Goal: Task Accomplishment & Management: Use online tool/utility

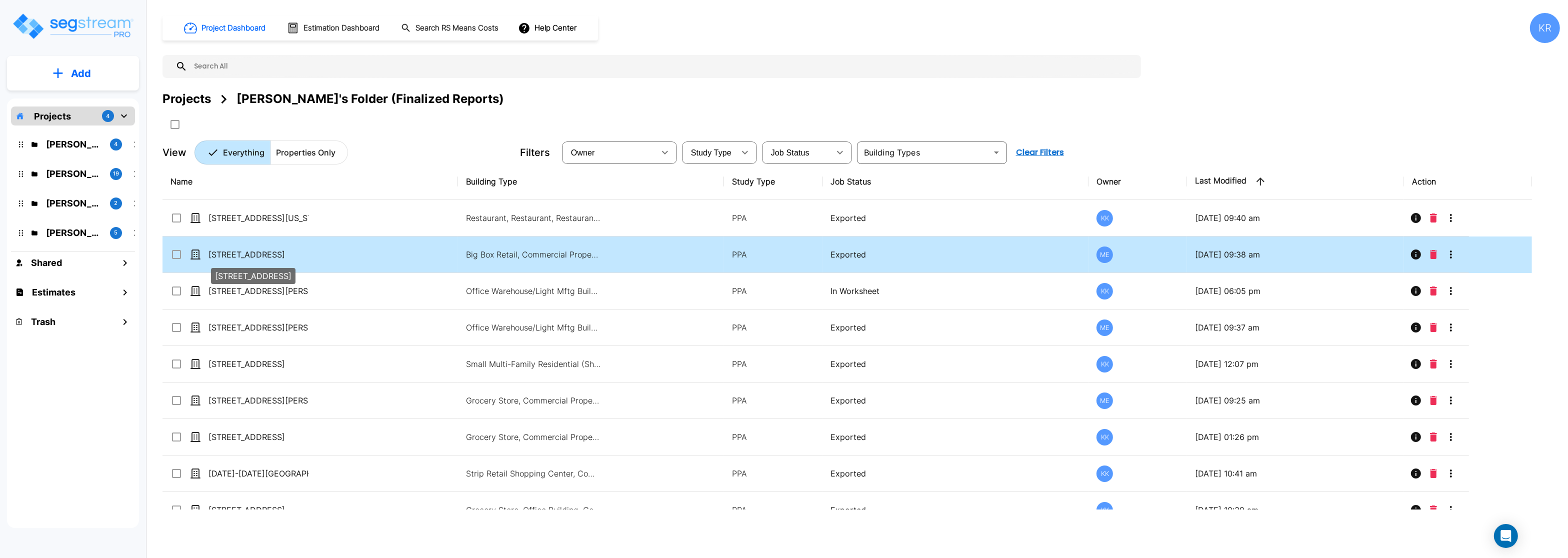
click at [266, 254] on p "[STREET_ADDRESS]" at bounding box center [259, 254] width 100 height 12
checkbox input "true"
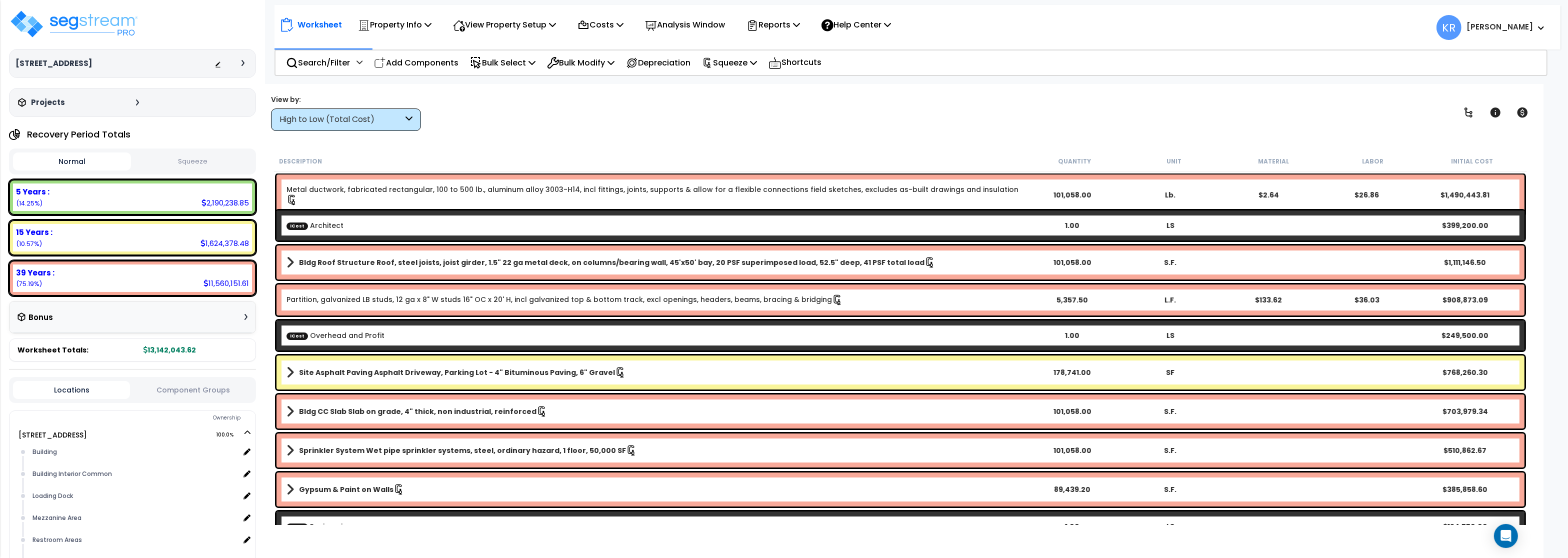
click at [320, 117] on div "High to Low (Total Cost)" at bounding box center [341, 119] width 124 height 12
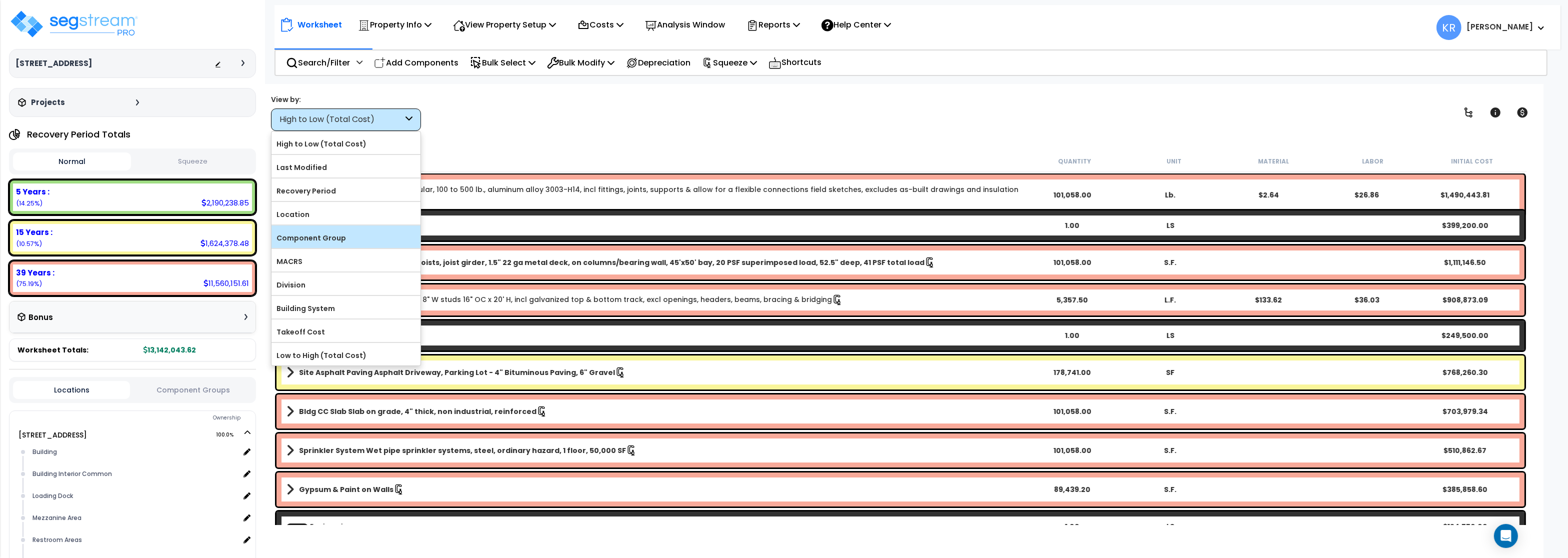
click at [324, 234] on label "Component Group" at bounding box center [345, 238] width 149 height 15
click at [0, 0] on input "Component Group" at bounding box center [0, 0] width 0 height 0
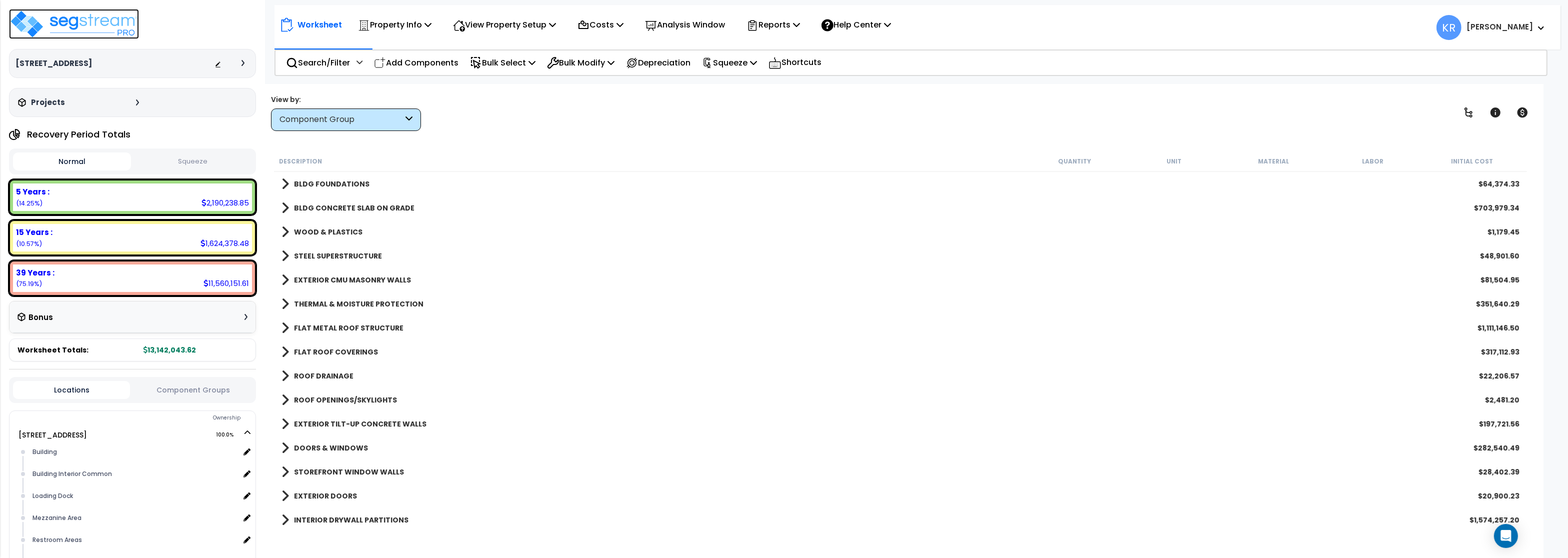
click at [83, 26] on img at bounding box center [74, 24] width 130 height 30
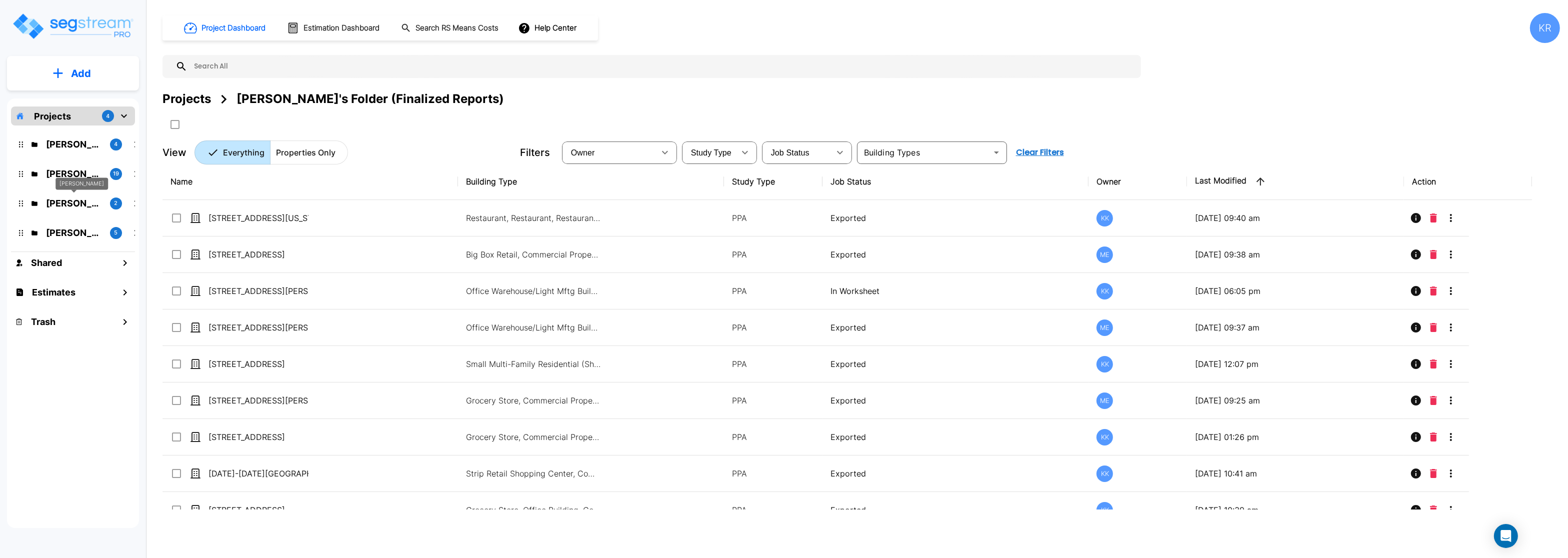
click at [59, 203] on p "M.E. Folder" at bounding box center [74, 203] width 56 height 13
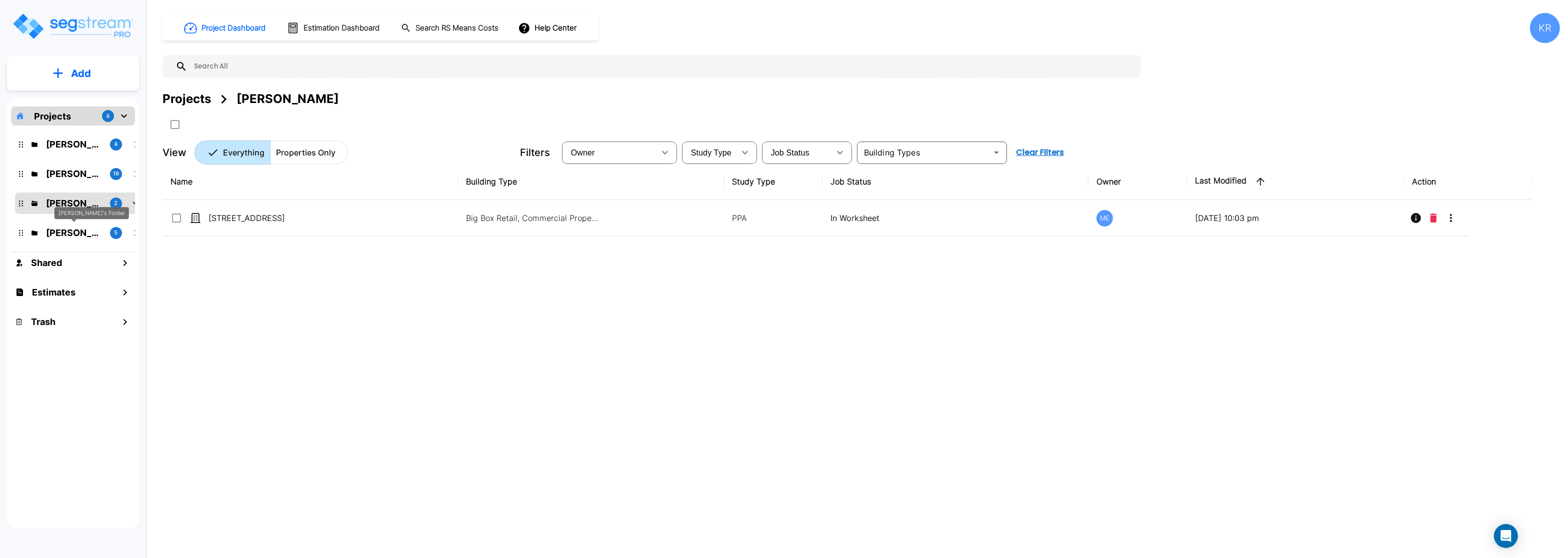
click at [58, 235] on p "Jon's Folder" at bounding box center [74, 232] width 56 height 13
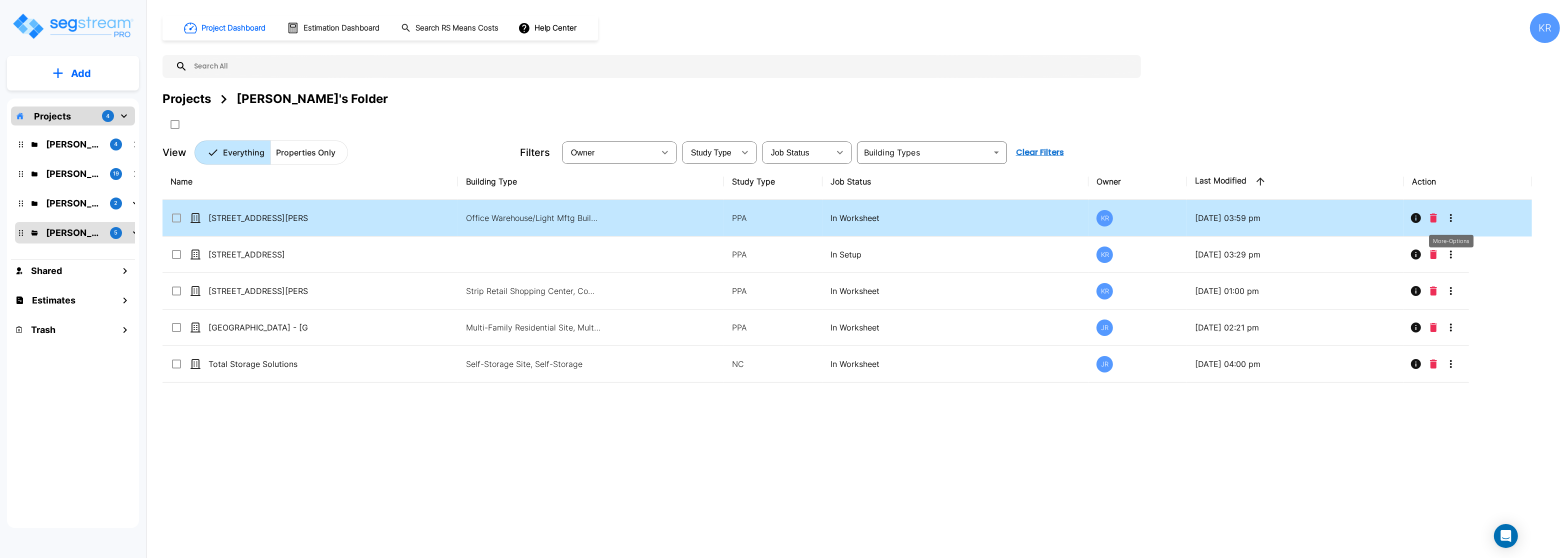
click at [1452, 217] on icon "More-Options" at bounding box center [1450, 217] width 12 height 12
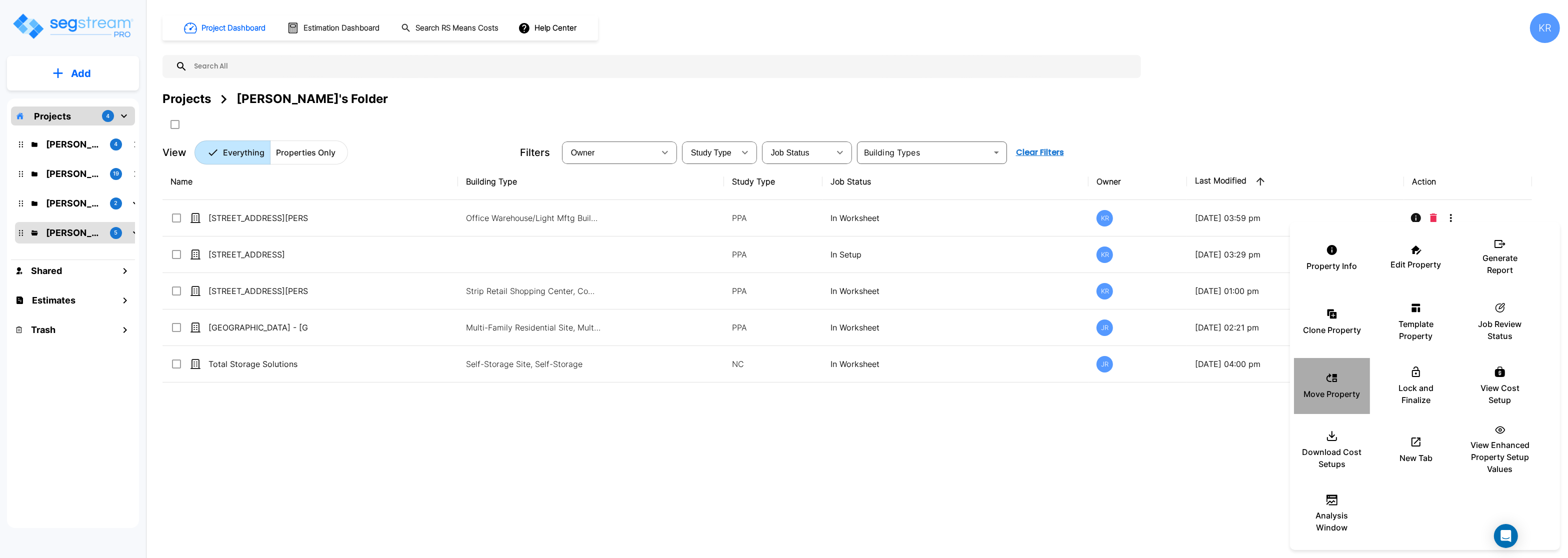
click at [1334, 386] on div "Move Property" at bounding box center [1331, 386] width 60 height 50
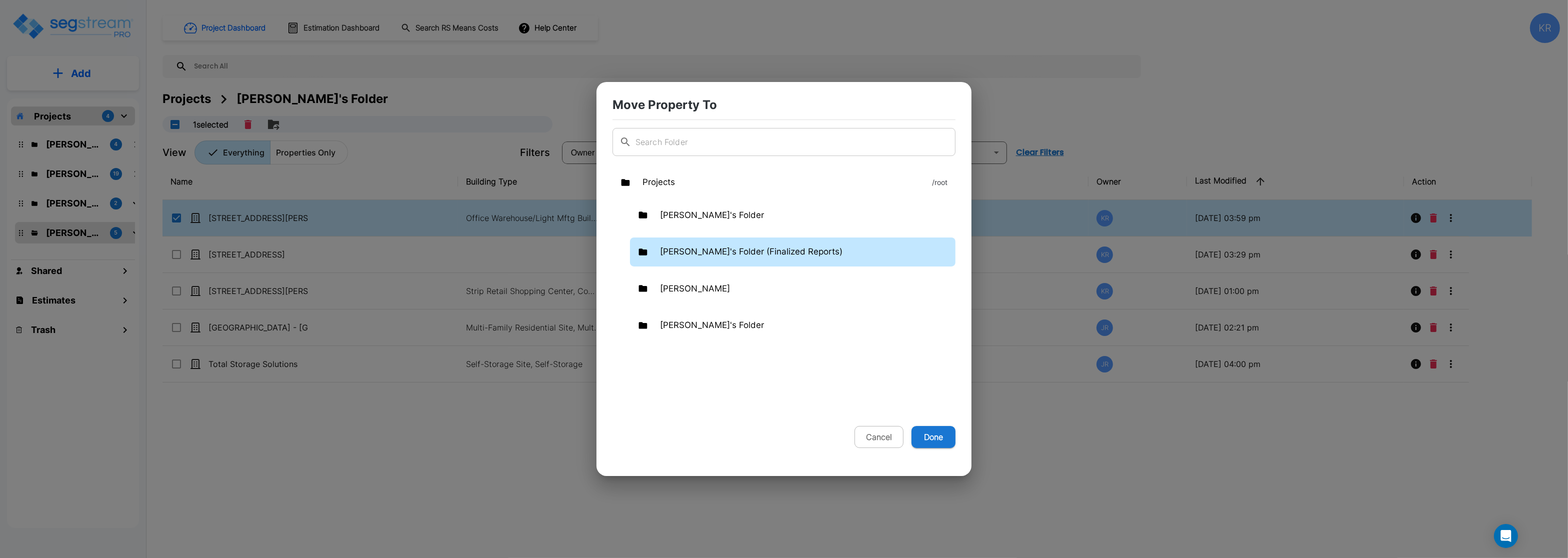
click at [687, 252] on p "[PERSON_NAME]'s Folder (Finalized Reports)" at bounding box center [751, 252] width 182 height 13
click at [939, 436] on button "Done" at bounding box center [933, 437] width 44 height 22
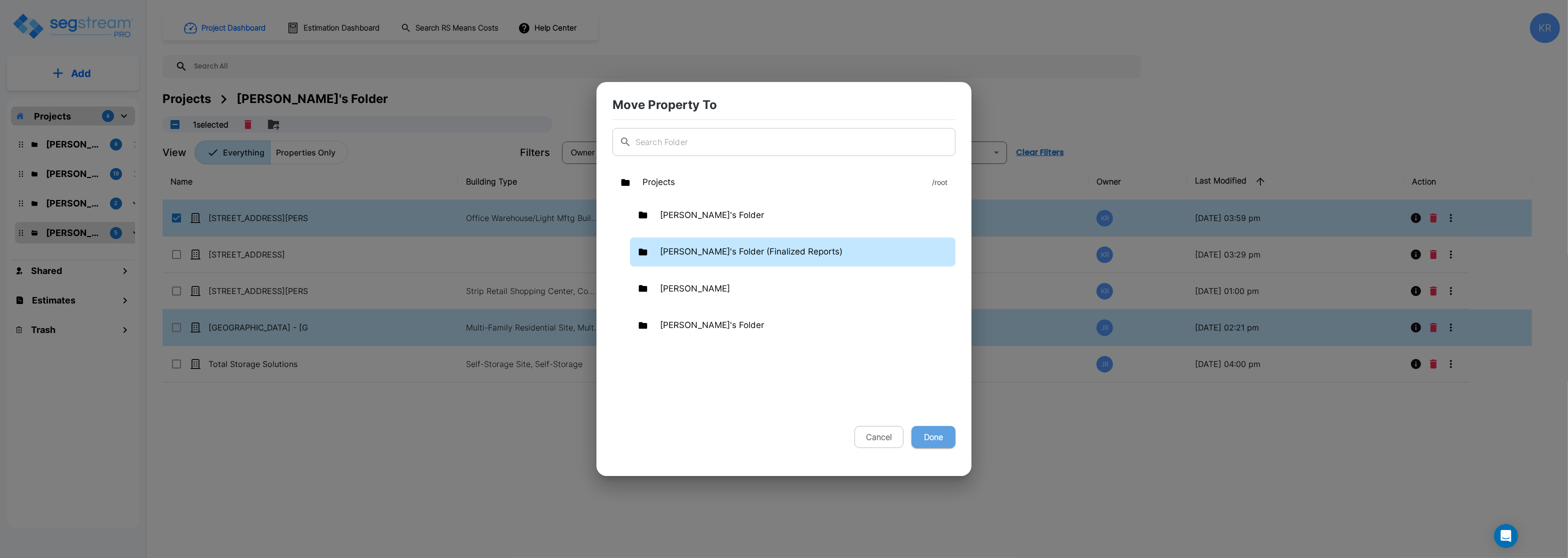
checkbox input "false"
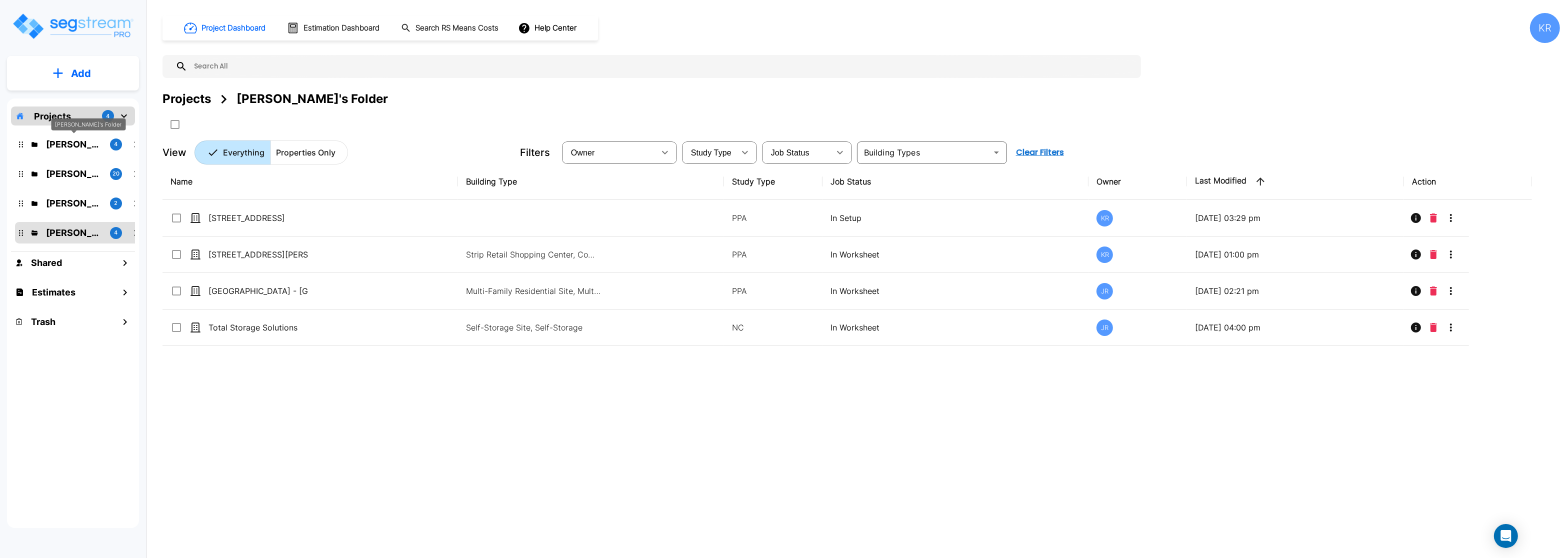
click at [82, 143] on p "[PERSON_NAME]'s Folder" at bounding box center [74, 143] width 56 height 13
click at [72, 175] on p "[PERSON_NAME]'s Folder (Finalized Reports)" at bounding box center [74, 173] width 56 height 13
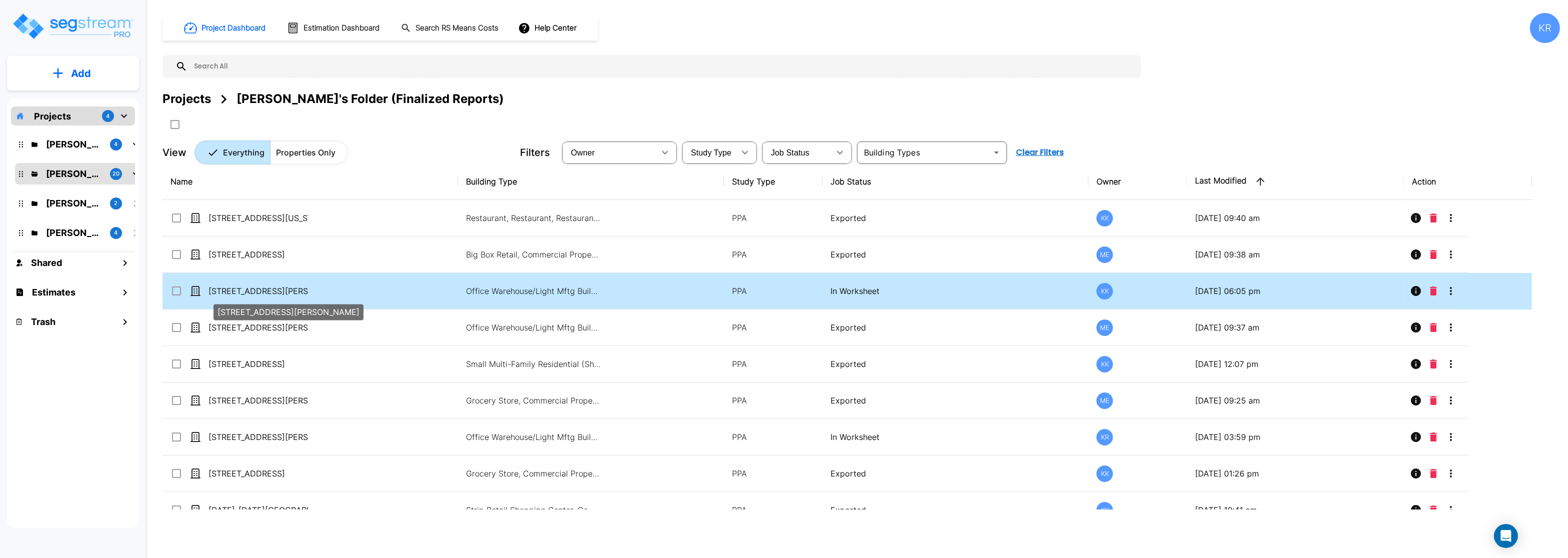
click at [262, 293] on p "[STREET_ADDRESS][PERSON_NAME]" at bounding box center [259, 291] width 100 height 12
checkbox input "true"
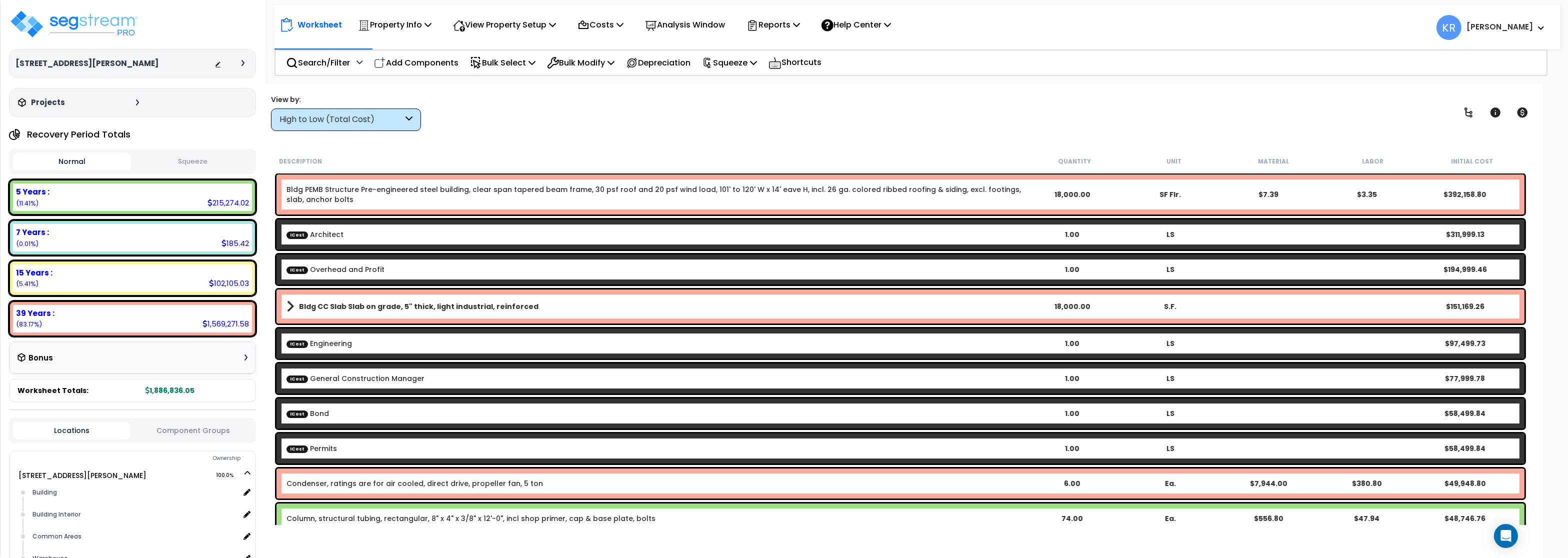
click at [364, 126] on div "High to Low (Total Cost)" at bounding box center [346, 119] width 150 height 23
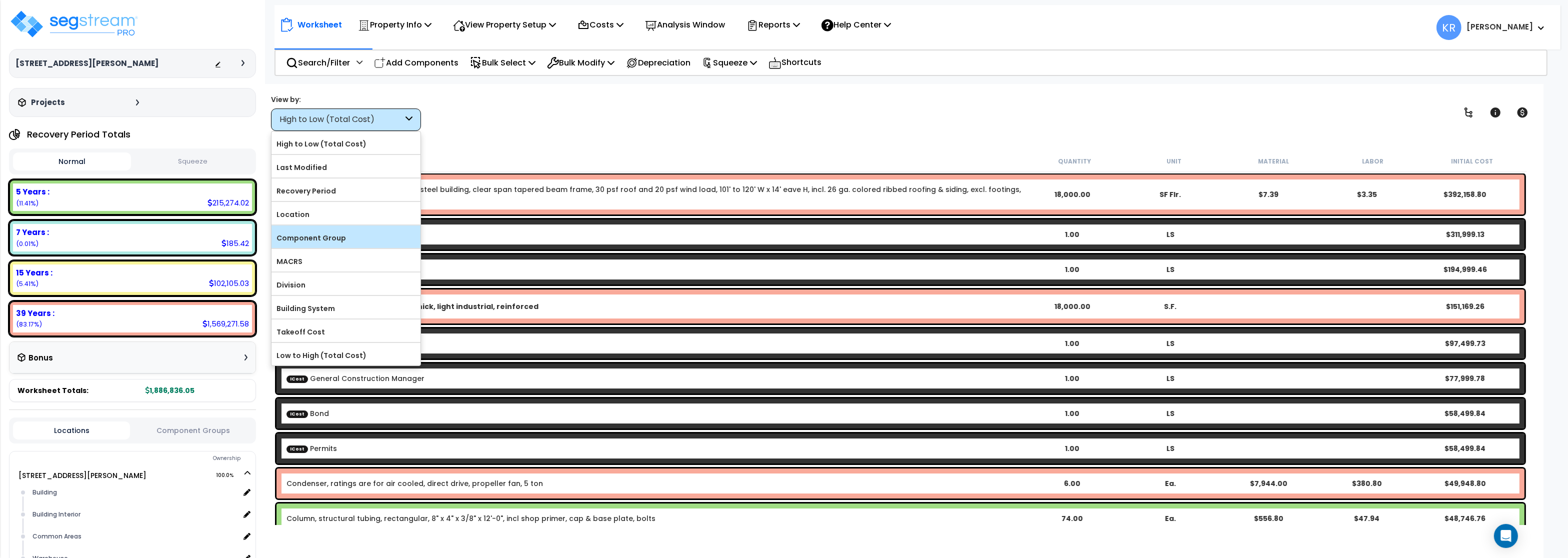
click at [327, 237] on label "Component Group" at bounding box center [345, 238] width 149 height 15
click at [0, 0] on input "Component Group" at bounding box center [0, 0] width 0 height 0
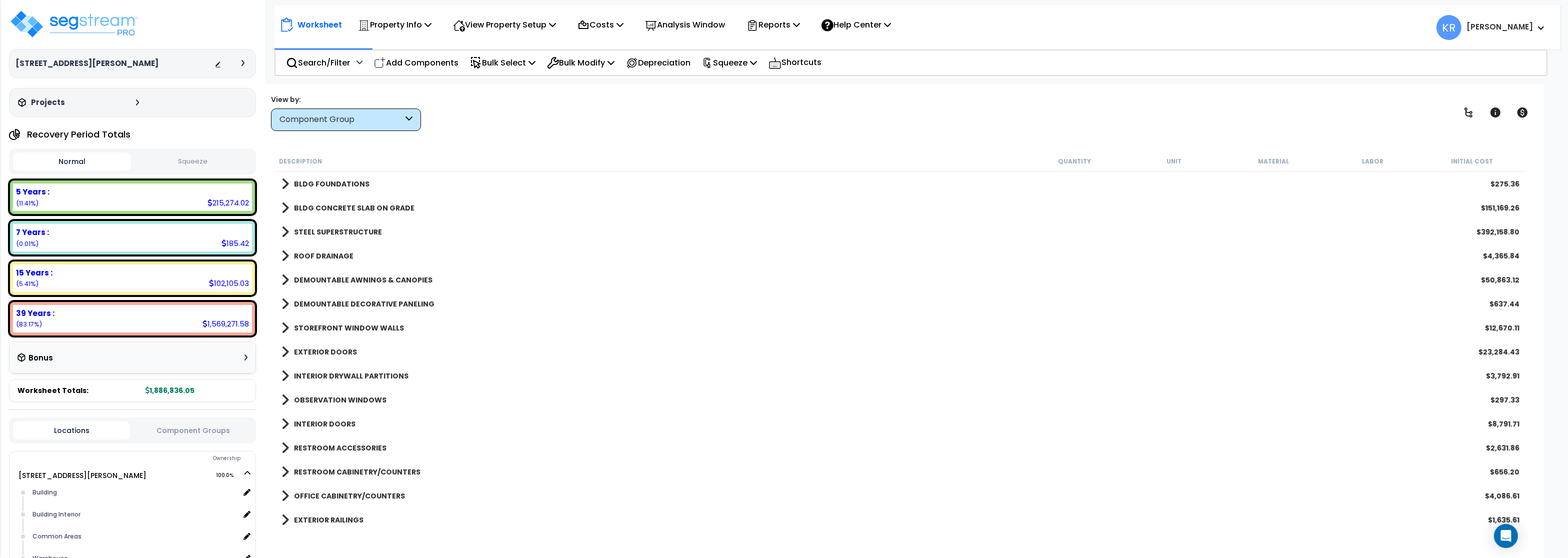
click at [339, 207] on b "BLDG CONCRETE SLAB ON GRADE" at bounding box center [354, 208] width 121 height 10
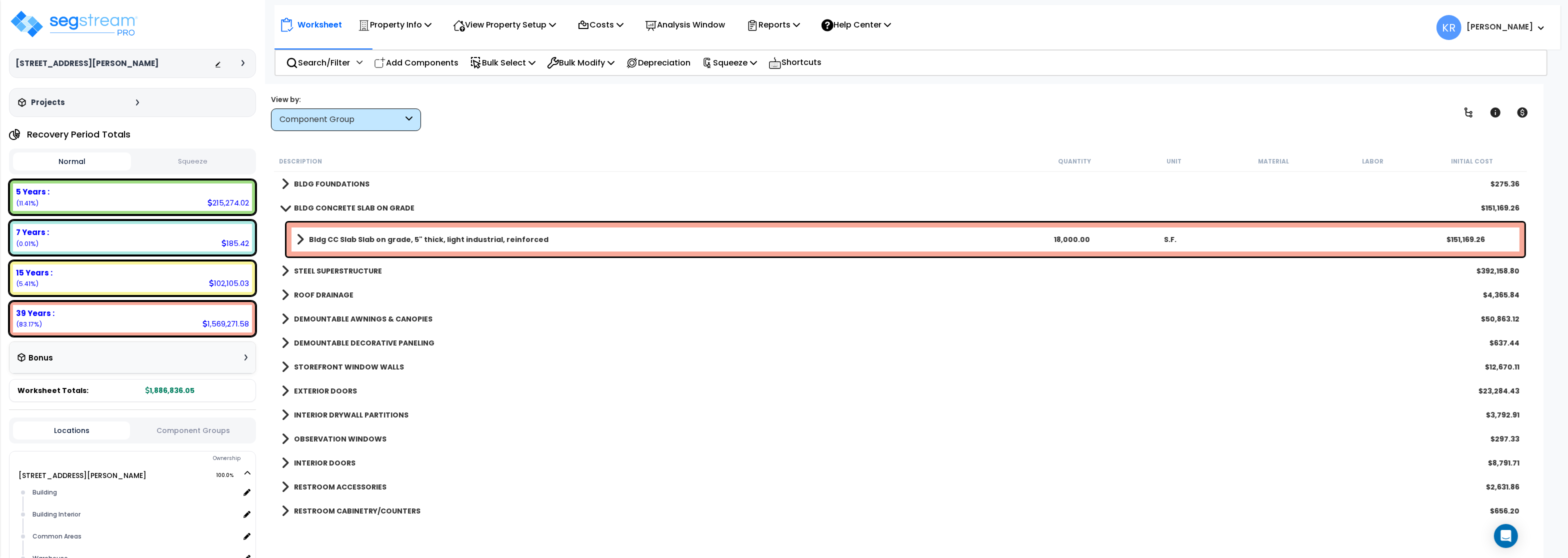
click at [339, 207] on b "BLDG CONCRETE SLAB ON GRADE" at bounding box center [354, 208] width 121 height 10
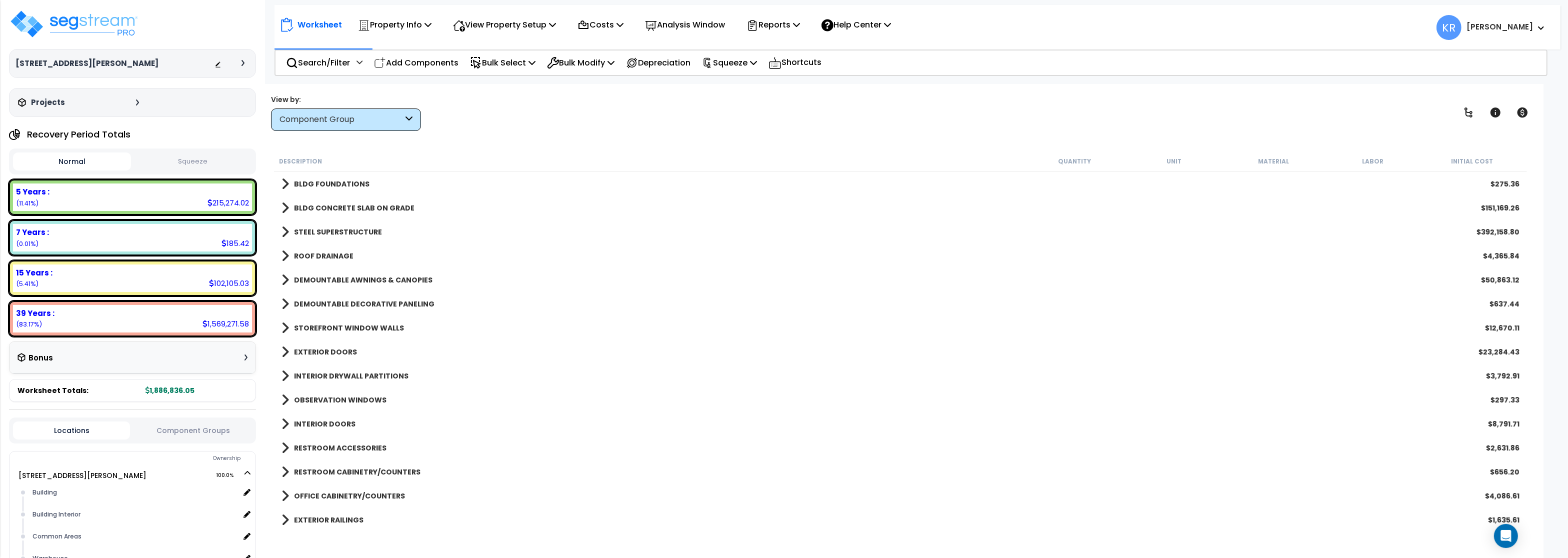
click at [340, 227] on link "STEEL SUPERSTRUCTURE" at bounding box center [331, 232] width 100 height 14
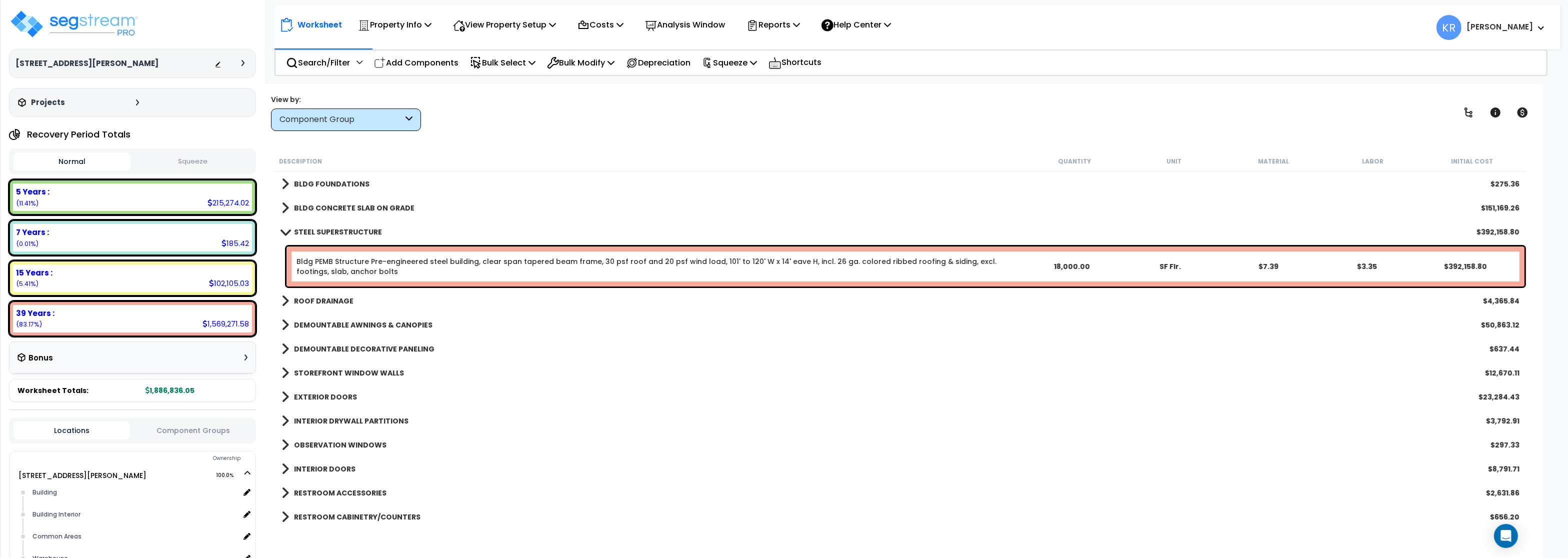
click at [340, 227] on link "STEEL SUPERSTRUCTURE" at bounding box center [331, 232] width 100 height 14
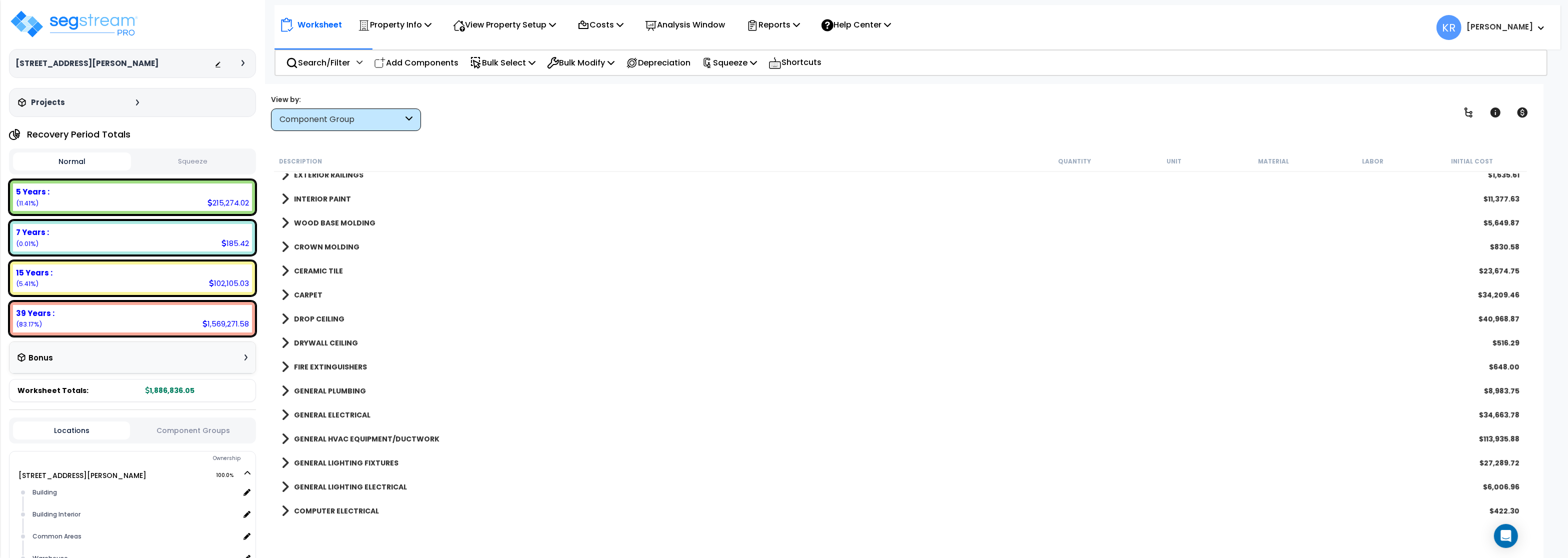
scroll to position [360, 0]
click at [374, 422] on b "GENERAL HVAC EQUIPMENT/DUCTWORK" at bounding box center [366, 424] width 146 height 10
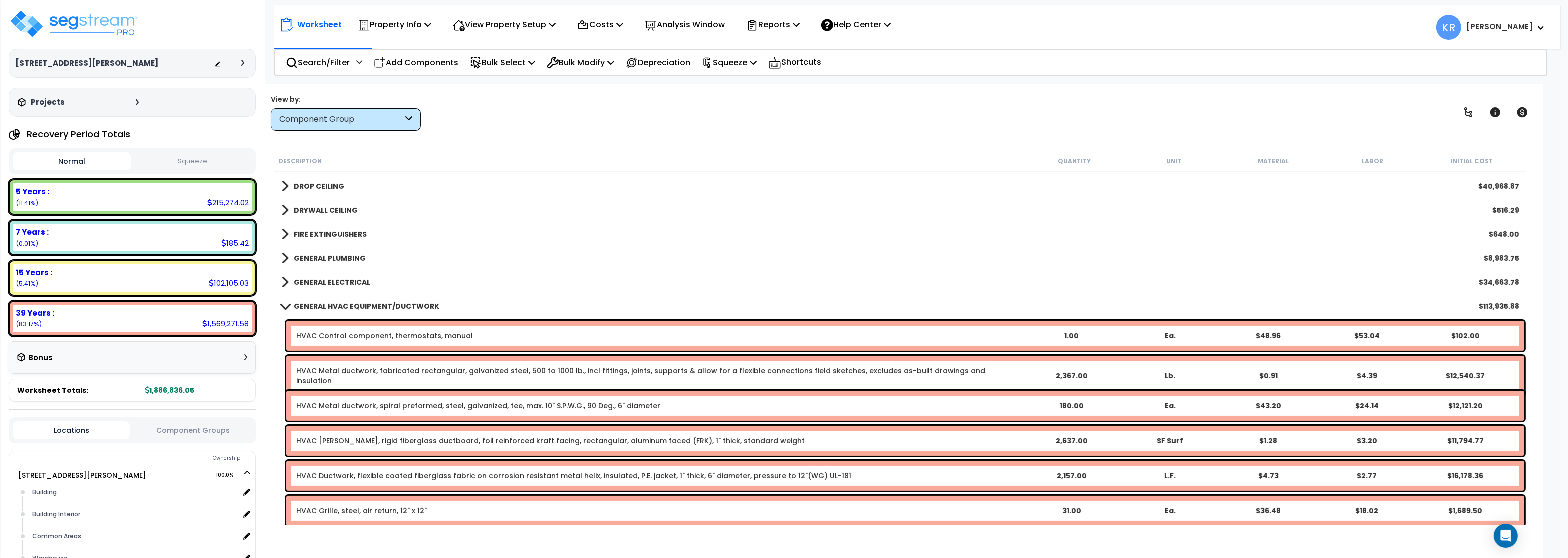
scroll to position [420, 0]
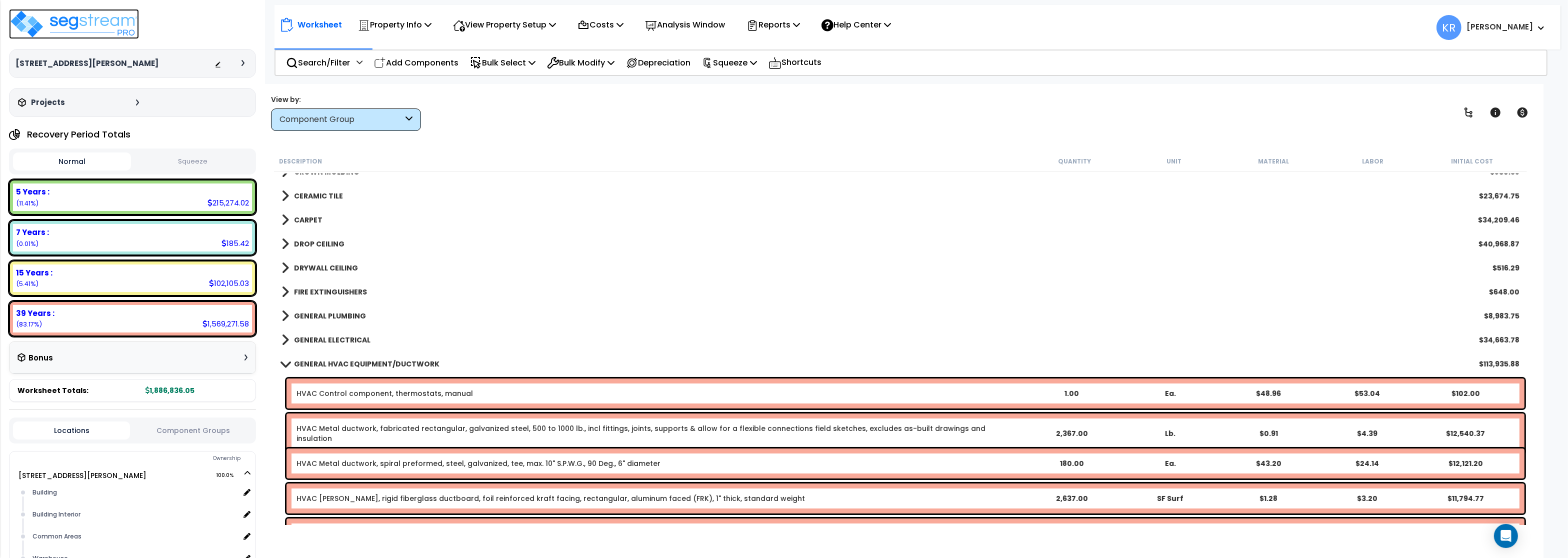
click at [63, 23] on img at bounding box center [74, 24] width 130 height 30
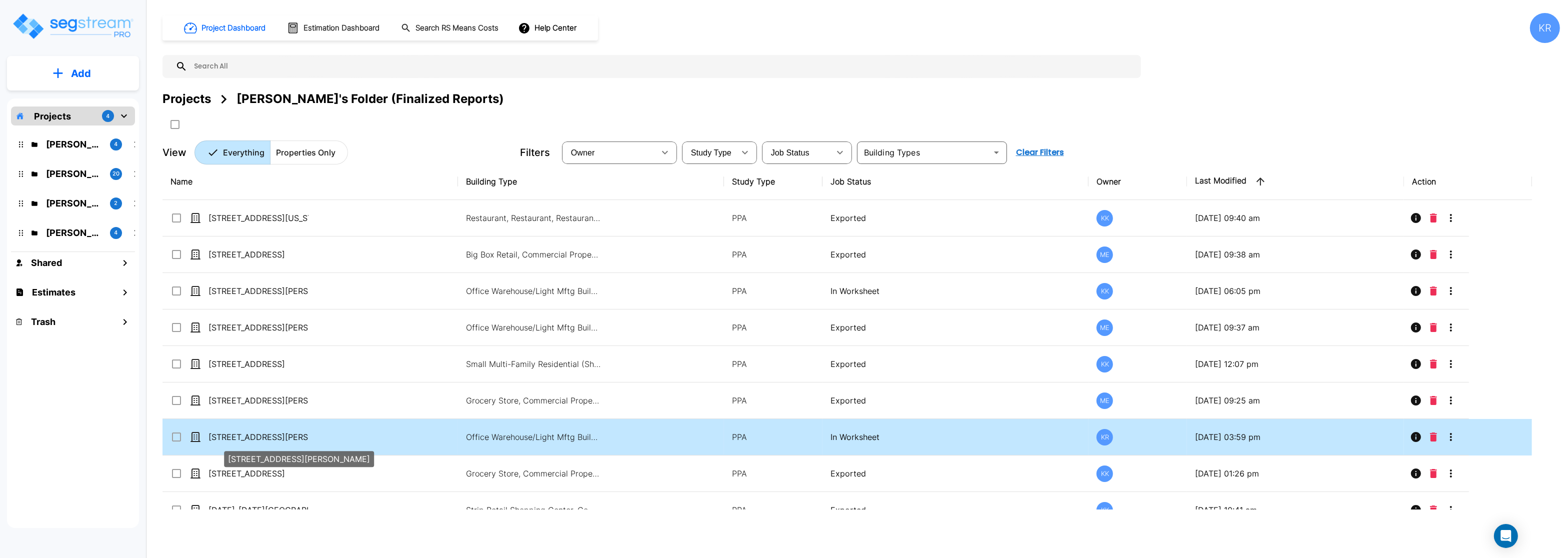
click at [245, 433] on p "[STREET_ADDRESS][PERSON_NAME]" at bounding box center [259, 436] width 100 height 12
checkbox input "true"
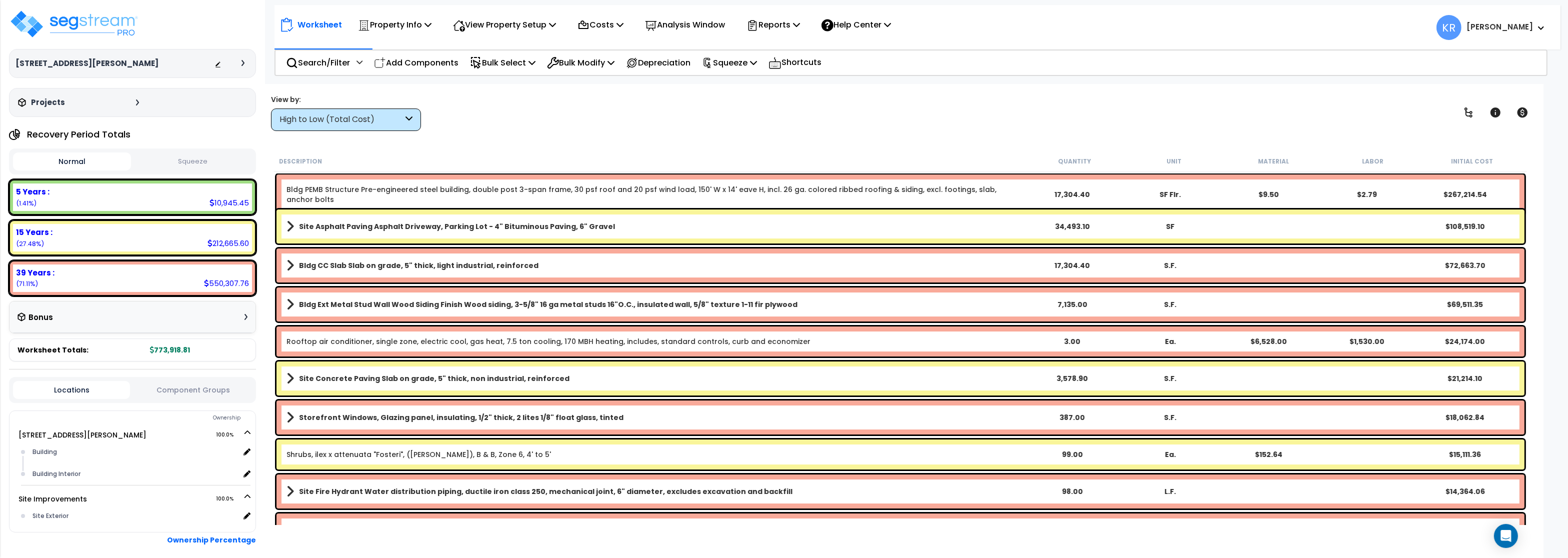
click at [308, 120] on div "High to Low (Total Cost)" at bounding box center [341, 119] width 124 height 12
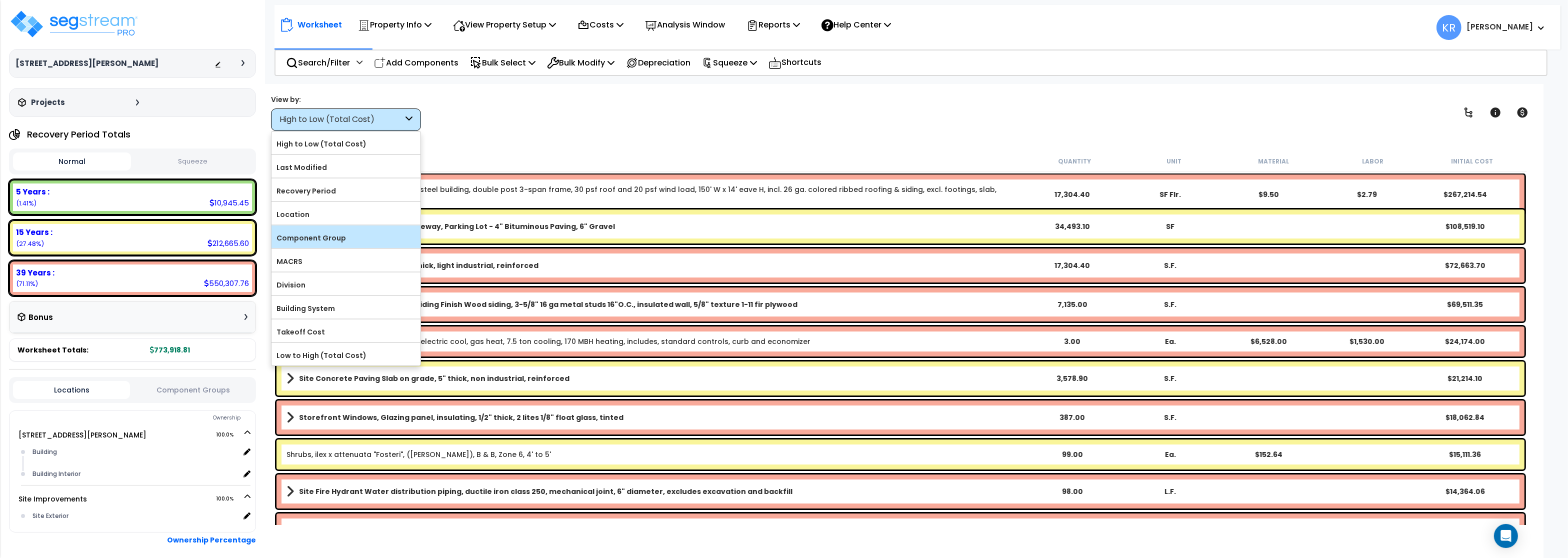
click at [323, 240] on label "Component Group" at bounding box center [345, 238] width 149 height 15
click at [0, 0] on input "Component Group" at bounding box center [0, 0] width 0 height 0
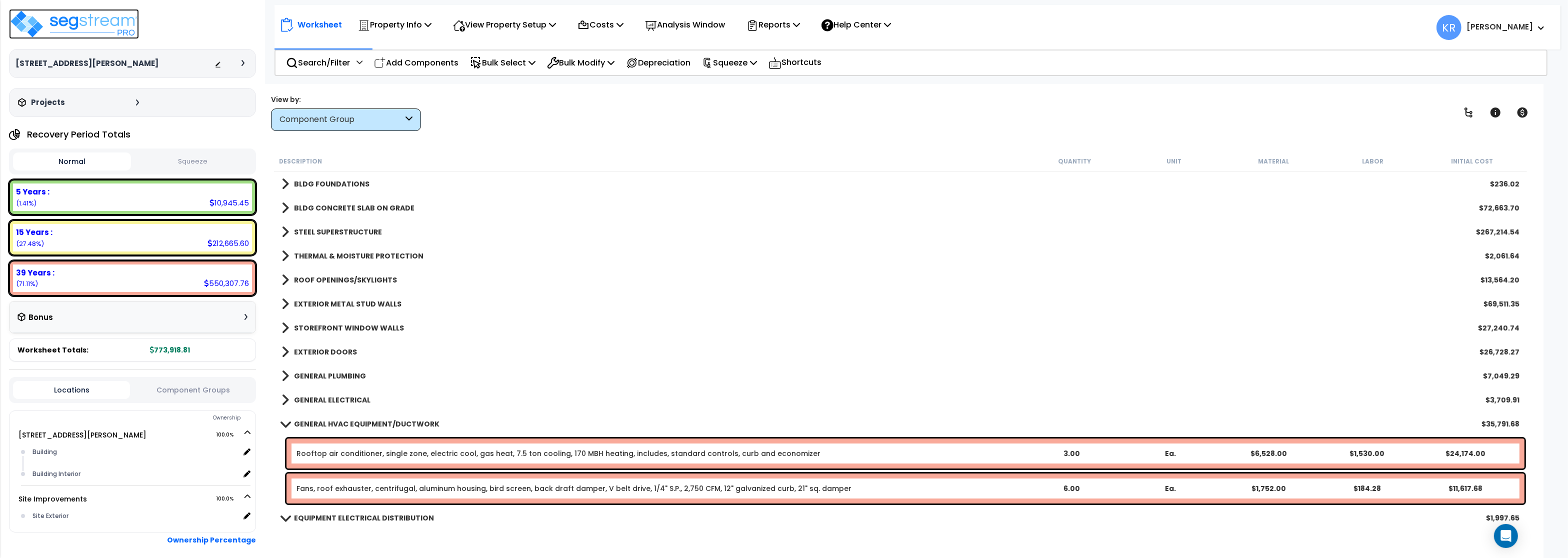
click at [113, 19] on img at bounding box center [74, 24] width 130 height 30
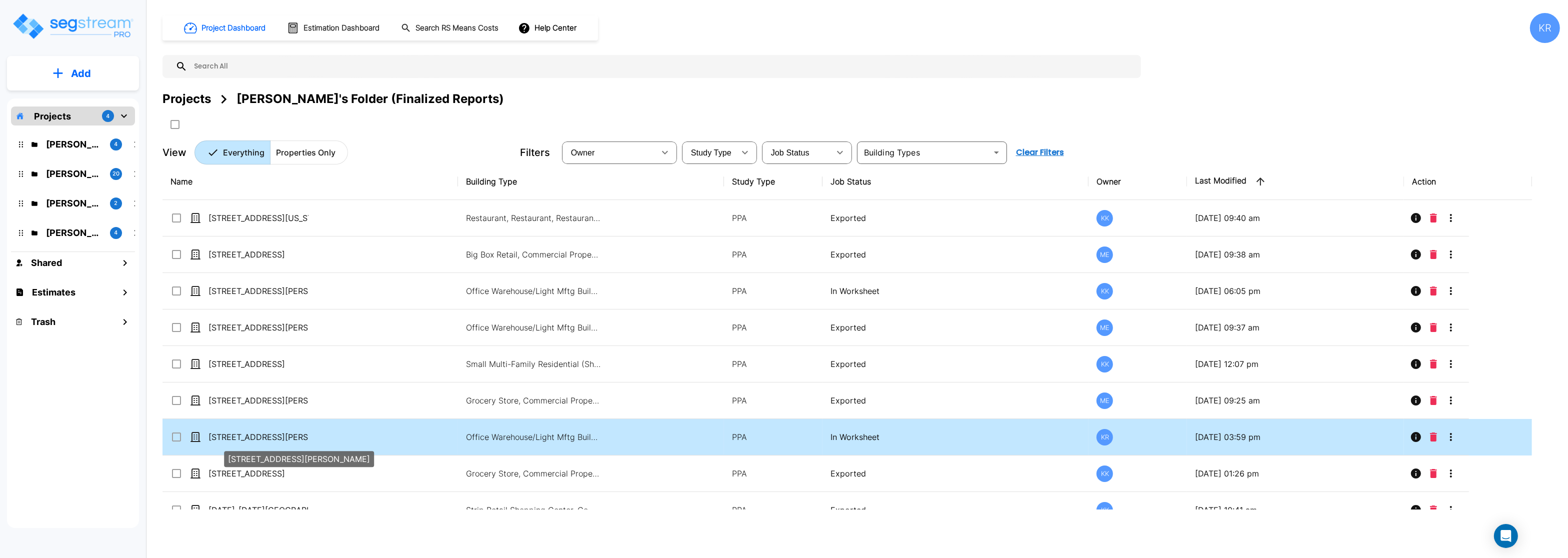
click at [250, 439] on p "[STREET_ADDRESS][PERSON_NAME]" at bounding box center [259, 436] width 100 height 12
checkbox input "false"
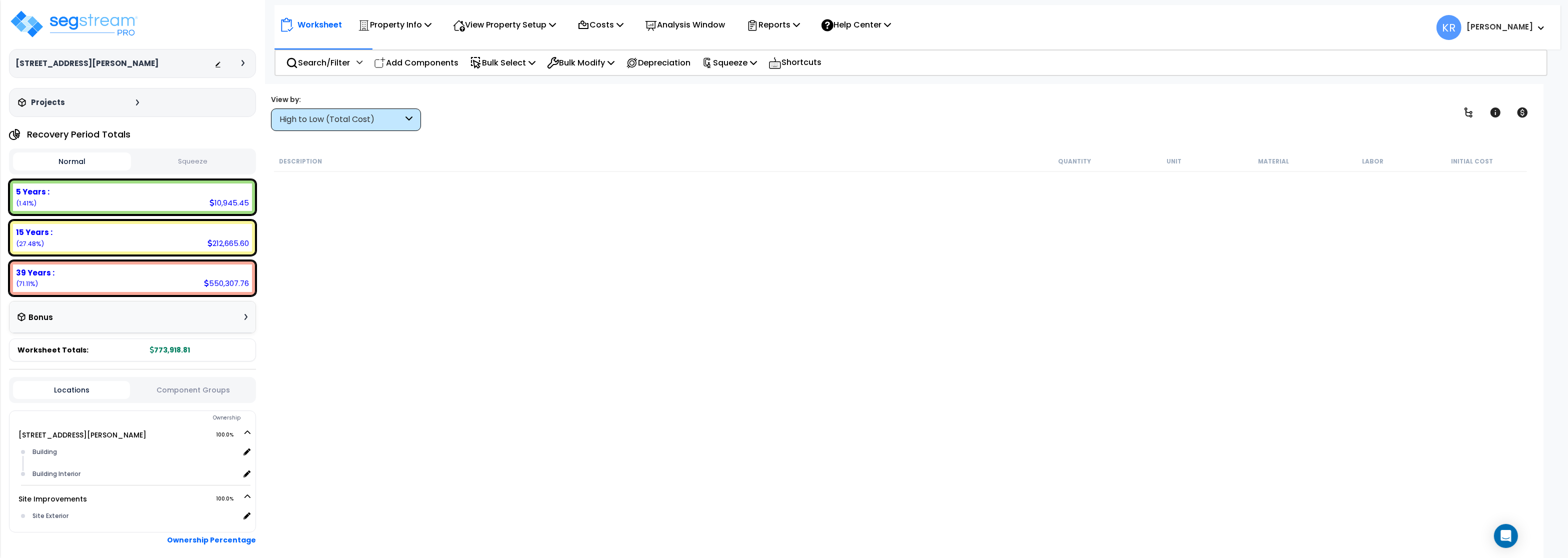
click at [402, 124] on div "High to Low (Total Cost)" at bounding box center [341, 119] width 124 height 12
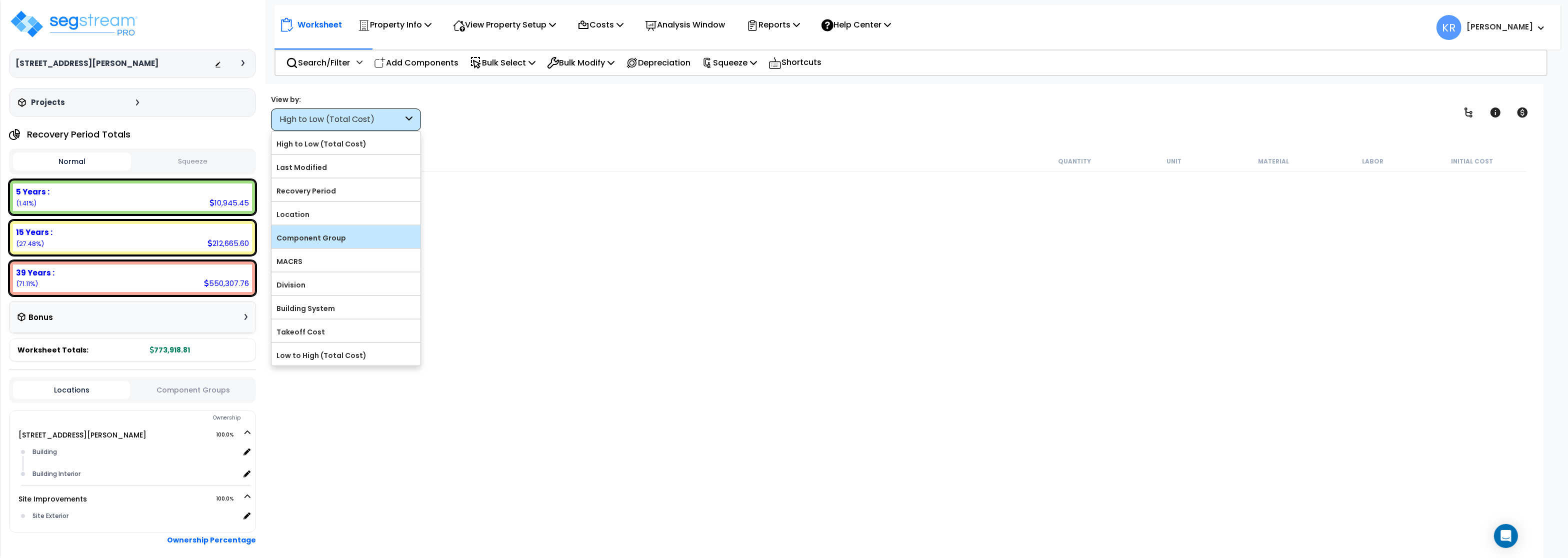
click at [364, 235] on label "Component Group" at bounding box center [345, 238] width 149 height 15
click at [0, 0] on input "Component Group" at bounding box center [0, 0] width 0 height 0
click at [344, 238] on label "Component Group" at bounding box center [345, 238] width 149 height 15
click at [0, 0] on input "Component Group" at bounding box center [0, 0] width 0 height 0
click at [344, 238] on label "Component Group" at bounding box center [345, 238] width 149 height 15
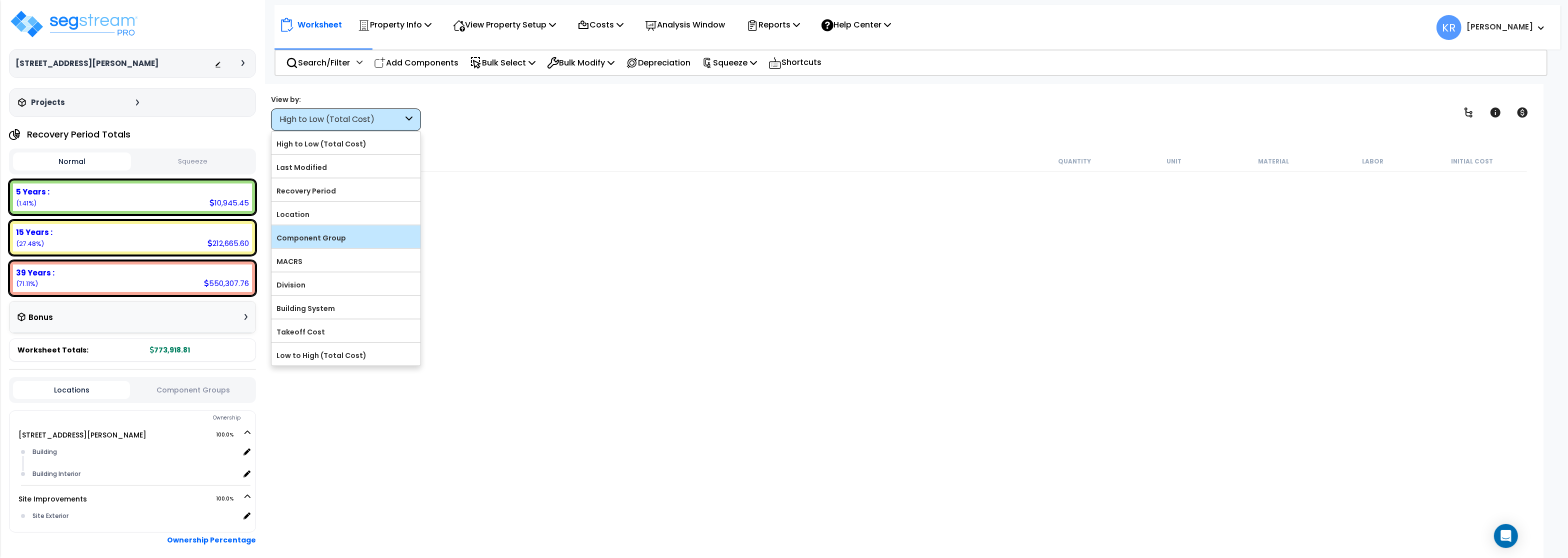
click at [0, 0] on input "Component Group" at bounding box center [0, 0] width 0 height 0
click at [309, 267] on label "MACRS" at bounding box center [345, 261] width 149 height 15
click at [0, 0] on input "MACRS" at bounding box center [0, 0] width 0 height 0
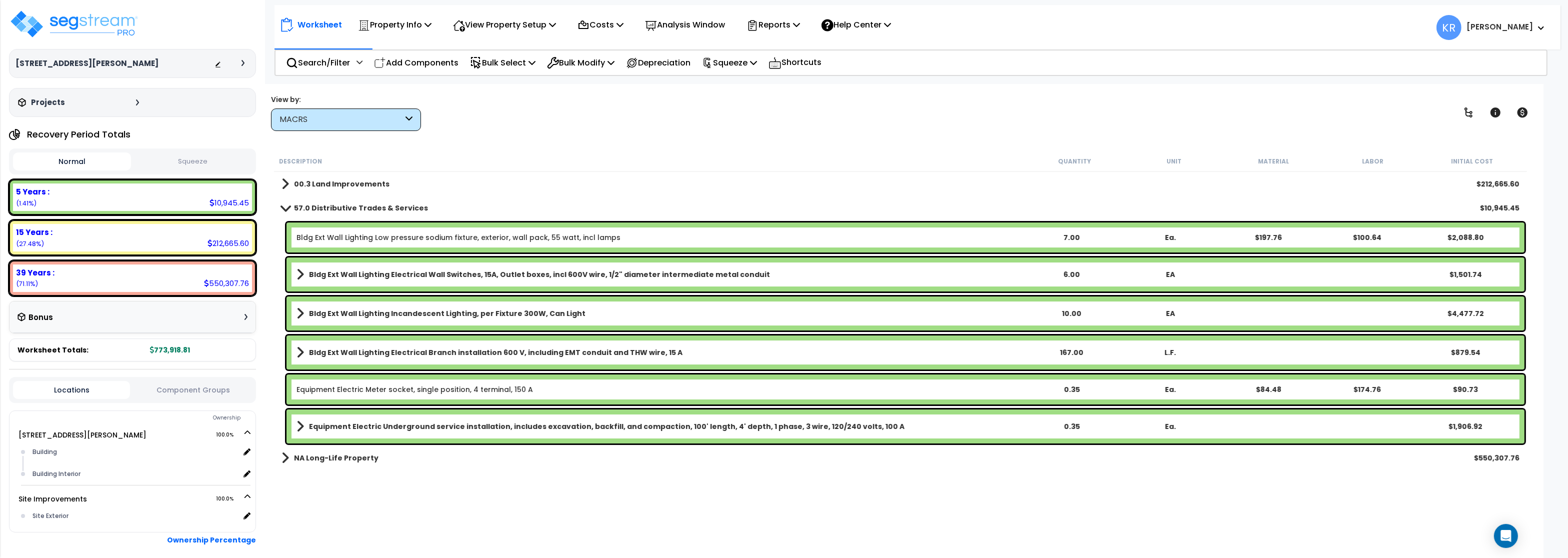
click at [351, 123] on div "MACRS" at bounding box center [341, 119] width 124 height 12
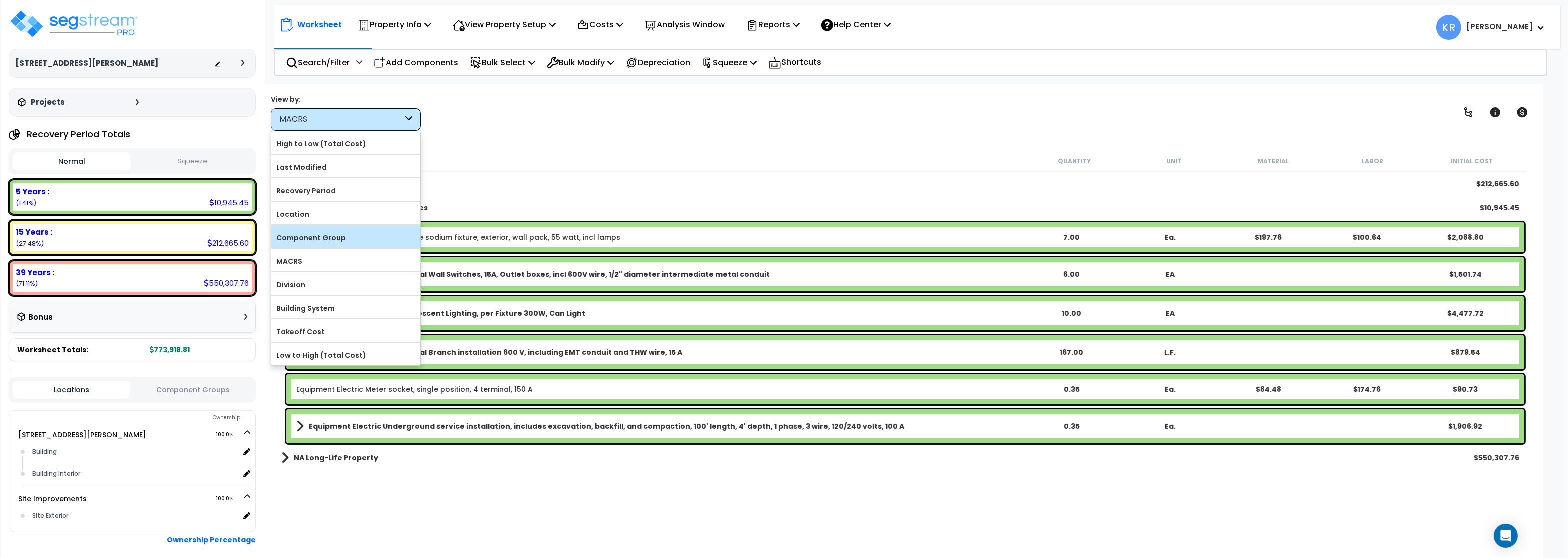
click at [325, 240] on label "Component Group" at bounding box center [345, 238] width 149 height 15
click at [0, 0] on input "Component Group" at bounding box center [0, 0] width 0 height 0
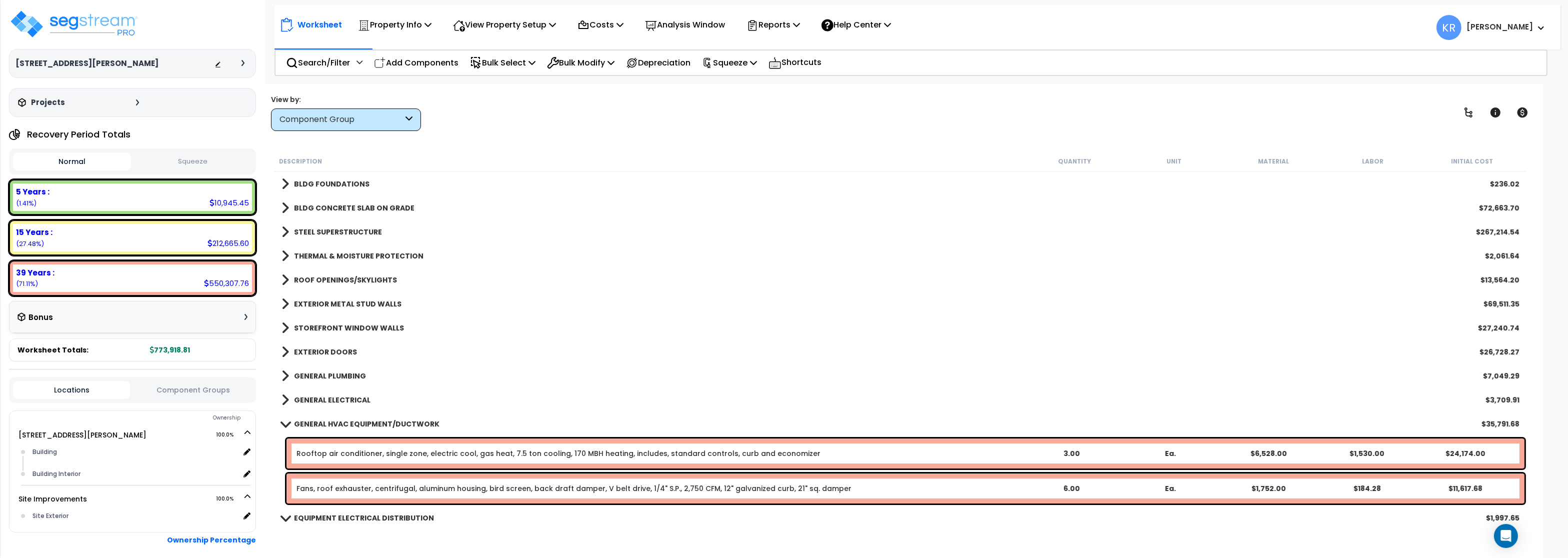
click at [308, 418] on link "GENERAL HVAC EQUIPMENT/DUCTWORK" at bounding box center [360, 424] width 158 height 14
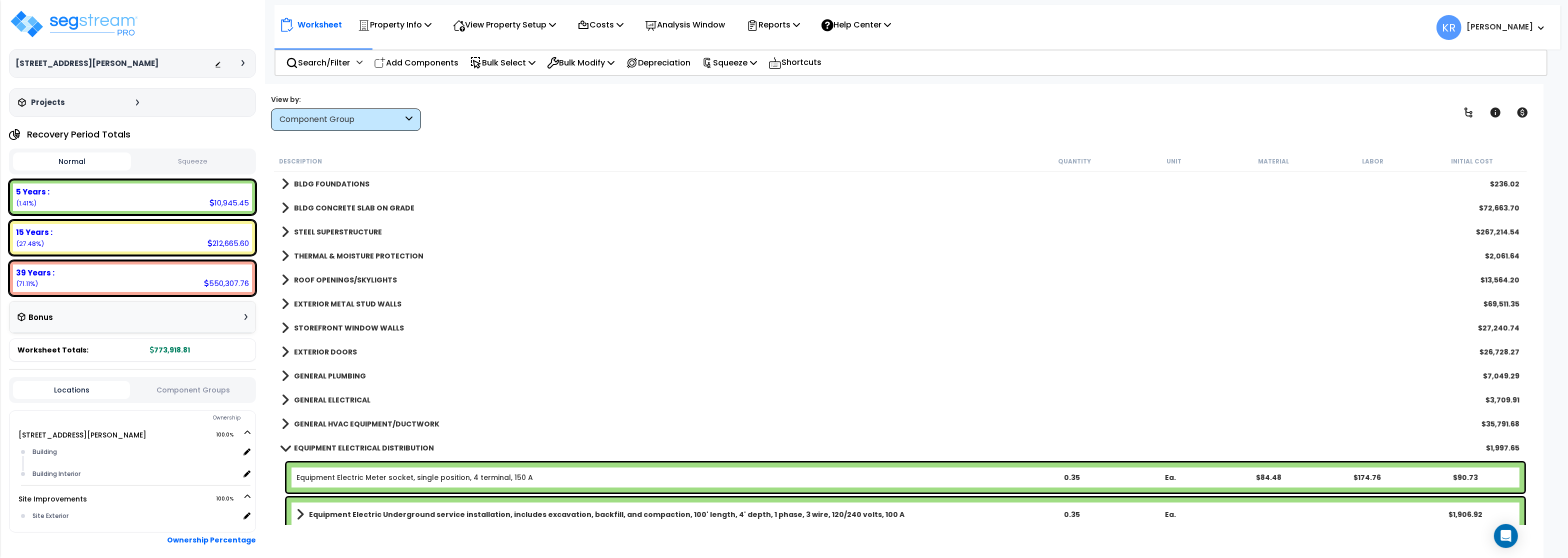
click at [331, 185] on b "BLDG FOUNDATIONS" at bounding box center [331, 184] width 76 height 10
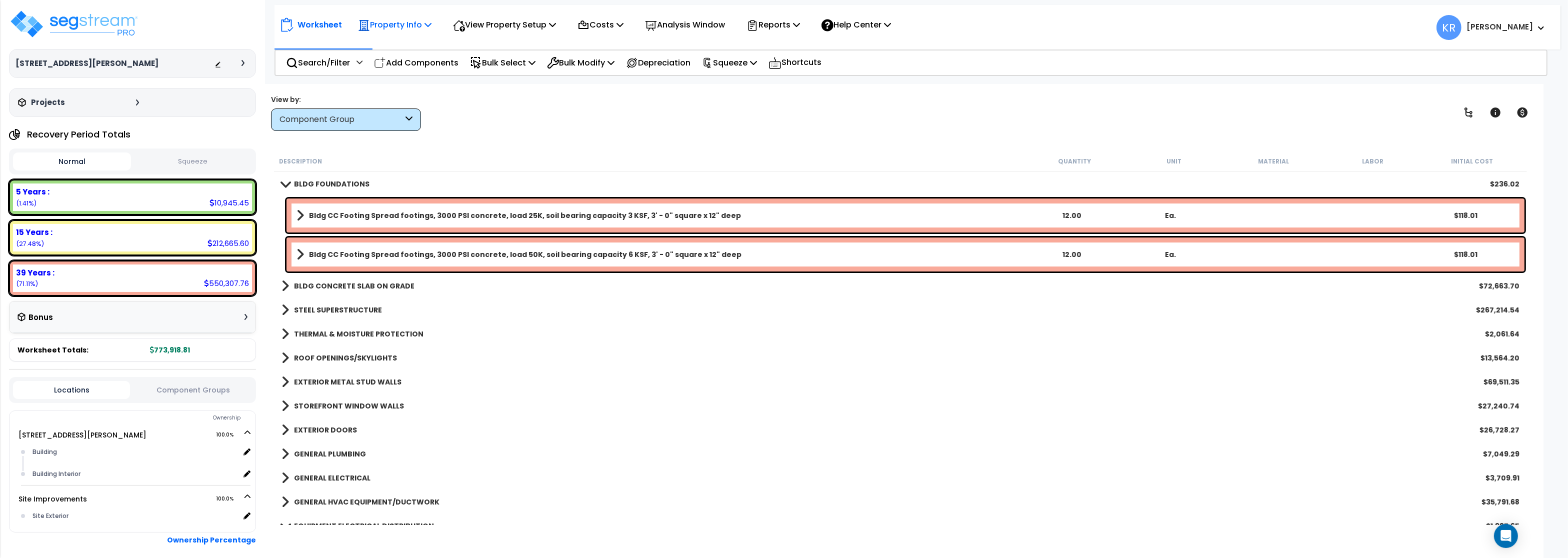
click at [396, 24] on p "Property Info" at bounding box center [394, 24] width 73 height 13
click at [394, 45] on link "Property Setup" at bounding box center [402, 48] width 99 height 20
click at [398, 26] on p "Property Info" at bounding box center [394, 24] width 73 height 13
click at [399, 43] on link "Property Setup" at bounding box center [402, 48] width 99 height 20
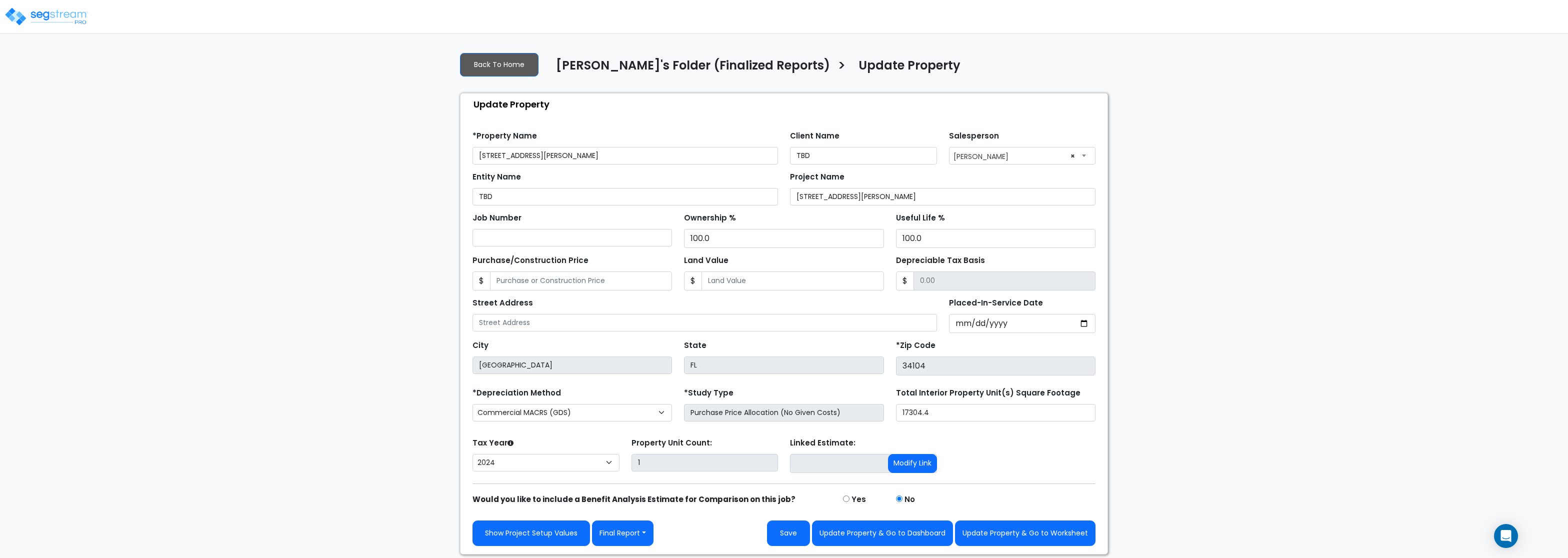
select select "2024"
drag, startPoint x: 854, startPoint y: 156, endPoint x: 717, endPoint y: 154, distance: 137.0
click at [790, 154] on input "TBD" at bounding box center [863, 156] width 147 height 17
paste input "Christopher J. Bower, Trustee"
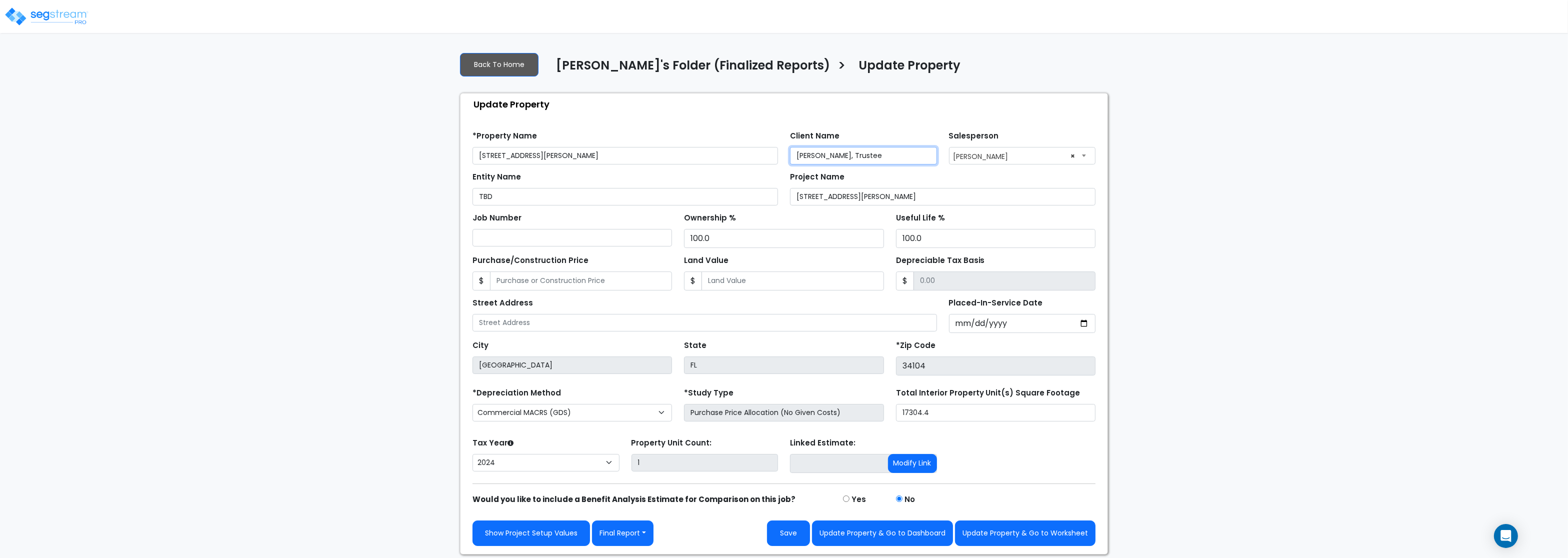
type input "Christopher J. Bower, Trustee"
drag, startPoint x: 506, startPoint y: 200, endPoint x: 394, endPoint y: 191, distance: 112.4
click at [472, 191] on input "TBD" at bounding box center [625, 196] width 305 height 17
paste input "Christopher J. Bower, Trustee"
type input "Christopher J. Bower, Trustee"
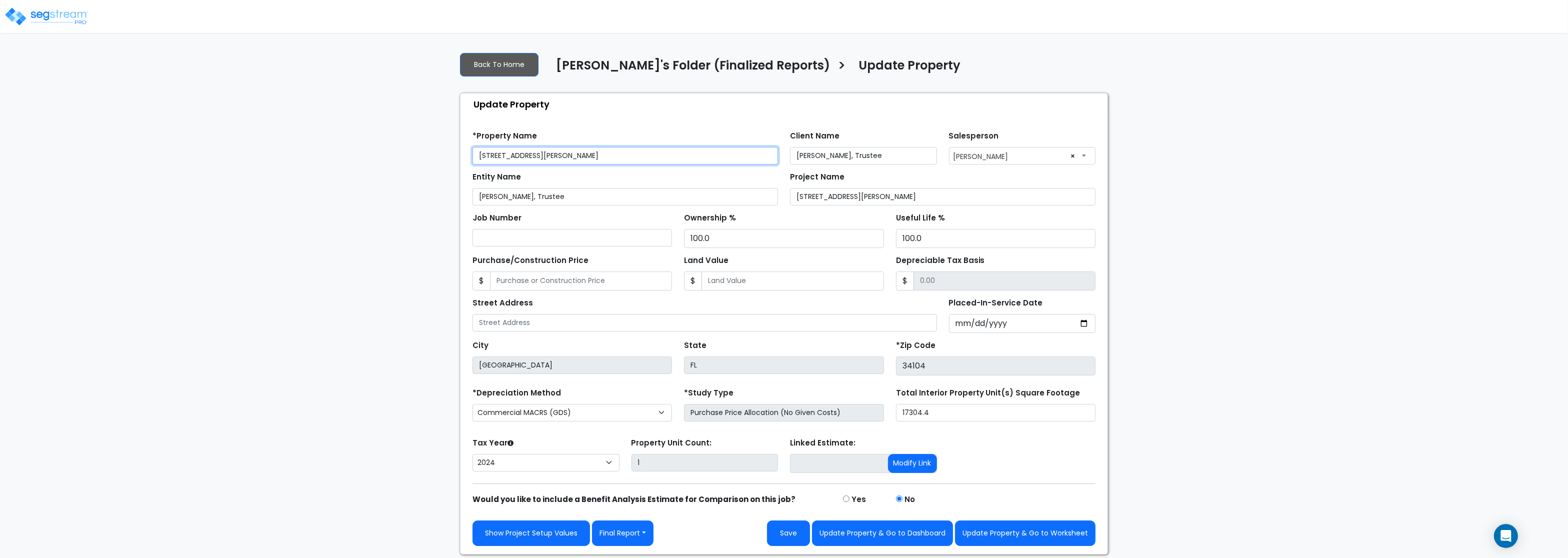
drag, startPoint x: 568, startPoint y: 150, endPoint x: 379, endPoint y: 140, distance: 189.3
click at [472, 147] on input "[STREET_ADDRESS][PERSON_NAME]" at bounding box center [625, 156] width 305 height 17
paste input "oulevar"
type input "[STREET_ADDRESS][PERSON_NAME]"
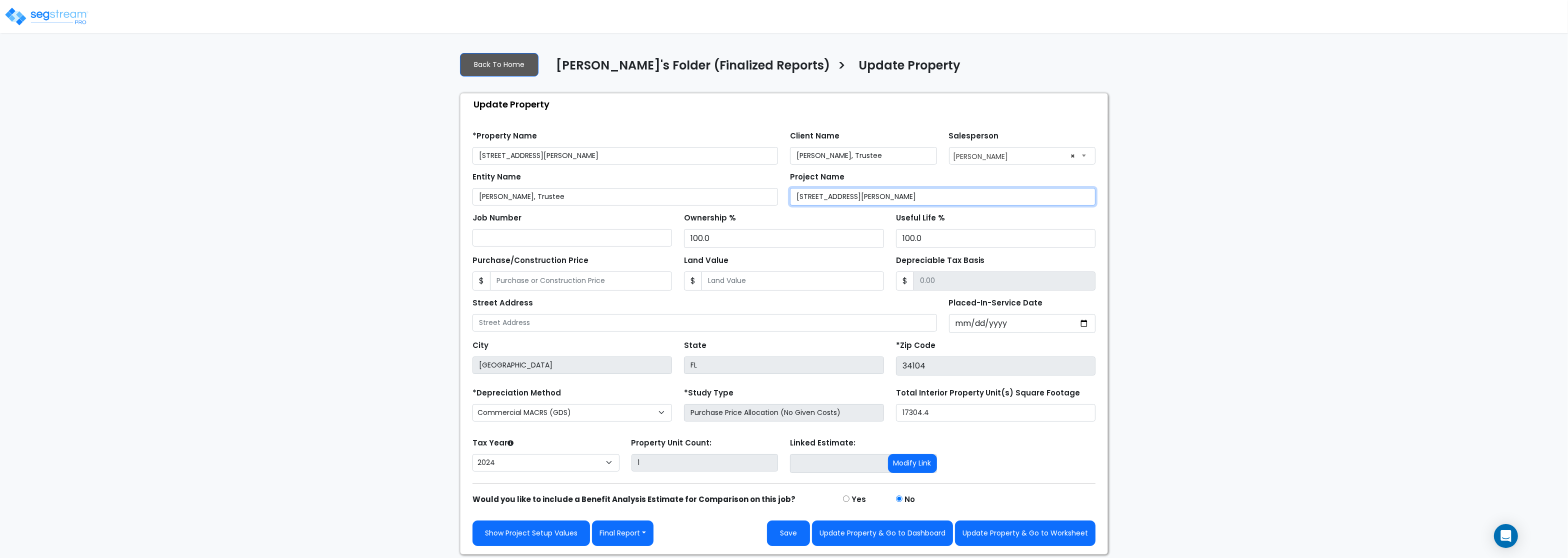
drag, startPoint x: 858, startPoint y: 200, endPoint x: 668, endPoint y: 191, distance: 190.2
click at [790, 191] on input "[STREET_ADDRESS][PERSON_NAME]" at bounding box center [943, 196] width 305 height 17
paste input "oulevar"
type input "[STREET_ADDRESS][PERSON_NAME]"
click at [995, 322] on input "2024-11-14" at bounding box center [1022, 323] width 147 height 19
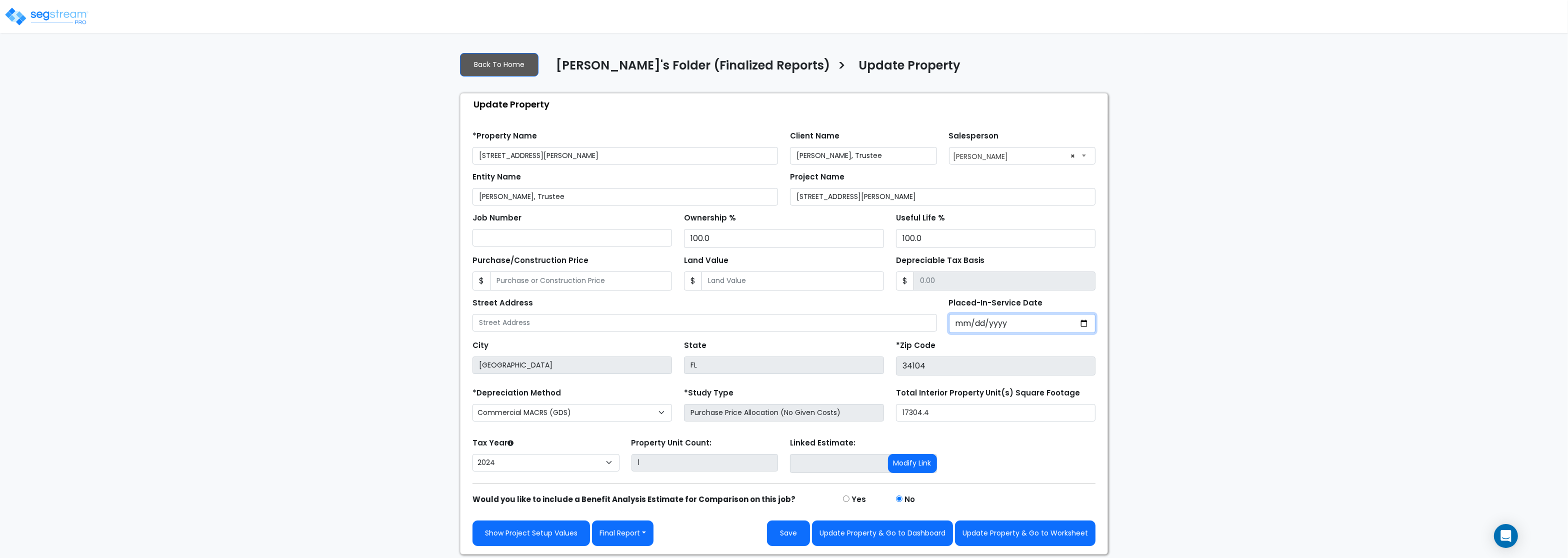
click at [974, 326] on input "2024-11-14" at bounding box center [1022, 323] width 147 height 19
type input "2024-11-15"
click at [1006, 475] on div "Tax Year Please Enter The Placed In Service Date First. 2026 2025 2024 Prior Ye…" at bounding box center [784, 455] width 635 height 40
drag, startPoint x: 1021, startPoint y: 535, endPoint x: 1118, endPoint y: 464, distance: 120.2
click at [1022, 535] on button "Update Property & Go to Worksheet" at bounding box center [1025, 533] width 140 height 26
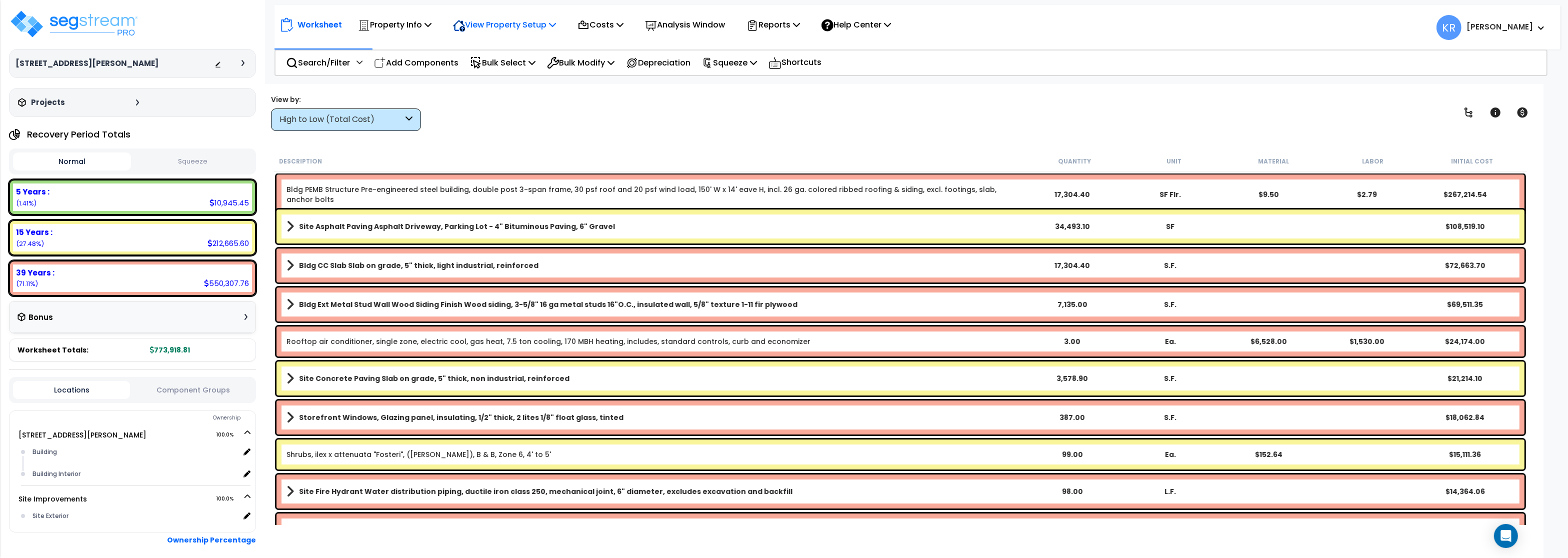
click at [523, 25] on p "View Property Setup" at bounding box center [504, 24] width 103 height 13
click at [615, 27] on p "Costs" at bounding box center [600, 24] width 46 height 13
click at [615, 49] on link "Indirect Costs" at bounding box center [622, 48] width 99 height 20
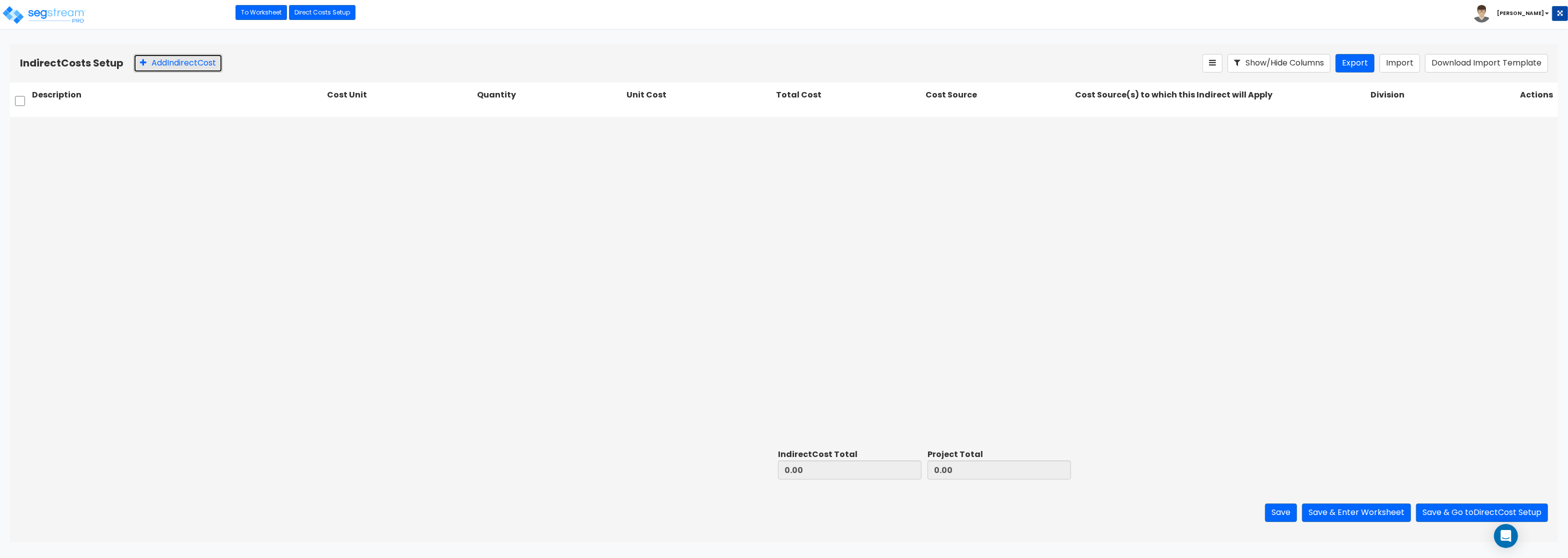
click at [165, 62] on button "Add Indirect Cost" at bounding box center [178, 63] width 89 height 19
click at [420, 129] on div at bounding box center [389, 129] width 112 height 13
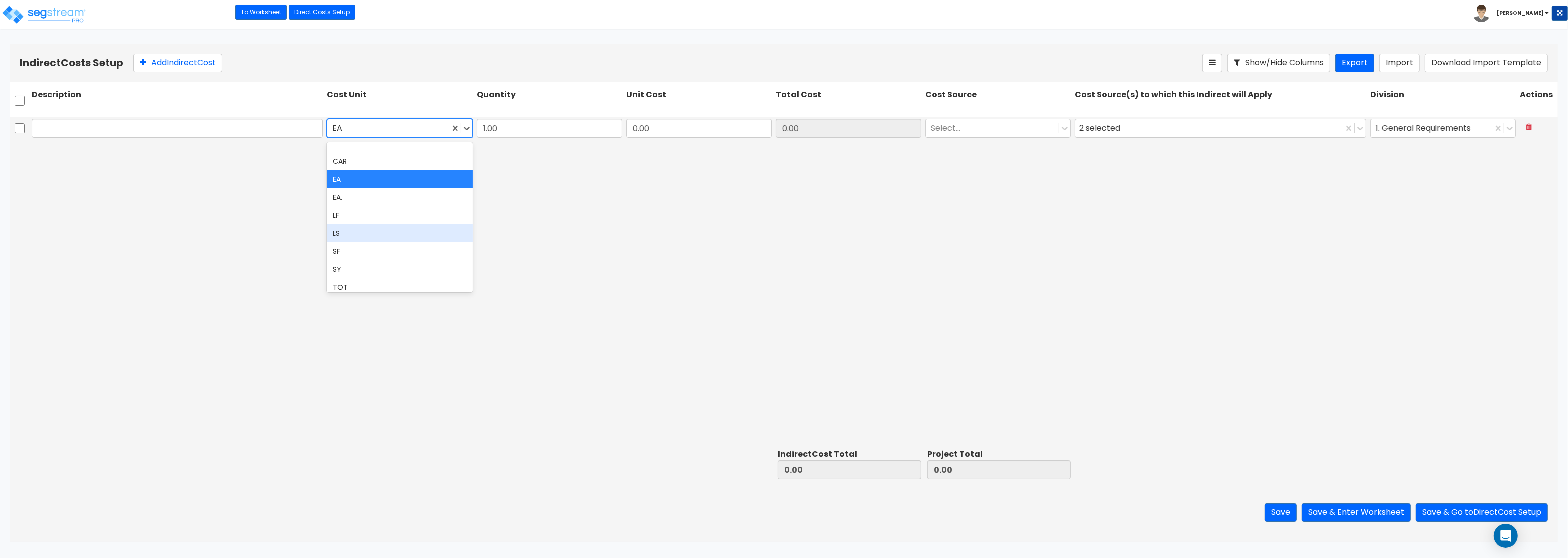
click at [349, 232] on div "LS" at bounding box center [400, 233] width 146 height 18
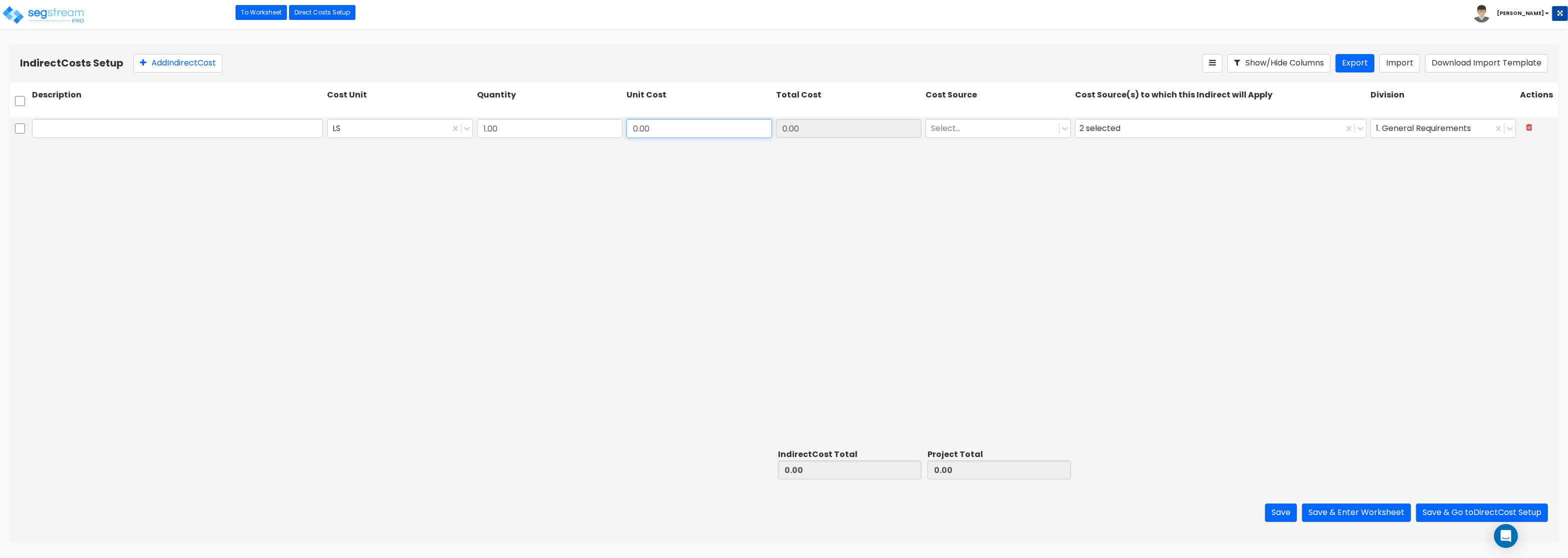
click at [696, 132] on input "0.00" at bounding box center [699, 129] width 146 height 19
type input "4"
type input "363,361.81"
click at [954, 127] on div at bounding box center [992, 129] width 123 height 13
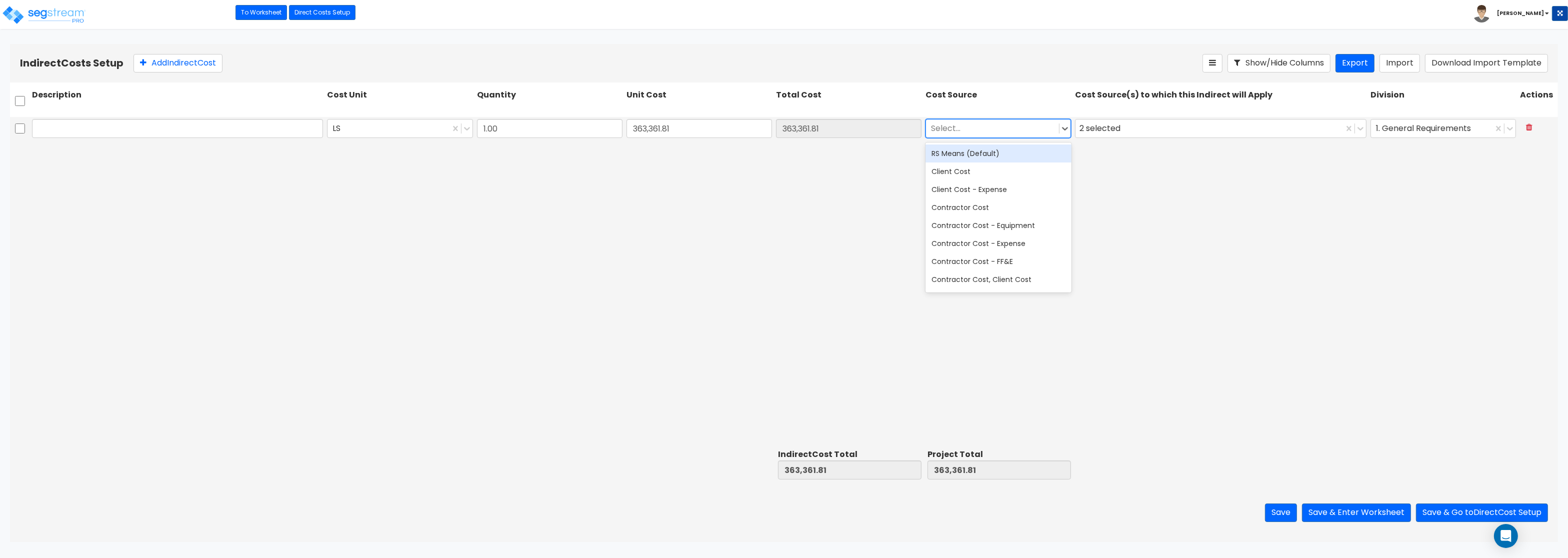
click at [959, 155] on div "RS Means (Default)" at bounding box center [998, 153] width 146 height 18
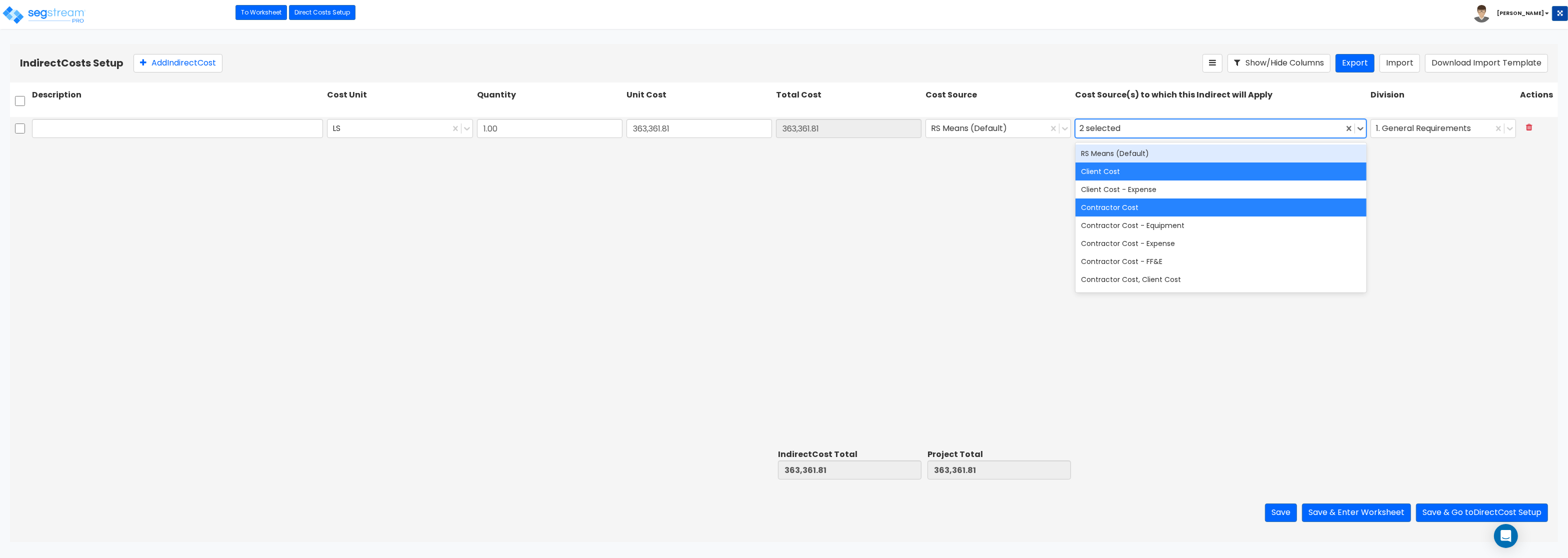
click at [1087, 132] on div "2 selected" at bounding box center [1102, 129] width 45 height 16
click at [1099, 153] on div "RS Means (Default)" at bounding box center [1221, 153] width 291 height 18
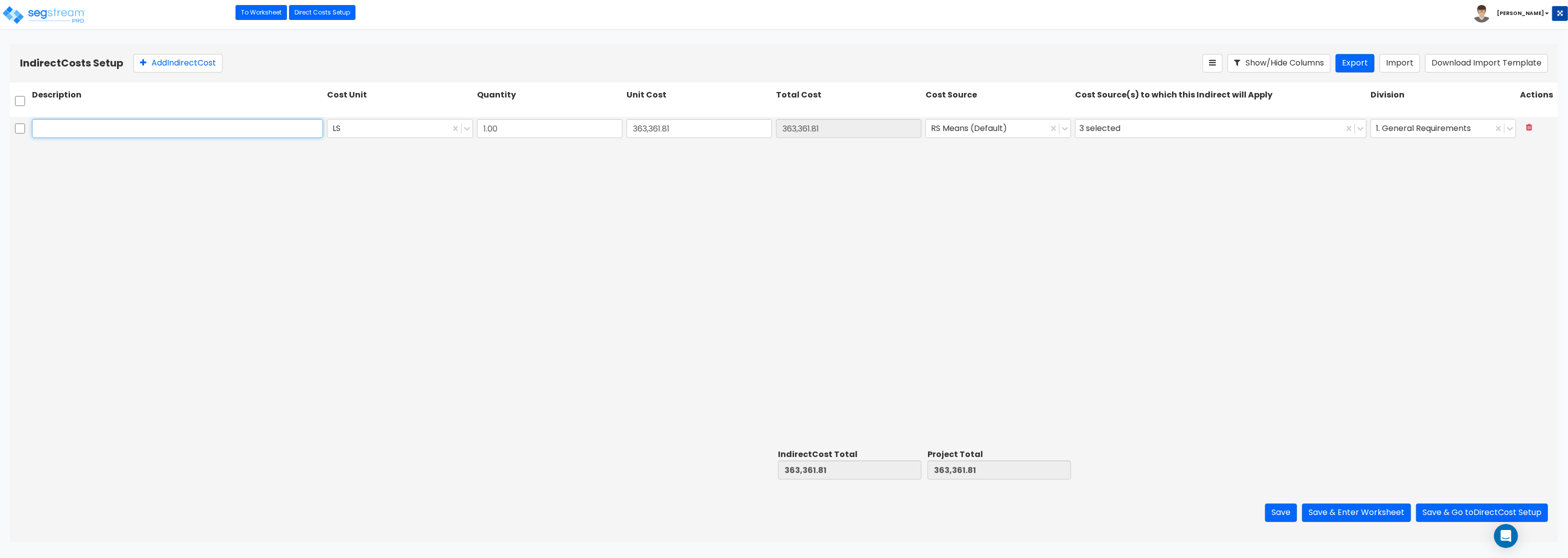
click at [195, 137] on input "text" at bounding box center [178, 129] width 291 height 19
click at [45, 126] on input "text" at bounding box center [178, 129] width 291 height 19
paste input "Architect"
type input "Architect"
click at [195, 62] on button "Add Indirect Cost" at bounding box center [178, 63] width 89 height 19
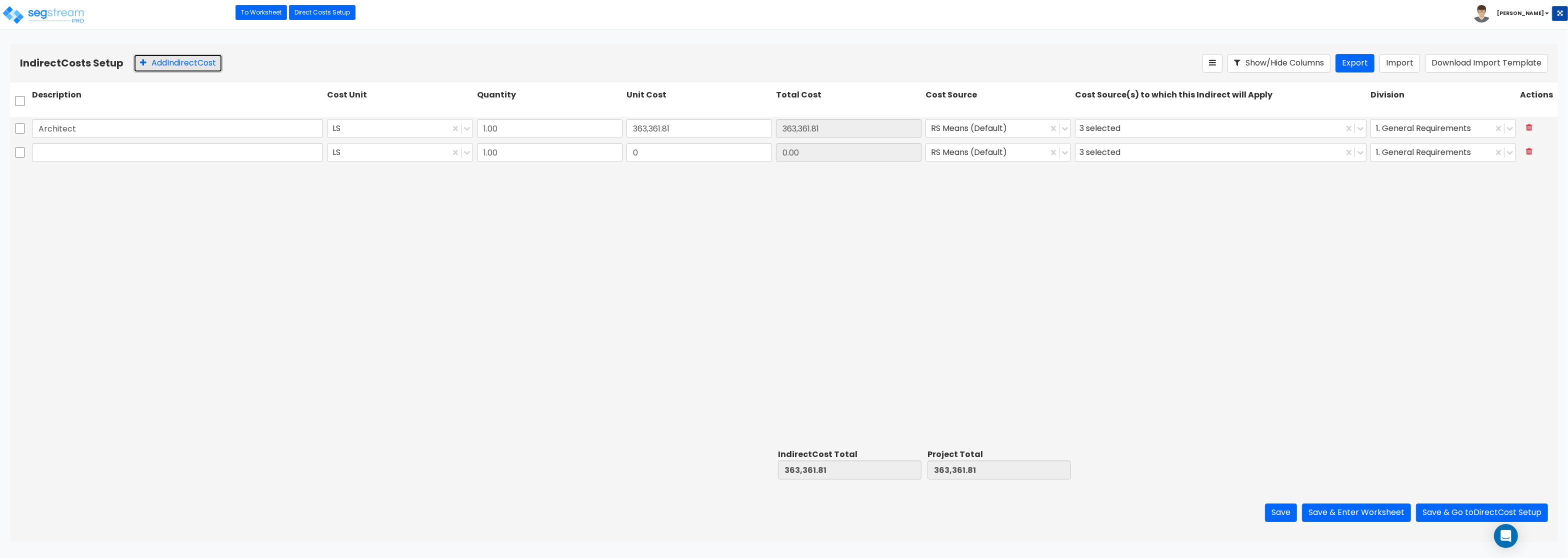
click at [195, 62] on button "Add Indirect Cost" at bounding box center [178, 63] width 89 height 19
type input "1.00"
type input "0"
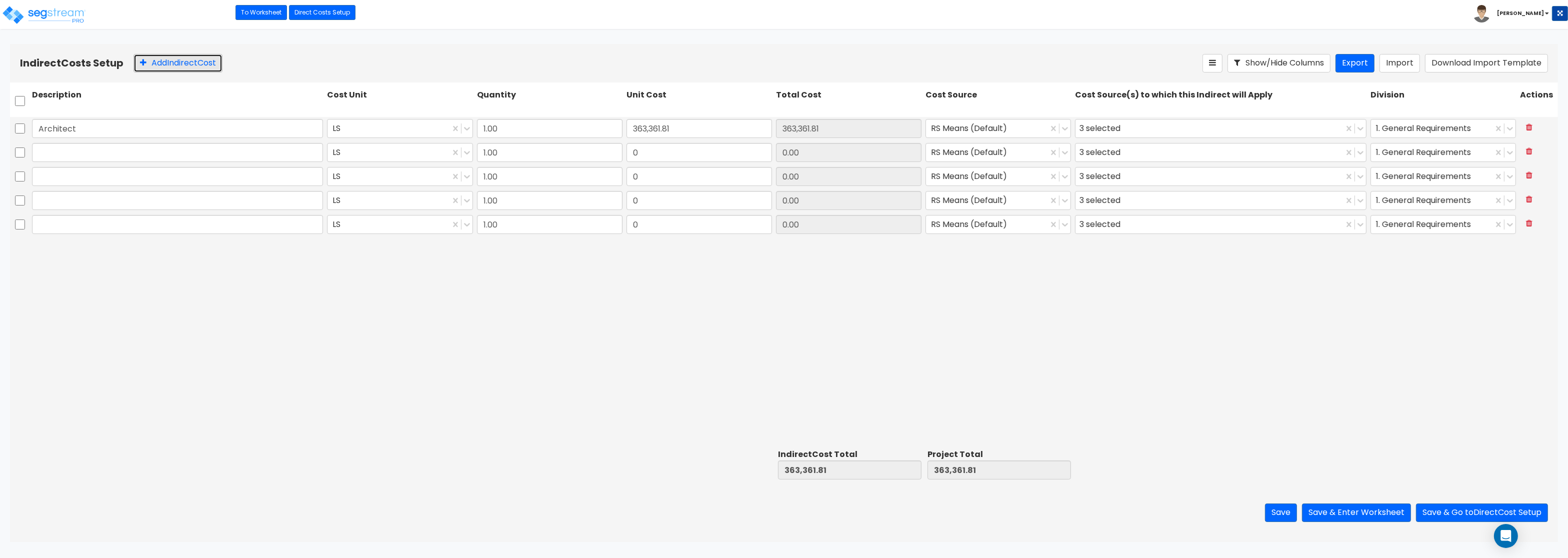
click at [195, 62] on button "Add Indirect Cost" at bounding box center [178, 63] width 89 height 19
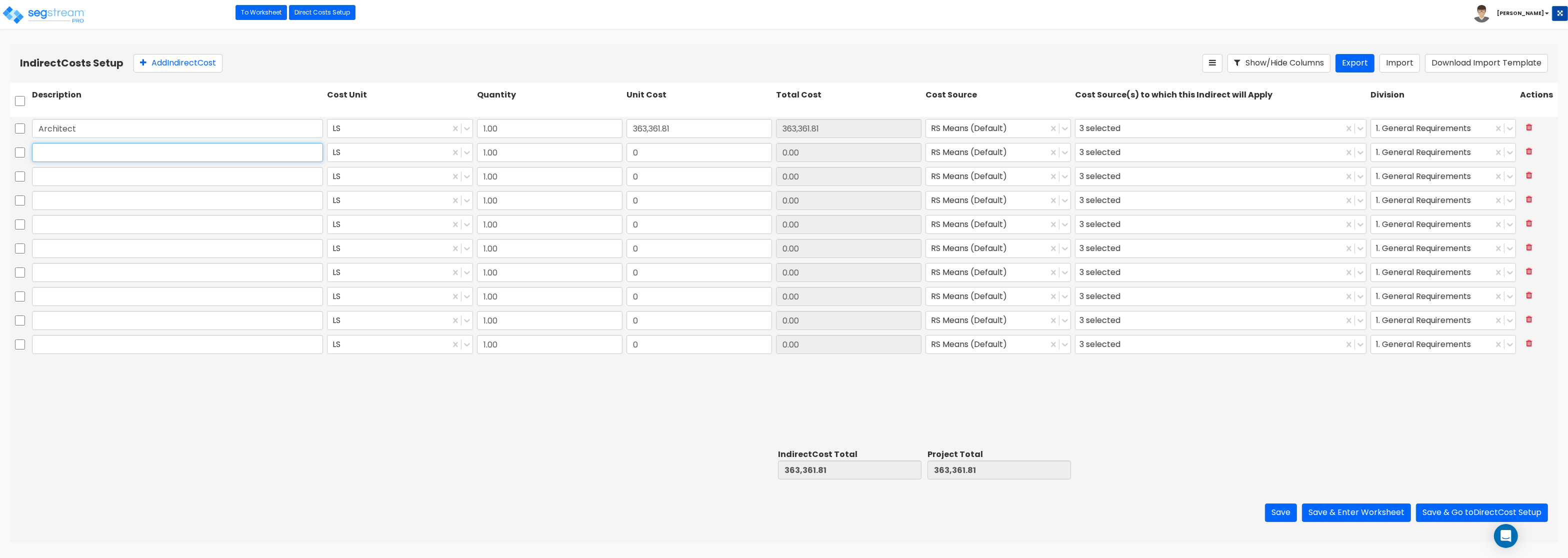
click at [100, 152] on input "text" at bounding box center [178, 153] width 291 height 19
paste input "Engineering"
type input "Engineering"
click at [94, 180] on input "text" at bounding box center [178, 176] width 291 height 19
paste input "General Construction Manager"
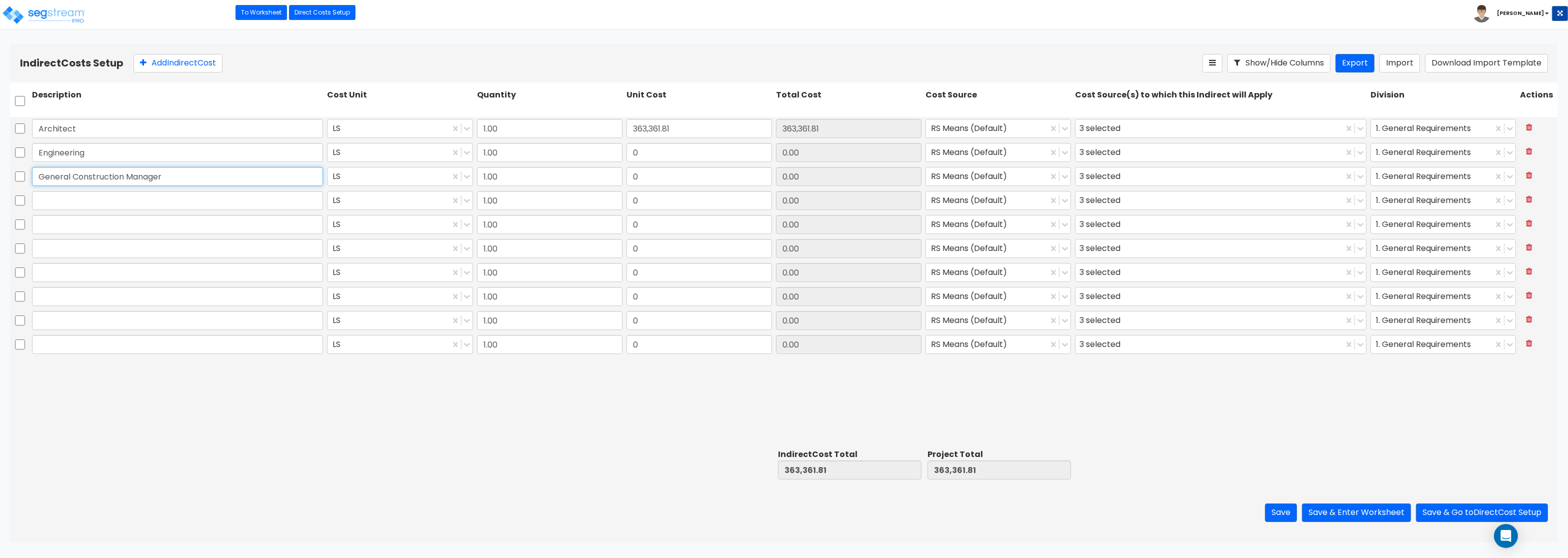
type input "General Construction Manager"
click at [157, 209] on input "text" at bounding box center [178, 200] width 291 height 19
click at [156, 203] on input "text" at bounding box center [178, 200] width 291 height 19
paste input "Overhead and Profit"
type input "Overhead and Profit"
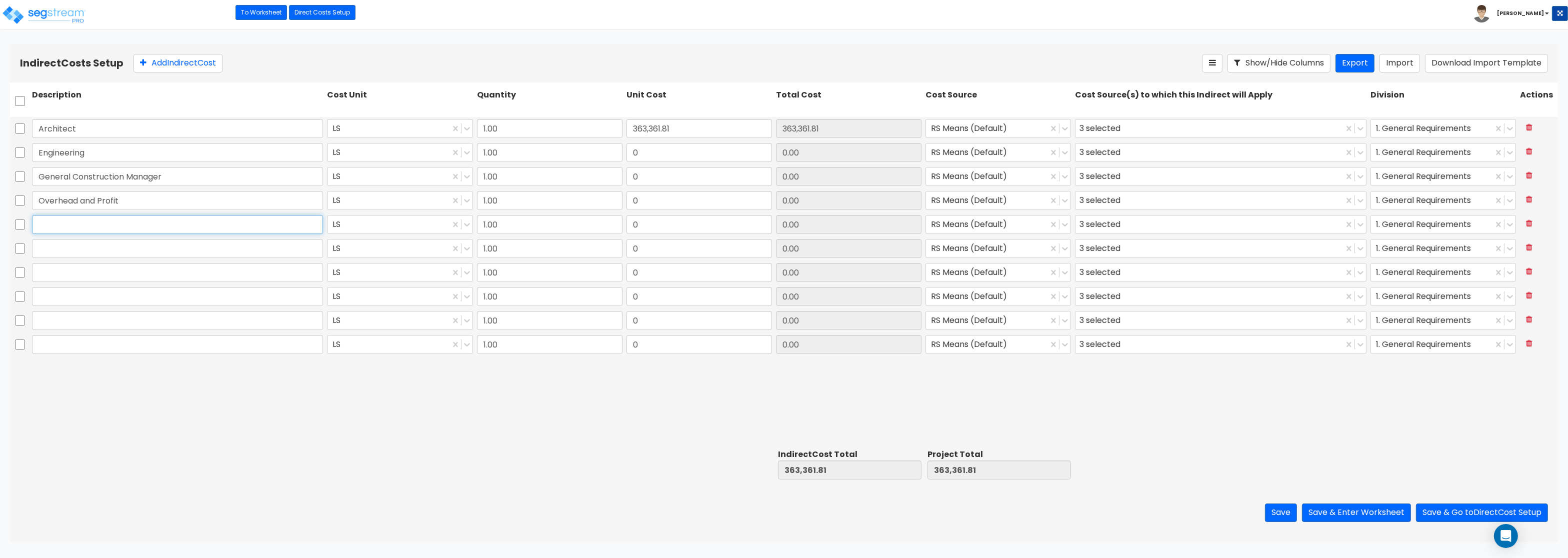
click at [175, 223] on input "text" at bounding box center [178, 224] width 291 height 19
paste input "Bond"
type input "Bond"
click at [199, 242] on input "text" at bounding box center [178, 249] width 291 height 19
paste input "Permits"
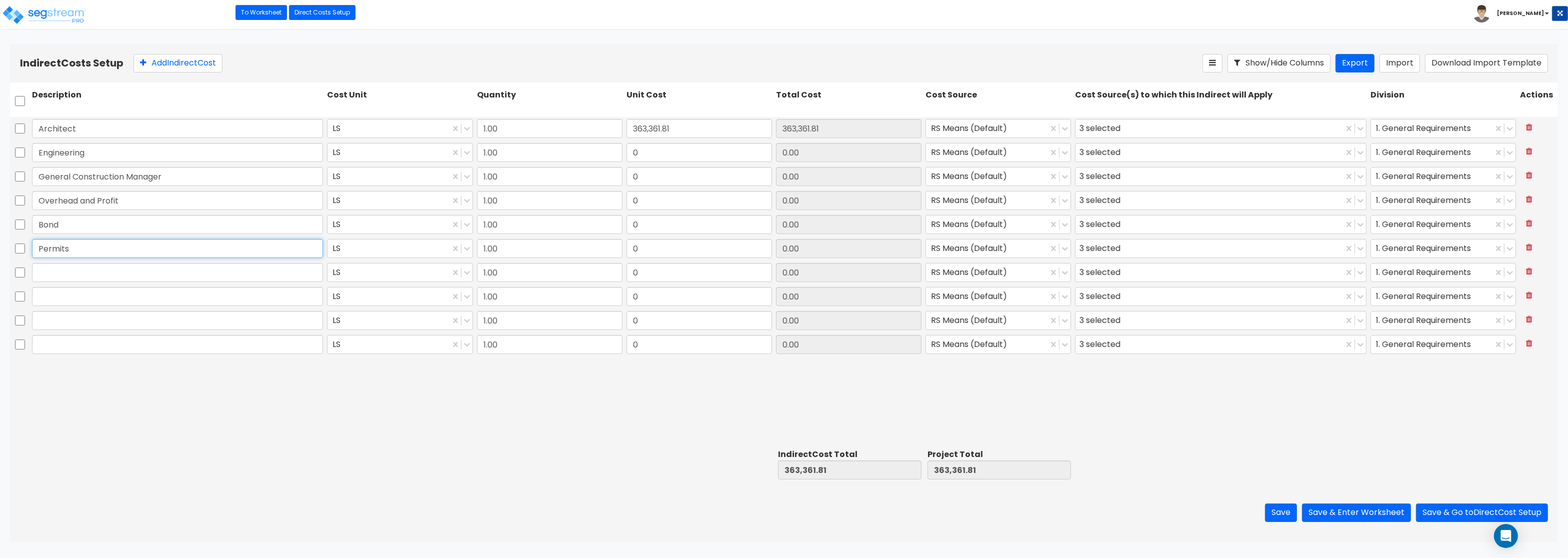
type input "Permits"
click at [48, 277] on input "text" at bounding box center [178, 273] width 291 height 19
paste input "Other"
type input "Other"
click at [172, 295] on input "text" at bounding box center [178, 296] width 291 height 19
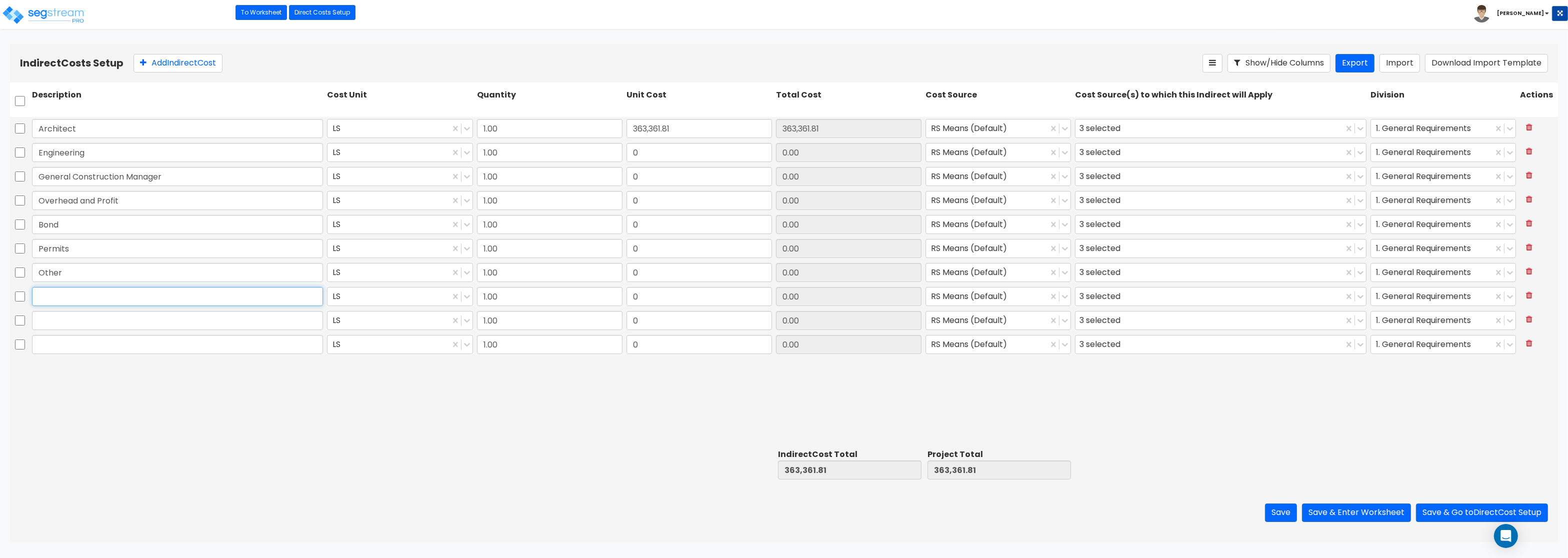
paste input "Title - Owner's ALTA 9.2-06 Endorsement"
type input "Title - Owner's ALTA 9.2-06 Endorsement"
click at [126, 320] on input "text" at bounding box center [178, 320] width 291 height 19
paste input "Title - Owners Title Policy"
type input "Title - Owners Title Policy"
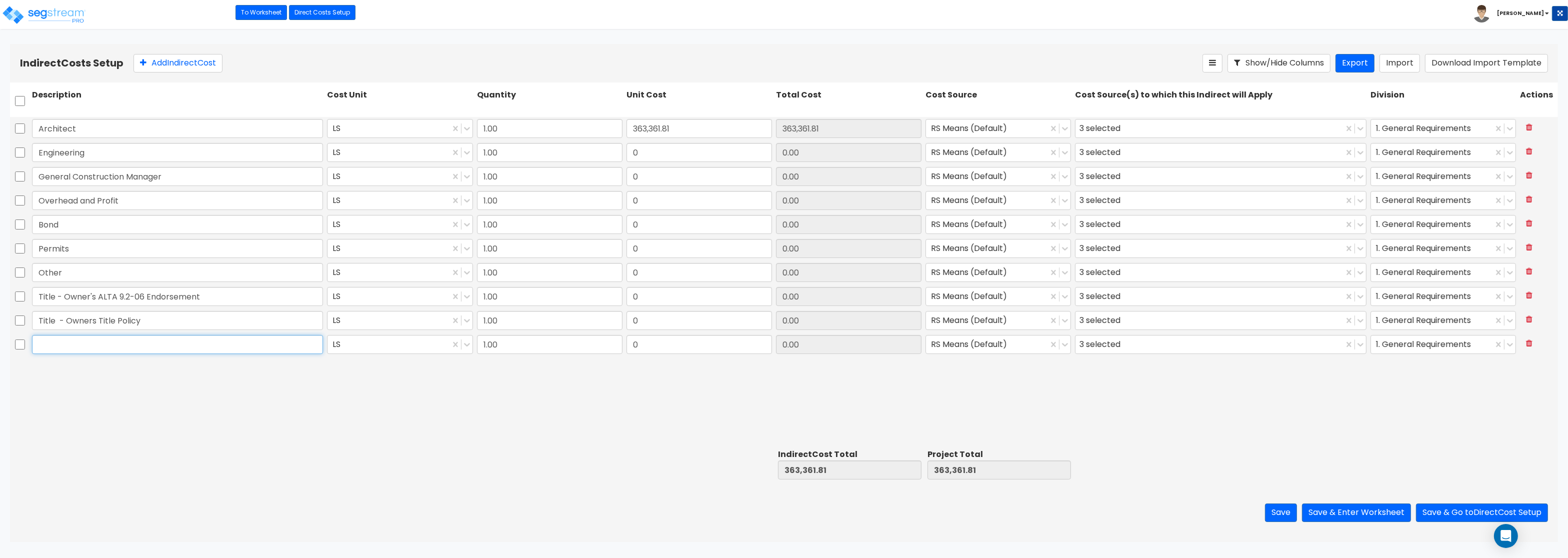
click at [100, 347] on input "text" at bounding box center [178, 344] width 291 height 19
paste input "Title Search Fee"
type input "Title Search Fee"
click at [162, 64] on button "Add Indirect Cost" at bounding box center [178, 63] width 89 height 19
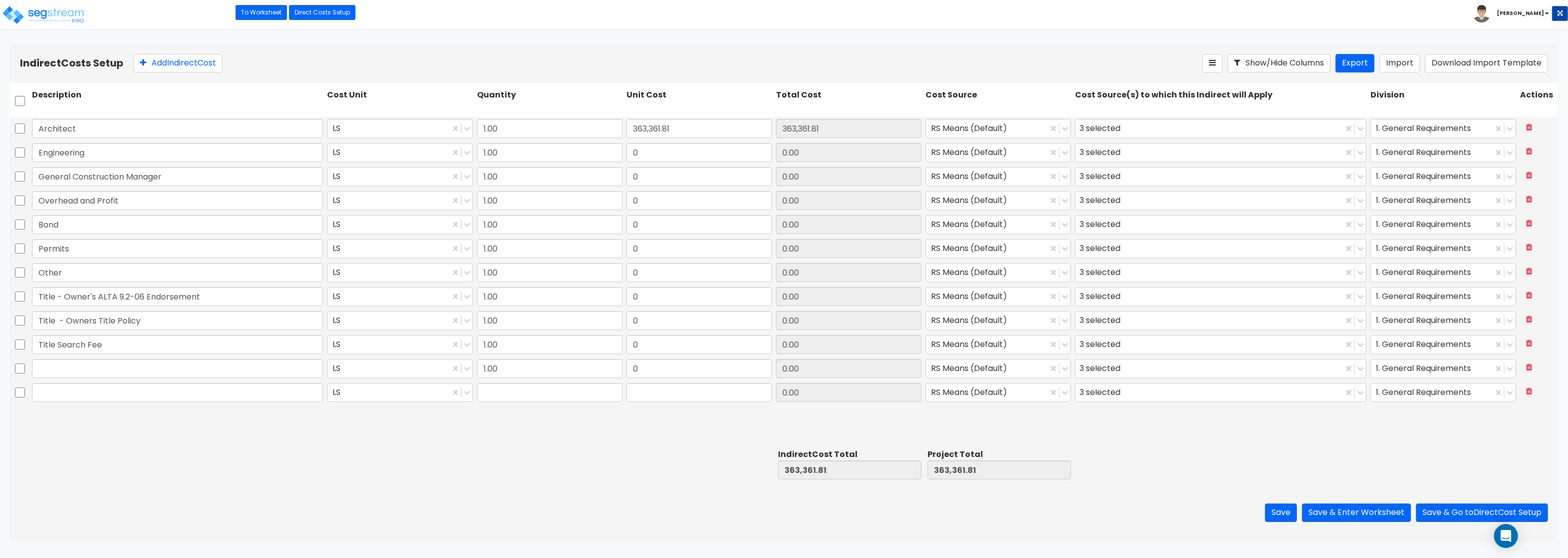
type input "1.00"
type input "0"
click at [117, 369] on input "text" at bounding box center [178, 369] width 291 height 19
paste input "Closing Fee"
type input "Closing Fee"
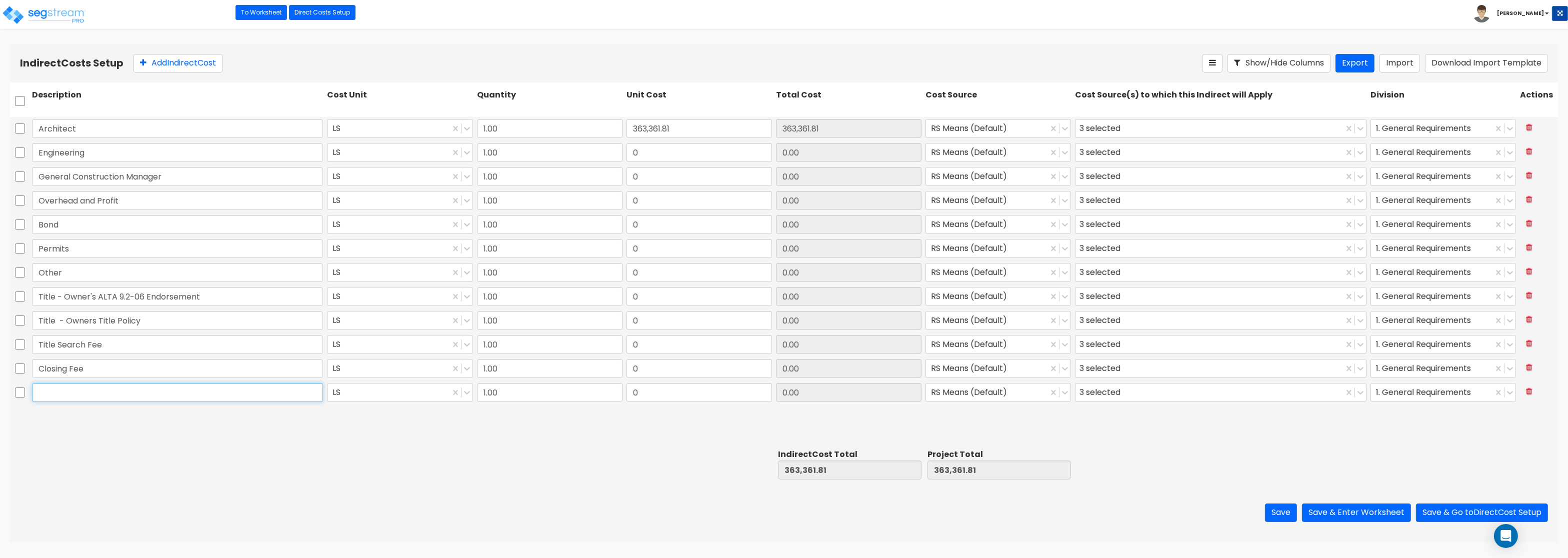
click at [77, 388] on input "text" at bounding box center [178, 393] width 291 height 19
paste input "Lien Search Fee"
type input "Lien Search Fee"
drag, startPoint x: 650, startPoint y: 150, endPoint x: 602, endPoint y: 143, distance: 48.5
click at [626, 143] on input "0" at bounding box center [699, 153] width 146 height 19
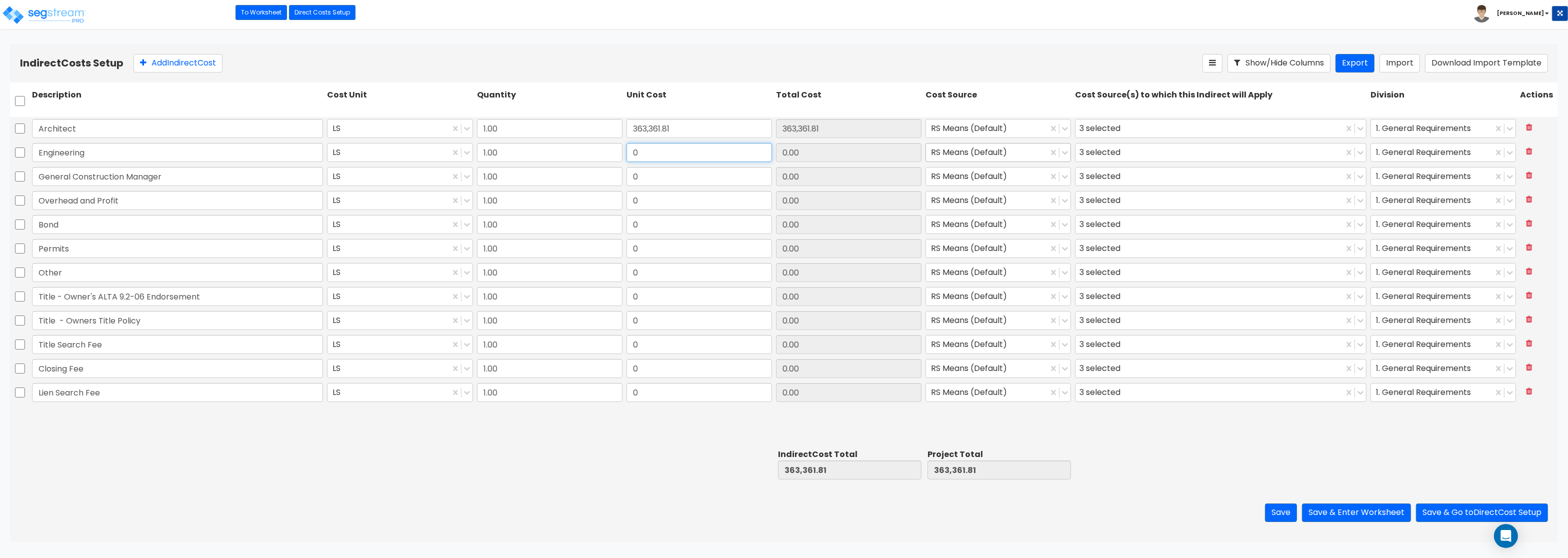
paste input "113,550.57"
type input "113,550.57"
drag, startPoint x: 643, startPoint y: 180, endPoint x: 618, endPoint y: 175, distance: 25.5
click at [626, 175] on input "0" at bounding box center [699, 176] width 146 height 19
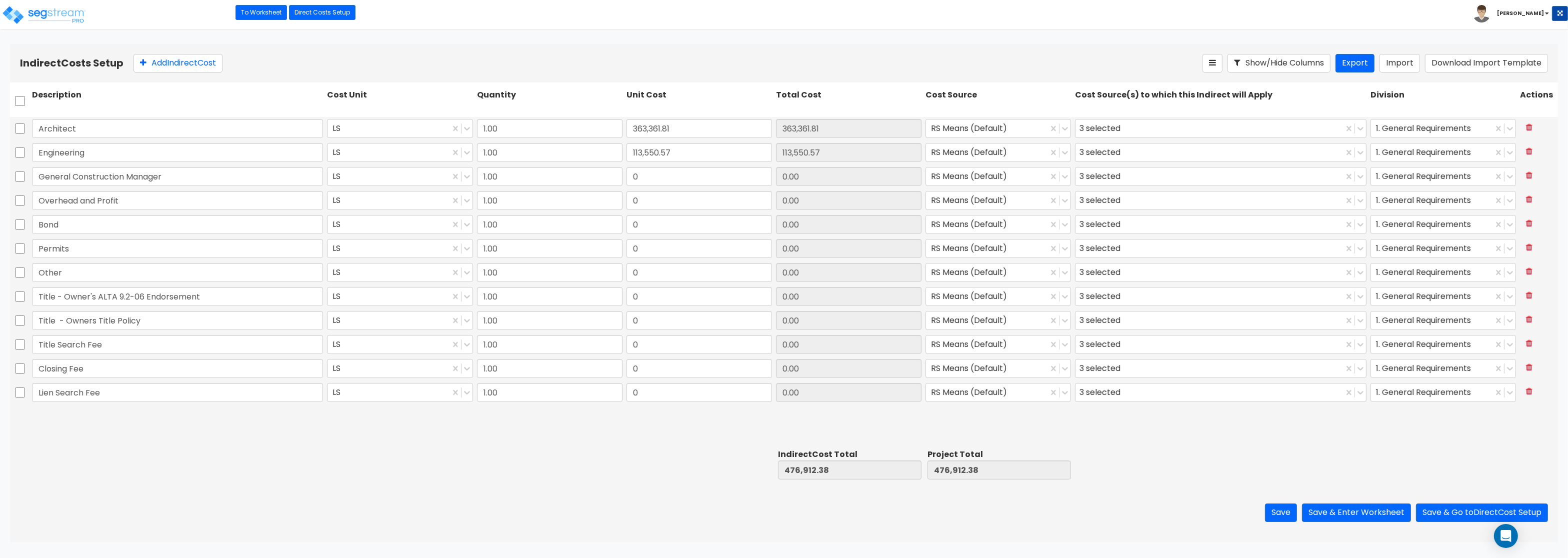
click at [626, 175] on div "0" at bounding box center [699, 177] width 150 height 23
drag, startPoint x: 636, startPoint y: 175, endPoint x: 671, endPoint y: 179, distance: 35.2
click at [671, 179] on input "0" at bounding box center [699, 176] width 146 height 19
paste input "90,840.45"
type input "90,840.45"
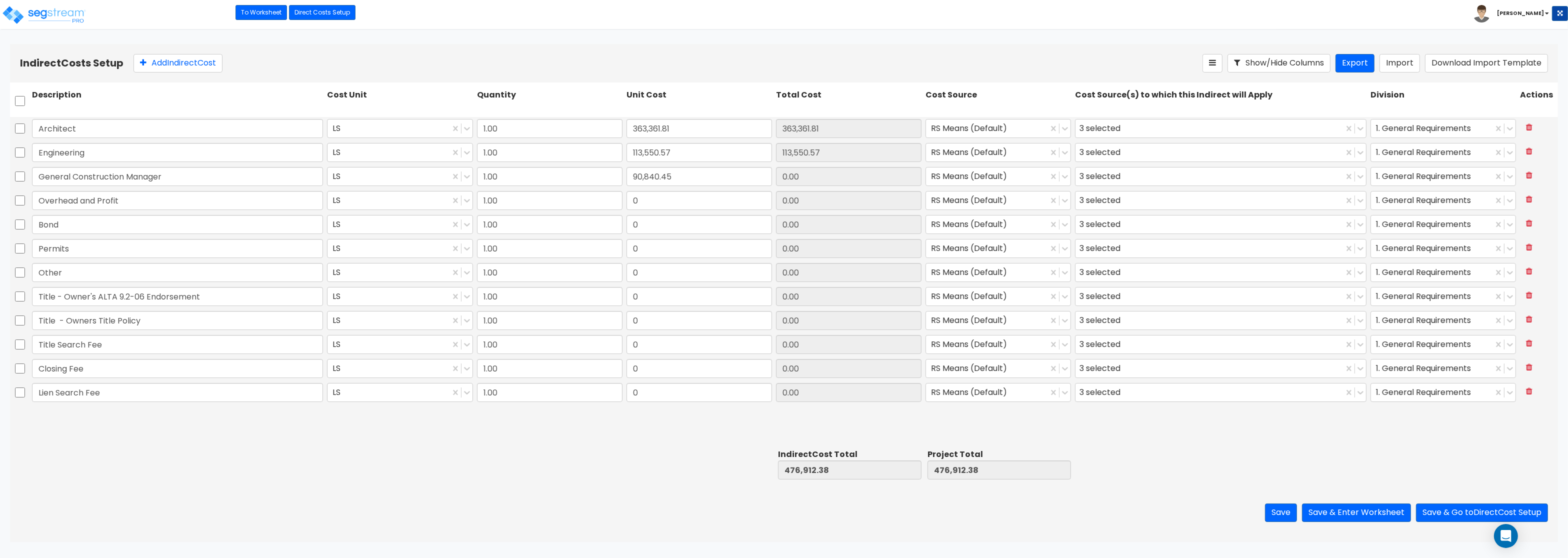
type input "90,840.45"
drag, startPoint x: 630, startPoint y: 205, endPoint x: 690, endPoint y: 198, distance: 60.4
click at [690, 198] on input "0" at bounding box center [699, 200] width 146 height 19
paste input "227,101.13"
type input "227,101.13"
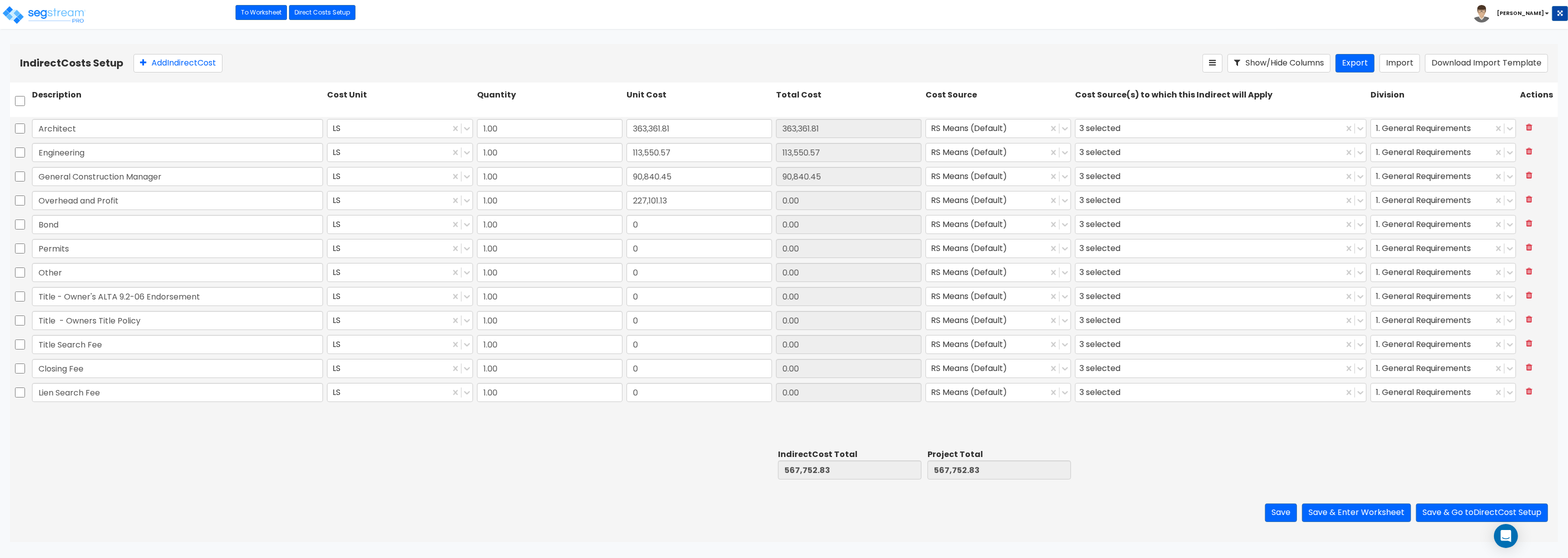
click at [654, 222] on input "0" at bounding box center [699, 224] width 146 height 19
click at [649, 227] on input "0" at bounding box center [699, 224] width 146 height 19
click at [632, 223] on input "0" at bounding box center [699, 224] width 146 height 19
click at [632, 223] on input "0" at bounding box center [699, 224] width 146 height 19
click at [636, 223] on input "0" at bounding box center [699, 224] width 146 height 19
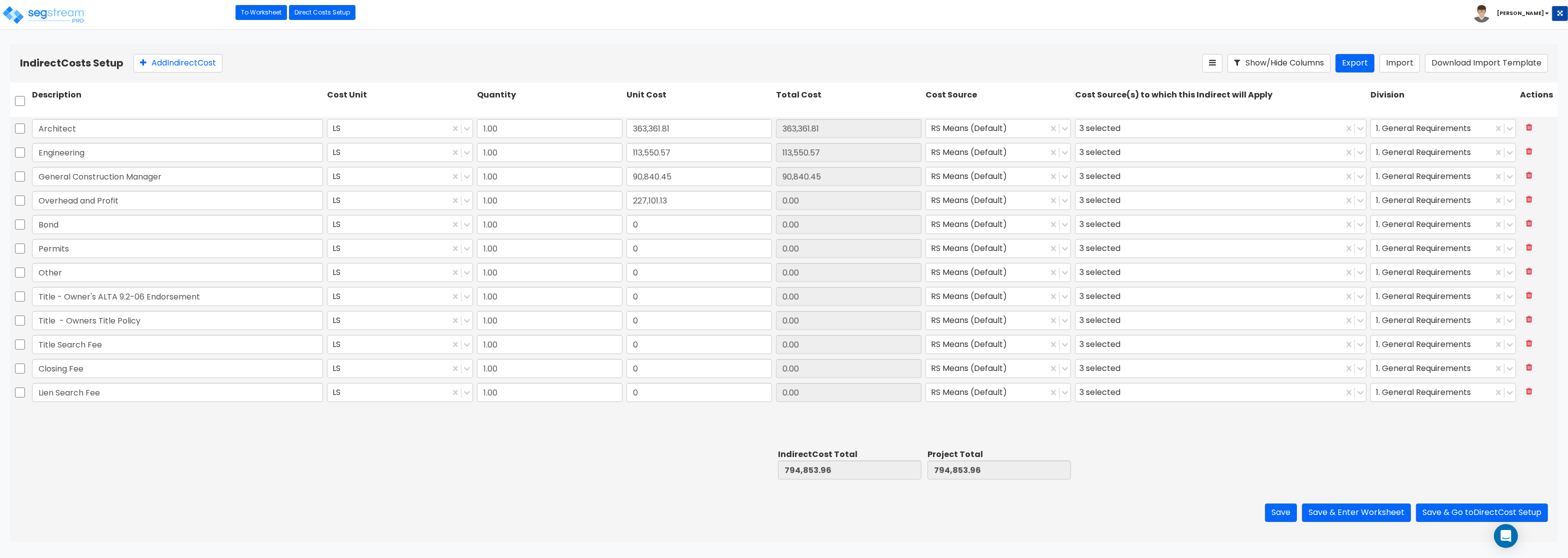
click at [648, 227] on input "0" at bounding box center [699, 224] width 146 height 19
type input "227,101.13"
click at [643, 224] on input "0" at bounding box center [699, 224] width 146 height 19
click at [642, 224] on input "0" at bounding box center [699, 224] width 146 height 19
drag, startPoint x: 642, startPoint y: 224, endPoint x: 627, endPoint y: 223, distance: 15.0
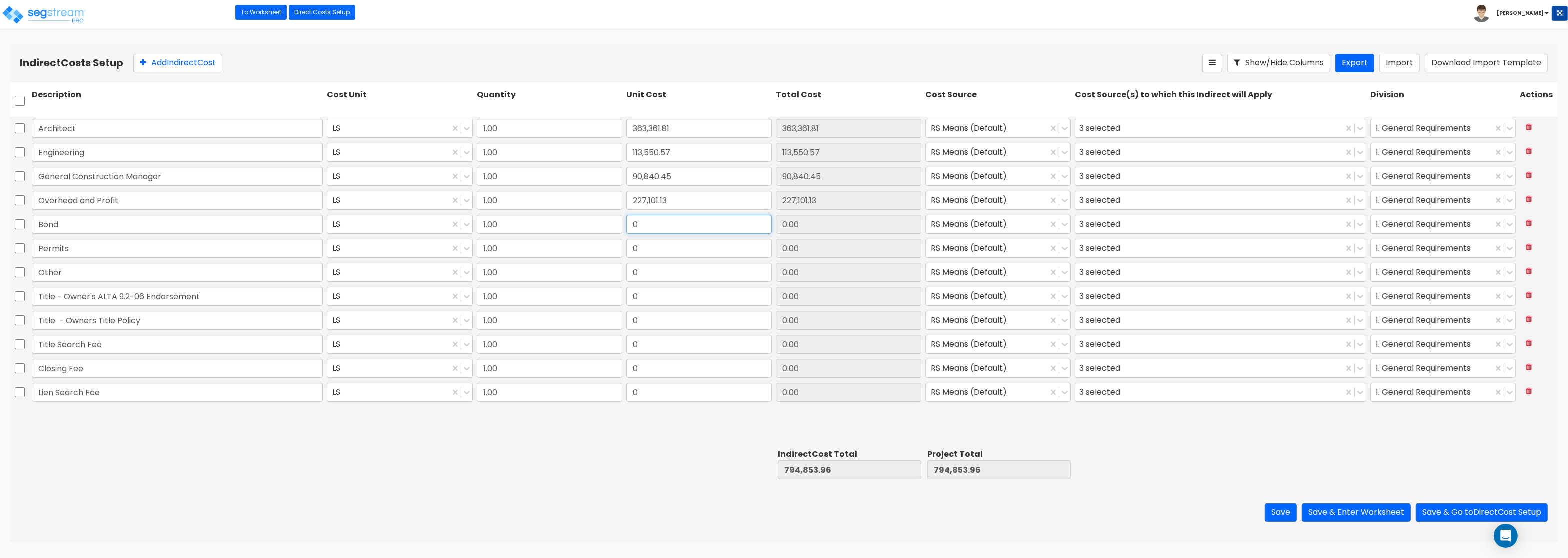
click at [627, 223] on input "0" at bounding box center [699, 224] width 146 height 19
paste input "227,101.13"
type input "227,101.13"
drag, startPoint x: 643, startPoint y: 262, endPoint x: 638, endPoint y: 250, distance: 13.0
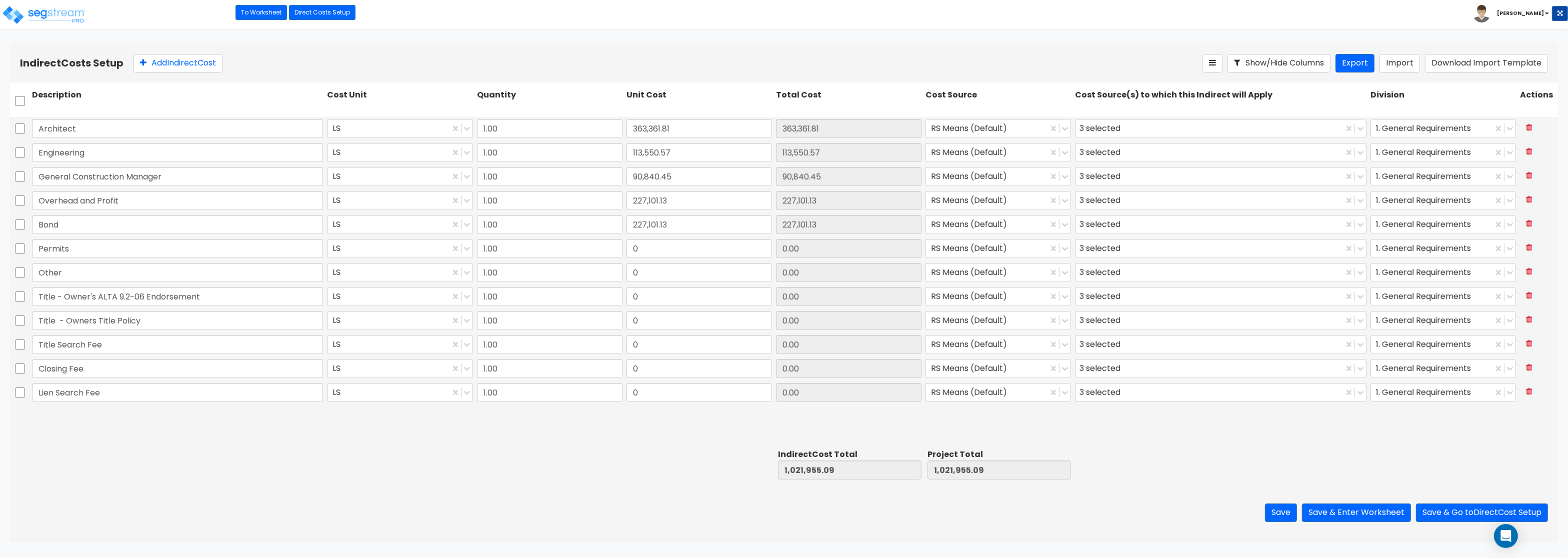
click at [639, 253] on div "Permits LS 1.00 0 0.00 RS Means (Default) 3 selected 1. General Requirements" at bounding box center [784, 249] width 1548 height 24
click at [637, 250] on input "0" at bounding box center [699, 249] width 146 height 19
paste input "68,130.34"
type input "68,130.34"
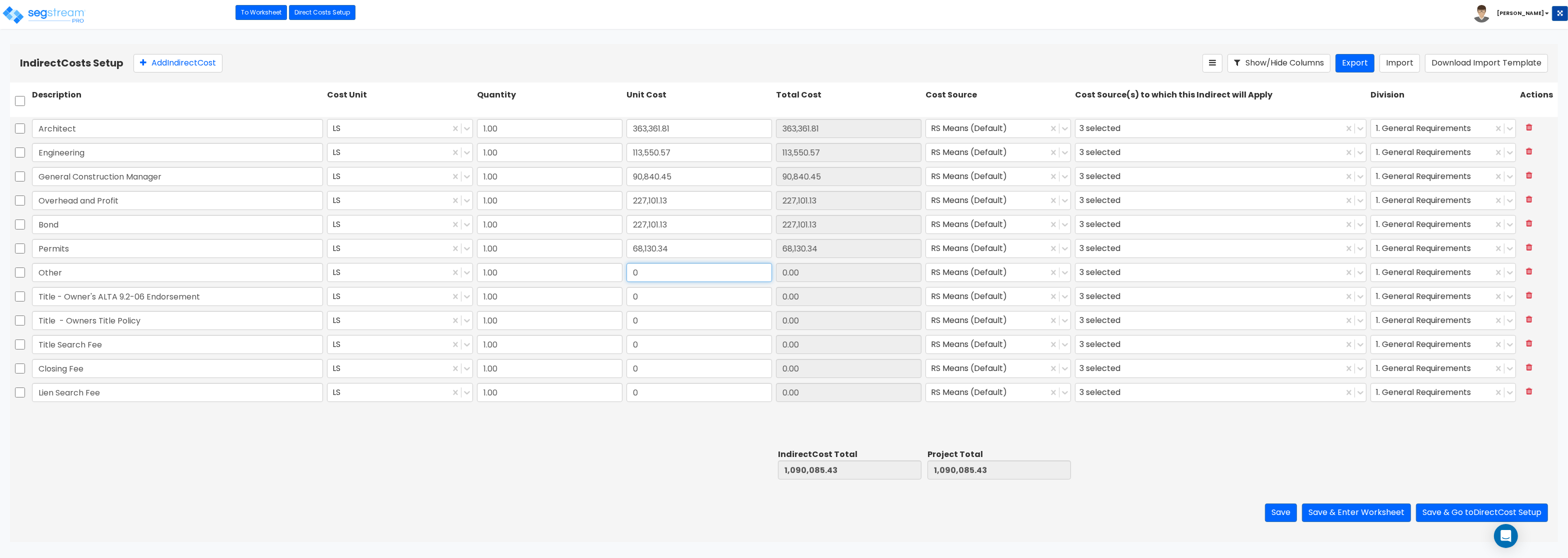
drag, startPoint x: 664, startPoint y: 274, endPoint x: 619, endPoint y: 270, distance: 45.2
click at [626, 270] on input "0" at bounding box center [699, 273] width 146 height 19
drag, startPoint x: 640, startPoint y: 270, endPoint x: 624, endPoint y: 270, distance: 16.0
click at [626, 270] on input "0" at bounding box center [699, 273] width 146 height 19
paste input "68,130.34"
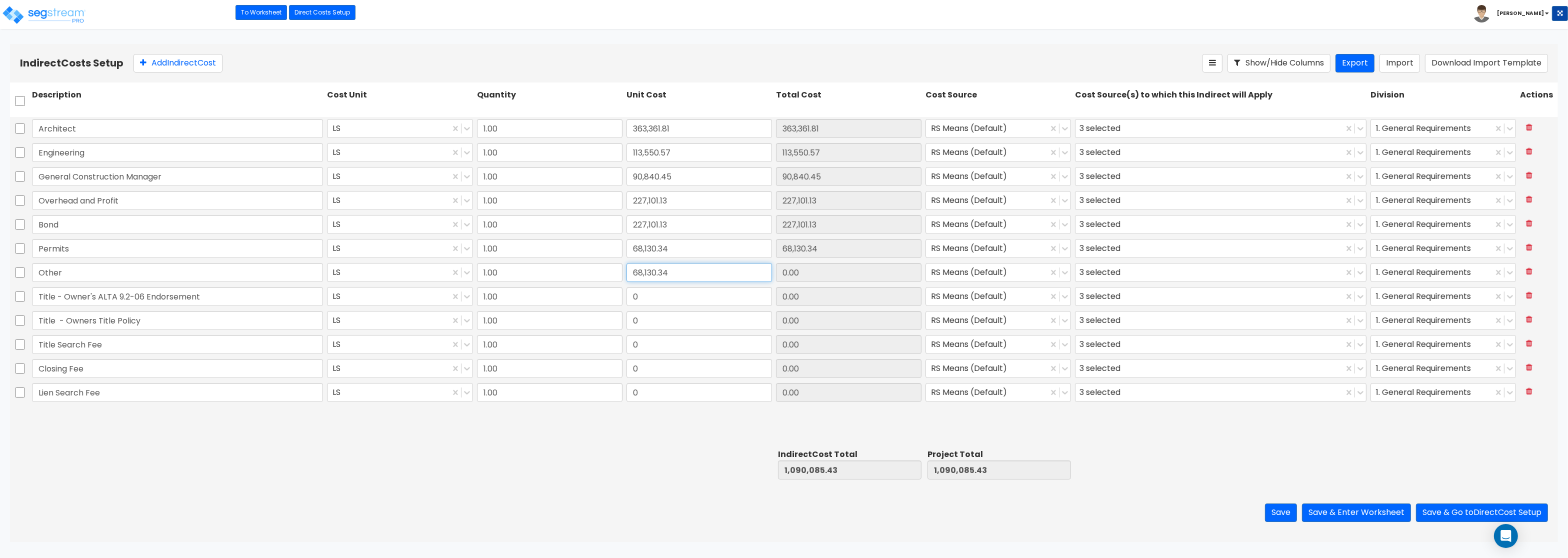
type input "68,130.34"
click at [694, 302] on input "0" at bounding box center [699, 296] width 146 height 19
drag, startPoint x: 647, startPoint y: 299, endPoint x: 632, endPoint y: 297, distance: 15.1
click at [632, 297] on input "0" at bounding box center [699, 296] width 146 height 19
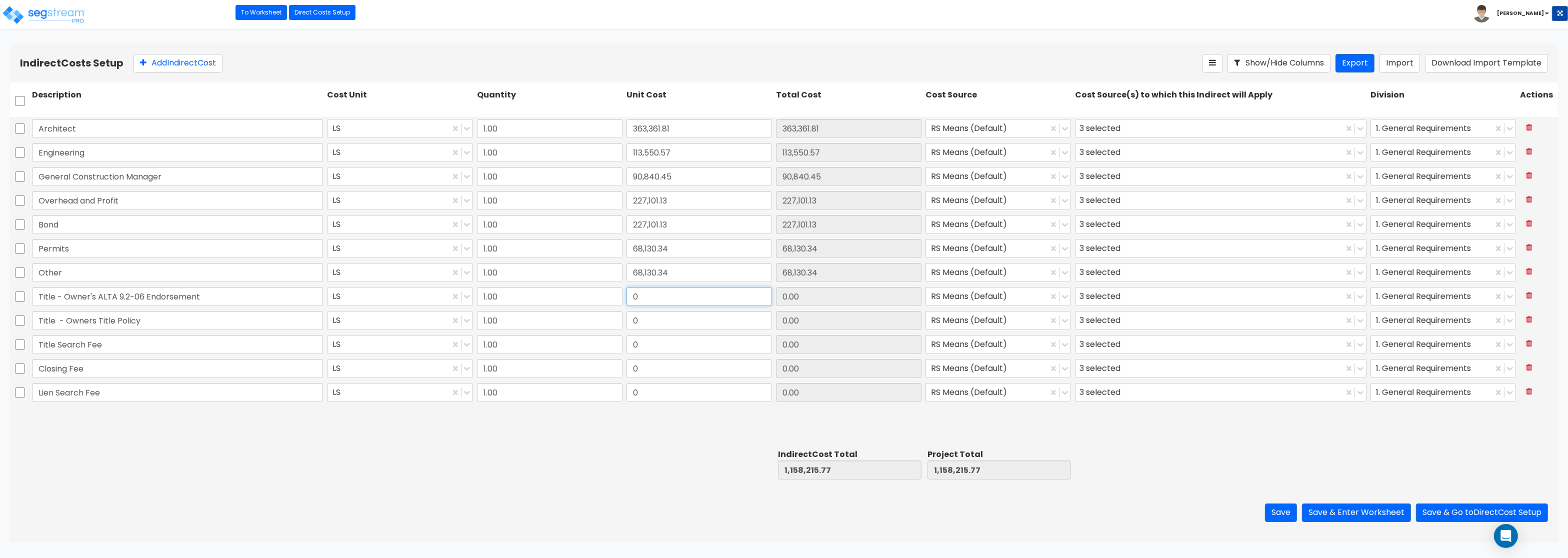
paste input "45,420.23"
type input "45,420.23"
click at [632, 320] on div "Title - Owners Title Policy LS 1.00 0 0.00 RS Means (Default) 3 selected 1. Gen…" at bounding box center [784, 321] width 1548 height 23
drag, startPoint x: 632, startPoint y: 320, endPoint x: 680, endPoint y: 324, distance: 48.2
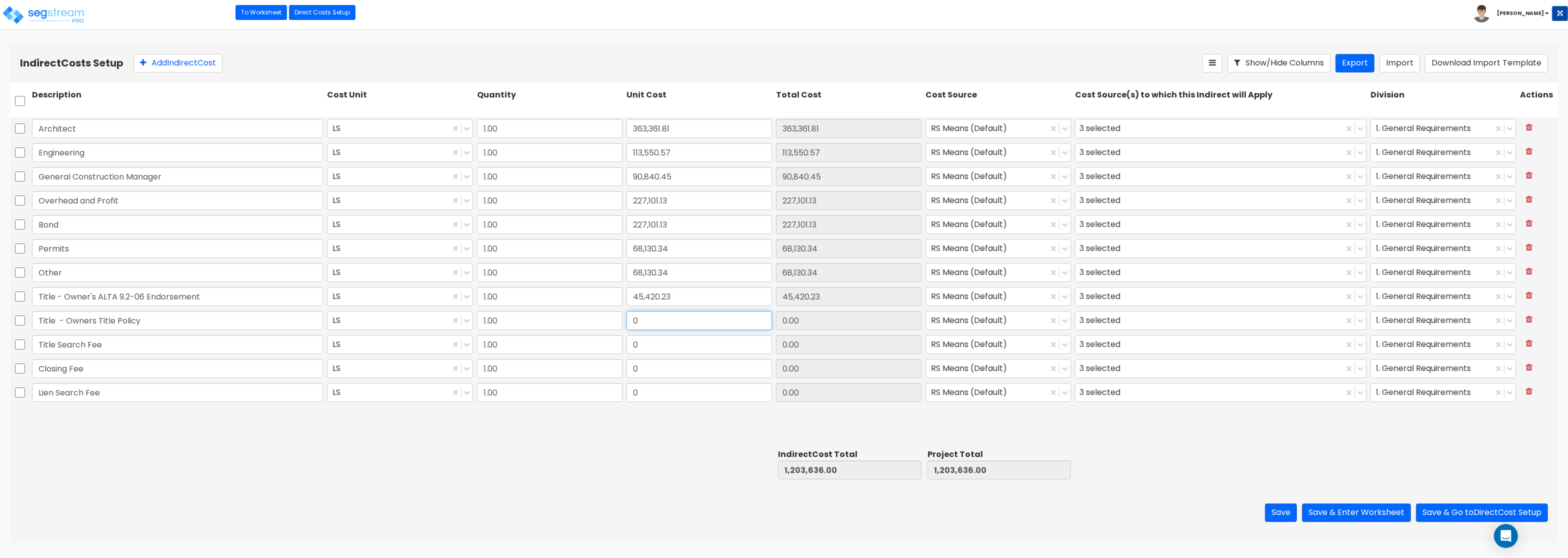
click at [680, 324] on input "0" at bounding box center [699, 320] width 146 height 19
paste input "1,957.5"
type input "1,957.50"
drag, startPoint x: 640, startPoint y: 345, endPoint x: 628, endPoint y: 343, distance: 12.2
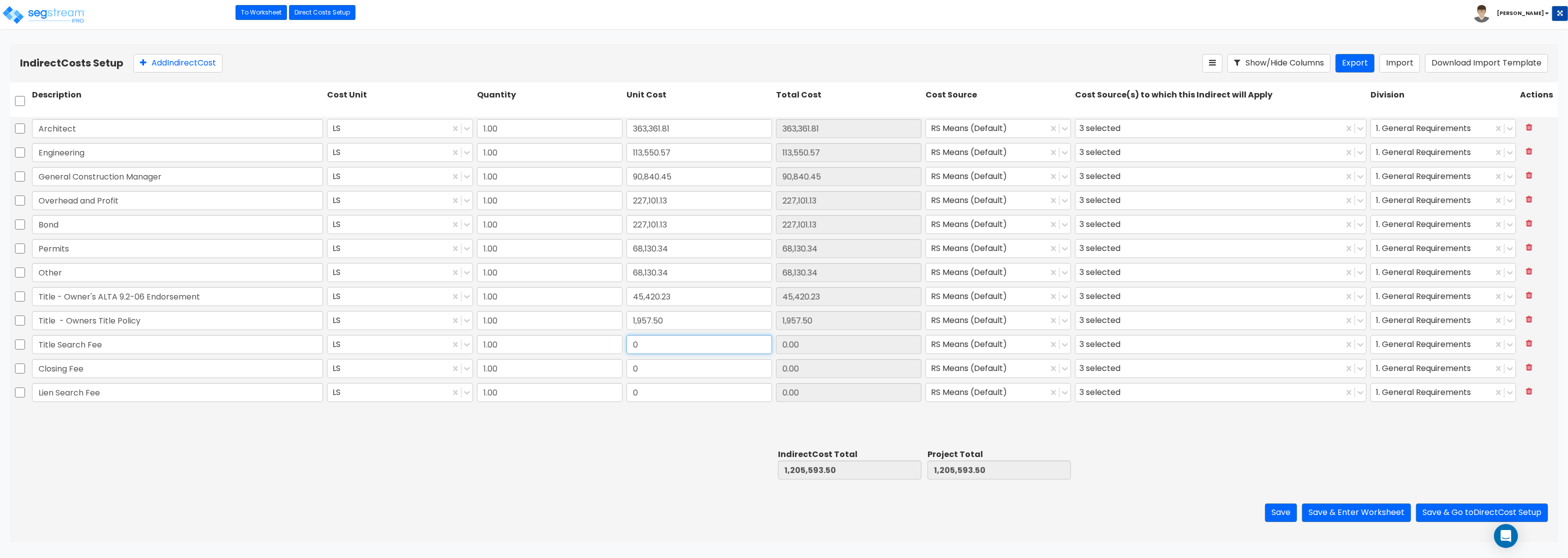
click at [628, 343] on input "0" at bounding box center [699, 344] width 146 height 19
click at [636, 343] on input "0" at bounding box center [699, 344] width 146 height 19
click at [637, 343] on input "0" at bounding box center [699, 344] width 146 height 19
drag, startPoint x: 637, startPoint y: 343, endPoint x: 628, endPoint y: 343, distance: 9.0
click at [628, 343] on input "0" at bounding box center [699, 344] width 146 height 19
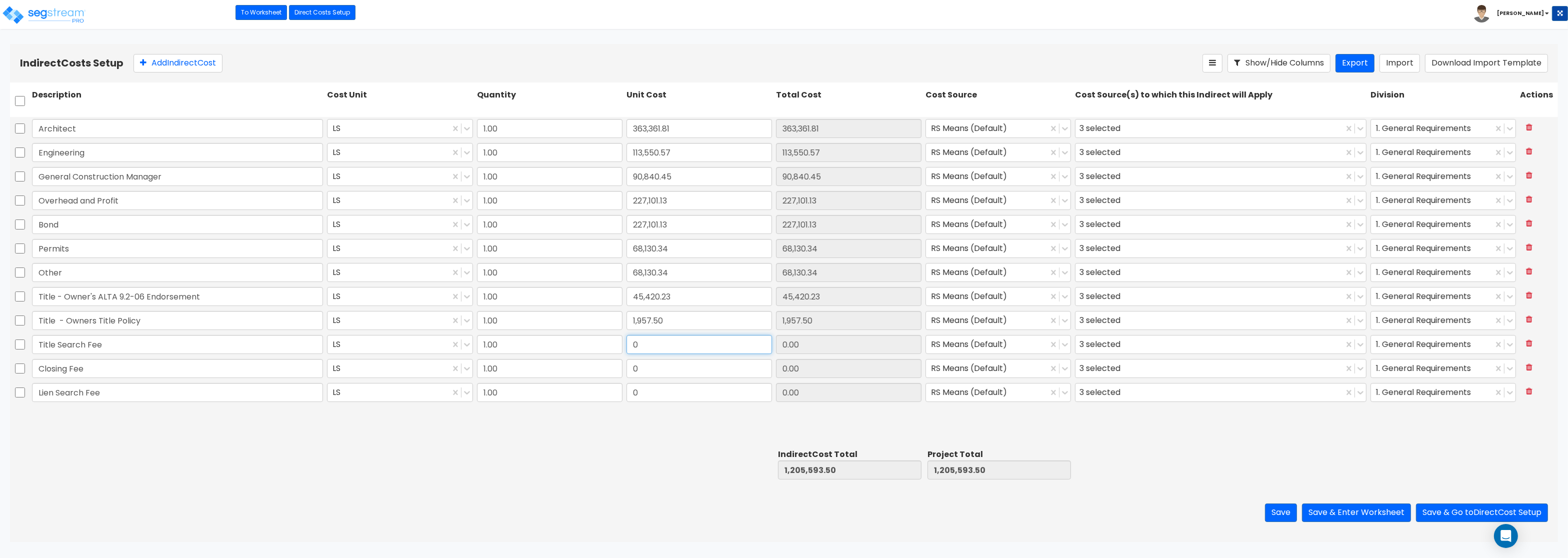
paste input "19,575.0"
type input "19,575.00"
click at [645, 379] on div "0" at bounding box center [699, 369] width 150 height 23
click at [643, 368] on input "0" at bounding box center [699, 369] width 146 height 19
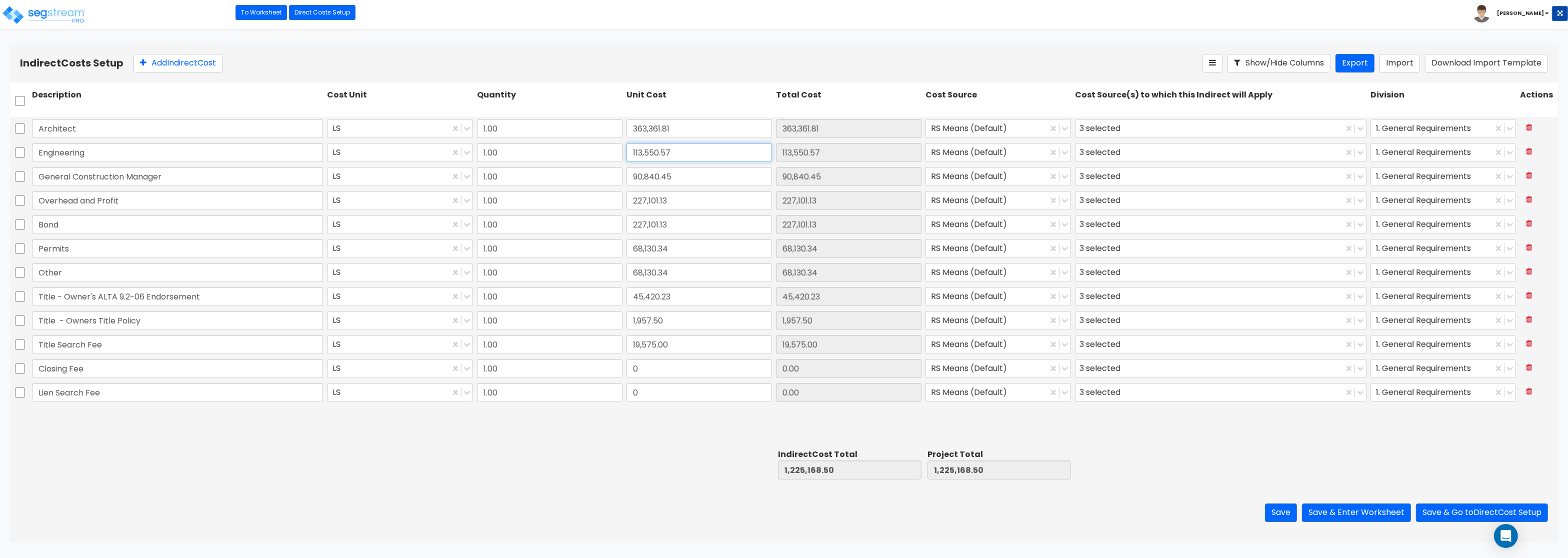
click at [703, 151] on input "113,550.57" at bounding box center [699, 153] width 146 height 19
click at [702, 165] on div "Engineering LS 1.00 113,550.57 113,550.57 RS Means (Default) 3 selected 1. Gene…" at bounding box center [784, 153] width 1548 height 24
click at [697, 177] on input "90,840.45" at bounding box center [699, 176] width 146 height 19
click at [685, 205] on input "227,101.13" at bounding box center [699, 200] width 146 height 19
click at [675, 220] on input "227,101.13" at bounding box center [699, 224] width 146 height 19
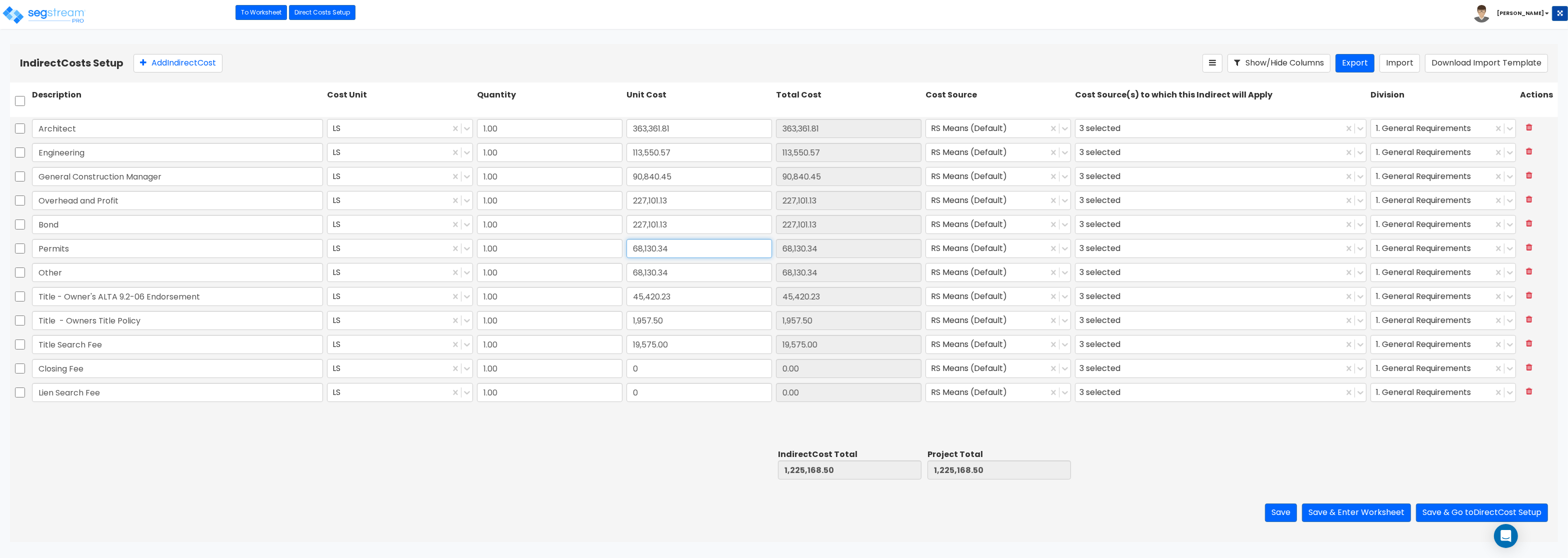
drag, startPoint x: 669, startPoint y: 247, endPoint x: 726, endPoint y: 255, distance: 57.6
click at [726, 255] on input "68,130.34" at bounding box center [699, 249] width 146 height 19
drag, startPoint x: 673, startPoint y: 222, endPoint x: 736, endPoint y: 227, distance: 63.2
click at [736, 227] on input "227,101.13" at bounding box center [699, 224] width 146 height 19
paste input "68,130.34"
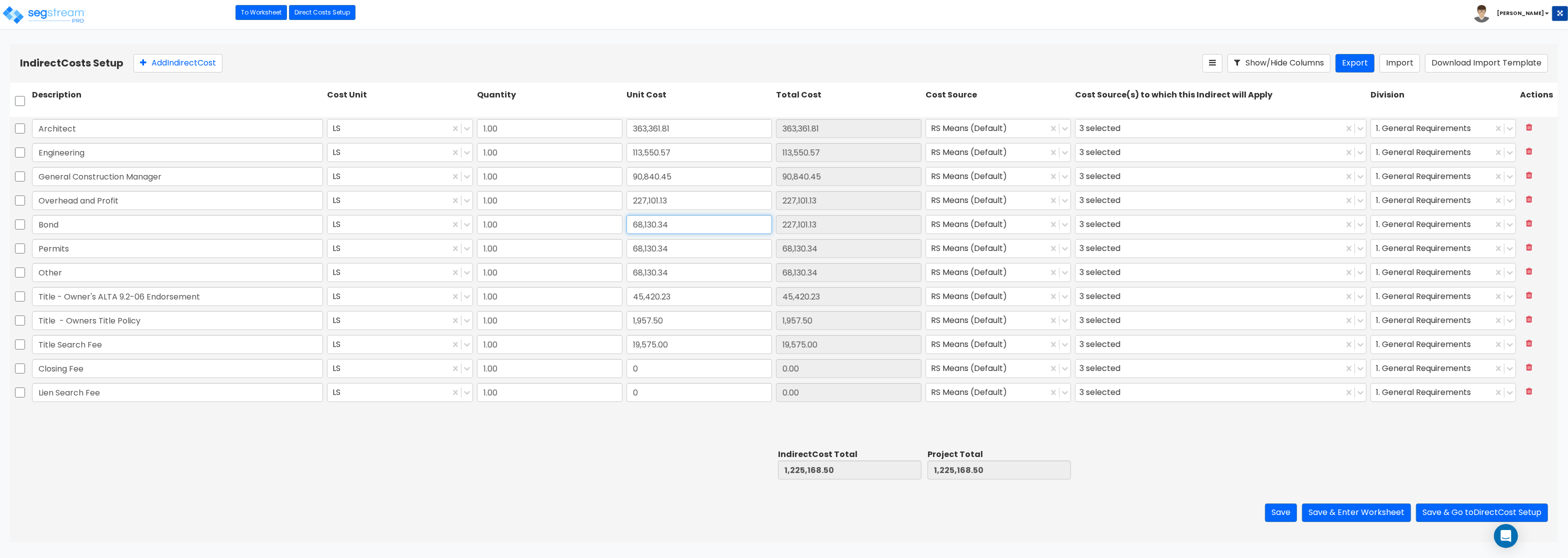
type input "68,130.34"
drag, startPoint x: 694, startPoint y: 275, endPoint x: 682, endPoint y: 280, distance: 13.0
click at [692, 274] on input "68,130.34" at bounding box center [699, 273] width 146 height 19
drag, startPoint x: 678, startPoint y: 299, endPoint x: 591, endPoint y: 280, distance: 89.1
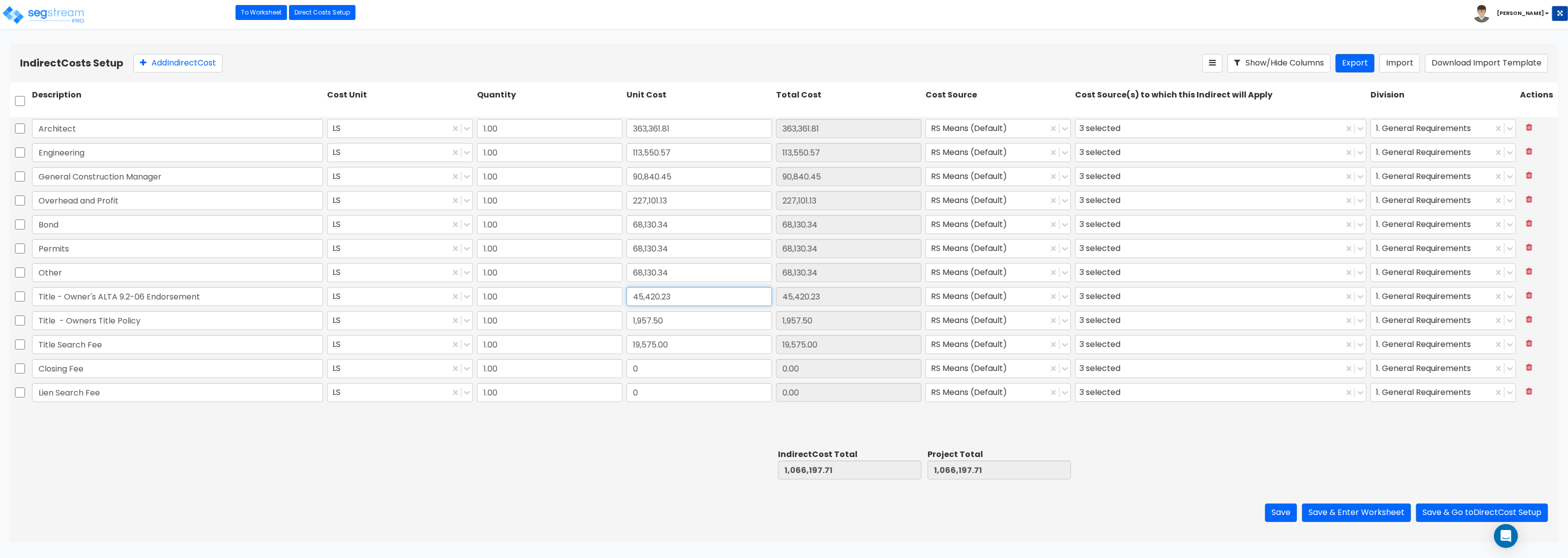
click at [626, 287] on input "45,420.23" at bounding box center [699, 296] width 146 height 19
click at [687, 271] on input "68,130.34" at bounding box center [699, 273] width 146 height 19
drag, startPoint x: 682, startPoint y: 298, endPoint x: 722, endPoint y: 299, distance: 40.0
click at [722, 299] on input "45,420.23" at bounding box center [699, 296] width 146 height 19
drag, startPoint x: 675, startPoint y: 270, endPoint x: 725, endPoint y: 275, distance: 50.2
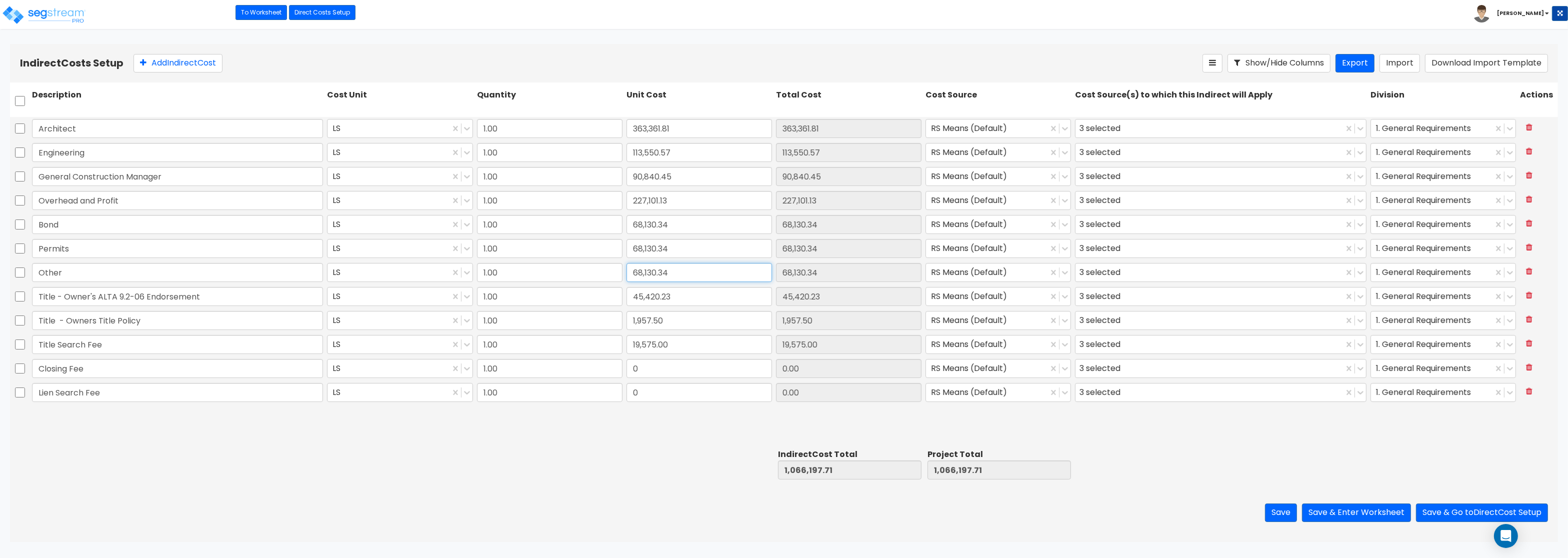
click at [725, 275] on input "68,130.34" at bounding box center [699, 273] width 146 height 19
paste input "45,420.23"
type input "45,420.23"
click at [680, 299] on input "45,420.23" at bounding box center [699, 296] width 146 height 19
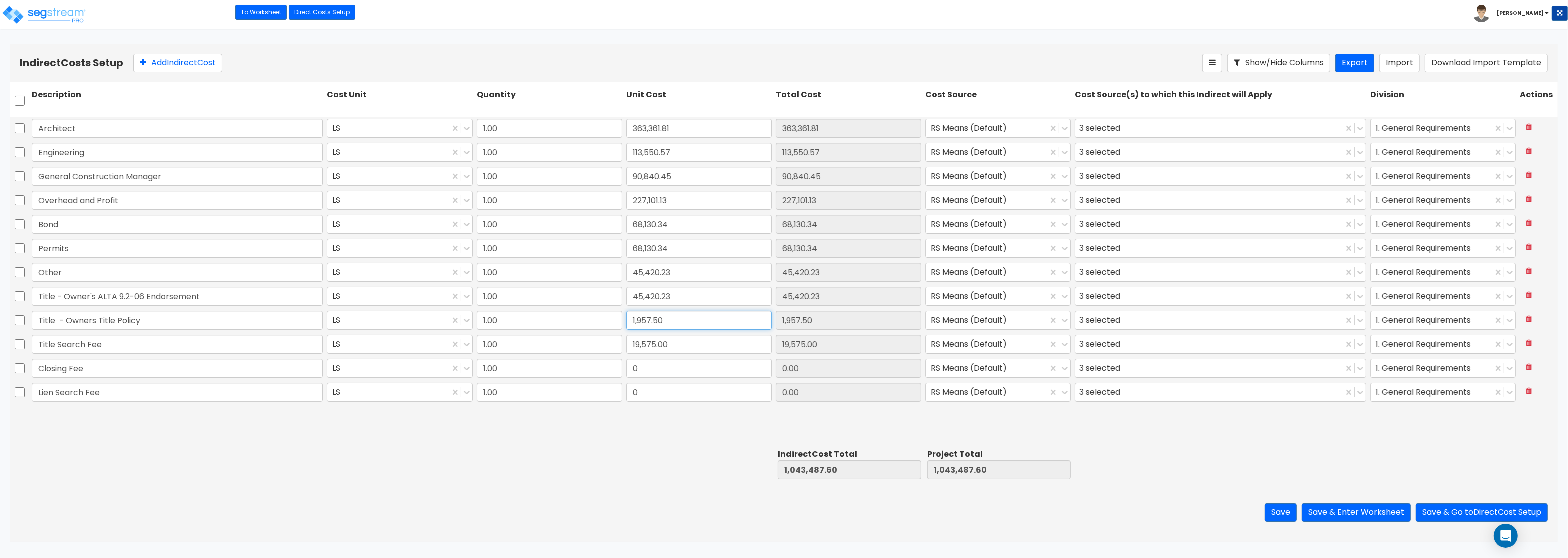
drag, startPoint x: 671, startPoint y: 323, endPoint x: 721, endPoint y: 319, distance: 50.2
click at [721, 319] on input "1,957.50" at bounding box center [699, 320] width 146 height 19
drag, startPoint x: 673, startPoint y: 295, endPoint x: 724, endPoint y: 300, distance: 51.2
click at [724, 300] on input "45,420.23" at bounding box center [699, 296] width 146 height 19
paste input "1,957.50"
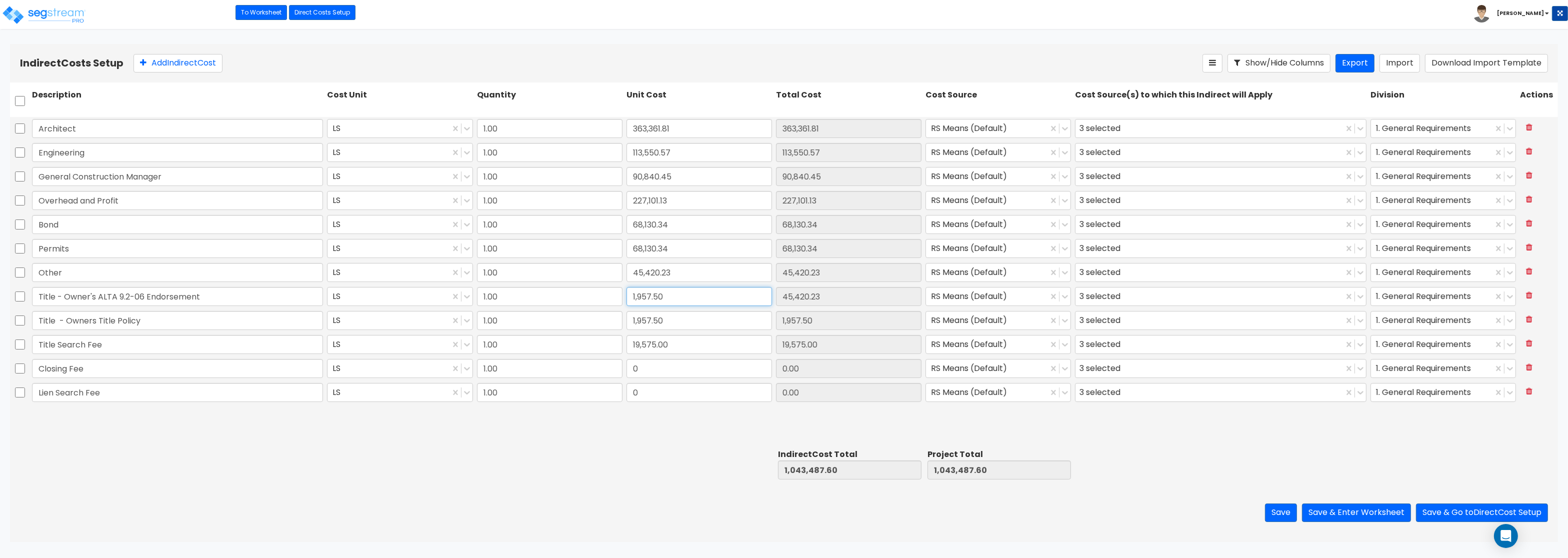
type input "1,957.50"
drag, startPoint x: 677, startPoint y: 340, endPoint x: 672, endPoint y: 342, distance: 5.4
click at [672, 342] on input "19,575.00" at bounding box center [699, 344] width 146 height 19
click at [676, 317] on input "1,957.50" at bounding box center [699, 320] width 146 height 19
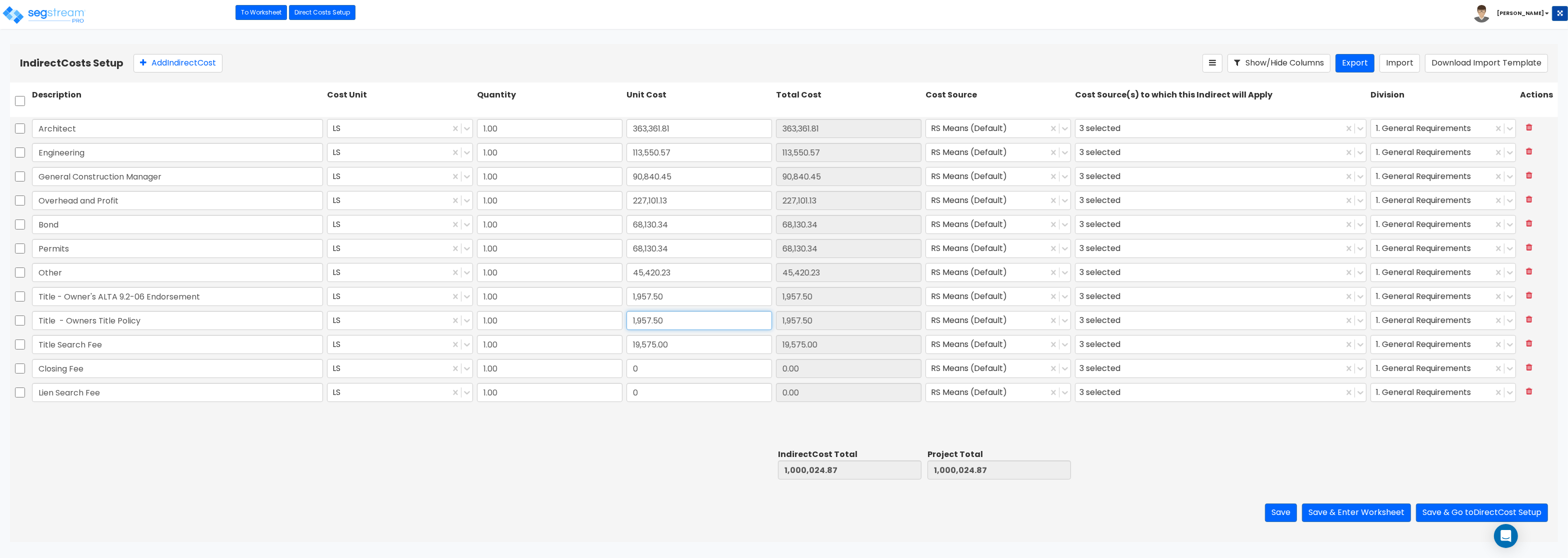
paste input "9,575.0"
type input "19,575.00"
drag, startPoint x: 673, startPoint y: 347, endPoint x: 773, endPoint y: 343, distance: 100.1
click at [772, 343] on input "19,575.00" at bounding box center [699, 344] width 146 height 19
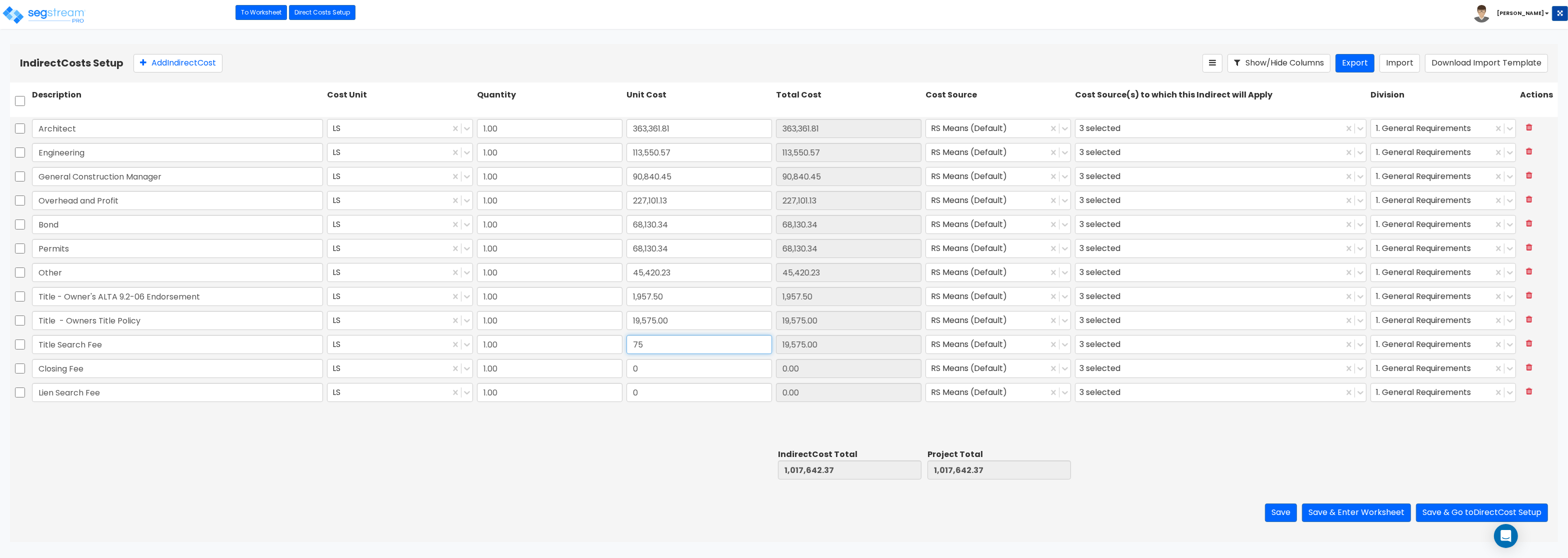
type input "75"
type input "75.00"
drag, startPoint x: 636, startPoint y: 371, endPoint x: 653, endPoint y: 370, distance: 17.0
click at [652, 370] on input "0" at bounding box center [699, 369] width 146 height 19
type input "995"
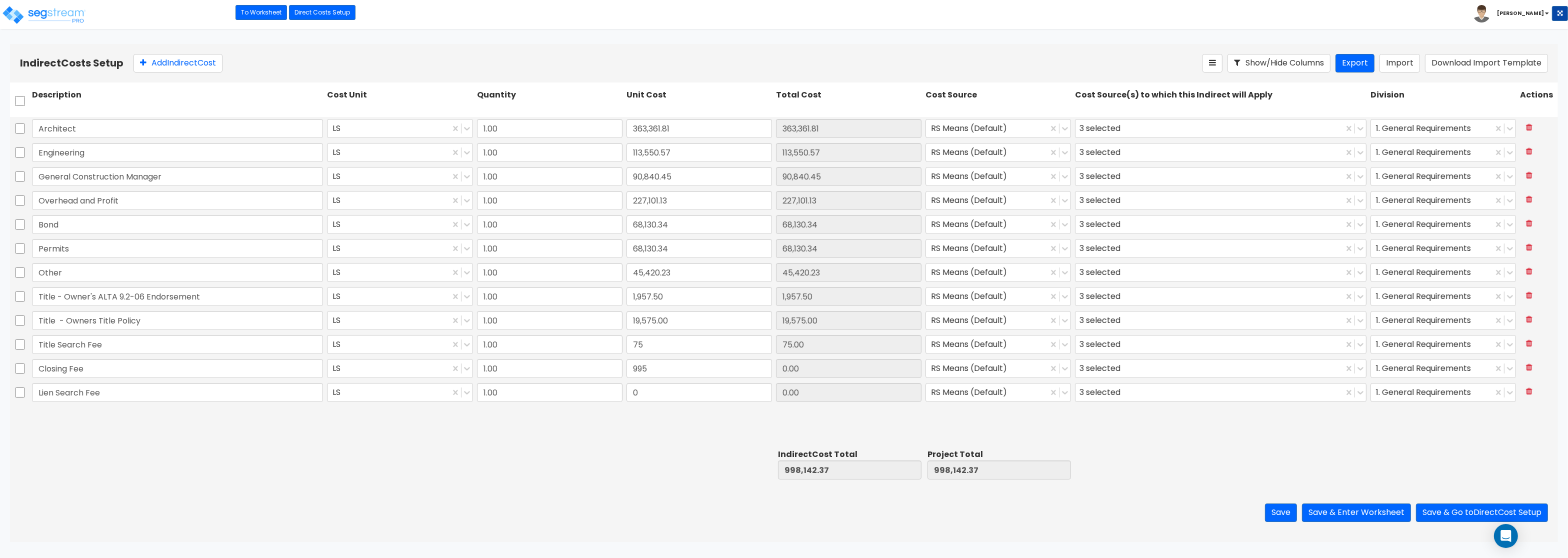
type input "995.00"
click at [662, 379] on div "995" at bounding box center [699, 369] width 150 height 23
click at [652, 394] on input "0" at bounding box center [699, 393] width 146 height 19
type input "190"
type input "190.00"
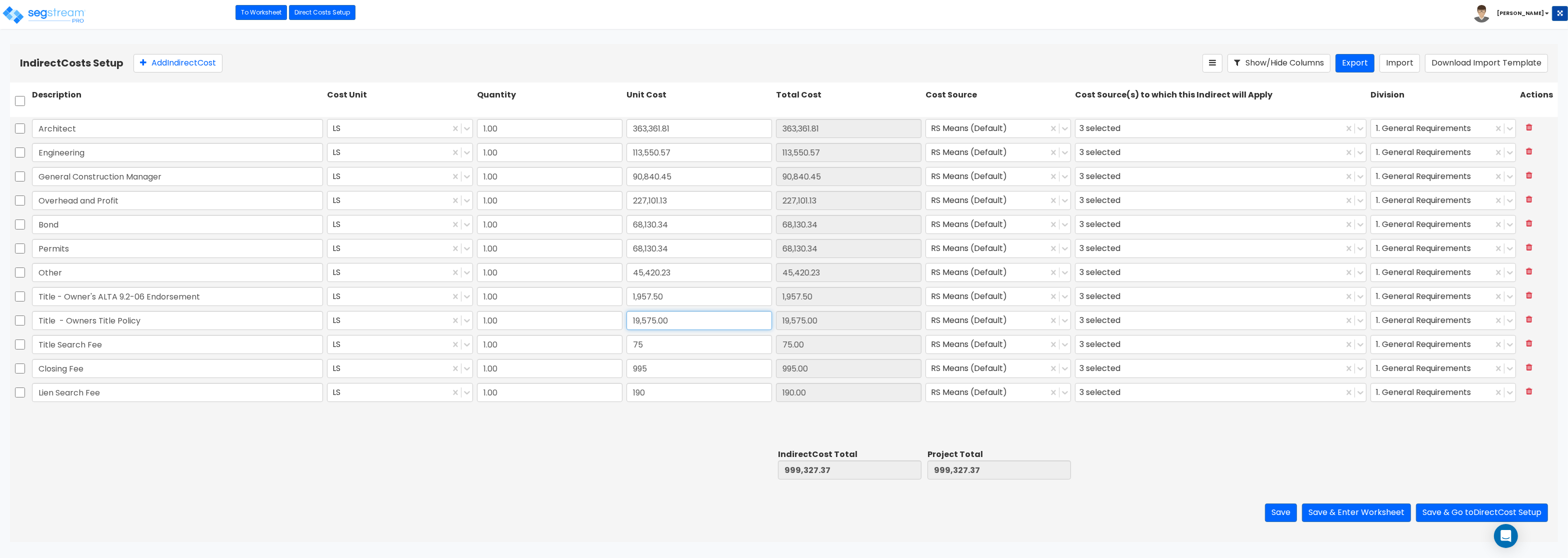
click at [699, 330] on input "19,575.00" at bounding box center [699, 320] width 146 height 19
click at [1369, 515] on button "Save & Enter Worksheet" at bounding box center [1356, 513] width 109 height 19
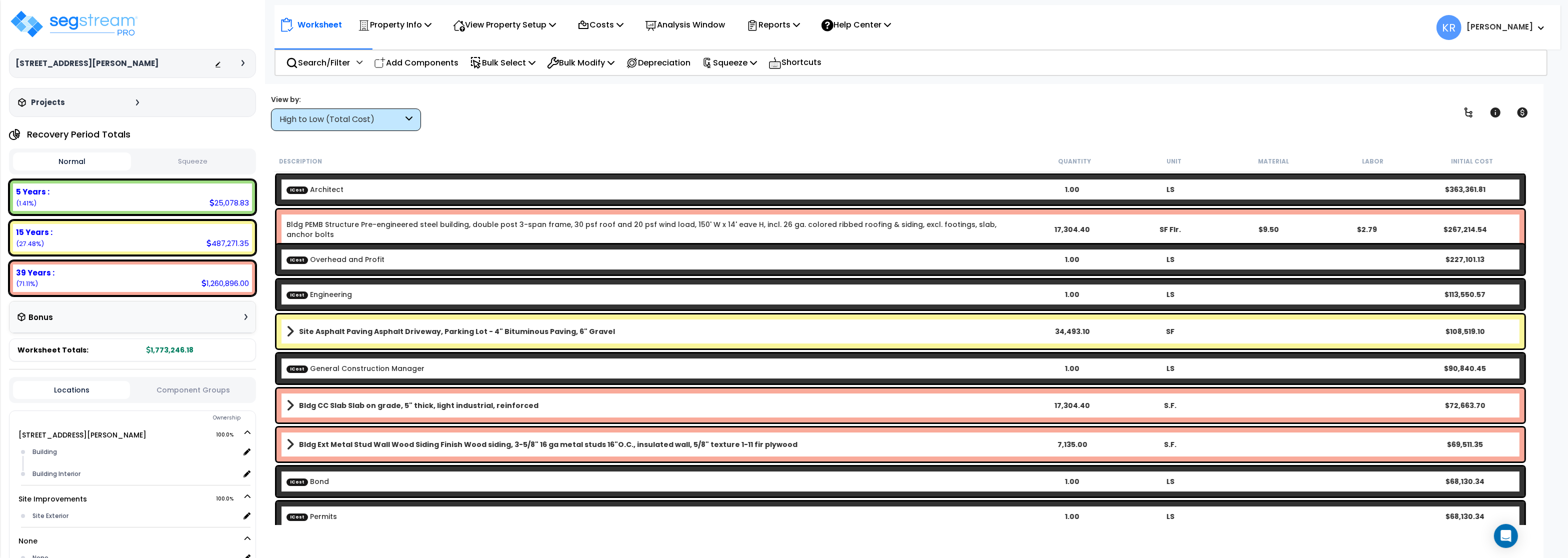
click at [359, 122] on div "High to Low (Total Cost)" at bounding box center [341, 119] width 124 height 12
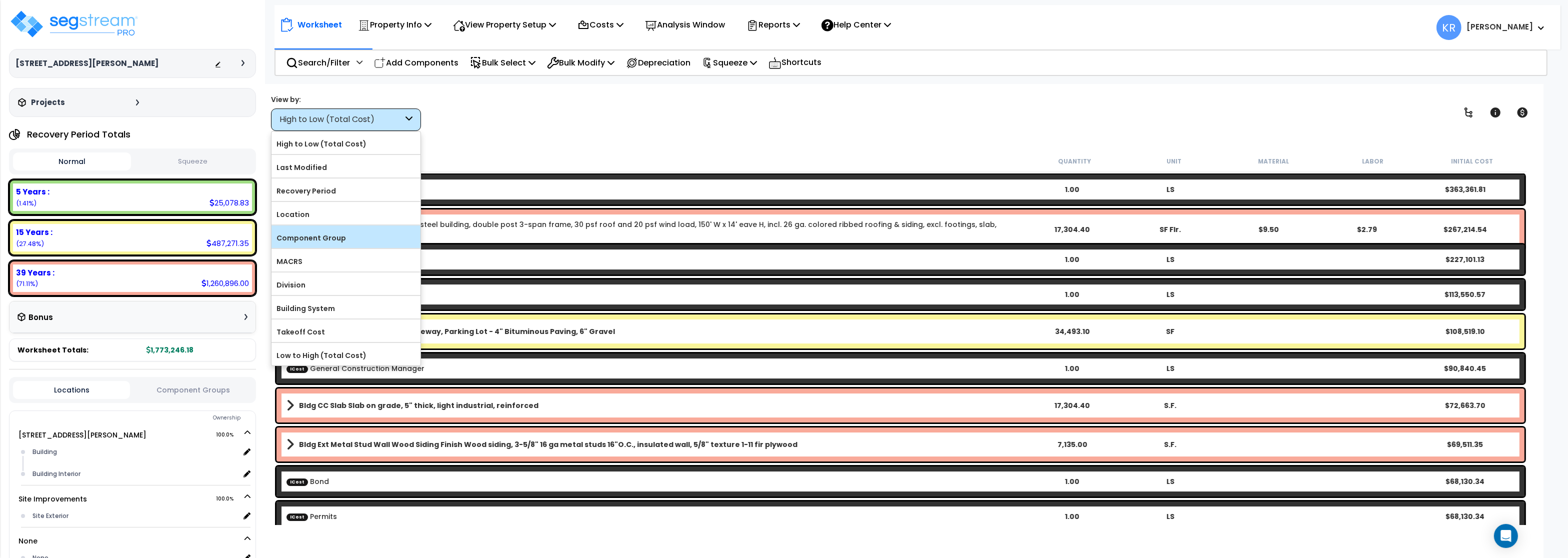
click at [339, 239] on label "Component Group" at bounding box center [345, 238] width 149 height 15
click at [0, 0] on input "Component Group" at bounding box center [0, 0] width 0 height 0
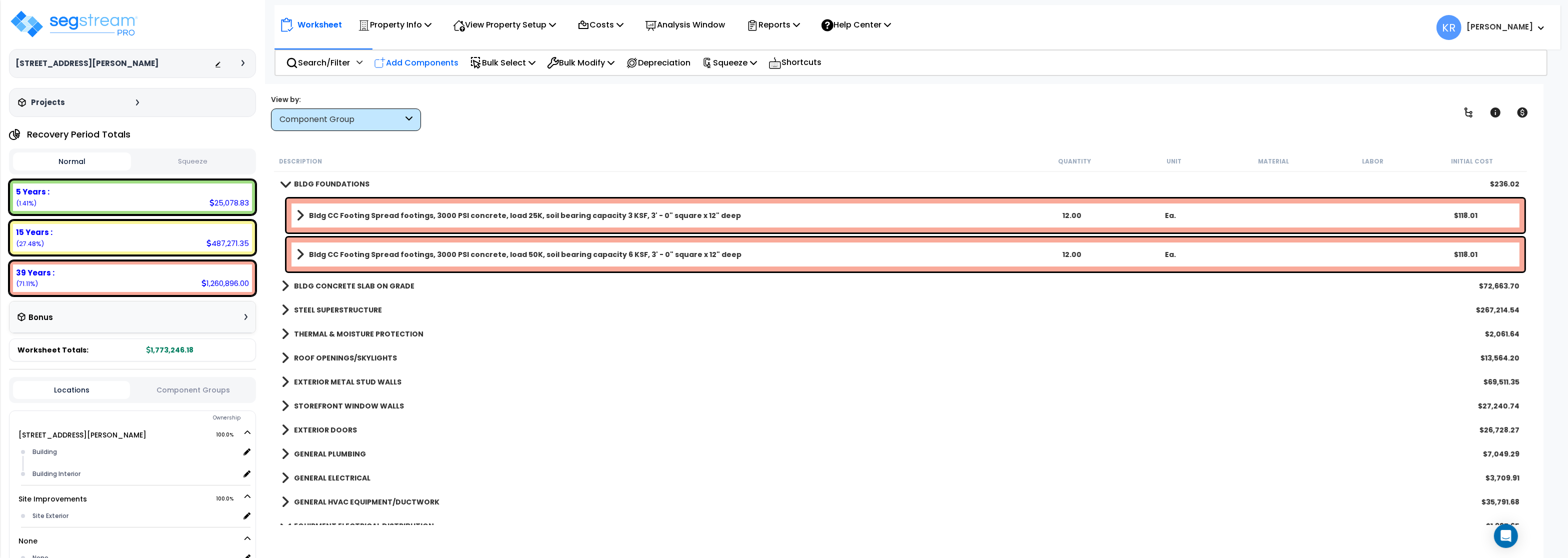
click at [407, 62] on p "Add Components" at bounding box center [416, 62] width 84 height 13
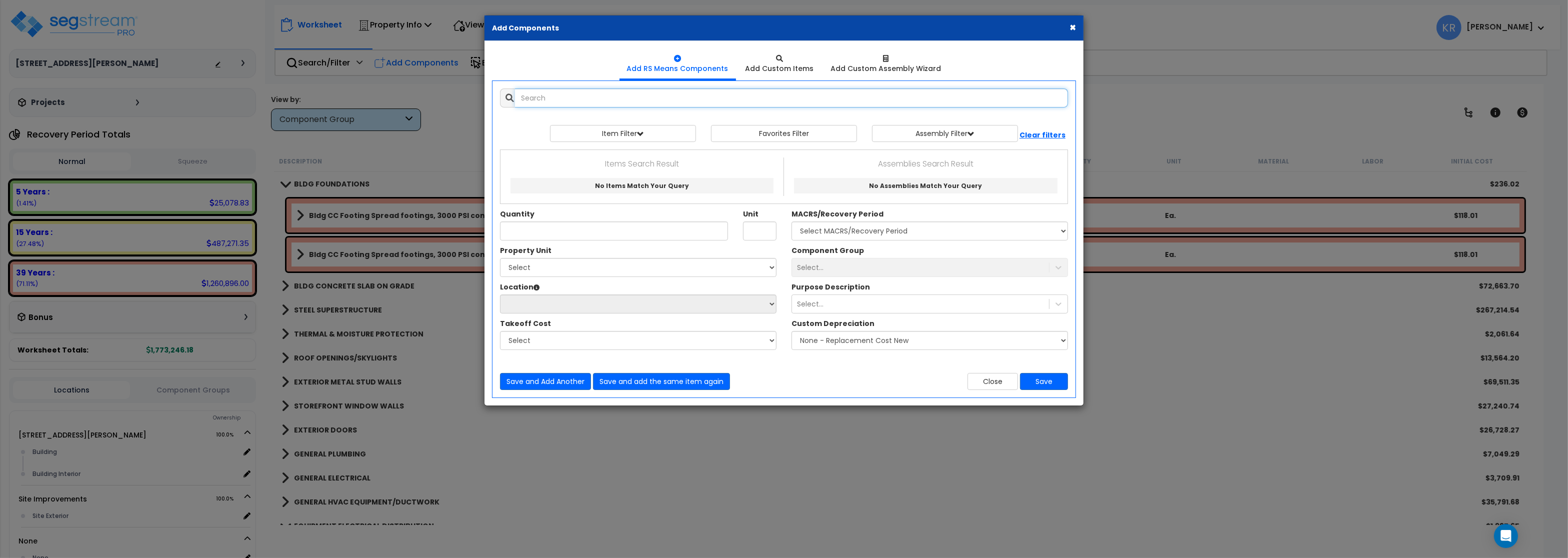
select select
click at [572, 97] on input "text" at bounding box center [791, 98] width 553 height 19
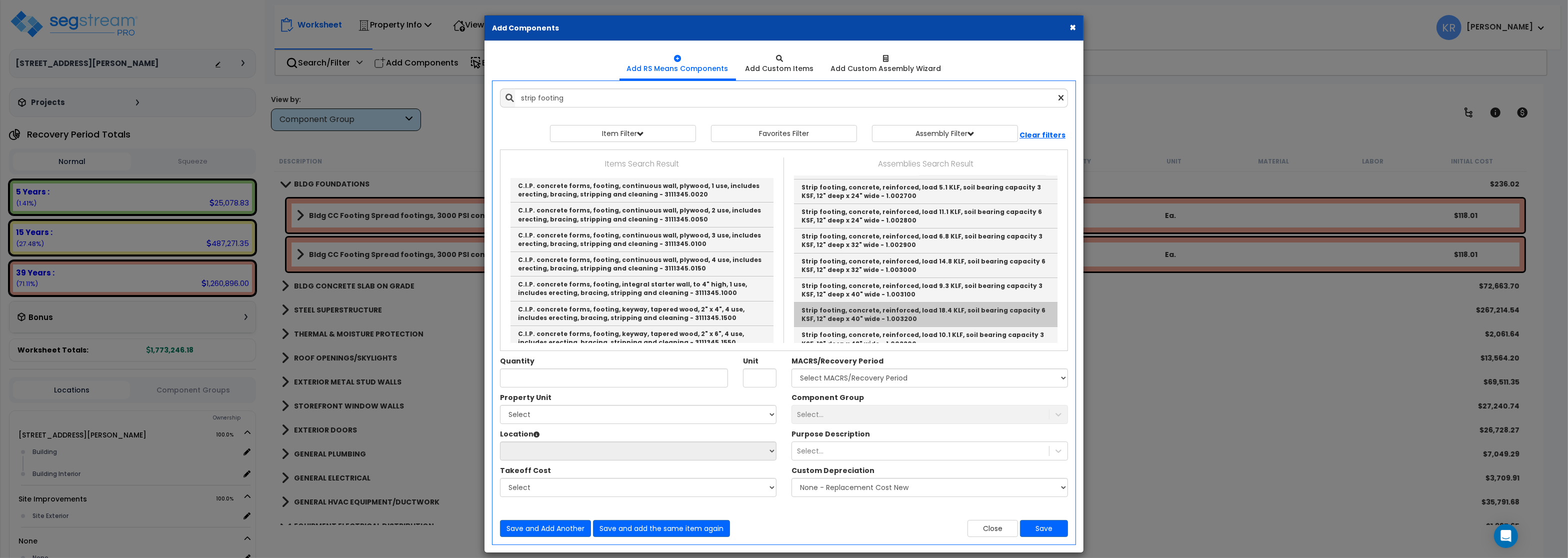
scroll to position [120, 0]
click at [592, 101] on input "strip footing" at bounding box center [791, 98] width 553 height 19
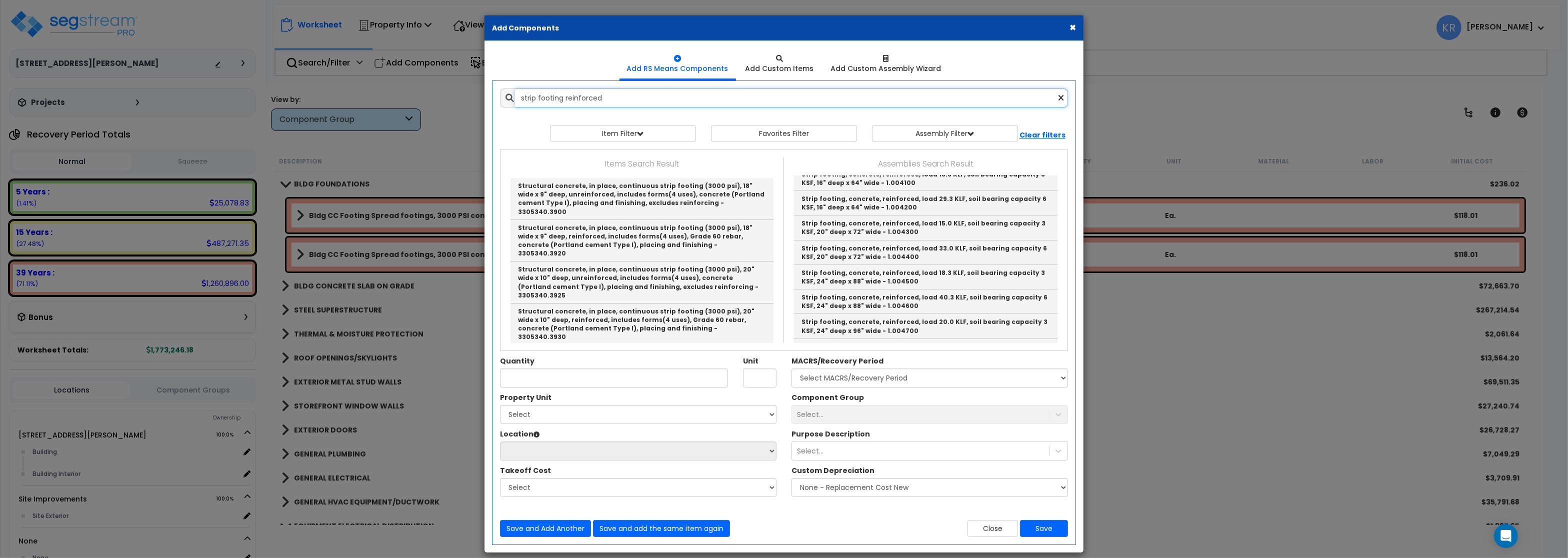
scroll to position [420, 0]
click at [653, 105] on input "strip footing reinforced" at bounding box center [791, 98] width 553 height 19
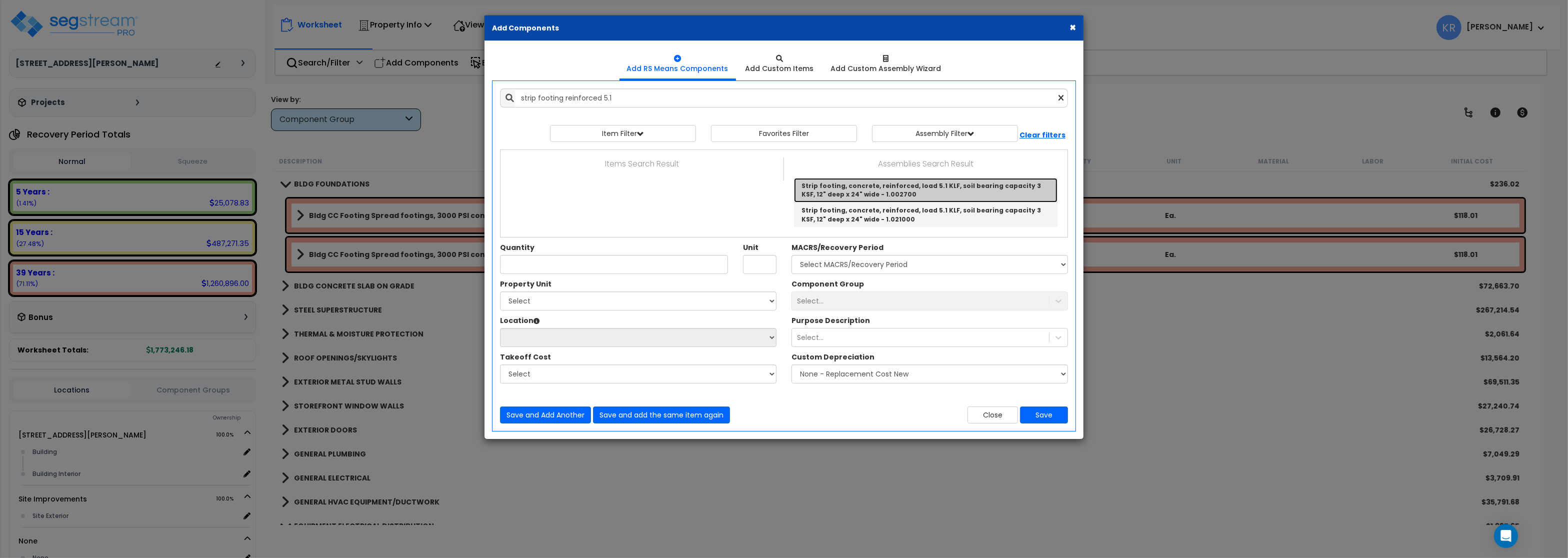
click at [882, 184] on link "Strip footing, concrete, reinforced, load 5.1 KLF, soil bearing capacity 3 KSF,…" at bounding box center [925, 189] width 263 height 24
type input "Strip footing, concrete, reinforced, load 5.1 KLF, soil bearing capacity 3 KSF,…"
checkbox input "false"
type input "L.F."
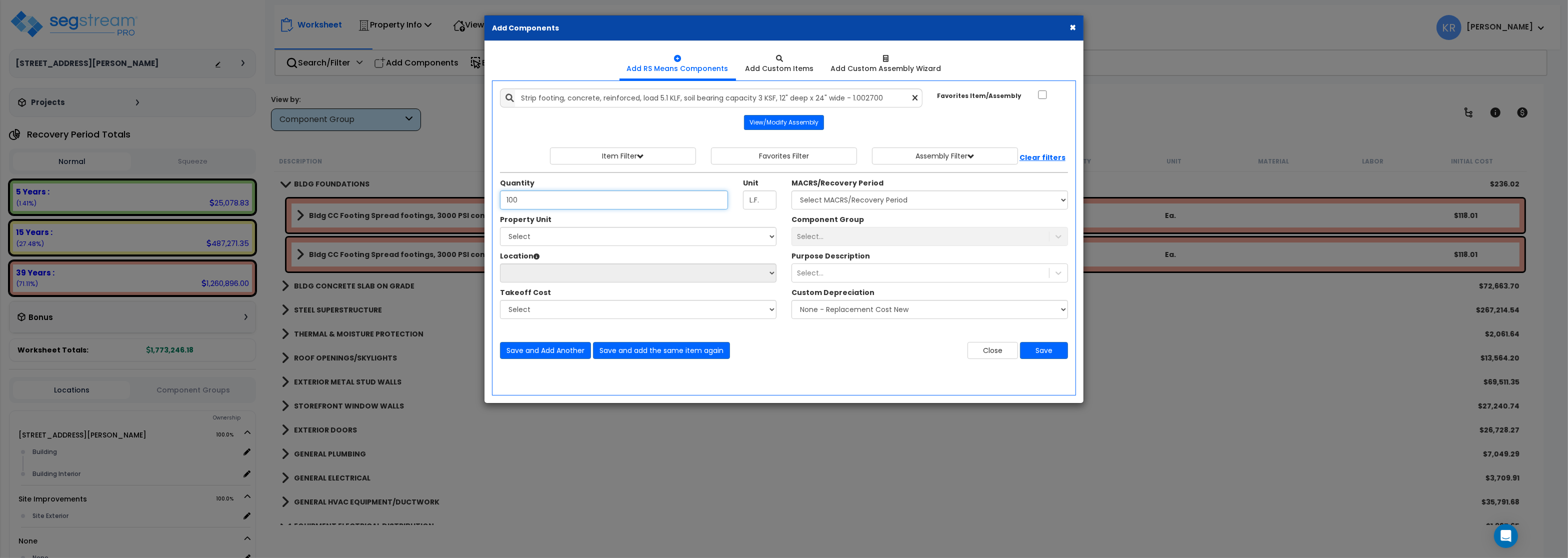
type input "100"
click at [791, 191] on select "Select MACRS/Recovery Period 5 Years - 57.0 - Distributive Trades & Services 5 …" at bounding box center [929, 200] width 277 height 19
select select "3669"
click option "39 Years - NA - Long-Life Property" at bounding box center [0, 0] width 0 height 0
click at [500, 227] on select "Select [STREET_ADDRESS][PERSON_NAME] Site Improvements" at bounding box center [638, 236] width 277 height 19
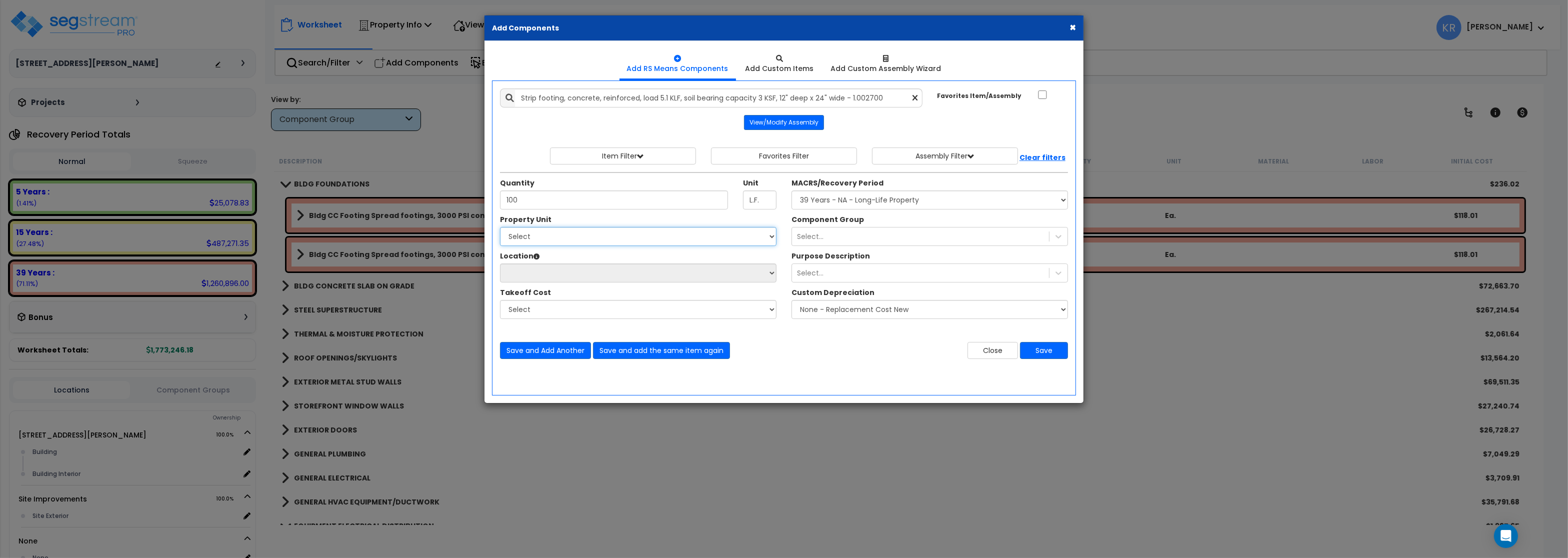
select select "165263"
click option "[STREET_ADDRESS][PERSON_NAME]" at bounding box center [0, 0] width 0 height 0
click at [500, 263] on select "Select Building Building Interior Add Additional Location" at bounding box center [638, 273] width 277 height 19
select select "6"
click option "Building" at bounding box center [0, 0] width 0 height 0
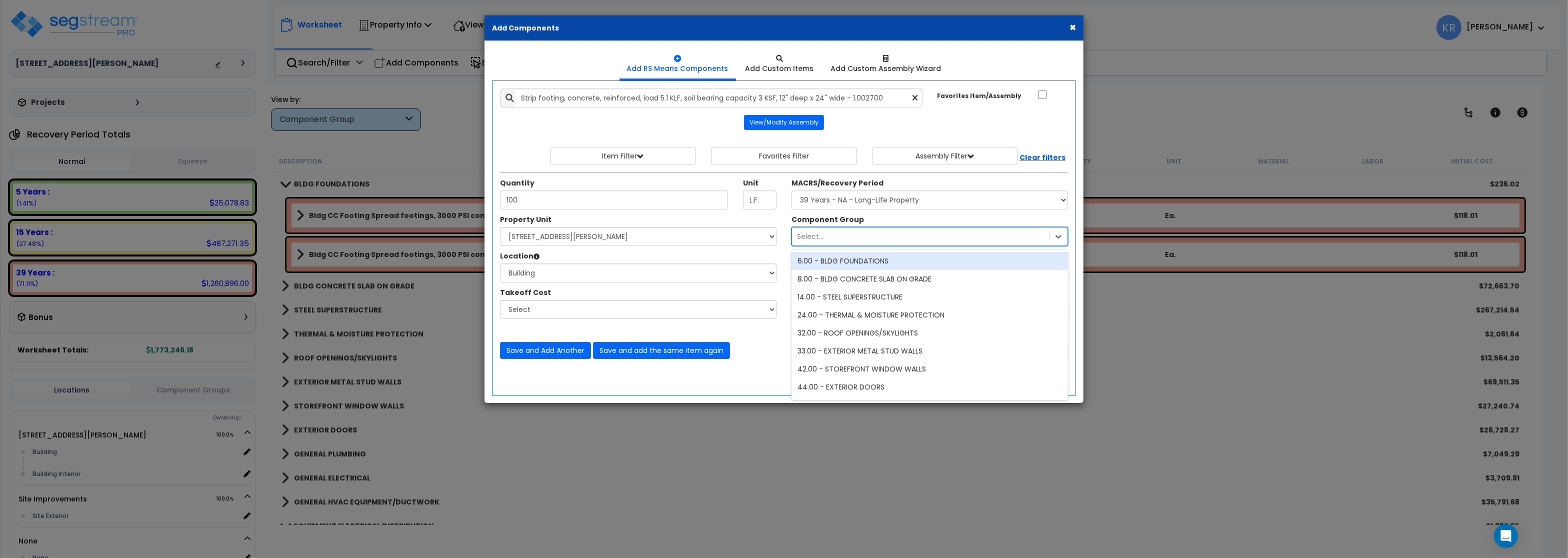
click at [862, 231] on div "Select..." at bounding box center [921, 236] width 257 height 16
click at [862, 264] on div "6.00 - BLDG FOUNDATIONS" at bounding box center [929, 260] width 277 height 18
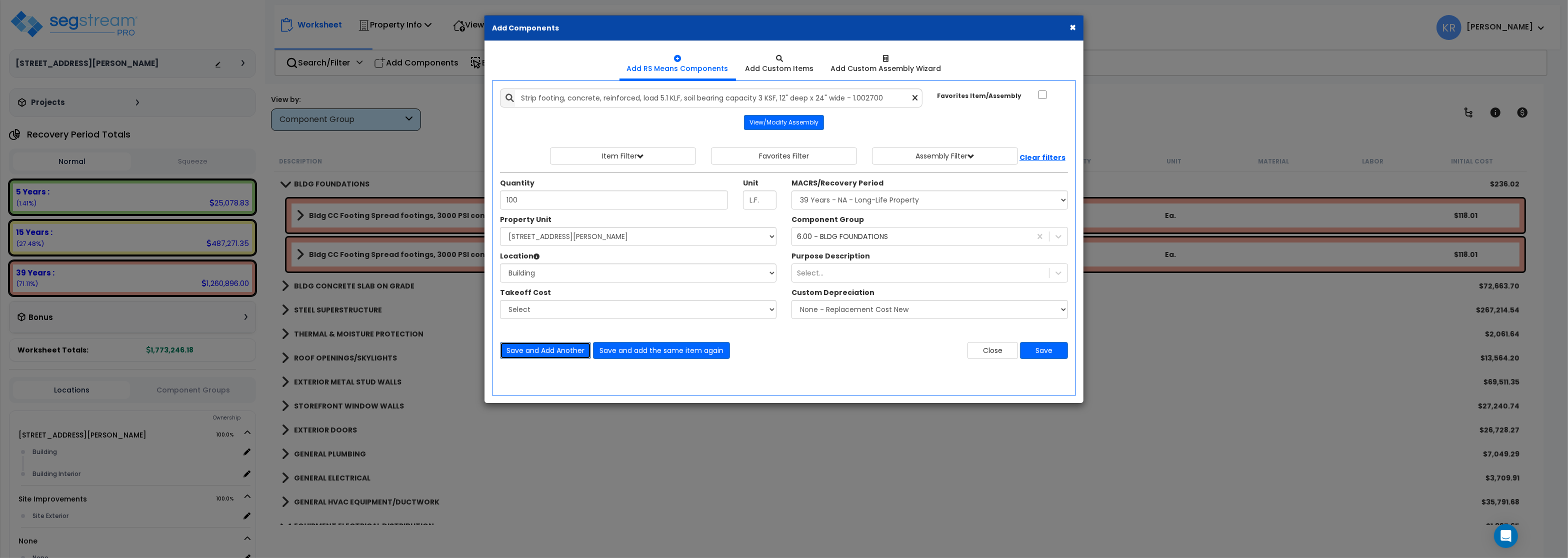
click at [562, 352] on button "Save and Add Another" at bounding box center [545, 351] width 91 height 17
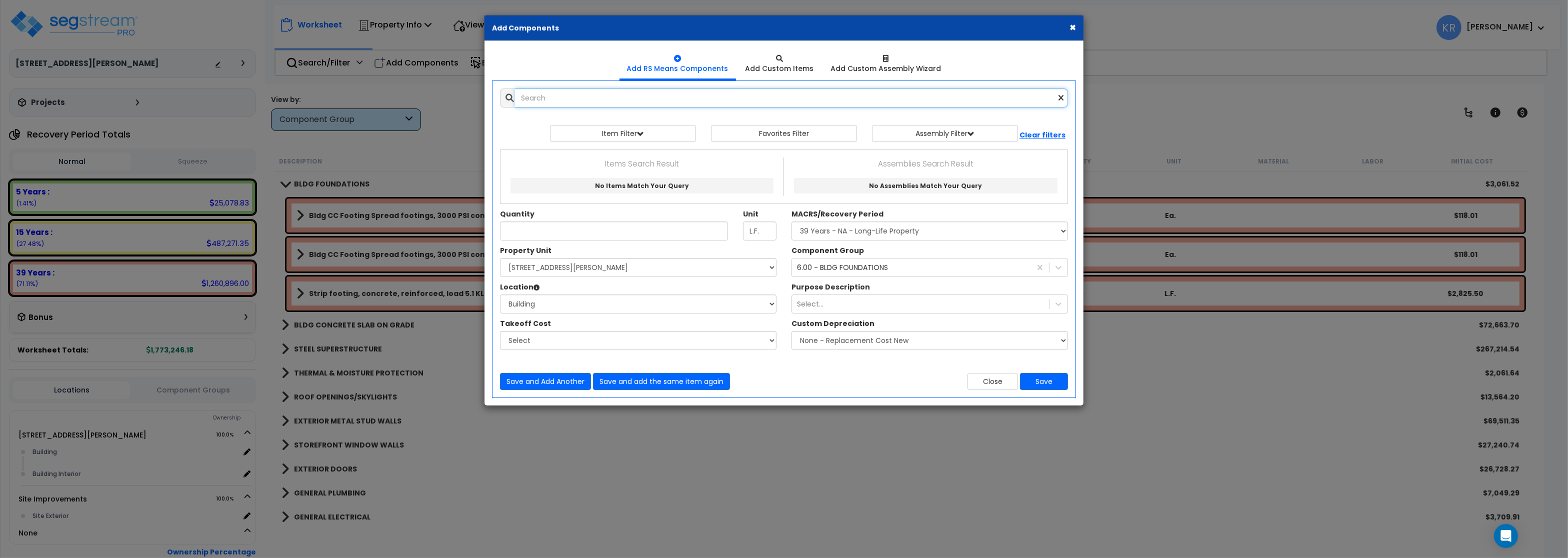
click at [669, 97] on input "text" at bounding box center [791, 98] width 553 height 19
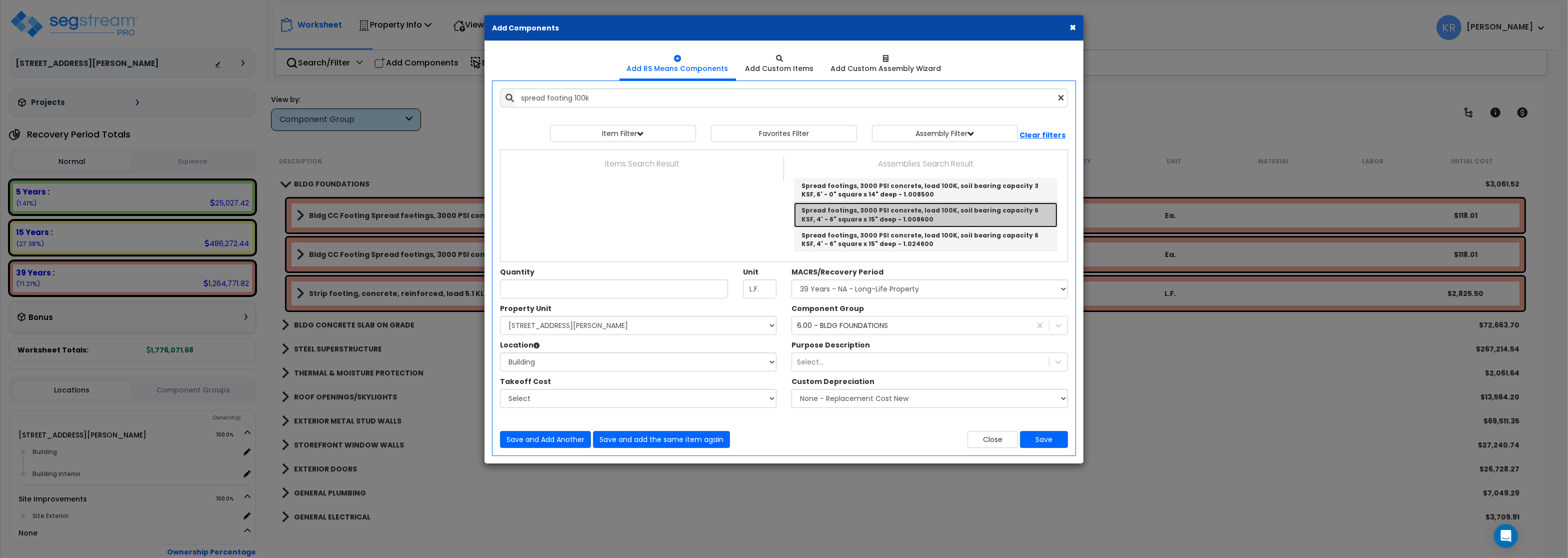
click at [1005, 209] on link "Spread footings, 3000 PSI concrete, load 100K, soil bearing capacity 6 KSF, 4' …" at bounding box center [925, 214] width 263 height 24
type input "Spread footings, 3000 PSI concrete, load 100K, soil bearing capacity 6 KSF, 4' …"
type input "Ea."
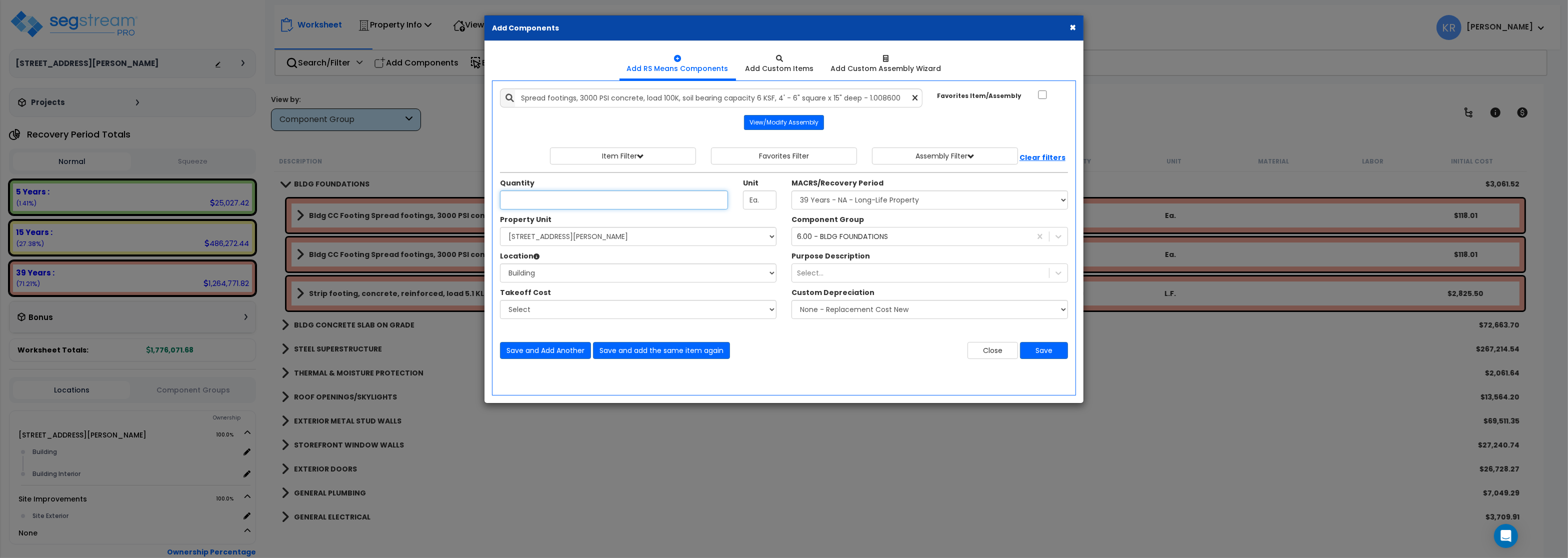
click at [566, 203] on input "Quantity" at bounding box center [614, 200] width 228 height 19
type input "100"
click at [525, 350] on button "Save and Add Another" at bounding box center [545, 351] width 91 height 17
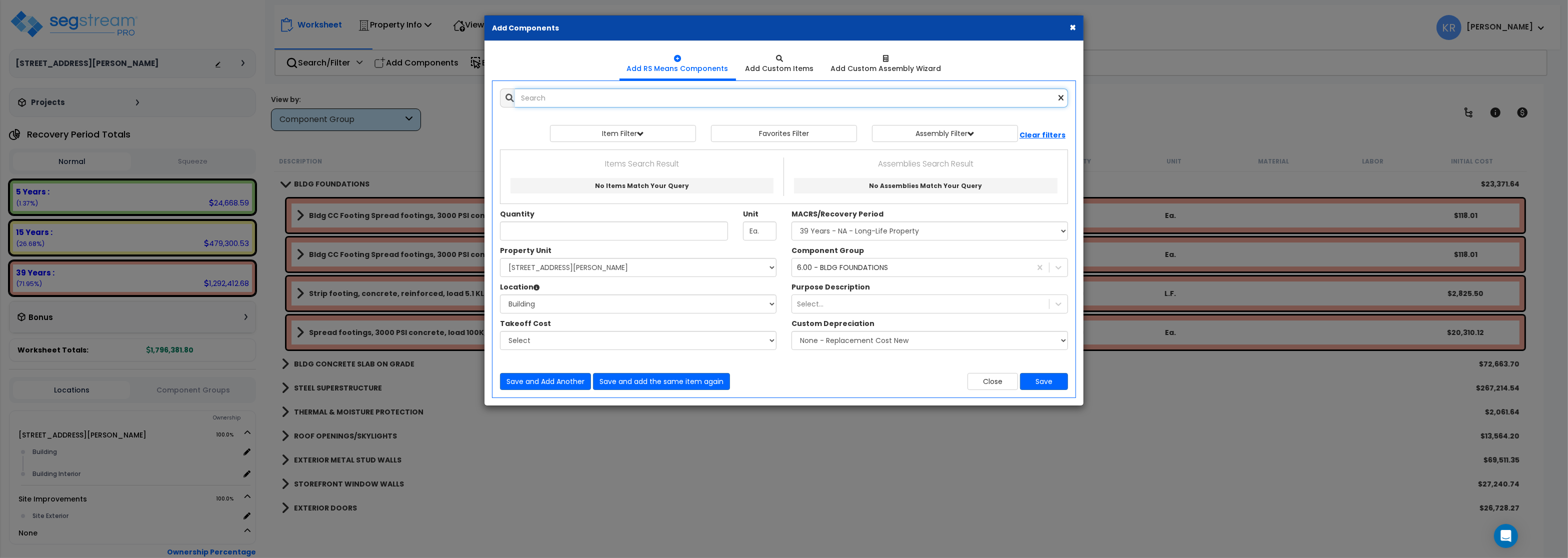
click at [582, 96] on input "text" at bounding box center [791, 98] width 553 height 19
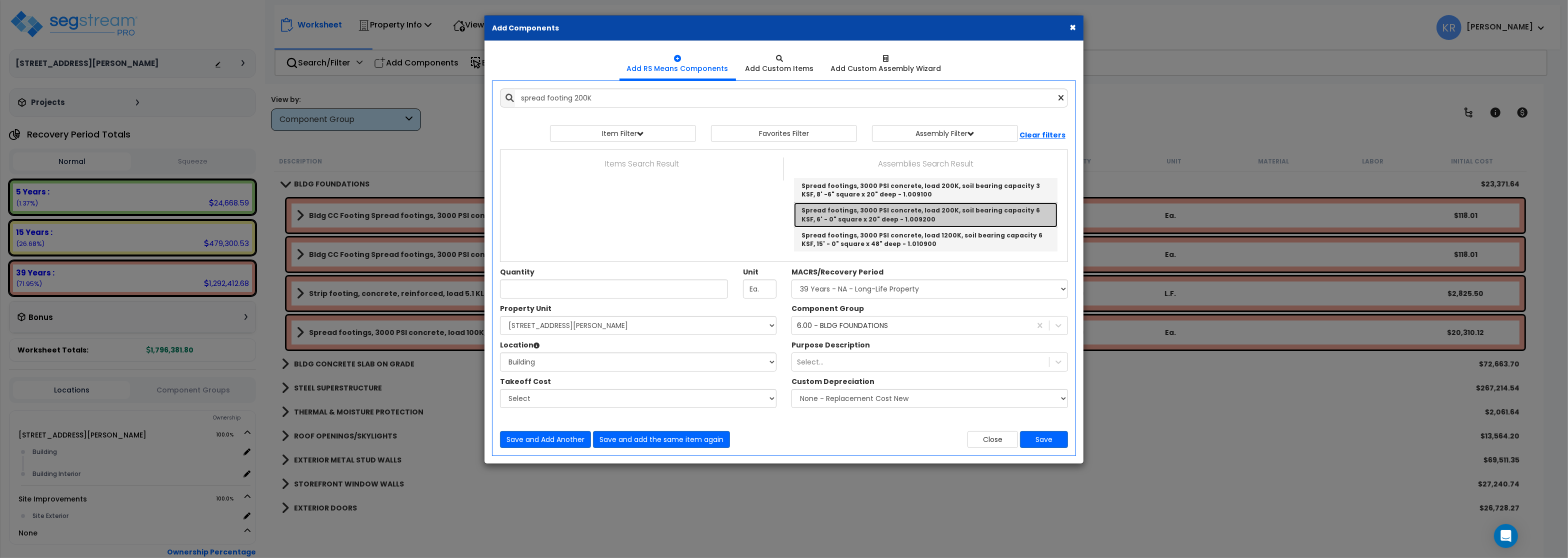
click at [916, 213] on link "Spread footings, 3000 PSI concrete, load 200K, soil bearing capacity 6 KSF, 6' …" at bounding box center [925, 214] width 263 height 24
type input "Spread footings, 3000 PSI concrete, load 200K, soil bearing capacity 6 KSF, 6' …"
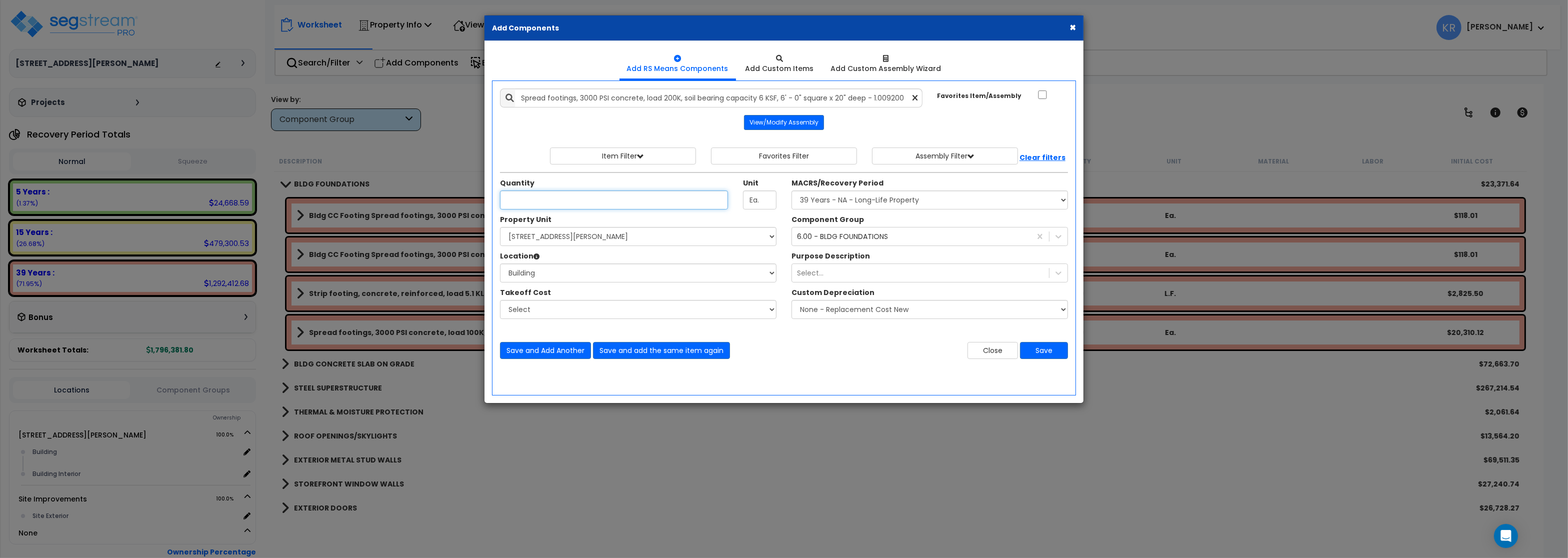
click at [535, 197] on input "Quantity" at bounding box center [614, 200] width 228 height 19
type input "100"
click at [502, 354] on button "Save and Add Another" at bounding box center [545, 351] width 91 height 17
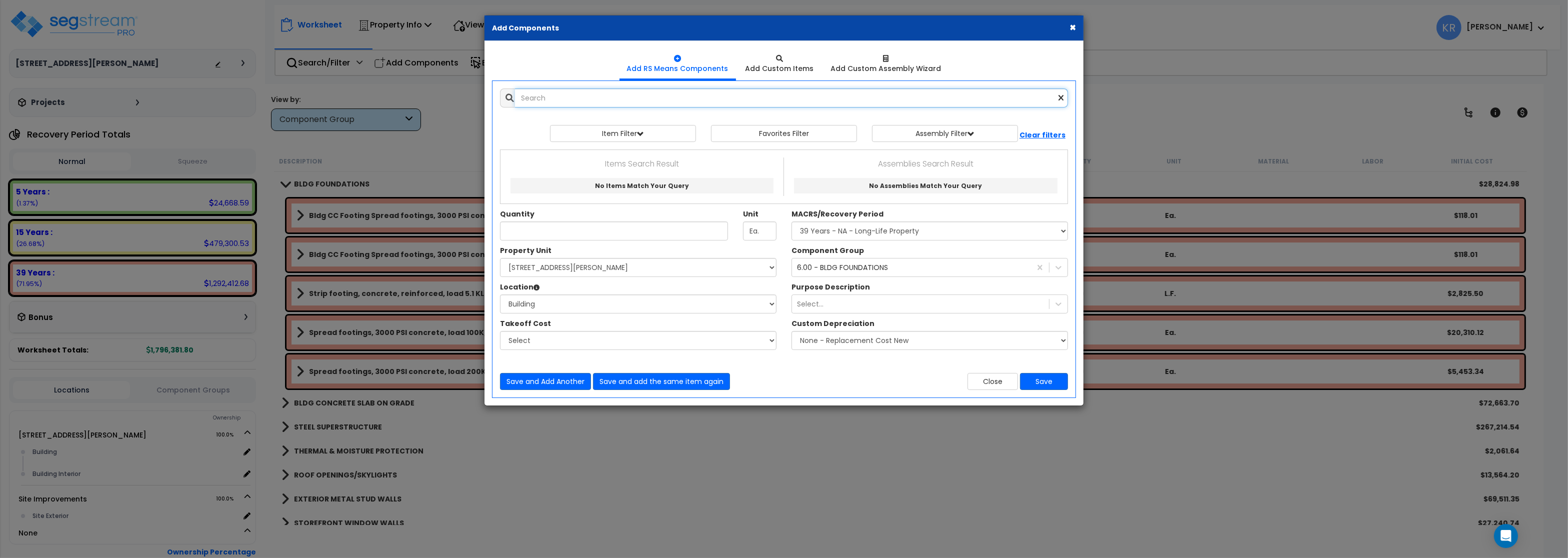
click at [599, 97] on input "text" at bounding box center [791, 98] width 553 height 19
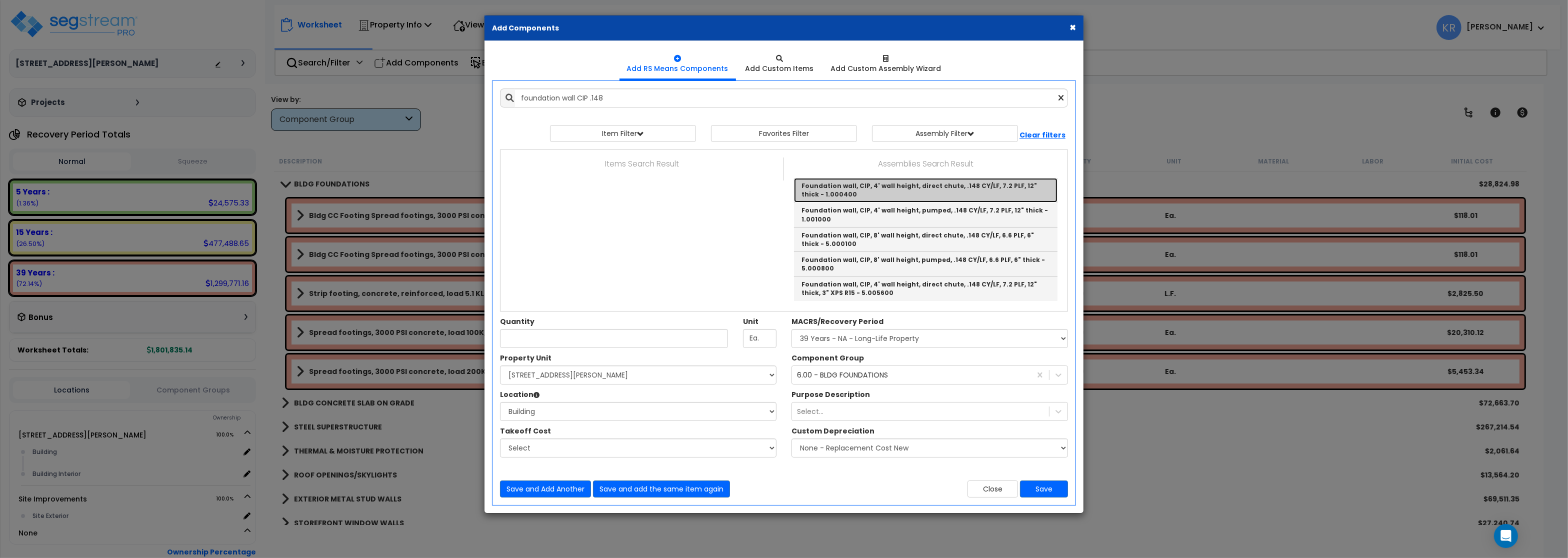
click at [923, 187] on link "Foundation wall, CIP, 4' wall height, direct chute, .148 CY/LF, 7.2 PLF, 12" th…" at bounding box center [925, 189] width 263 height 24
type input "Foundation wall, CIP, 4' wall height, direct chute, .148 CY/LF, 7.2 PLF, 12" th…"
checkbox input "true"
type input "L.F."
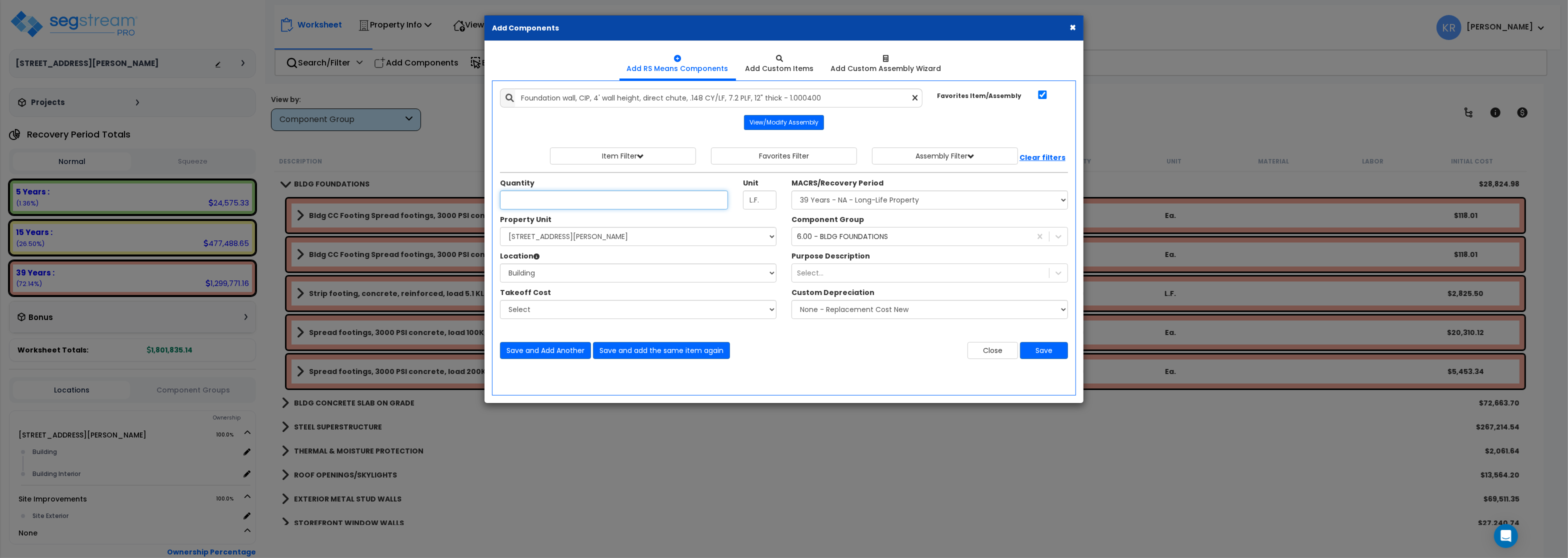
click at [545, 204] on input "Quantity" at bounding box center [614, 200] width 228 height 19
type input "100"
click at [1045, 349] on button "Save" at bounding box center [1044, 351] width 48 height 17
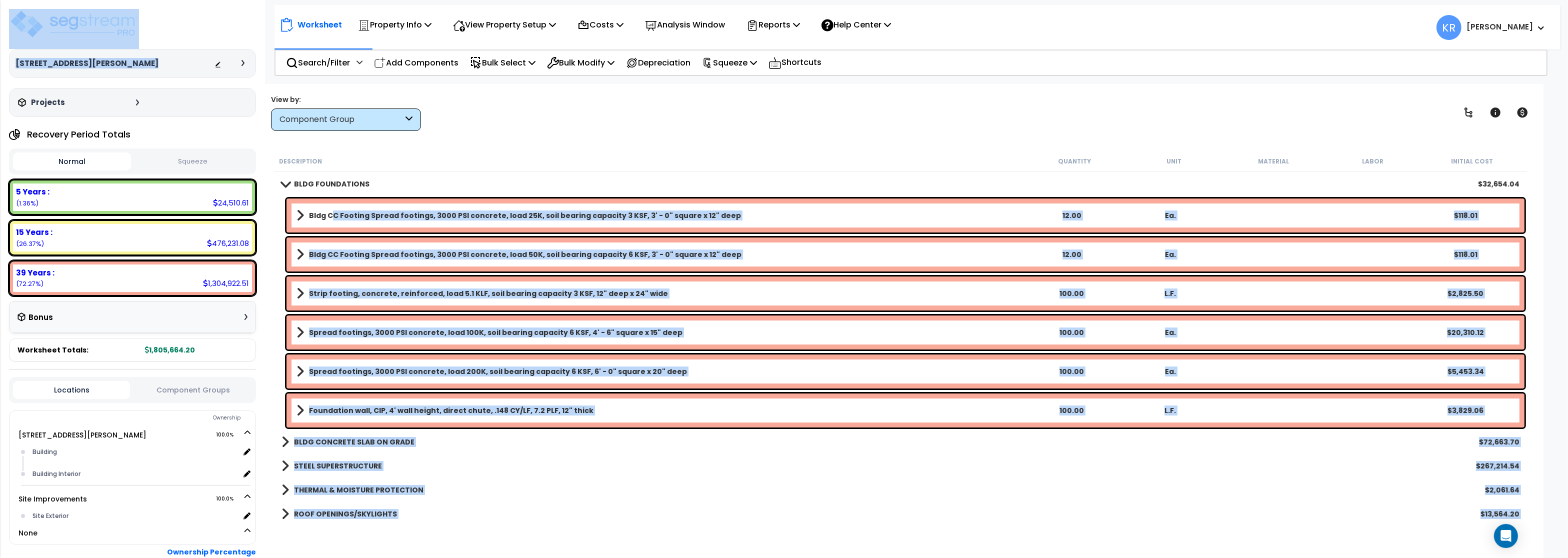
click at [334, 210] on b "Bldg CC Footing Spread footings, 3000 PSI concrete, load 25K, soil bearing capa…" at bounding box center [525, 215] width 432 height 10
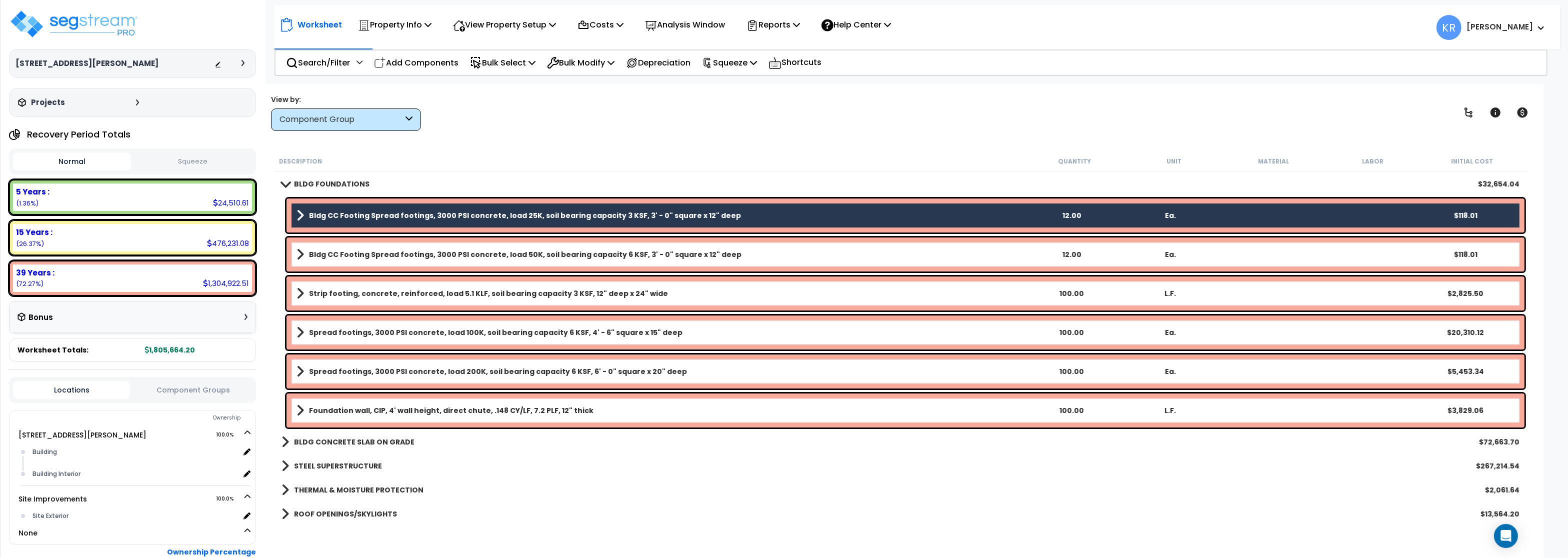
click at [337, 254] on b "Bldg CC Footing Spread footings, 3000 PSI concrete, load 50K, soil bearing capa…" at bounding box center [525, 254] width 432 height 10
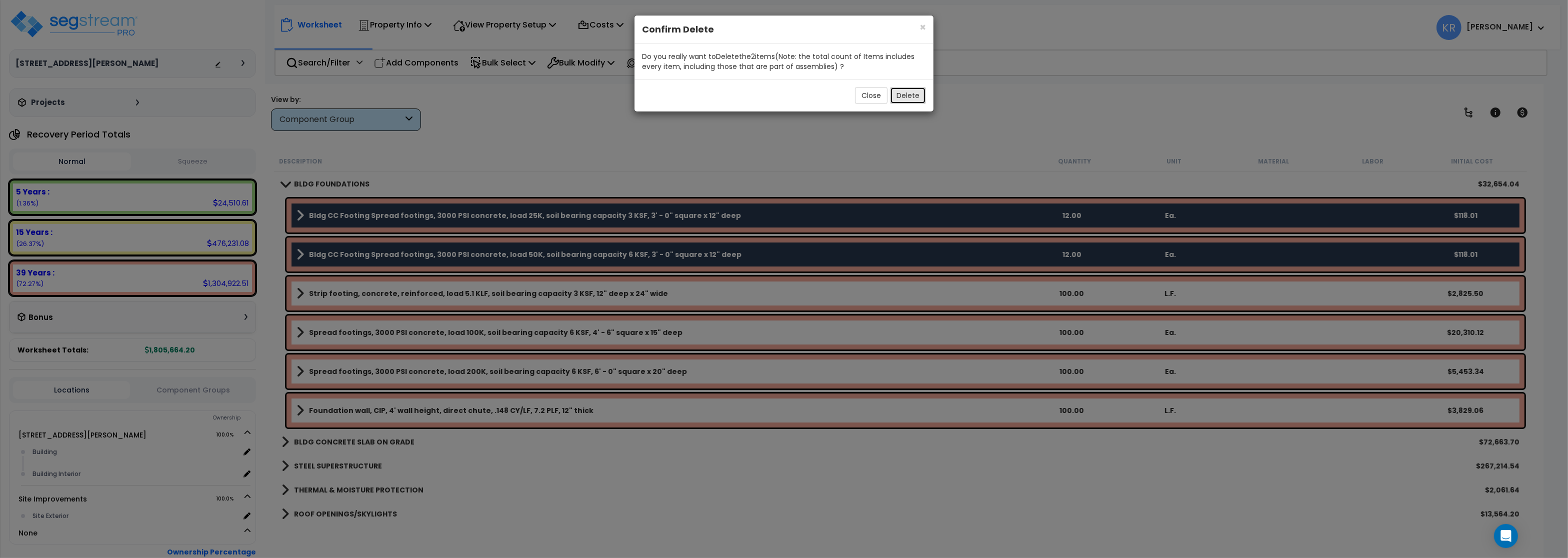
click at [911, 96] on button "Delete" at bounding box center [907, 96] width 36 height 17
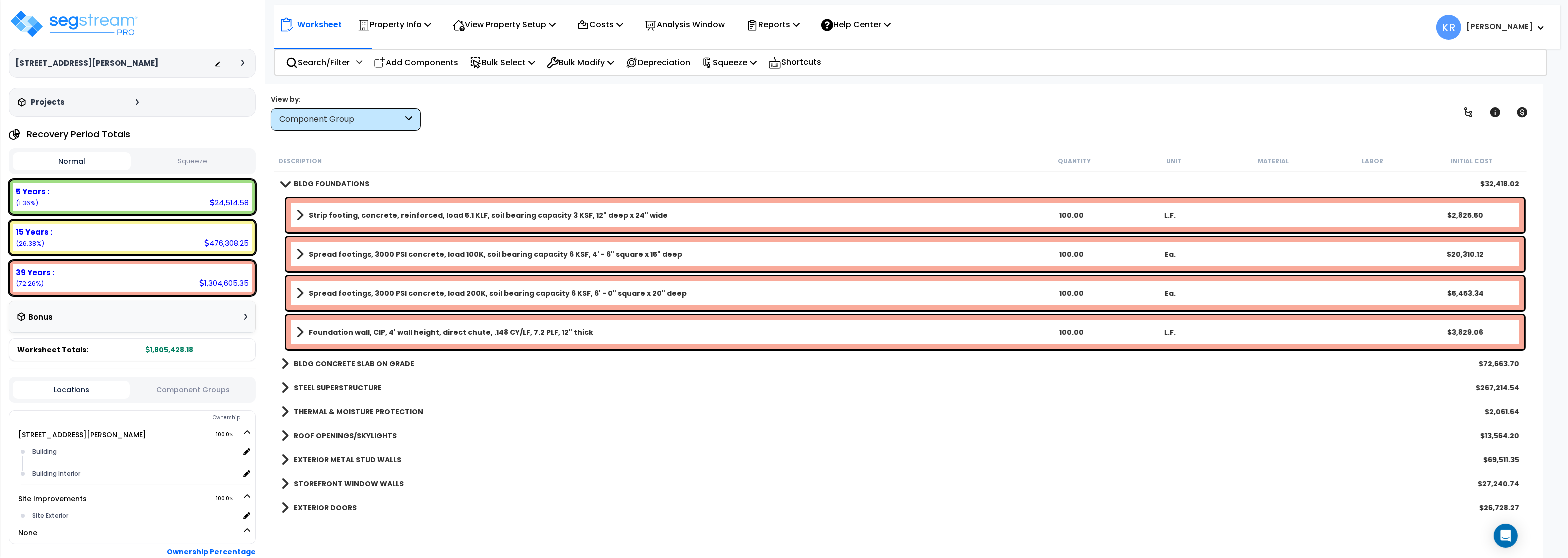
click at [607, 130] on div "View by: Component Group High to Low (Total Cost)" at bounding box center [900, 112] width 1266 height 37
click at [58, 22] on img at bounding box center [74, 24] width 130 height 30
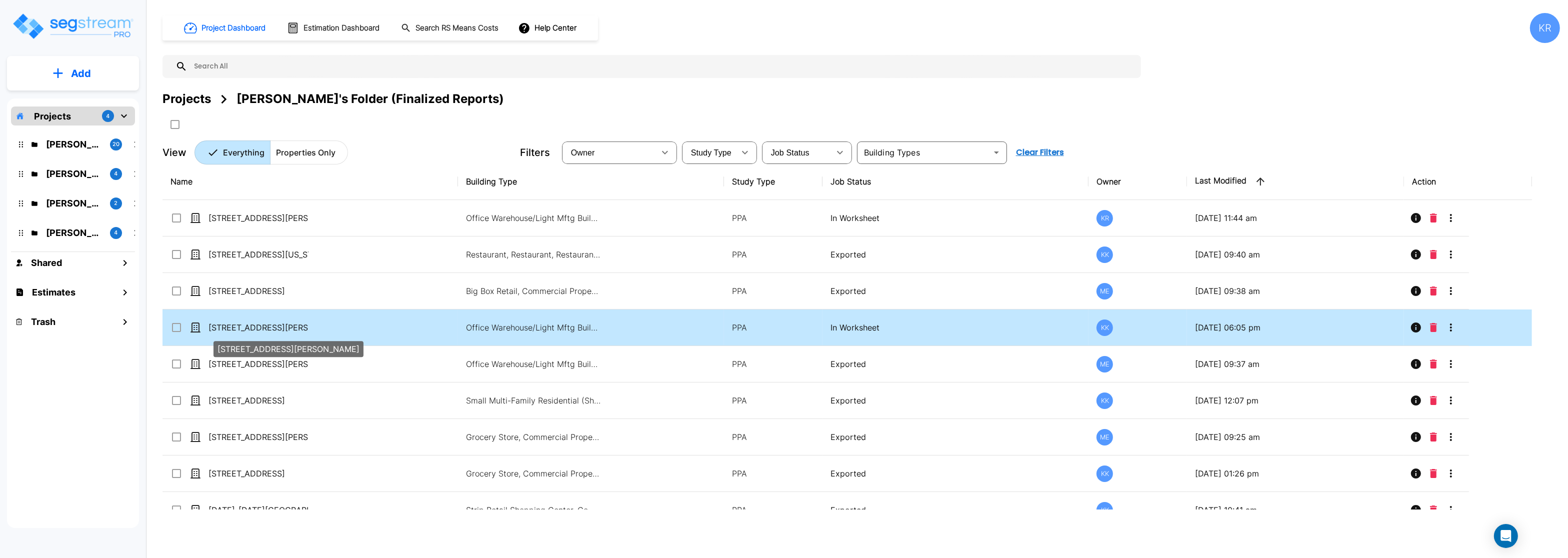
click at [254, 325] on p "[STREET_ADDRESS][PERSON_NAME]" at bounding box center [259, 327] width 100 height 12
checkbox input "true"
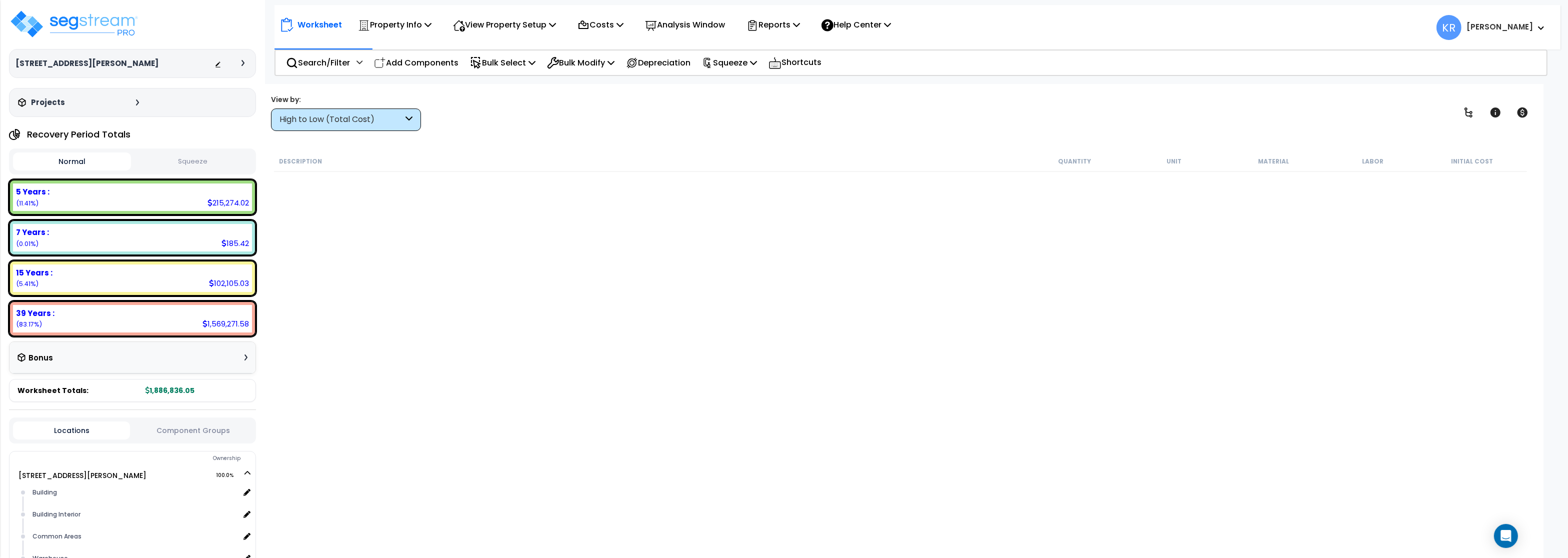
click at [285, 125] on div "High to Low (Total Cost)" at bounding box center [346, 119] width 150 height 23
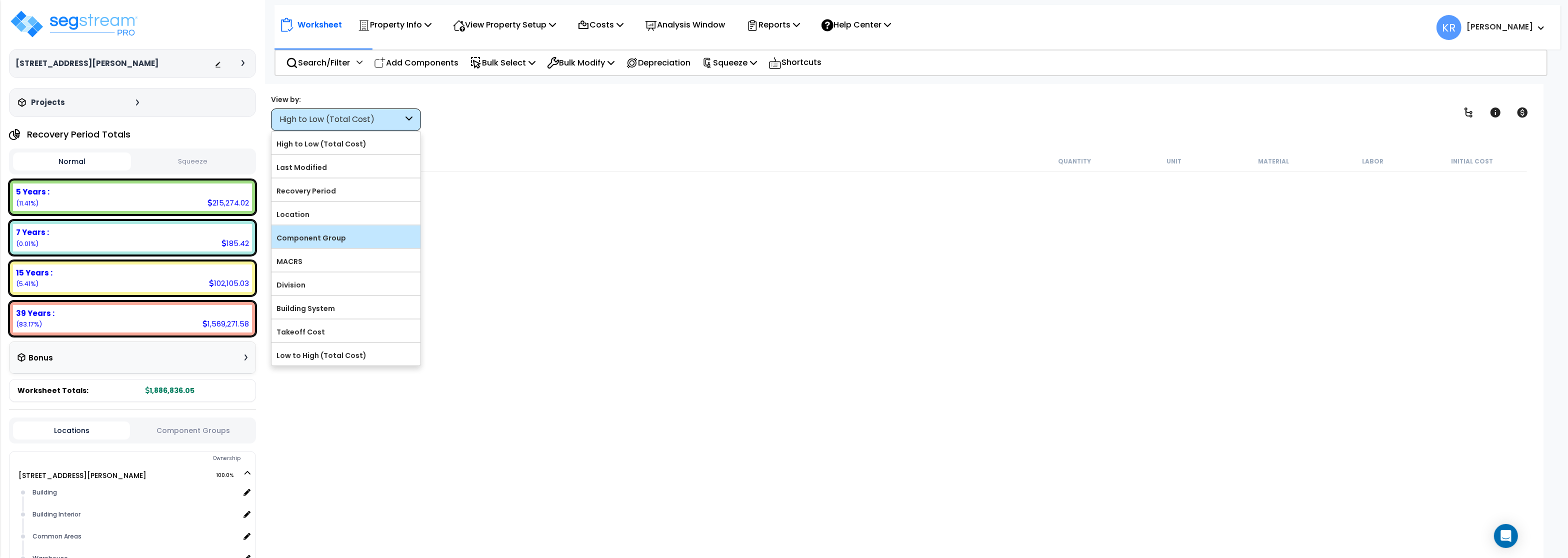
click at [314, 245] on label "Component Group" at bounding box center [345, 238] width 149 height 15
click at [0, 0] on input "Component Group" at bounding box center [0, 0] width 0 height 0
click at [314, 235] on label "Component Group" at bounding box center [345, 238] width 149 height 15
click at [0, 0] on input "Component Group" at bounding box center [0, 0] width 0 height 0
click at [310, 287] on label "Division" at bounding box center [345, 284] width 149 height 15
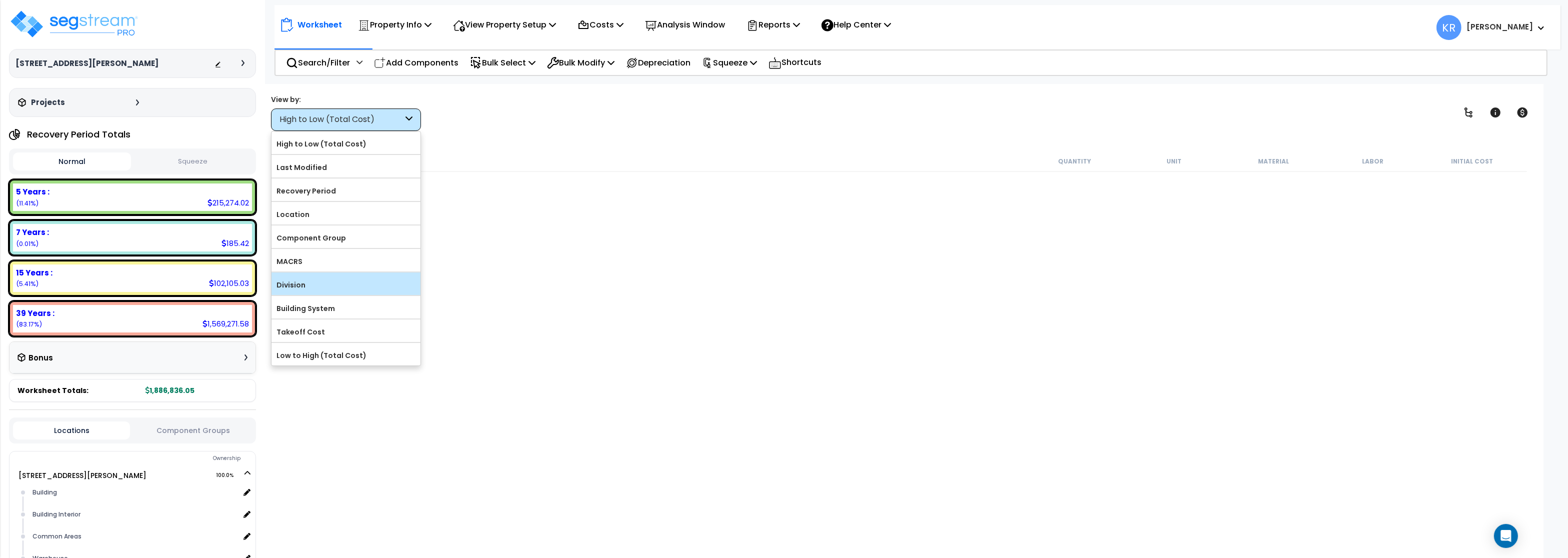
click at [0, 0] on input "Division" at bounding box center [0, 0] width 0 height 0
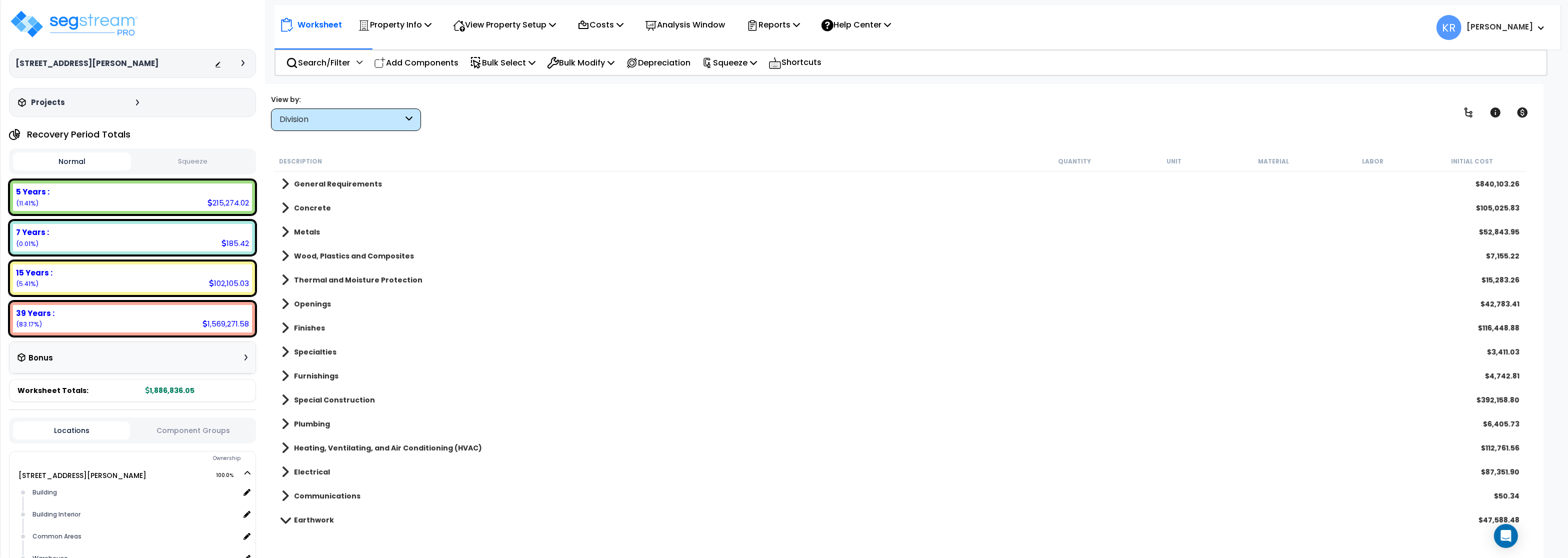
drag, startPoint x: 326, startPoint y: 127, endPoint x: 330, endPoint y: 133, distance: 7.2
click at [326, 126] on div "Division" at bounding box center [346, 119] width 150 height 23
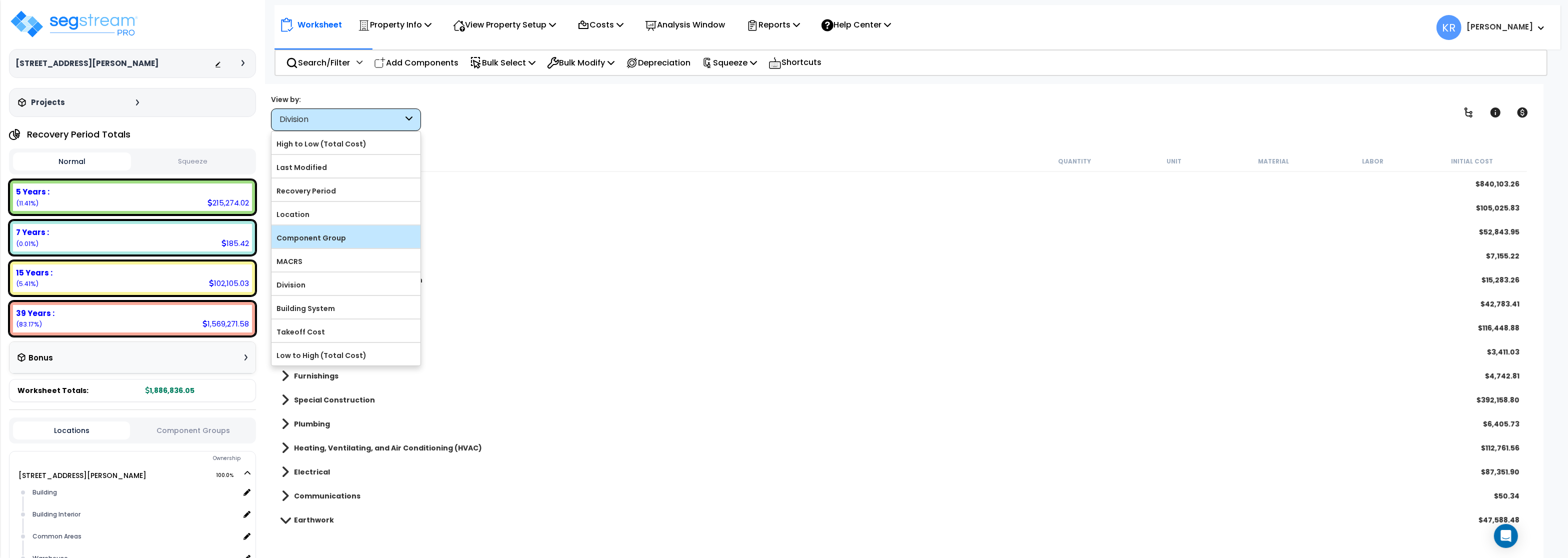
click at [320, 237] on label "Component Group" at bounding box center [345, 238] width 149 height 15
click at [0, 0] on input "Component Group" at bounding box center [0, 0] width 0 height 0
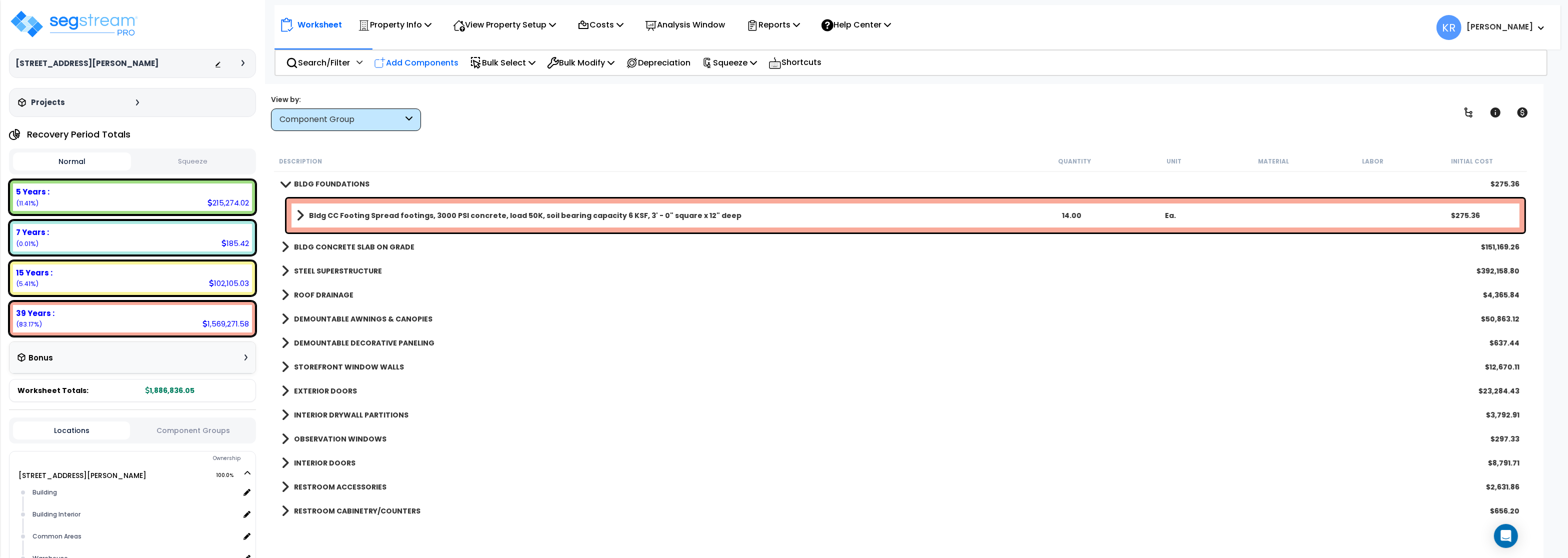
click at [397, 62] on p "Add Components" at bounding box center [416, 62] width 84 height 13
select select
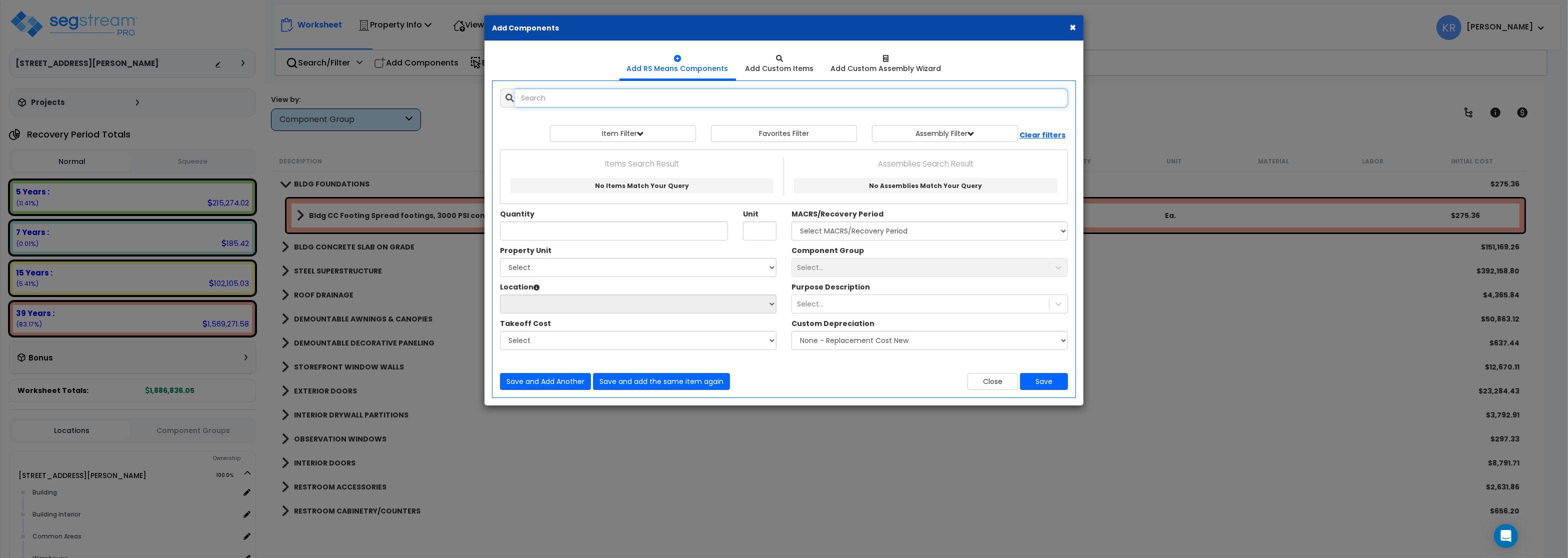
click at [657, 96] on input "text" at bounding box center [791, 98] width 553 height 19
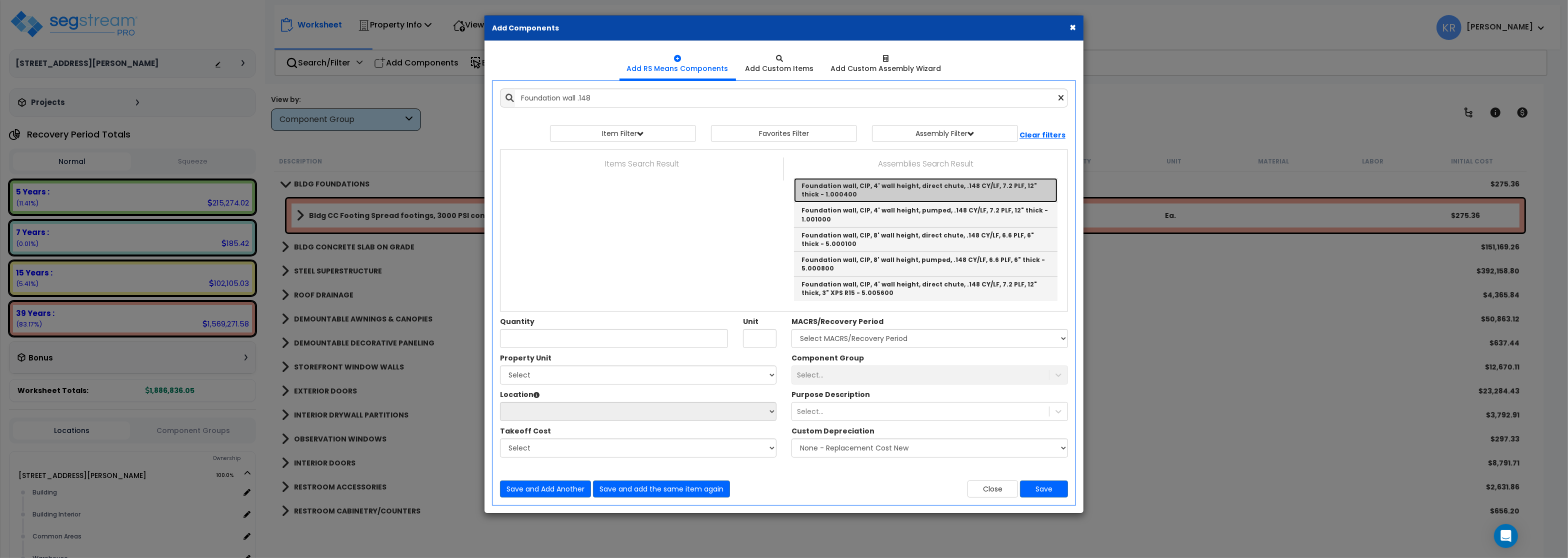
click at [985, 191] on link "Foundation wall, CIP, 4' wall height, direct chute, .148 CY/LF, 7.2 PLF, 12" th…" at bounding box center [925, 189] width 263 height 24
type input "Foundation wall, CIP, 4' wall height, direct chute, .148 CY/LF, 7.2 PLF, 12" th…"
type input "L.F."
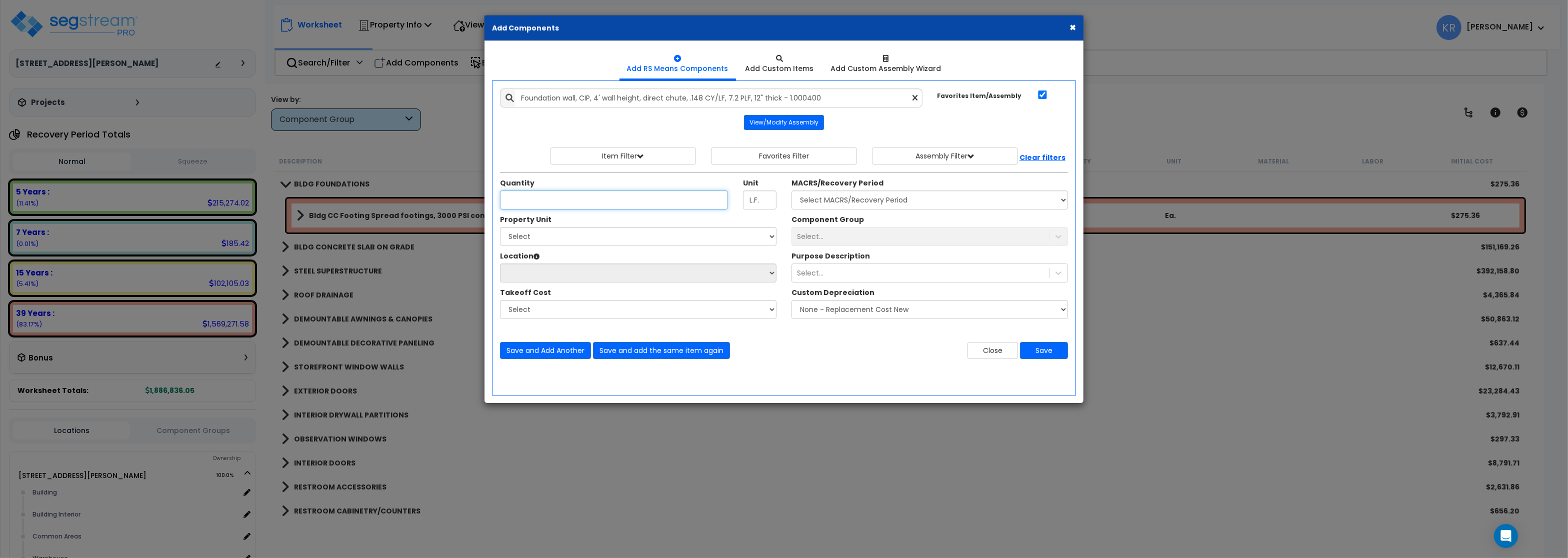
click at [624, 200] on input "Quantity" at bounding box center [614, 200] width 228 height 19
type input "100"
click at [791, 191] on select "Select MACRS/Recovery Period 5 Years - 57.0 - Distributive Trades & Services 5 …" at bounding box center [929, 200] width 277 height 19
select select "3669"
click option "39 Years - NA - Long-Life Property" at bounding box center [0, 0] width 0 height 0
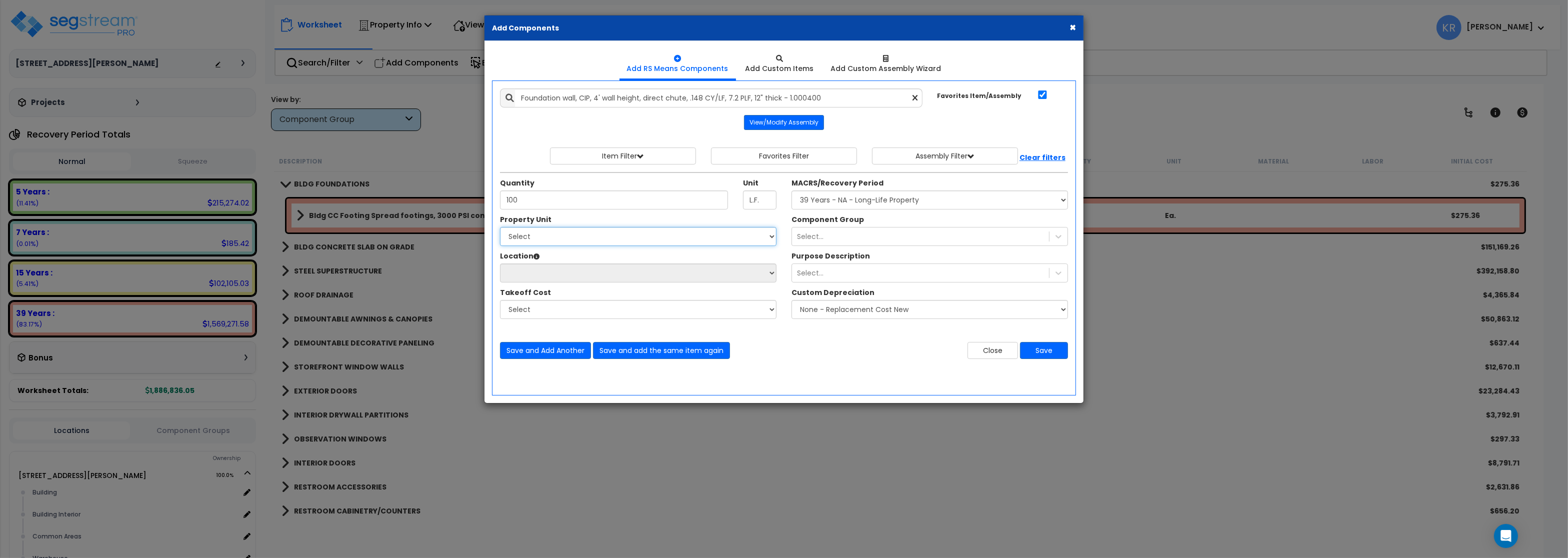
click at [500, 227] on select "Select 2255 Davis blvd Site Improvements" at bounding box center [638, 236] width 277 height 19
select select "166235"
click option "2255 Davis blvd" at bounding box center [0, 0] width 0 height 0
click at [812, 237] on div "Select..." at bounding box center [810, 236] width 26 height 10
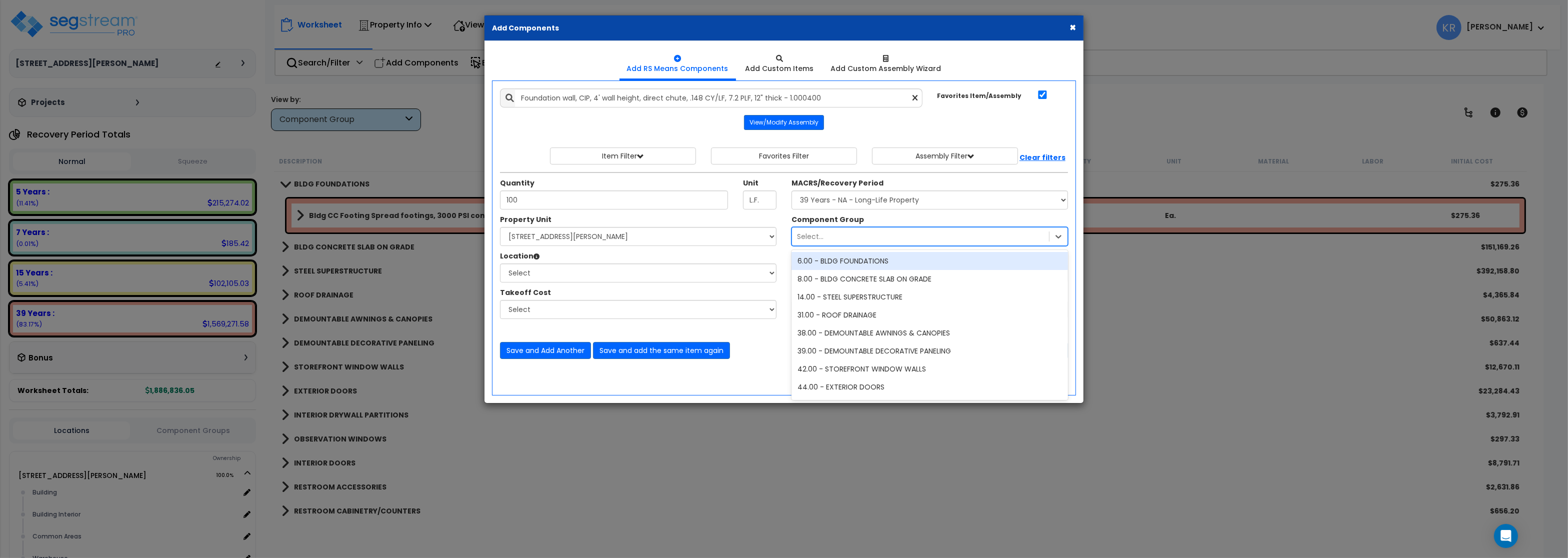
click at [820, 262] on div "6.00 - BLDG FOUNDATIONS" at bounding box center [929, 260] width 277 height 18
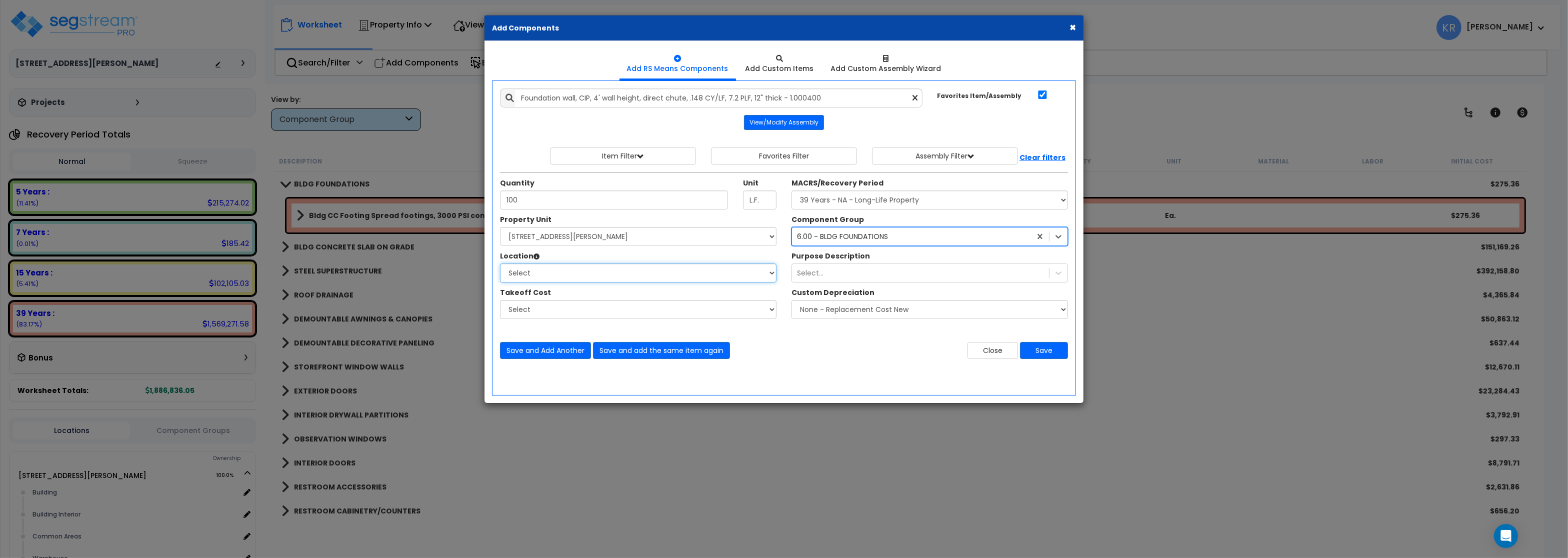
click at [500, 263] on select "Select Building Building Interior Common Areas Warehouse Add Additional Location" at bounding box center [638, 273] width 277 height 19
select select "6"
click option "Building" at bounding box center [0, 0] width 0 height 0
click at [1044, 352] on button "Save" at bounding box center [1044, 351] width 48 height 17
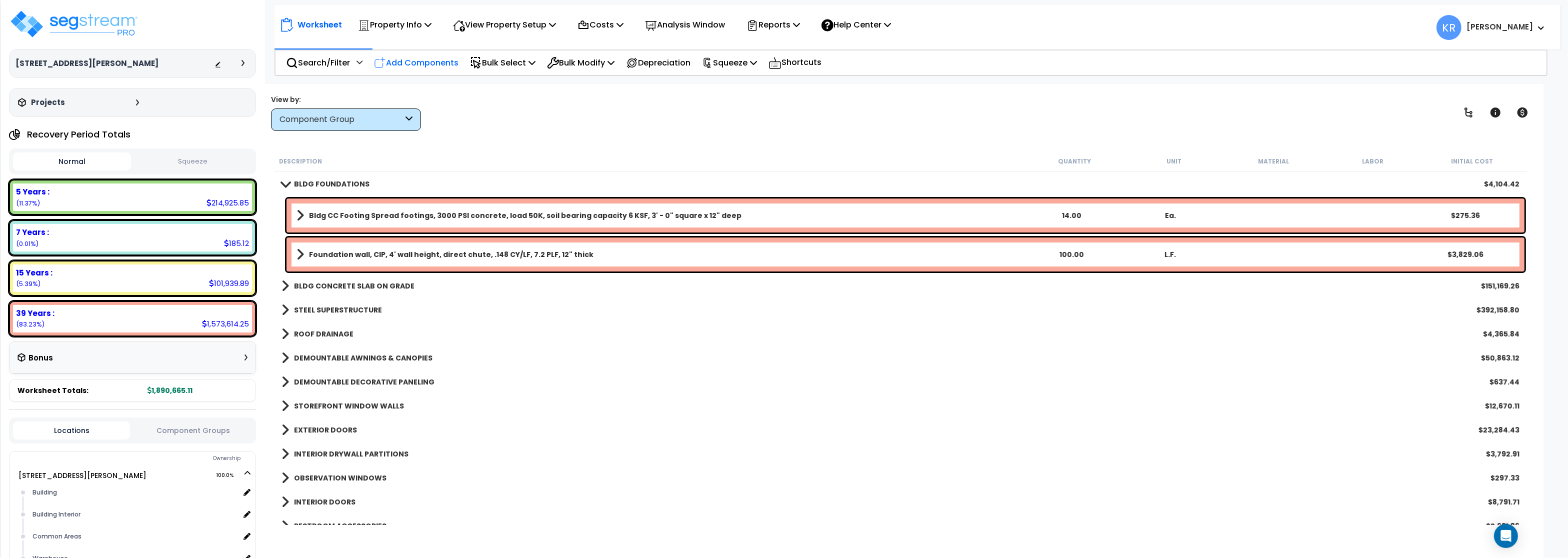
click at [419, 62] on p "Add Components" at bounding box center [416, 62] width 84 height 13
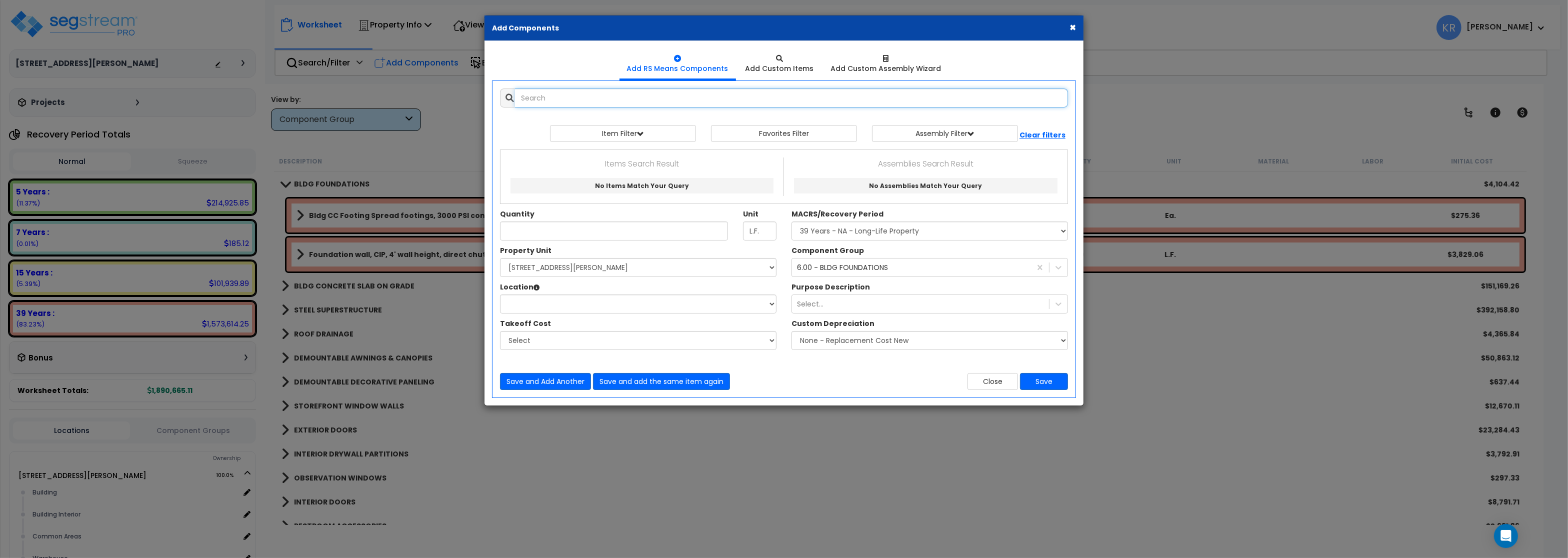
select select
click at [532, 100] on input "text" at bounding box center [791, 98] width 553 height 19
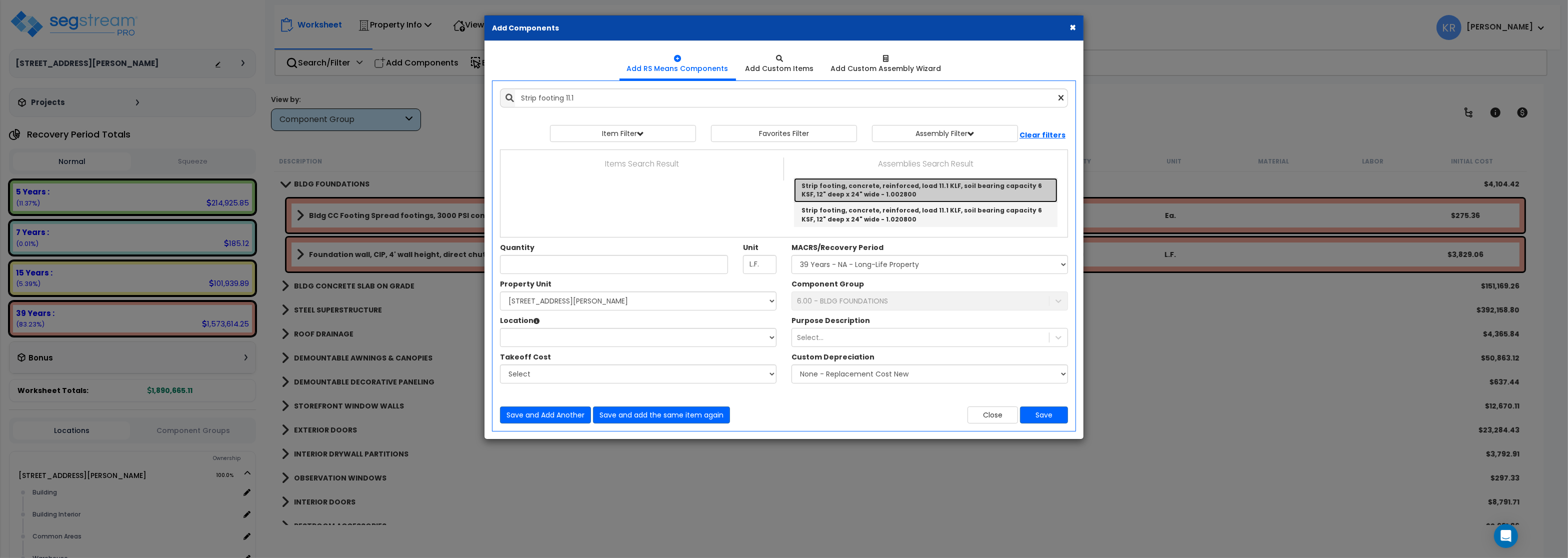
click at [898, 191] on link "Strip footing, concrete, reinforced, load 11.1 KLF, soil bearing capacity 6 KSF…" at bounding box center [925, 189] width 263 height 24
type input "Strip footing, concrete, reinforced, load 11.1 KLF, soil bearing capacity 6 KSF…"
checkbox input "false"
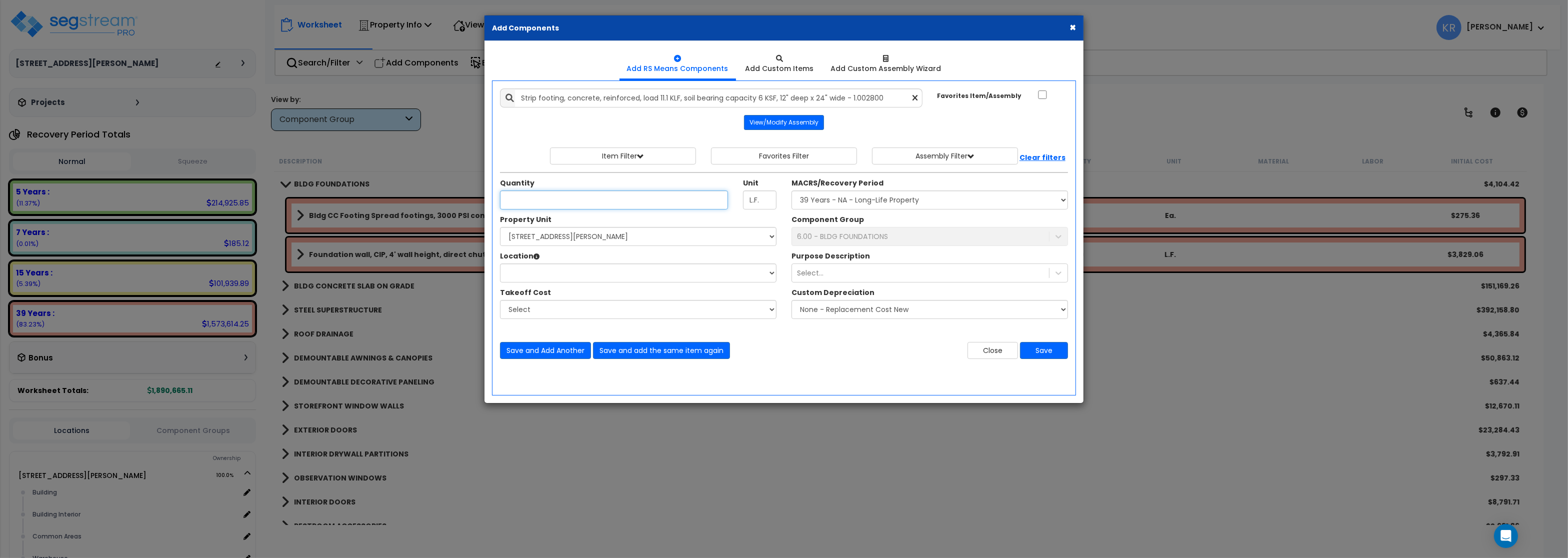
click at [636, 203] on input "Quantity" at bounding box center [614, 200] width 228 height 19
type input "100"
click at [791, 191] on select "Select MACRS/Recovery Period 5 Years - 57.0 - Distributive Trades & Services 5 …" at bounding box center [929, 200] width 277 height 19
select select "3669"
click option "39 Years - NA - Long-Life Property" at bounding box center [0, 0] width 0 height 0
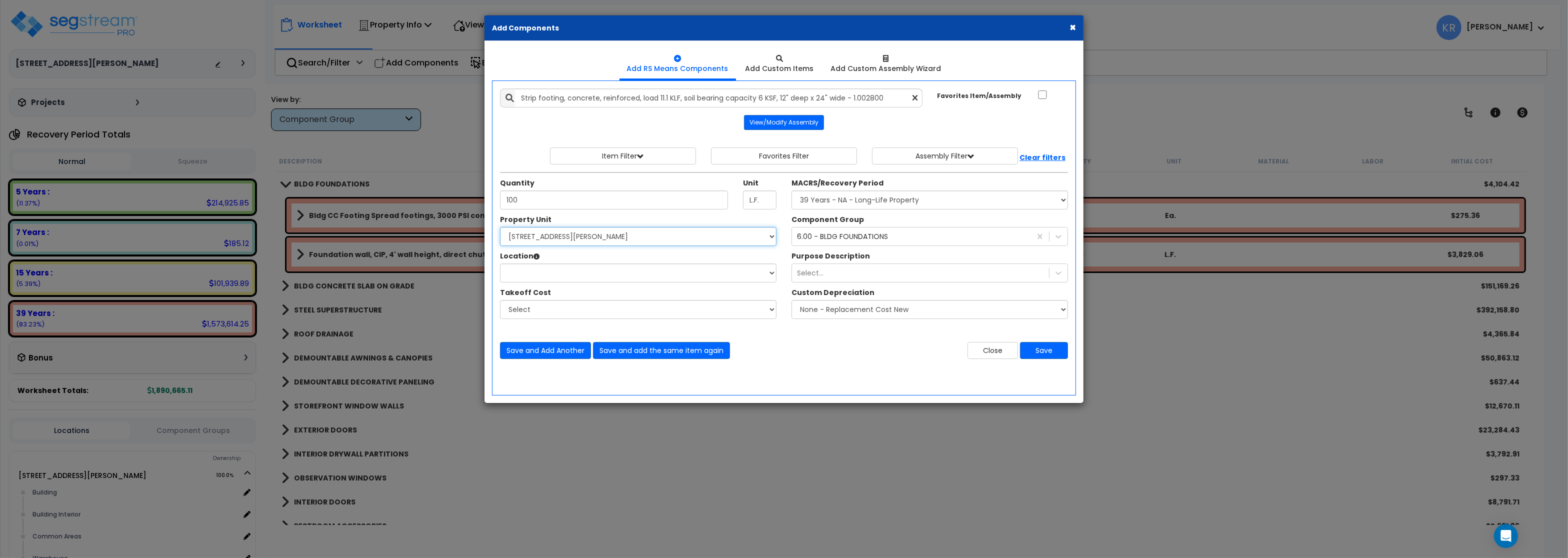
click at [500, 227] on select "Select 2255 Davis blvd Site Improvements" at bounding box center [638, 236] width 277 height 19
select select "166235"
click option "2255 Davis blvd" at bounding box center [0, 0] width 0 height 0
click at [500, 263] on select "Select Building Building Interior Common Areas Warehouse Add Additional Location" at bounding box center [638, 273] width 277 height 19
select select "6"
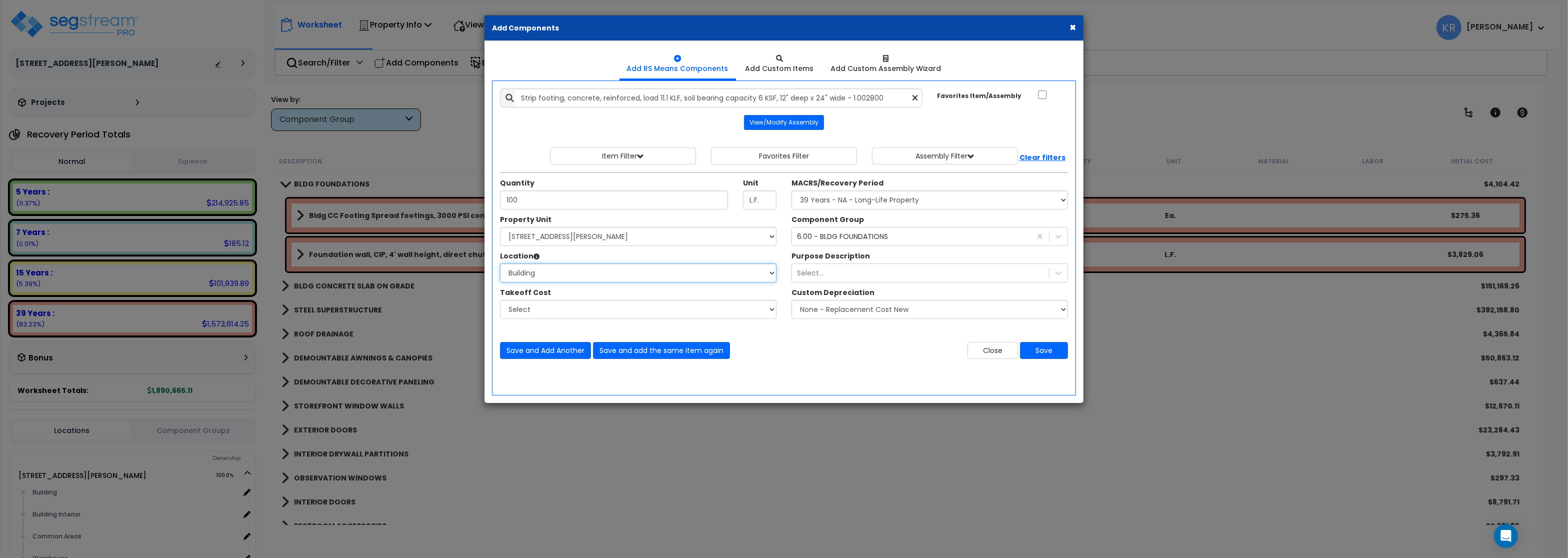
click option "Building" at bounding box center [0, 0] width 0 height 0
click at [541, 352] on button "Save and Add Another" at bounding box center [545, 351] width 91 height 17
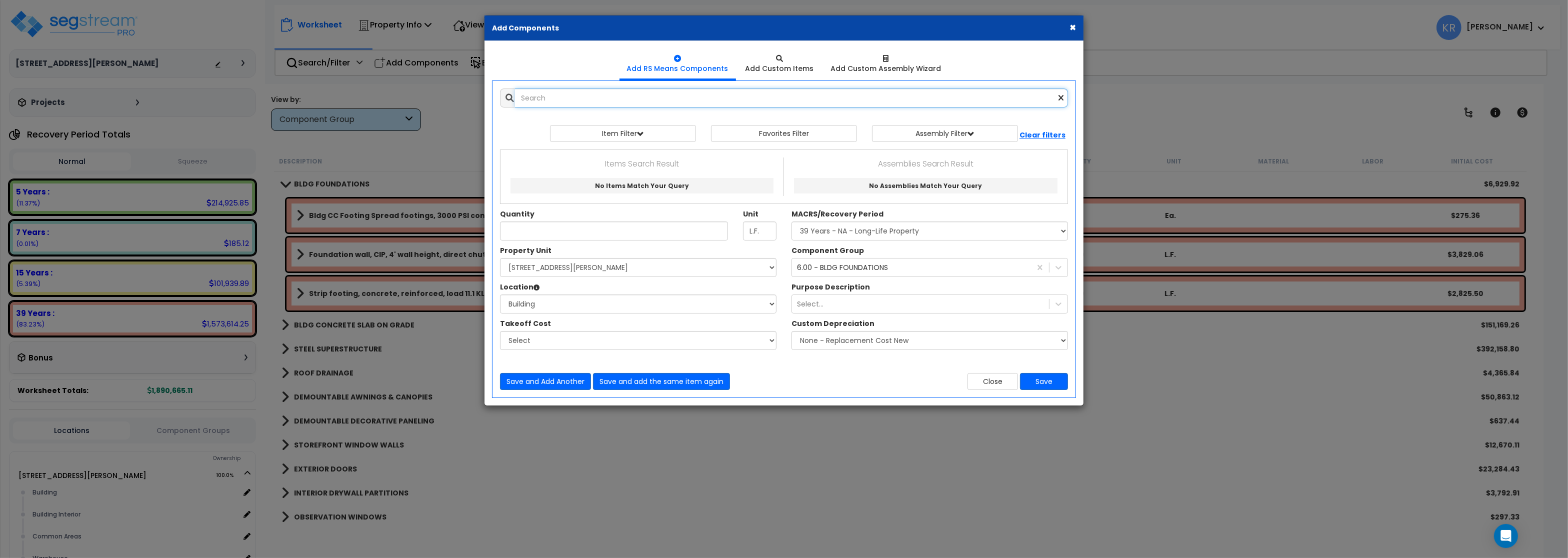
click at [617, 97] on input "text" at bounding box center [791, 98] width 553 height 19
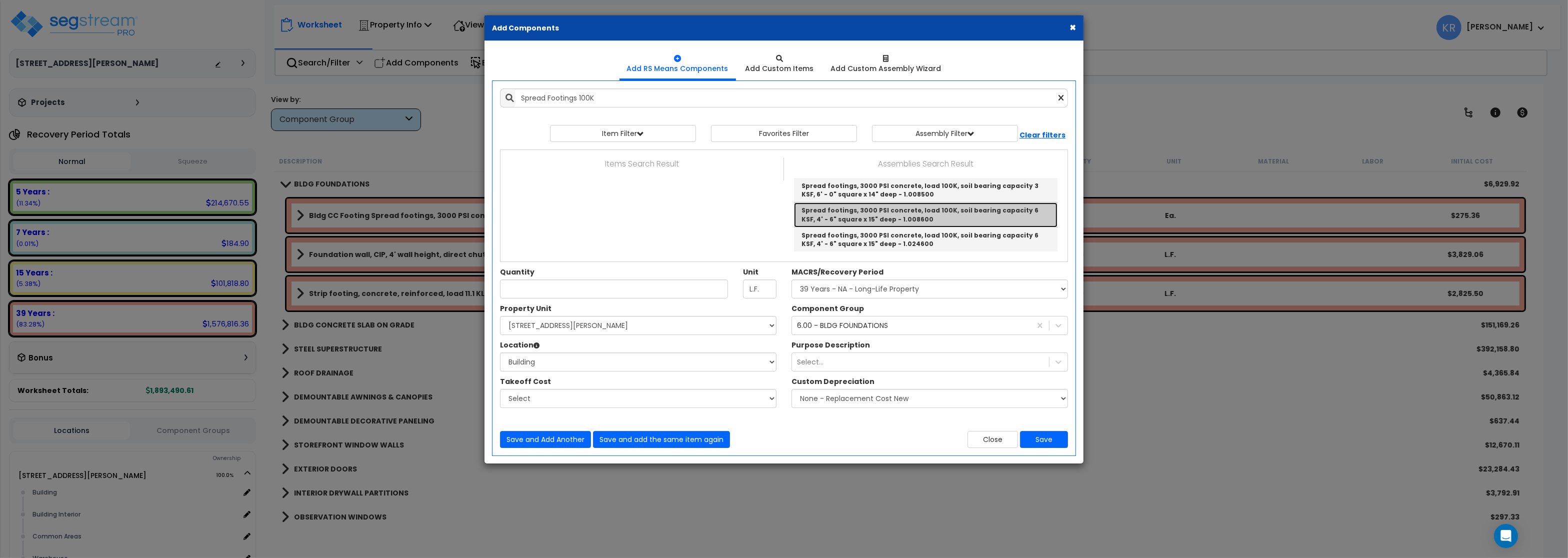
click at [994, 210] on link "Spread footings, 3000 PSI concrete, load 100K, soil bearing capacity 6 KSF, 4' …" at bounding box center [925, 214] width 263 height 24
type input "Spread footings, 3000 PSI concrete, load 100K, soil bearing capacity 6 KSF, 4' …"
type input "Ea."
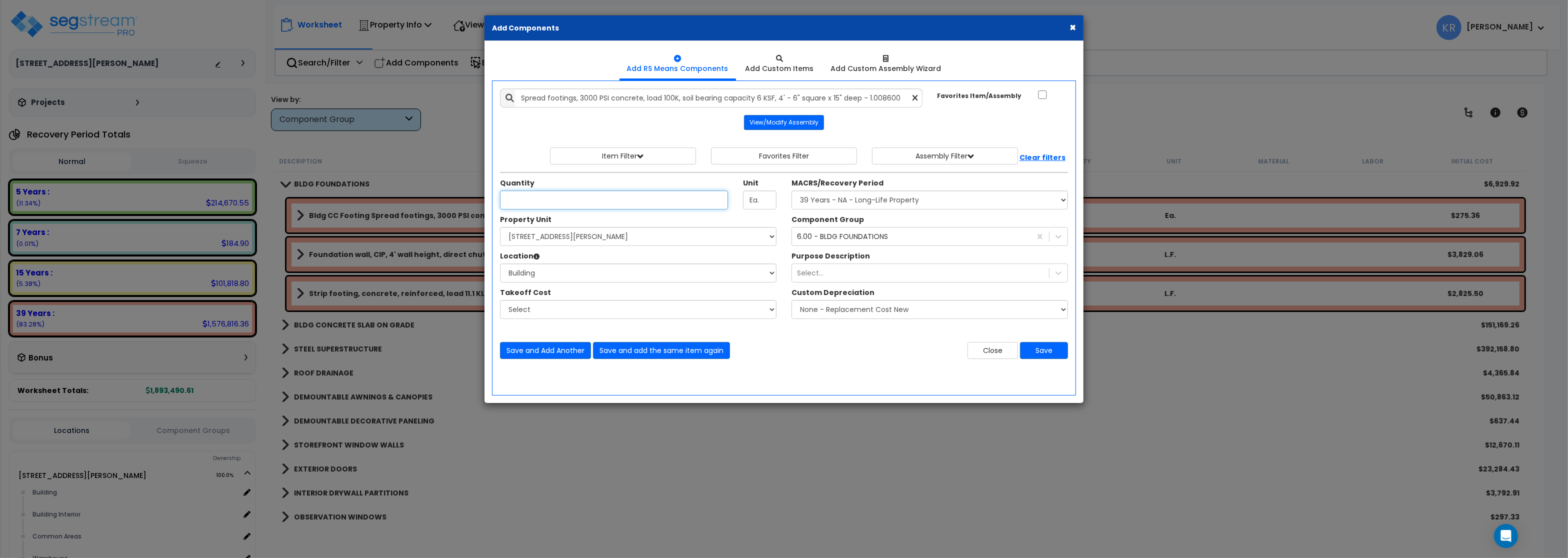
click at [613, 203] on input "Quantity" at bounding box center [614, 200] width 228 height 19
type input "100"
click at [1044, 350] on button "Save" at bounding box center [1044, 351] width 48 height 17
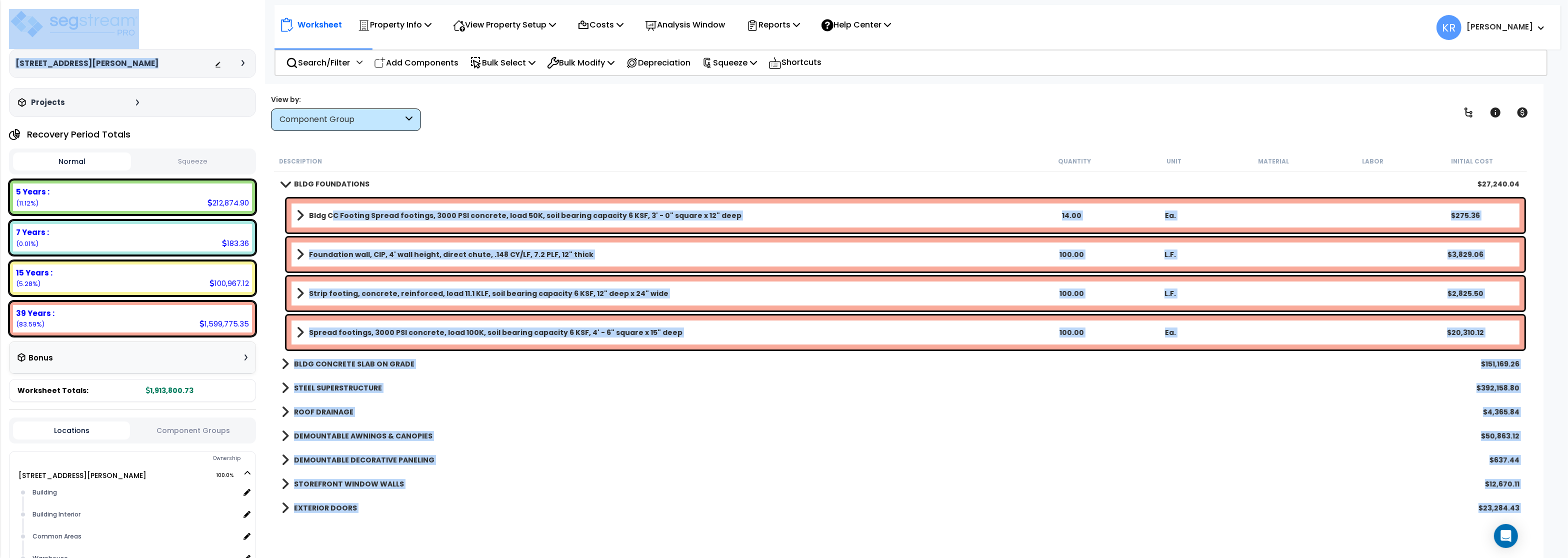
click at [334, 214] on b "Bldg CC Footing Spread footings, 3000 PSI concrete, load 50K, soil bearing capa…" at bounding box center [525, 215] width 432 height 10
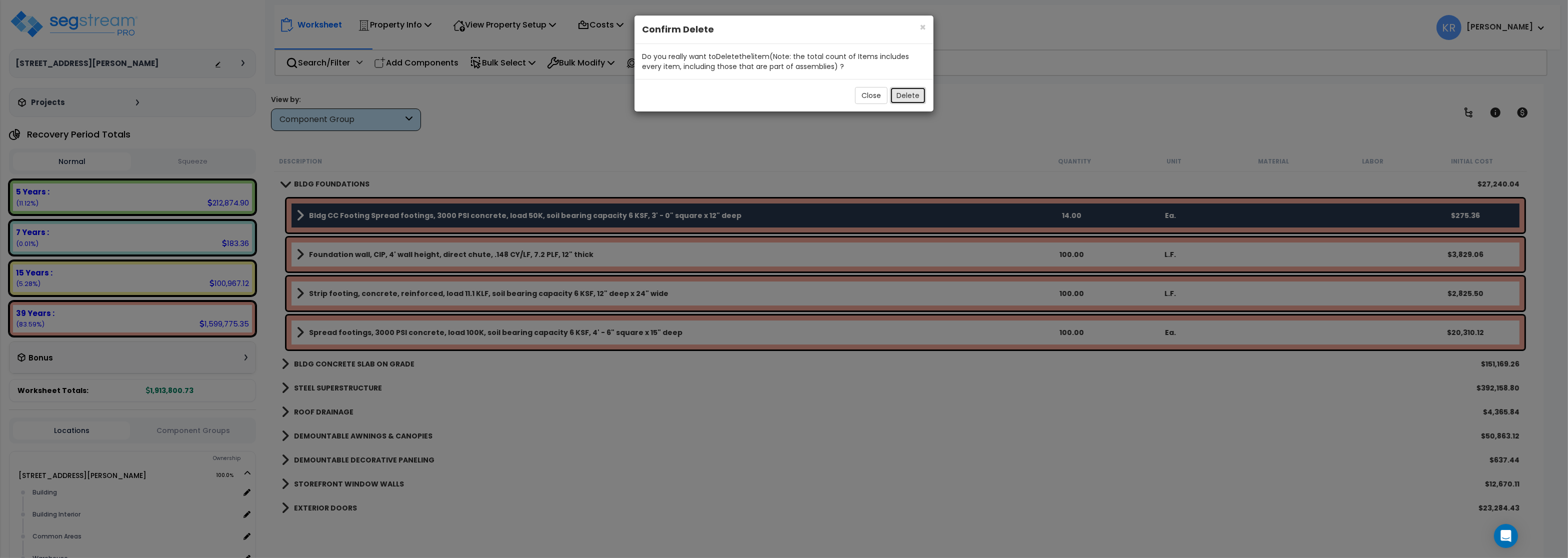
click at [904, 95] on button "Delete" at bounding box center [907, 96] width 36 height 17
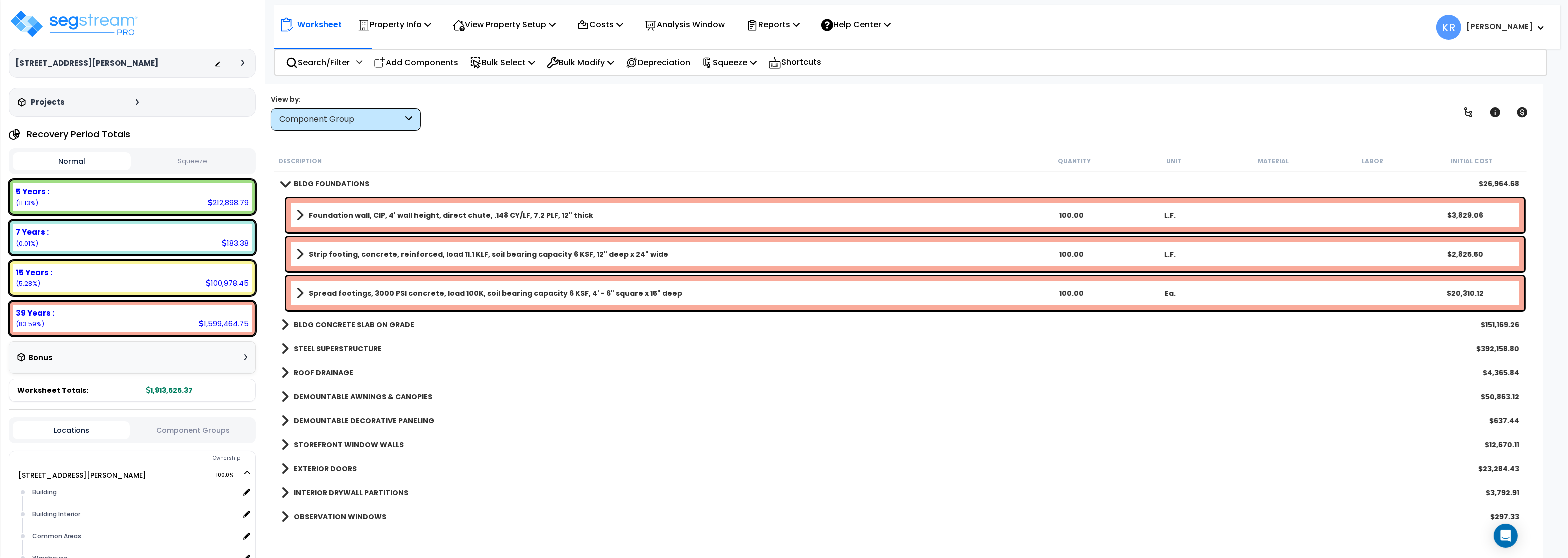
click at [551, 297] on b "Spread footings, 3000 PSI concrete, load 100K, soil bearing capacity 6 KSF, 4' …" at bounding box center [495, 293] width 373 height 10
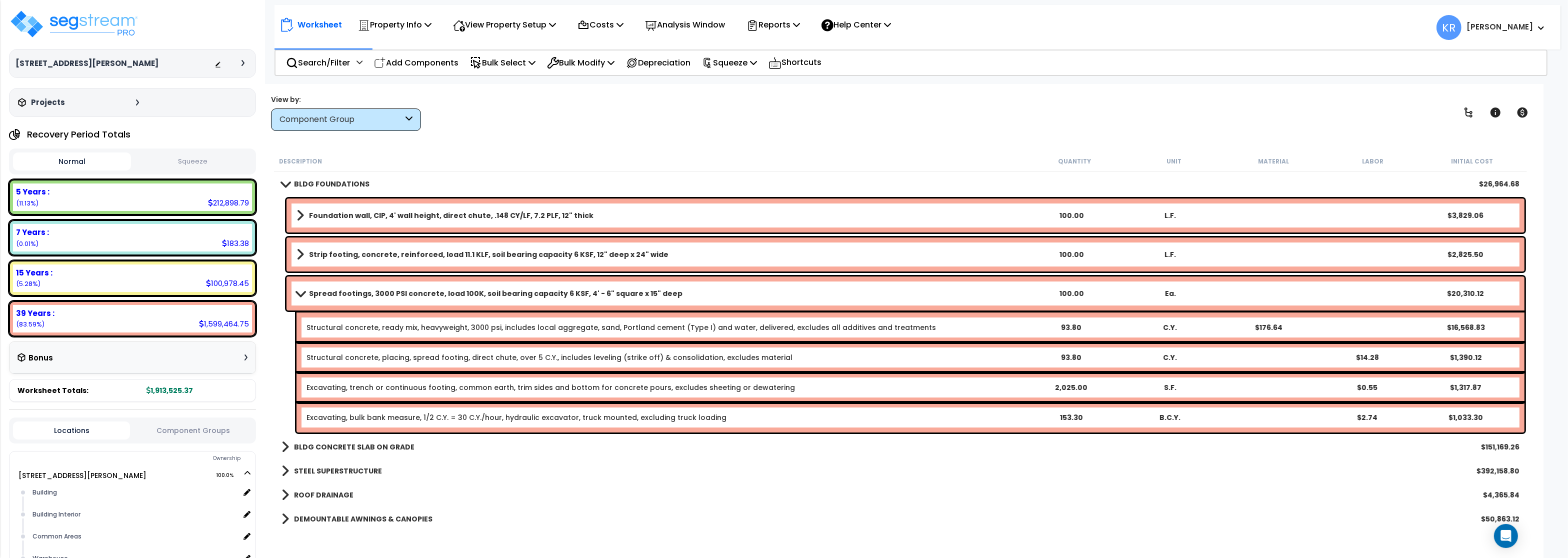
click at [639, 122] on div "View by: Component Group High to Low (Total Cost)" at bounding box center [900, 112] width 1266 height 37
click at [388, 210] on link "Foundation wall, CIP, 4' wall height, direct chute, .148 CY/LF, 7.2 PLF, 12" th…" at bounding box center [659, 216] width 725 height 14
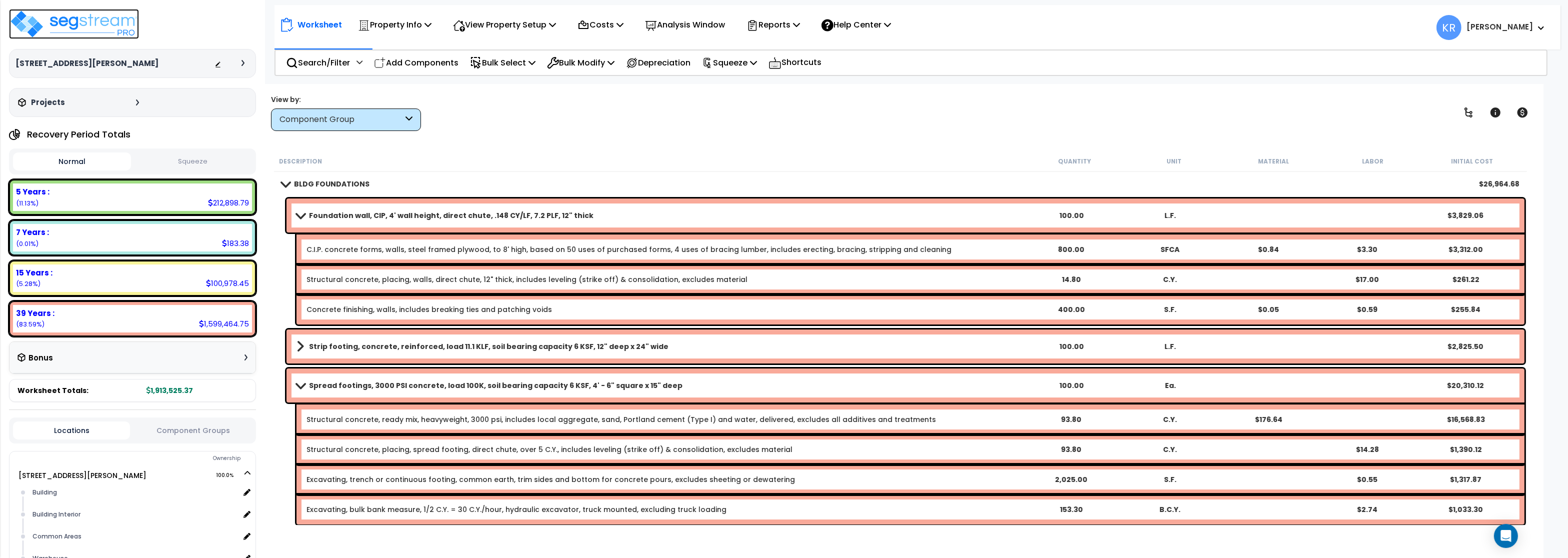
click at [97, 15] on img at bounding box center [74, 24] width 130 height 30
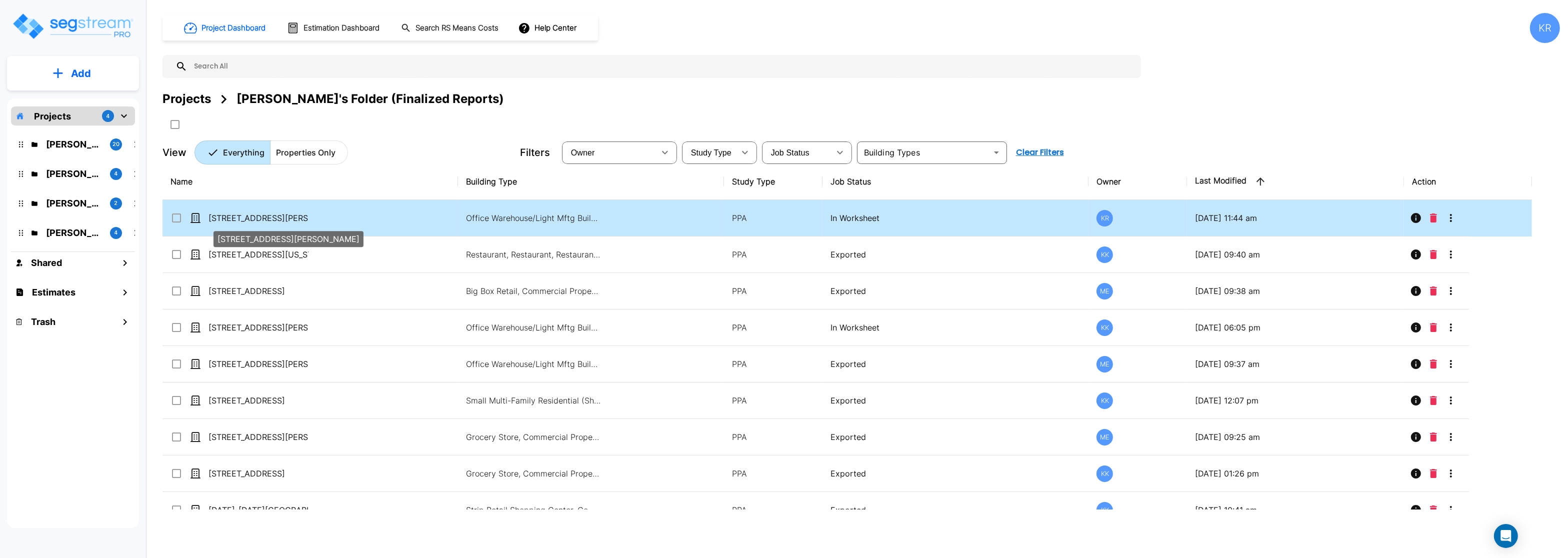
click at [262, 217] on p "[STREET_ADDRESS][PERSON_NAME]" at bounding box center [259, 217] width 100 height 12
checkbox input "true"
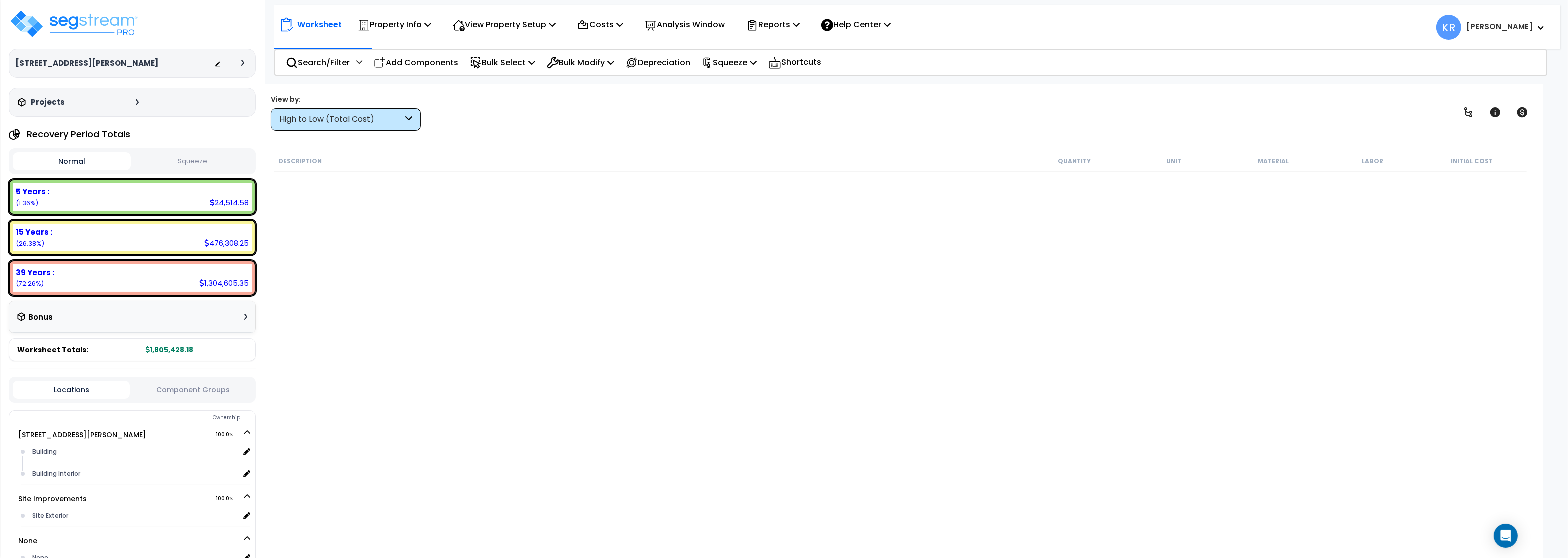
click at [343, 118] on div "High to Low (Total Cost)" at bounding box center [341, 119] width 124 height 12
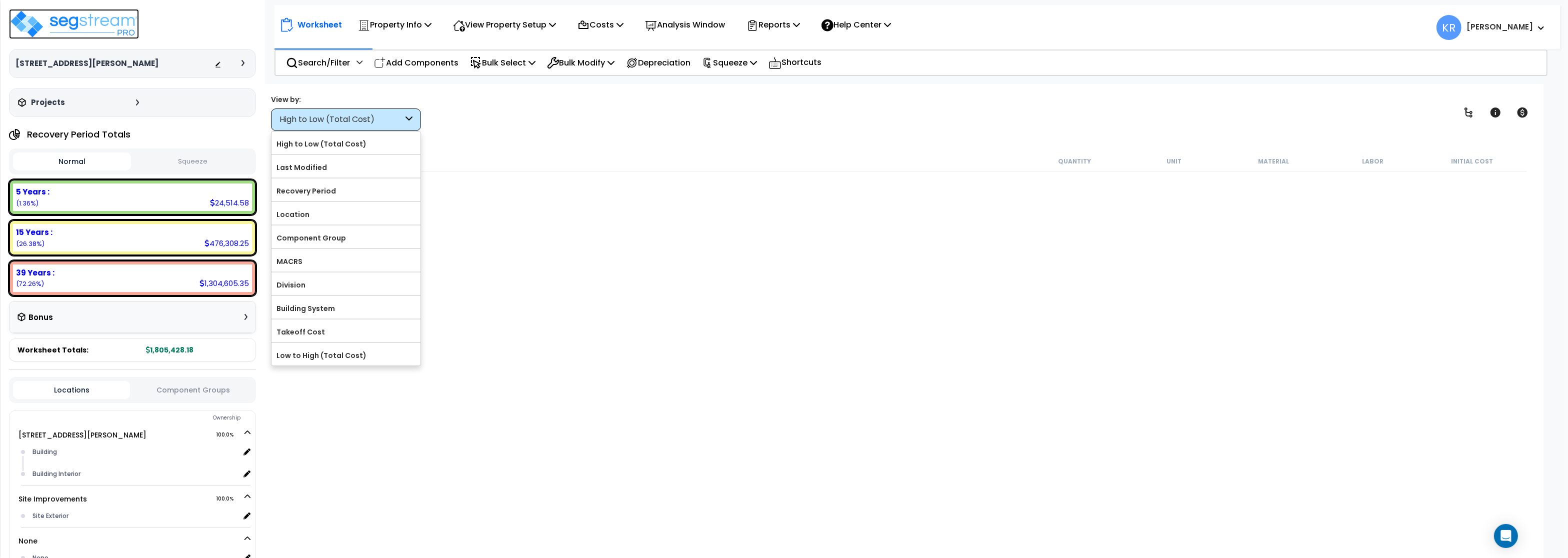
click at [67, 16] on img at bounding box center [74, 24] width 130 height 30
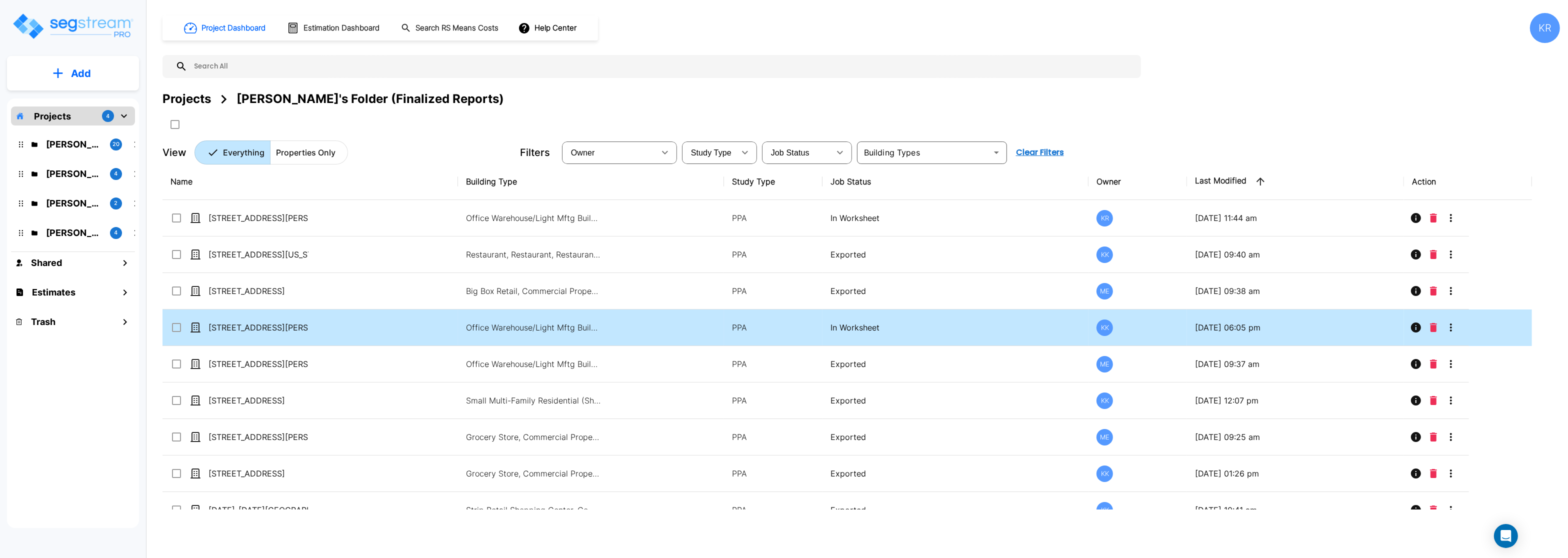
click at [270, 322] on td "[STREET_ADDRESS][PERSON_NAME]" at bounding box center [310, 327] width 295 height 37
checkbox input "true"
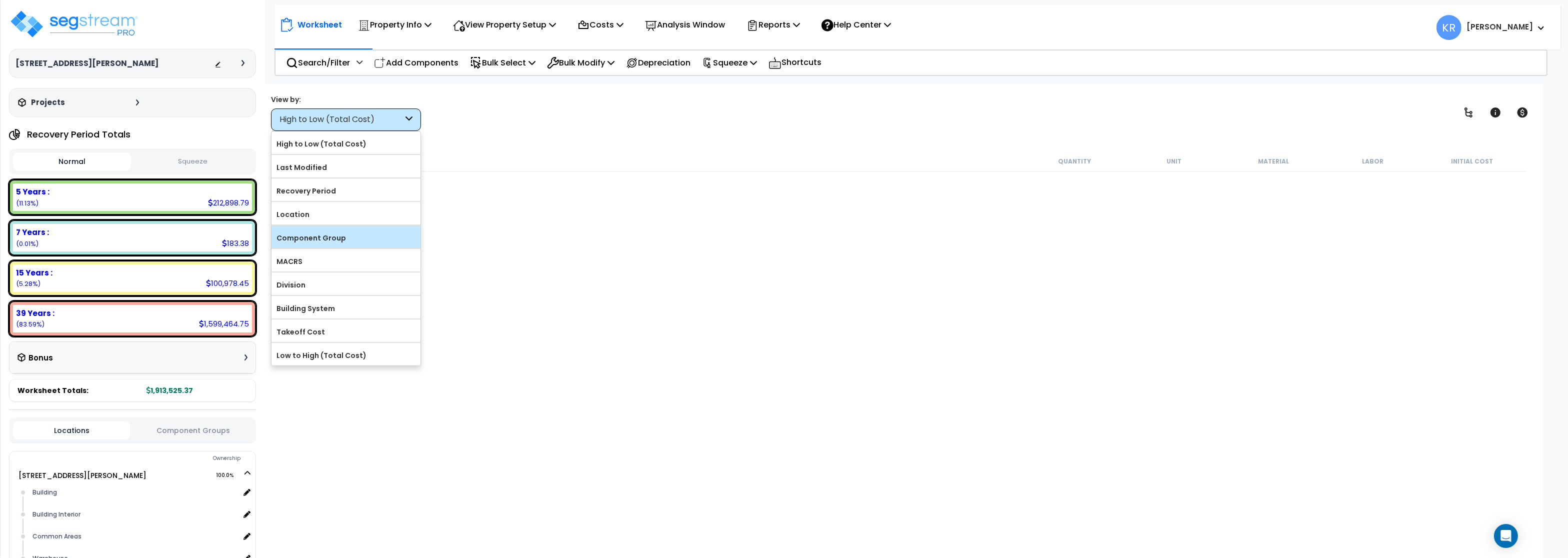
click at [334, 239] on label "Component Group" at bounding box center [345, 238] width 149 height 15
click at [0, 0] on input "Component Group" at bounding box center [0, 0] width 0 height 0
click at [307, 213] on label "Location" at bounding box center [345, 214] width 149 height 15
click at [0, 0] on input "Location" at bounding box center [0, 0] width 0 height 0
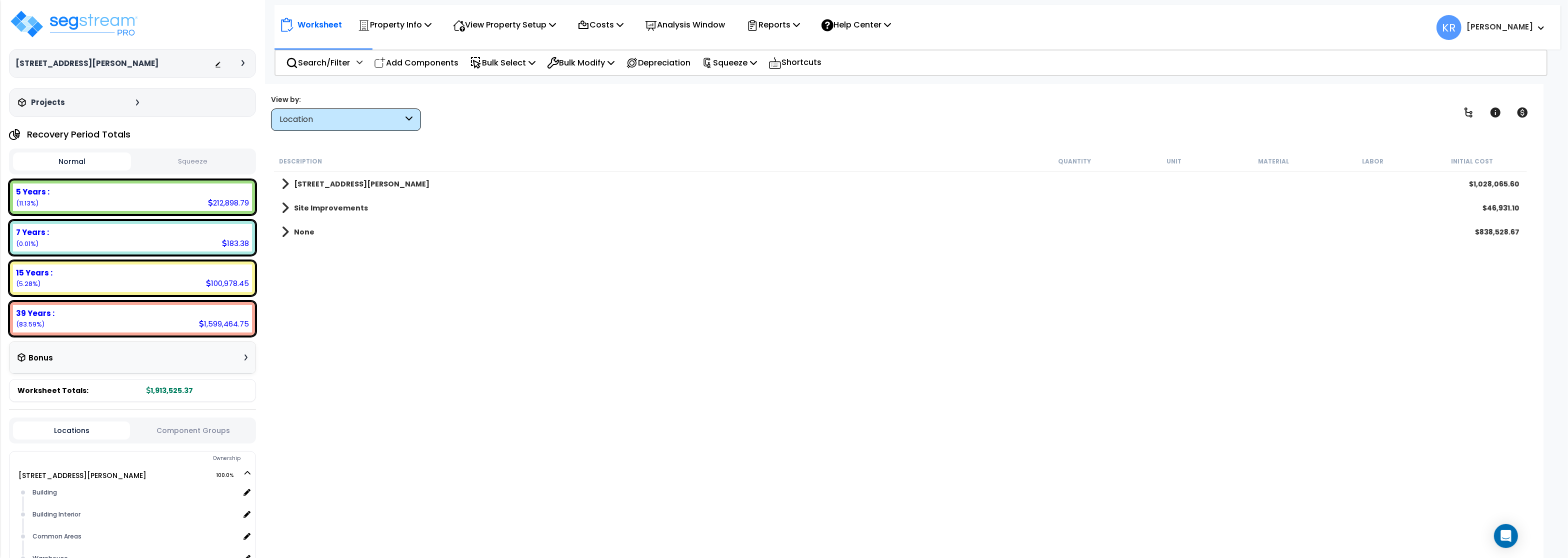
click at [341, 112] on div "Location" at bounding box center [346, 119] width 150 height 23
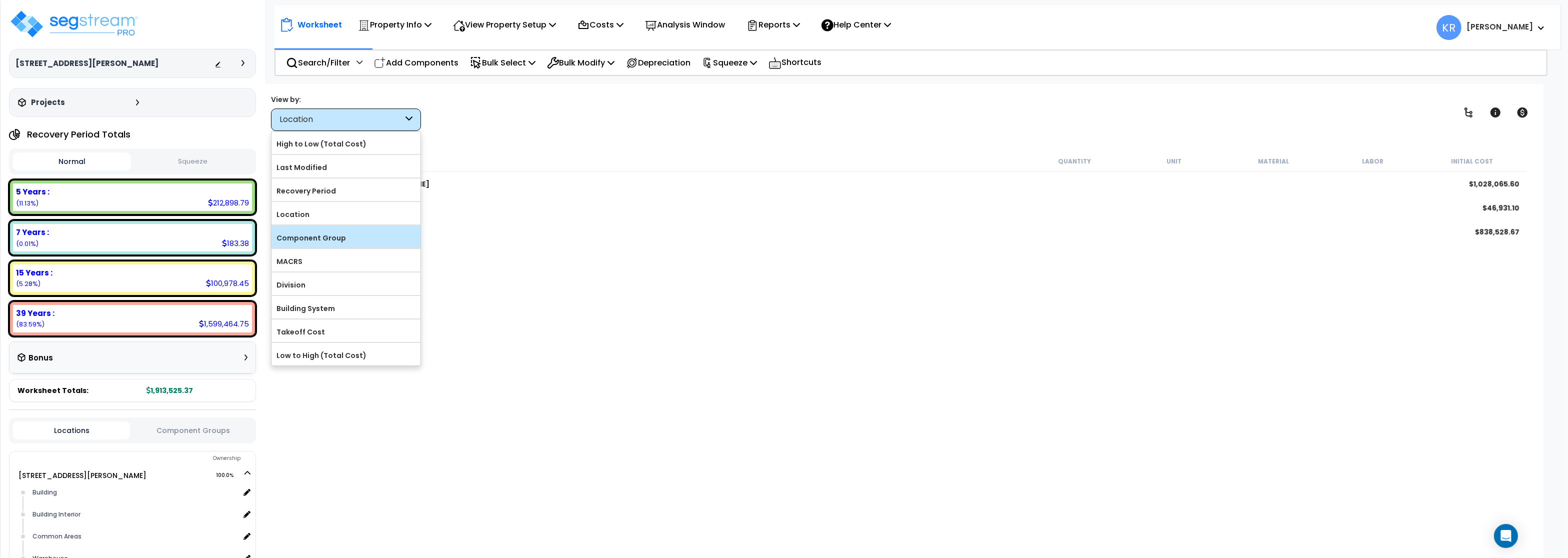
click at [334, 232] on label "Component Group" at bounding box center [345, 238] width 149 height 15
click at [0, 0] on input "Component Group" at bounding box center [0, 0] width 0 height 0
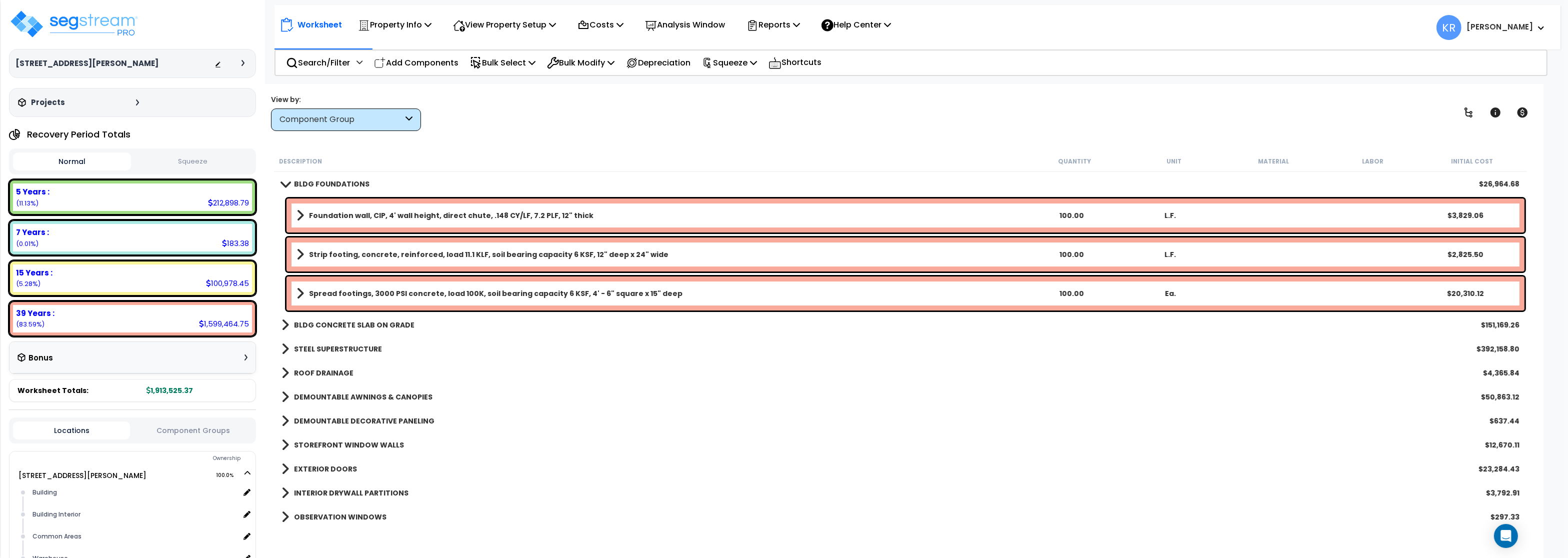
click at [1066, 213] on div "100.00" at bounding box center [1072, 215] width 97 height 10
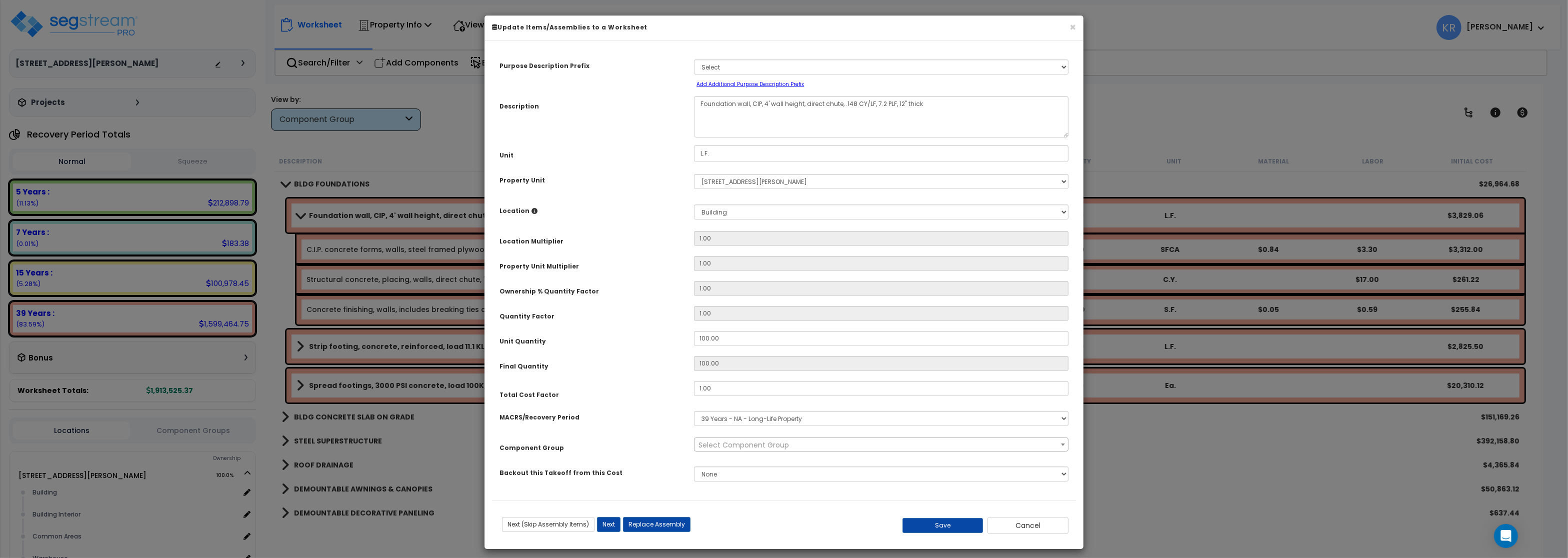
select select "56838"
drag, startPoint x: 725, startPoint y: 345, endPoint x: 725, endPoint y: 337, distance: 8.0
click at [725, 341] on input "100.00" at bounding box center [881, 338] width 375 height 15
drag, startPoint x: 725, startPoint y: 337, endPoint x: 663, endPoint y: 334, distance: 62.1
click at [694, 334] on input "100.00" at bounding box center [881, 338] width 375 height 15
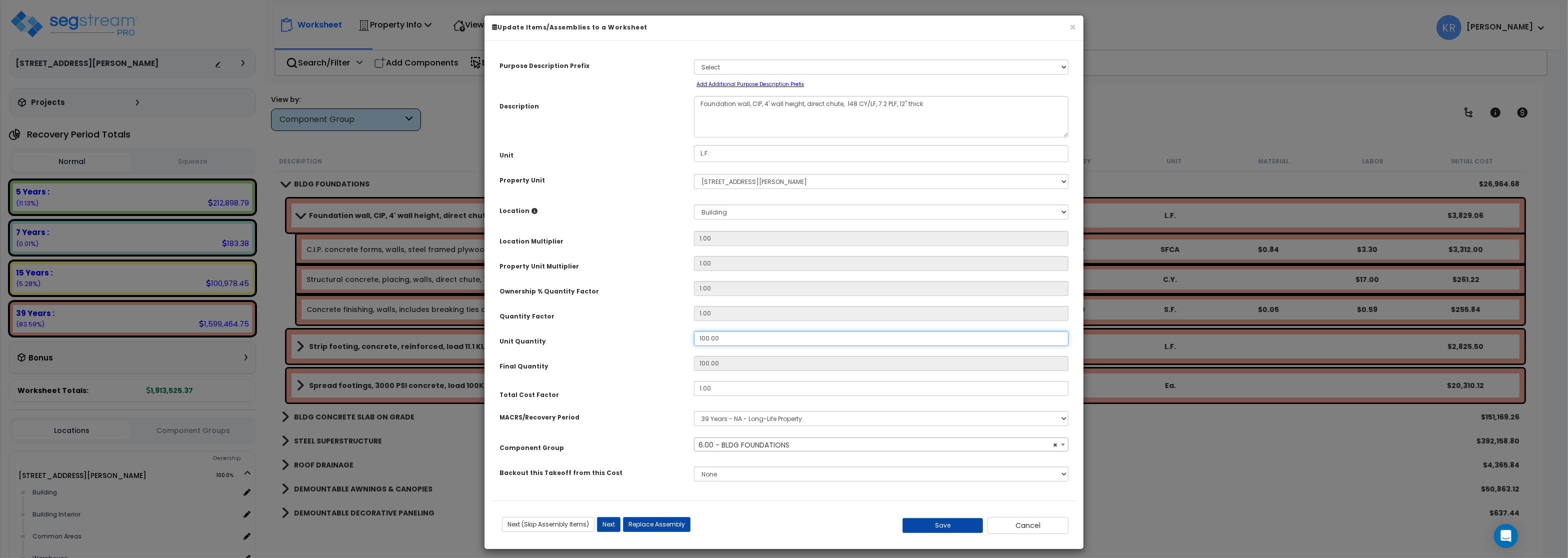
type input "6"
type input "69"
type input "696"
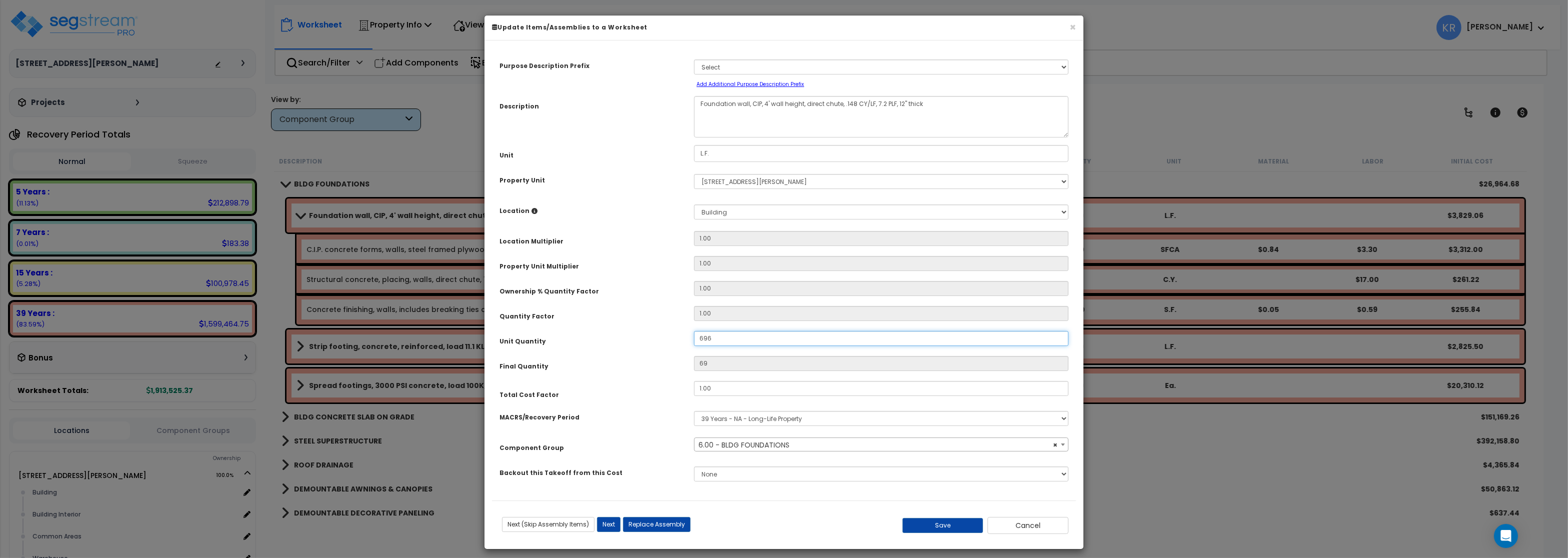
type input "696"
type input "696.8"
click at [914, 521] on button "Save" at bounding box center [943, 525] width 81 height 15
type input "696.80"
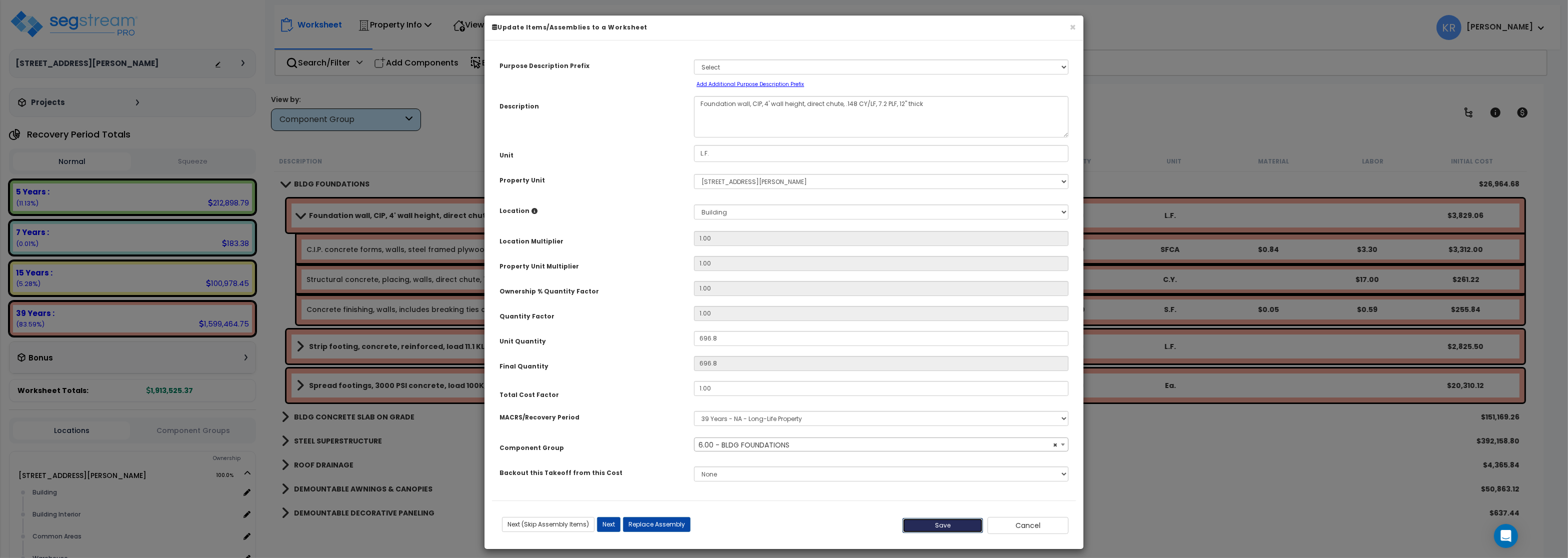
type input "696.80"
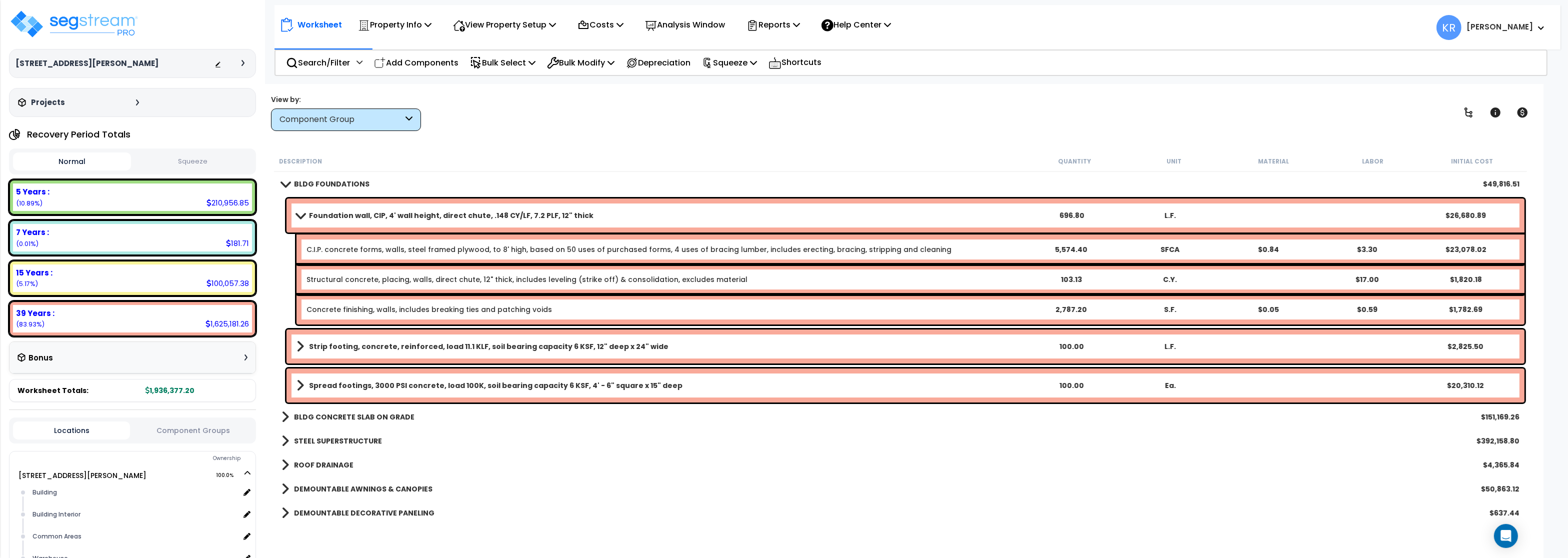
click at [315, 214] on b "Foundation wall, CIP, 4' wall height, direct chute, .148 CY/LF, 7.2 PLF, 12" th…" at bounding box center [451, 215] width 284 height 10
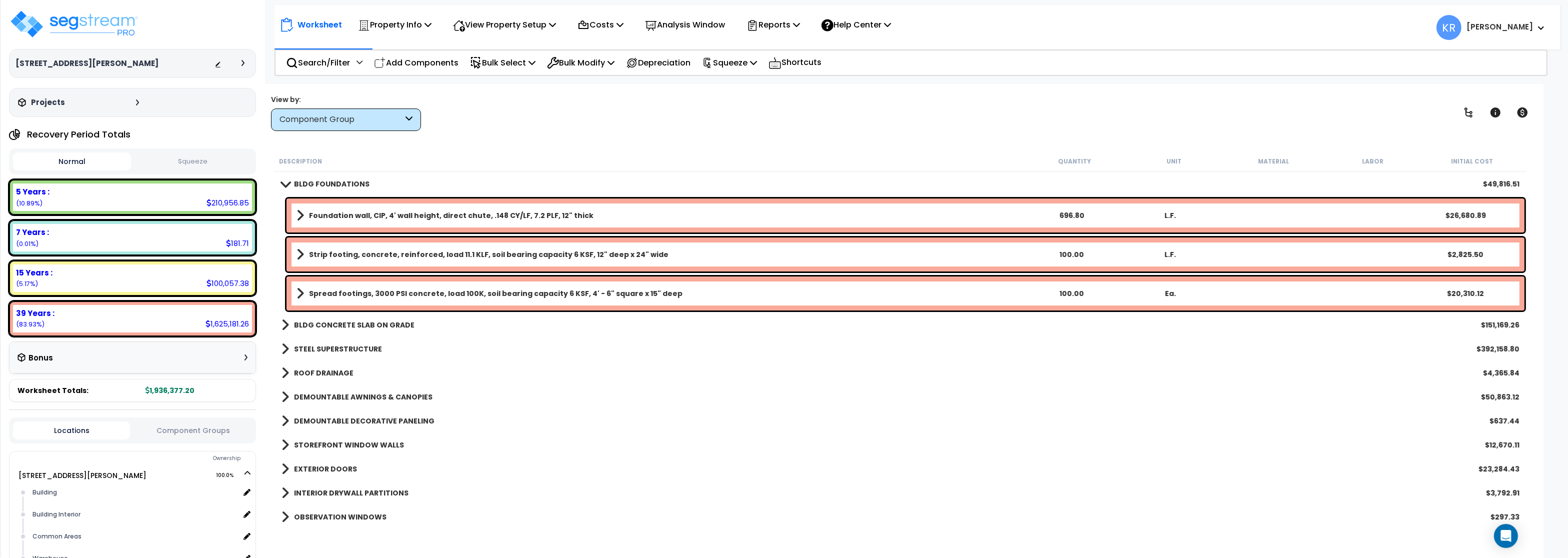
click at [316, 253] on b "Strip footing, concrete, reinforced, load 11.1 KLF, soil bearing capacity 6 KSF…" at bounding box center [488, 254] width 359 height 10
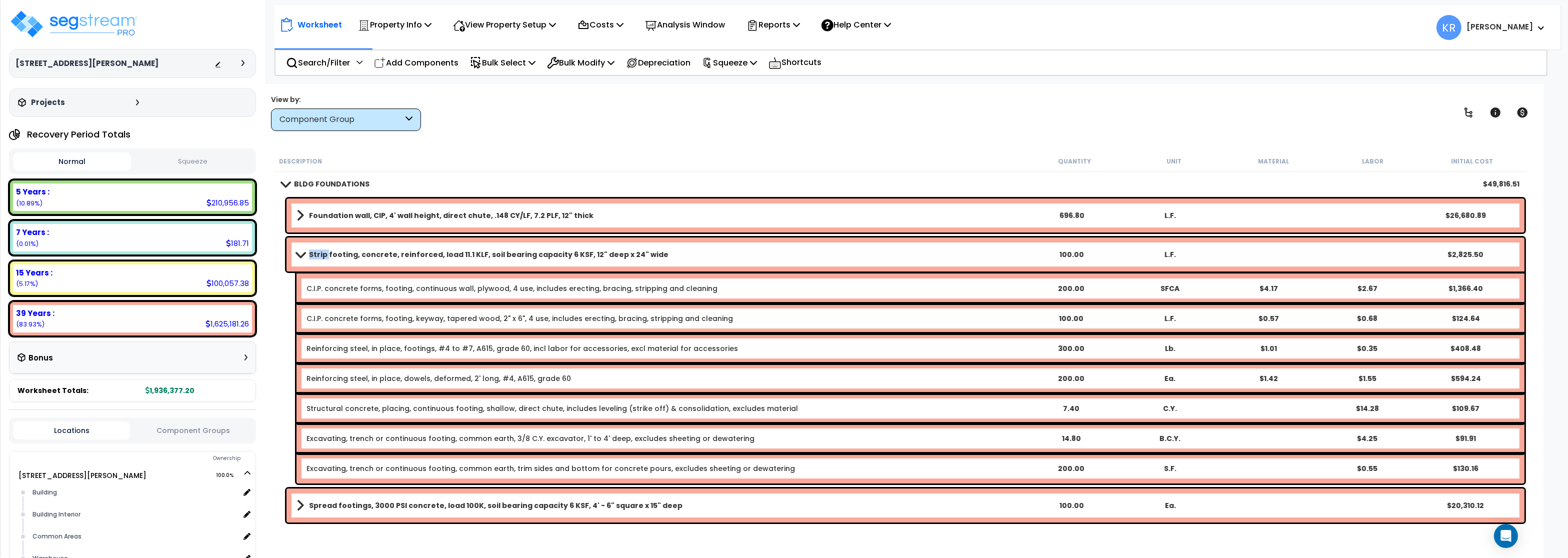
click at [316, 253] on b "Strip footing, concrete, reinforced, load 11.1 KLF, soil bearing capacity 6 KSF…" at bounding box center [488, 254] width 359 height 10
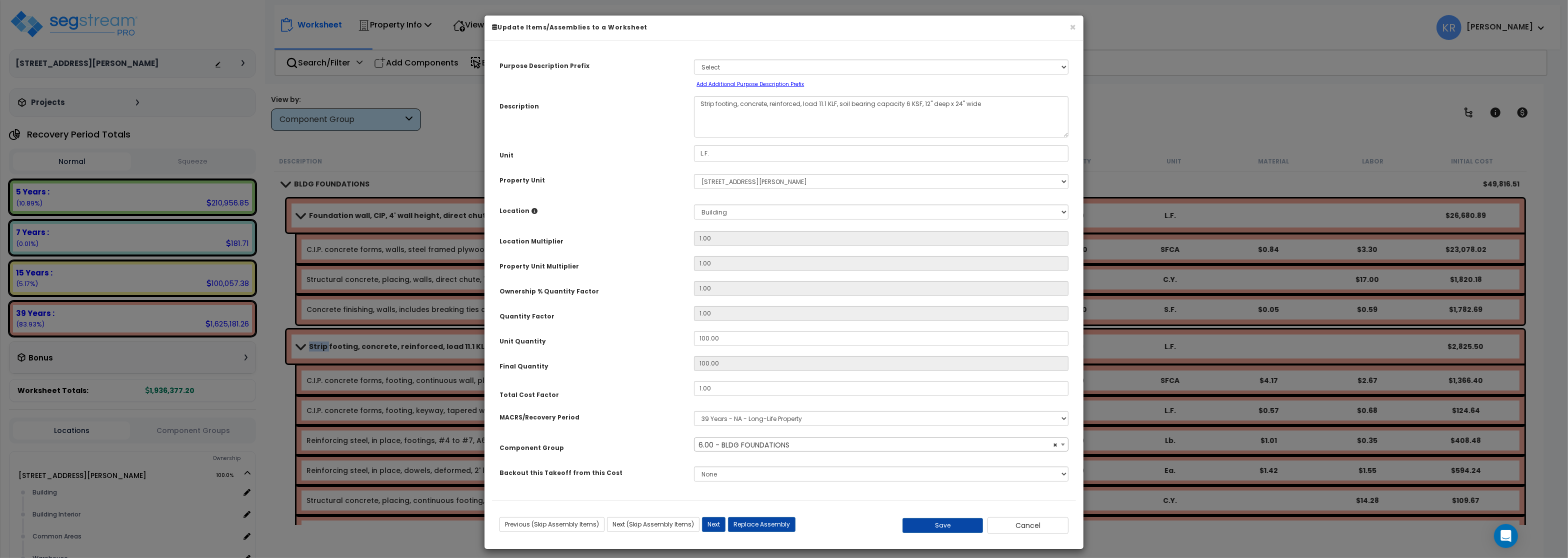
select select "56838"
drag, startPoint x: 725, startPoint y: 339, endPoint x: 590, endPoint y: 329, distance: 135.4
click at [694, 331] on input "100.00" at bounding box center [881, 338] width 375 height 15
type input "6"
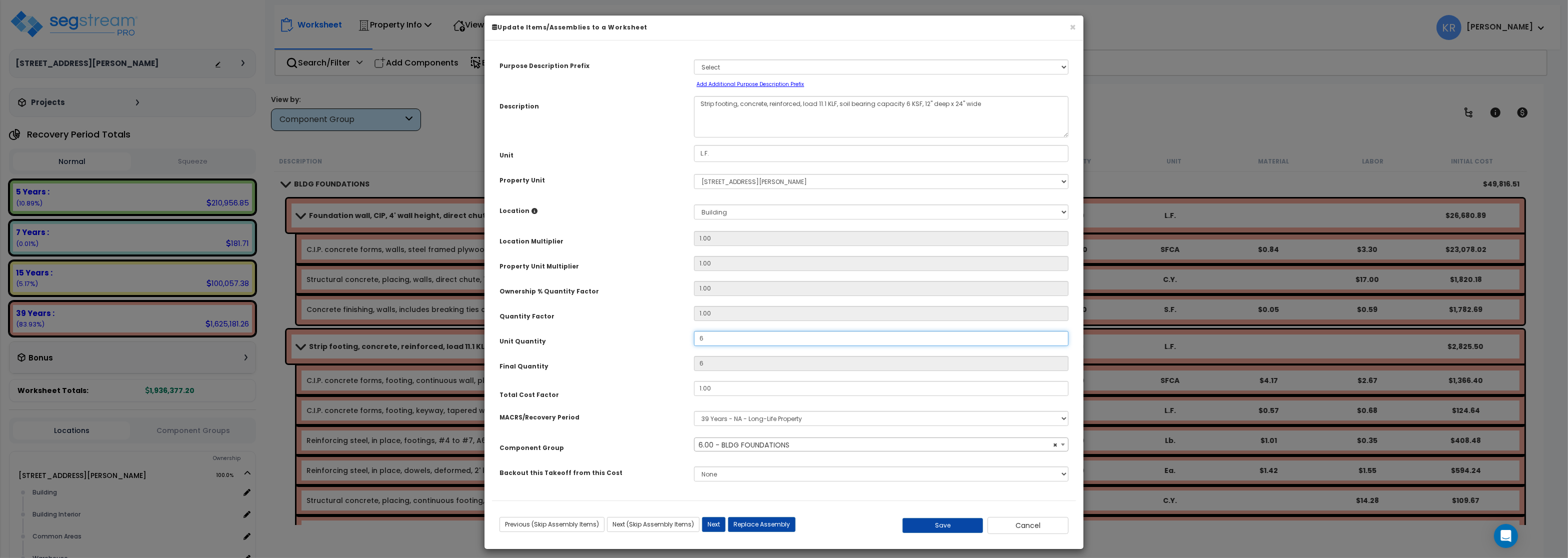
type input "69"
type input "696"
type input "696.8"
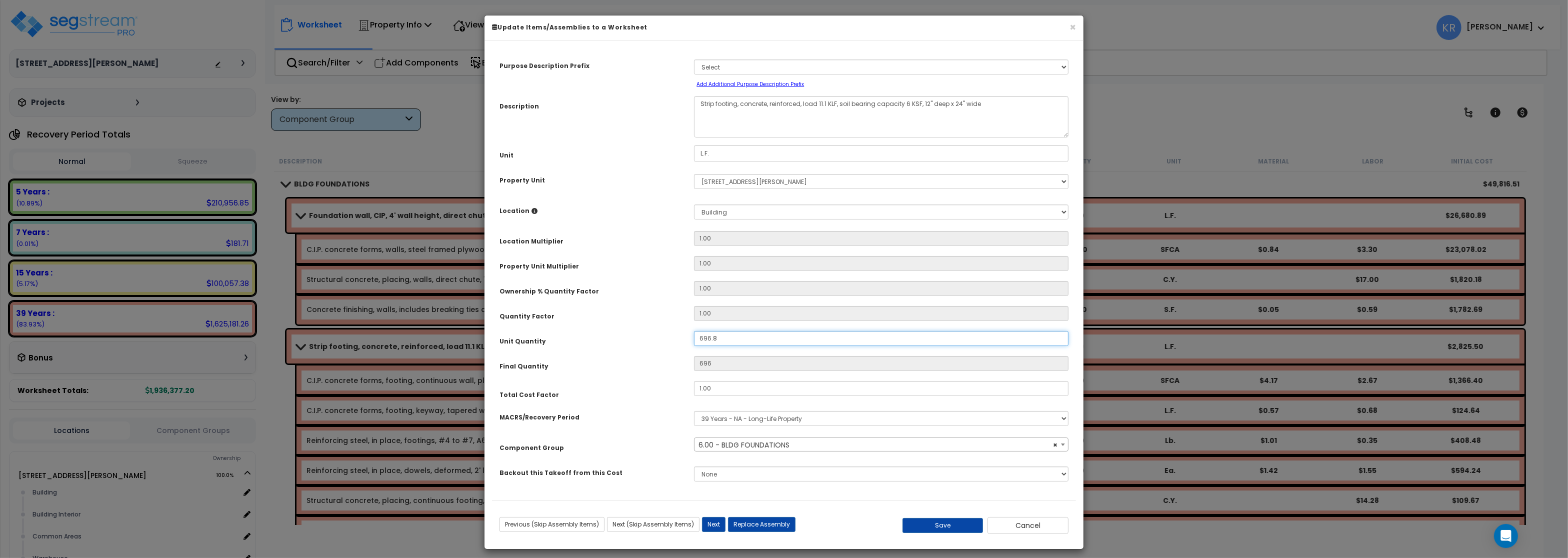
type input "696.8"
click at [930, 522] on button "Save" at bounding box center [943, 525] width 81 height 15
type input "696.80"
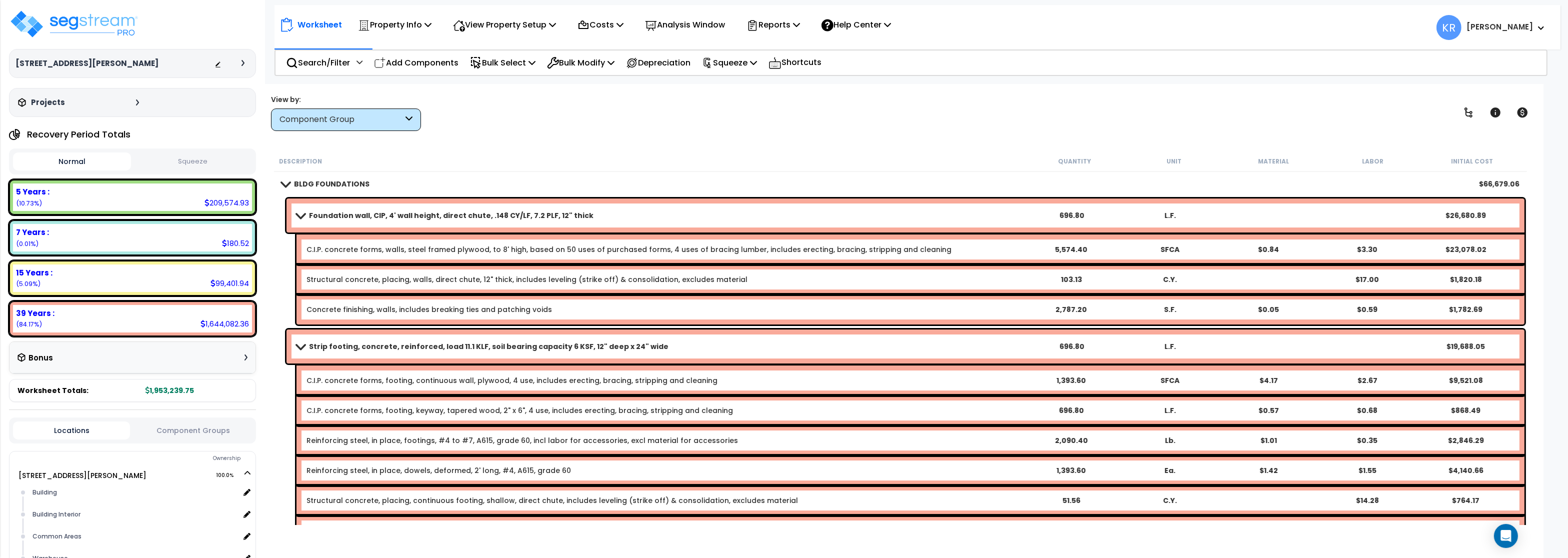
click at [312, 339] on div "Strip footing, concrete, reinforced, load 11.1 KLF, soil bearing capacity 6 KSF…" at bounding box center [905, 347] width 1238 height 34
click at [314, 213] on b "Foundation wall, CIP, 4' wall height, direct chute, .148 CY/LF, 7.2 PLF, 12" th…" at bounding box center [451, 215] width 284 height 10
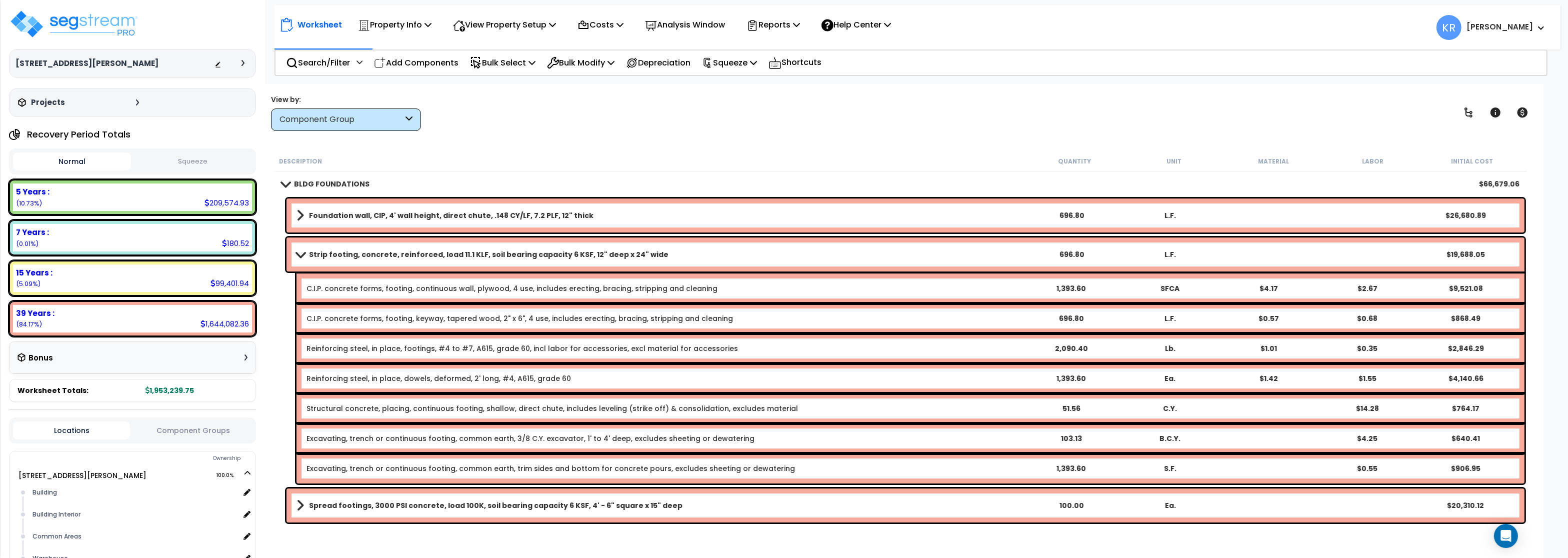
click at [308, 253] on link "Strip footing, concrete, reinforced, load 11.1 KLF, soil bearing capacity 6 KSF…" at bounding box center [659, 255] width 725 height 14
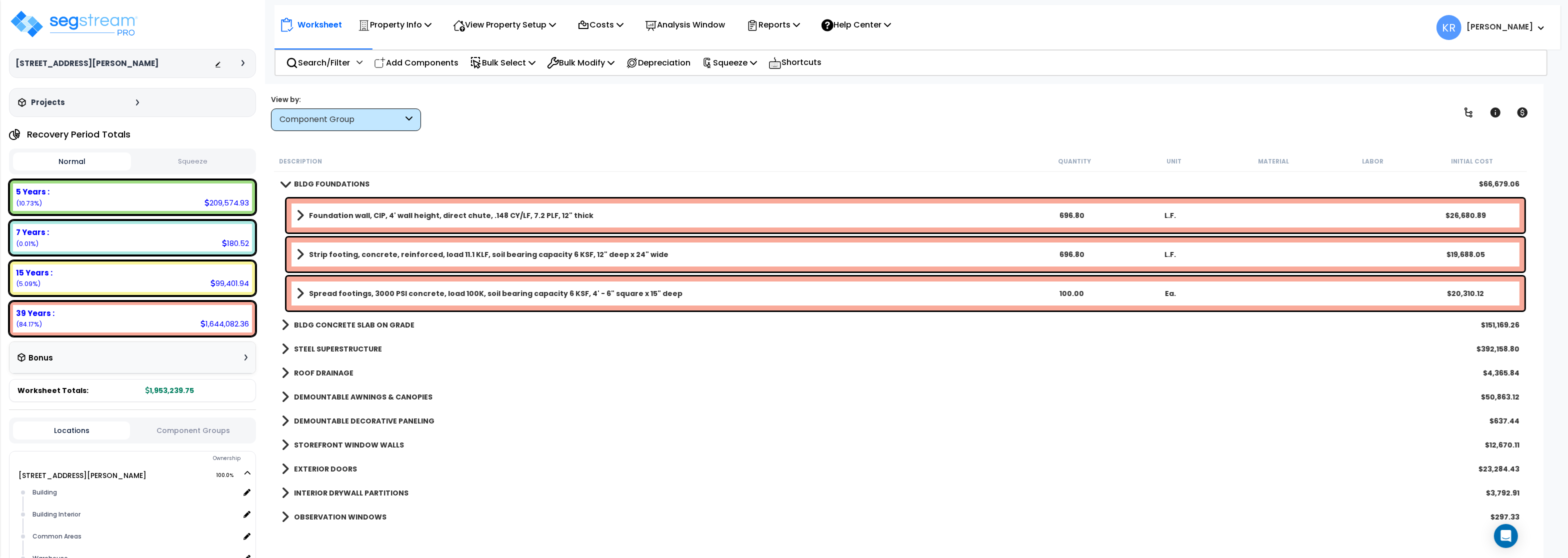
click at [324, 298] on b "Spread footings, 3000 PSI concrete, load 100K, soil bearing capacity 6 KSF, 4' …" at bounding box center [495, 293] width 373 height 10
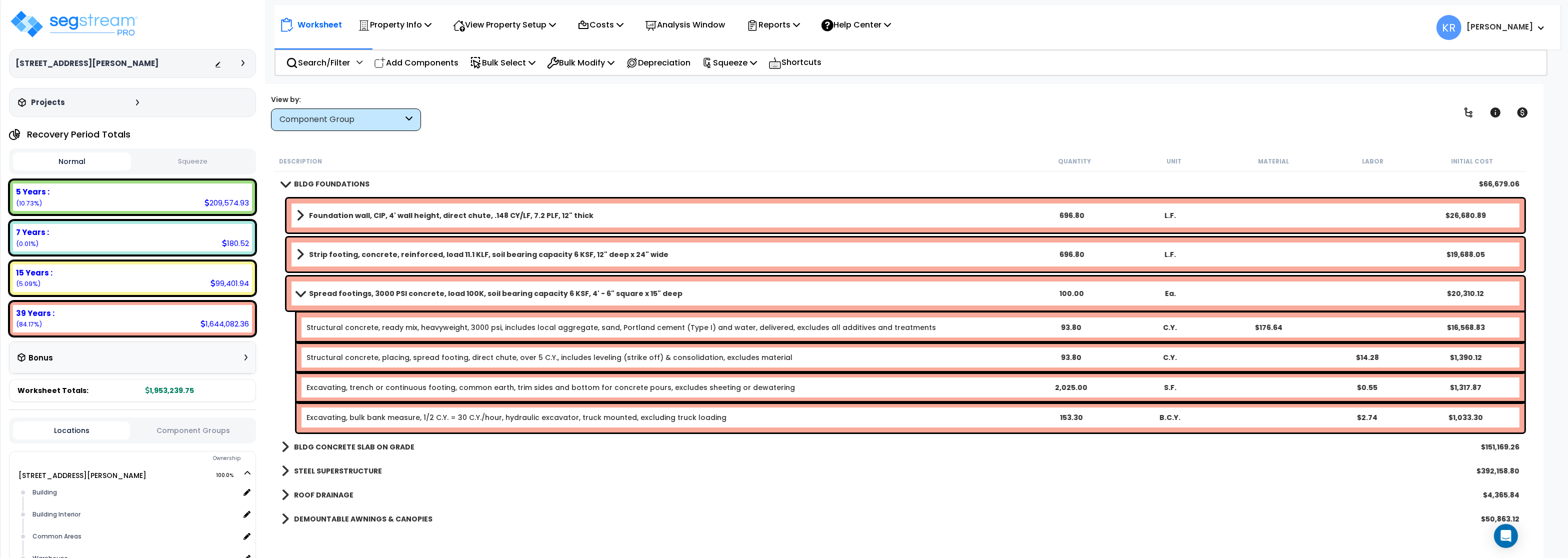
click at [326, 294] on b "Spread footings, 3000 PSI concrete, load 100K, soil bearing capacity 6 KSF, 4' …" at bounding box center [495, 293] width 373 height 10
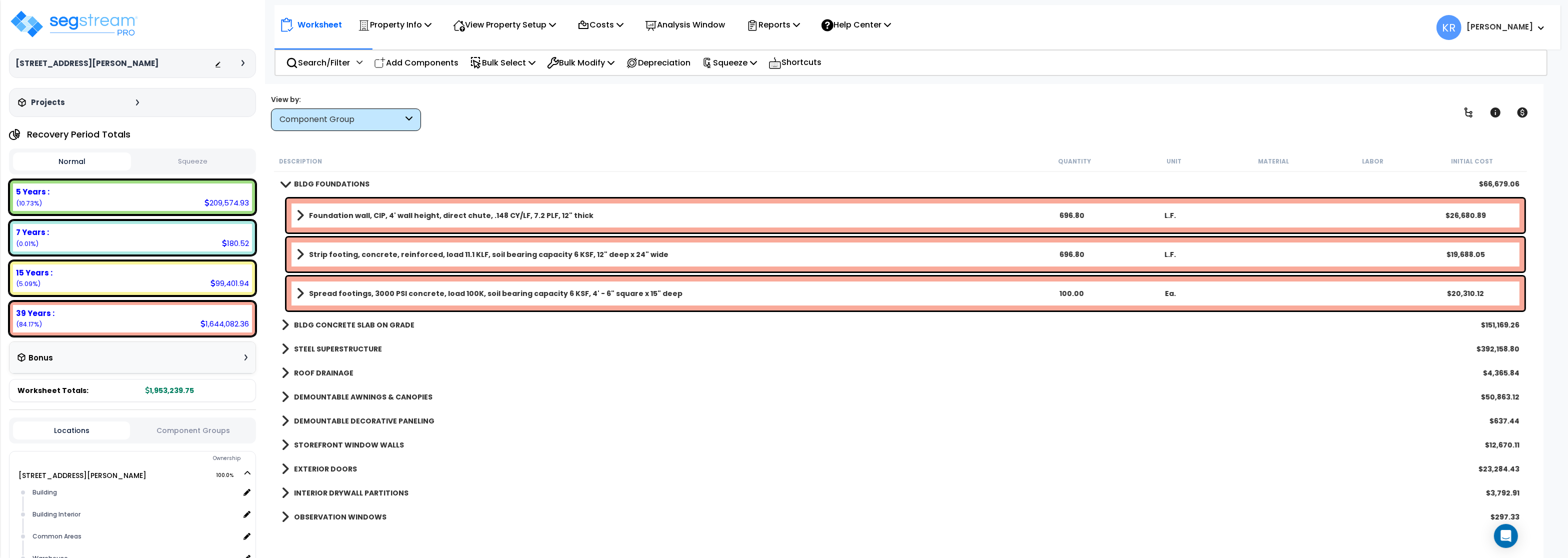
click at [327, 292] on b "Spread footings, 3000 PSI concrete, load 100K, soil bearing capacity 6 KSF, 4' …" at bounding box center [495, 293] width 373 height 10
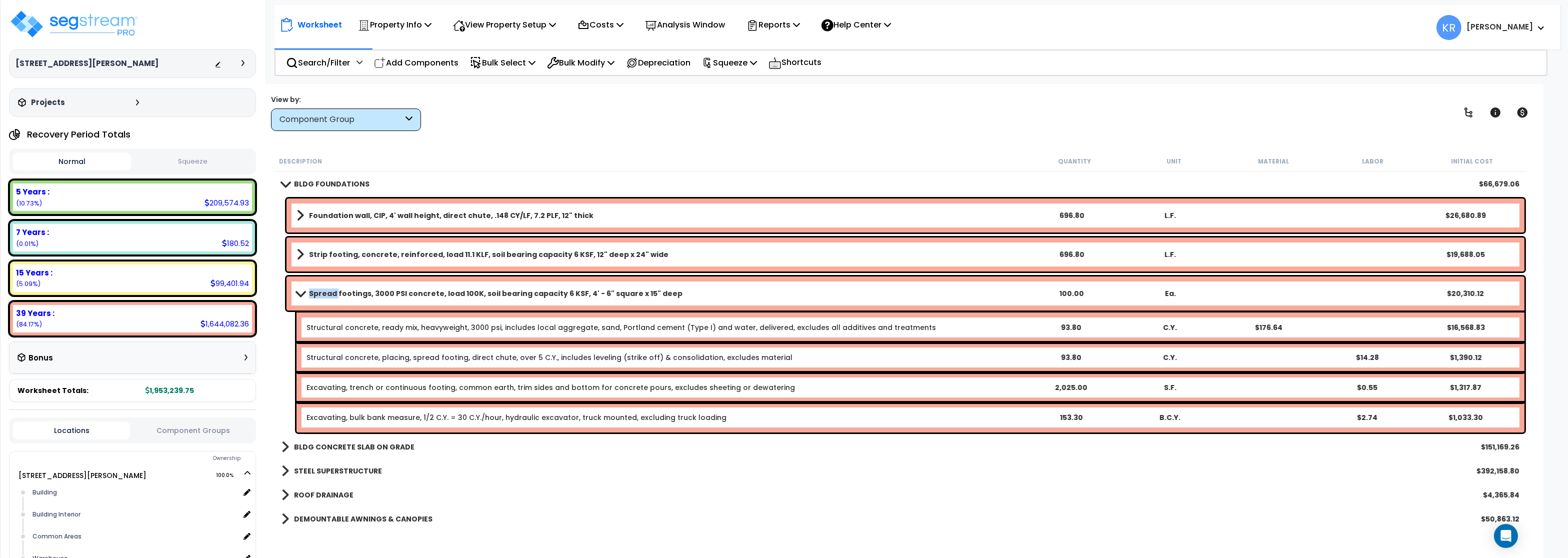
click at [327, 292] on b "Spread footings, 3000 PSI concrete, load 100K, soil bearing capacity 6 KSF, 4' …" at bounding box center [495, 293] width 373 height 10
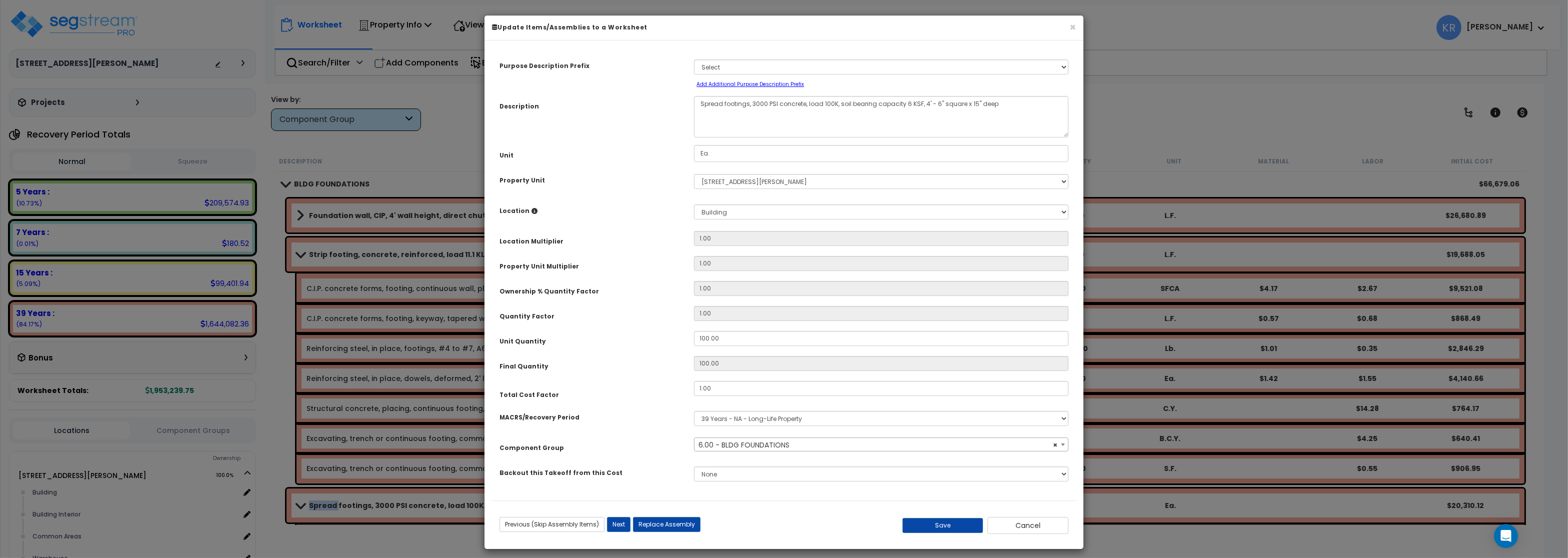
select select "56838"
drag, startPoint x: 725, startPoint y: 338, endPoint x: 615, endPoint y: 335, distance: 110.0
click at [694, 335] on input "100.00" at bounding box center [881, 338] width 375 height 15
type input "6"
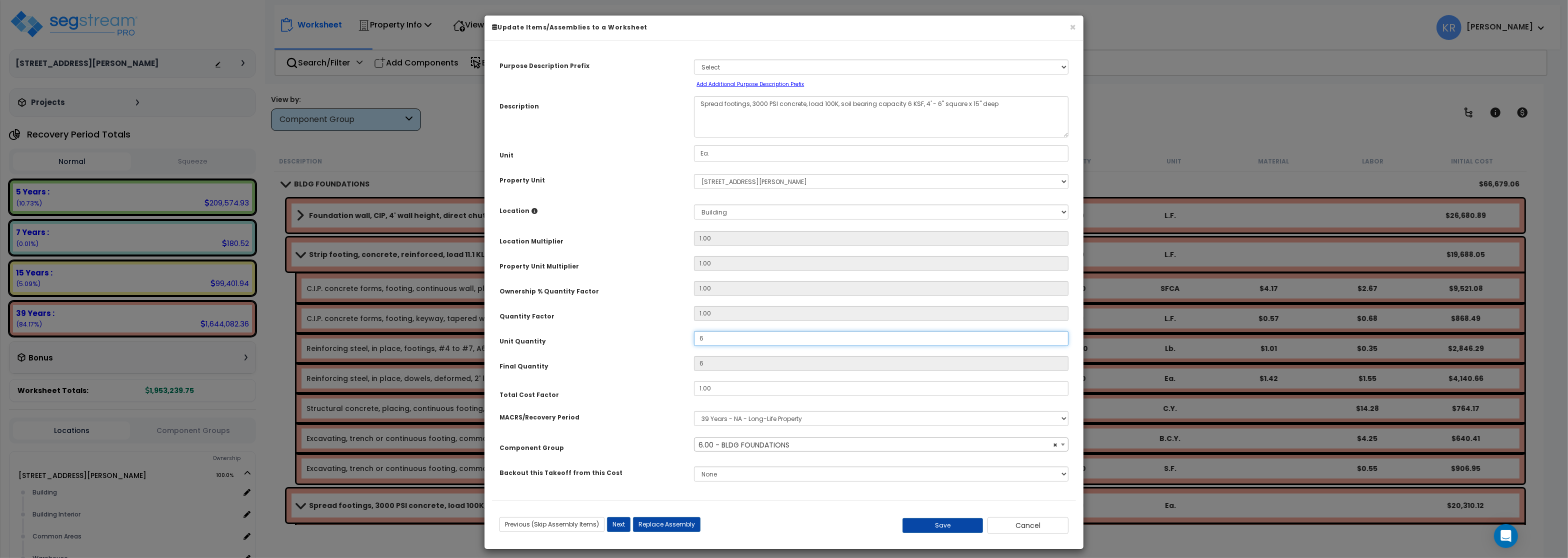
type input "69"
type input "696"
type input "696.8"
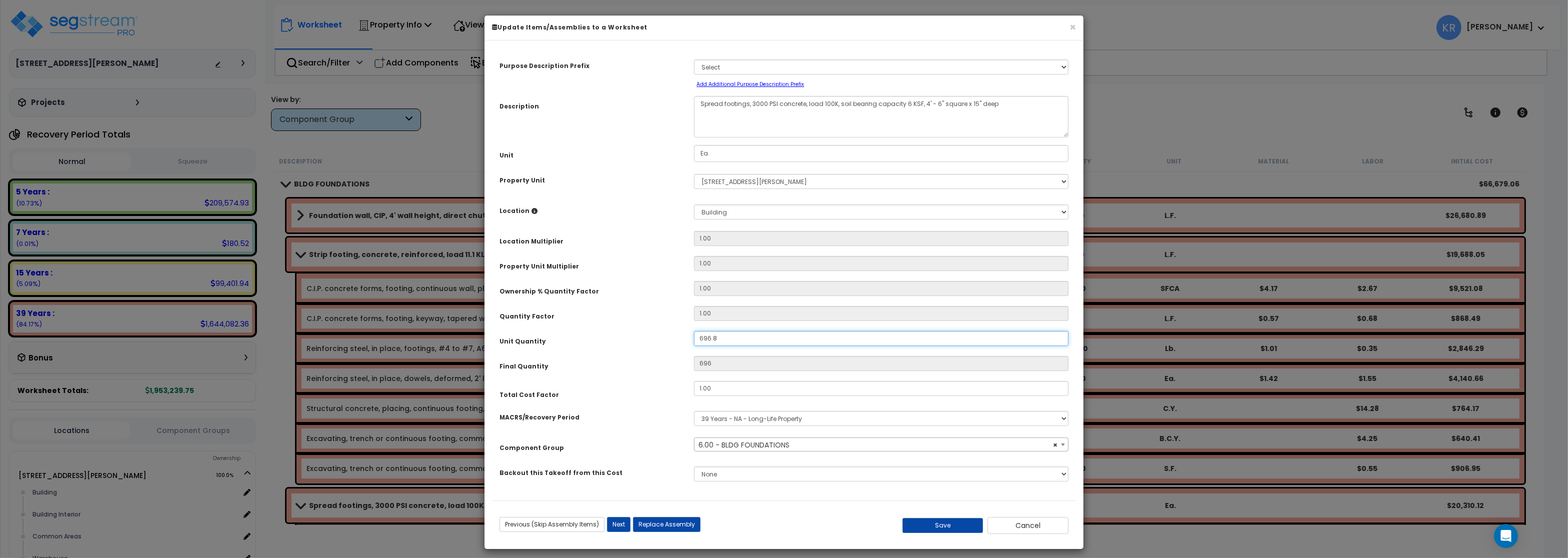
type input "696.8"
click at [928, 525] on button "Save" at bounding box center [943, 525] width 81 height 15
type input "696.80"
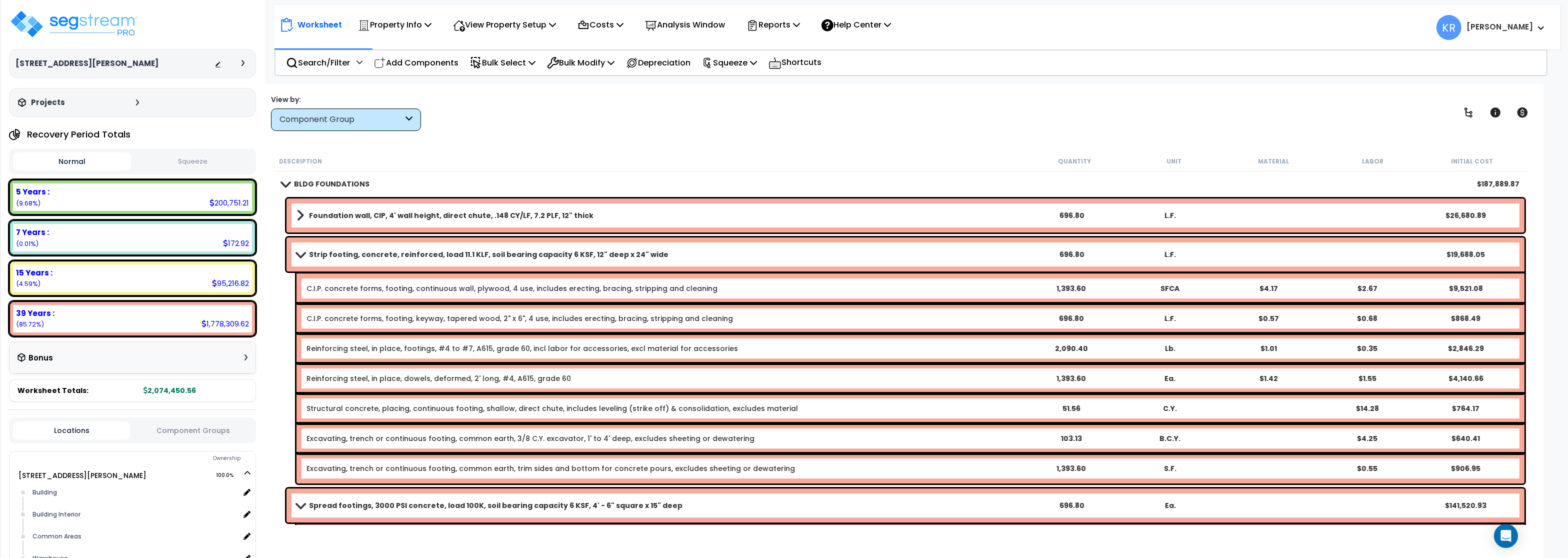
click at [305, 253] on span at bounding box center [301, 255] width 14 height 8
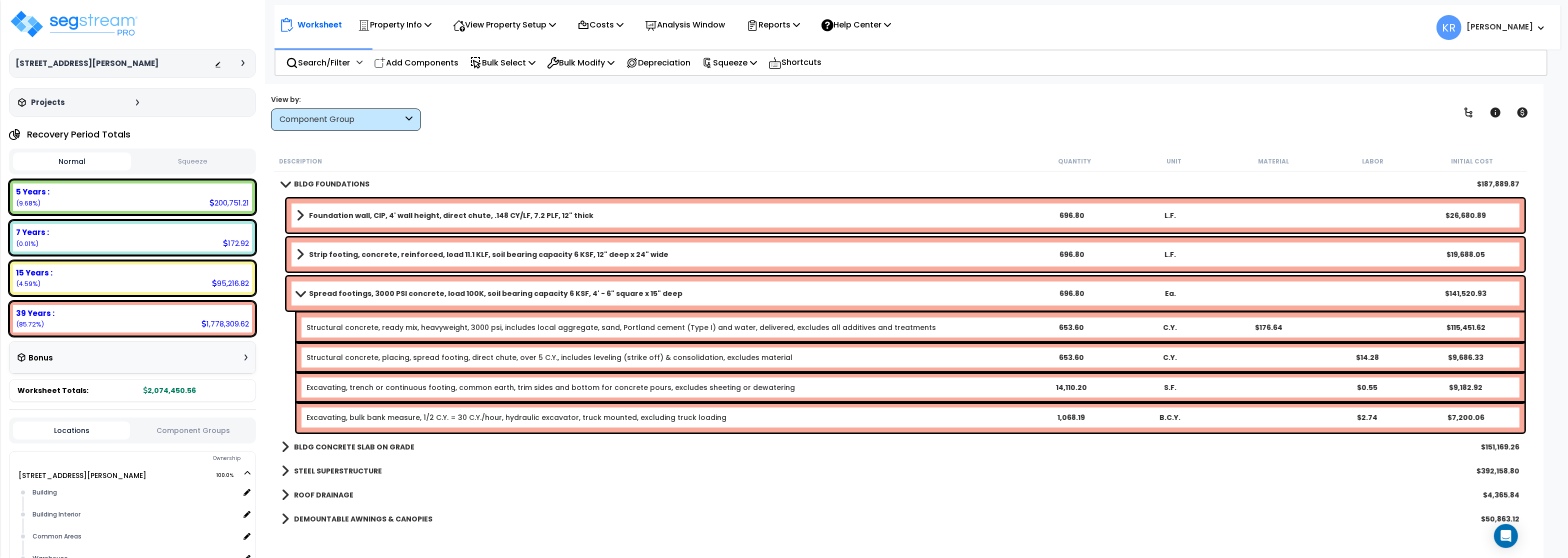
click at [308, 293] on link "Spread footings, 3000 PSI concrete, load 100K, soil bearing capacity 6 KSF, 4' …" at bounding box center [659, 294] width 725 height 14
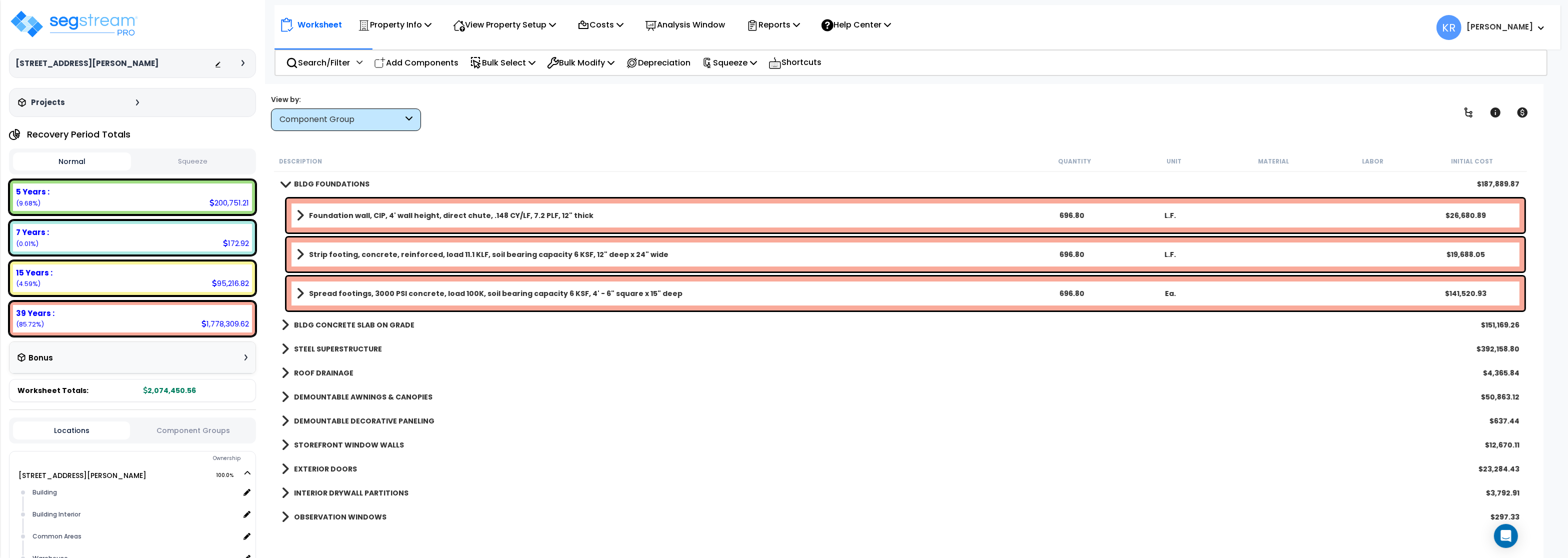
click at [322, 324] on b "BLDG CONCRETE SLAB ON GRADE" at bounding box center [354, 325] width 121 height 10
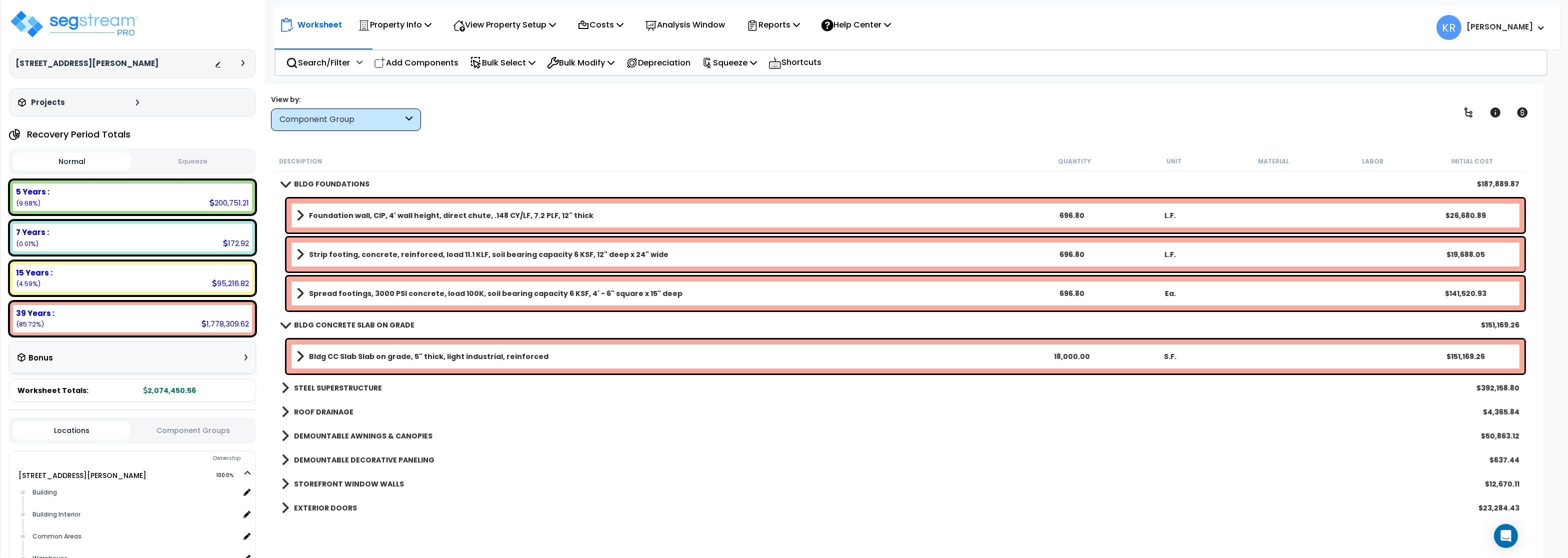
click at [322, 323] on b "BLDG CONCRETE SLAB ON GRADE" at bounding box center [354, 325] width 121 height 10
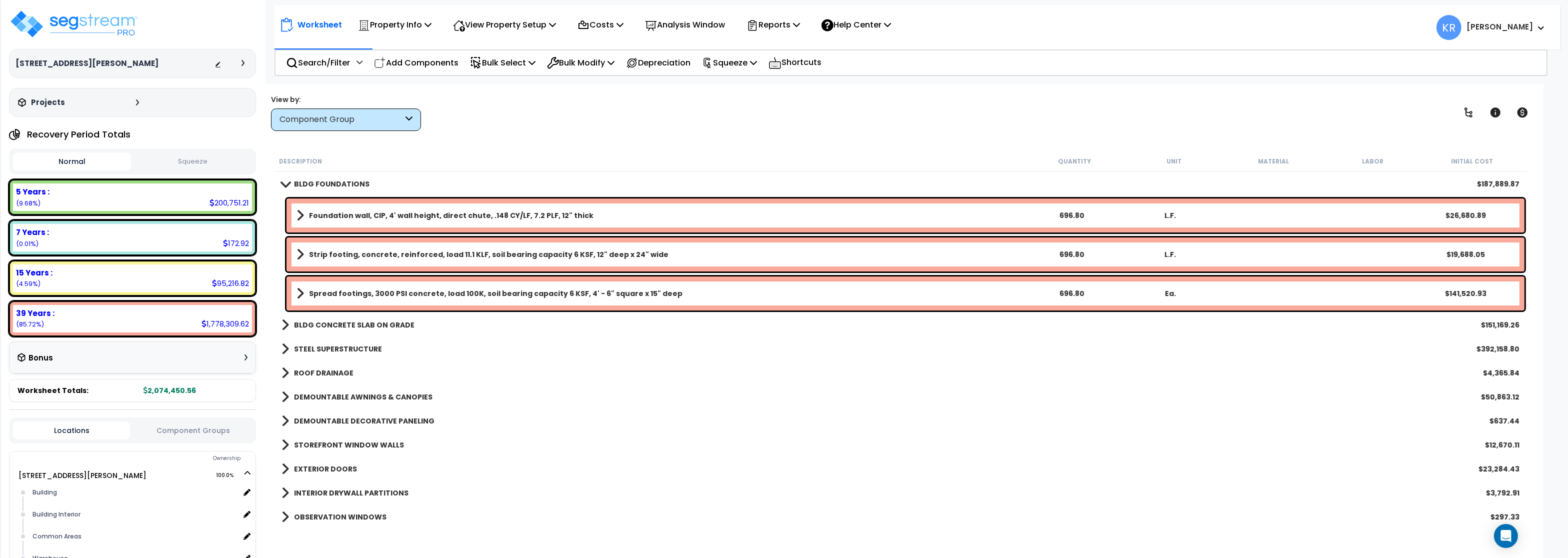
click at [325, 344] on b "STEEL SUPERSTRUCTURE" at bounding box center [337, 349] width 88 height 10
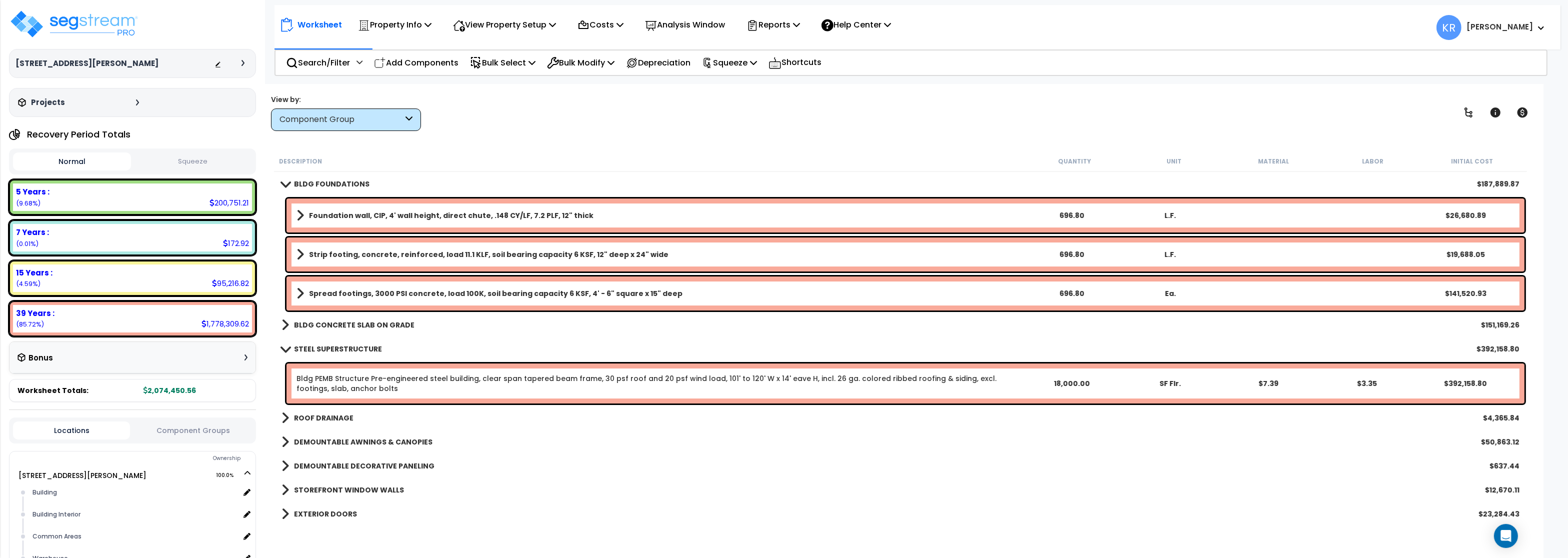
click at [325, 344] on b "STEEL SUPERSTRUCTURE" at bounding box center [337, 349] width 88 height 10
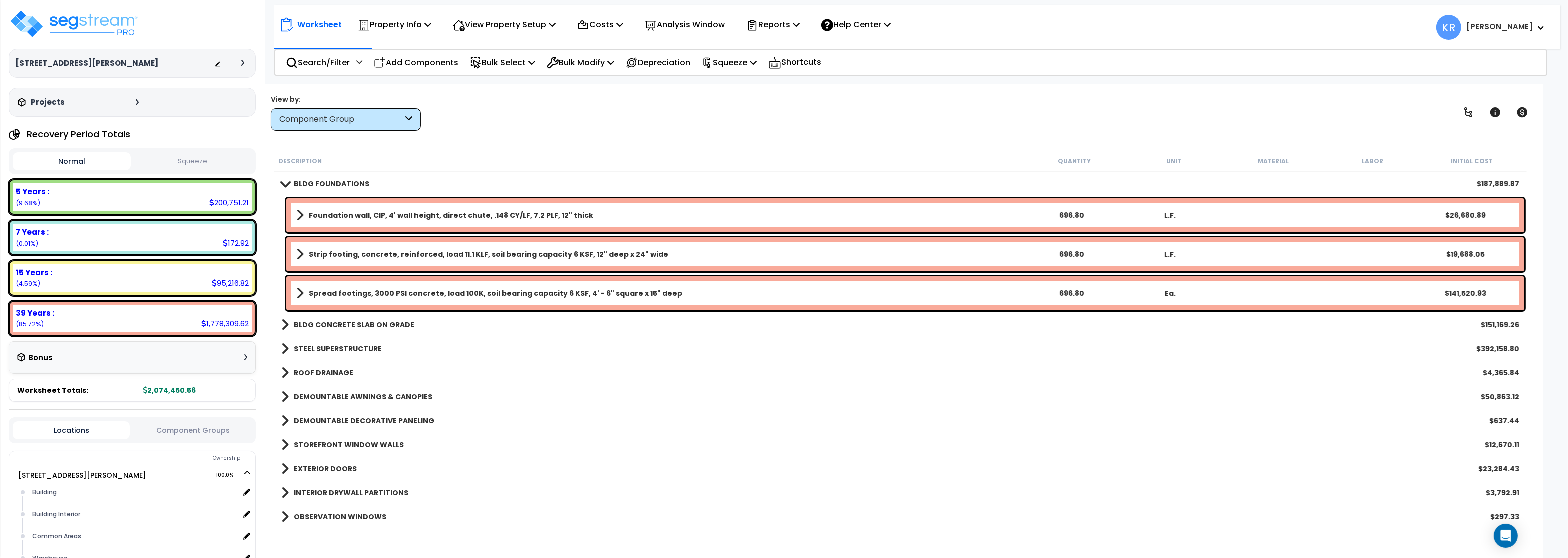
click at [527, 132] on div "Worksheet Property Info Property Setup Add Property Unit Template property Clon…" at bounding box center [900, 363] width 1286 height 558
click at [72, 22] on img at bounding box center [74, 24] width 130 height 30
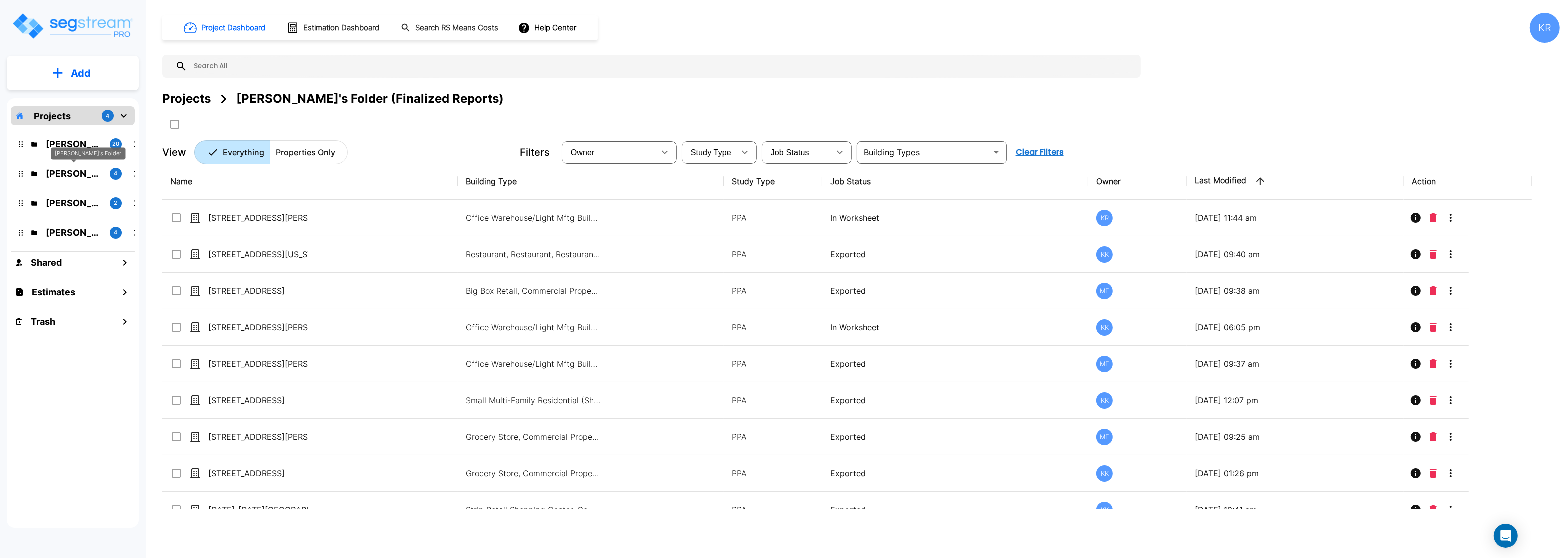
click at [60, 168] on p "Karina's Folder" at bounding box center [74, 173] width 56 height 13
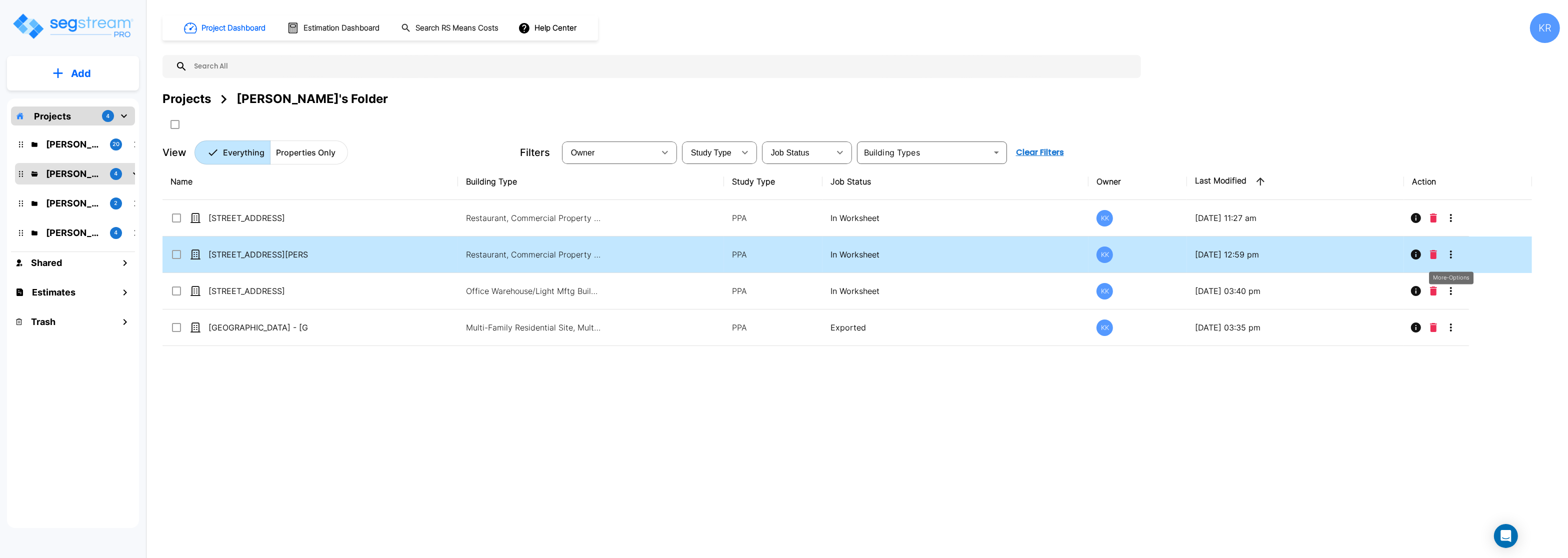
click at [1450, 260] on icon "More-Options" at bounding box center [1450, 254] width 12 height 12
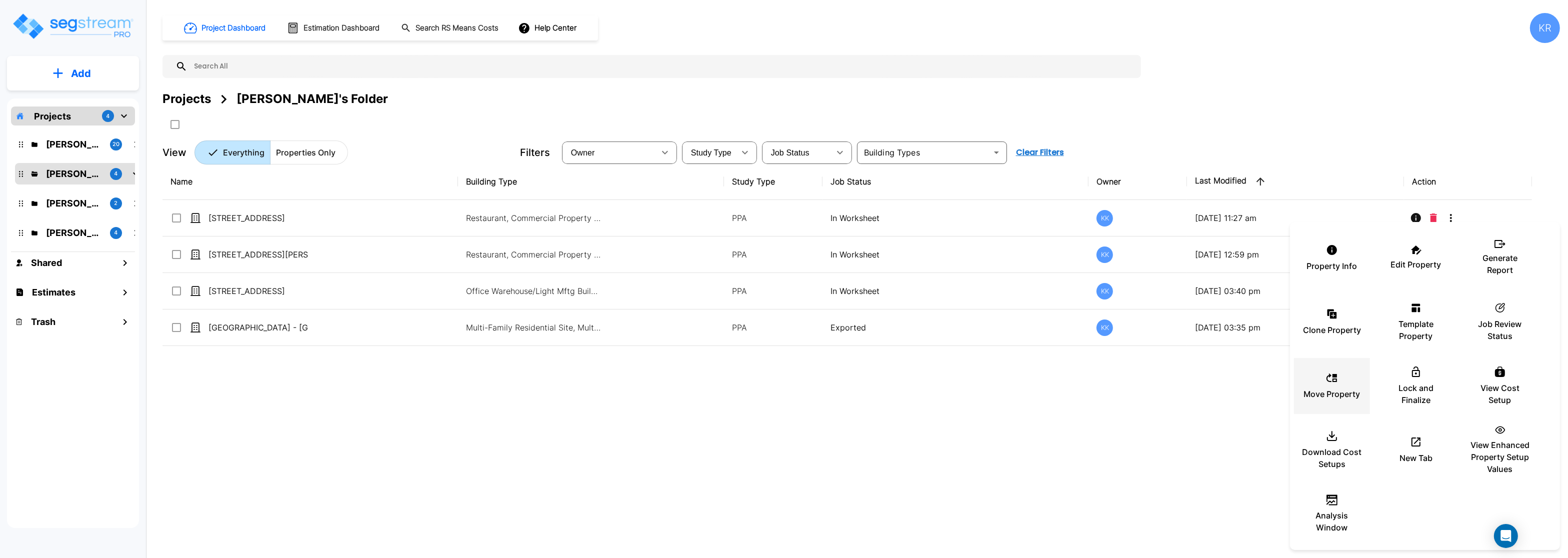
click at [1332, 382] on icon at bounding box center [1331, 377] width 12 height 12
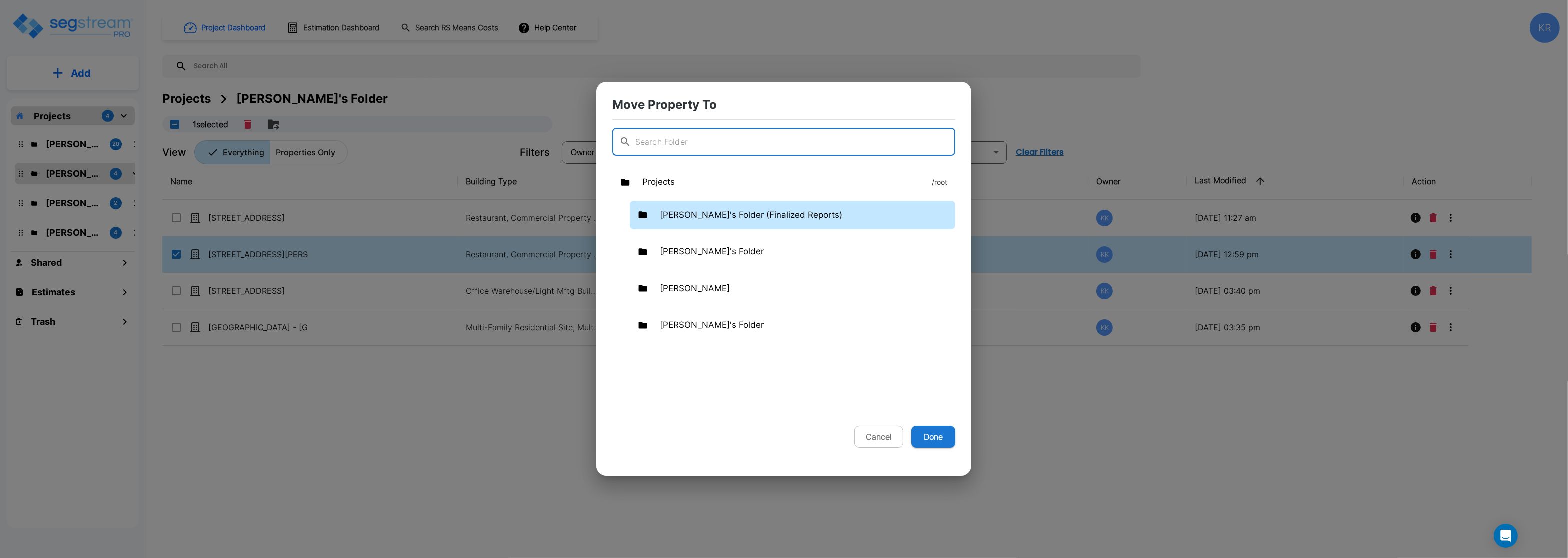
click at [704, 220] on p "Kristina's Folder (Finalized Reports)" at bounding box center [751, 215] width 182 height 13
click at [935, 440] on button "Done" at bounding box center [933, 437] width 44 height 22
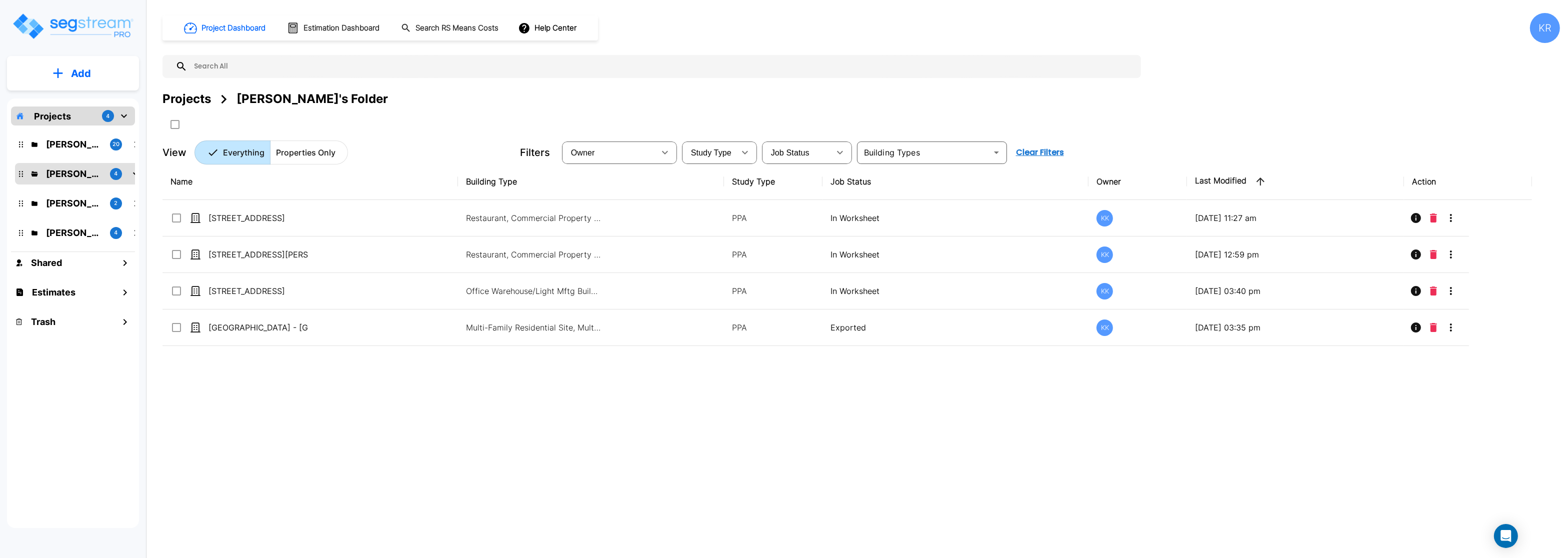
checkbox input "false"
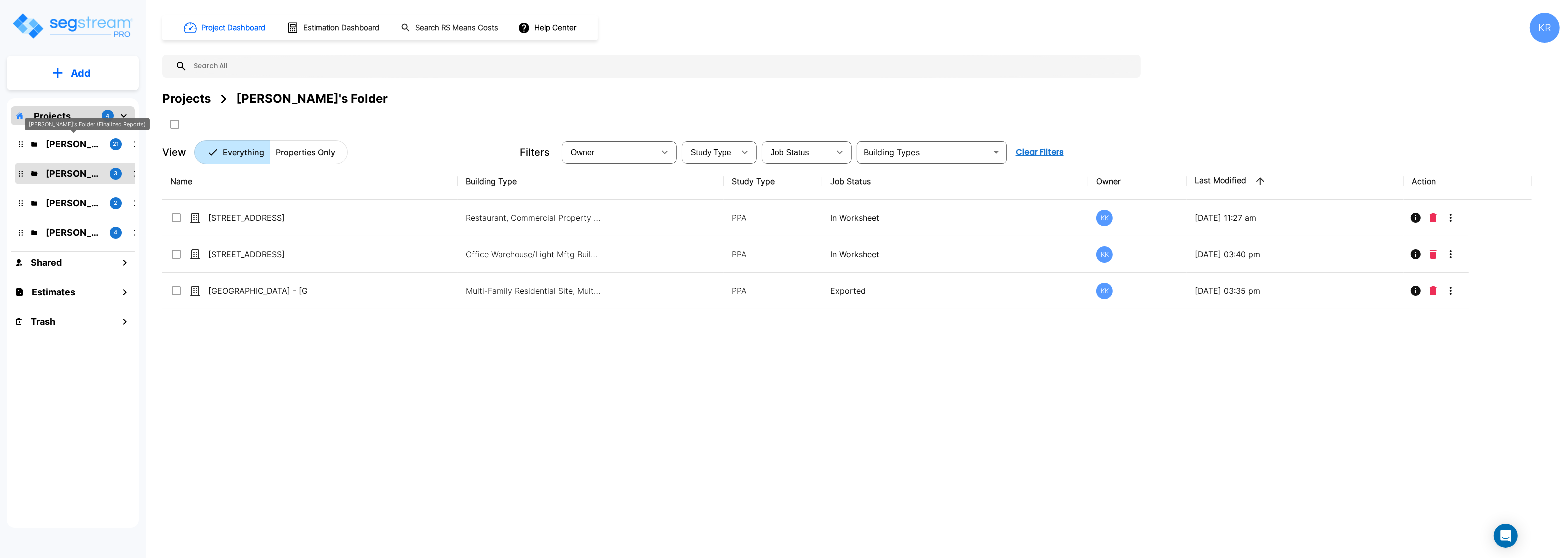
click at [62, 145] on p "Kristina's Folder (Finalized Reports)" at bounding box center [74, 143] width 56 height 13
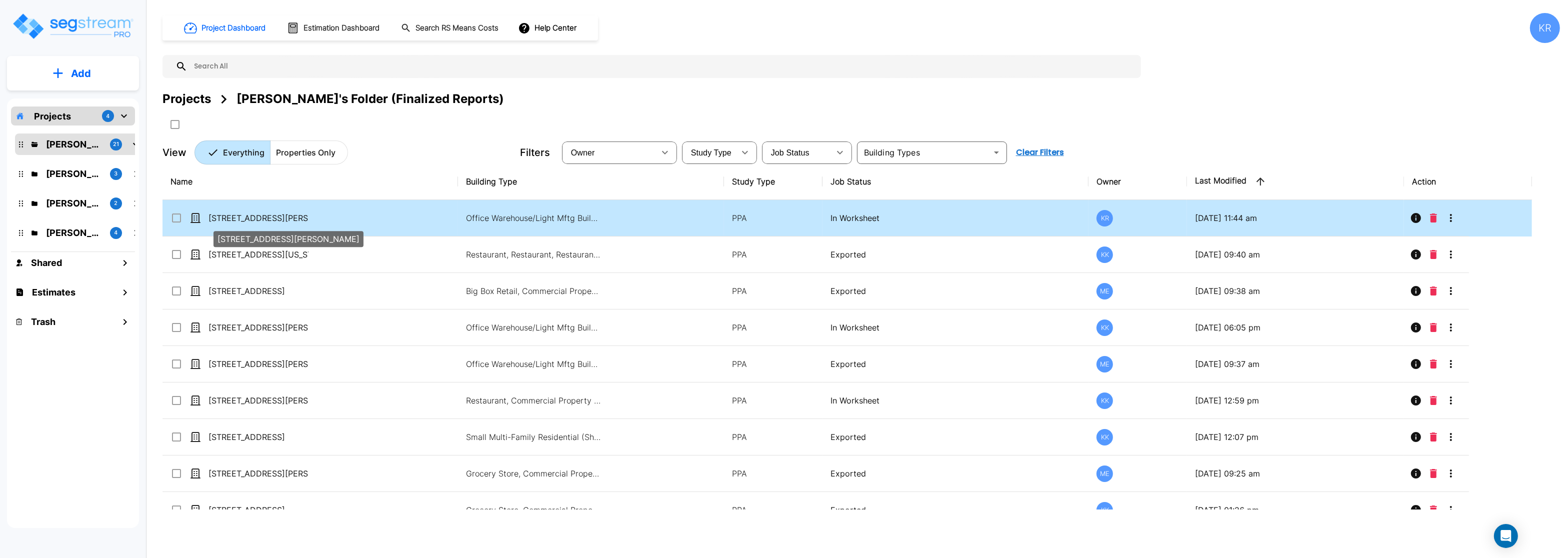
click at [217, 217] on p "[STREET_ADDRESS][PERSON_NAME]" at bounding box center [259, 217] width 100 height 12
checkbox input "true"
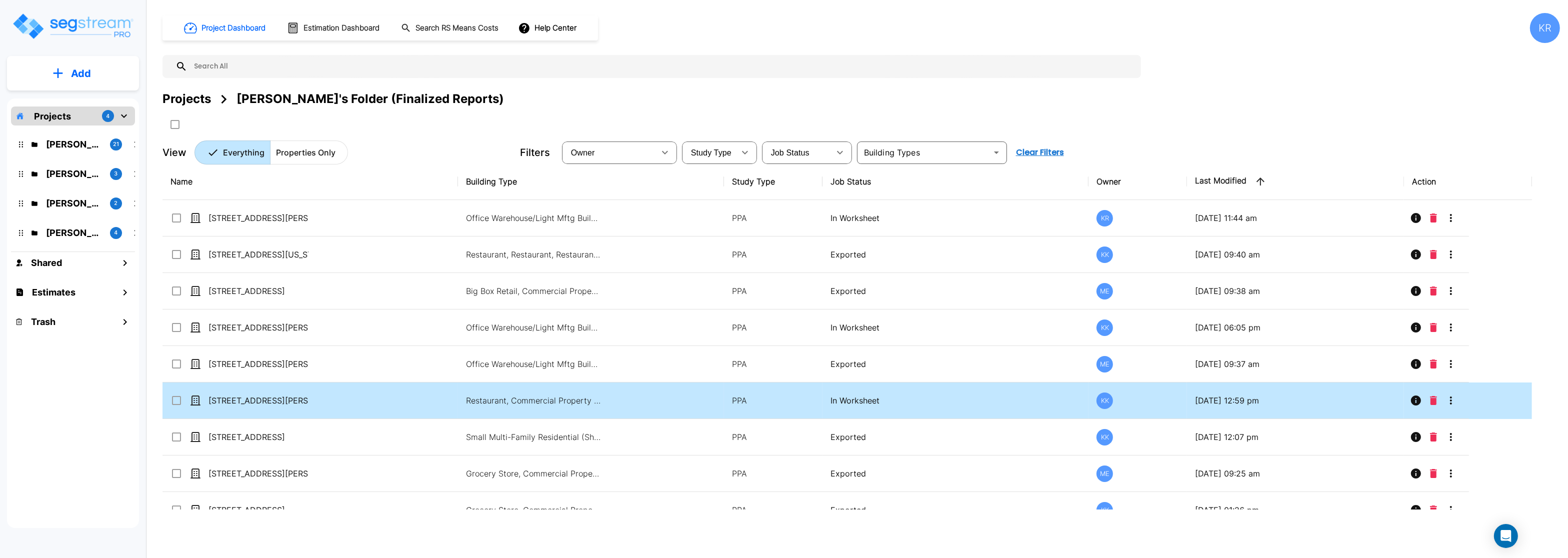
click at [227, 400] on p "[STREET_ADDRESS][PERSON_NAME][PERSON_NAME]" at bounding box center [259, 400] width 100 height 12
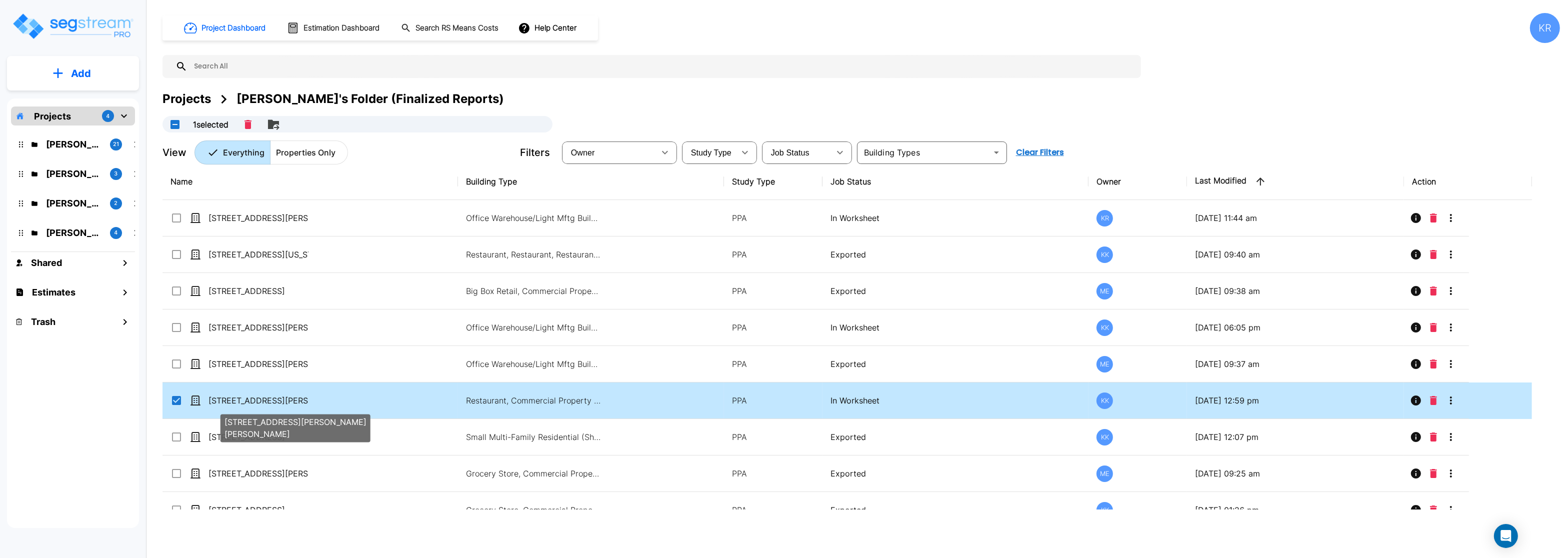
click at [227, 400] on p "[STREET_ADDRESS][PERSON_NAME][PERSON_NAME]" at bounding box center [259, 400] width 100 height 12
checkbox input "false"
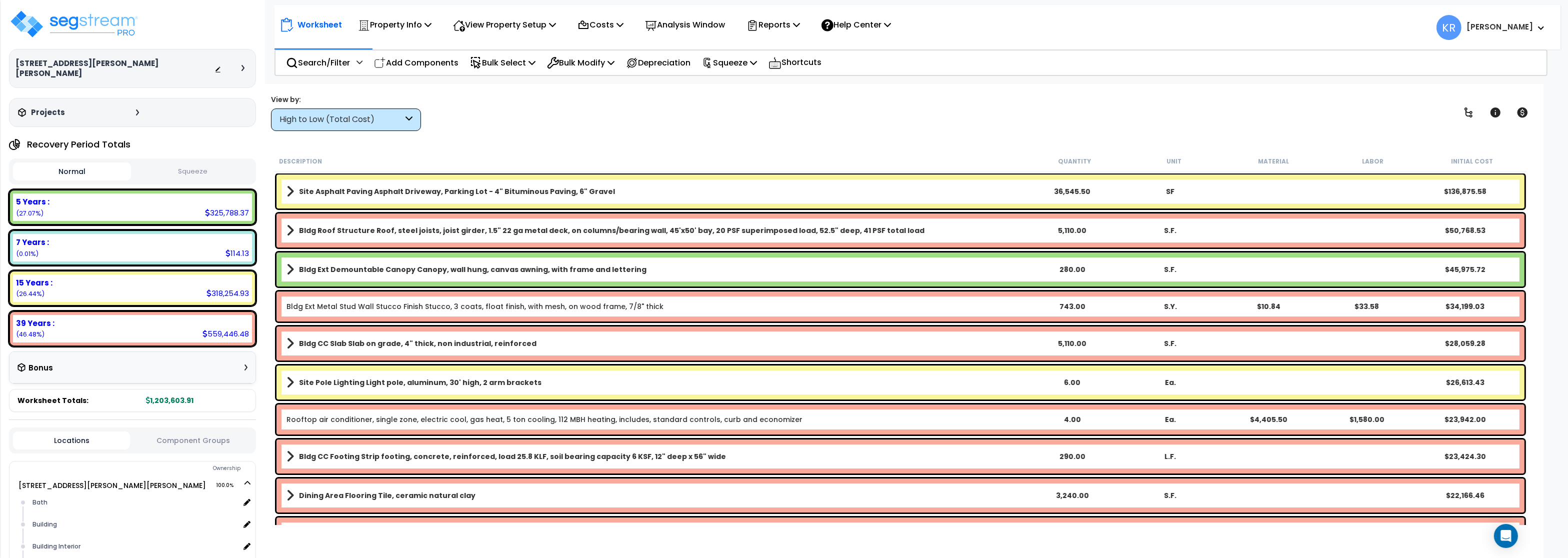
click at [319, 119] on div "High to Low (Total Cost)" at bounding box center [341, 119] width 124 height 12
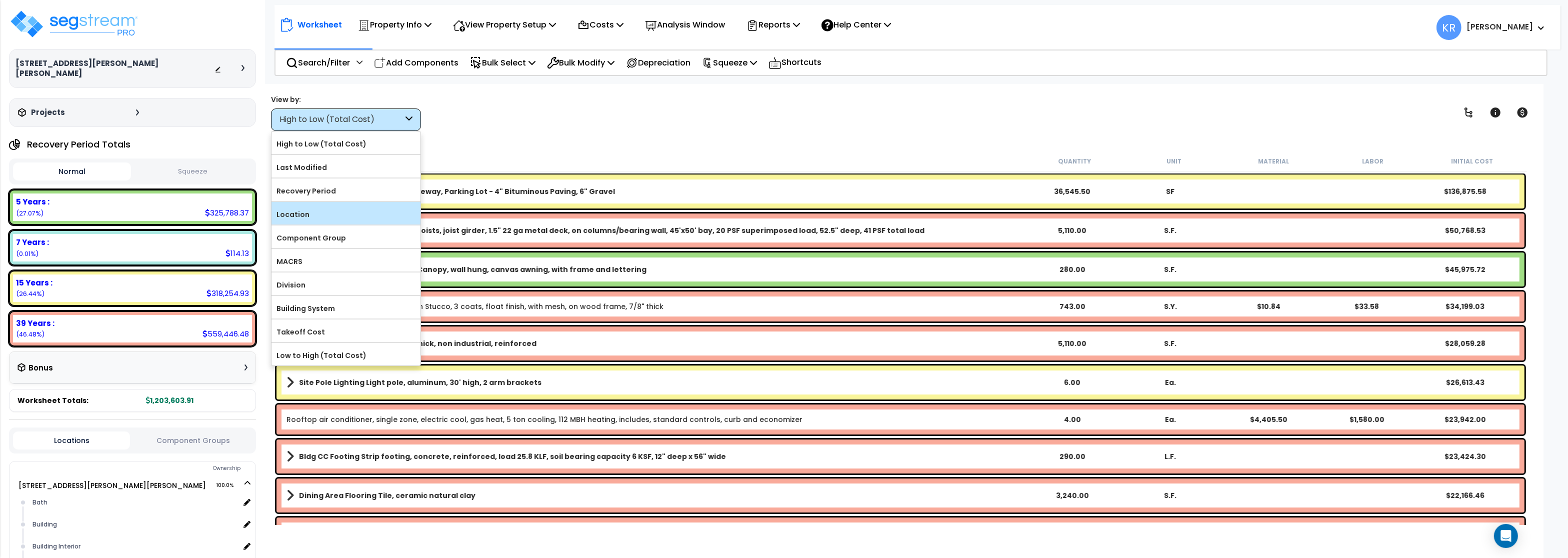
click at [311, 207] on div "Location" at bounding box center [345, 213] width 149 height 23
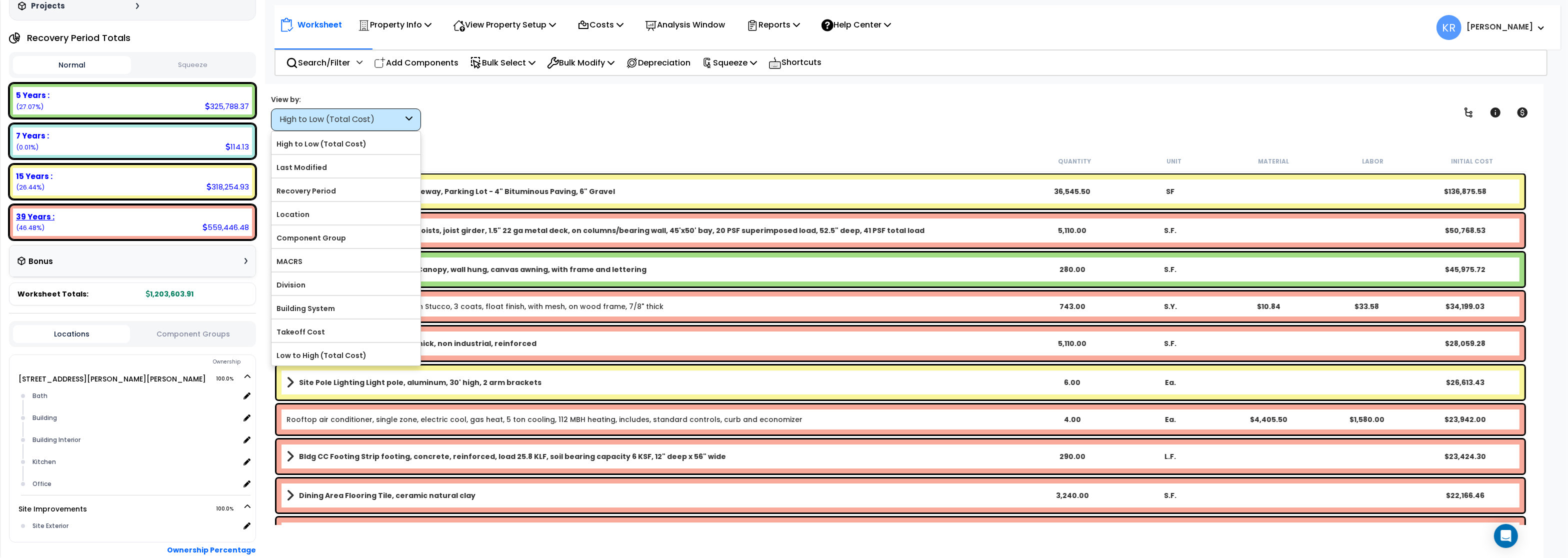
scroll to position [120, 0]
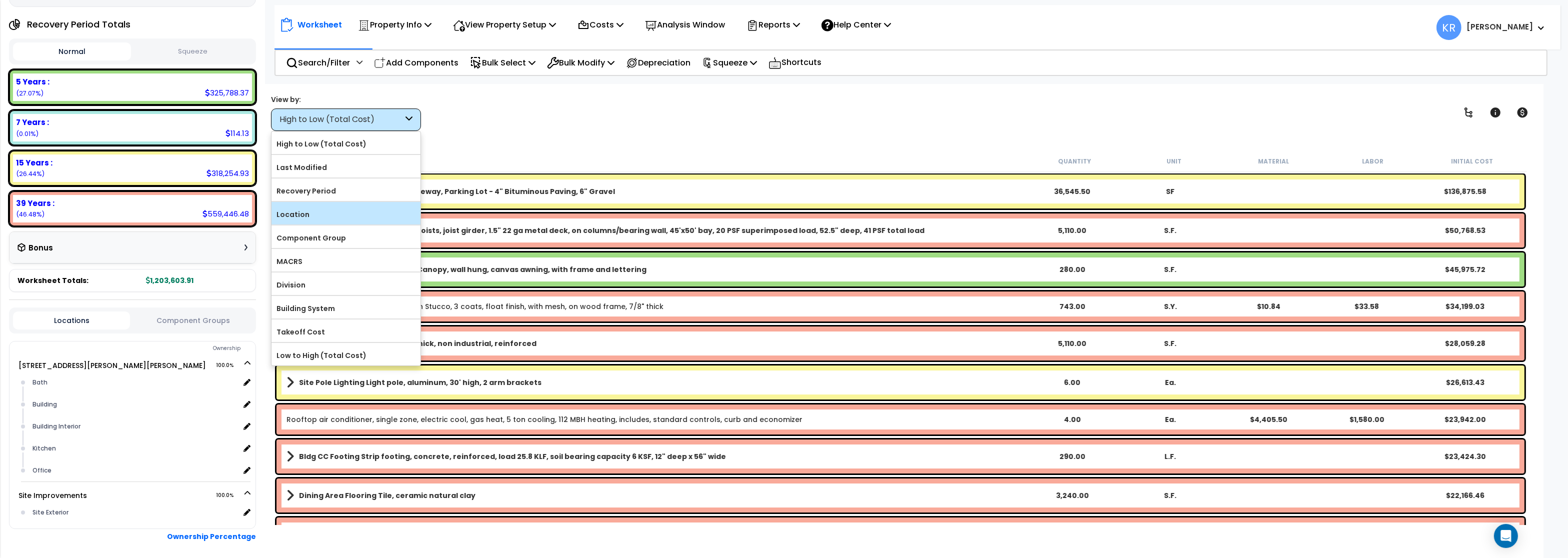
click at [310, 213] on label "Location" at bounding box center [345, 214] width 149 height 15
click at [0, 0] on input "Location" at bounding box center [0, 0] width 0 height 0
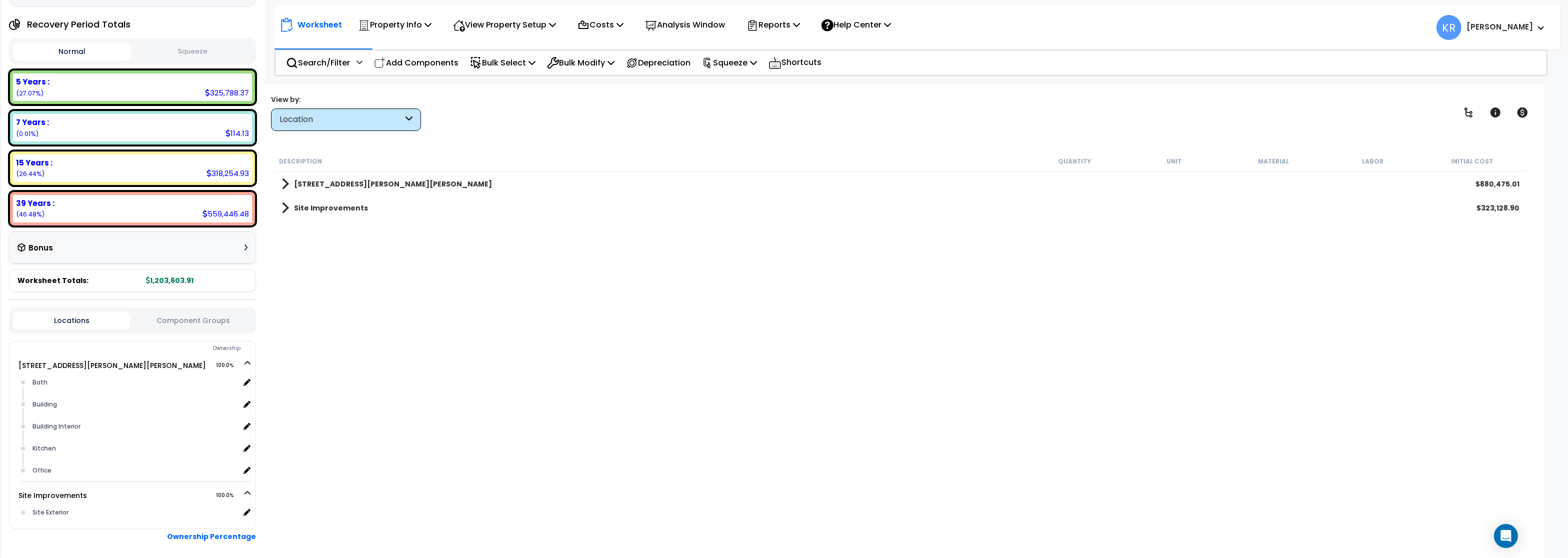
click at [337, 115] on div "Location" at bounding box center [341, 119] width 124 height 12
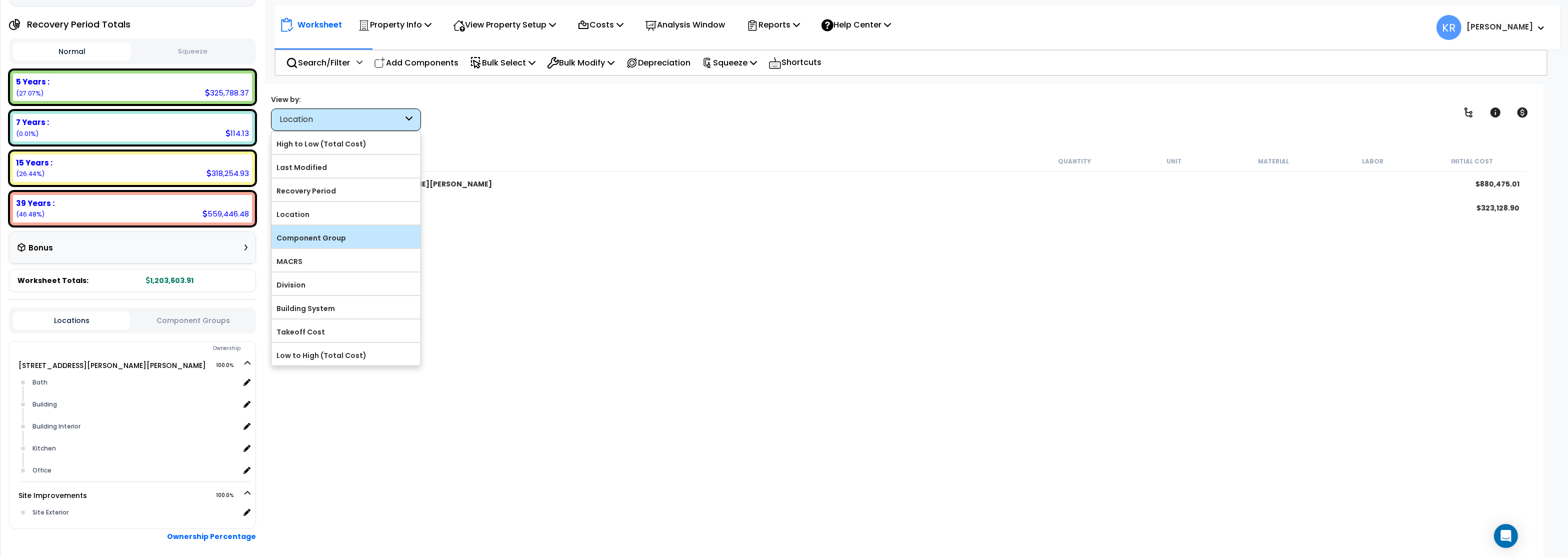
click at [324, 237] on label "Component Group" at bounding box center [345, 238] width 149 height 15
click at [0, 0] on input "Component Group" at bounding box center [0, 0] width 0 height 0
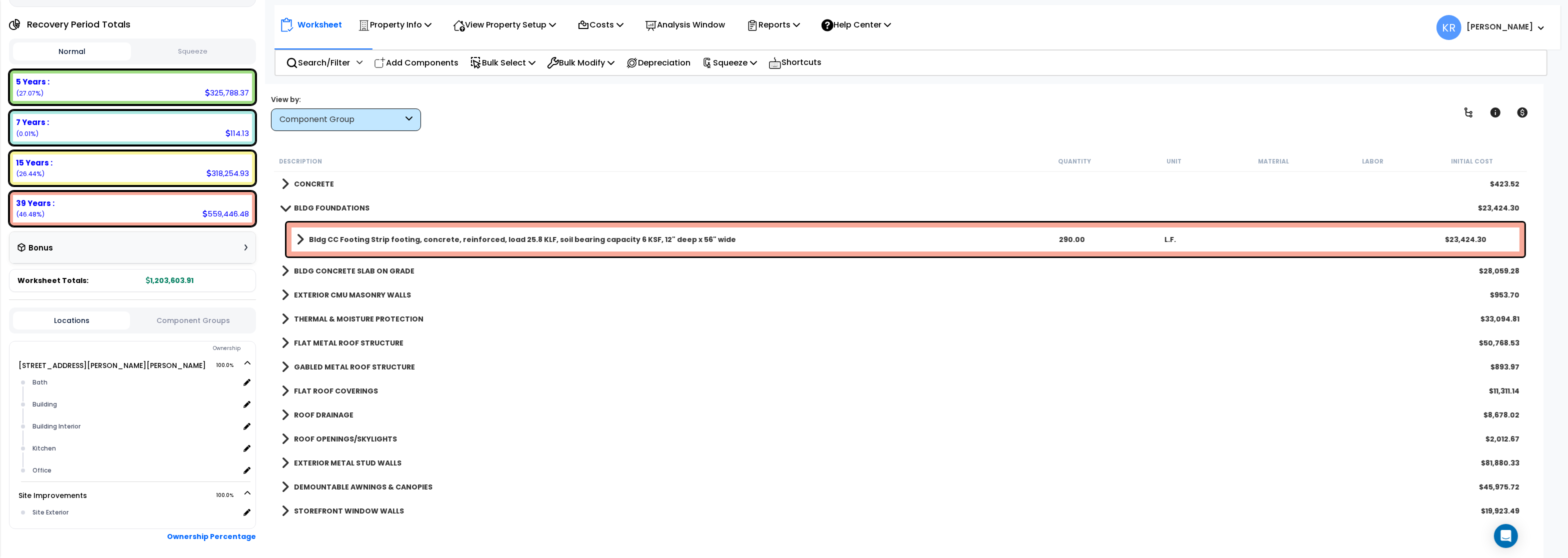
click at [318, 186] on b "CONCRETE" at bounding box center [313, 184] width 40 height 10
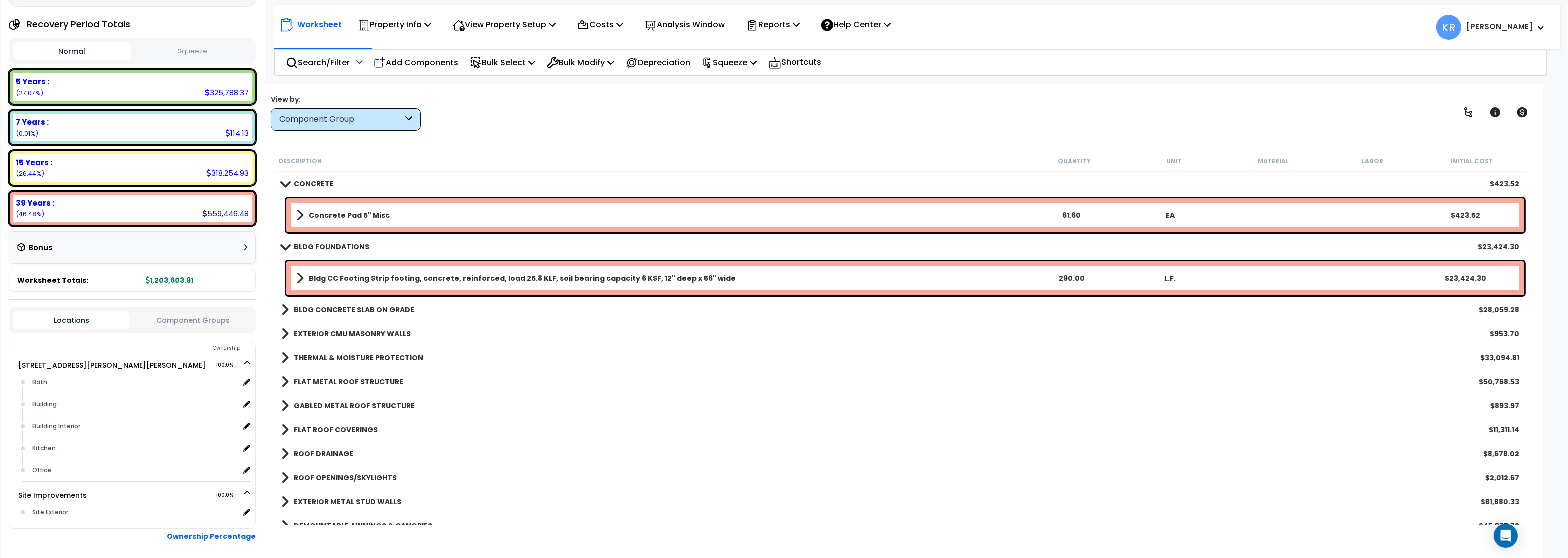
click at [319, 212] on b "Concrete Pad 5" Misc" at bounding box center [350, 215] width 81 height 10
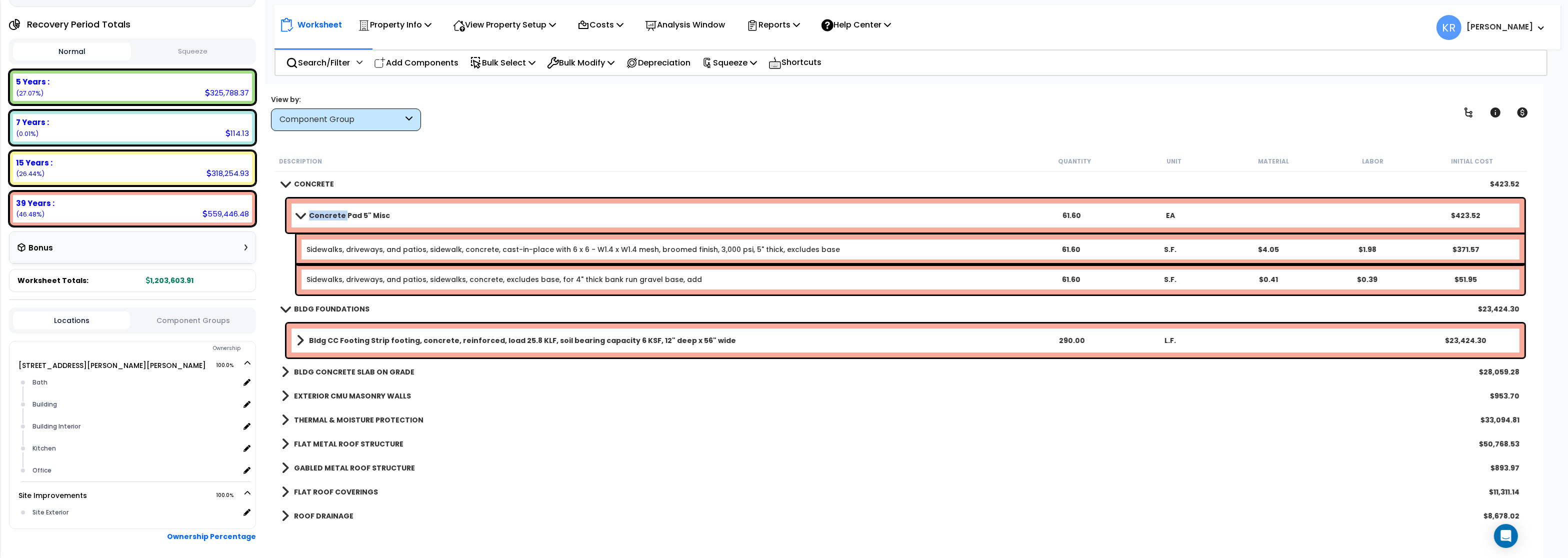
click at [319, 212] on b "Concrete Pad 5" Misc" at bounding box center [350, 215] width 81 height 10
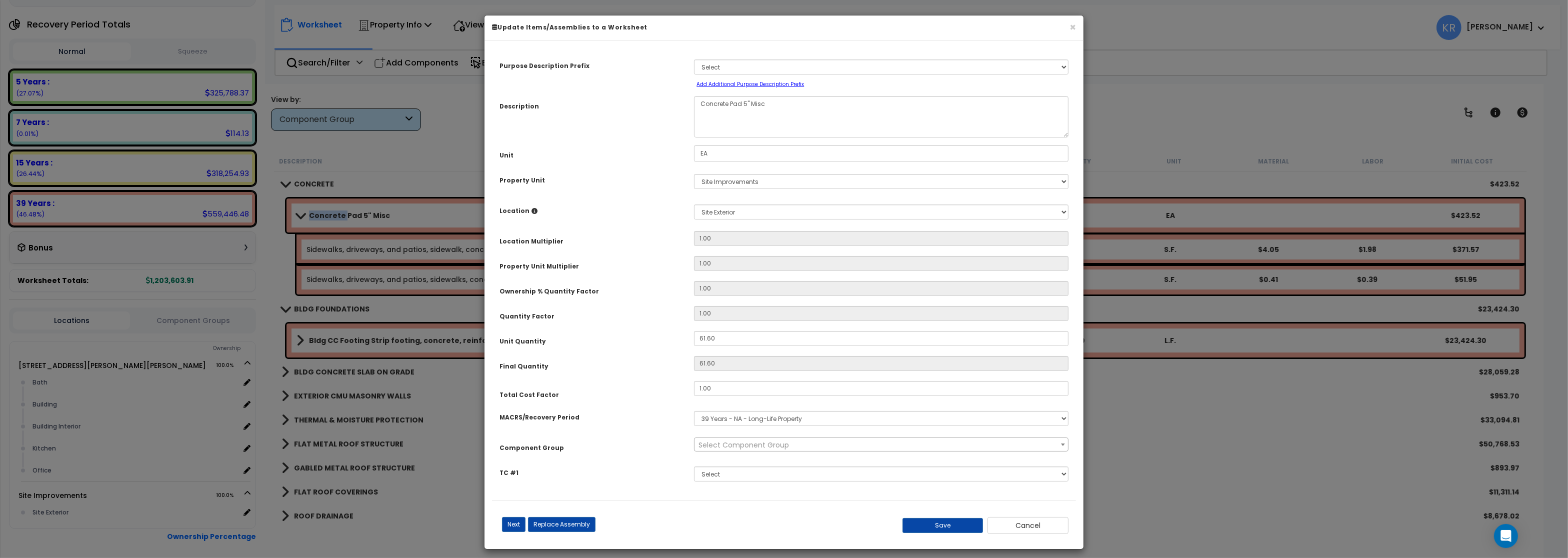
select select "57243"
click at [694, 411] on select "Select MACRS/Recovery Period 5 Years - 57.0 - Distributive Trades & Services 5 …" at bounding box center [881, 418] width 375 height 15
select select "3666"
click option "15 Years - 00.3 - Land Improvements" at bounding box center [0, 0] width 0 height 0
click at [715, 446] on span "Select Component Group" at bounding box center [744, 445] width 90 height 10
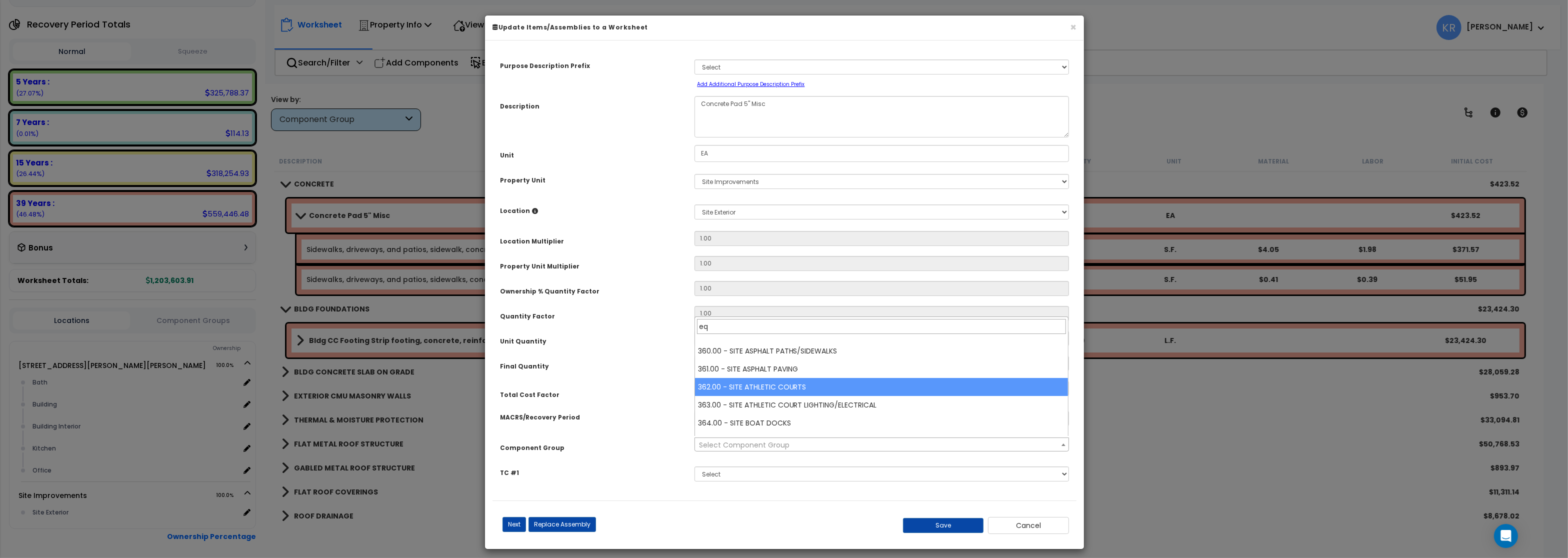
scroll to position [0, 0]
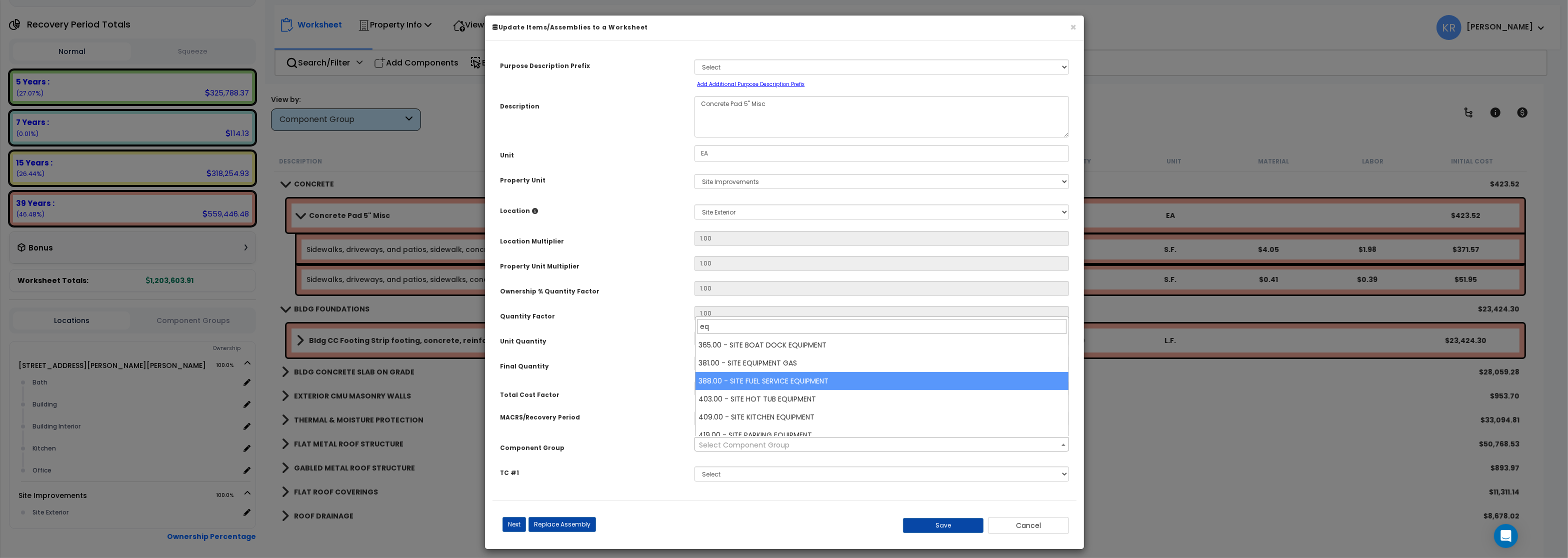
type input "e"
type input "p"
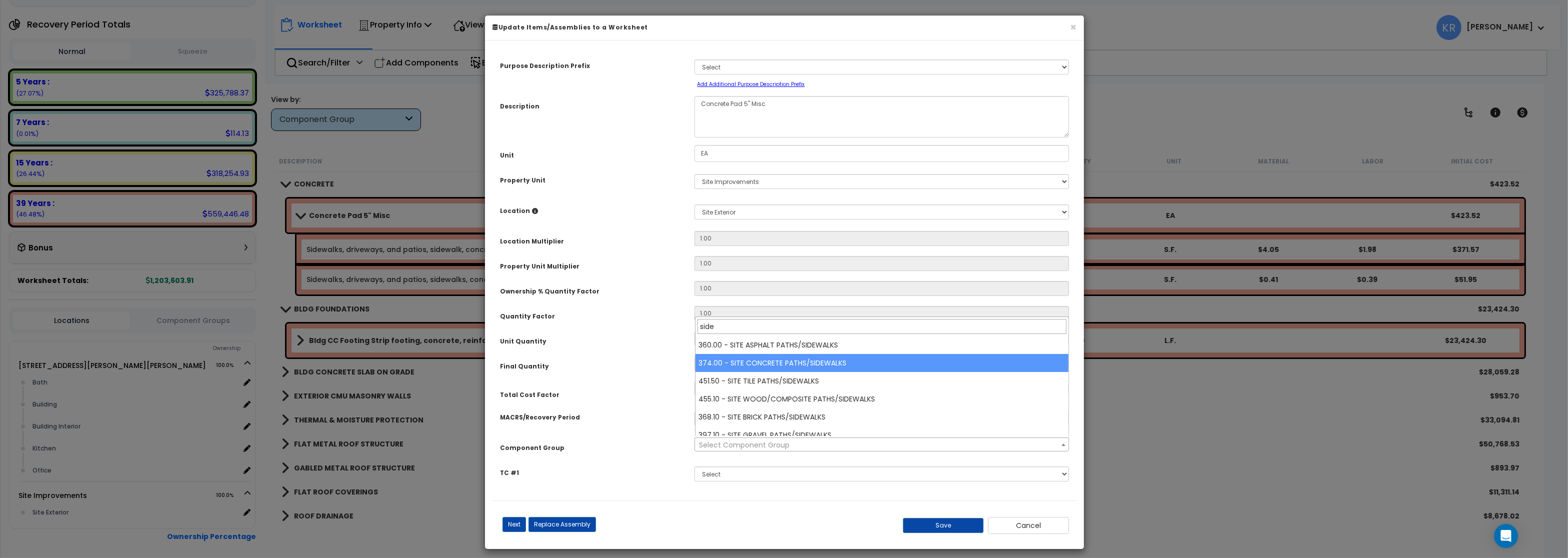
type input "side"
select select "57161"
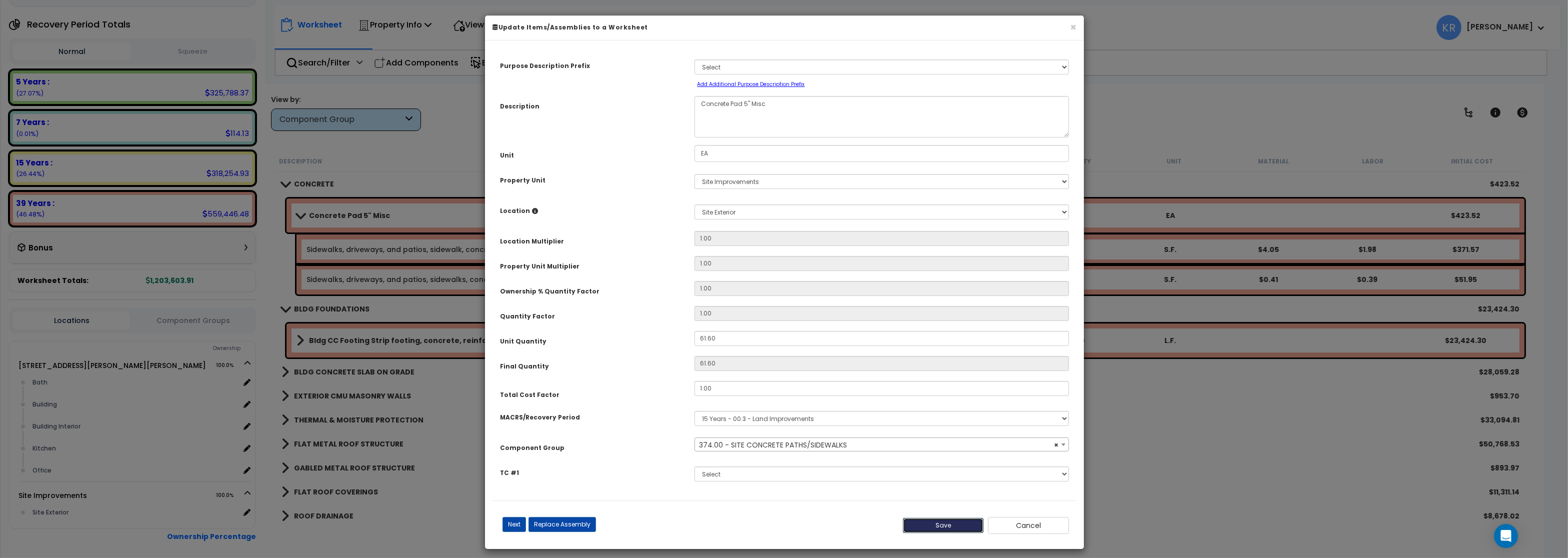
click at [953, 523] on button "Save" at bounding box center [943, 525] width 81 height 15
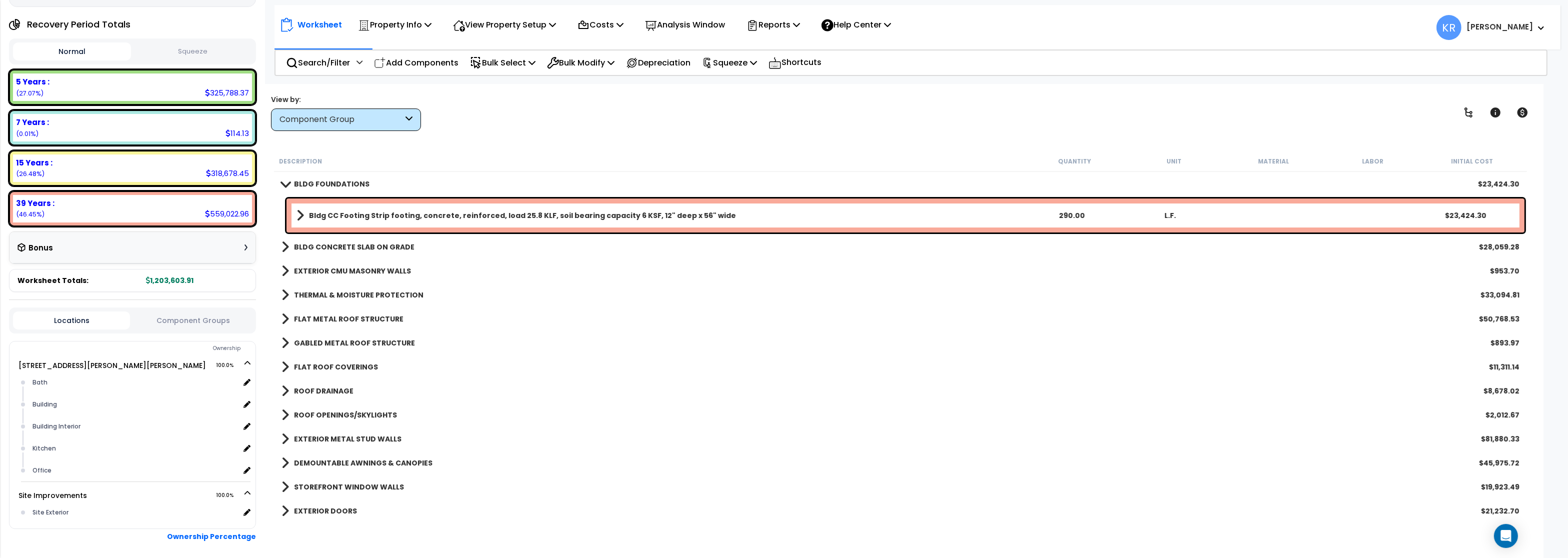
click at [315, 249] on b "BLDG CONCRETE SLAB ON GRADE" at bounding box center [354, 247] width 121 height 10
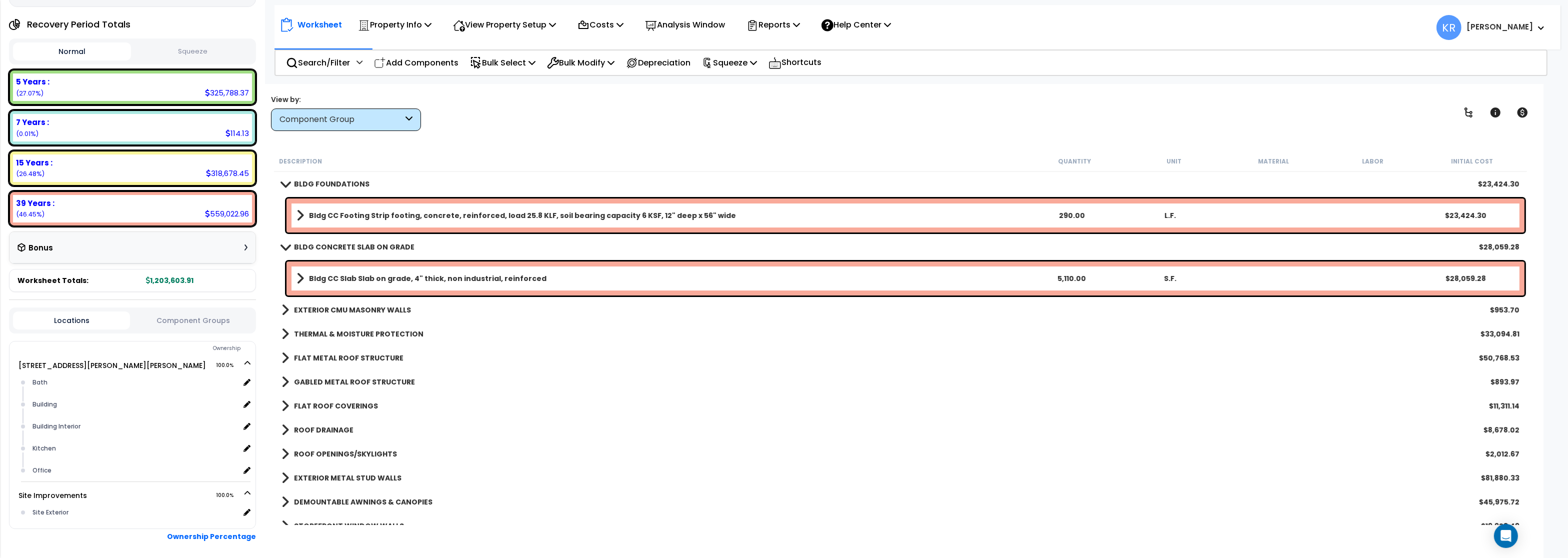
click at [315, 249] on b "BLDG CONCRETE SLAB ON GRADE" at bounding box center [354, 247] width 121 height 10
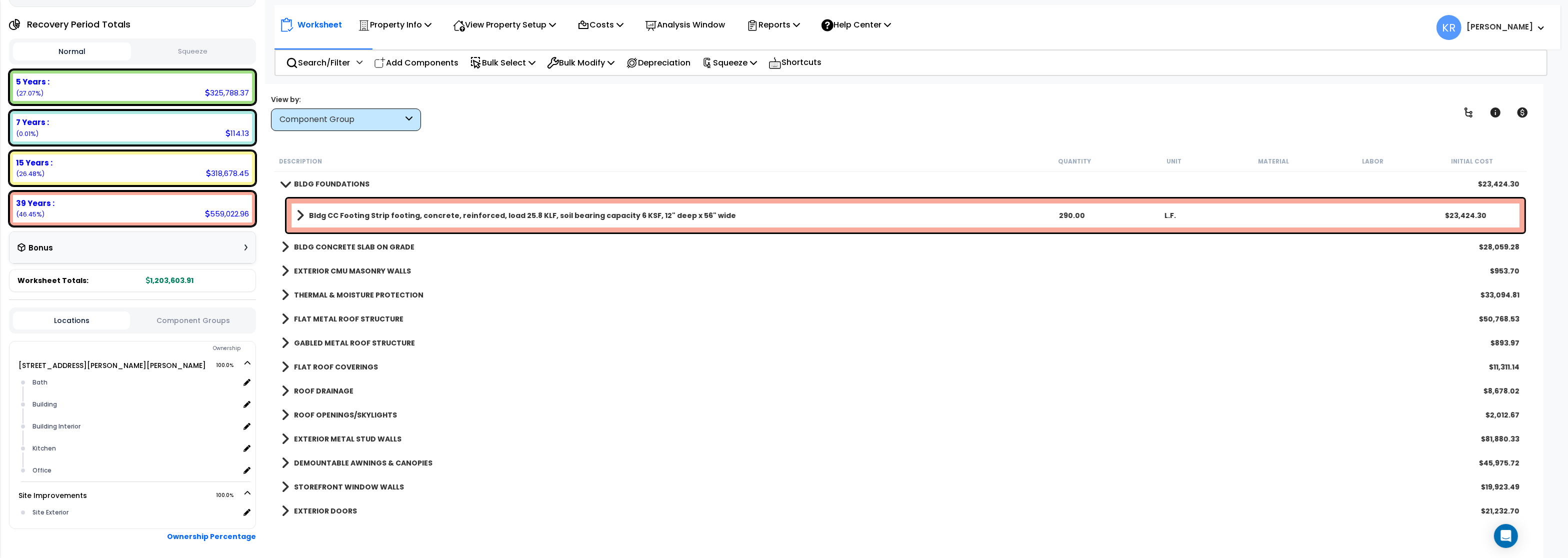
click at [303, 213] on span at bounding box center [301, 216] width 8 height 14
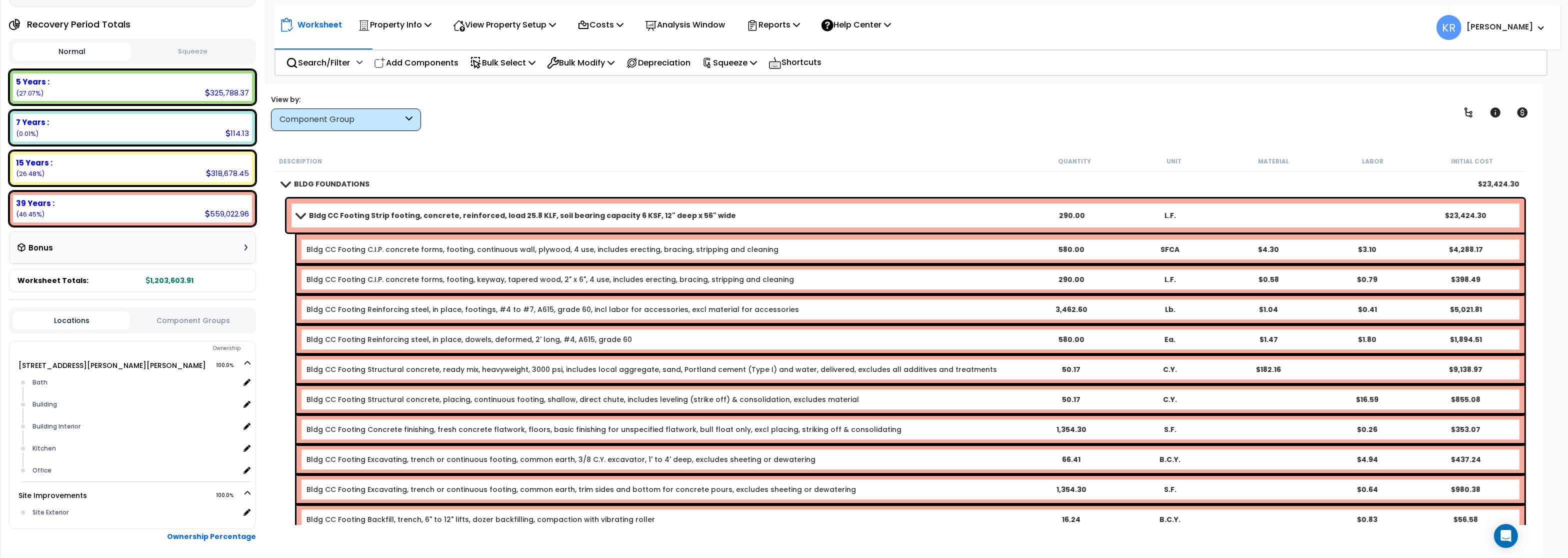
click at [303, 213] on span at bounding box center [301, 215] width 14 height 8
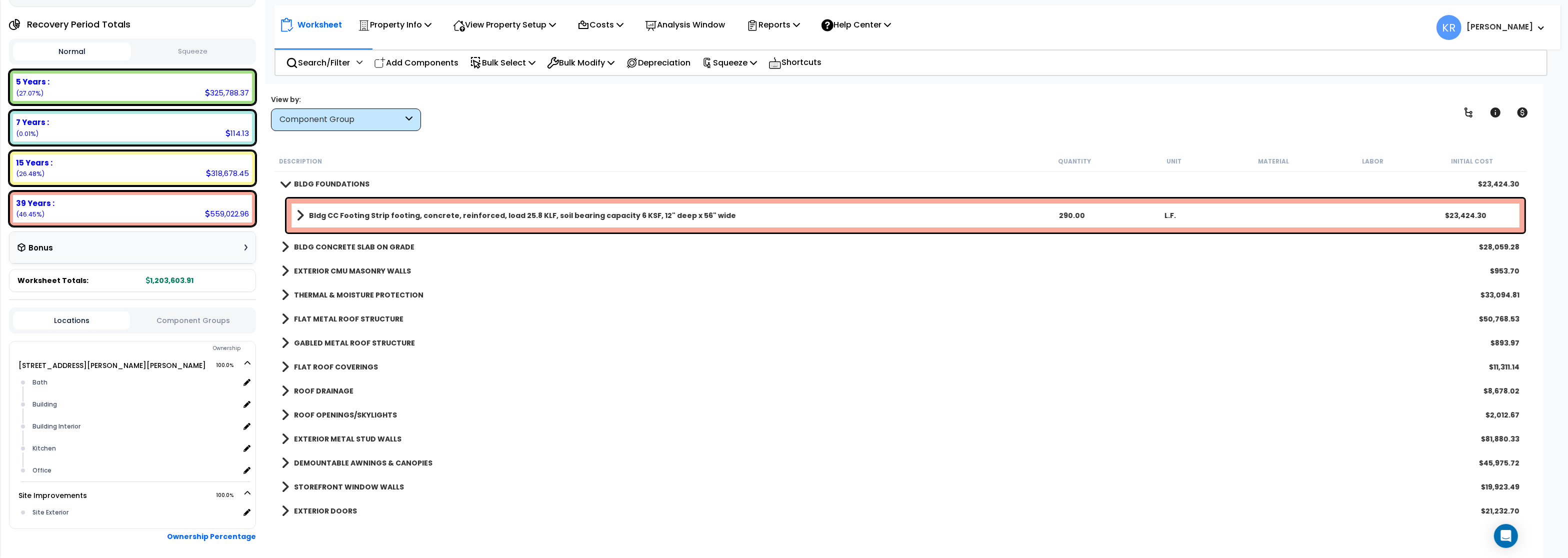
click at [318, 267] on b "EXTERIOR CMU MASONRY WALLS" at bounding box center [352, 270] width 117 height 10
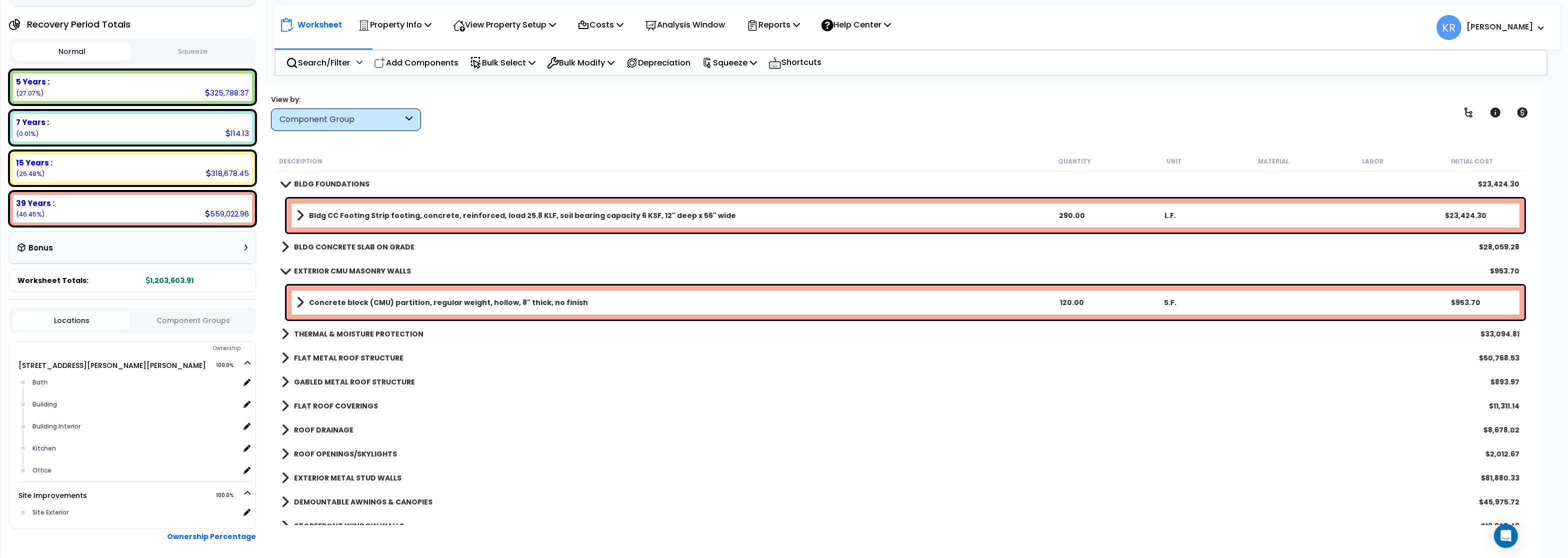
click at [335, 332] on b "THERMAL & MOISTURE PROTECTION" at bounding box center [358, 334] width 129 height 10
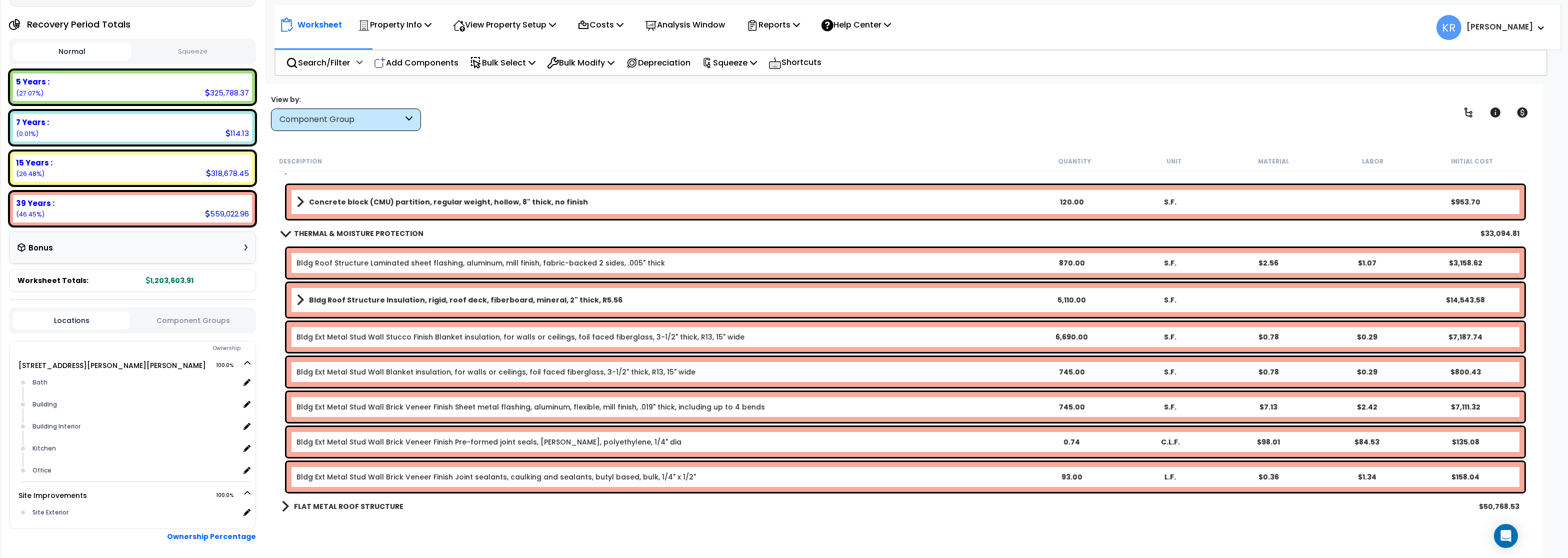
scroll to position [120, 0]
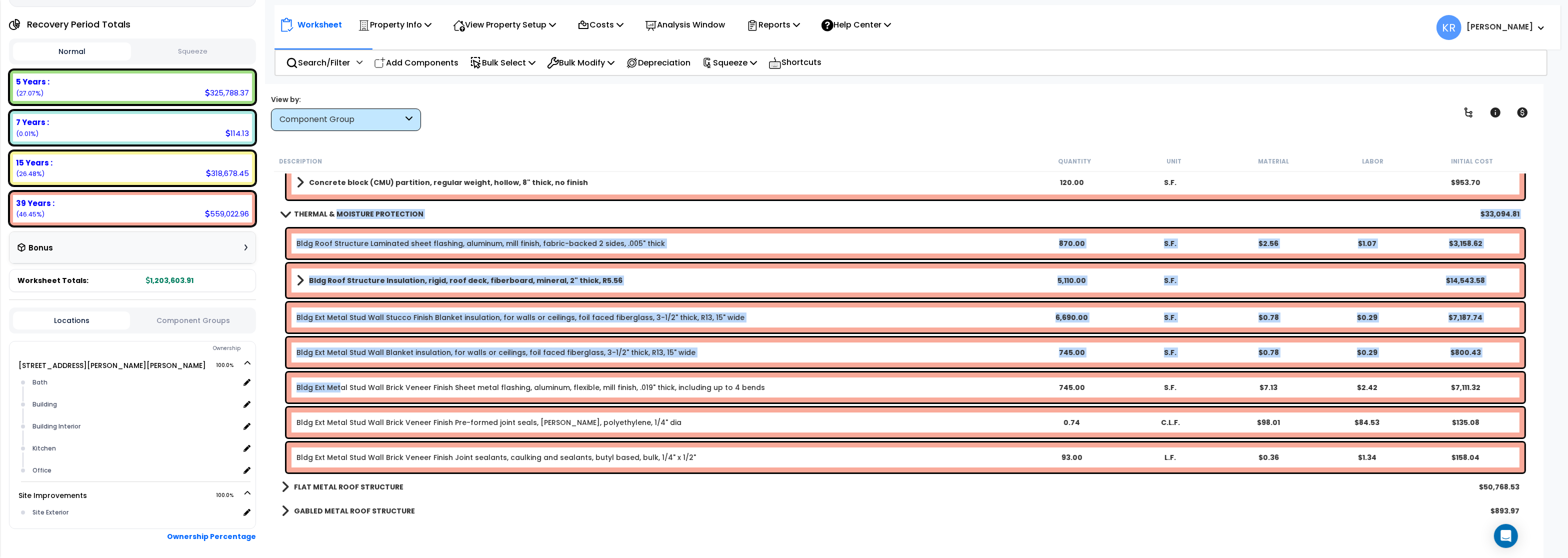
click at [338, 387] on link "Bldg Ext Metal Stud Wall Brick Veneer Finish Sheet metal flashing, aluminum, fl…" at bounding box center [530, 387] width 468 height 10
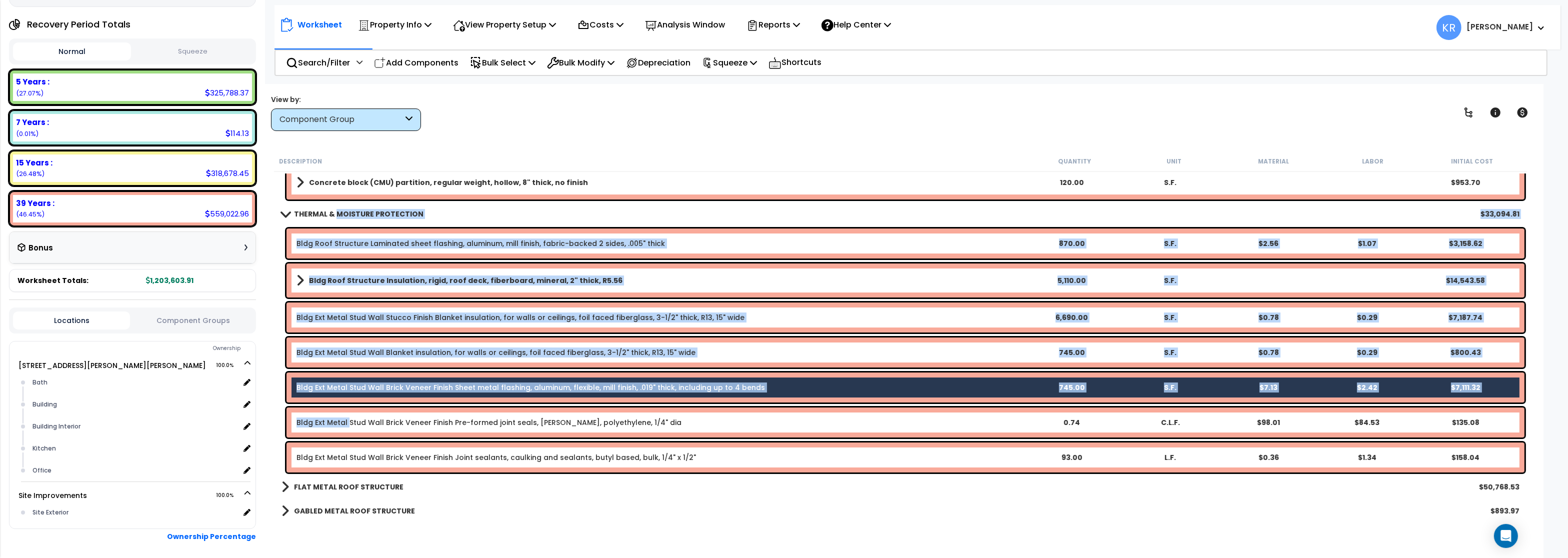
click at [348, 421] on link "Bldg Ext Metal Stud Wall Brick Veneer Finish Pre-formed joint seals, [PERSON_NA…" at bounding box center [489, 422] width 385 height 10
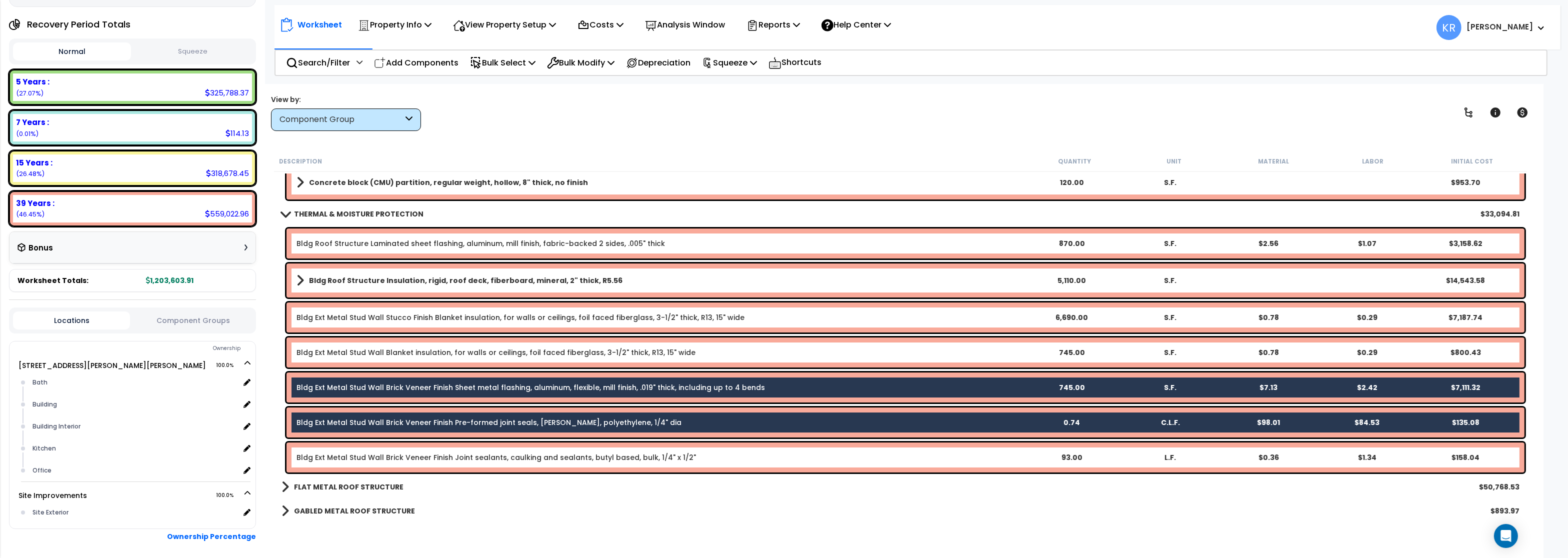
click at [351, 460] on link "Bldg Ext Metal Stud Wall Brick Veneer Finish Joint sealants, caulking and seala…" at bounding box center [496, 457] width 400 height 10
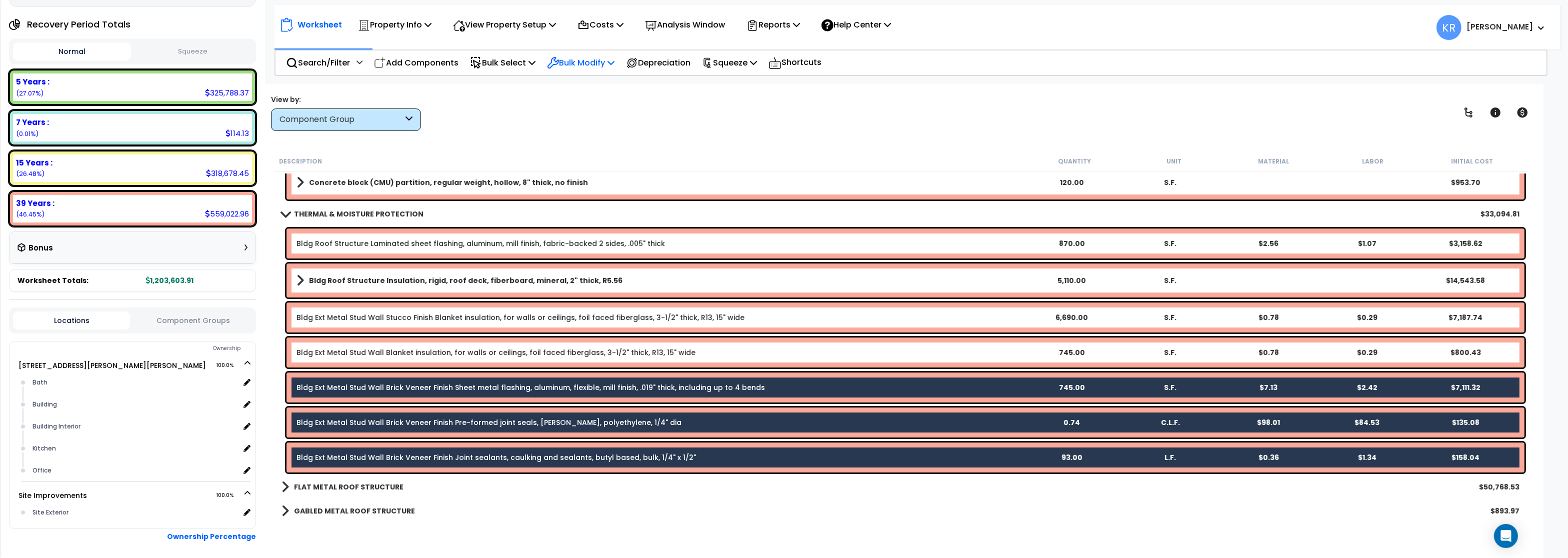
click at [576, 64] on p "Bulk Modify" at bounding box center [580, 62] width 68 height 13
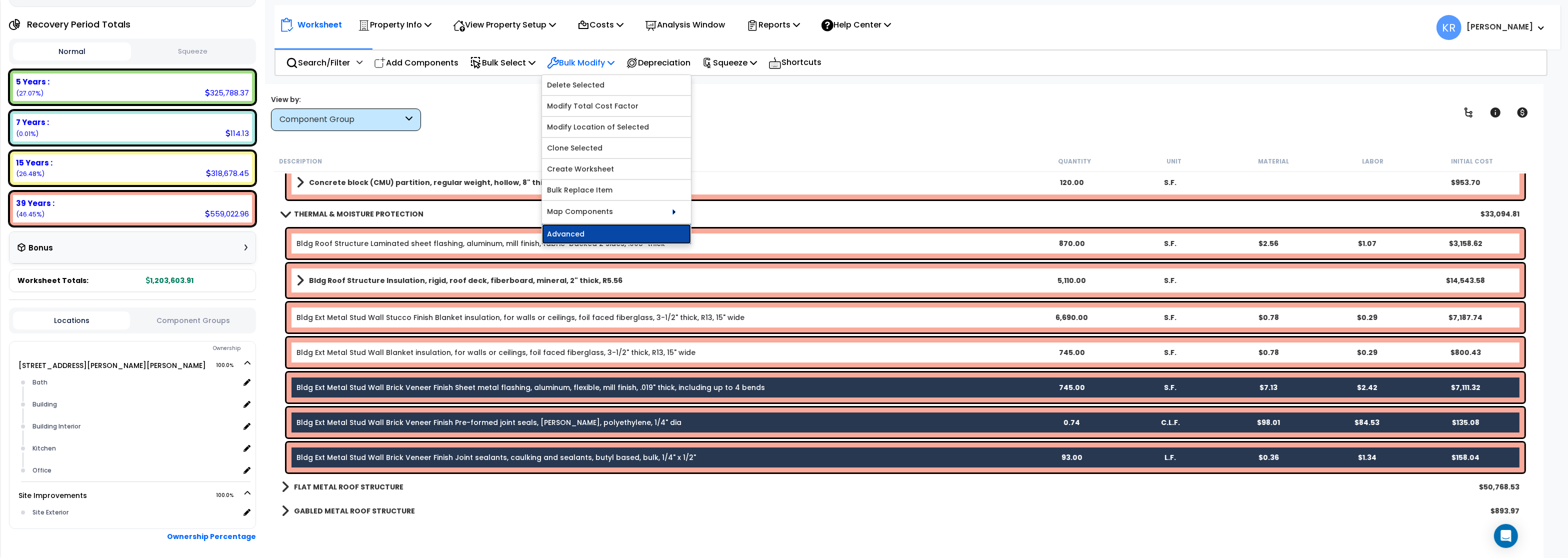
click at [588, 231] on link "Advanced" at bounding box center [616, 235] width 149 height 20
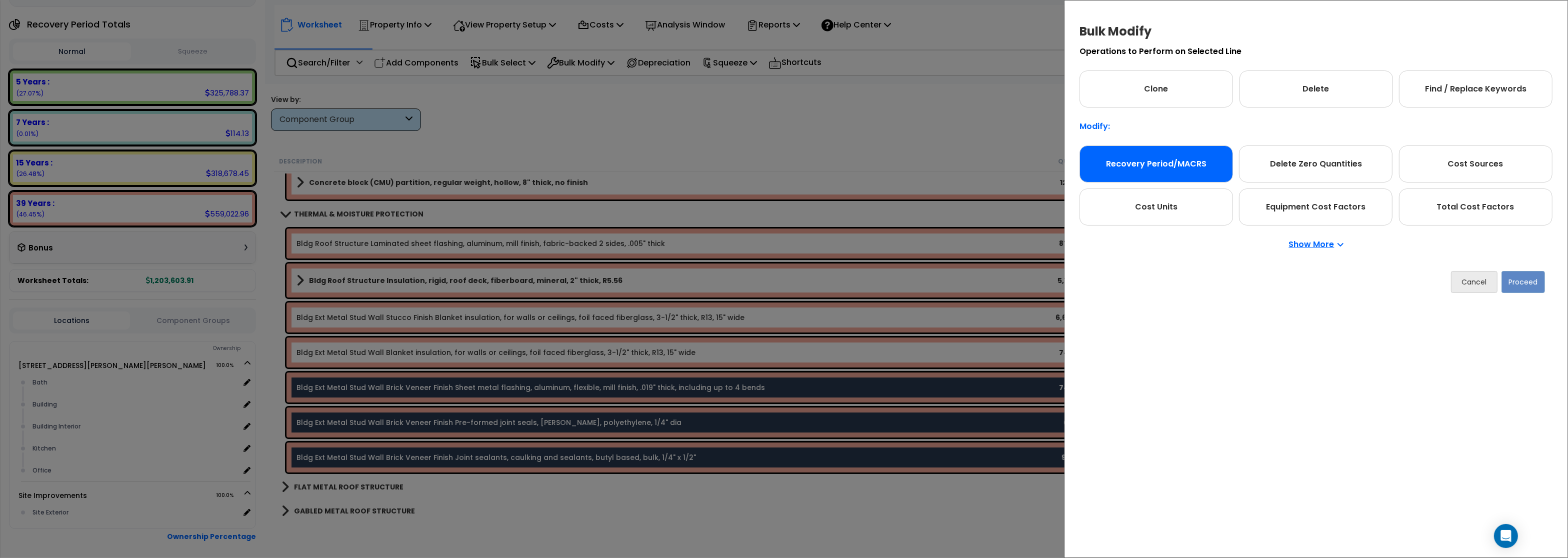
click at [1160, 160] on div "Recovery Period/MACRS" at bounding box center [1156, 164] width 153 height 37
click at [1530, 287] on button "Proceed" at bounding box center [1523, 282] width 44 height 22
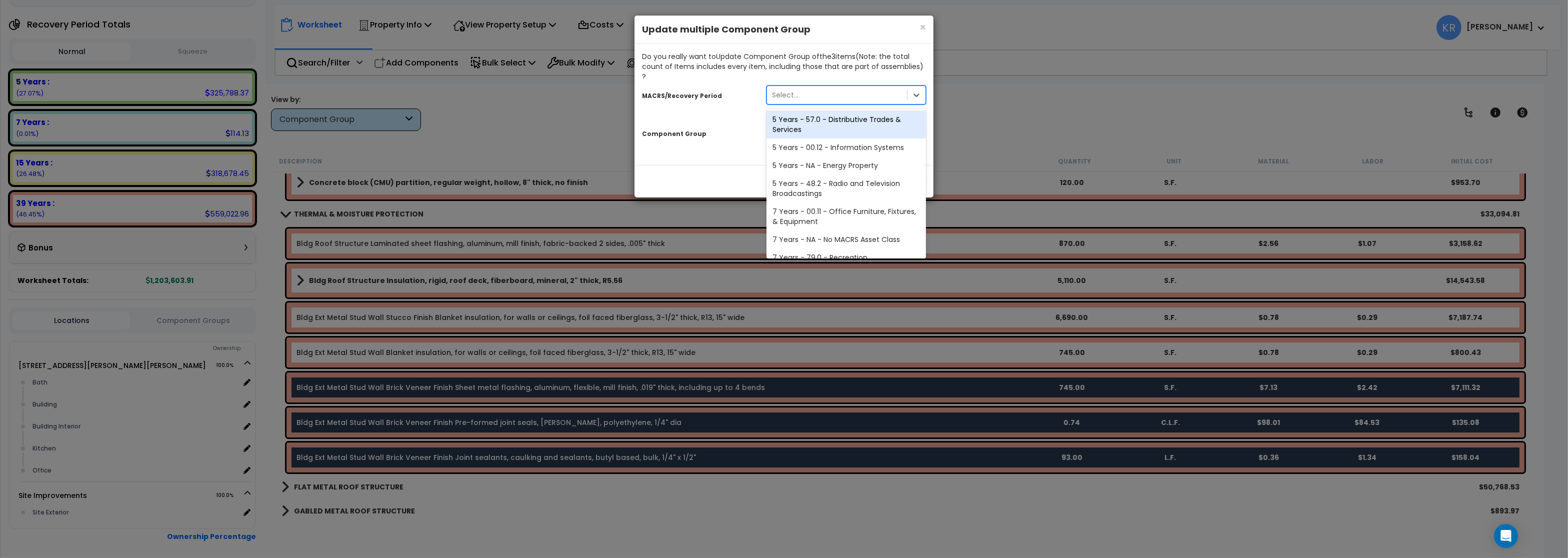
click at [793, 87] on div "Select..." at bounding box center [837, 95] width 140 height 16
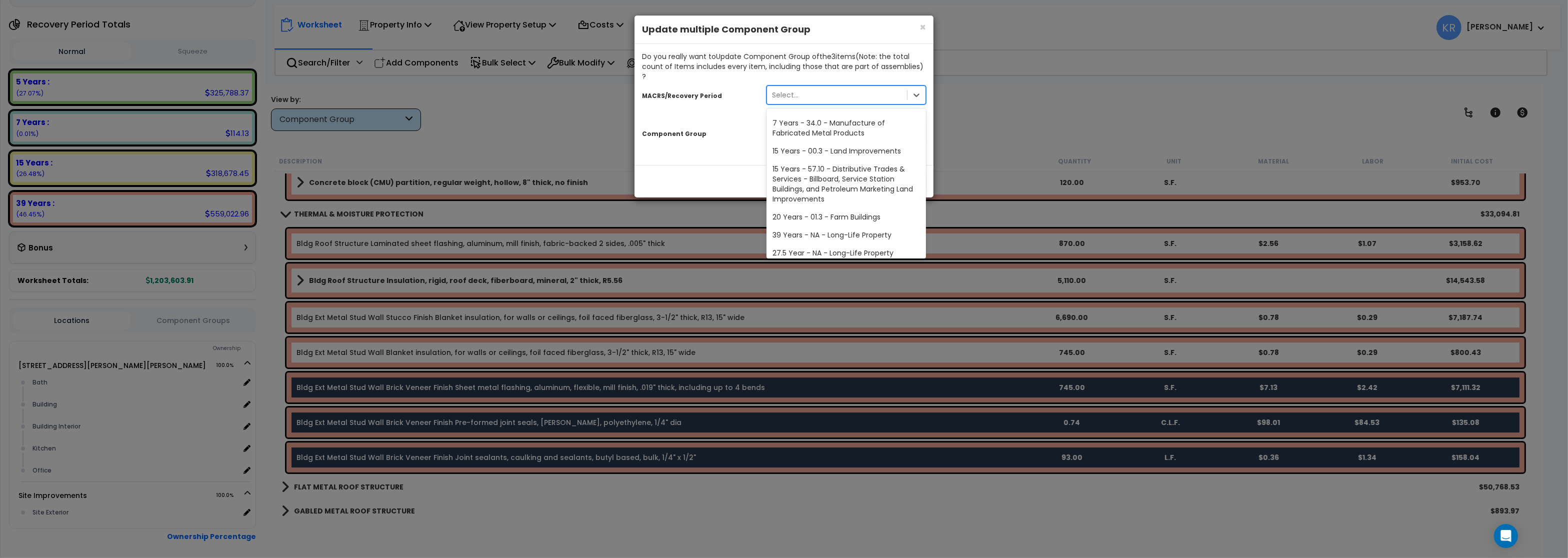
scroll to position [186, 0]
click at [816, 221] on div "39 Years - NA - Long-Life Property" at bounding box center [846, 229] width 160 height 18
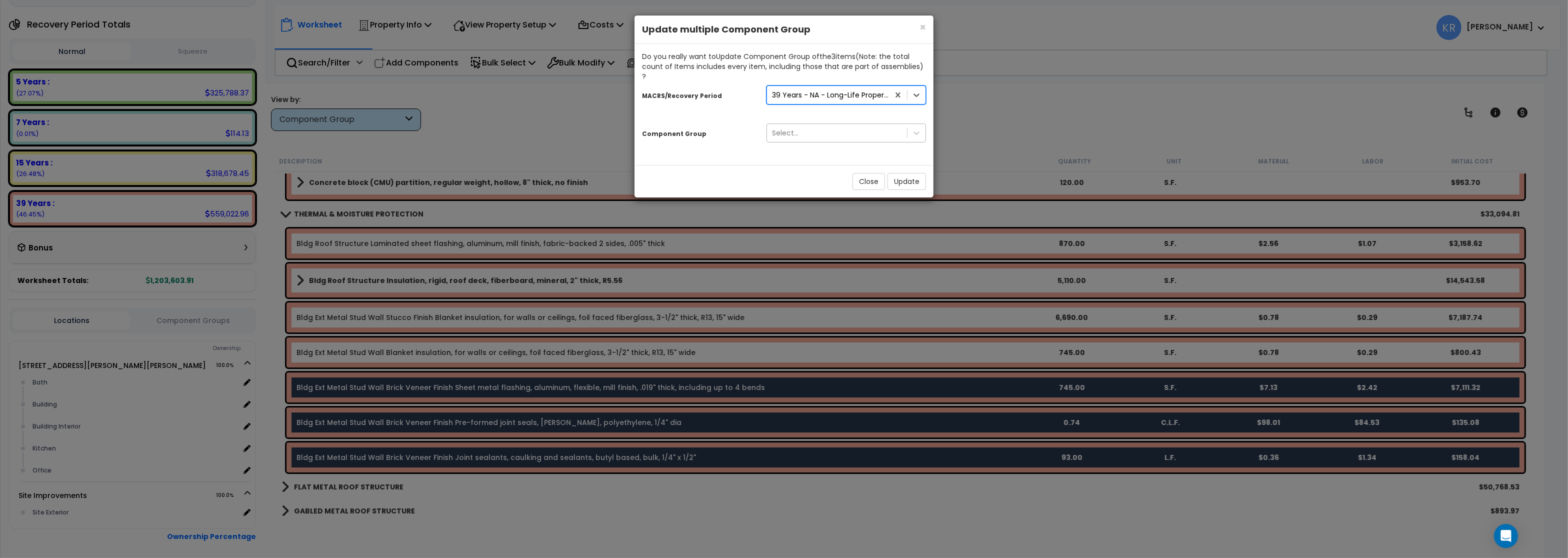
click at [787, 128] on div "Select..." at bounding box center [785, 132] width 26 height 10
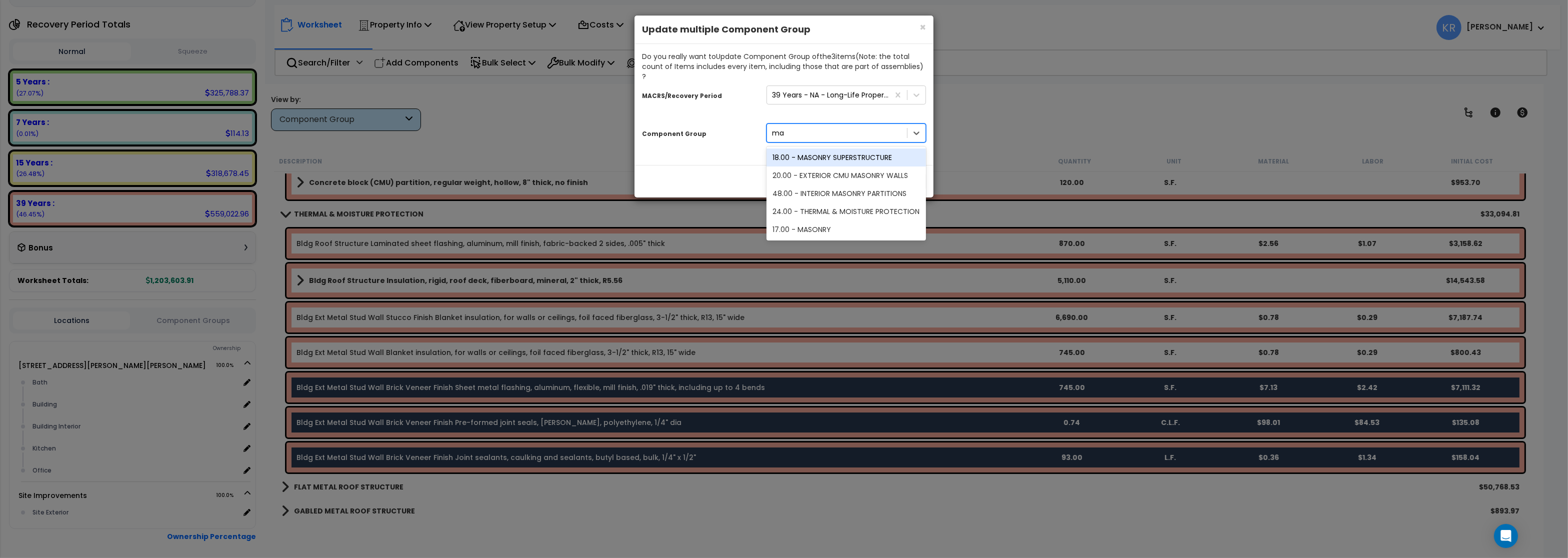
type input "mas"
click at [809, 203] on div "17.00 - MASONRY" at bounding box center [846, 211] width 160 height 18
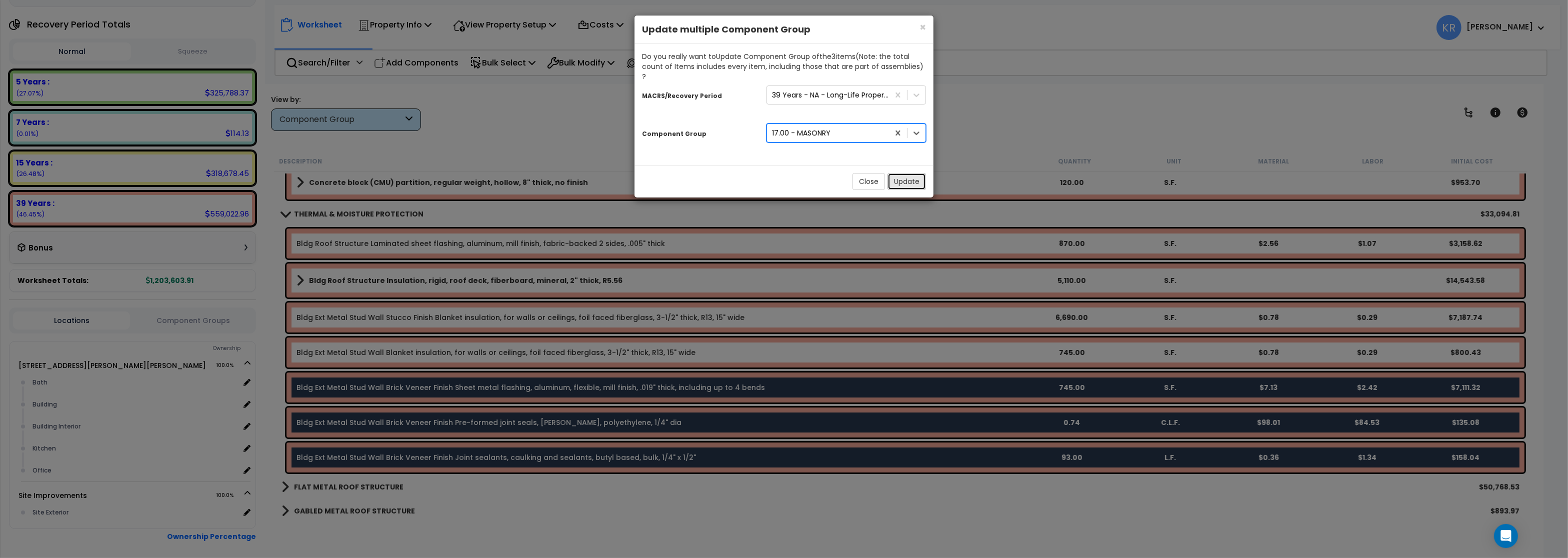
click at [905, 173] on button "Update" at bounding box center [906, 182] width 38 height 17
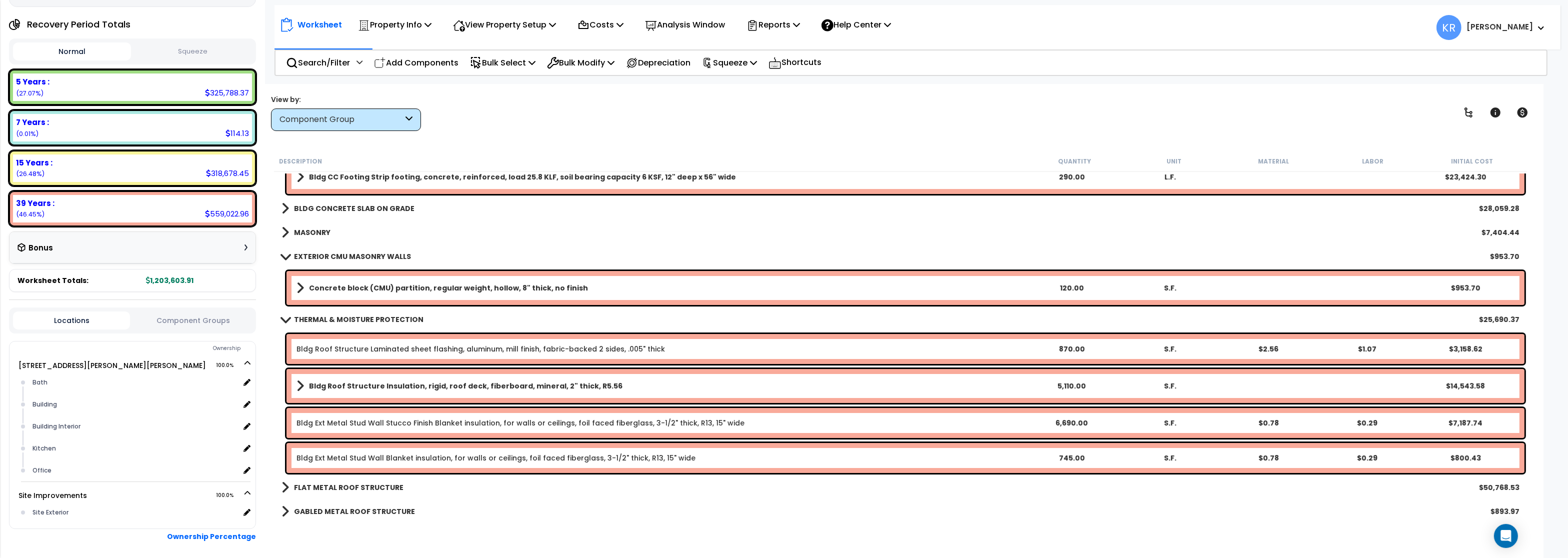
scroll to position [0, 0]
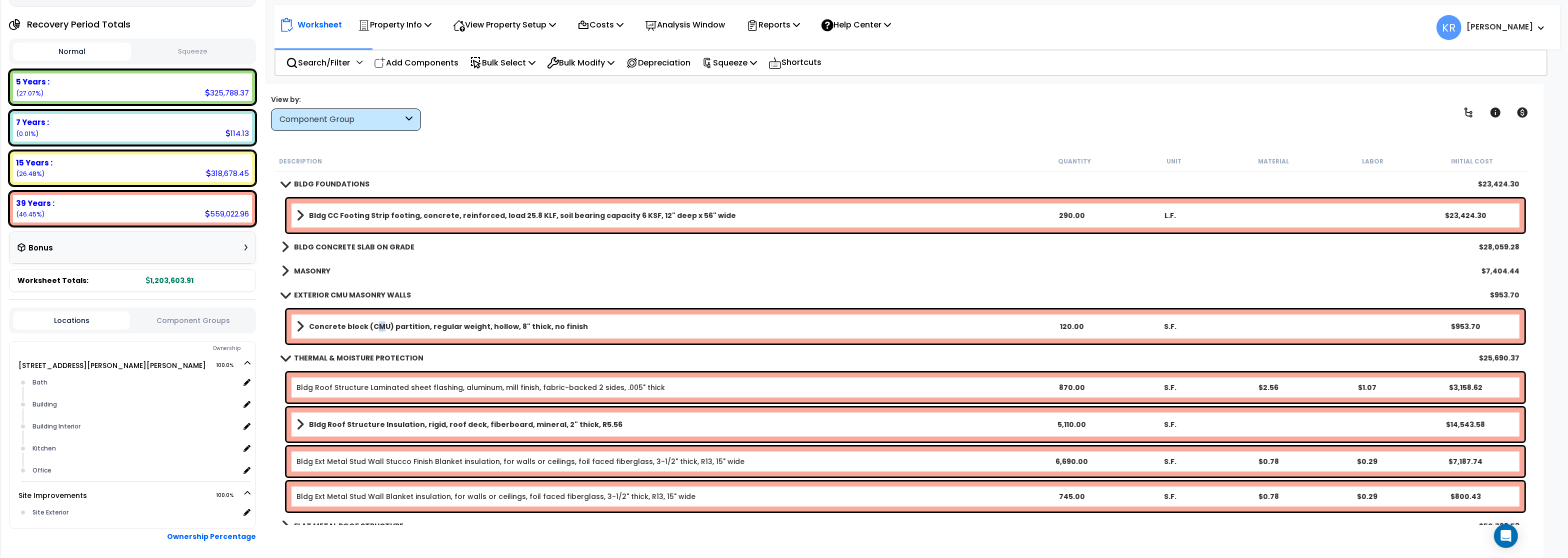
click at [377, 323] on b "Concrete block (CMU) partition, regular weight, hollow, 8" thick, no finish" at bounding box center [449, 327] width 279 height 10
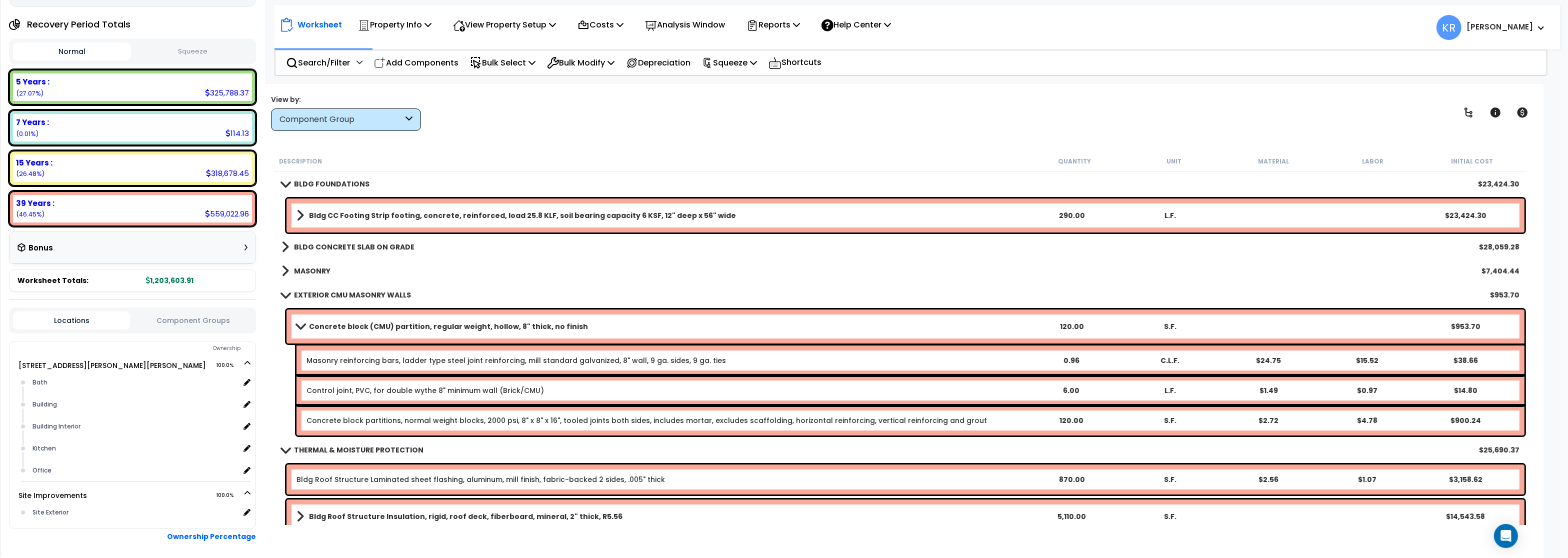
click at [378, 322] on link "Concrete block (CMU) partition, regular weight, hollow, 8" thick, no finish" at bounding box center [659, 327] width 725 height 14
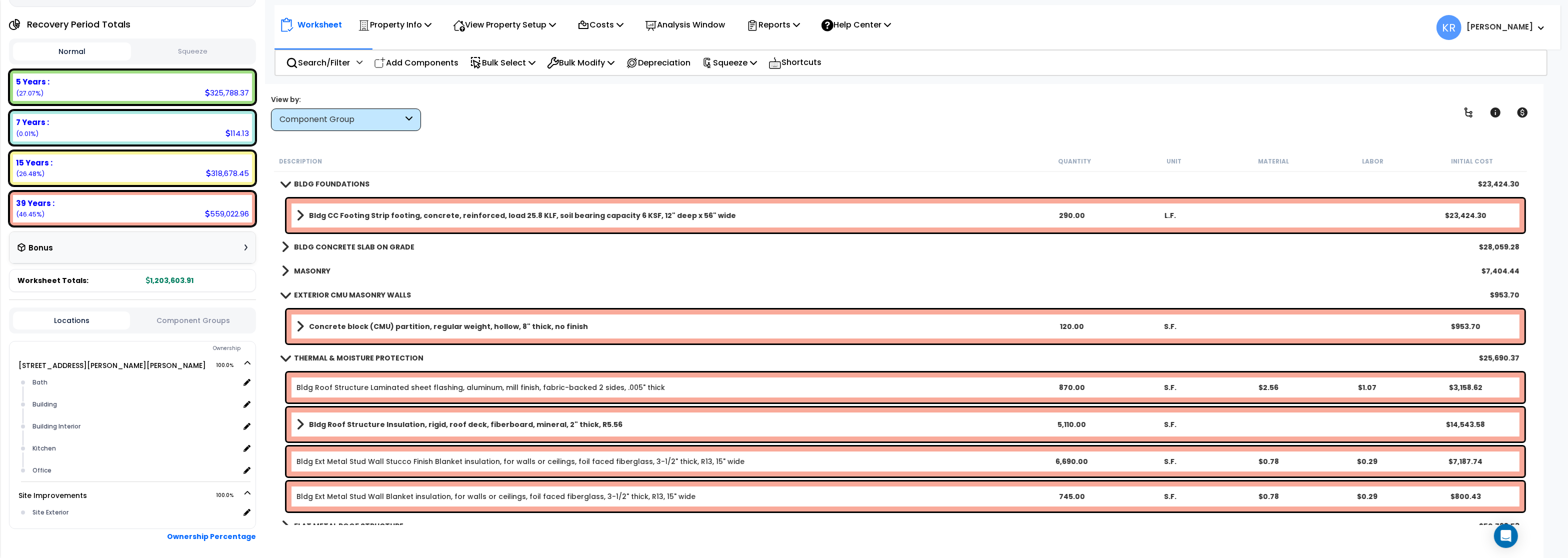
click at [294, 267] on b "MASONRY" at bounding box center [312, 270] width 37 height 10
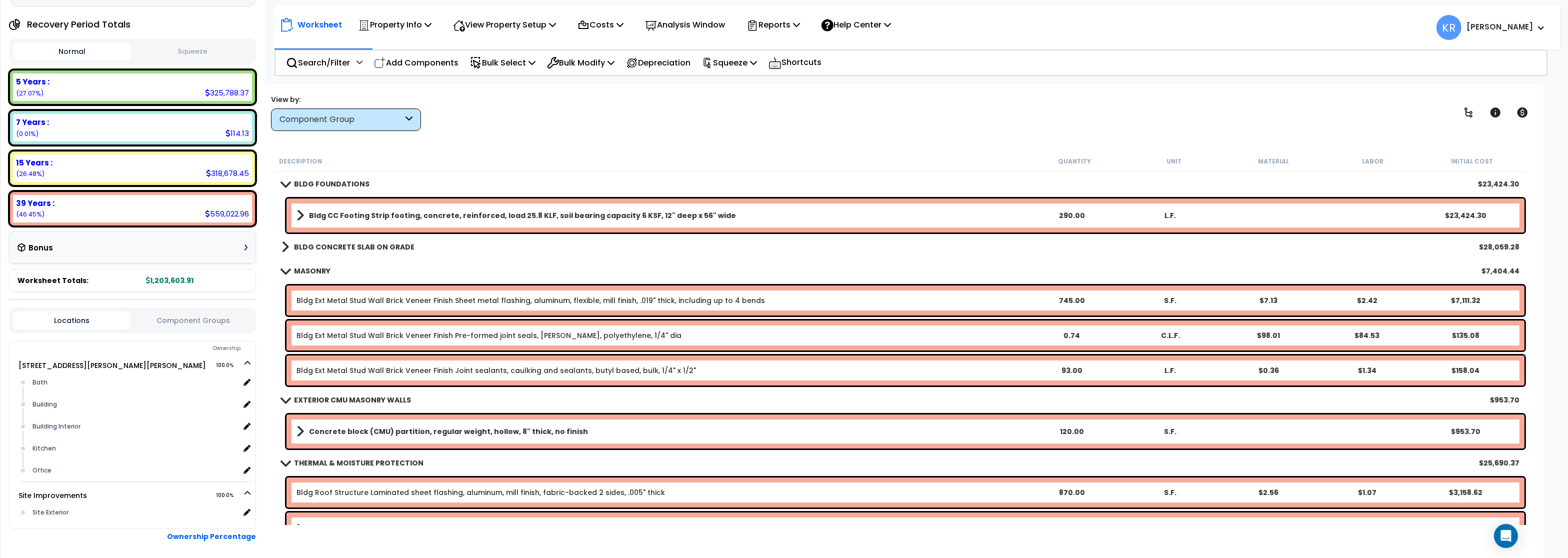
click at [294, 267] on b "MASONRY" at bounding box center [312, 270] width 37 height 10
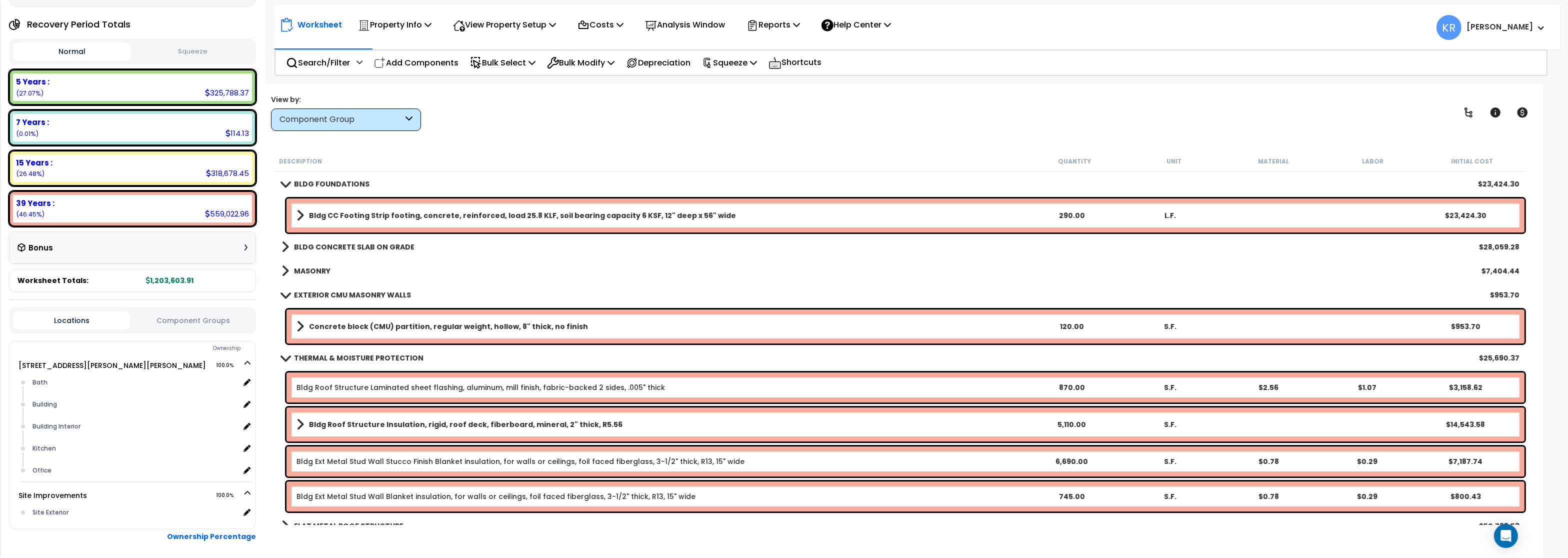
click at [302, 185] on b "BLDG FOUNDATIONS" at bounding box center [331, 184] width 76 height 10
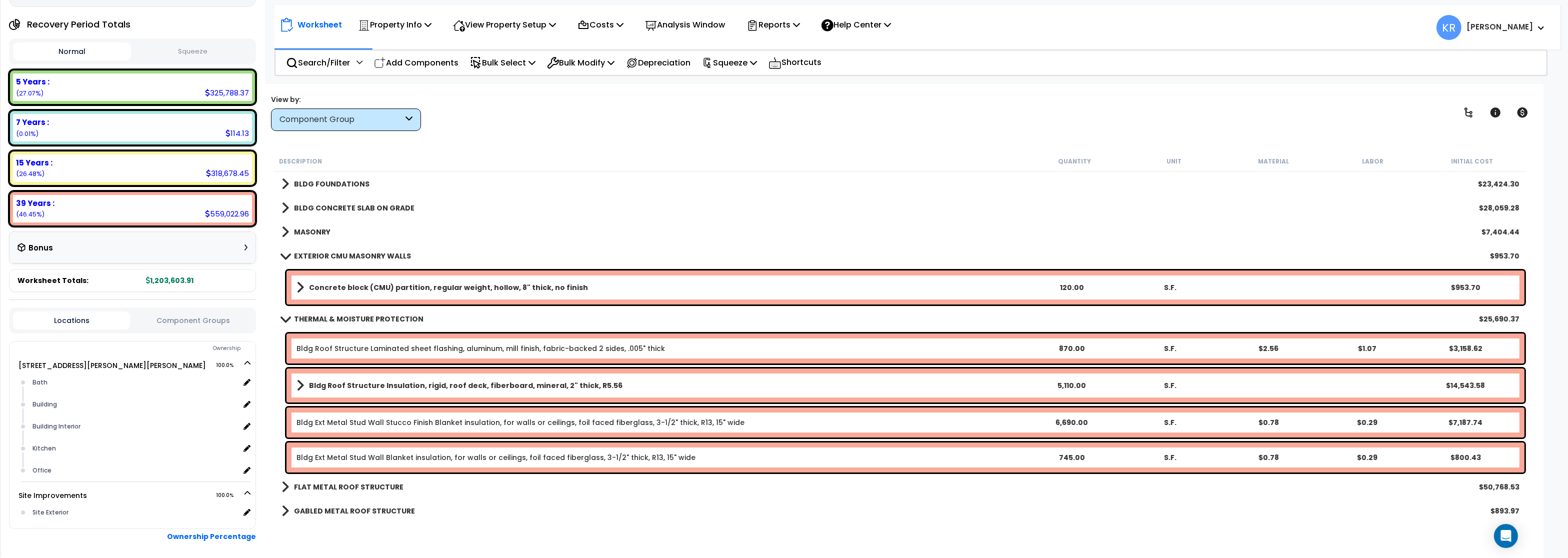
scroll to position [60, 0]
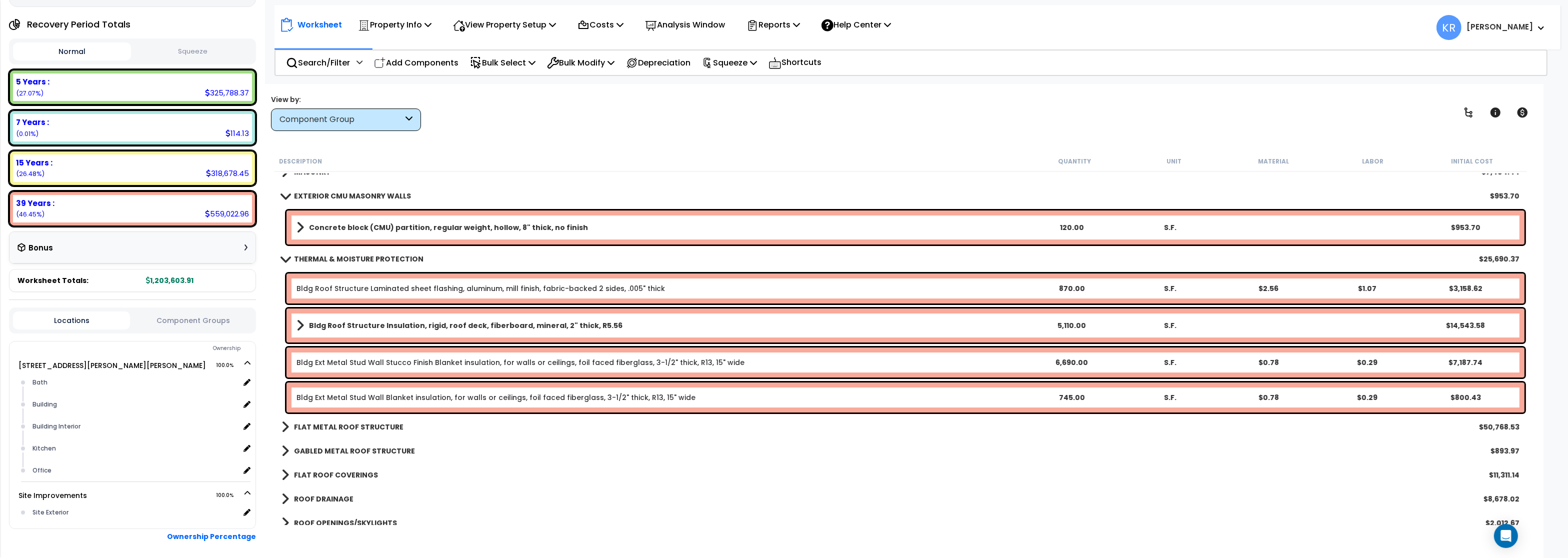
click at [453, 229] on b "Concrete block (CMU) partition, regular weight, hollow, 8" thick, no finish" at bounding box center [449, 228] width 279 height 10
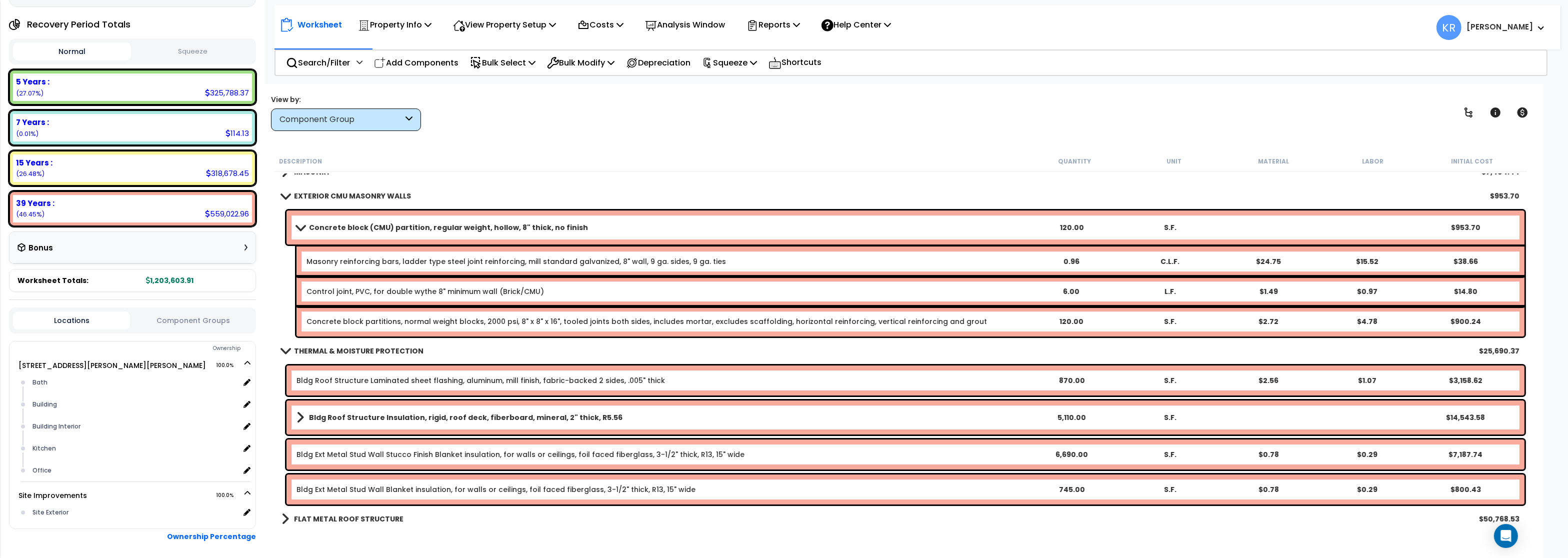
click at [454, 225] on b "Concrete block (CMU) partition, regular weight, hollow, 8" thick, no finish" at bounding box center [449, 228] width 279 height 10
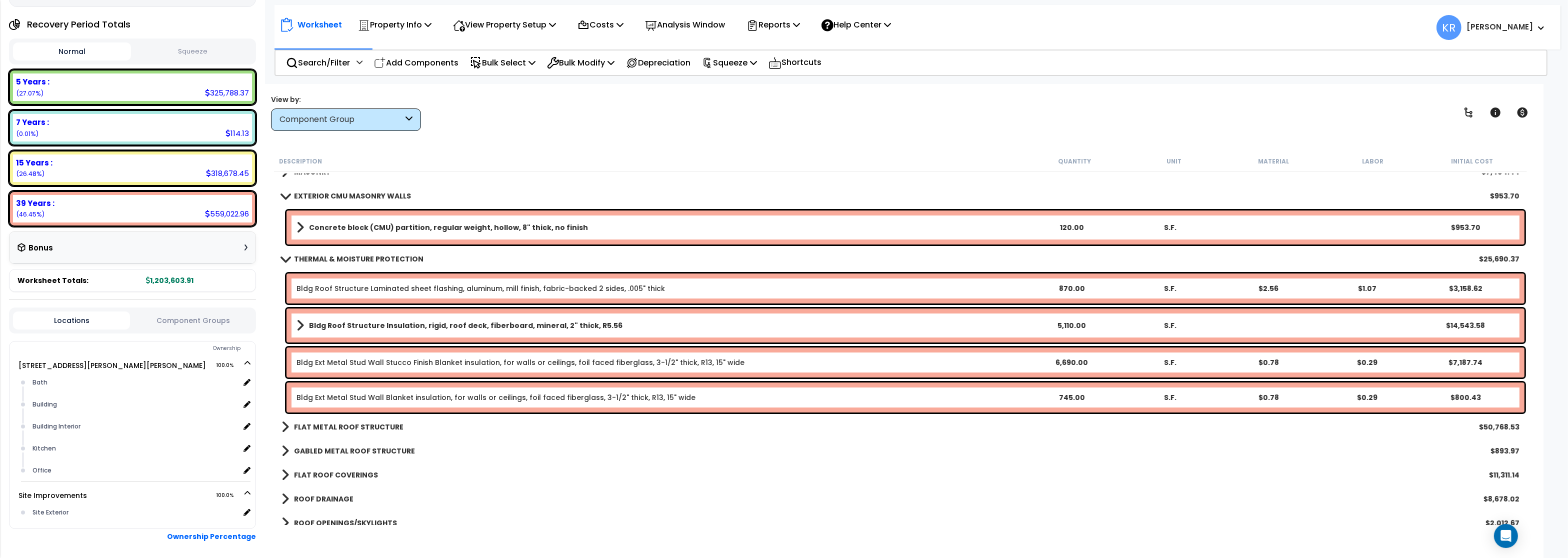
click at [462, 362] on link "Bldg Ext Metal Stud Wall Stucco Finish Blanket insulation, for walls or ceiling…" at bounding box center [520, 362] width 448 height 10
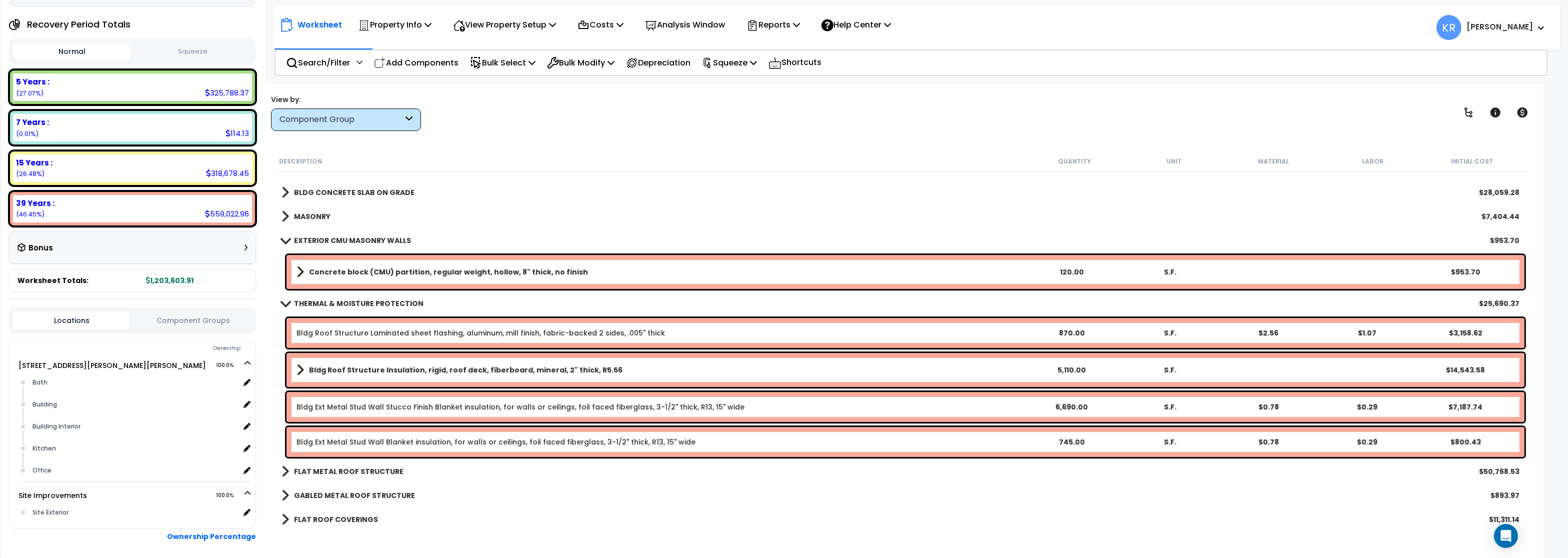
scroll to position [0, 0]
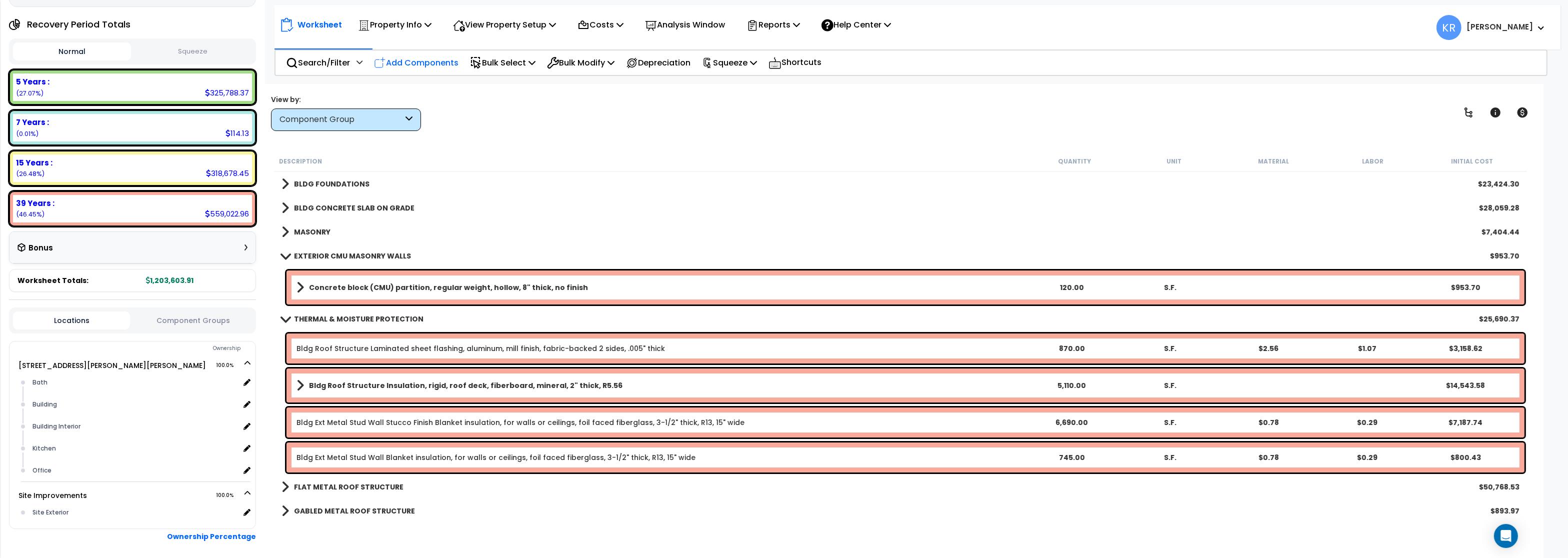
click at [403, 65] on p "Add Components" at bounding box center [416, 62] width 84 height 13
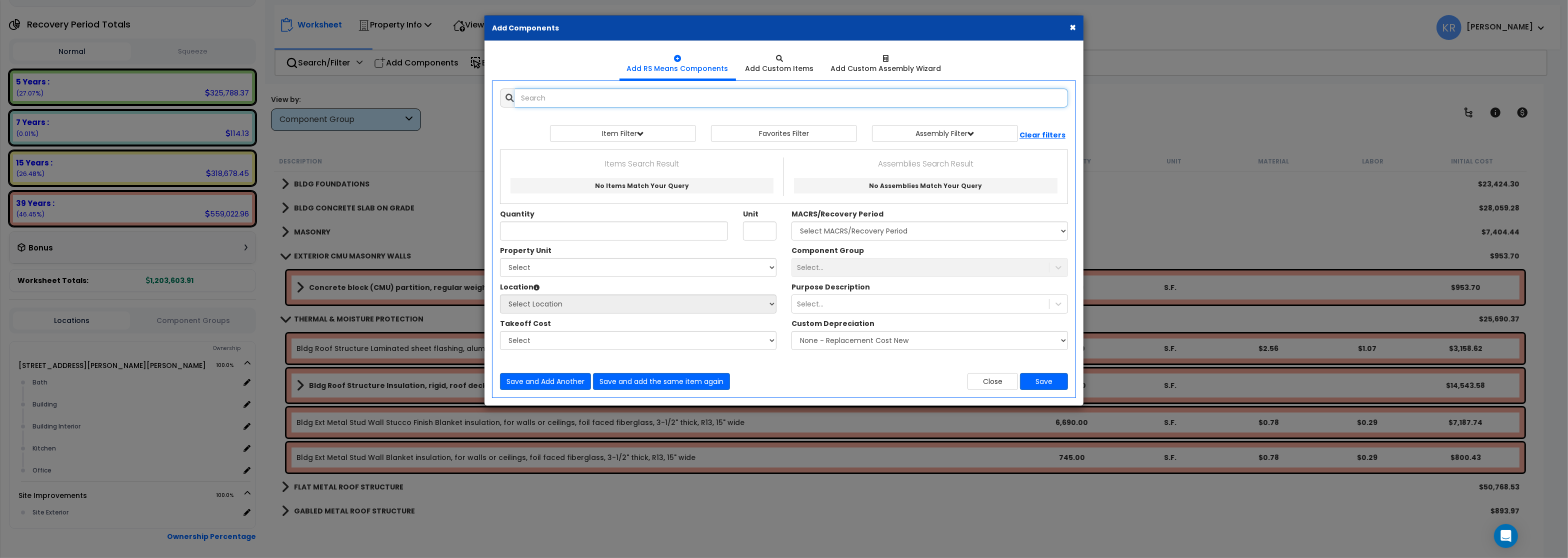
select select
click at [551, 96] on input "text" at bounding box center [791, 98] width 553 height 19
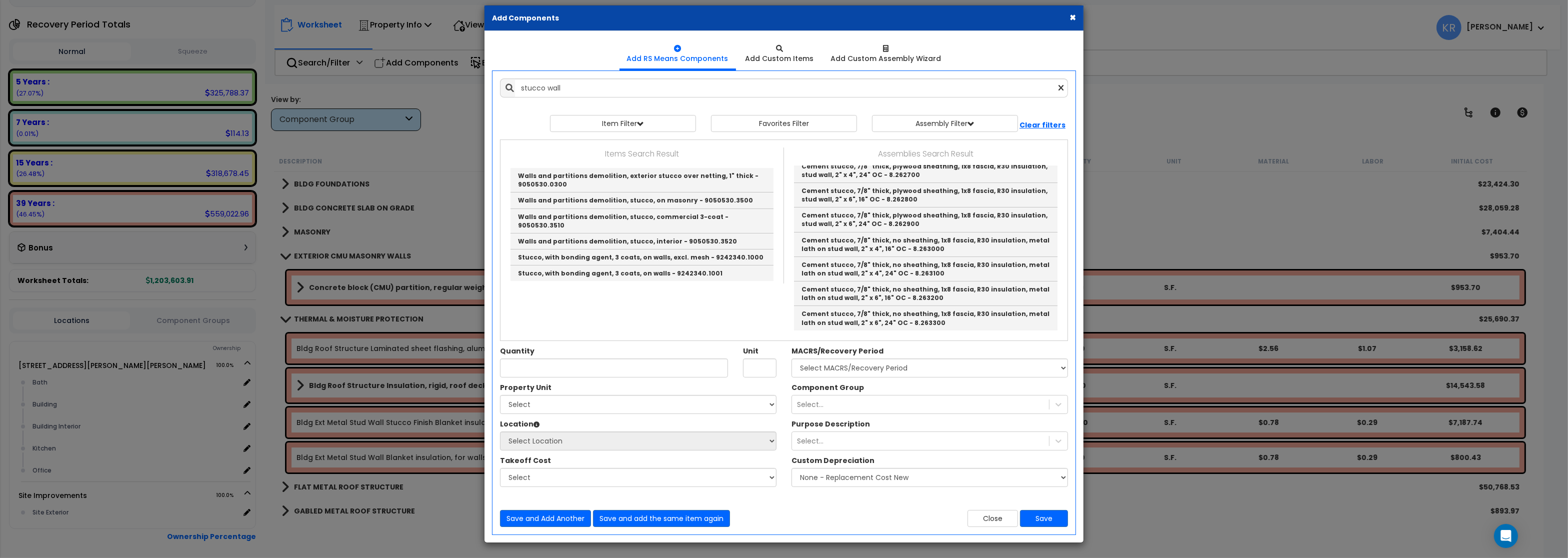
scroll to position [68, 0]
click at [1073, 15] on button "×" at bounding box center [1073, 16] width 6 height 10
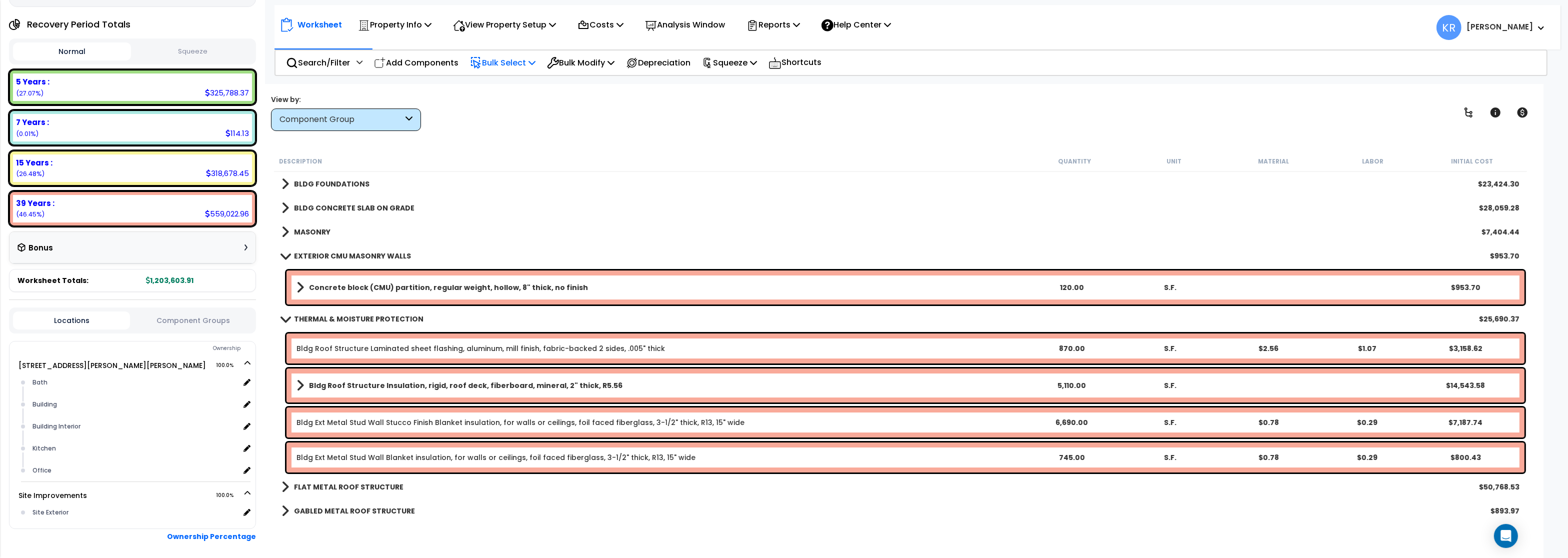
click at [505, 65] on p "Bulk Select" at bounding box center [502, 62] width 65 height 13
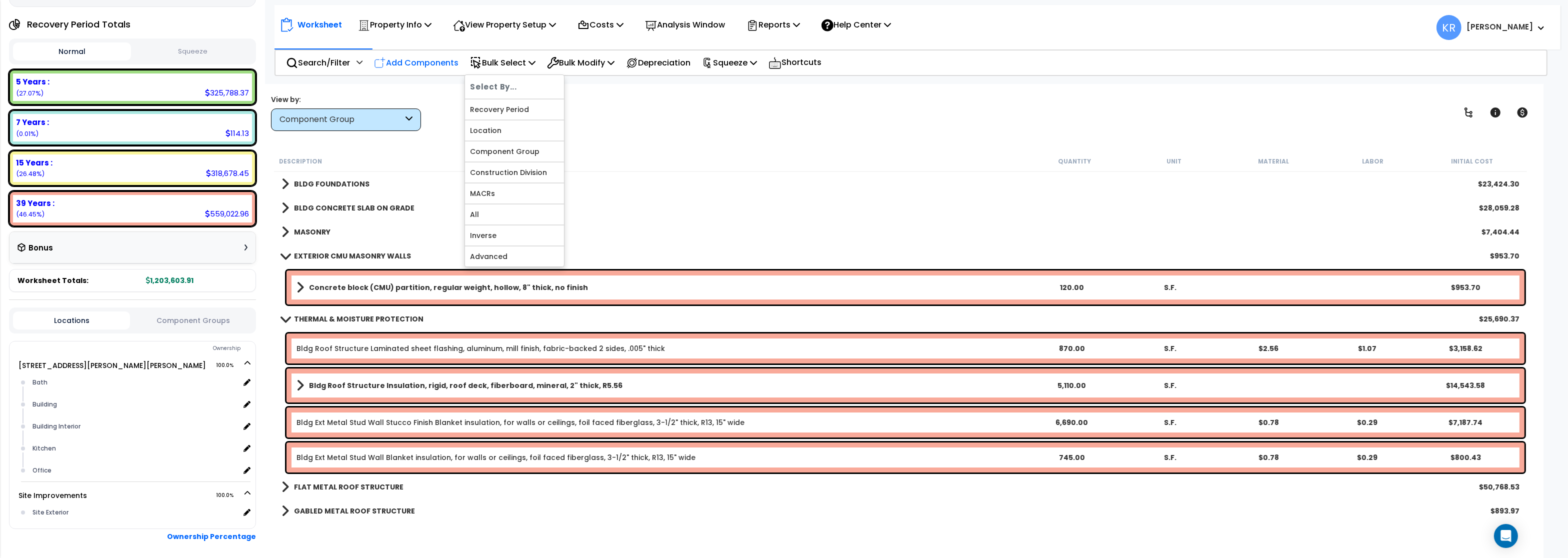
click at [435, 52] on div "Add Components" at bounding box center [416, 62] width 96 height 23
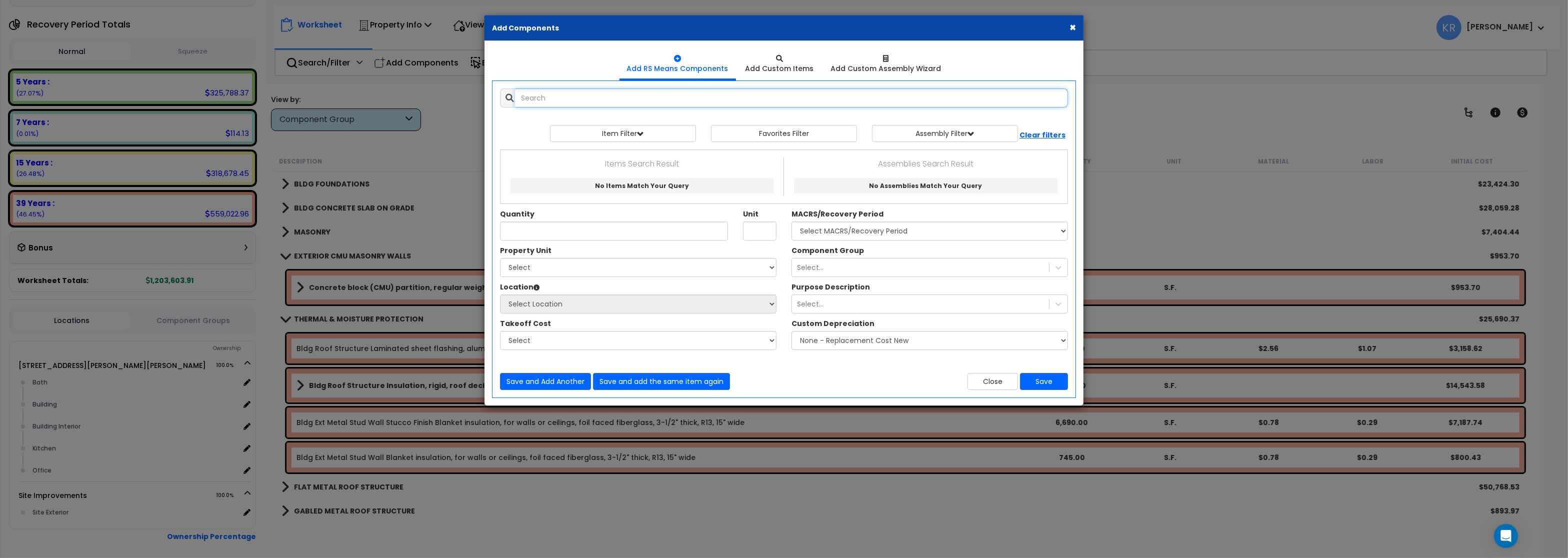
click at [567, 96] on input "text" at bounding box center [791, 98] width 553 height 19
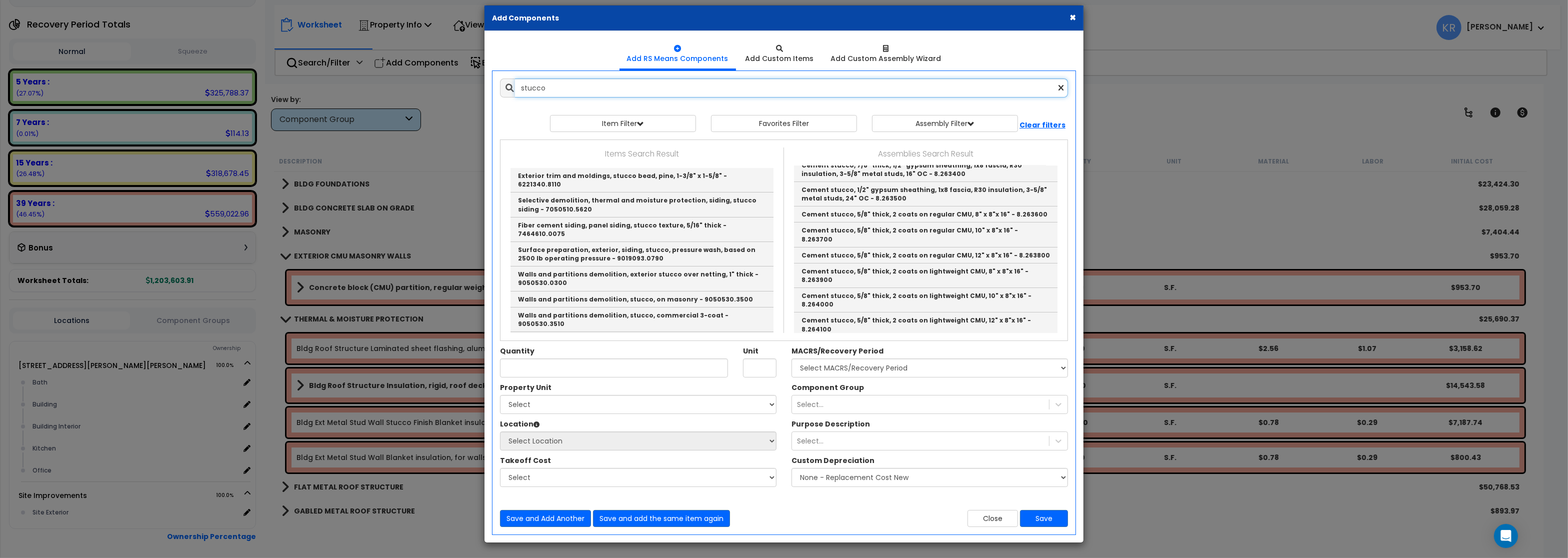
scroll to position [300, 0]
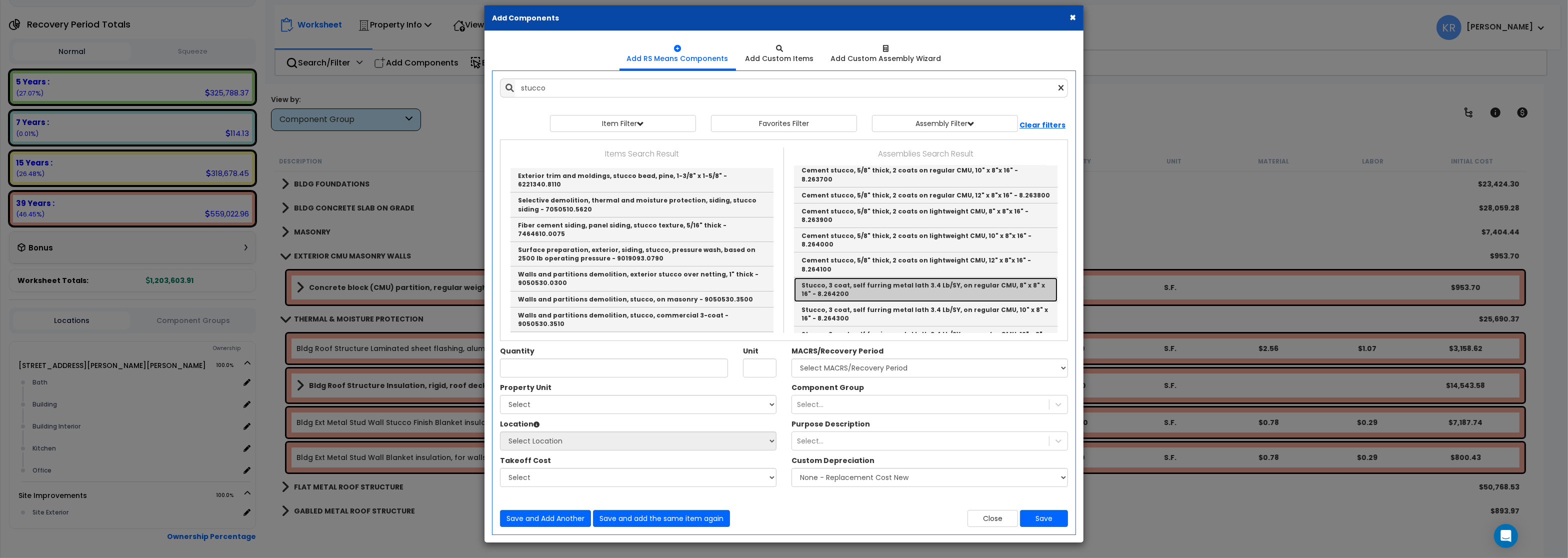
click at [988, 277] on link "Stucco, 3 coat, self furring metal lath 3.4 Lb/SY, on regular CMU, 8" x 8" x 16…" at bounding box center [925, 289] width 263 height 24
type input "Stucco, 3 coat, self furring metal lath 3.4 Lb/SY, on regular CMU, 8" x 8" x 16…"
type input "S.F."
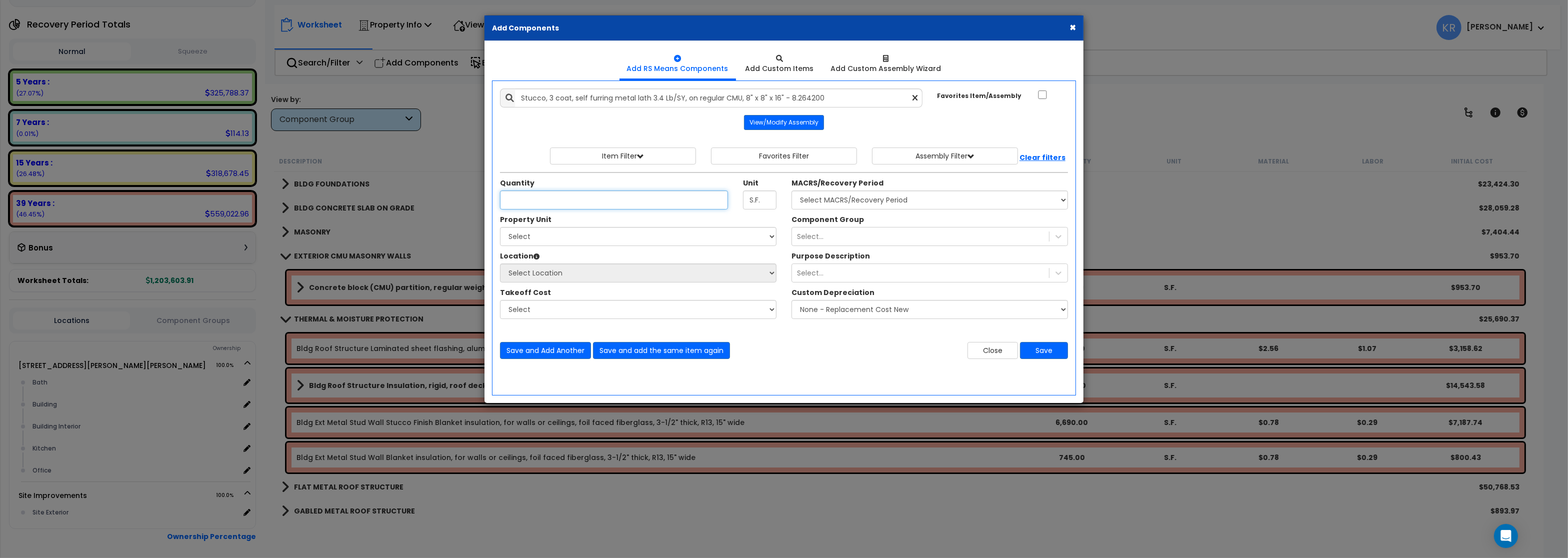
click at [651, 196] on input "Unit Quantity" at bounding box center [614, 200] width 228 height 19
type input "6,690"
click at [791, 191] on select "Select MACRS/Recovery Period 5 Years - 57.0 - Distributive Trades & Services 5 …" at bounding box center [929, 200] width 277 height 19
select select "3669"
click option "39 Years - NA - Long-Life Property" at bounding box center [0, 0] width 0 height 0
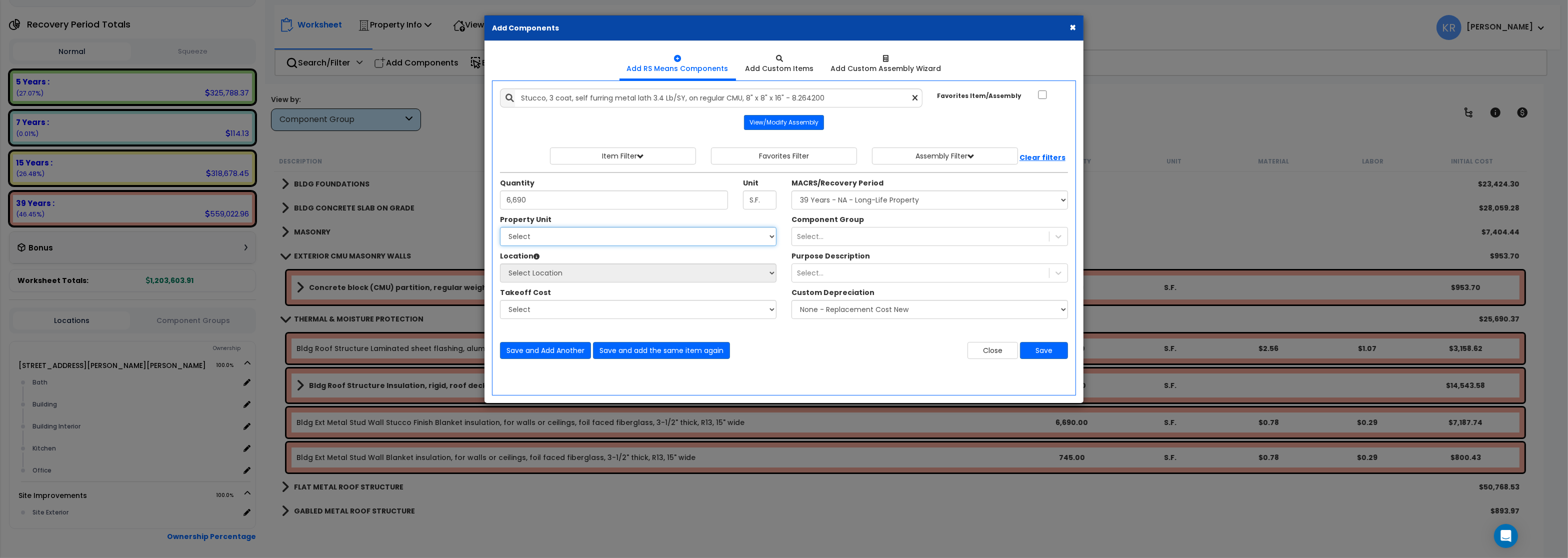
click at [500, 227] on select "Select 540 W. Eaton Pike Site Improvements" at bounding box center [638, 236] width 277 height 19
select select "167214"
click option "540 W. Eaton Pike" at bounding box center [0, 0] width 0 height 0
click at [500, 263] on select "Select Bath Building Building Interior Kitchen Office Add Additional Location" at bounding box center [638, 273] width 277 height 19
select select "6"
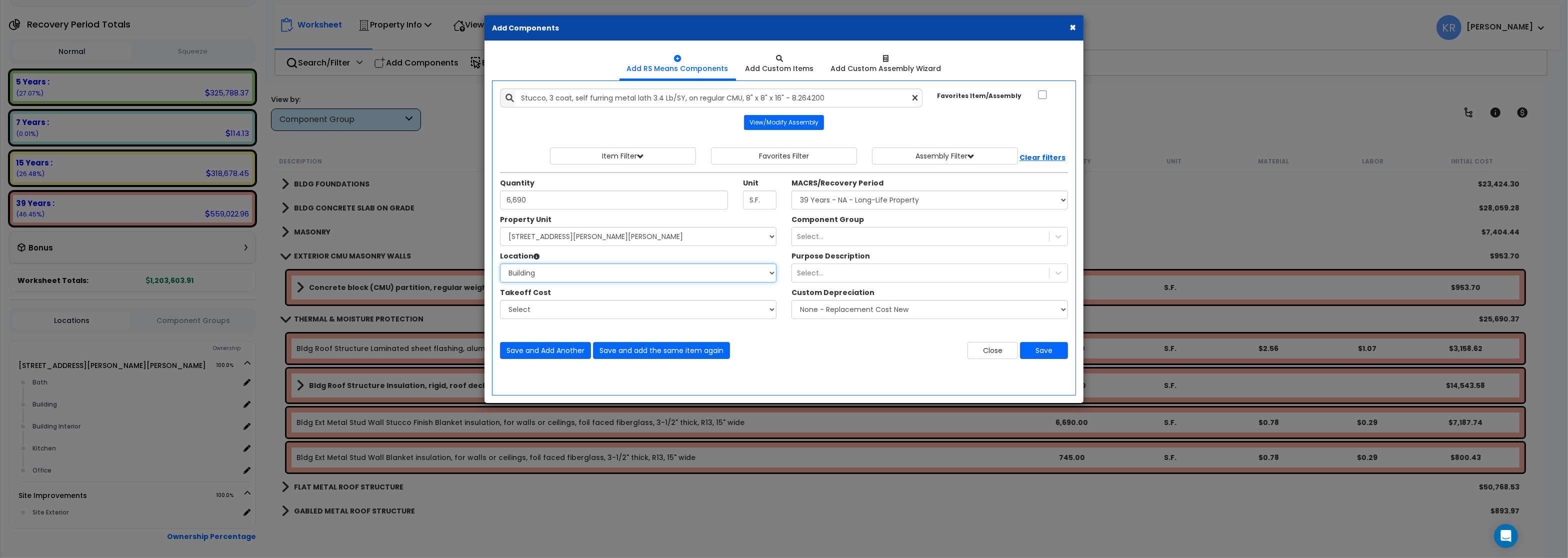
click option "Building" at bounding box center [0, 0] width 0 height 0
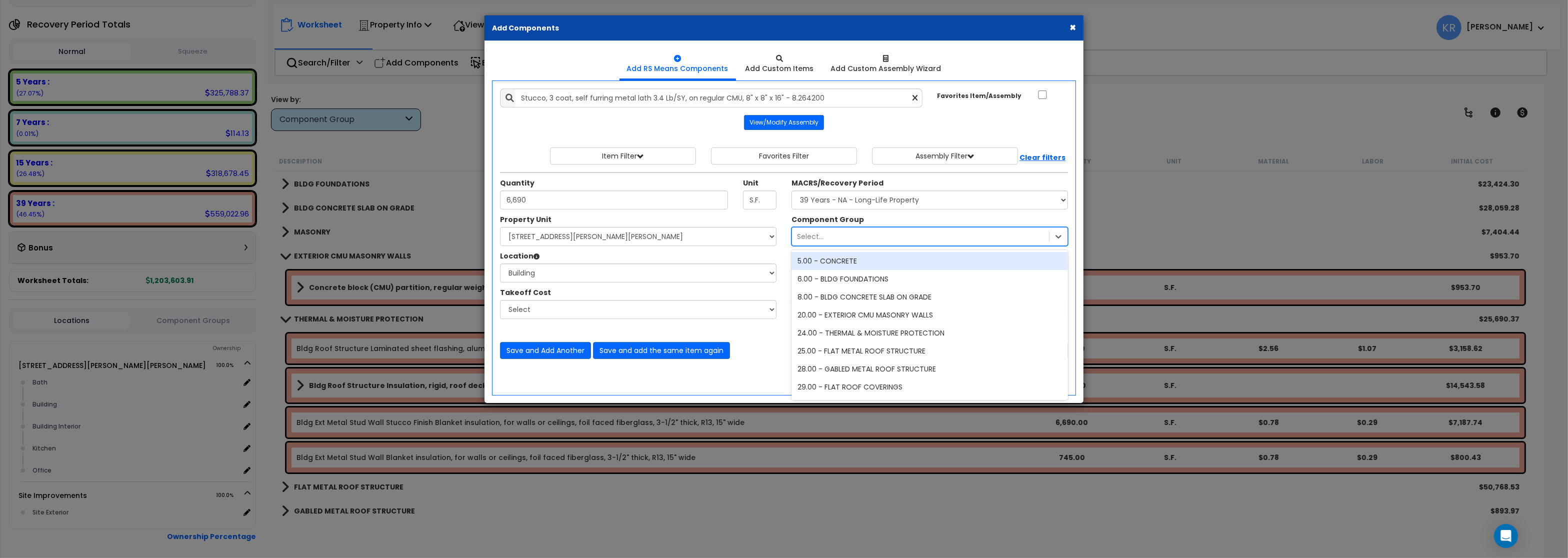
click at [819, 235] on div "Select..." at bounding box center [810, 236] width 26 height 10
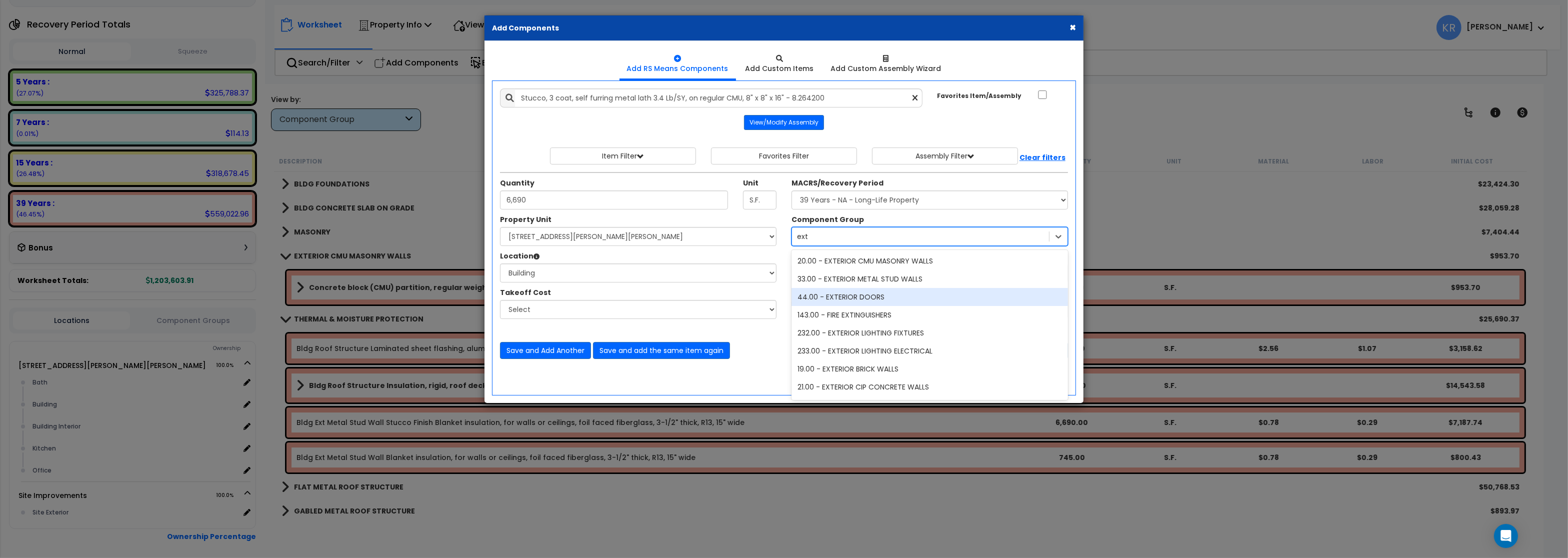
type input "exter"
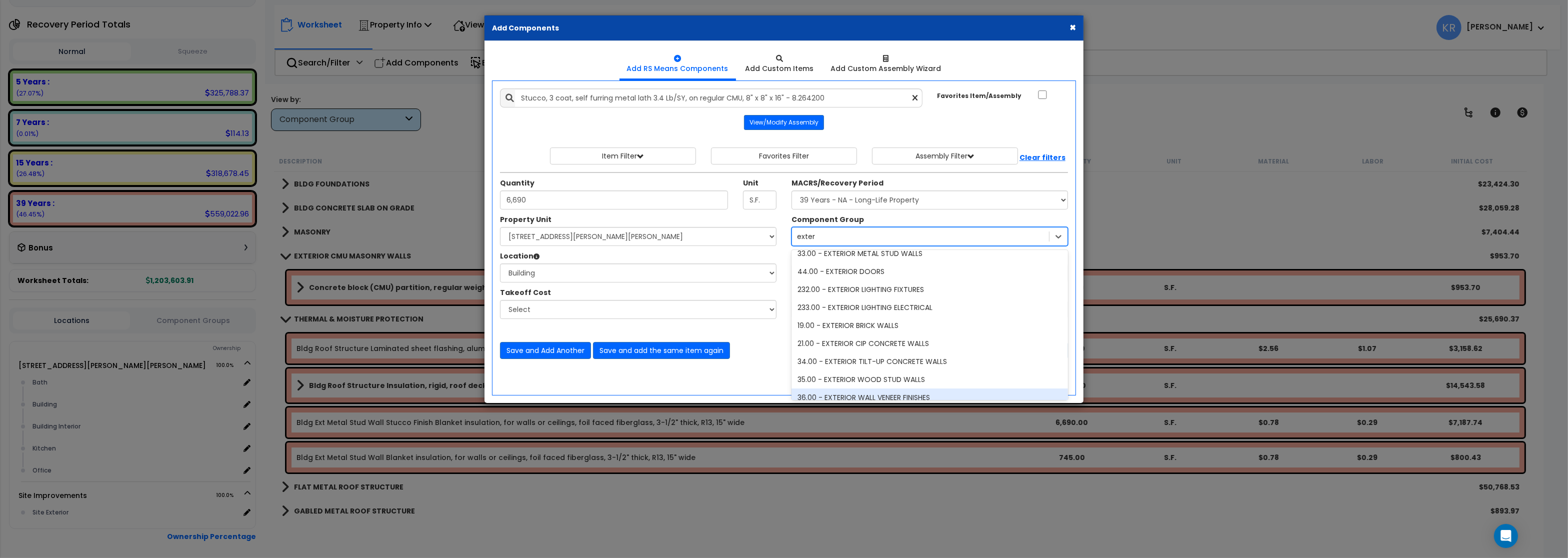
scroll to position [0, 0]
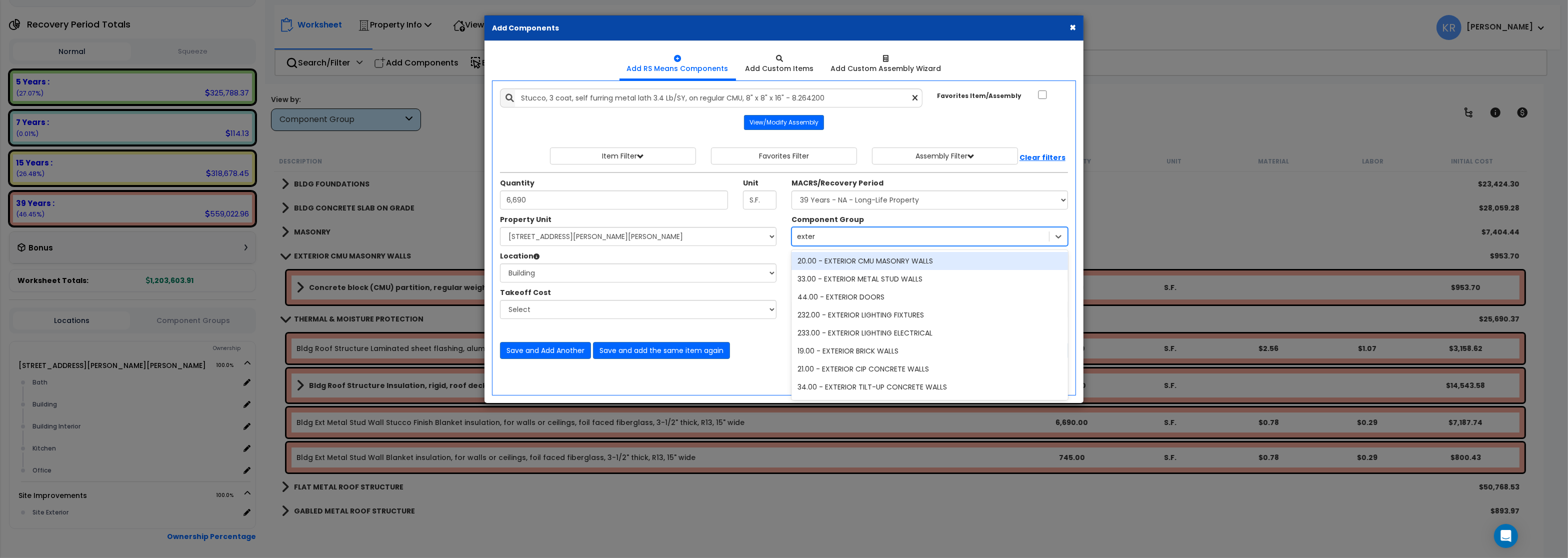
click at [886, 266] on div "20.00 - EXTERIOR CMU MASONRY WALLS" at bounding box center [929, 260] width 277 height 18
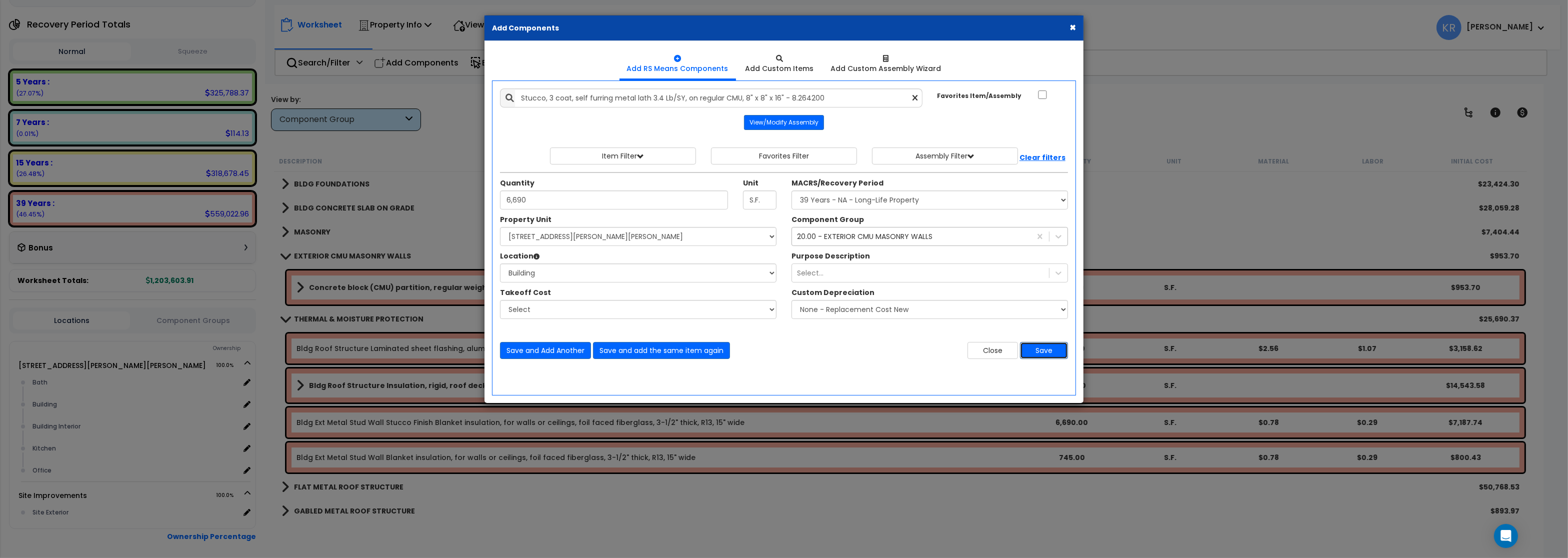
click at [1044, 348] on button "Save" at bounding box center [1044, 351] width 48 height 17
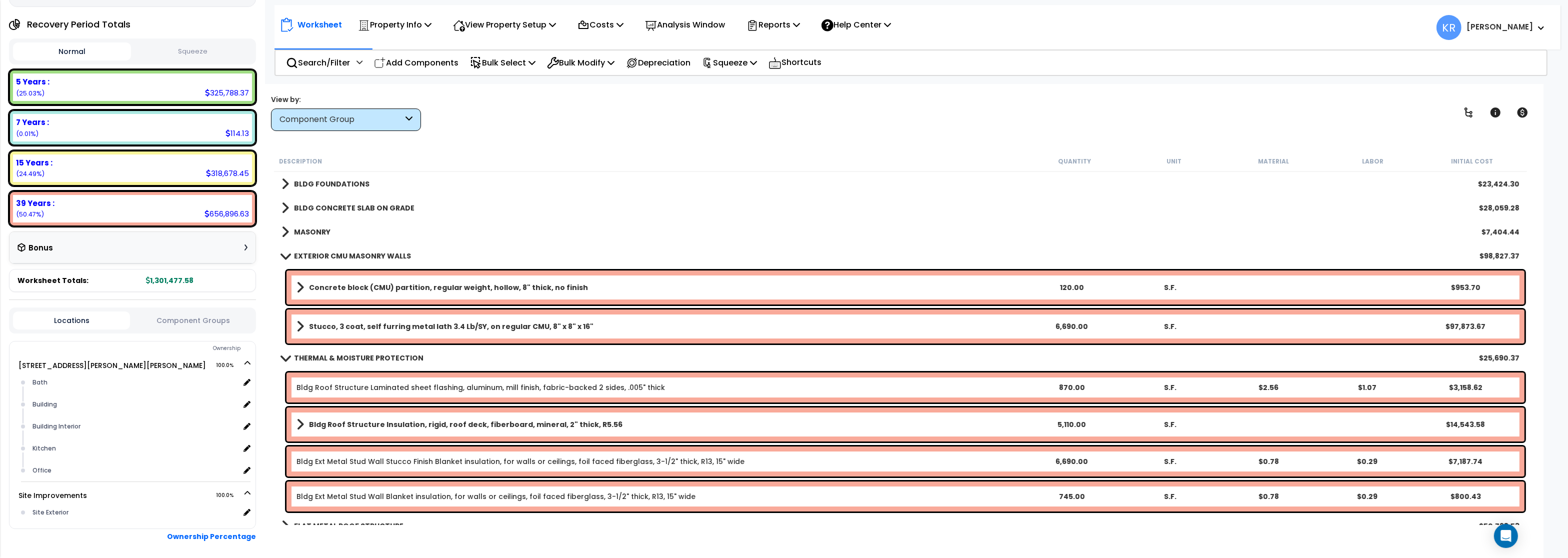
scroll to position [60, 0]
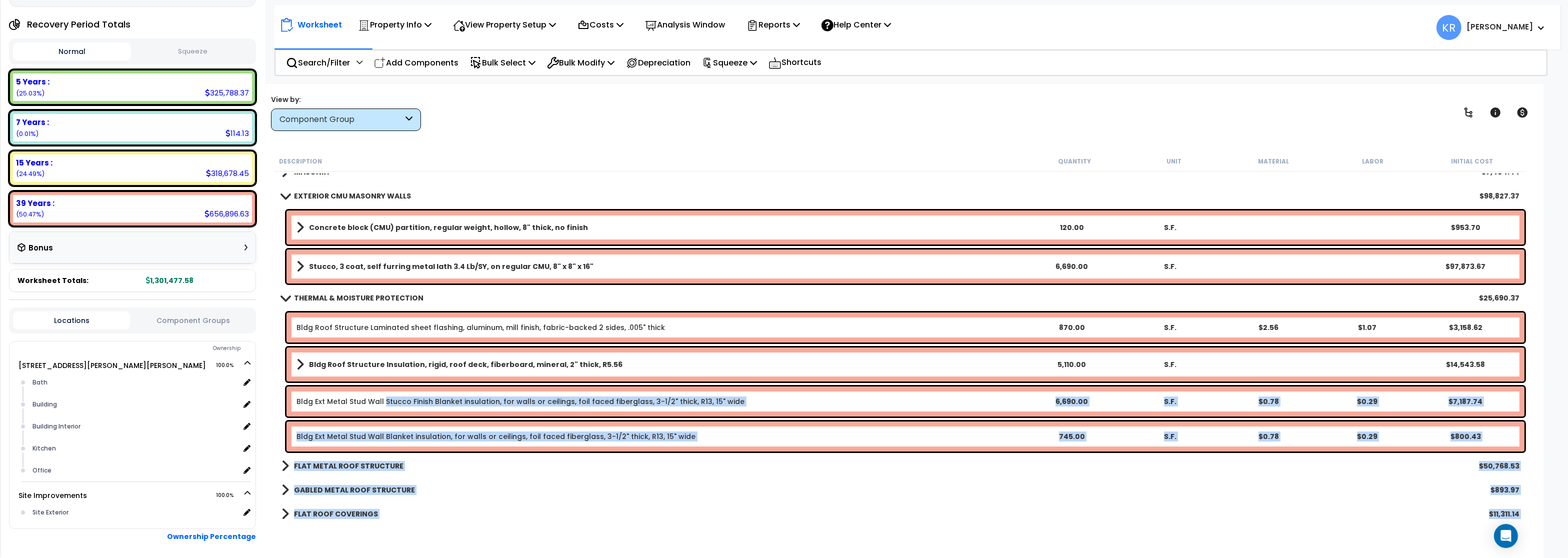
click at [384, 403] on link "Bldg Ext Metal Stud Wall Stucco Finish Blanket insulation, for walls or ceiling…" at bounding box center [520, 401] width 448 height 10
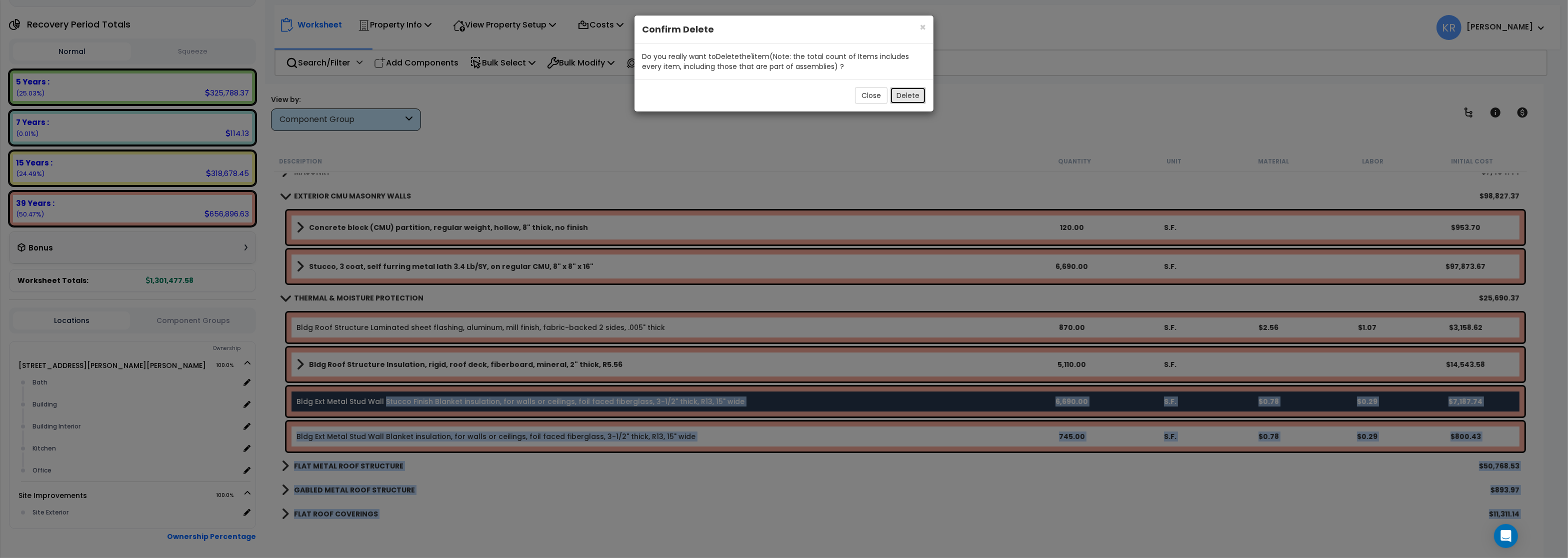
click at [904, 95] on button "Delete" at bounding box center [907, 96] width 36 height 17
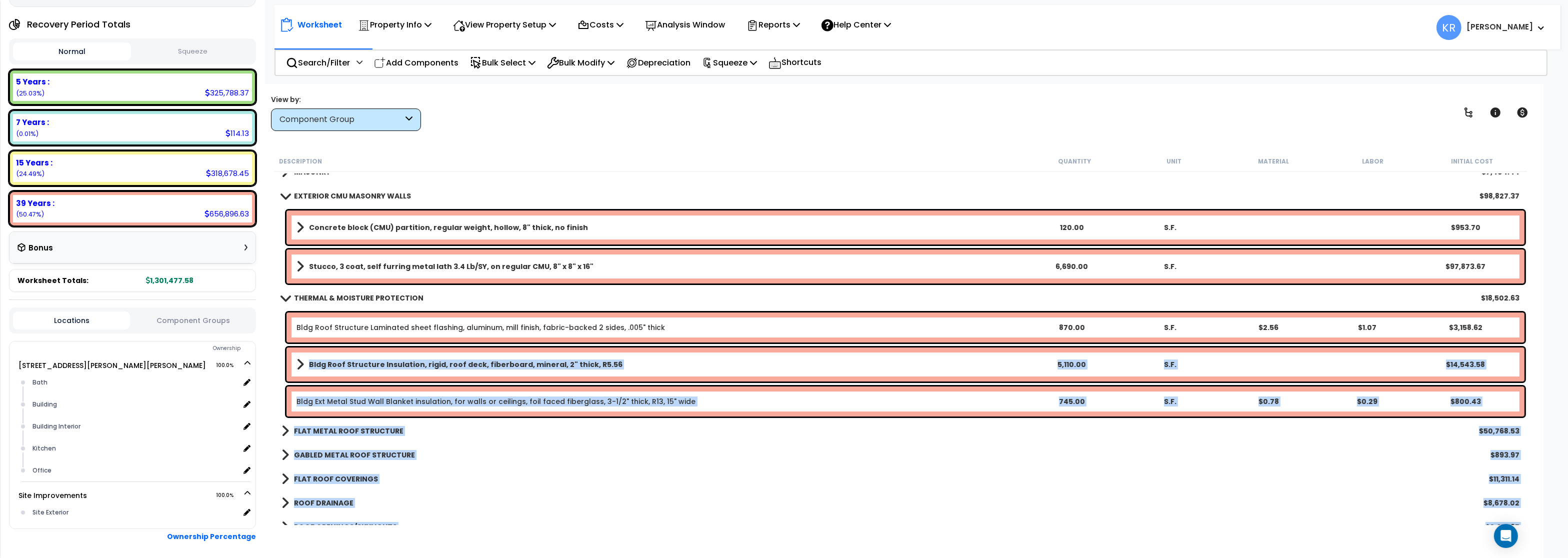
click at [759, 482] on div "FLAT ROOF COVERINGS $11,311.14" at bounding box center [900, 479] width 1248 height 24
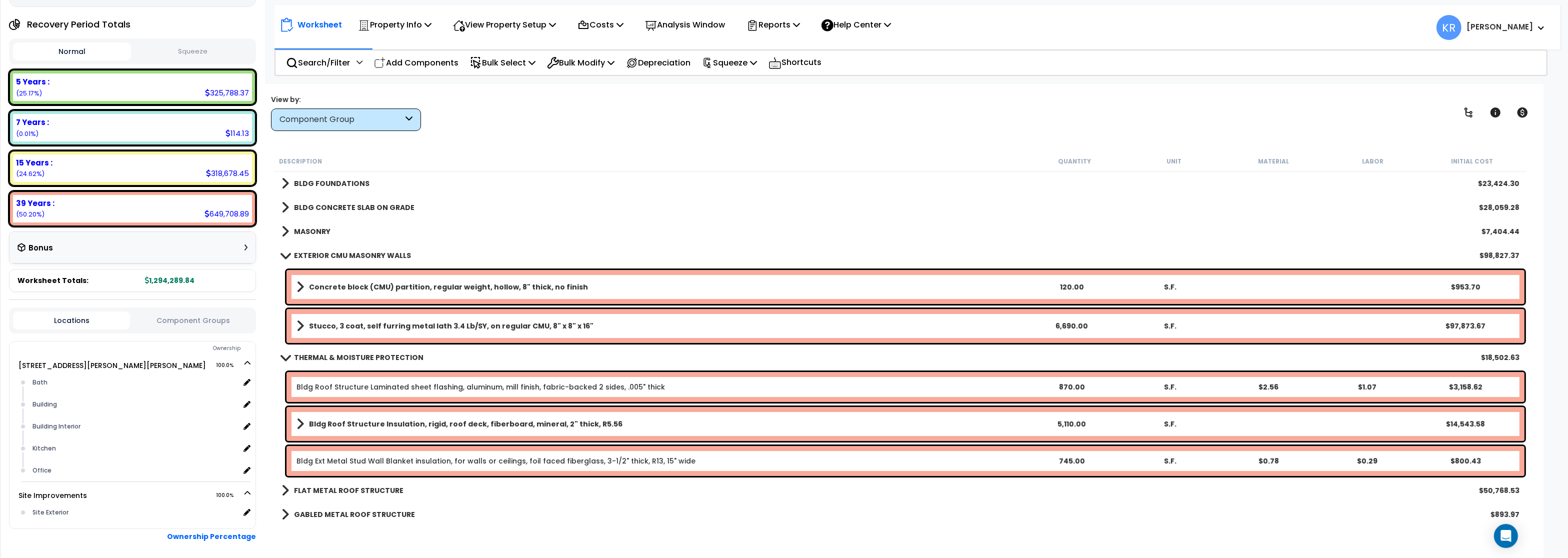
scroll to position [0, 0]
click at [348, 252] on b "EXTERIOR CMU MASONRY WALLS" at bounding box center [352, 256] width 117 height 10
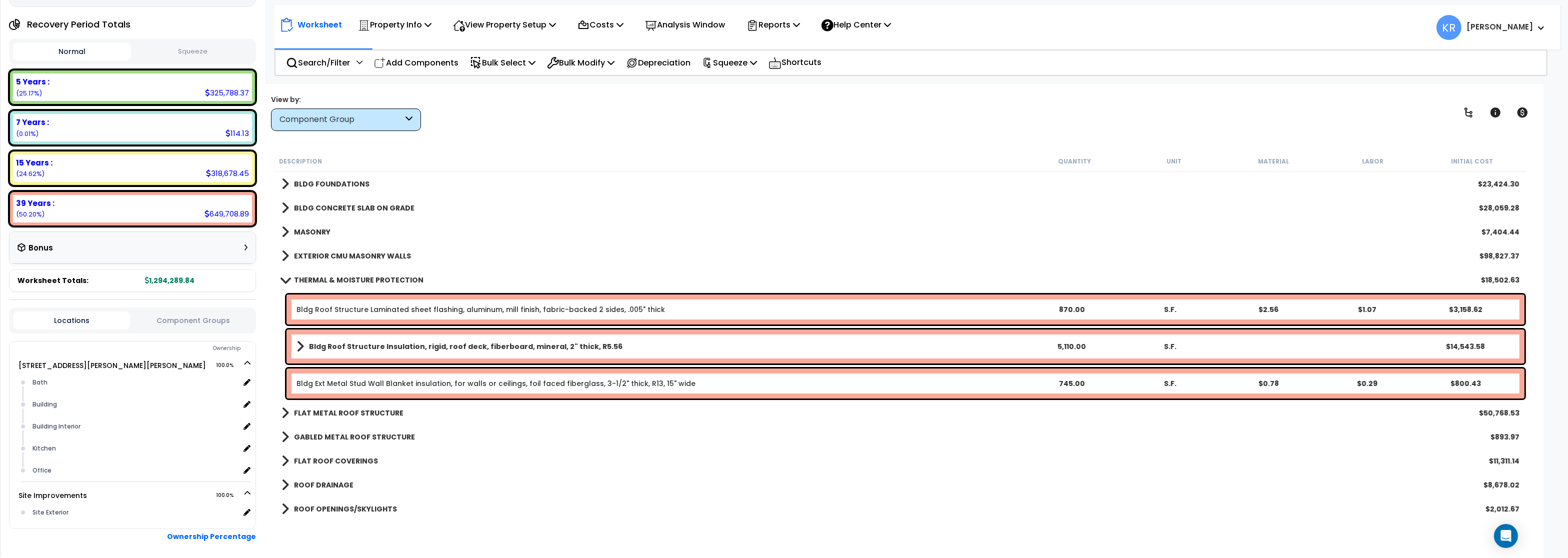
click at [308, 277] on b "THERMAL & MOISTURE PROTECTION" at bounding box center [358, 280] width 129 height 10
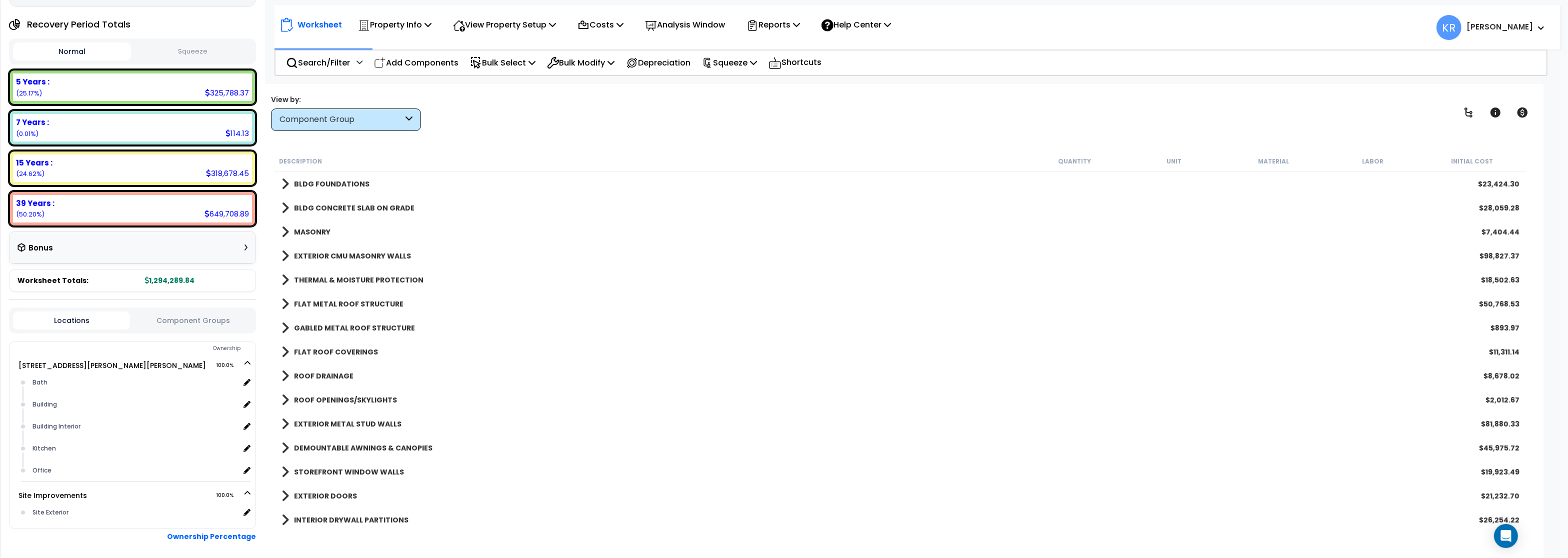
click at [310, 230] on b "MASONRY" at bounding box center [312, 231] width 37 height 10
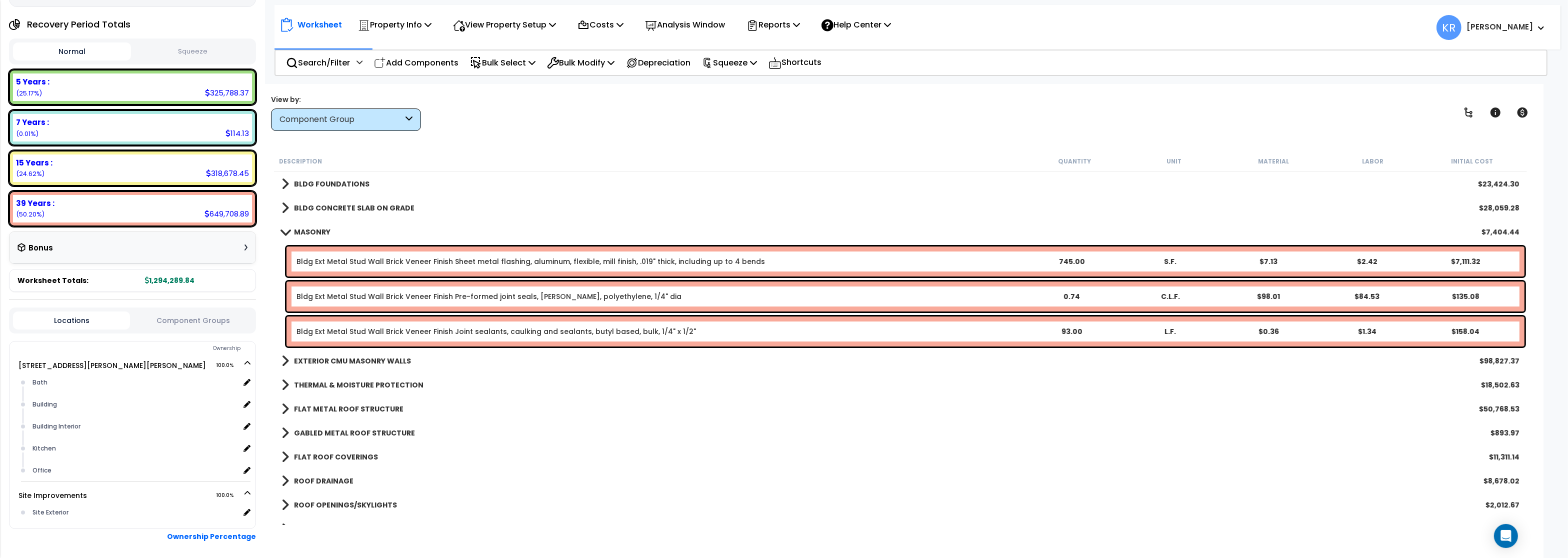
click at [292, 228] on link "MASONRY" at bounding box center [305, 232] width 49 height 14
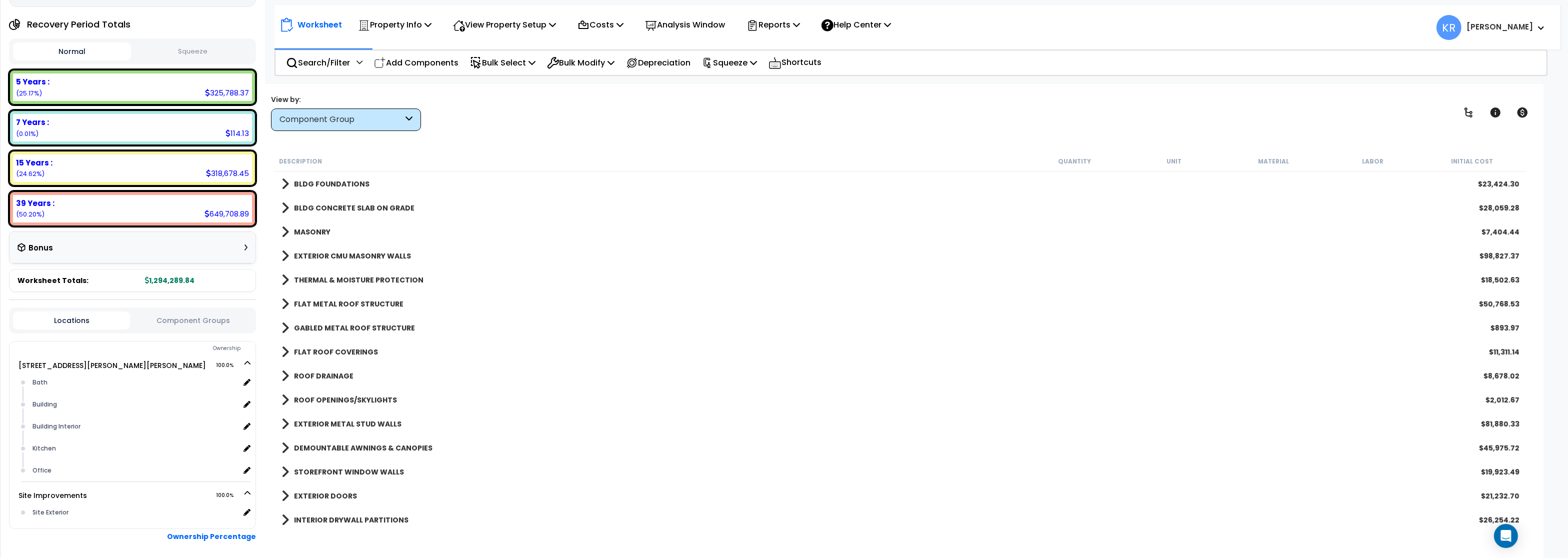
click at [312, 302] on b "FLAT METAL ROOF STRUCTURE" at bounding box center [348, 304] width 110 height 10
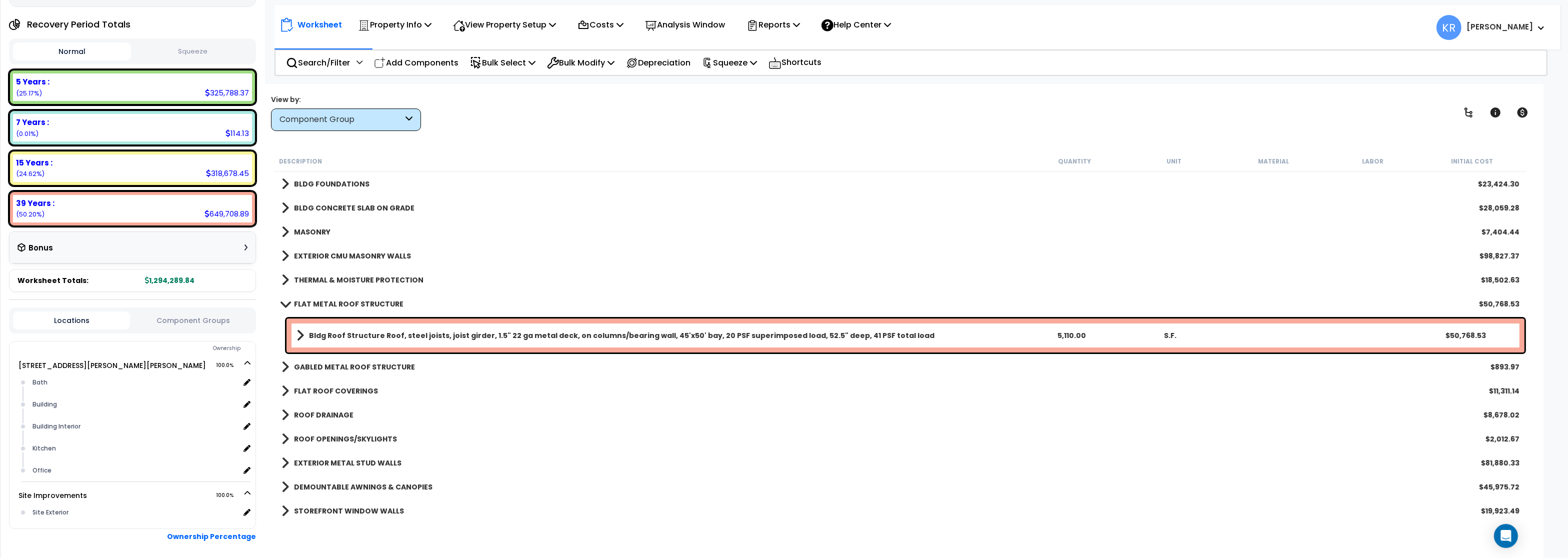
click at [312, 302] on b "FLAT METAL ROOF STRUCTURE" at bounding box center [348, 304] width 110 height 10
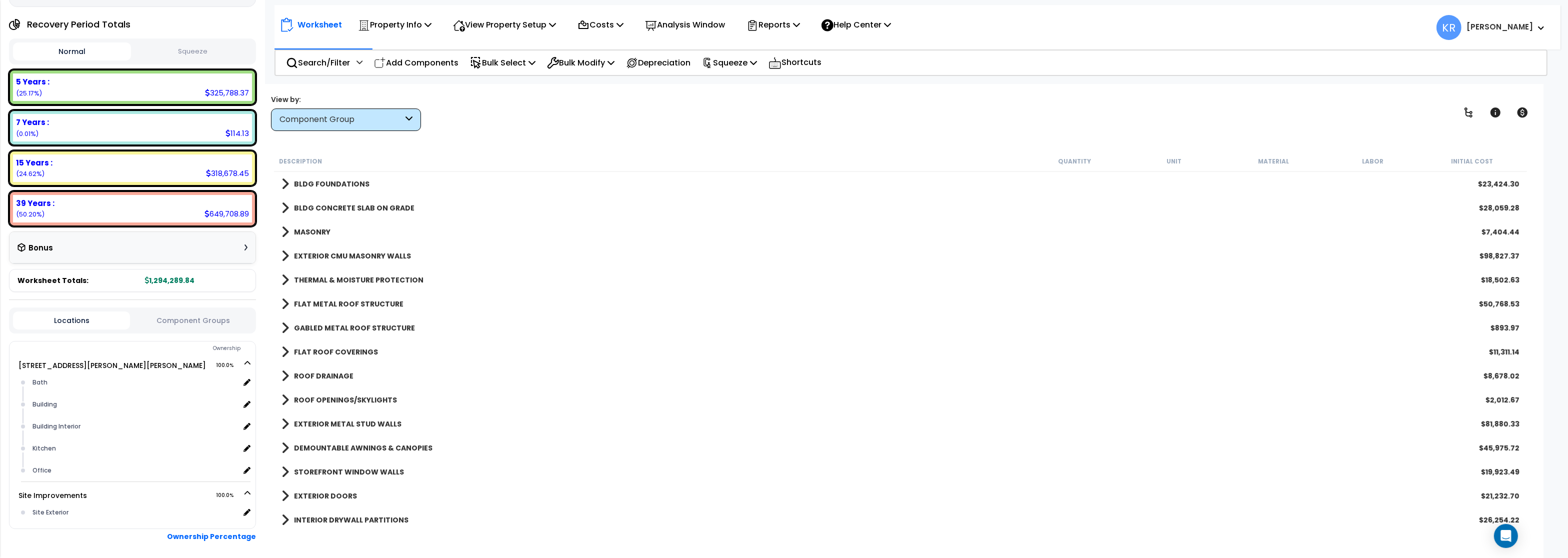
click at [319, 324] on b "GABLED METAL ROOF STRUCTURE" at bounding box center [354, 328] width 121 height 10
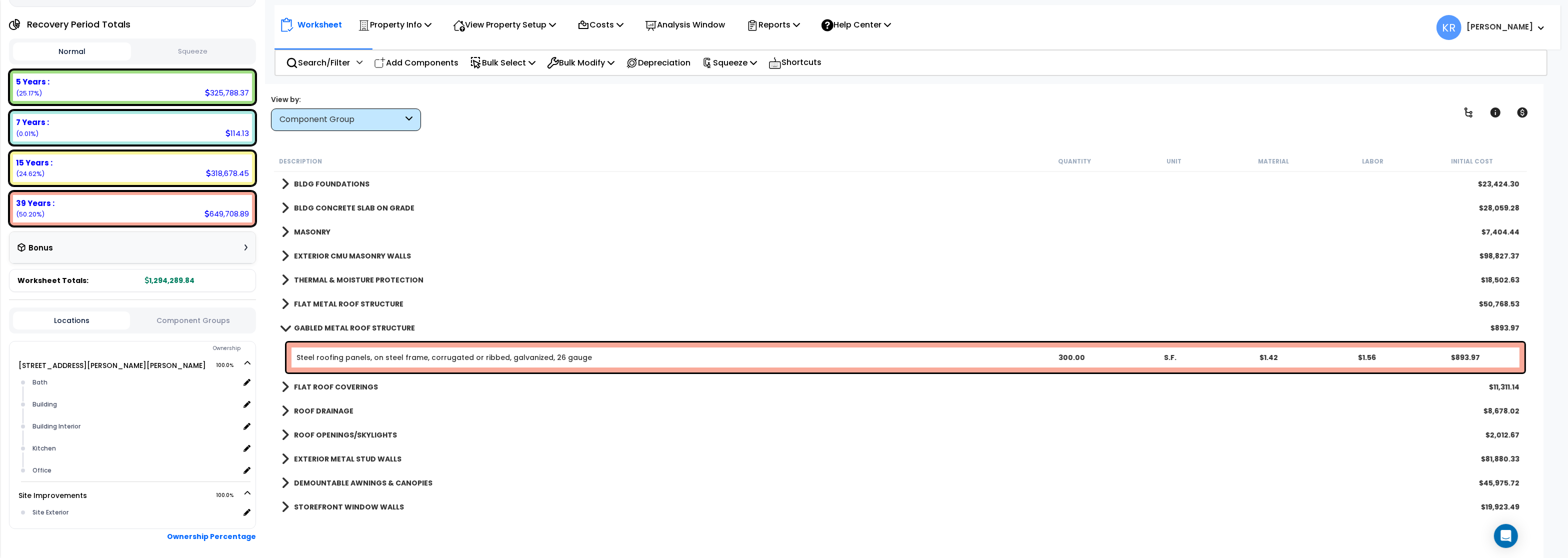
click at [314, 324] on b "GABLED METAL ROOF STRUCTURE" at bounding box center [354, 328] width 121 height 10
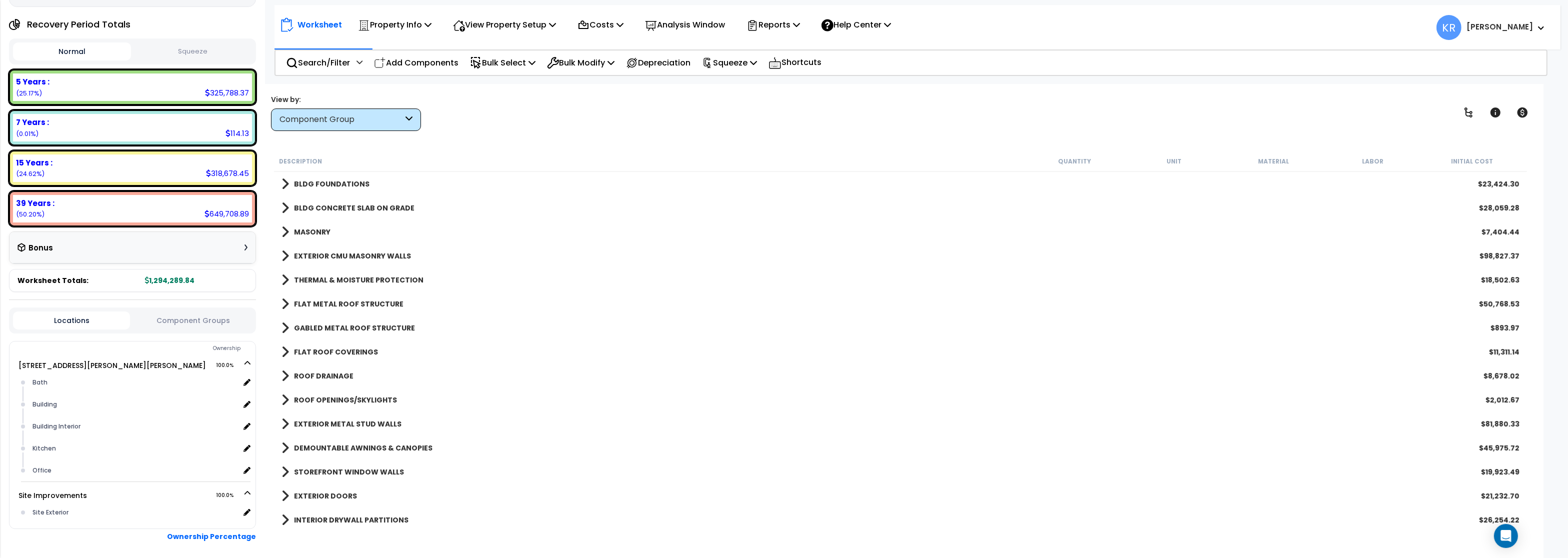
click at [310, 351] on b "FLAT ROOF COVERINGS" at bounding box center [336, 351] width 84 height 10
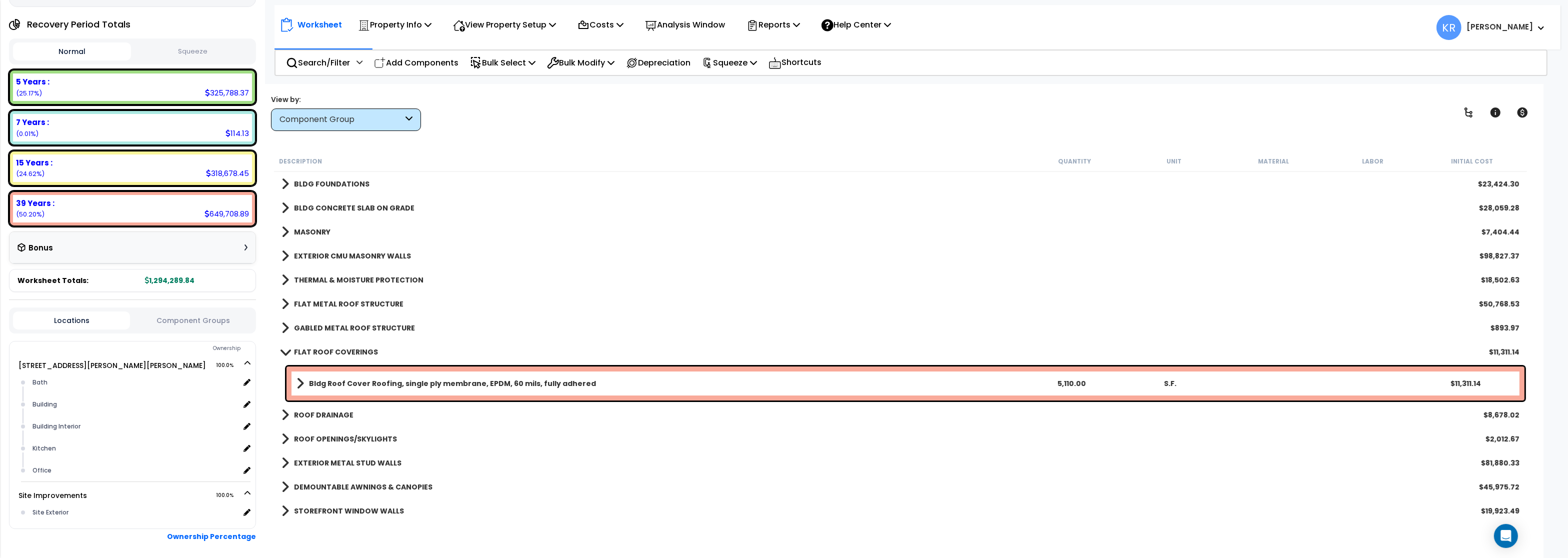
click at [309, 349] on b "FLAT ROOF COVERINGS" at bounding box center [336, 351] width 84 height 10
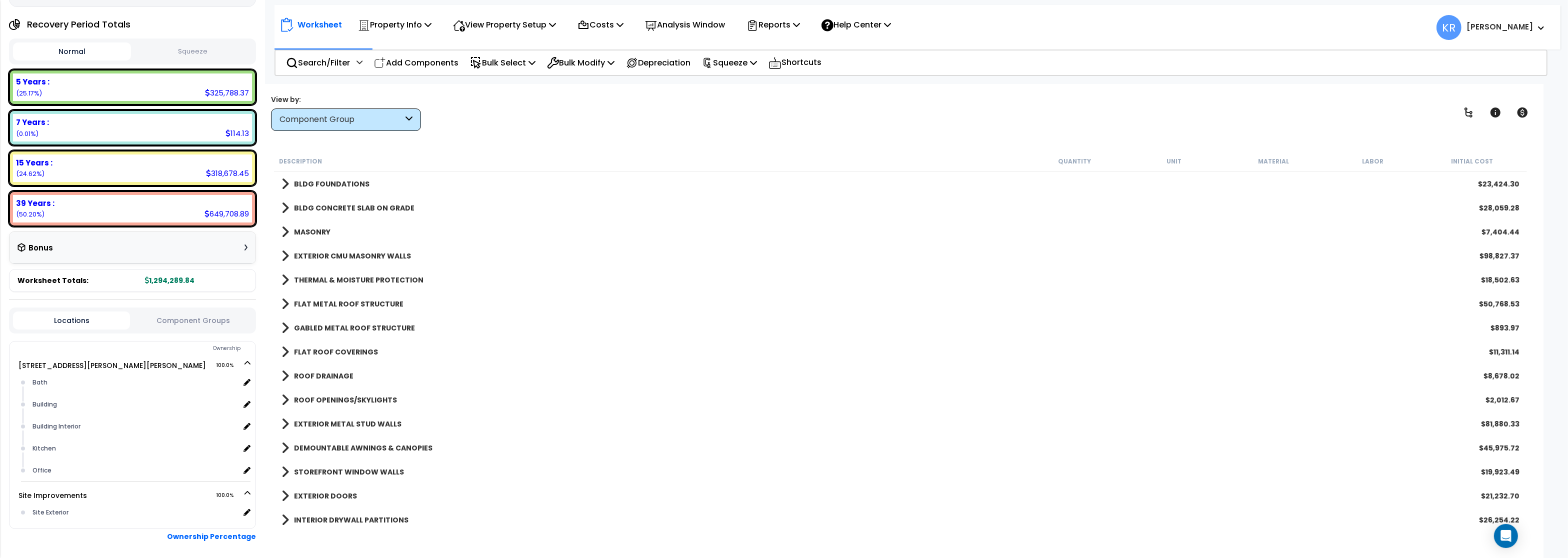
click at [330, 373] on b "ROOF DRAINAGE" at bounding box center [323, 376] width 59 height 10
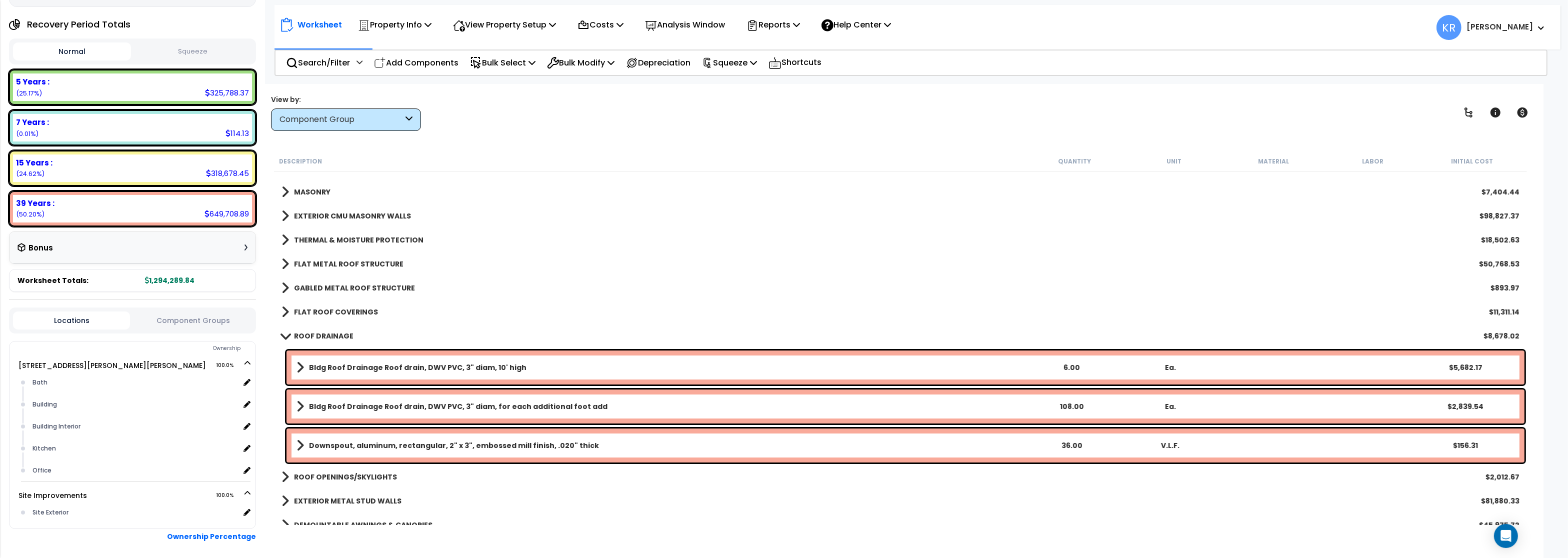
scroll to position [60, 0]
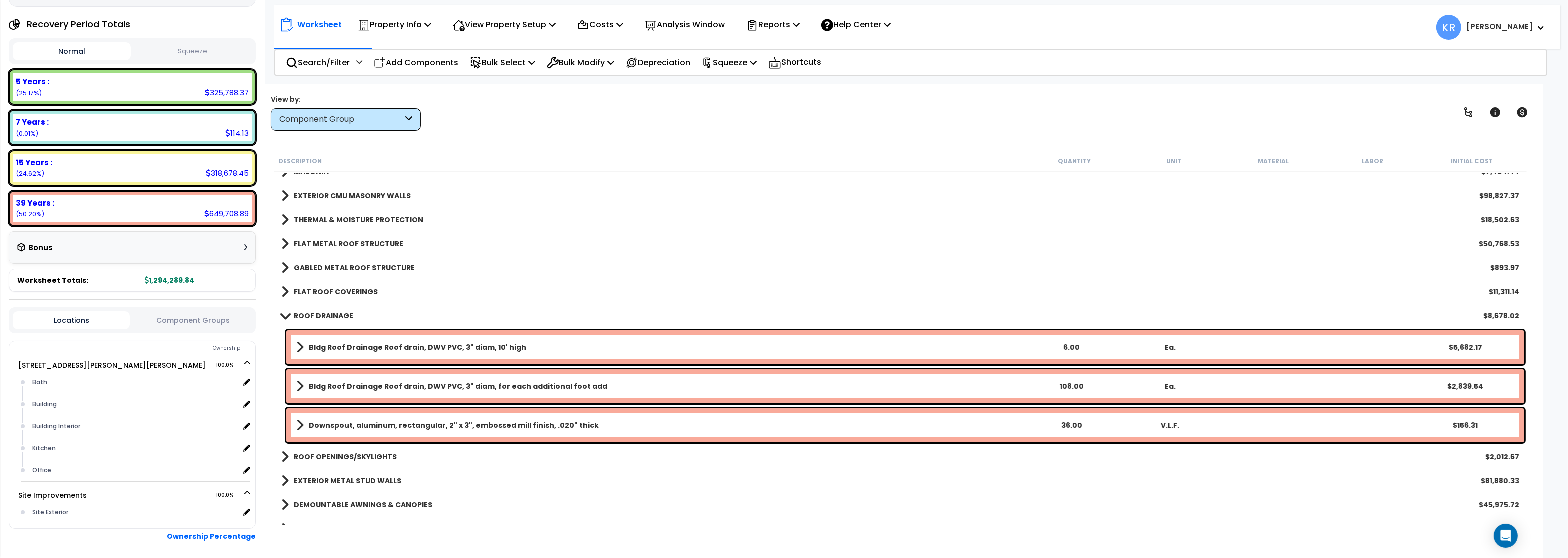
click at [329, 315] on b "ROOF DRAINAGE" at bounding box center [323, 316] width 59 height 10
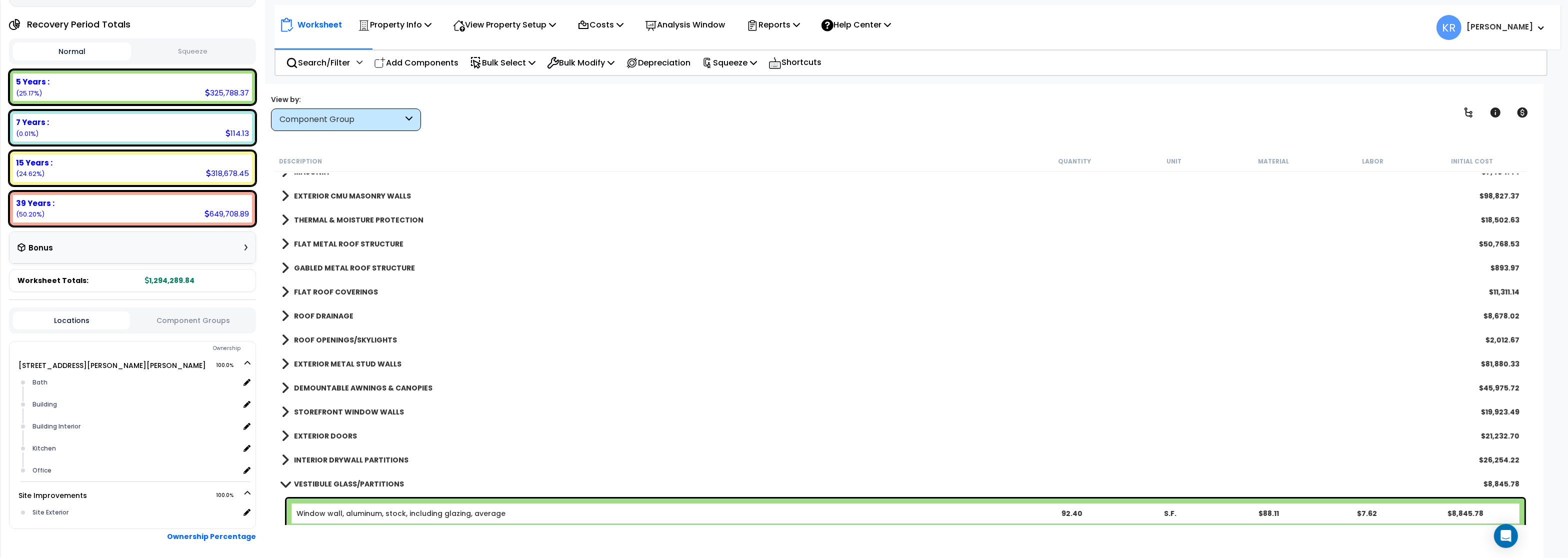
click at [327, 336] on b "ROOF OPENINGS/SKYLIGHTS" at bounding box center [345, 340] width 103 height 10
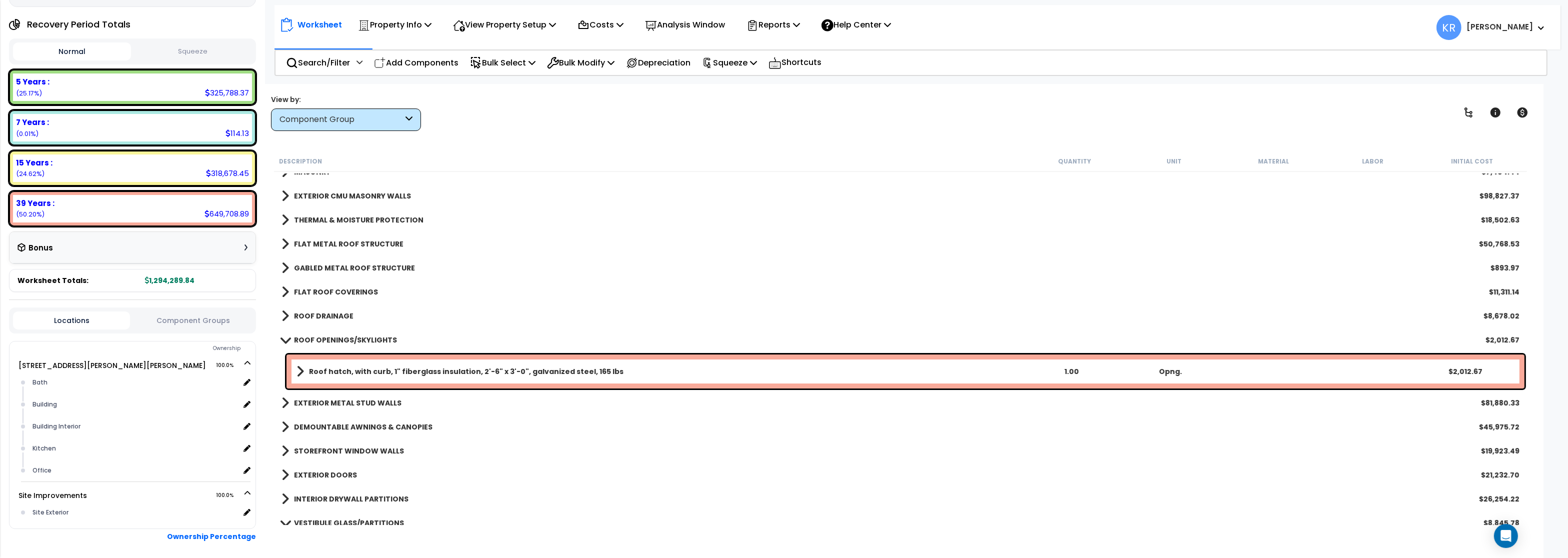
click at [327, 336] on b "ROOF OPENINGS/SKYLIGHTS" at bounding box center [345, 340] width 103 height 10
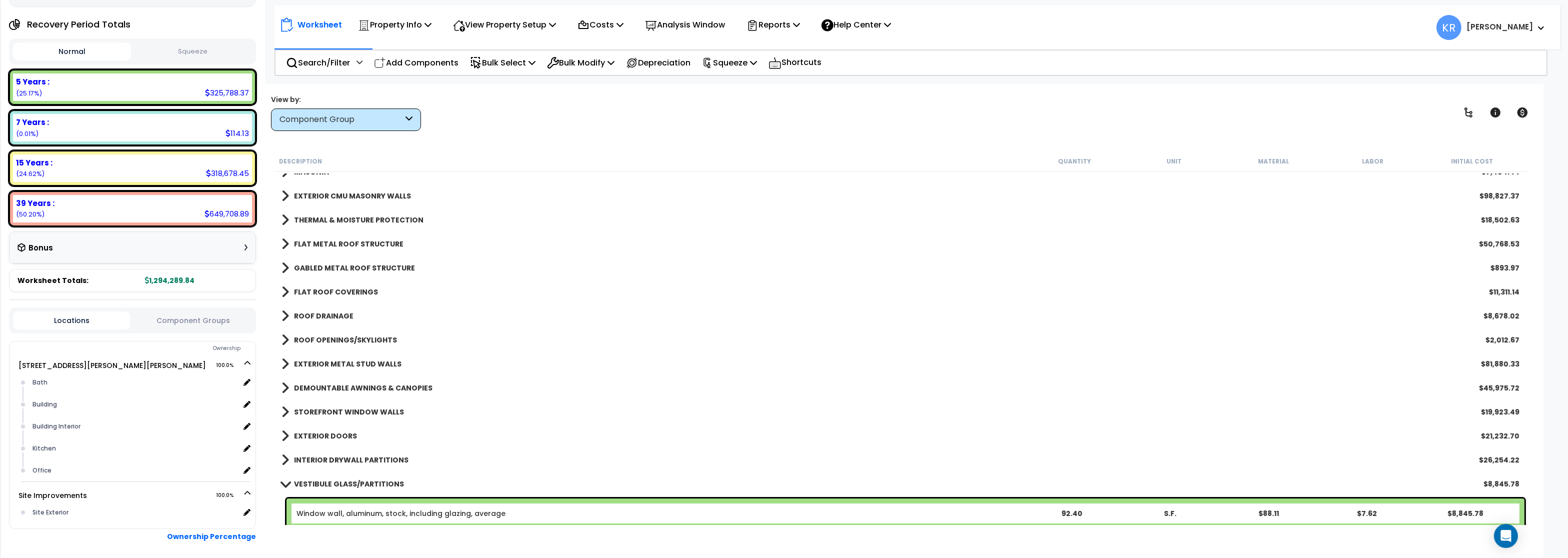
click at [324, 361] on b "EXTERIOR METAL STUD WALLS" at bounding box center [347, 364] width 107 height 10
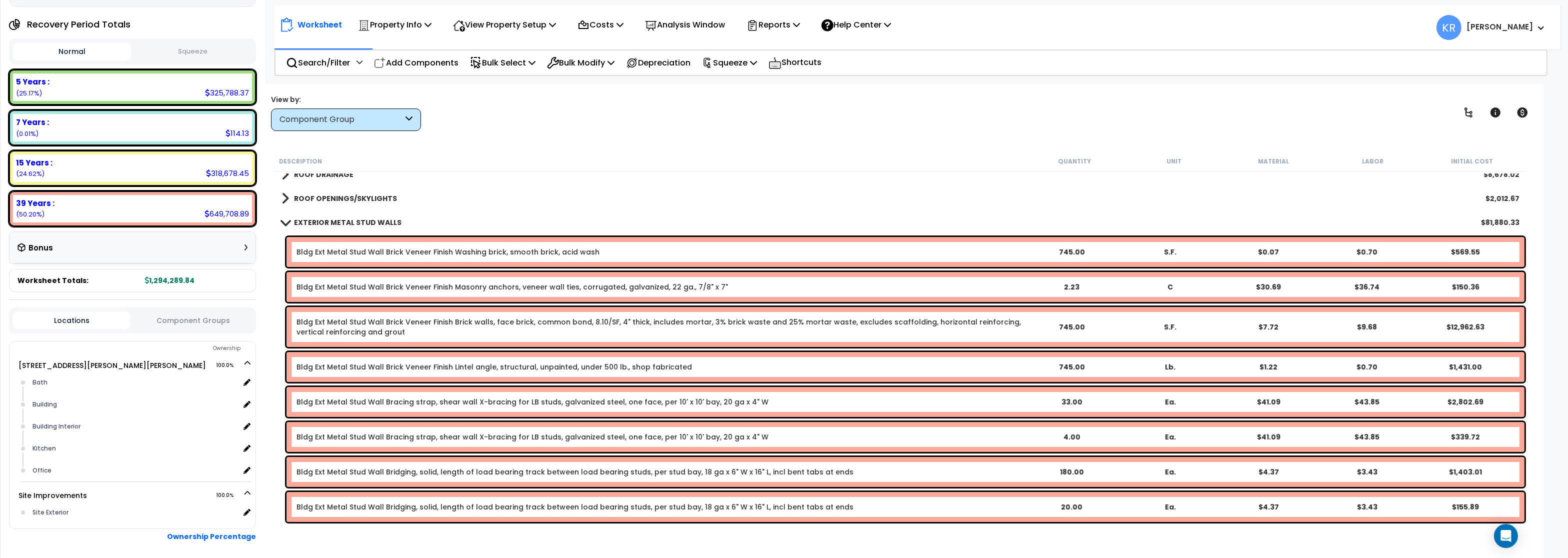
scroll to position [240, 0]
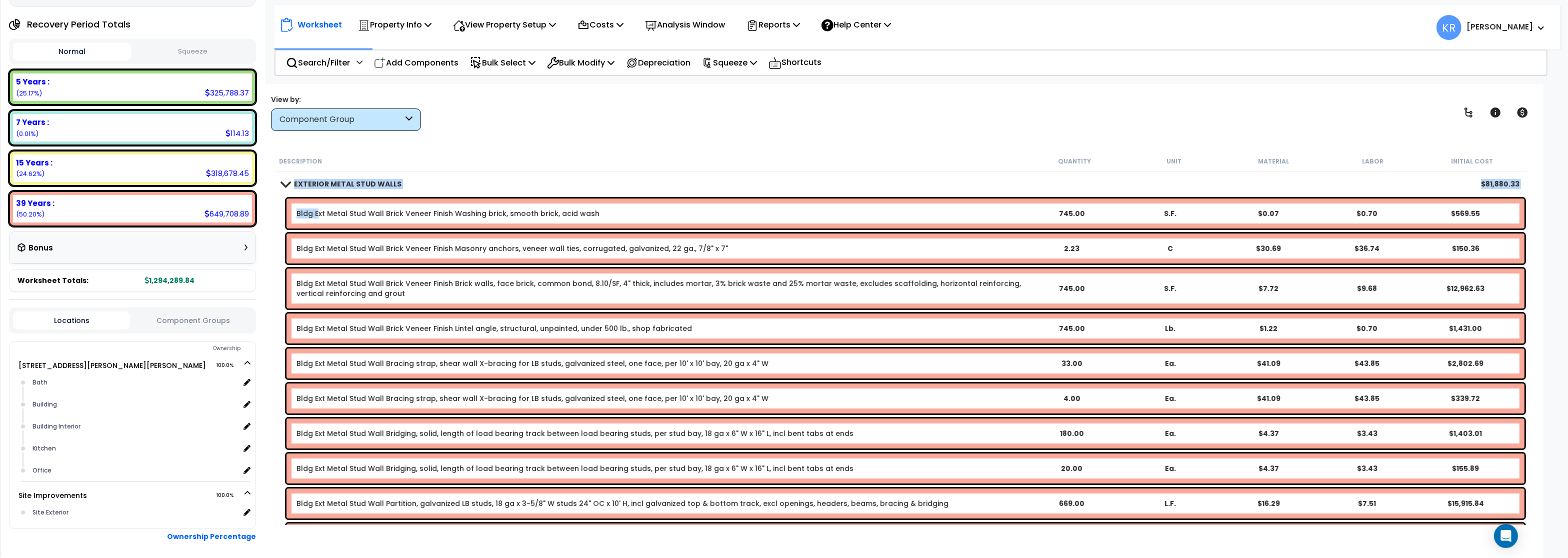
click at [318, 213] on link "Bldg Ext Metal Stud Wall Brick Veneer Finish Washing brick, smooth brick, acid …" at bounding box center [448, 214] width 303 height 10
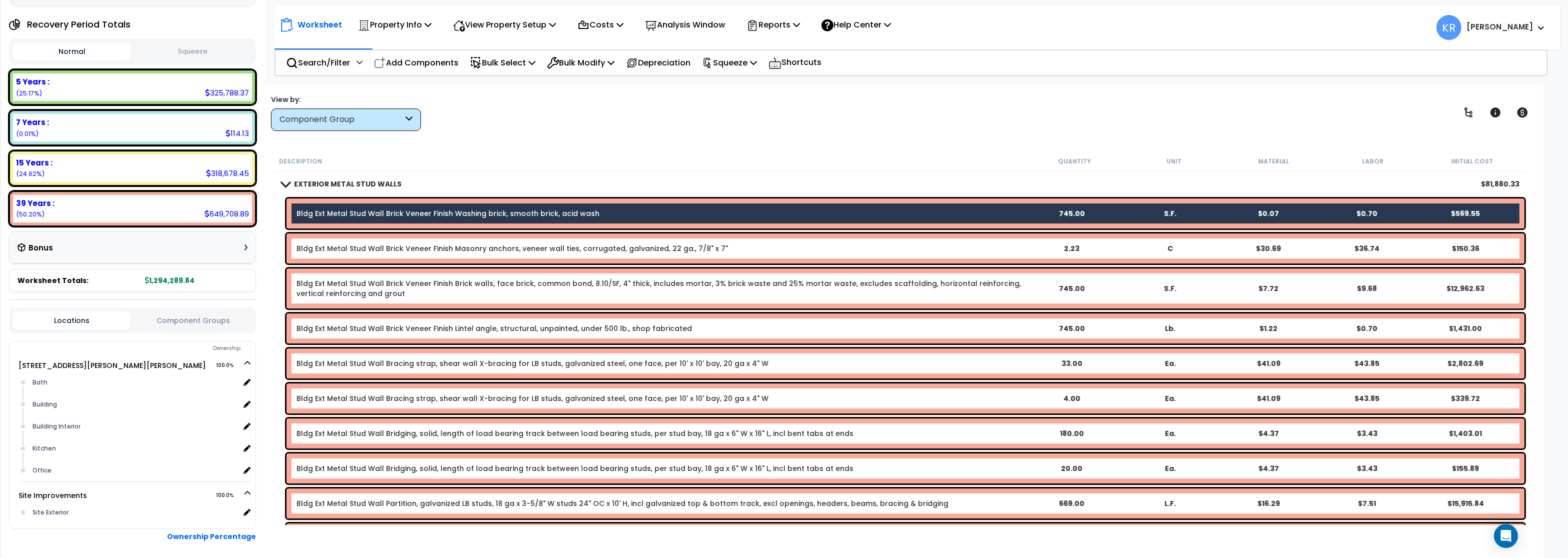
click at [319, 251] on link "Bldg Ext Metal Stud Wall Brick Veneer Finish Masonry anchors, veneer wall ties,…" at bounding box center [513, 249] width 432 height 10
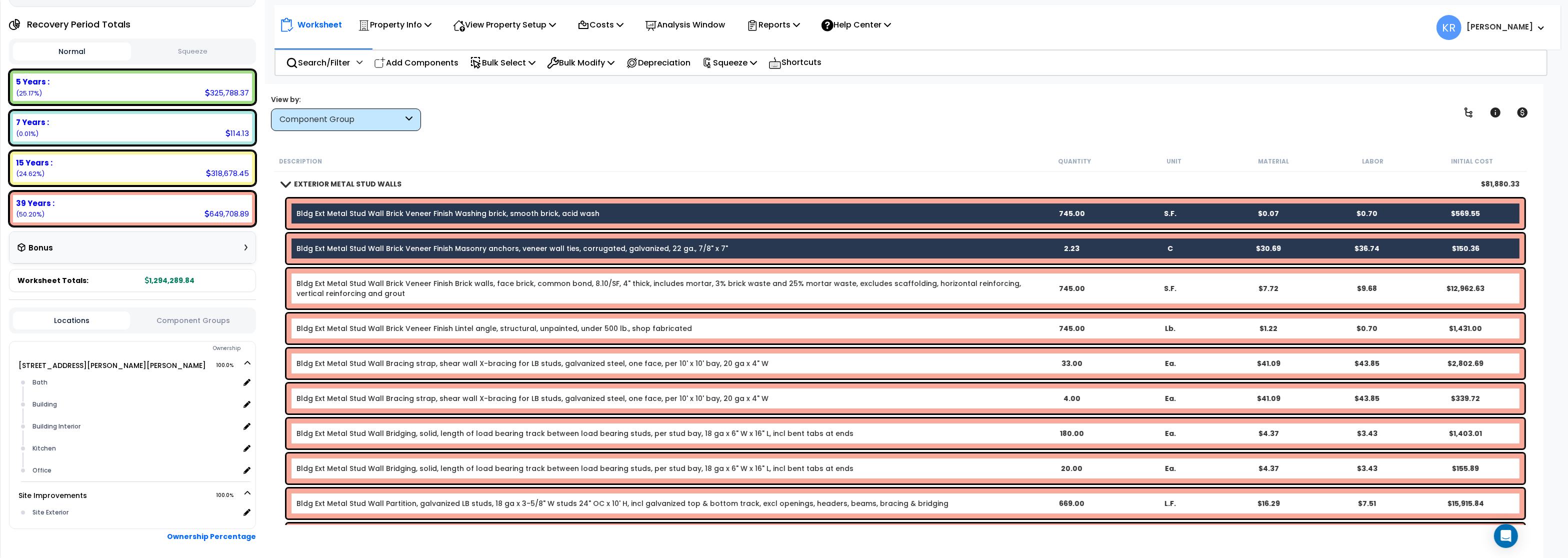
click at [320, 285] on link "Bldg Ext Metal Stud Wall Brick Veneer Finish Brick walls, face brick, common bo…" at bounding box center [659, 288] width 725 height 20
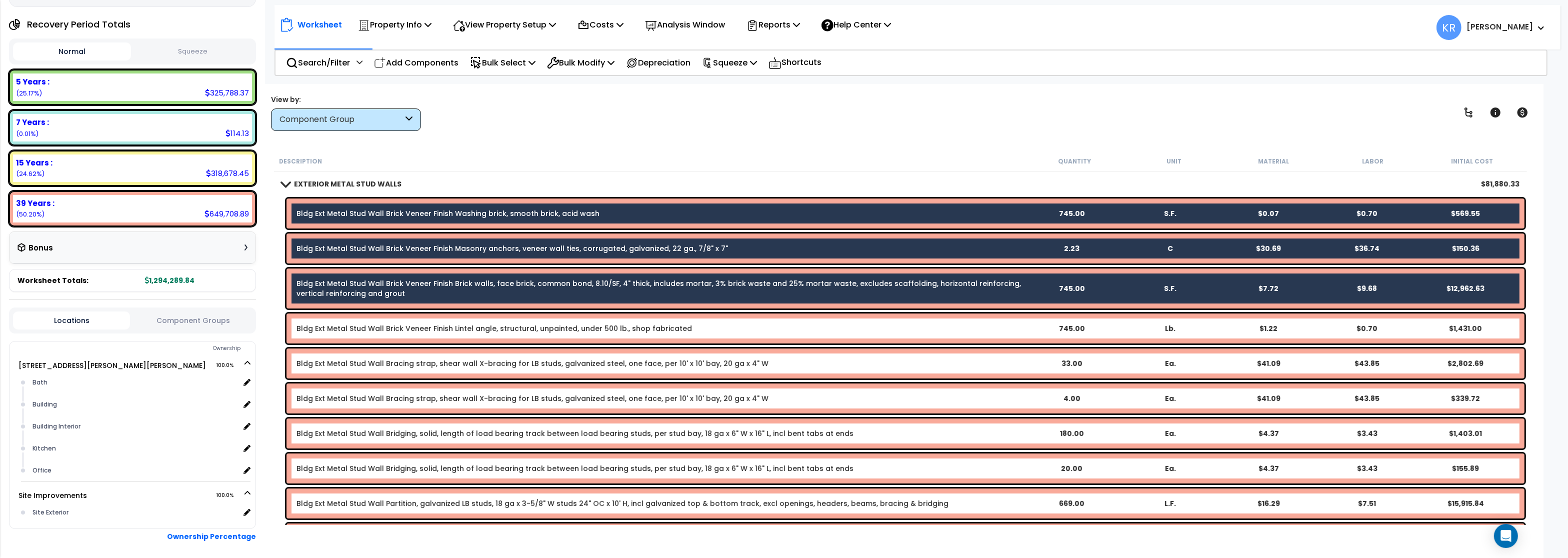
click at [324, 330] on link "Bldg Ext Metal Stud Wall Brick Veneer Finish Lintel angle, structural, unpainte…" at bounding box center [495, 328] width 396 height 10
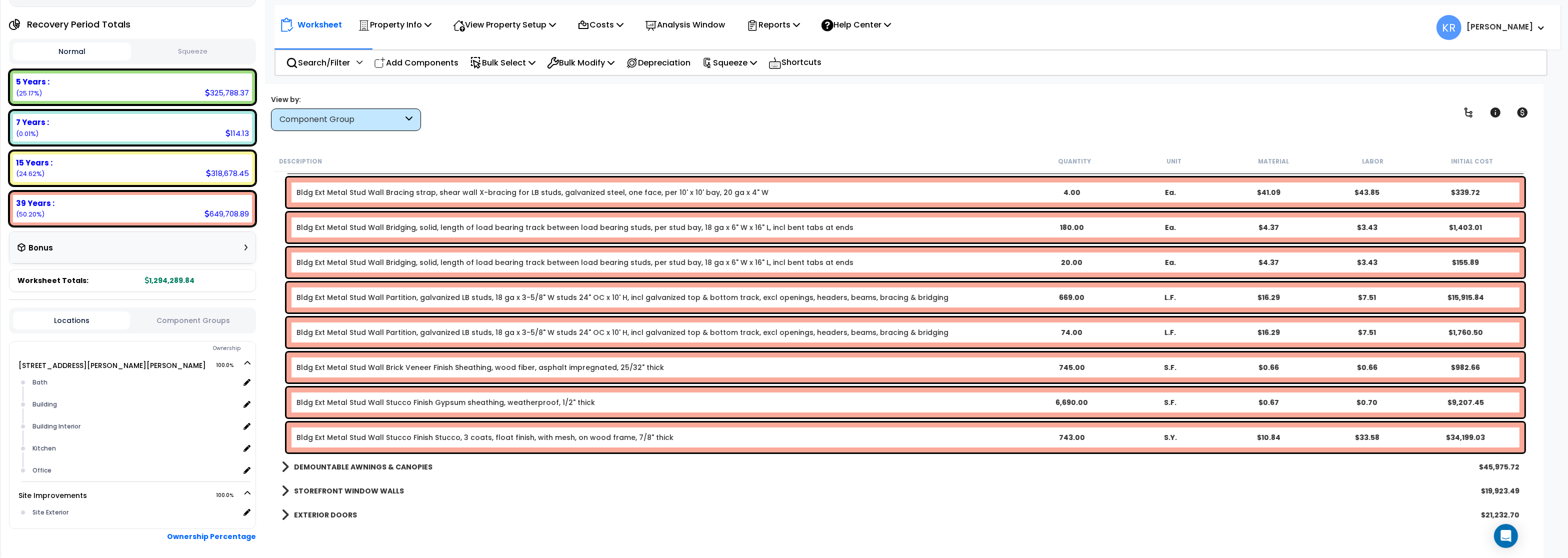
scroll to position [480, 0]
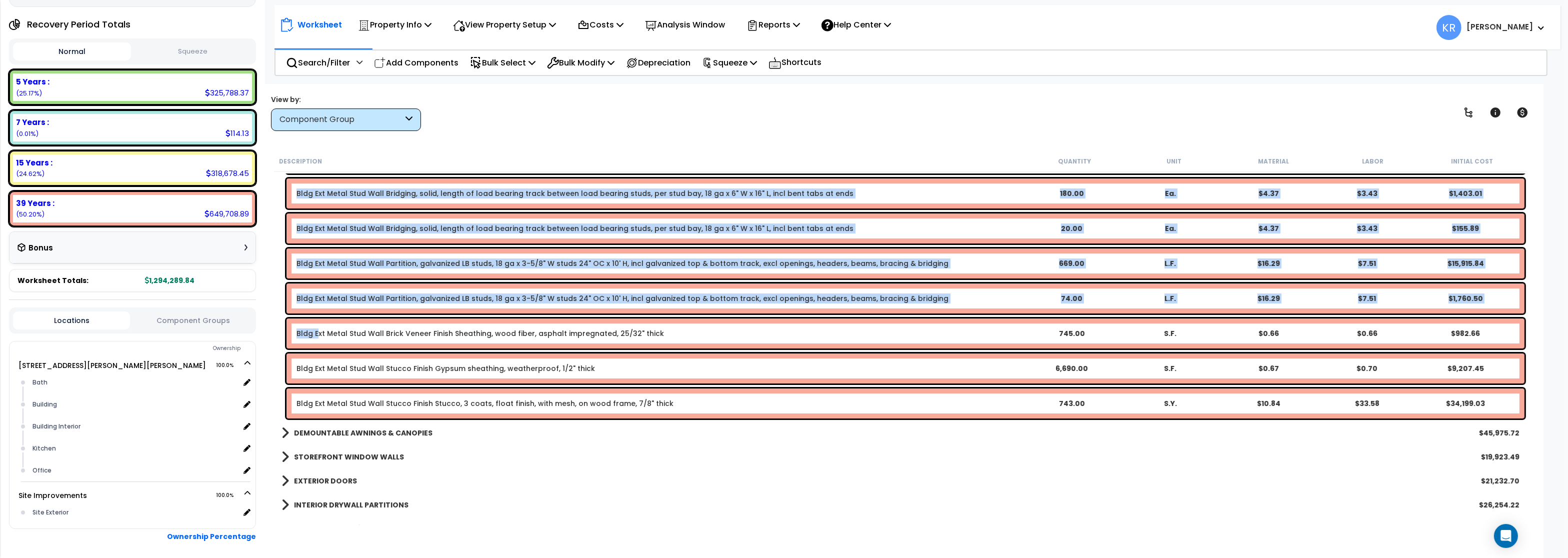
click at [318, 330] on link "Bldg Ext Metal Stud Wall Brick Veneer Finish Sheathing, wood fiber, asphalt imp…" at bounding box center [481, 334] width 368 height 10
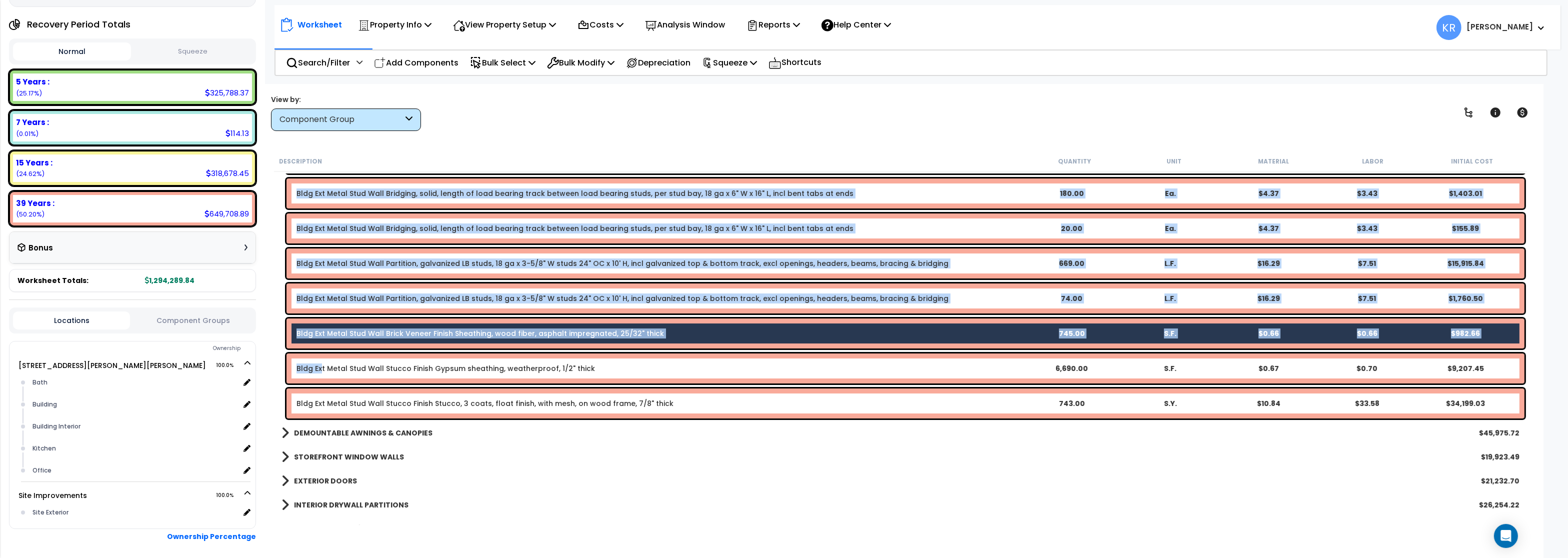
click at [320, 366] on link "Bldg Ext Metal Stud Wall Stucco Finish Gypsum sheathing, weatherproof, 1/2" thi…" at bounding box center [446, 369] width 298 height 10
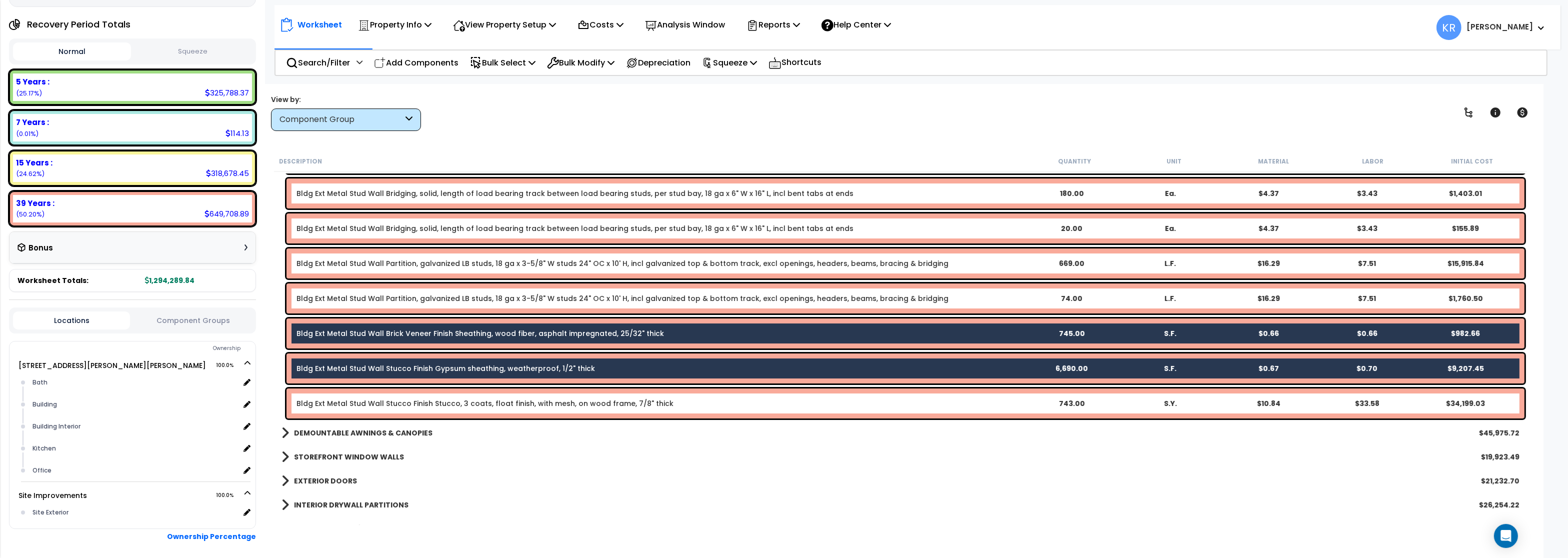
click at [320, 401] on link "Bldg Ext Metal Stud Wall Stucco Finish Stucco, 3 coats, float finish, with mesh…" at bounding box center [485, 403] width 377 height 10
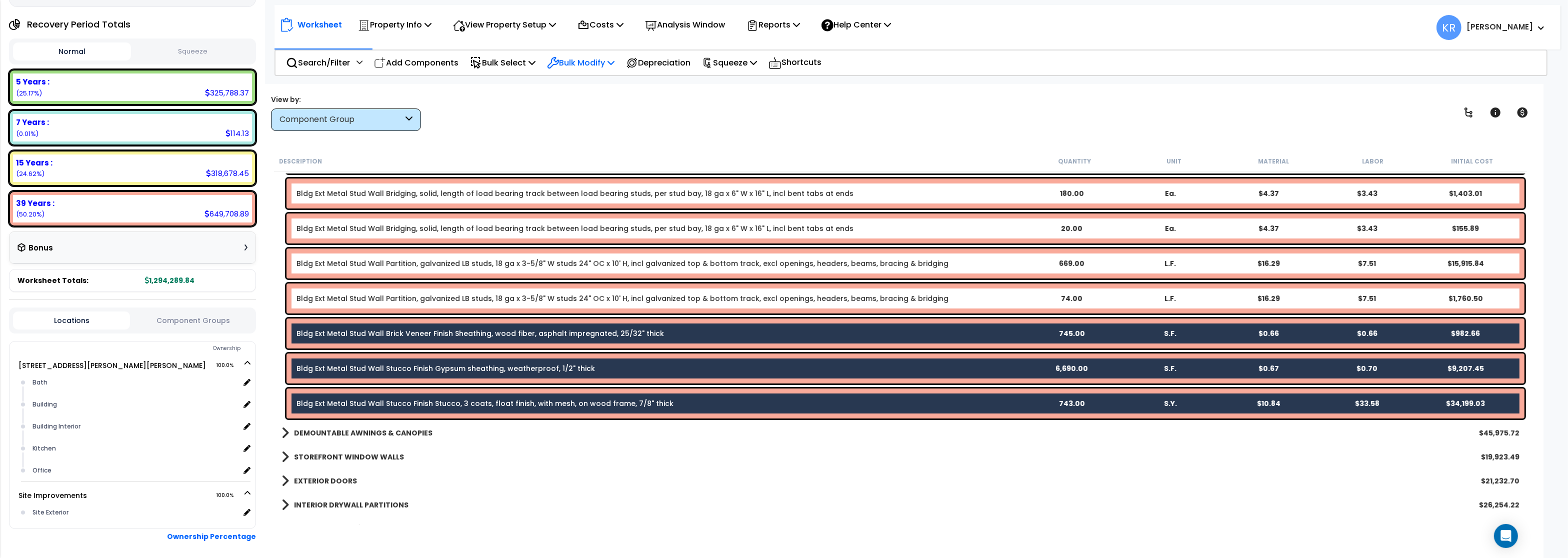
click at [587, 60] on p "Bulk Modify" at bounding box center [580, 62] width 68 height 13
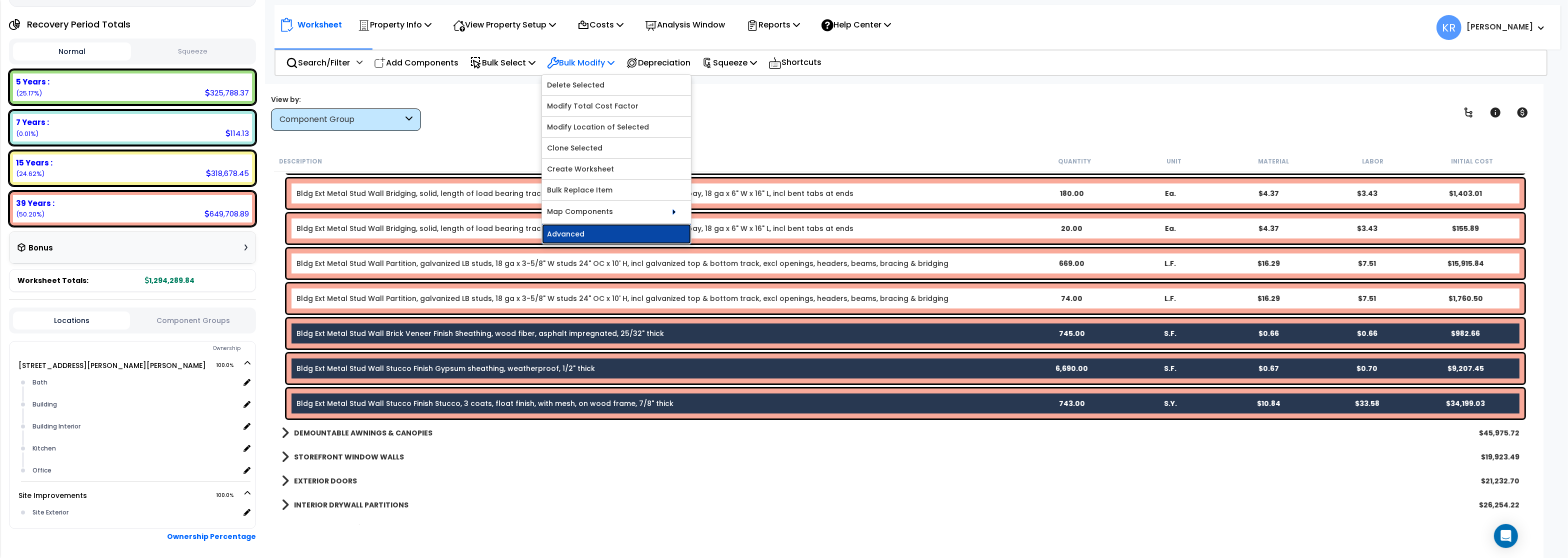
click at [615, 232] on link "Advanced" at bounding box center [616, 235] width 149 height 20
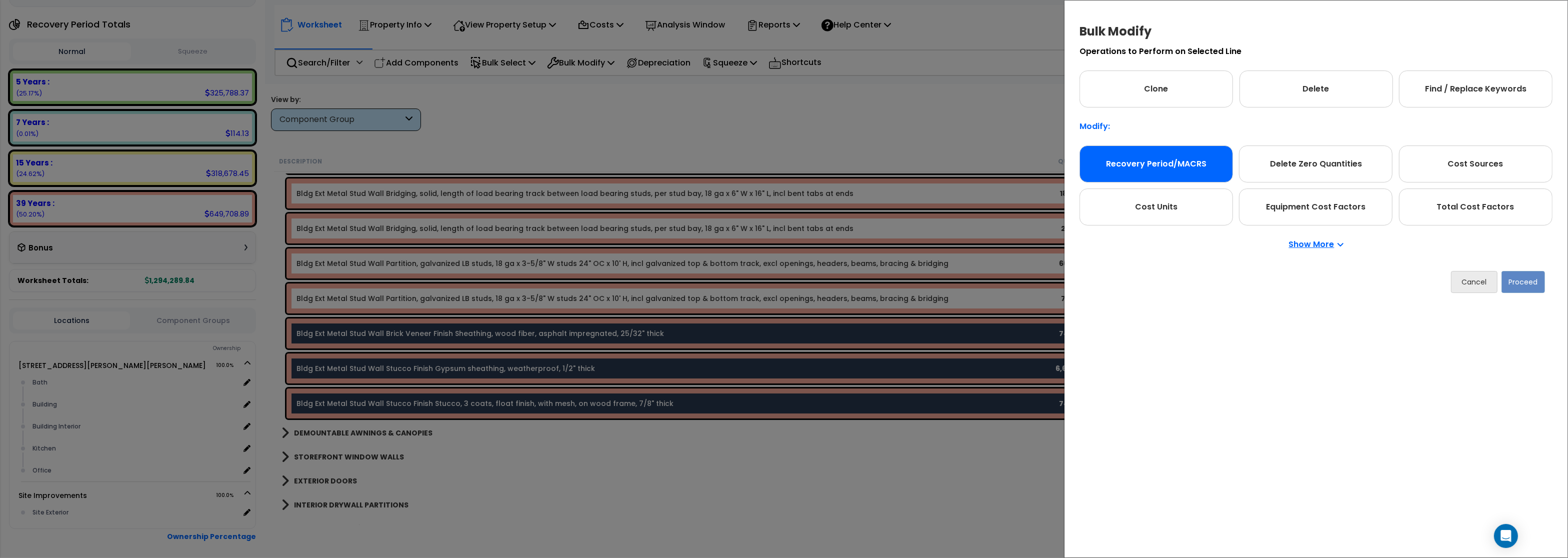
click at [1161, 170] on div "Recovery Period/MACRS" at bounding box center [1156, 164] width 153 height 37
click at [1513, 277] on button "Proceed" at bounding box center [1523, 282] width 44 height 22
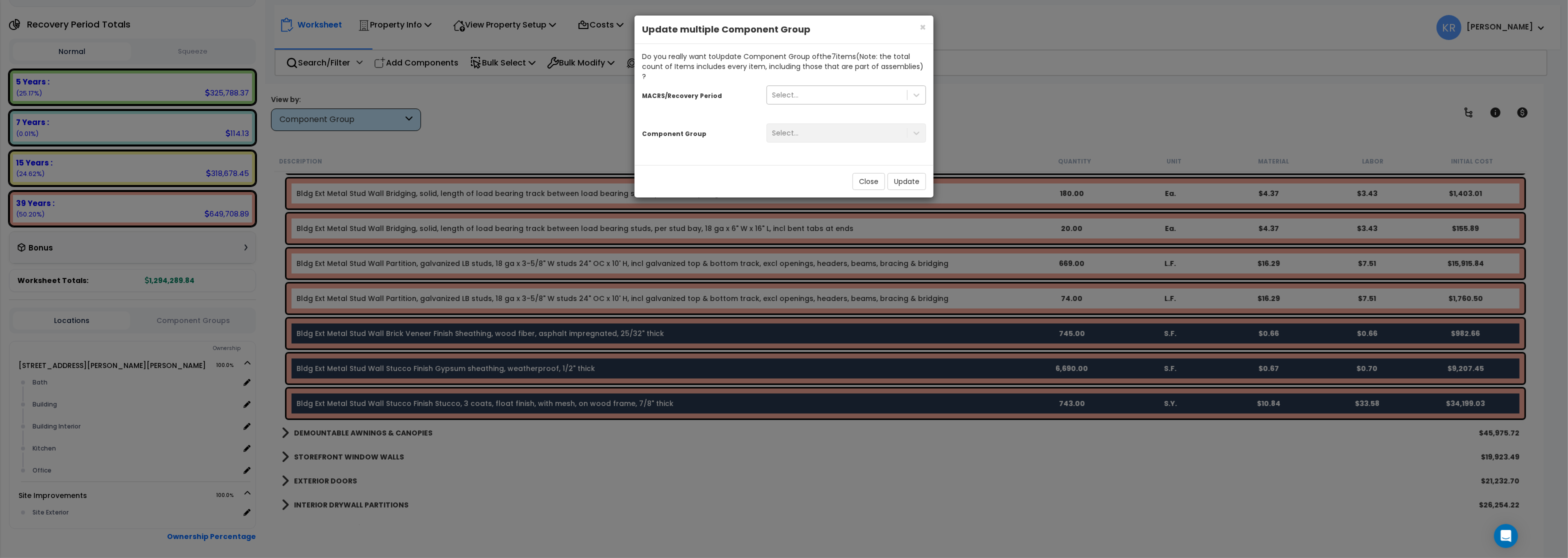
click at [782, 87] on div "Select..." at bounding box center [837, 95] width 140 height 16
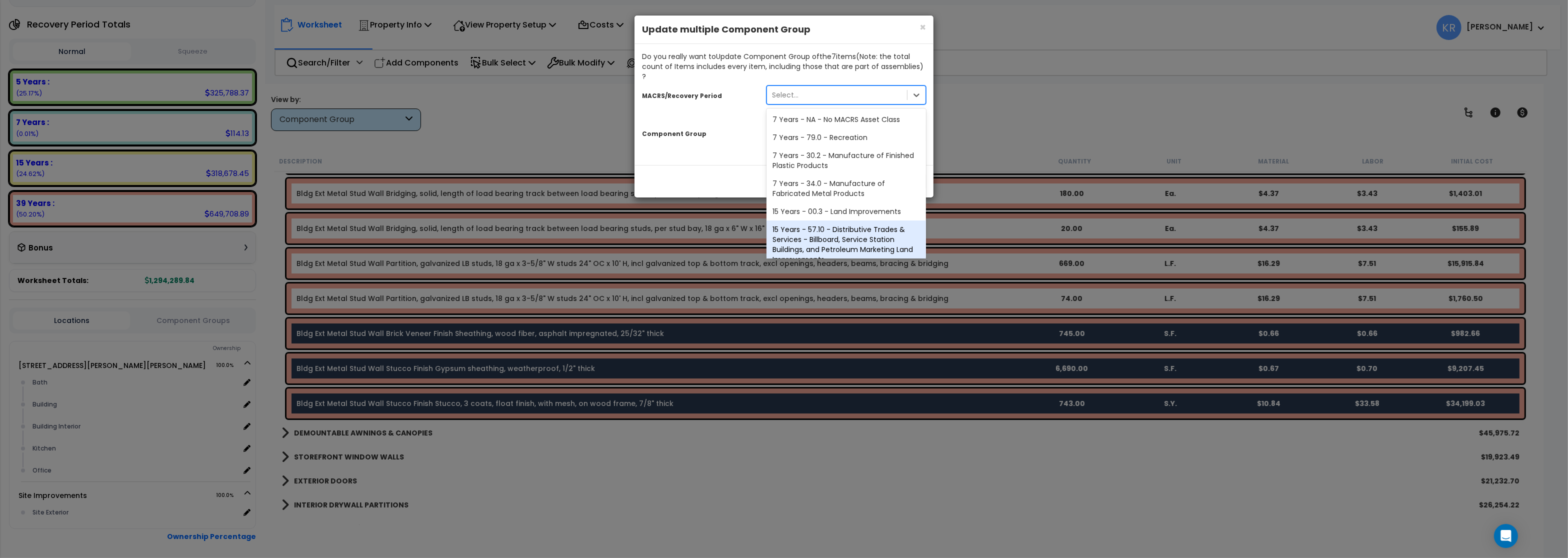
scroll to position [186, 0]
click at [803, 221] on div "39 Years - NA - Long-Life Property" at bounding box center [846, 229] width 160 height 18
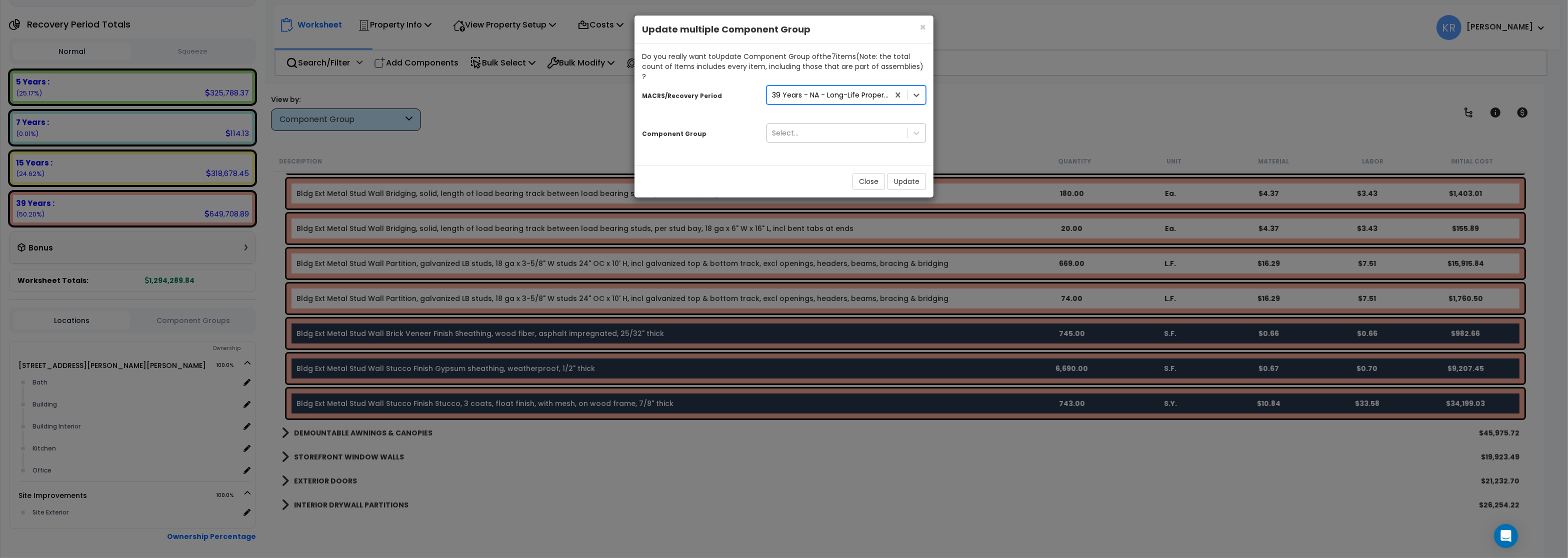
click at [809, 128] on div "Select..." at bounding box center [837, 132] width 140 height 16
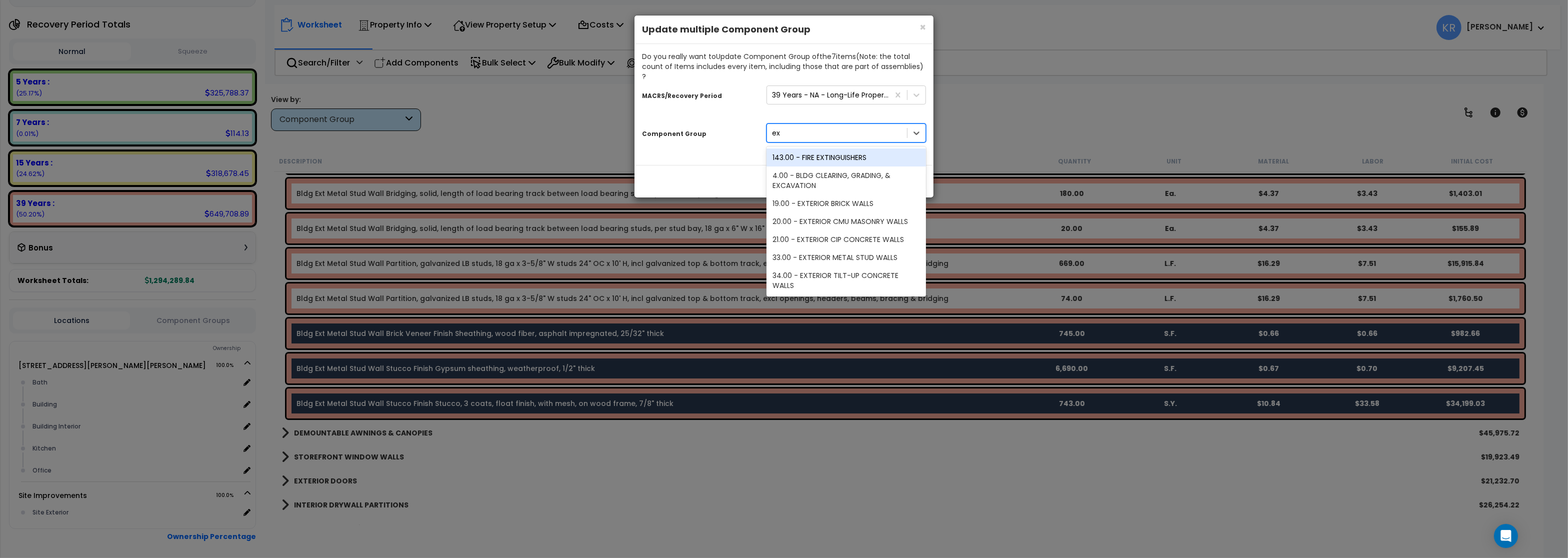
type input "ext"
click at [837, 185] on div "20.00 - EXTERIOR CMU MASONRY WALLS" at bounding box center [846, 193] width 160 height 18
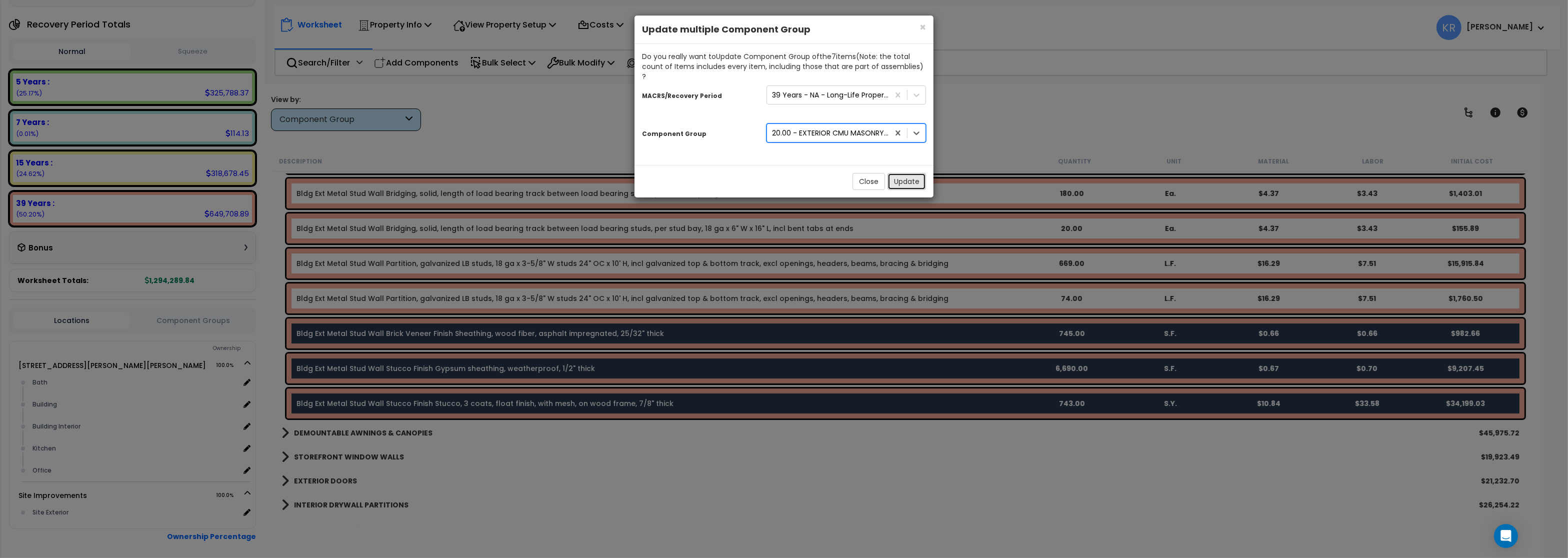
click at [907, 173] on button "Update" at bounding box center [906, 182] width 38 height 17
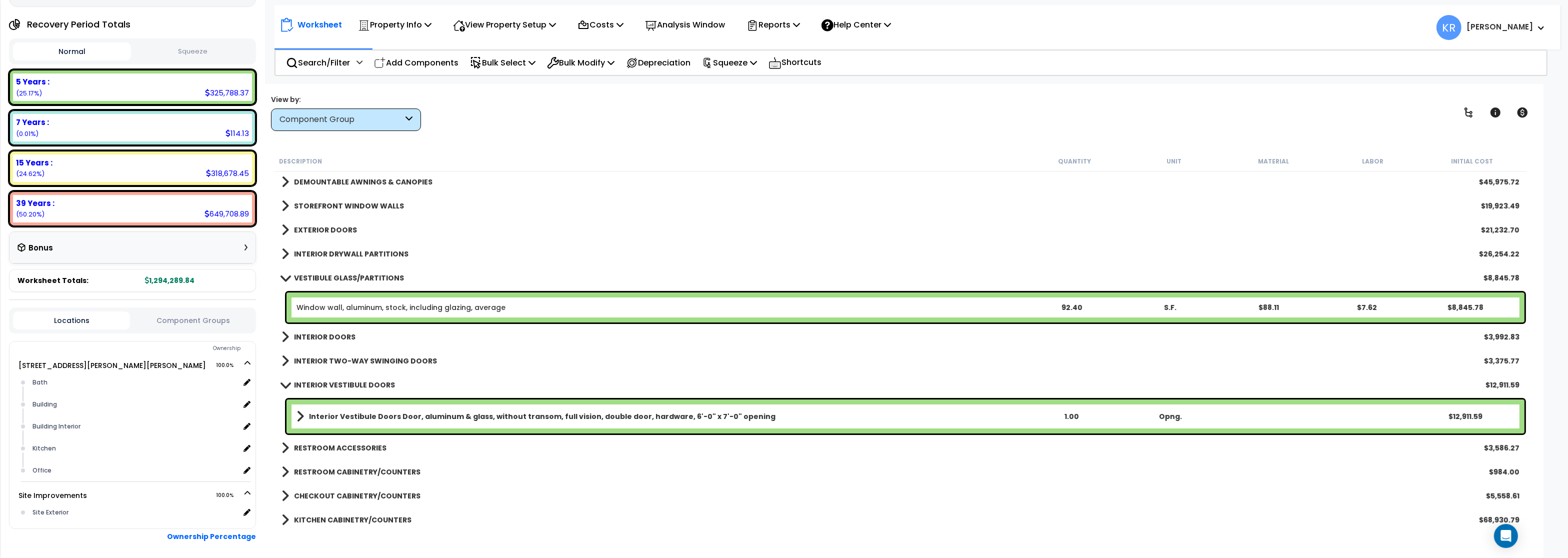
click at [322, 272] on link "VESTIBULE GLASS/PARTITIONS" at bounding box center [342, 278] width 122 height 14
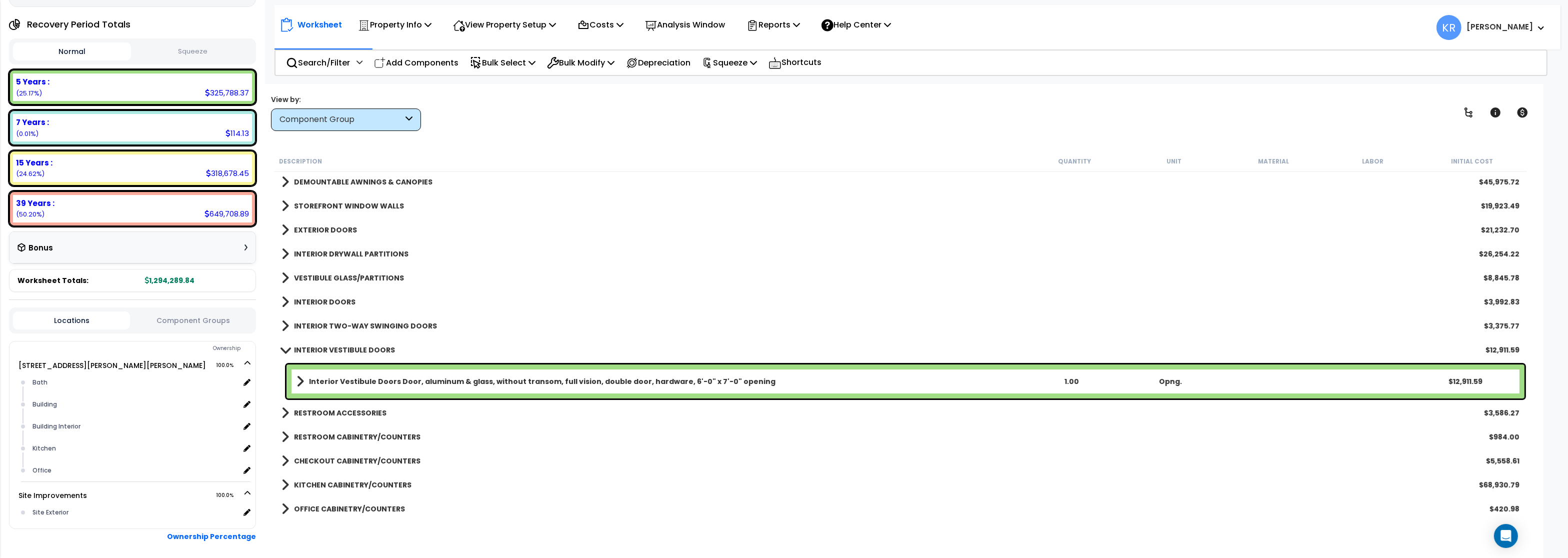
scroll to position [0, 0]
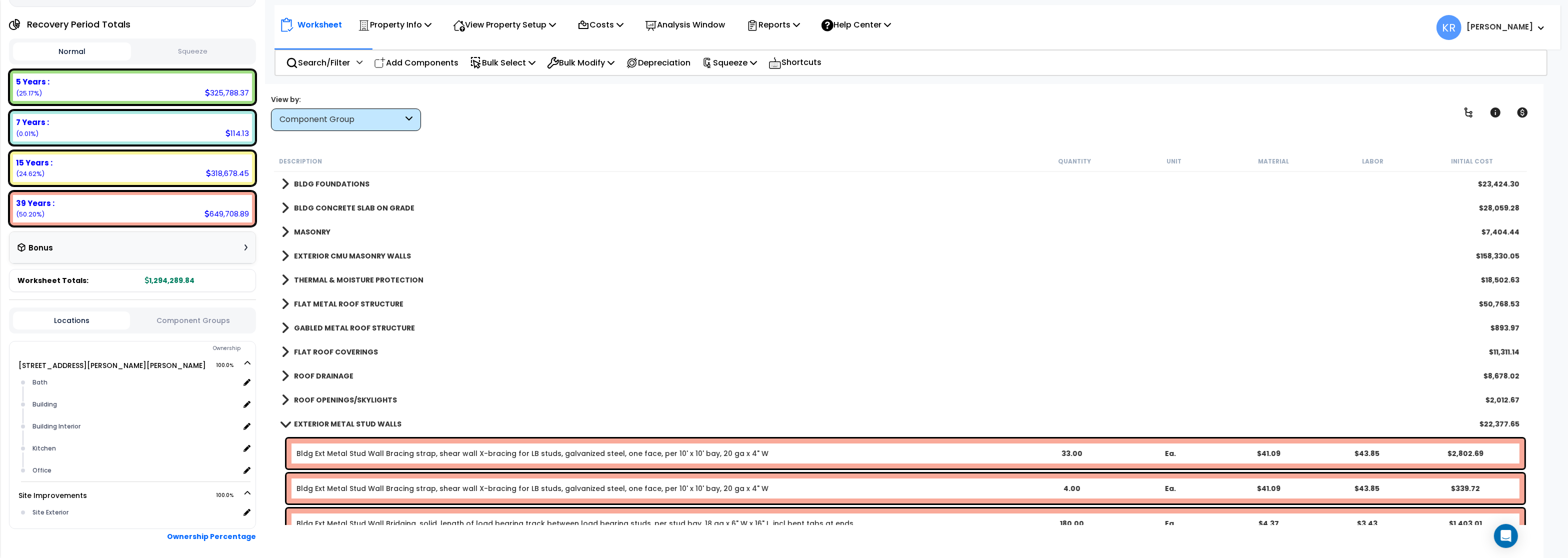
click at [332, 256] on b "EXTERIOR CMU MASONRY WALLS" at bounding box center [352, 256] width 117 height 10
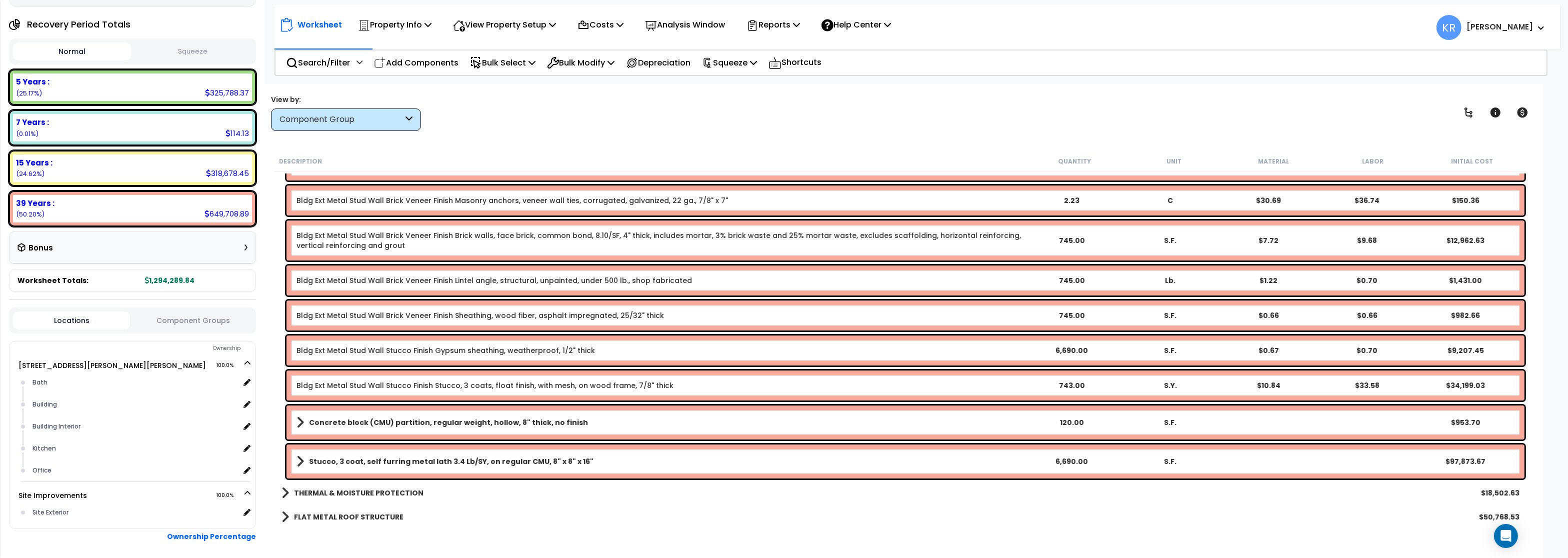
scroll to position [180, 0]
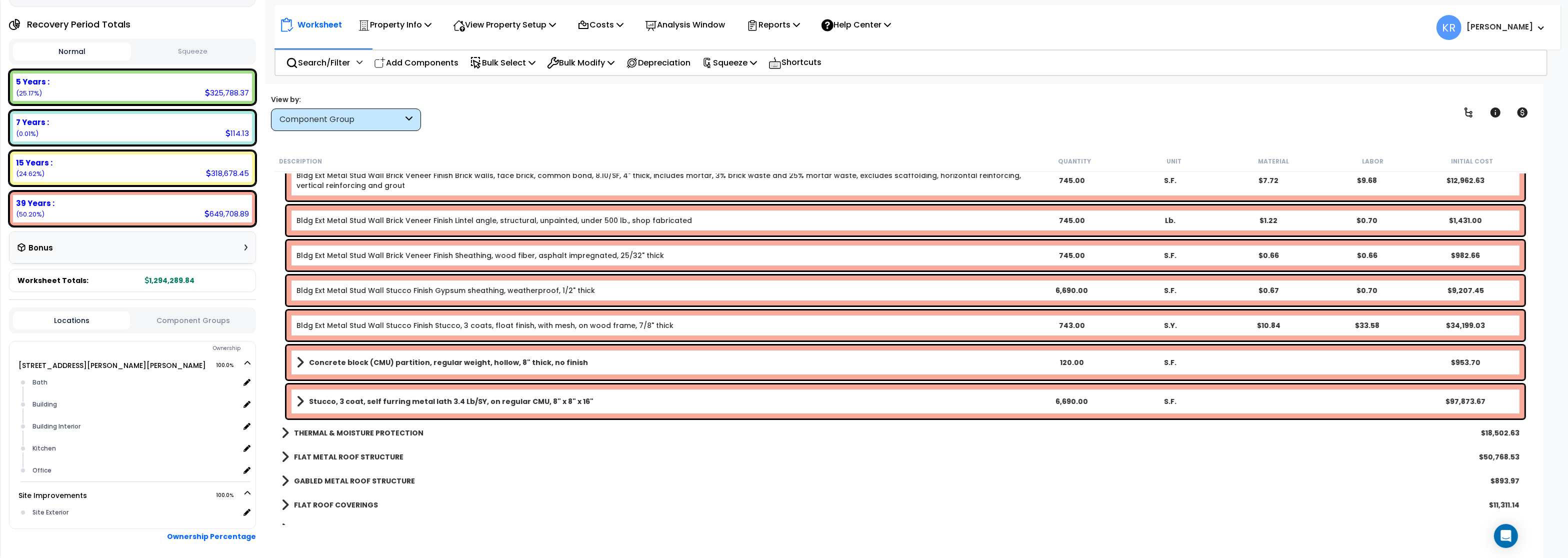
click at [340, 397] on b "Stucco, 3 coat, self furring metal lath 3.4 Lb/SY, on regular CMU, 8" x 8" x 16"" at bounding box center [451, 401] width 284 height 10
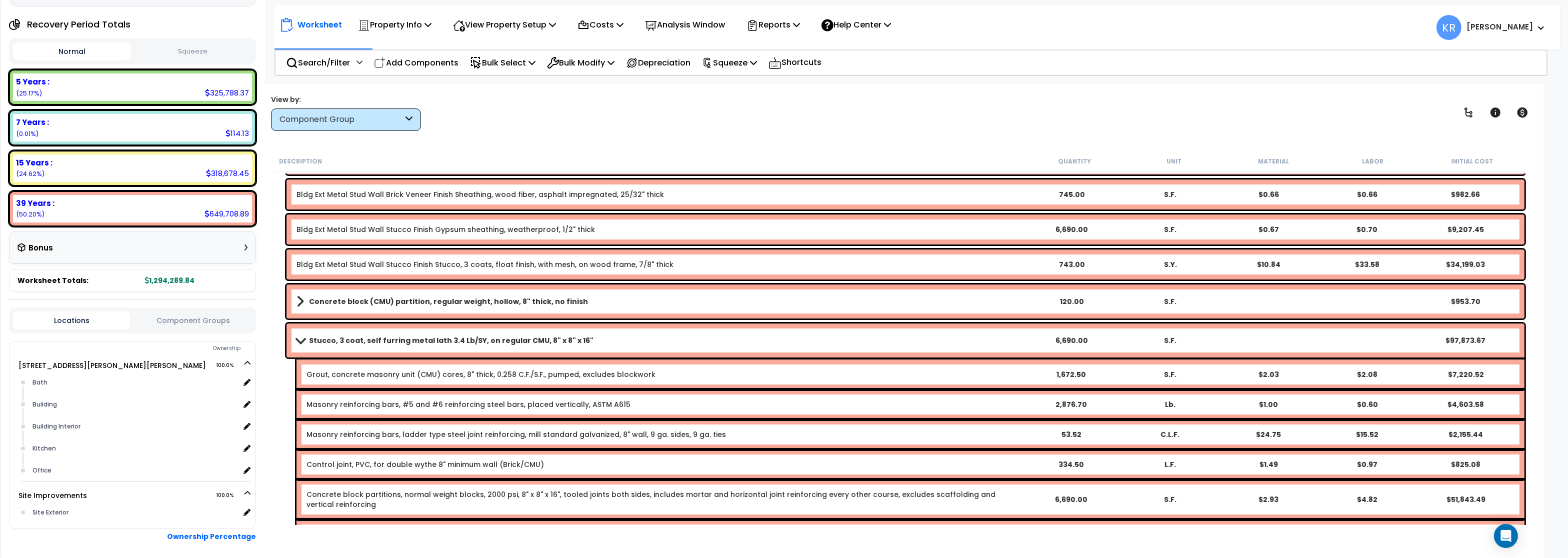
scroll to position [240, 0]
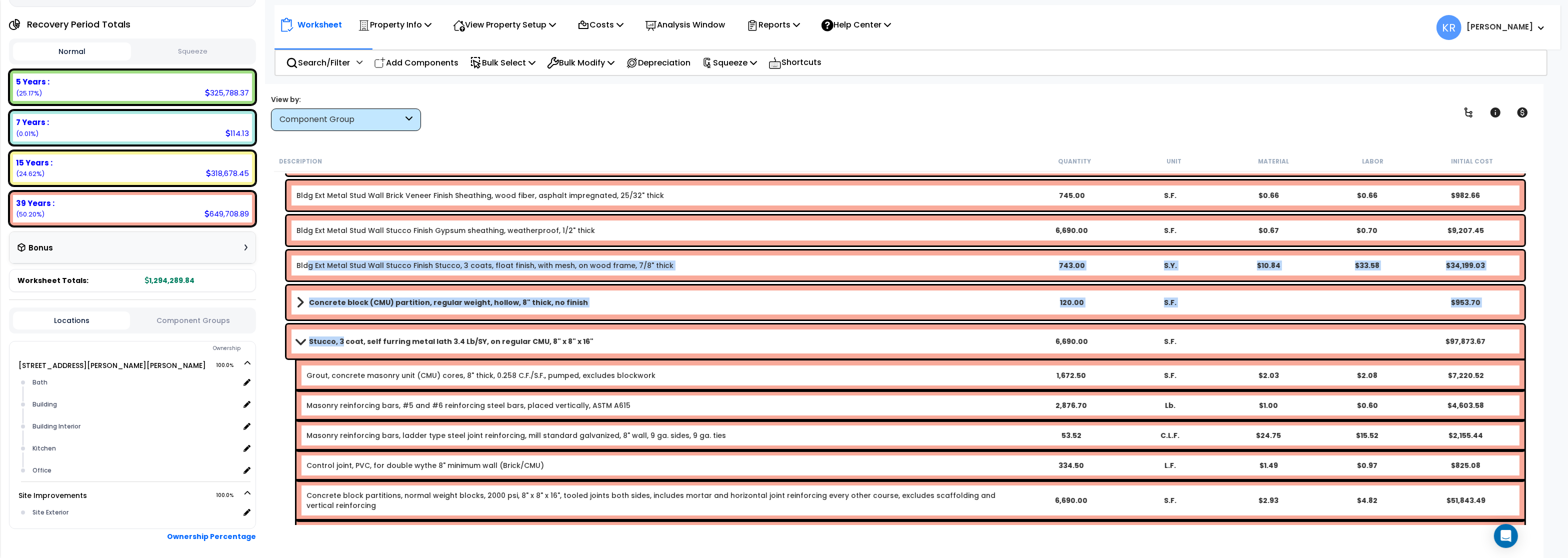
click at [310, 260] on div "Bldg Ext Metal Stud Wall Stucco Finish Stucco, 3 coats, float finish, with mesh…" at bounding box center [905, 266] width 1238 height 30
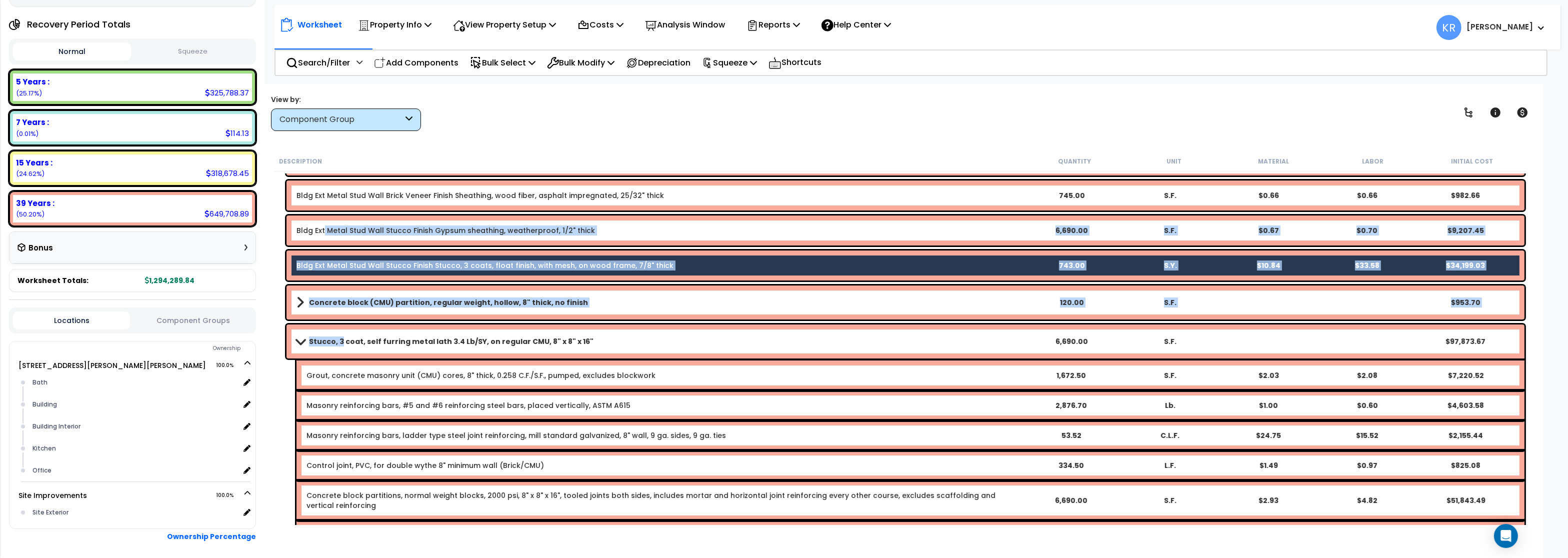
click at [324, 233] on link "Bldg Ext Metal Stud Wall Stucco Finish Gypsum sheathing, weatherproof, 1/2" thi…" at bounding box center [446, 230] width 298 height 10
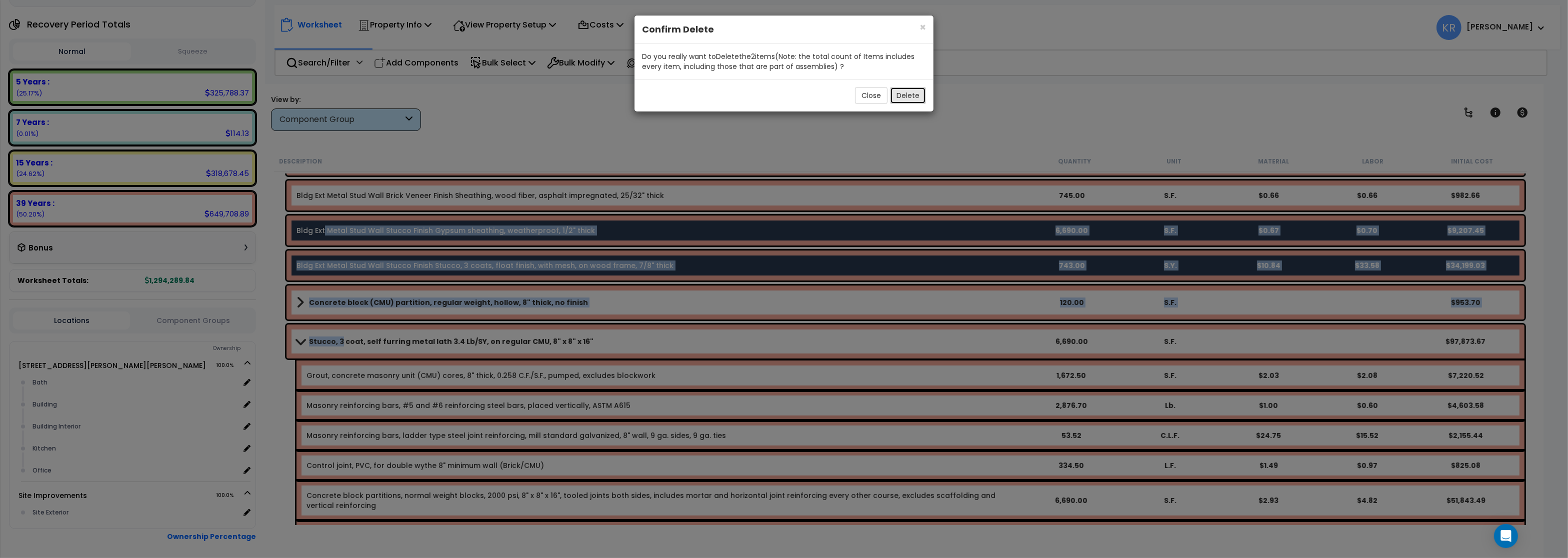
click at [897, 97] on button "Delete" at bounding box center [907, 96] width 36 height 17
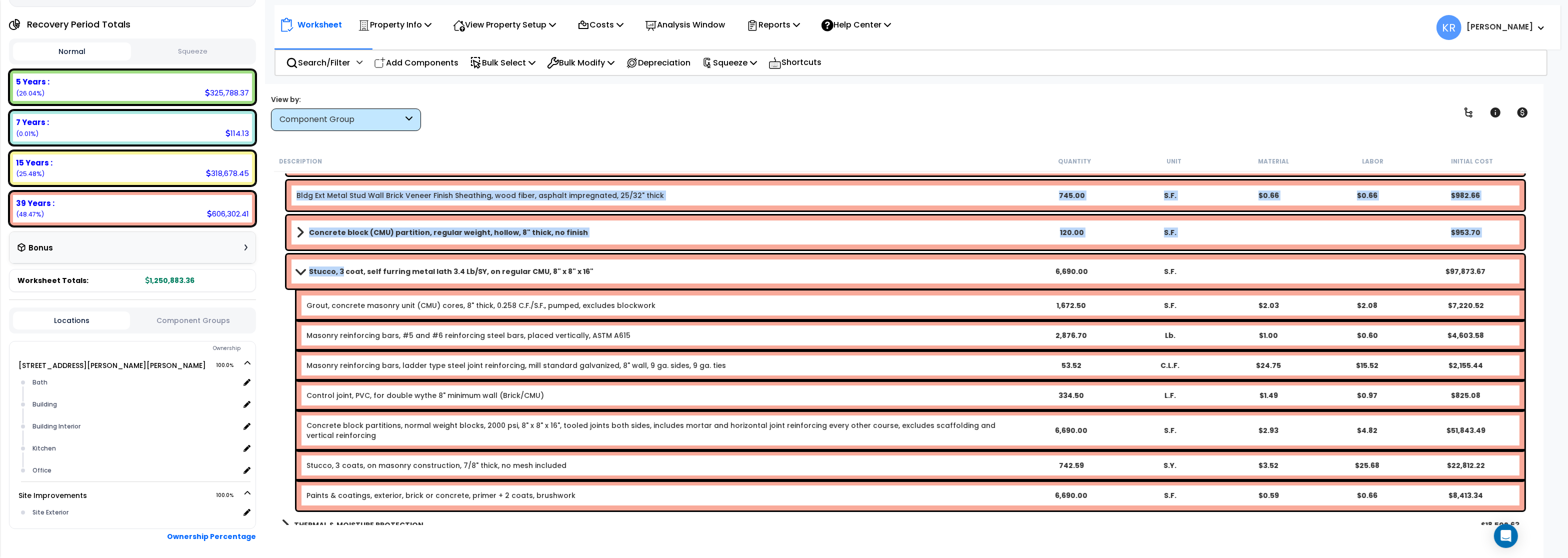
click at [322, 267] on b "Stucco, 3 coat, self furring metal lath 3.4 Lb/SY, on regular CMU, 8" x 8" x 16"" at bounding box center [451, 271] width 284 height 10
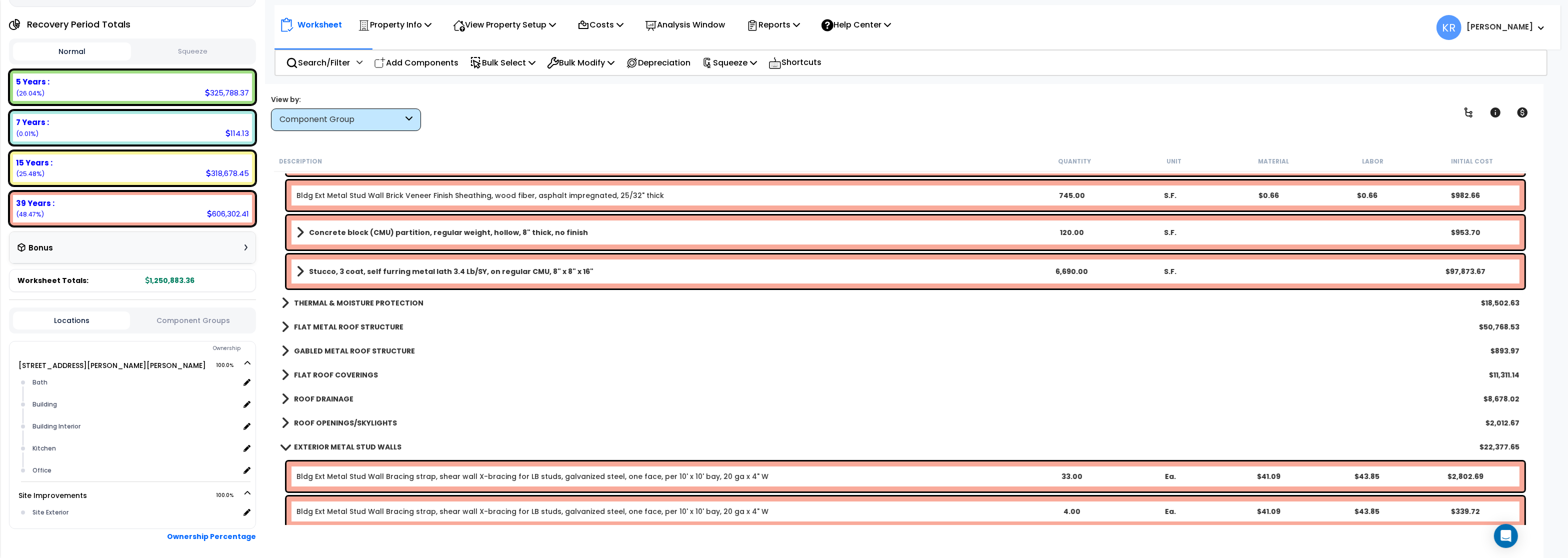
click at [350, 292] on div "THERMAL & MOISTURE PROTECTION $18,502.63" at bounding box center [900, 303] width 1248 height 24
click at [348, 301] on b "THERMAL & MOISTURE PROTECTION" at bounding box center [358, 302] width 129 height 10
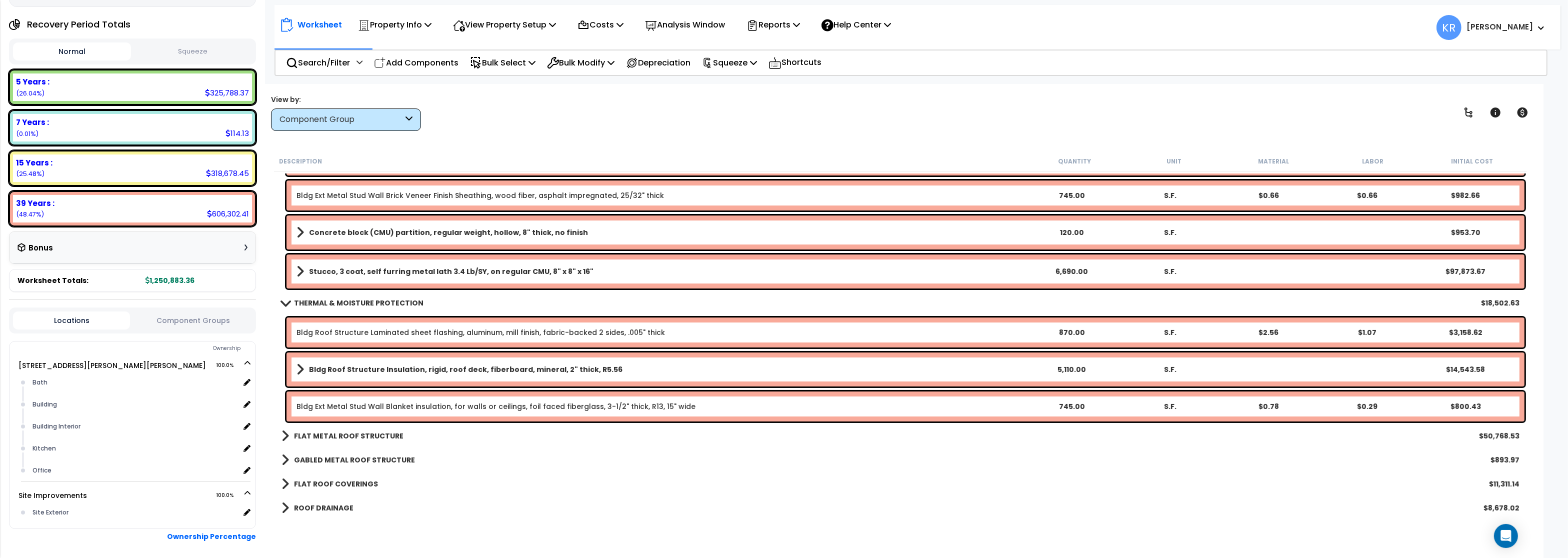
click at [350, 300] on b "THERMAL & MOISTURE PROTECTION" at bounding box center [358, 302] width 129 height 10
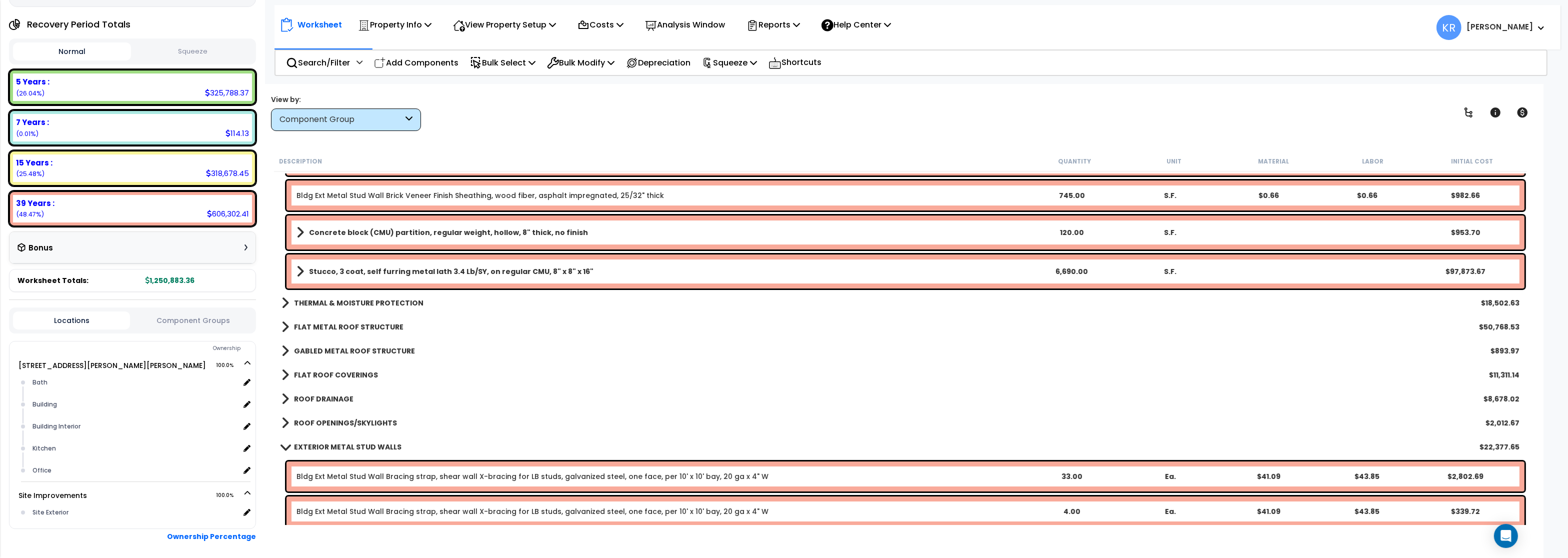
click at [363, 270] on b "Stucco, 3 coat, self furring metal lath 3.4 Lb/SY, on regular CMU, 8" x 8" x 16"" at bounding box center [451, 271] width 284 height 10
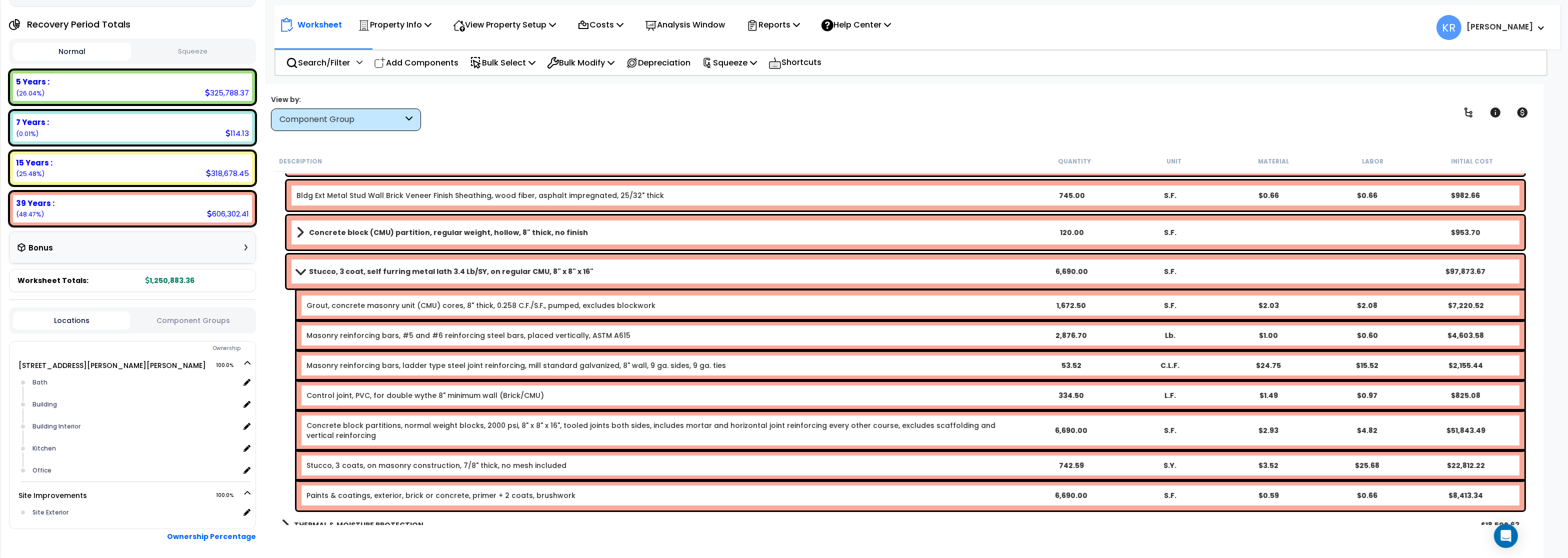
click at [363, 270] on b "Stucco, 3 coat, self furring metal lath 3.4 Lb/SY, on regular CMU, 8" x 8" x 16"" at bounding box center [451, 271] width 284 height 10
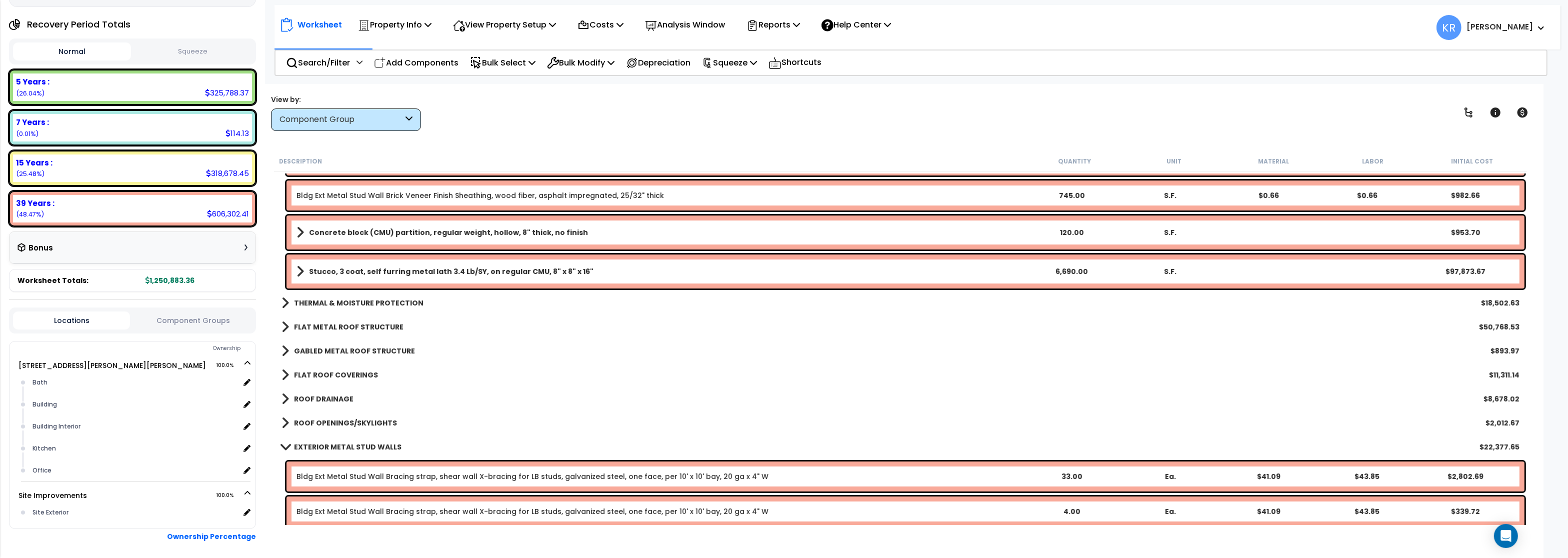
click at [363, 270] on b "Stucco, 3 coat, self furring metal lath 3.4 Lb/SY, on regular CMU, 8" x 8" x 16"" at bounding box center [451, 271] width 284 height 10
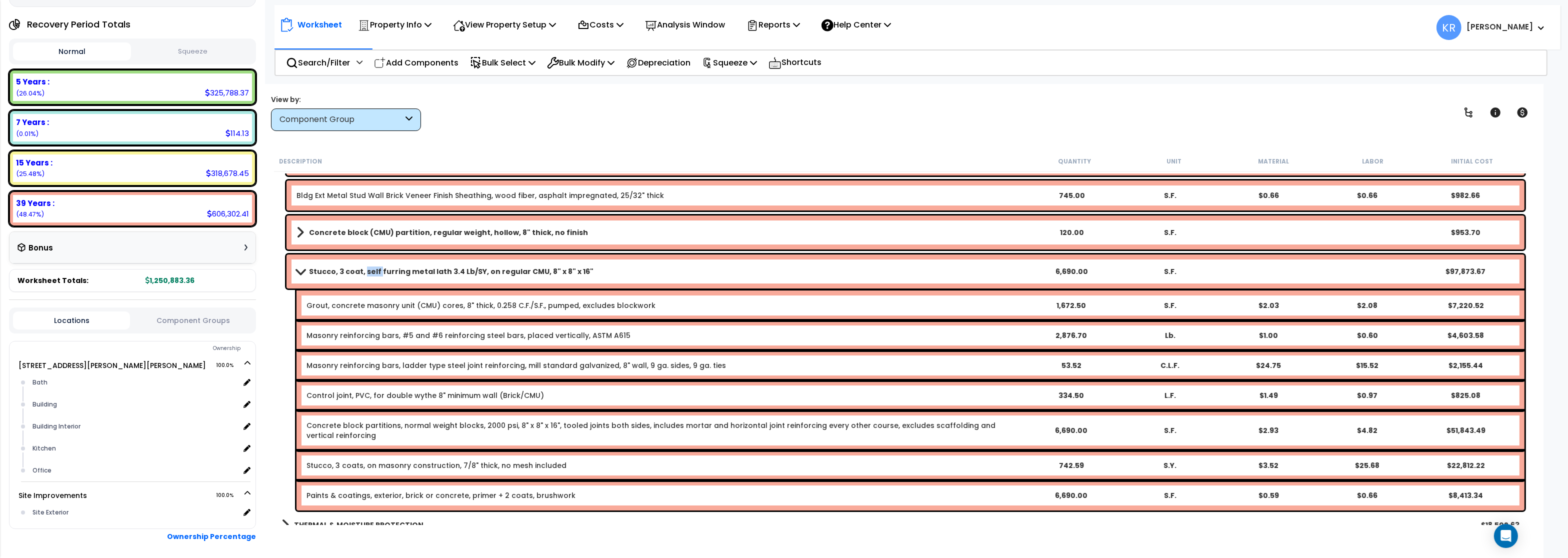
click at [363, 270] on b "Stucco, 3 coat, self furring metal lath 3.4 Lb/SY, on regular CMU, 8" x 8" x 16"" at bounding box center [451, 271] width 284 height 10
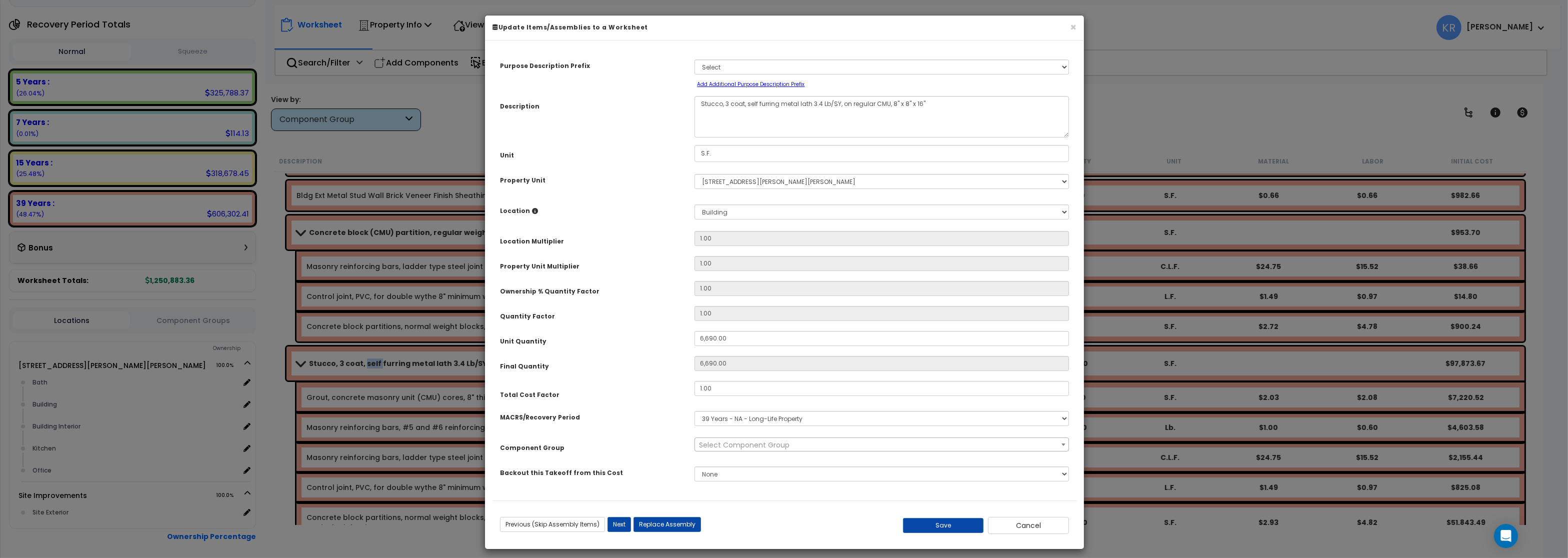
select select "56857"
click at [755, 445] on span "× 20.00 - EXTERIOR CMU MASONRY WALLS" at bounding box center [881, 445] width 373 height 14
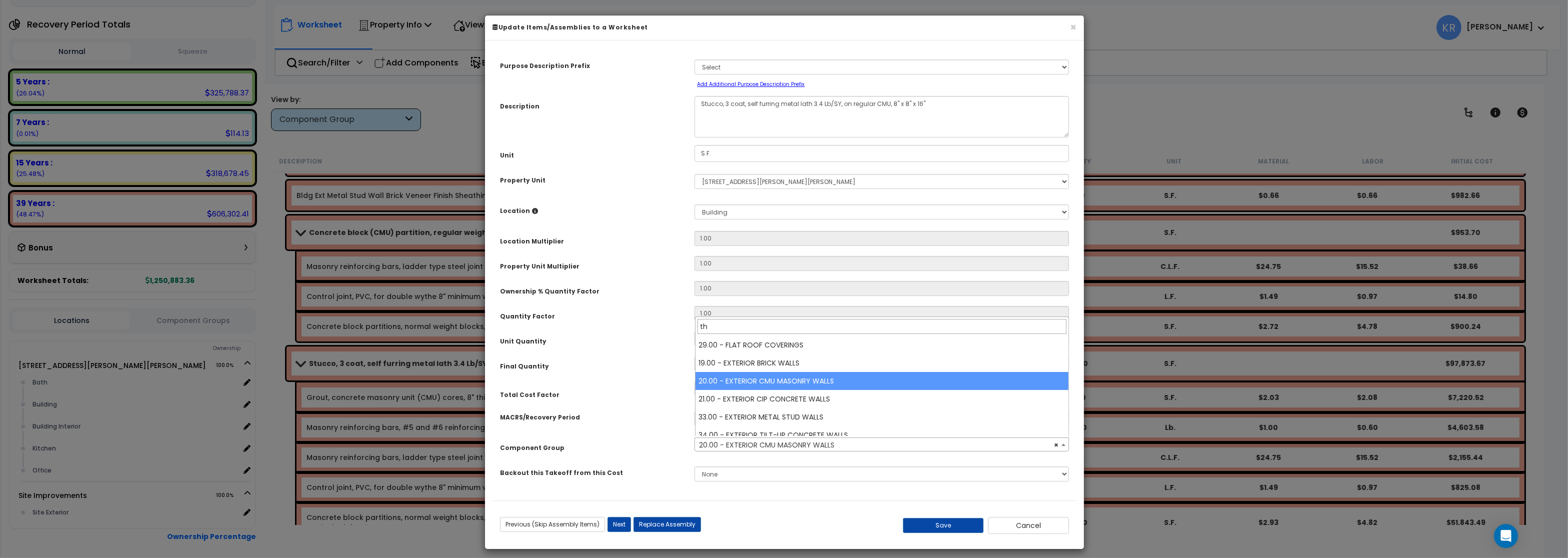
scroll to position [0, 0]
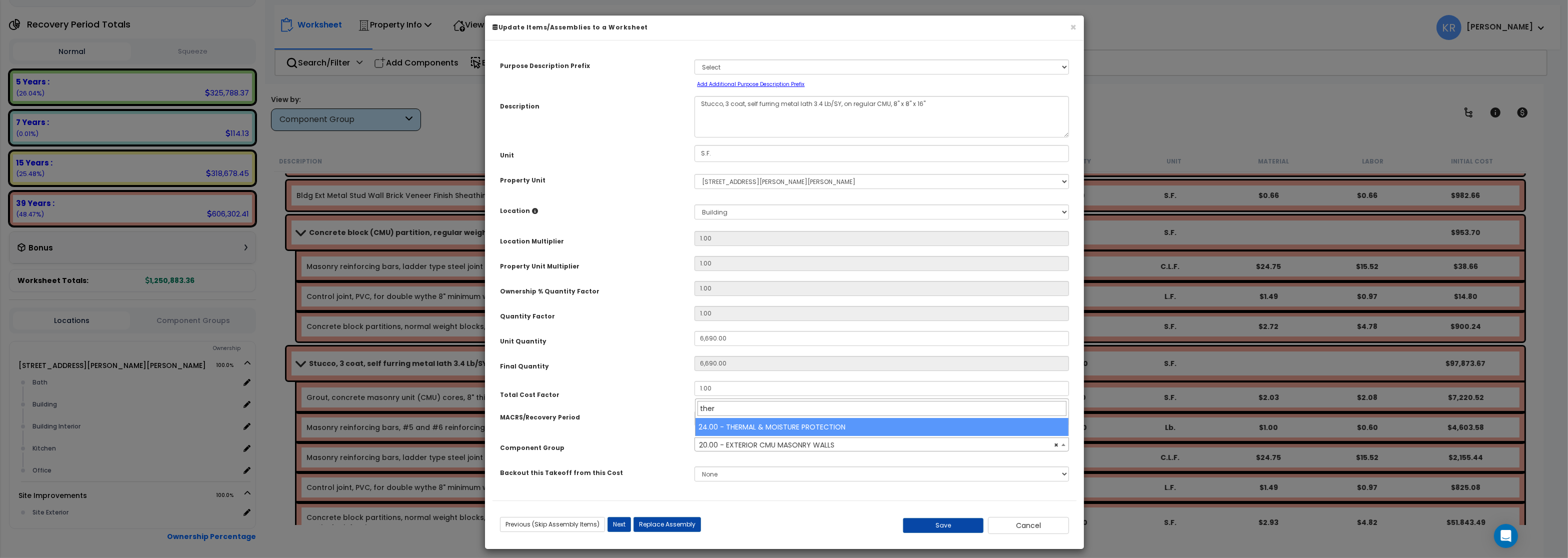
type input "ther"
drag, startPoint x: 794, startPoint y: 429, endPoint x: 812, endPoint y: 433, distance: 18.4
select select "57239"
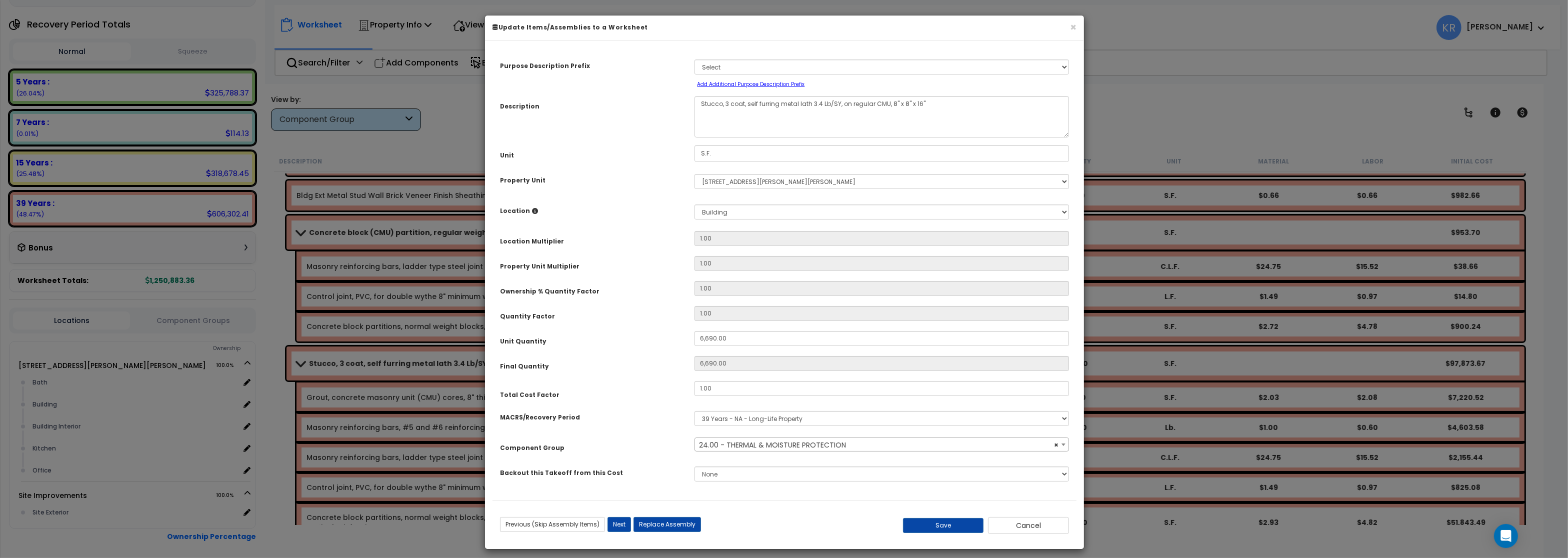
click at [940, 517] on div "Previous (Skip Assembly Items) Next (Skip Assembly Items) Previous Next Replace…" at bounding box center [784, 521] width 584 height 26
click at [942, 525] on button "Save" at bounding box center [943, 525] width 81 height 15
type input "6690.00"
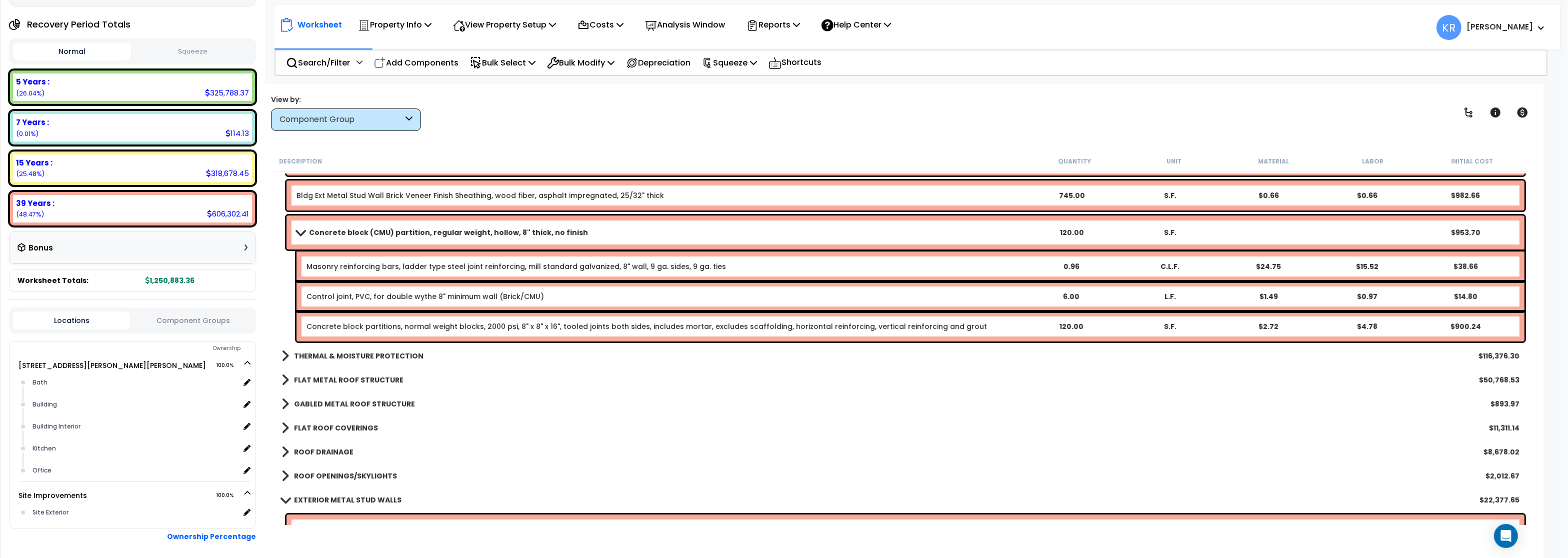
click at [315, 235] on b "Concrete block (CMU) partition, regular weight, hollow, 8" thick, no finish" at bounding box center [449, 232] width 279 height 10
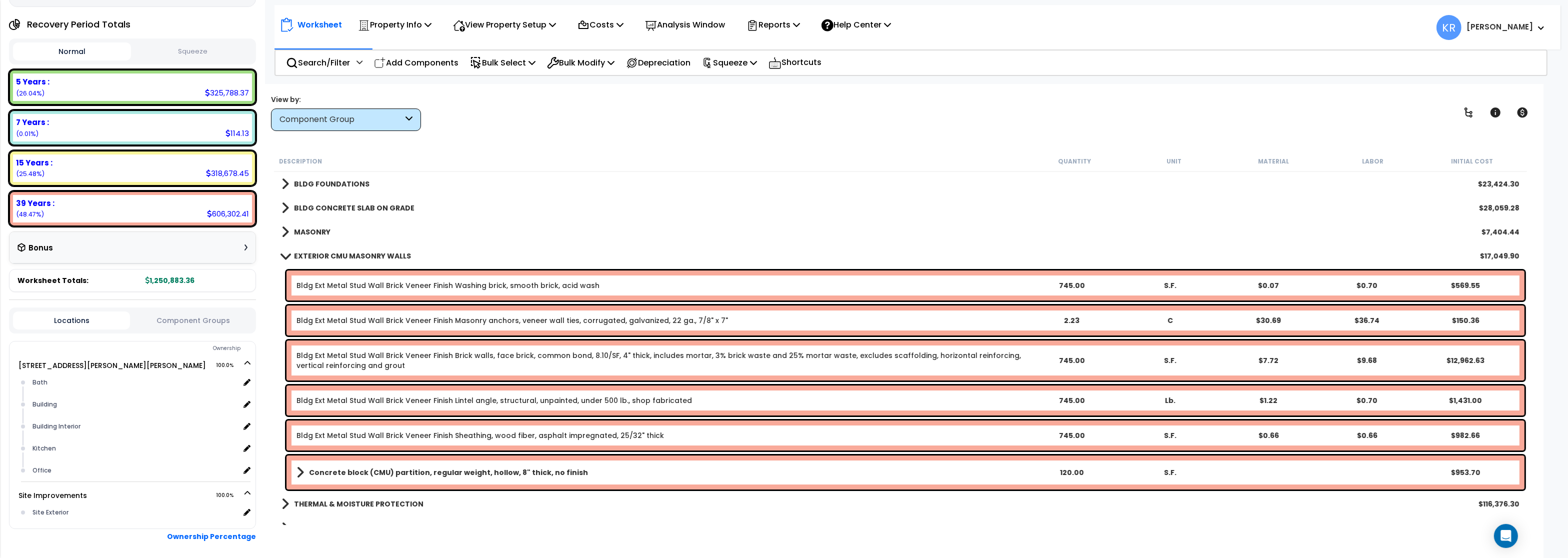
click at [308, 253] on b "EXTERIOR CMU MASONRY WALLS" at bounding box center [352, 256] width 117 height 10
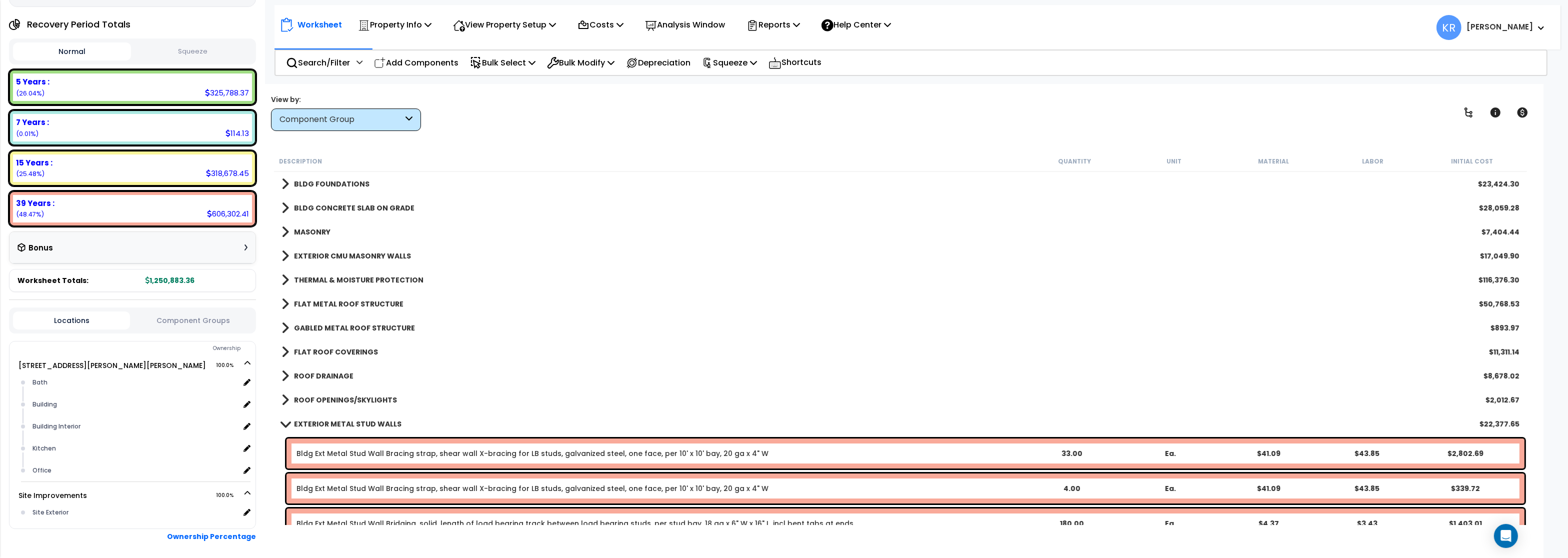
scroll to position [60, 0]
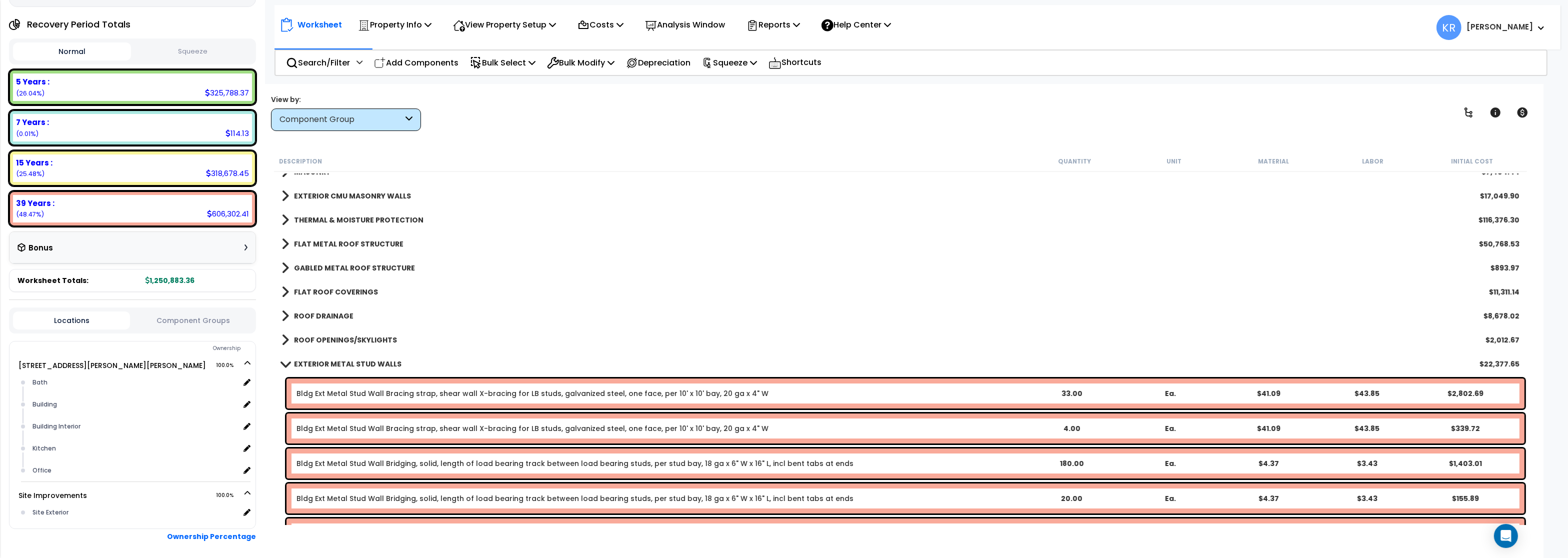
click at [344, 317] on b "ROOF DRAINAGE" at bounding box center [323, 316] width 59 height 10
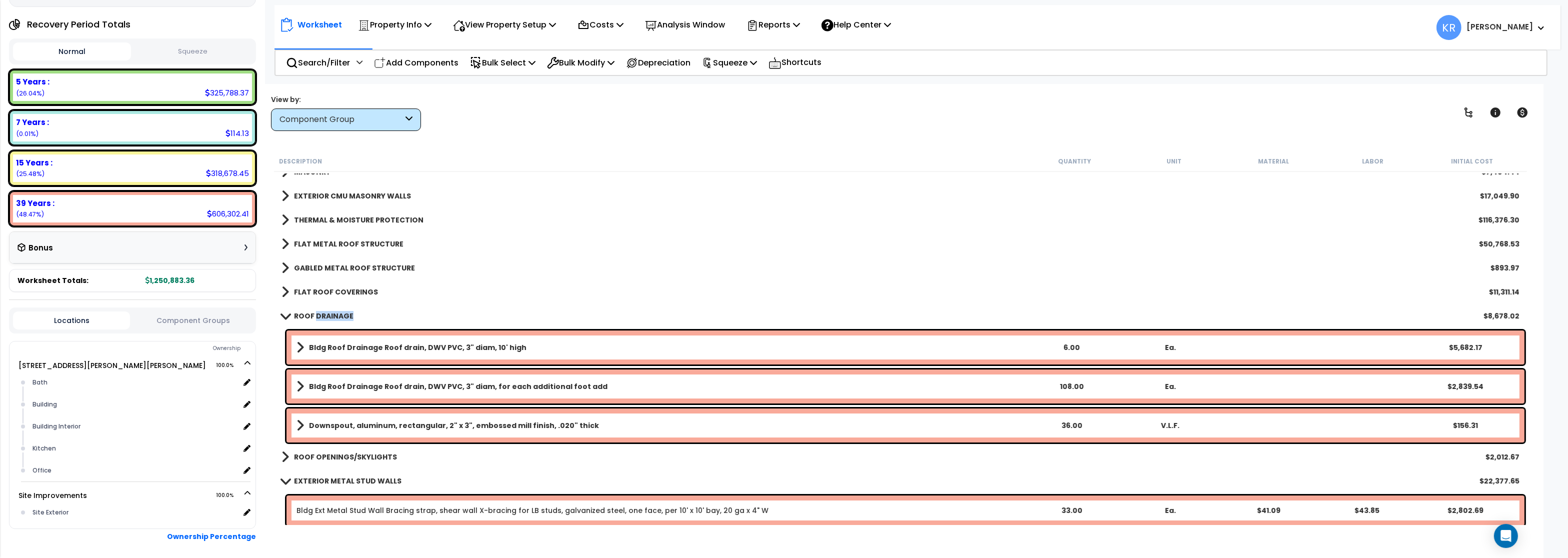
click at [344, 316] on b "ROOF DRAINAGE" at bounding box center [323, 316] width 59 height 10
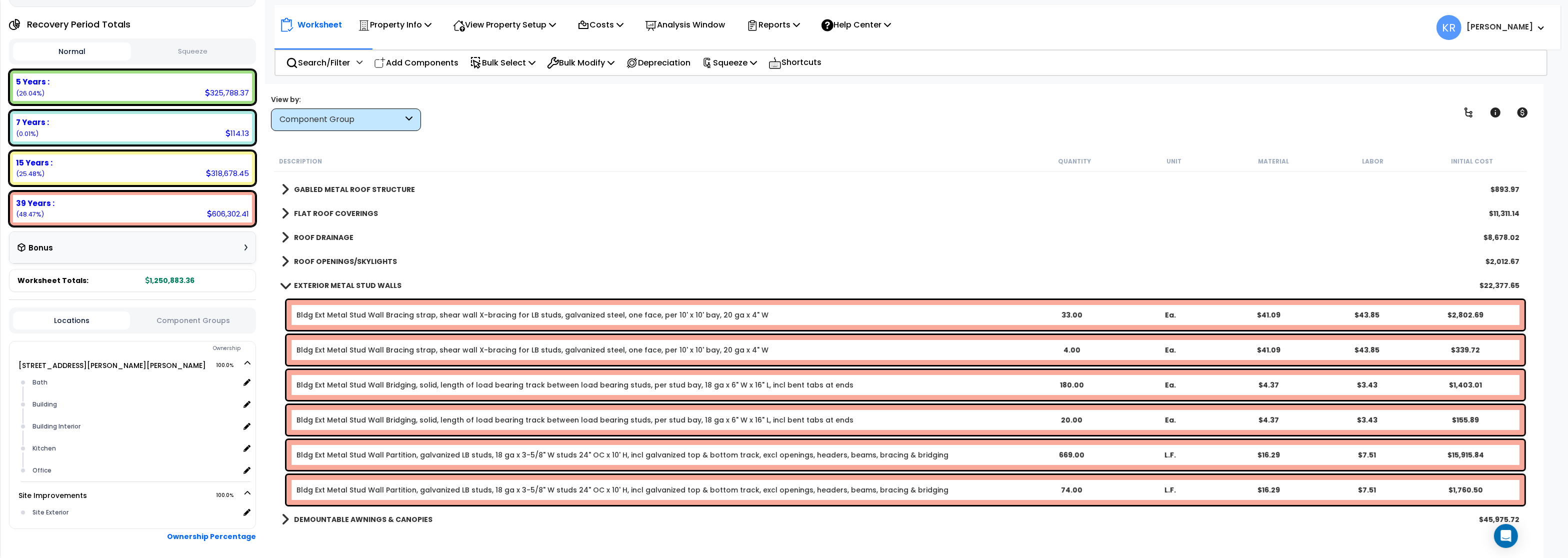
scroll to position [180, 0]
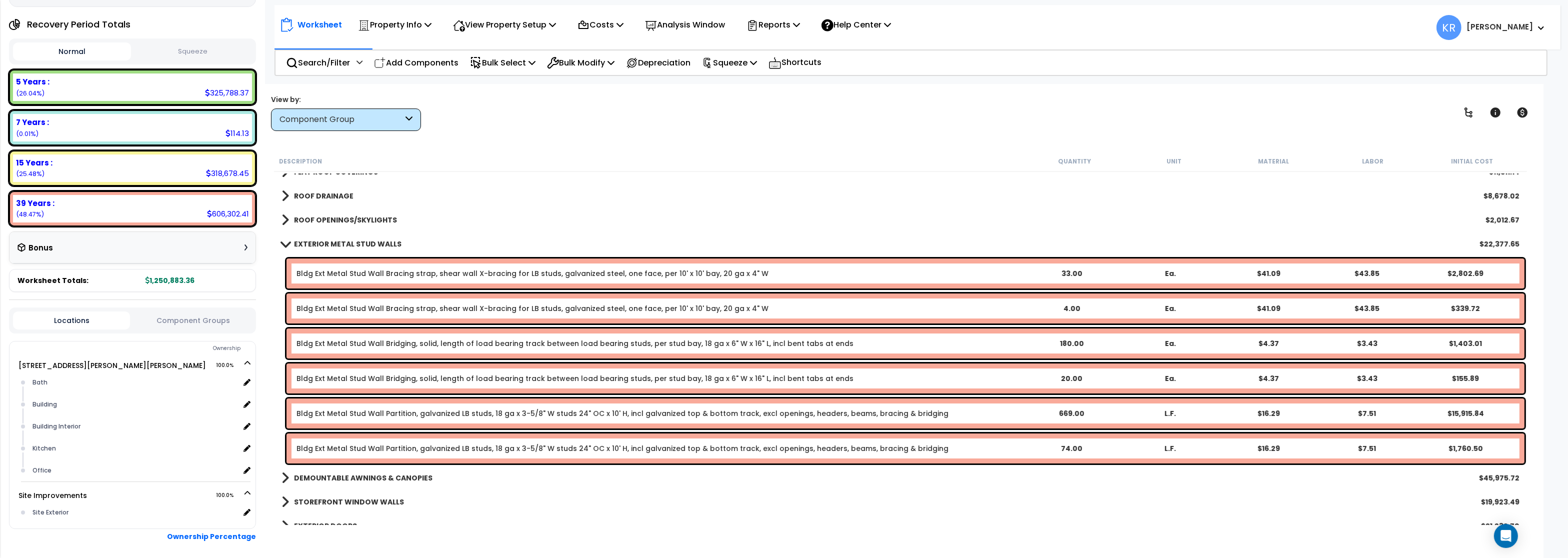
click at [329, 247] on b "EXTERIOR METAL STUD WALLS" at bounding box center [347, 244] width 107 height 10
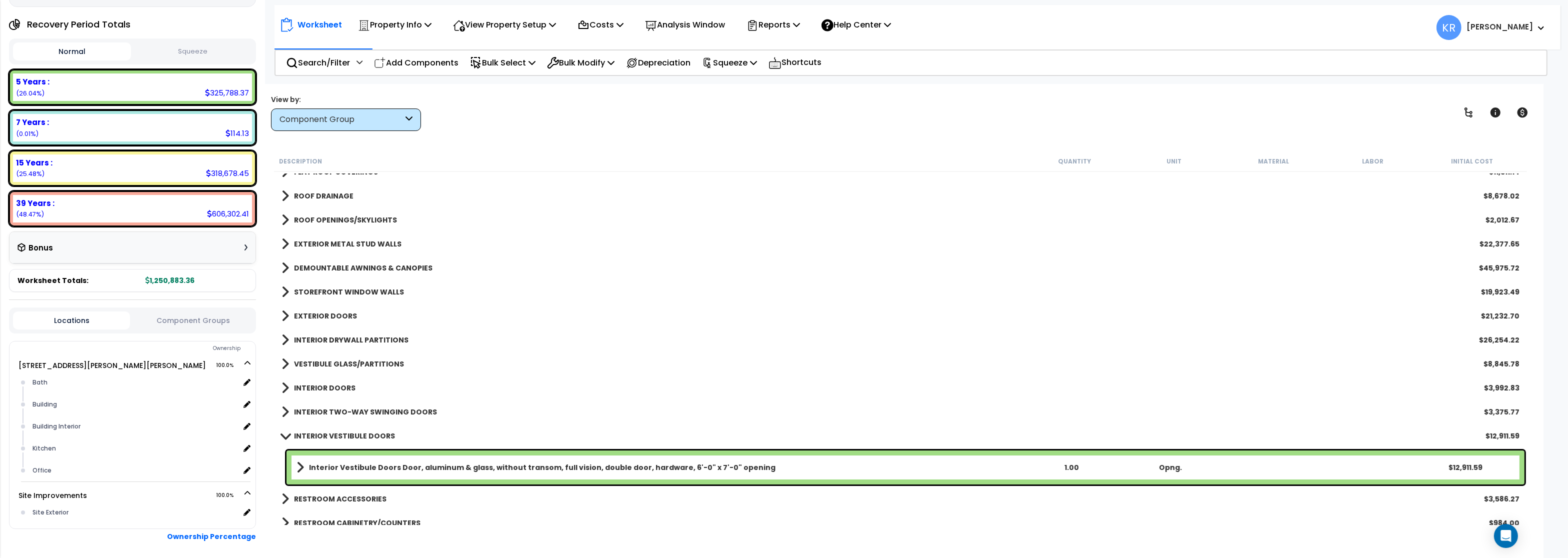
click at [324, 264] on b "DEMOUNTABLE AWNINGS & CANOPIES" at bounding box center [363, 268] width 139 height 10
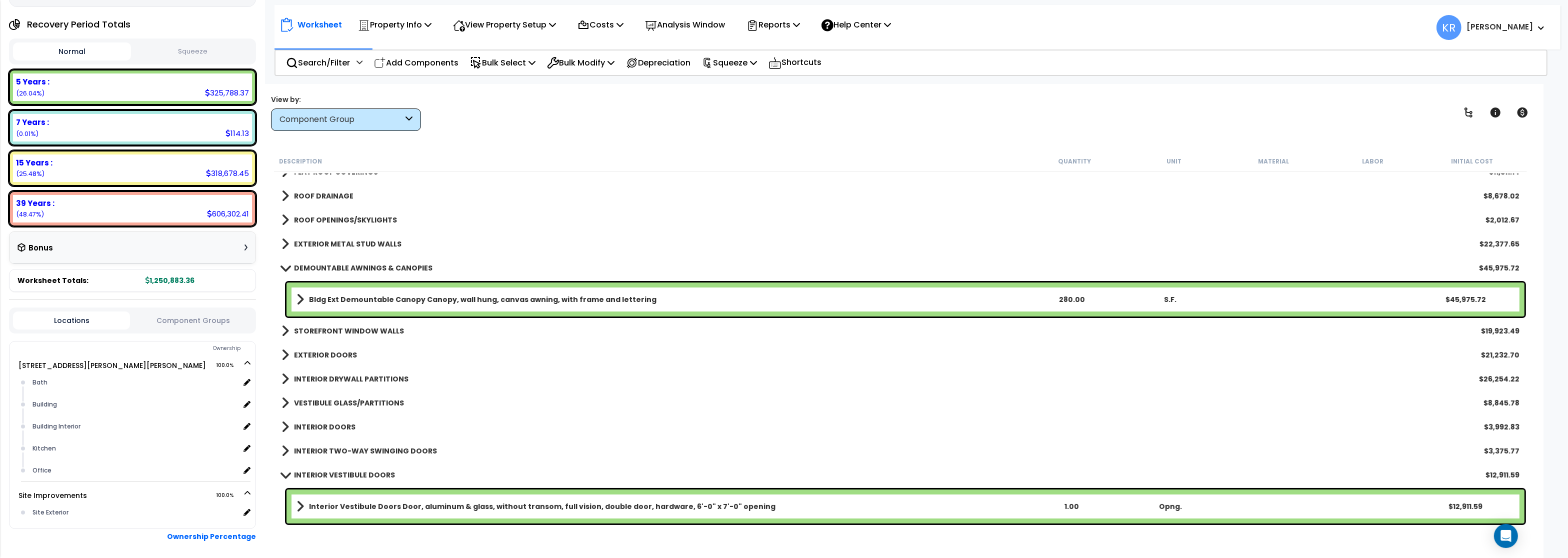
click at [324, 263] on link "DEMOUNTABLE AWNINGS & CANOPIES" at bounding box center [357, 268] width 151 height 14
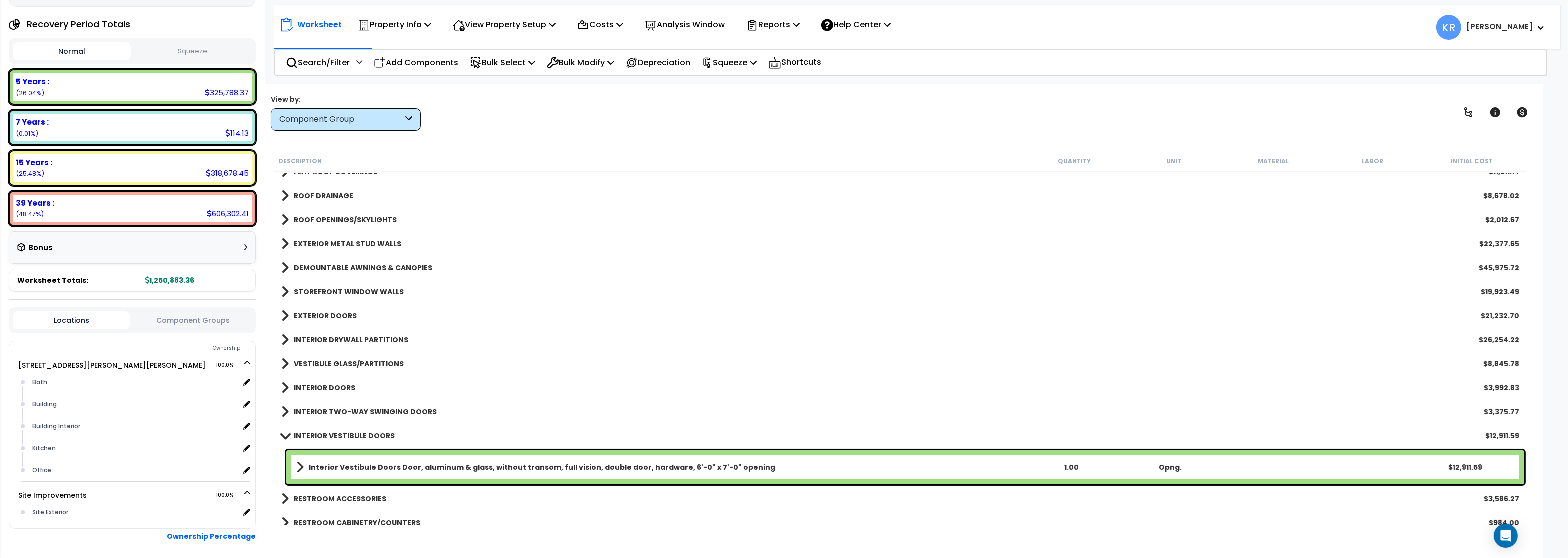
scroll to position [240, 0]
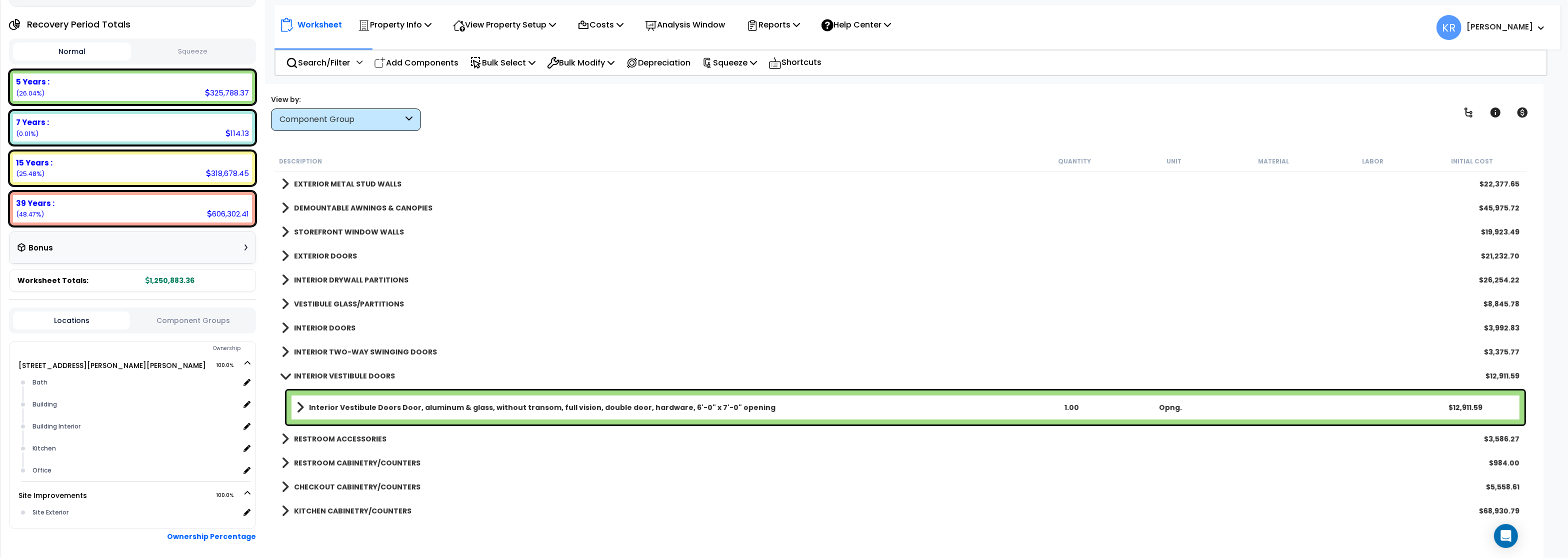
click at [330, 227] on link "STOREFRONT WINDOW WALLS" at bounding box center [342, 232] width 122 height 14
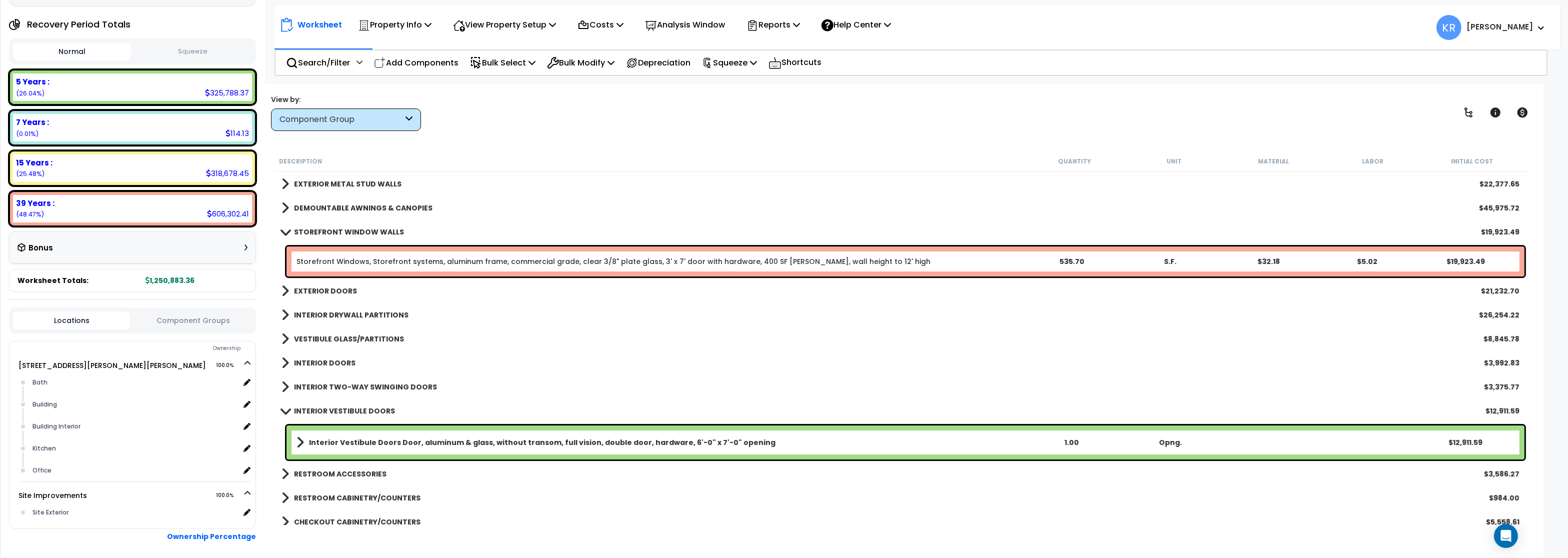
click at [330, 227] on link "STOREFRONT WINDOW WALLS" at bounding box center [342, 232] width 122 height 14
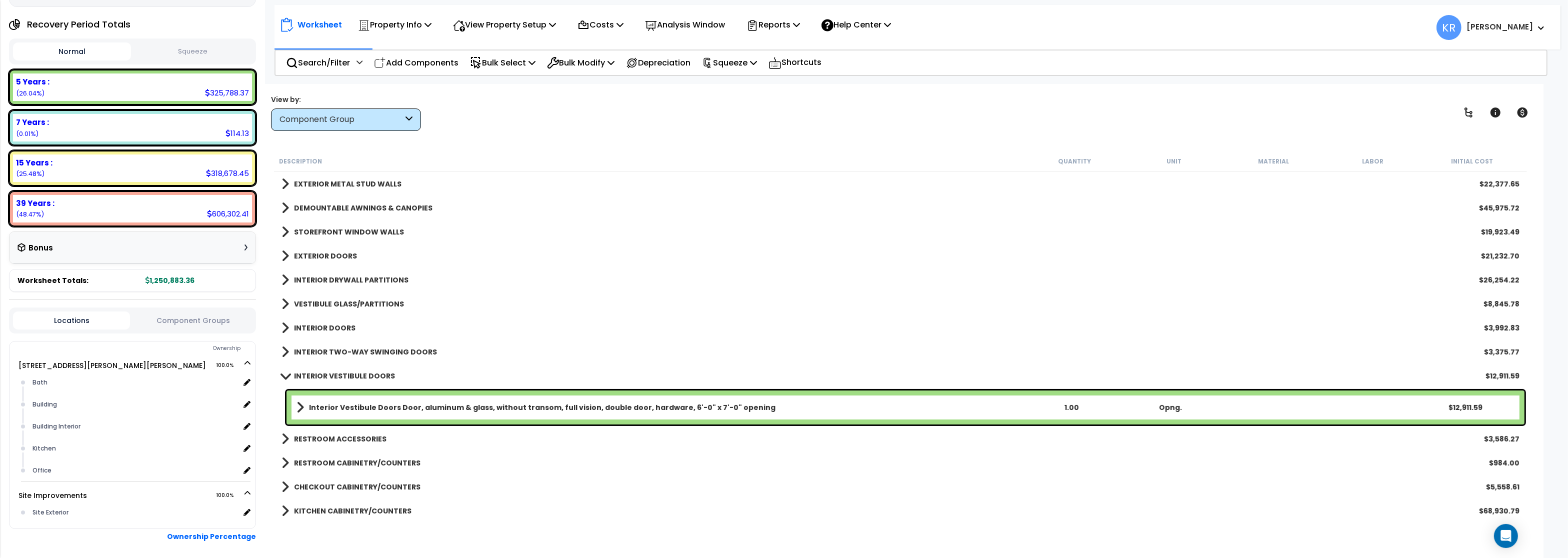
click at [324, 252] on b "EXTERIOR DOORS" at bounding box center [325, 256] width 63 height 10
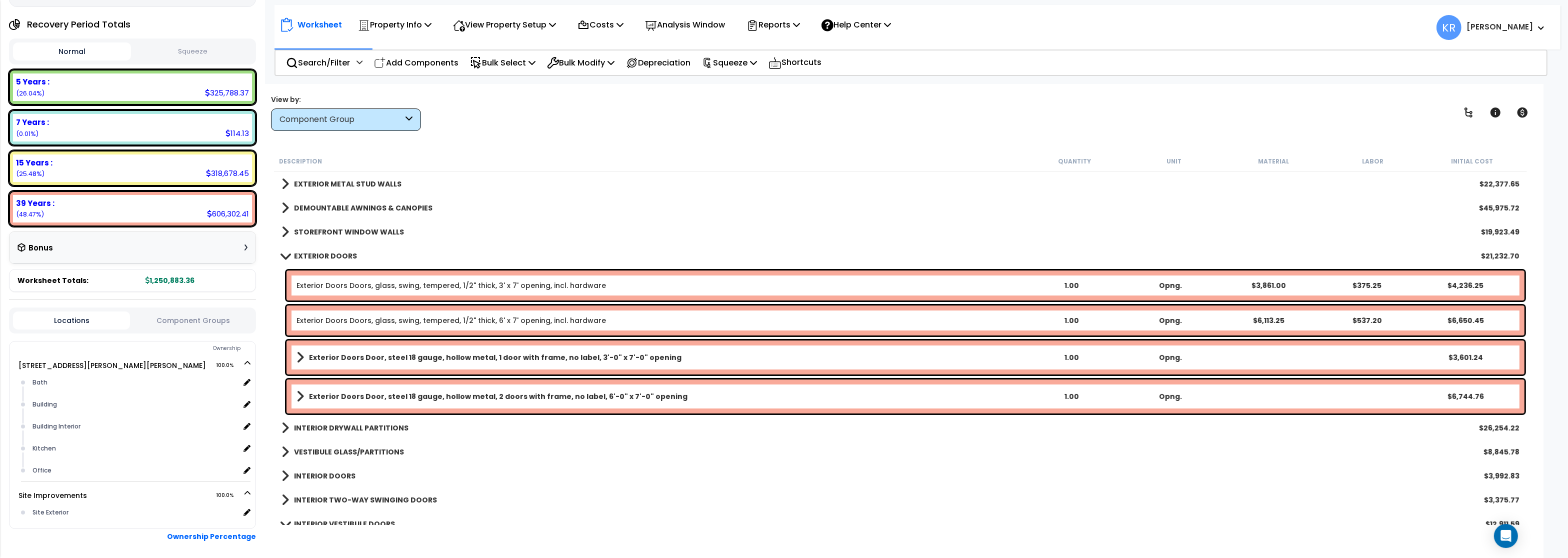
click at [324, 252] on b "EXTERIOR DOORS" at bounding box center [325, 256] width 63 height 10
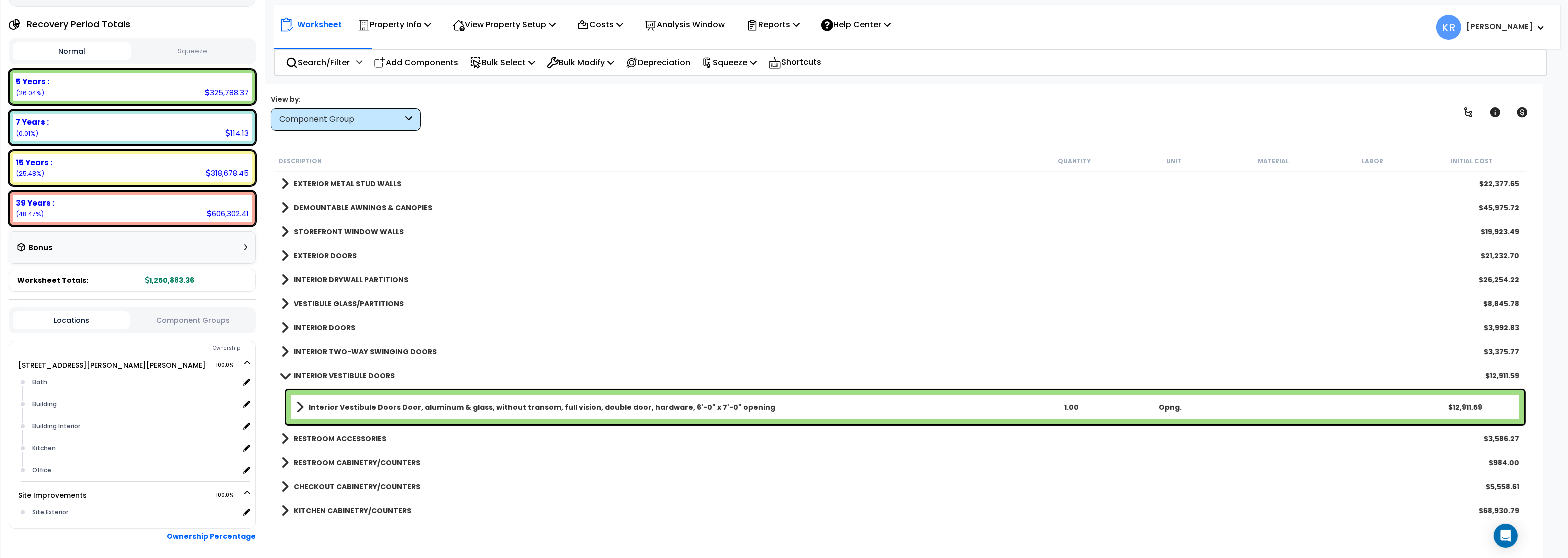
click at [315, 273] on div "INTERIOR DRYWALL PARTITIONS $26,254.22" at bounding box center [900, 280] width 1248 height 24
click at [315, 277] on b "INTERIOR DRYWALL PARTITIONS" at bounding box center [351, 280] width 115 height 10
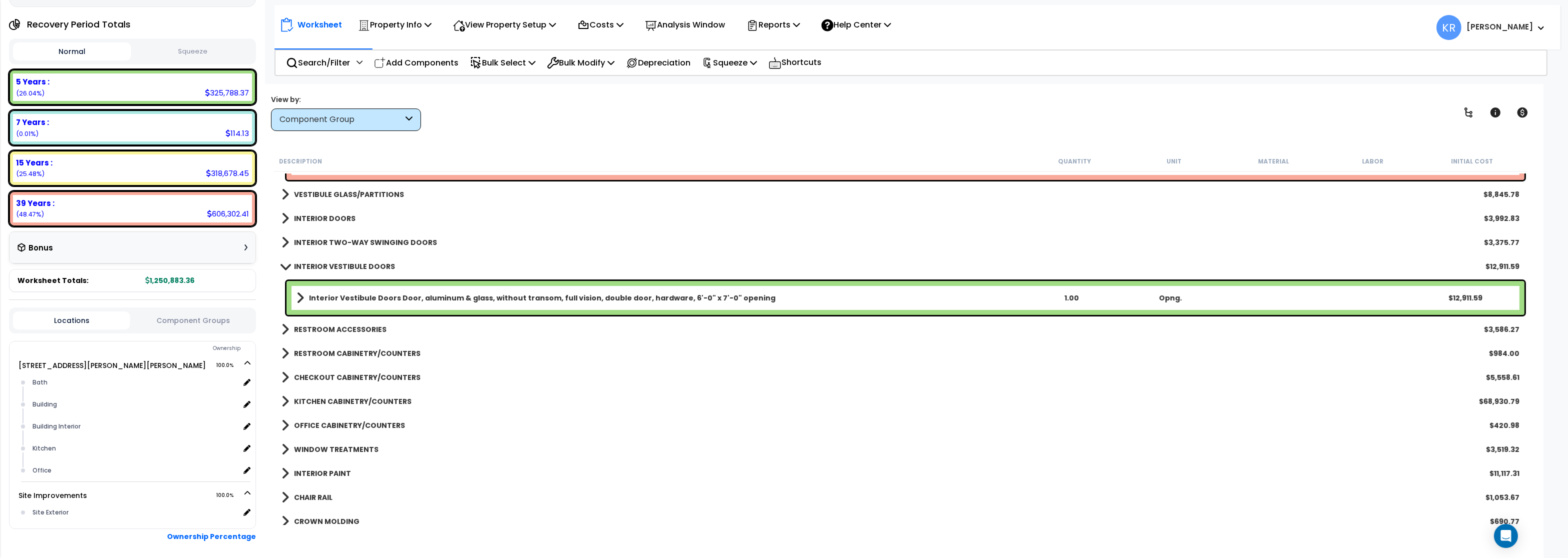
scroll to position [660, 0]
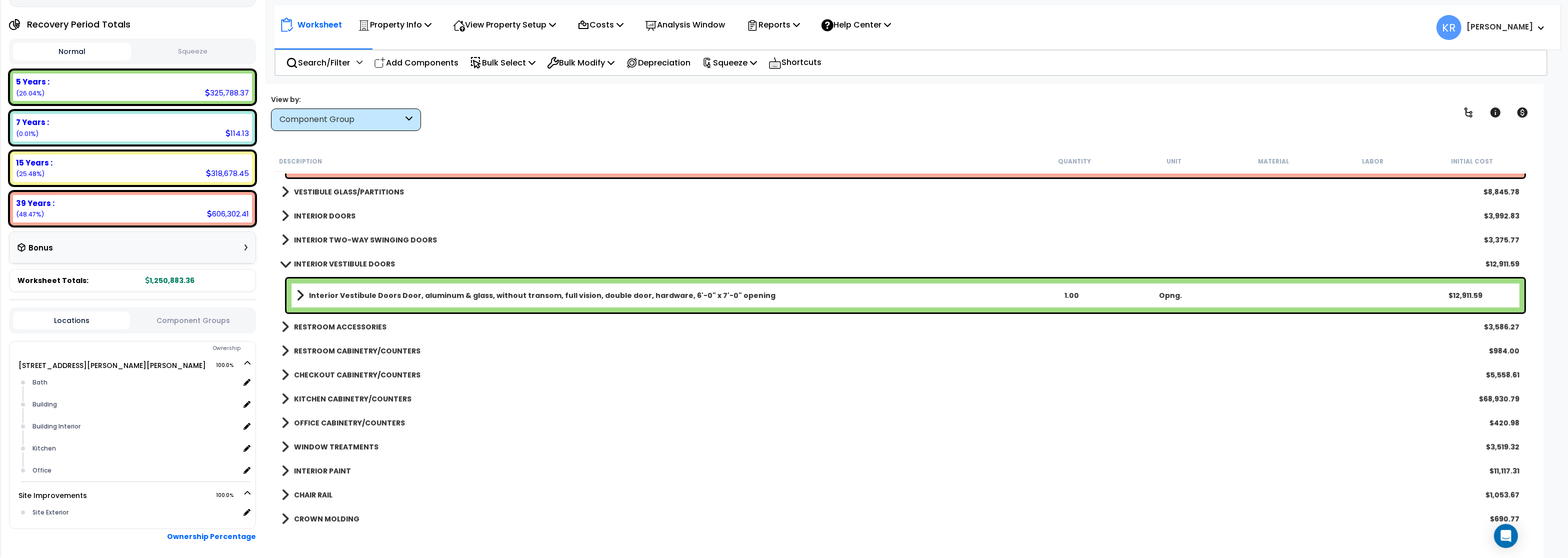
click at [335, 192] on b "VESTIBULE GLASS/PARTITIONS" at bounding box center [348, 192] width 110 height 10
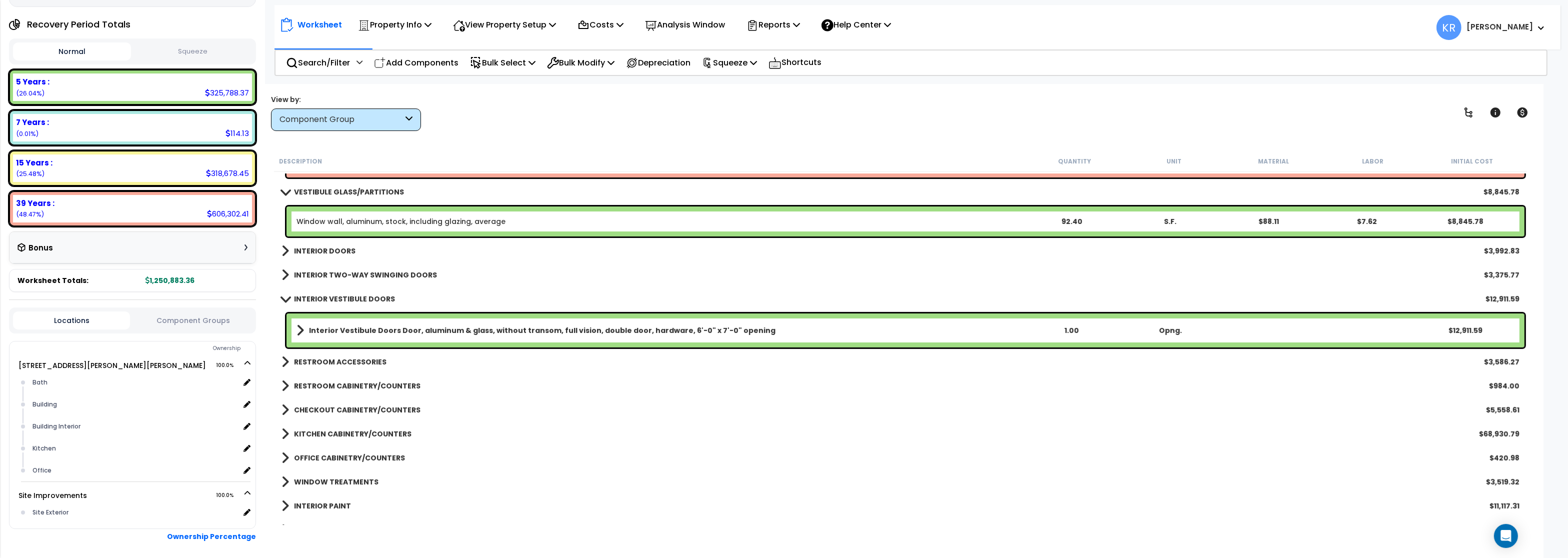
click at [335, 221] on link "Window wall, aluminum, stock, including glazing, average" at bounding box center [401, 221] width 209 height 10
click at [336, 221] on link "Window wall, aluminum, stock, including glazing, average" at bounding box center [401, 221] width 209 height 10
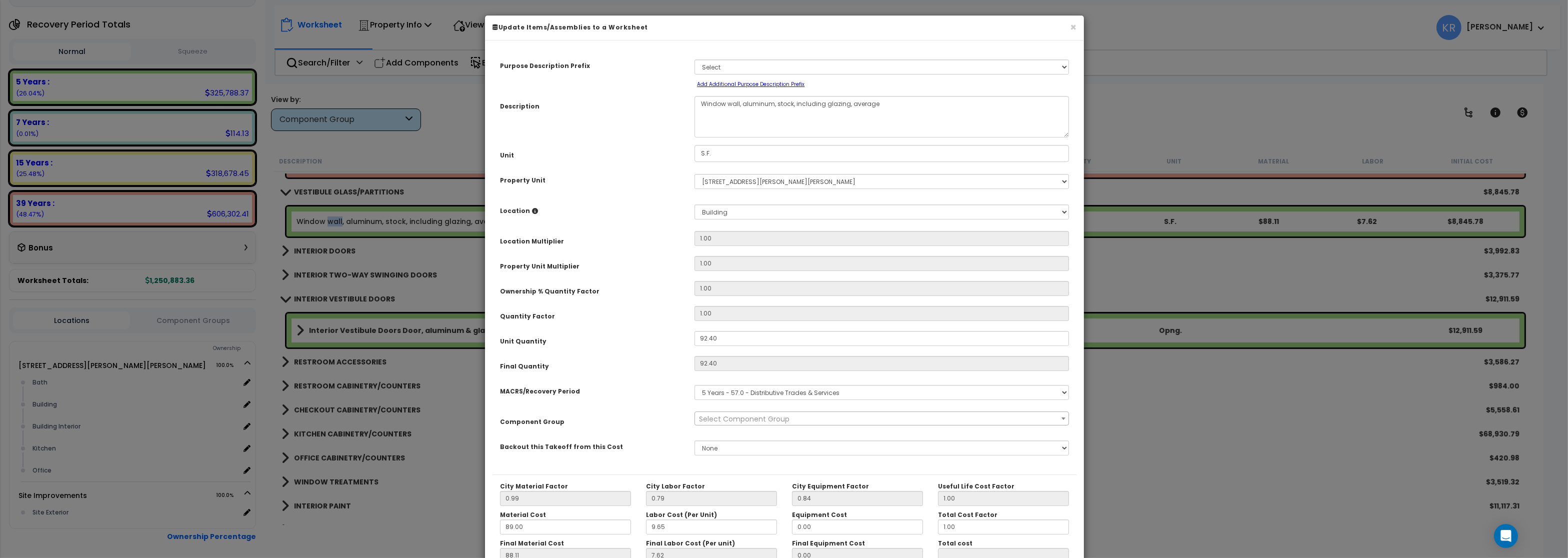
select select "56879"
click at [694, 385] on select "Select MACRS/Recovery Period 5 Years - 57.0 - Distributive Trades & Services 5 …" at bounding box center [881, 392] width 375 height 15
select select "3669"
click option "39 Years - NA - Long-Life Property" at bounding box center [0, 0] width 0 height 0
click at [694, 385] on select "Select MACRS/Recovery Period 5 Years - 57.0 - Distributive Trades & Services 5 …" at bounding box center [881, 392] width 375 height 15
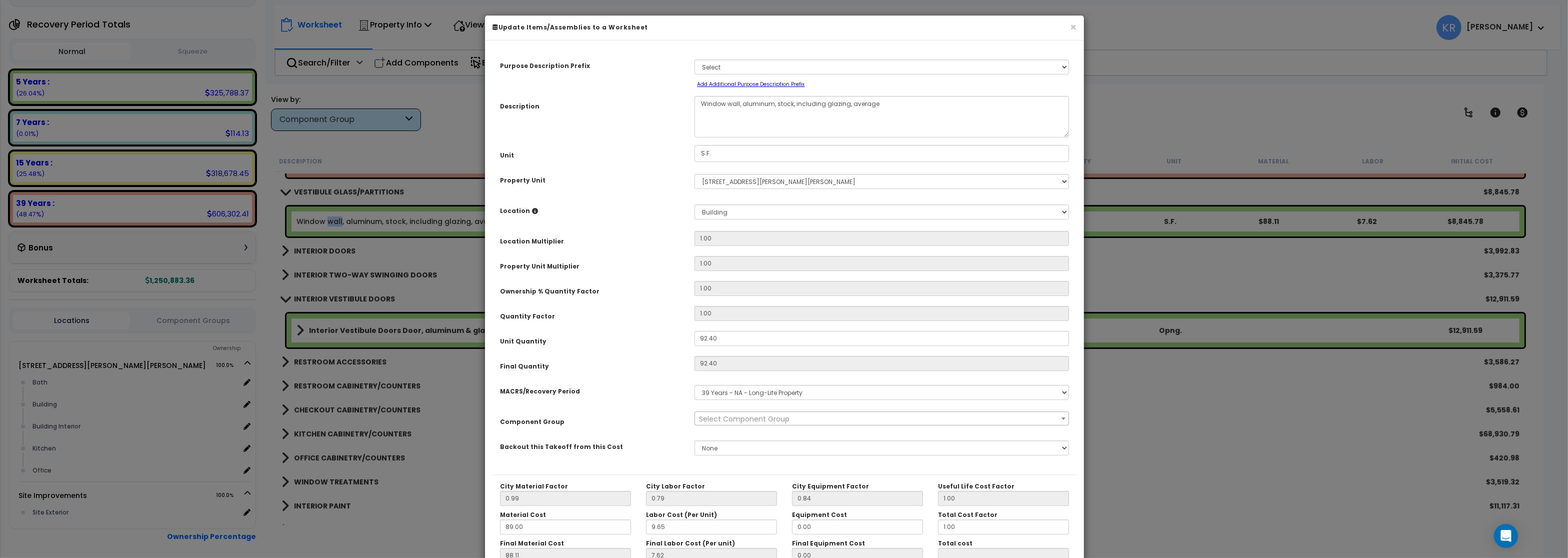
click at [738, 422] on span "Select Component Group" at bounding box center [744, 418] width 90 height 10
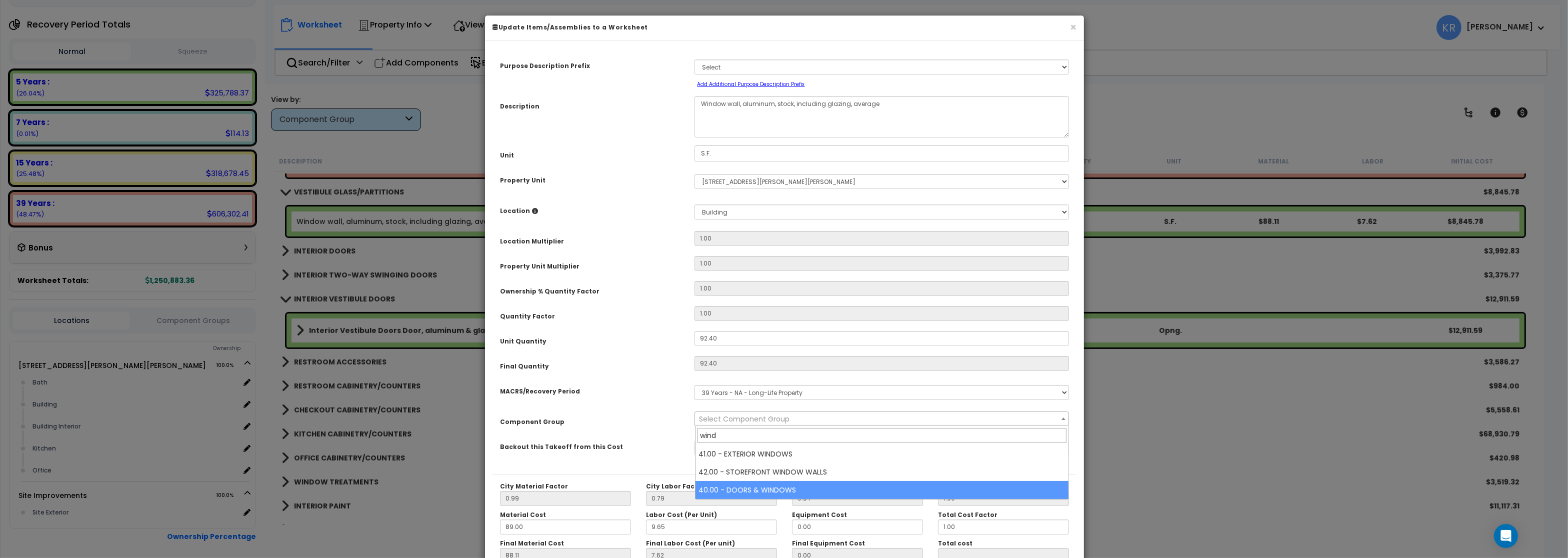
type input "wind"
select select "57248"
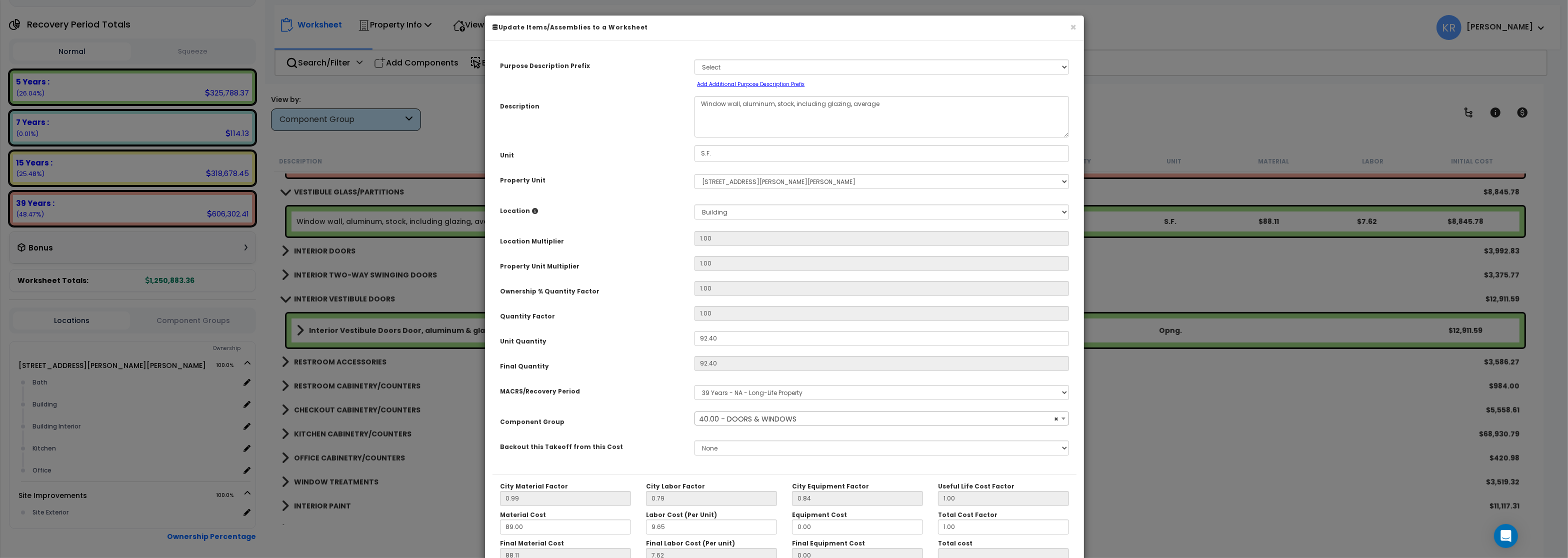
scroll to position [89, 0]
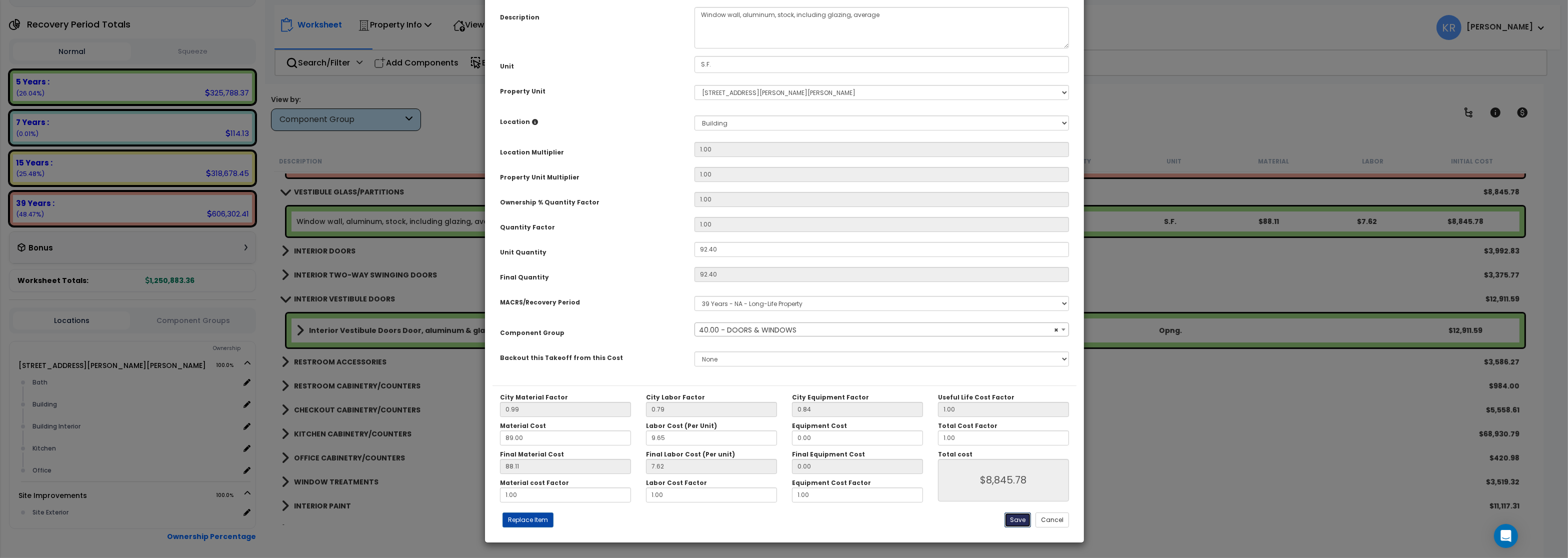
click at [1015, 520] on button "Save" at bounding box center [1017, 520] width 26 height 15
type input "8845.78"
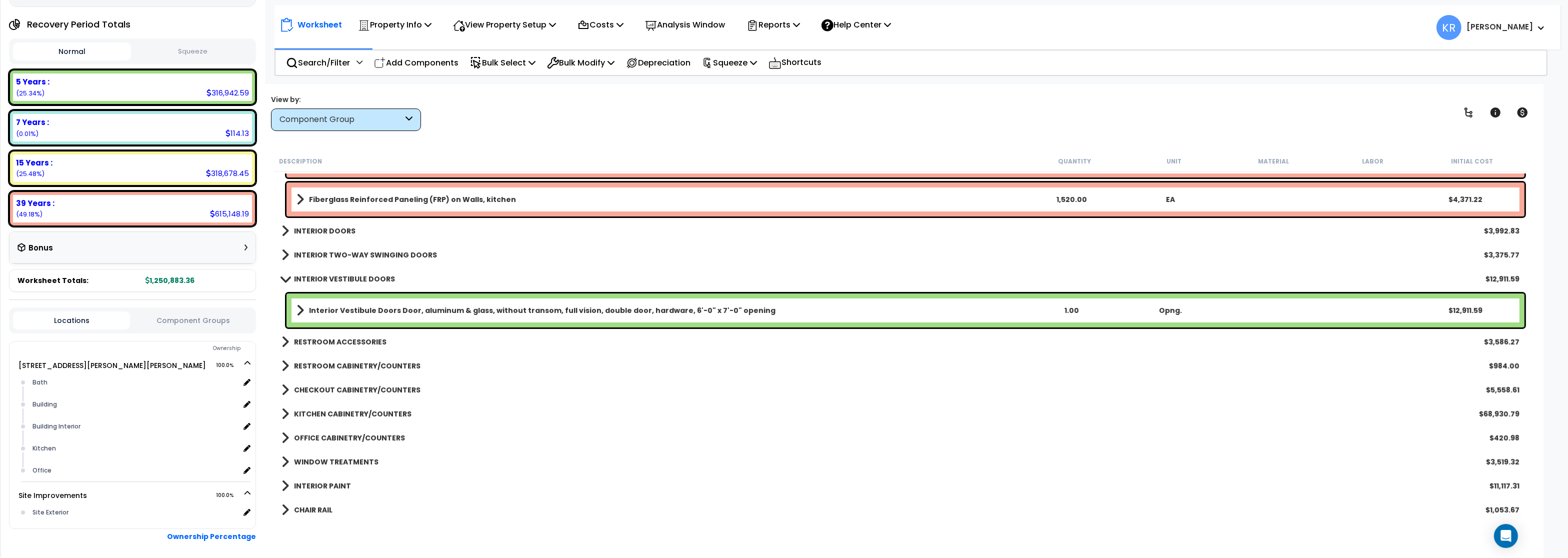
click at [312, 255] on b "INTERIOR TWO-WAY SWINGING DOORS" at bounding box center [365, 255] width 143 height 10
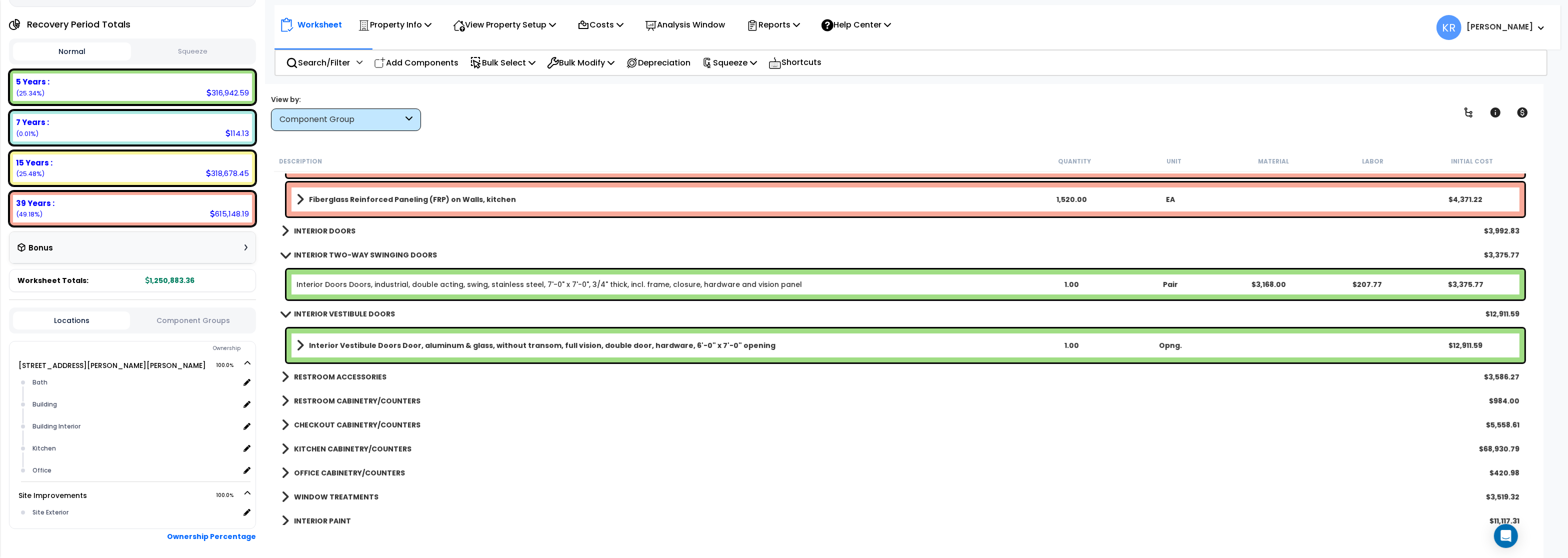
click at [302, 254] on b "INTERIOR TWO-WAY SWINGING DOORS" at bounding box center [365, 255] width 143 height 10
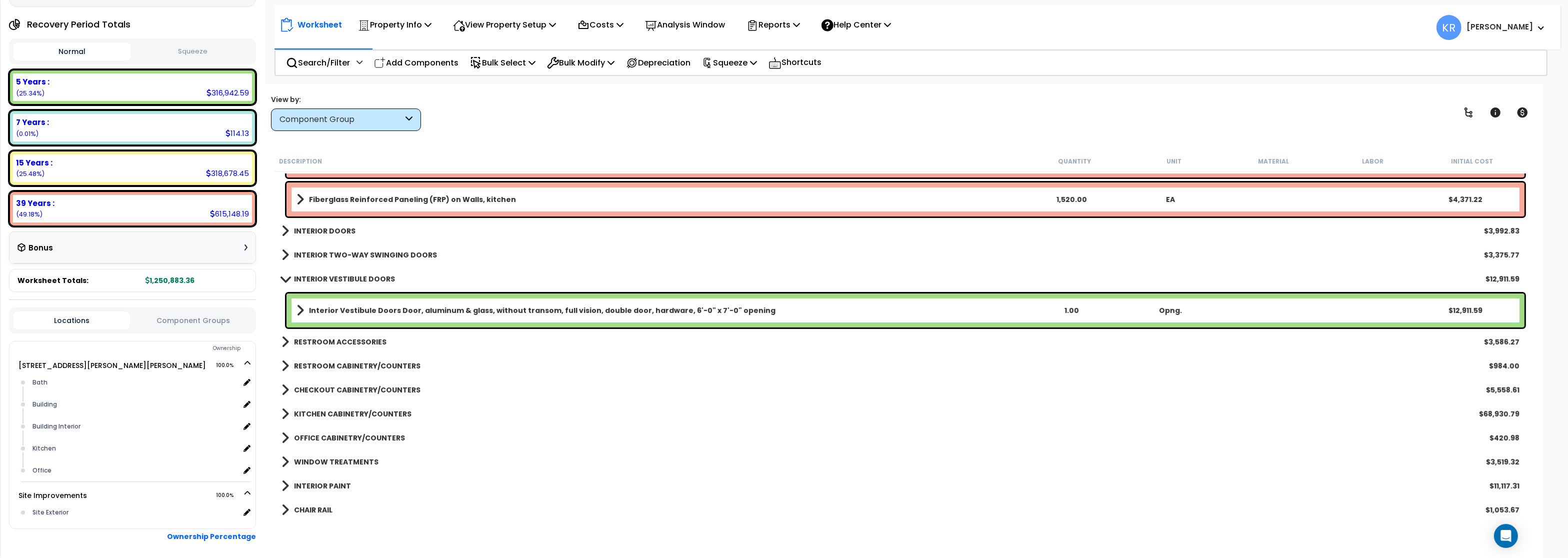
click at [305, 230] on b "INTERIOR DOORS" at bounding box center [324, 231] width 62 height 10
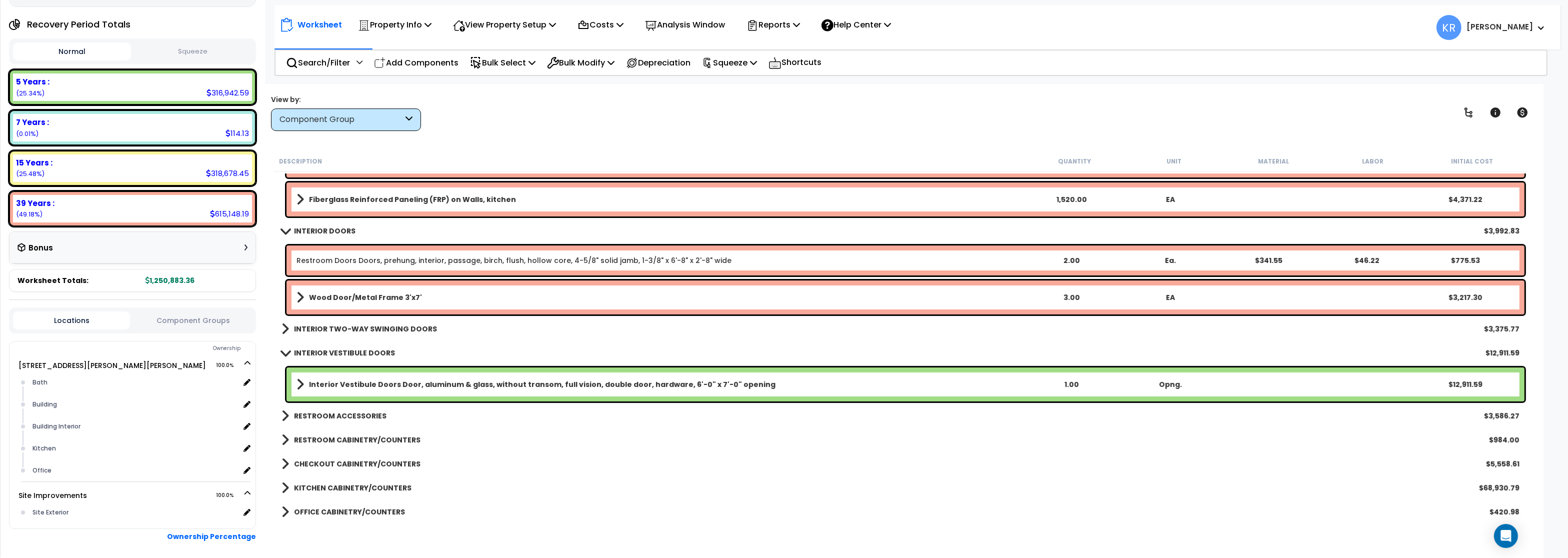
click at [305, 230] on b "INTERIOR DOORS" at bounding box center [324, 231] width 62 height 10
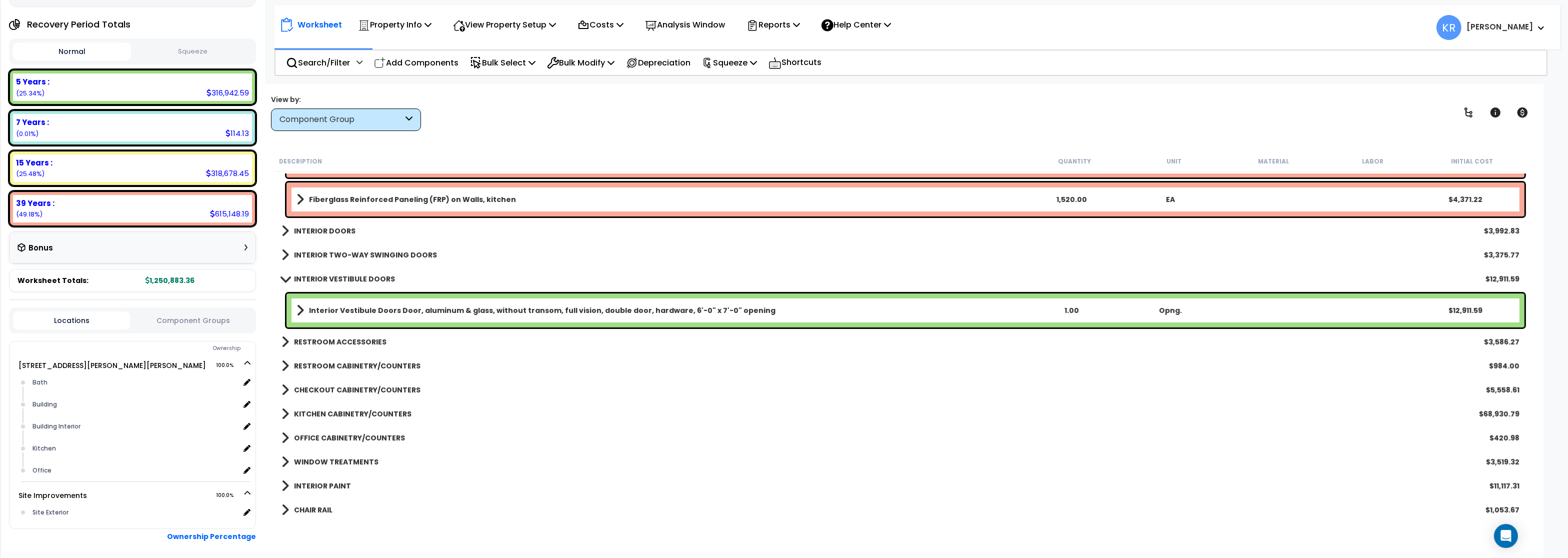
click at [308, 280] on b "INTERIOR VESTIBULE DOORS" at bounding box center [344, 279] width 101 height 10
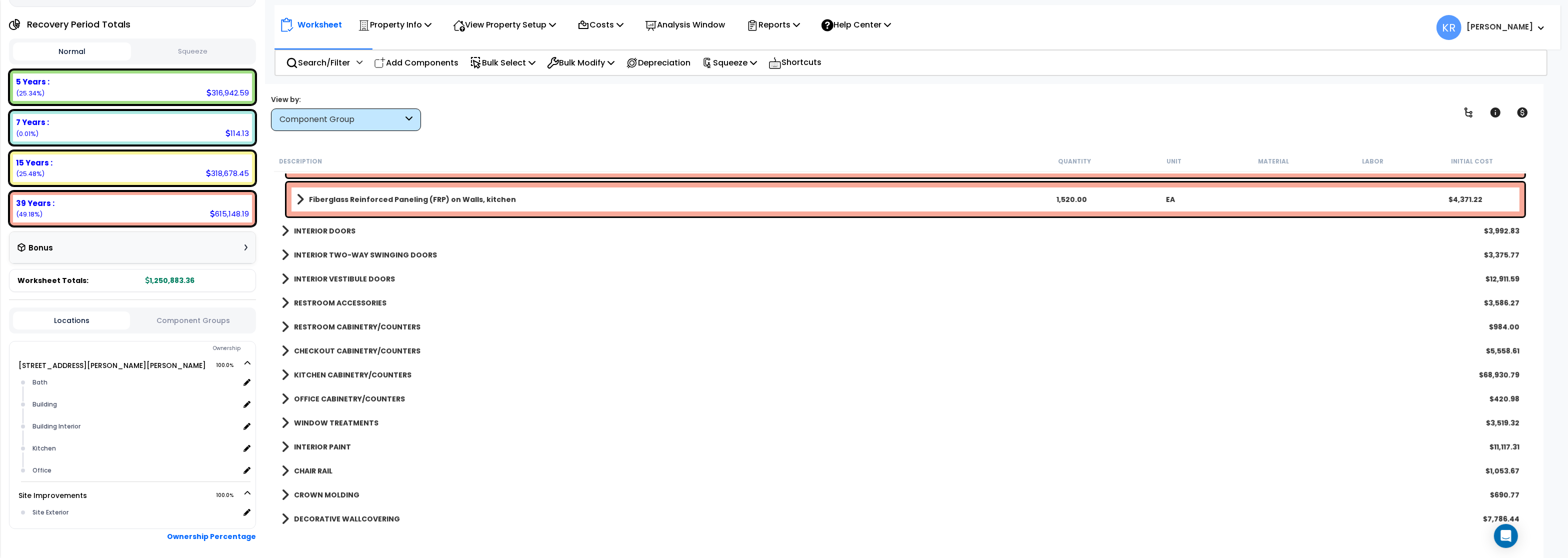
click at [308, 280] on b "INTERIOR VESTIBULE DOORS" at bounding box center [344, 279] width 101 height 10
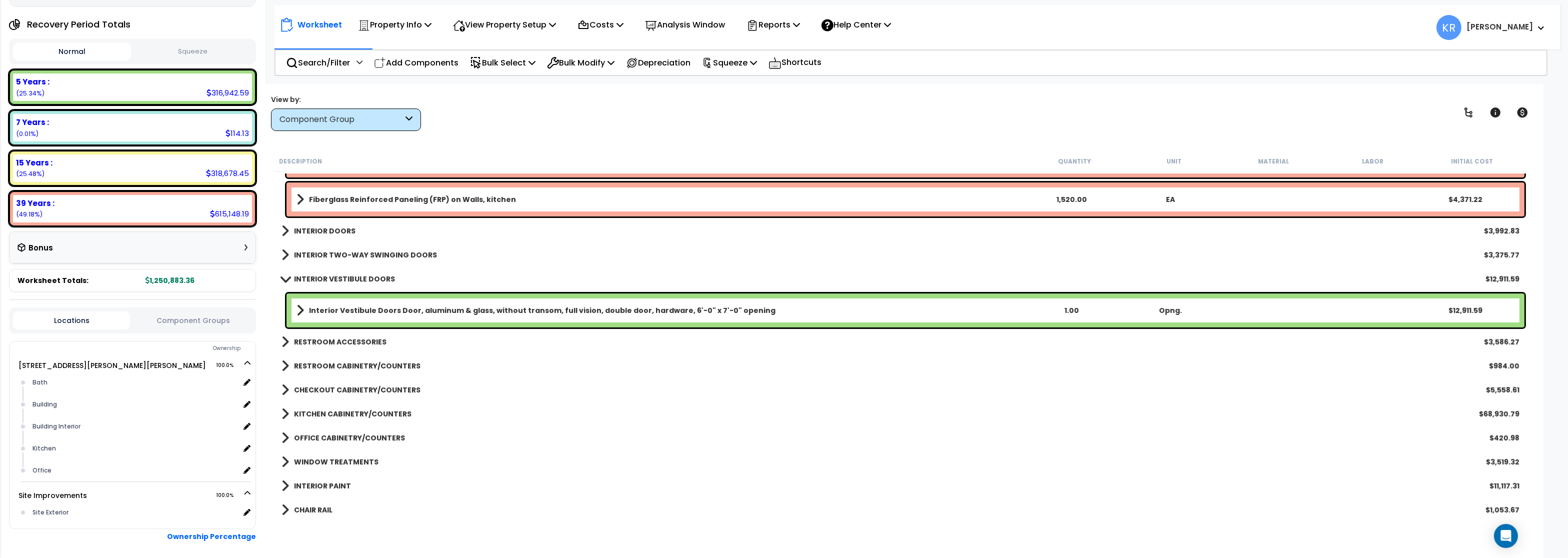
click at [313, 302] on div "Interior Vestibule Doors Door, aluminum & glass, without transom, full vision, …" at bounding box center [905, 311] width 1238 height 34
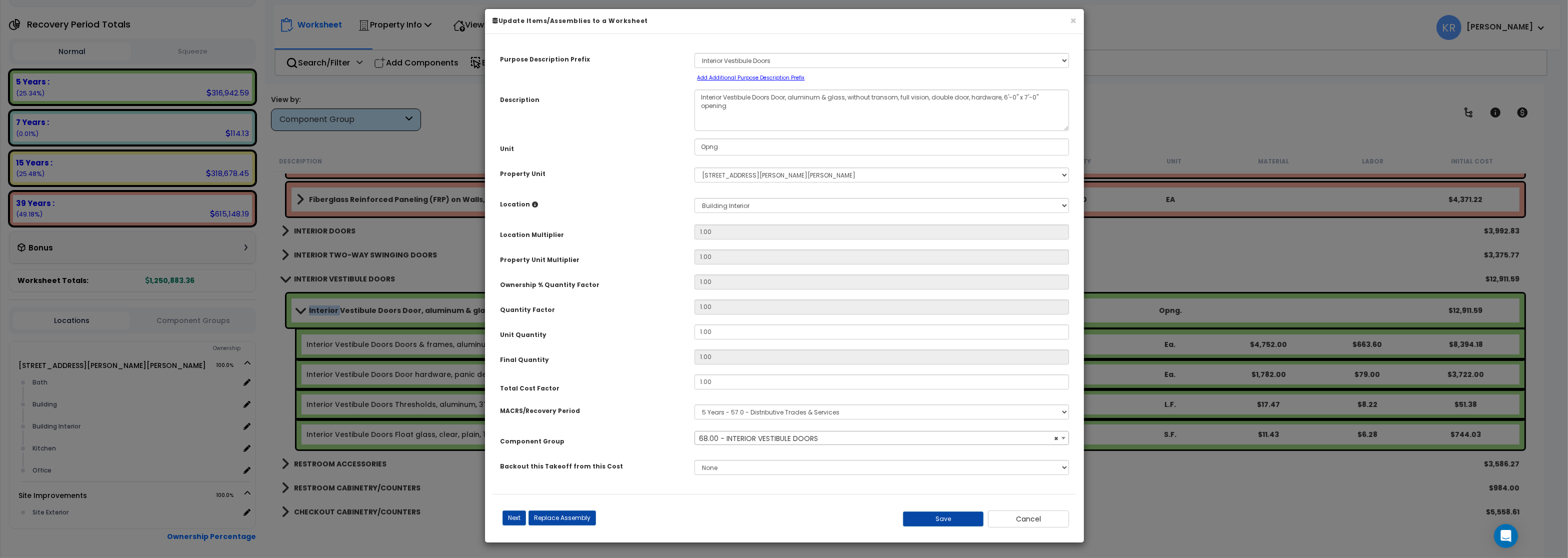
select select "56889"
click at [694, 404] on select "Select MACRS/Recovery Period 5 Years - 57.0 - Distributive Trades & Services 5 …" at bounding box center [881, 411] width 375 height 15
select select "3669"
click option "39 Years - NA - Long-Life Property" at bounding box center [0, 0] width 0 height 0
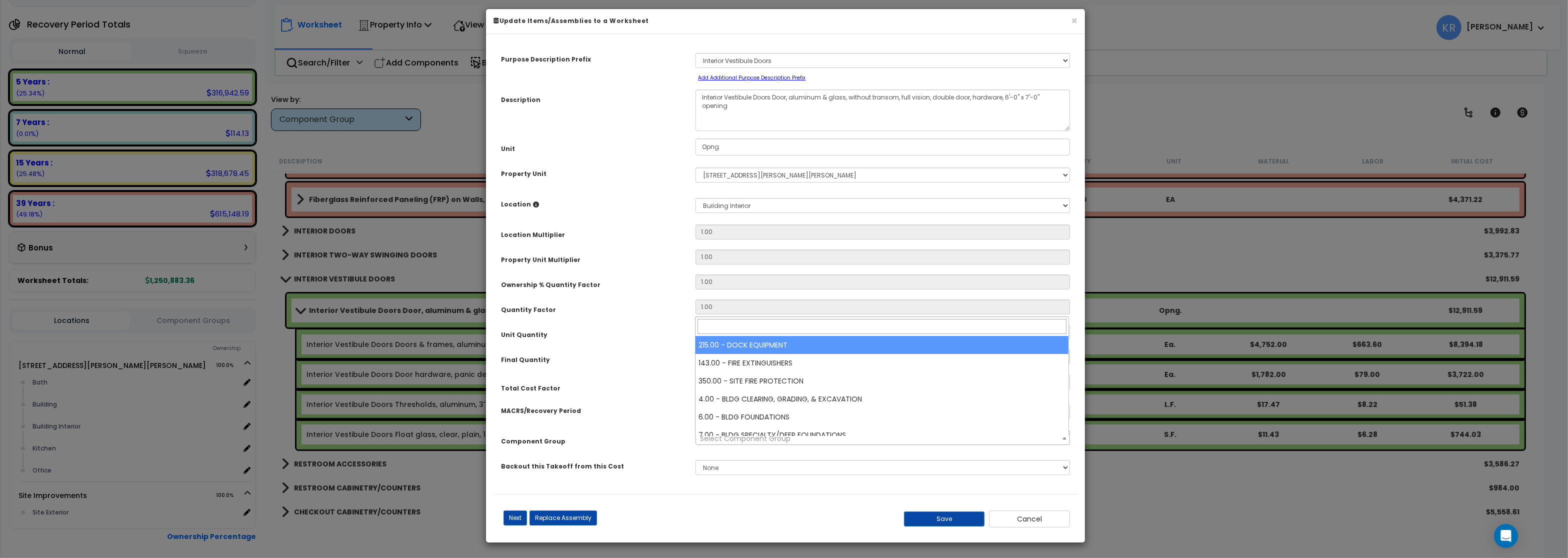
click at [719, 443] on span "Select Component Group" at bounding box center [745, 438] width 90 height 10
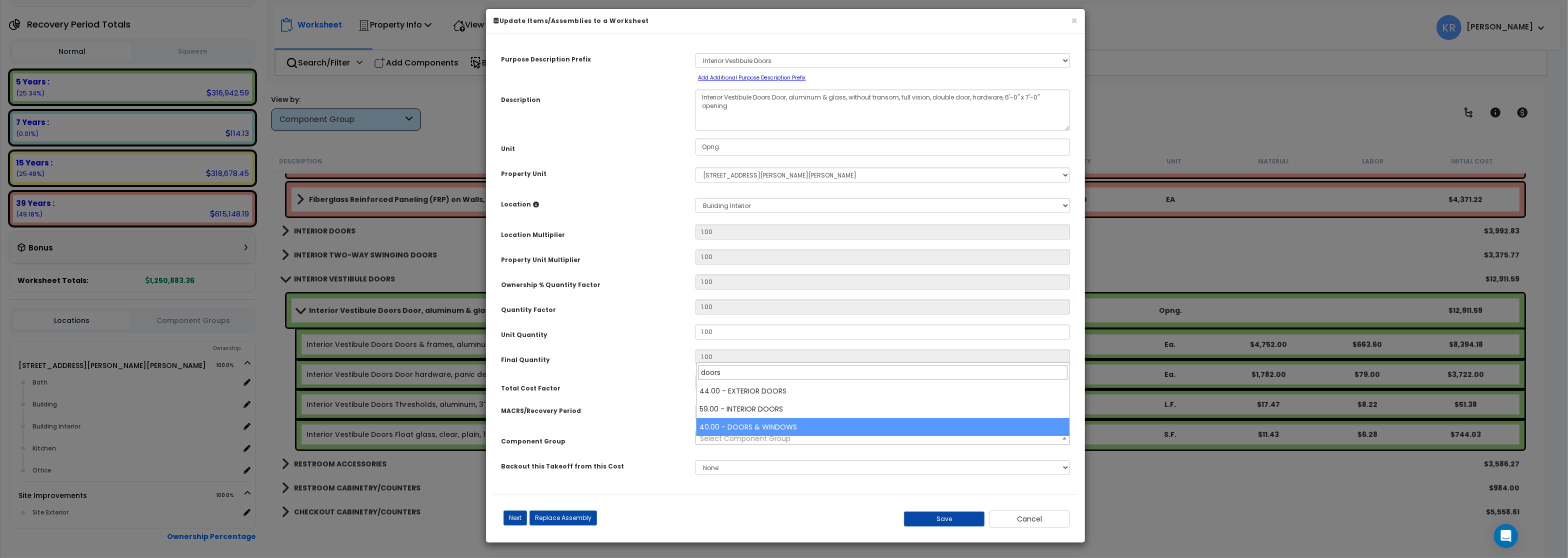
type input "doors"
select select "57248"
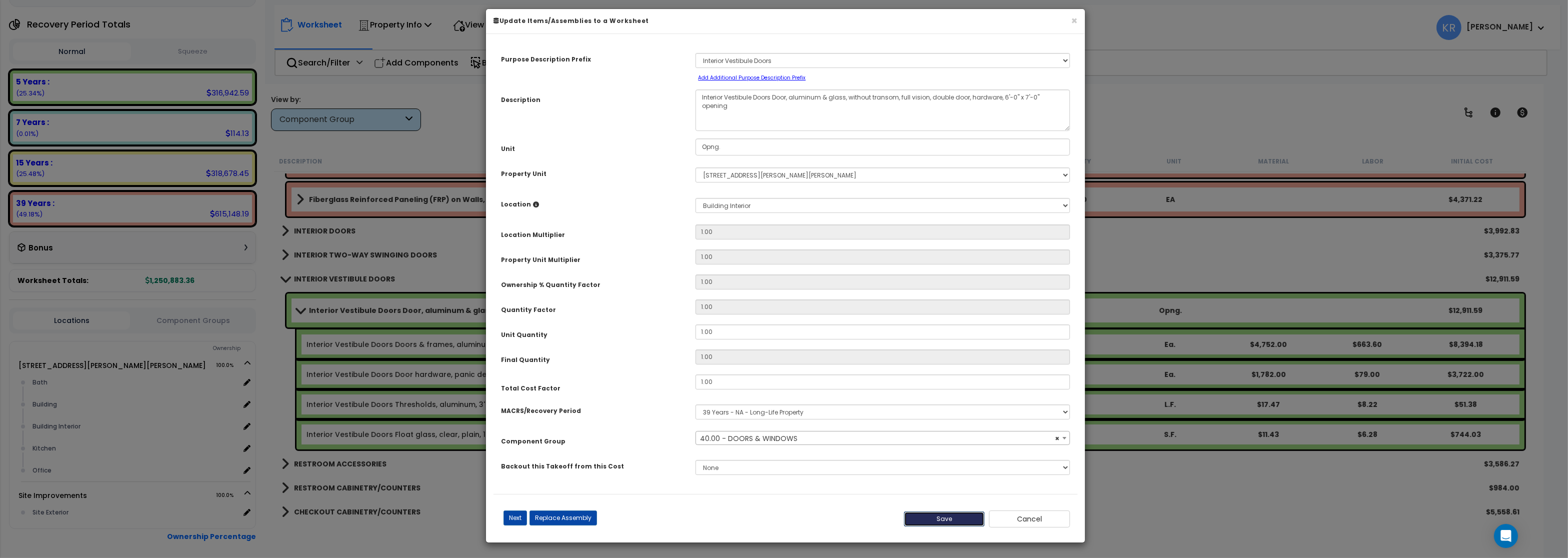
click at [953, 521] on button "Save" at bounding box center [944, 519] width 81 height 15
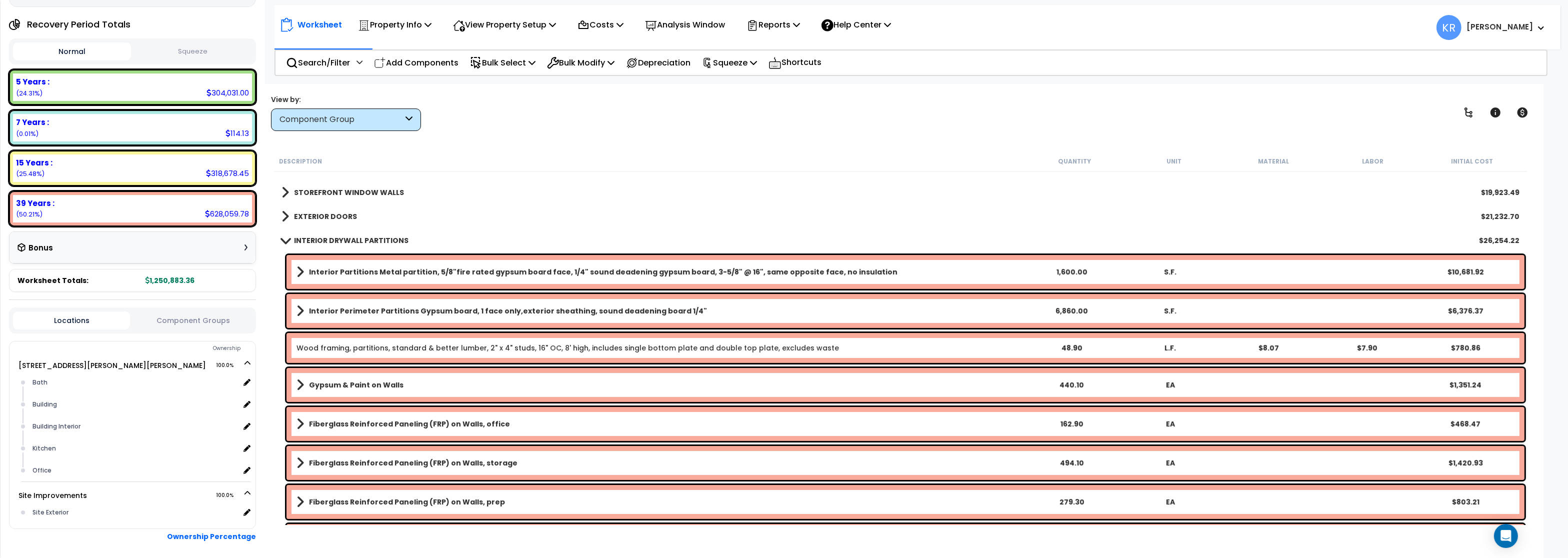
scroll to position [300, 0]
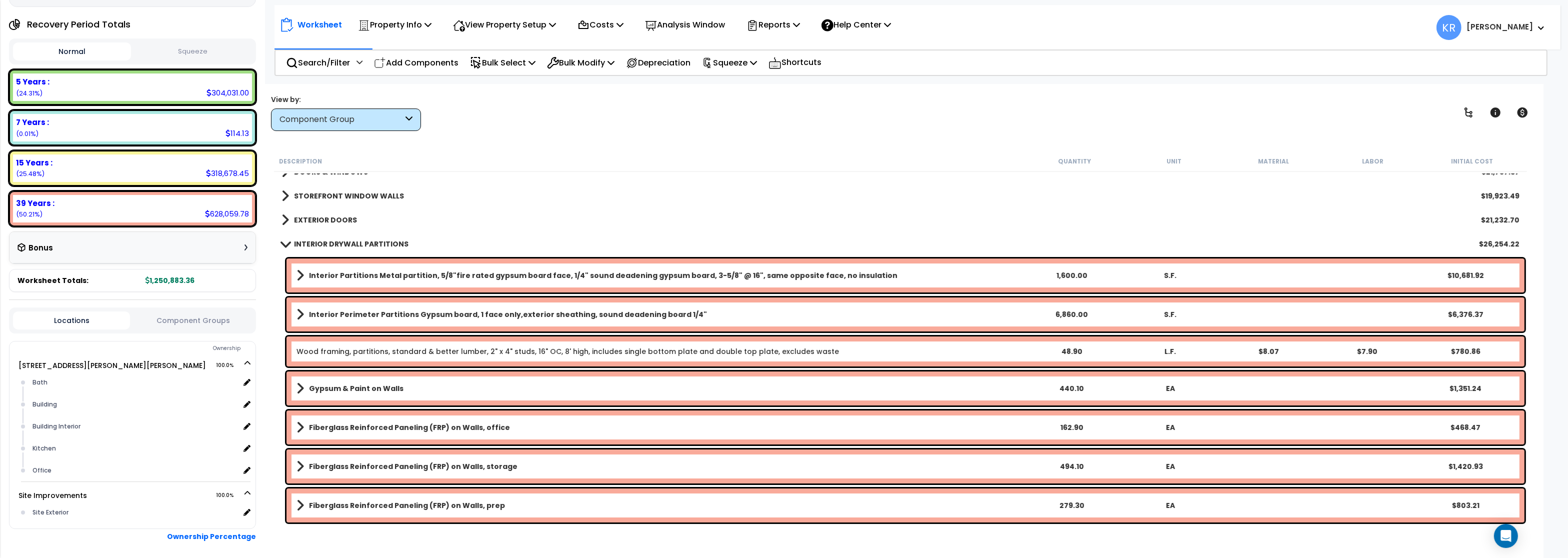
click at [325, 245] on b "INTERIOR DRYWALL PARTITIONS" at bounding box center [351, 244] width 115 height 10
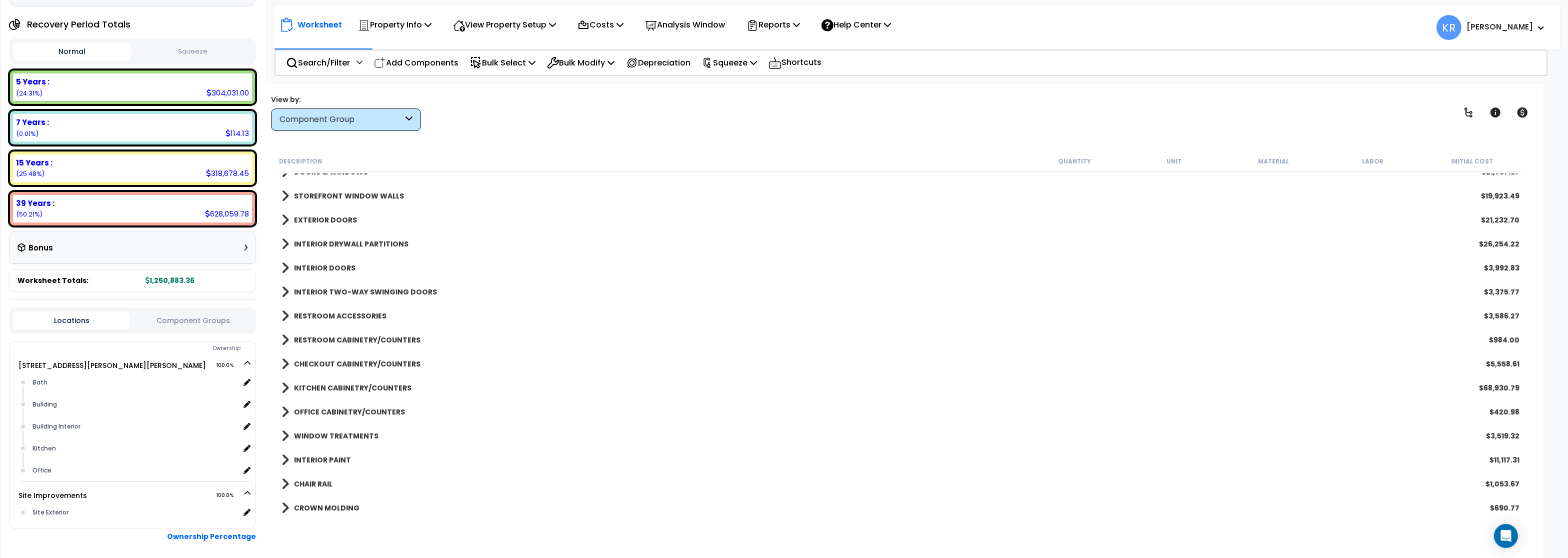
click at [318, 264] on b "INTERIOR DOORS" at bounding box center [324, 268] width 62 height 10
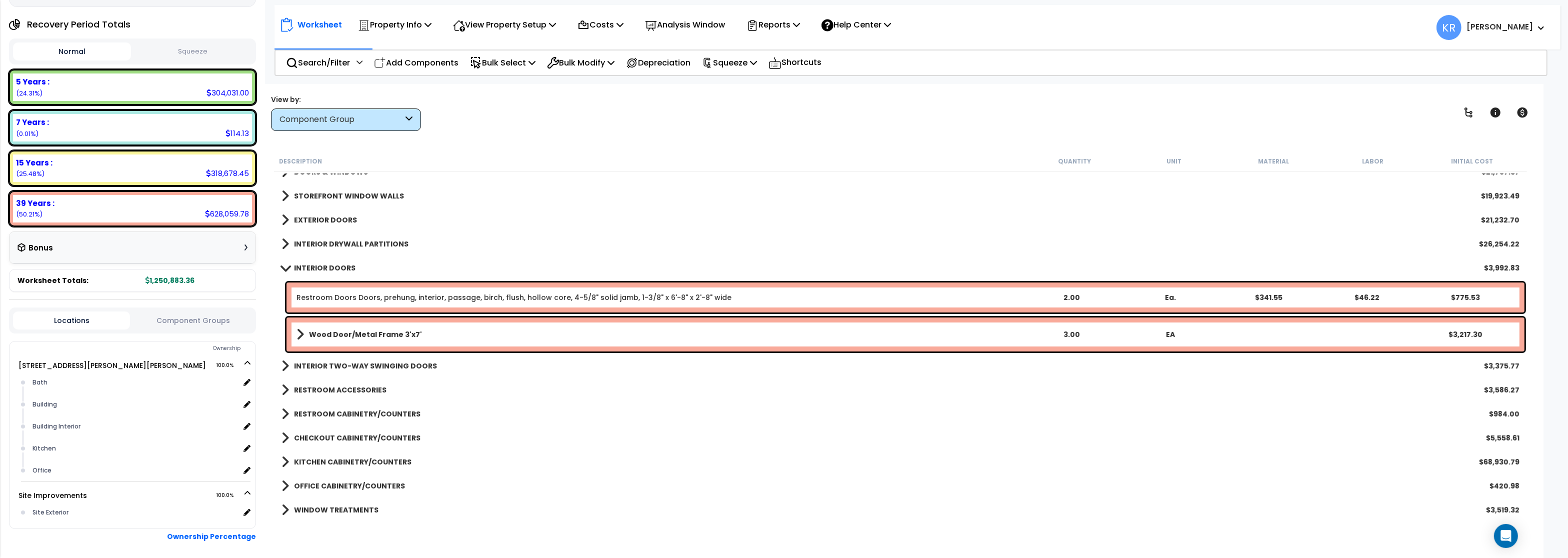
click at [318, 264] on b "INTERIOR DOORS" at bounding box center [324, 268] width 62 height 10
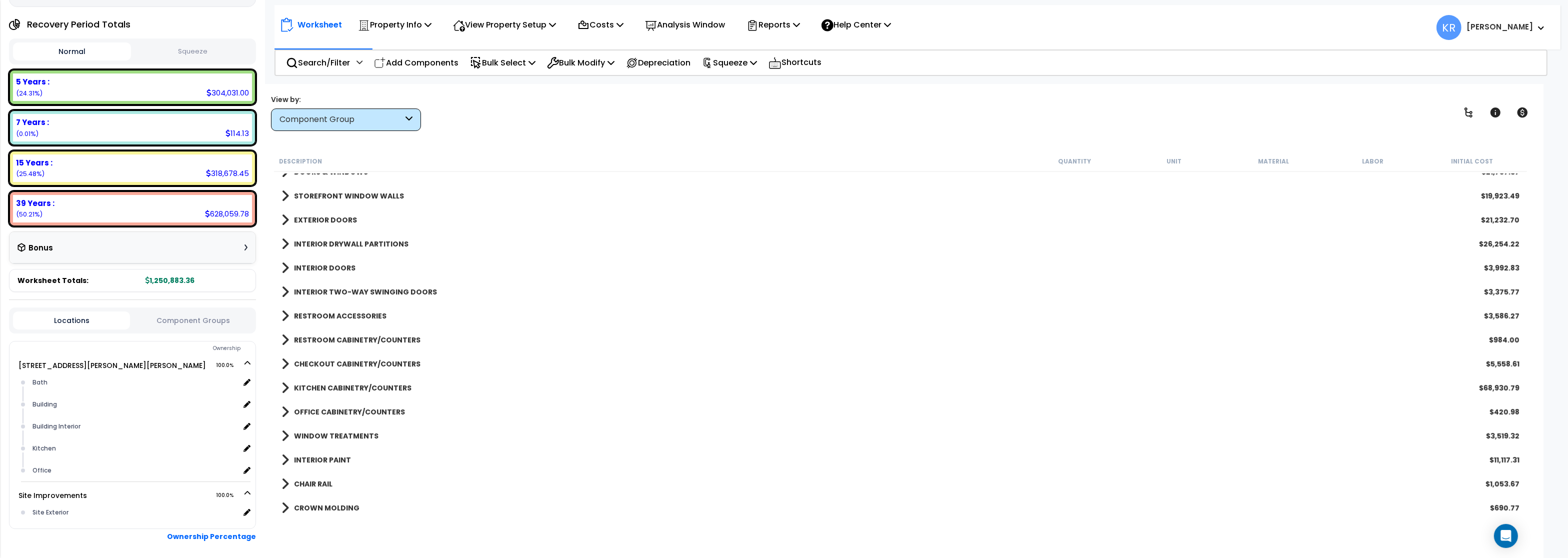
click at [319, 263] on link "INTERIOR DOORS" at bounding box center [318, 268] width 74 height 14
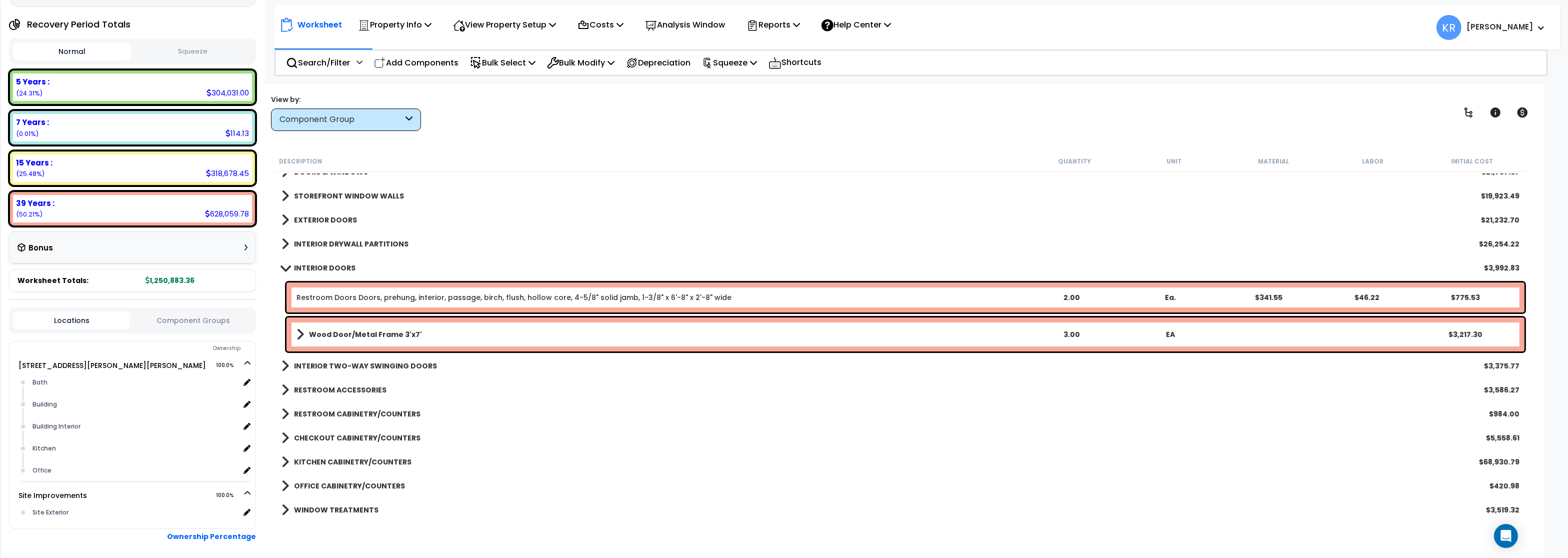
click at [319, 263] on link "INTERIOR DOORS" at bounding box center [318, 268] width 74 height 14
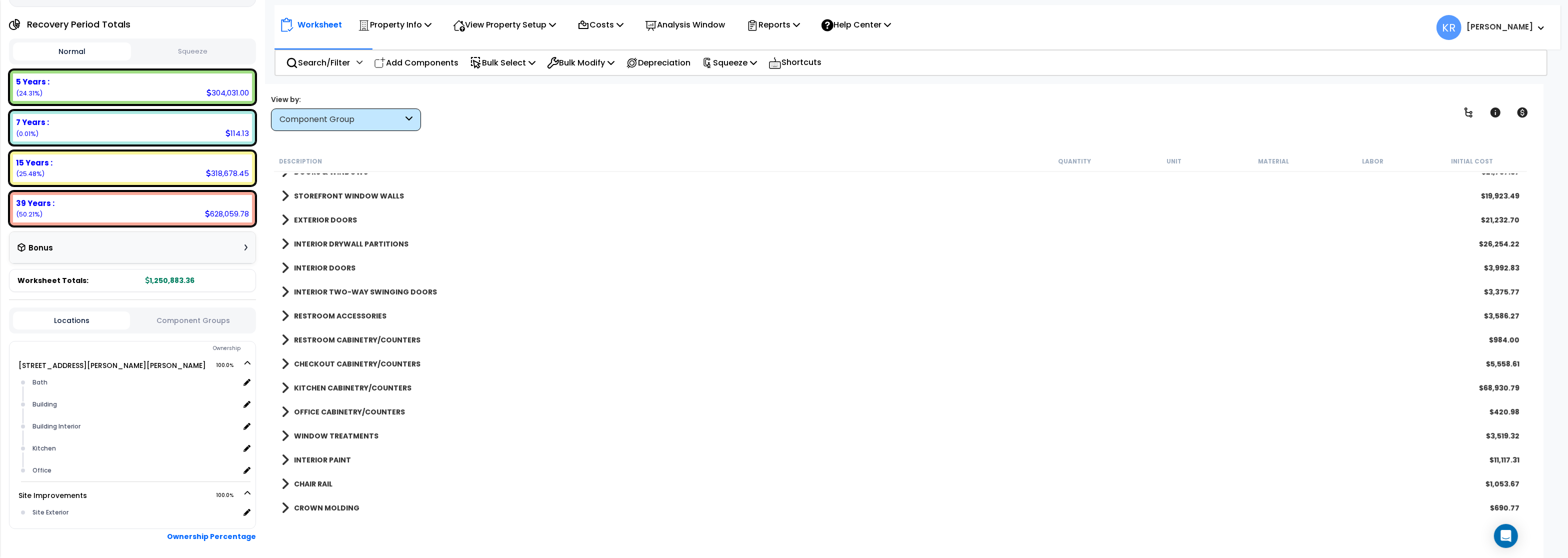
click at [319, 290] on b "INTERIOR TWO-WAY SWINGING DOORS" at bounding box center [365, 291] width 143 height 10
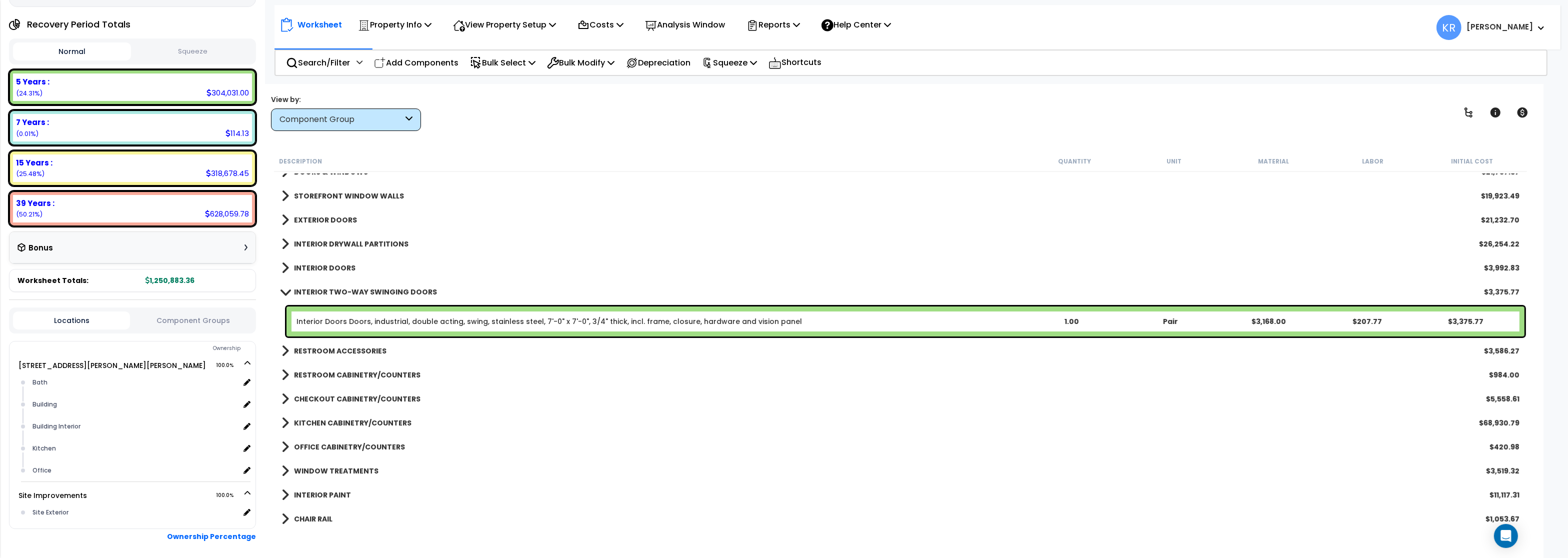
click at [319, 290] on b "INTERIOR TWO-WAY SWINGING DOORS" at bounding box center [365, 291] width 143 height 10
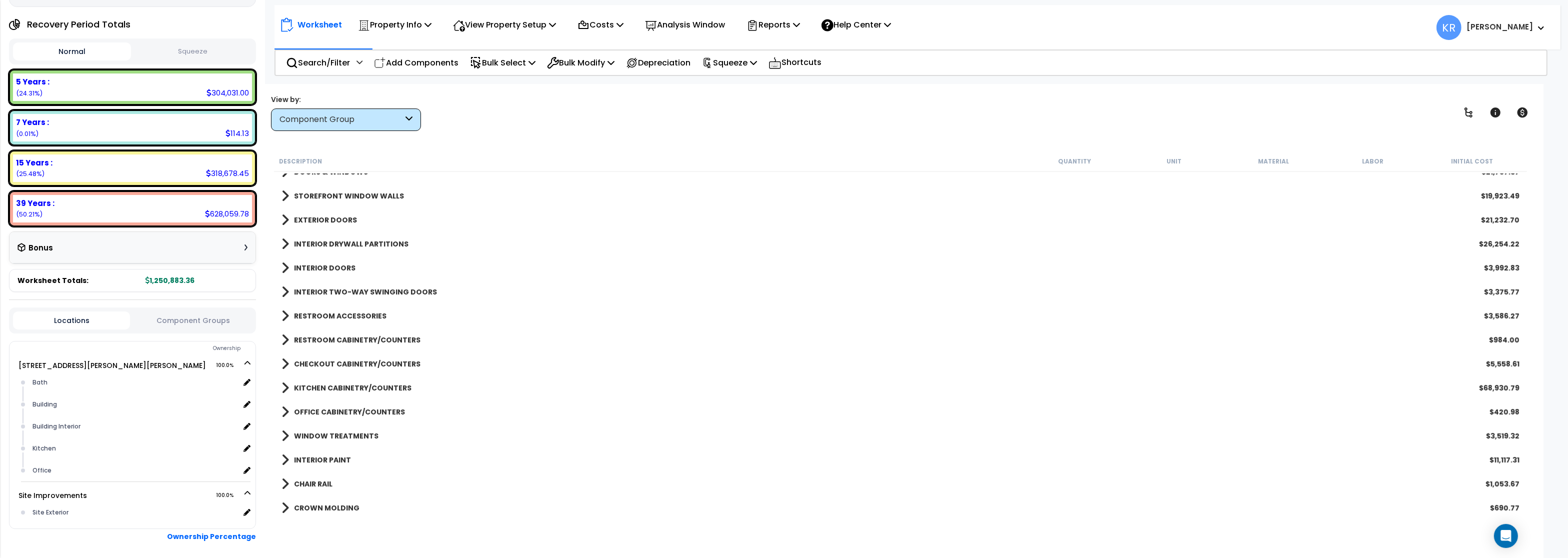
click at [315, 316] on b "RESTROOM ACCESSORIES" at bounding box center [340, 316] width 93 height 10
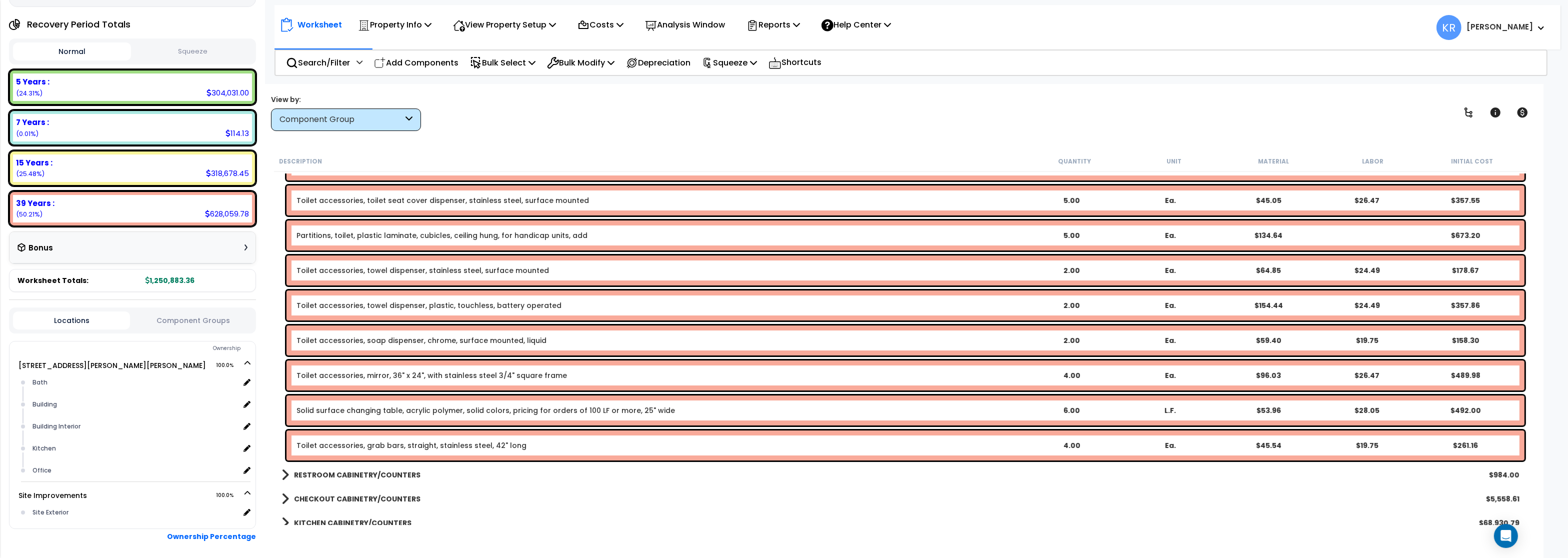
scroll to position [420, 0]
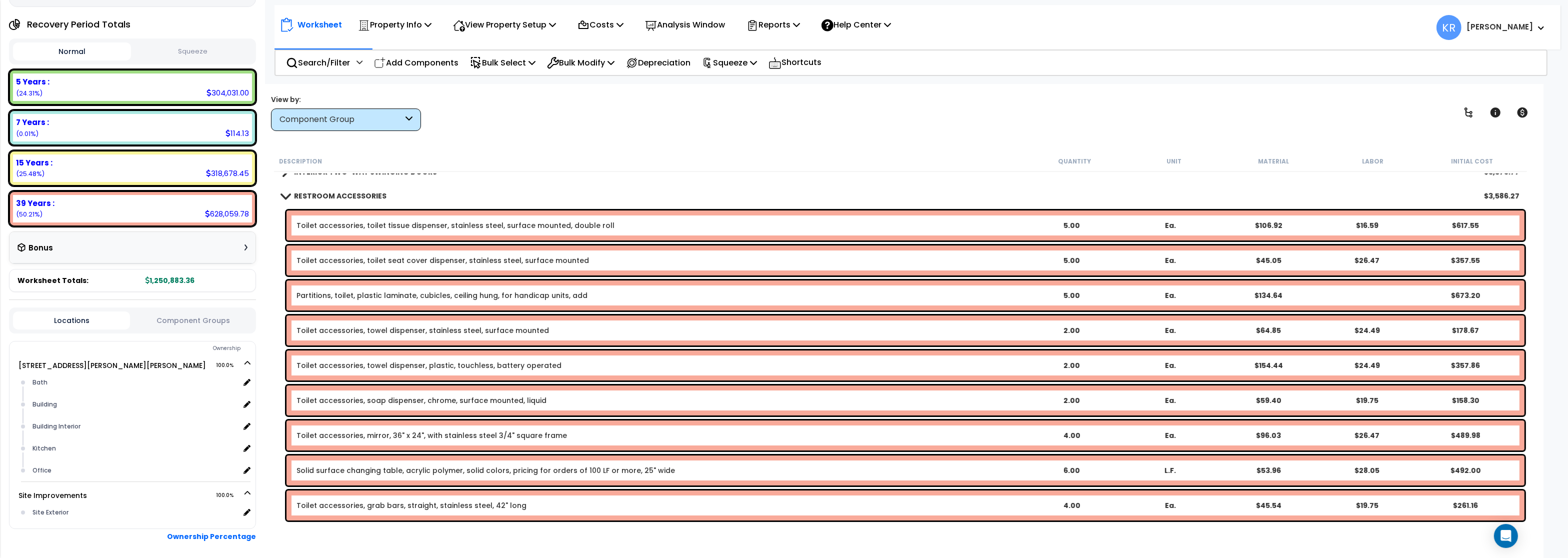
click at [326, 188] on div "RESTROOM ACCESSORIES $3,586.27" at bounding box center [900, 196] width 1248 height 24
click at [312, 190] on link "RESTROOM ACCESSORIES" at bounding box center [333, 196] width 105 height 14
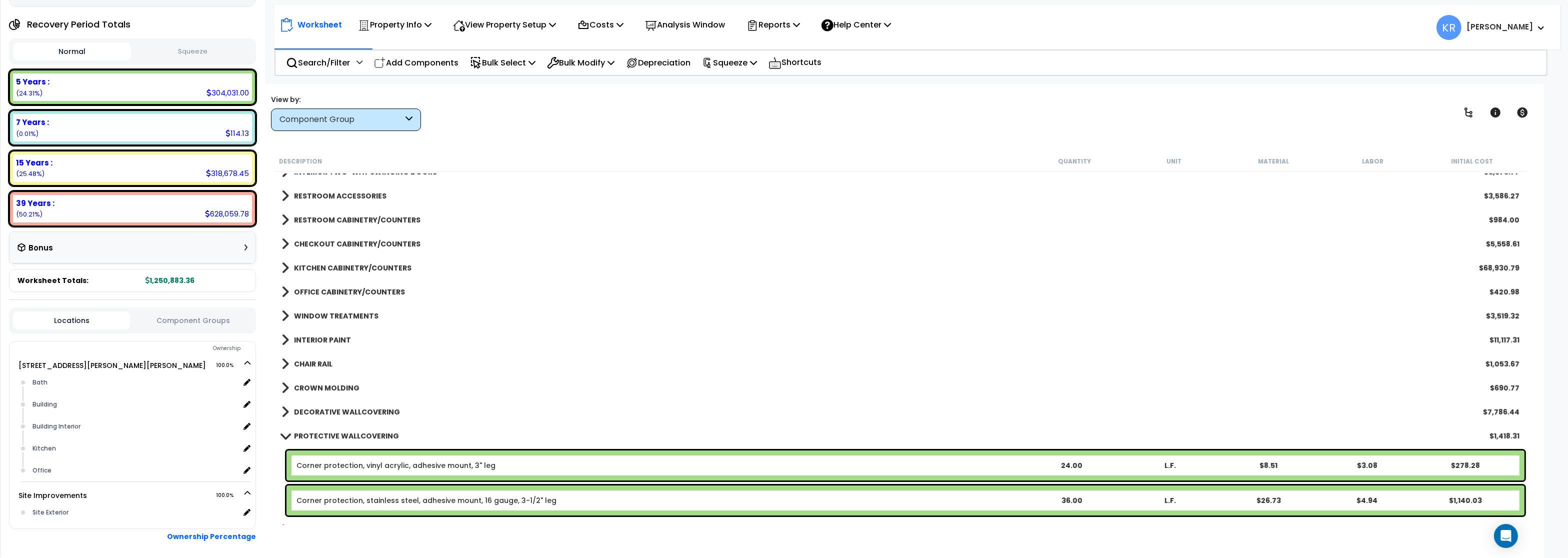
click at [313, 222] on b "RESTROOM CABINETRY/COUNTERS" at bounding box center [357, 220] width 126 height 10
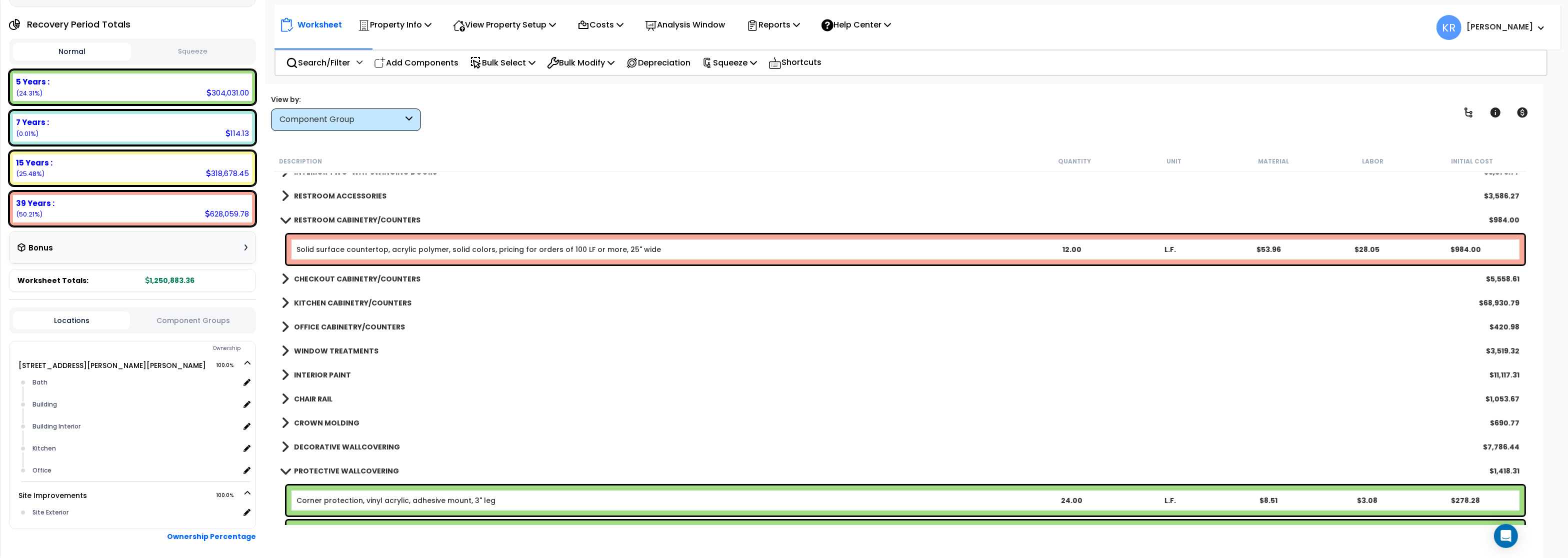
click at [315, 219] on b "RESTROOM CABINETRY/COUNTERS" at bounding box center [357, 220] width 126 height 10
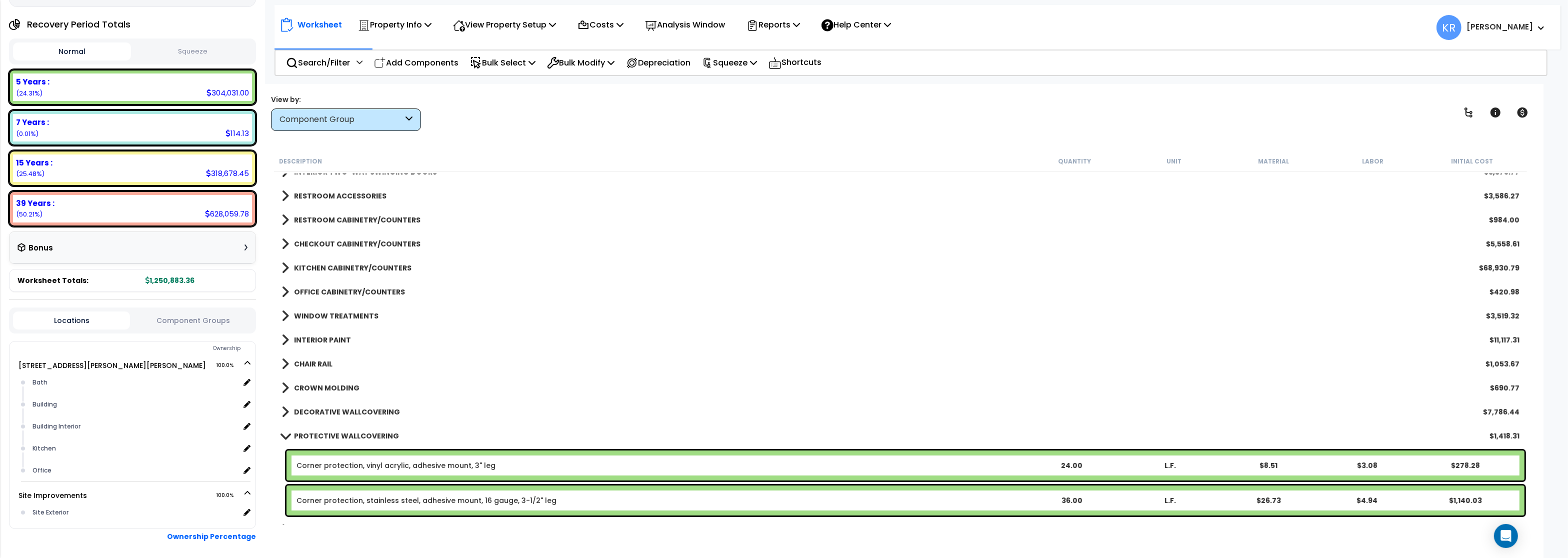
click at [318, 241] on b "CHECKOUT CABINETRY/COUNTERS" at bounding box center [357, 244] width 126 height 10
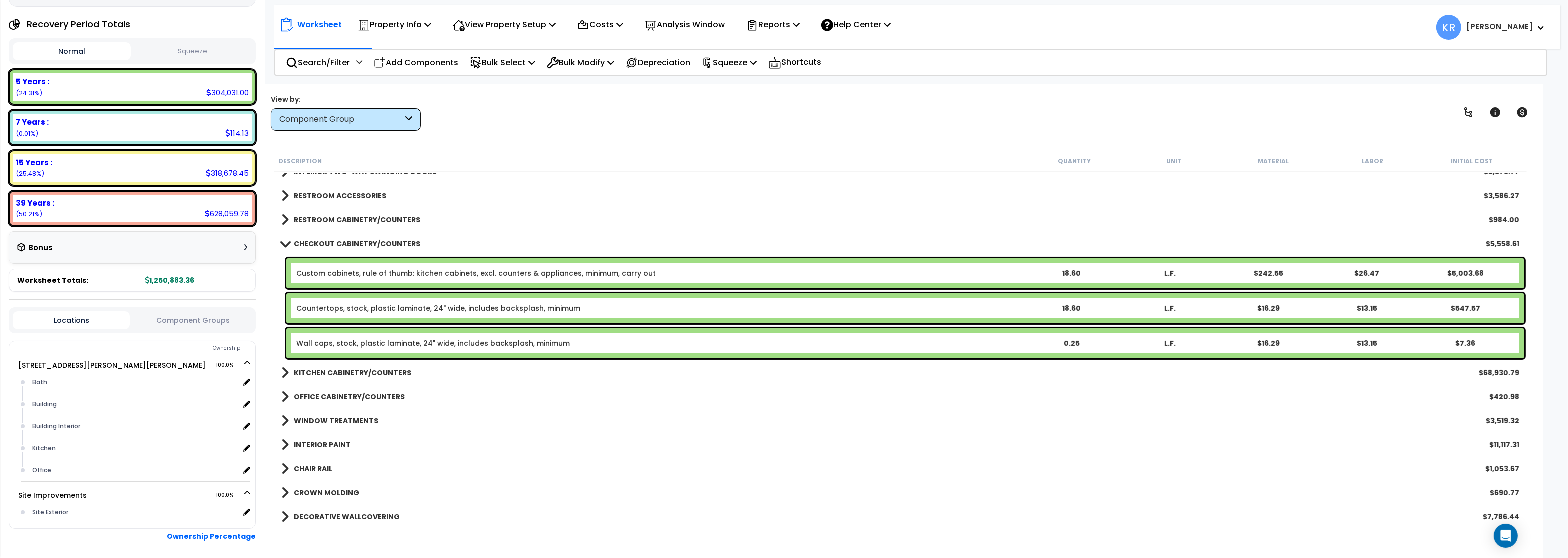
click at [288, 242] on span at bounding box center [285, 244] width 14 height 8
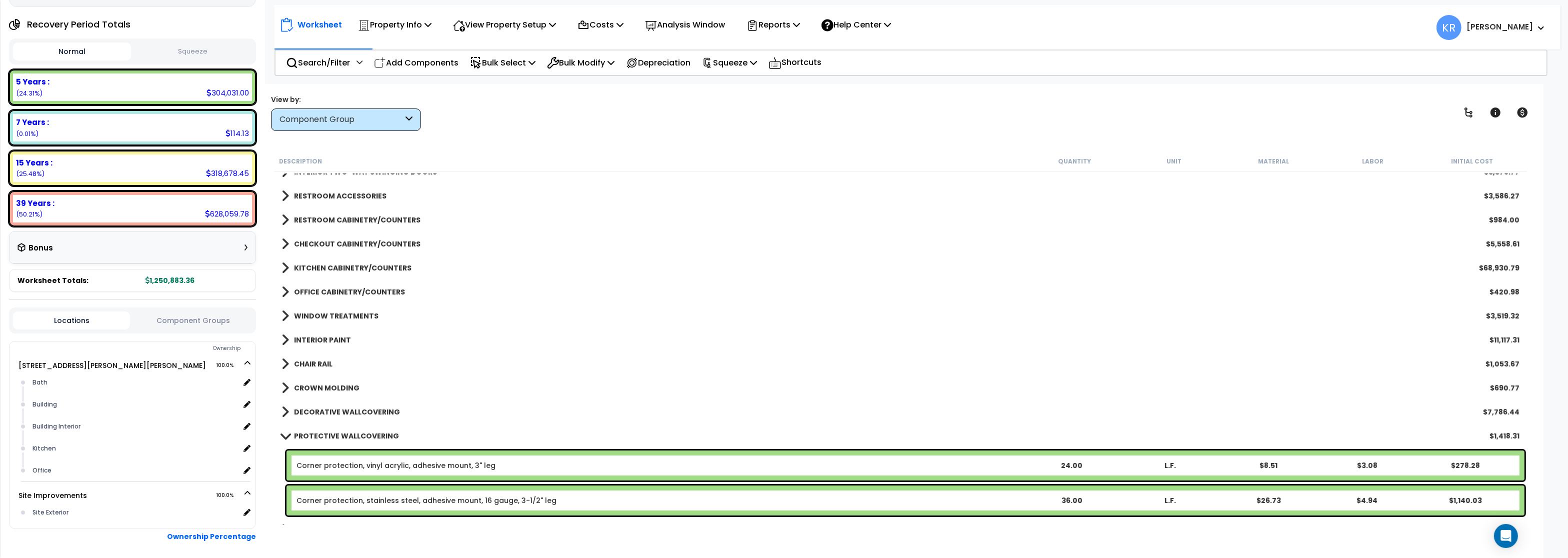
click at [342, 245] on b "CHECKOUT CABINETRY/COUNTERS" at bounding box center [357, 244] width 126 height 10
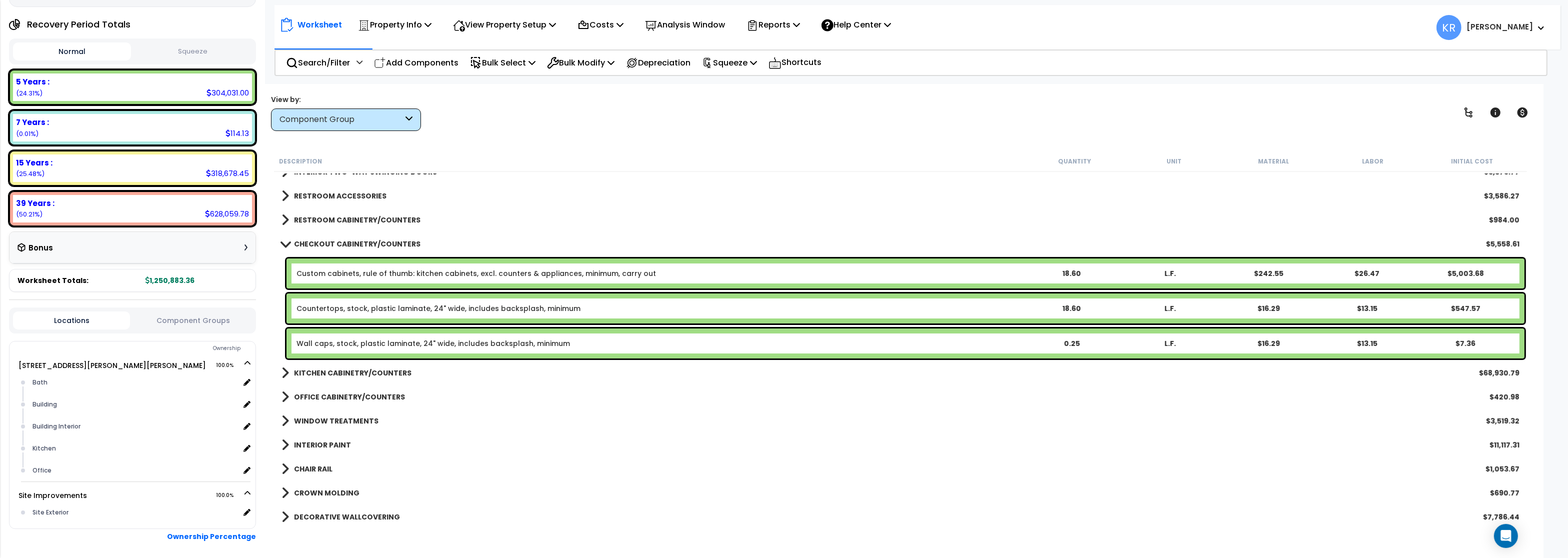
click at [342, 245] on b "CHECKOUT CABINETRY/COUNTERS" at bounding box center [357, 244] width 126 height 10
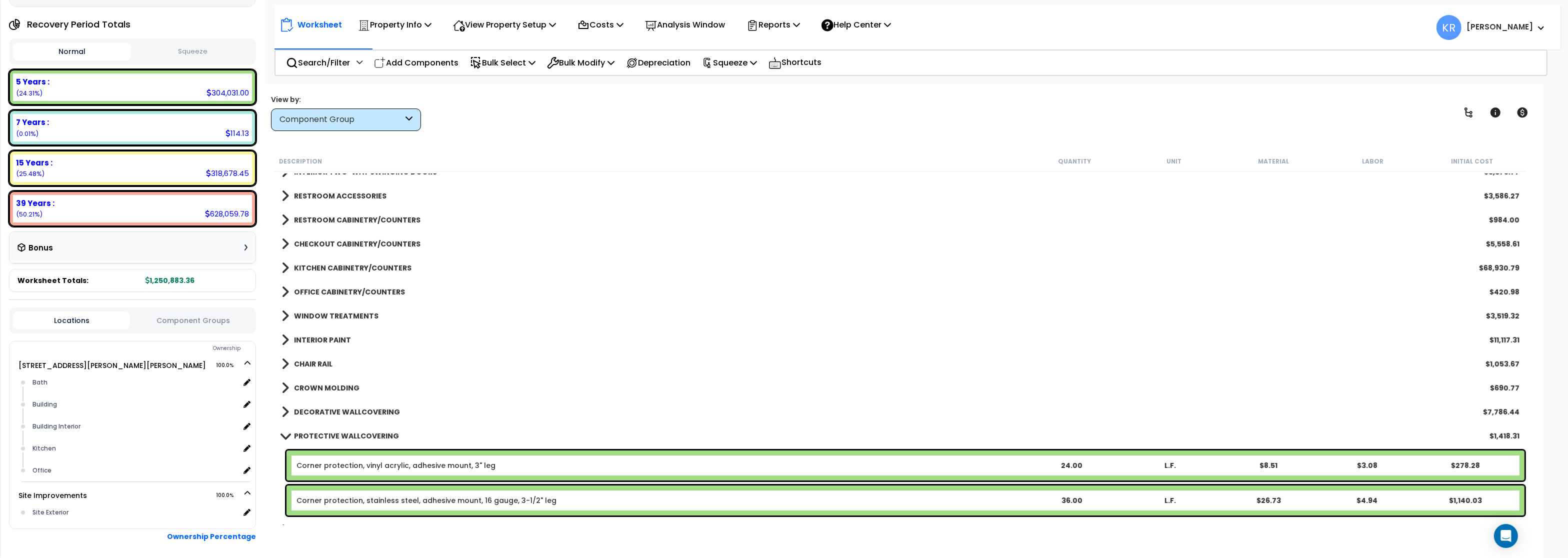
click at [382, 247] on b "CHECKOUT CABINETRY/COUNTERS" at bounding box center [357, 244] width 126 height 10
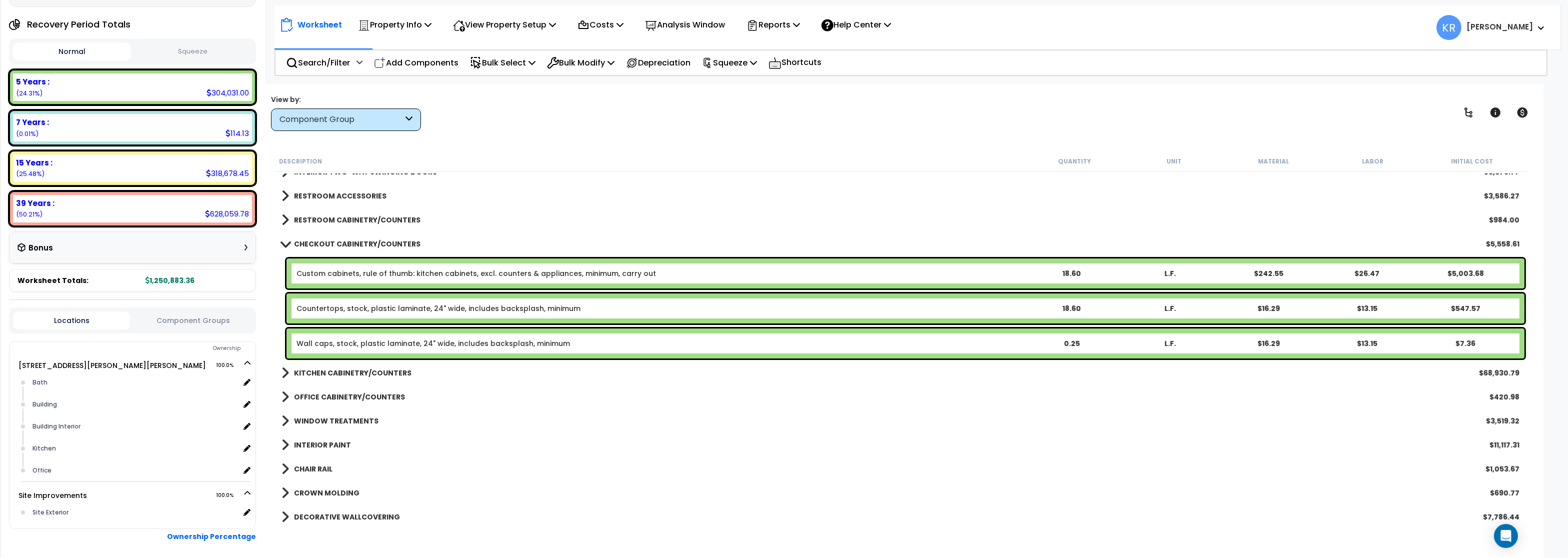
scroll to position [540, 0]
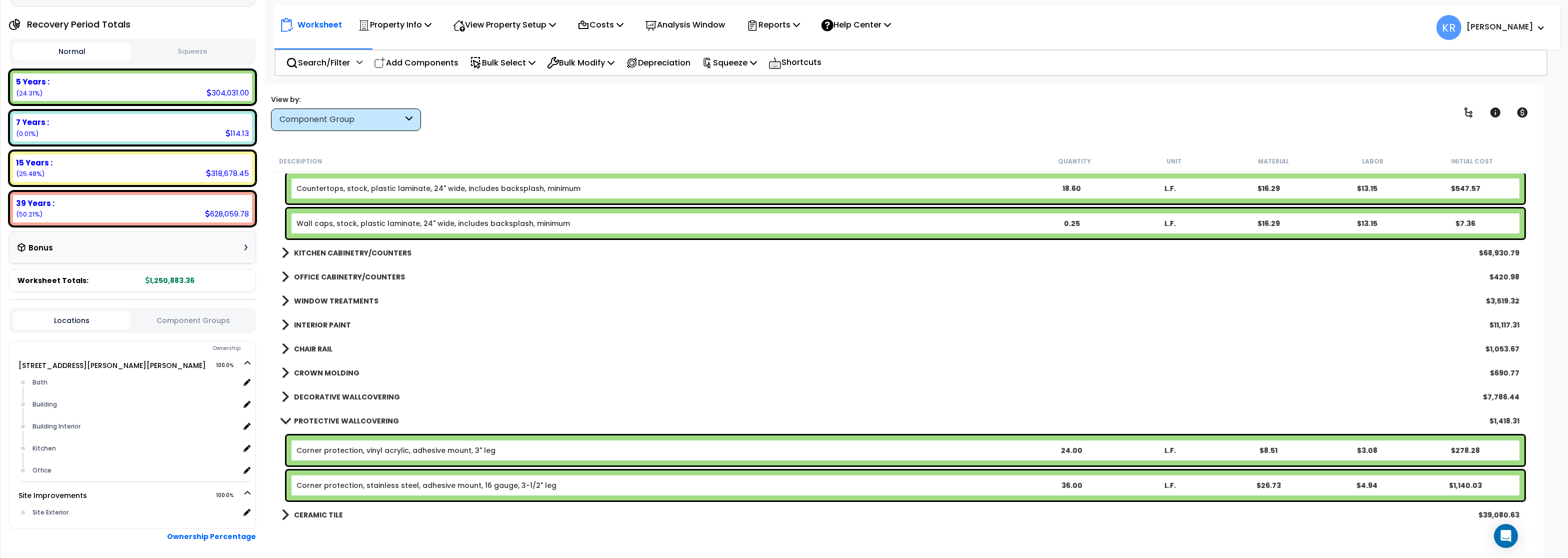
click at [372, 250] on b "KITCHEN CABINETRY/COUNTERS" at bounding box center [352, 253] width 118 height 10
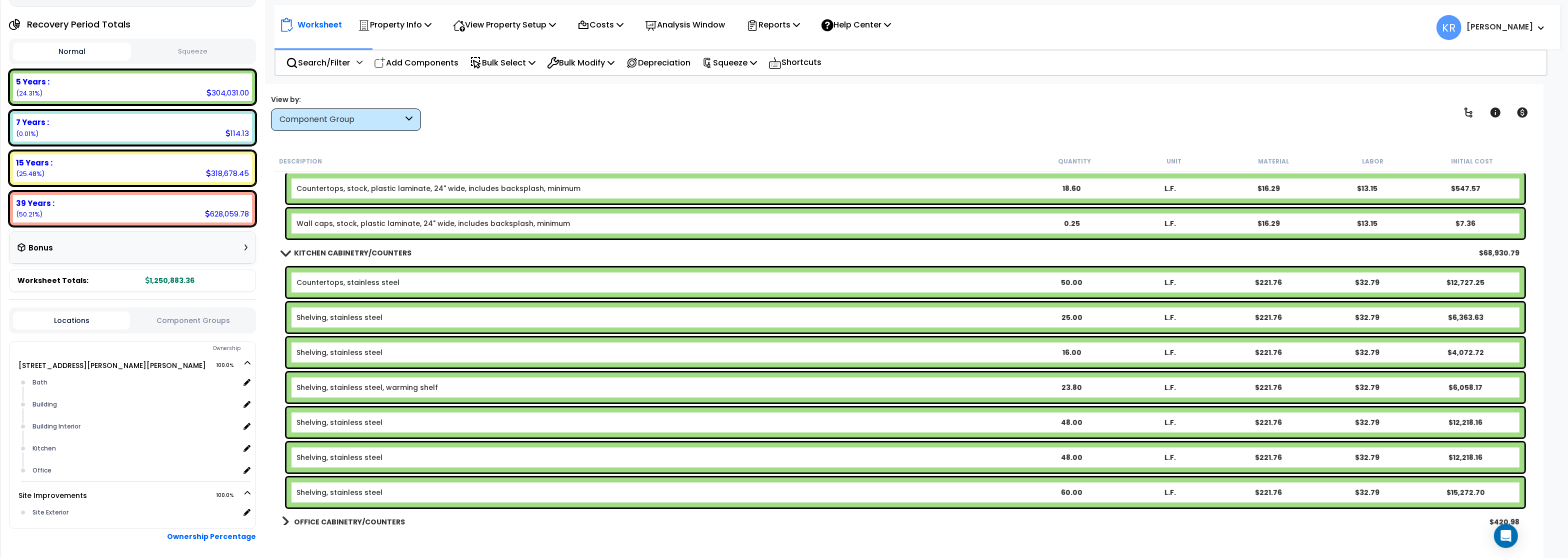
click at [372, 249] on b "KITCHEN CABINETRY/COUNTERS" at bounding box center [352, 253] width 118 height 10
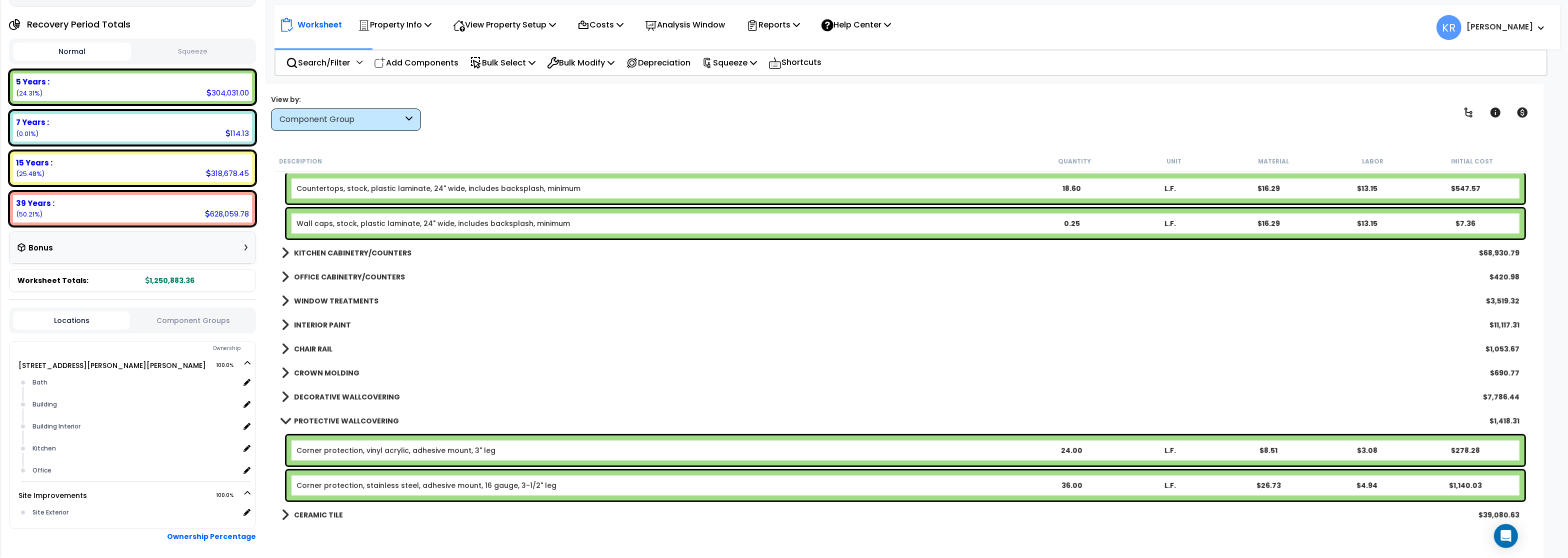
click at [378, 270] on link "OFFICE CABINETRY/COUNTERS" at bounding box center [343, 277] width 124 height 14
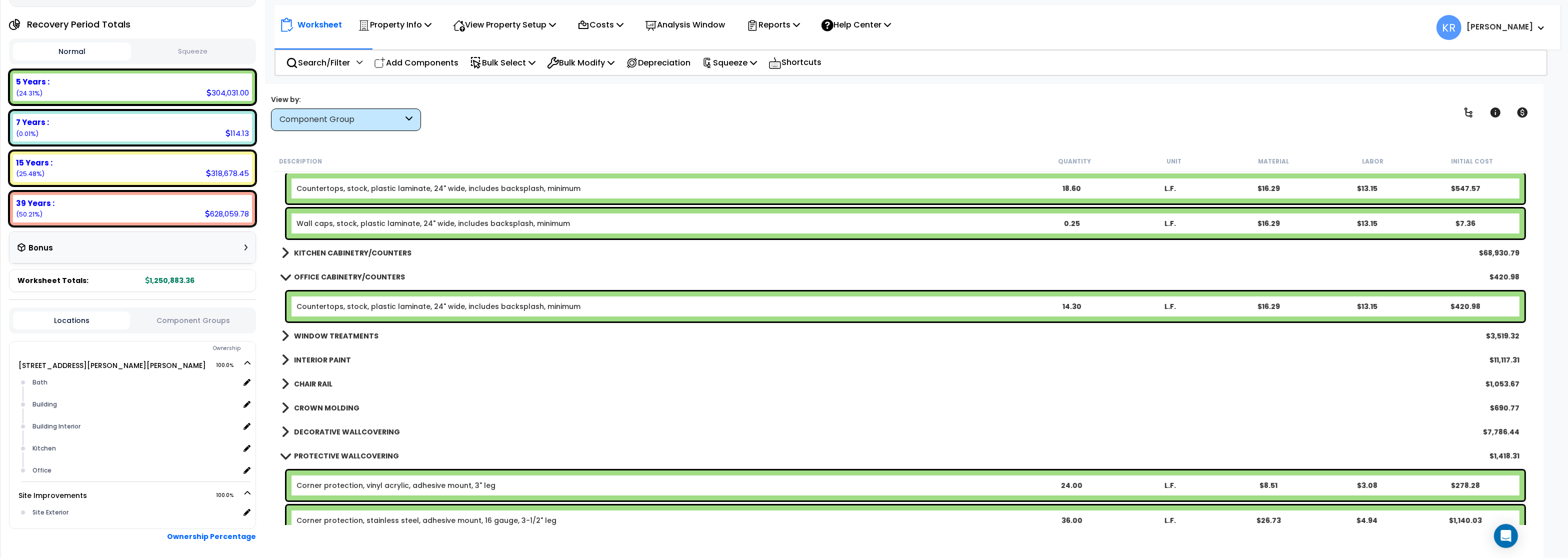
click at [378, 270] on link "OFFICE CABINETRY/COUNTERS" at bounding box center [343, 277] width 124 height 14
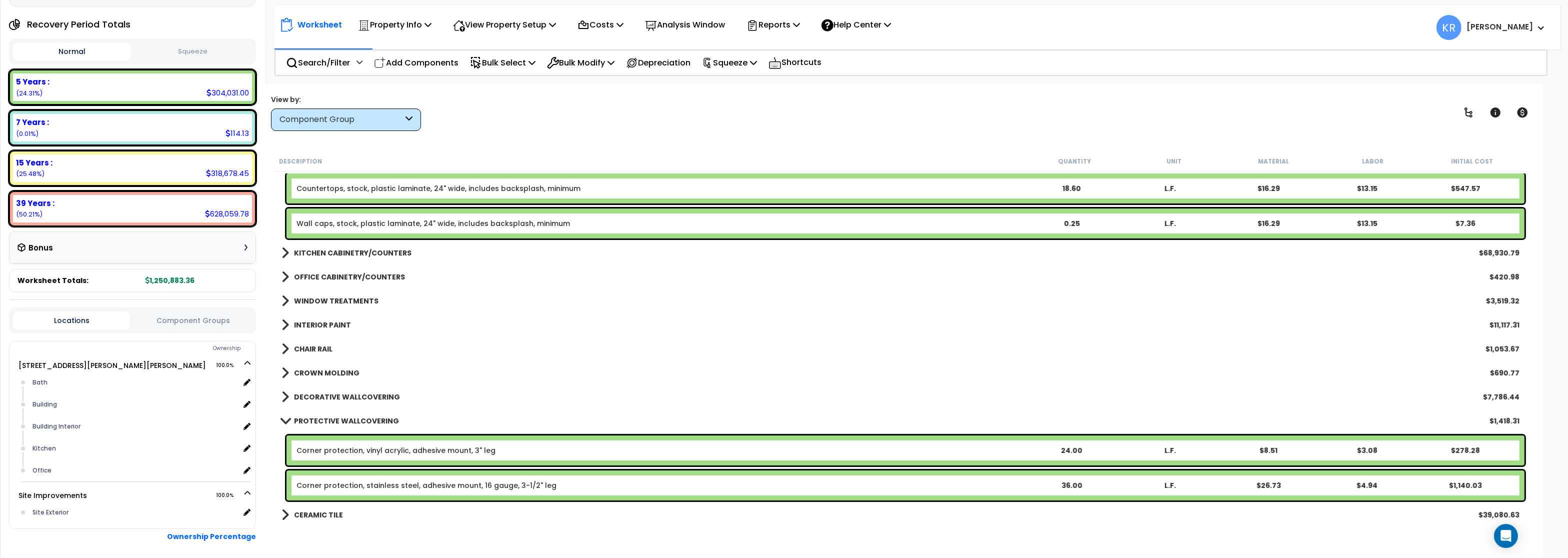
click at [351, 295] on link "WINDOW TREATMENTS" at bounding box center [329, 301] width 97 height 14
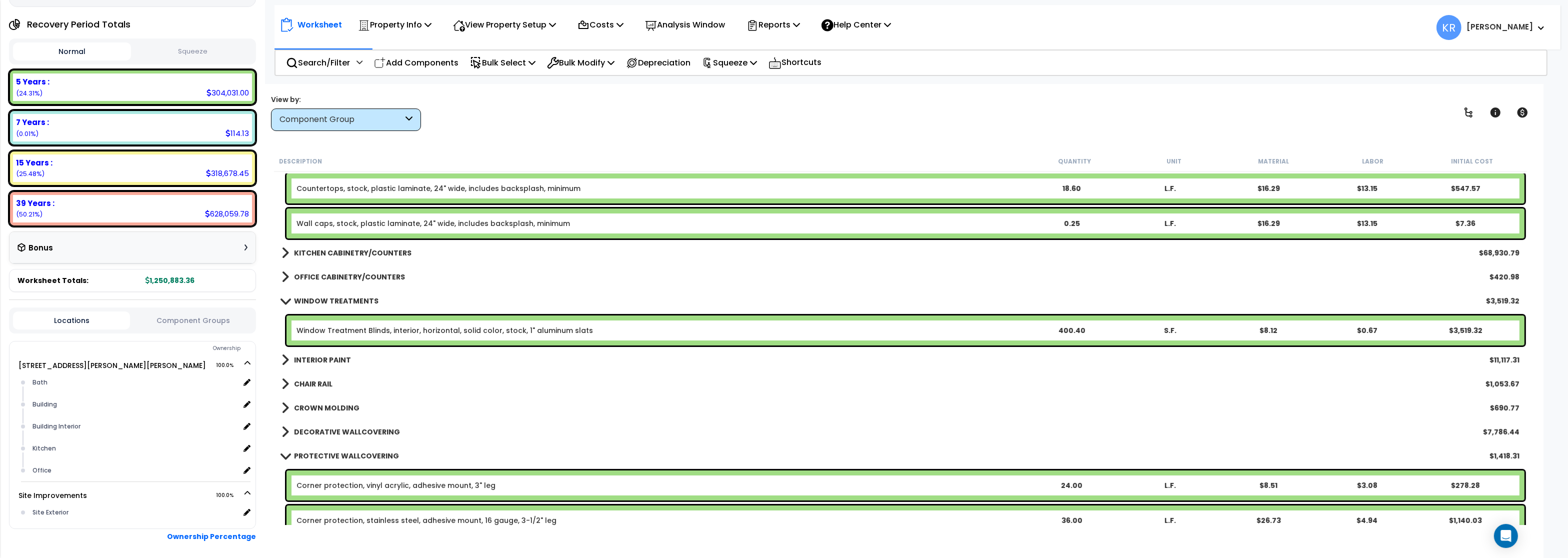
click at [351, 295] on link "WINDOW TREATMENTS" at bounding box center [329, 301] width 97 height 14
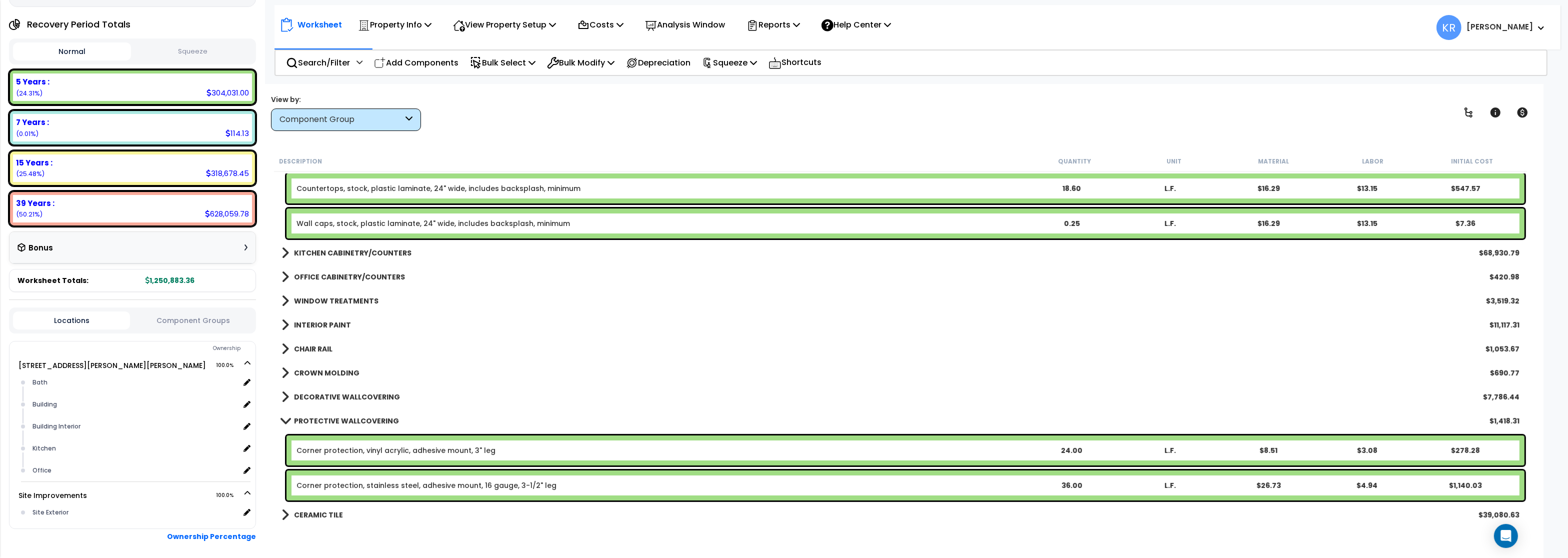
click at [337, 325] on b "INTERIOR PAINT" at bounding box center [322, 325] width 57 height 10
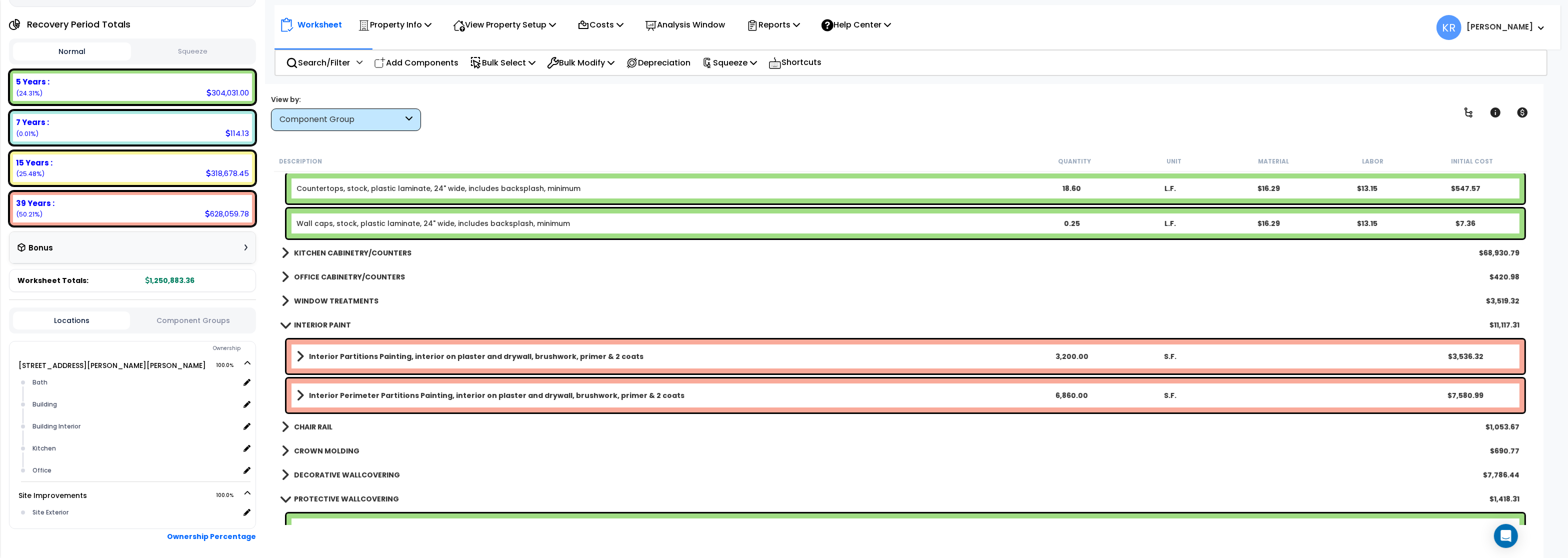
click at [338, 324] on b "INTERIOR PAINT" at bounding box center [322, 325] width 57 height 10
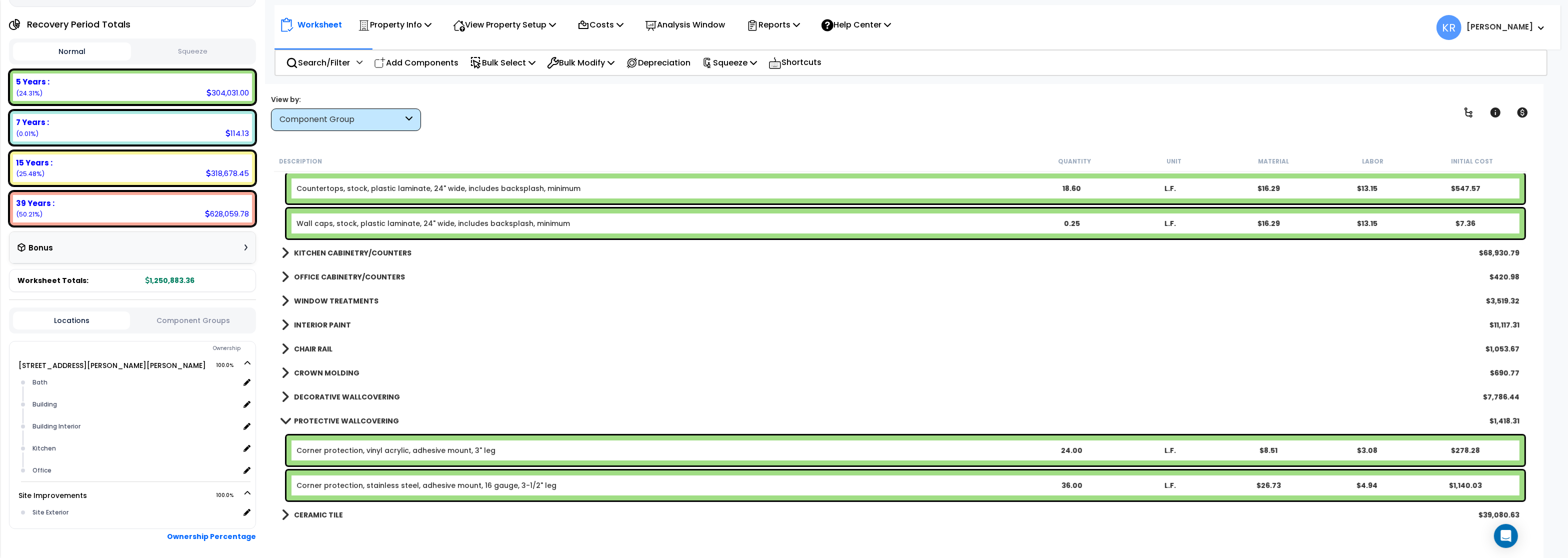
click at [326, 345] on b "CHAIR RAIL" at bounding box center [312, 349] width 38 height 10
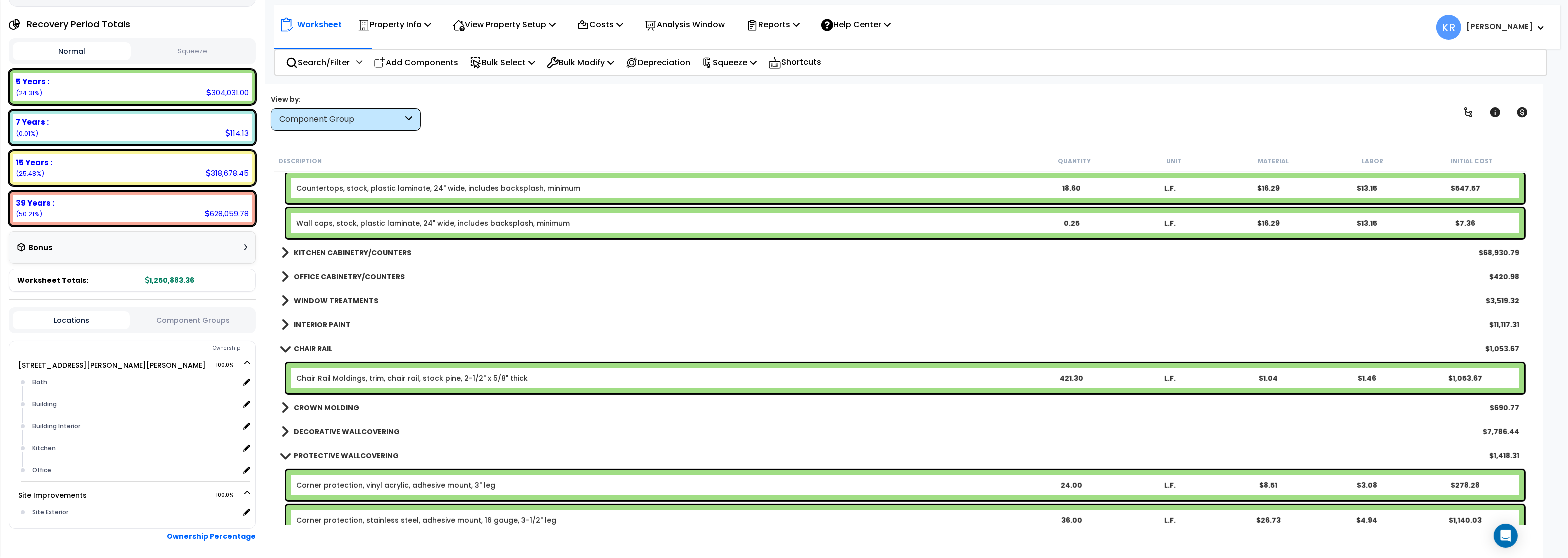
click at [326, 343] on link "CHAIR RAIL" at bounding box center [306, 349] width 51 height 14
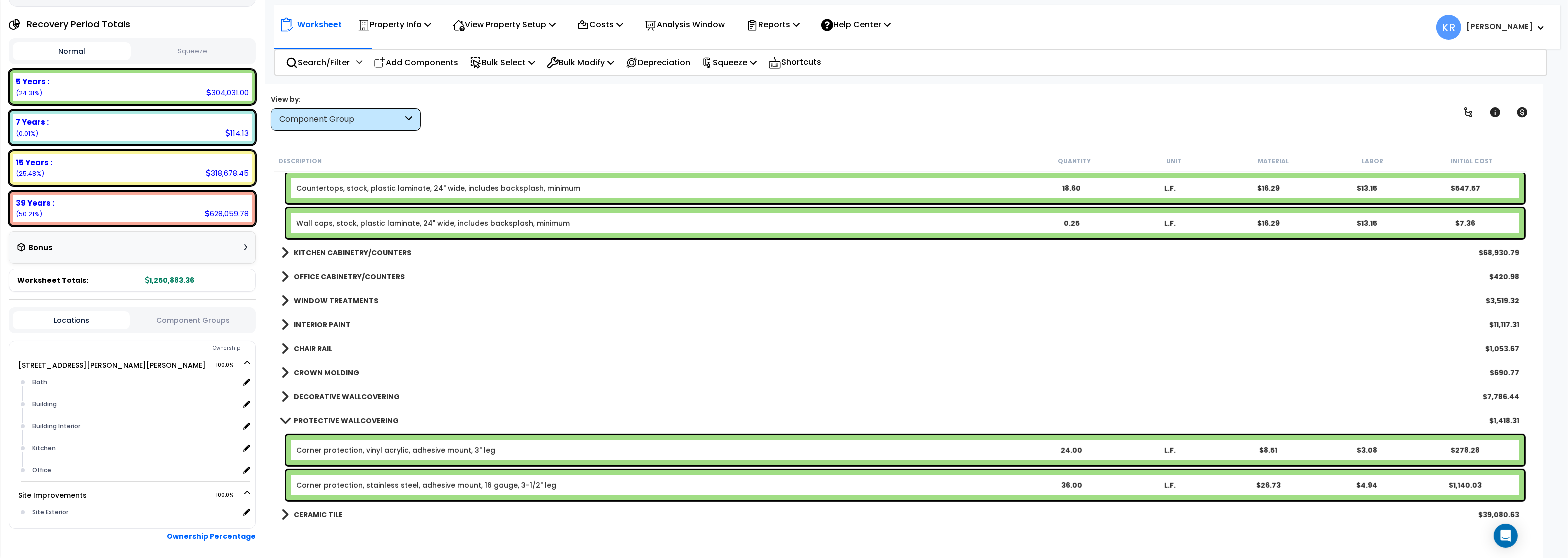
drag, startPoint x: 320, startPoint y: 376, endPoint x: 322, endPoint y: 369, distance: 7.3
click at [320, 375] on b "CROWN MOLDING" at bounding box center [326, 373] width 65 height 10
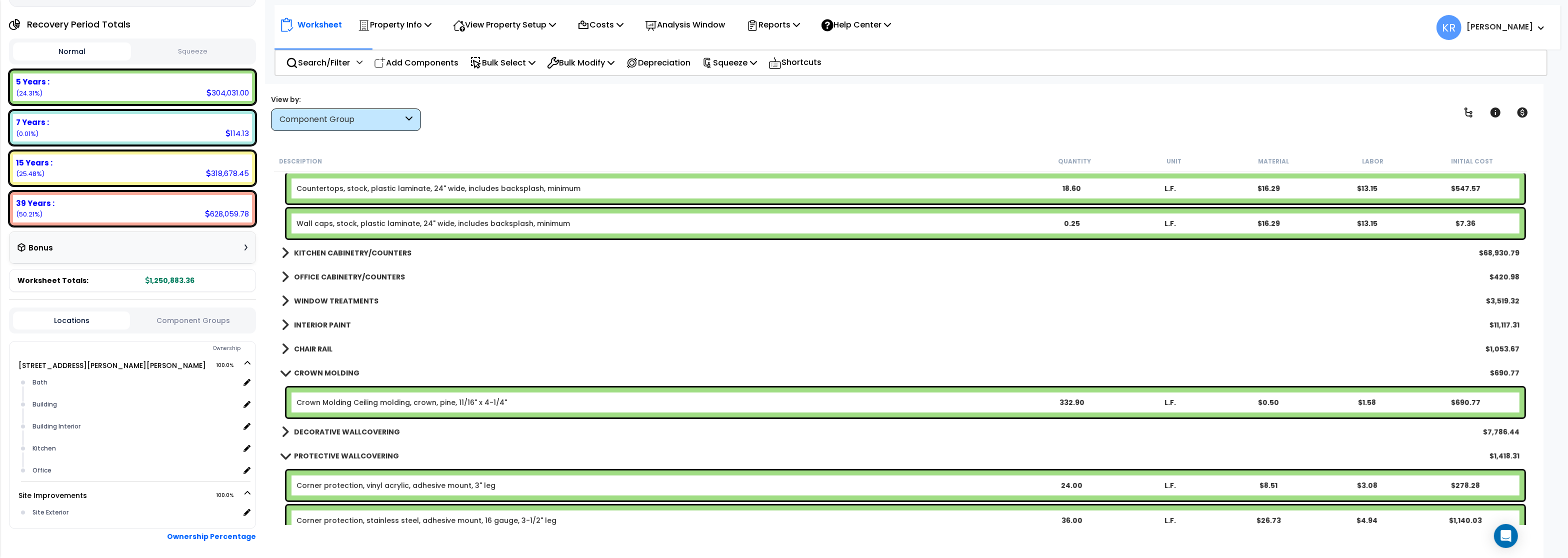
click at [322, 369] on b "CROWN MOLDING" at bounding box center [326, 373] width 65 height 10
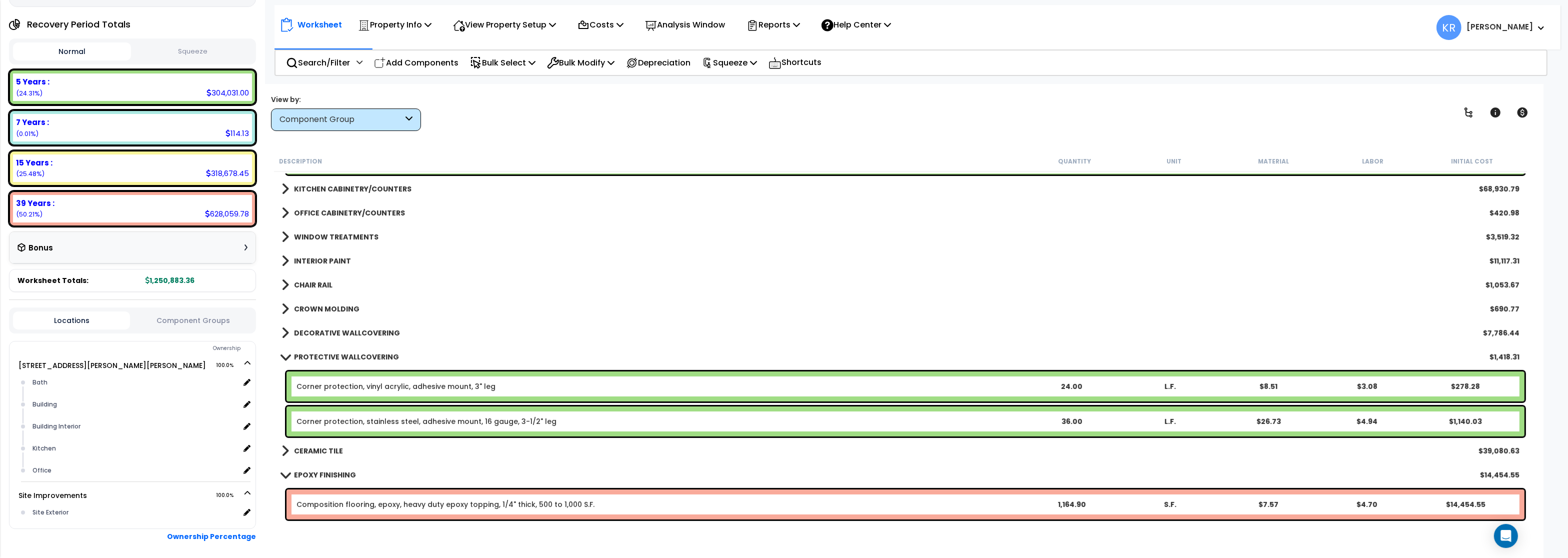
scroll to position [660, 0]
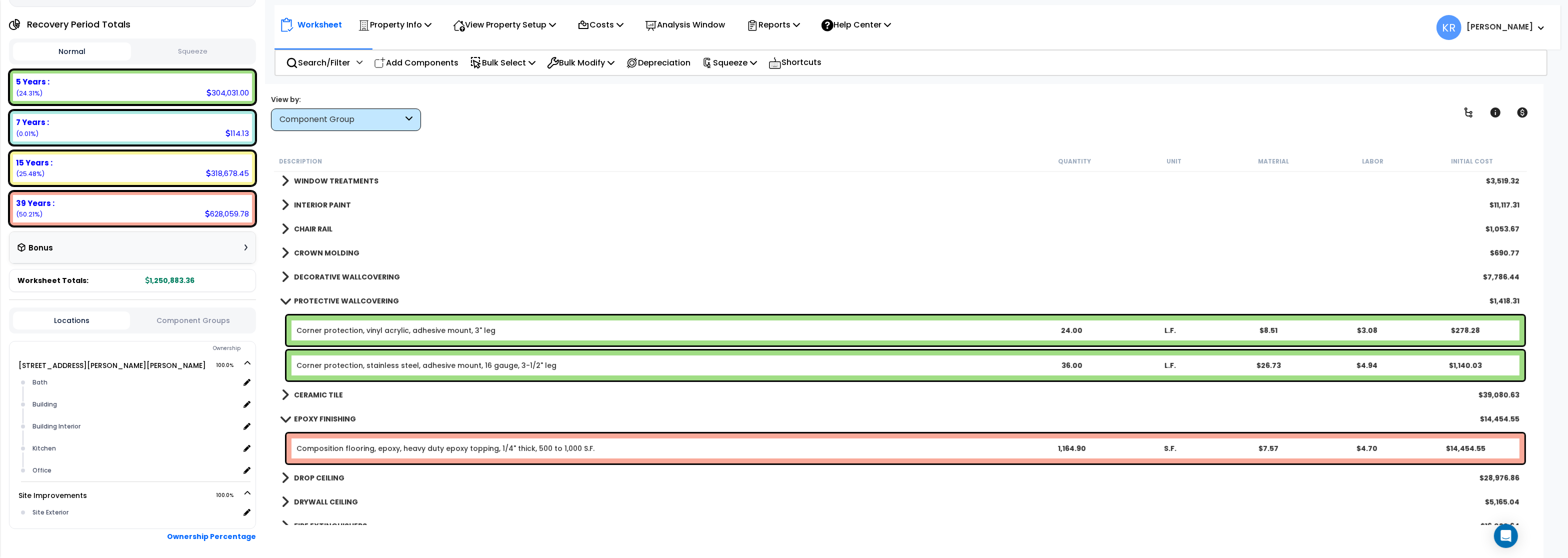
click at [355, 277] on b "DECORATIVE WALLCOVERING" at bounding box center [347, 277] width 106 height 10
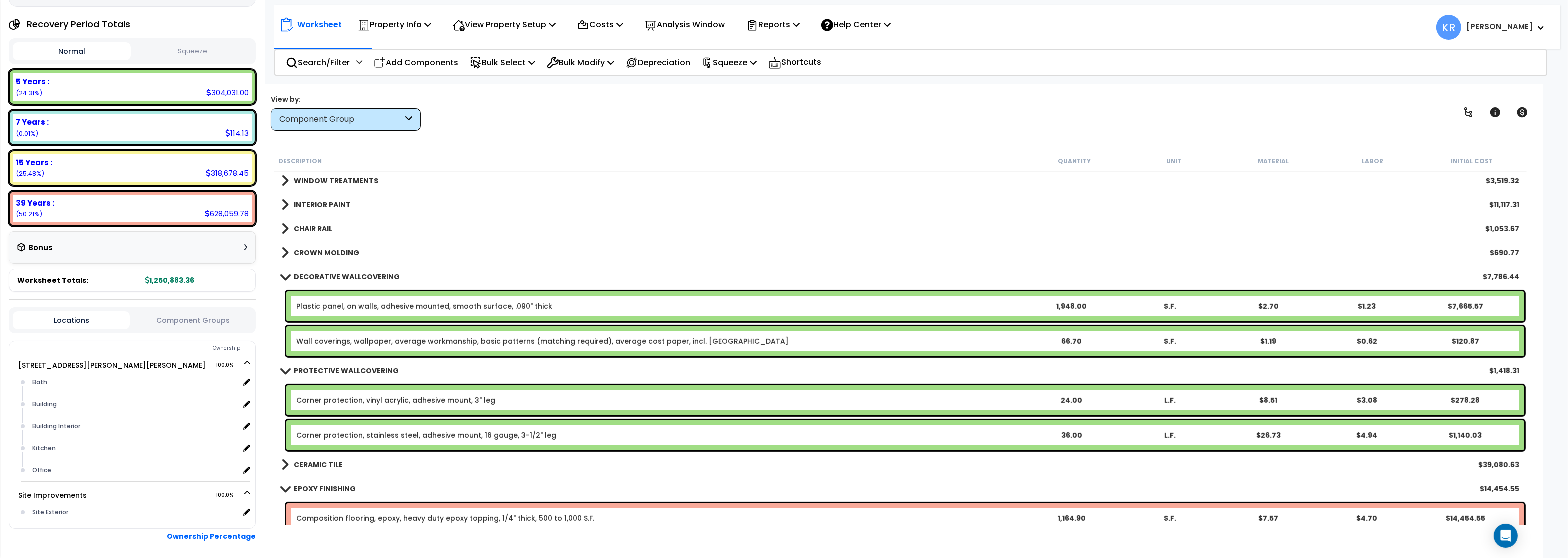
click at [355, 277] on b "DECORATIVE WALLCOVERING" at bounding box center [347, 277] width 106 height 10
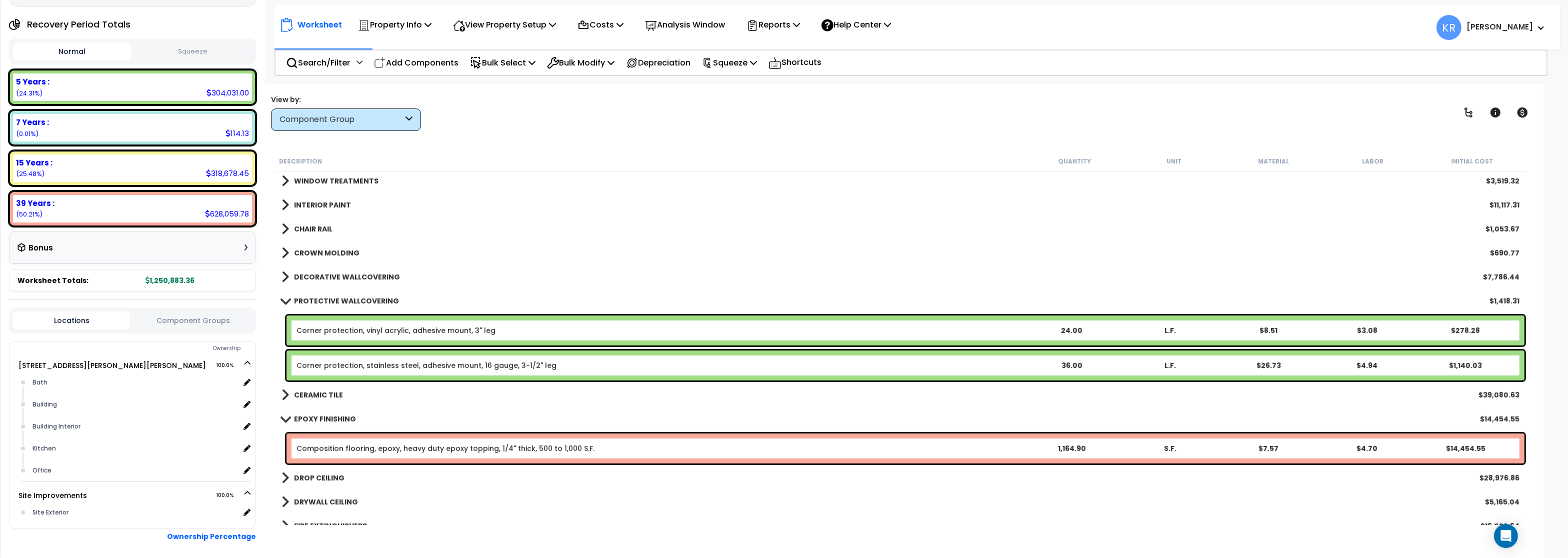
scroll to position [720, 0]
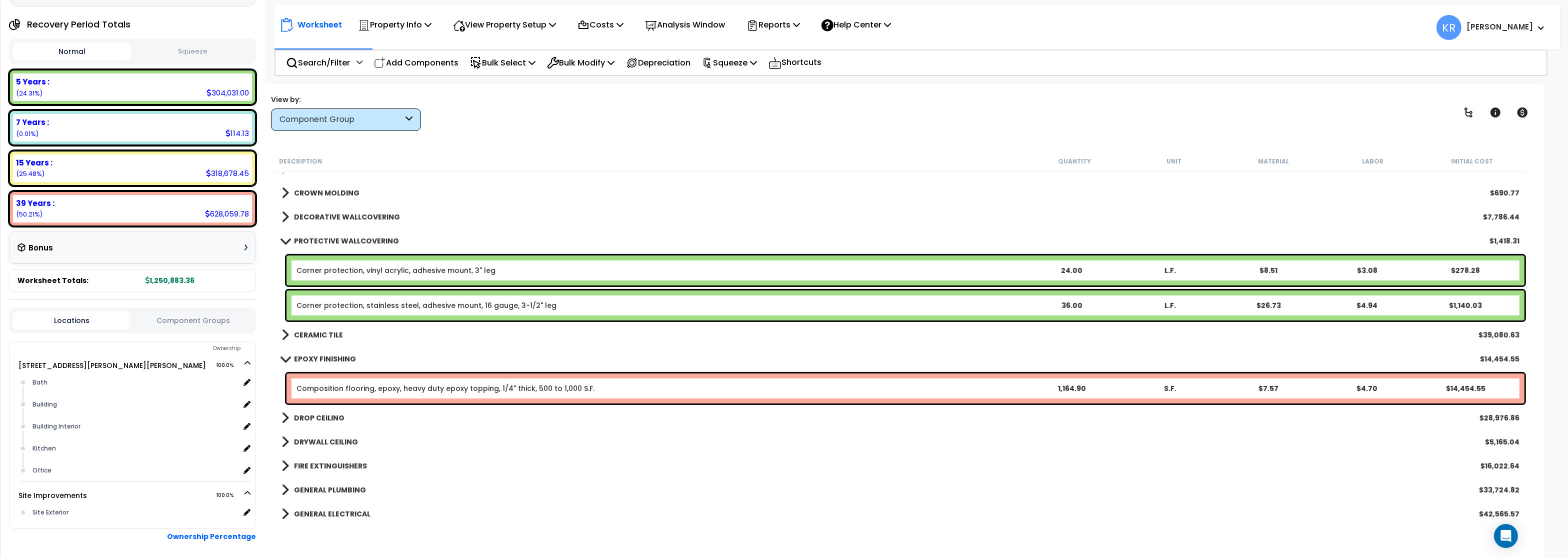
click at [354, 240] on b "PROTECTIVE WALLCOVERING" at bounding box center [346, 241] width 105 height 10
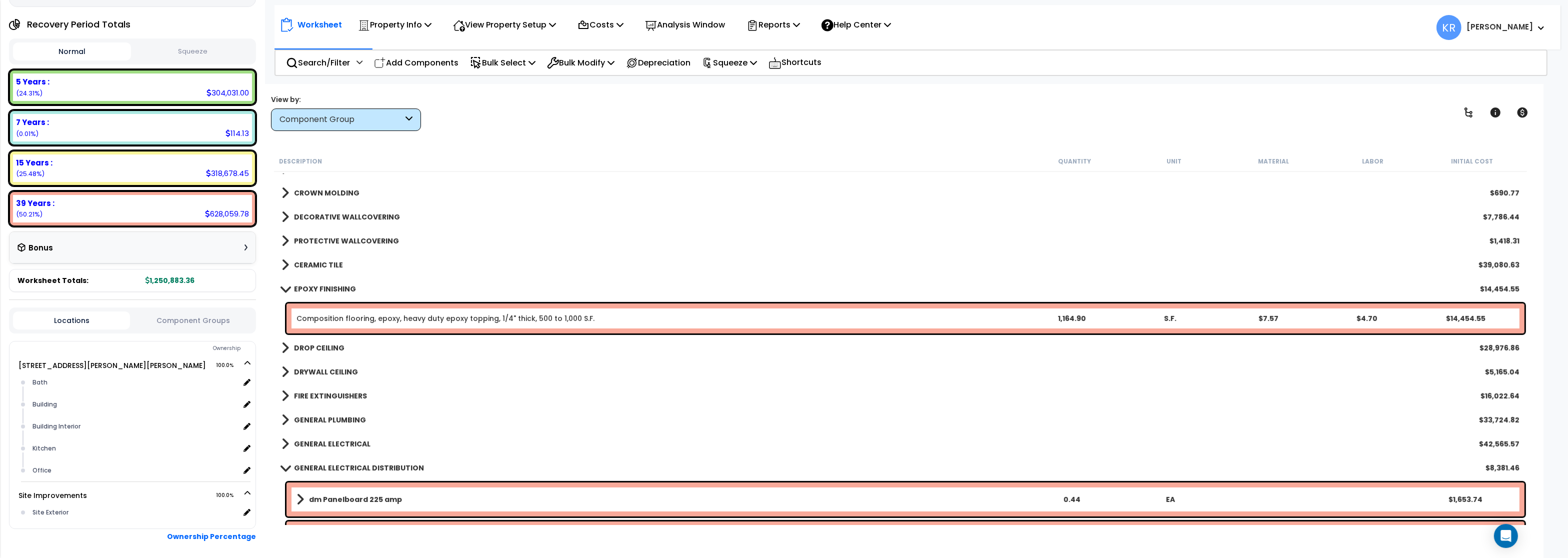
click at [333, 267] on b "CERAMIC TILE" at bounding box center [318, 265] width 49 height 10
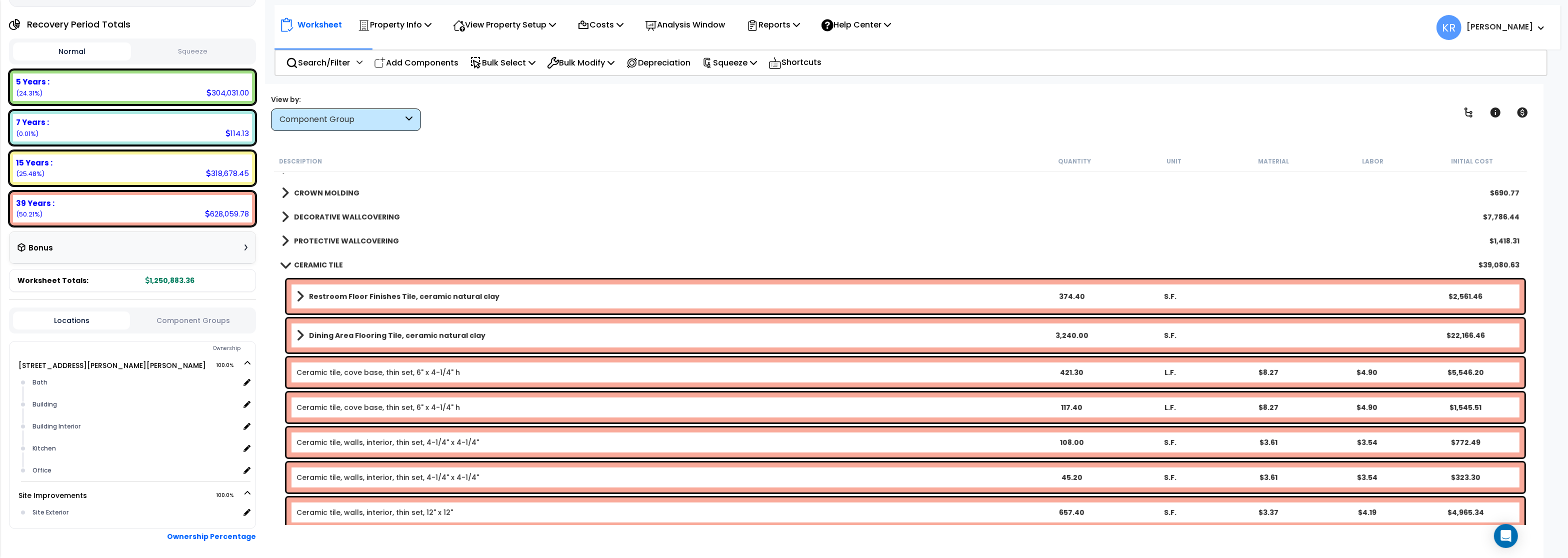
click at [333, 267] on b "CERAMIC TILE" at bounding box center [318, 265] width 49 height 10
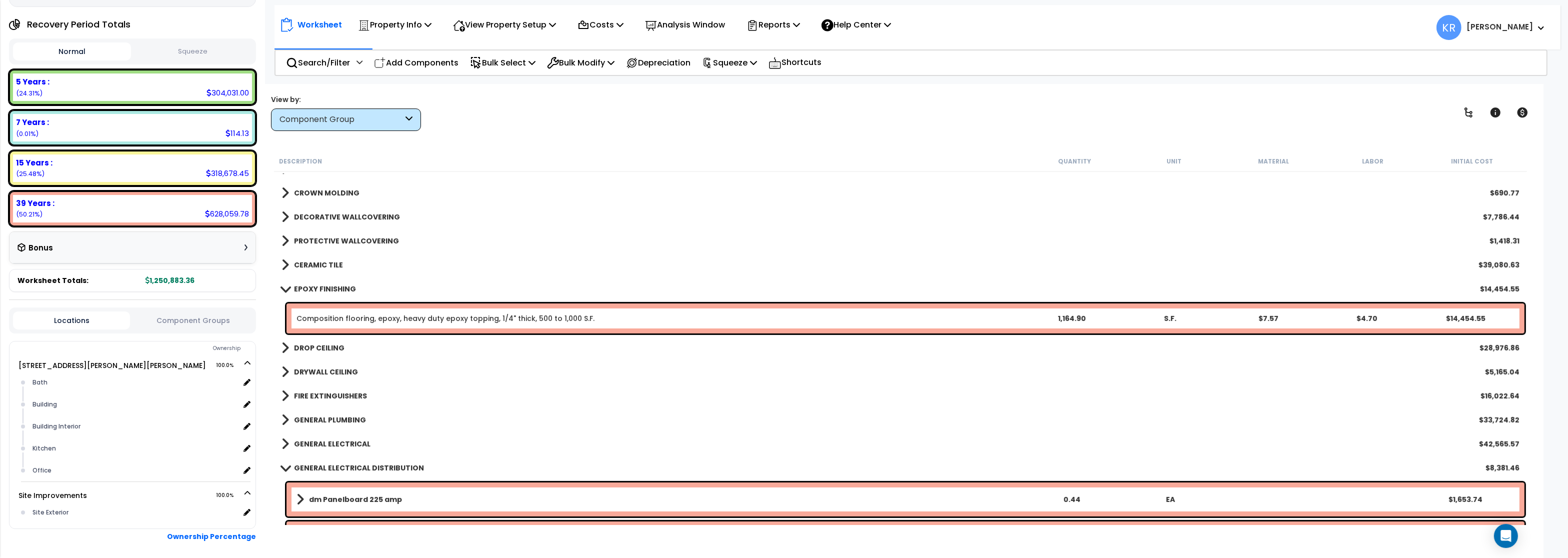
click at [332, 288] on b "EPOXY FINISHING" at bounding box center [325, 289] width 62 height 10
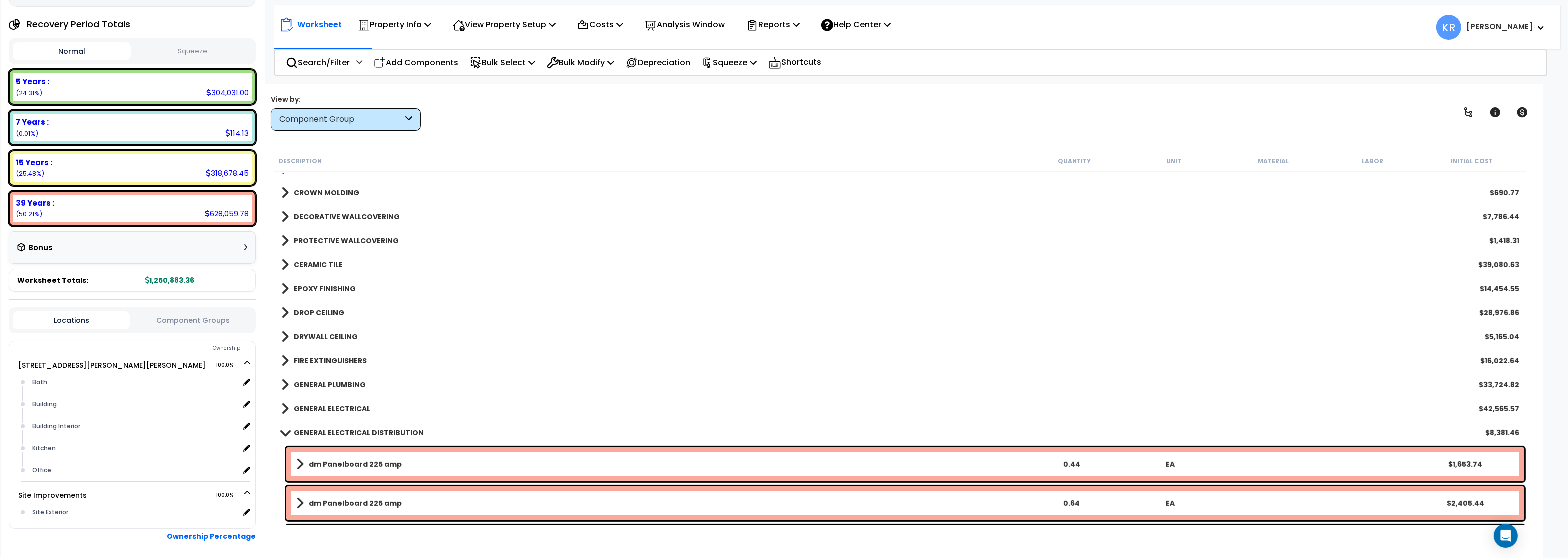
click at [327, 313] on b "DROP CEILING" at bounding box center [319, 313] width 51 height 10
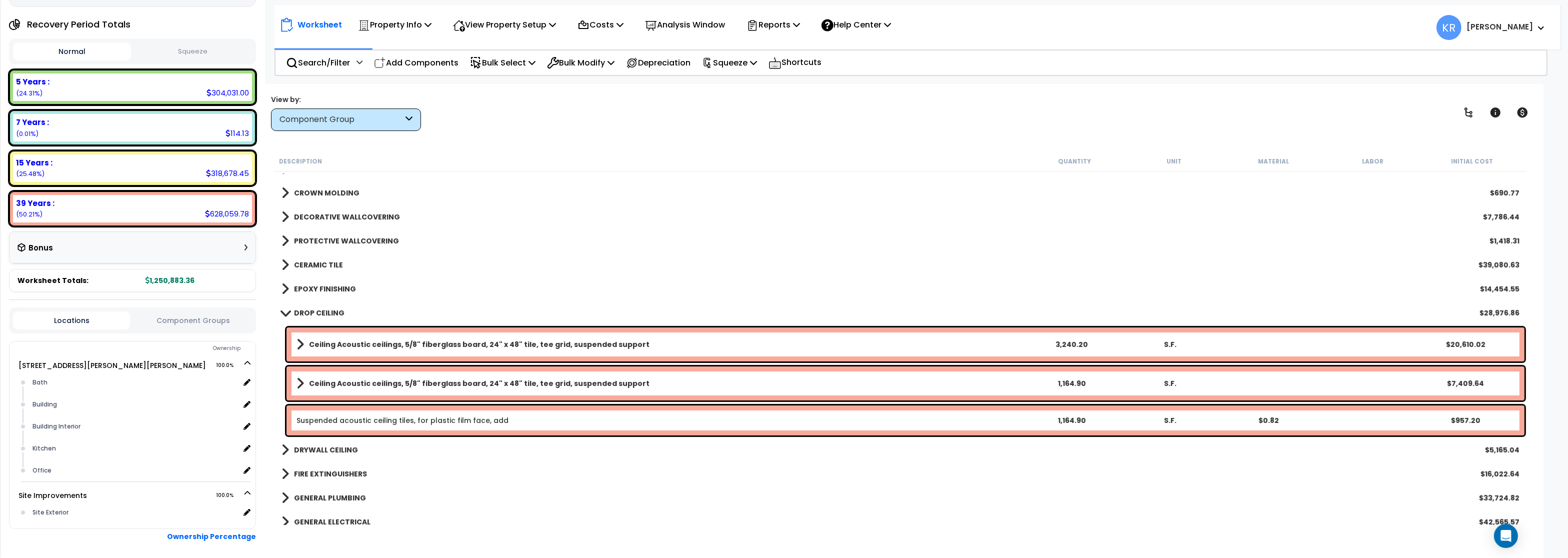
click at [327, 312] on b "DROP CEILING" at bounding box center [319, 313] width 51 height 10
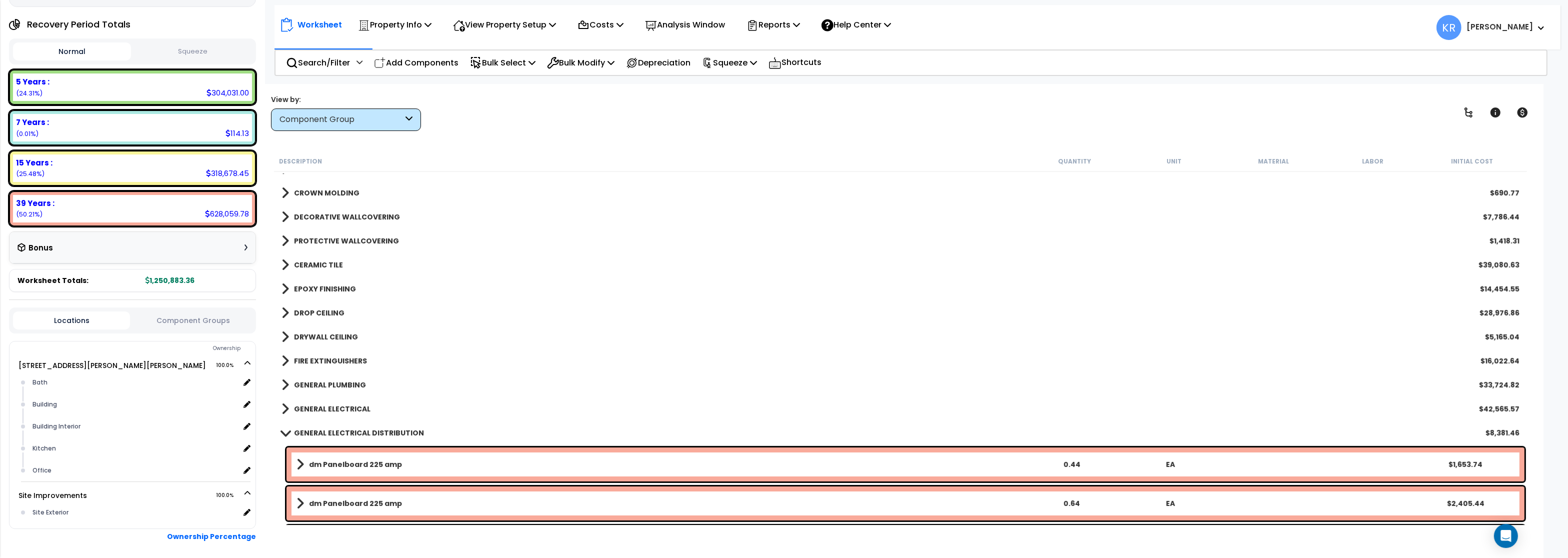
click at [329, 336] on b "DRYWALL CEILING" at bounding box center [326, 337] width 64 height 10
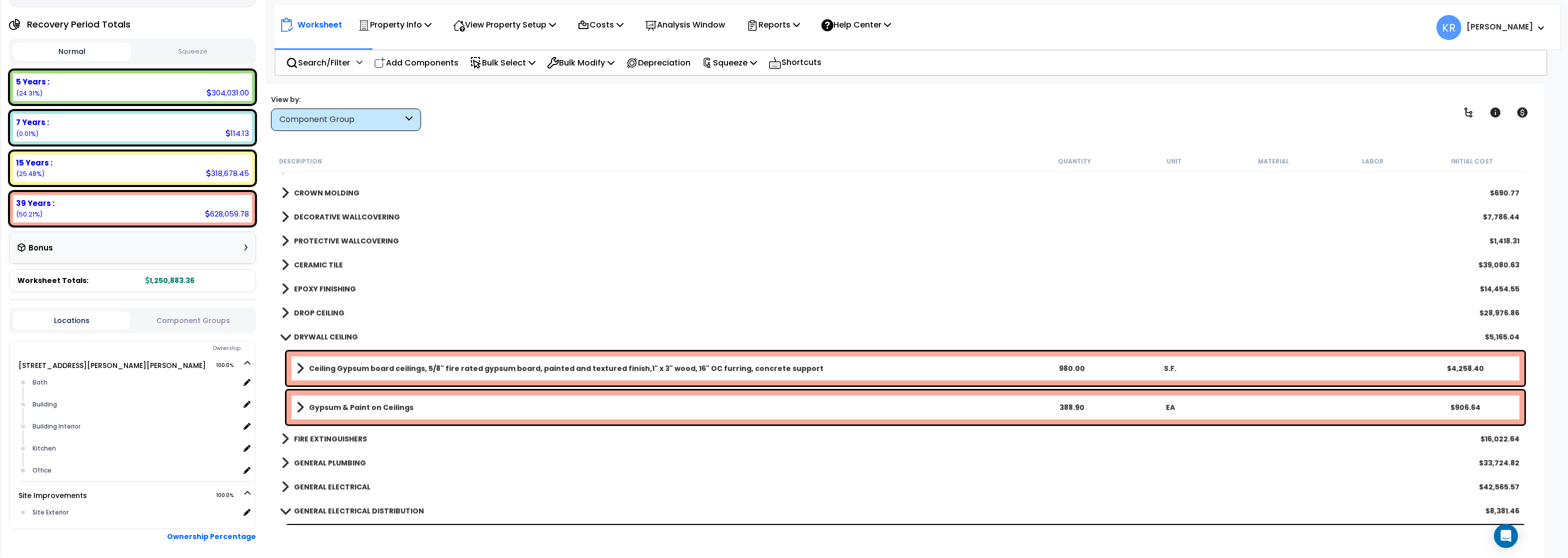
click at [329, 334] on b "DRYWALL CEILING" at bounding box center [326, 337] width 64 height 10
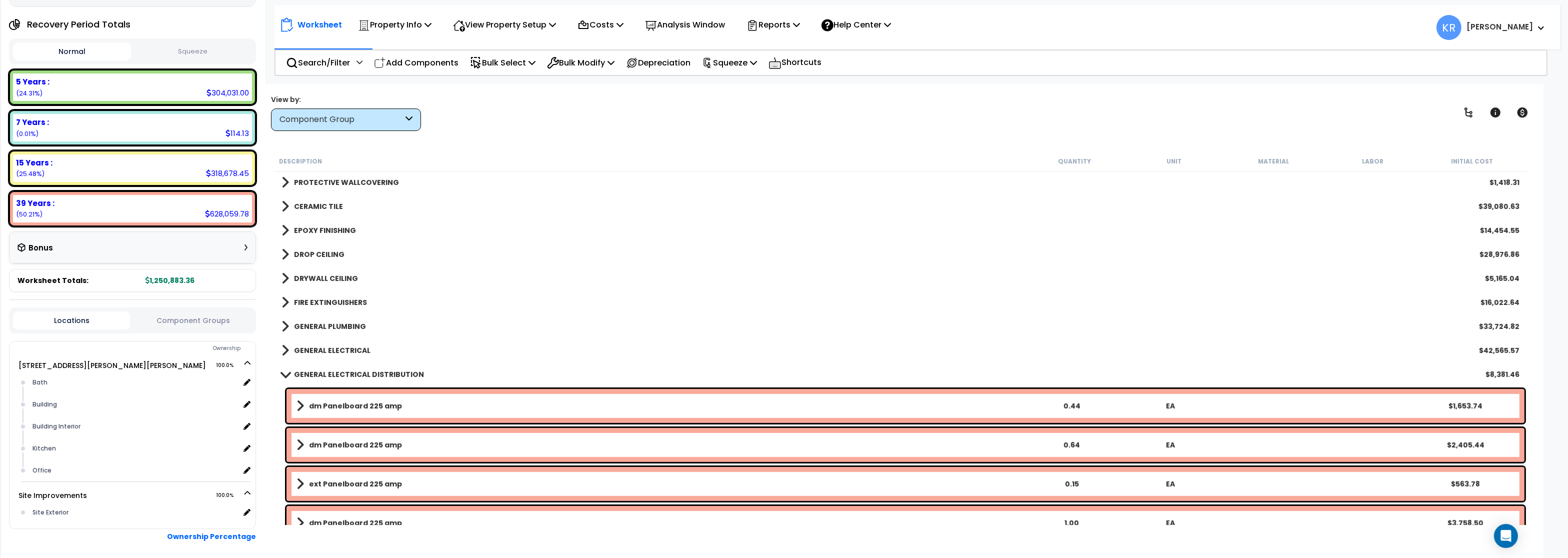
scroll to position [840, 0]
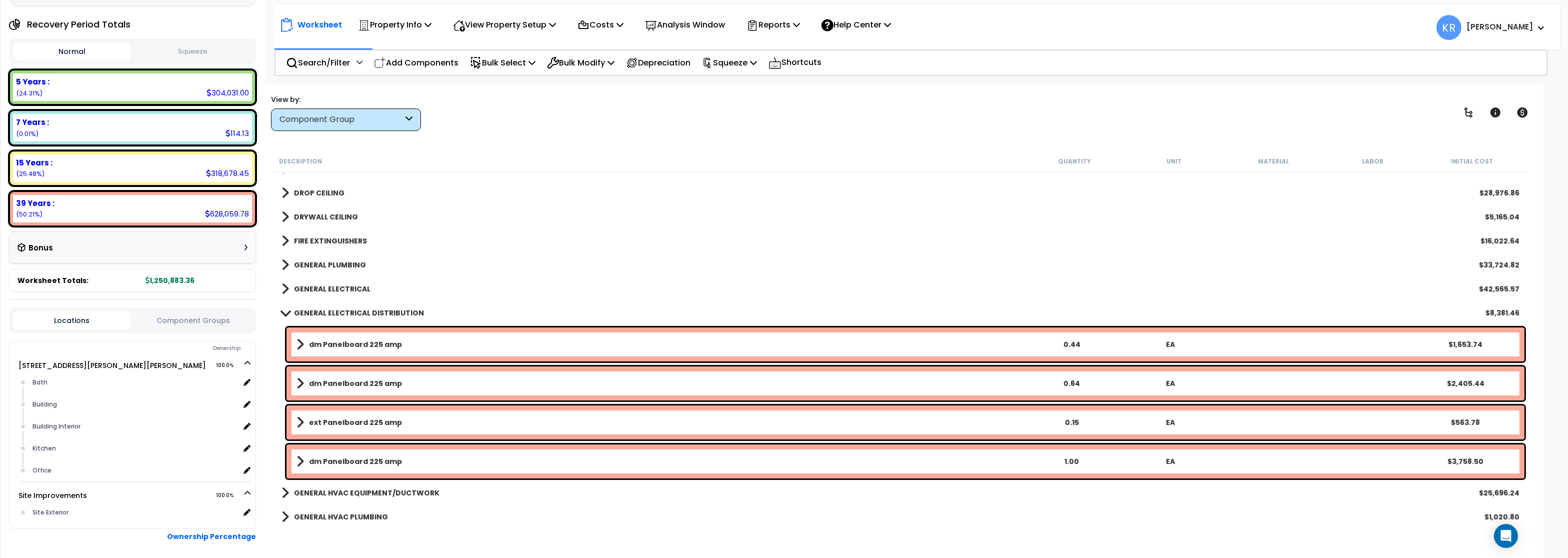
click at [333, 242] on b "FIRE EXTINGUISHERS" at bounding box center [330, 241] width 73 height 10
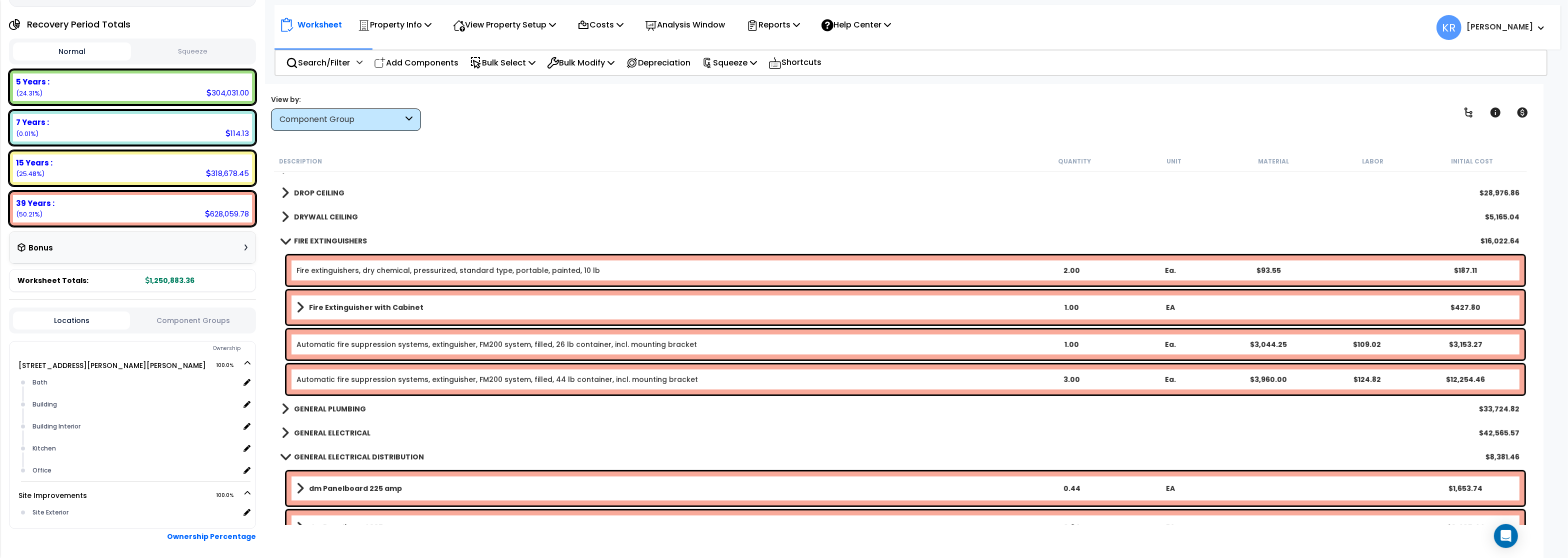
click at [334, 242] on b "FIRE EXTINGUISHERS" at bounding box center [330, 241] width 73 height 10
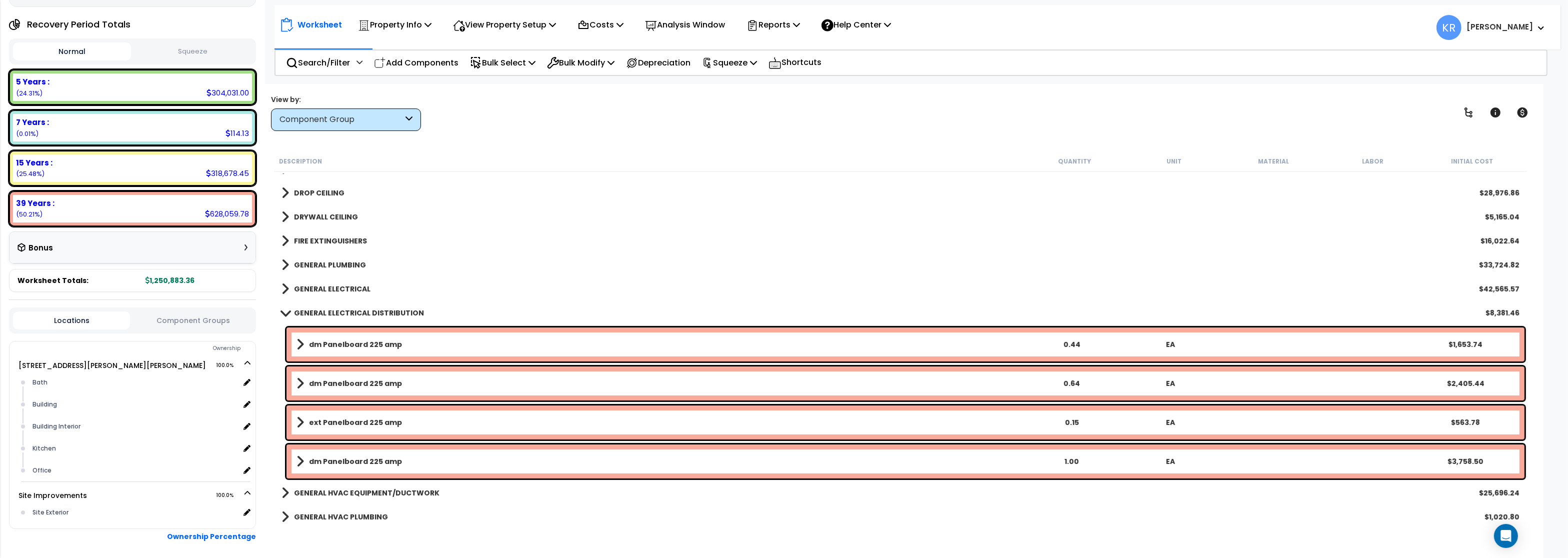
click at [337, 285] on b "GENERAL ELECTRICAL" at bounding box center [332, 289] width 76 height 10
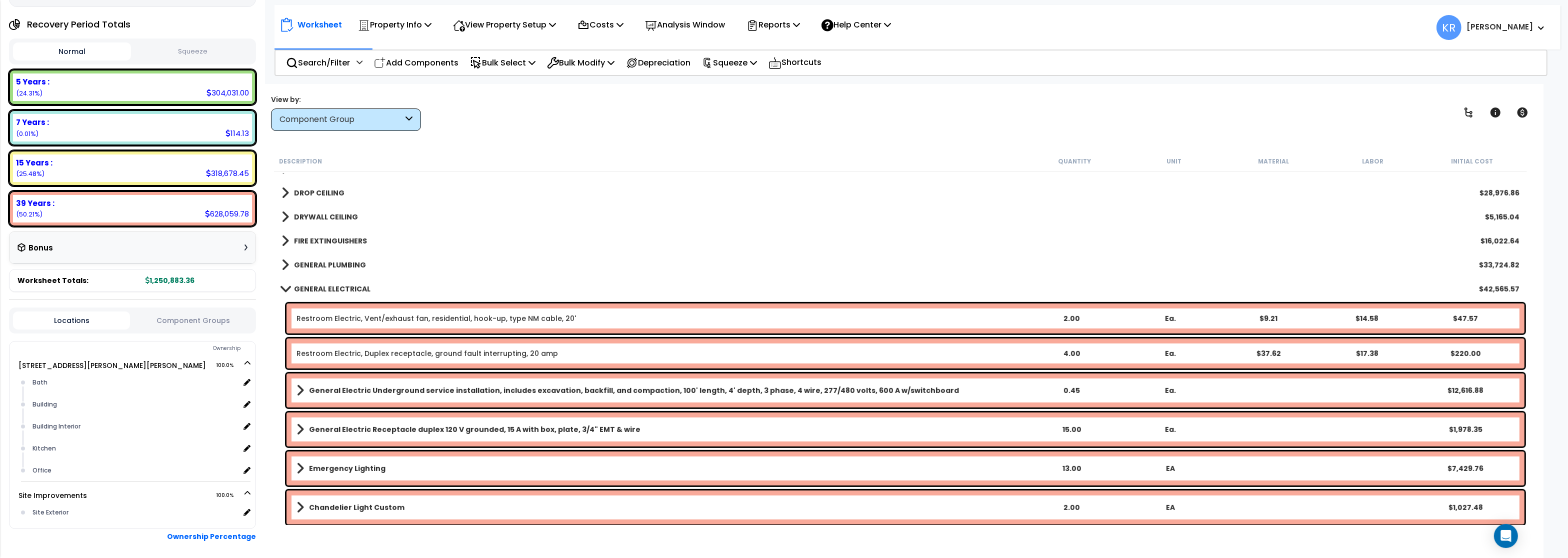
click at [334, 262] on b "GENERAL PLUMBING" at bounding box center [329, 265] width 72 height 10
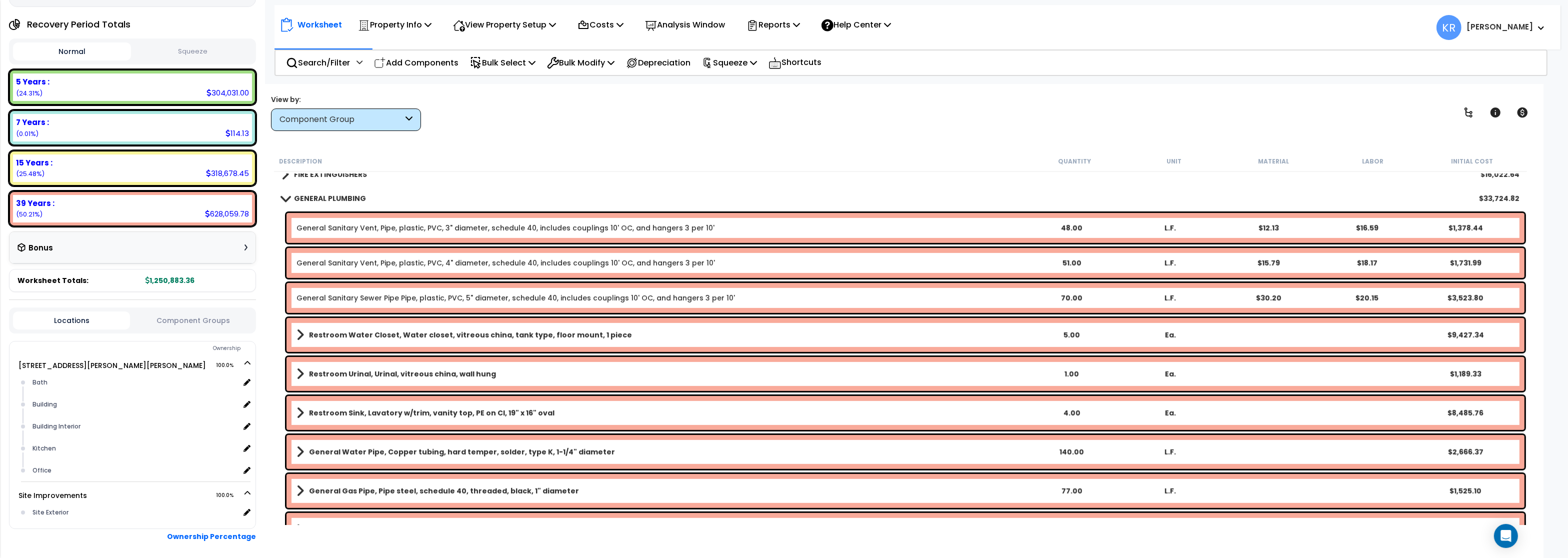
scroll to position [900, 0]
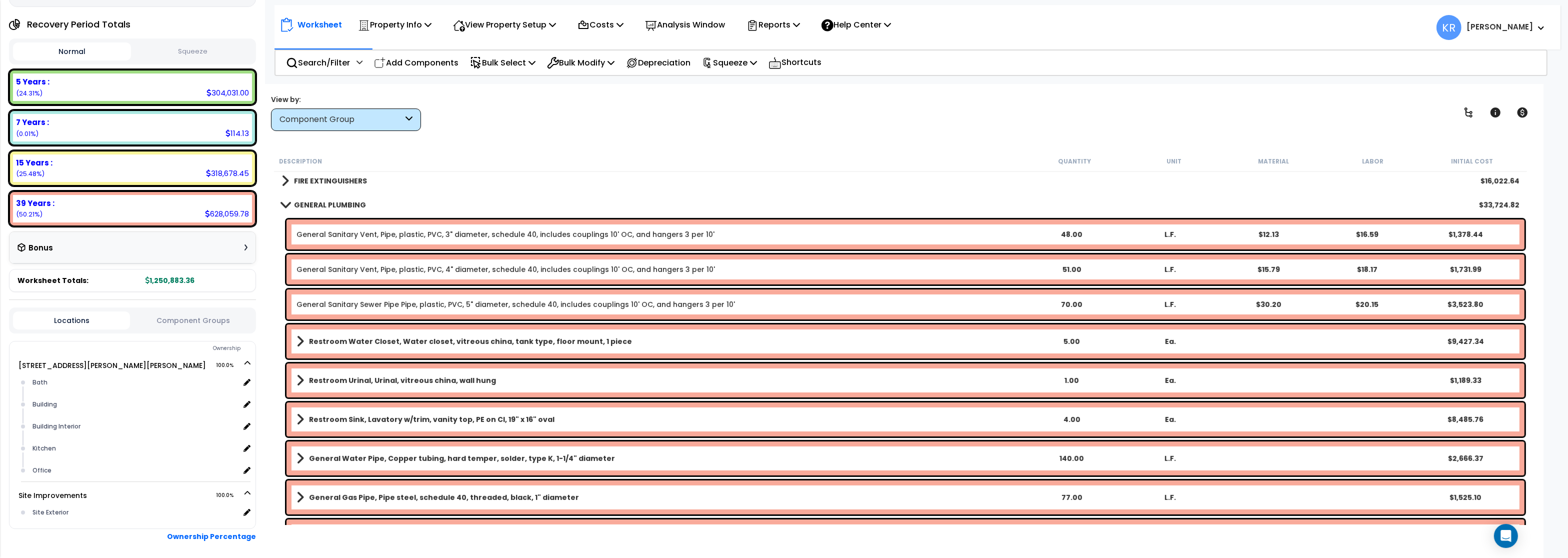
click at [317, 204] on b "GENERAL PLUMBING" at bounding box center [329, 205] width 72 height 10
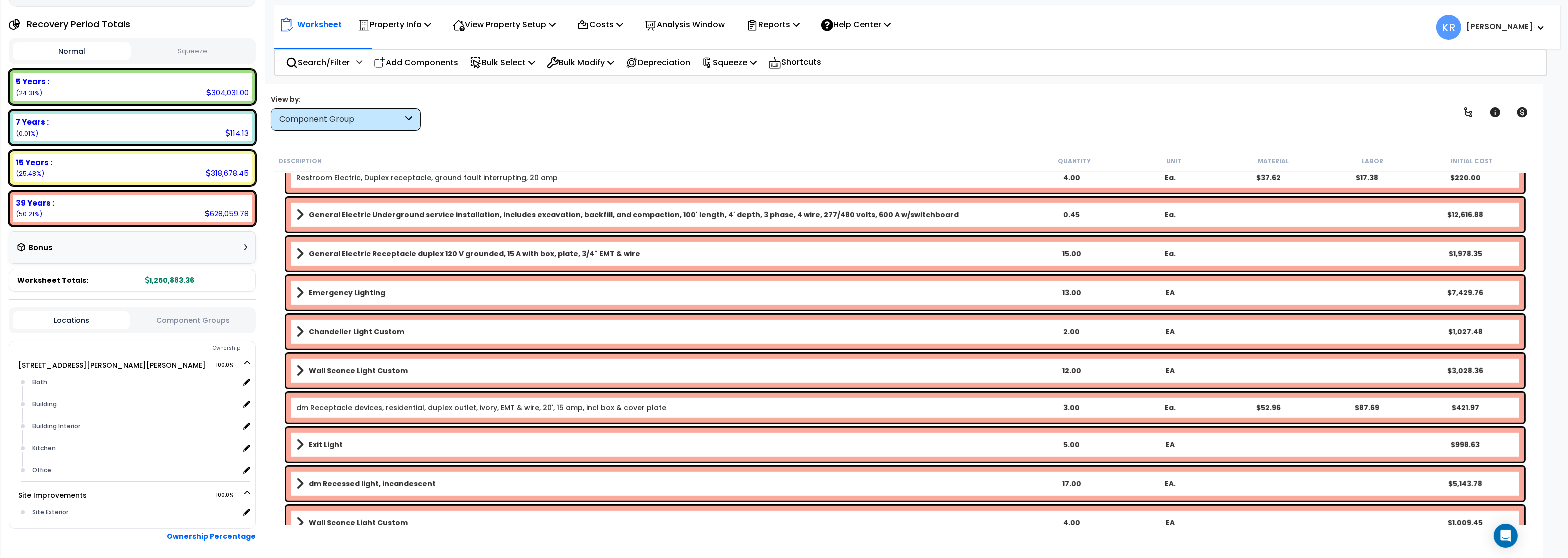
scroll to position [1020, 0]
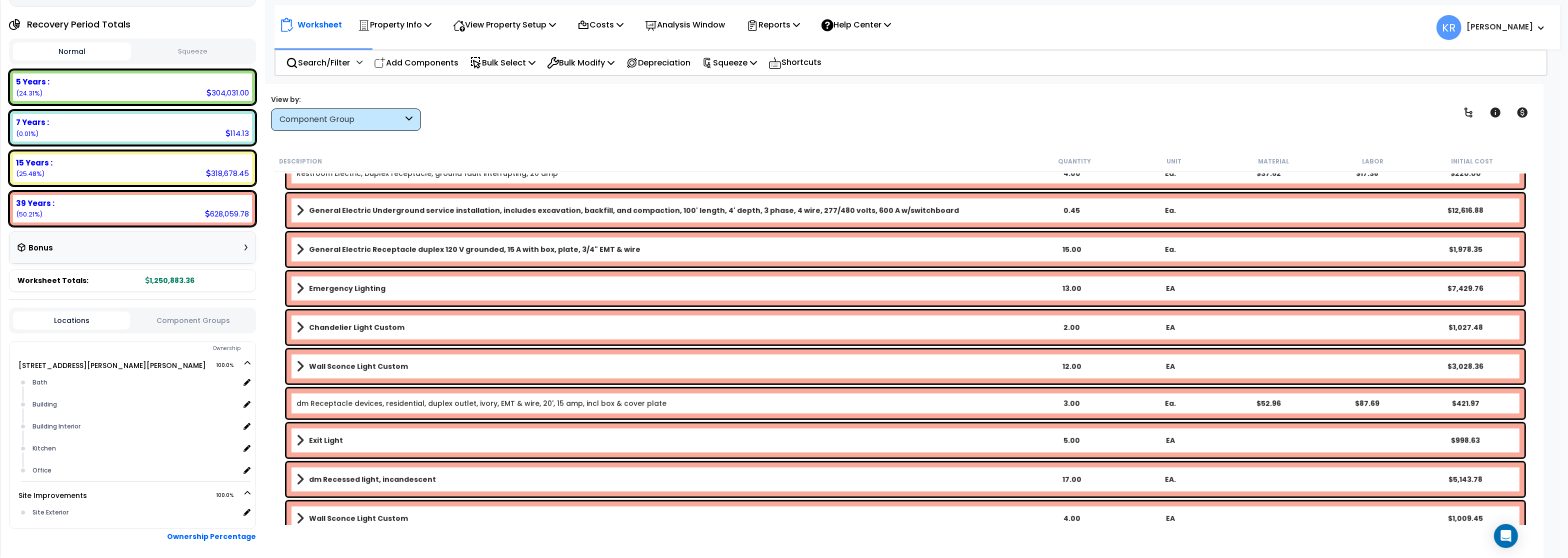
click at [322, 325] on b "Chandelier Light Custom" at bounding box center [357, 327] width 96 height 10
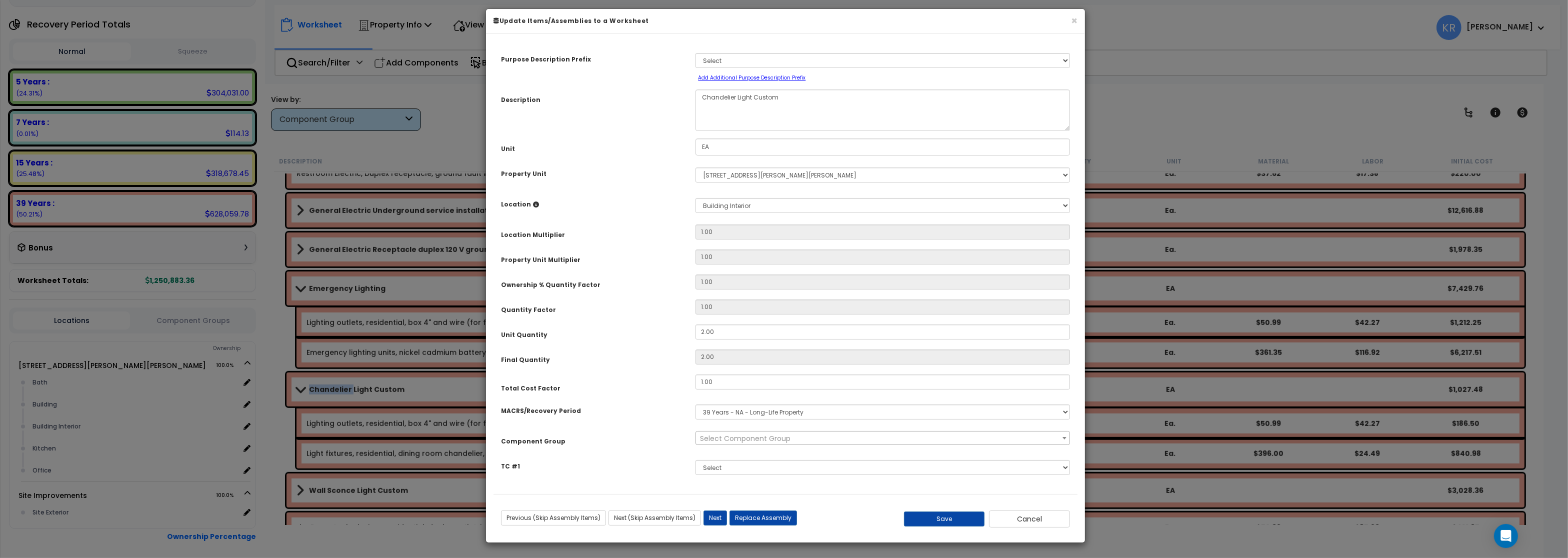
select select "56955"
click at [696, 404] on select "Select MACRS/Recovery Period 5 Years - 57.0 - Distributive Trades & Services 5 …" at bounding box center [883, 411] width 375 height 15
select select "3667"
click option "5 Years - 57.0 - Distributive Trades & Services" at bounding box center [0, 0] width 0 height 0
click at [719, 443] on span "Select Component Group" at bounding box center [745, 438] width 90 height 10
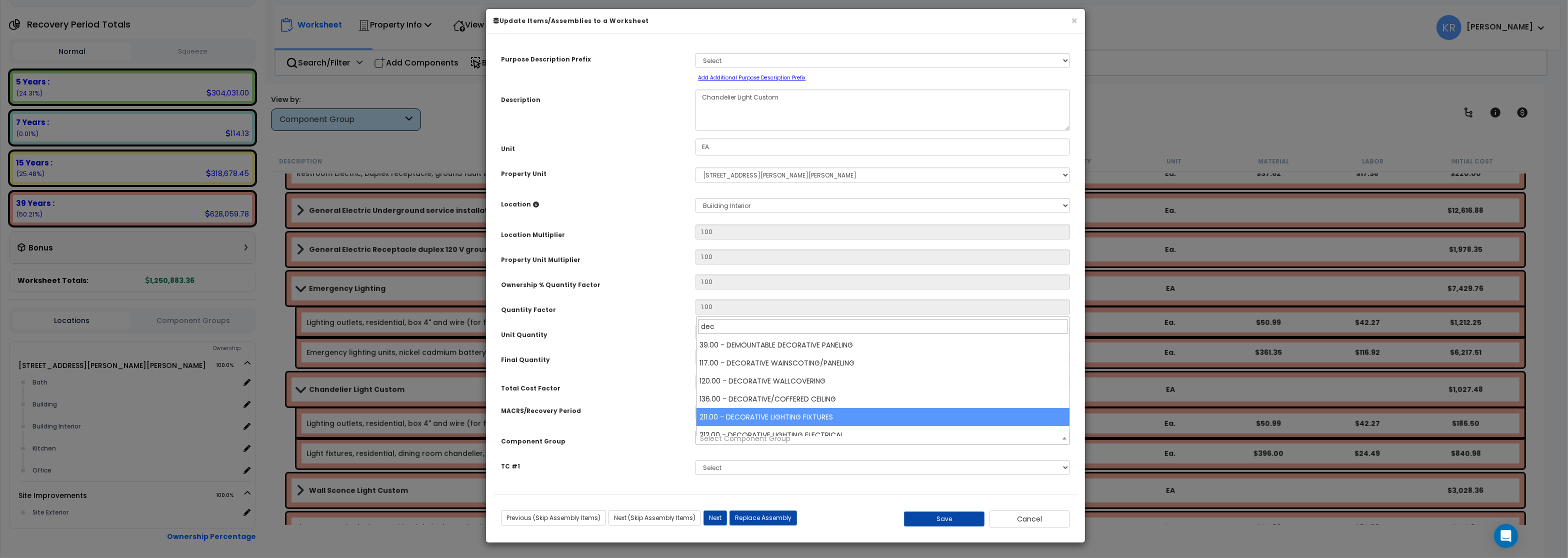
type input "dec"
select select "57019"
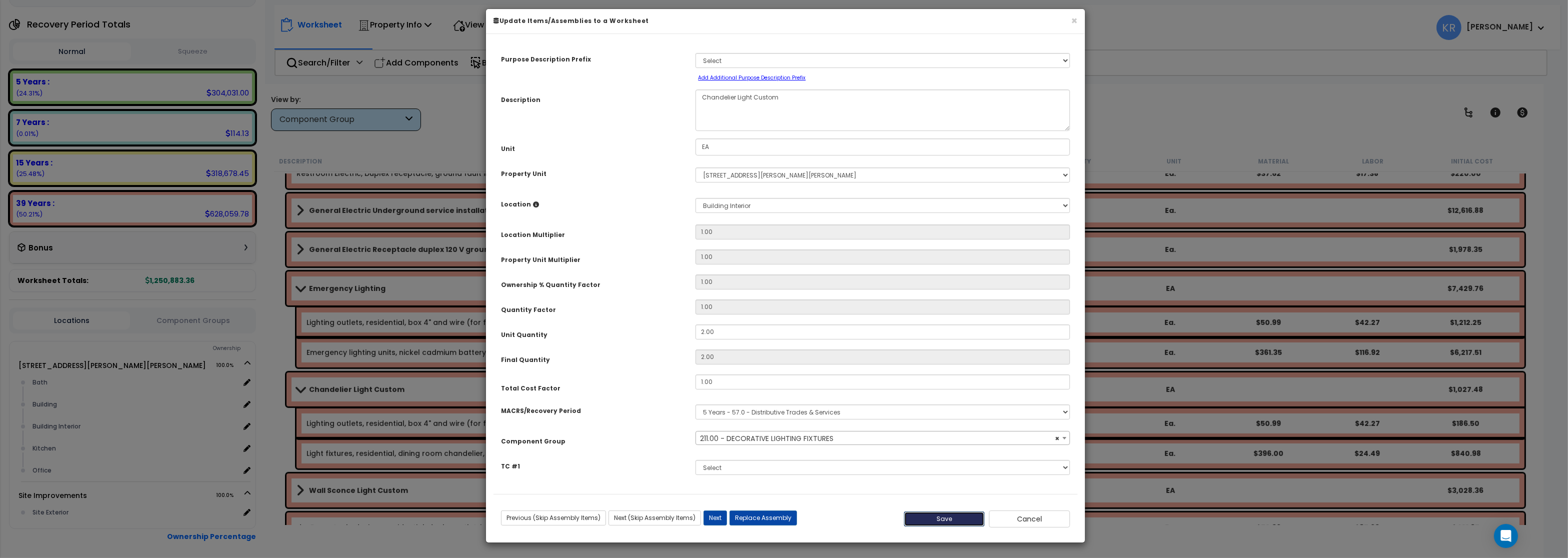
click at [938, 527] on button "Save" at bounding box center [944, 519] width 81 height 15
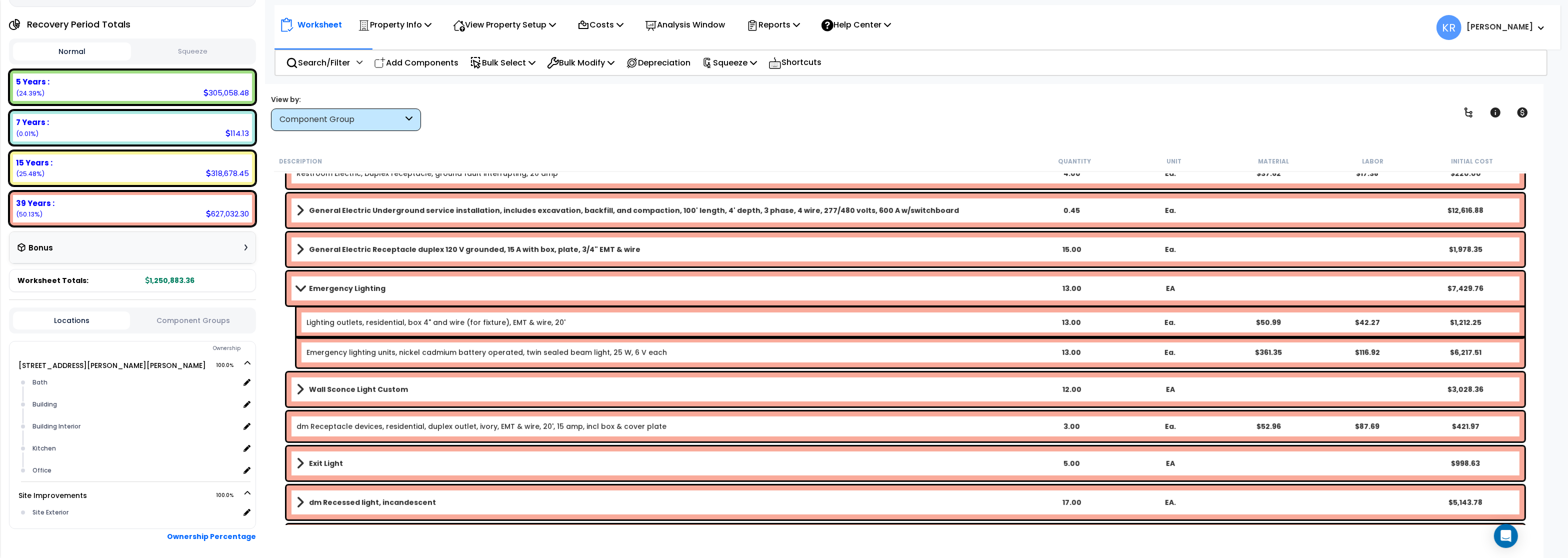
click at [350, 289] on b "Emergency Lighting" at bounding box center [347, 288] width 76 height 10
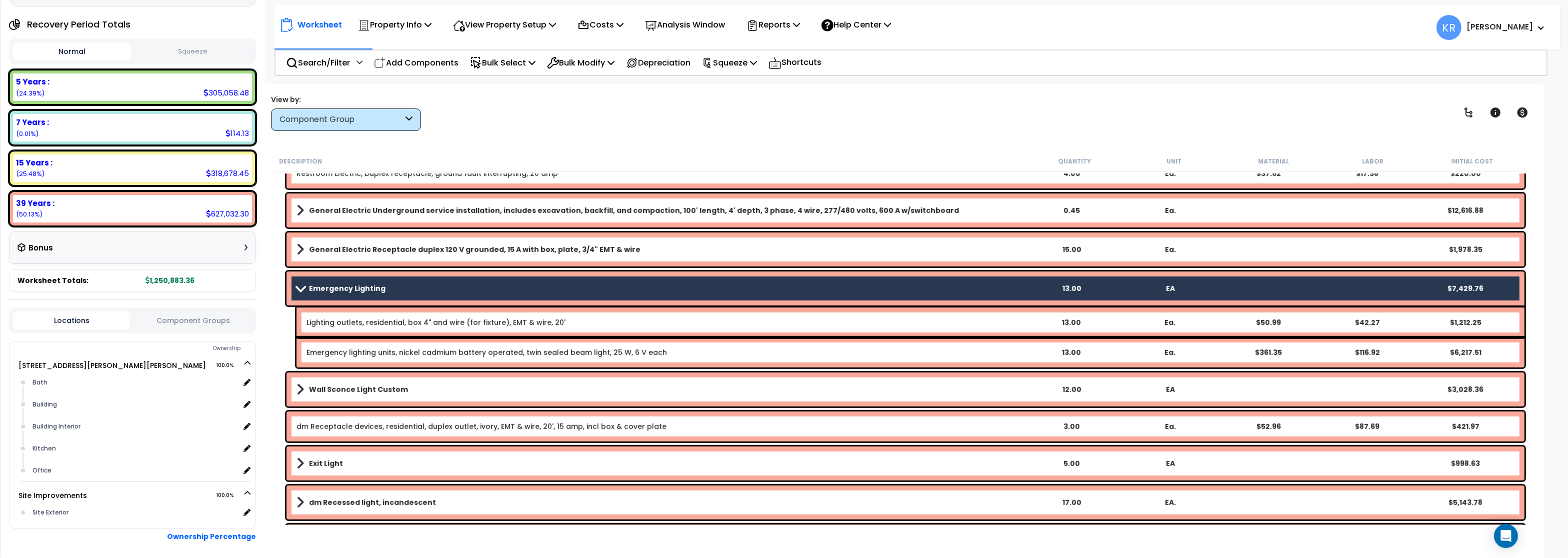
click at [332, 389] on b "Wall Sconce Light Custom" at bounding box center [358, 390] width 99 height 10
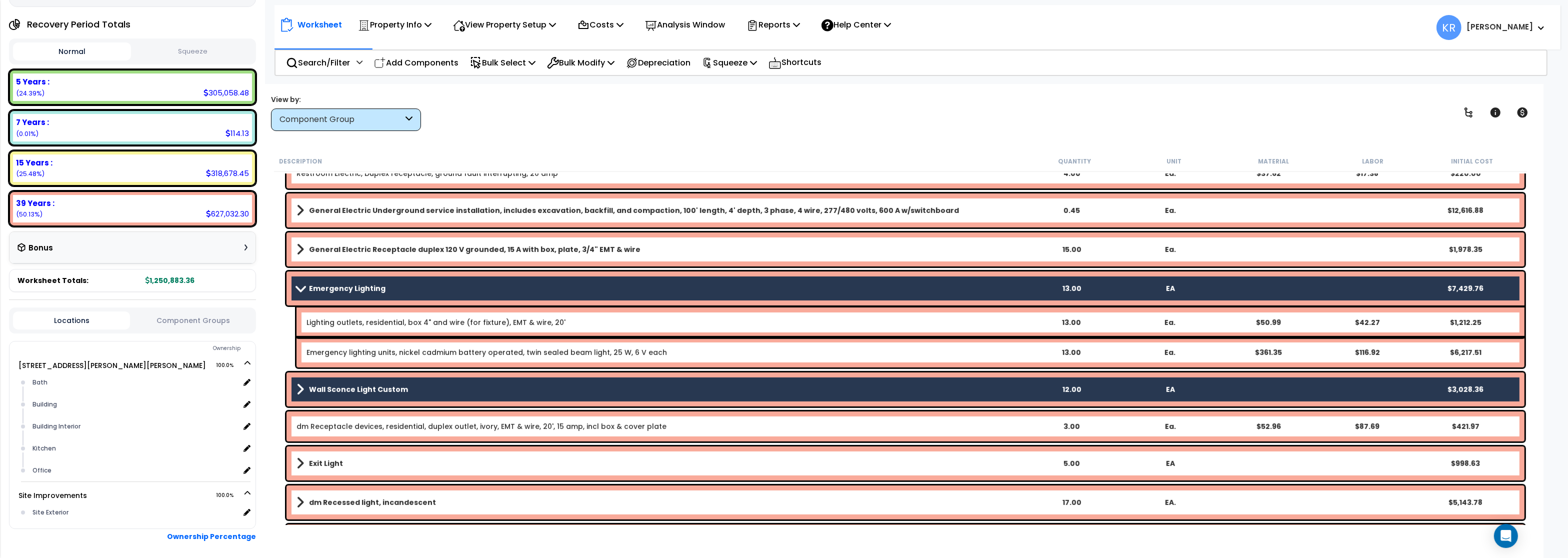
click at [328, 455] on div "Exit Light 5.00 EA $998.63" at bounding box center [905, 464] width 1238 height 34
click at [329, 465] on b "Exit Light" at bounding box center [326, 463] width 34 height 10
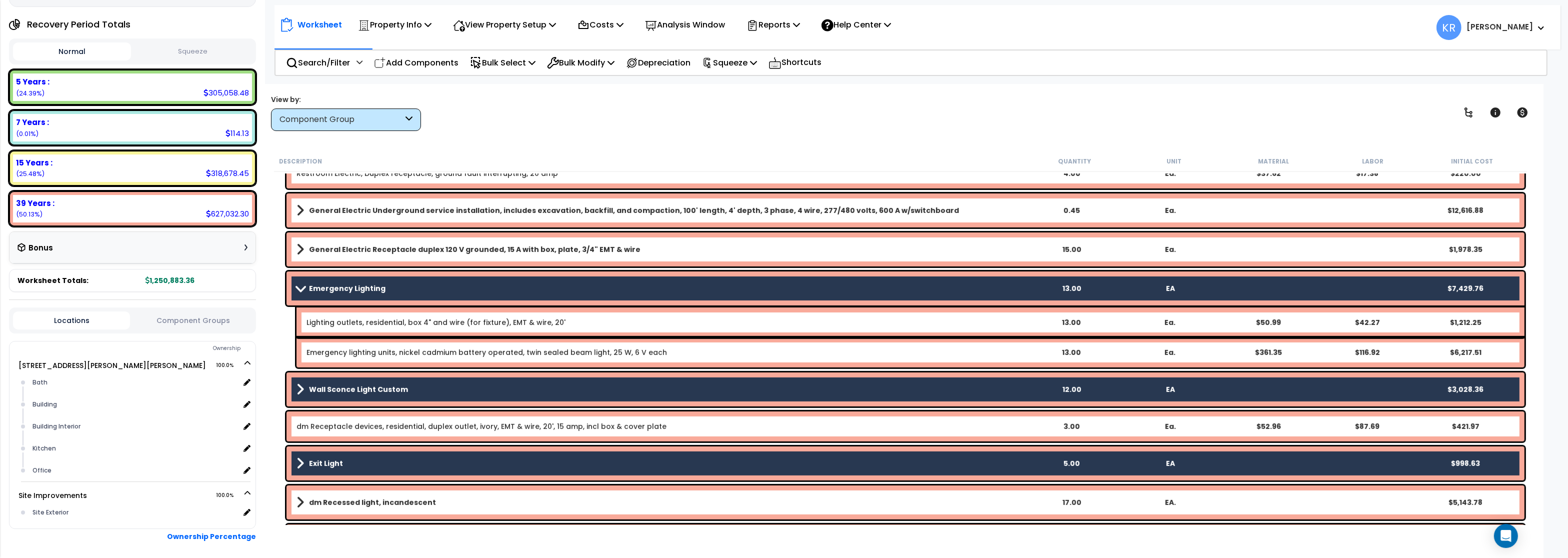
click at [327, 503] on b "dm Recessed light, incandescent" at bounding box center [372, 503] width 127 height 10
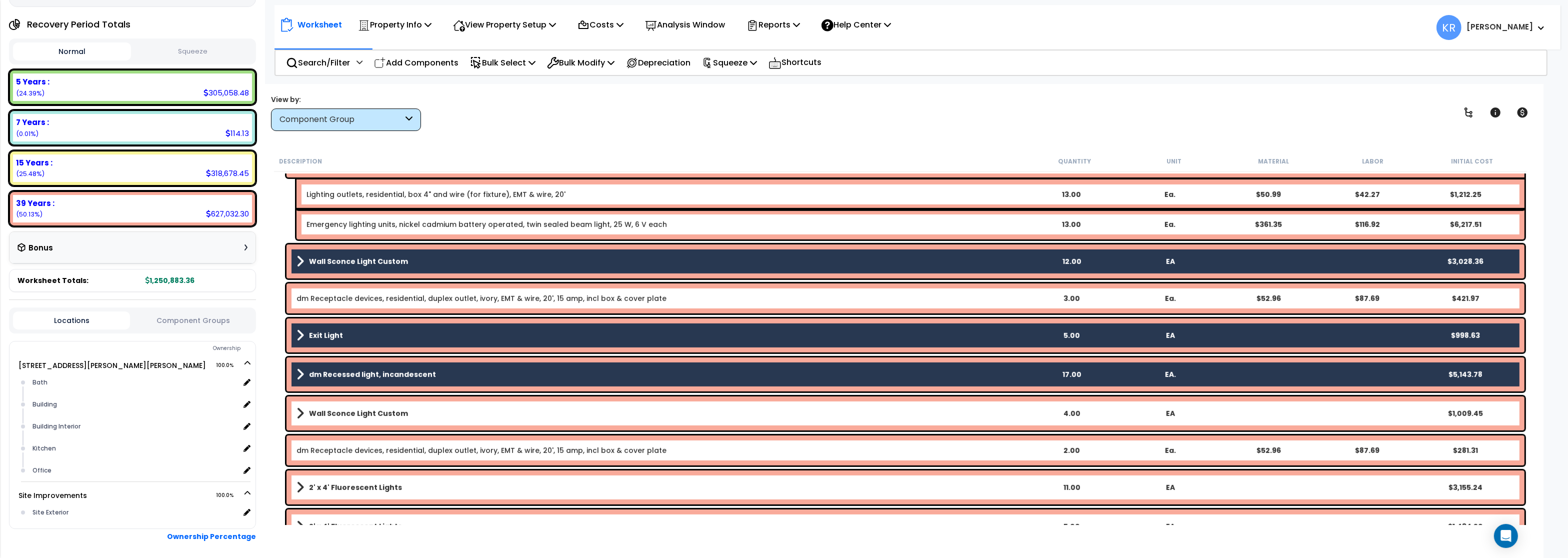
scroll to position [1260, 0]
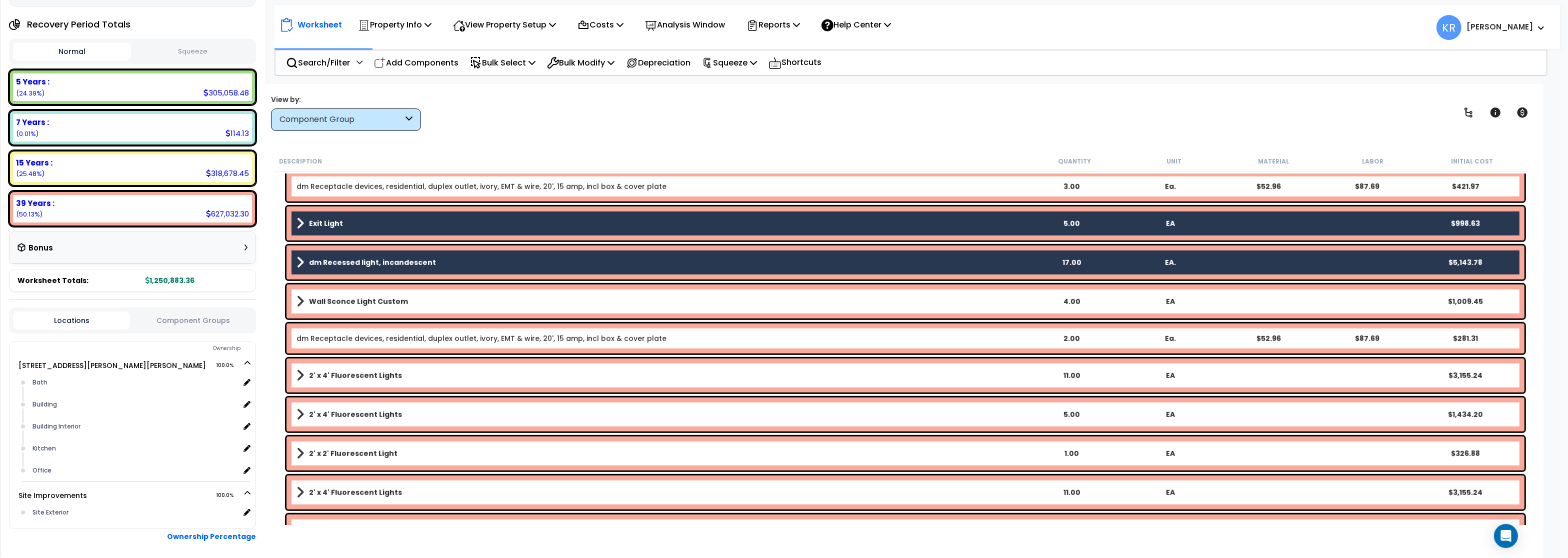
click at [347, 307] on link "Wall Sconce Light Custom" at bounding box center [659, 302] width 725 height 14
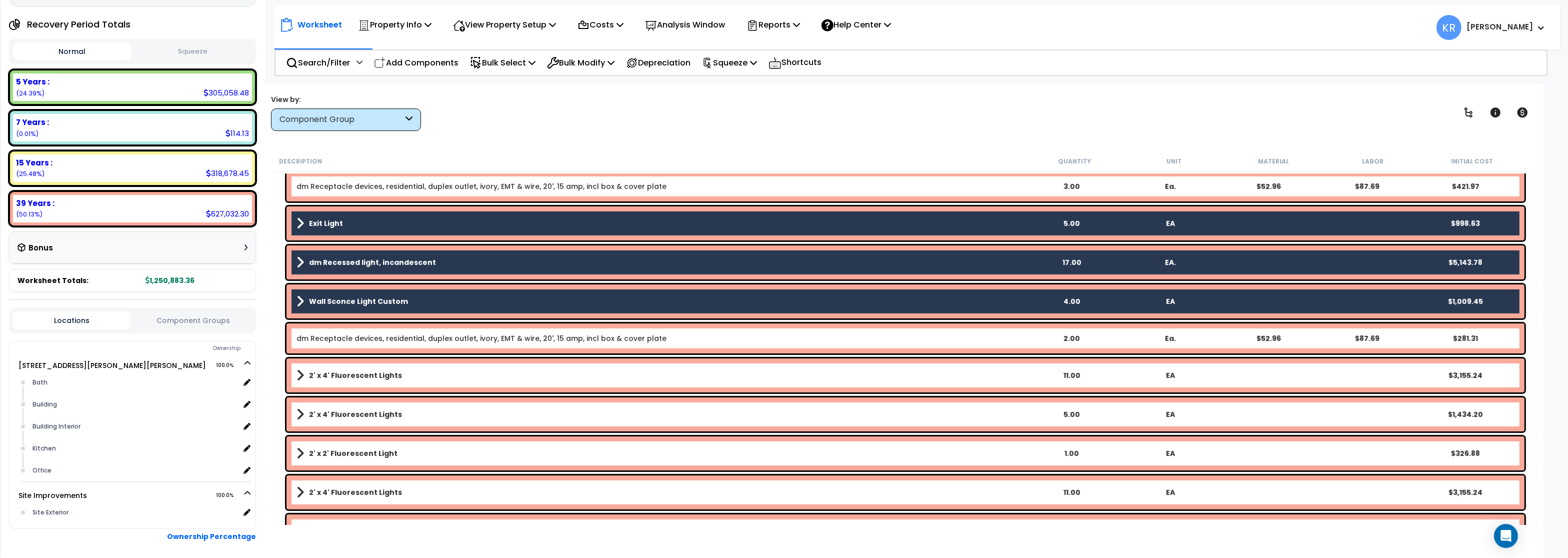
click at [340, 375] on b "2' x 4' Fluorescent Lights" at bounding box center [355, 376] width 93 height 10
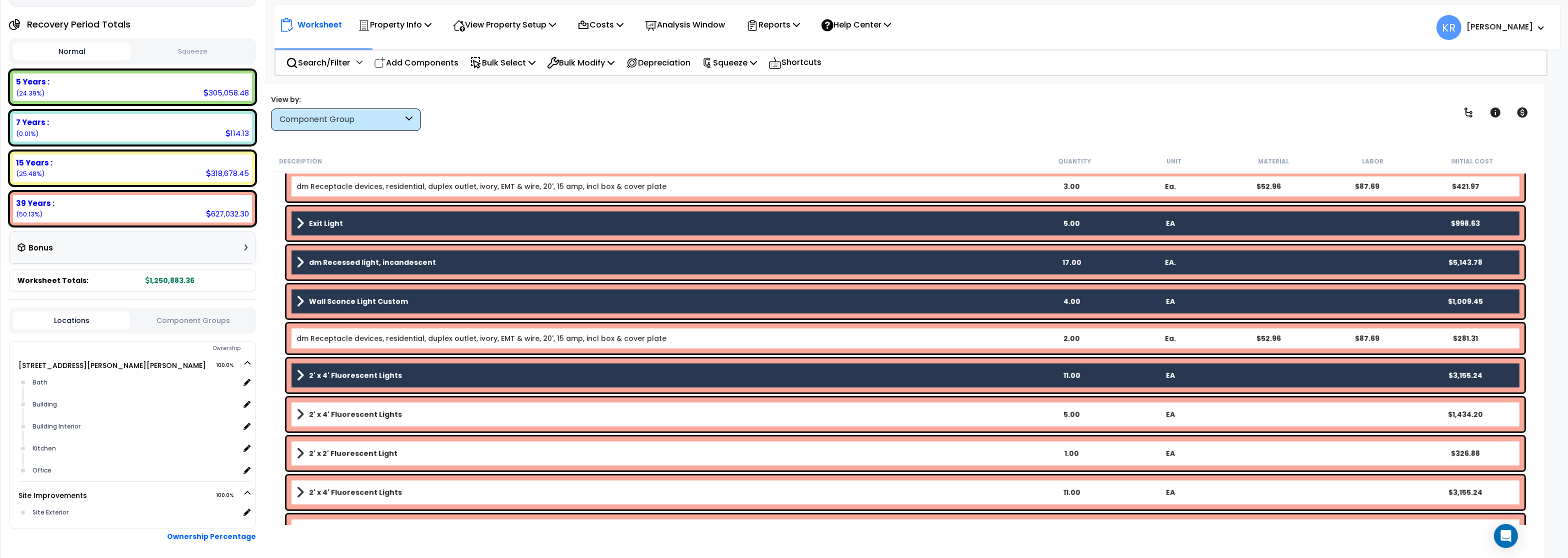
click at [337, 422] on link "2' x 4' Fluorescent Lights" at bounding box center [659, 415] width 725 height 14
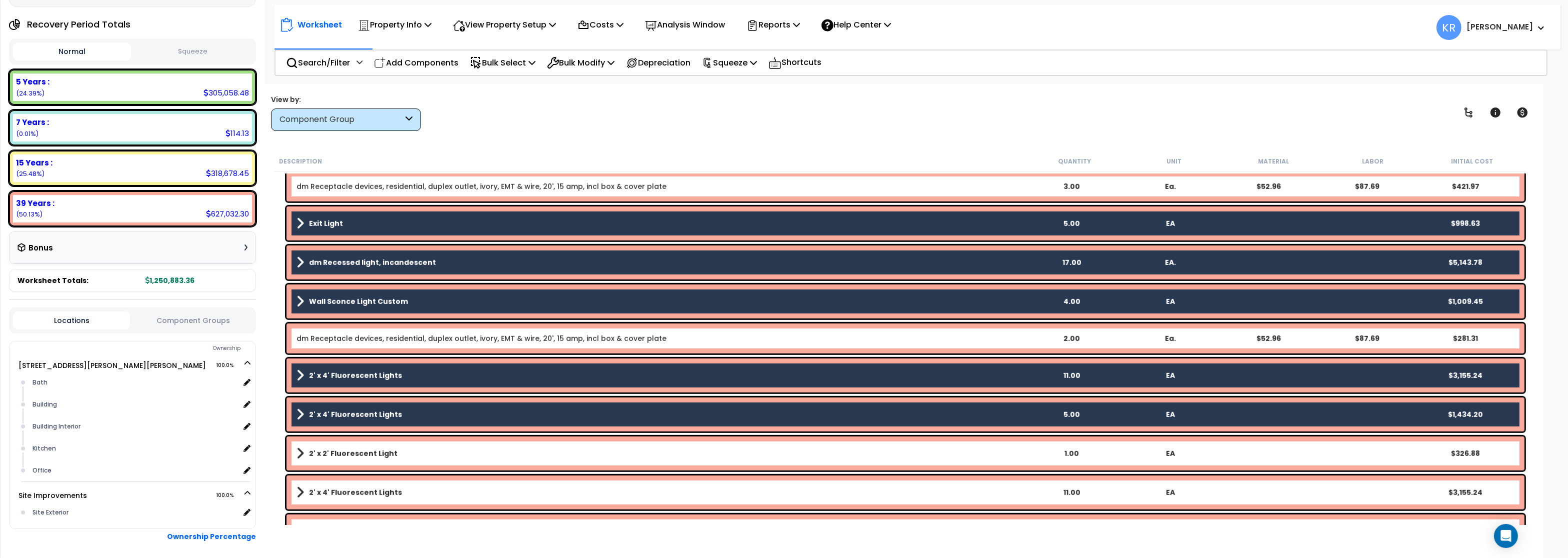
click at [337, 450] on b "2' x 2' Fluorescent Light" at bounding box center [354, 454] width 89 height 10
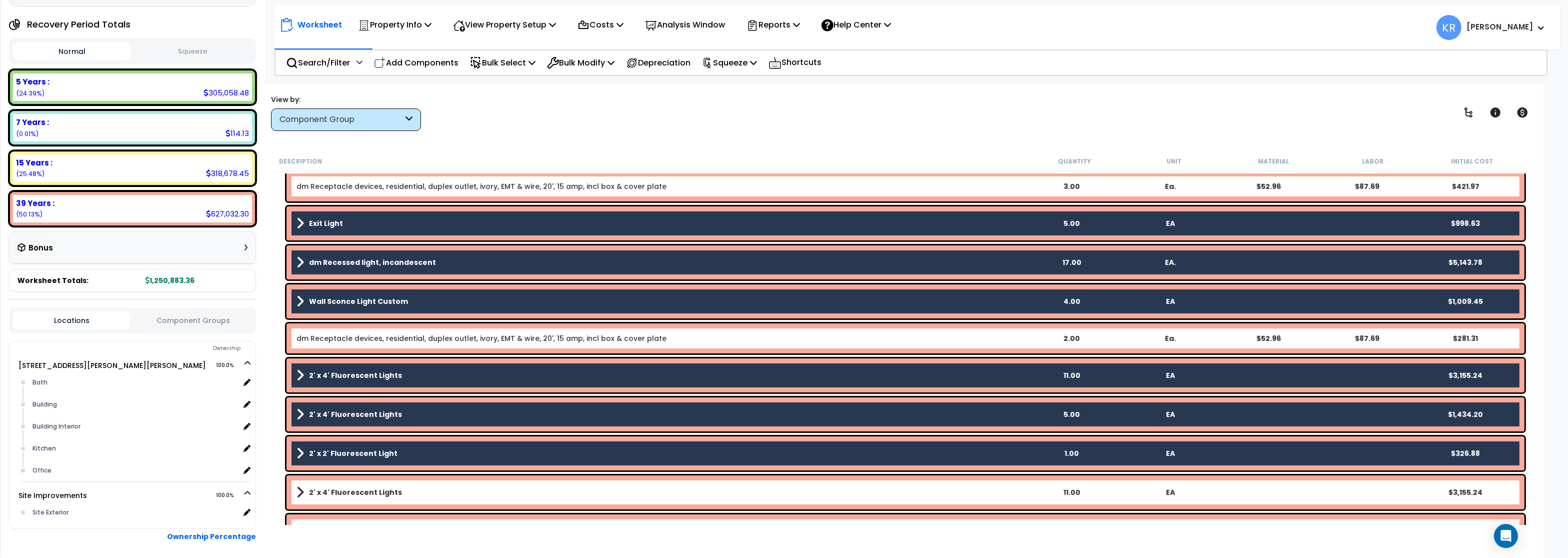
click at [335, 497] on b "2' x 4' Fluorescent Lights" at bounding box center [355, 493] width 93 height 10
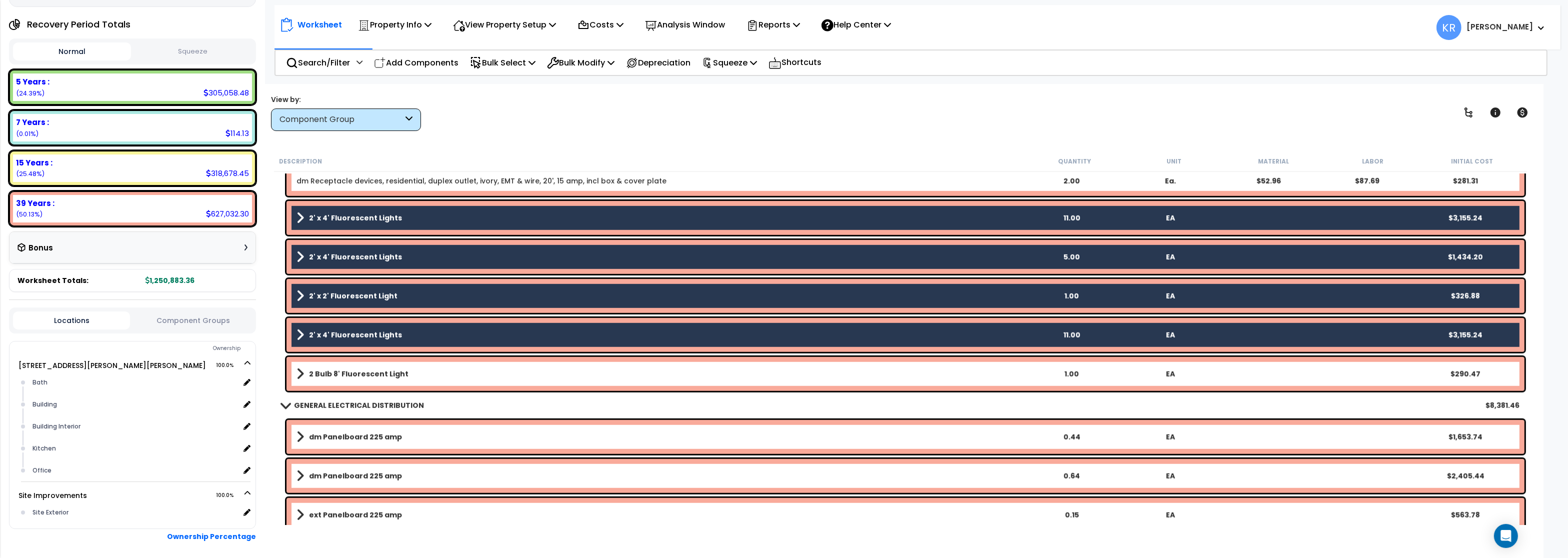
scroll to position [1500, 0]
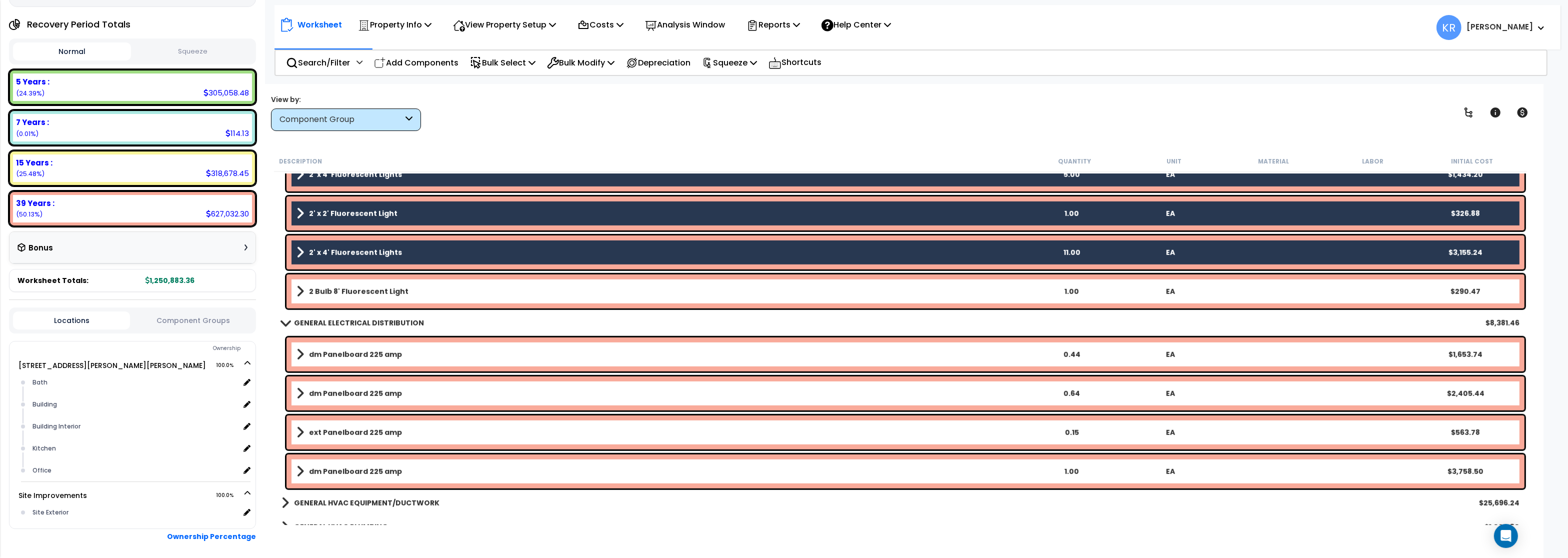
click at [337, 291] on b "2 Bulb 8' Fluorescent Light" at bounding box center [359, 291] width 100 height 10
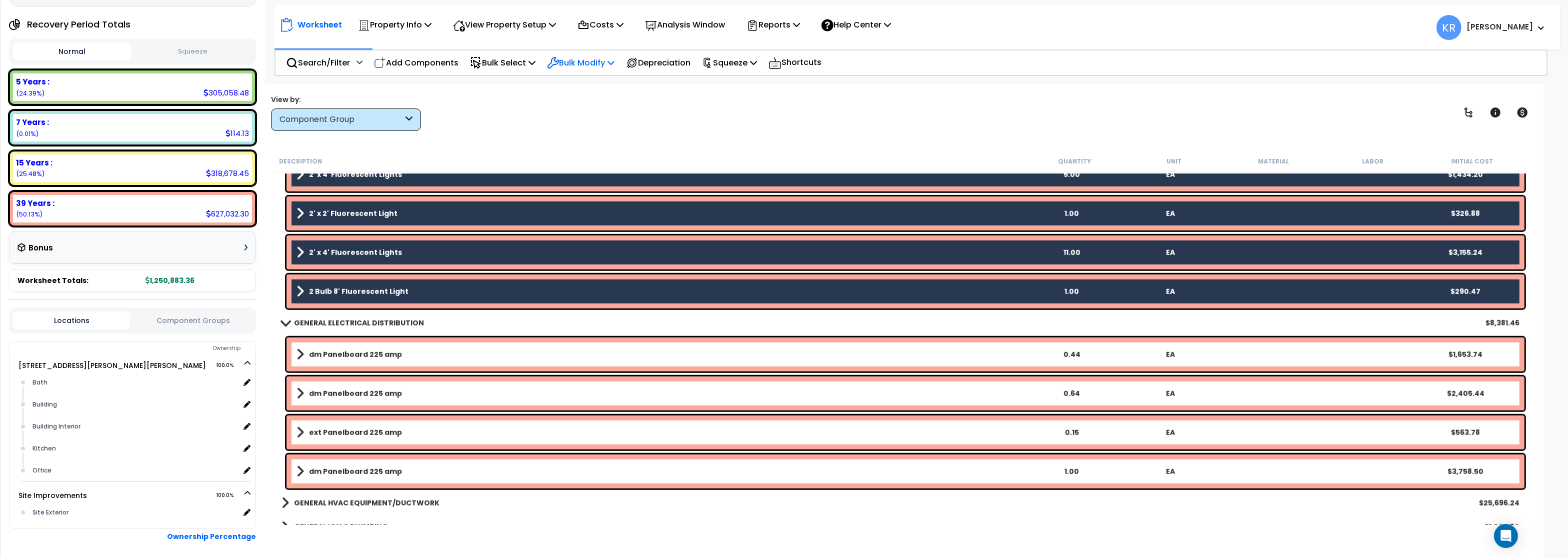
drag, startPoint x: 590, startPoint y: 60, endPoint x: 587, endPoint y: 65, distance: 5.8
click at [590, 59] on p "Bulk Modify" at bounding box center [580, 62] width 68 height 13
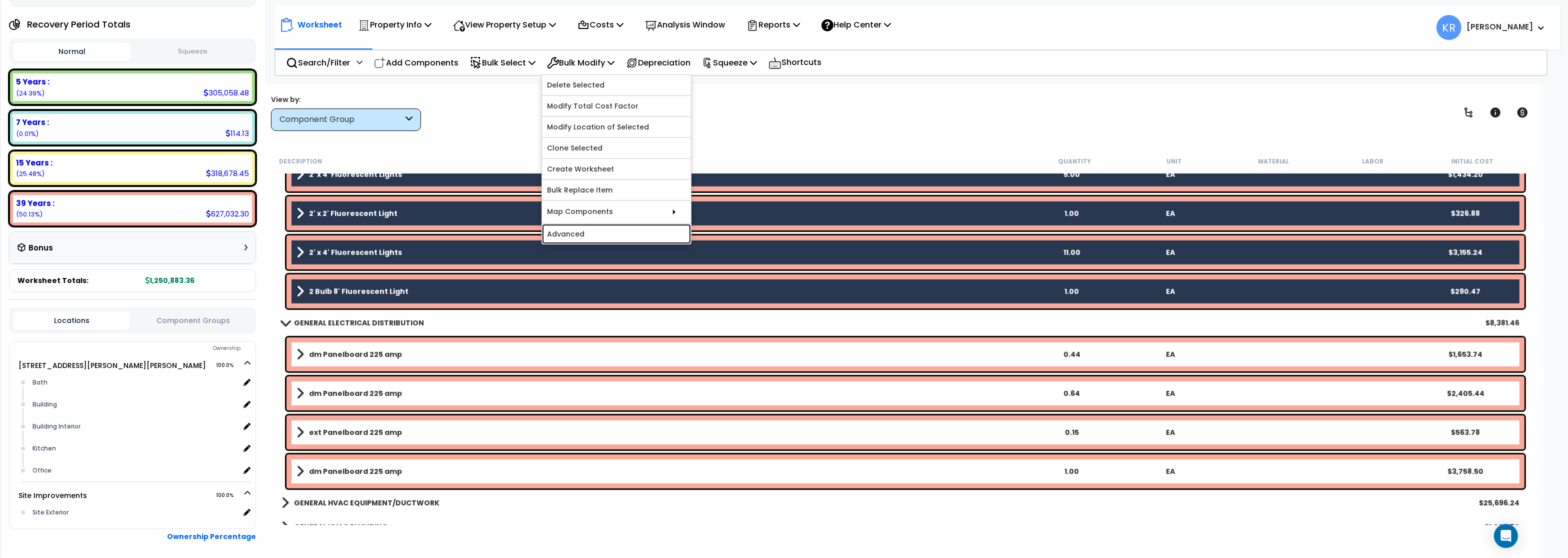
drag, startPoint x: 577, startPoint y: 235, endPoint x: 588, endPoint y: 237, distance: 11.2
click at [577, 235] on link "Advanced" at bounding box center [616, 235] width 149 height 20
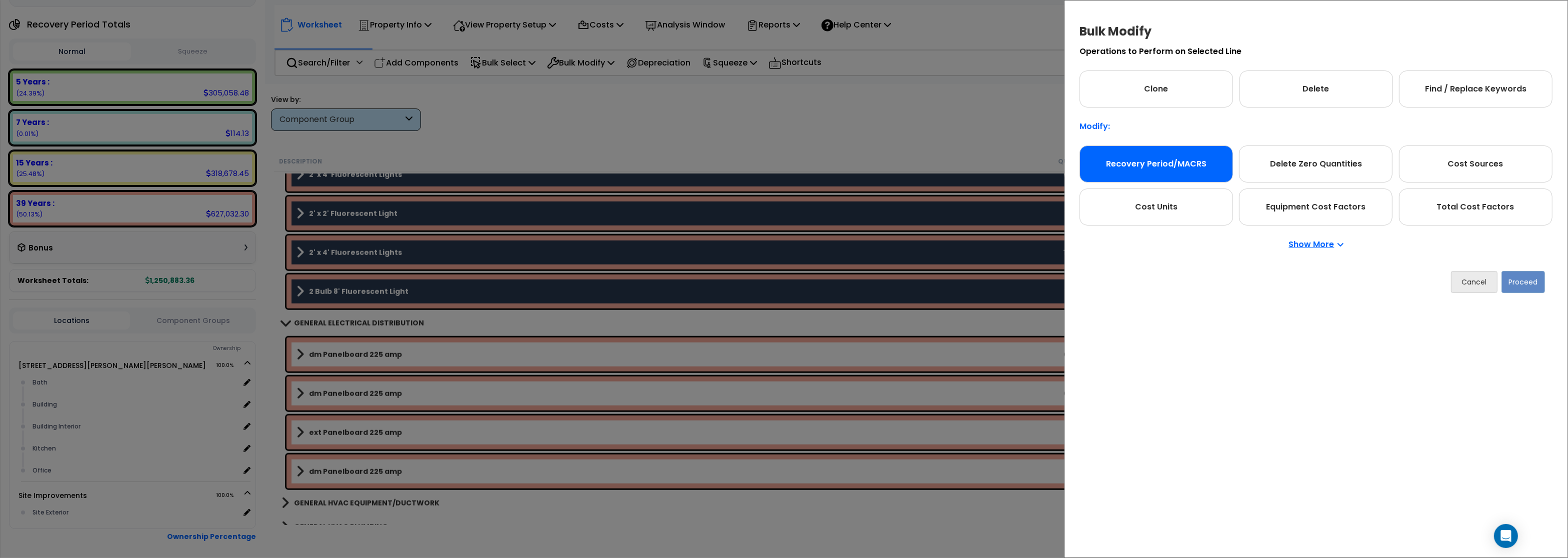
click at [1140, 159] on div "Recovery Period/MACRS" at bounding box center [1156, 164] width 153 height 37
click at [1522, 285] on button "Proceed" at bounding box center [1524, 282] width 44 height 22
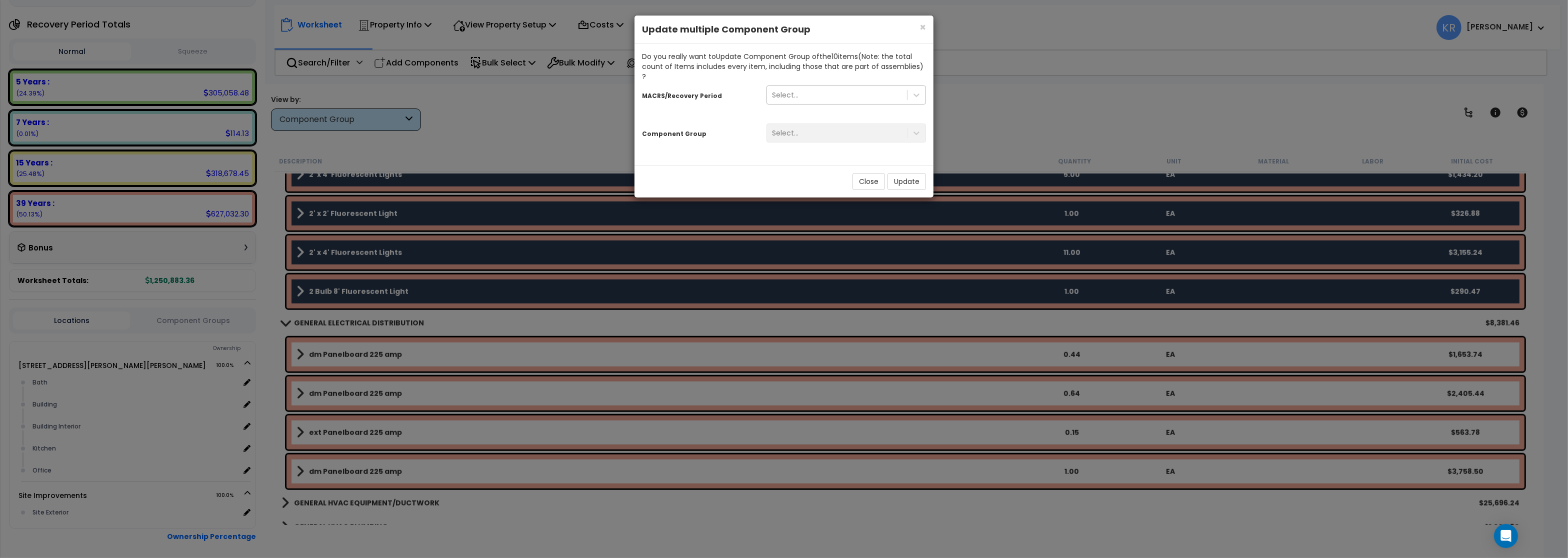
click at [809, 87] on div "Select..." at bounding box center [837, 95] width 140 height 16
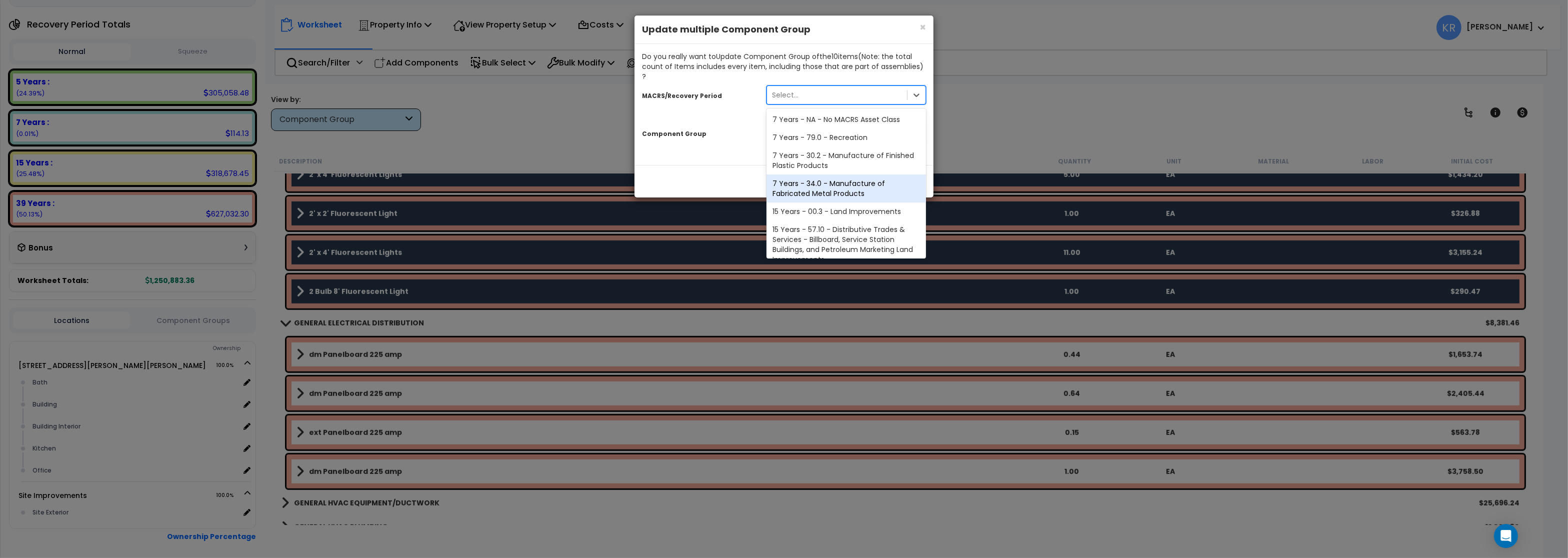
scroll to position [186, 0]
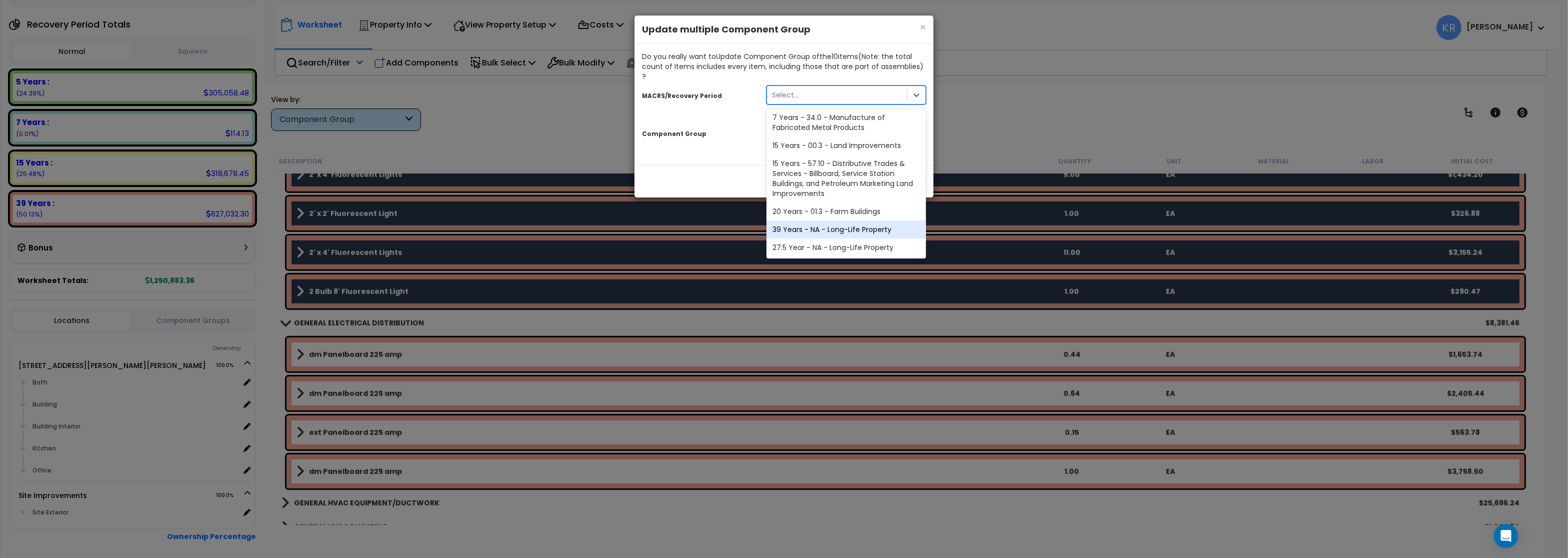
click at [805, 221] on div "39 Years - NA - Long-Life Property" at bounding box center [846, 229] width 160 height 18
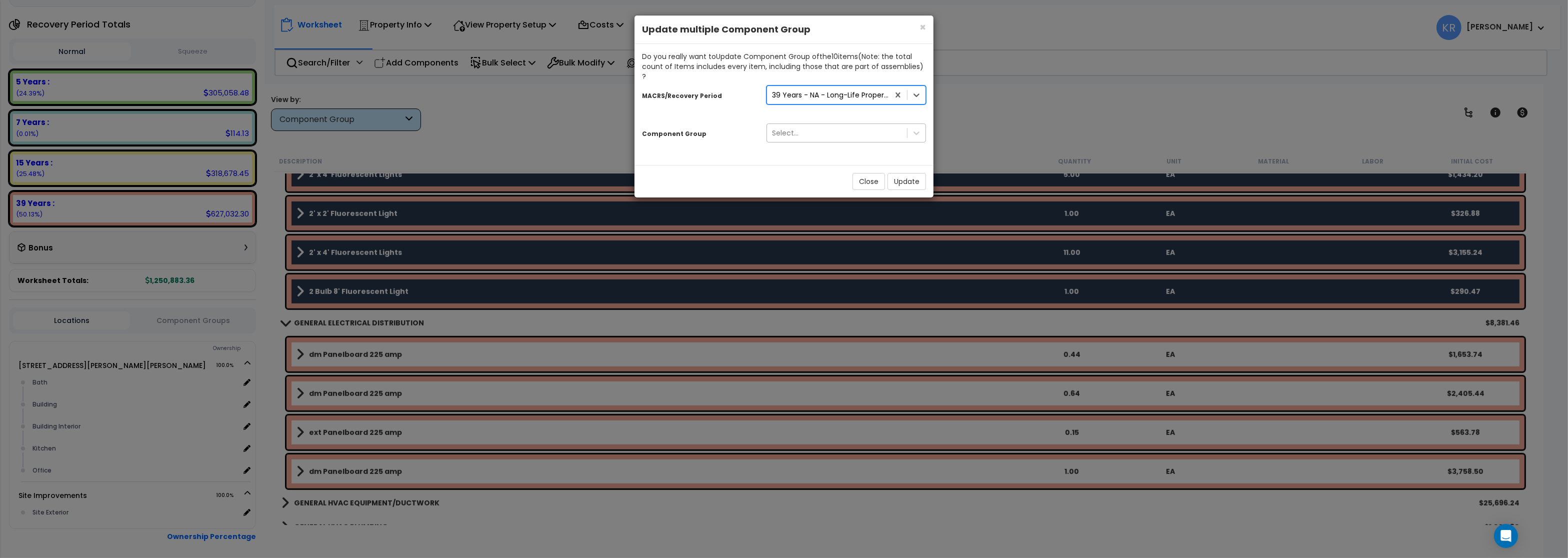
click at [795, 128] on div "Select..." at bounding box center [785, 132] width 26 height 10
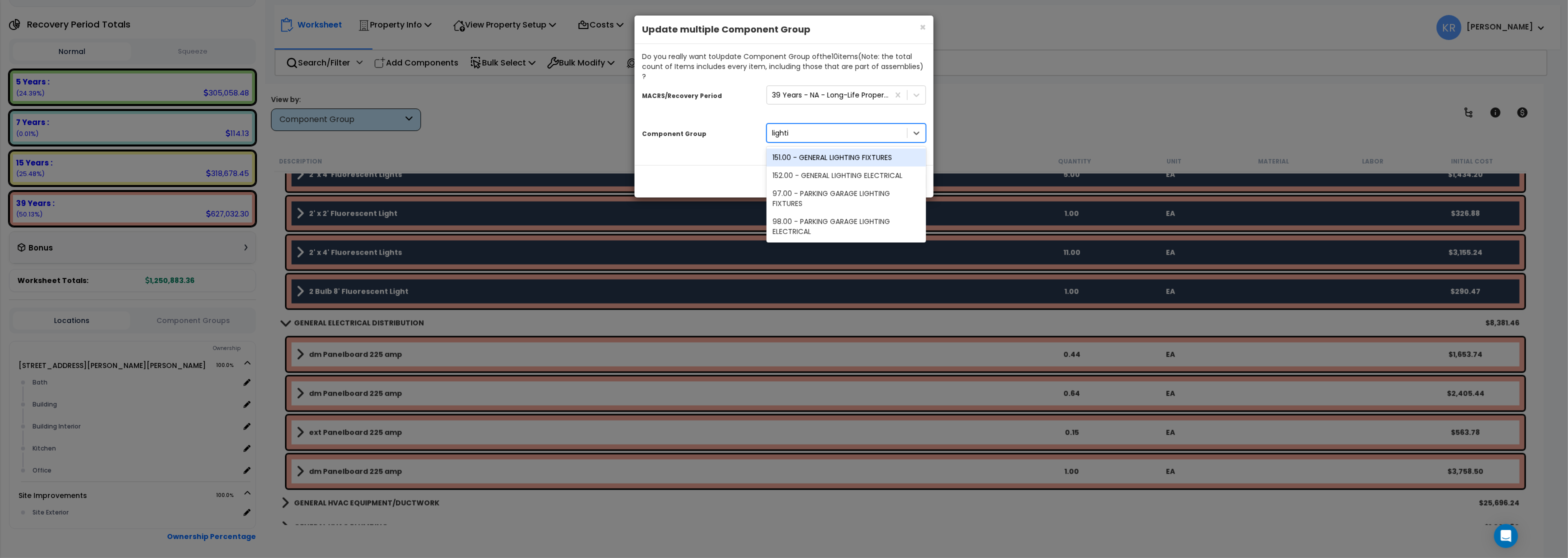
type input "lightin"
click at [826, 149] on div "151.00 - GENERAL LIGHTING FIXTURES" at bounding box center [846, 157] width 160 height 18
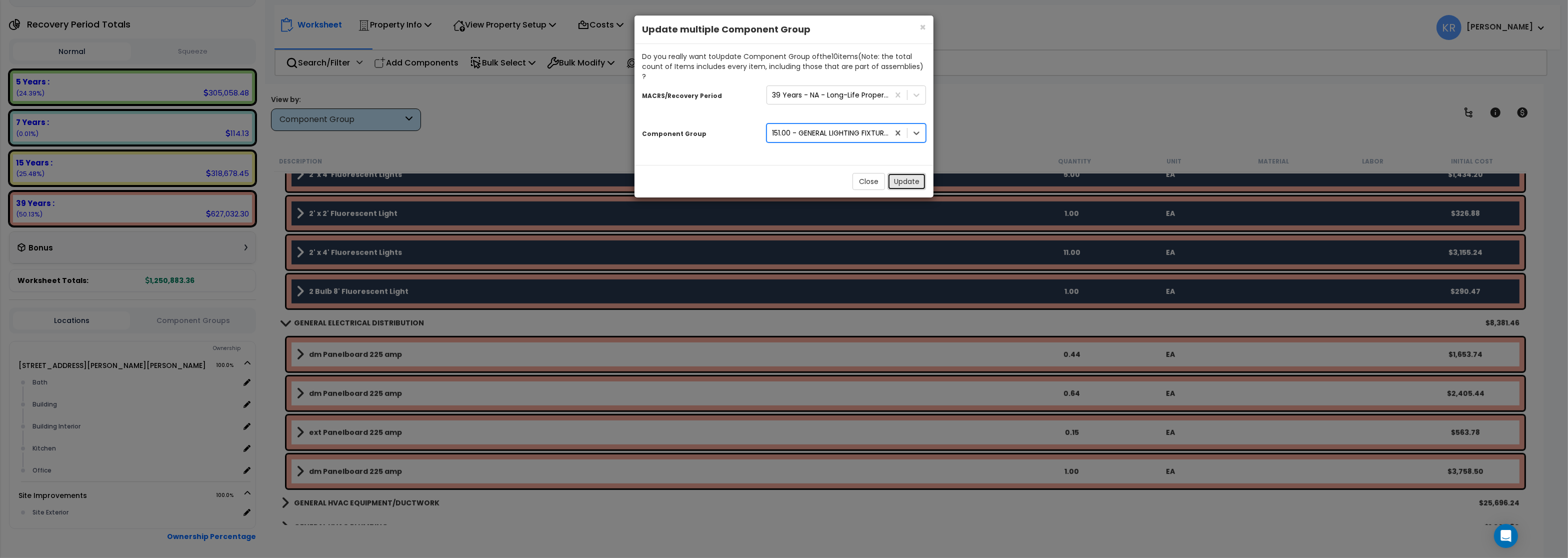
click at [895, 173] on button "Update" at bounding box center [906, 182] width 38 height 17
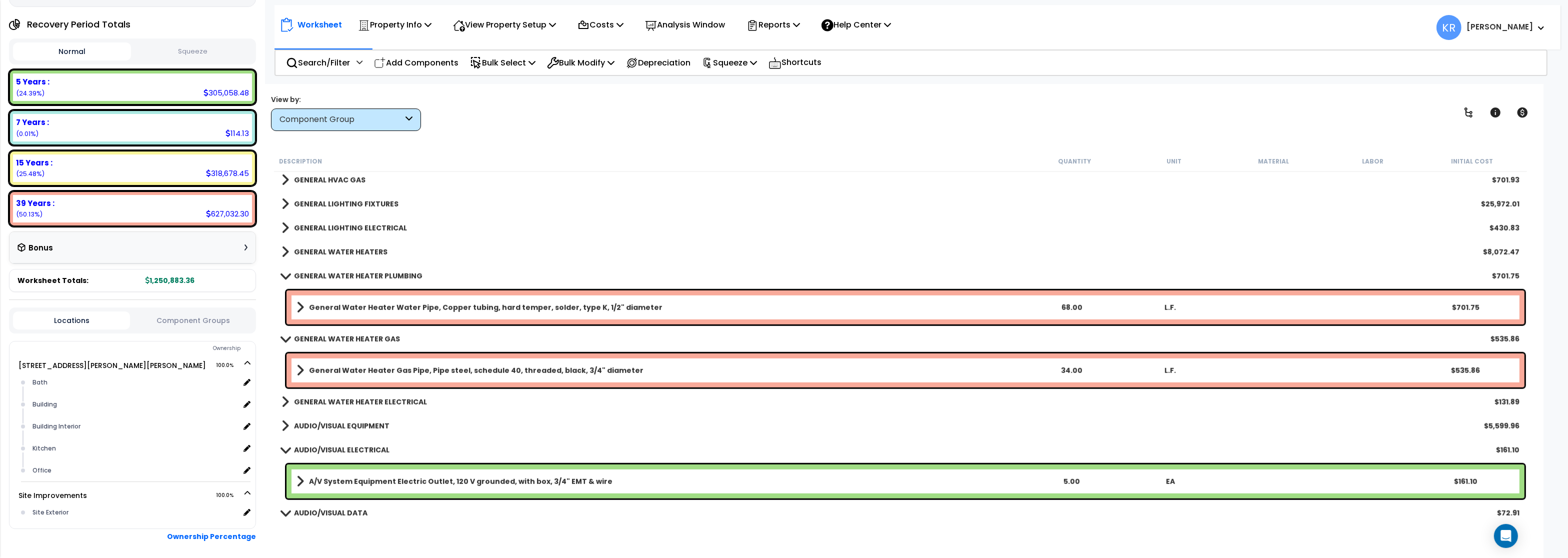
click at [345, 247] on b "GENERAL WATER HEATERS" at bounding box center [340, 252] width 93 height 10
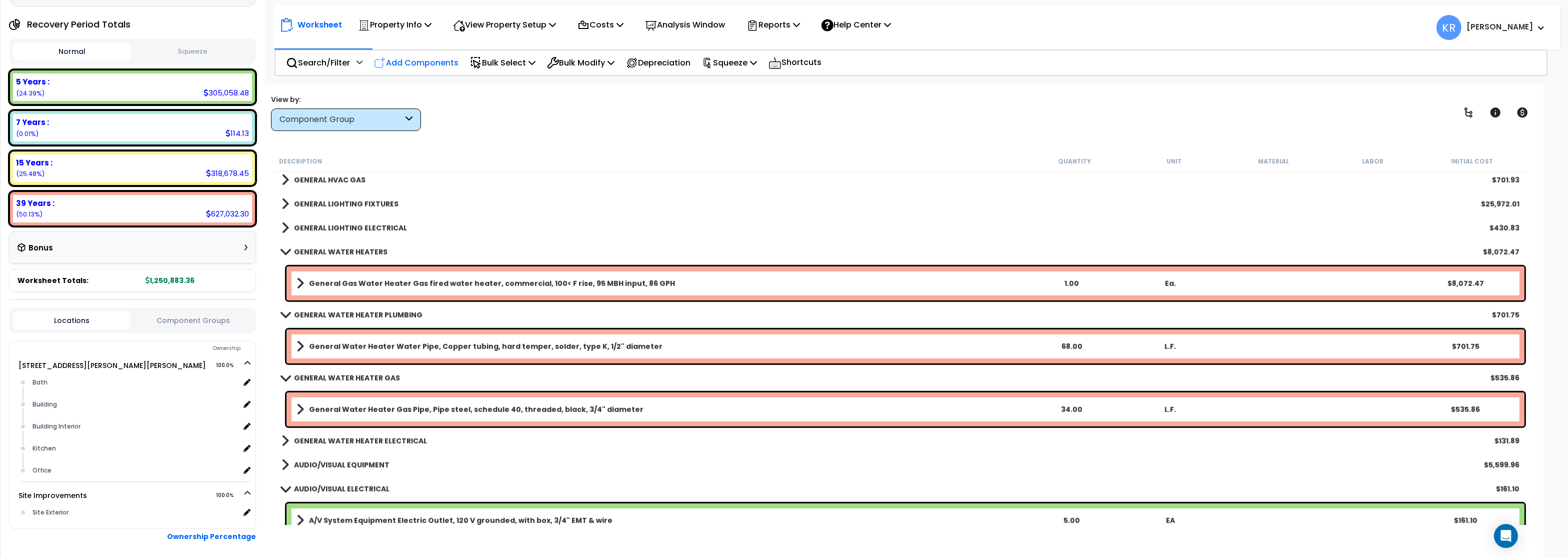
click at [417, 61] on p "Add Components" at bounding box center [416, 62] width 84 height 13
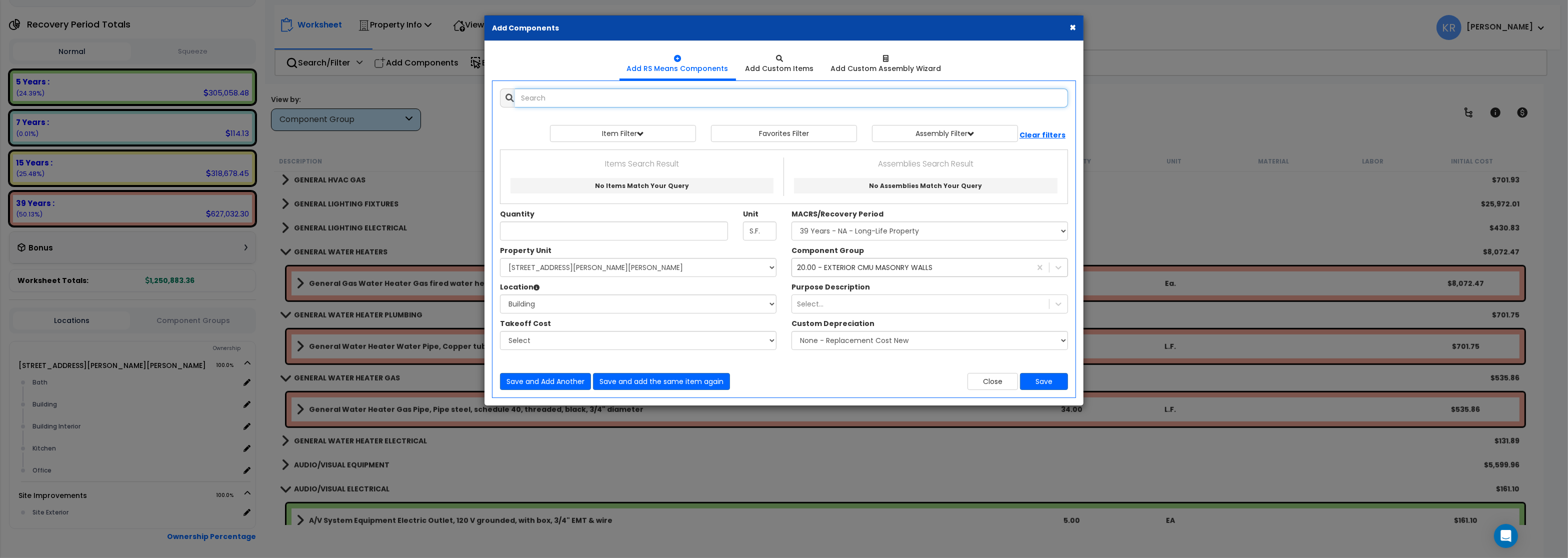
click at [550, 101] on input "text" at bounding box center [791, 98] width 553 height 19
select select
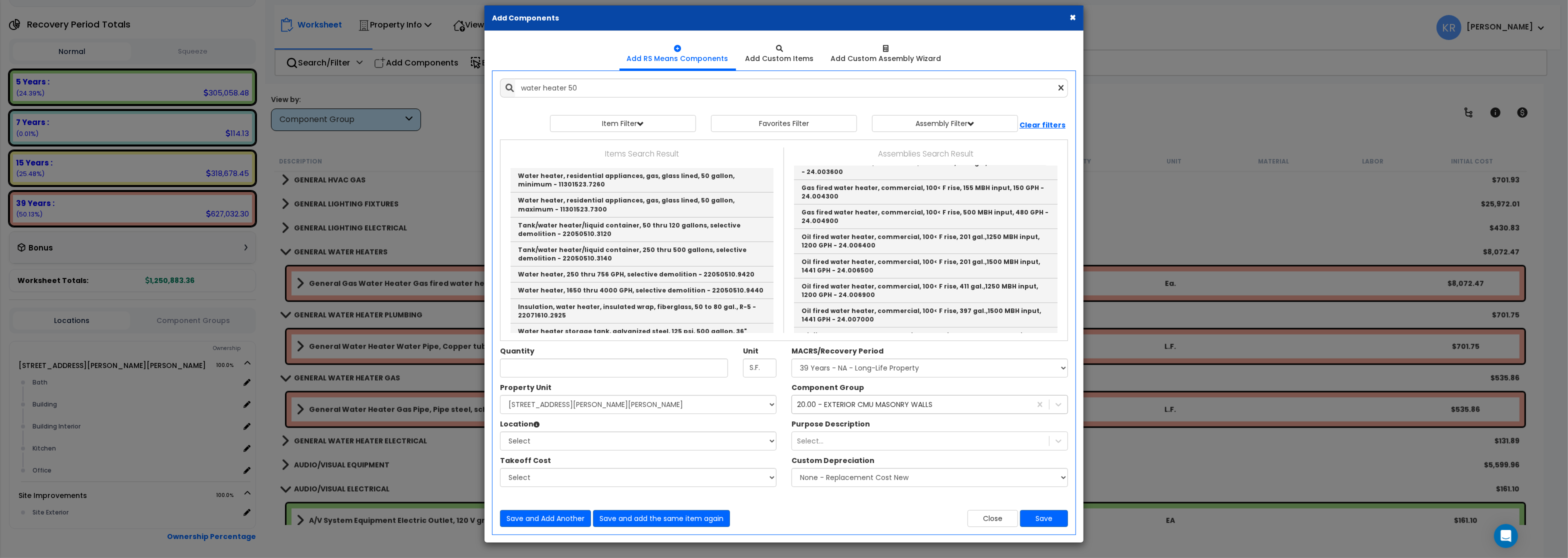
type input "Electric water heater, commercial, 100< F rise, 50 gal, 9 KW 49 GPH - 24.002000"
type input "Ea."
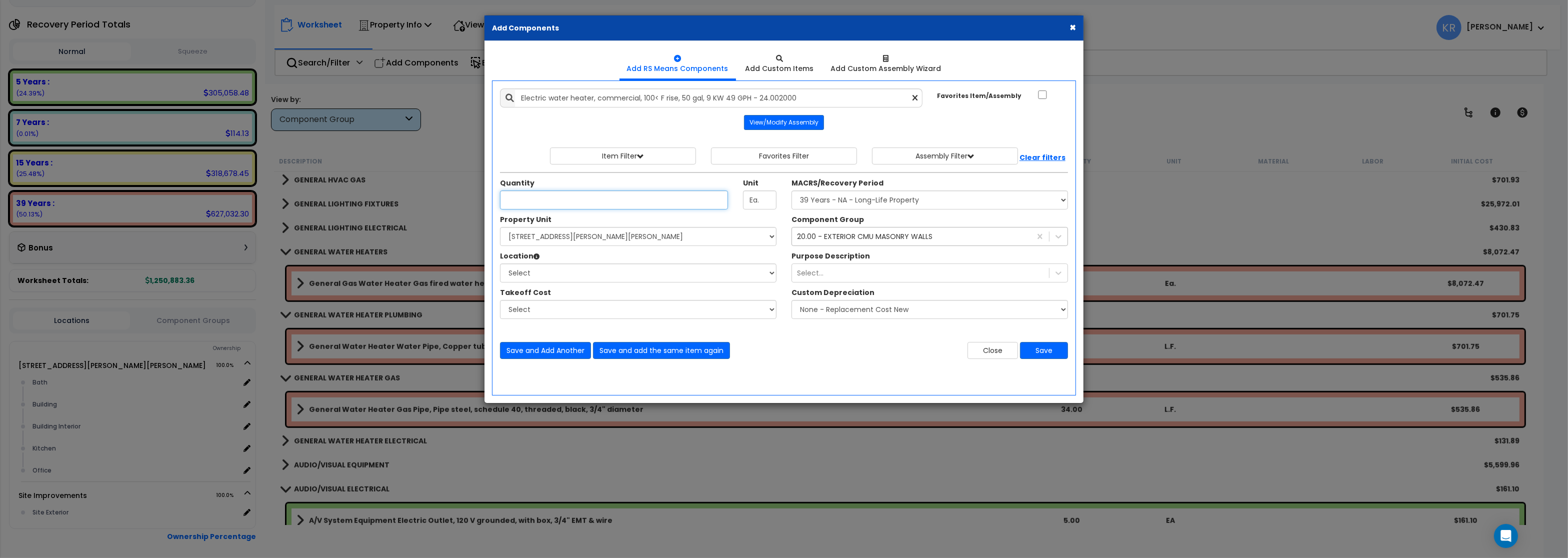
click at [555, 202] on input "Unit Quantity" at bounding box center [614, 200] width 228 height 19
type input "1"
click at [791, 191] on select "Select MACRS/Recovery Period 5 Years - 57.0 - Distributive Trades & Services 5 …" at bounding box center [929, 200] width 277 height 19
select select "3669"
click option "39 Years - NA - Long-Life Property" at bounding box center [0, 0] width 0 height 0
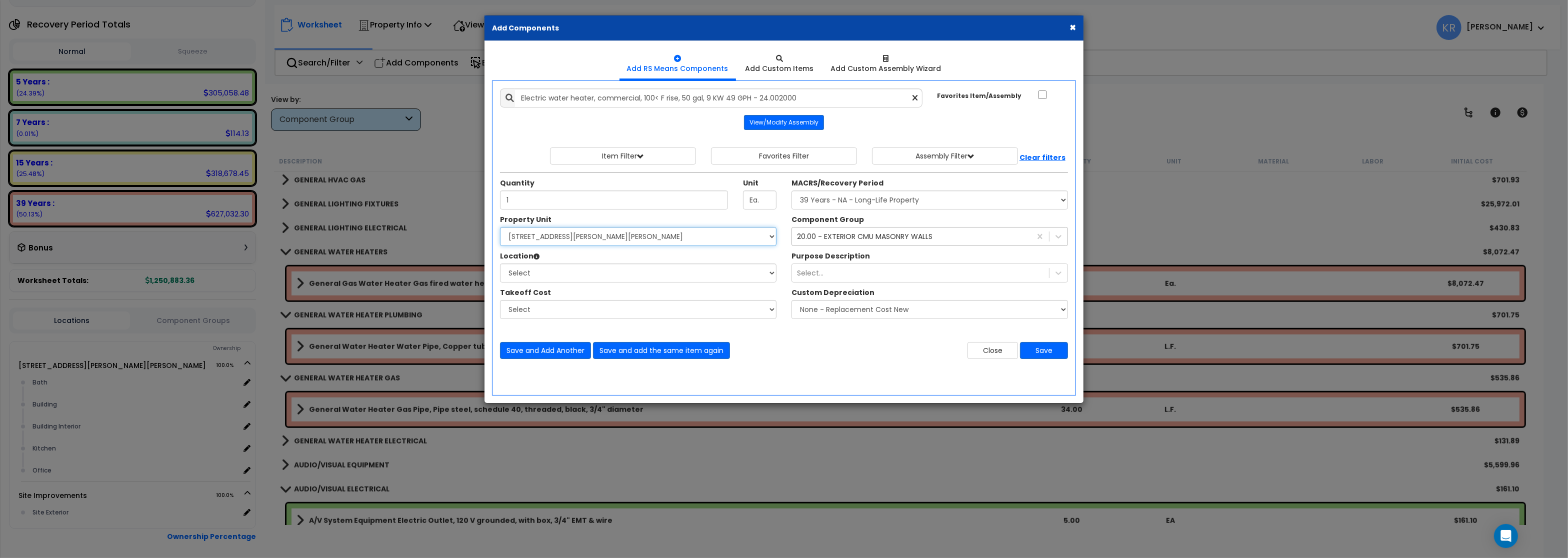
click at [500, 227] on select "Select 540 W. Eaton Pike Site Improvements" at bounding box center [638, 236] width 277 height 19
select select "167214"
click option "[STREET_ADDRESS][PERSON_NAME][PERSON_NAME]" at bounding box center [0, 0] width 0 height 0
click at [500, 263] on select "Select Bath Building Building Interior Kitchen Office Add Additional Location" at bounding box center [638, 273] width 277 height 19
select select "6"
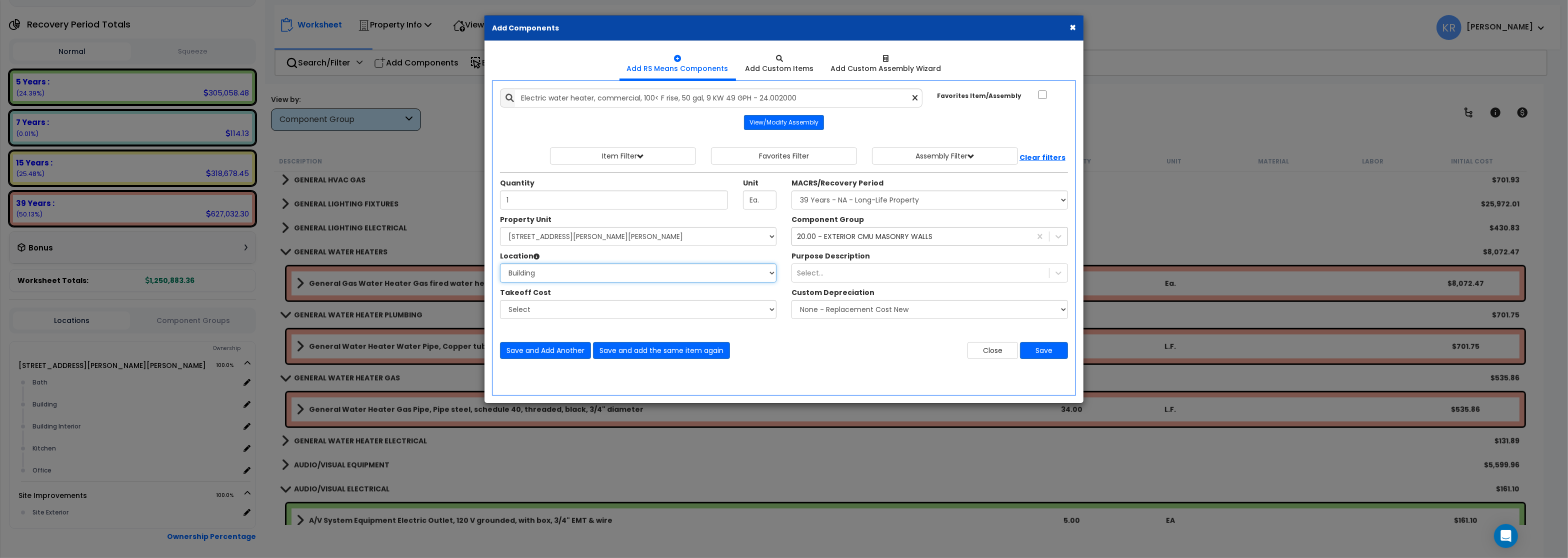
click option "Building" at bounding box center [0, 0] width 0 height 0
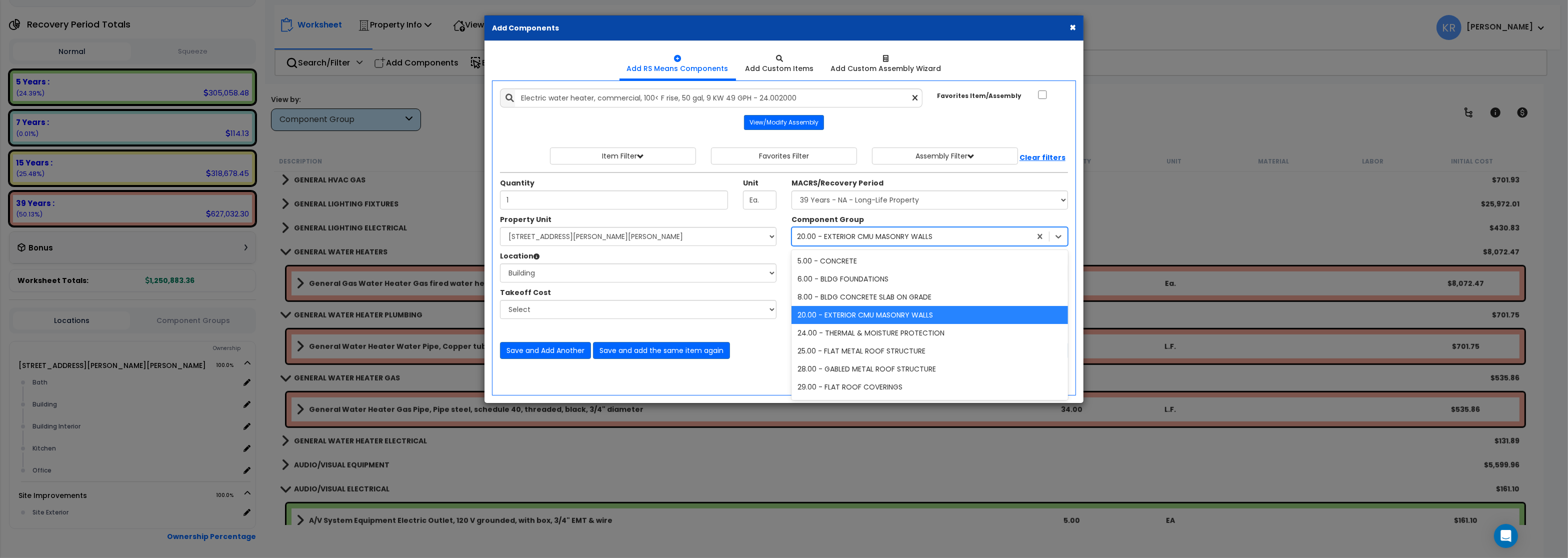
click at [830, 235] on div "20.00 - EXTERIOR CMU MASONRY WALLS" at bounding box center [865, 236] width 136 height 10
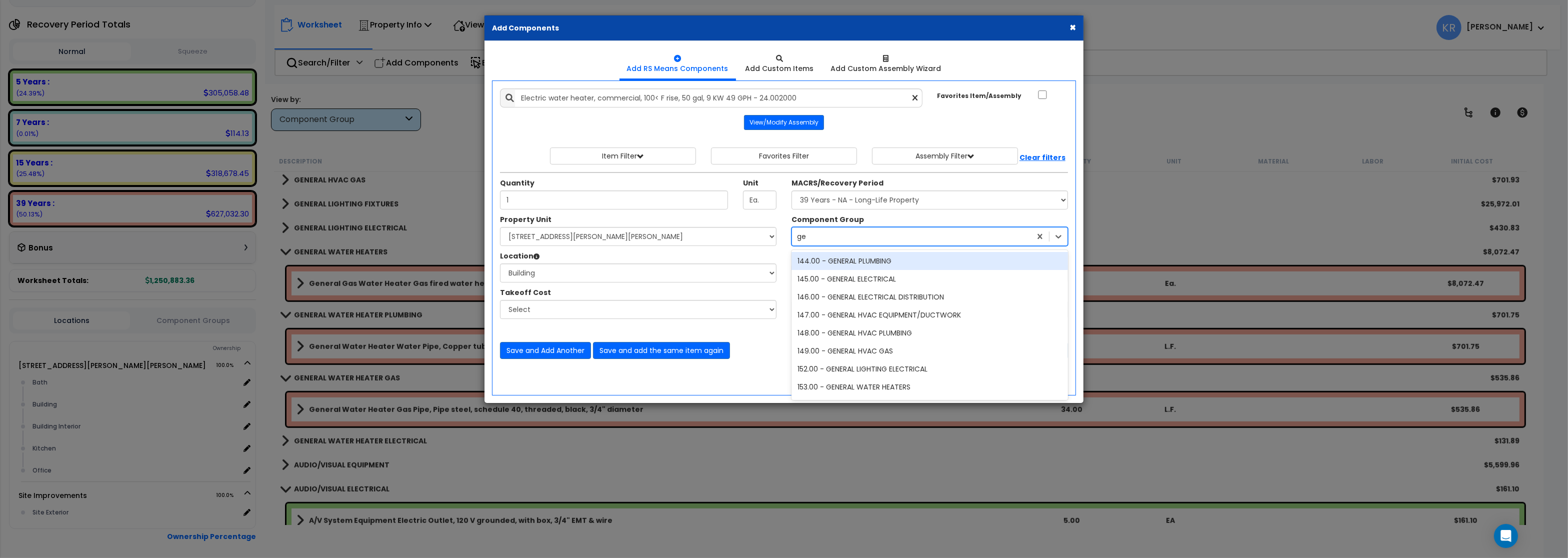
type input "g"
type input "water"
click at [874, 263] on div "153.00 - GENERAL WATER HEATERS" at bounding box center [929, 260] width 277 height 18
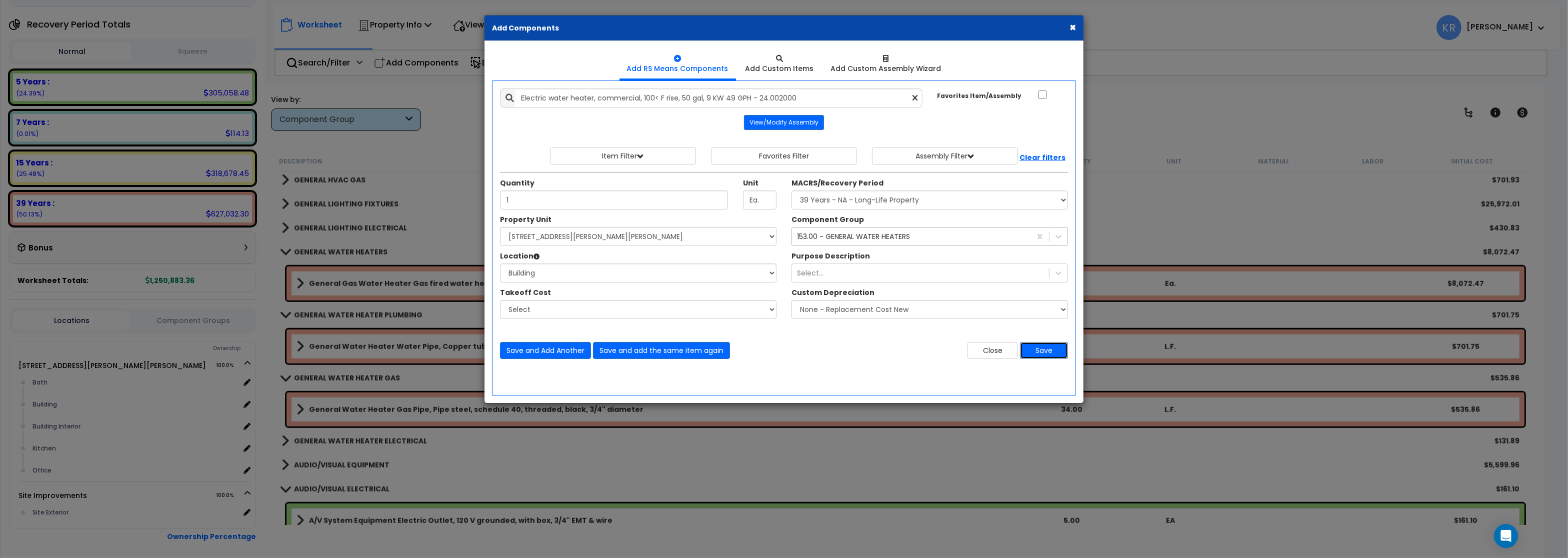
click at [1045, 351] on button "Save" at bounding box center [1044, 351] width 48 height 17
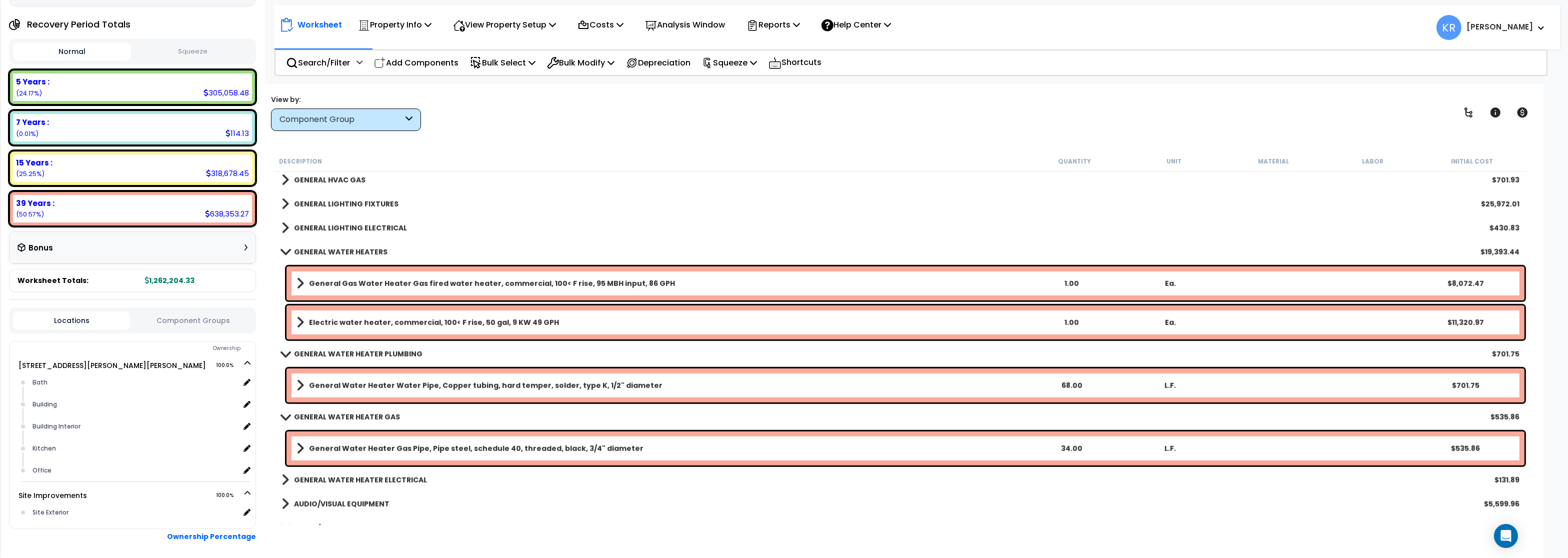
click at [327, 282] on b "General Gas Water Heater Gas fired water heater, commercial, 100< F rise, 95 MB…" at bounding box center [492, 283] width 366 height 10
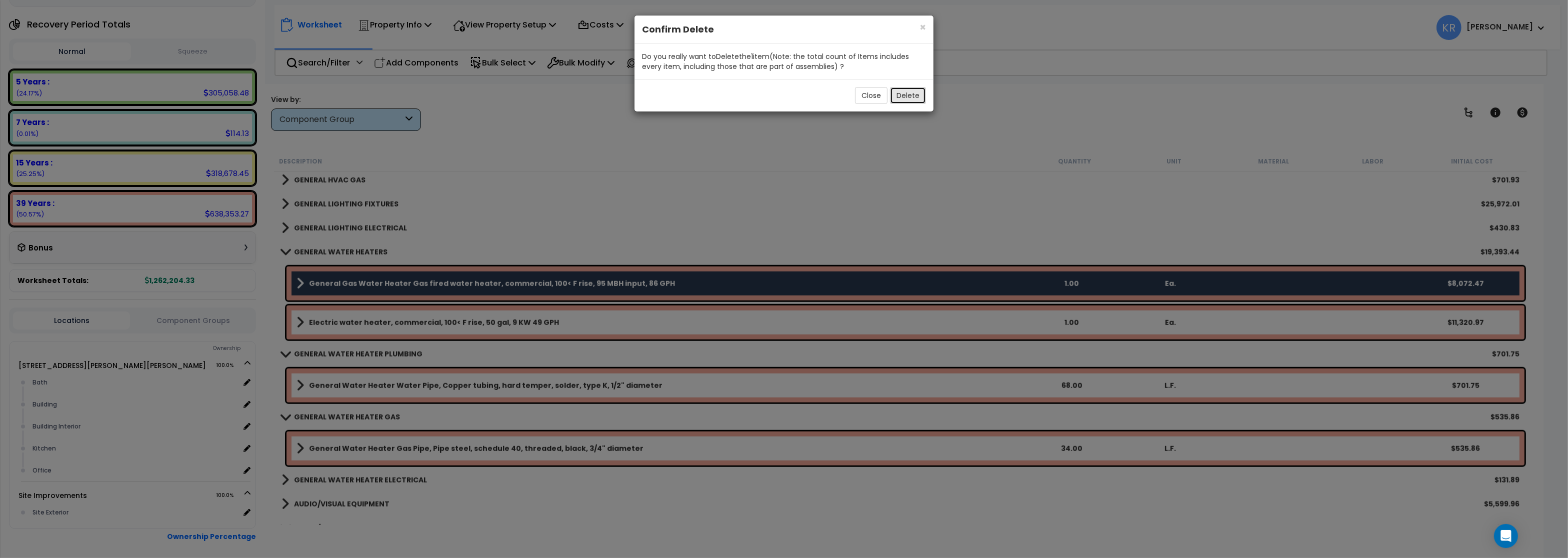
click at [904, 91] on button "Delete" at bounding box center [907, 96] width 36 height 17
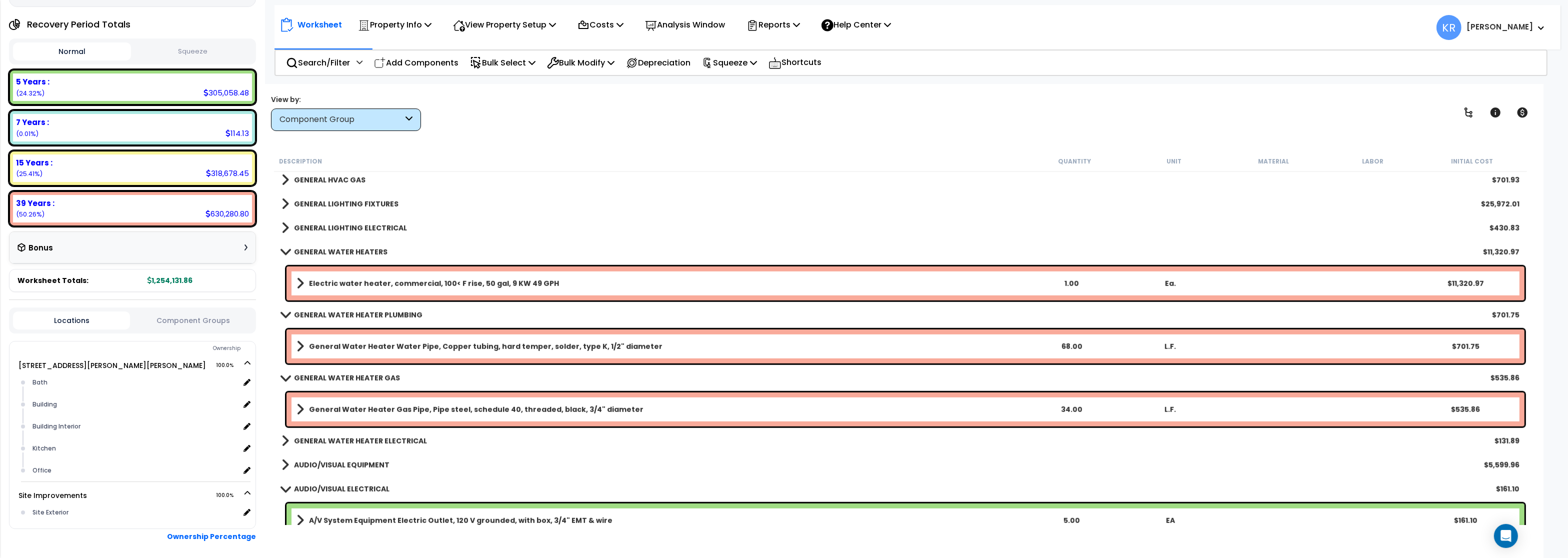
scroll to position [1560, 0]
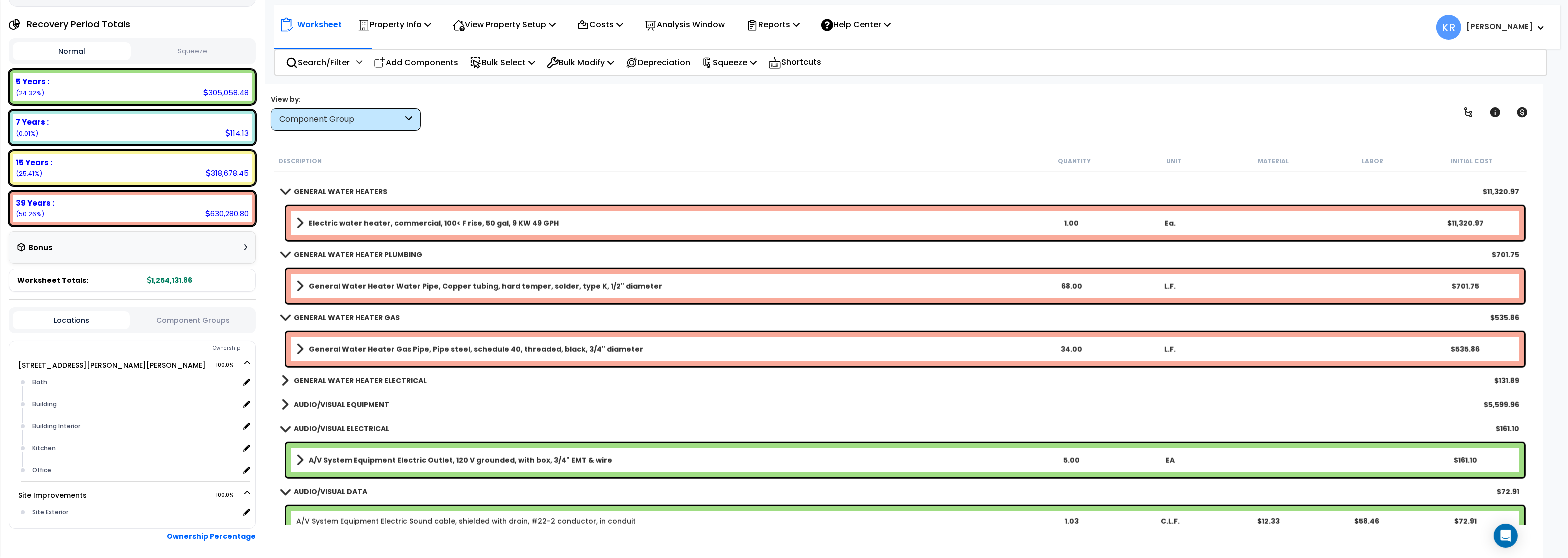
click at [309, 192] on b "GENERAL WATER HEATERS" at bounding box center [340, 192] width 93 height 10
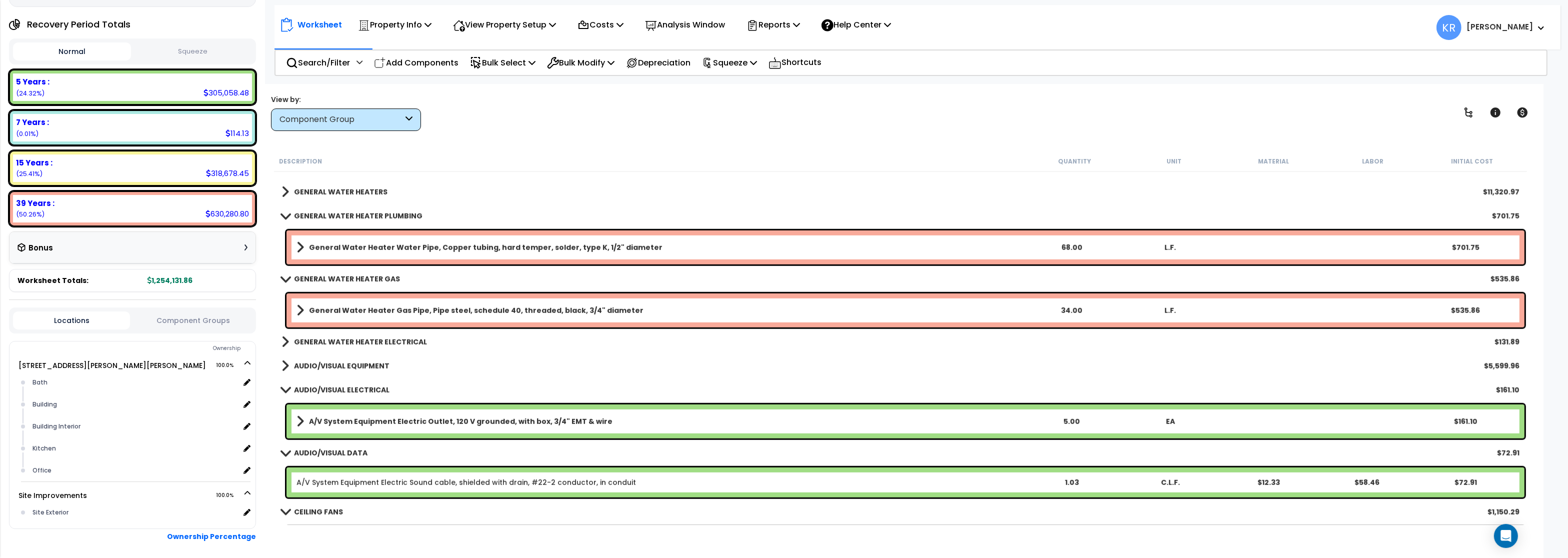
click at [305, 212] on b "GENERAL WATER HEATER PLUMBING" at bounding box center [358, 216] width 129 height 10
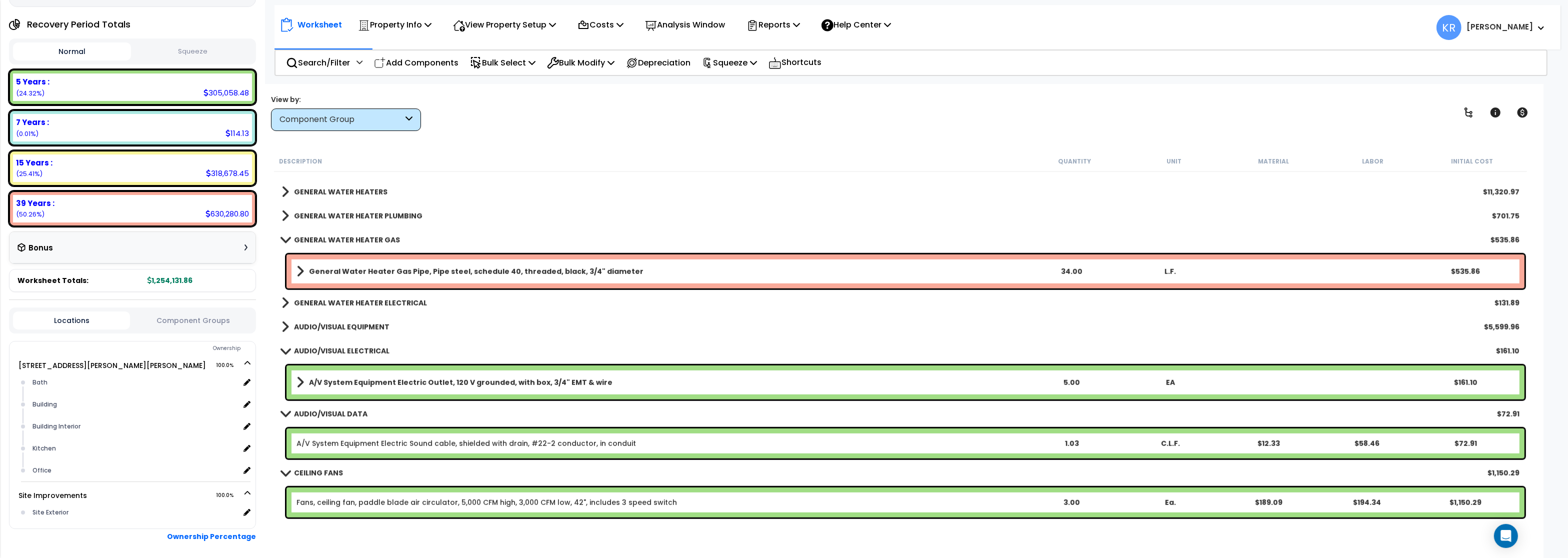
click at [312, 237] on b "GENERAL WATER HEATER GAS" at bounding box center [347, 240] width 106 height 10
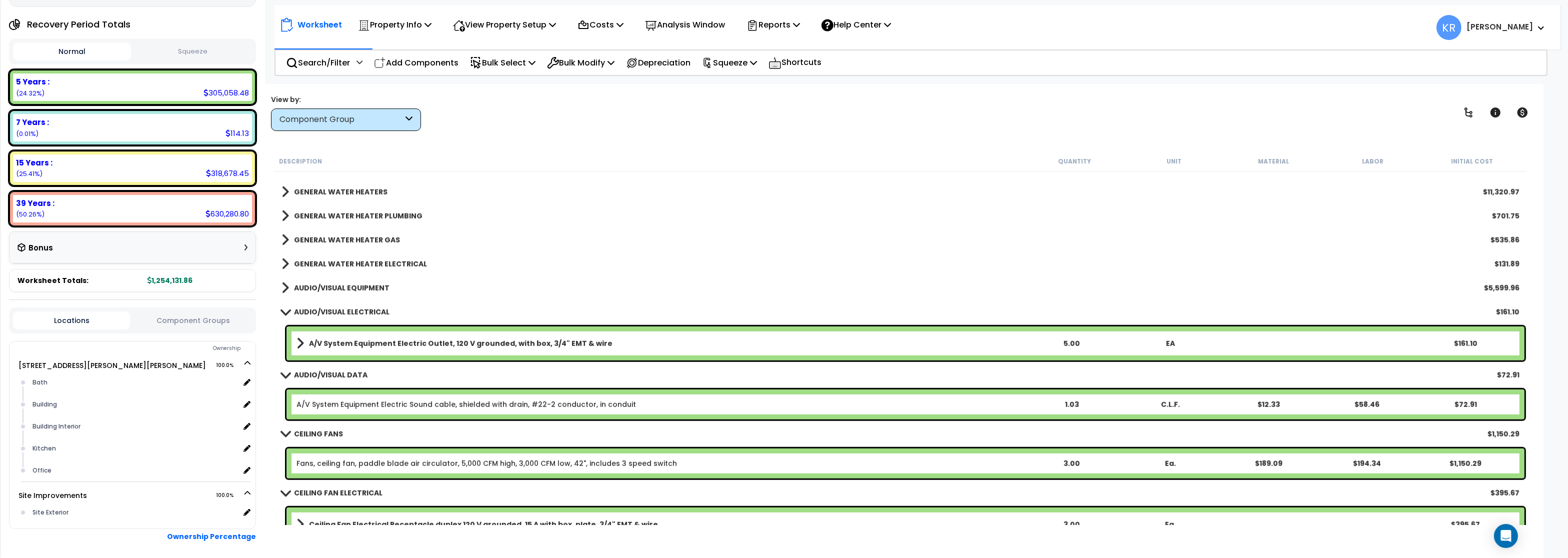
click at [317, 284] on b "AUDIO/VISUAL EQUIPMENT" at bounding box center [341, 288] width 96 height 10
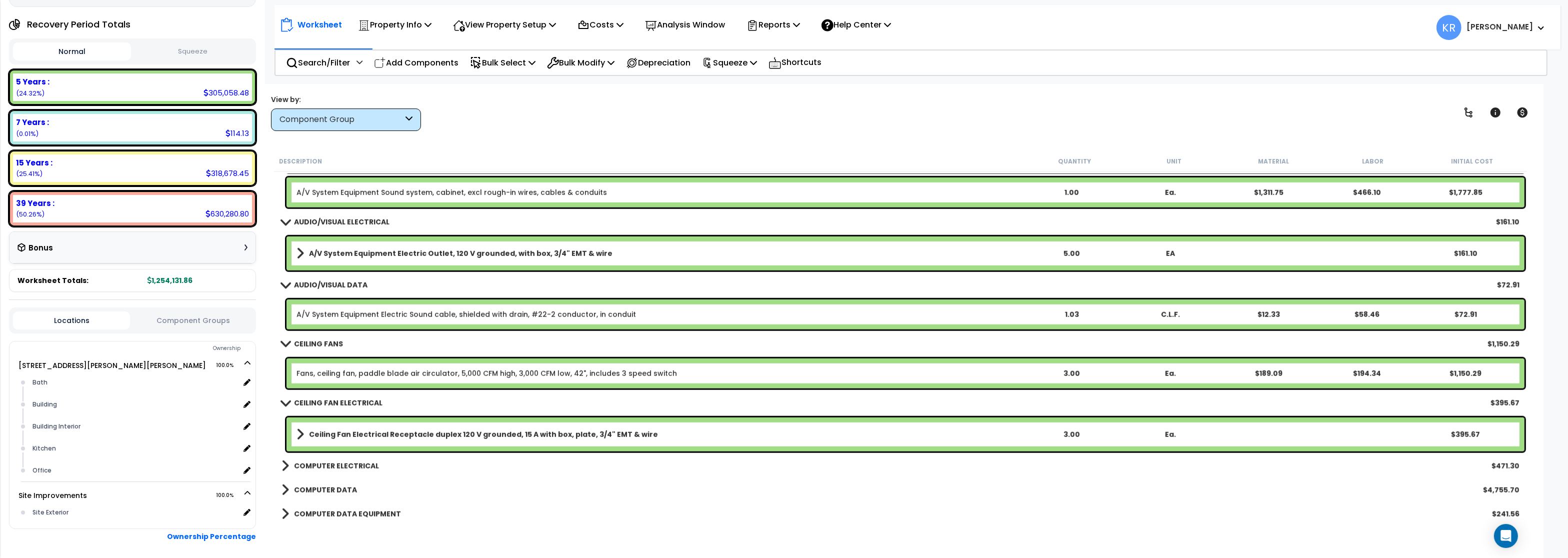
scroll to position [1860, 0]
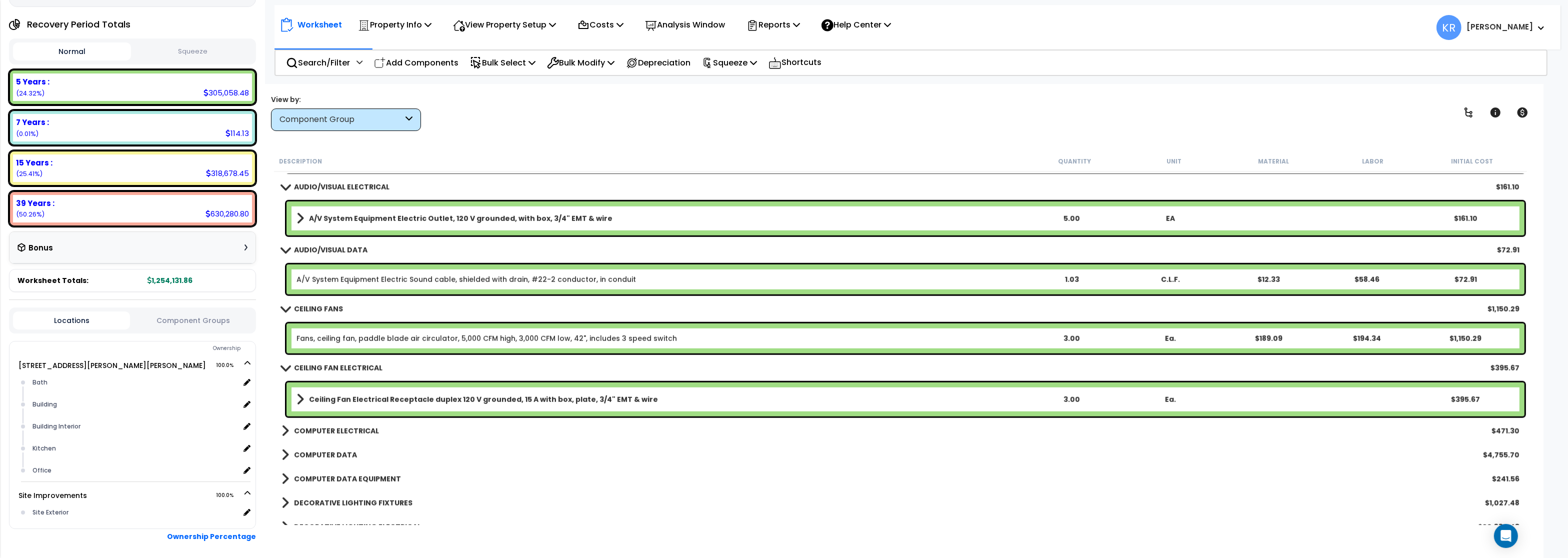
click at [330, 335] on link "Fans, ceiling fan, paddle blade air circulator, 5,000 CFM high, 3,000 CFM low, …" at bounding box center [487, 338] width 380 height 10
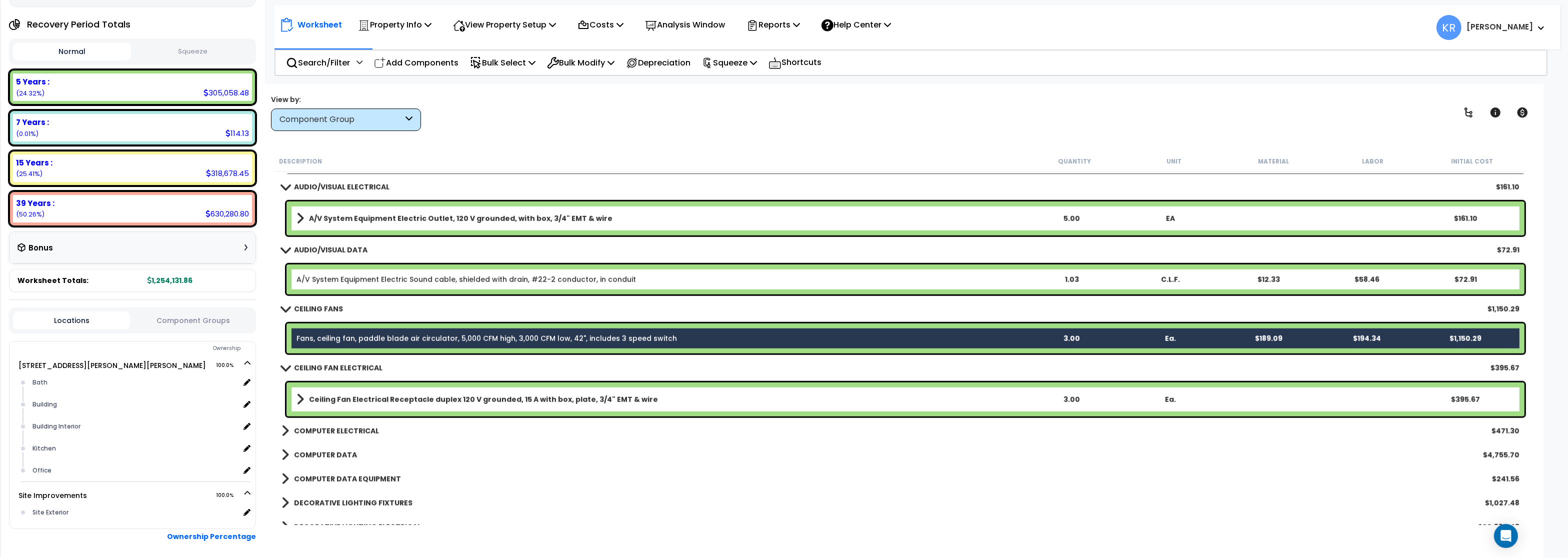
click at [329, 401] on b "Ceiling Fan Electrical Receptacle duplex 120 V grounded, 15 A with box, plate, …" at bounding box center [484, 399] width 349 height 10
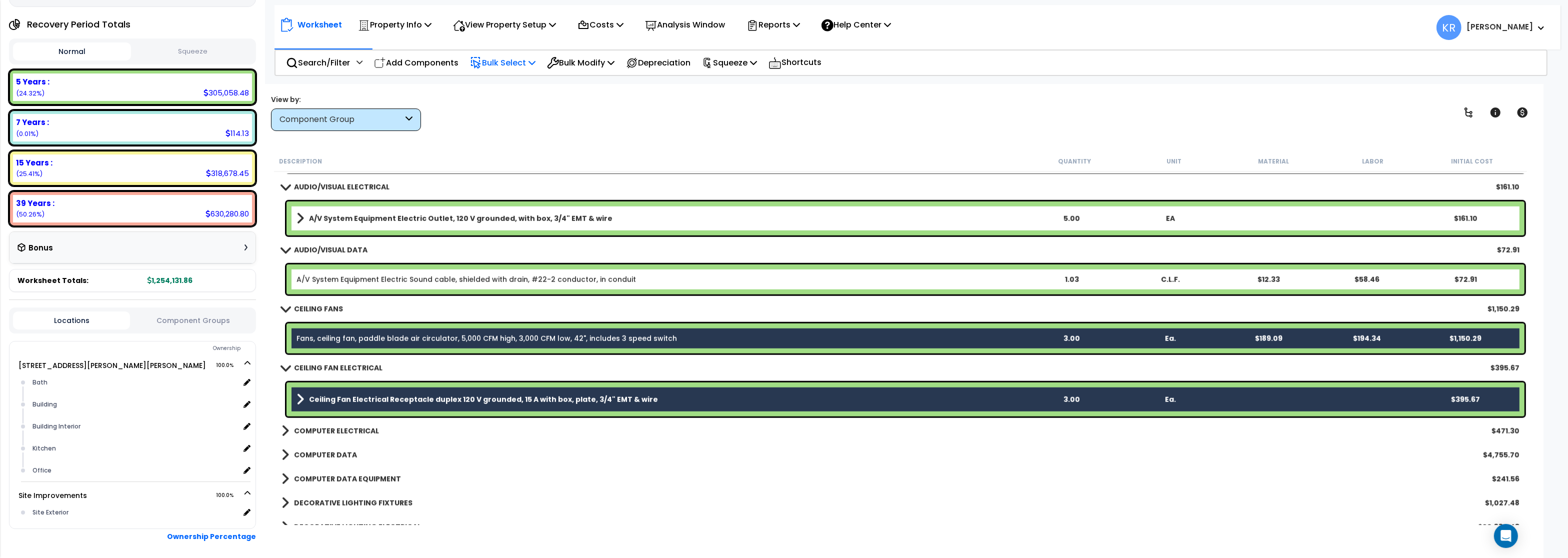
click at [506, 65] on p "Bulk Select" at bounding box center [502, 62] width 65 height 13
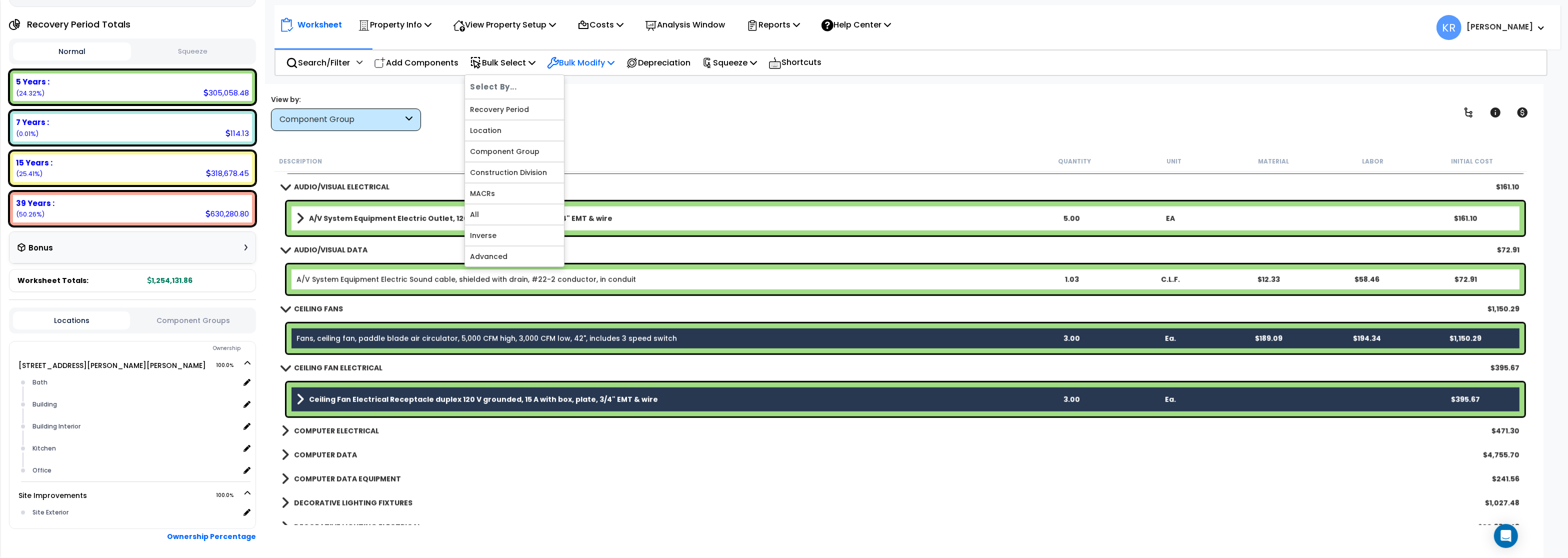
click at [574, 59] on p "Bulk Modify" at bounding box center [580, 62] width 68 height 13
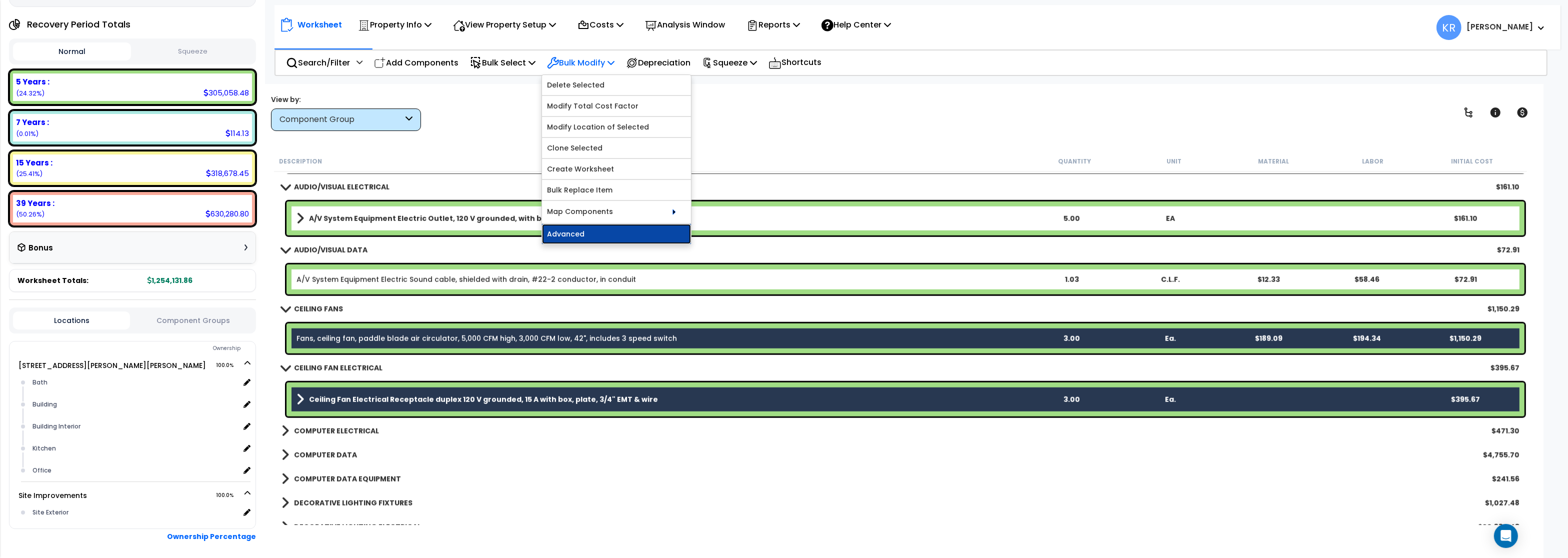
click at [560, 237] on link "Advanced" at bounding box center [616, 235] width 149 height 20
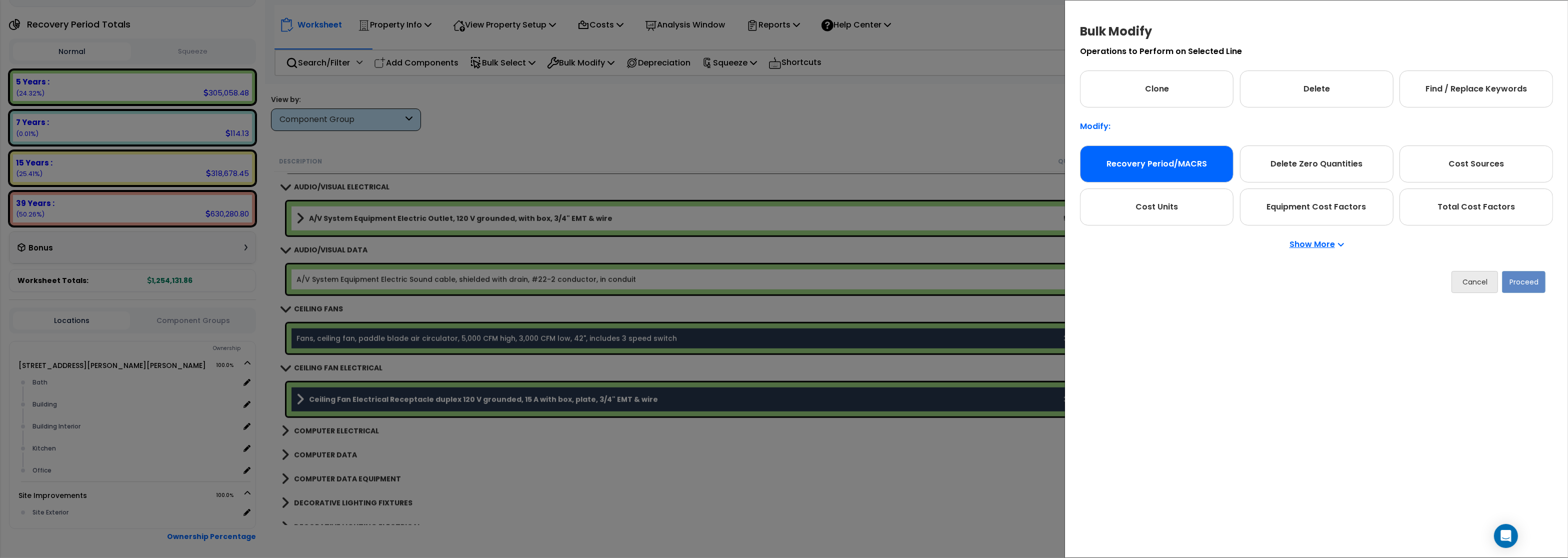
click at [1160, 170] on div "Recovery Period/MACRS" at bounding box center [1156, 164] width 153 height 37
click at [1527, 278] on button "Proceed" at bounding box center [1524, 282] width 44 height 22
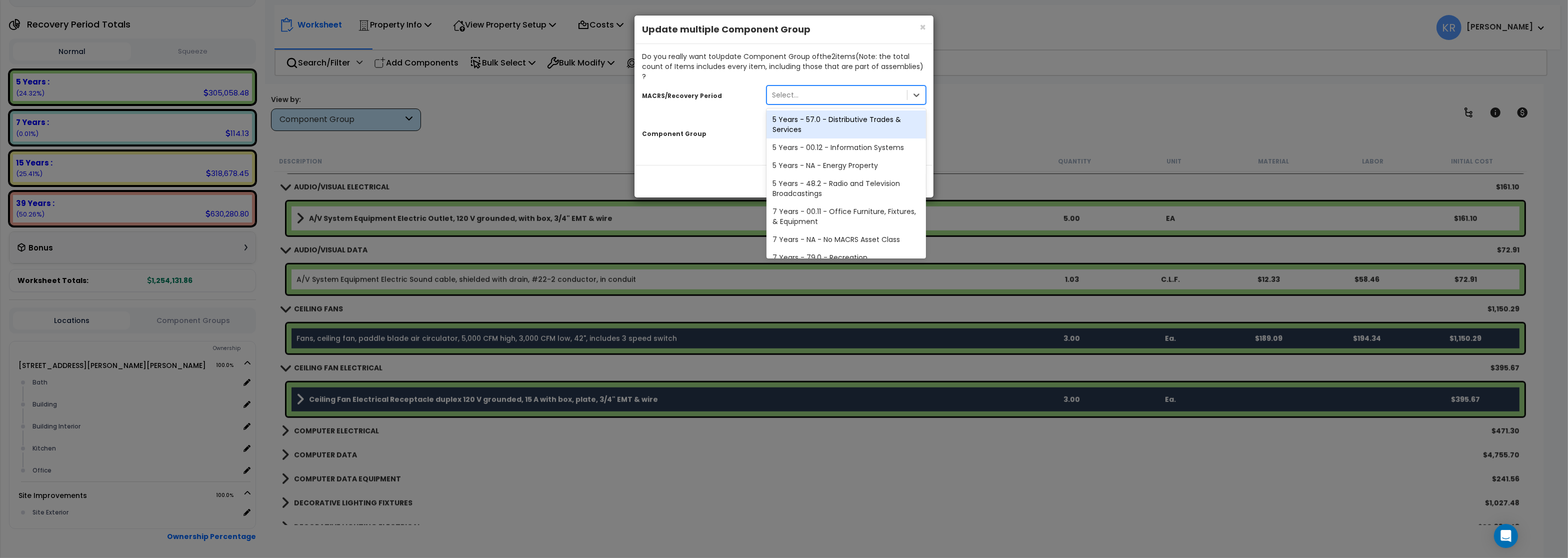
click at [800, 89] on div "Select..." at bounding box center [837, 95] width 140 height 16
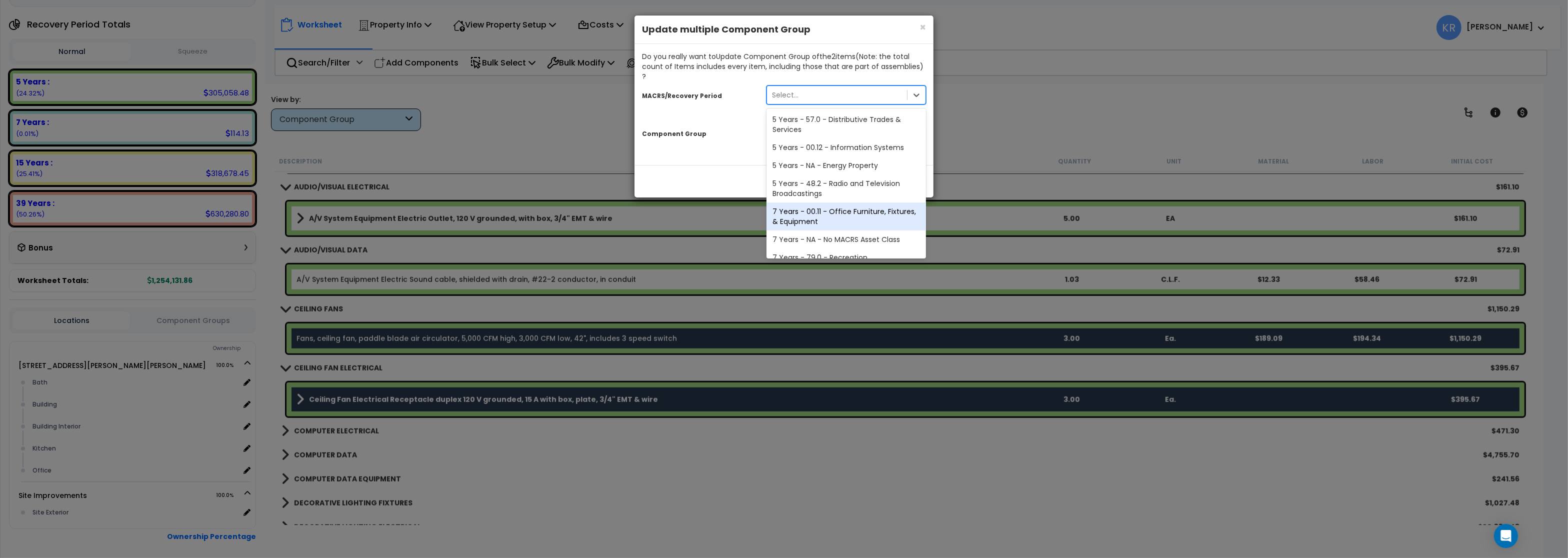
scroll to position [186, 0]
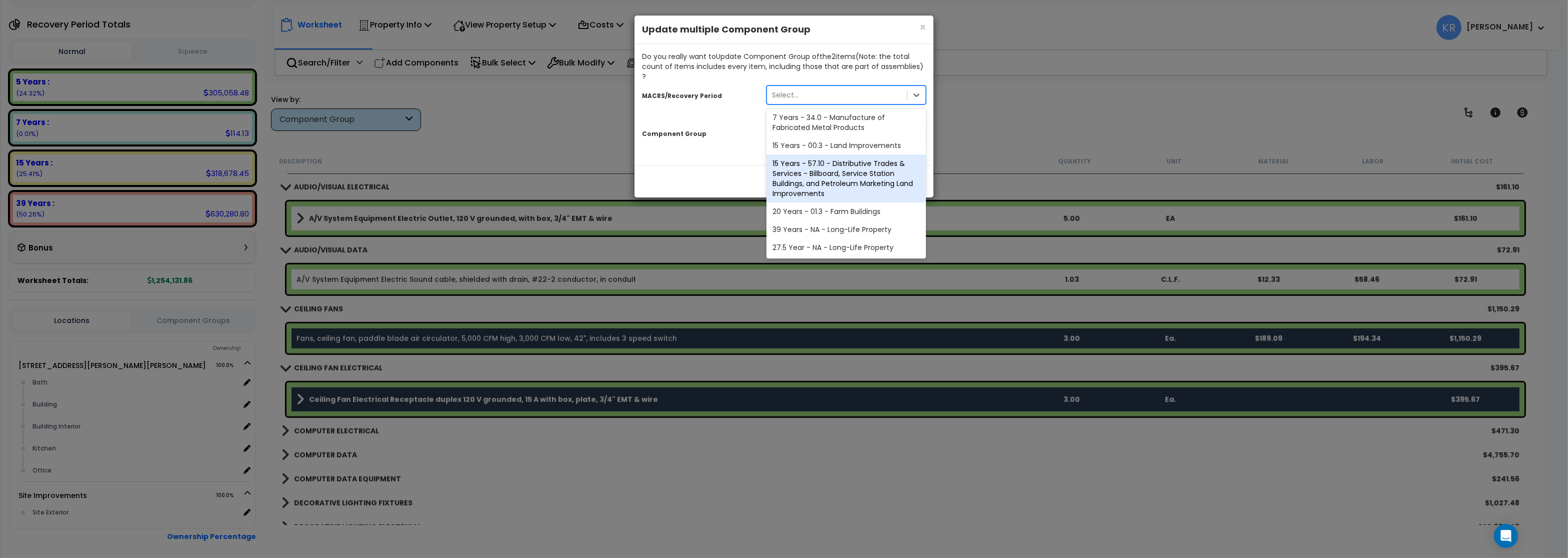
click at [842, 224] on div "39 Years - NA - Long-Life Property" at bounding box center [846, 229] width 160 height 18
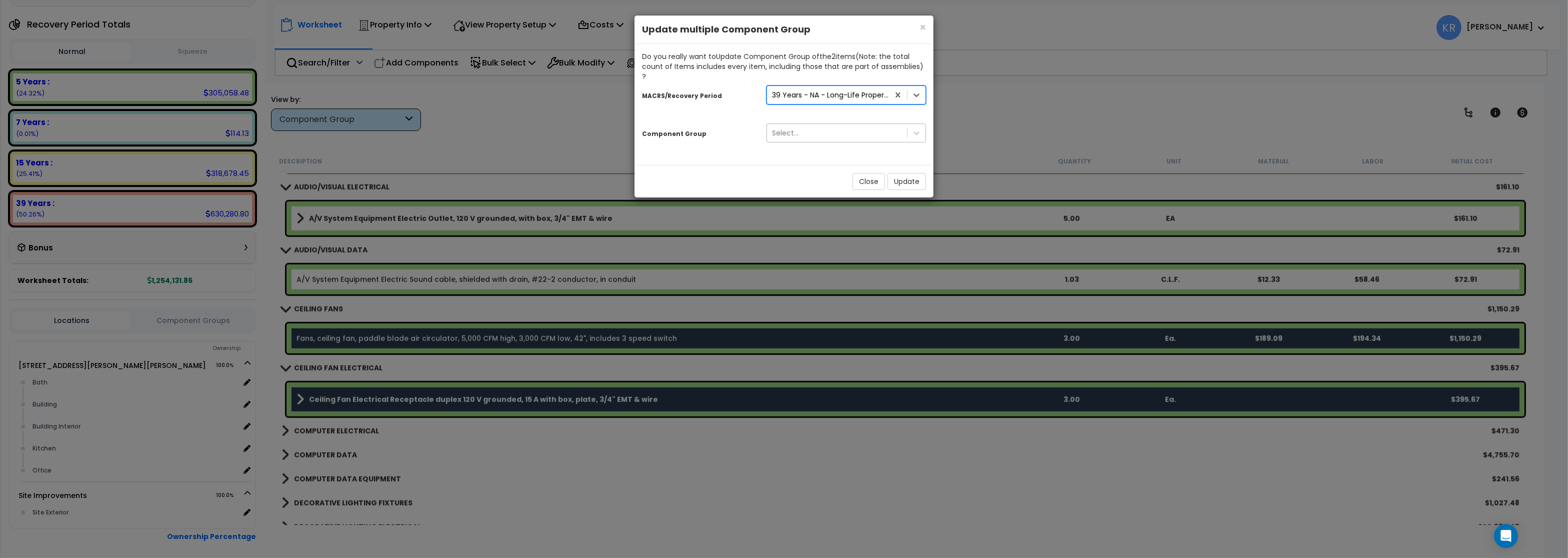
click at [805, 125] on div "Select..." at bounding box center [837, 132] width 140 height 16
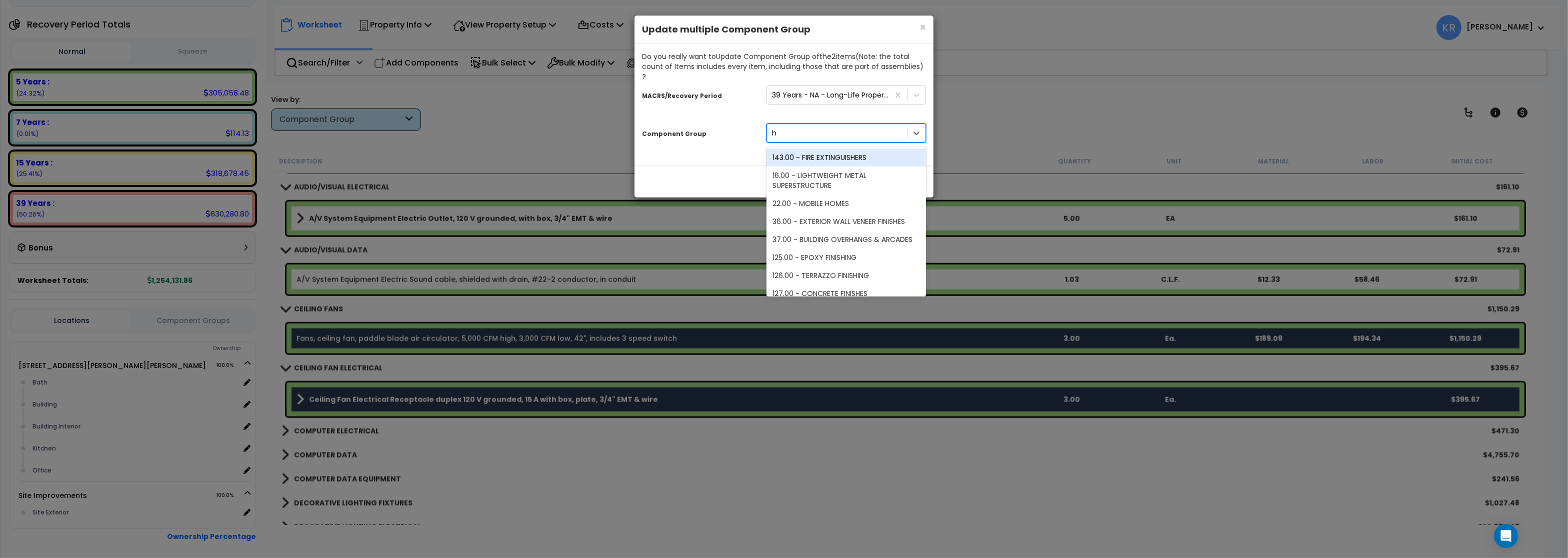
type input "hv"
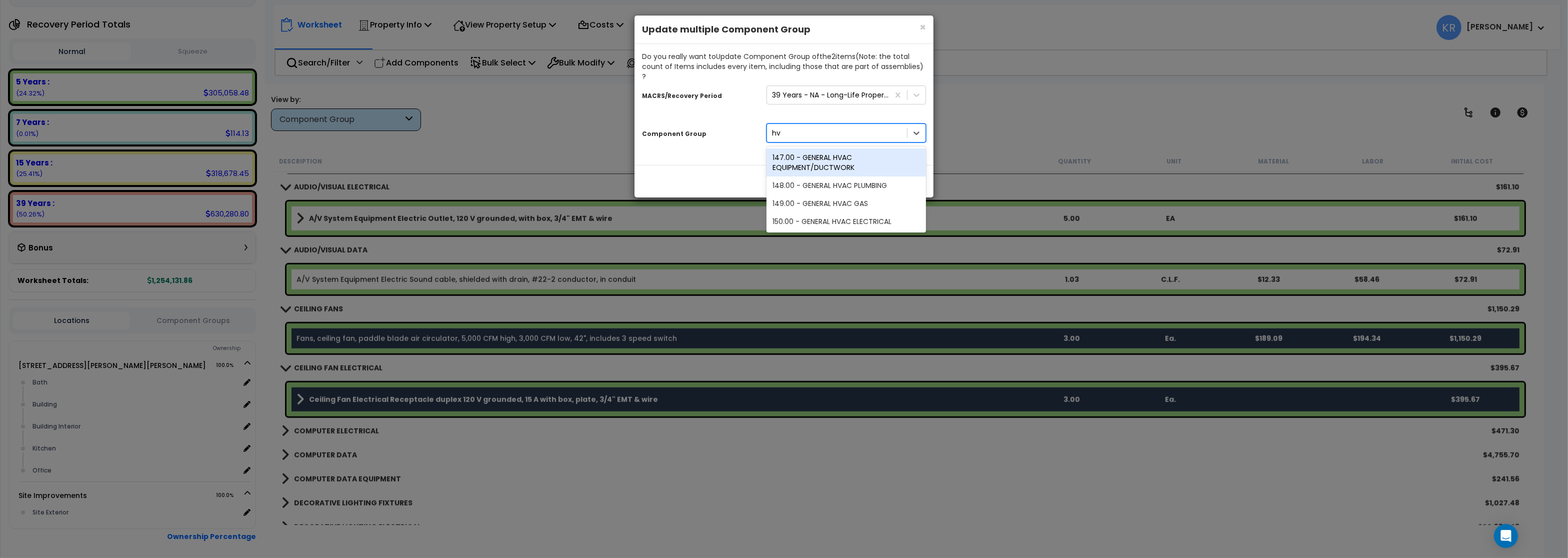
click at [845, 149] on div "147.00 - GENERAL HVAC EQUIPMENT/DUCTWORK" at bounding box center [846, 163] width 160 height 28
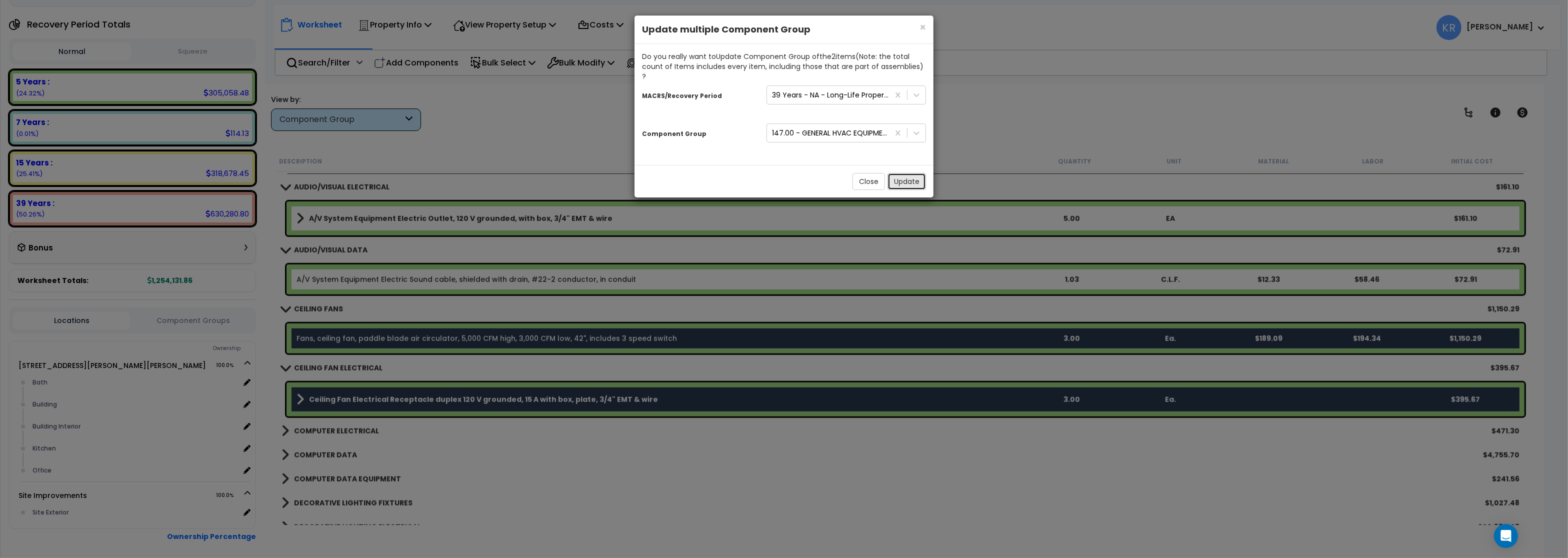
click at [895, 173] on button "Update" at bounding box center [906, 182] width 38 height 17
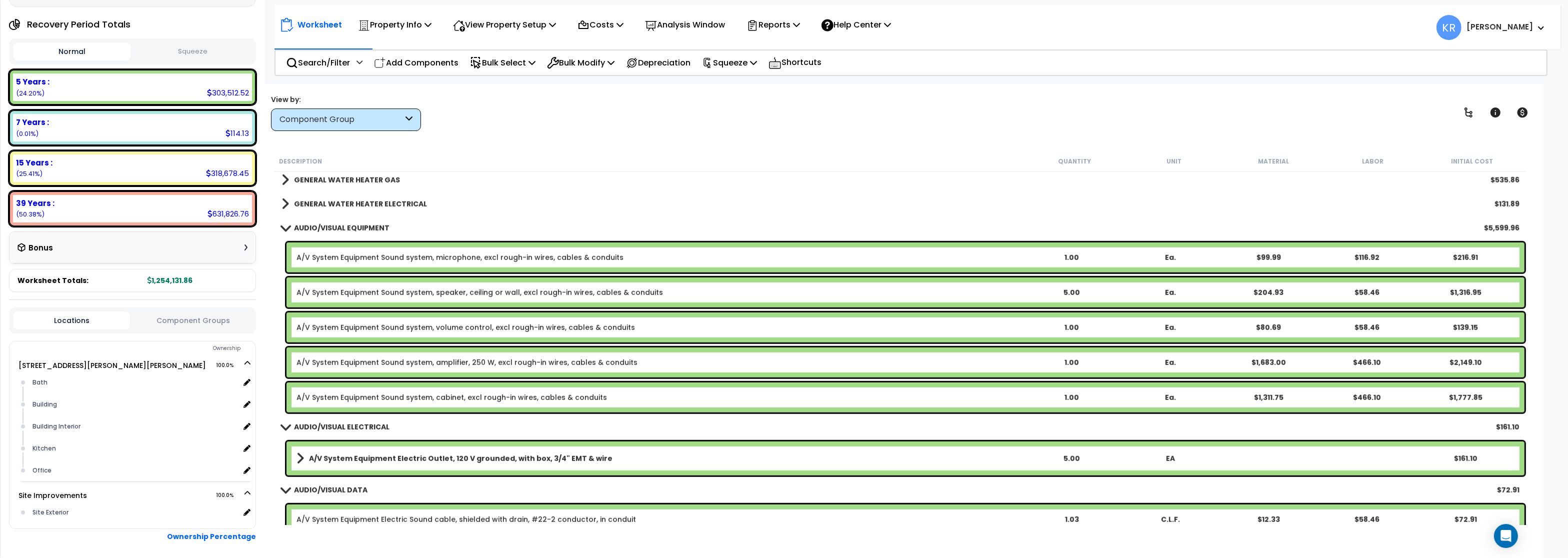
scroll to position [1680, 0]
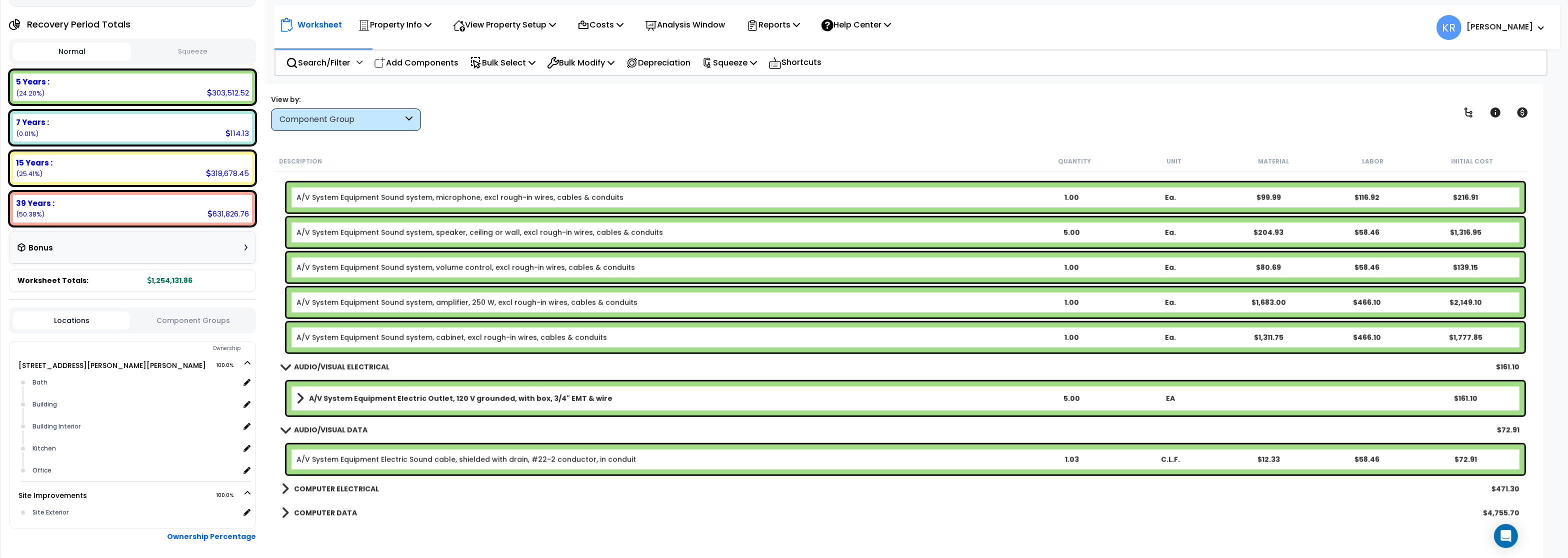
click at [344, 461] on link "A/V System Equipment Electric Sound cable, shielded with drain, #22-2 conductor…" at bounding box center [467, 459] width 340 height 10
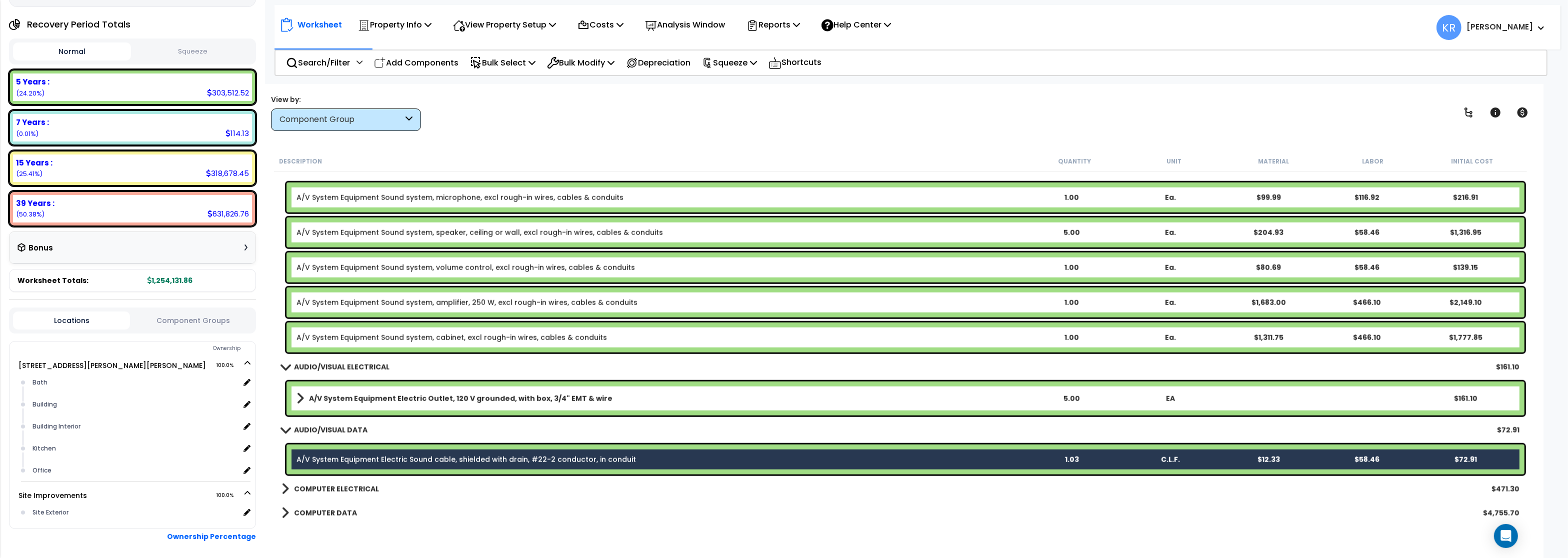
click at [347, 397] on b "A/V System Equipment Electric Outlet, 120 V grounded, with box, 3/4" EMT & wire" at bounding box center [461, 398] width 304 height 10
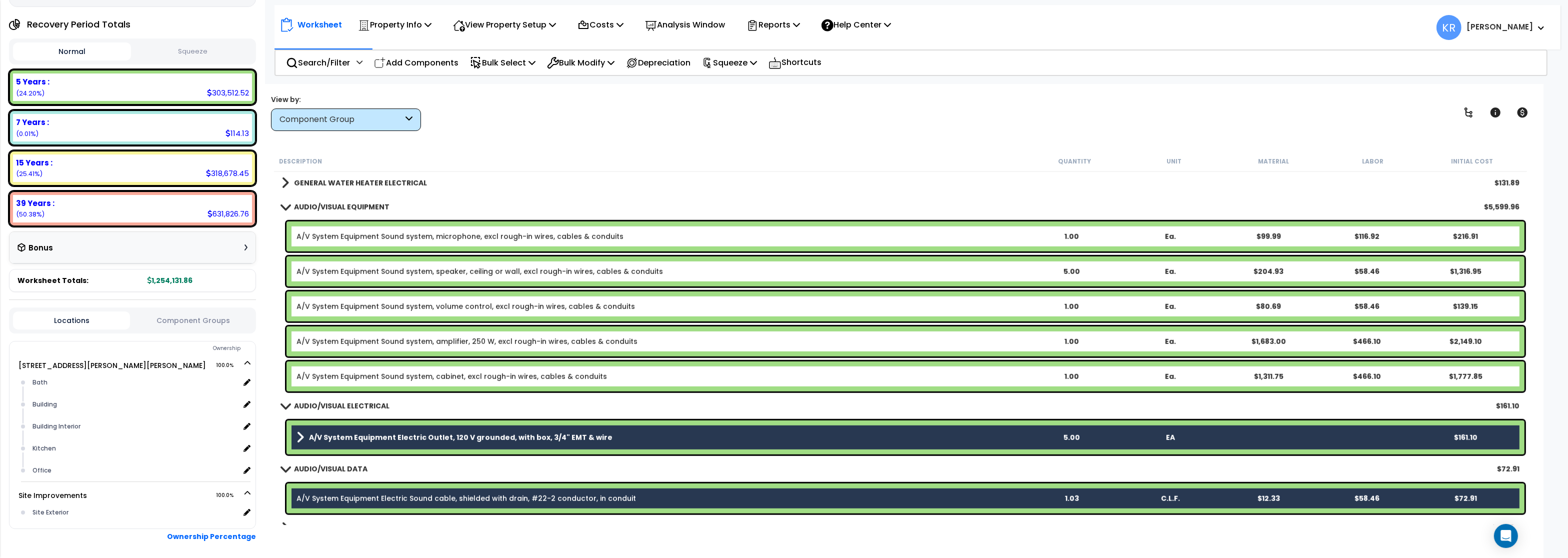
scroll to position [1620, 0]
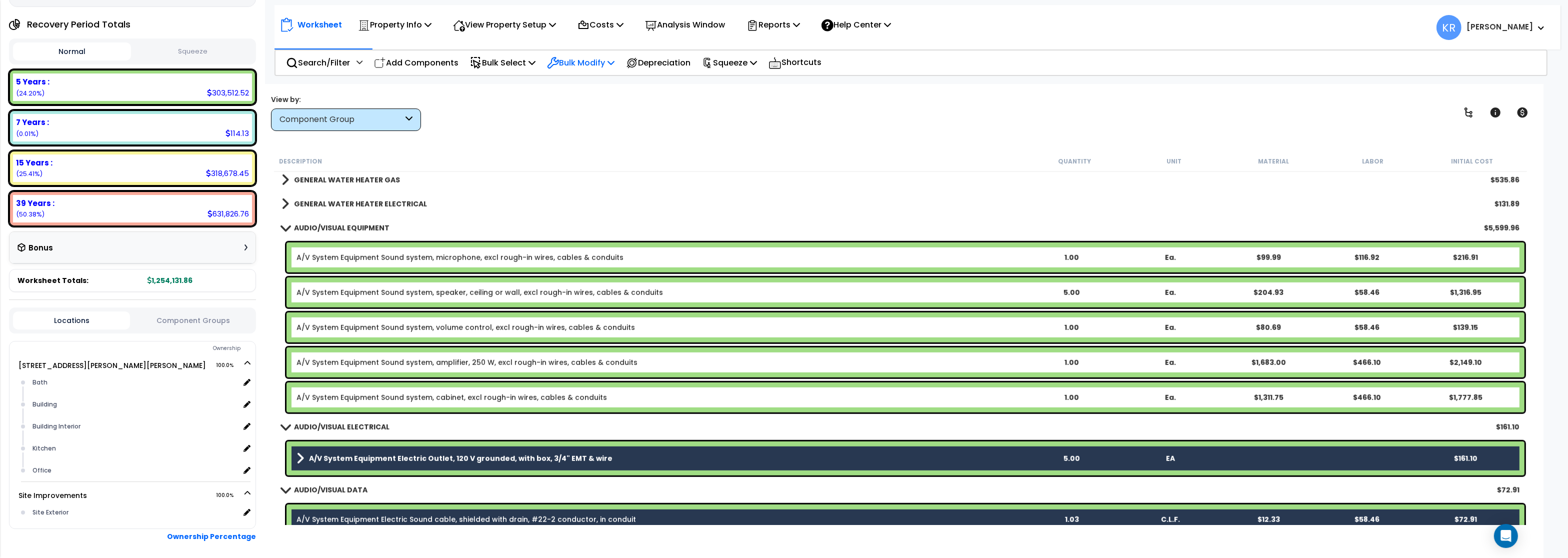
click at [584, 56] on p "Bulk Modify" at bounding box center [580, 62] width 68 height 13
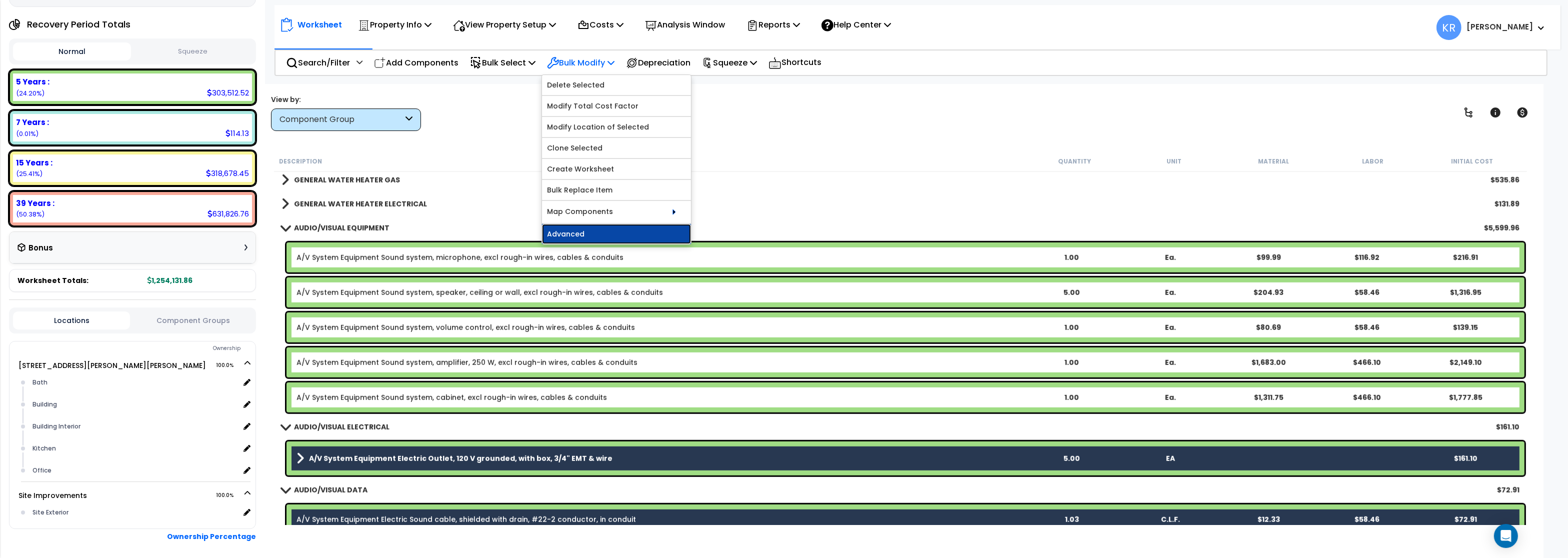
click at [576, 237] on link "Advanced" at bounding box center [616, 235] width 149 height 20
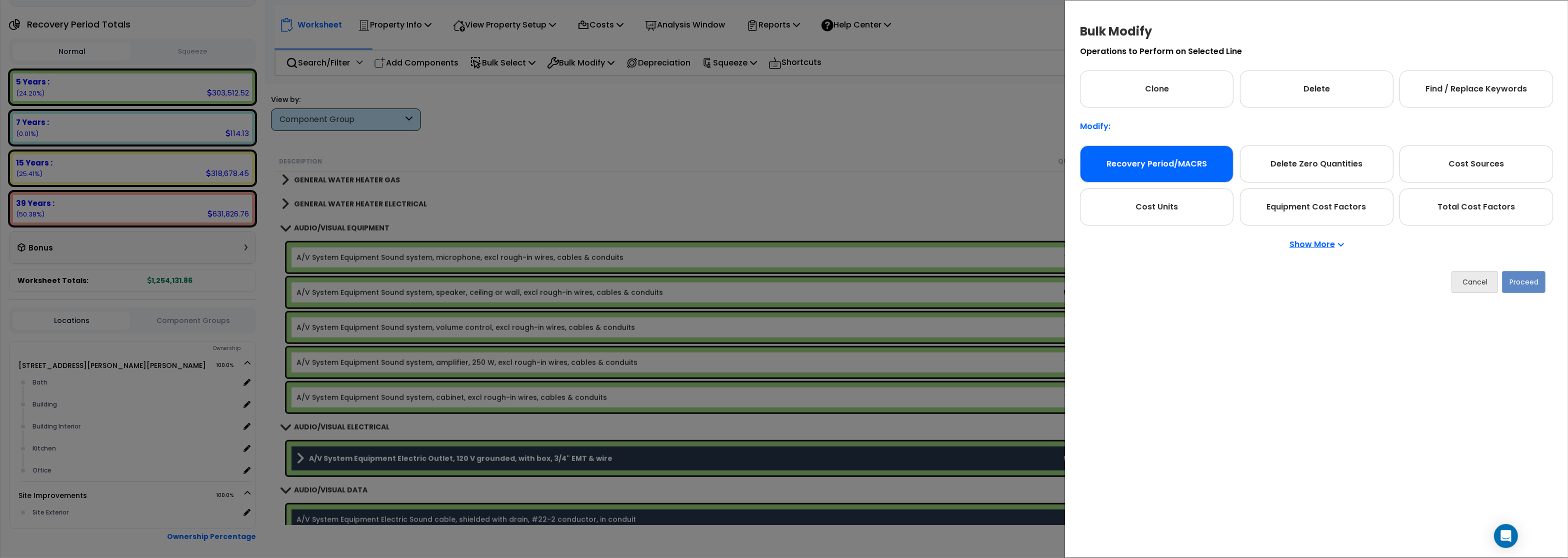
click at [1139, 164] on div "Recovery Period/MACRS" at bounding box center [1156, 164] width 153 height 37
click at [1535, 285] on button "Proceed" at bounding box center [1524, 282] width 44 height 22
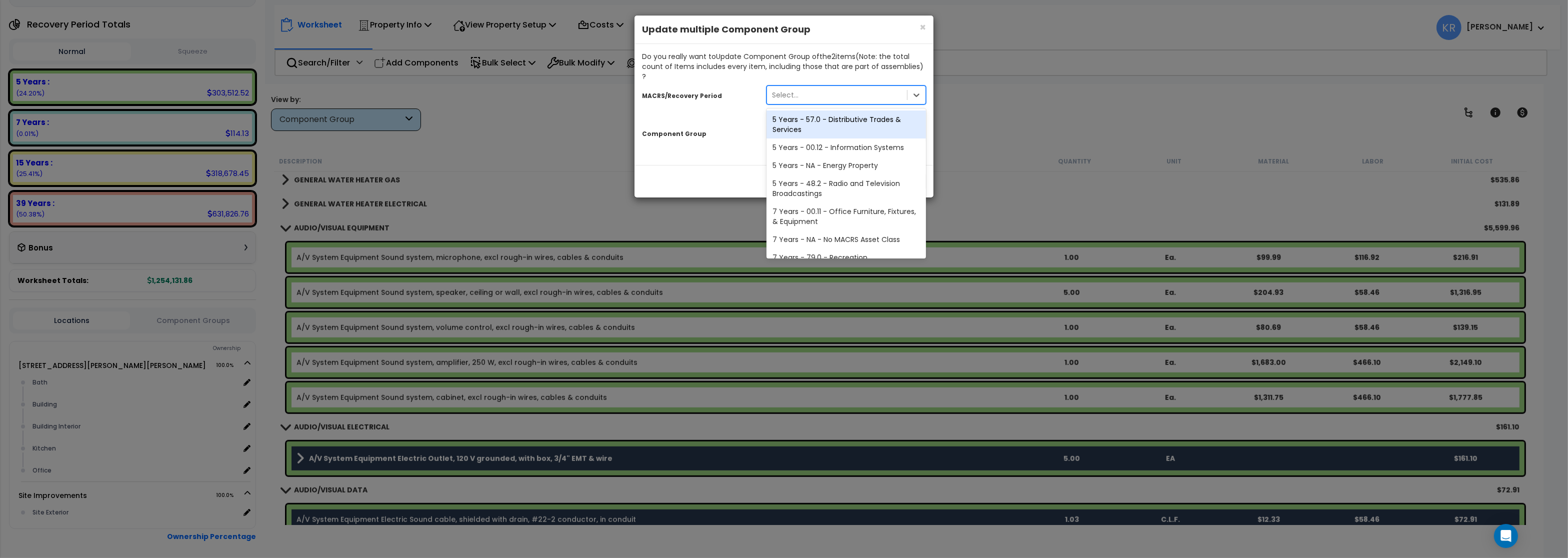
click at [839, 87] on div "Select..." at bounding box center [837, 95] width 140 height 16
click at [846, 139] on div "5 Years - 00.12 - Information Systems" at bounding box center [846, 147] width 160 height 18
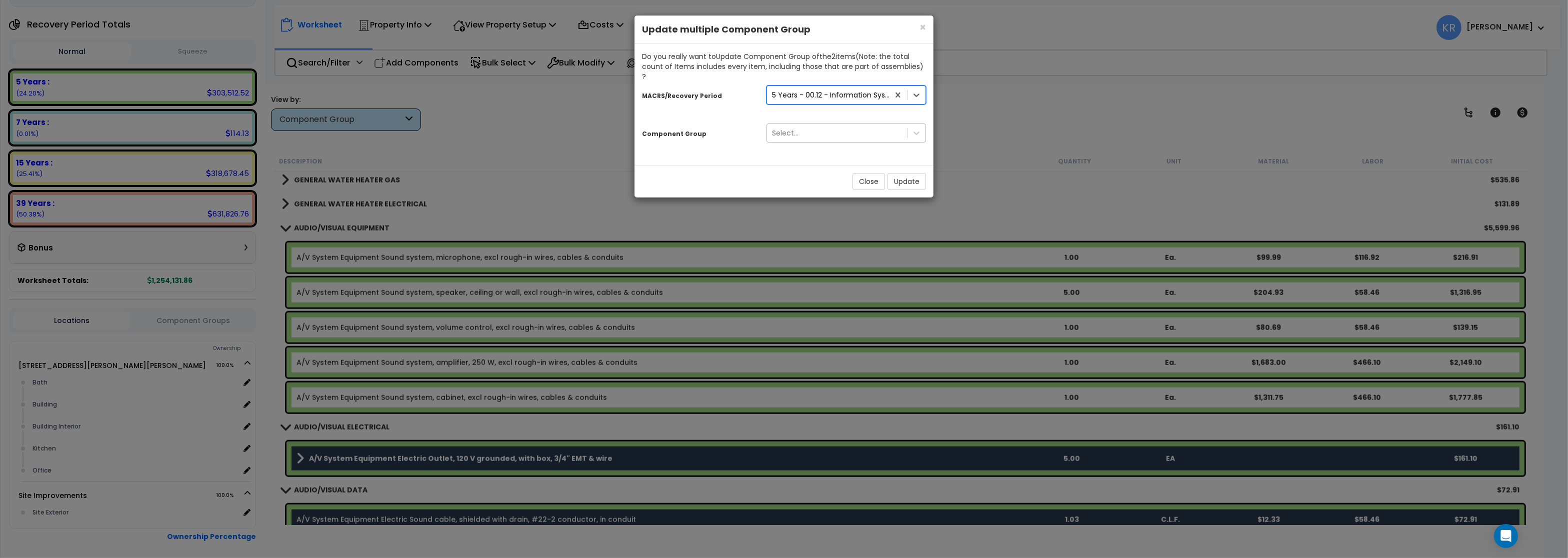
click at [817, 125] on div "Select..." at bounding box center [837, 132] width 140 height 16
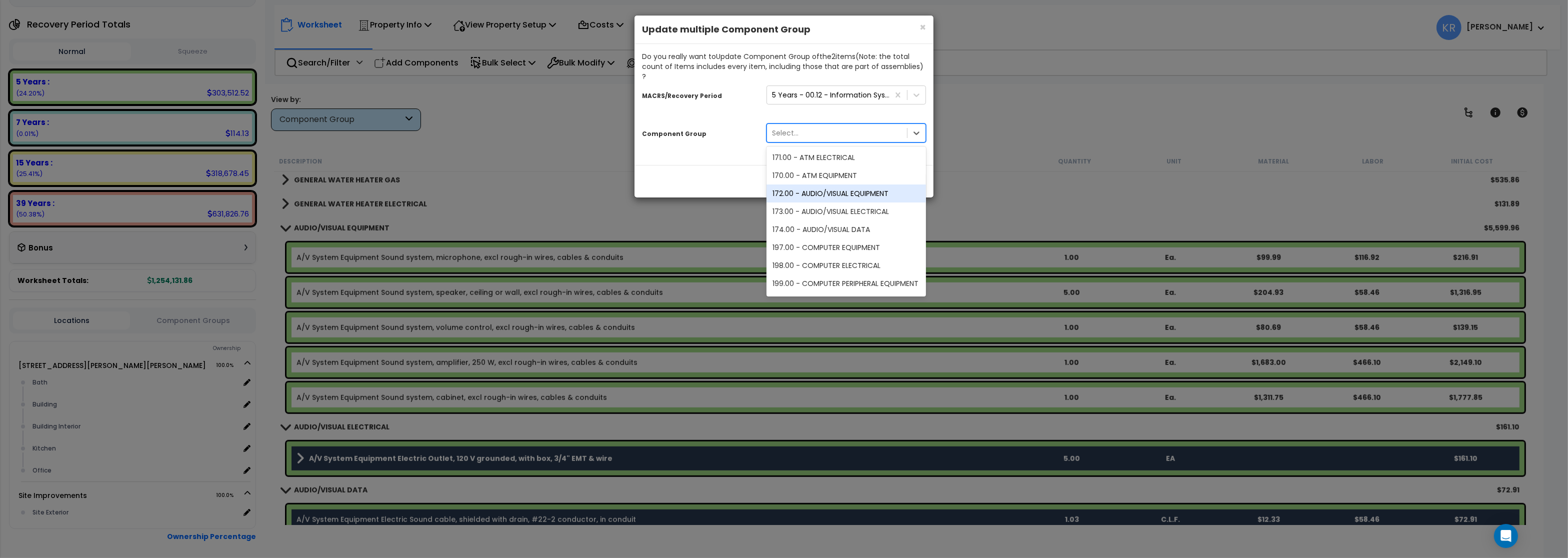
click at [847, 185] on div "172.00 - AUDIO/VISUAL EQUIPMENT" at bounding box center [846, 193] width 160 height 18
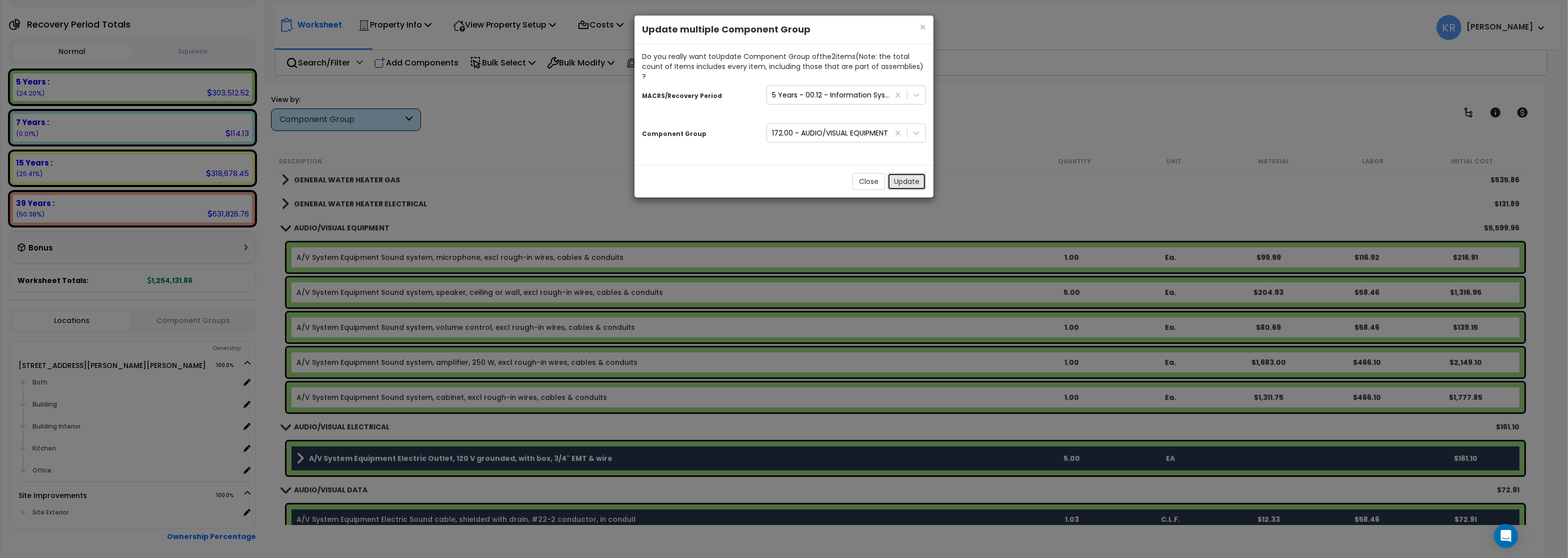
click at [905, 173] on button "Update" at bounding box center [906, 182] width 38 height 17
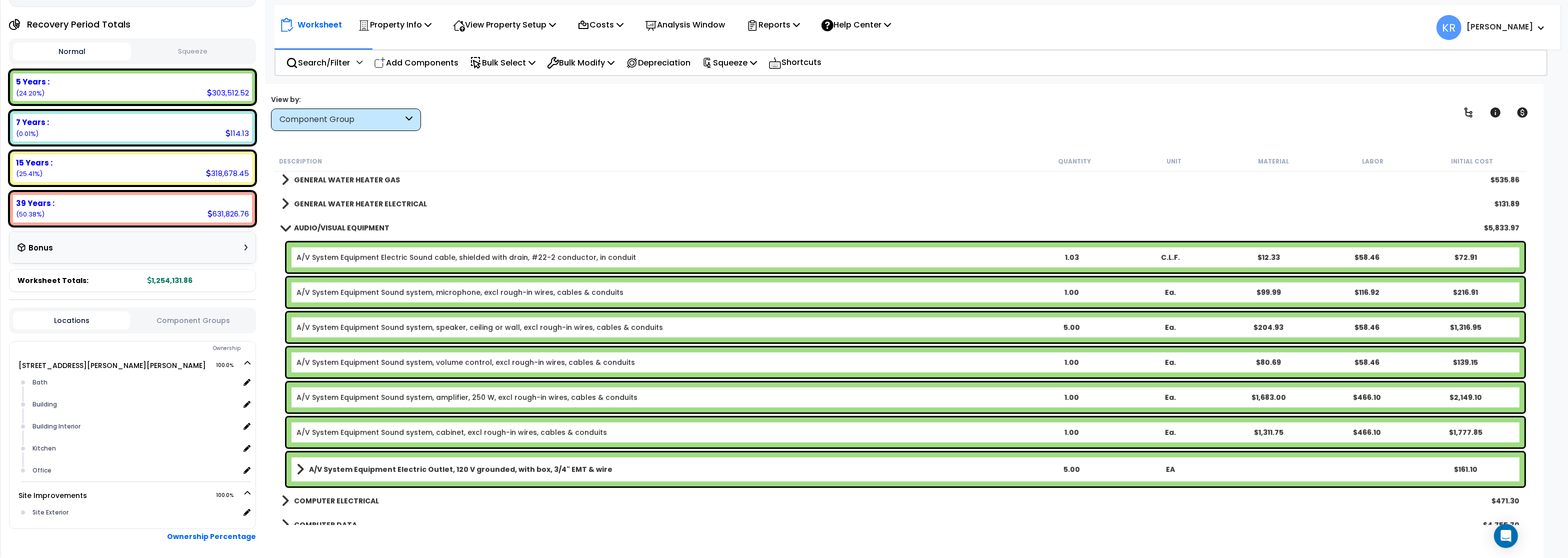
click at [341, 223] on b "AUDIO/VISUAL EQUIPMENT" at bounding box center [341, 228] width 96 height 10
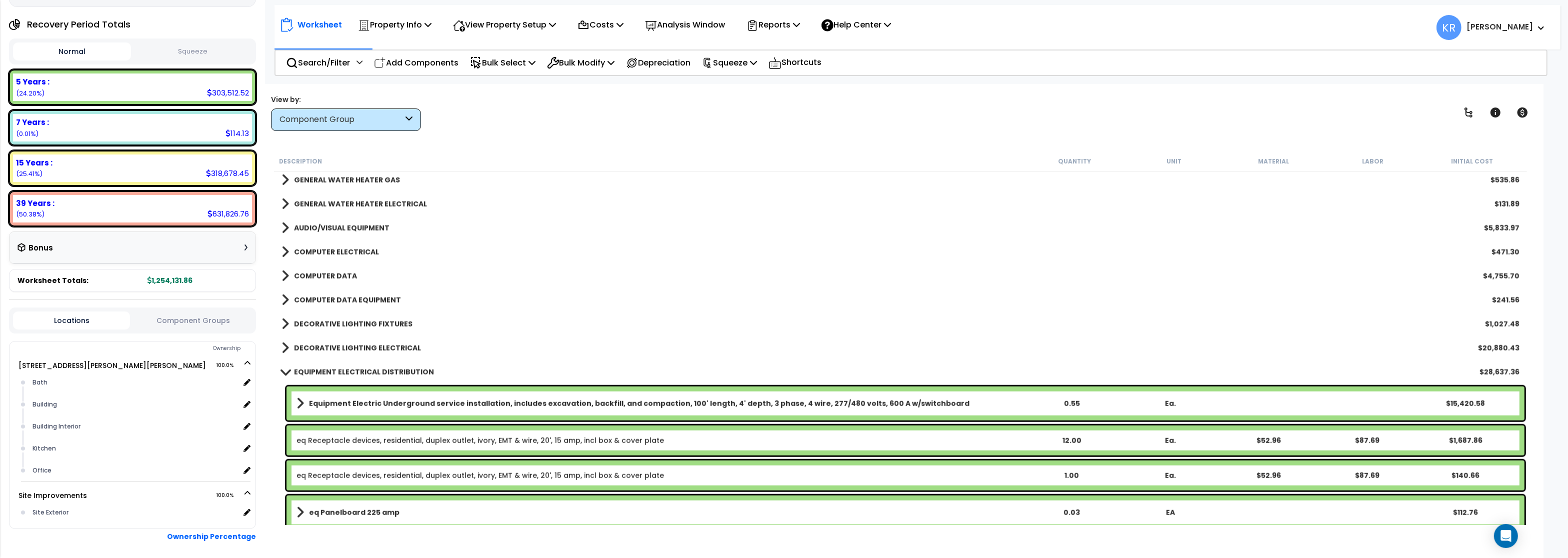
click at [342, 221] on link "AUDIO/VISUAL EQUIPMENT" at bounding box center [335, 228] width 108 height 14
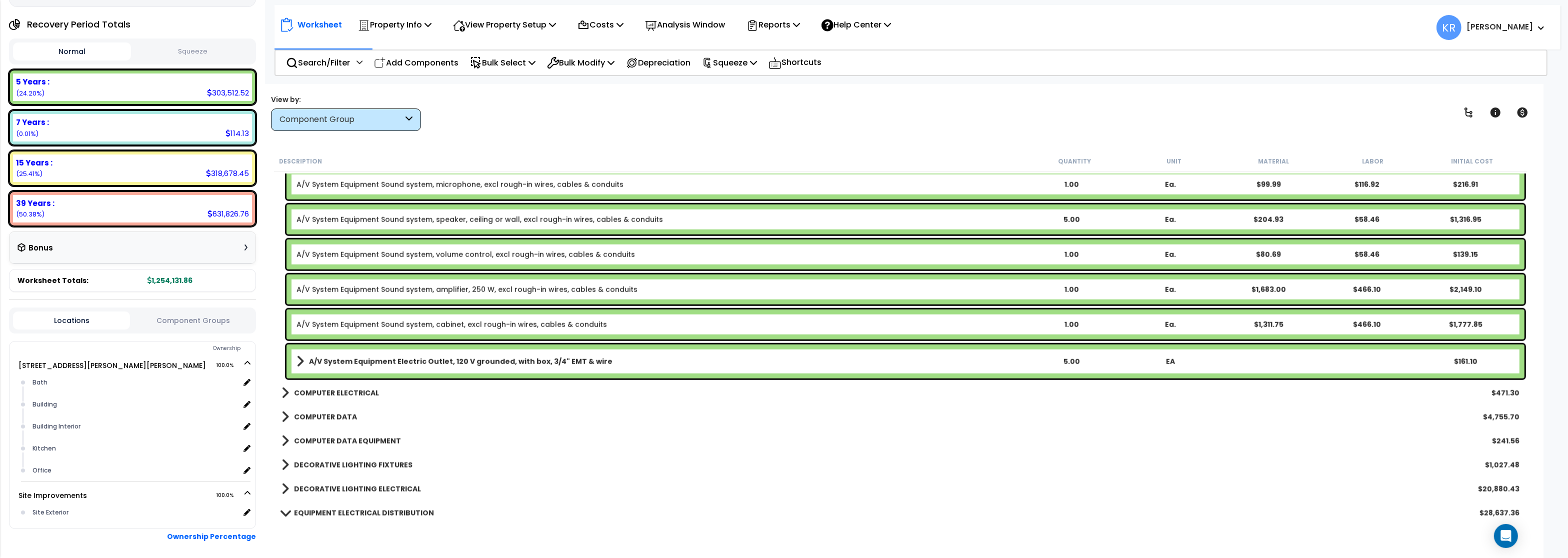
scroll to position [1800, 0]
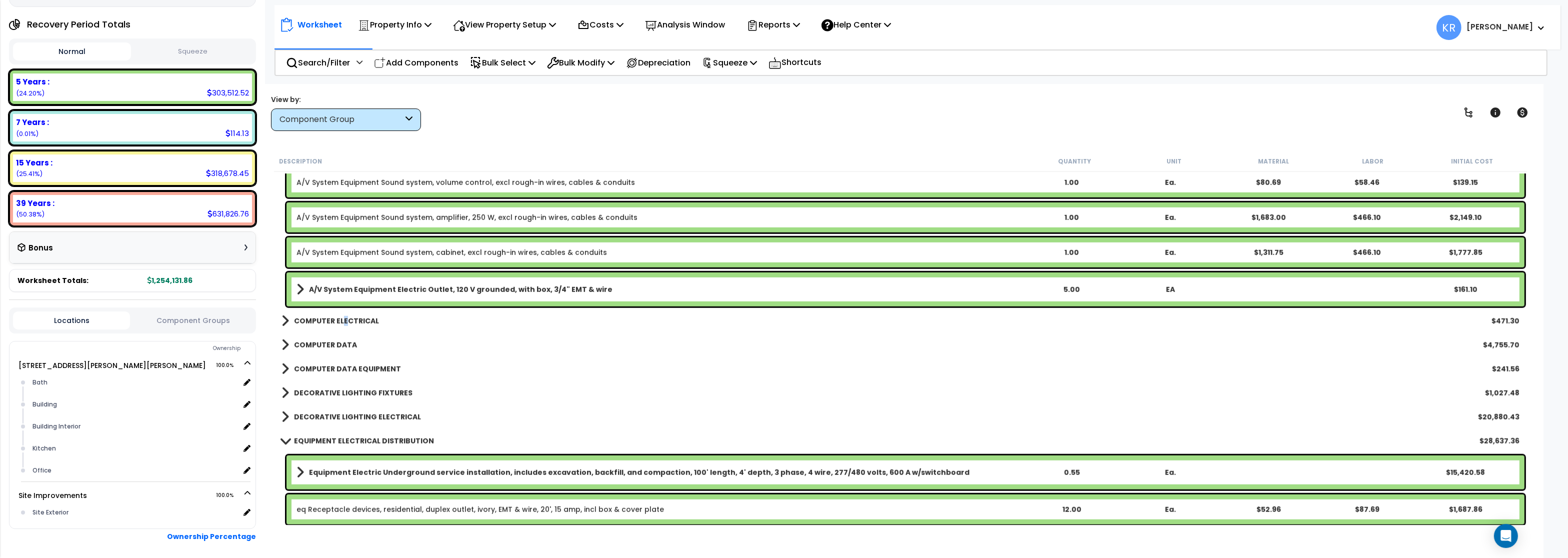
click at [344, 322] on b "COMPUTER ELECTRICAL" at bounding box center [336, 321] width 85 height 10
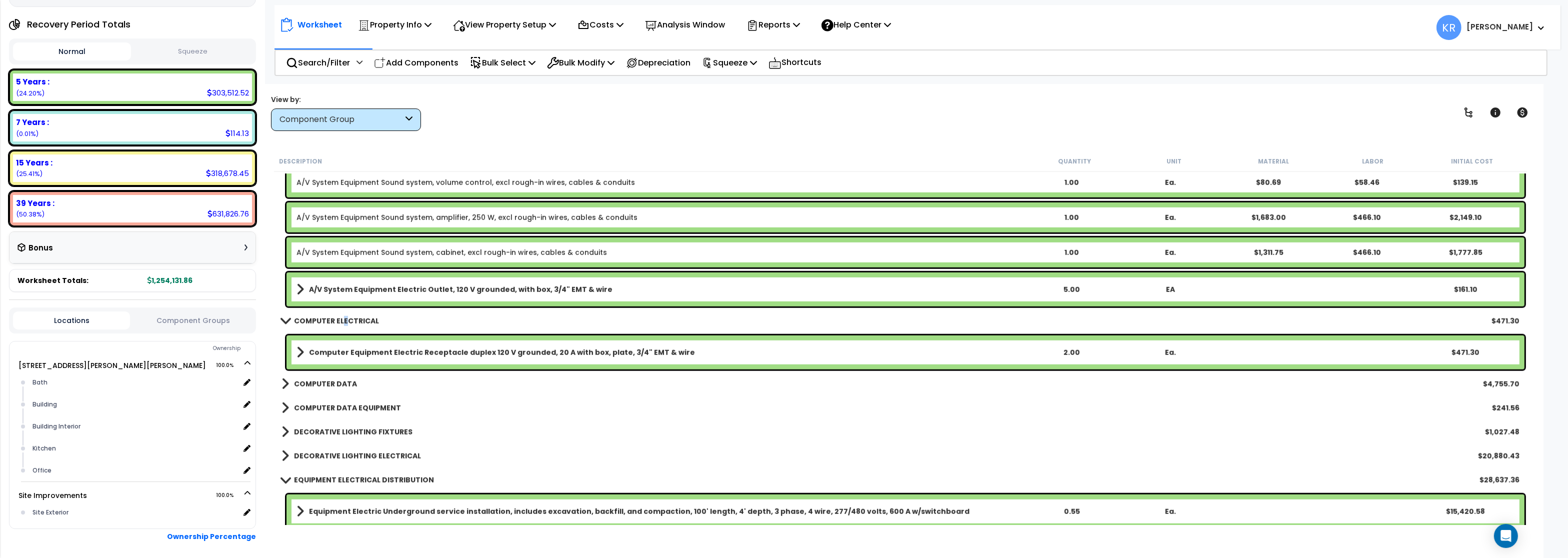
click at [344, 317] on b "COMPUTER ELECTRICAL" at bounding box center [336, 321] width 85 height 10
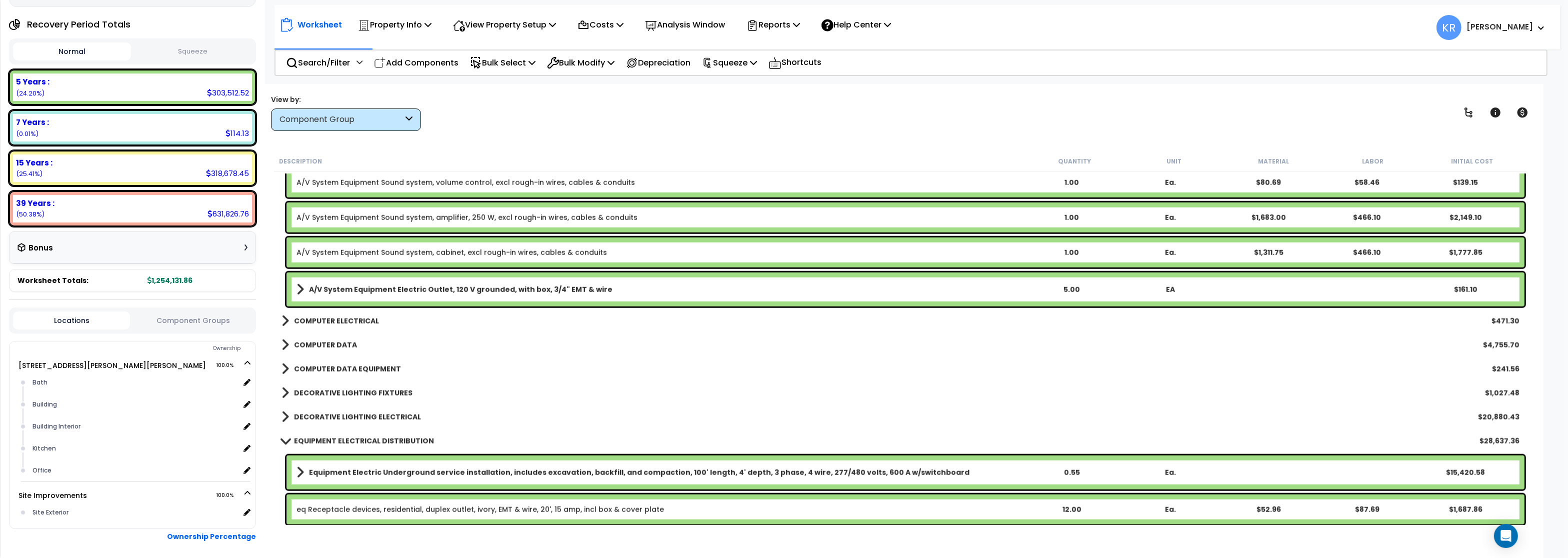
click at [339, 337] on div "COMPUTER DATA $4,755.70" at bounding box center [900, 344] width 1248 height 24
click at [338, 340] on link "COMPUTER DATA" at bounding box center [319, 345] width 76 height 14
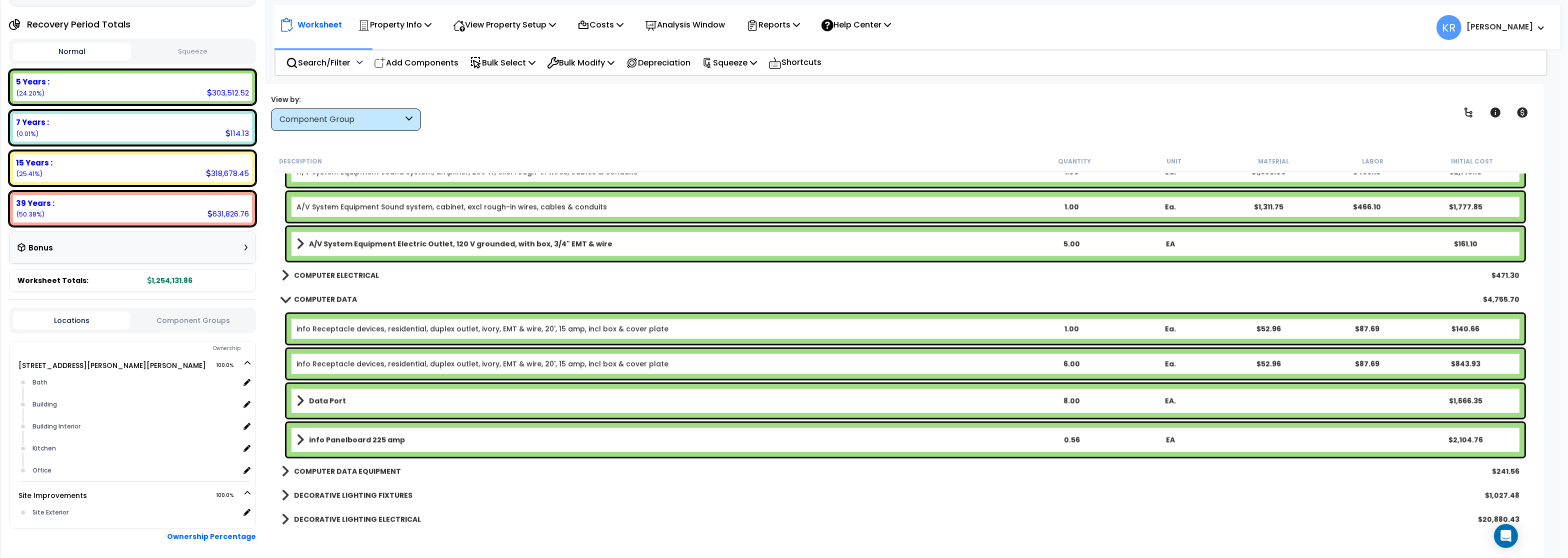
scroll to position [1860, 0]
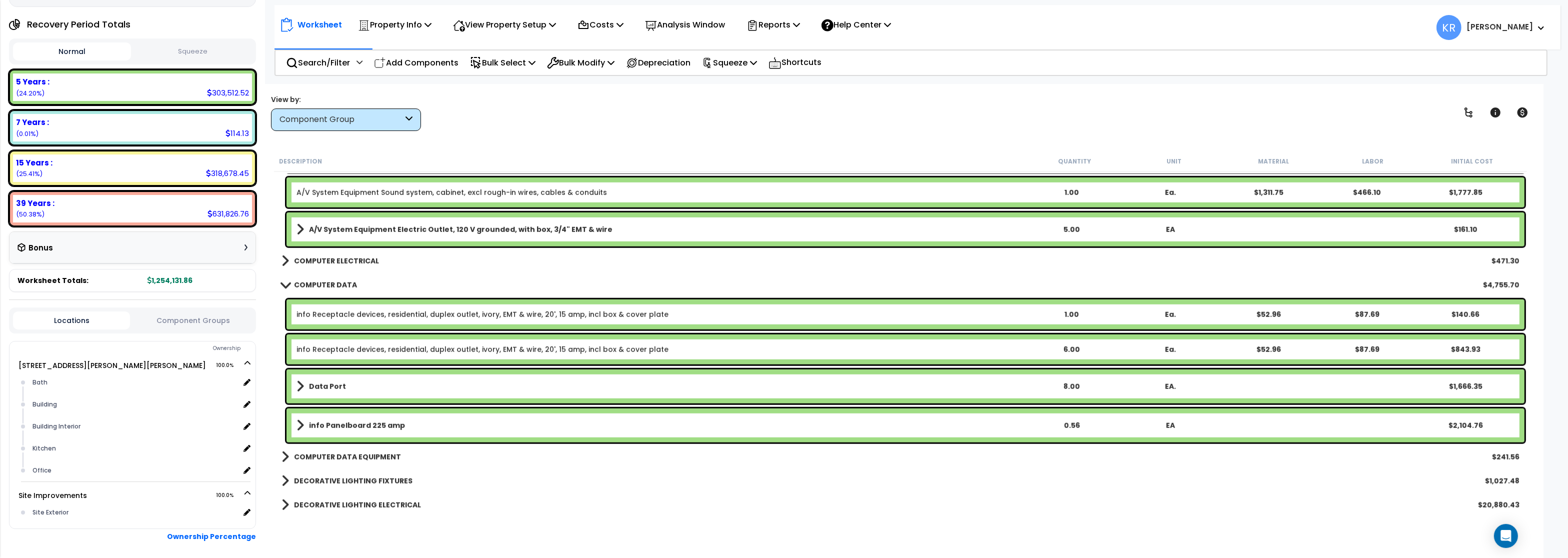
click at [340, 260] on b "COMPUTER ELECTRICAL" at bounding box center [336, 261] width 85 height 10
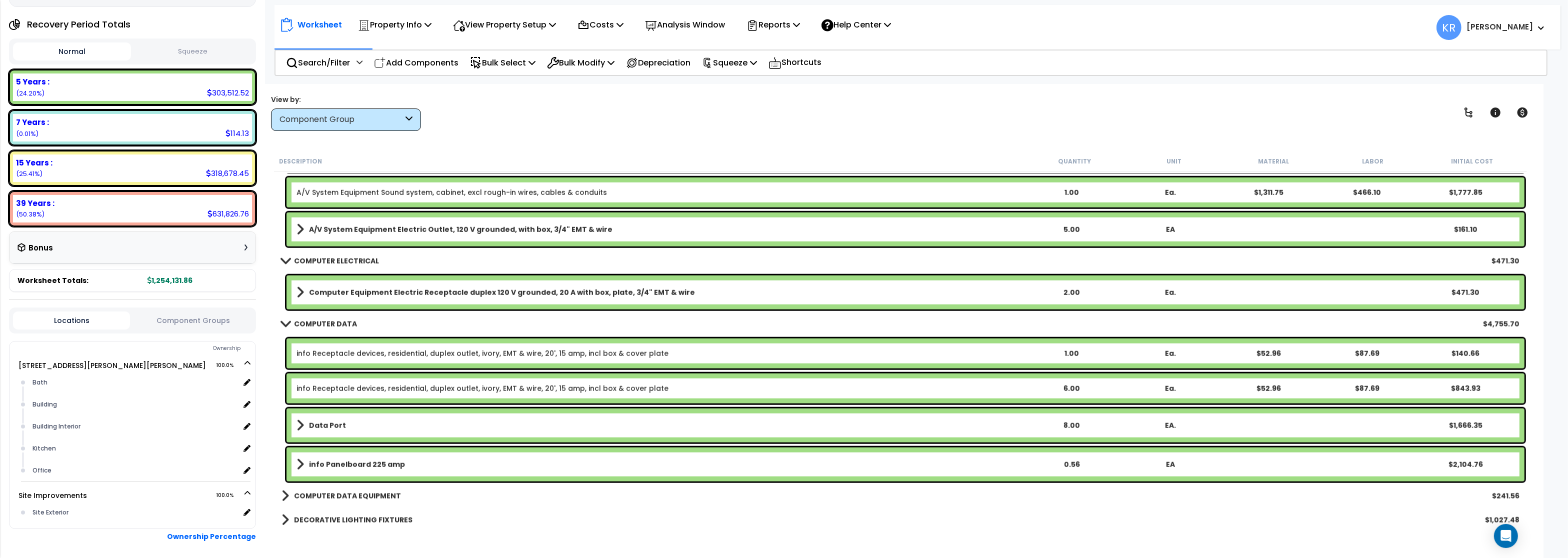
click at [343, 291] on b "Computer Equipment Electric Receptacle duplex 120 V grounded, 20 A with box, pl…" at bounding box center [502, 292] width 386 height 10
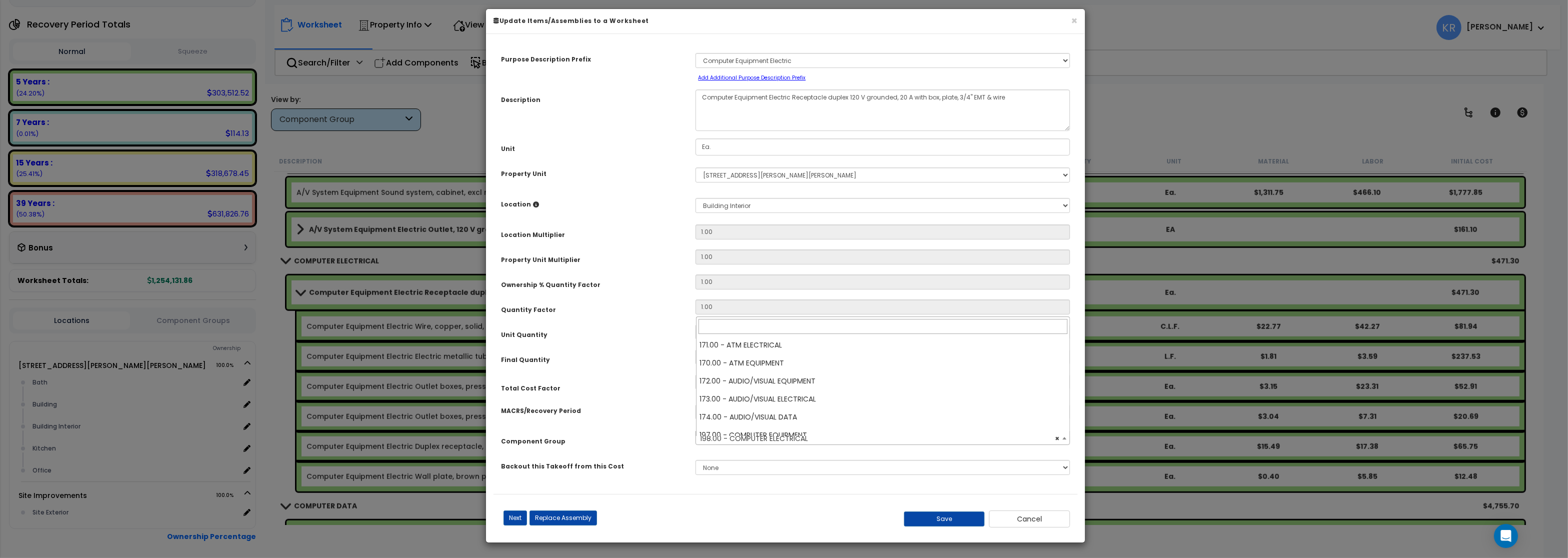
click at [731, 442] on span "× 198.00 - COMPUTER ELECTRICAL" at bounding box center [882, 439] width 373 height 14
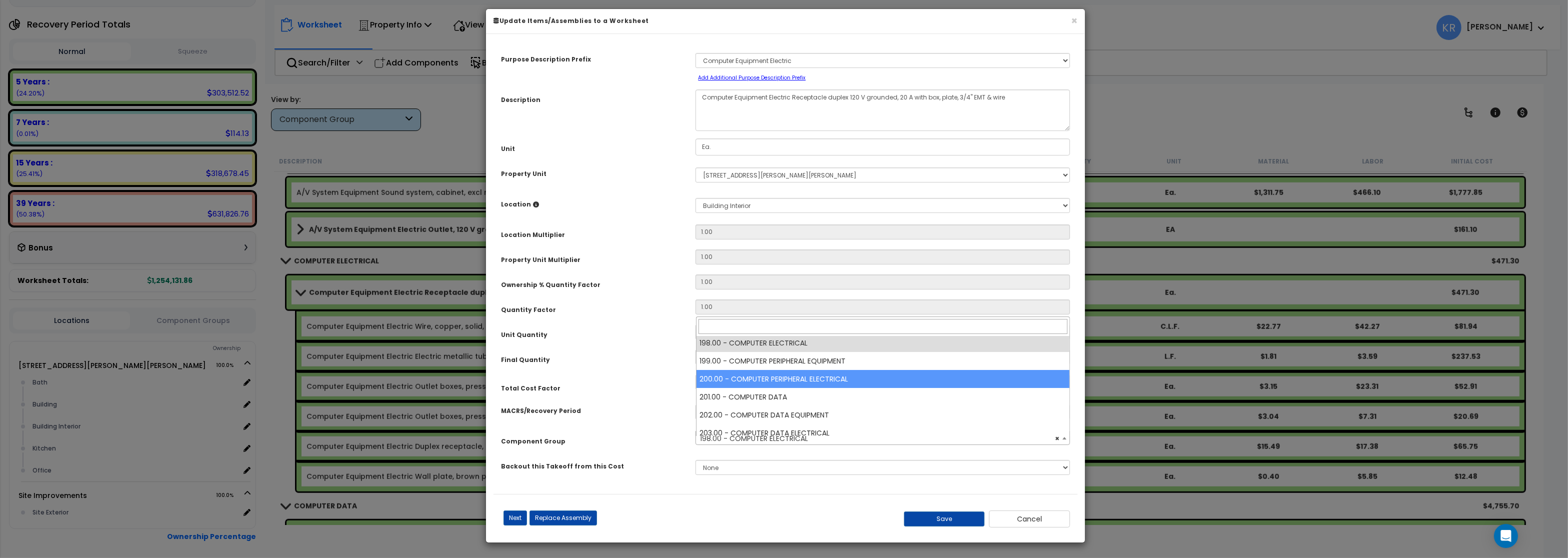
scroll to position [132, 0]
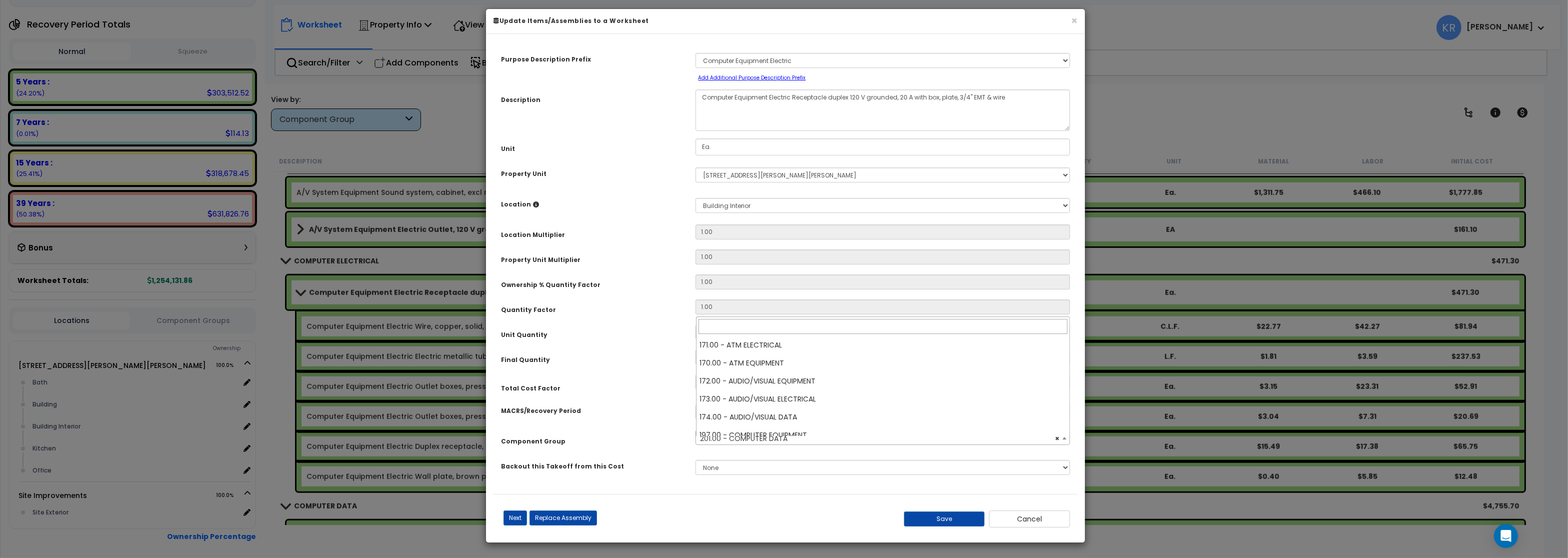
click at [785, 442] on span "× 201.00 - COMPUTER DATA" at bounding box center [882, 439] width 373 height 14
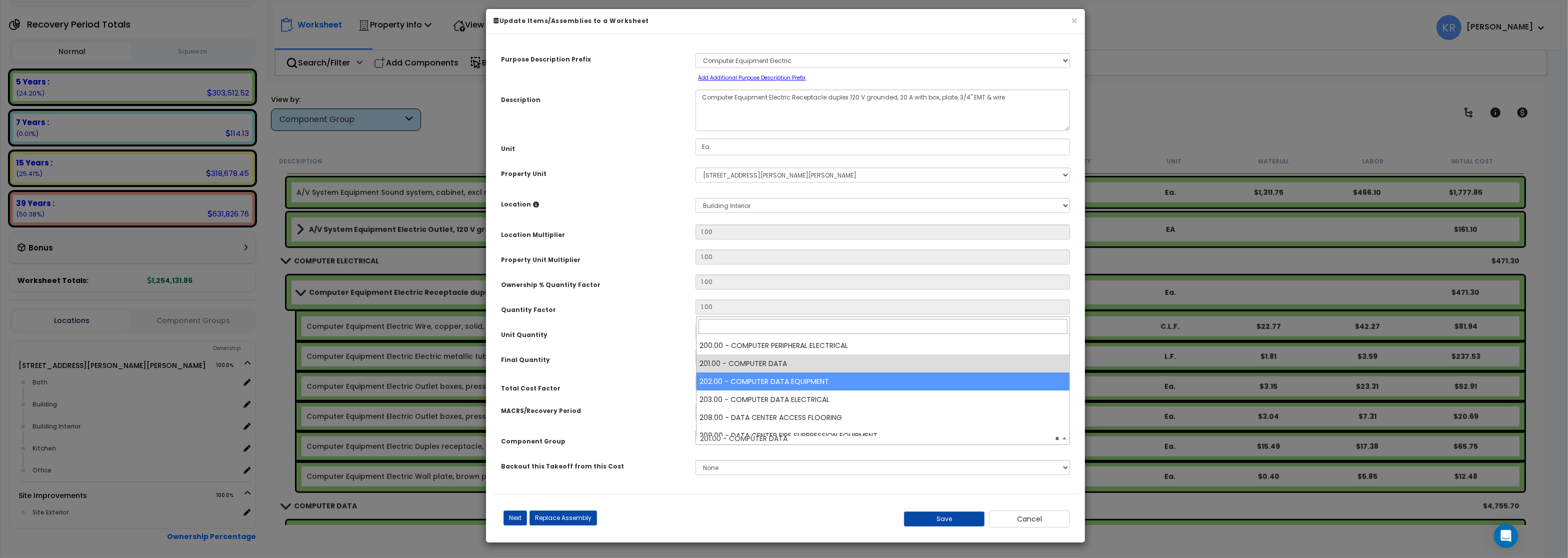
select select "57010"
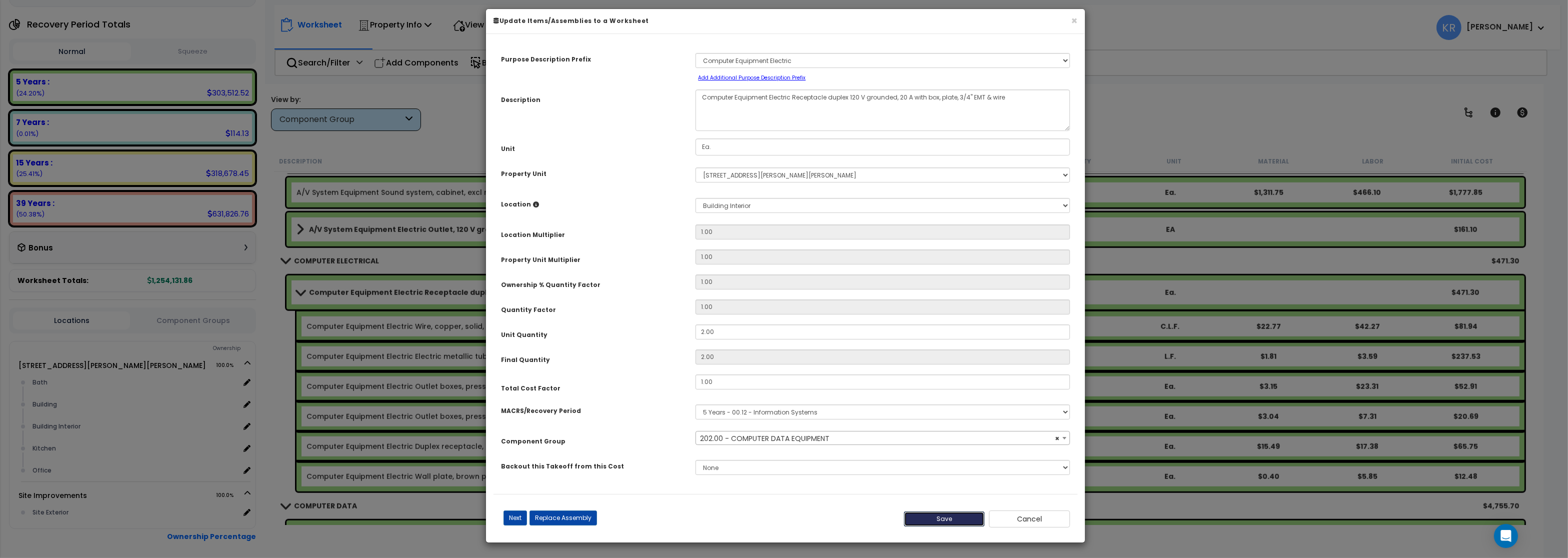
drag, startPoint x: 944, startPoint y: 524, endPoint x: 933, endPoint y: 517, distance: 13.0
click at [945, 524] on button "Save" at bounding box center [944, 519] width 81 height 15
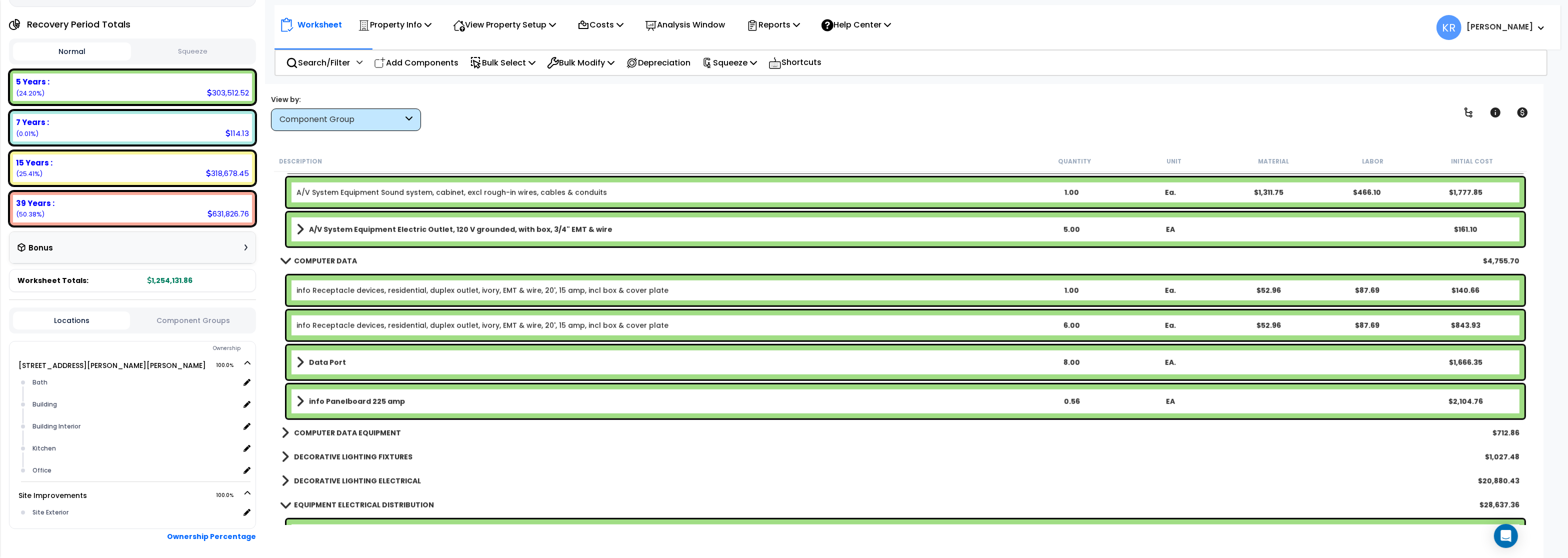
click at [328, 287] on link "info Receptacle devices, residential, duplex outlet, ivory, EMT & wire, 20', 15…" at bounding box center [482, 290] width 372 height 10
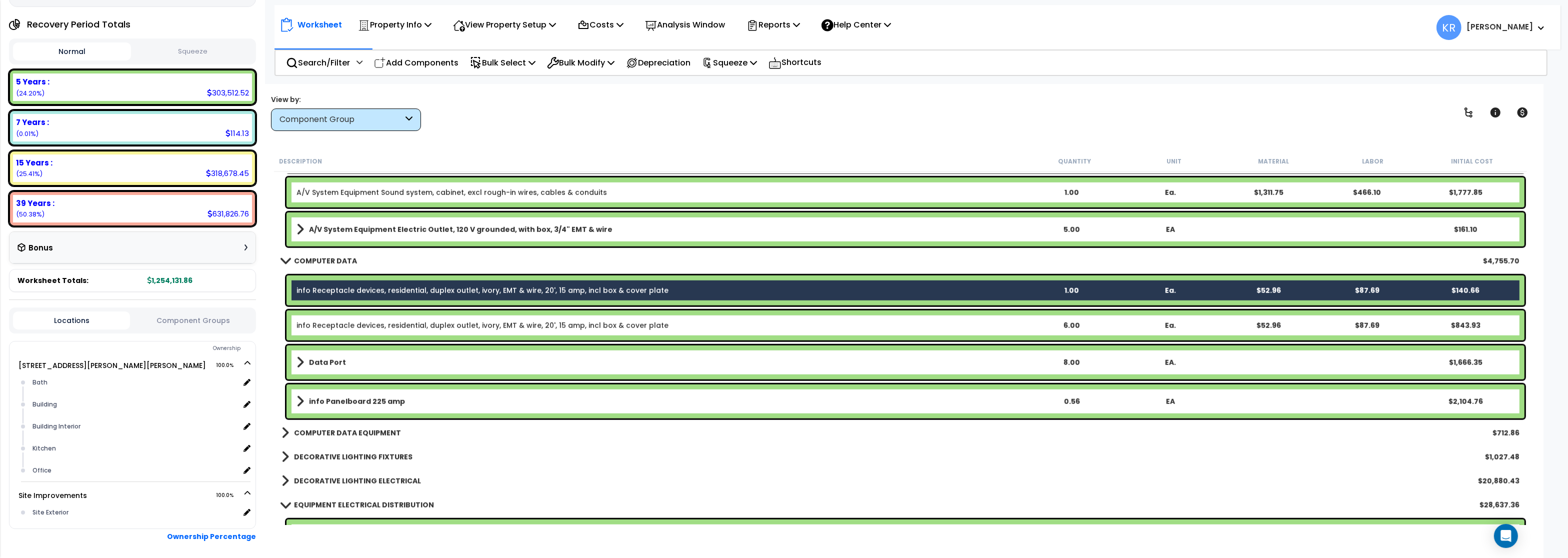
click at [326, 328] on link "info Receptacle devices, residential, duplex outlet, ivory, EMT & wire, 20', 15…" at bounding box center [482, 325] width 372 height 10
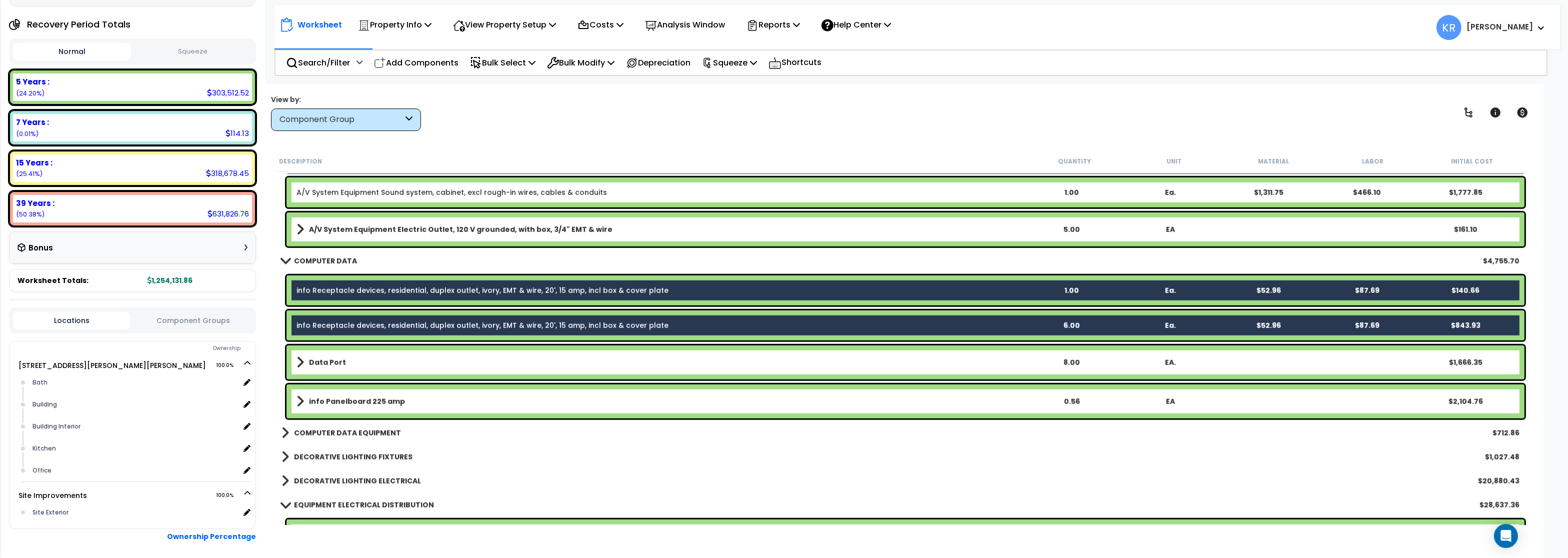
click at [322, 362] on b "Data Port" at bounding box center [327, 362] width 37 height 10
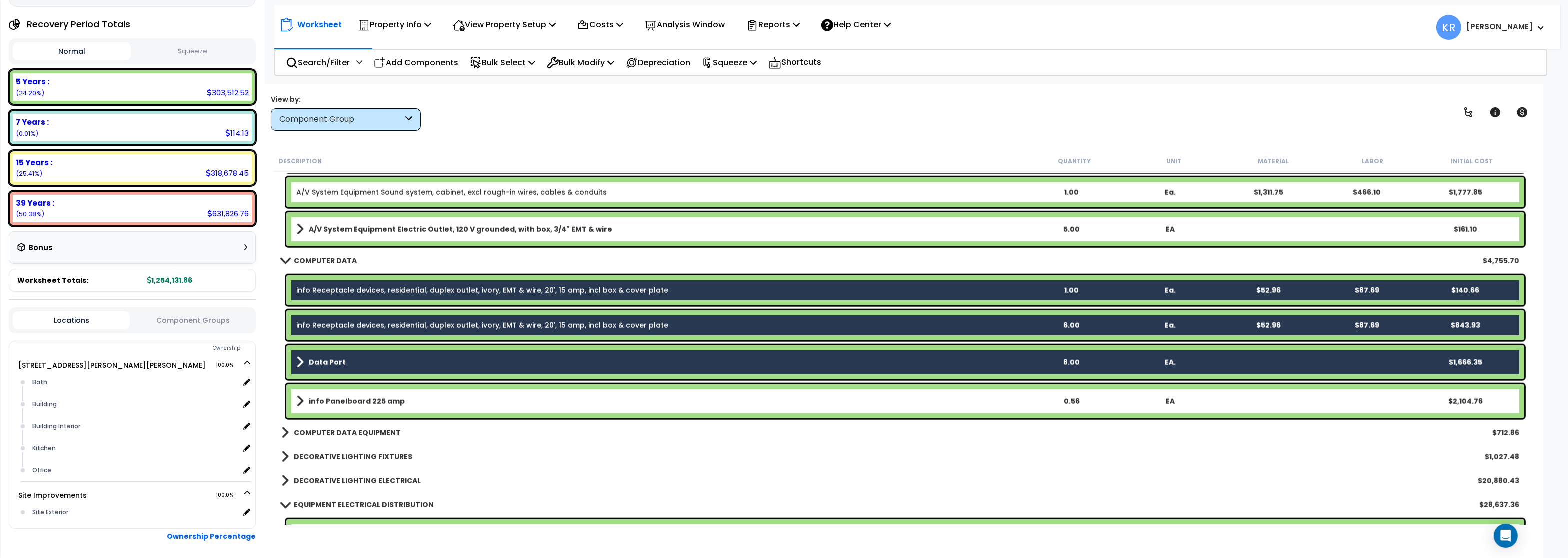
click at [322, 397] on link "info Panelboard 225 amp" at bounding box center [659, 401] width 725 height 14
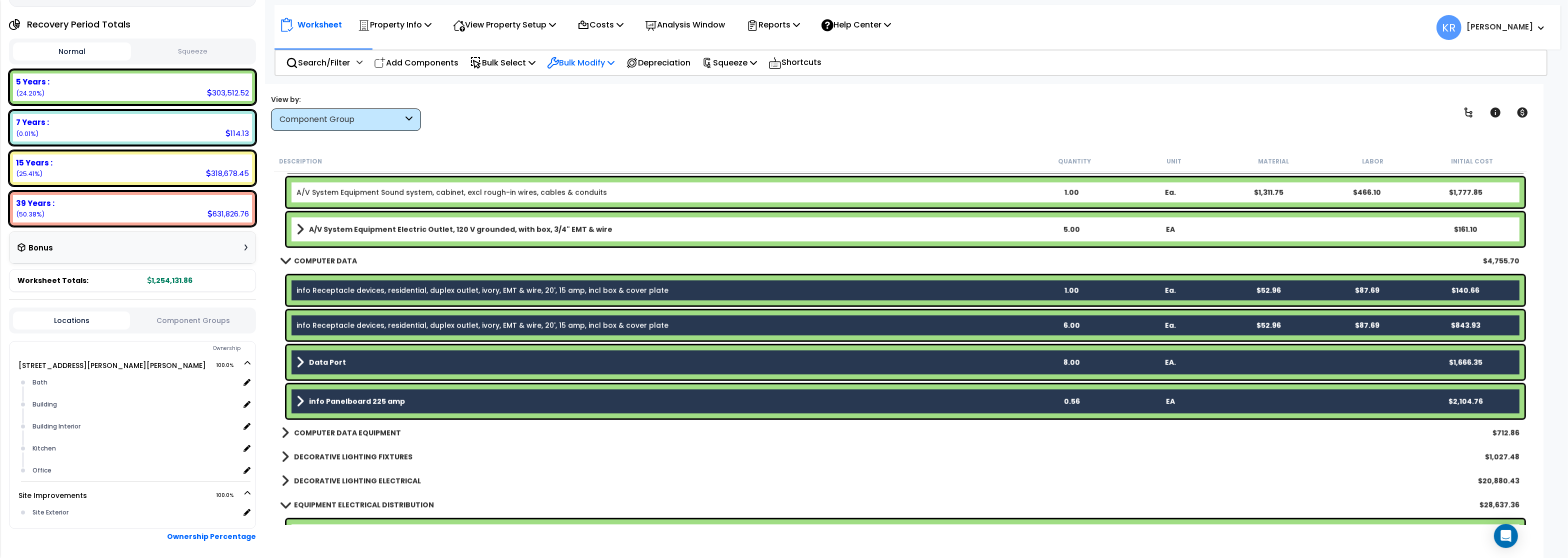
click at [602, 59] on p "Bulk Modify" at bounding box center [580, 62] width 68 height 13
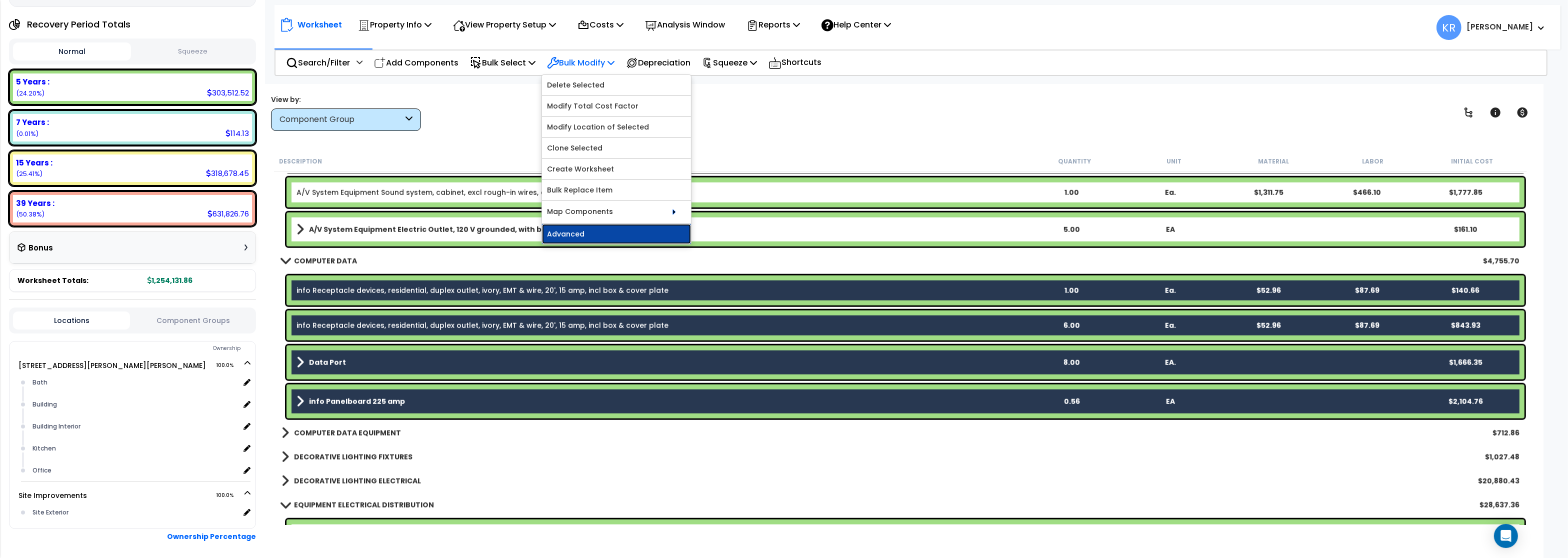
click at [600, 231] on link "Advanced" at bounding box center [616, 235] width 149 height 20
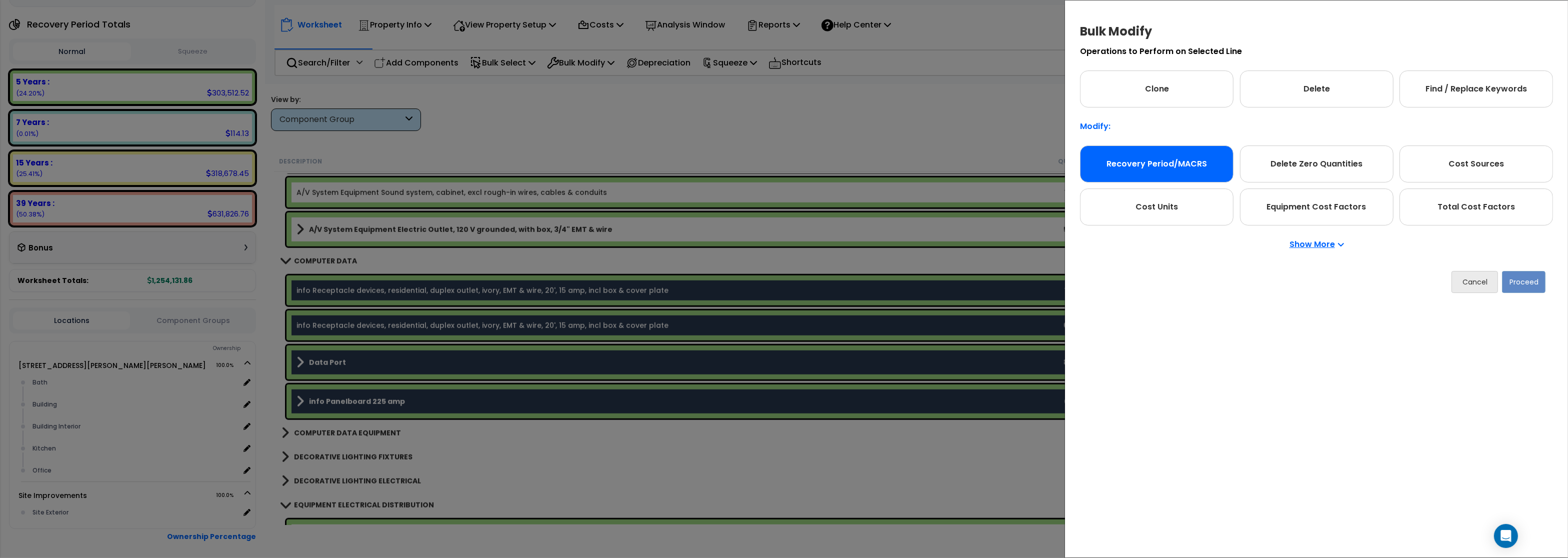
click at [1145, 165] on div "Recovery Period/MACRS" at bounding box center [1156, 164] width 153 height 37
click at [1514, 280] on button "Proceed" at bounding box center [1524, 282] width 44 height 22
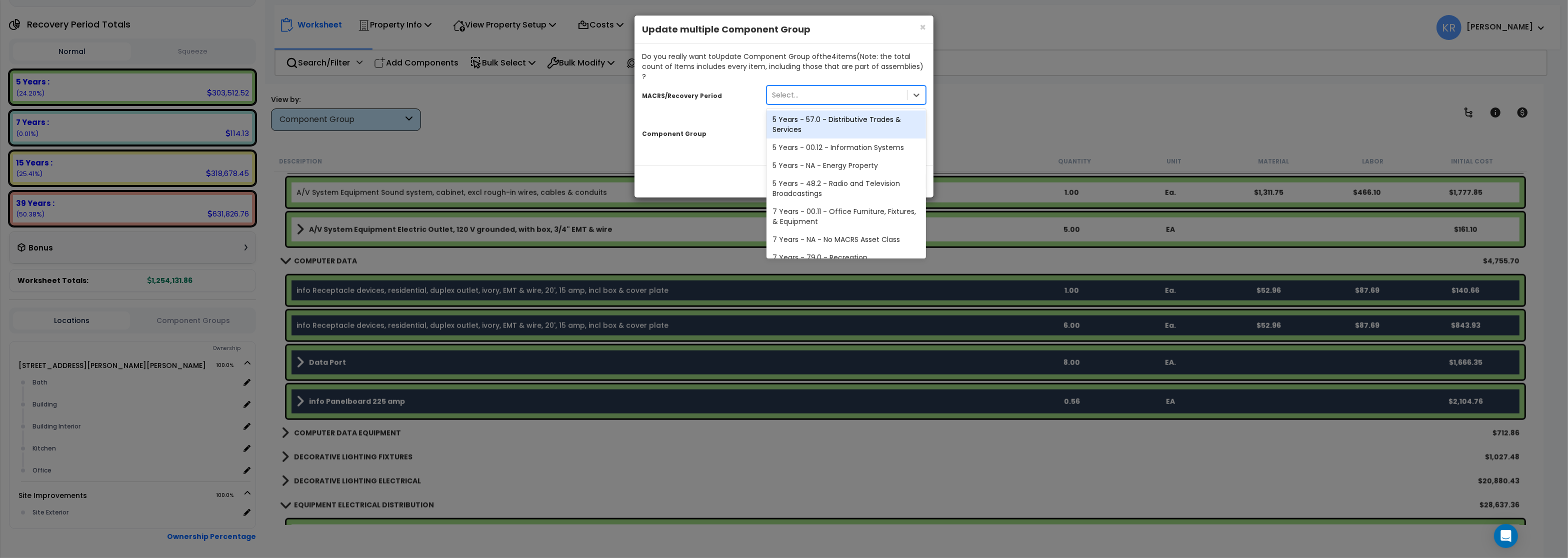
click at [807, 87] on div "Select..." at bounding box center [837, 95] width 140 height 16
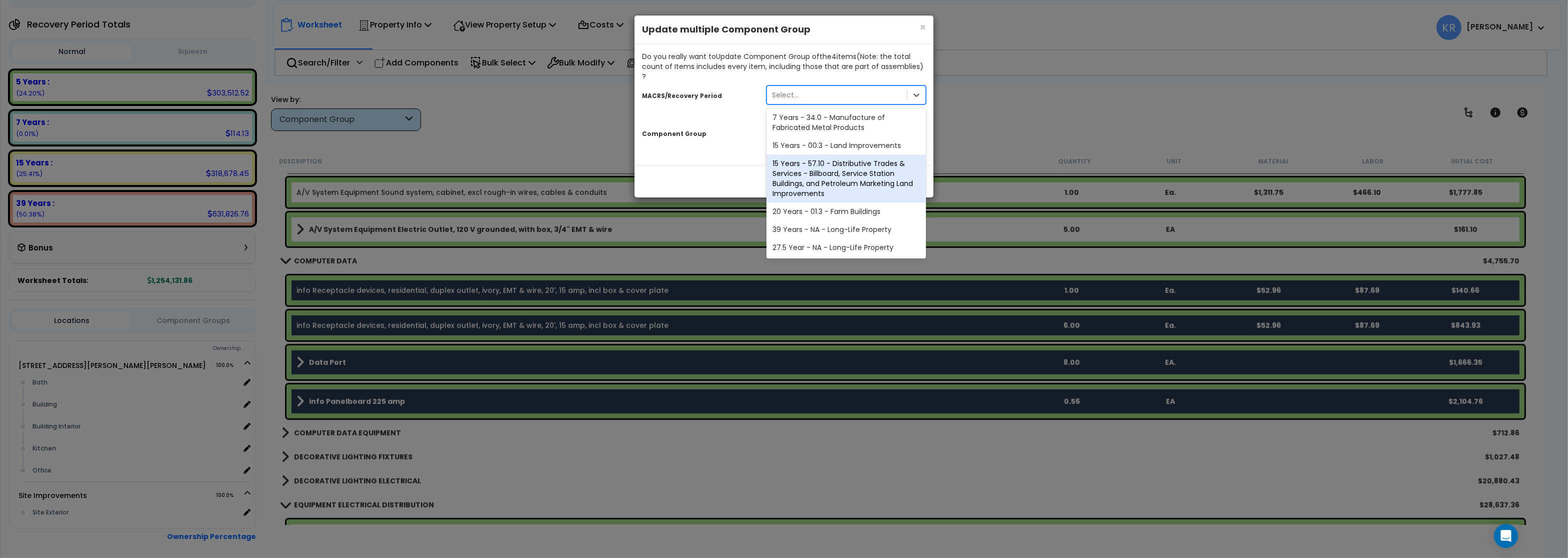
scroll to position [0, 0]
click at [821, 139] on div "5 Years - 00.12 - Information Systems" at bounding box center [846, 147] width 160 height 18
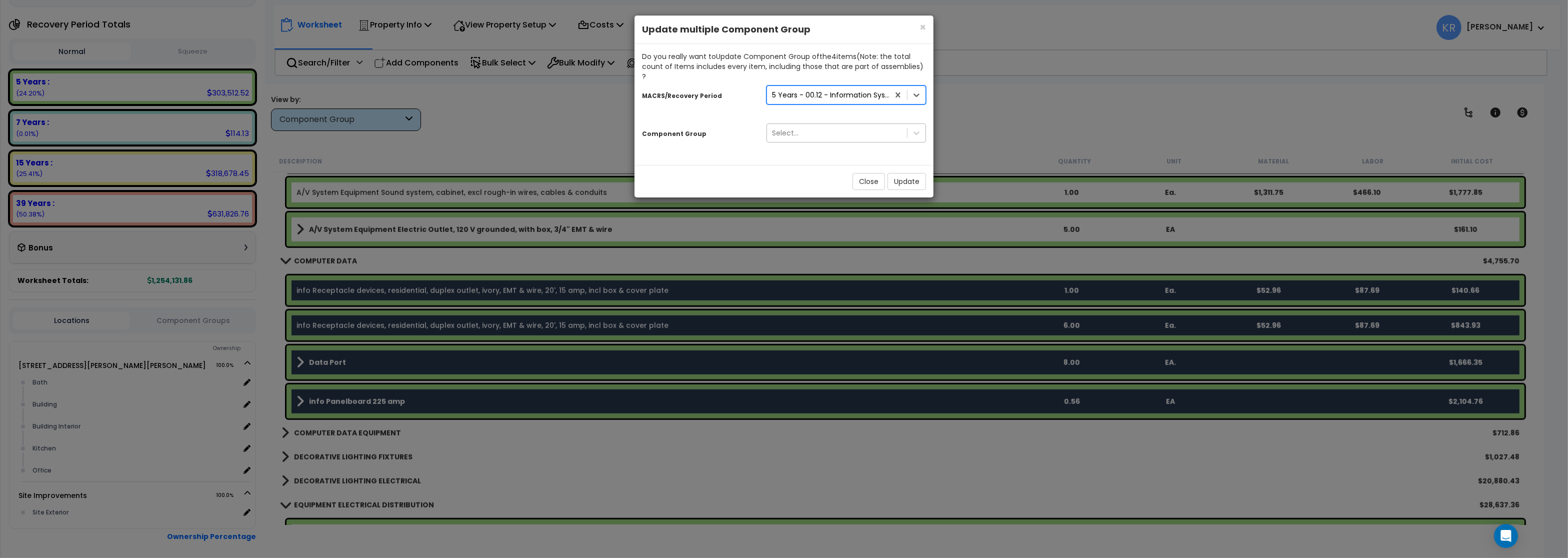
click at [803, 128] on div "Select..." at bounding box center [837, 132] width 140 height 16
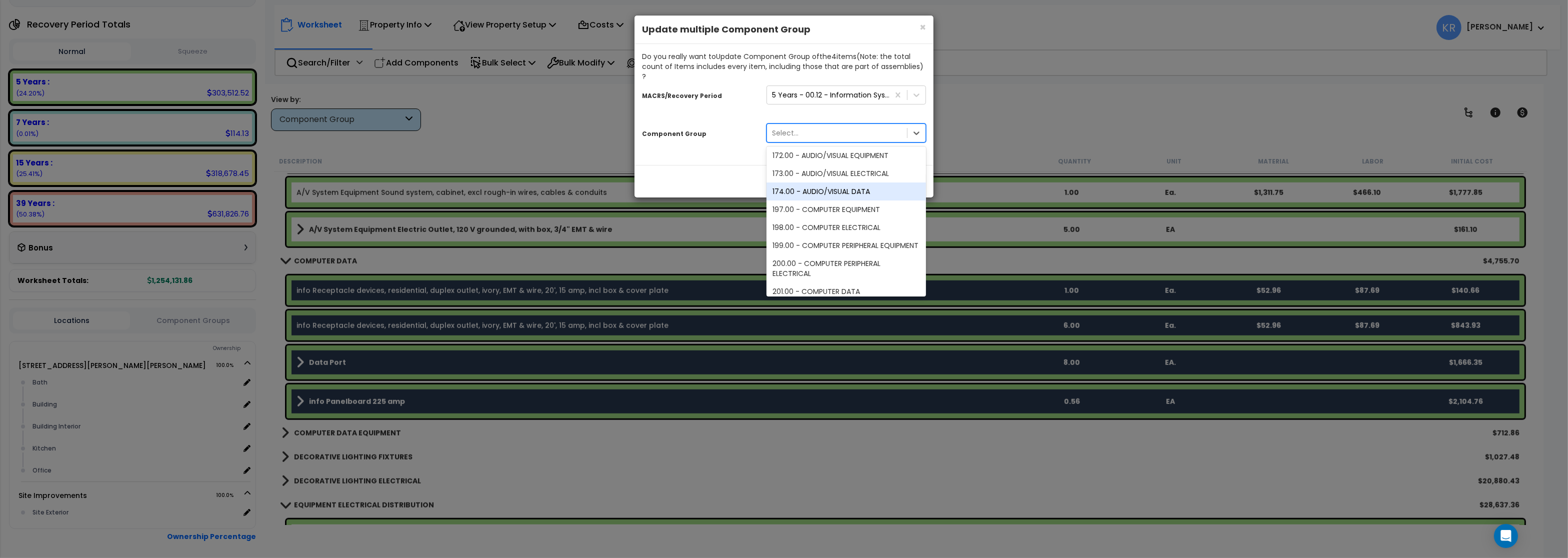
scroll to position [60, 0]
click at [839, 278] on div "202.00 - COMPUTER DATA EQUIPMENT" at bounding box center [846, 287] width 160 height 18
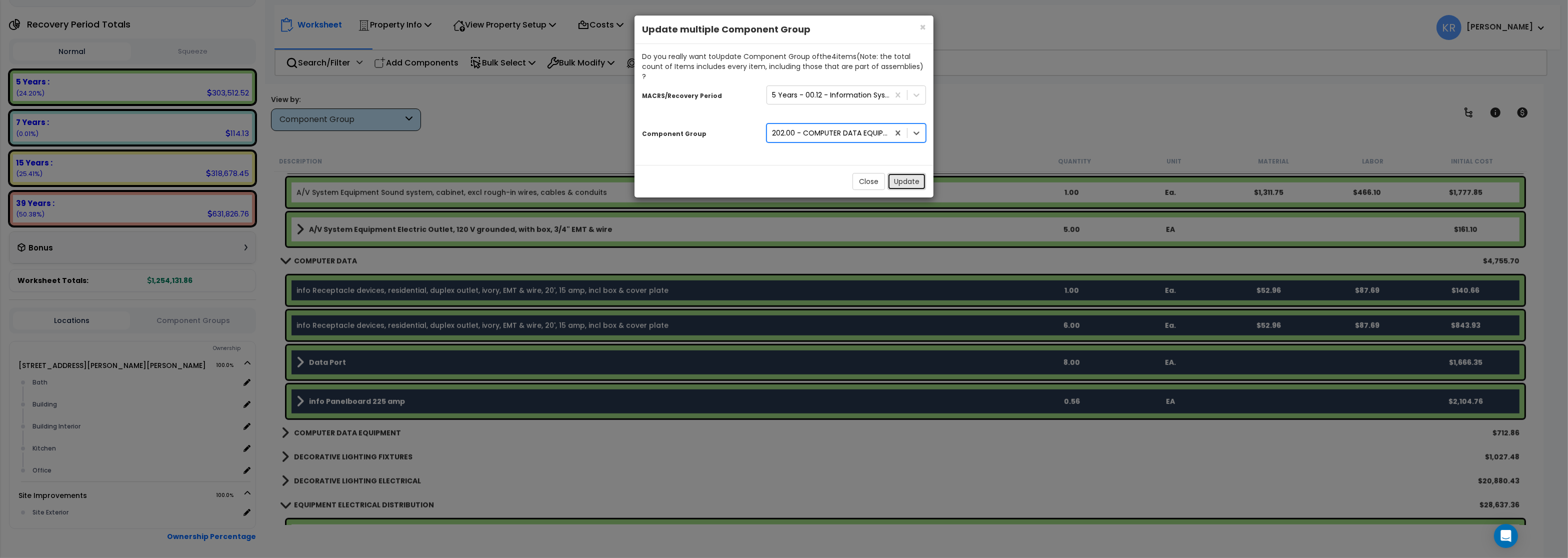
click at [909, 177] on button "Update" at bounding box center [906, 182] width 38 height 17
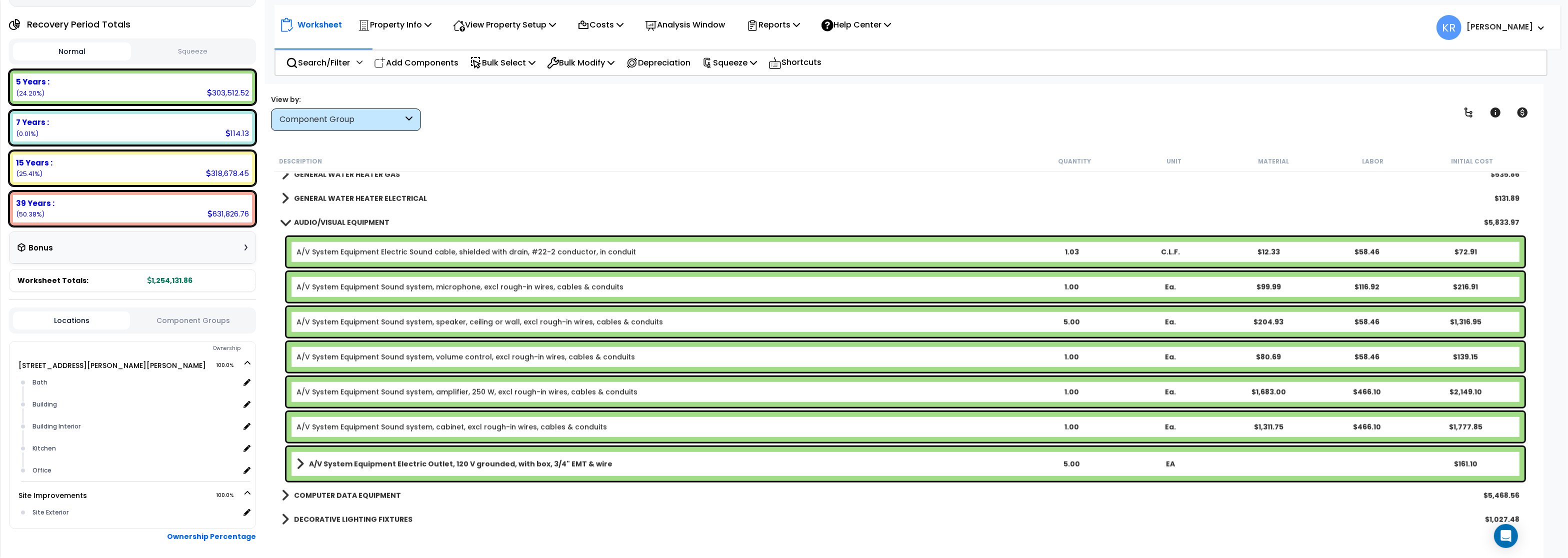
scroll to position [1620, 0]
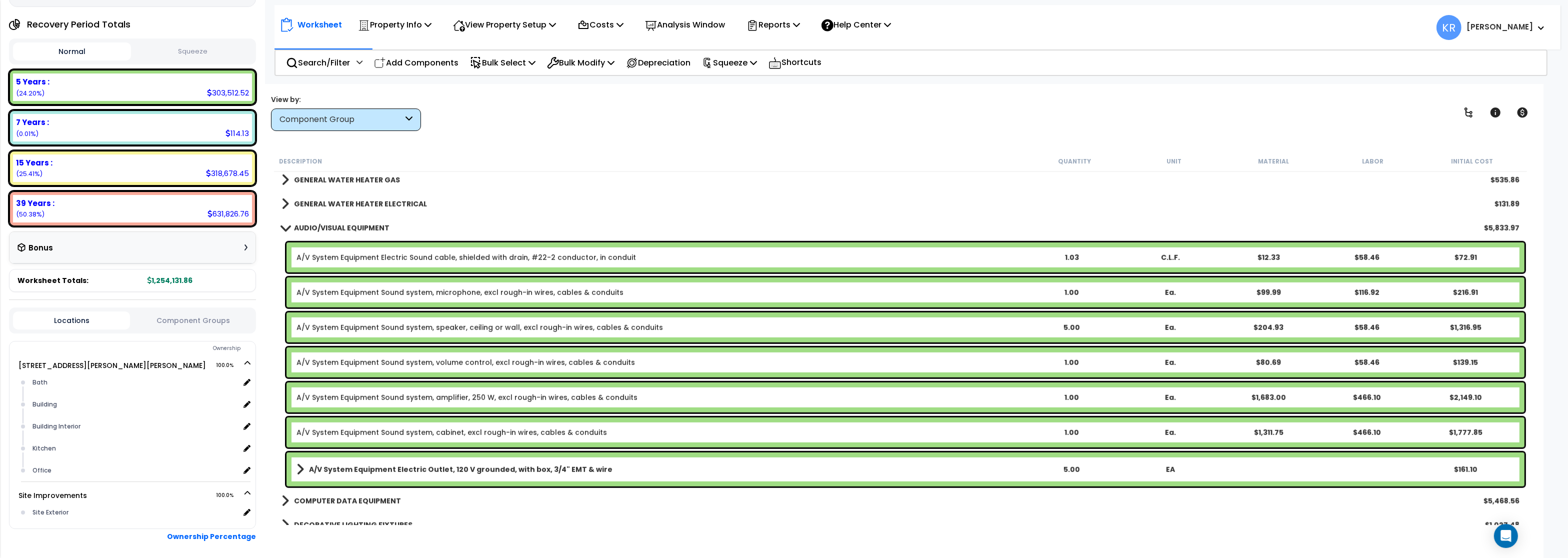
click at [302, 223] on link "AUDIO/VISUAL EQUIPMENT" at bounding box center [335, 228] width 108 height 14
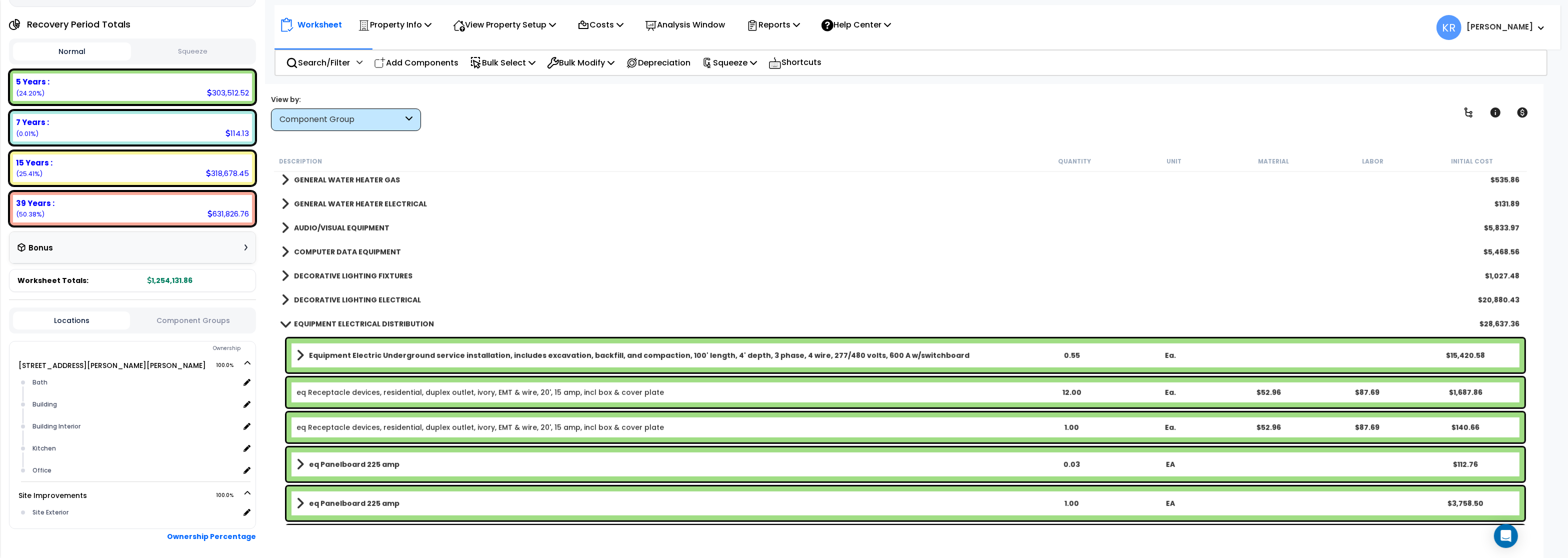
click at [319, 248] on b "COMPUTER DATA EQUIPMENT" at bounding box center [347, 252] width 107 height 10
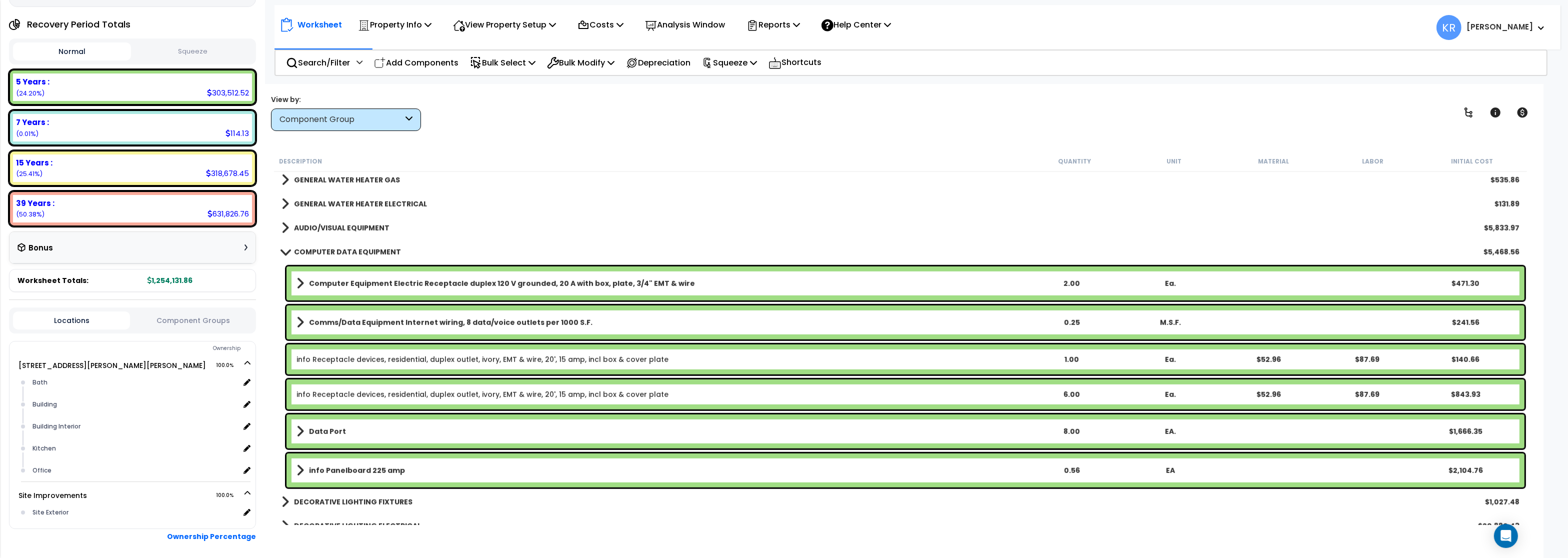
click at [319, 247] on link "COMPUTER DATA EQUIPMENT" at bounding box center [340, 252] width 119 height 14
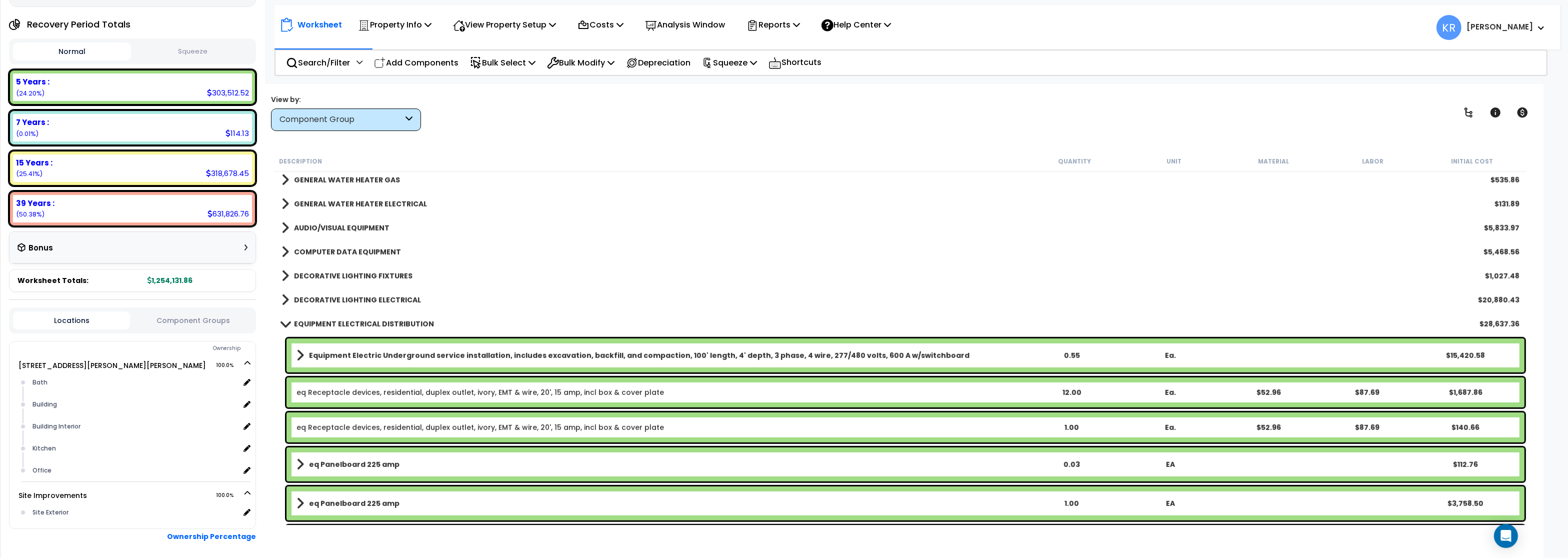
click at [322, 272] on b "DECORATIVE LIGHTING FIXTURES" at bounding box center [353, 276] width 118 height 10
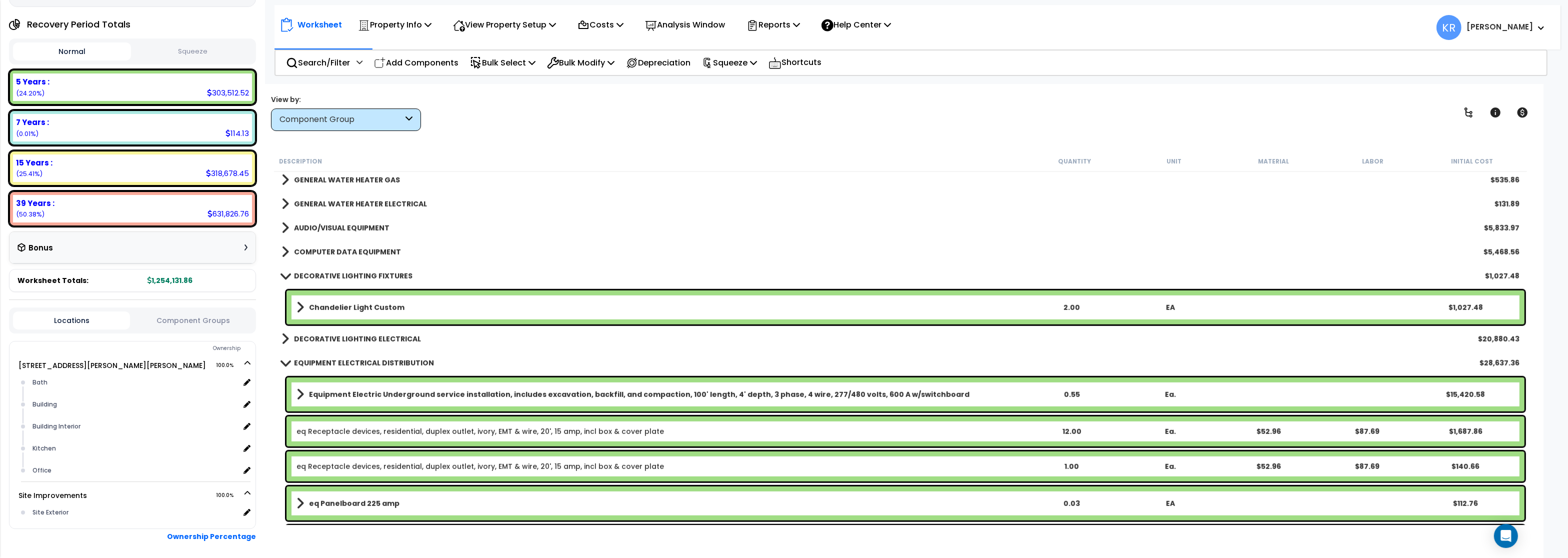
click at [322, 270] on link "DECORATIVE LIGHTING FIXTURES" at bounding box center [347, 276] width 131 height 14
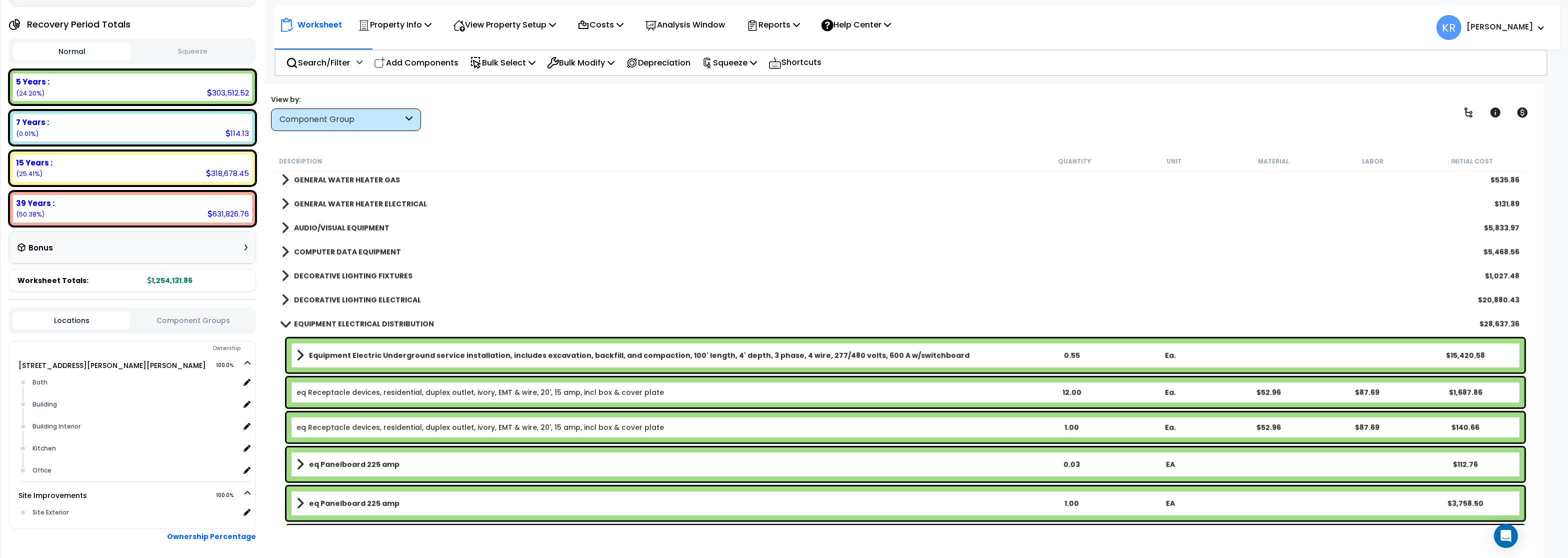
click at [323, 305] on b "DECORATIVE LIGHTING ELECTRICAL" at bounding box center [357, 300] width 127 height 10
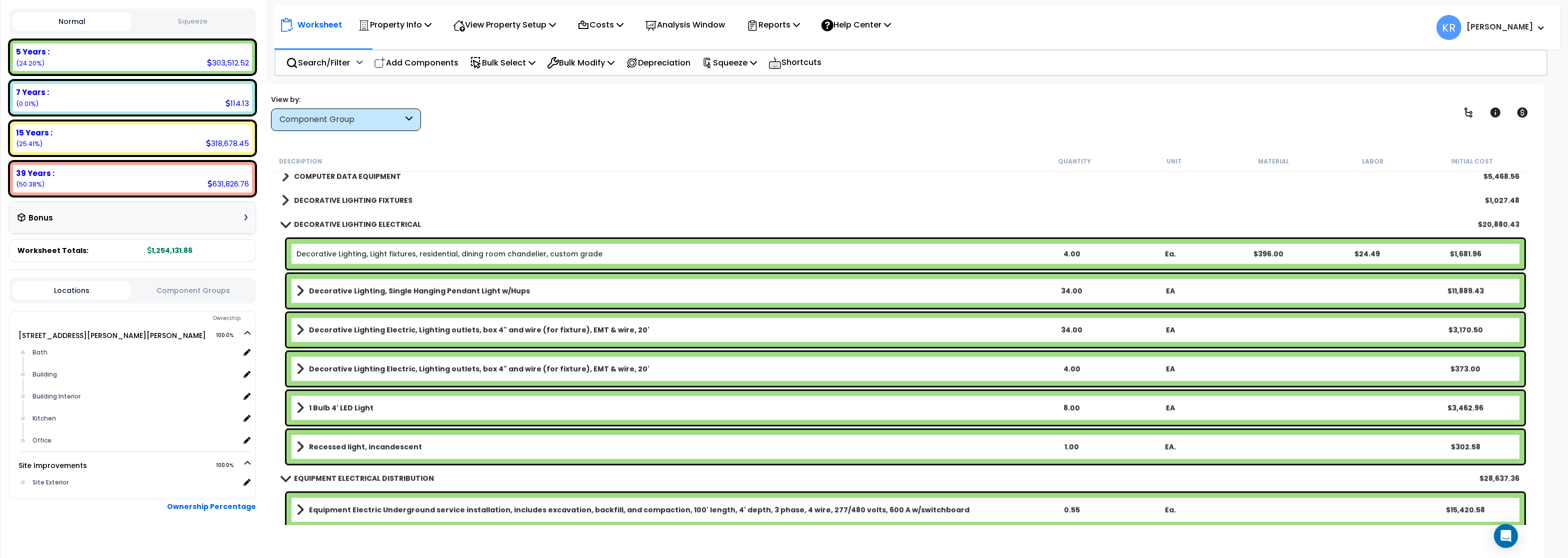
scroll to position [1680, 0]
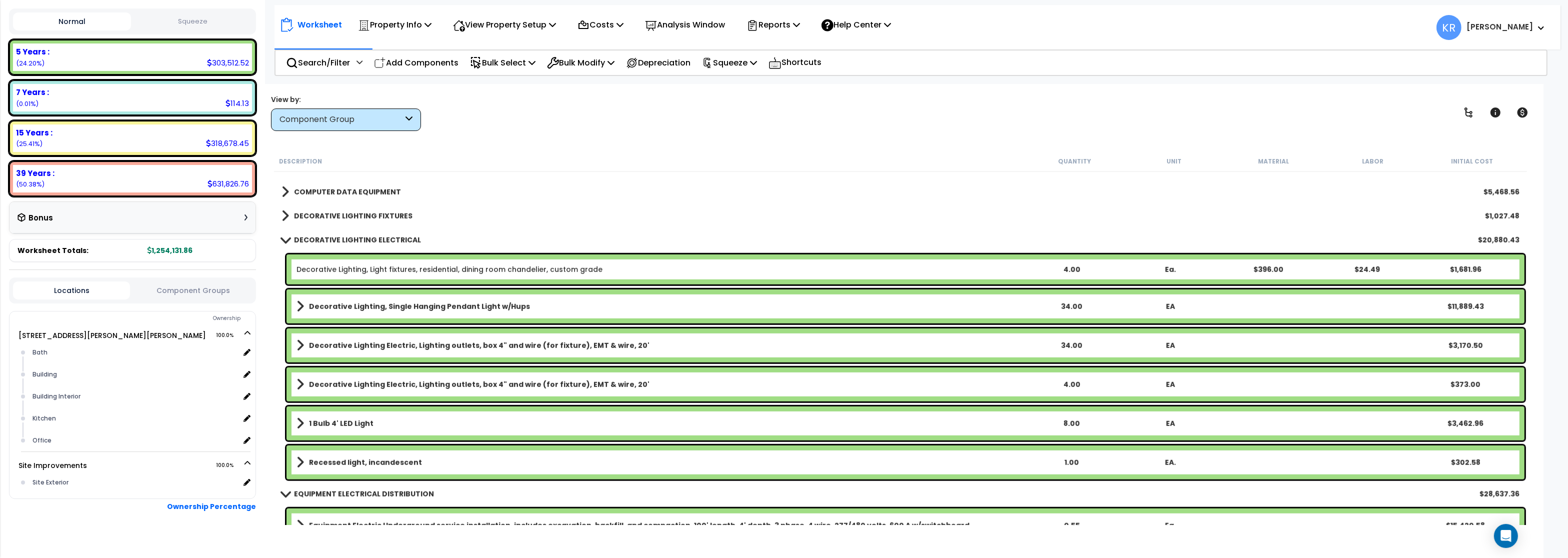
click at [379, 214] on b "DECORATIVE LIGHTING FIXTURES" at bounding box center [353, 216] width 118 height 10
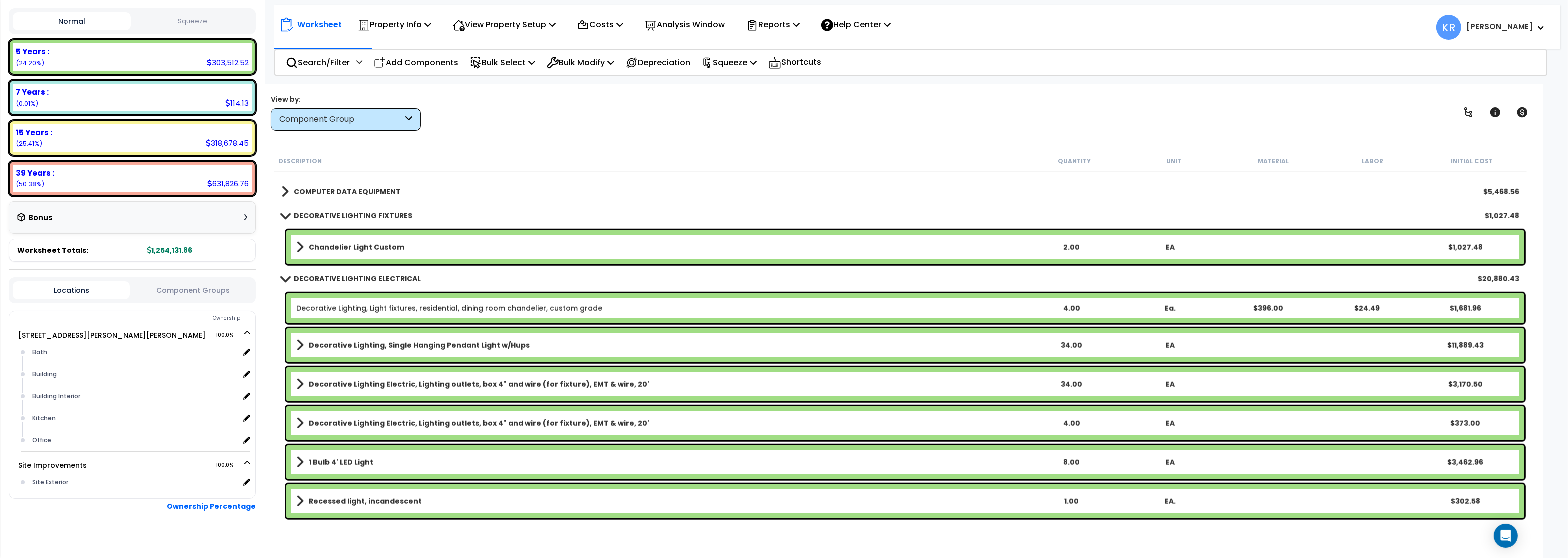
click at [357, 247] on b "Chandelier Light Custom" at bounding box center [357, 247] width 96 height 10
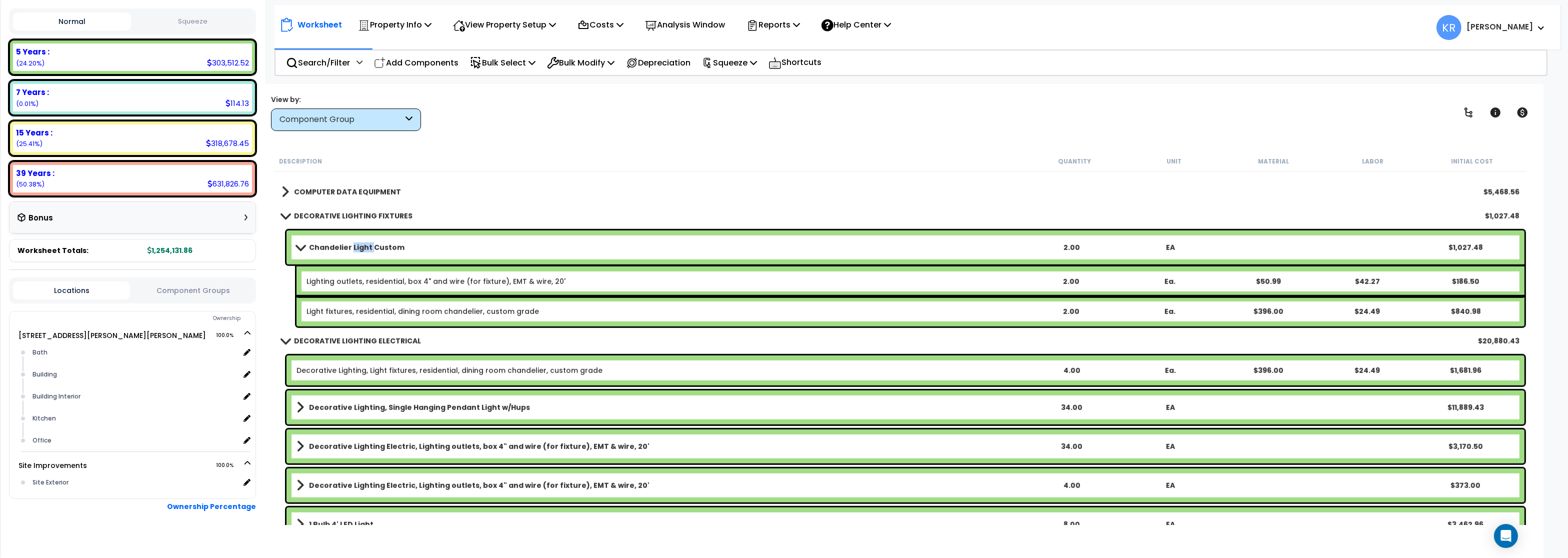
click at [357, 247] on b "Chandelier Light Custom" at bounding box center [357, 247] width 96 height 10
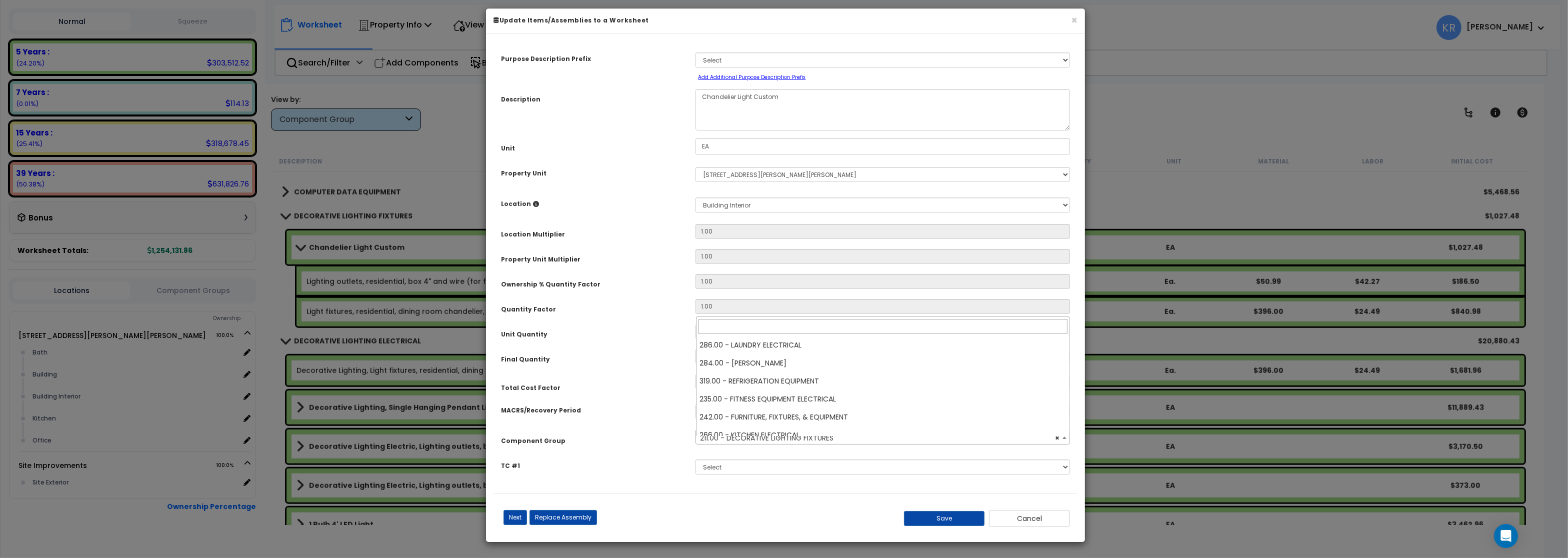
click at [773, 440] on span "× 211.00 - DECORATIVE LIGHTING FIXTURES" at bounding box center [882, 438] width 373 height 14
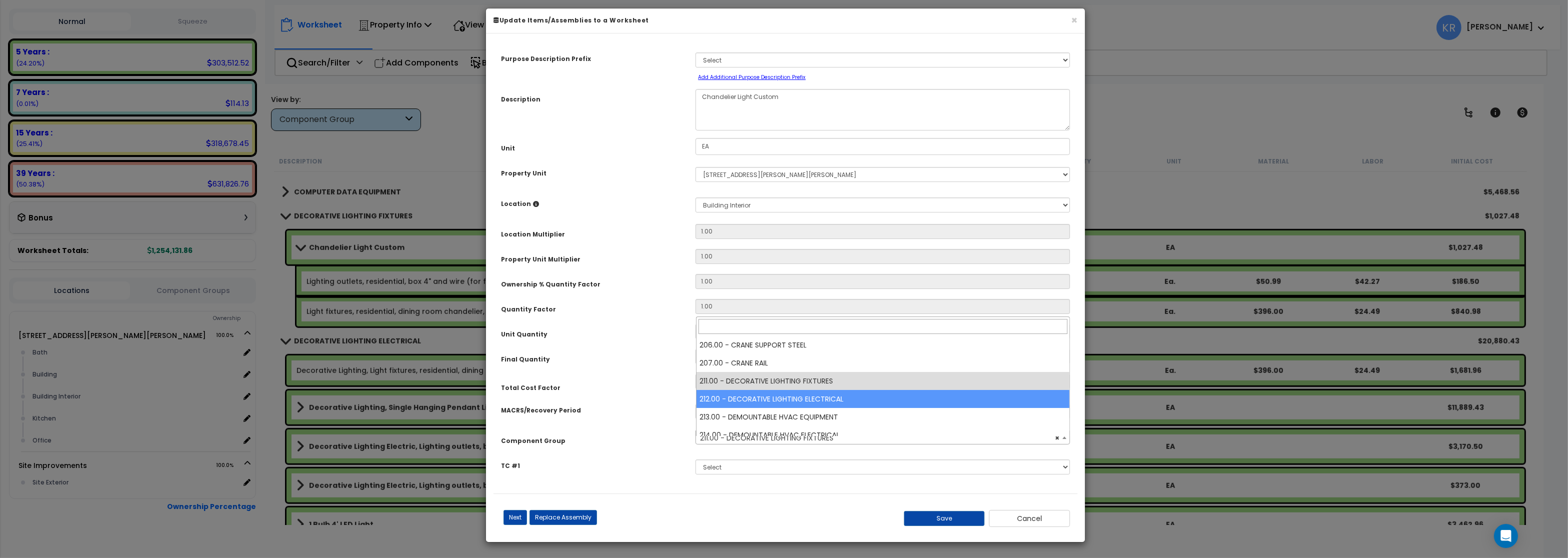
select select "57020"
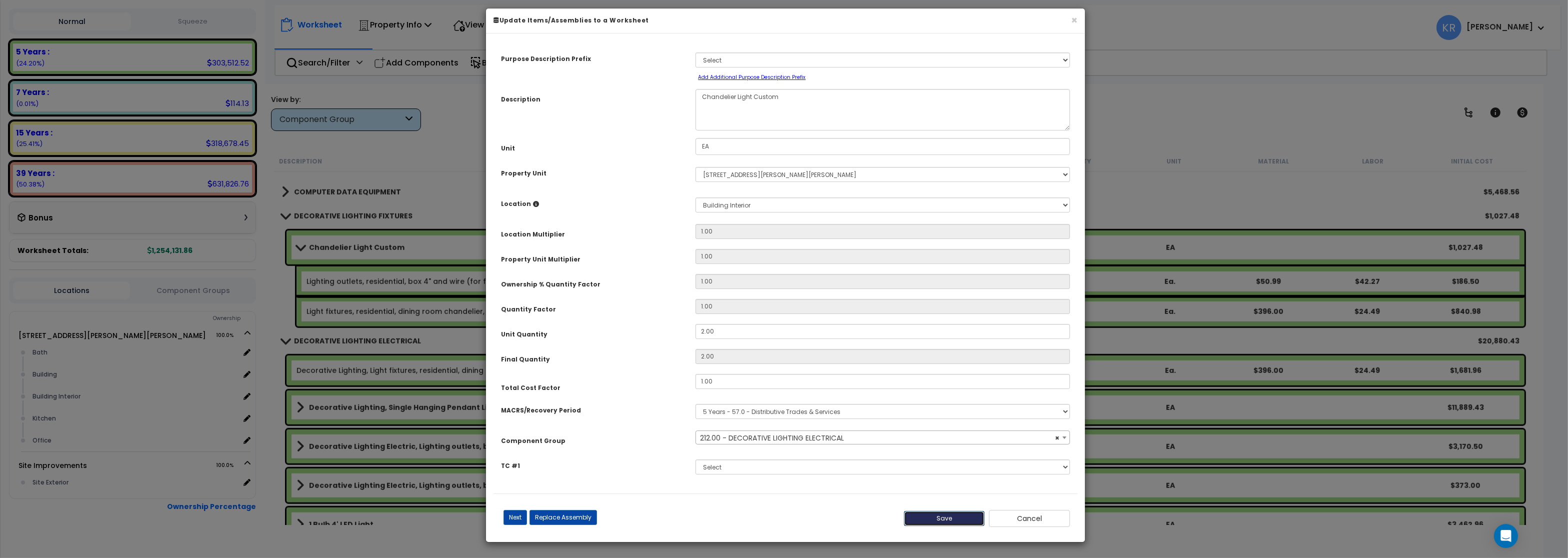
click at [929, 523] on button "Save" at bounding box center [944, 518] width 81 height 15
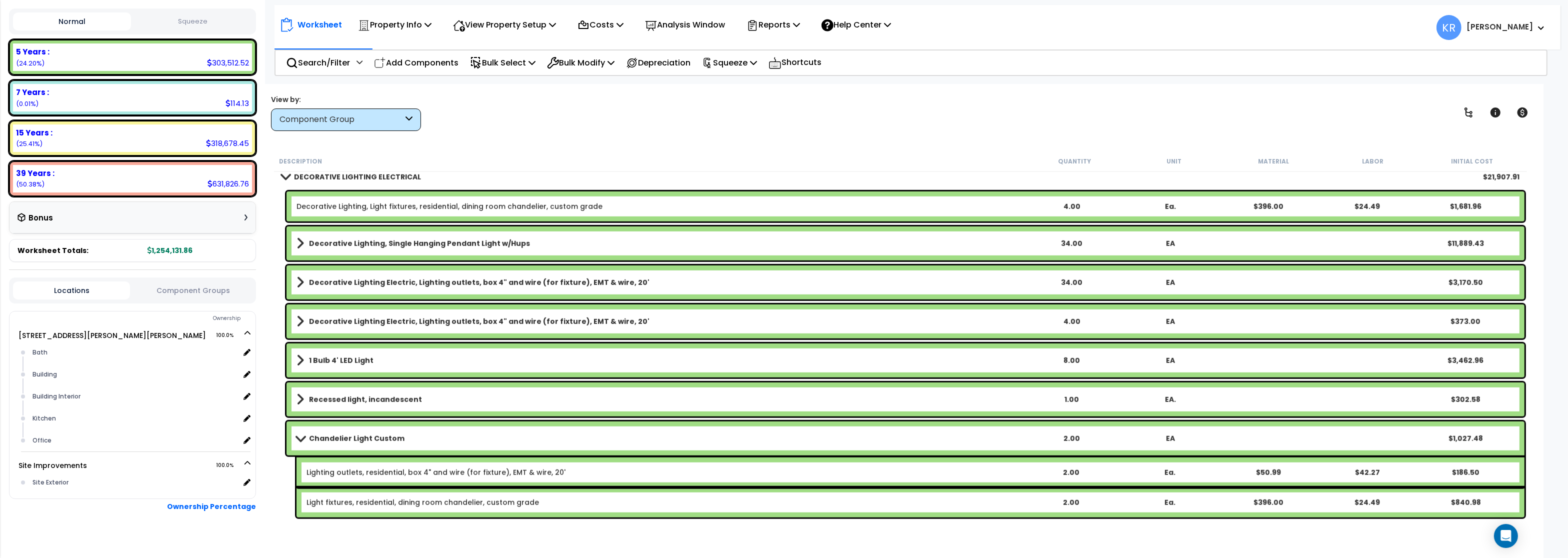
scroll to position [1740, 0]
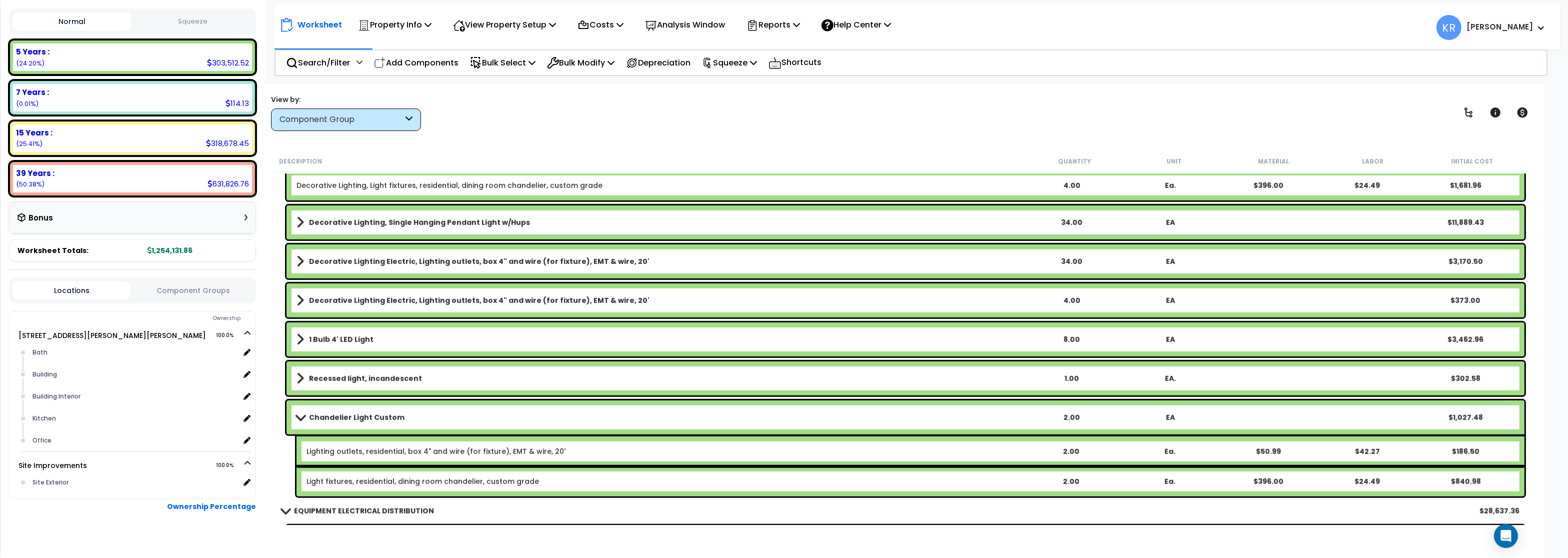
click at [325, 422] on b "Chandelier Light Custom" at bounding box center [357, 417] width 96 height 10
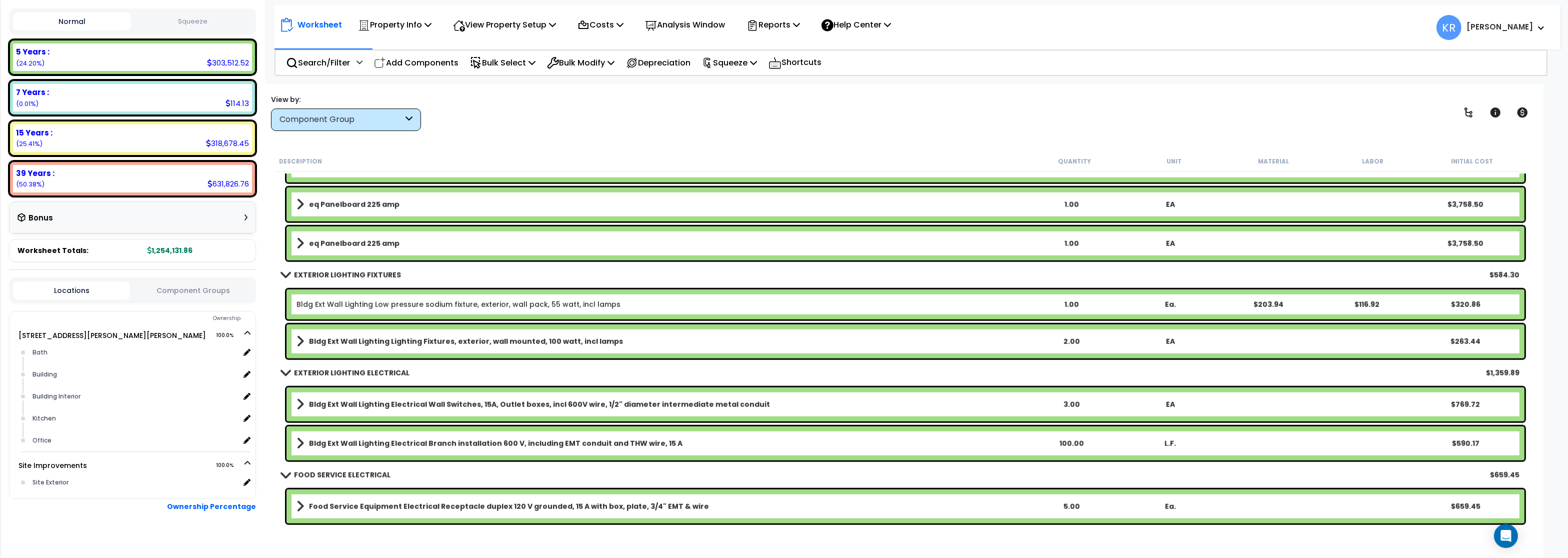
scroll to position [2220, 0]
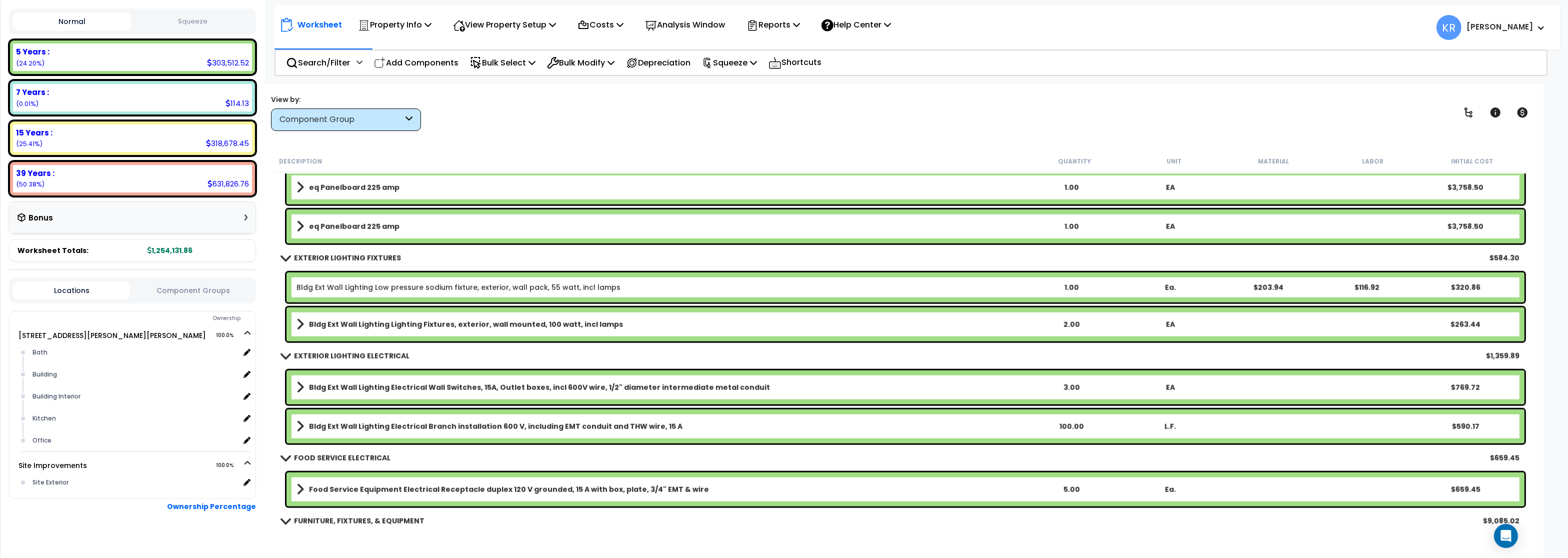
click at [361, 285] on link "Bldg Ext Wall Lighting Low pressure sodium fixture, exterior, wall pack, 55 wat…" at bounding box center [459, 288] width 324 height 10
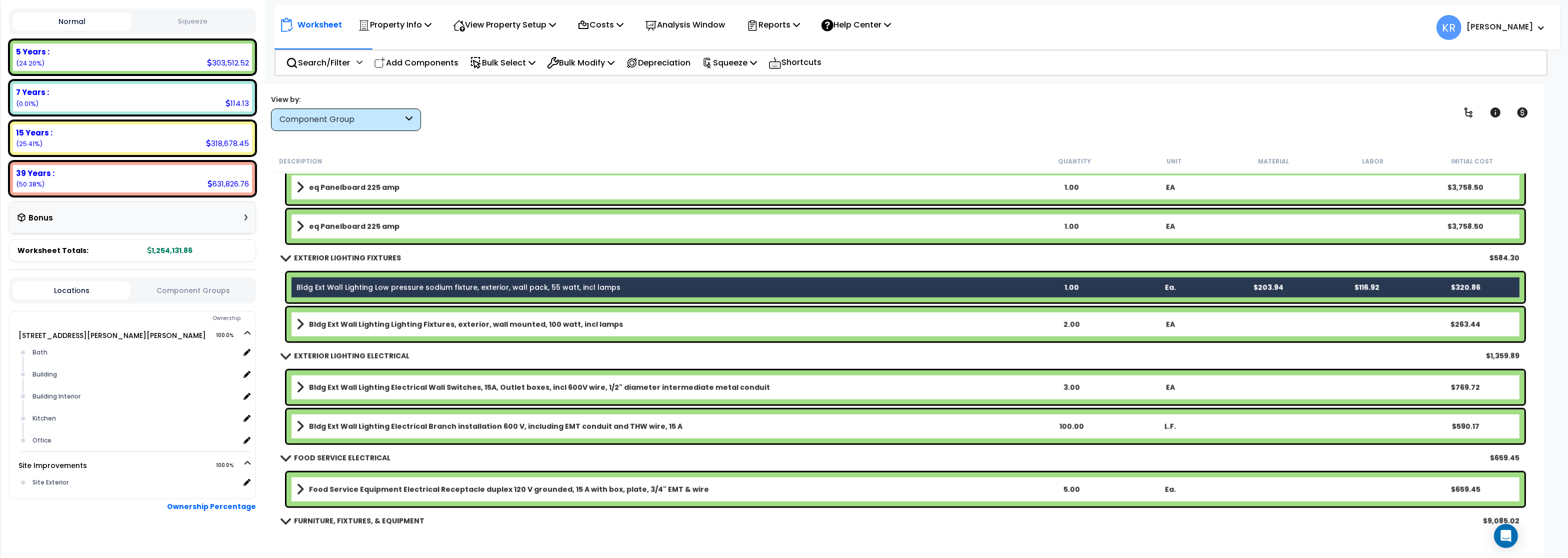
click at [360, 326] on b "Bldg Ext Wall Lighting Lighting Fixtures, exterior, wall mounted, 100 watt, inc…" at bounding box center [466, 324] width 314 height 10
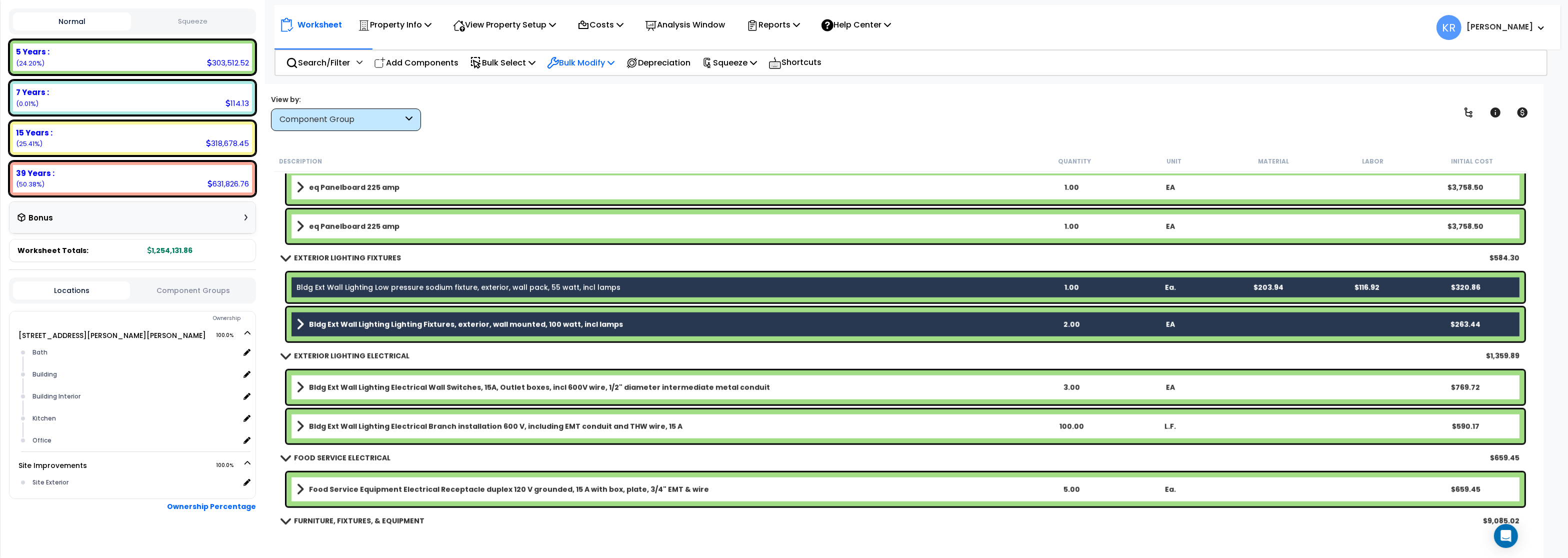
click at [588, 67] on p "Bulk Modify" at bounding box center [580, 62] width 68 height 13
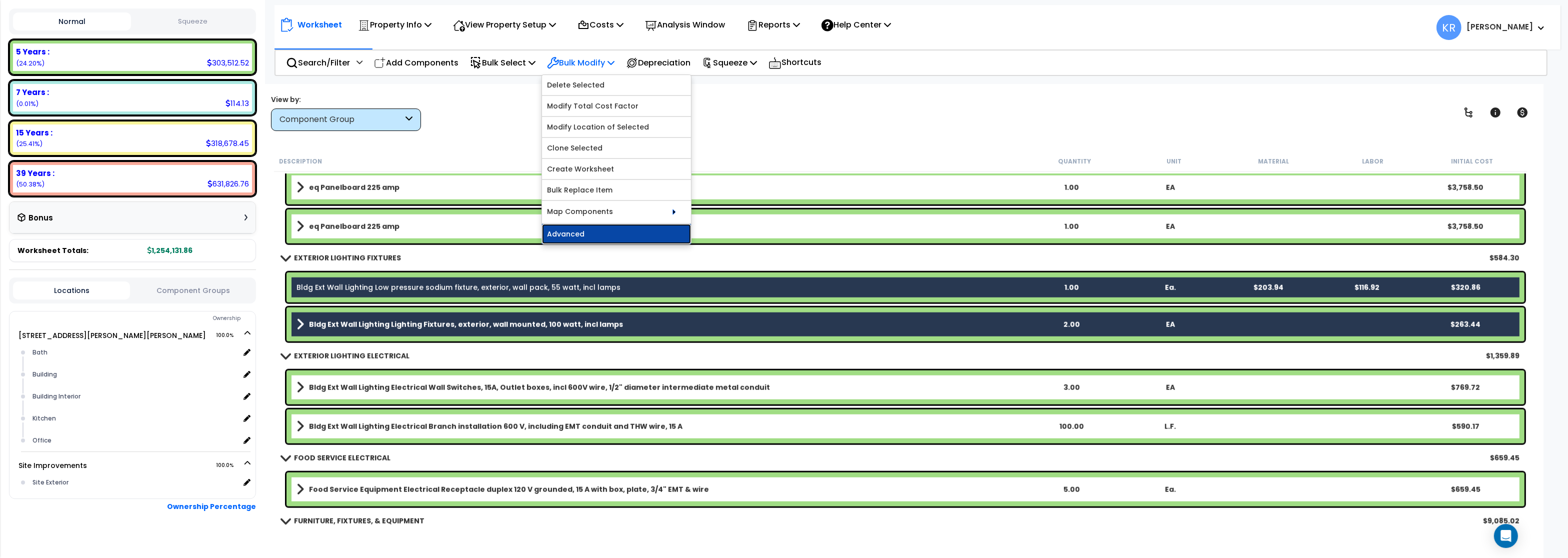
click at [574, 238] on link "Advanced" at bounding box center [616, 235] width 149 height 20
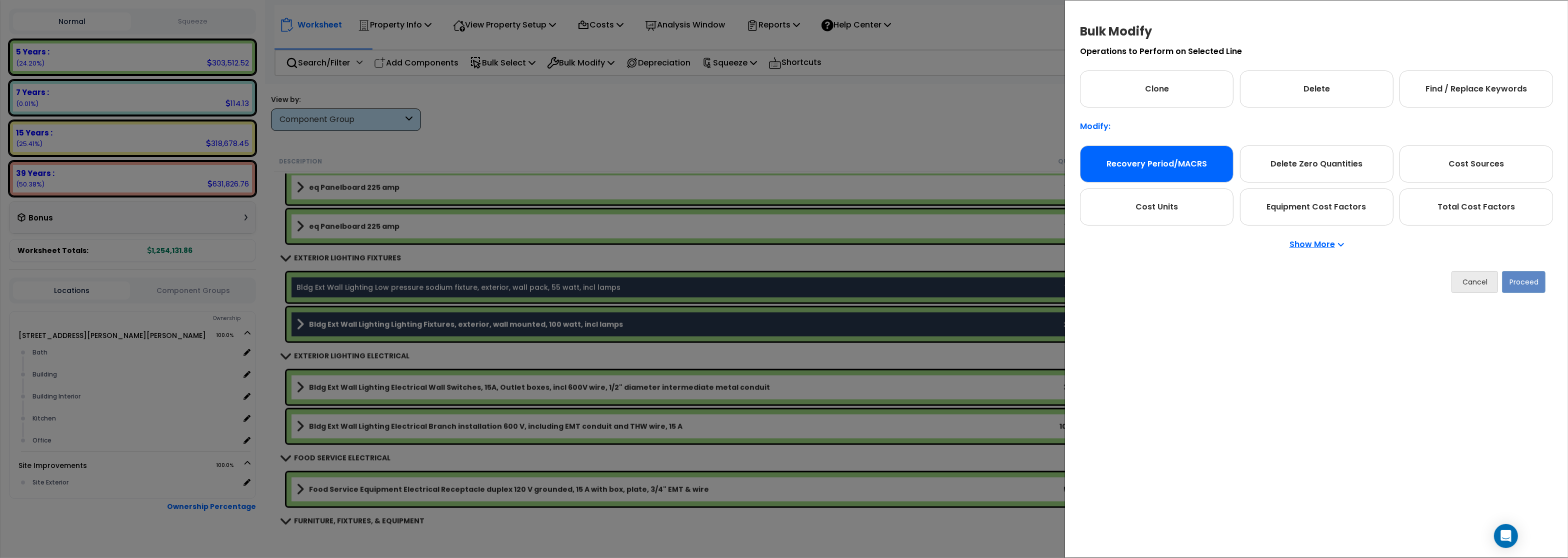
click at [1152, 161] on div "Recovery Period/MACRS" at bounding box center [1156, 164] width 153 height 37
click at [1521, 280] on button "Proceed" at bounding box center [1524, 282] width 44 height 22
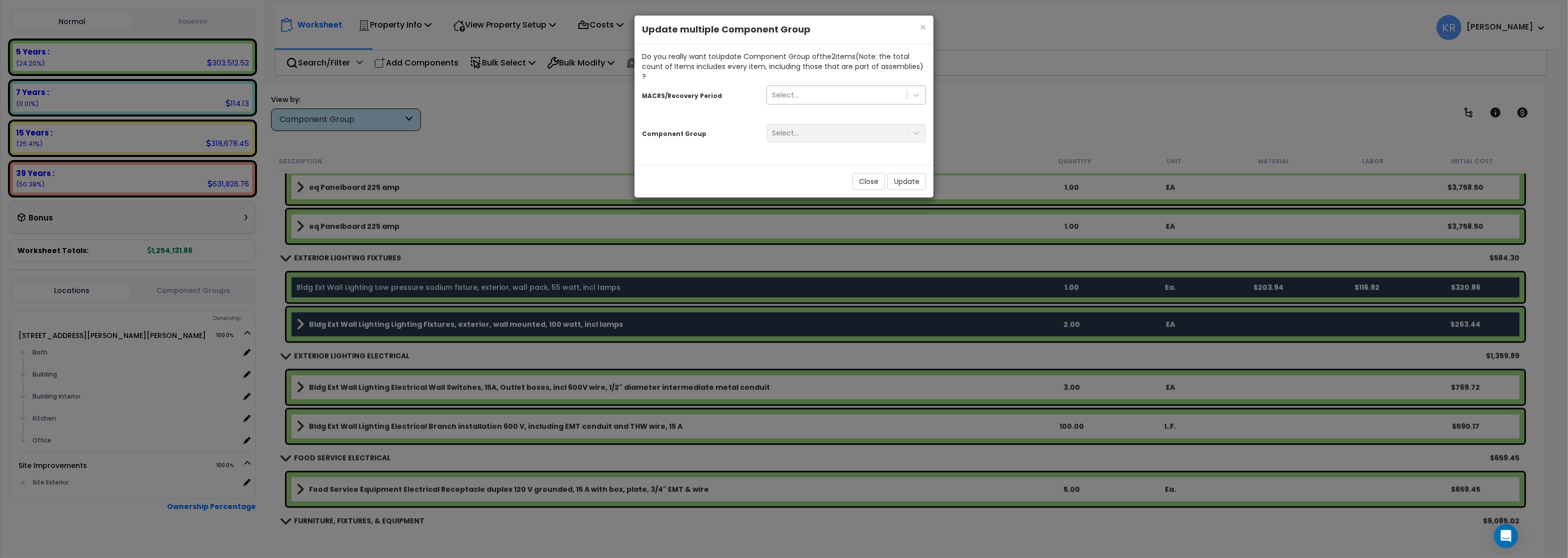
click at [804, 87] on div "Select..." at bounding box center [837, 95] width 140 height 16
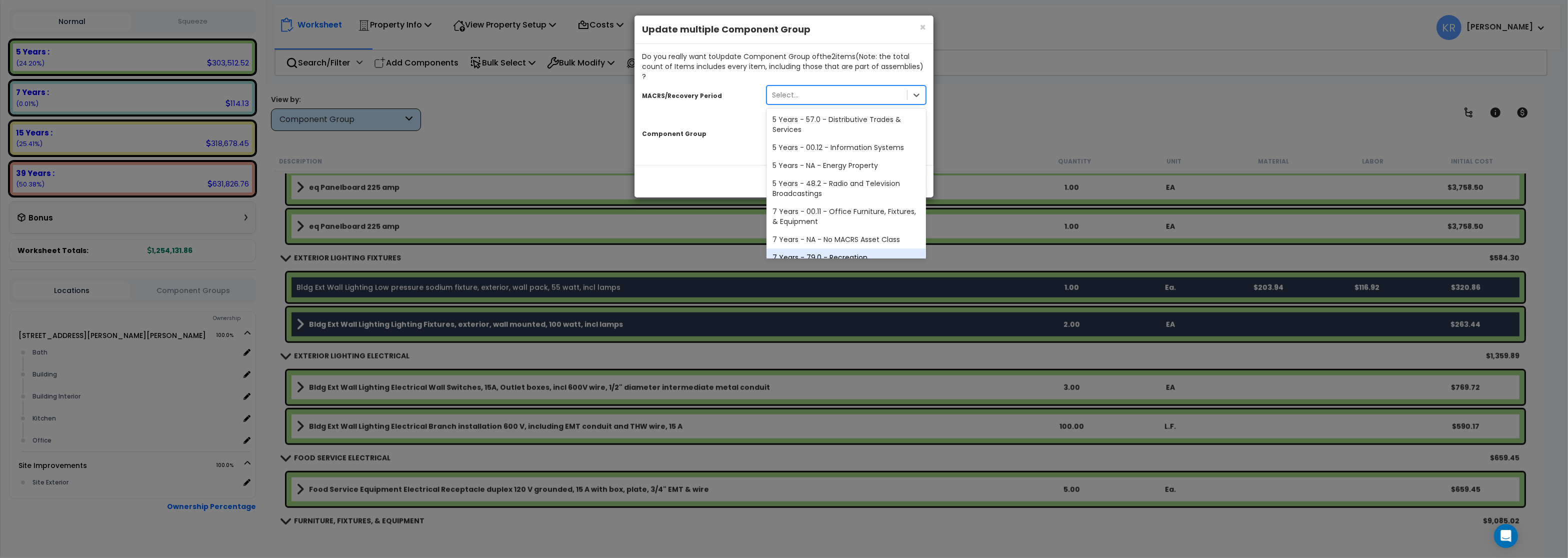
scroll to position [186, 0]
click at [807, 223] on div "39 Years - NA - Long-Life Property" at bounding box center [846, 229] width 160 height 18
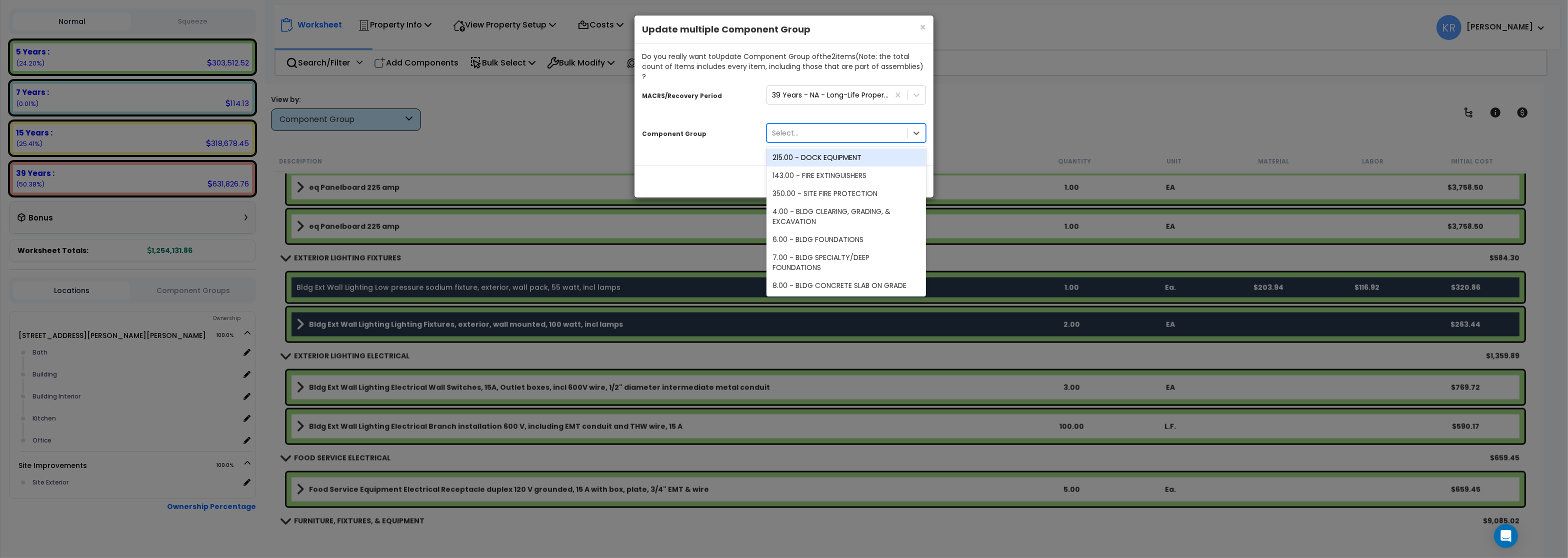
click at [790, 125] on div "Select..." at bounding box center [837, 132] width 140 height 16
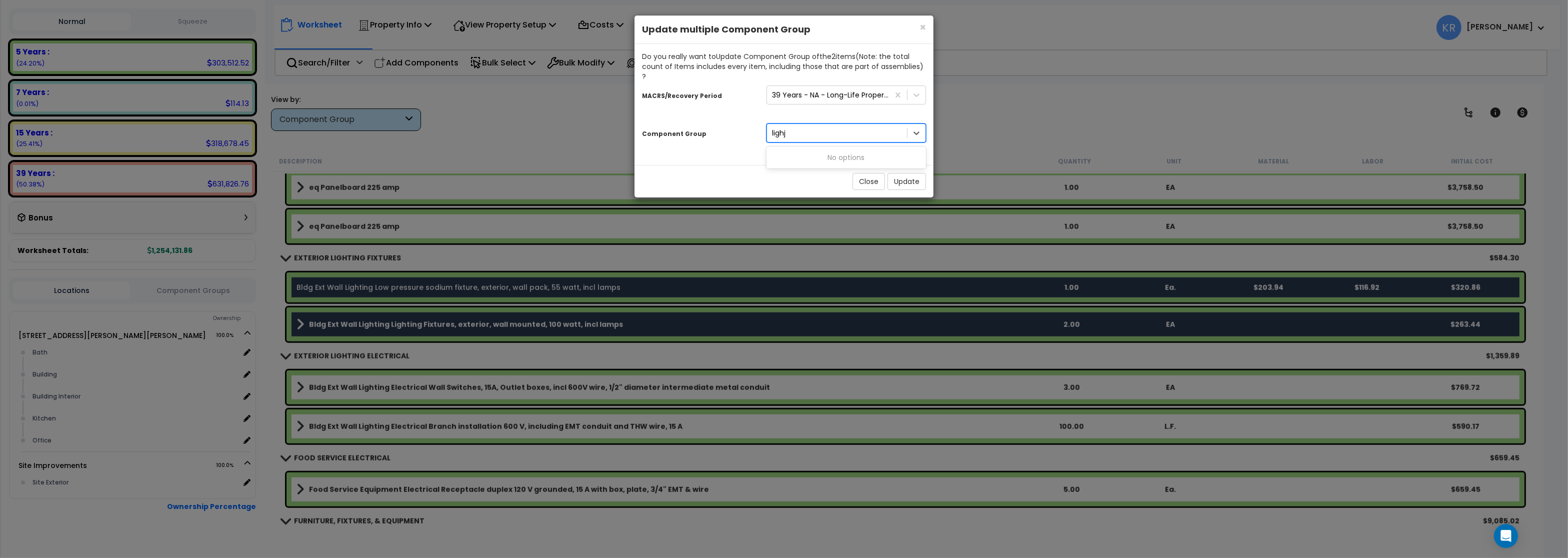
type input "ligh"
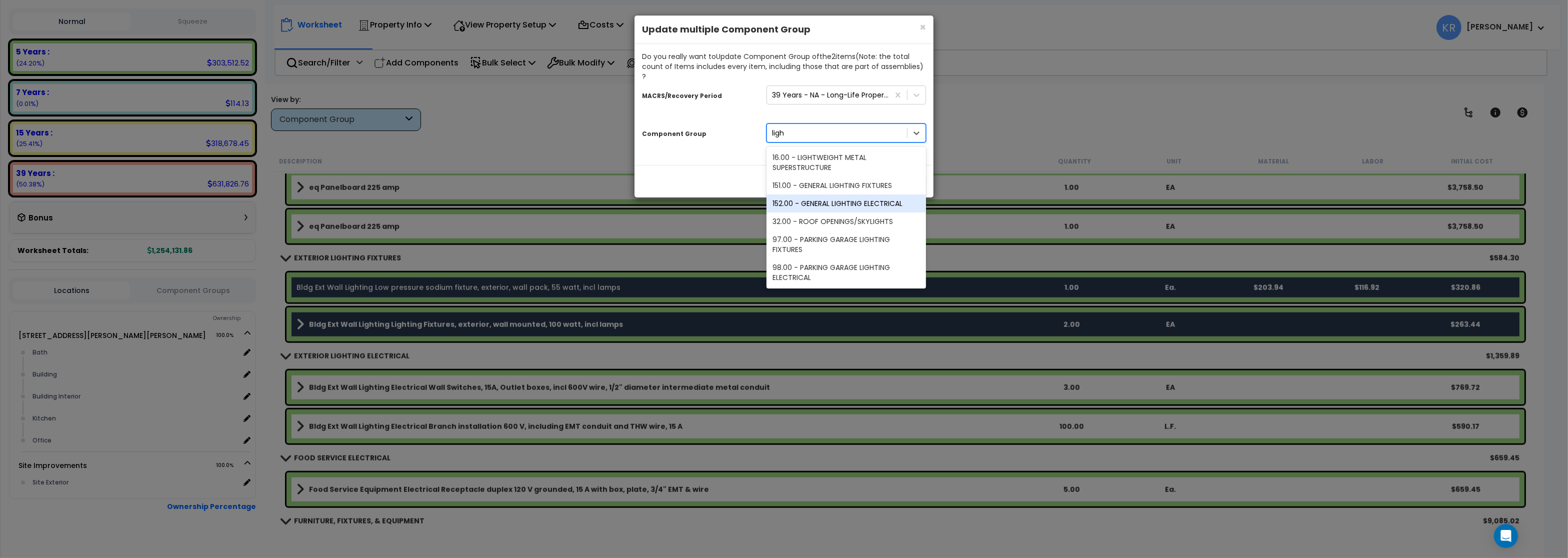
click at [851, 195] on div "152.00 - GENERAL LIGHTING ELECTRICAL" at bounding box center [846, 203] width 160 height 18
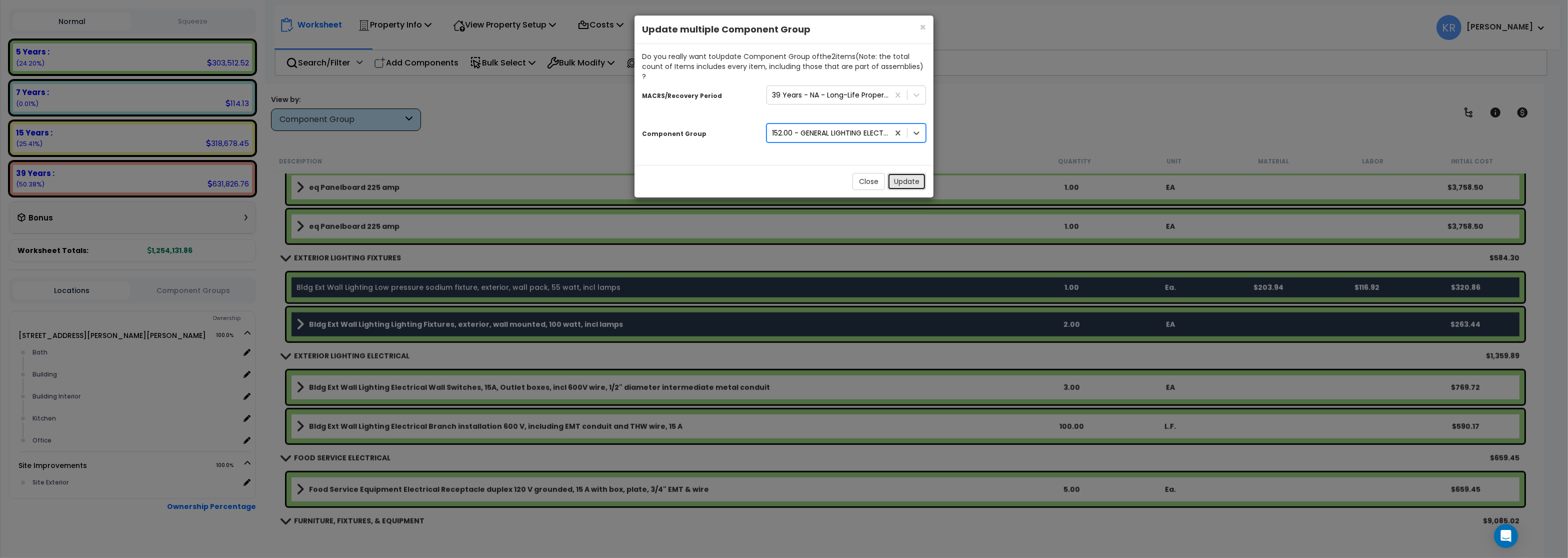
click at [898, 174] on button "Update" at bounding box center [906, 182] width 38 height 17
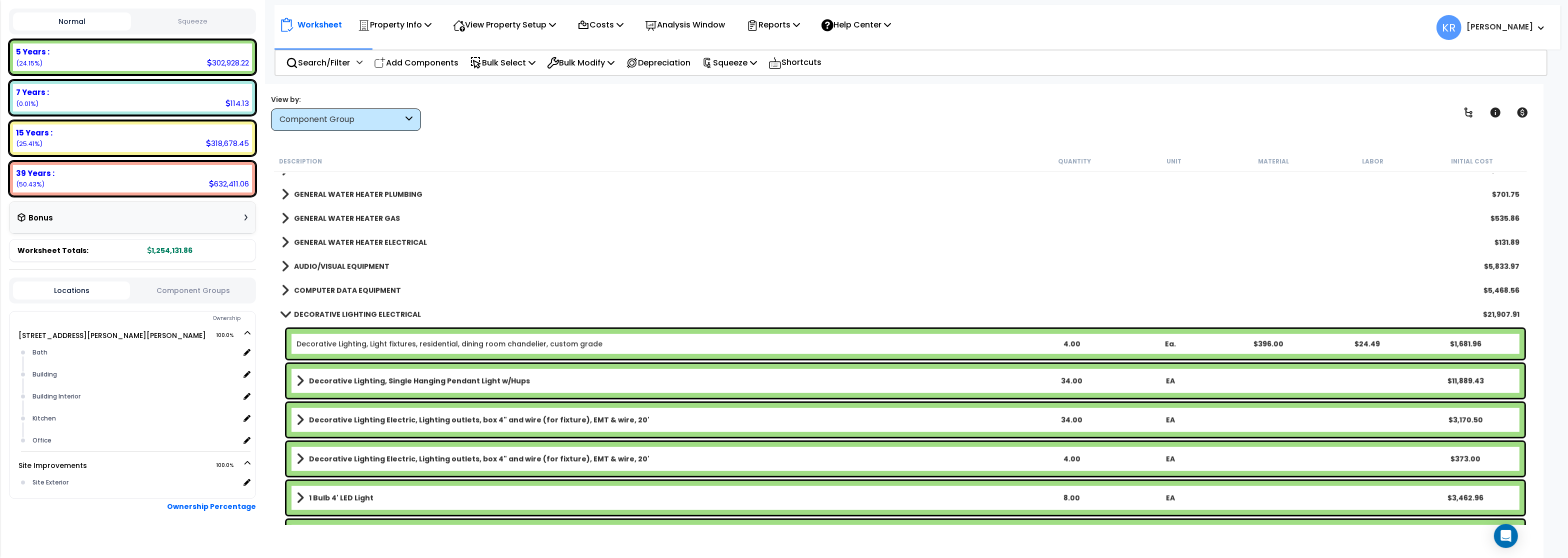
scroll to position [1500, 0]
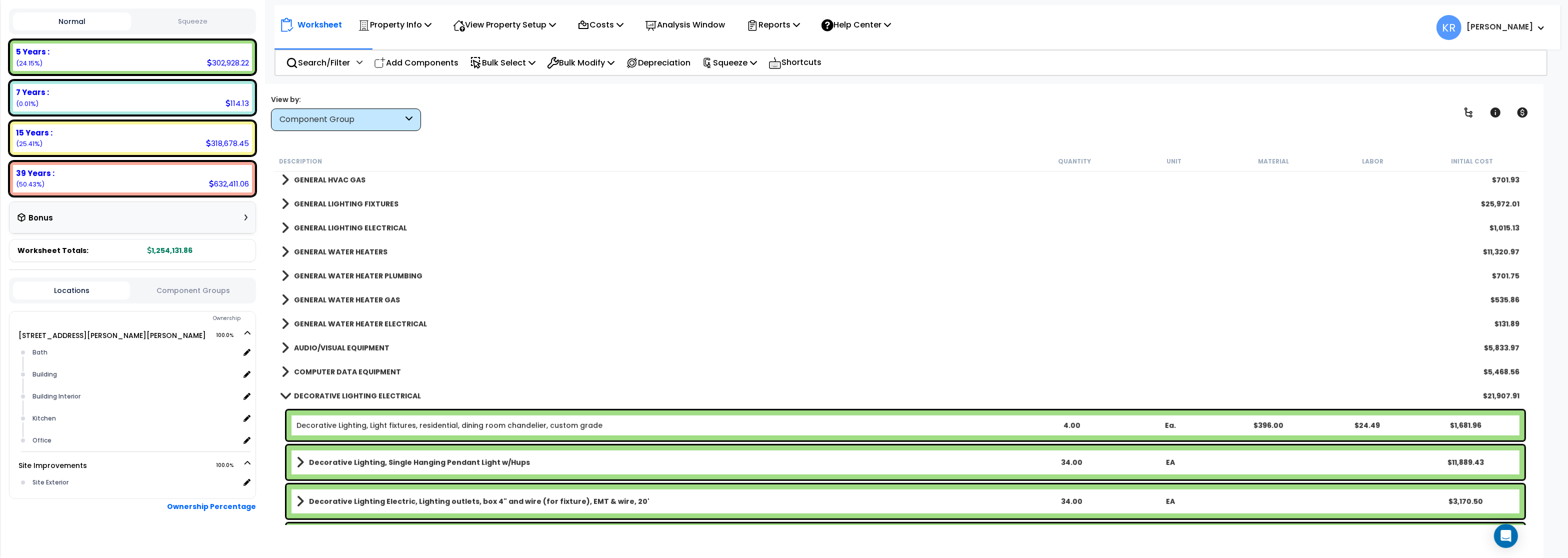
click at [372, 202] on b "GENERAL LIGHTING FIXTURES" at bounding box center [346, 203] width 104 height 10
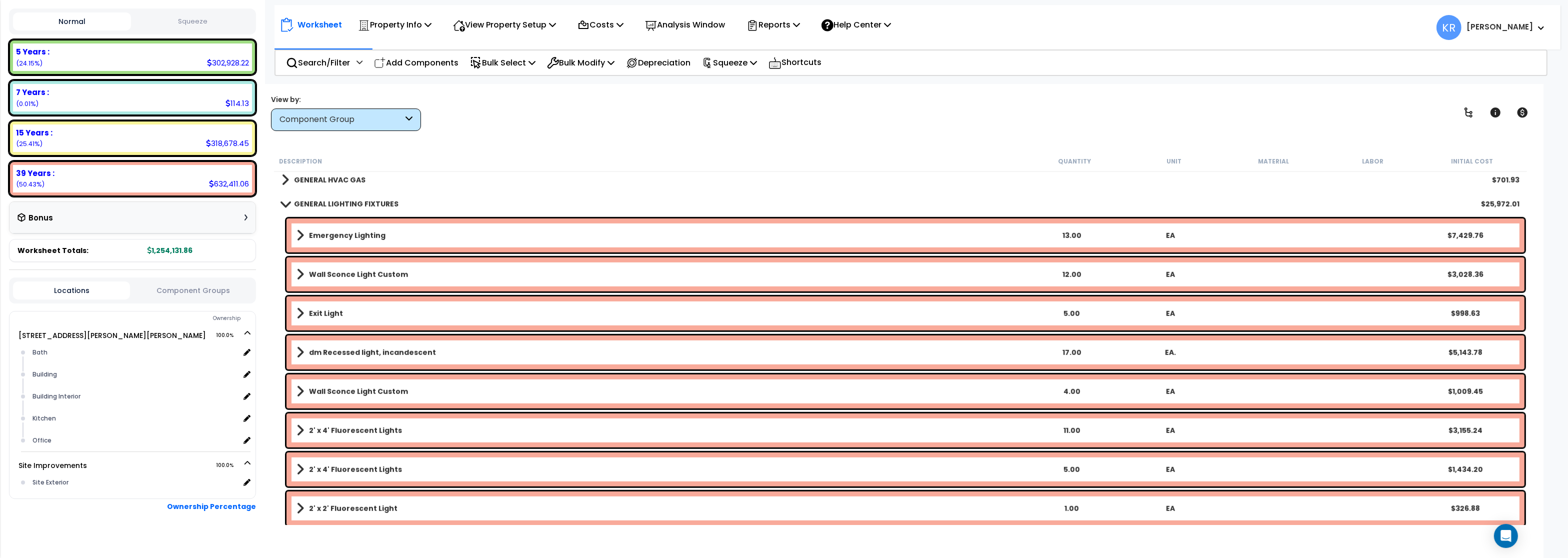
click at [372, 202] on b "GENERAL LIGHTING FIXTURES" at bounding box center [346, 203] width 104 height 10
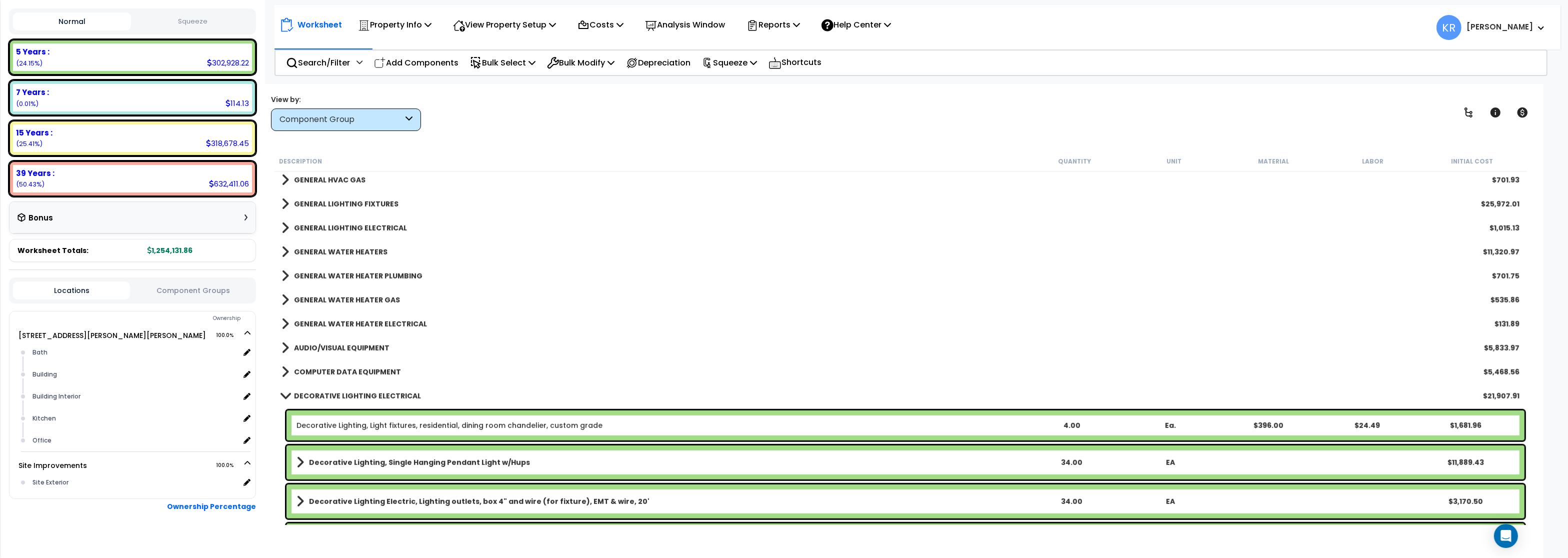
click at [374, 202] on b "GENERAL LIGHTING FIXTURES" at bounding box center [346, 203] width 104 height 10
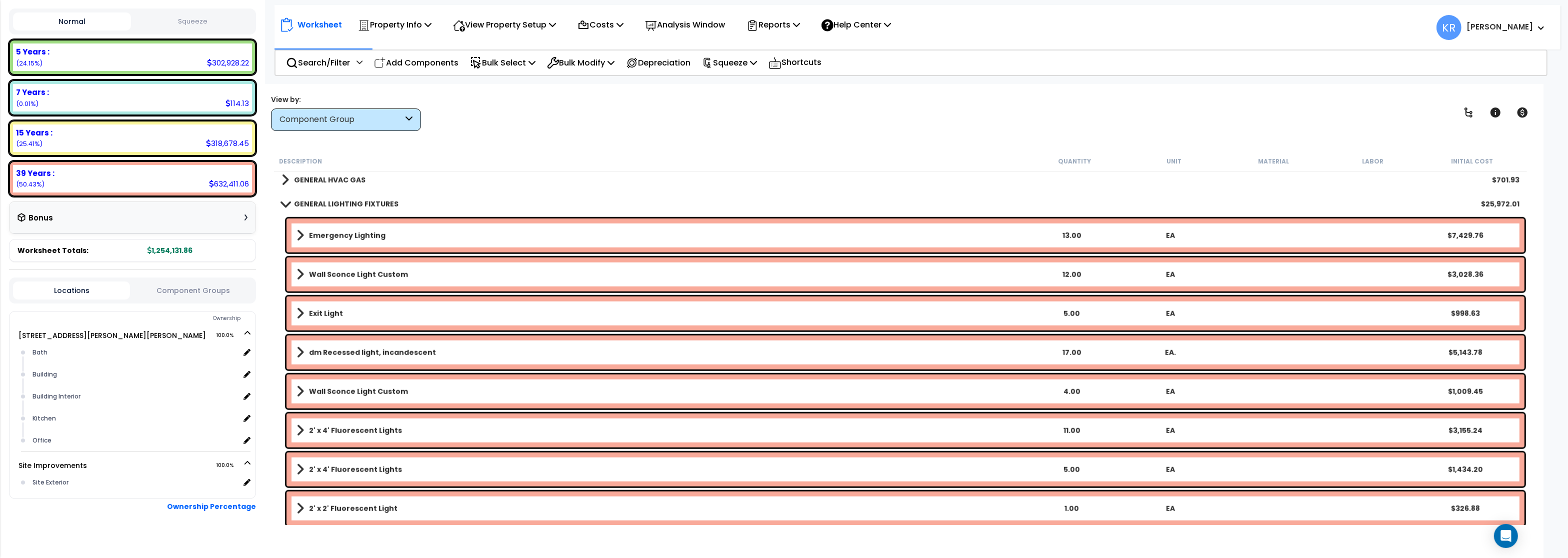
click at [364, 232] on b "Emergency Lighting" at bounding box center [347, 235] width 76 height 10
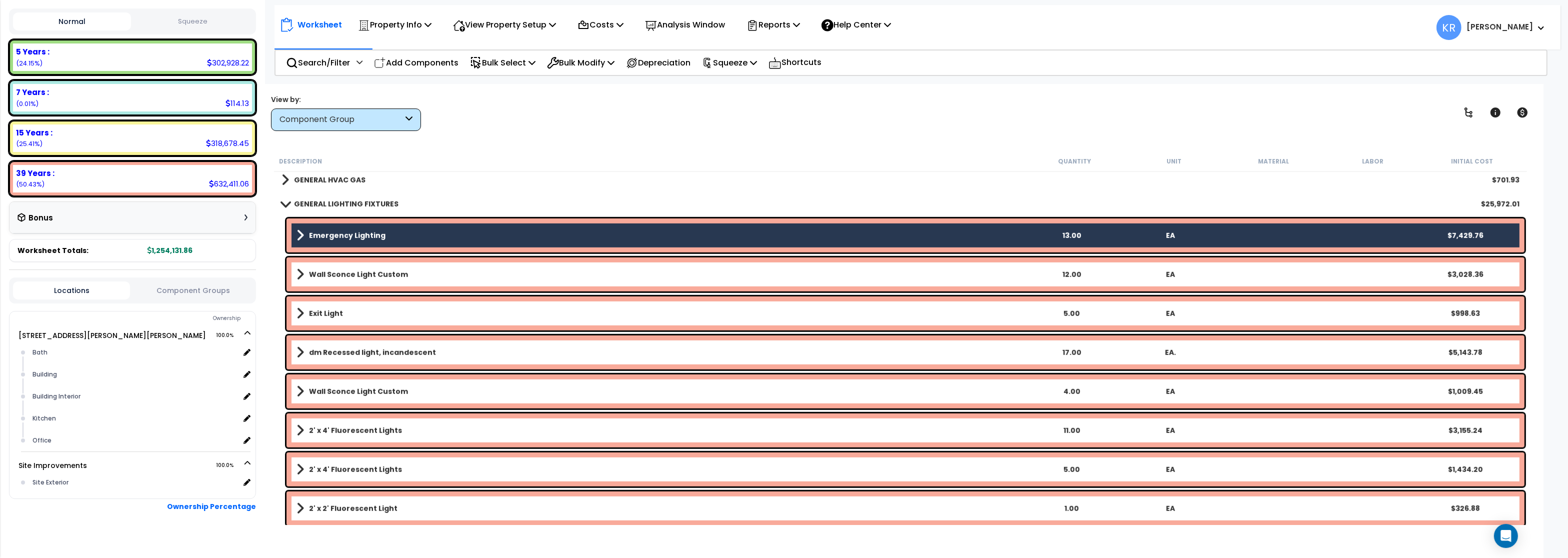
click at [362, 277] on b "Wall Sconce Light Custom" at bounding box center [358, 274] width 99 height 10
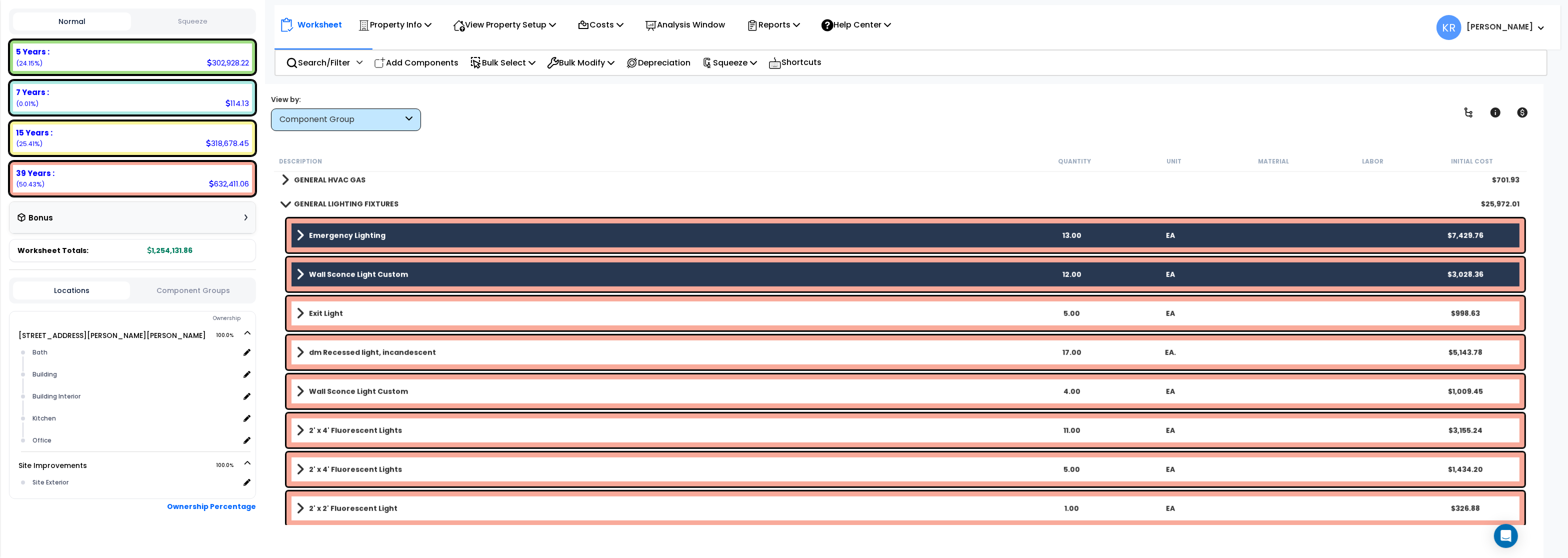
click at [350, 313] on link "Exit Light" at bounding box center [659, 313] width 725 height 14
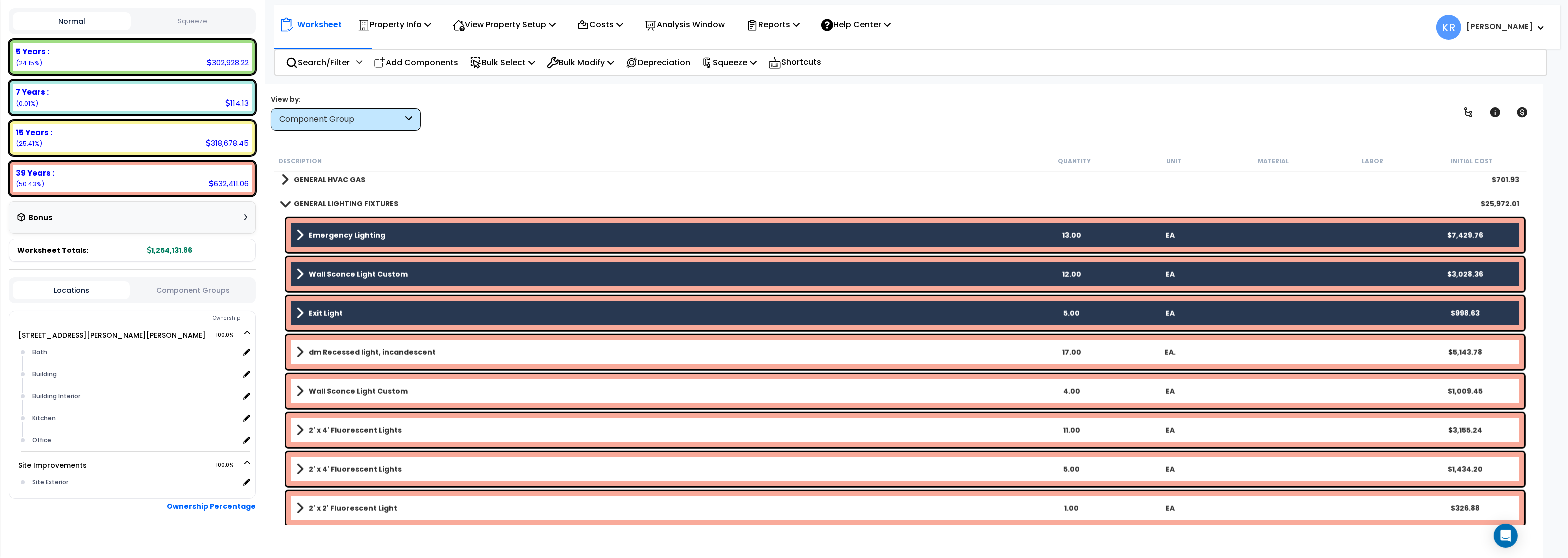
drag, startPoint x: 345, startPoint y: 349, endPoint x: 345, endPoint y: 375, distance: 26.0
click at [347, 349] on b "dm Recessed light, incandescent" at bounding box center [372, 352] width 127 height 10
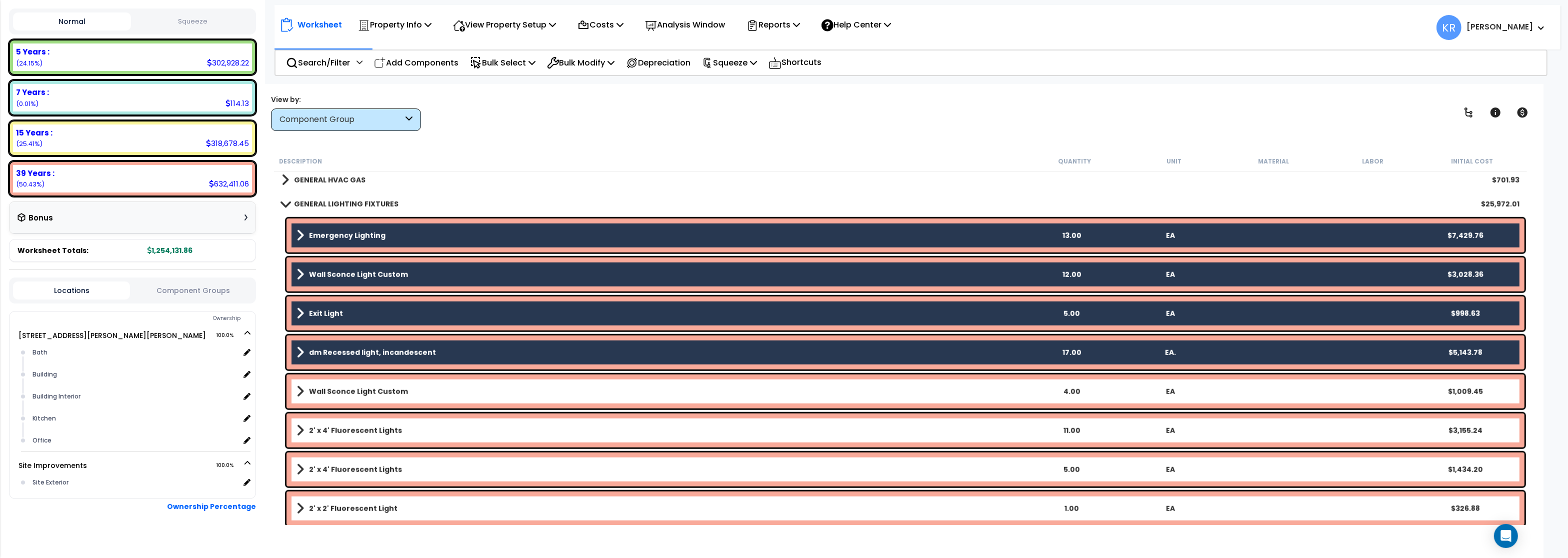
click at [344, 397] on link "Wall Sconce Light Custom" at bounding box center [659, 392] width 725 height 14
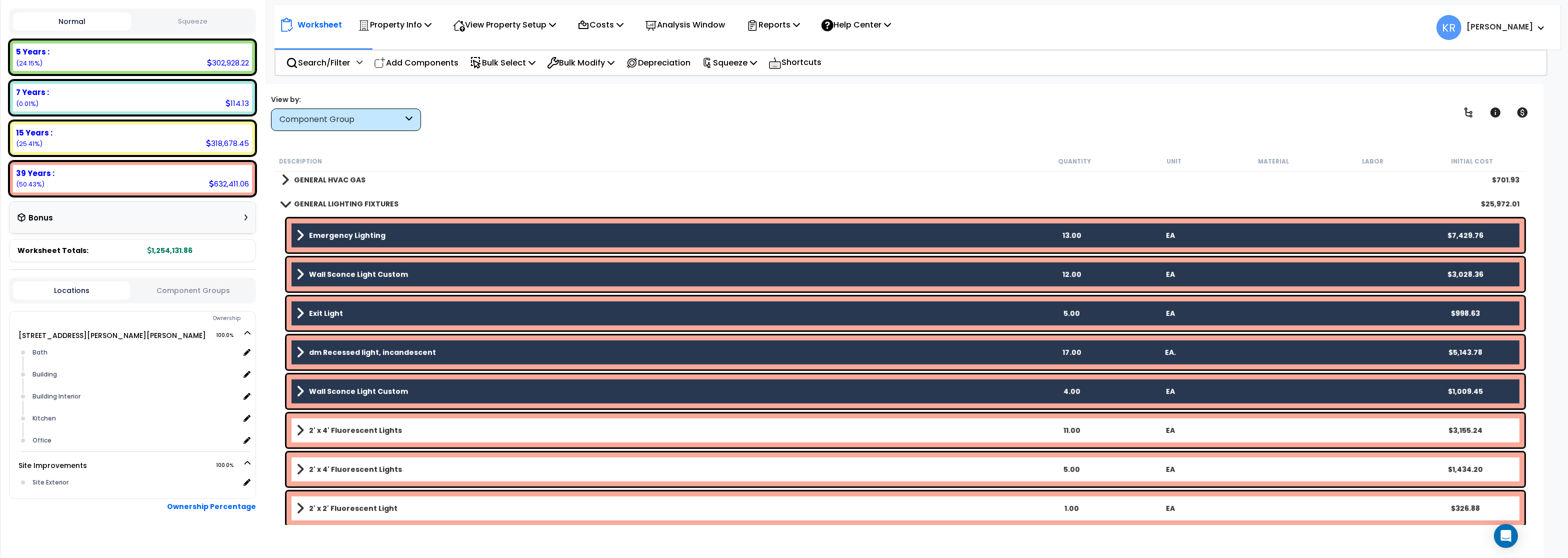
click at [350, 428] on b "2' x 4' Fluorescent Lights" at bounding box center [355, 430] width 93 height 10
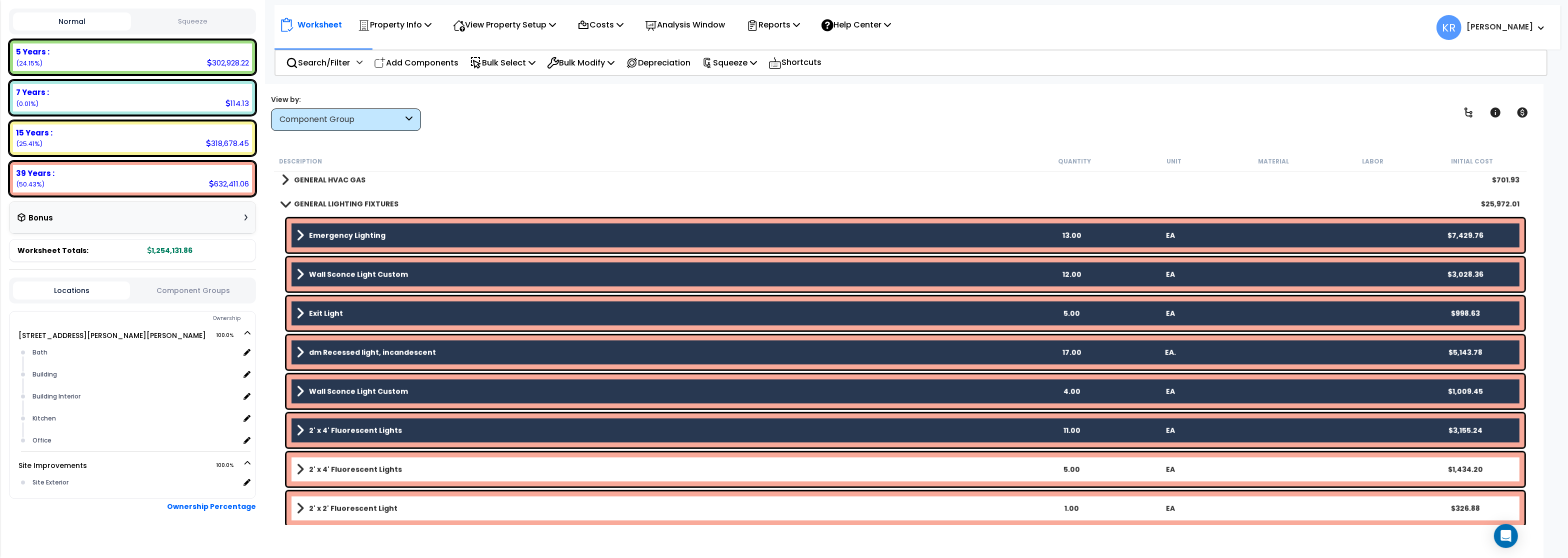
click at [350, 465] on b "2' x 4' Fluorescent Lights" at bounding box center [355, 469] width 93 height 10
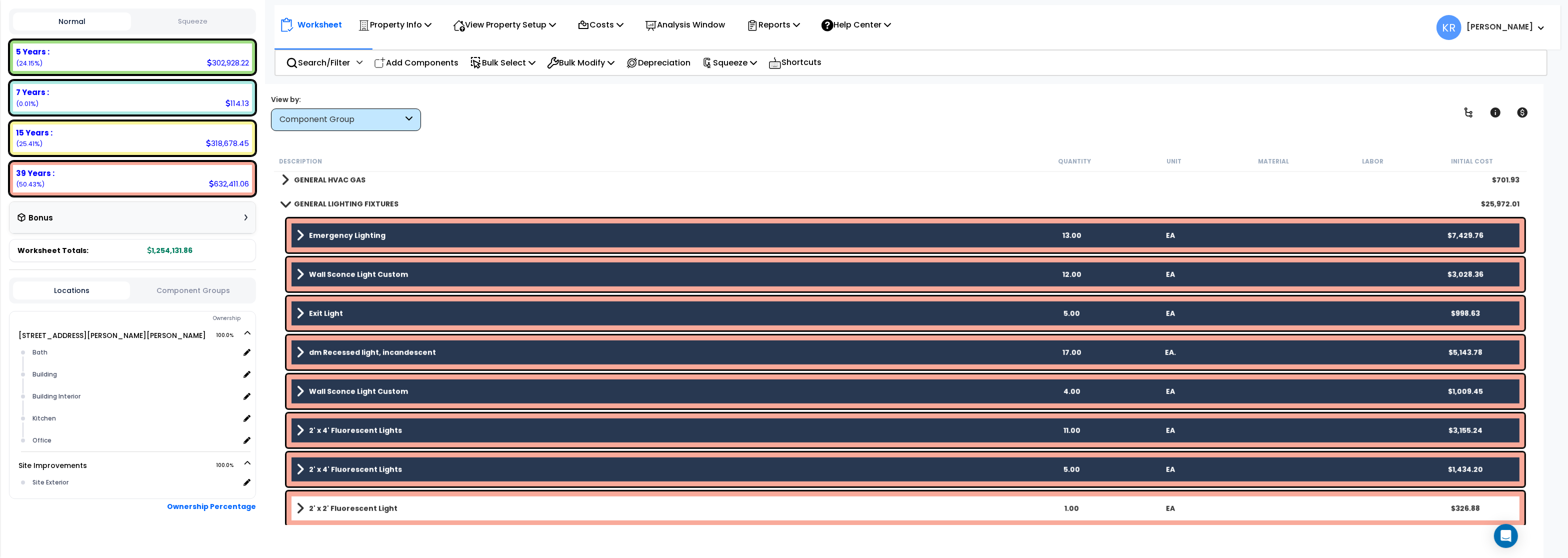
click at [340, 500] on div "2' x 2' Fluorescent Light 1.00 EA $326.88" at bounding box center [905, 509] width 1238 height 34
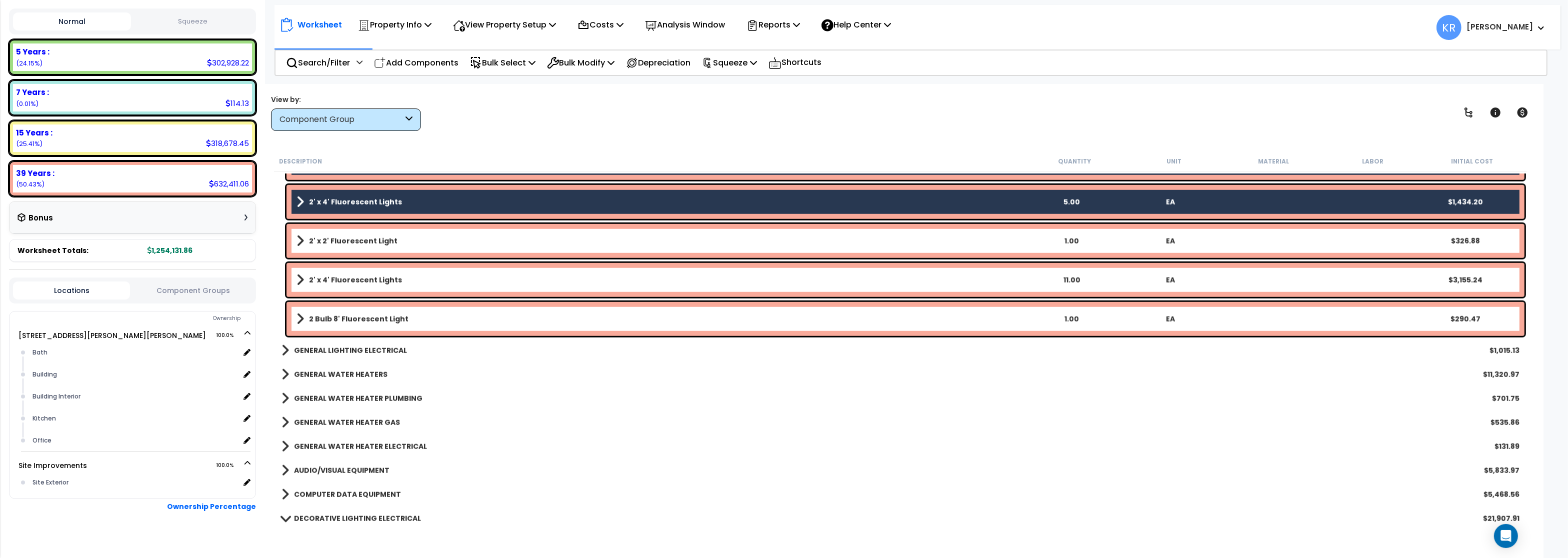
scroll to position [1800, 0]
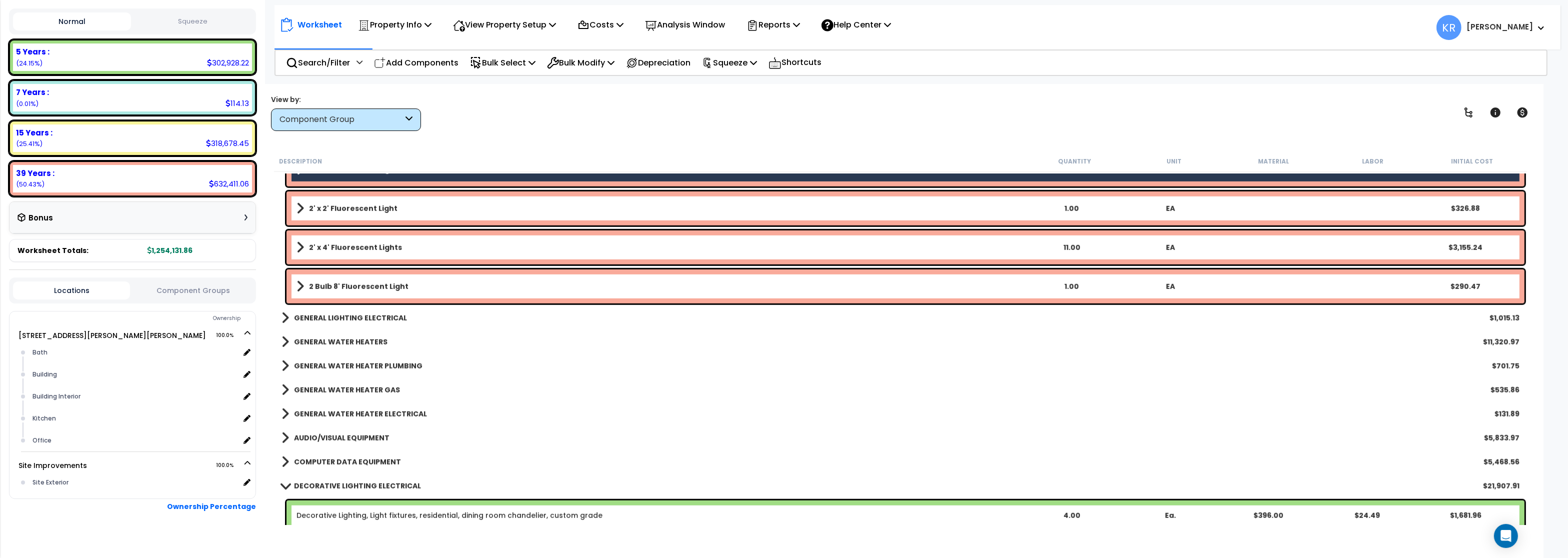
click at [351, 204] on b "2' x 2' Fluorescent Light" at bounding box center [354, 208] width 89 height 10
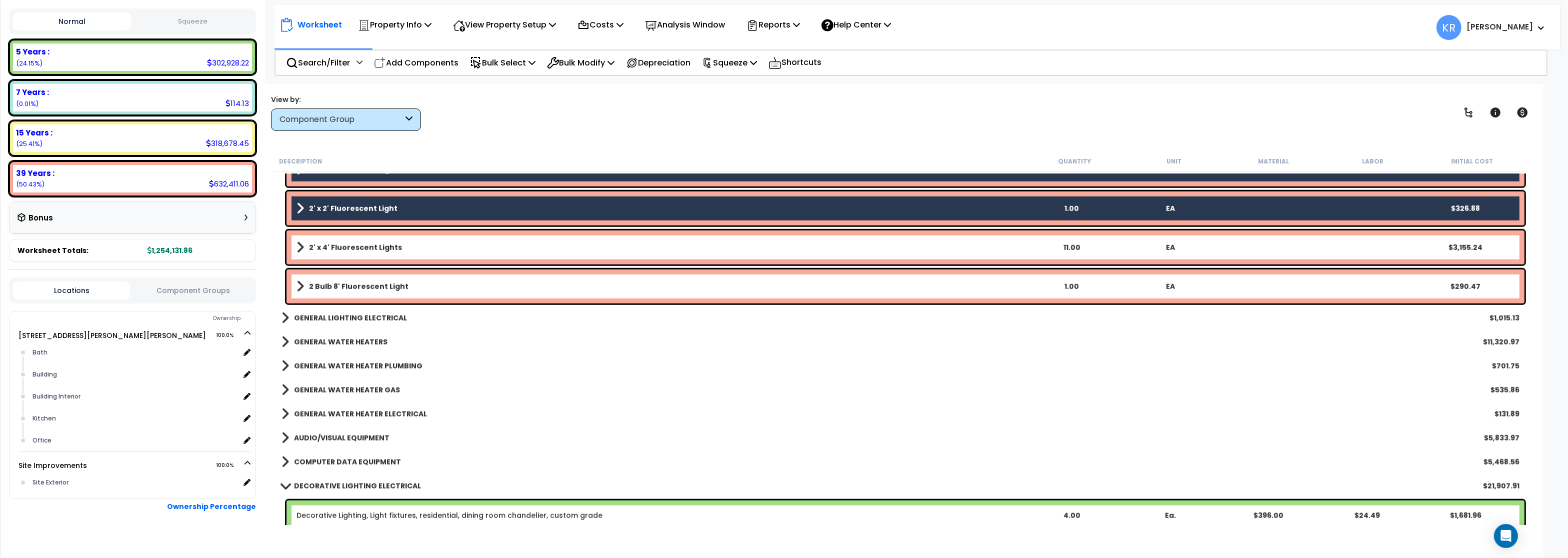
click at [347, 244] on b "2' x 4' Fluorescent Lights" at bounding box center [355, 247] width 93 height 10
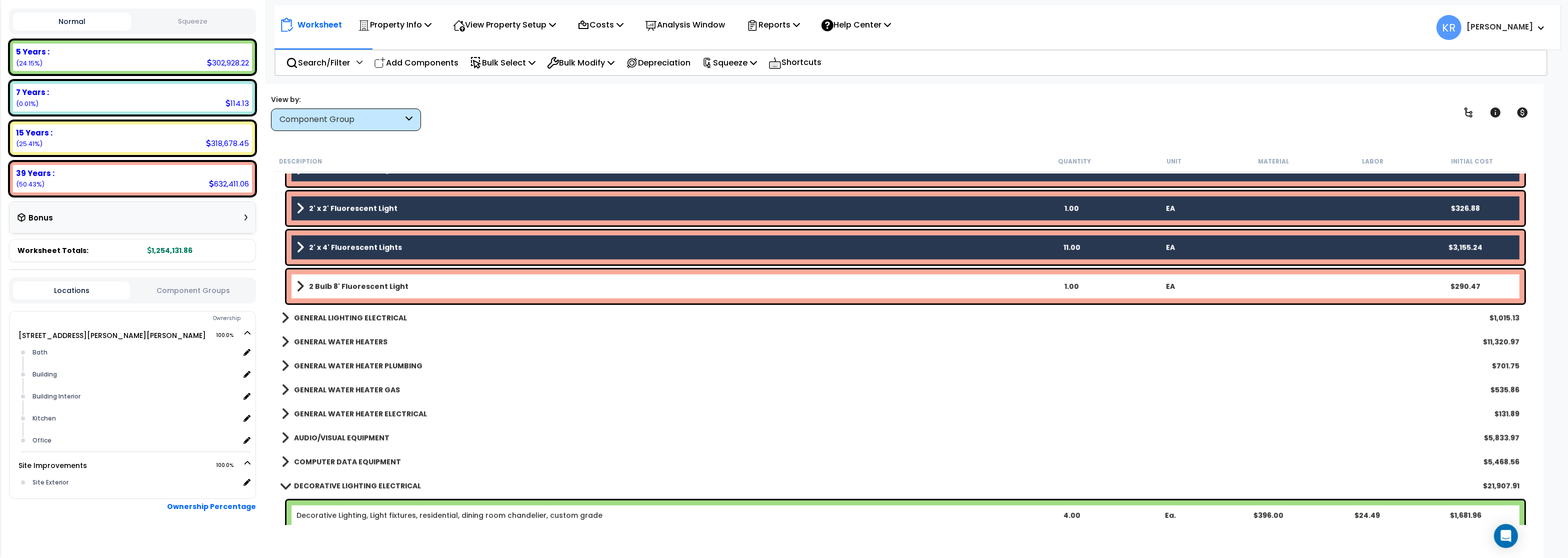
click at [344, 284] on b "2 Bulb 8' Fluorescent Light" at bounding box center [359, 286] width 100 height 10
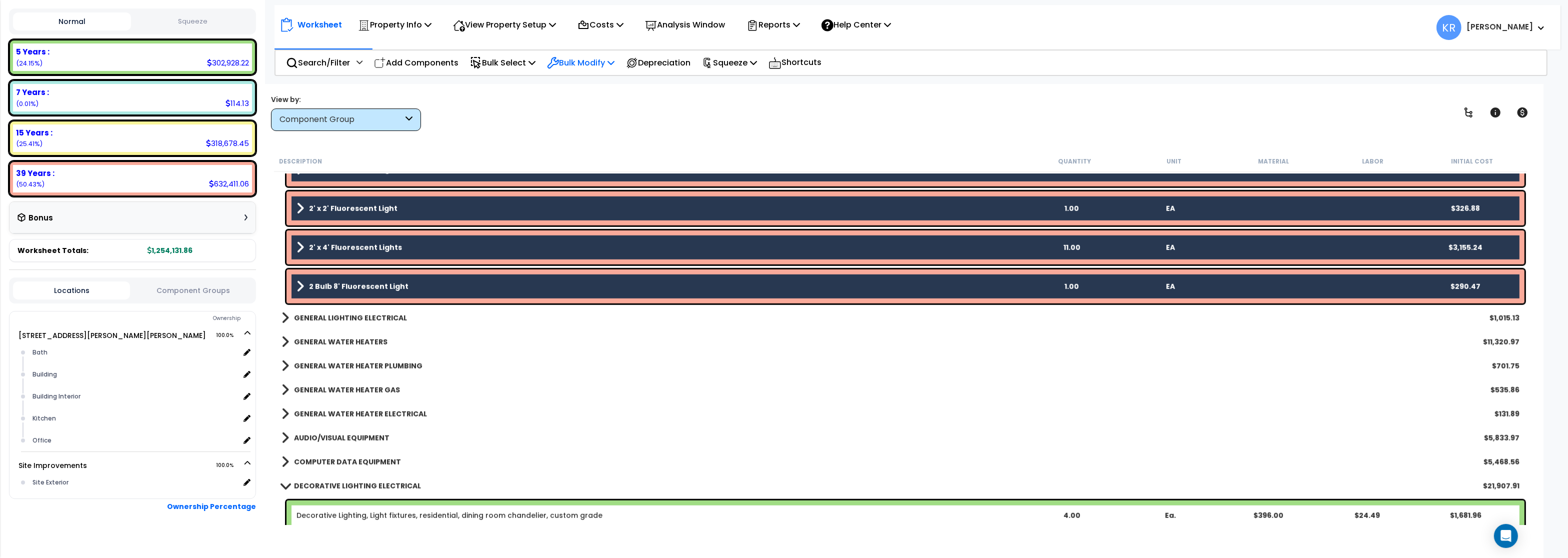
click at [597, 63] on p "Bulk Modify" at bounding box center [580, 62] width 68 height 13
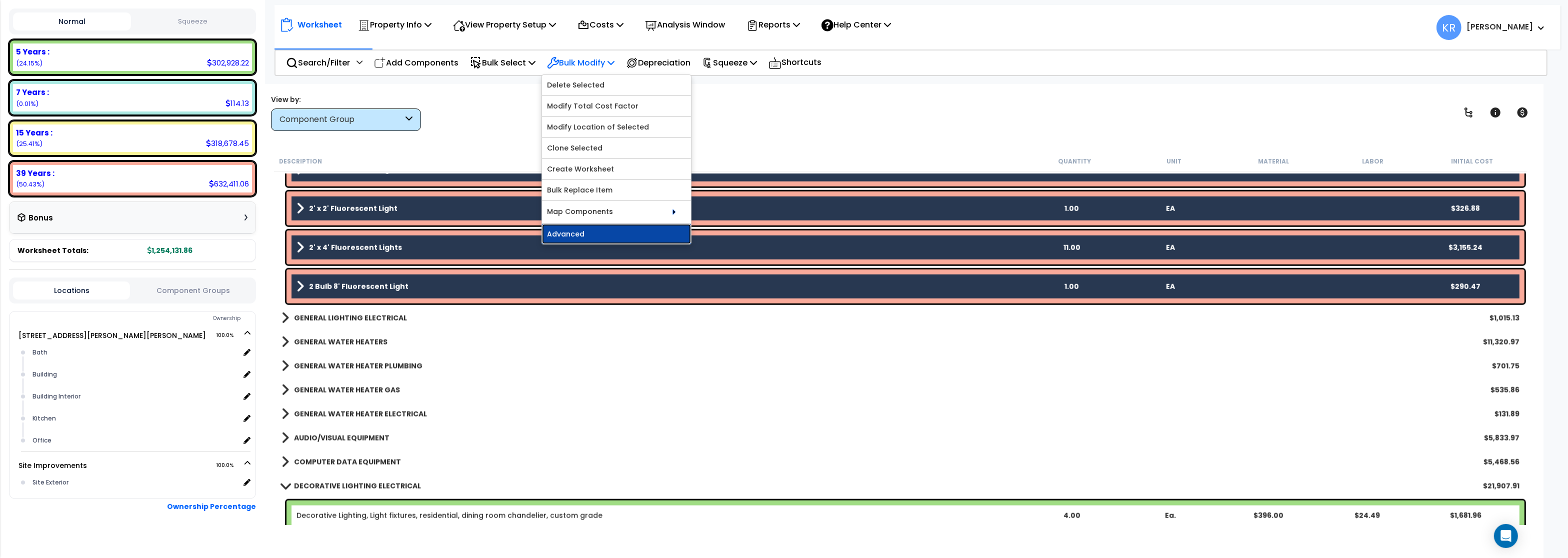
click at [578, 239] on link "Advanced" at bounding box center [616, 235] width 149 height 20
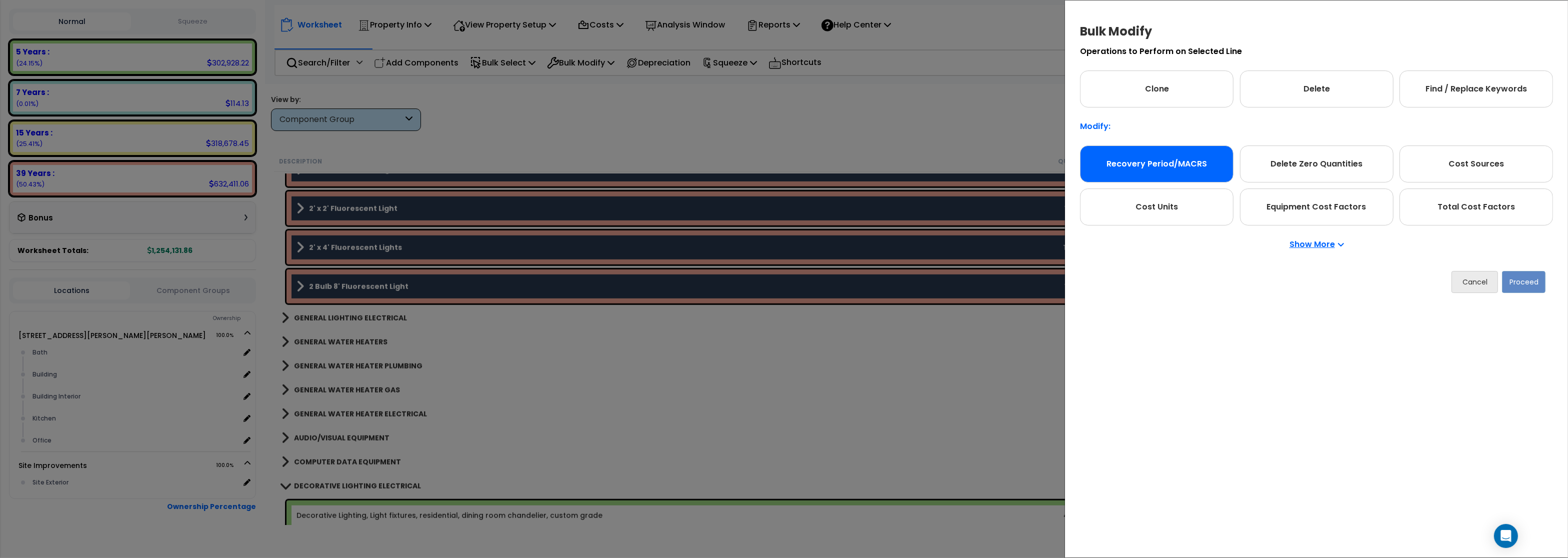
click at [1166, 160] on div "Recovery Period/MACRS" at bounding box center [1156, 164] width 153 height 37
click at [1527, 281] on button "Proceed" at bounding box center [1524, 282] width 44 height 22
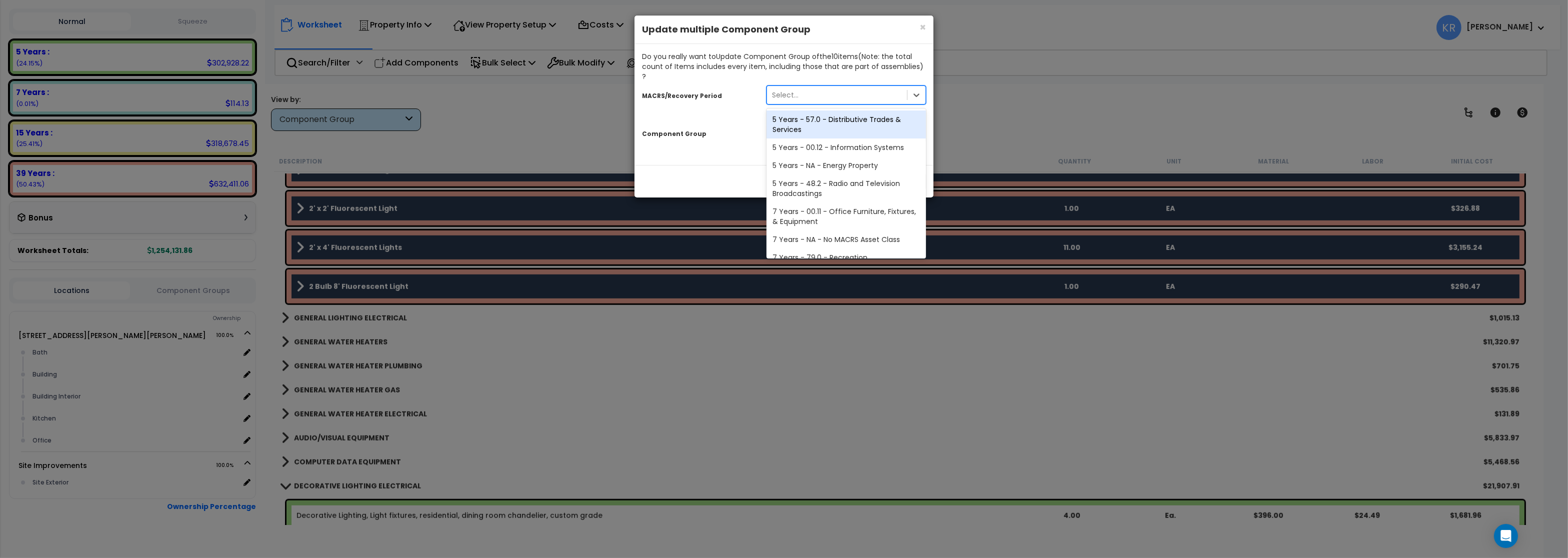
click at [809, 87] on div "Select..." at bounding box center [837, 95] width 140 height 16
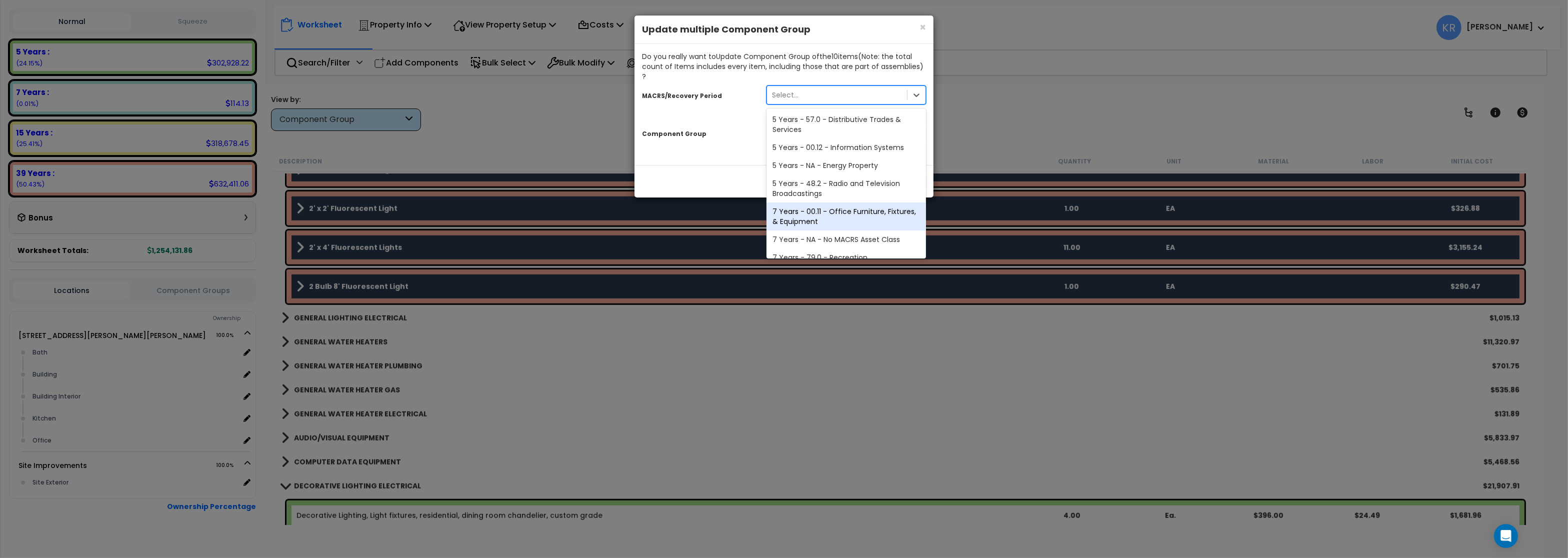
scroll to position [180, 0]
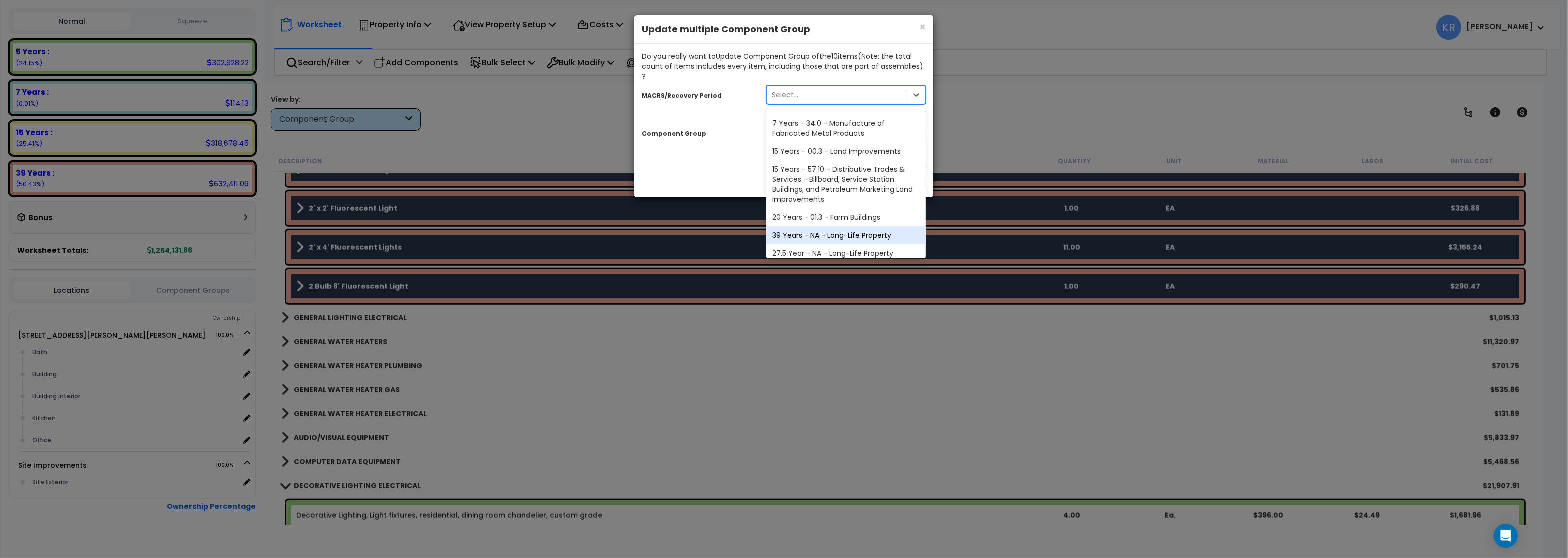
click at [812, 227] on div "39 Years - NA - Long-Life Property" at bounding box center [846, 235] width 160 height 18
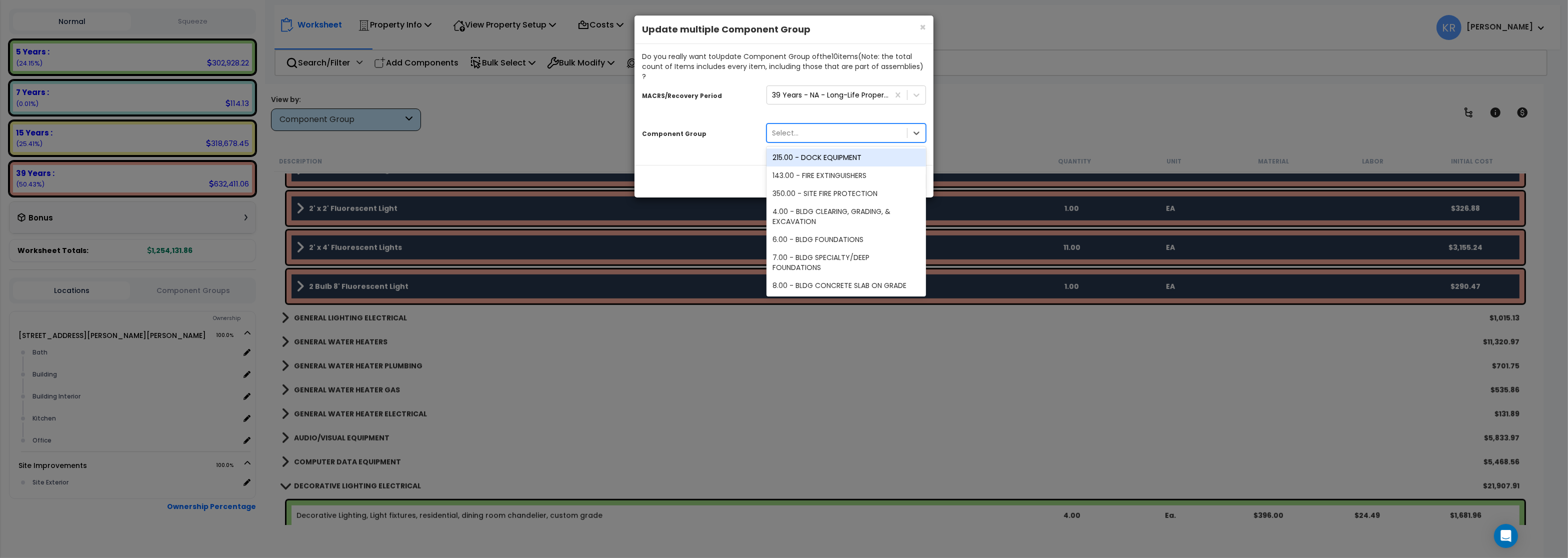
click at [792, 128] on div "Select..." at bounding box center [785, 132] width 26 height 10
type input "general l"
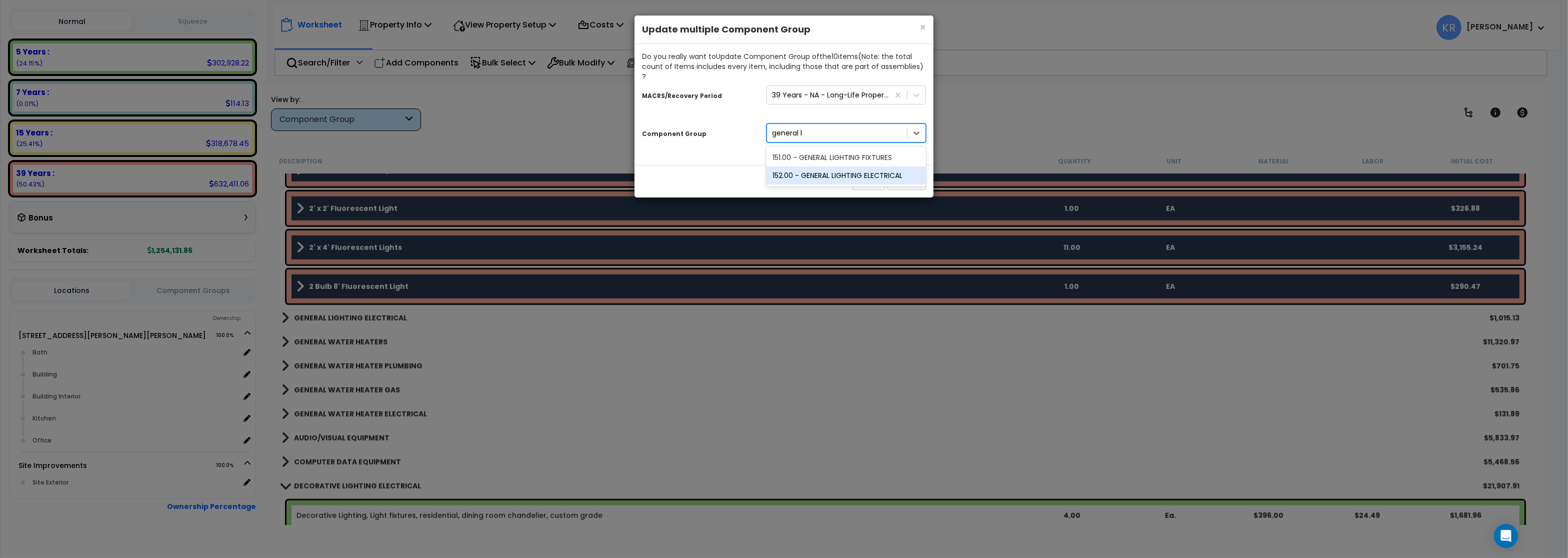
click at [839, 167] on div "152.00 - GENERAL LIGHTING ELECTRICAL" at bounding box center [846, 175] width 160 height 18
click at [907, 173] on button "Update" at bounding box center [906, 182] width 38 height 17
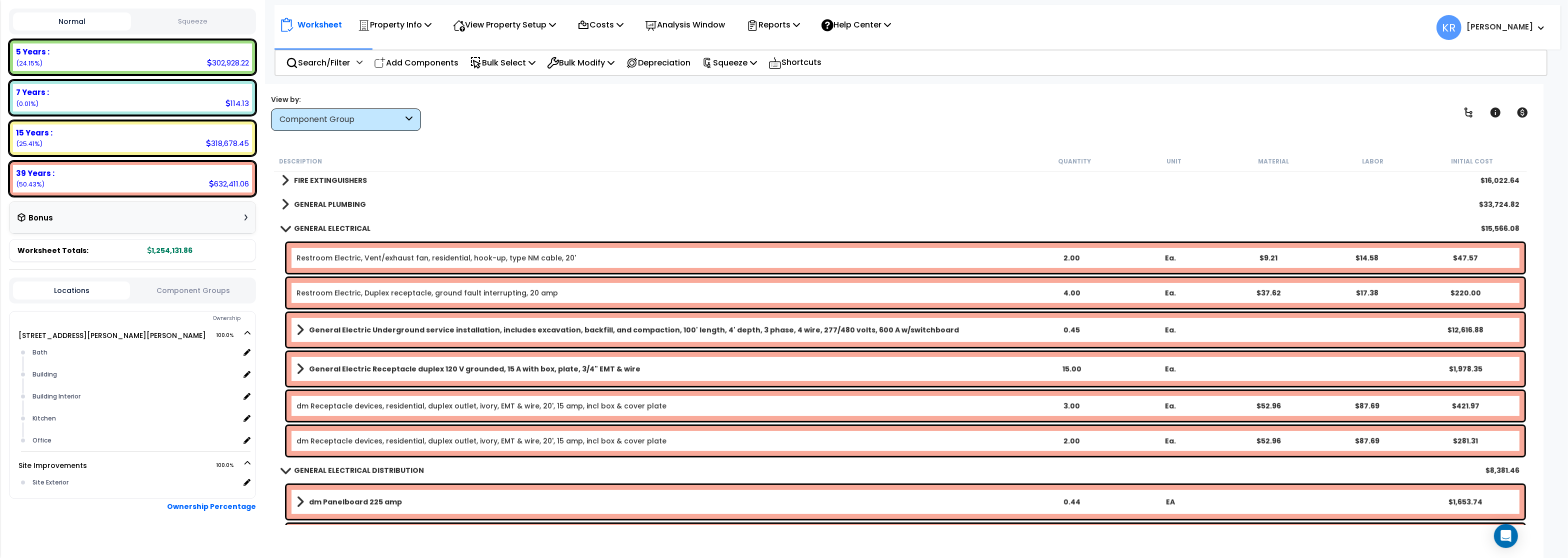
scroll to position [900, 0]
click at [339, 217] on div "GENERAL ELECTRICAL $15,566.08" at bounding box center [900, 229] width 1248 height 24
click at [337, 225] on b "GENERAL ELECTRICAL" at bounding box center [332, 229] width 76 height 10
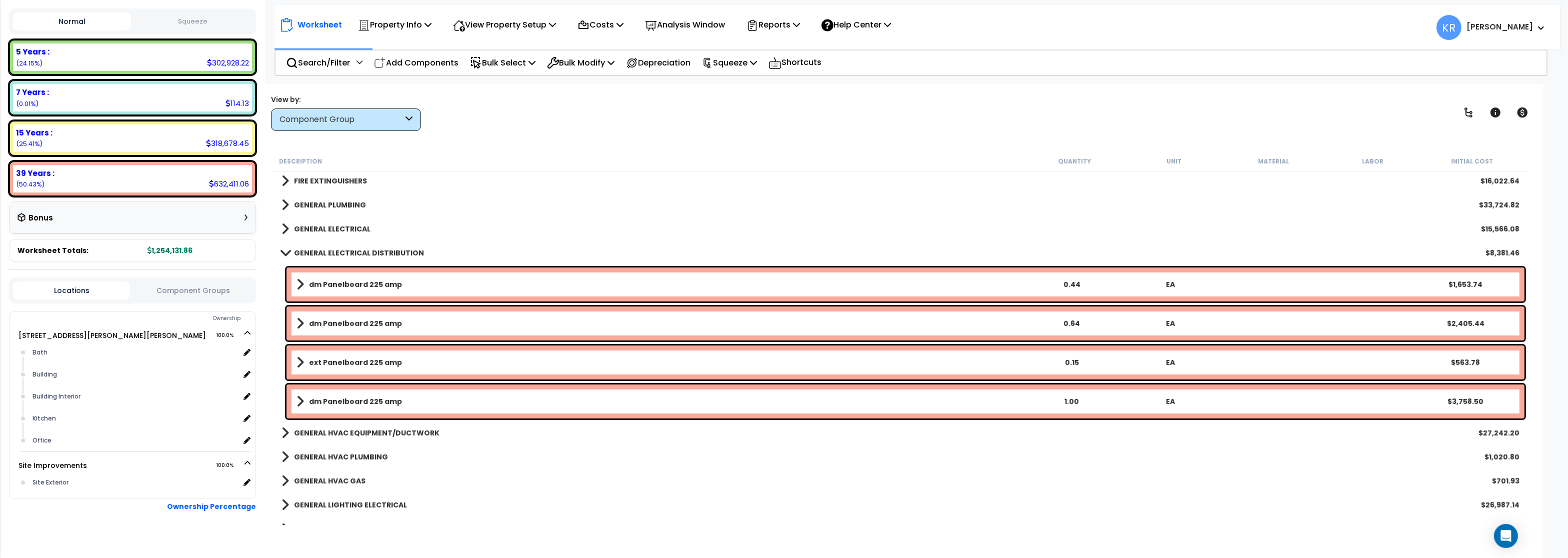
click at [322, 249] on b "GENERAL ELECTRICAL DISTRIBUTION" at bounding box center [358, 253] width 130 height 10
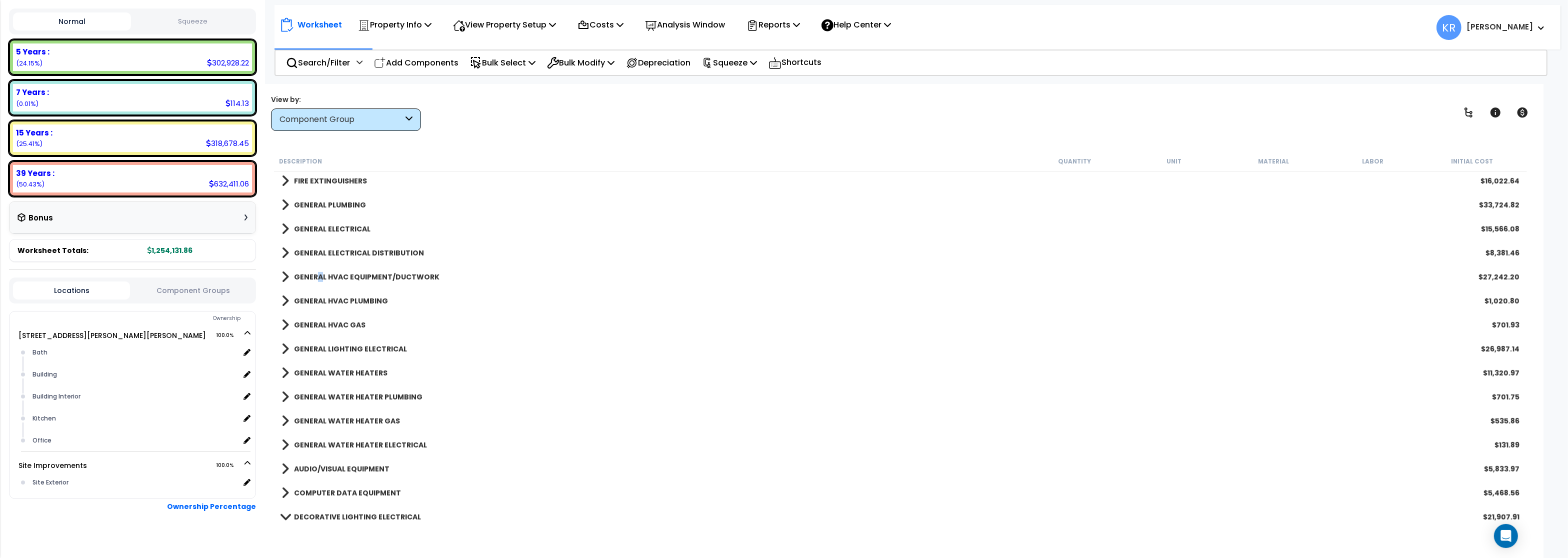
click at [320, 275] on b "GENERAL HVAC EQUIPMENT/DUCTWORK" at bounding box center [366, 277] width 146 height 10
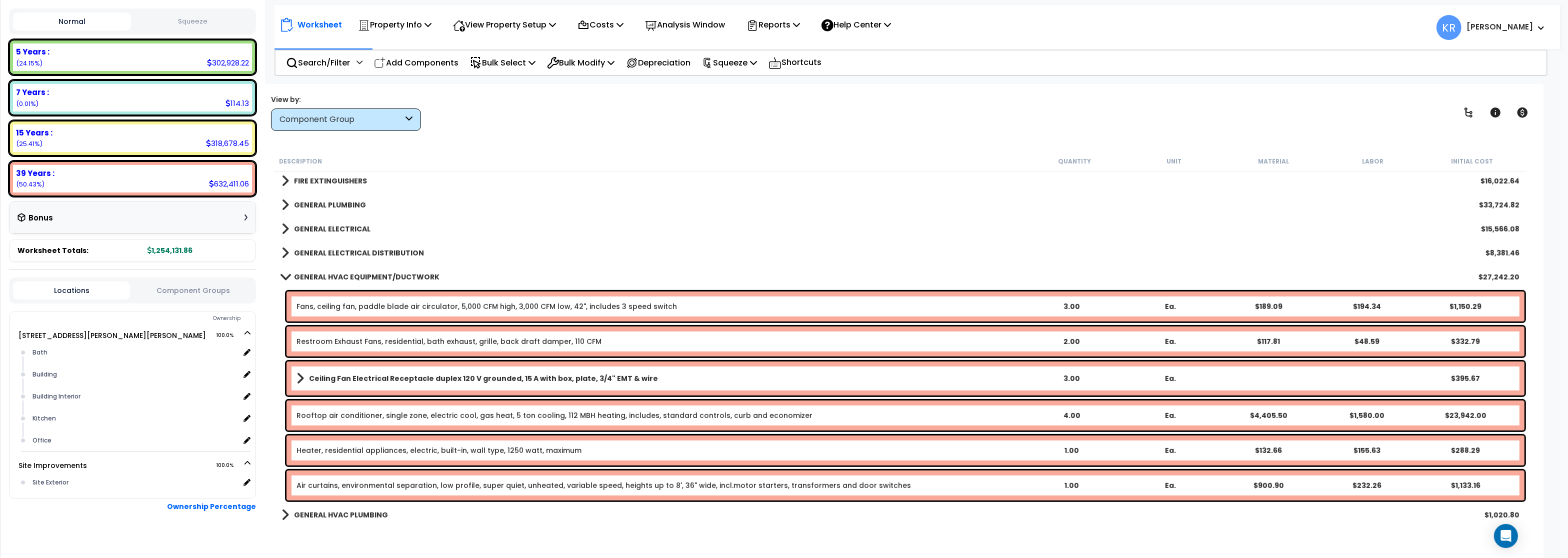
click at [368, 273] on b "GENERAL HVAC EQUIPMENT/DUCTWORK" at bounding box center [366, 277] width 146 height 10
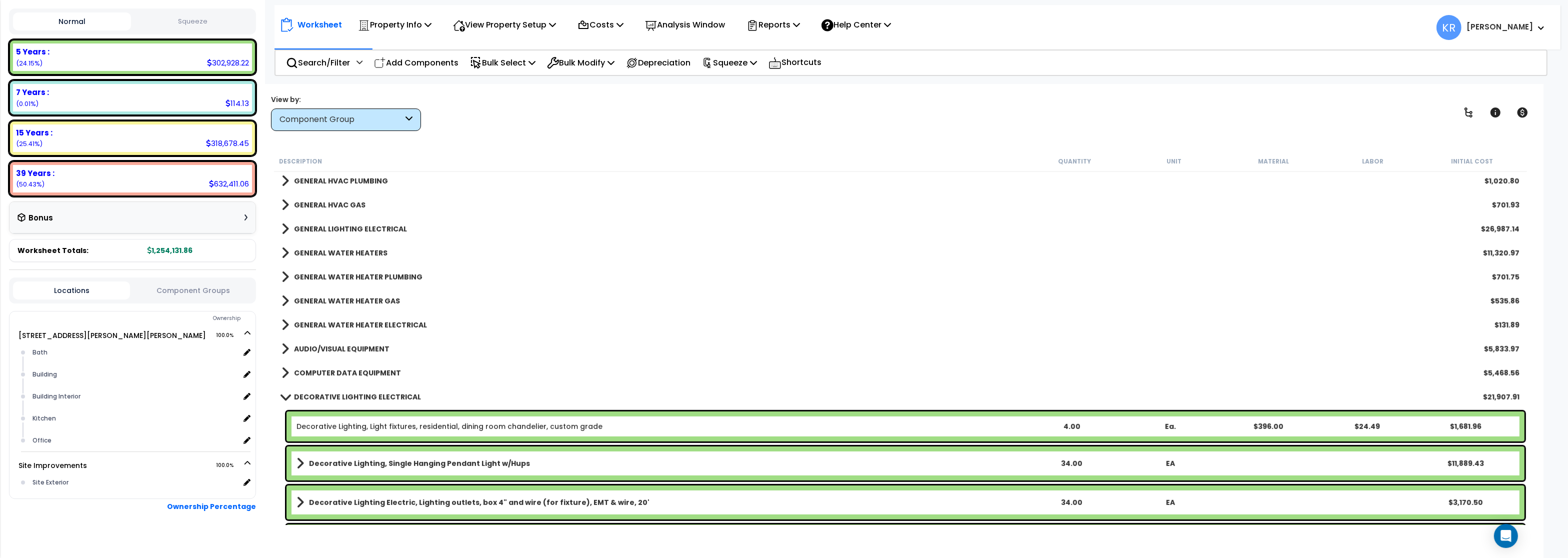
scroll to position [1140, 0]
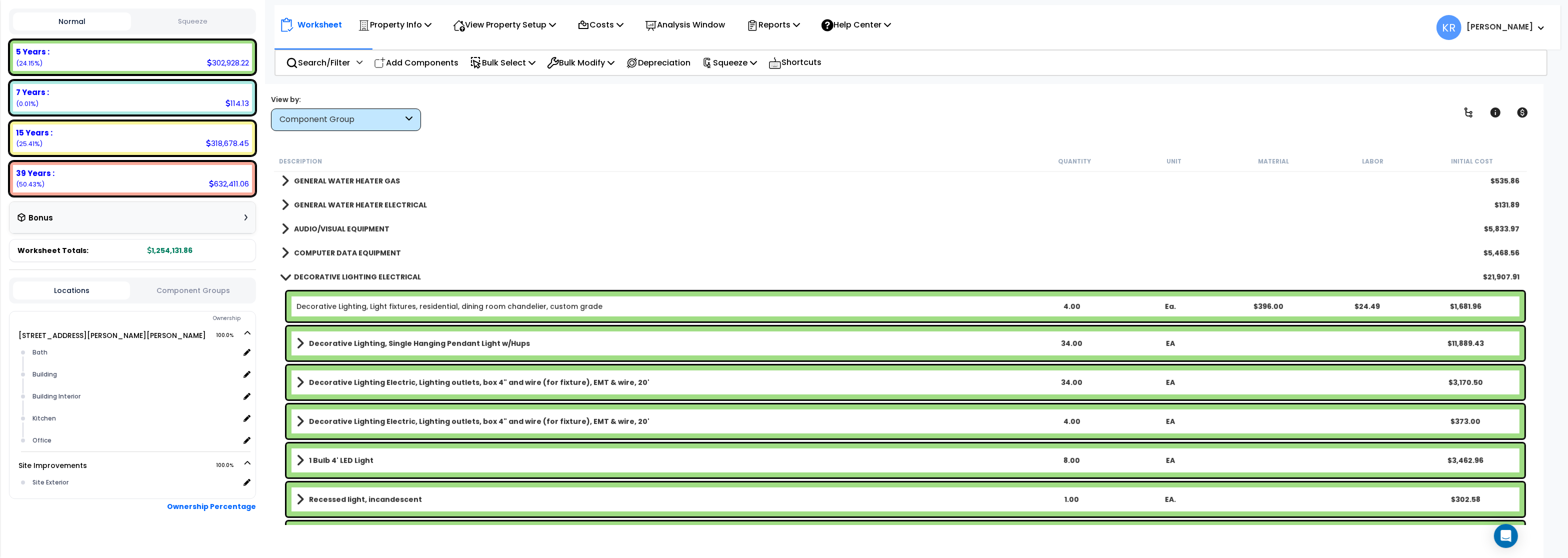
click at [353, 280] on b "DECORATIVE LIGHTING ELECTRICAL" at bounding box center [357, 277] width 127 height 10
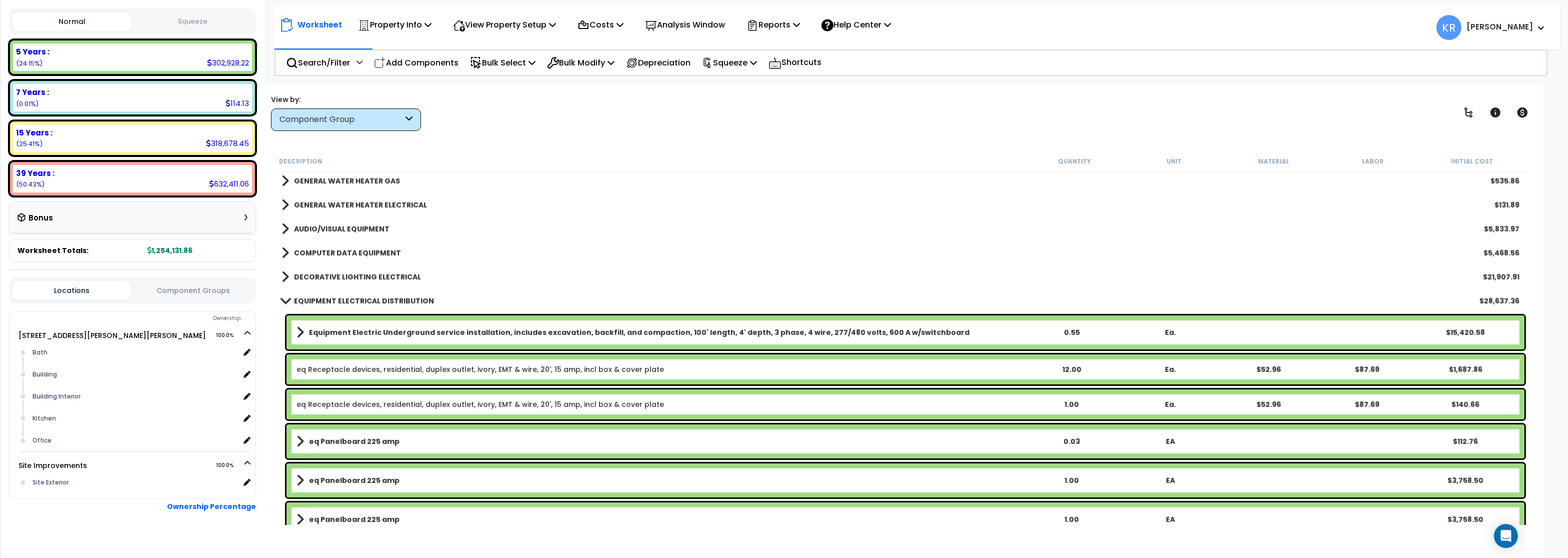
click at [351, 302] on b "EQUIPMENT ELECTRICAL DISTRIBUTION" at bounding box center [364, 301] width 140 height 10
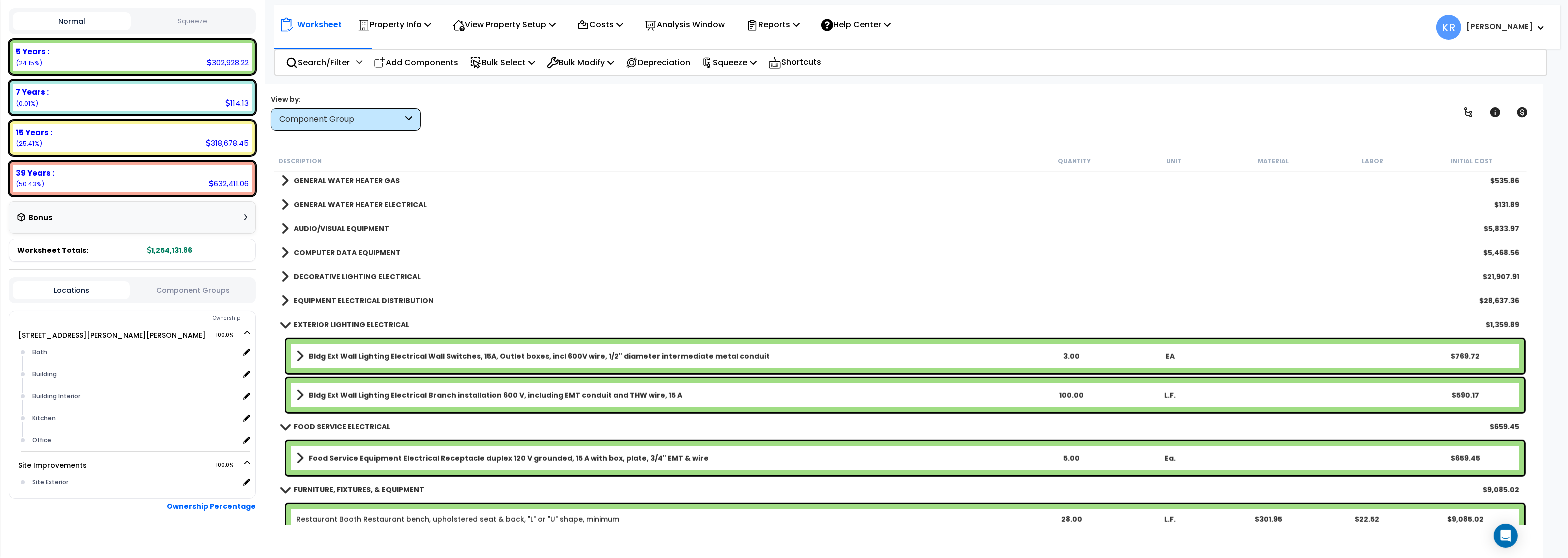
click at [366, 360] on b "Bldg Ext Wall Lighting Electrical Wall Switches, 15A, Outlet boxes, incl 600V w…" at bounding box center [540, 356] width 461 height 10
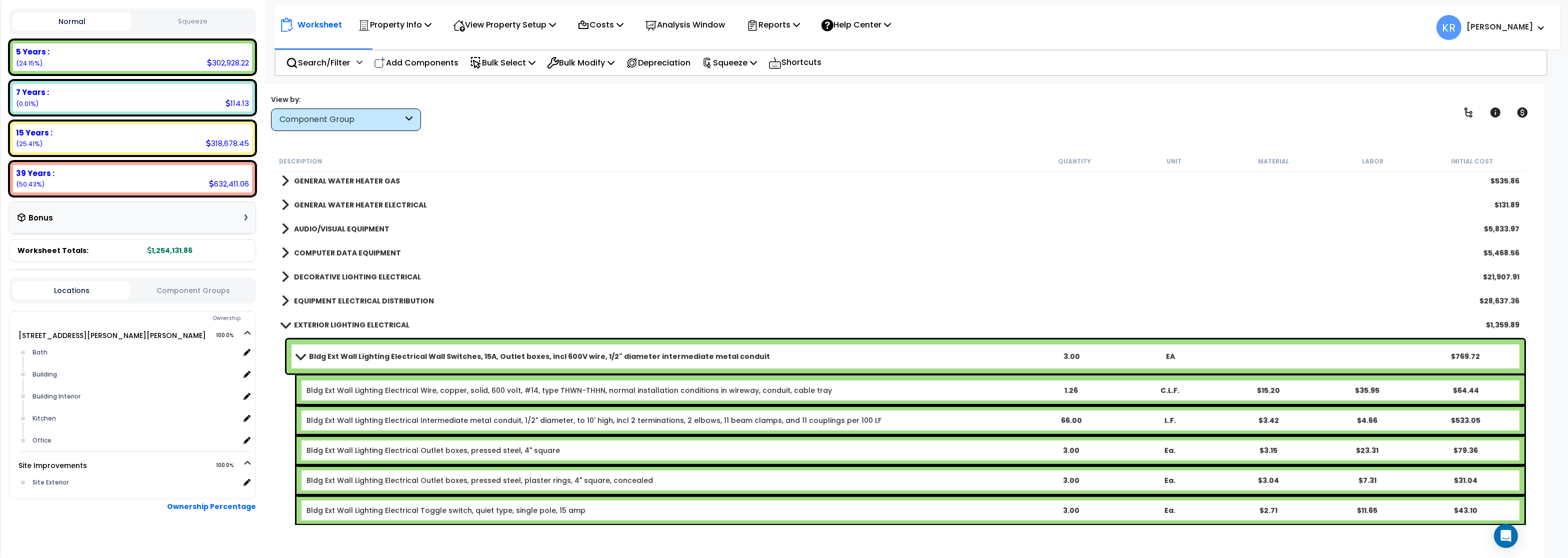
click at [366, 354] on b "Bldg Ext Wall Lighting Electrical Wall Switches, 15A, Outlet boxes, incl 600V w…" at bounding box center [540, 356] width 461 height 10
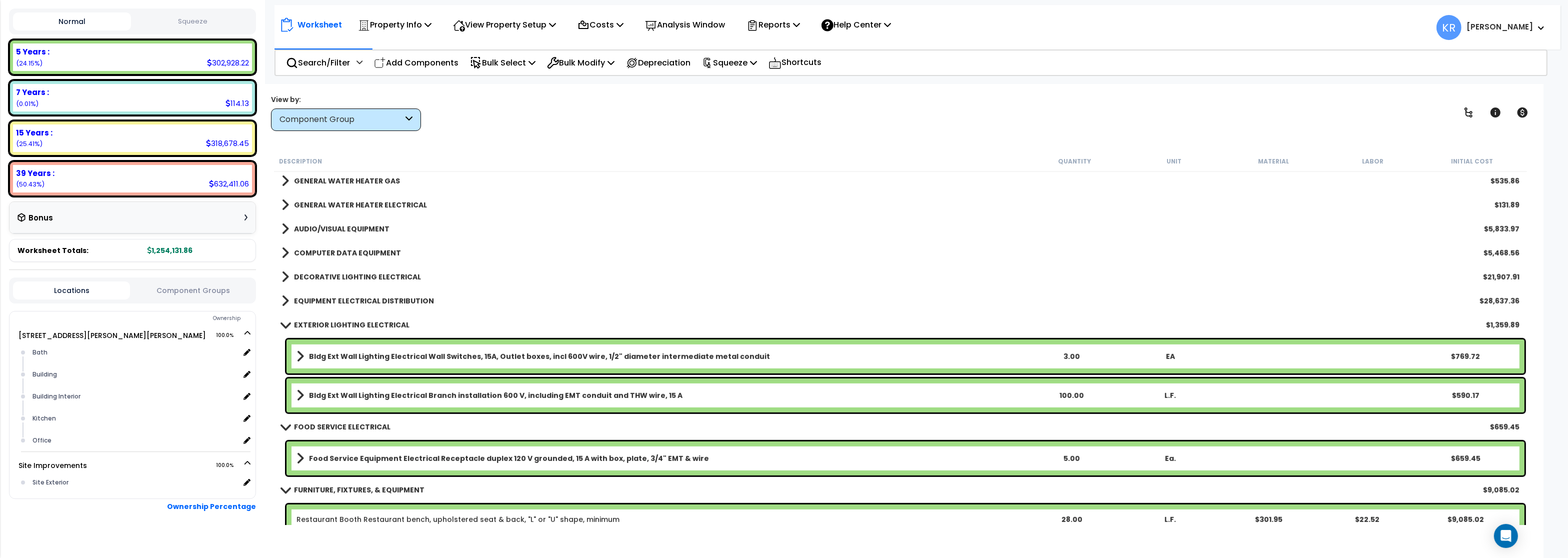
click at [336, 362] on b "Bldg Ext Wall Lighting Electrical Wall Switches, 15A, Outlet boxes, incl 600V w…" at bounding box center [540, 356] width 461 height 10
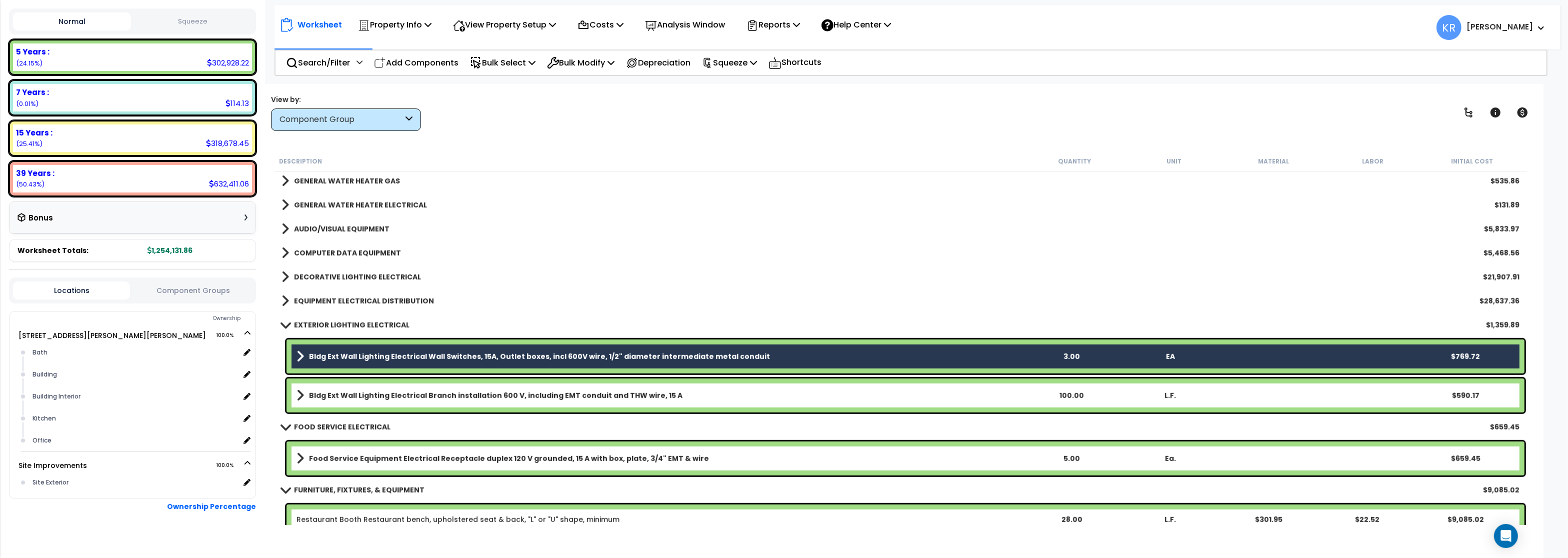
click at [343, 393] on b "Bldg Ext Wall Lighting Electrical Branch installation 600 V, including EMT cond…" at bounding box center [495, 395] width 373 height 10
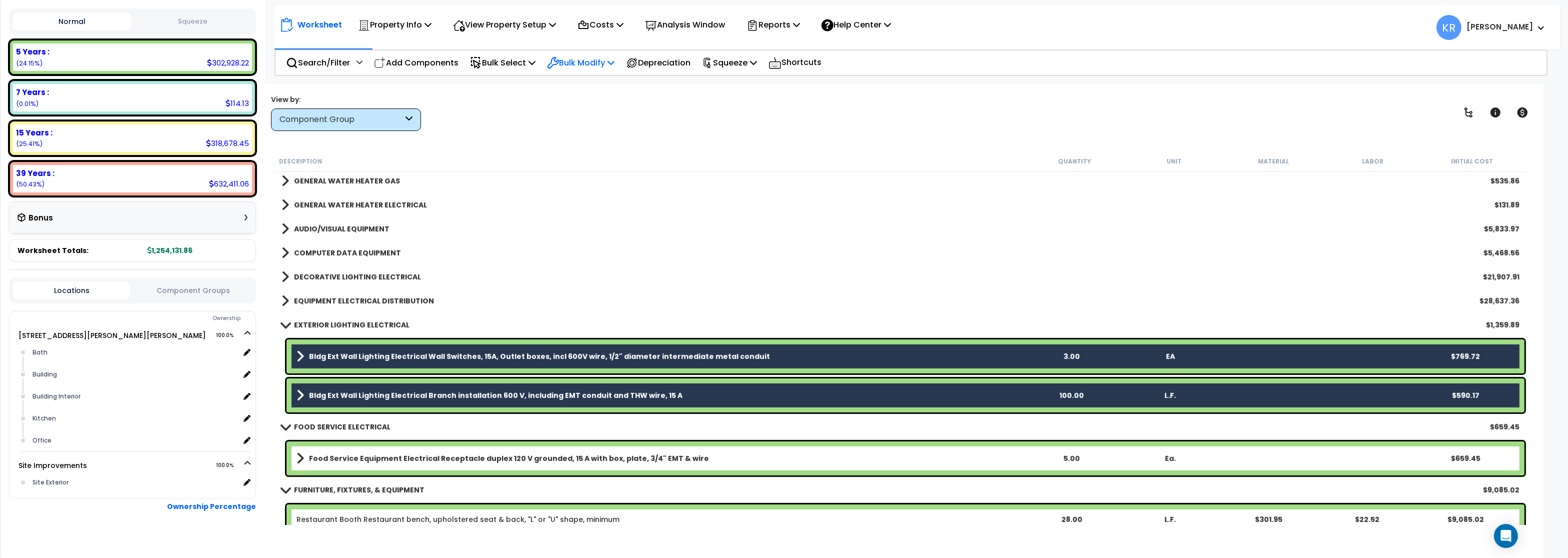
click at [605, 62] on p "Bulk Modify" at bounding box center [580, 62] width 68 height 13
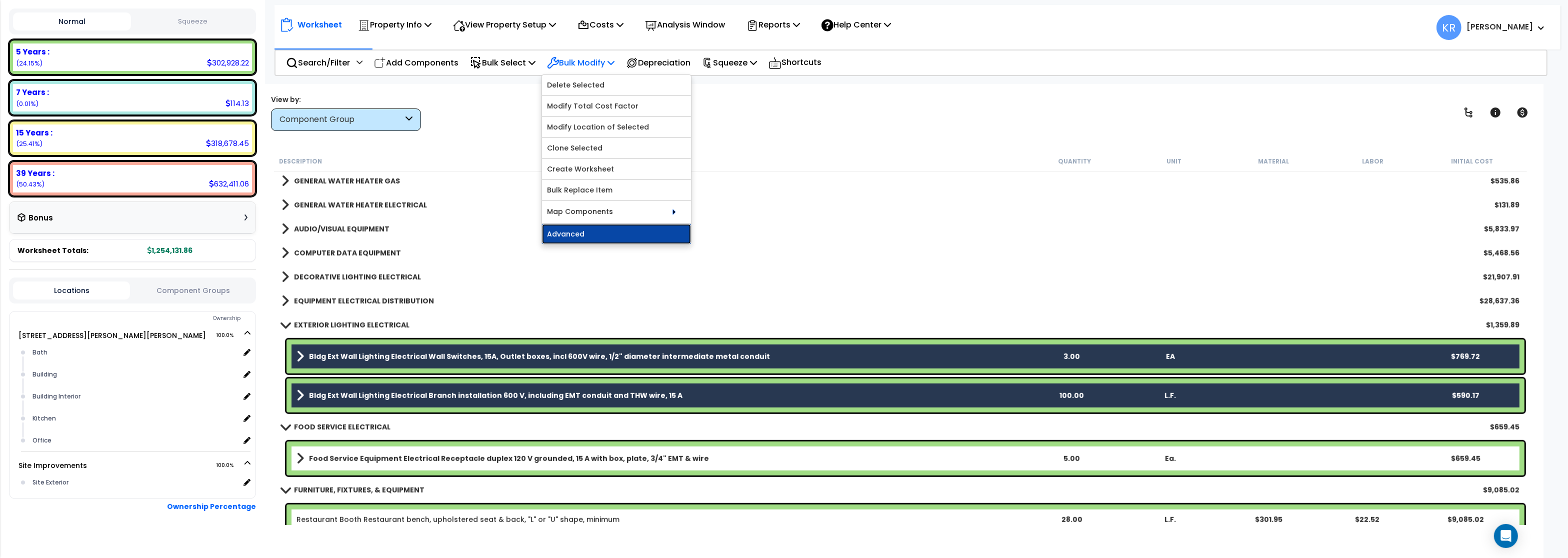
click at [600, 232] on link "Advanced" at bounding box center [616, 235] width 149 height 20
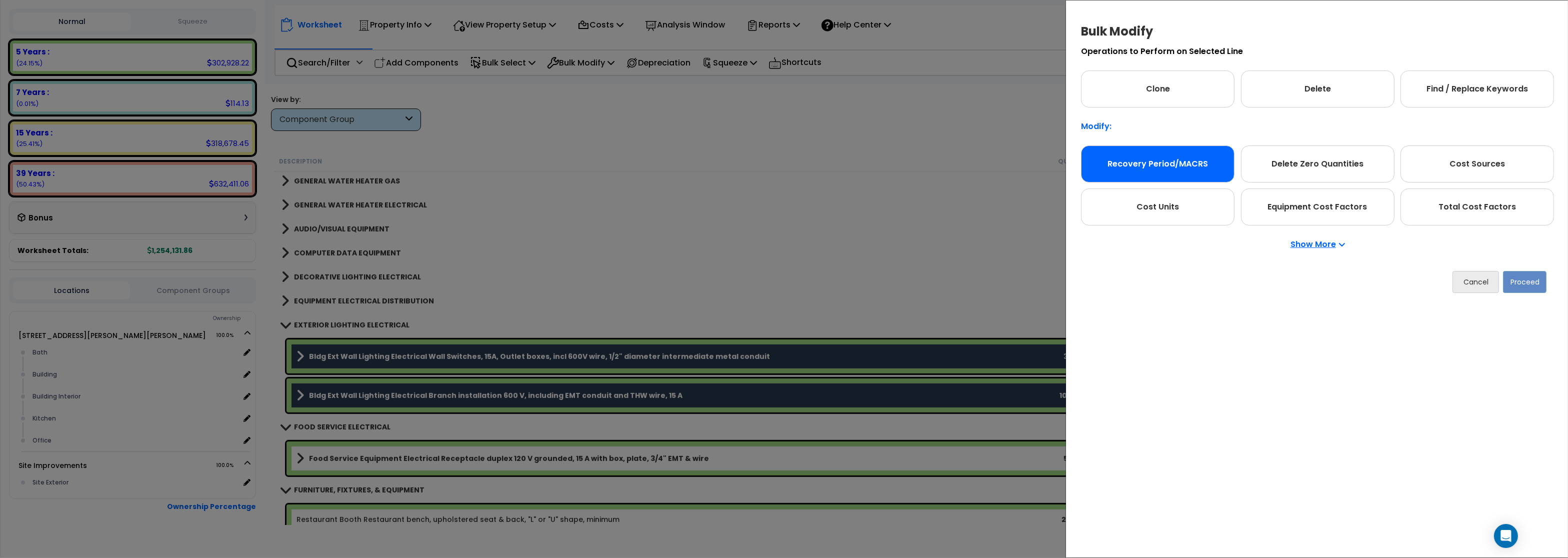
click at [1150, 157] on div "Recovery Period/MACRS" at bounding box center [1157, 164] width 153 height 37
click at [1537, 283] on button "Proceed" at bounding box center [1524, 282] width 44 height 22
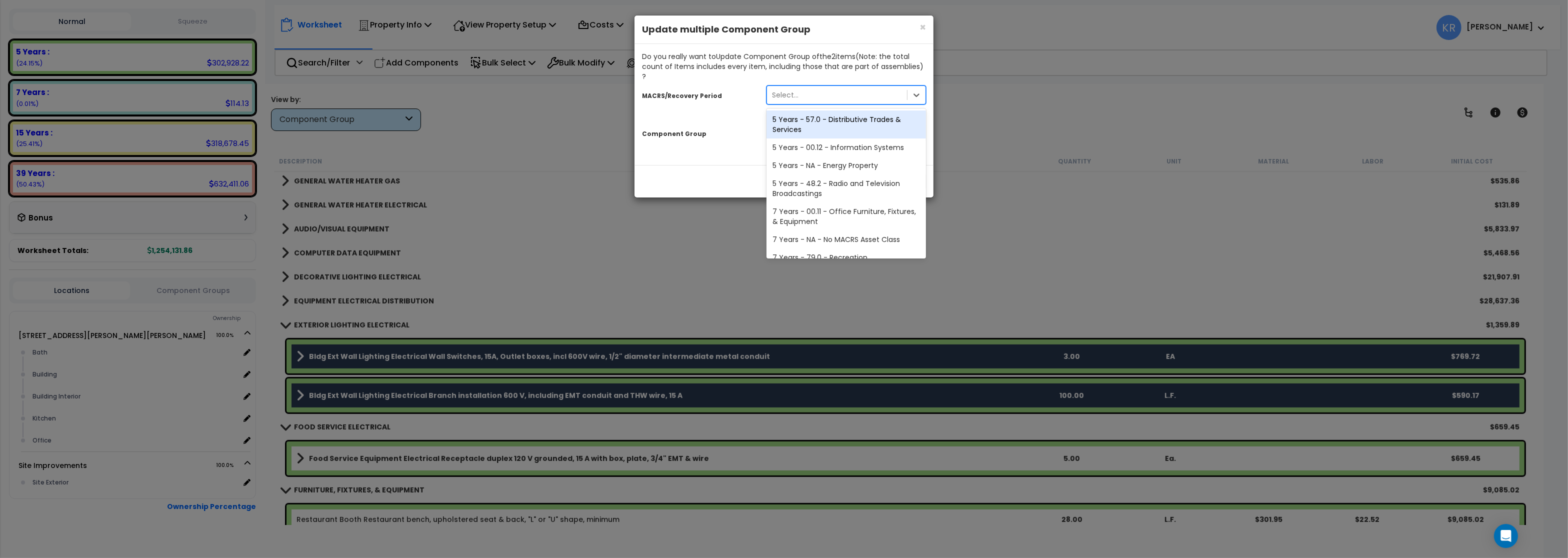
click at [817, 90] on div "Select..." at bounding box center [837, 95] width 140 height 16
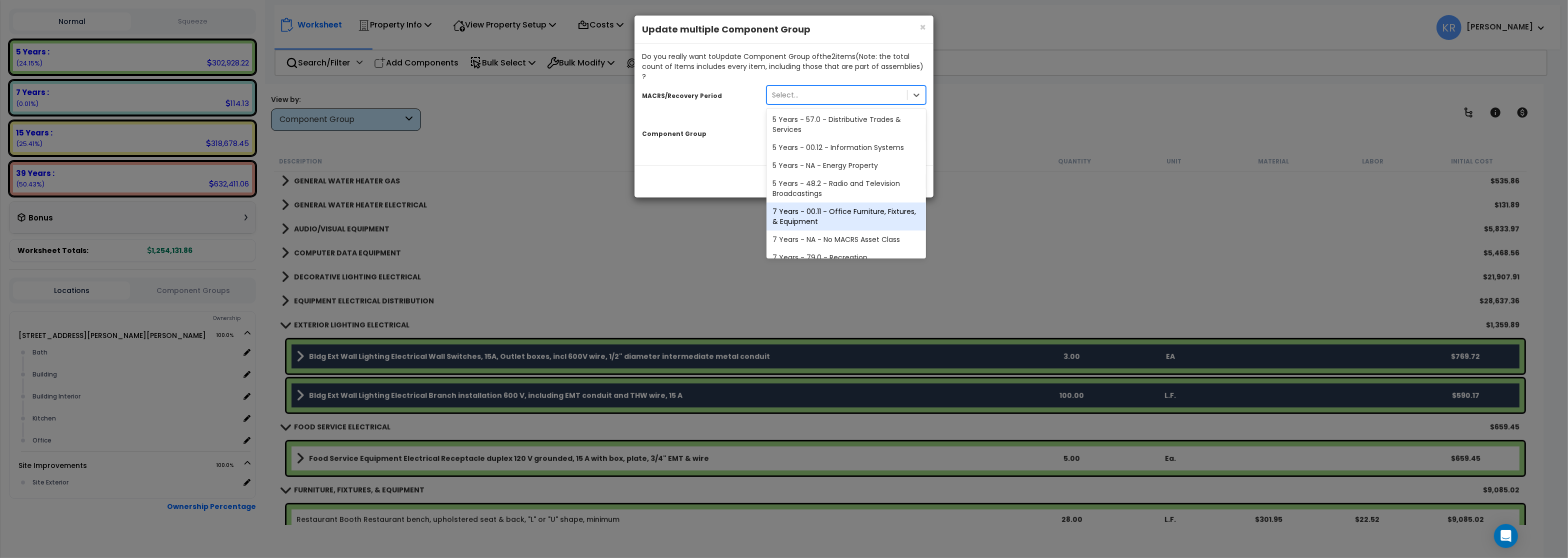
scroll to position [186, 0]
click at [814, 221] on div "39 Years - NA - Long-Life Property" at bounding box center [846, 229] width 160 height 18
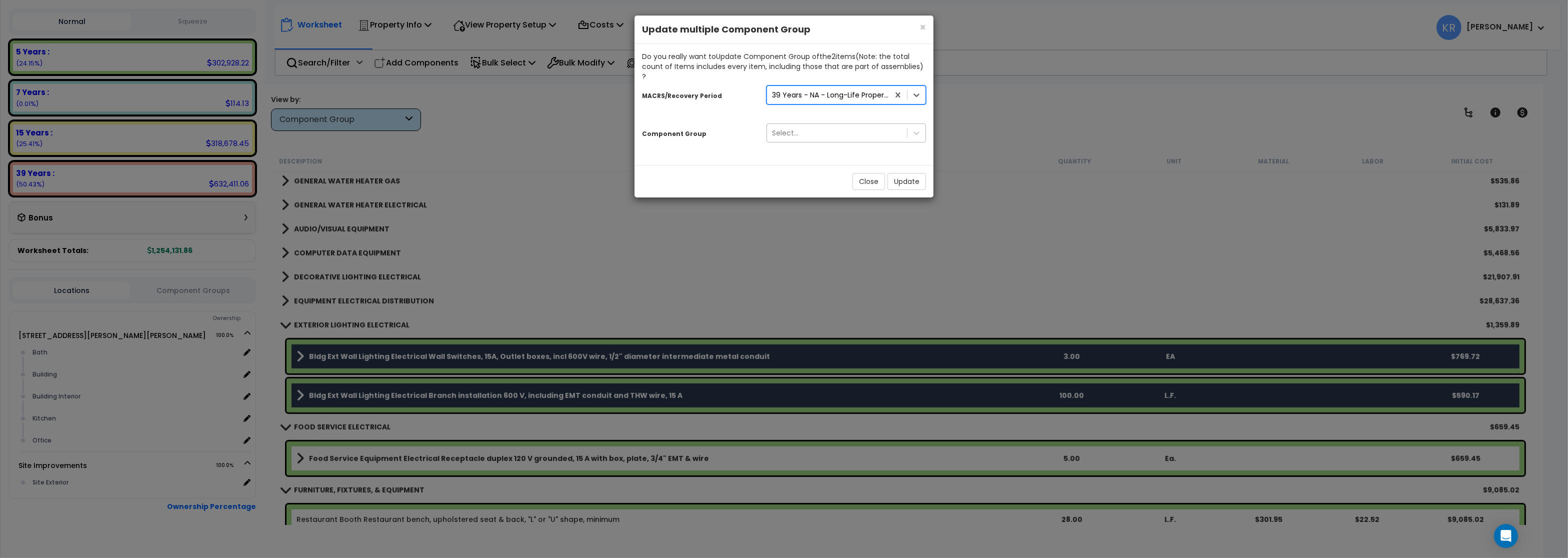
click at [784, 128] on div "Select..." at bounding box center [785, 132] width 26 height 10
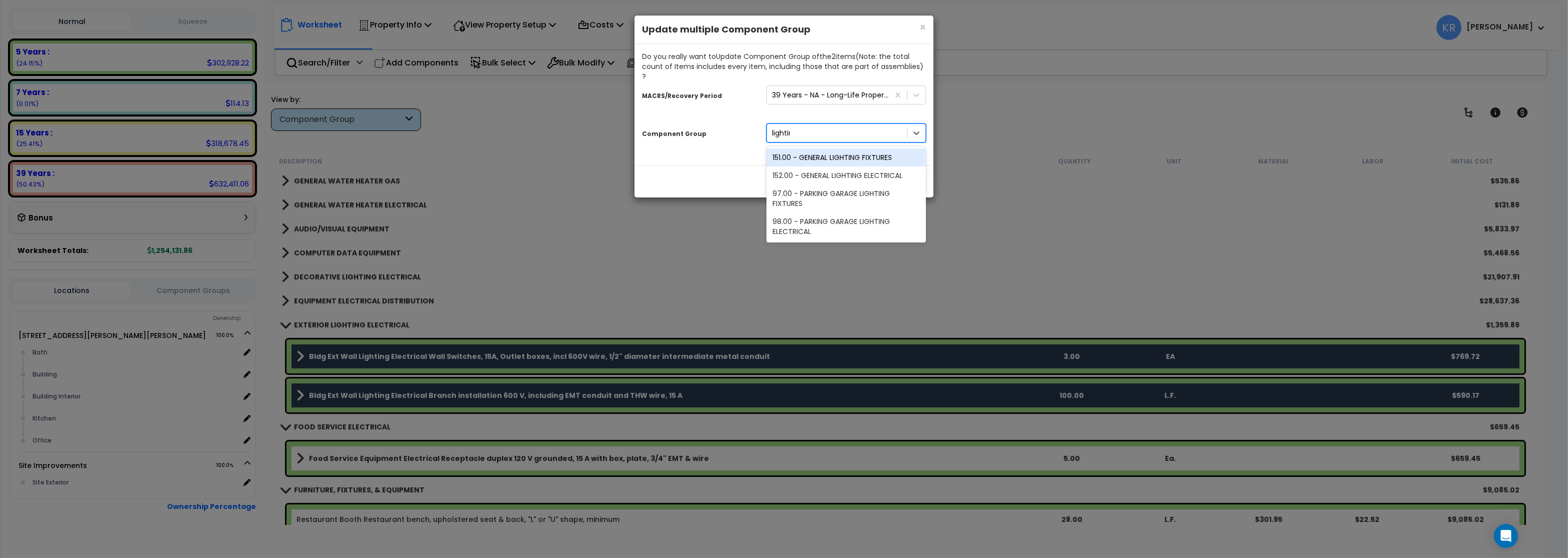
type input "lighting"
click at [839, 167] on div "152.00 - GENERAL LIGHTING ELECTRICAL" at bounding box center [846, 175] width 160 height 18
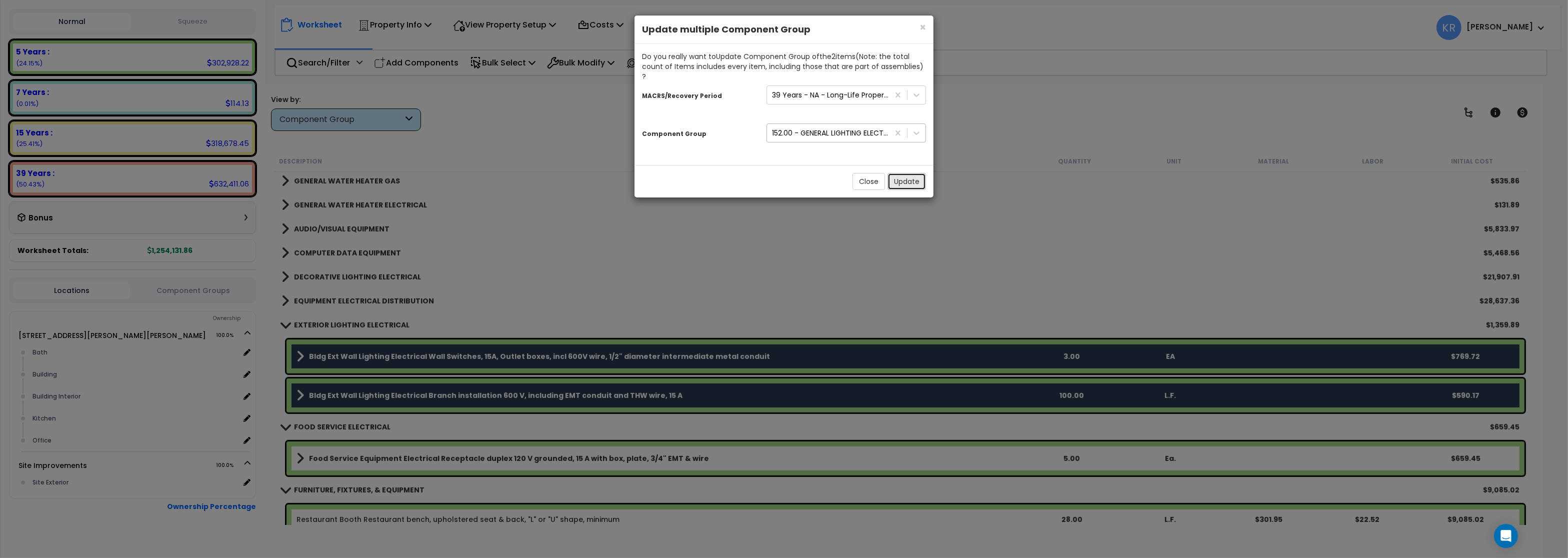
click at [900, 173] on button "Update" at bounding box center [906, 182] width 38 height 17
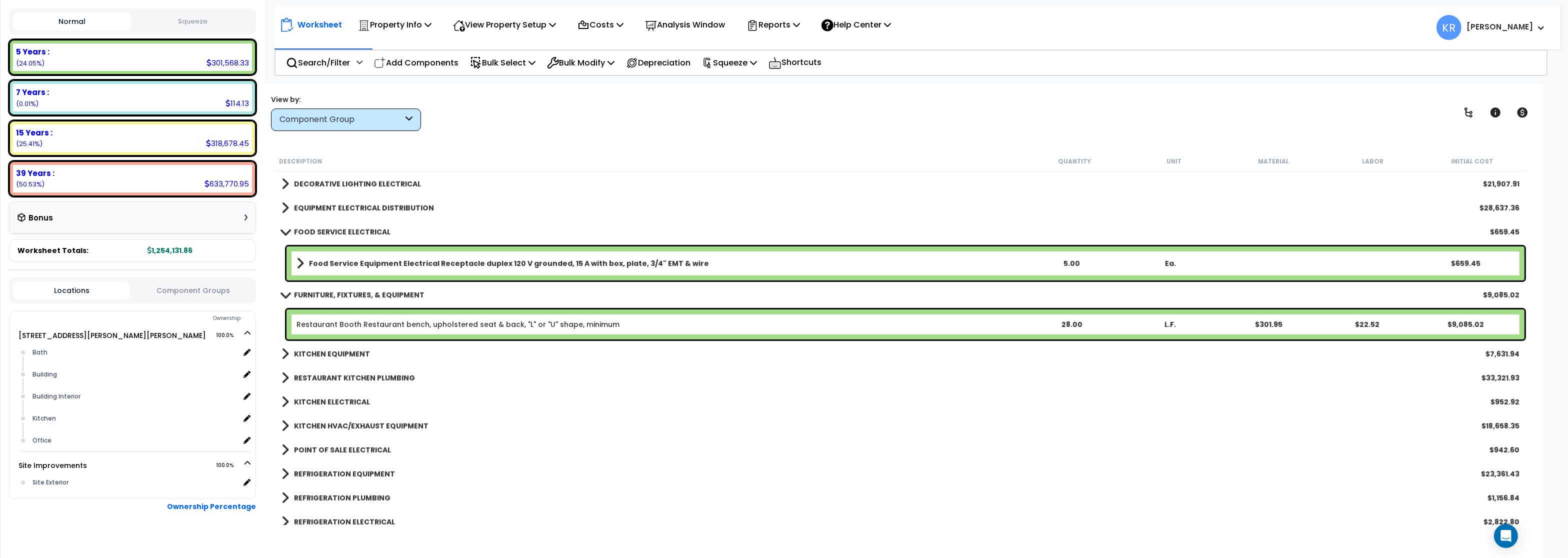
scroll to position [1260, 0]
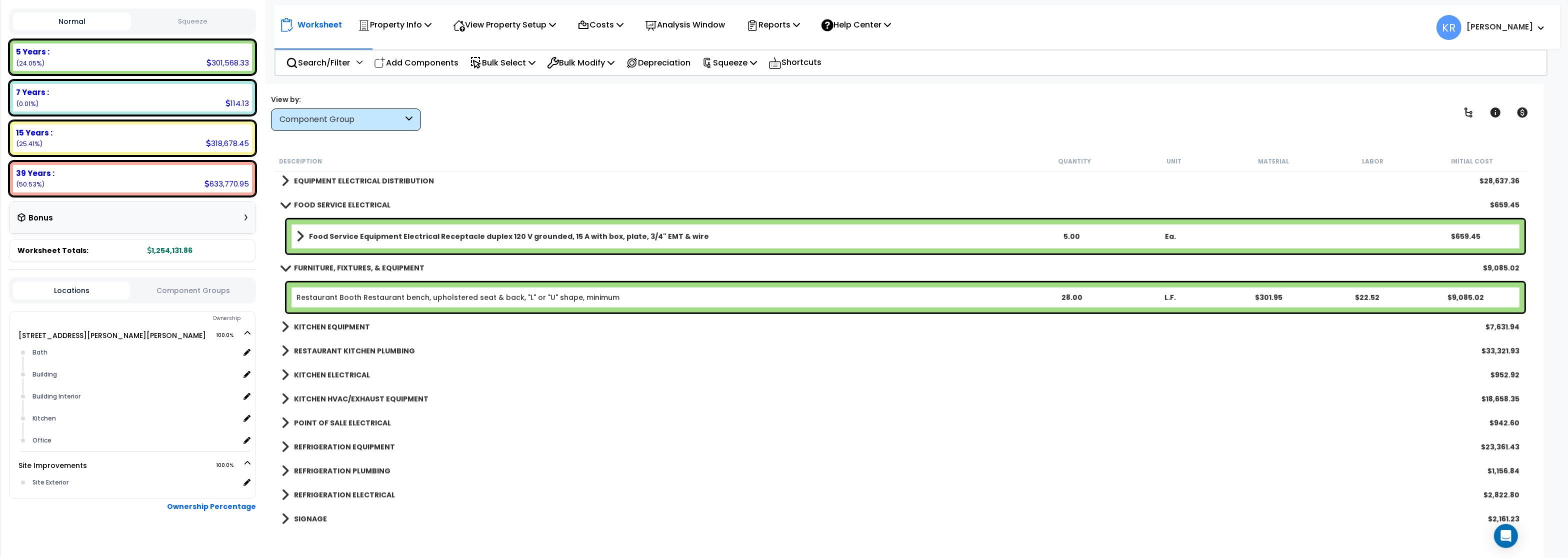
click at [359, 325] on b "KITCHEN EQUIPMENT" at bounding box center [332, 327] width 76 height 10
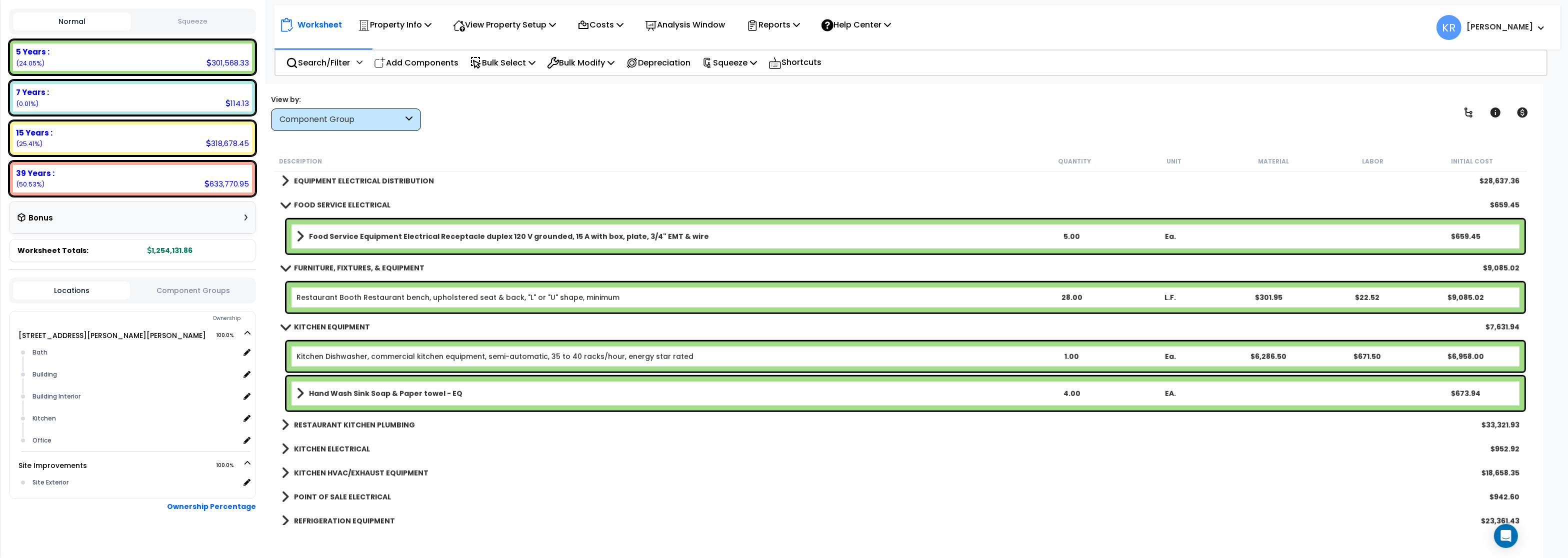
click at [379, 423] on b "RESTAURANT KITCHEN PLUMBING" at bounding box center [354, 425] width 121 height 10
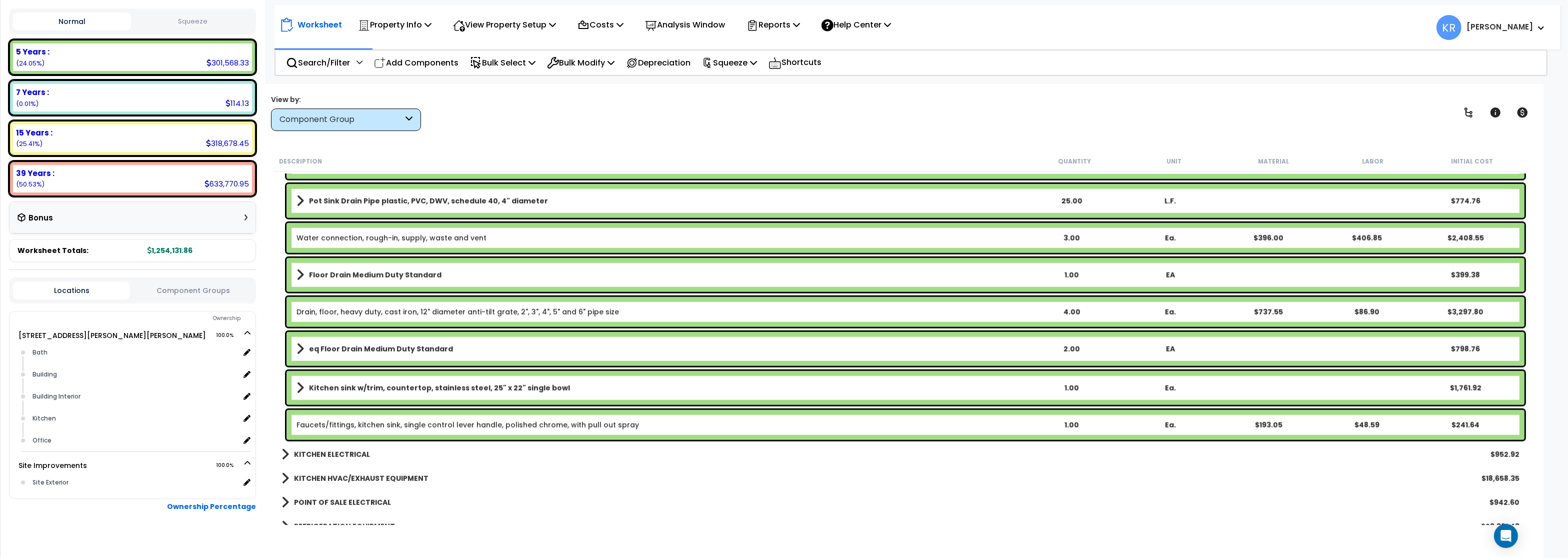
scroll to position [1860, 0]
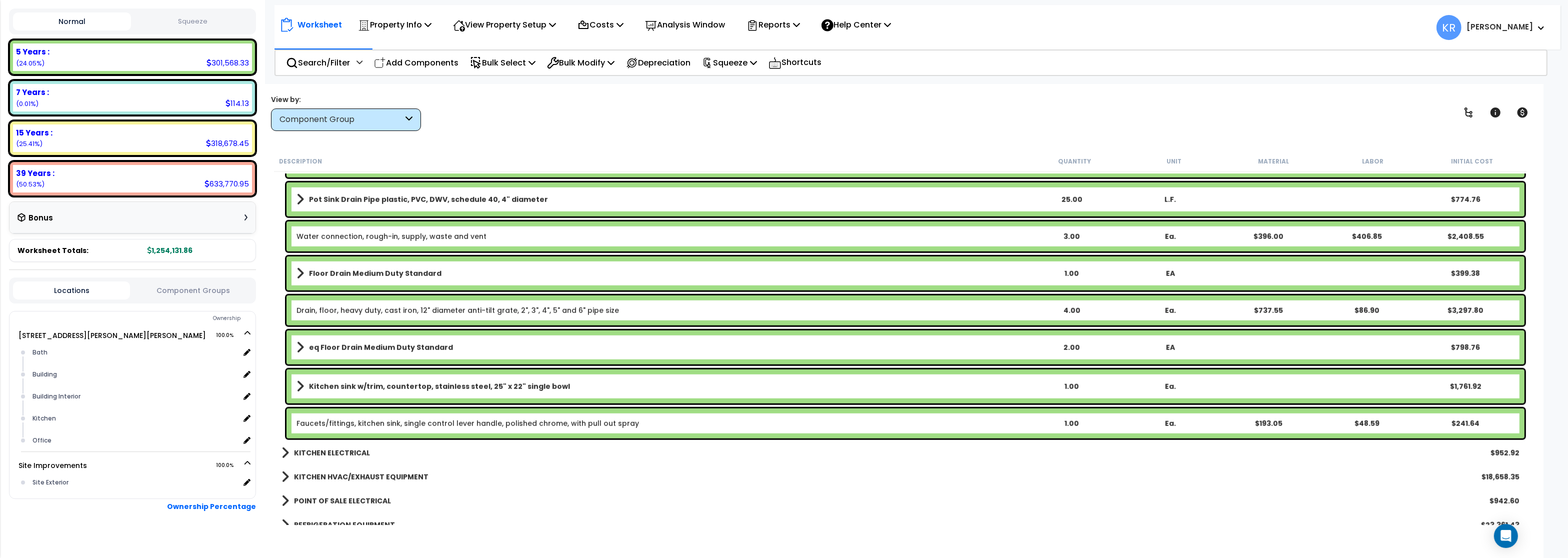
click at [344, 273] on b "Floor Drain Medium Duty Standard" at bounding box center [375, 274] width 132 height 10
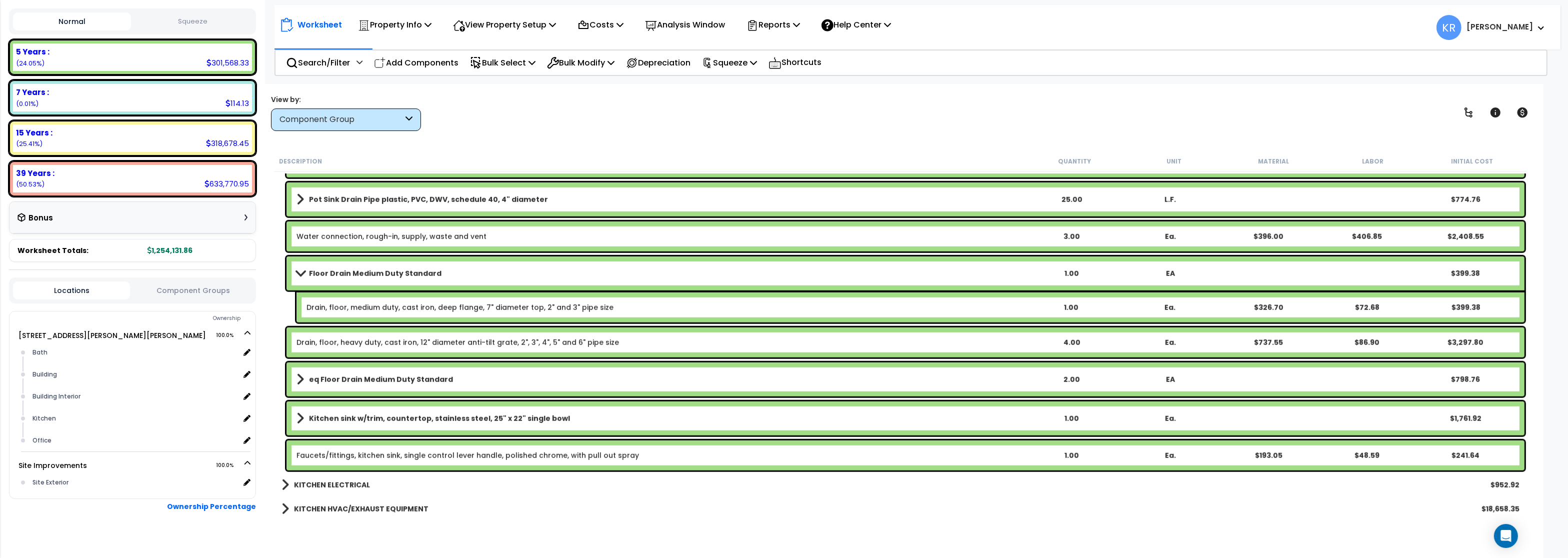
click at [344, 273] on b "Floor Drain Medium Duty Standard" at bounding box center [375, 274] width 132 height 10
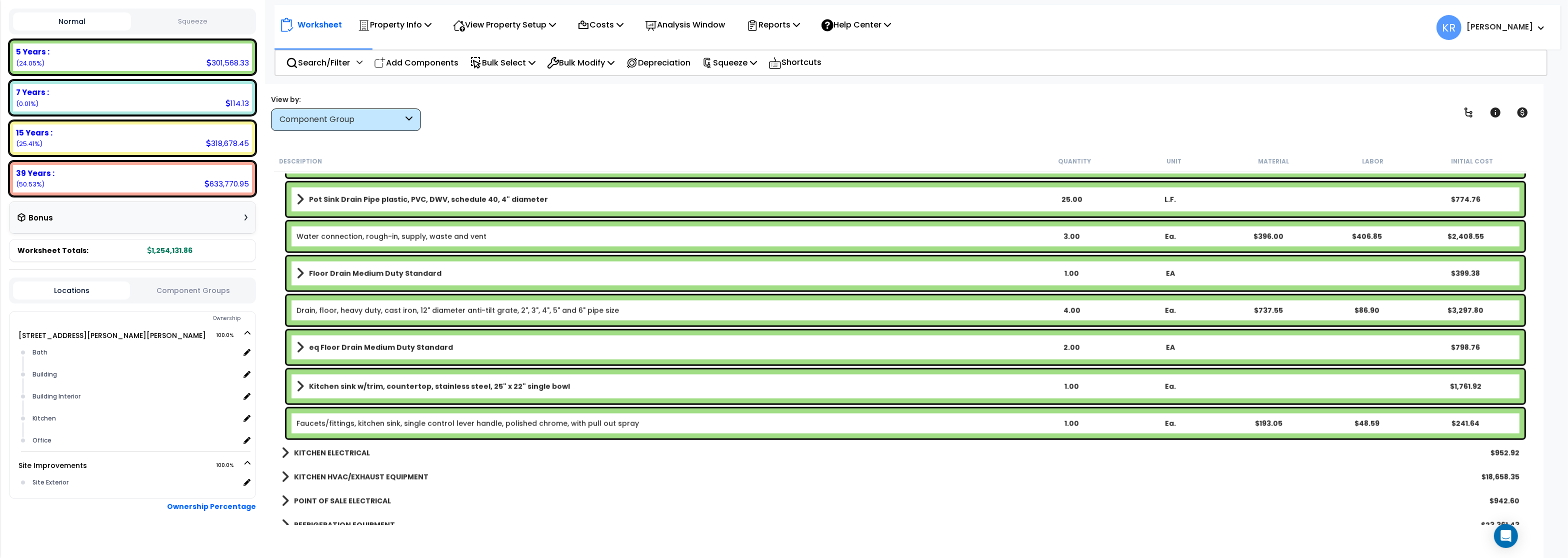
click at [345, 270] on b "Floor Drain Medium Duty Standard" at bounding box center [375, 274] width 132 height 10
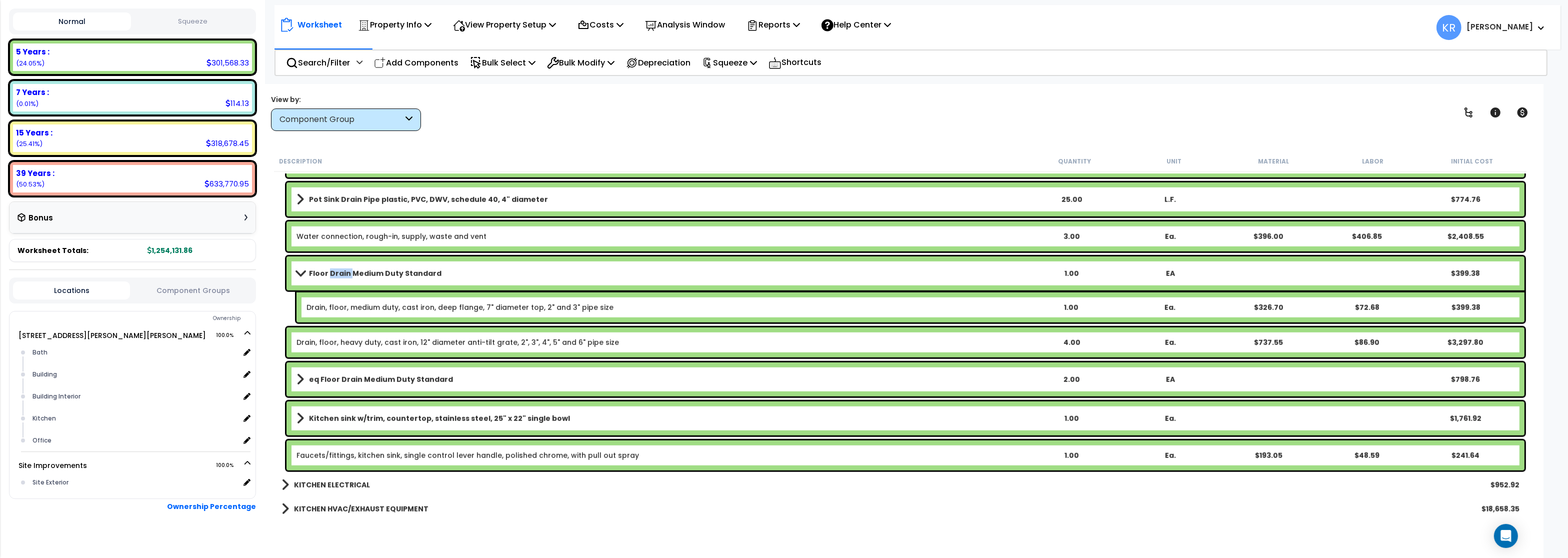
click at [345, 270] on b "Floor Drain Medium Duty Standard" at bounding box center [375, 274] width 132 height 10
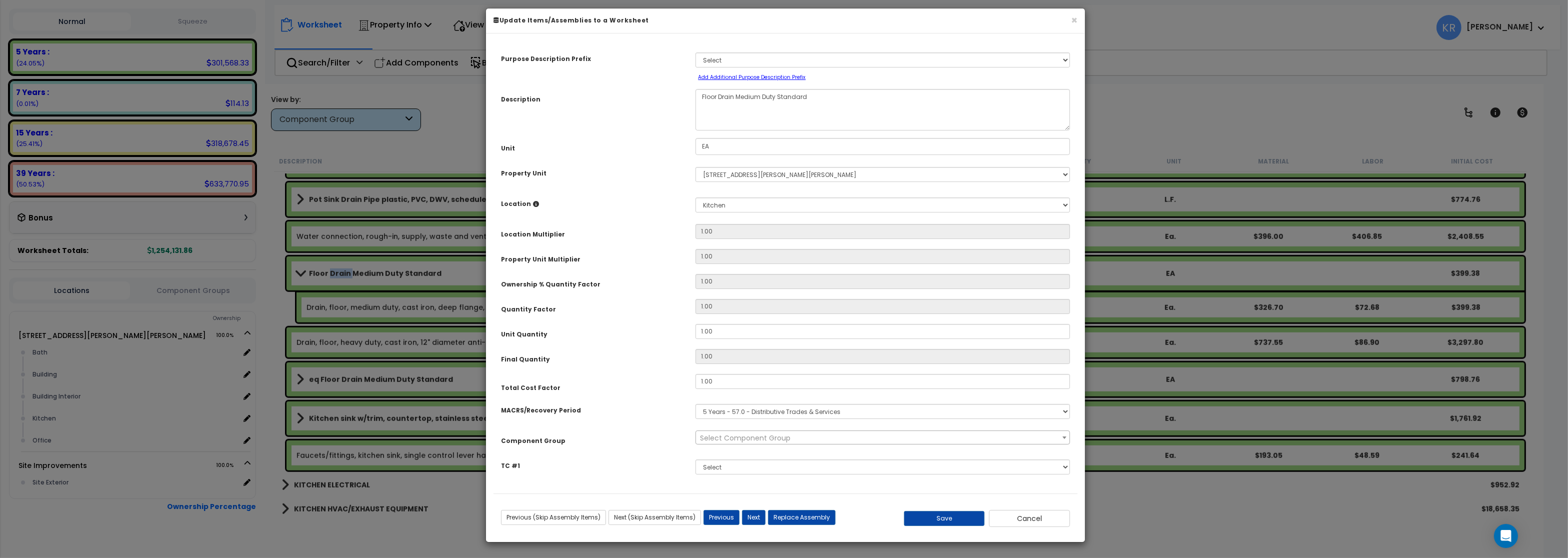
select select "57265"
click at [696, 404] on select "Select MACRS/Recovery Period 5 Years - 57.0 - Distributive Trades & Services 5 …" at bounding box center [883, 411] width 375 height 15
select select "3669"
click option "39 Years - NA - Long-Life Property" at bounding box center [0, 0] width 0 height 0
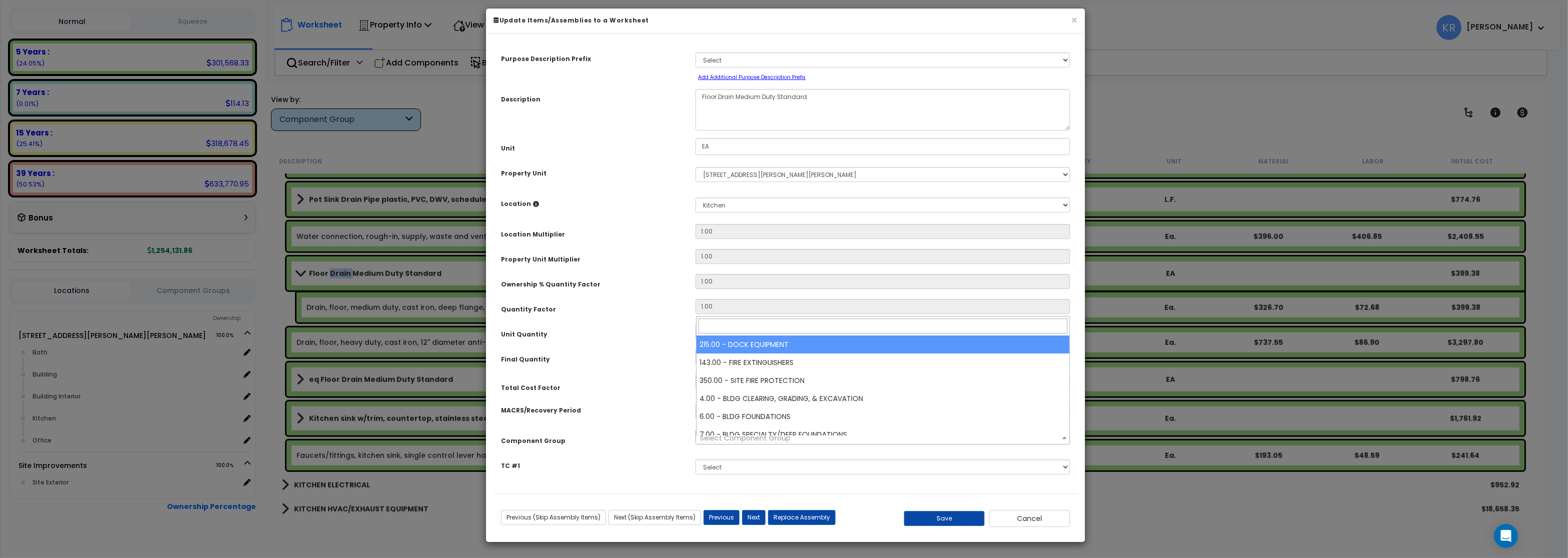
click at [743, 443] on span "Select Component Group" at bounding box center [745, 438] width 90 height 10
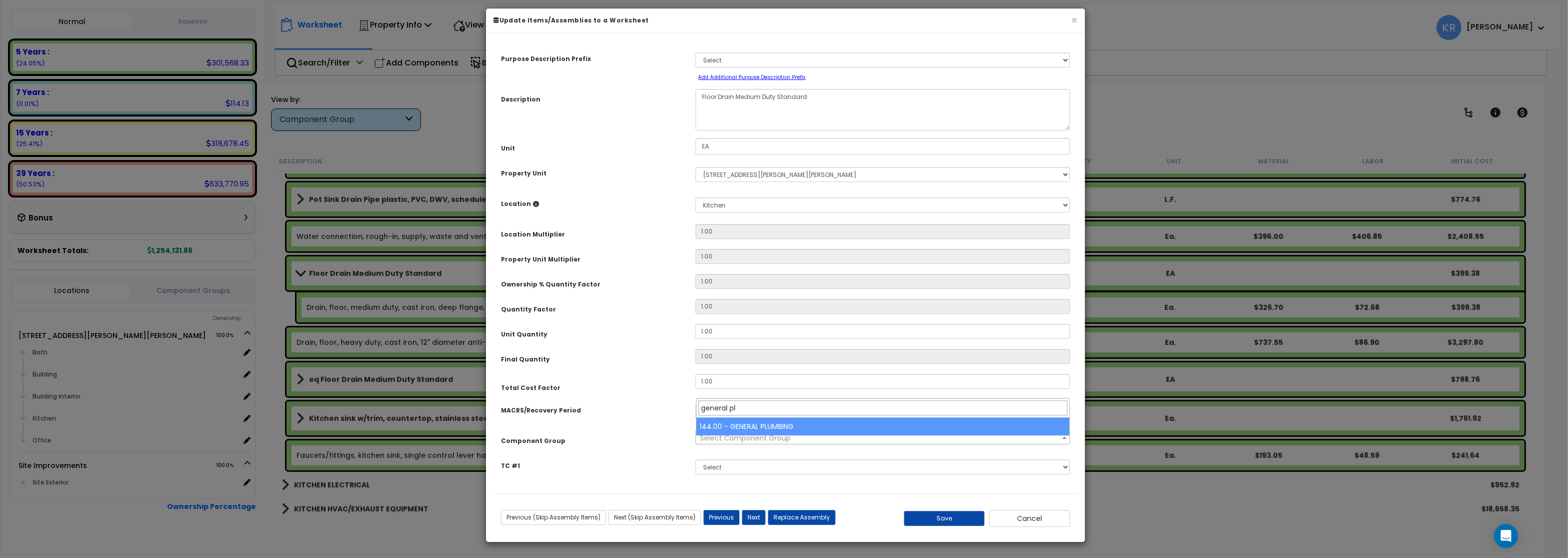
type input "general pl"
select select "56954"
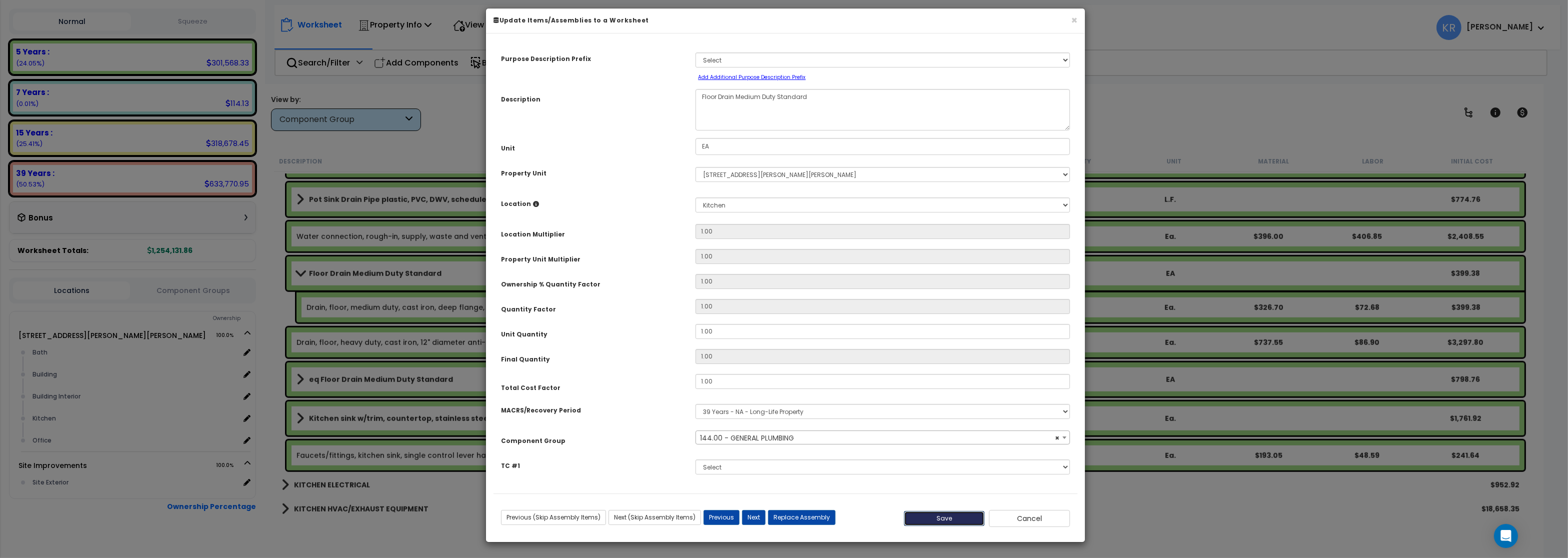
click at [942, 521] on button "Save" at bounding box center [944, 518] width 81 height 15
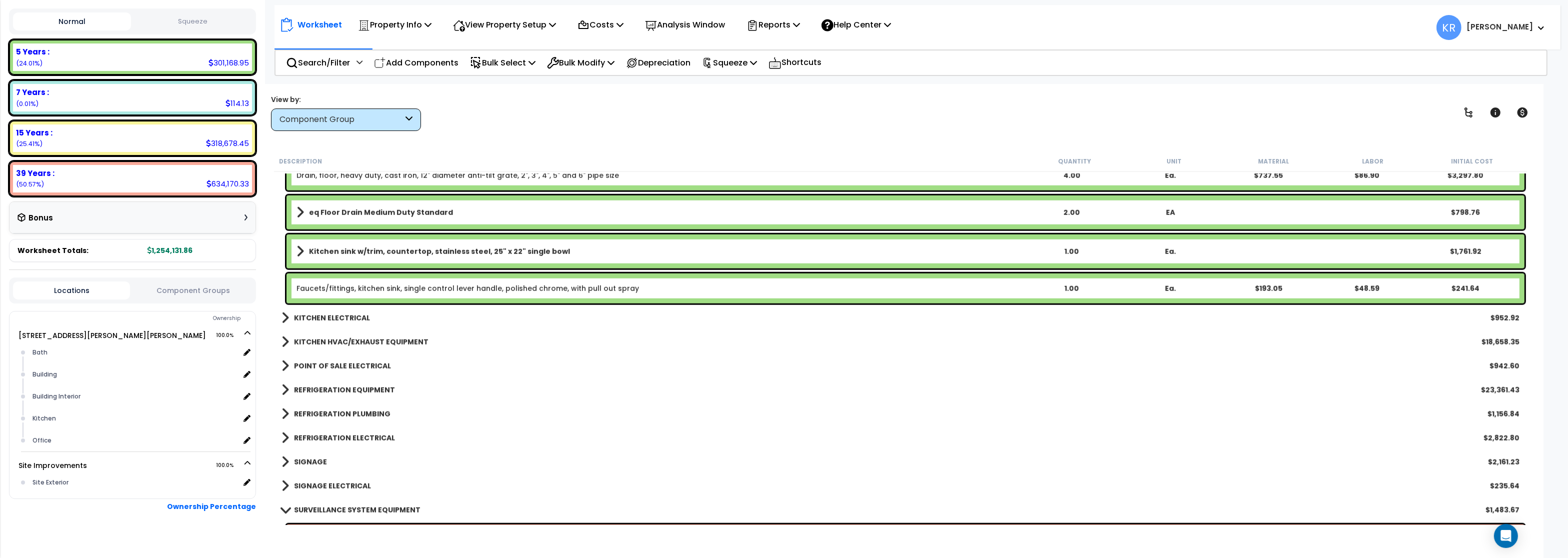
scroll to position [1980, 0]
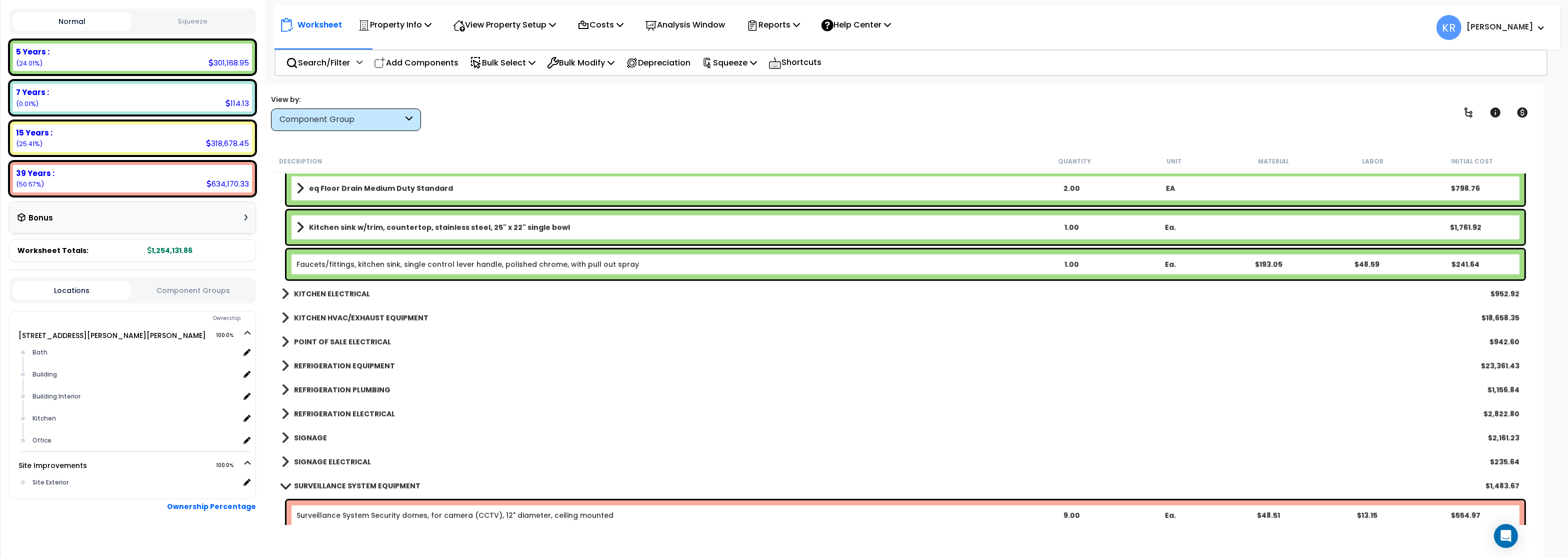
click at [324, 292] on b "KITCHEN ELECTRICAL" at bounding box center [332, 294] width 76 height 10
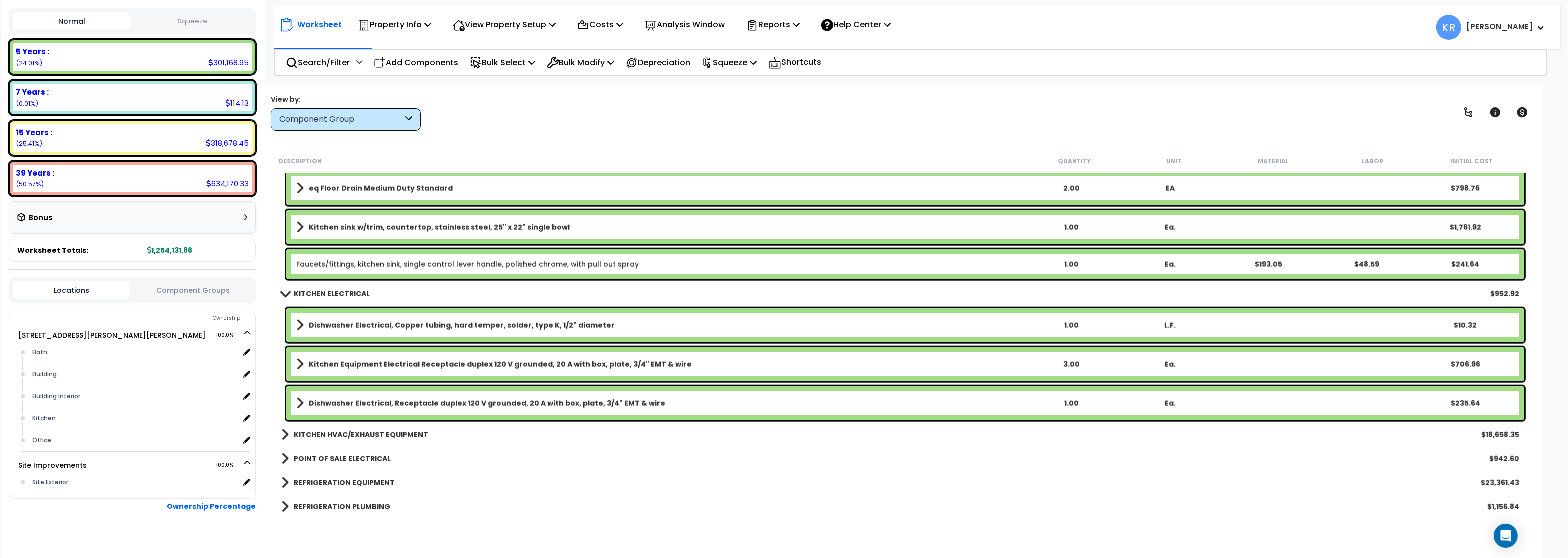
click at [324, 292] on b "KITCHEN ELECTRICAL" at bounding box center [332, 294] width 76 height 10
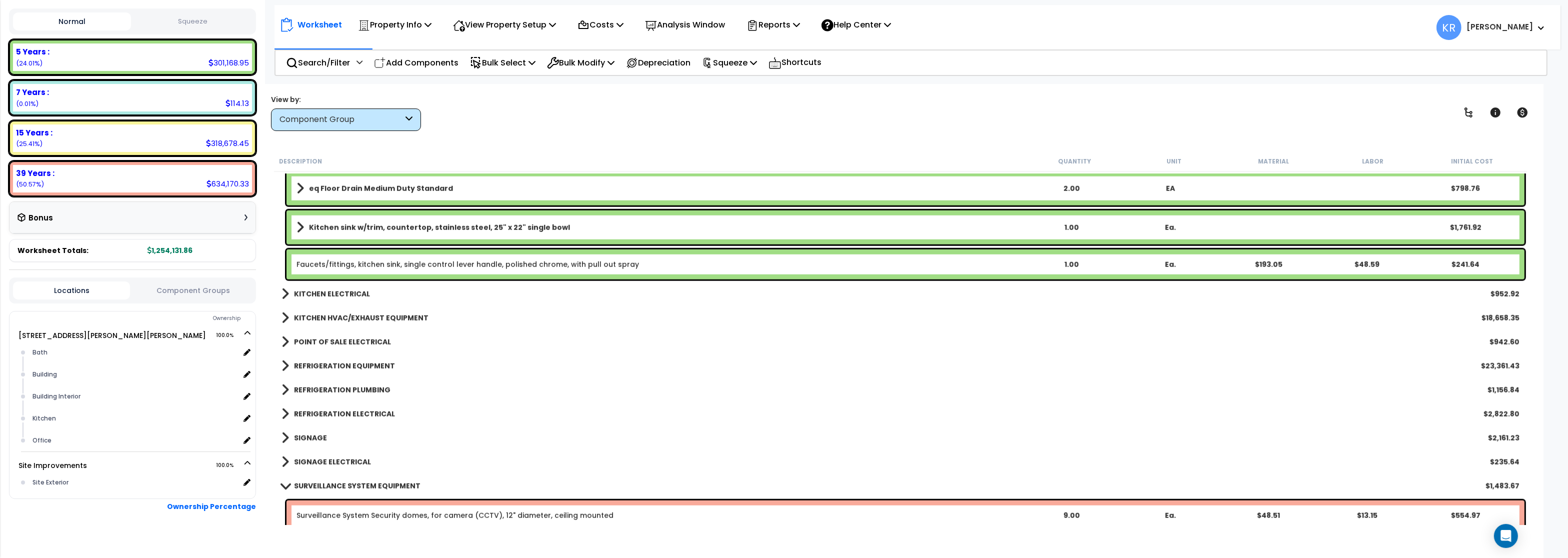
click at [325, 309] on div "KITCHEN HVAC/EXHAUST EQUIPMENT $18,658.35" at bounding box center [900, 318] width 1248 height 24
click at [328, 314] on b "KITCHEN HVAC/EXHAUST EQUIPMENT" at bounding box center [361, 318] width 135 height 10
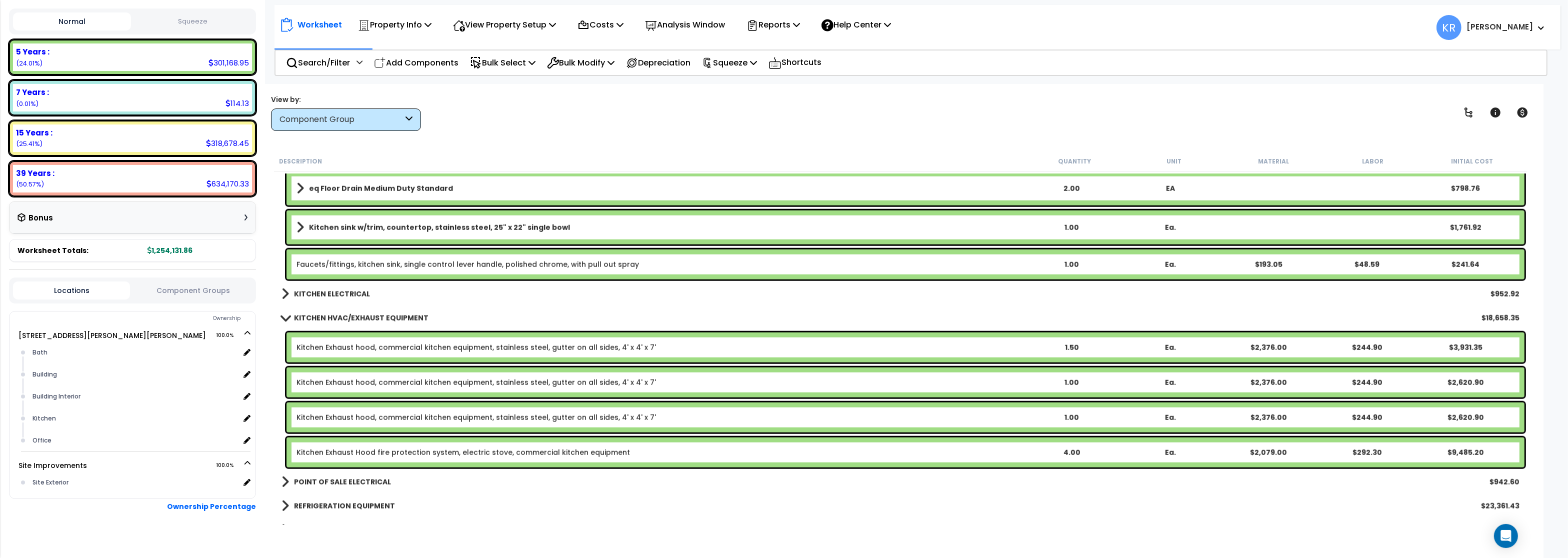
click at [328, 314] on b "KITCHEN HVAC/EXHAUST EQUIPMENT" at bounding box center [361, 318] width 135 height 10
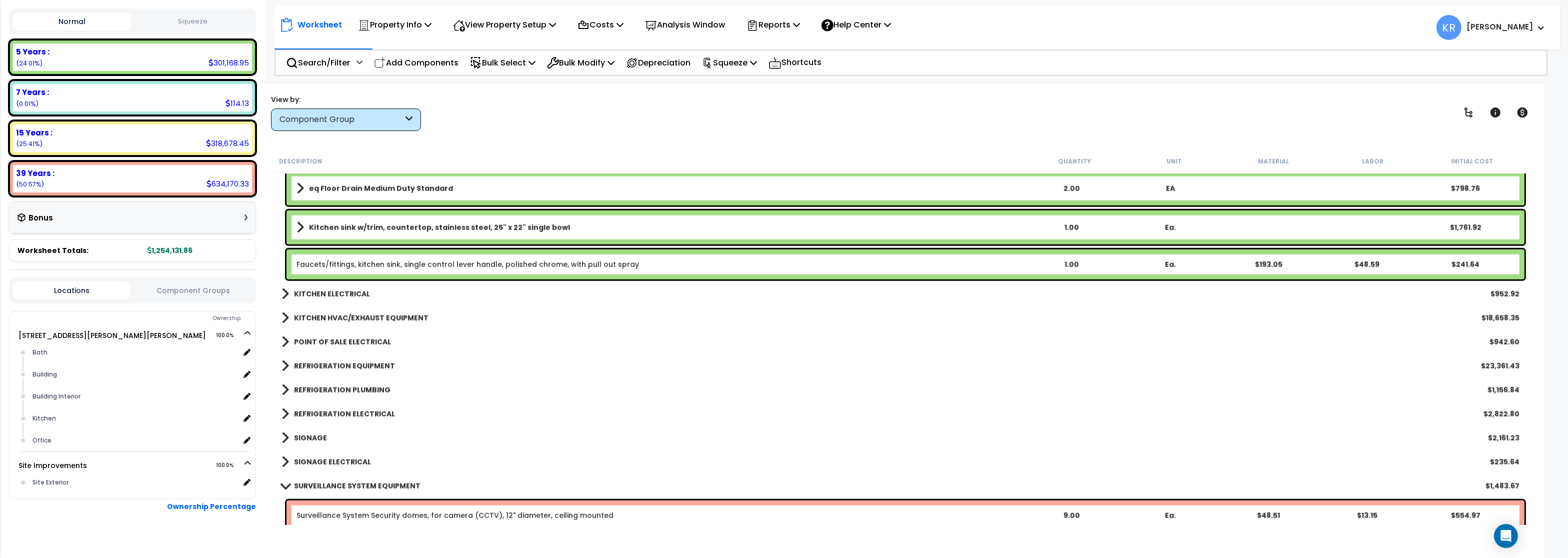
click at [333, 337] on b "POINT OF SALE ELECTRICAL" at bounding box center [342, 342] width 97 height 10
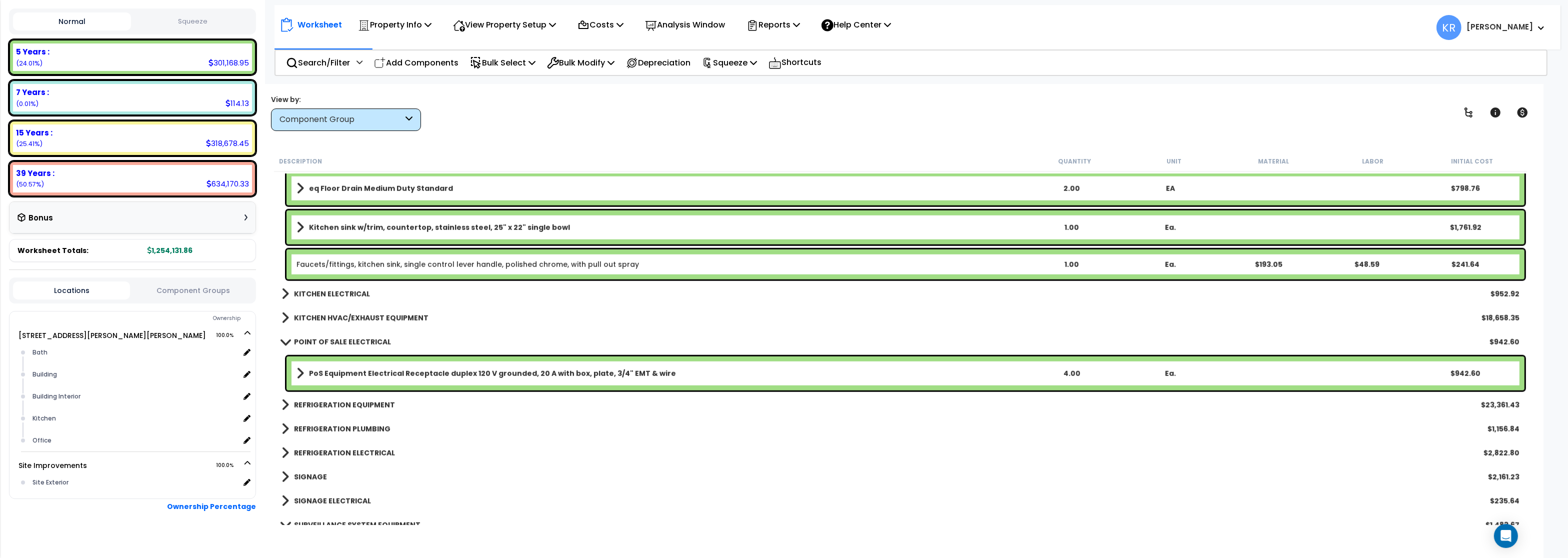
click at [333, 337] on b "POINT OF SALE ELECTRICAL" at bounding box center [342, 342] width 97 height 10
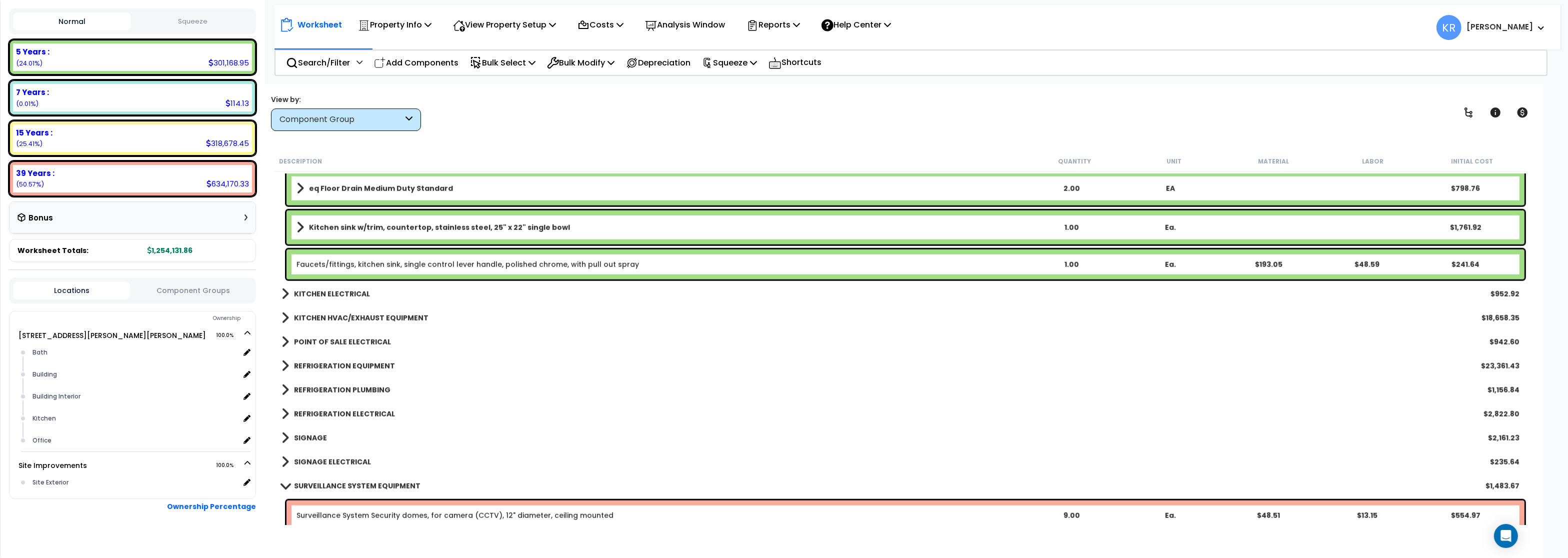
click at [329, 367] on b "REFRIGERATION EQUIPMENT" at bounding box center [344, 366] width 101 height 10
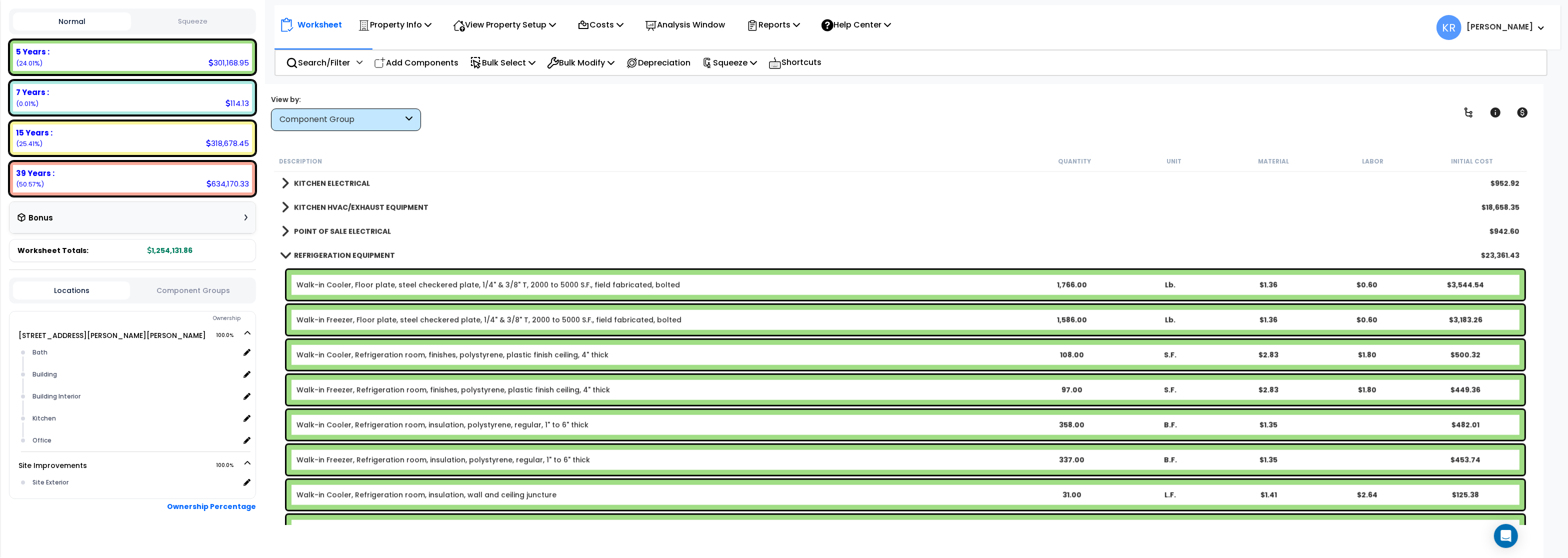
scroll to position [2040, 0]
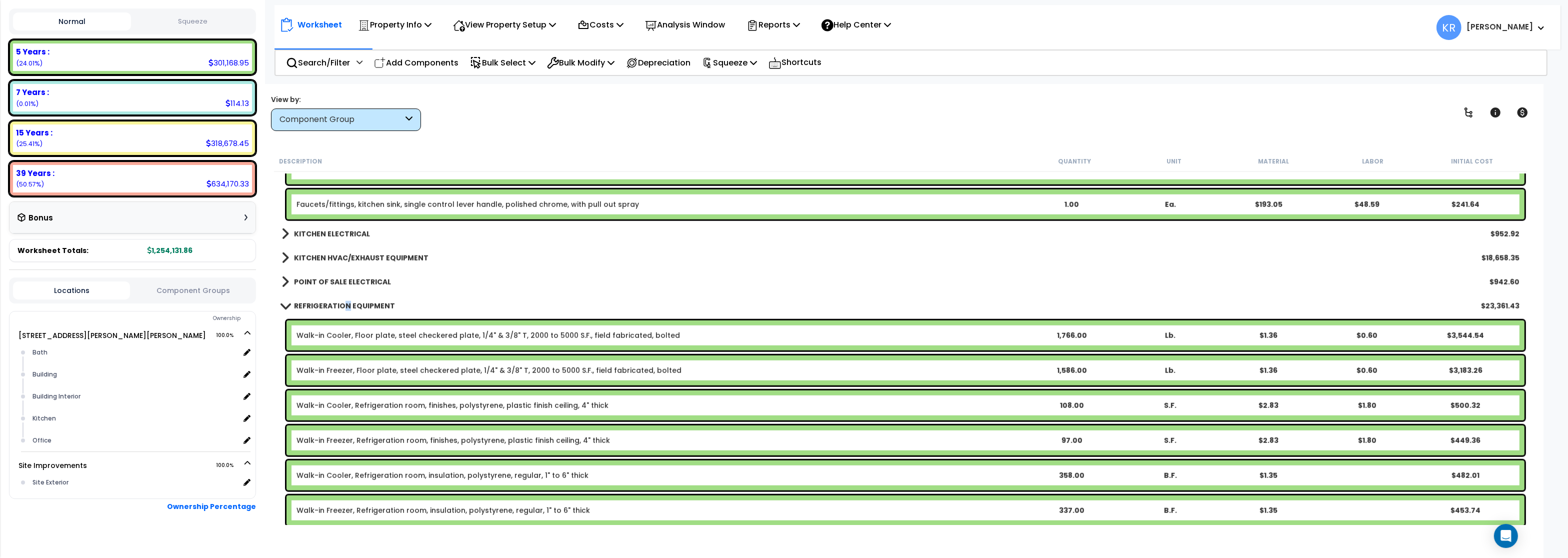
click at [347, 306] on b "REFRIGERATION EQUIPMENT" at bounding box center [344, 305] width 101 height 10
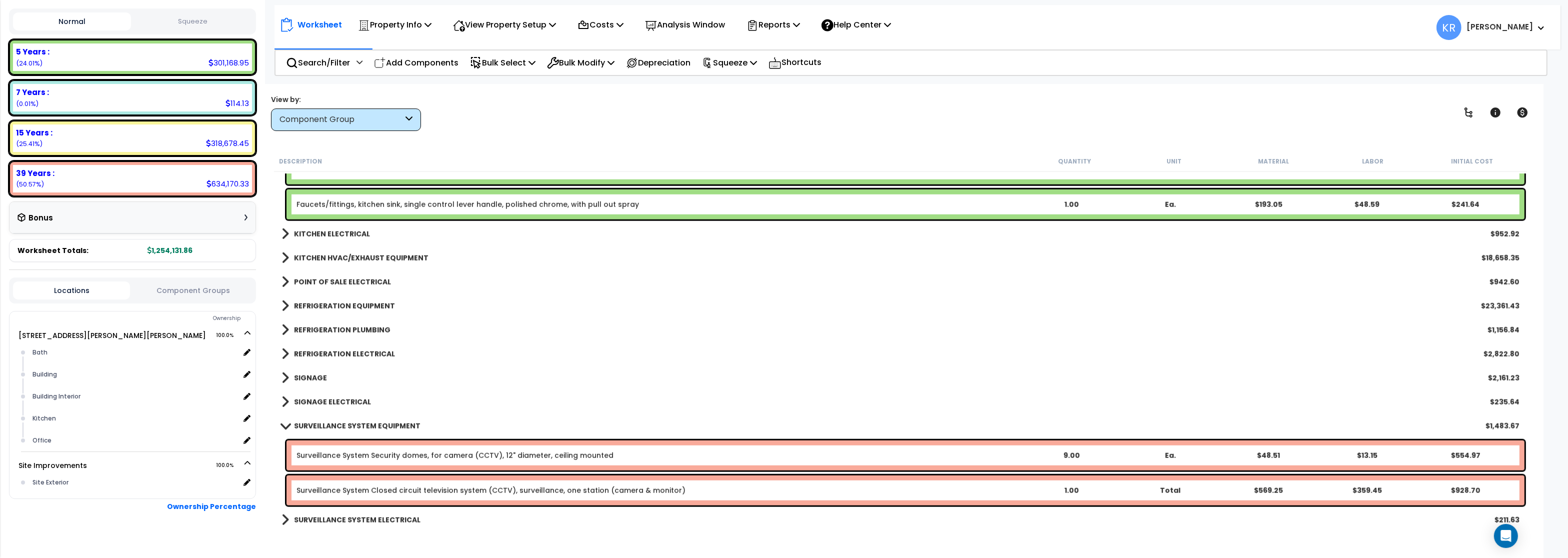
click at [311, 374] on b "SIGNAGE" at bounding box center [310, 378] width 33 height 10
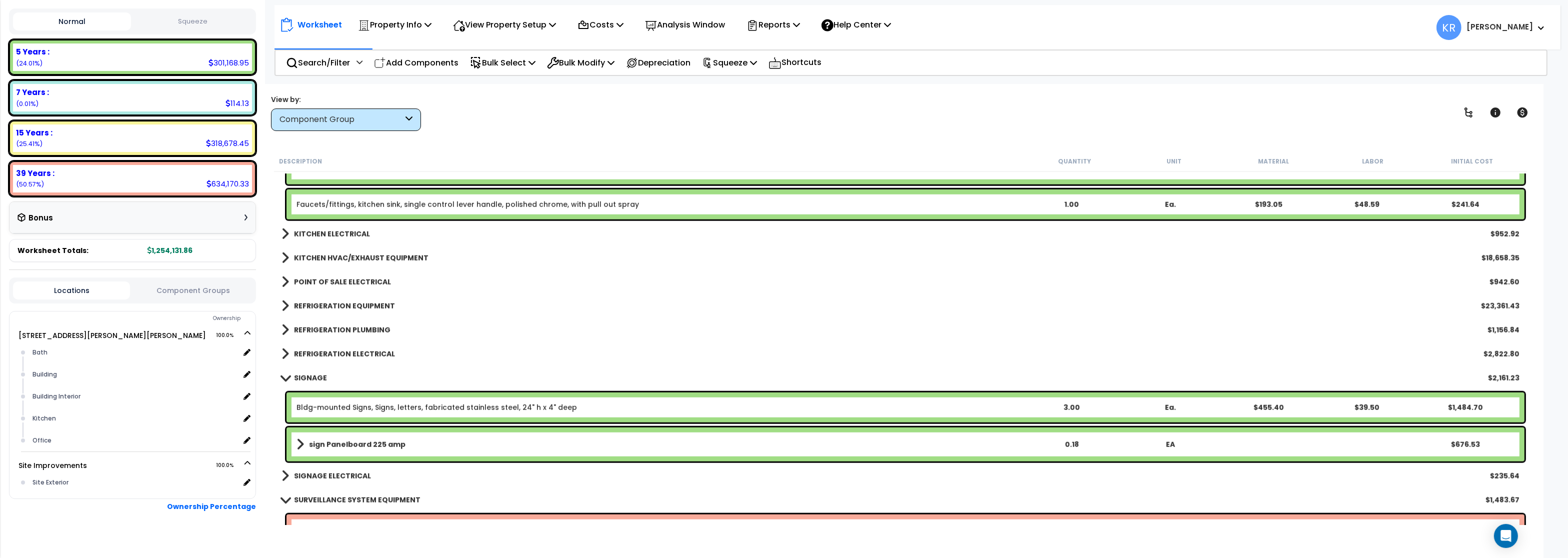
click at [309, 374] on b "SIGNAGE" at bounding box center [310, 378] width 33 height 10
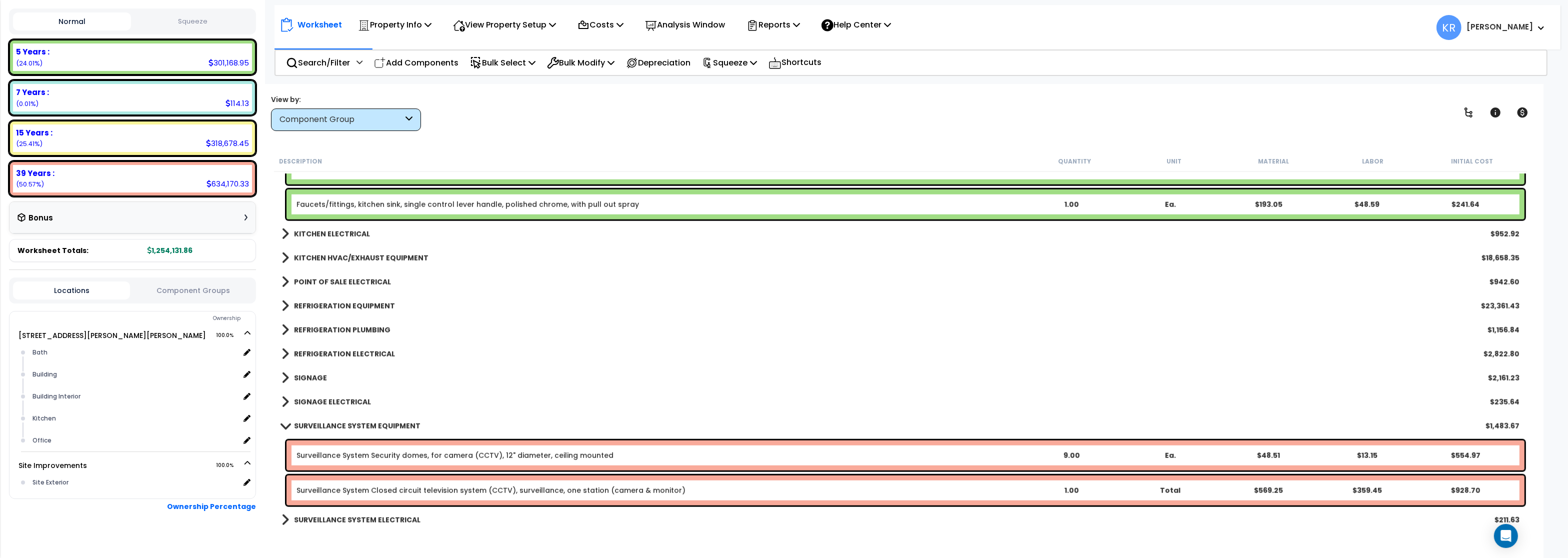
click at [315, 401] on b "SIGNAGE ELECTRICAL" at bounding box center [332, 402] width 77 height 10
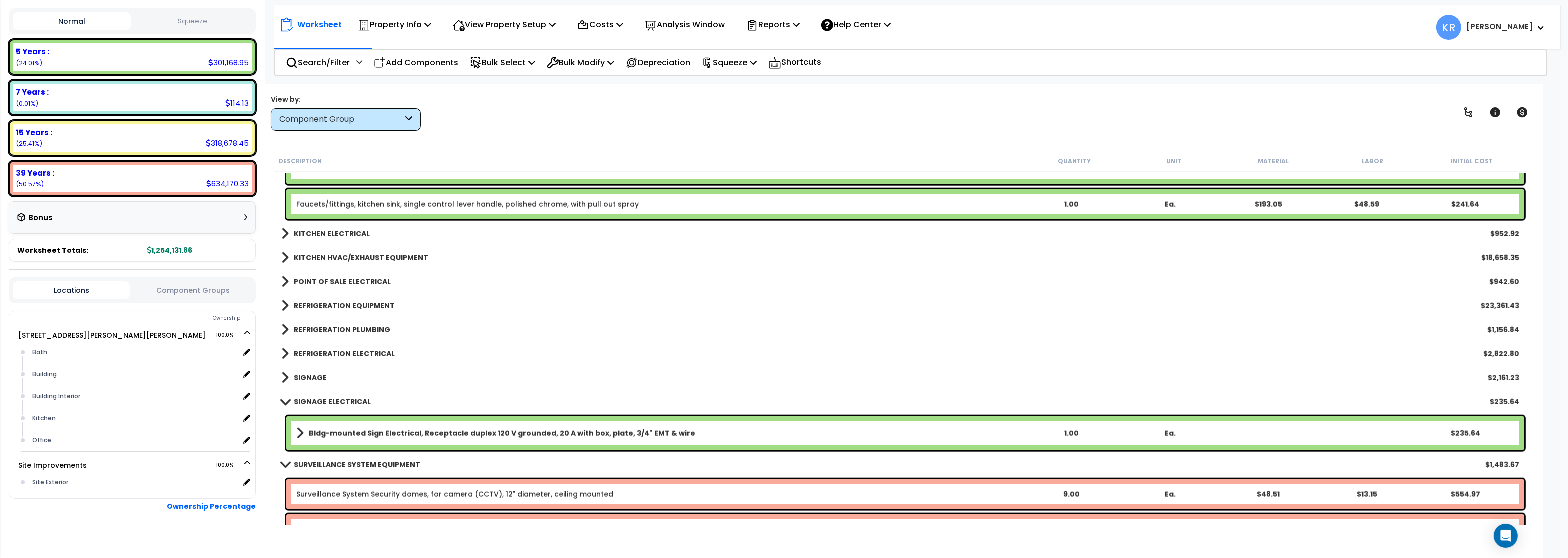
click at [315, 397] on b "SIGNAGE ELECTRICAL" at bounding box center [332, 402] width 77 height 10
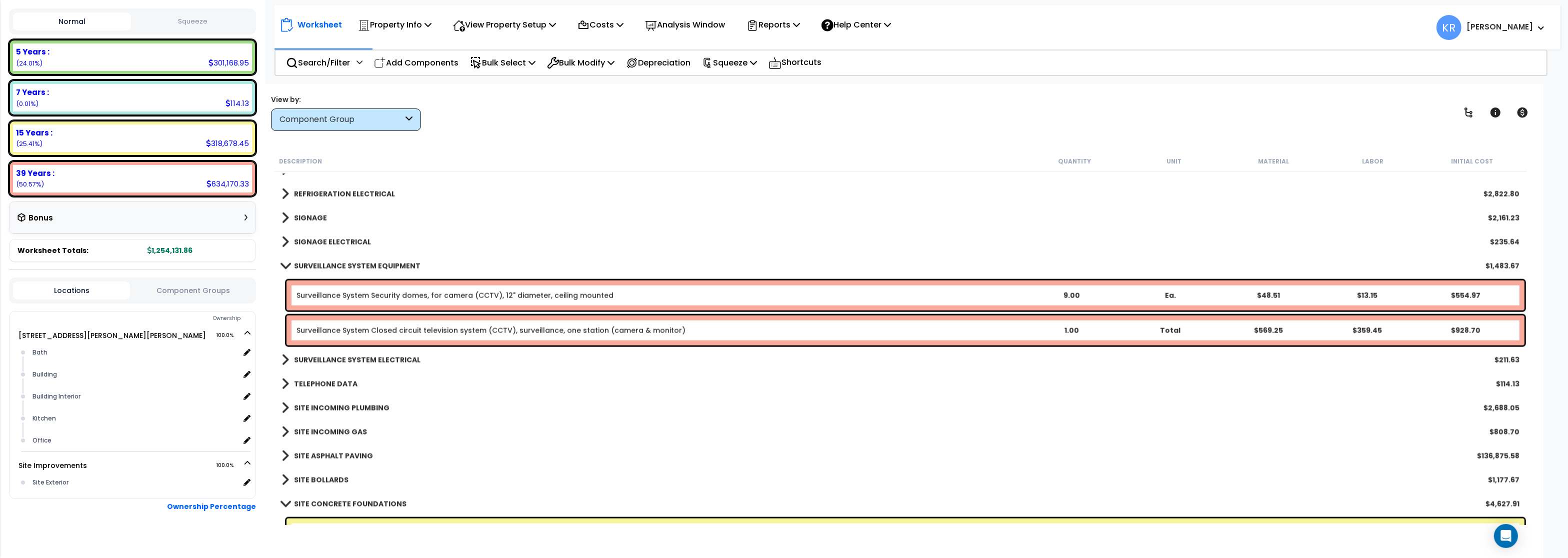
scroll to position [2220, 0]
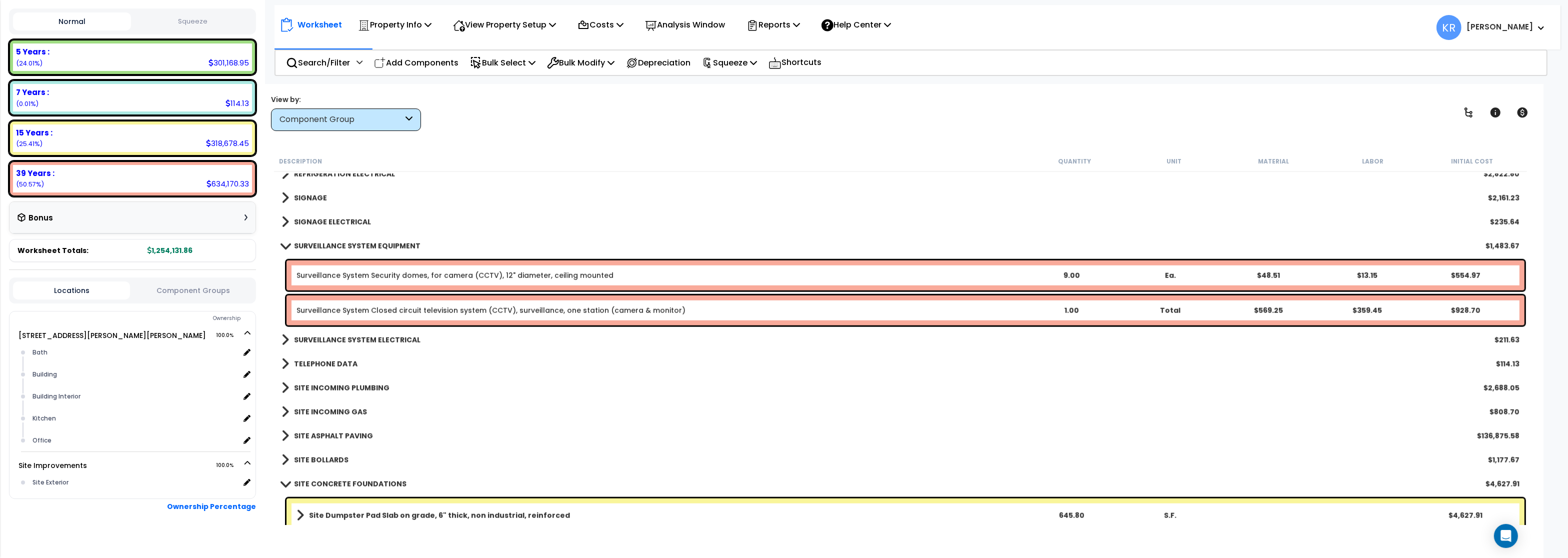
click at [350, 337] on b "SURVEILLANCE SYSTEM ELECTRICAL" at bounding box center [357, 340] width 126 height 10
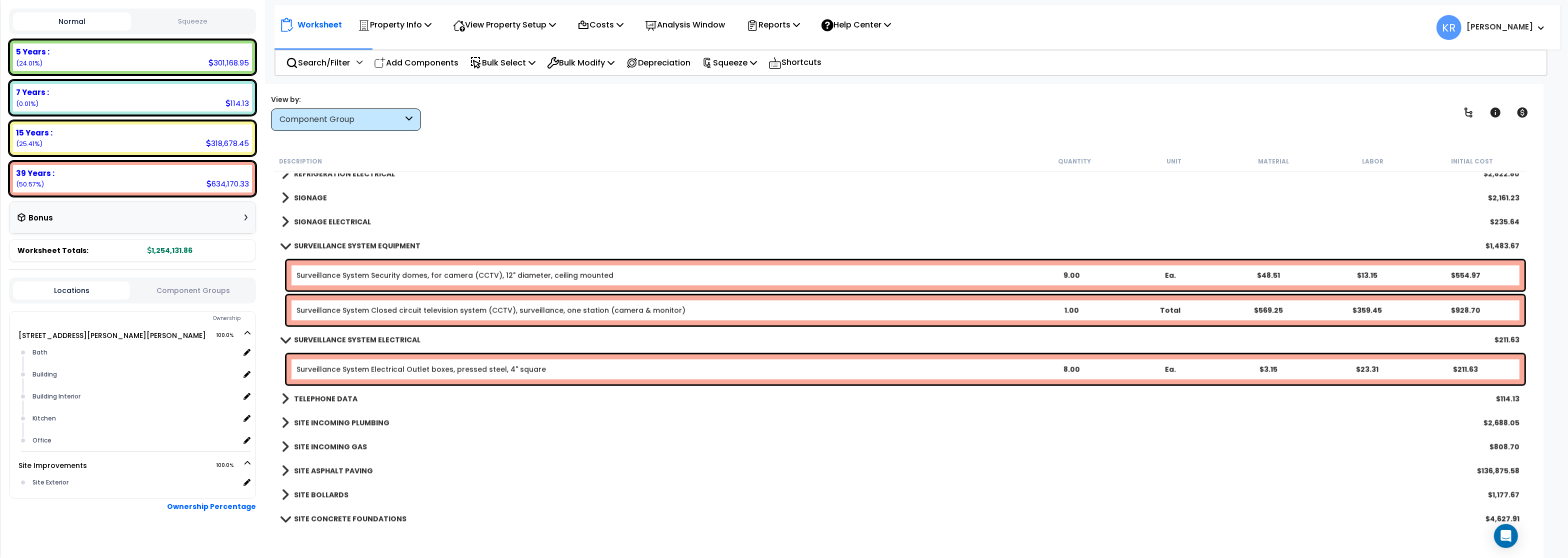
click at [350, 337] on b "SURVEILLANCE SYSTEM ELECTRICAL" at bounding box center [357, 340] width 126 height 10
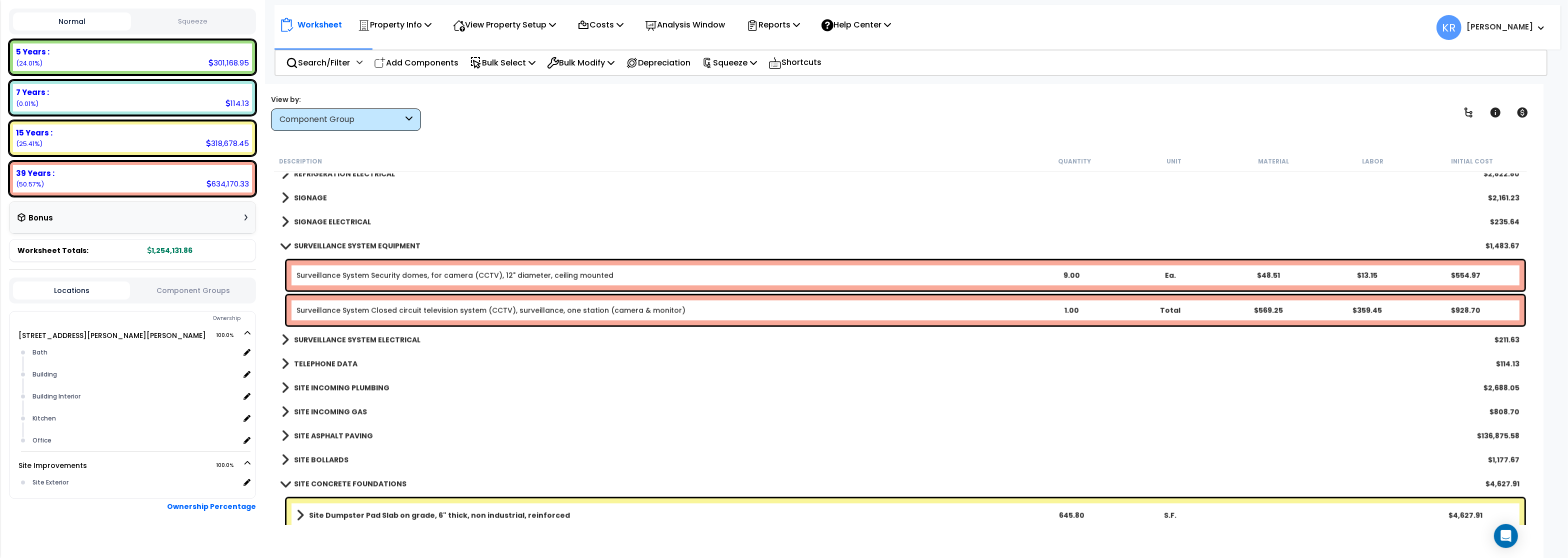
click at [343, 243] on b "SURVEILLANCE SYSTEM EQUIPMENT" at bounding box center [357, 245] width 126 height 10
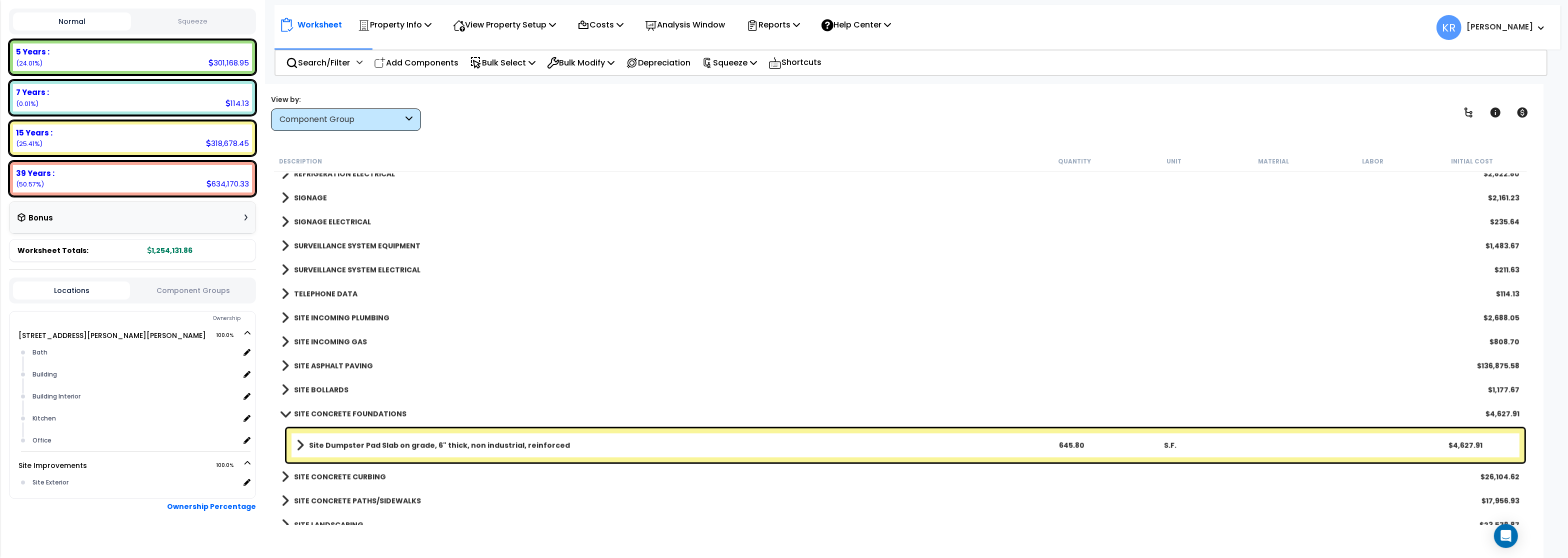
click at [337, 290] on b "TELEPHONE DATA" at bounding box center [326, 294] width 64 height 10
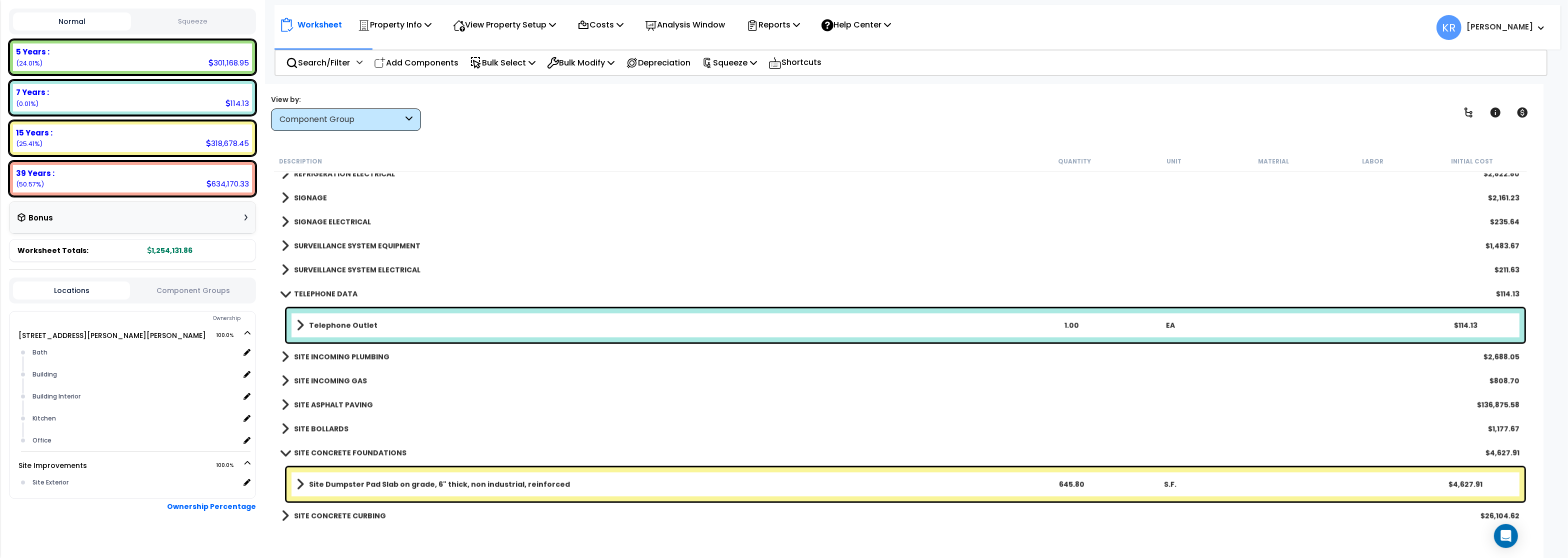
click at [340, 320] on link "Telephone Outlet" at bounding box center [659, 326] width 725 height 14
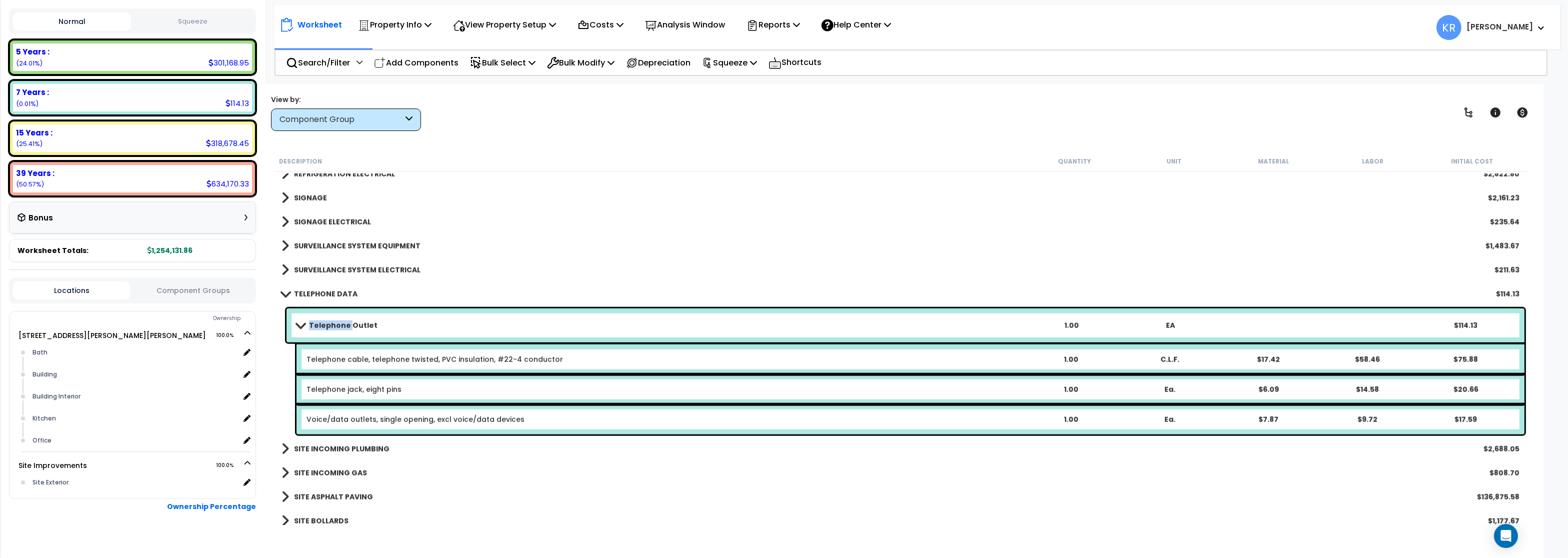
click at [340, 320] on link "Telephone Outlet" at bounding box center [659, 326] width 725 height 14
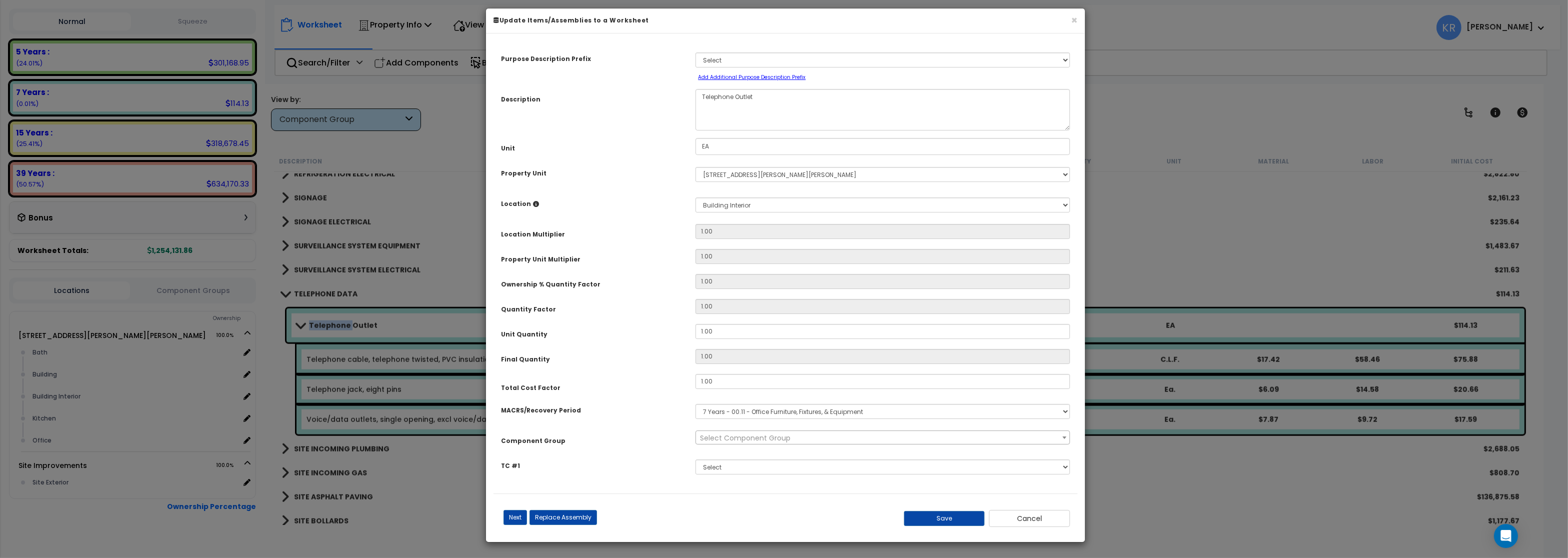
select select "57133"
drag, startPoint x: 720, startPoint y: 336, endPoint x: 650, endPoint y: 330, distance: 70.3
click at [696, 330] on input "1.00" at bounding box center [883, 331] width 375 height 15
type input "3"
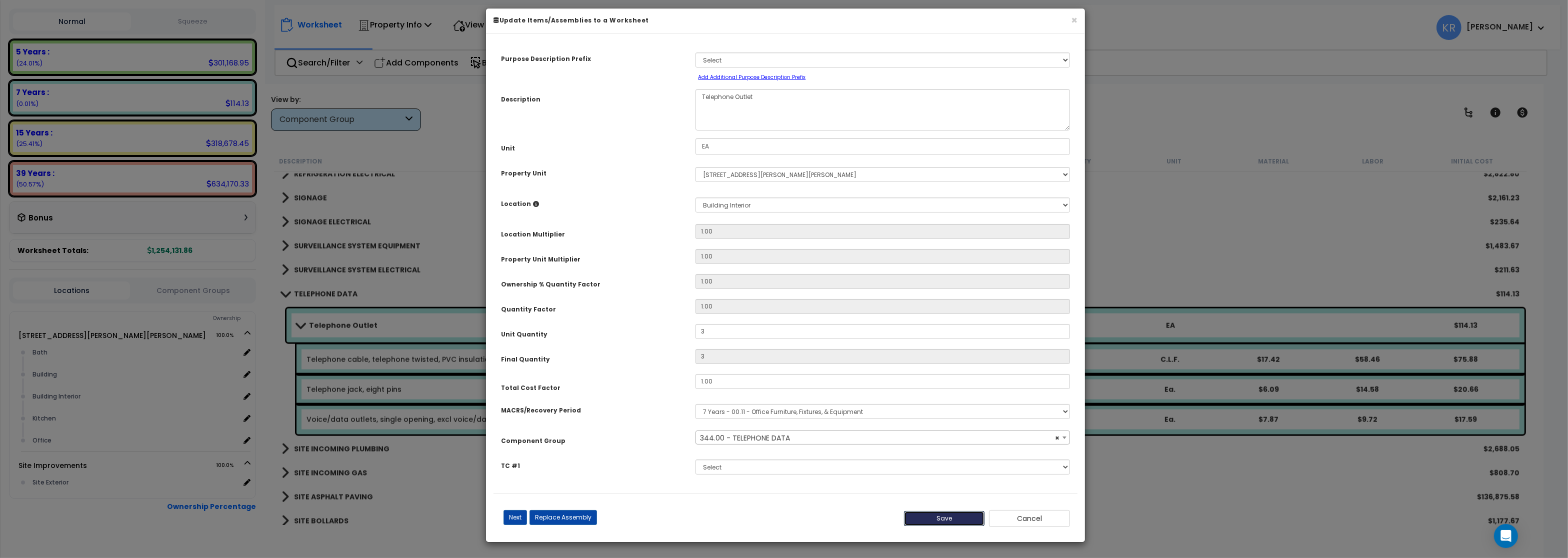
click at [951, 522] on button "Save" at bounding box center [944, 518] width 81 height 15
type input "3.00"
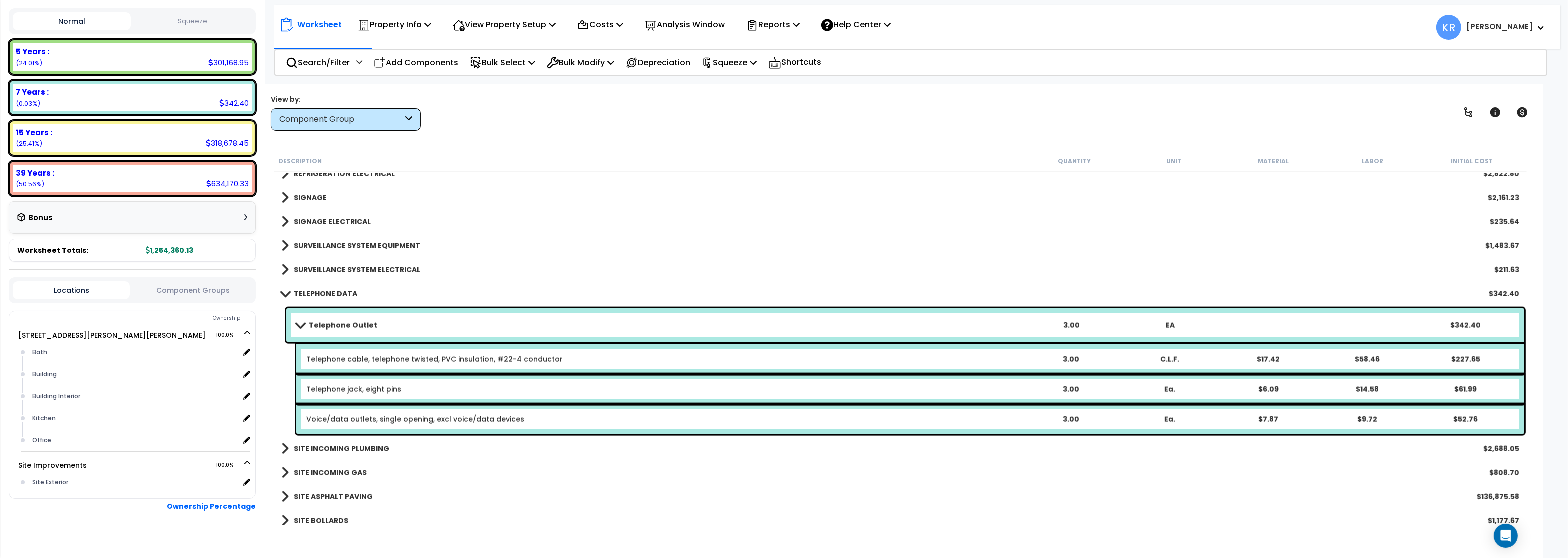
click at [326, 290] on b "TELEPHONE DATA" at bounding box center [326, 294] width 64 height 10
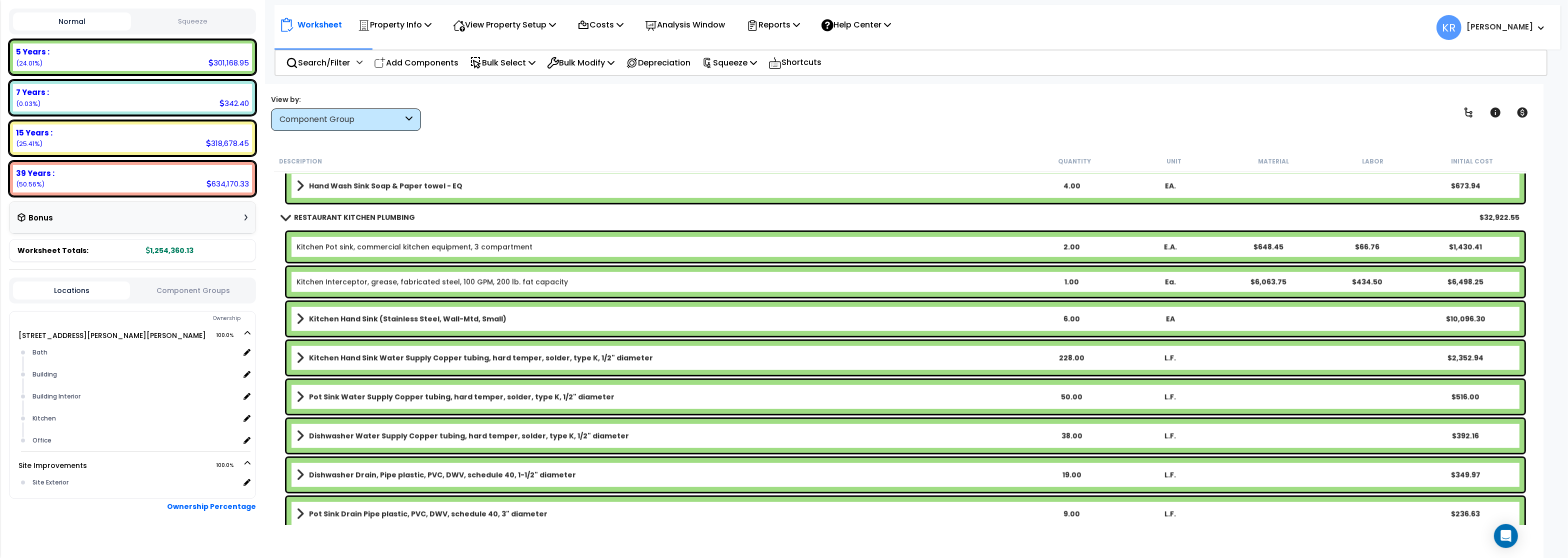
scroll to position [1440, 0]
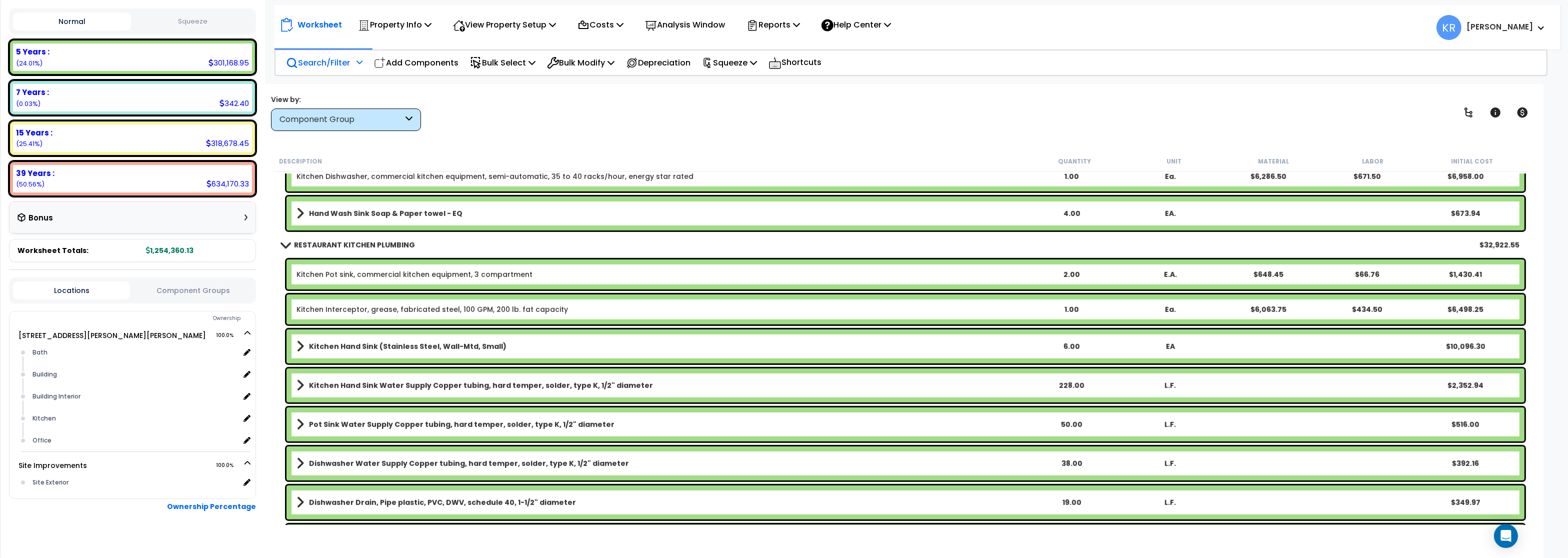
click at [326, 69] on div "Search/Filter Additional Search / Filter" at bounding box center [324, 62] width 76 height 23
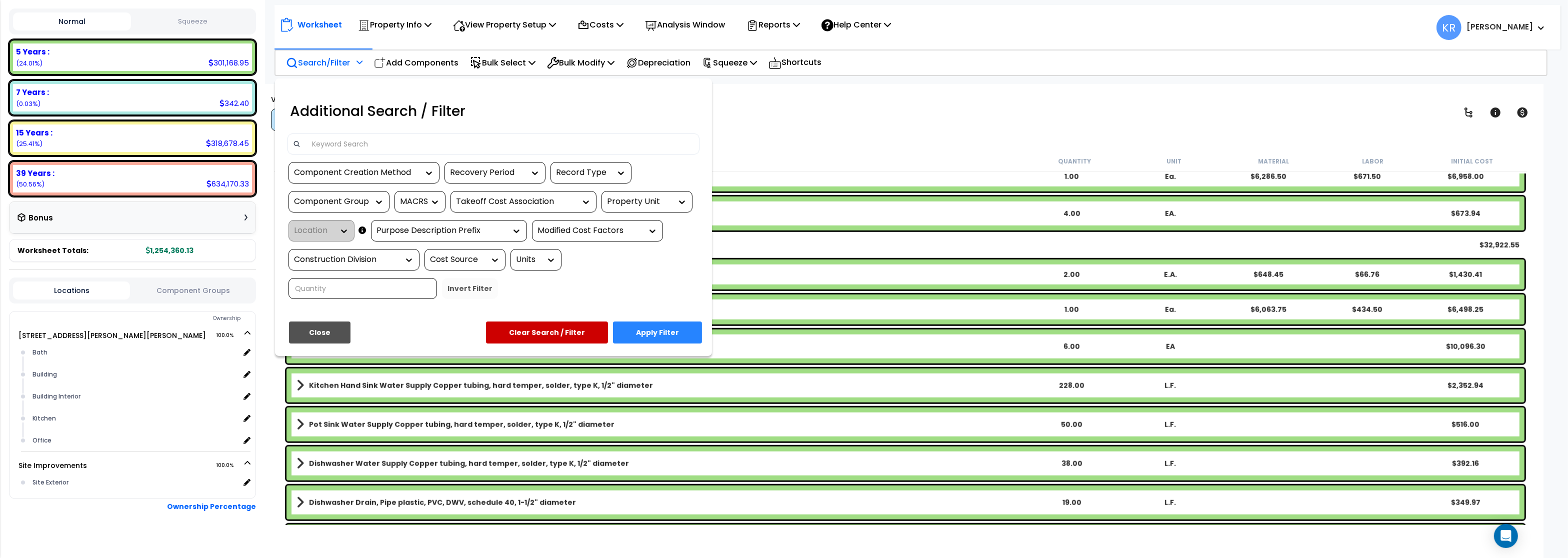
click at [373, 150] on input at bounding box center [500, 143] width 389 height 15
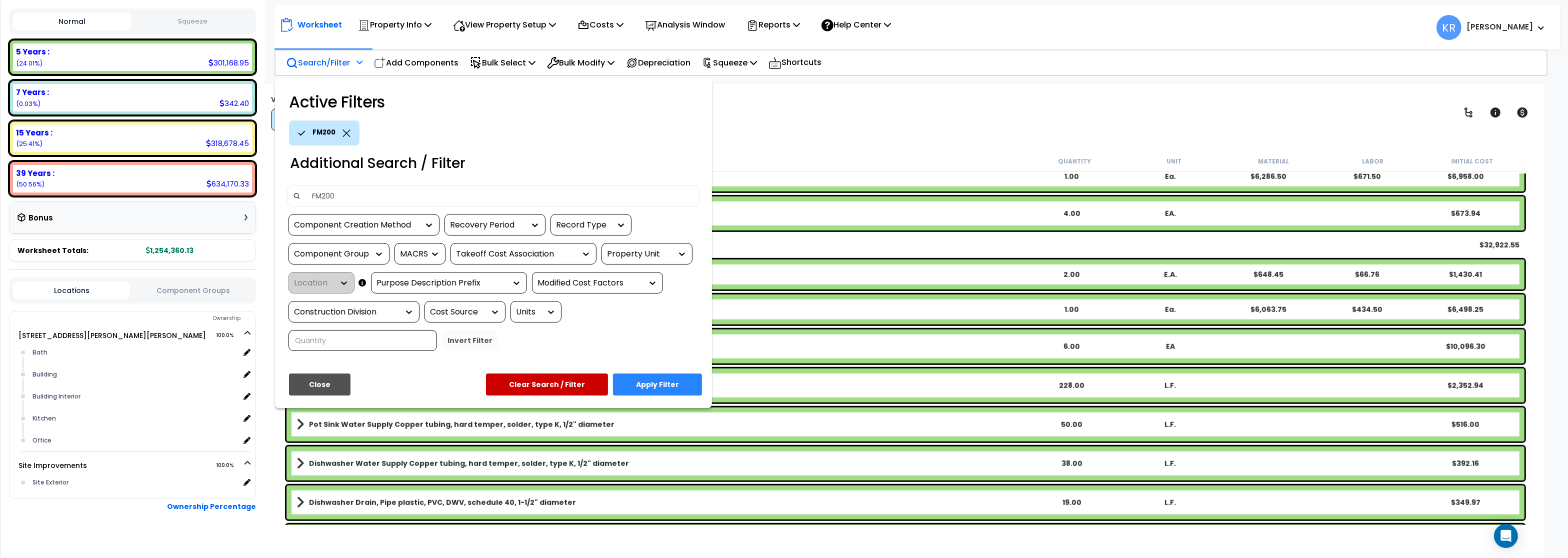
type input "FM200"
click at [668, 378] on button "Apply Filter" at bounding box center [657, 384] width 89 height 22
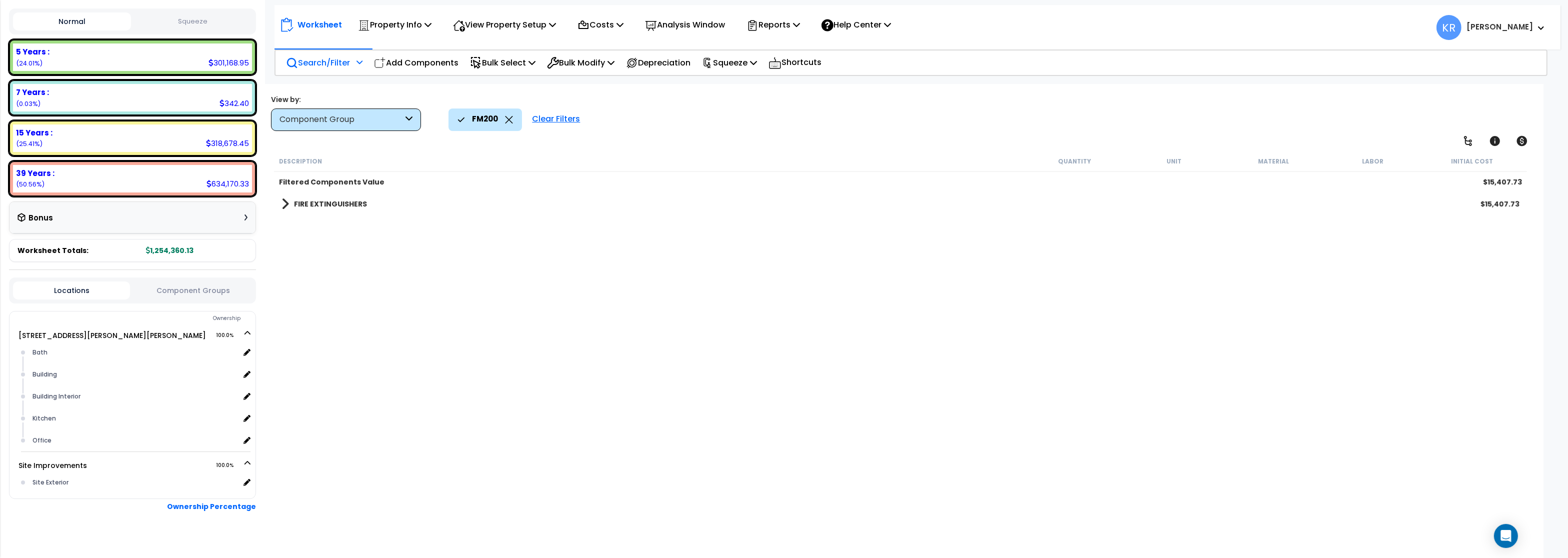
click at [306, 200] on b "FIRE EXTINGUISHERS" at bounding box center [330, 203] width 73 height 10
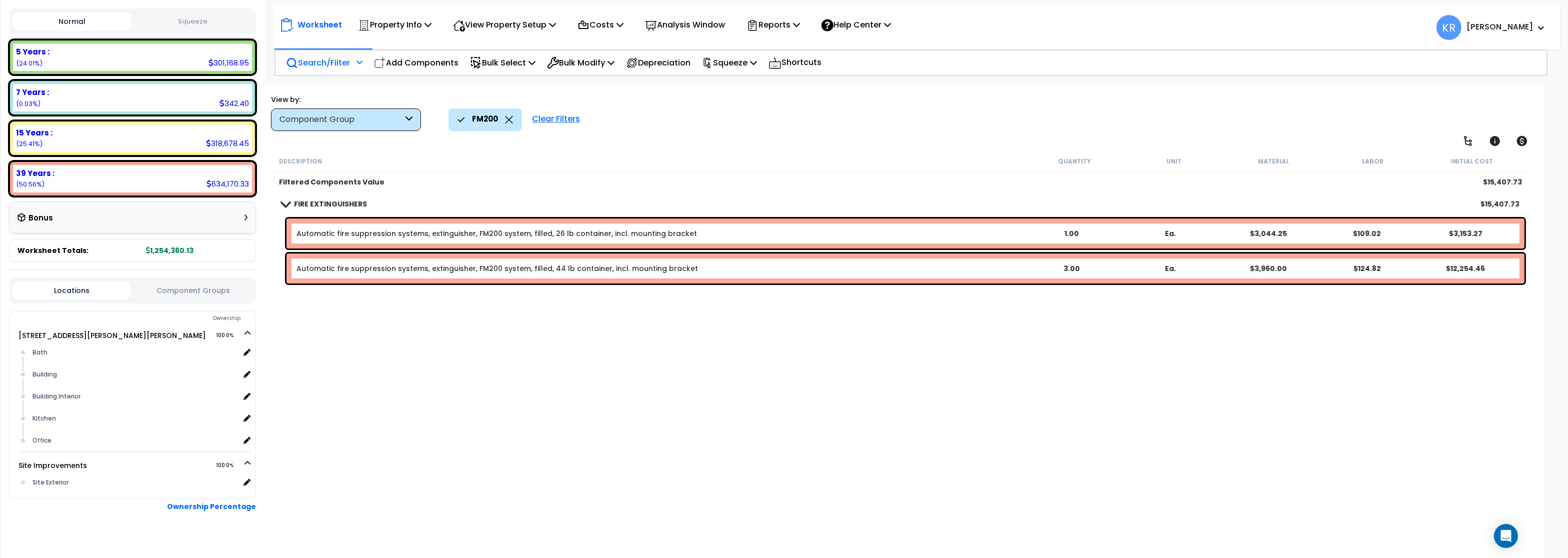
click at [317, 231] on link "Automatic fire suppression systems, extinguisher, FM200 system, filled, 26 lb c…" at bounding box center [497, 233] width 400 height 10
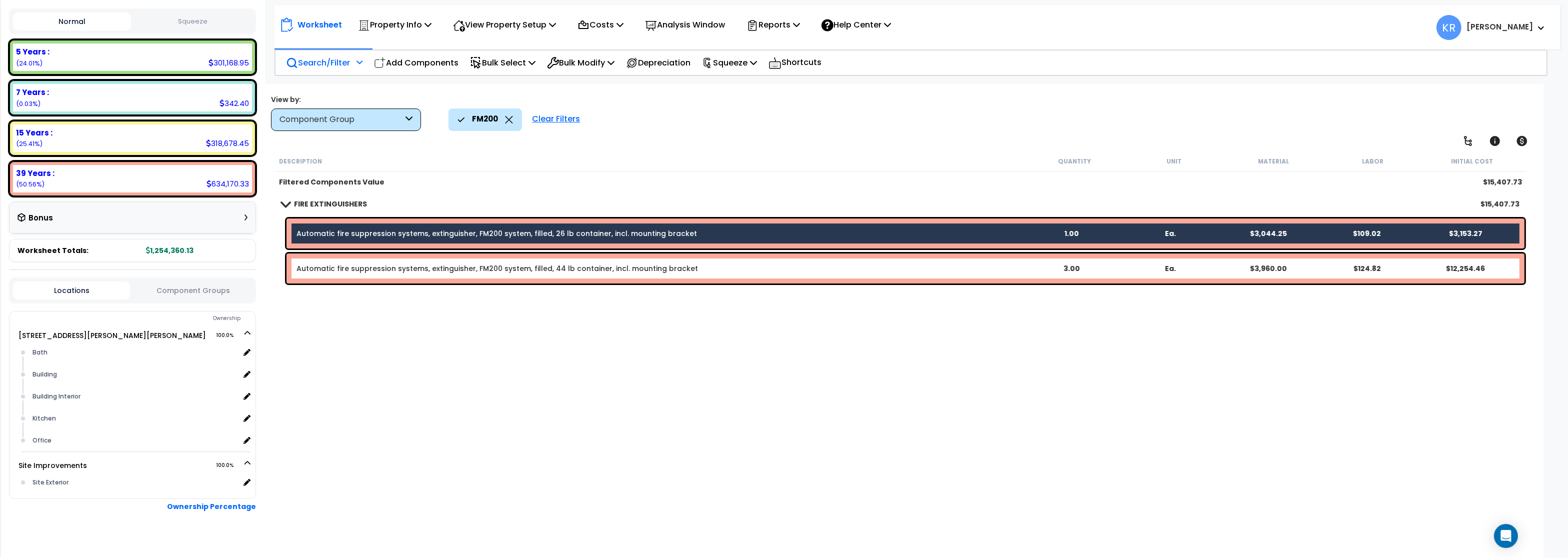
click at [322, 266] on link "Automatic fire suppression systems, extinguisher, FM200 system, filled, 44 lb c…" at bounding box center [497, 268] width 401 height 10
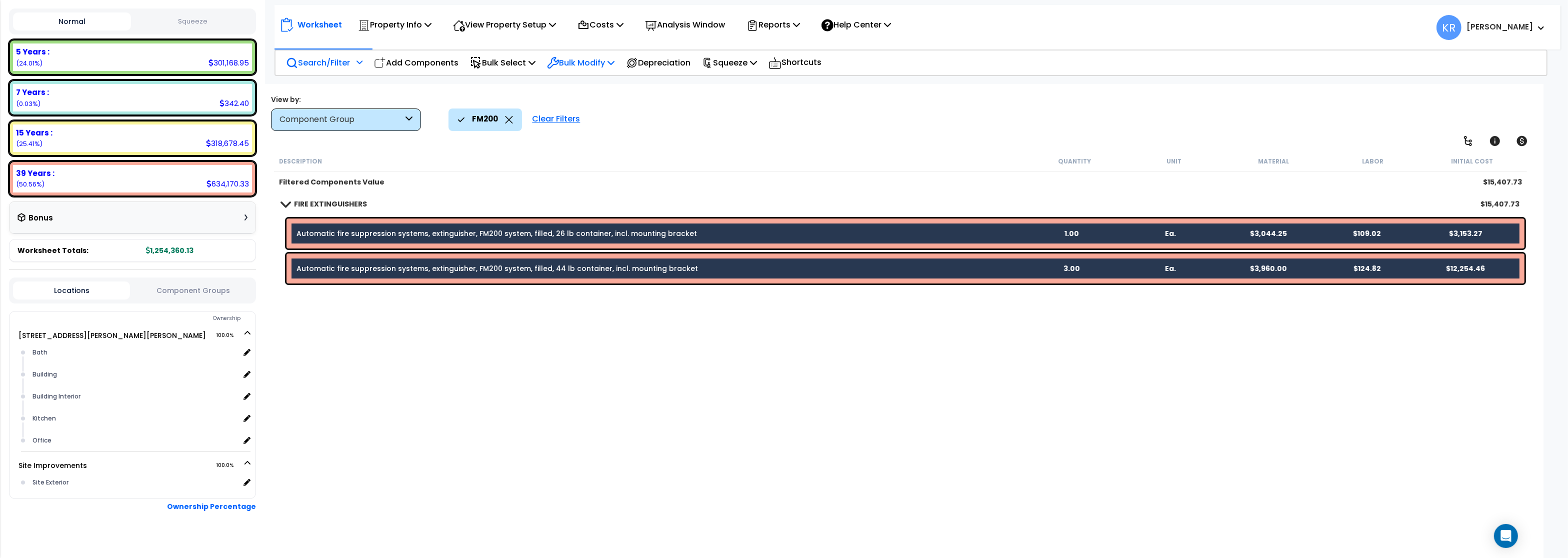
click at [592, 62] on p "Bulk Modify" at bounding box center [580, 62] width 68 height 13
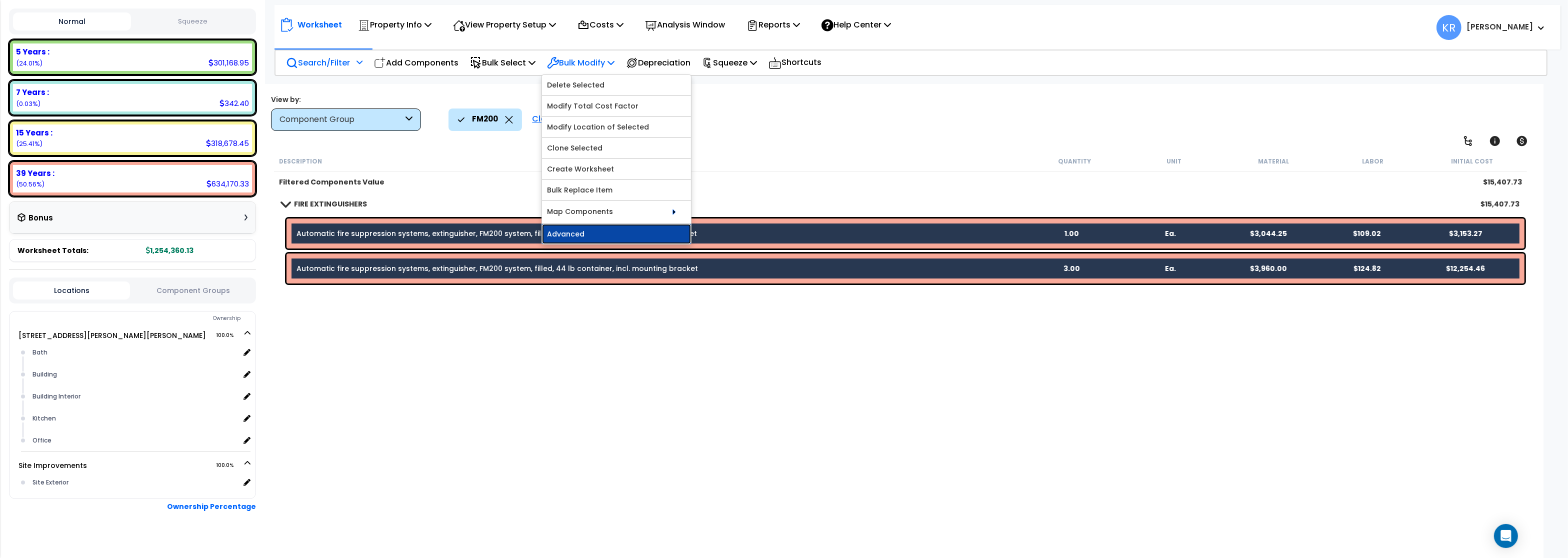
click at [588, 237] on link "Advanced" at bounding box center [616, 235] width 149 height 20
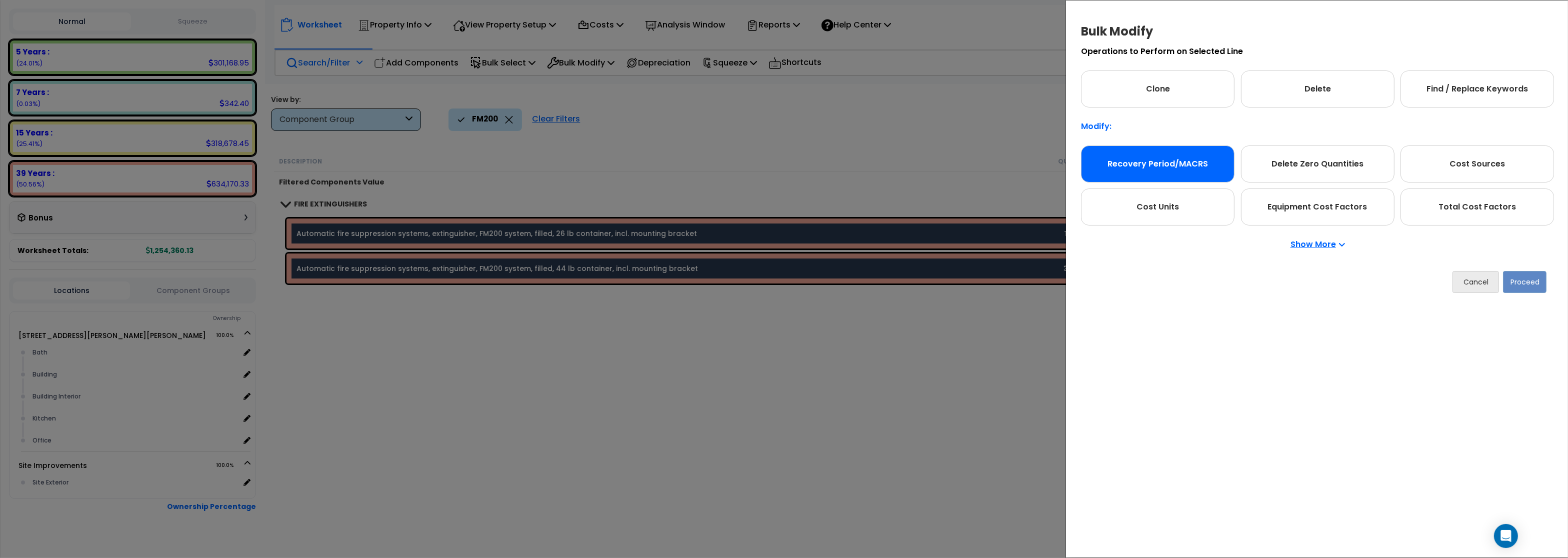
click at [1161, 168] on div "Recovery Period/MACRS" at bounding box center [1157, 164] width 153 height 37
click at [1522, 284] on button "Proceed" at bounding box center [1524, 282] width 44 height 22
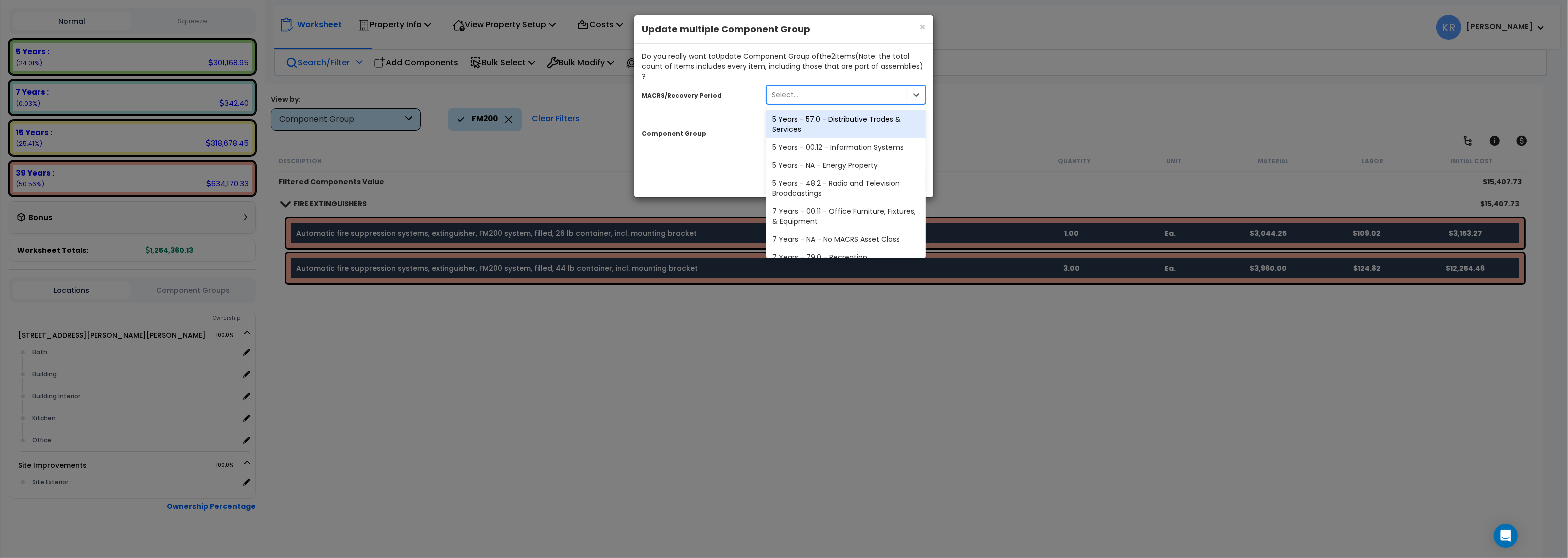
click at [788, 90] on div "Select..." at bounding box center [785, 95] width 26 height 10
click at [806, 112] on div "5 Years - 57.0 - Distributive Trades & Services" at bounding box center [846, 125] width 160 height 28
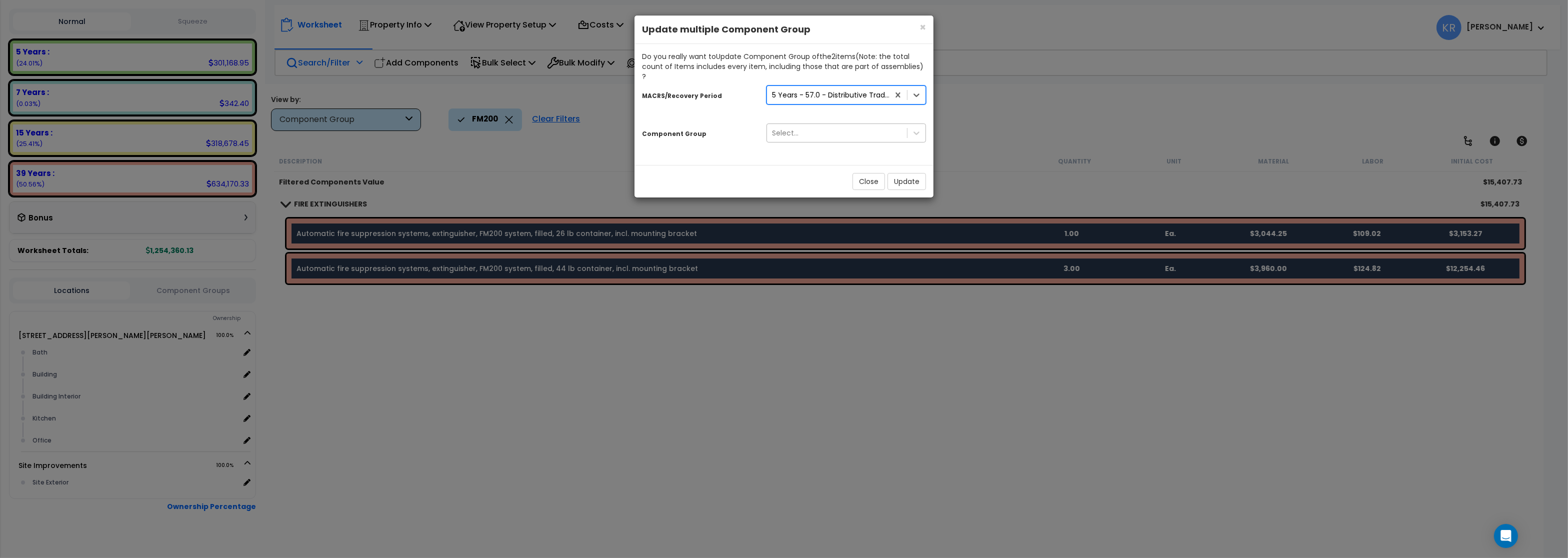
click at [799, 127] on div "Select..." at bounding box center [837, 132] width 140 height 16
click at [794, 128] on div "Select..." at bounding box center [785, 132] width 26 height 10
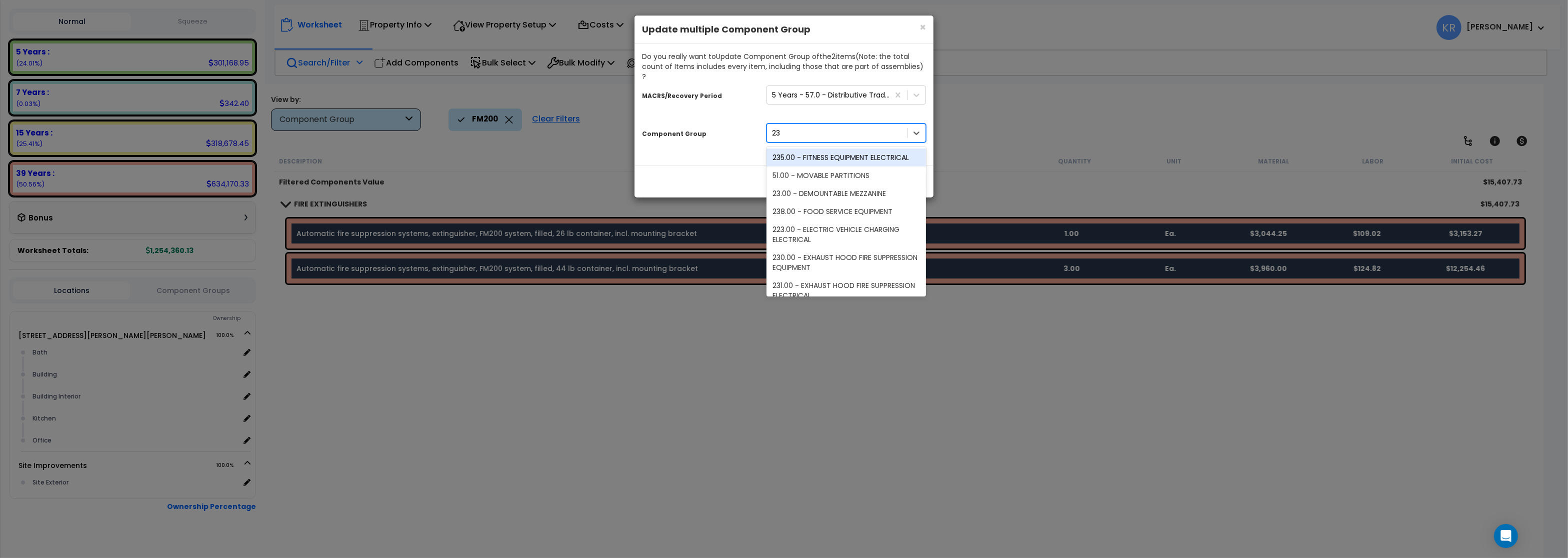
type input "230"
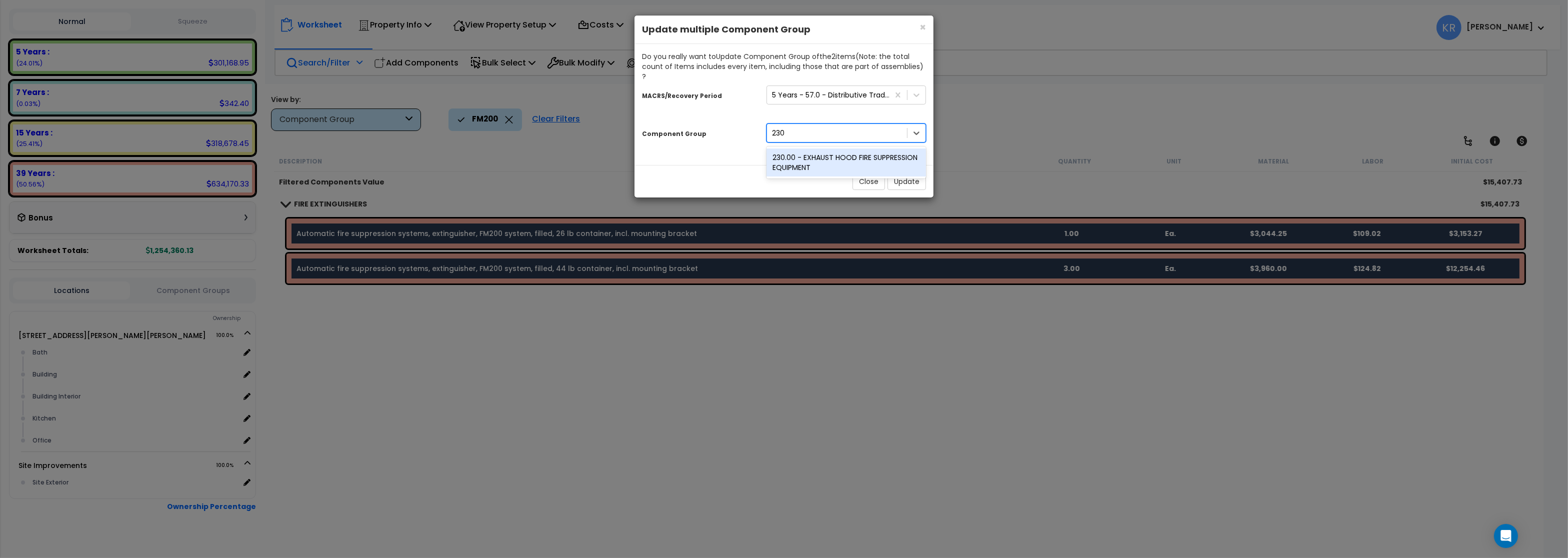
click at [821, 150] on div "230.00 - EXHAUST HOOD FIRE SUPPRESSION EQUIPMENT" at bounding box center [846, 163] width 160 height 28
click at [904, 173] on button "Update" at bounding box center [906, 182] width 38 height 17
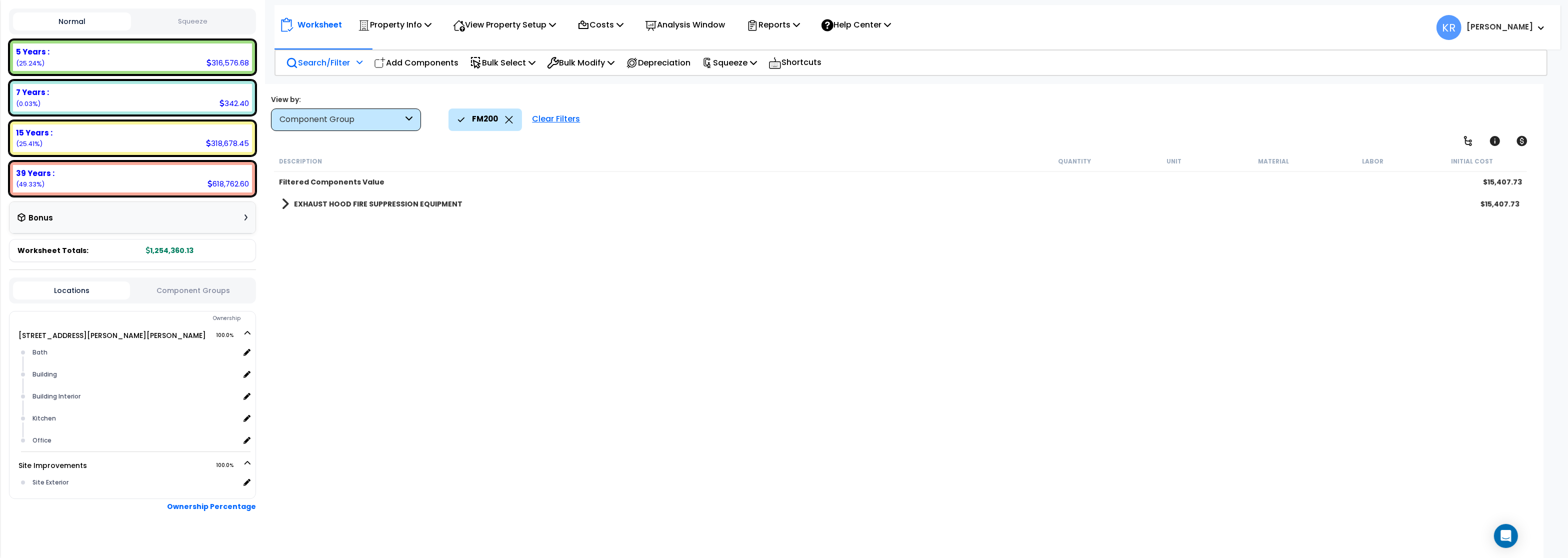
click at [552, 118] on div "Clear Filters" at bounding box center [555, 119] width 58 height 22
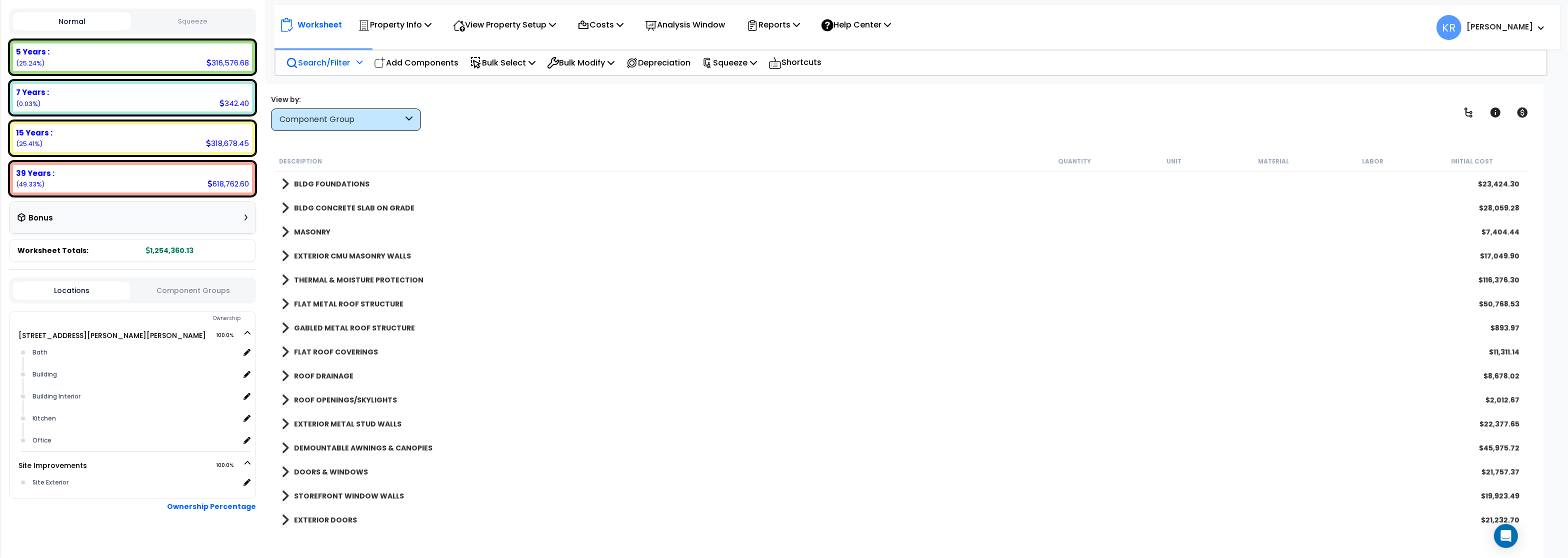
click at [320, 65] on p "Search/Filter" at bounding box center [318, 62] width 64 height 13
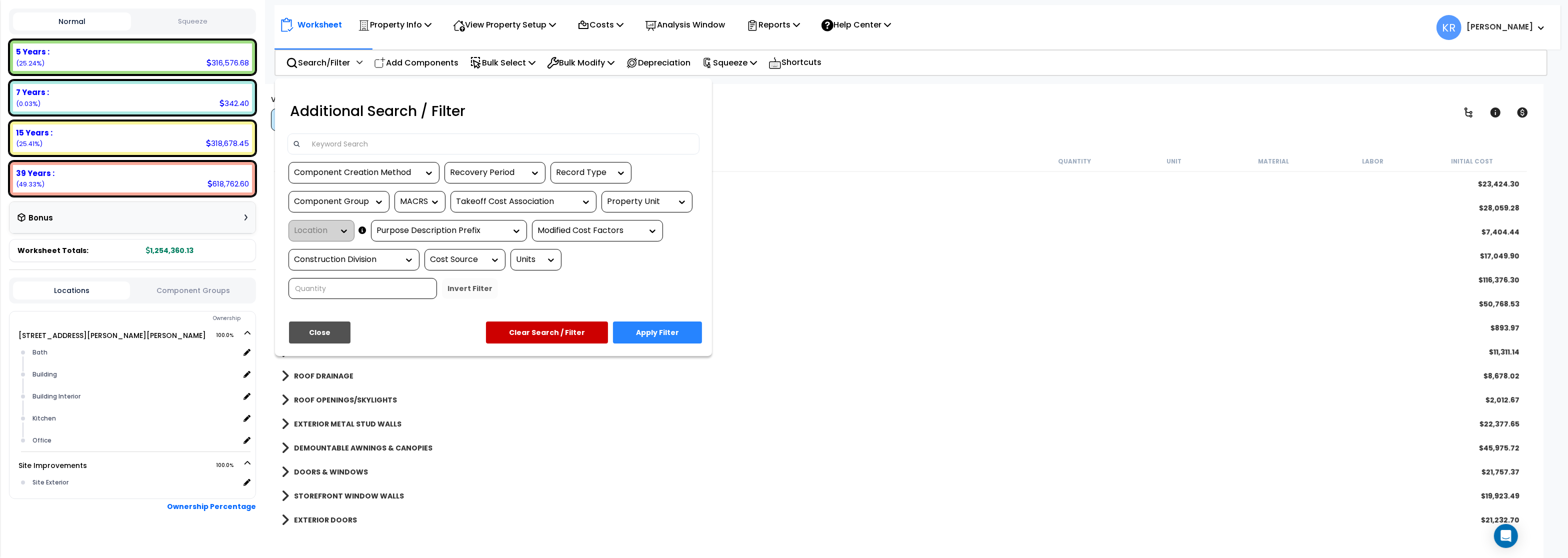
click at [338, 139] on input at bounding box center [500, 143] width 389 height 15
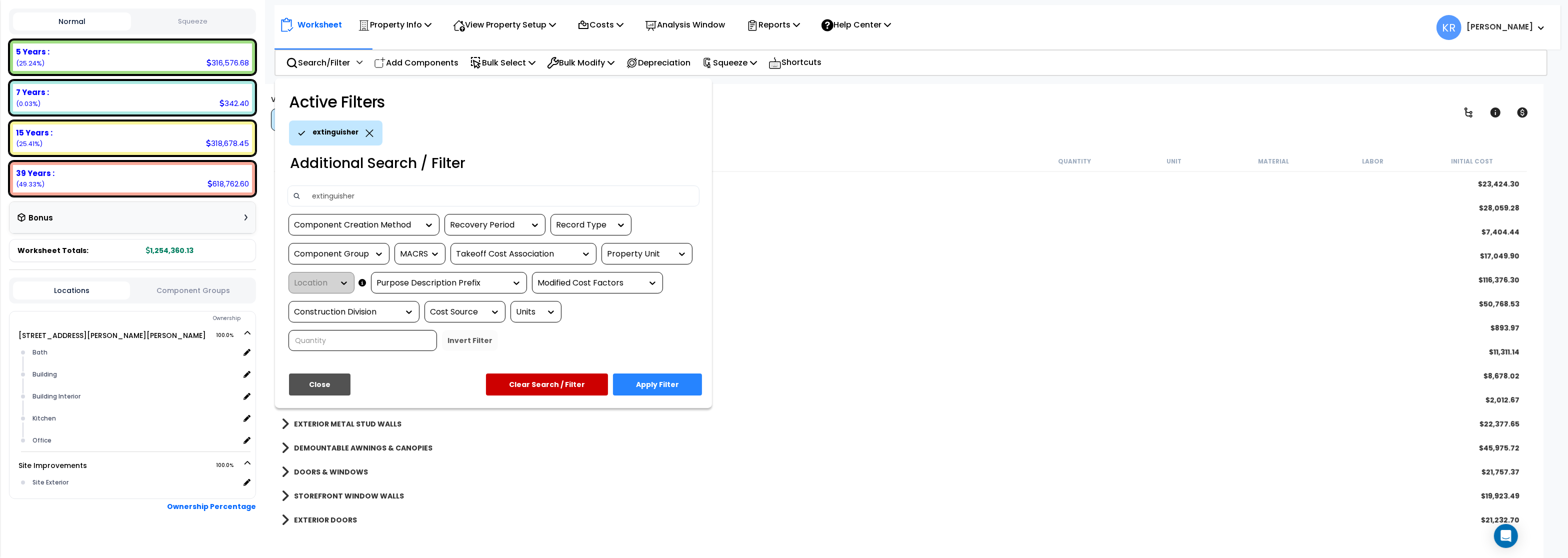
type input "extinguisher"
click at [650, 389] on button "Apply Filter" at bounding box center [657, 384] width 89 height 22
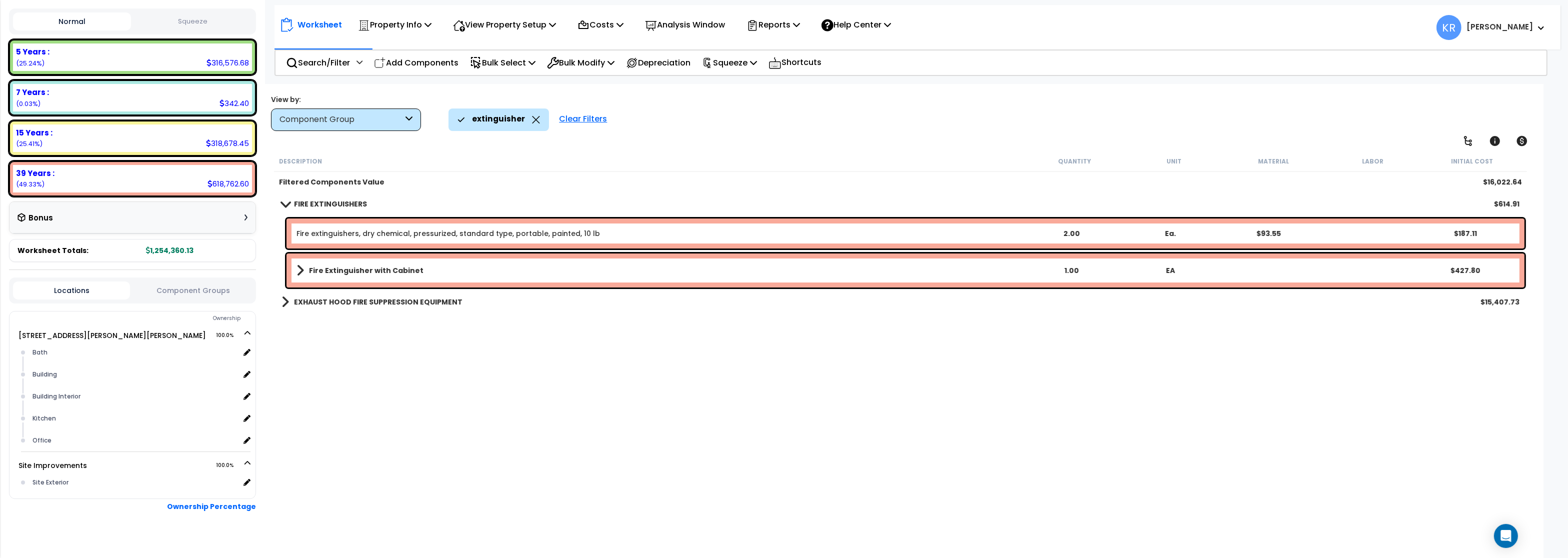
click at [588, 119] on div "Clear Filters" at bounding box center [583, 119] width 58 height 22
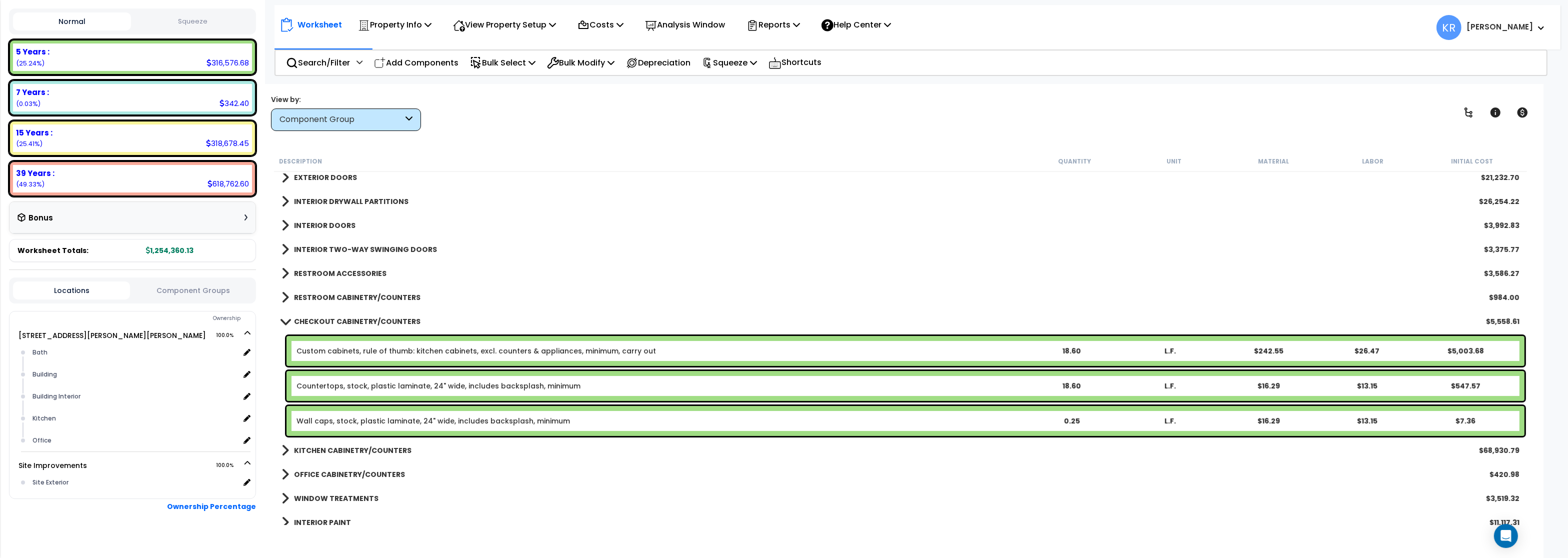
scroll to position [420, 0]
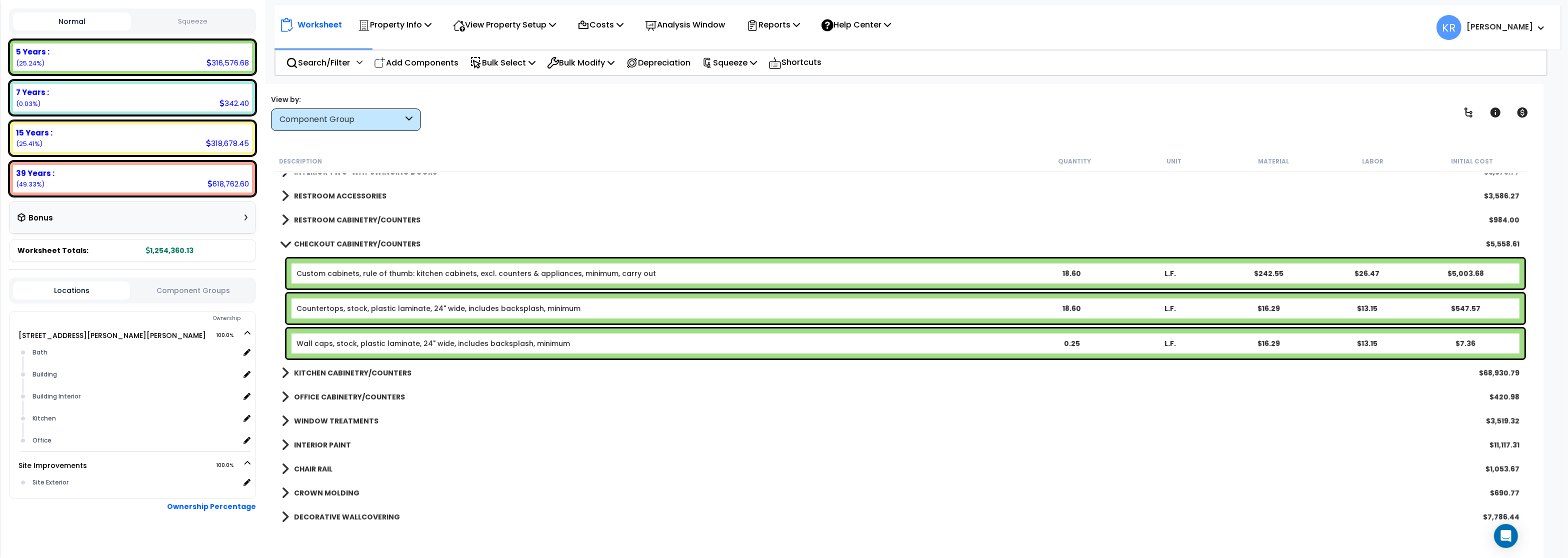
click at [325, 245] on b "CHECKOUT CABINETRY/COUNTERS" at bounding box center [357, 244] width 126 height 10
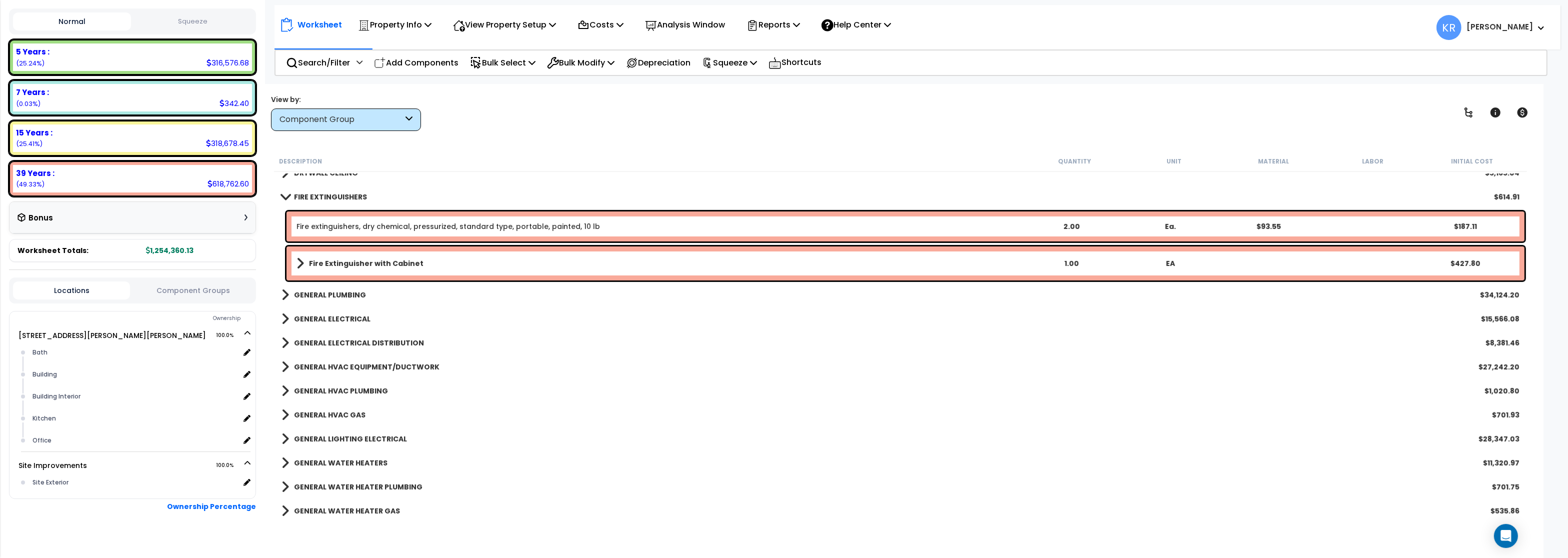
scroll to position [780, 0]
click at [338, 196] on b "FIRE EXTINGUISHERS" at bounding box center [330, 196] width 73 height 10
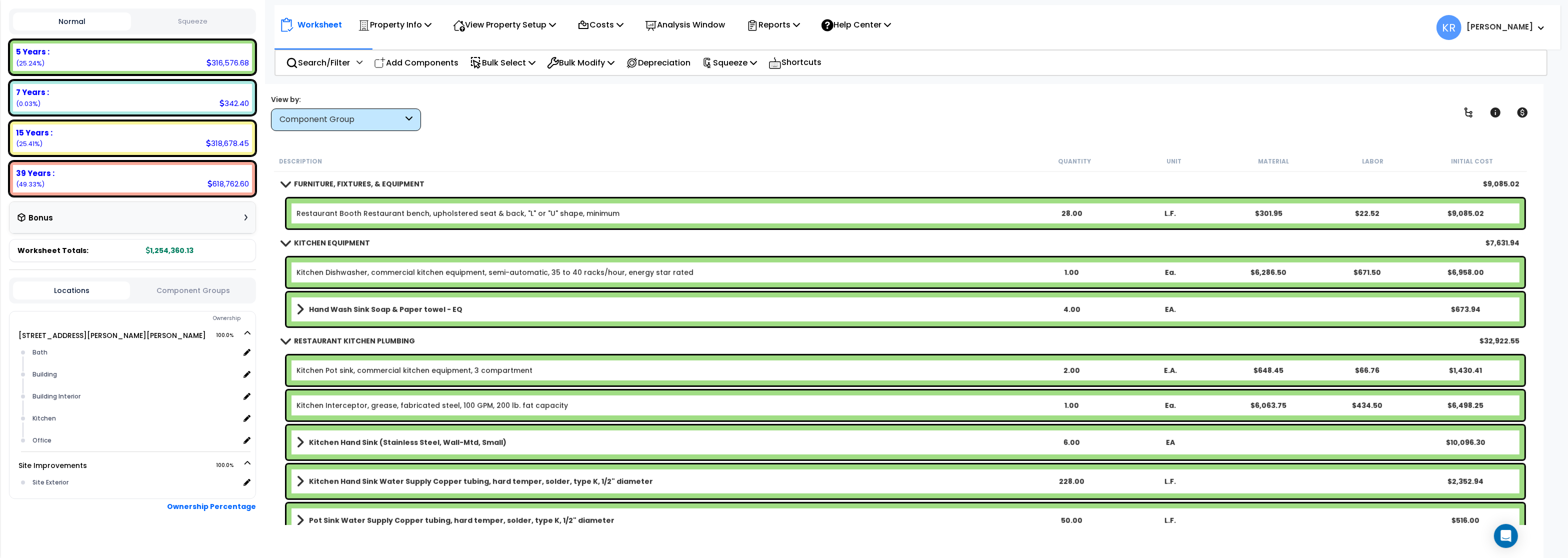
scroll to position [1260, 0]
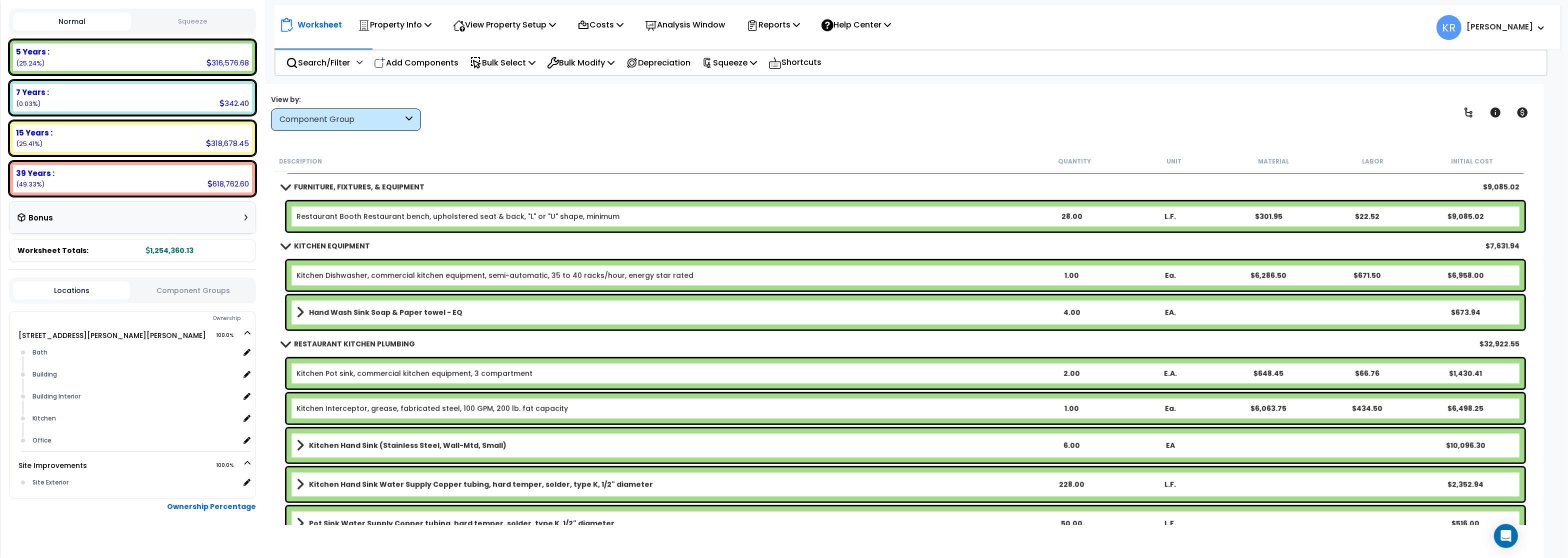
click at [340, 341] on b "RESTAURANT KITCHEN PLUMBING" at bounding box center [354, 344] width 121 height 10
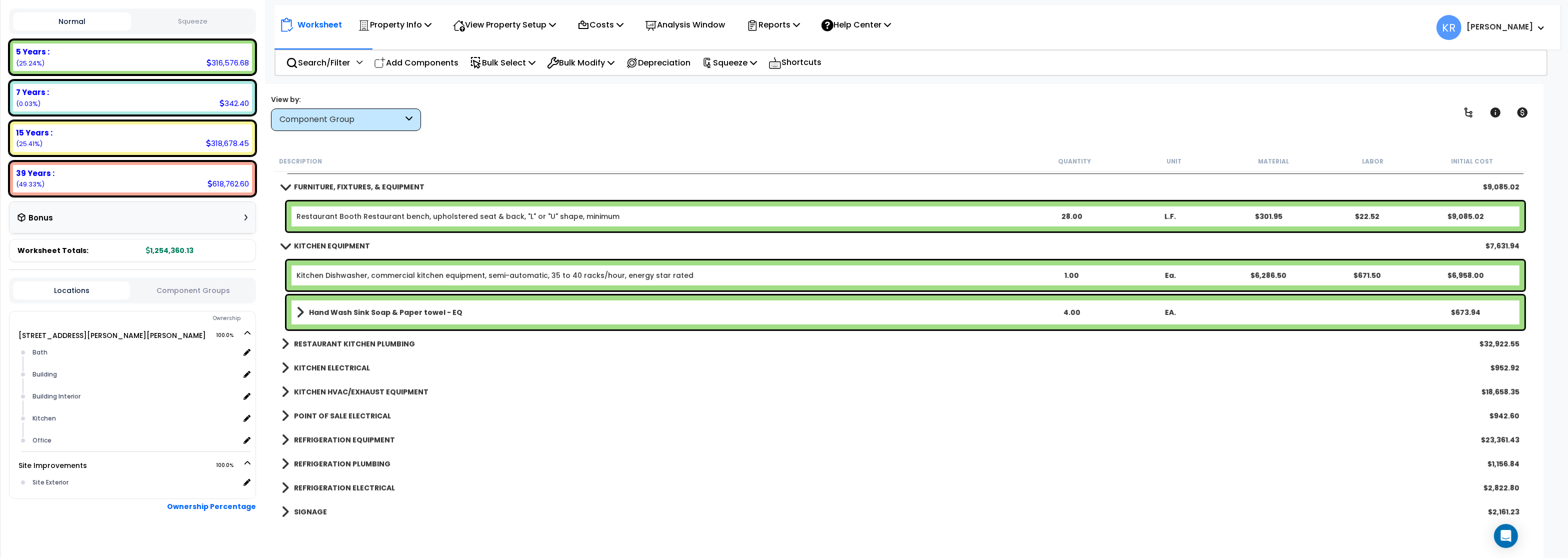
click at [327, 243] on b "KITCHEN EQUIPMENT" at bounding box center [332, 245] width 76 height 10
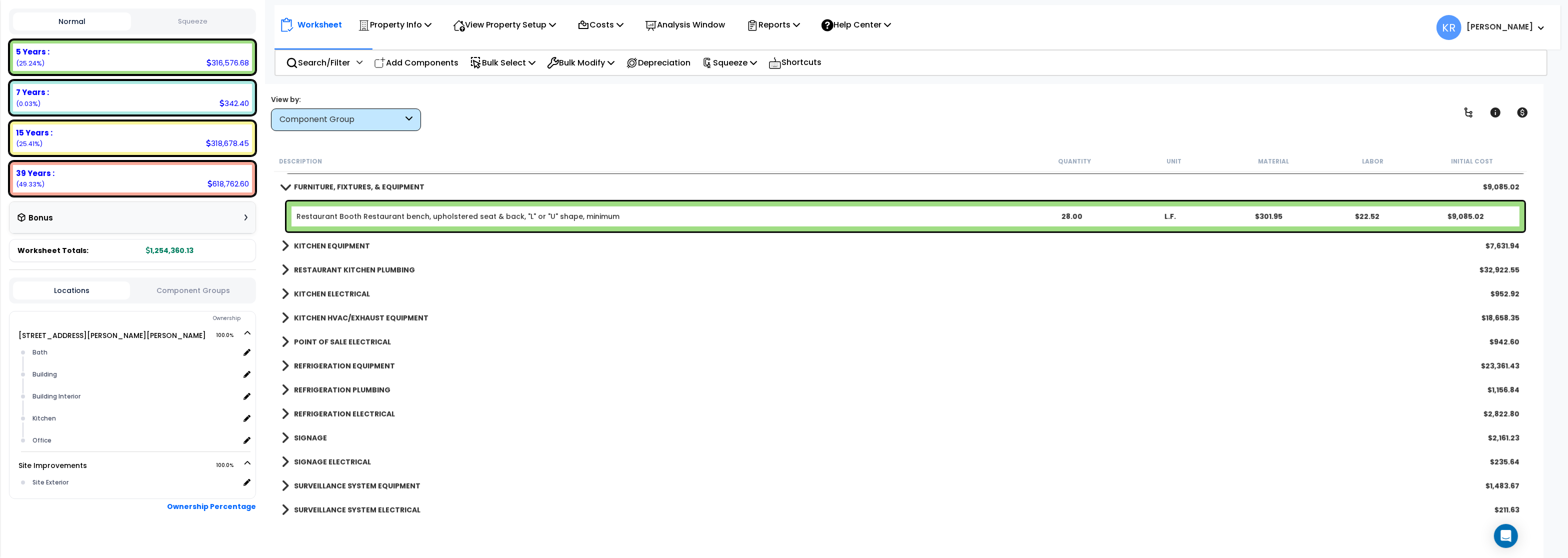
click at [340, 191] on b "FURNITURE, FIXTURES, & EQUIPMENT" at bounding box center [358, 187] width 130 height 10
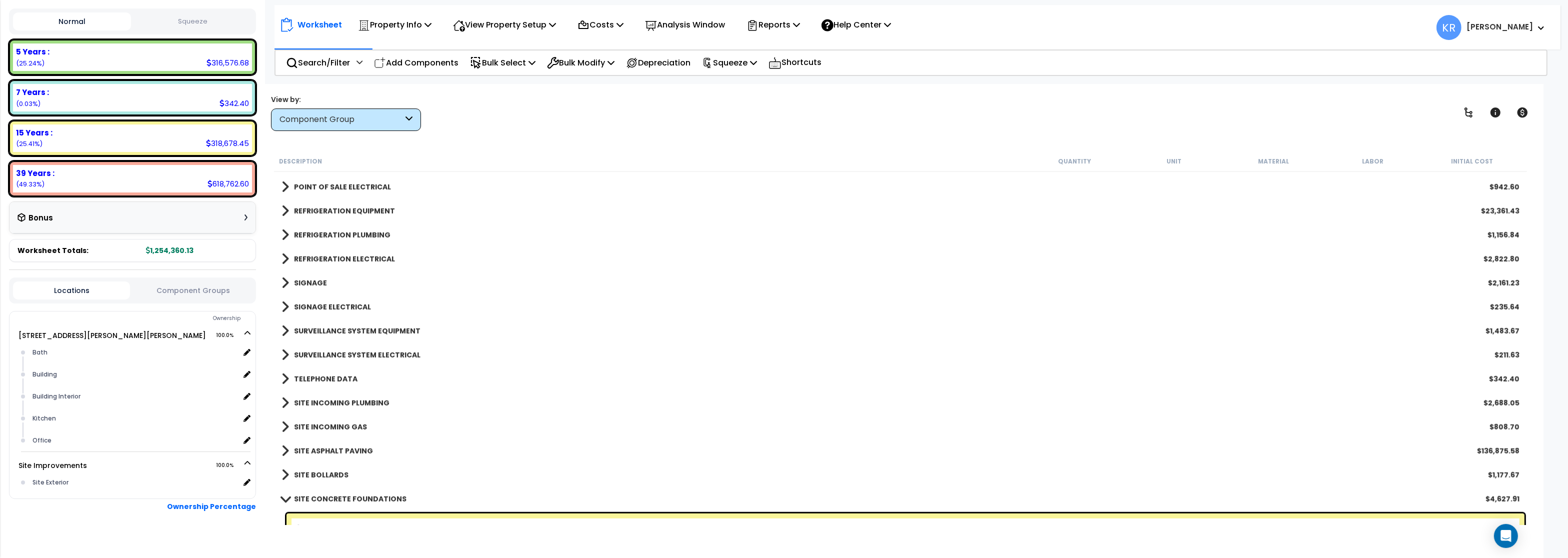
scroll to position [1440, 0]
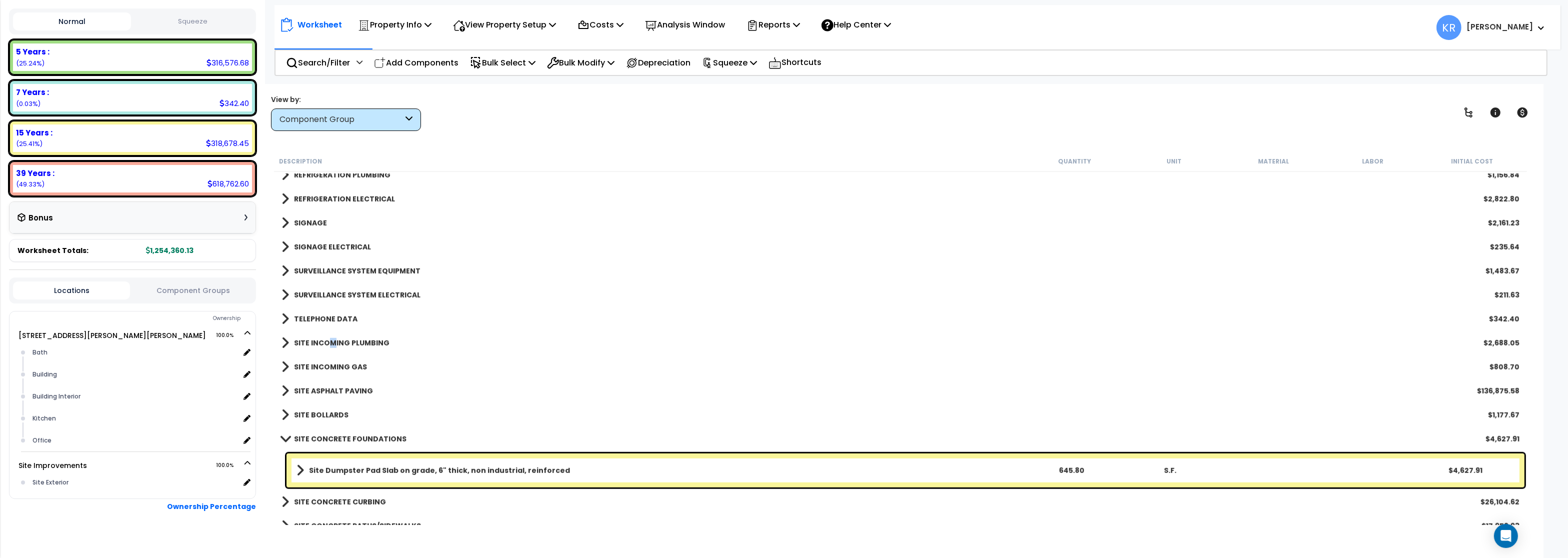
click at [331, 341] on b "SITE INCOMING PLUMBING" at bounding box center [341, 343] width 96 height 10
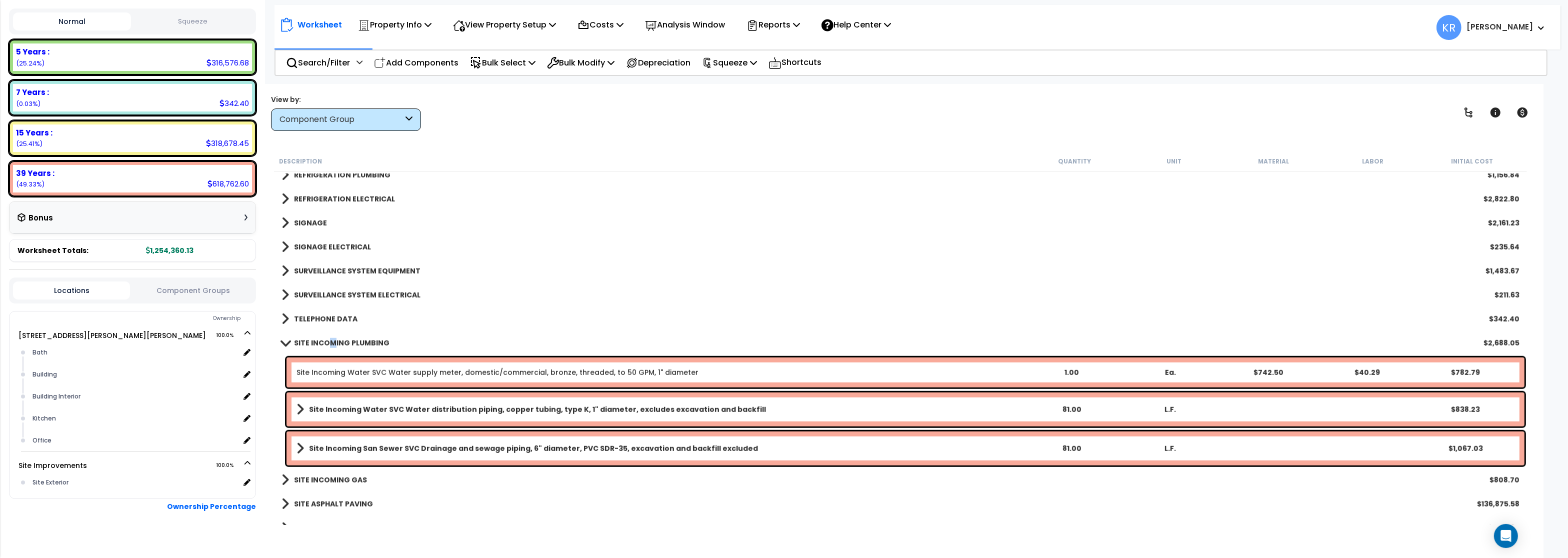
click at [331, 341] on b "SITE INCOMING PLUMBING" at bounding box center [341, 343] width 96 height 10
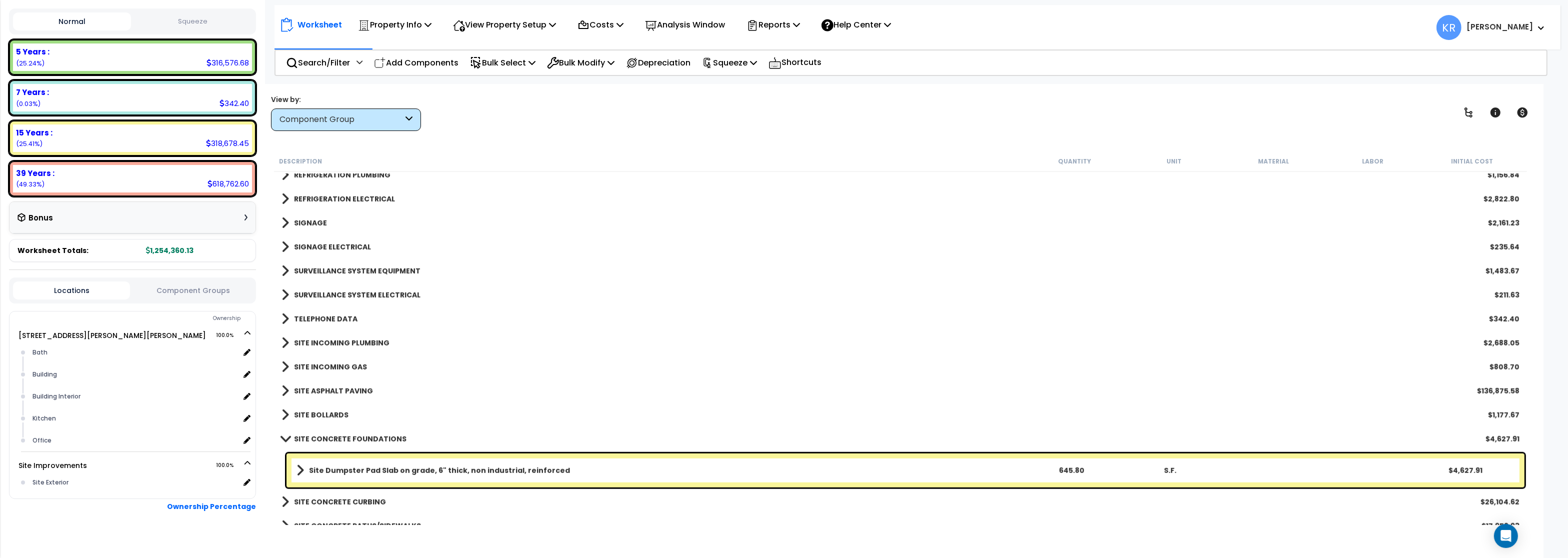
click at [338, 362] on link "SITE INCOMING GAS" at bounding box center [324, 367] width 86 height 14
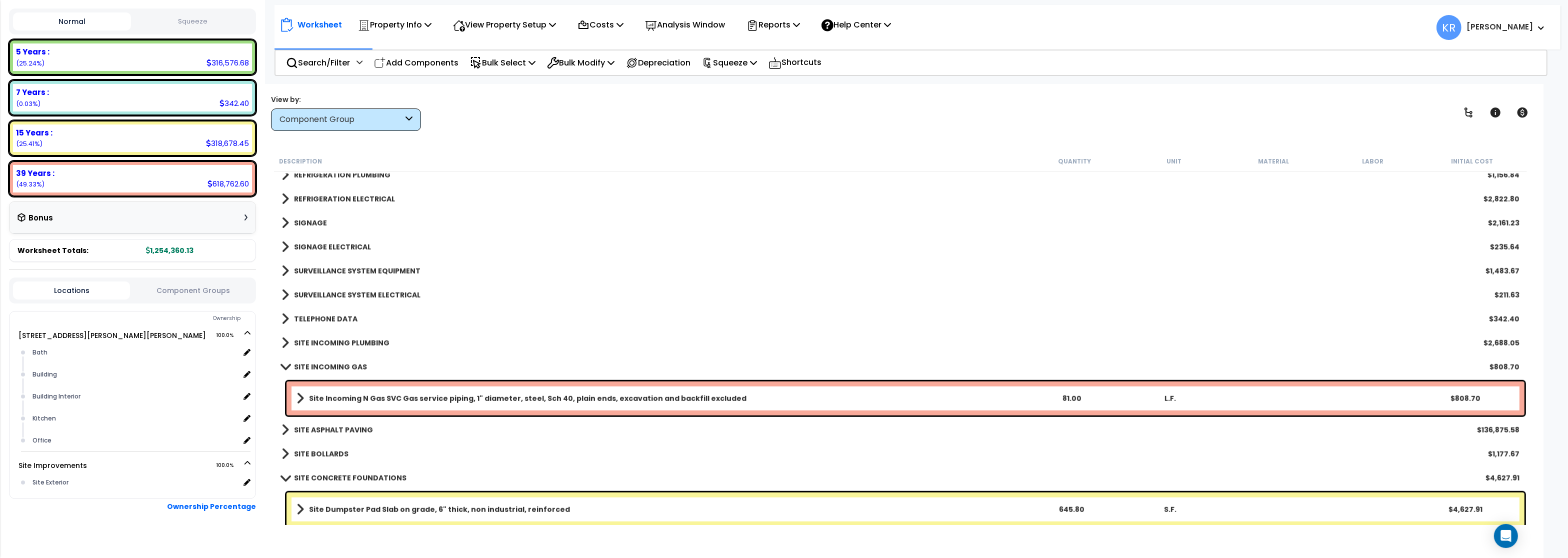
click at [338, 362] on link "SITE INCOMING GAS" at bounding box center [324, 367] width 86 height 14
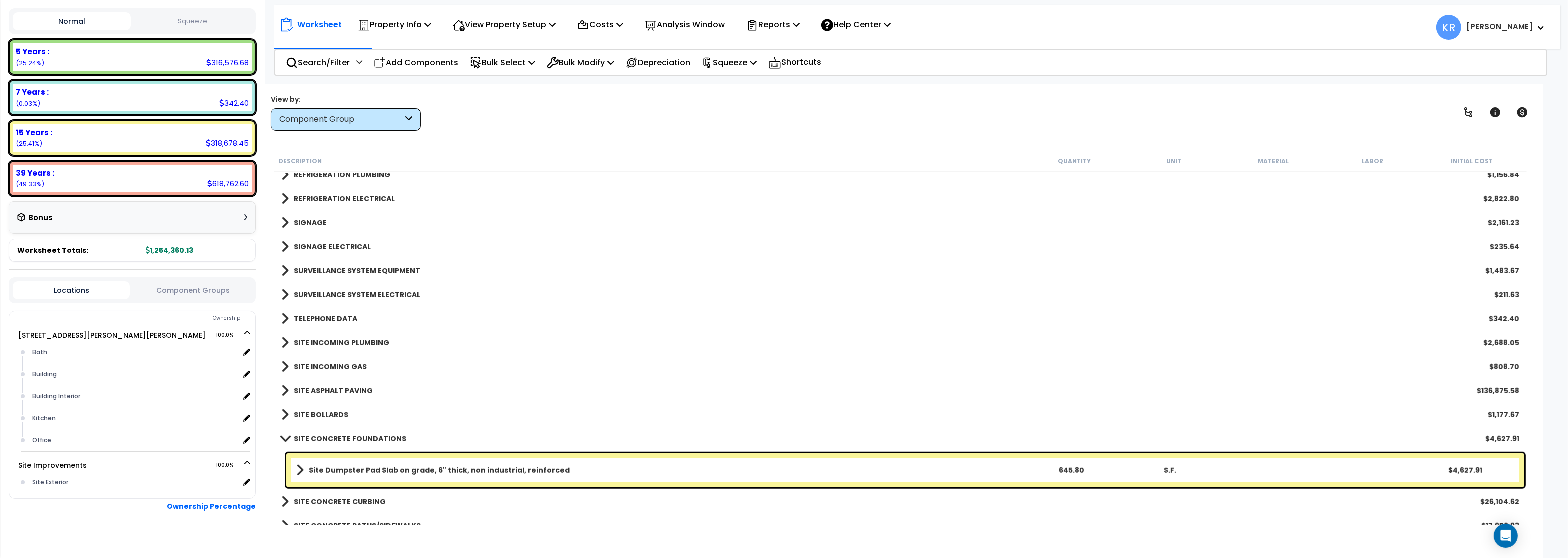
click at [330, 388] on b "SITE ASPHALT PAVING" at bounding box center [333, 390] width 79 height 10
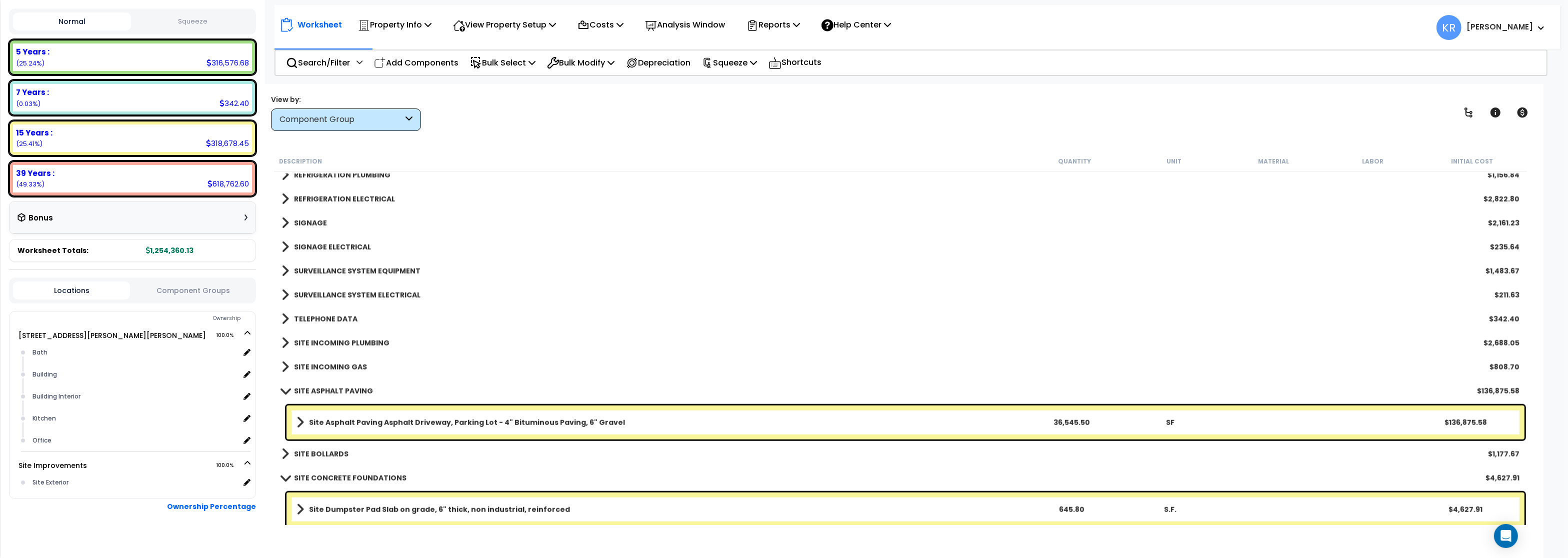
click at [330, 386] on link "SITE ASPHALT PAVING" at bounding box center [326, 391] width 91 height 14
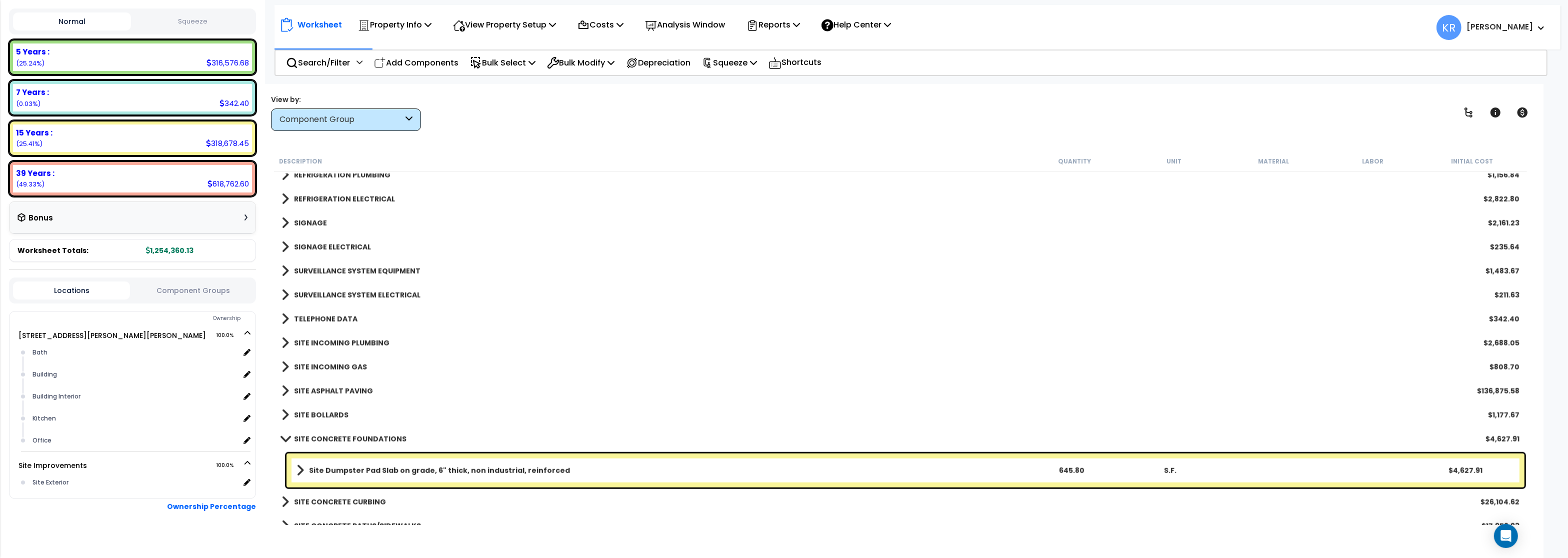
click at [326, 415] on b "SITE BOLLARDS" at bounding box center [321, 415] width 55 height 10
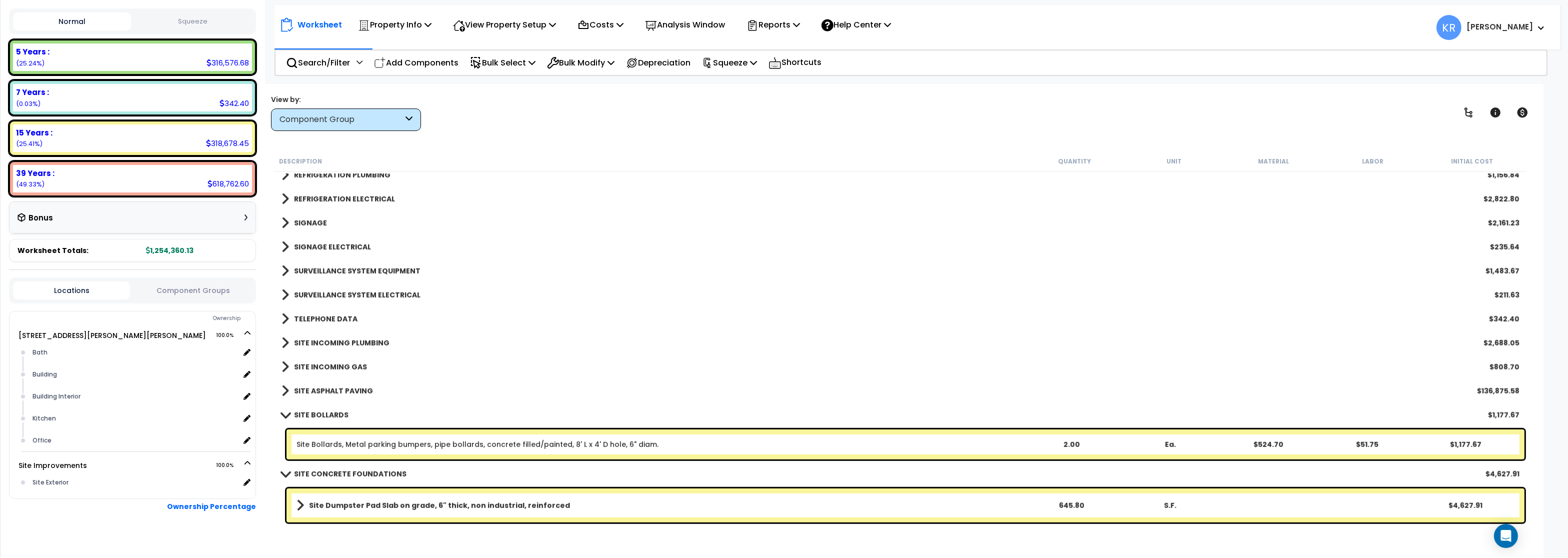
scroll to position [1620, 0]
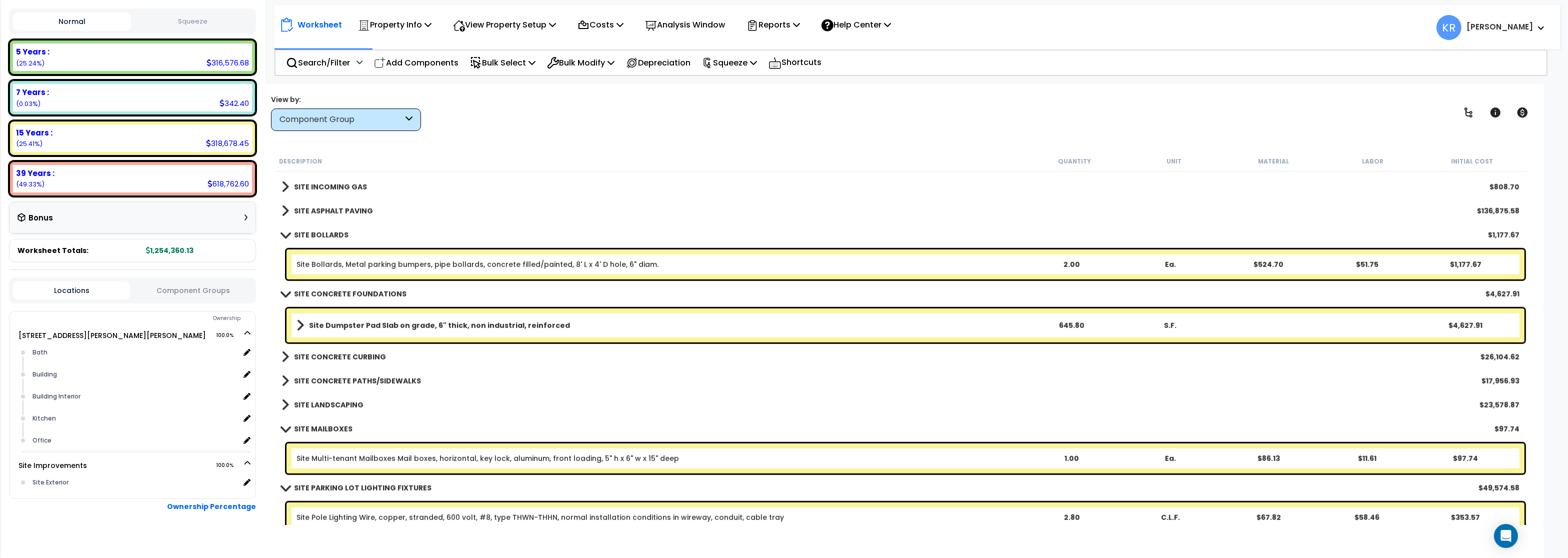
click at [319, 238] on b "SITE BOLLARDS" at bounding box center [321, 235] width 55 height 10
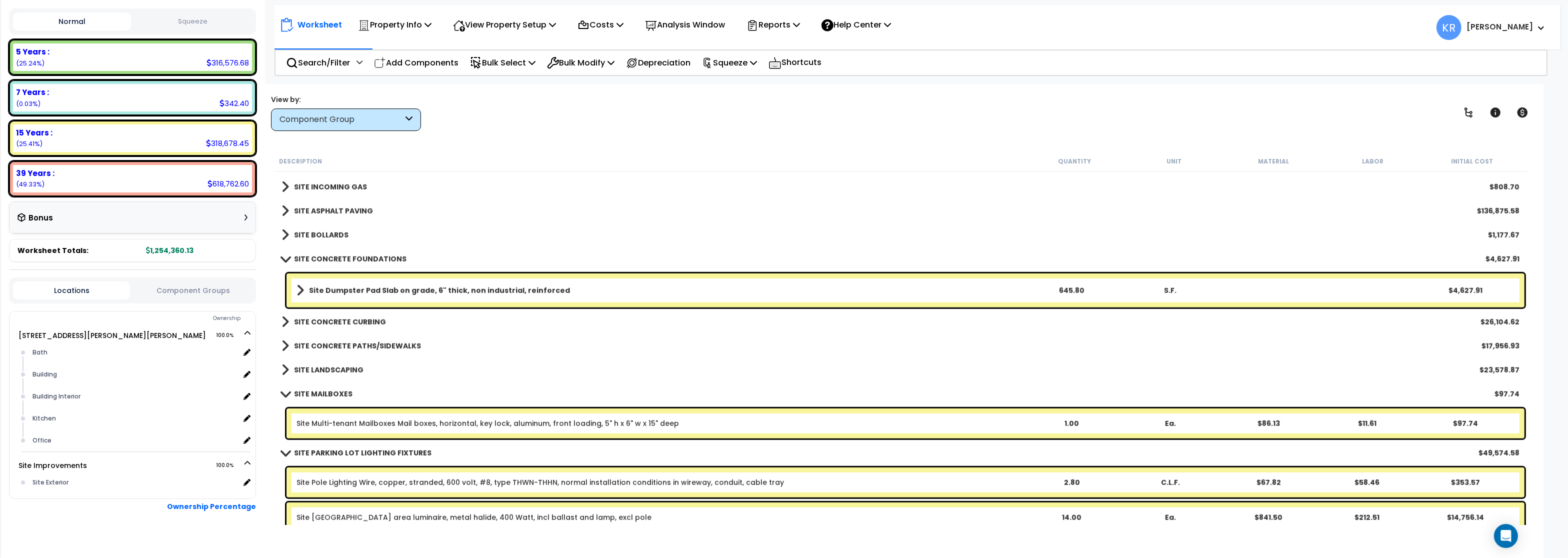
click at [326, 256] on b "SITE CONCRETE FOUNDATIONS" at bounding box center [350, 259] width 112 height 10
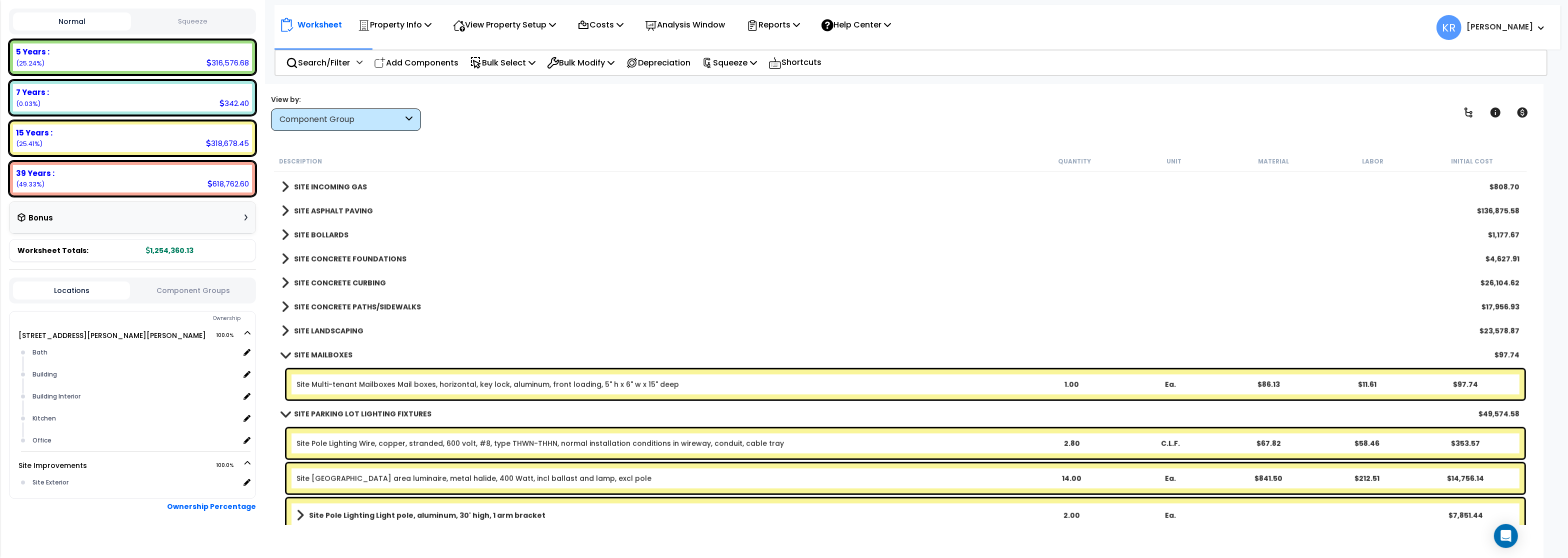
click at [329, 281] on b "SITE CONCRETE CURBING" at bounding box center [340, 283] width 92 height 10
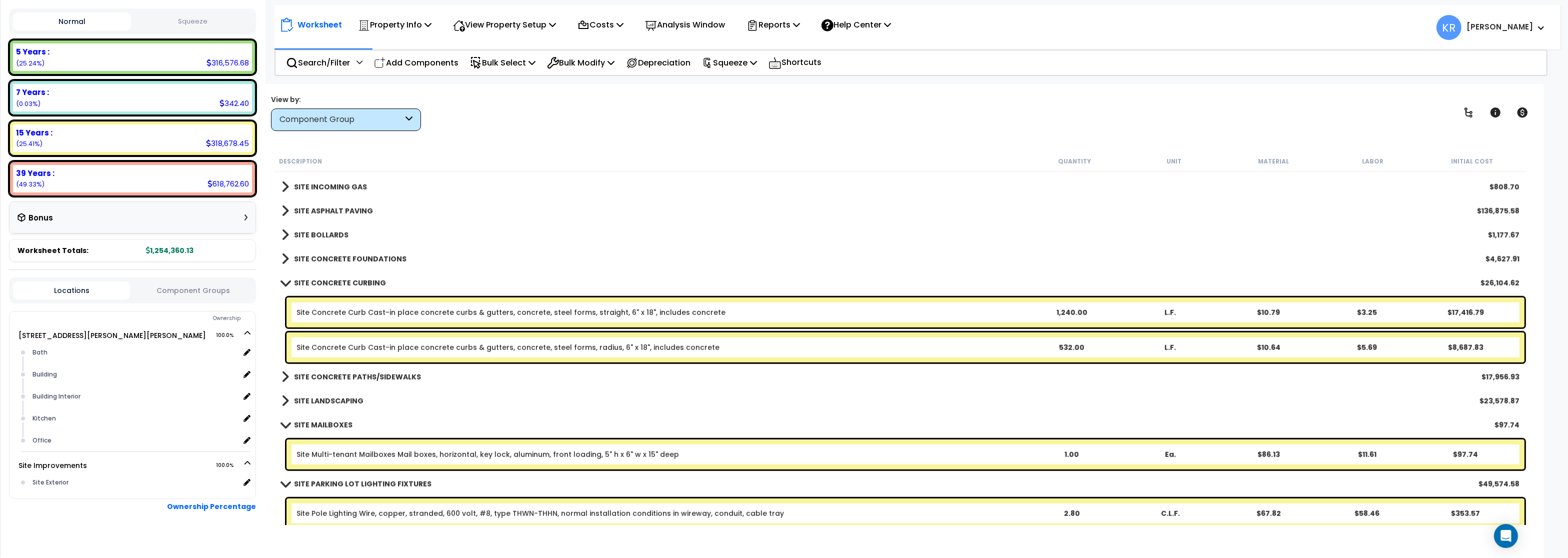
click at [329, 278] on b "SITE CONCRETE CURBING" at bounding box center [340, 283] width 92 height 10
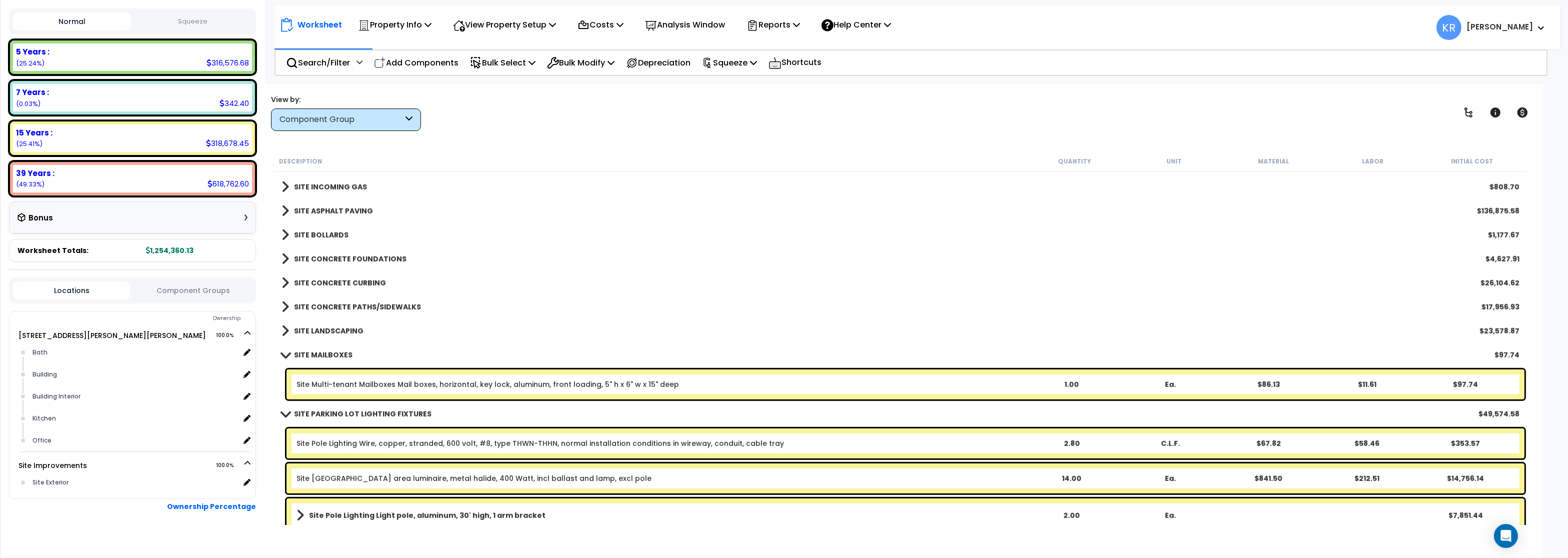
click at [336, 302] on b "SITE CONCRETE PATHS/SIDEWALKS" at bounding box center [357, 307] width 127 height 10
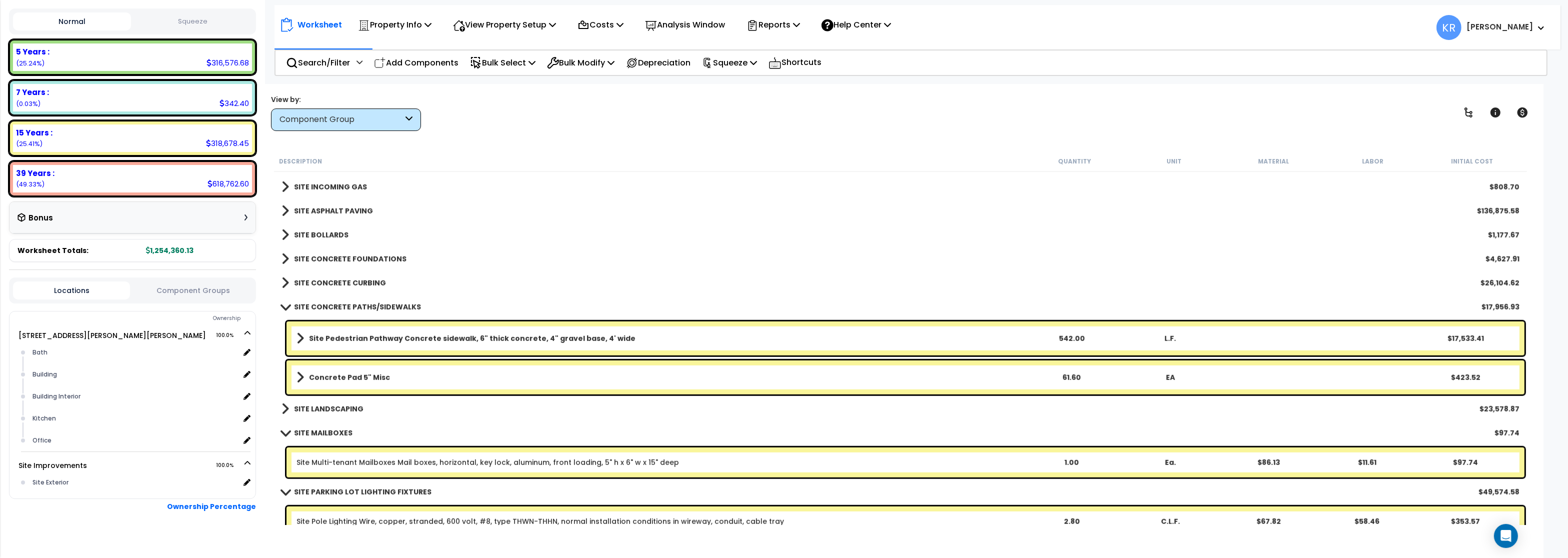
click at [340, 303] on b "SITE CONCRETE PATHS/SIDEWALKS" at bounding box center [357, 307] width 127 height 10
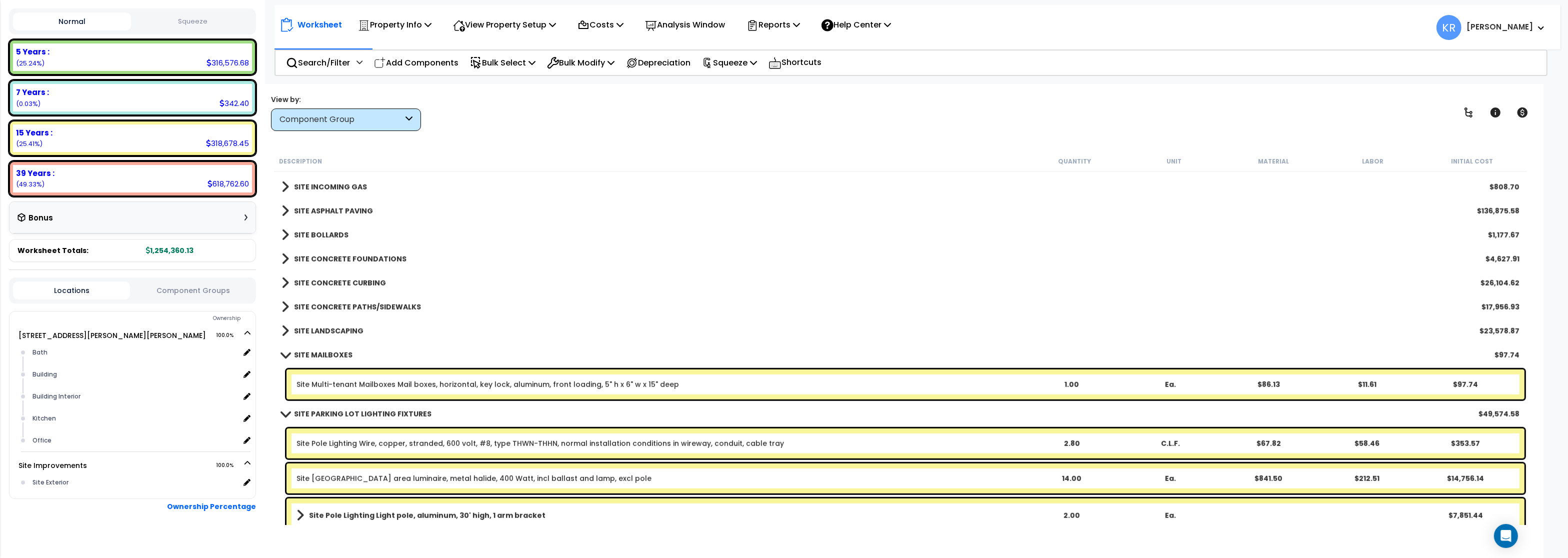
click at [336, 326] on link "SITE LANDSCAPING" at bounding box center [322, 331] width 82 height 14
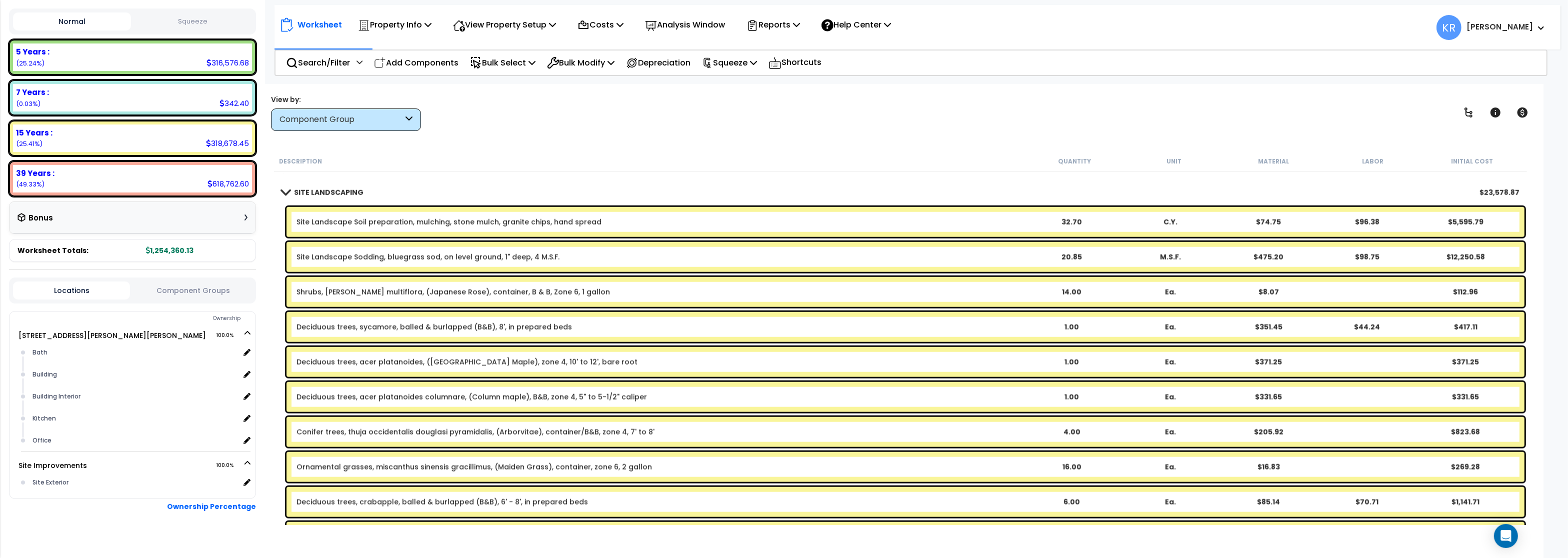
scroll to position [1740, 0]
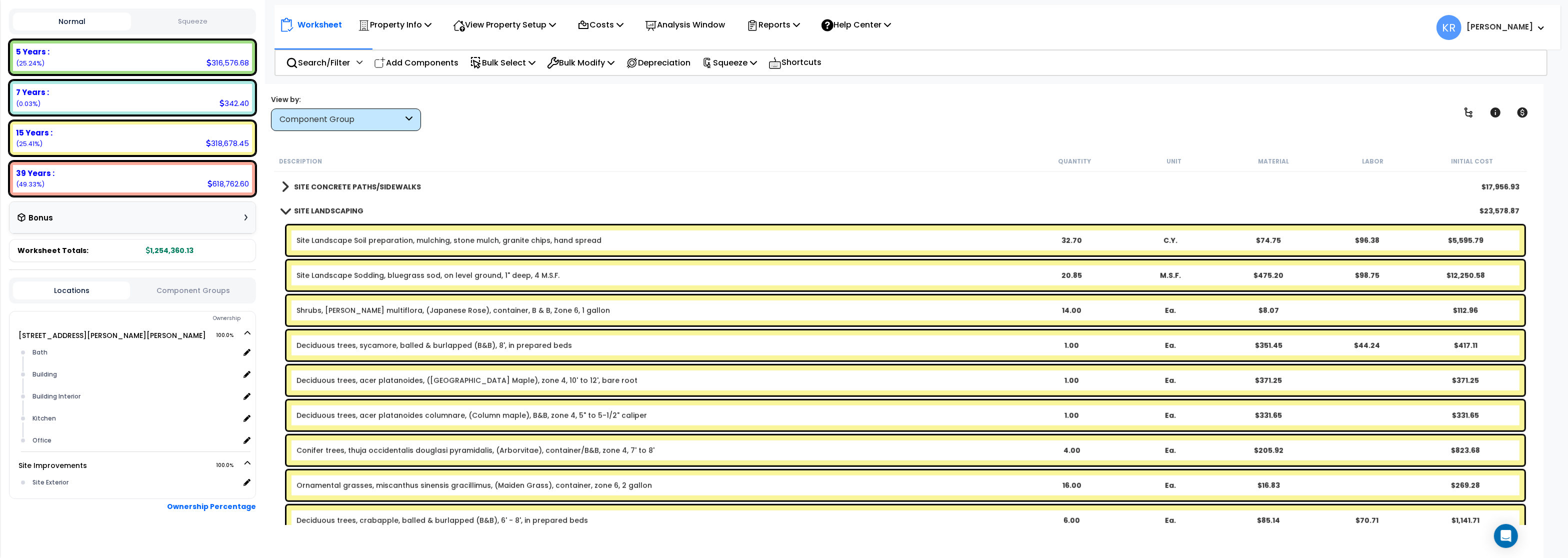
click at [328, 210] on b "SITE LANDSCAPING" at bounding box center [328, 210] width 69 height 10
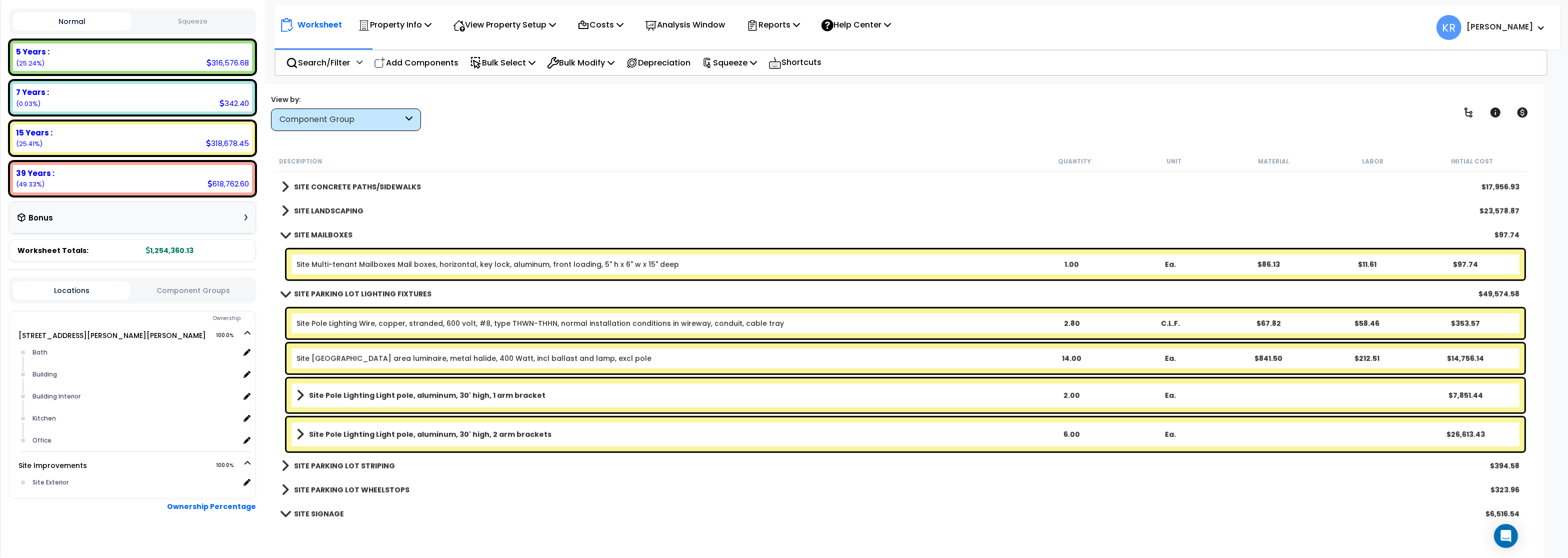
click at [379, 263] on link "Site Multi-tenant Mailboxes Mail boxes, horizontal, key lock, aluminum, front l…" at bounding box center [488, 264] width 382 height 10
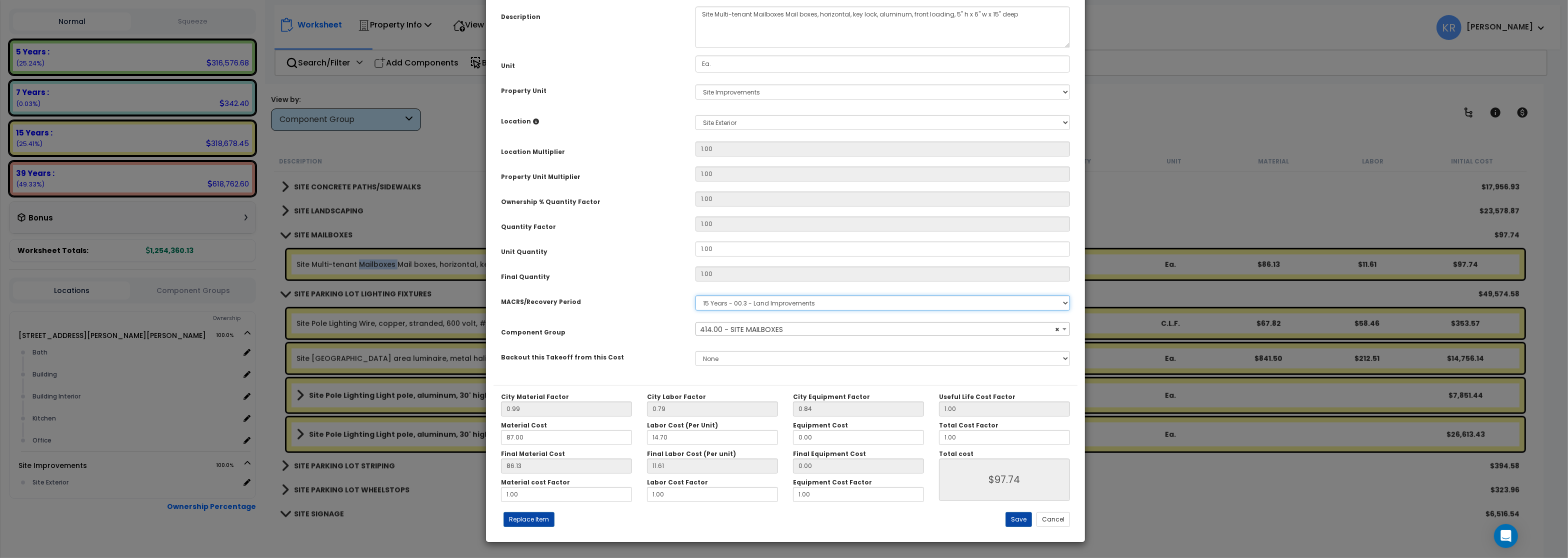
select select "57201"
click at [696, 295] on select "Select MACRS/Recovery Period 5 Years - 57.0 - Distributive Trades & Services 5 …" at bounding box center [883, 302] width 375 height 15
select select "3667"
click option "5 Years - 57.0 - Distributive Trades & Services" at bounding box center [0, 0] width 0 height 0
click at [733, 334] on span "Select Component Group" at bounding box center [745, 329] width 90 height 10
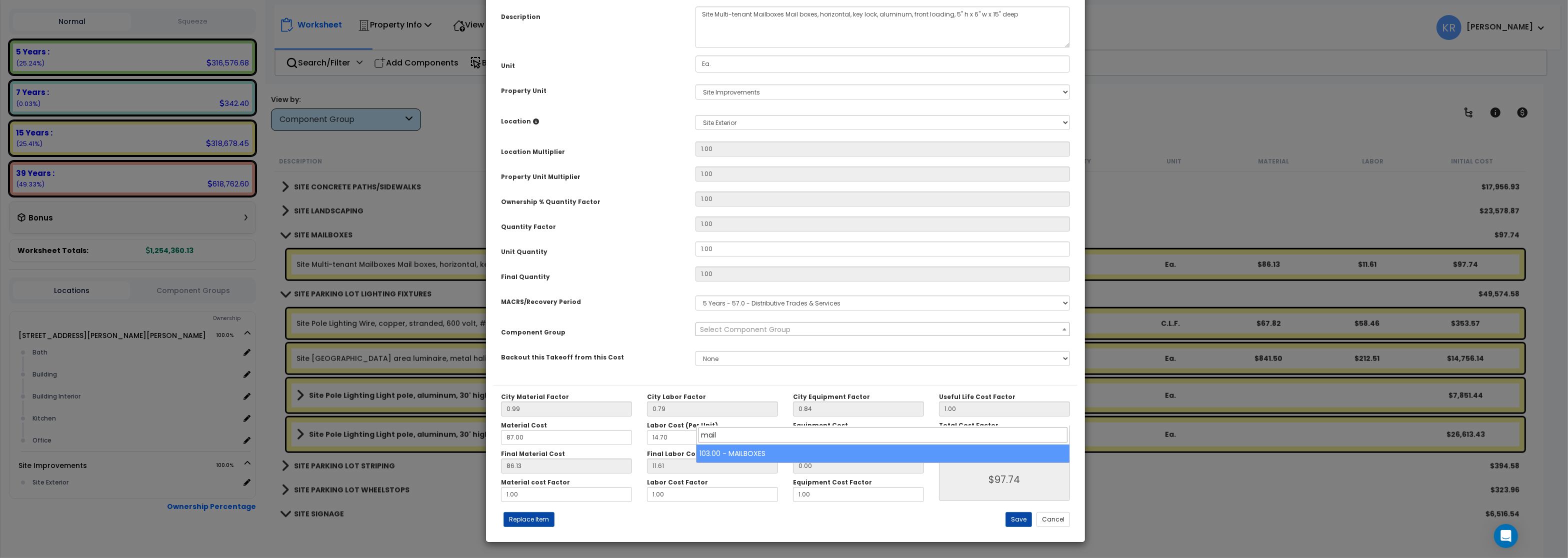
type input "mail"
select select "56821"
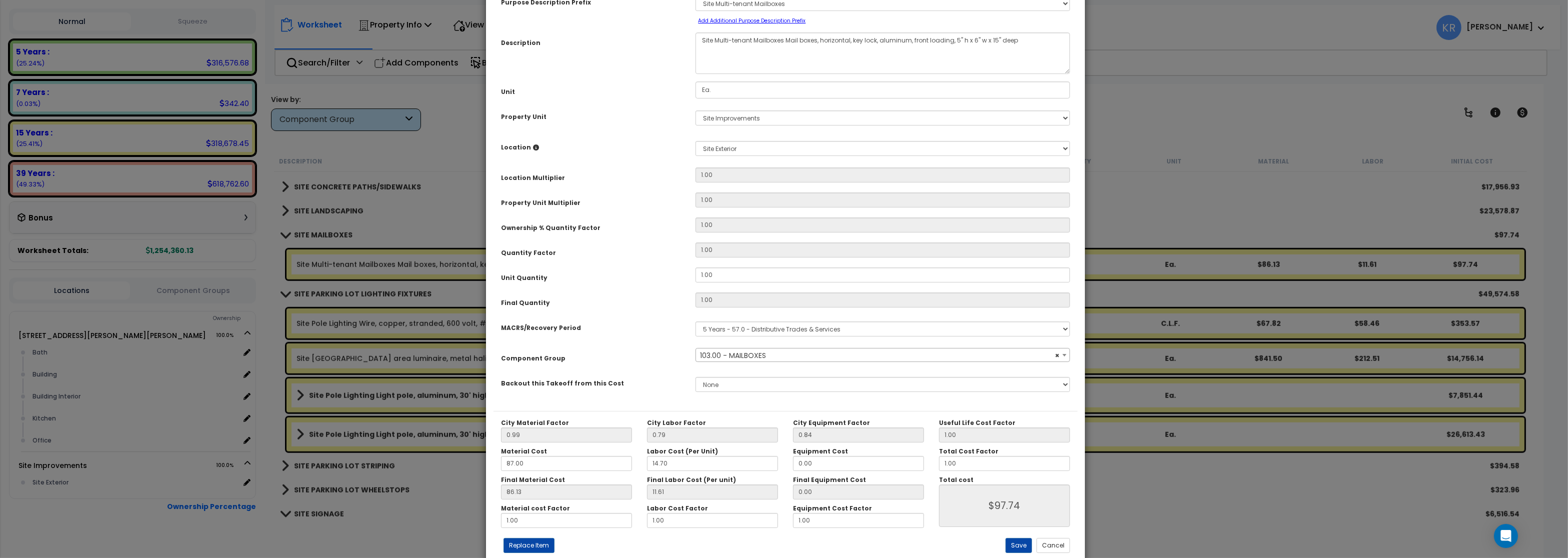
scroll to position [89, 0]
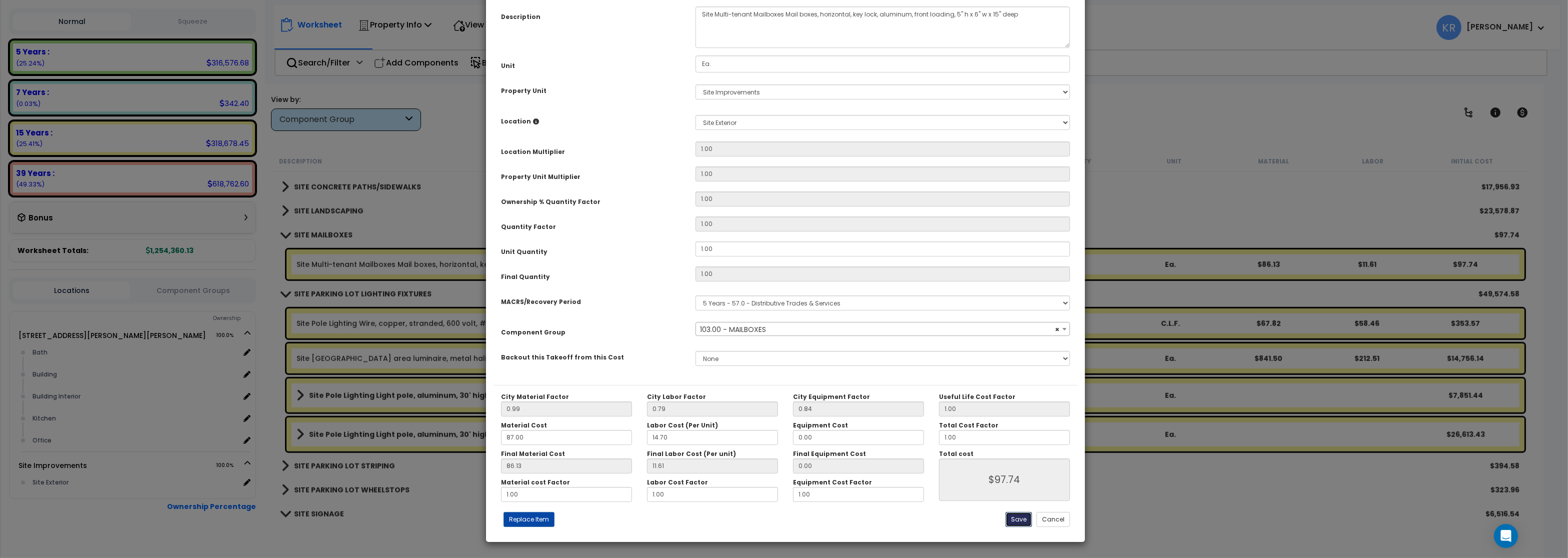
click at [1017, 520] on button "Save" at bounding box center [1019, 519] width 26 height 15
type input "97.74"
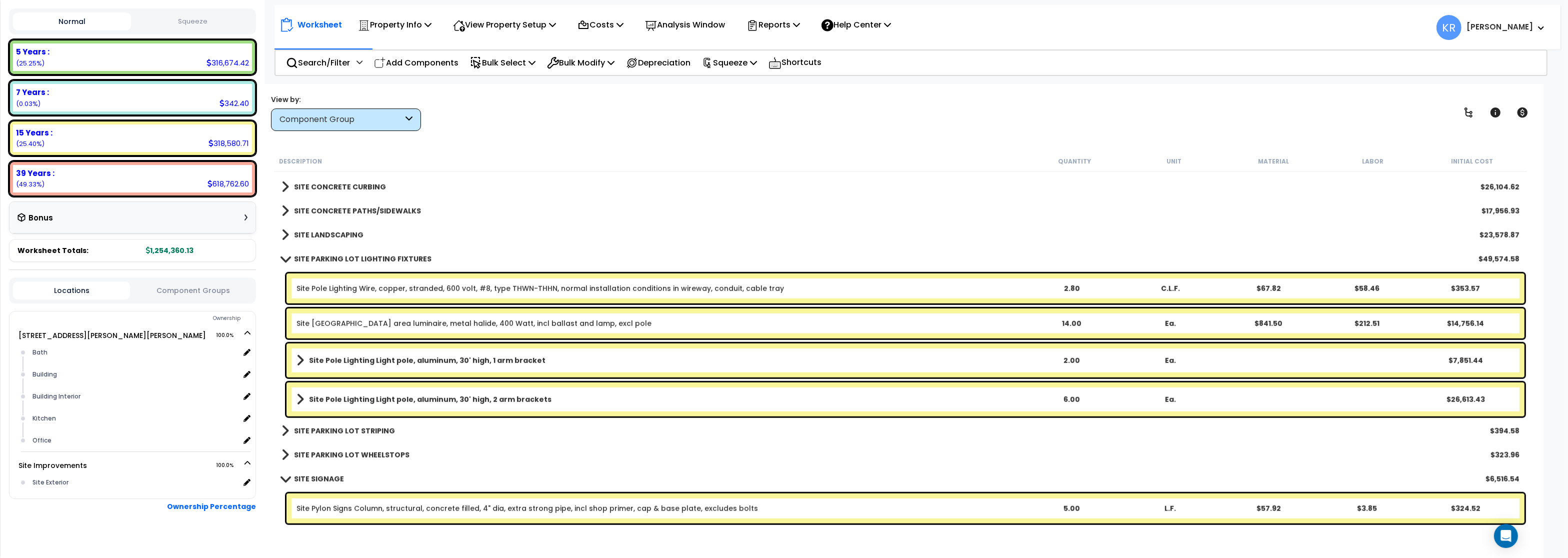
click at [327, 255] on b "SITE PARKING LOT LIGHTING FIXTURES" at bounding box center [362, 259] width 137 height 10
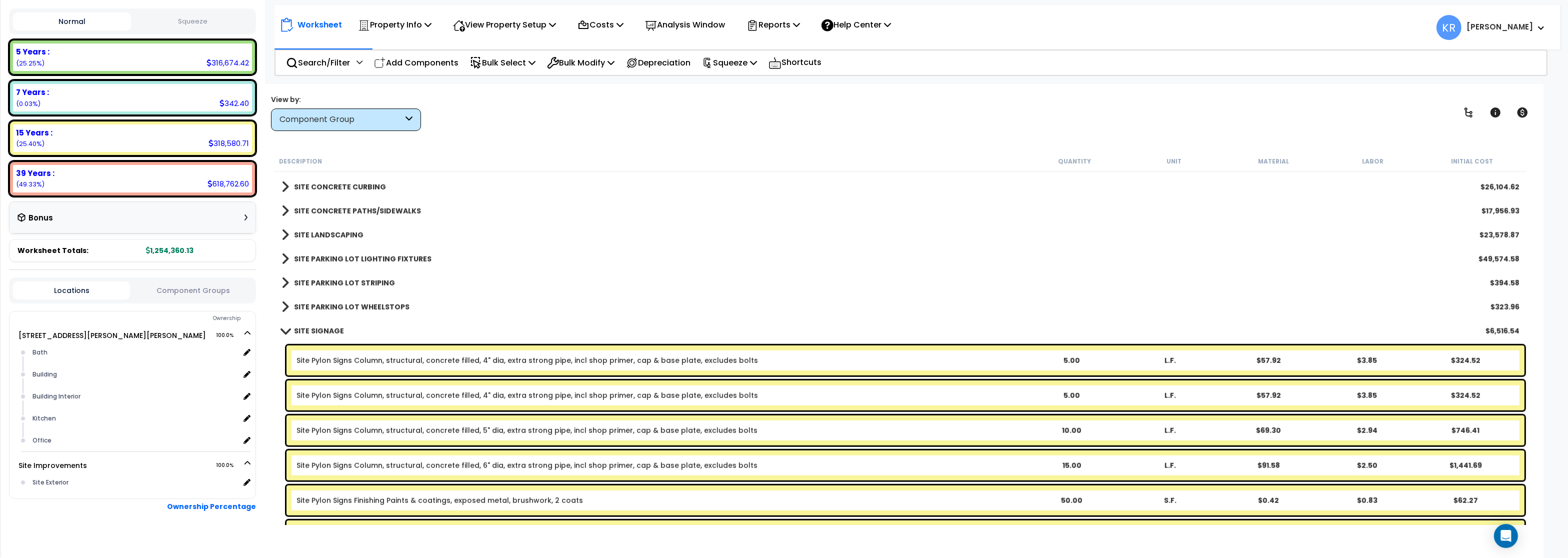
click at [326, 281] on b "SITE PARKING LOT STRIPING" at bounding box center [344, 283] width 101 height 10
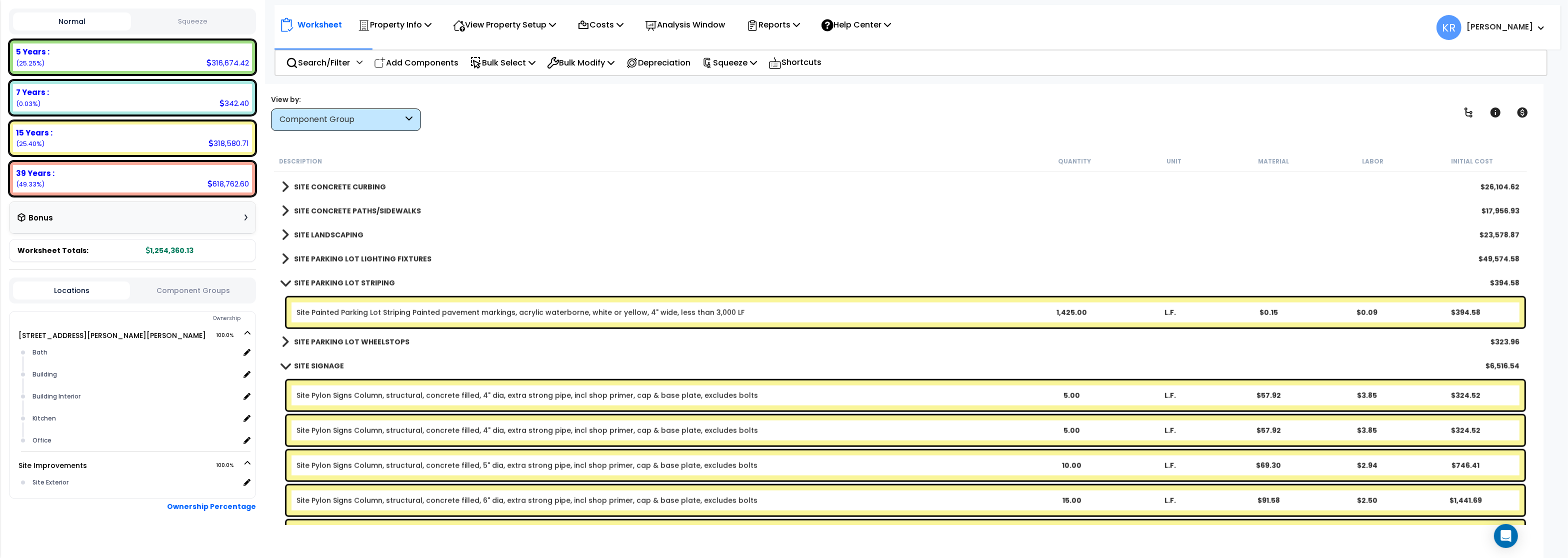
click at [326, 277] on link "SITE PARKING LOT STRIPING" at bounding box center [338, 283] width 114 height 14
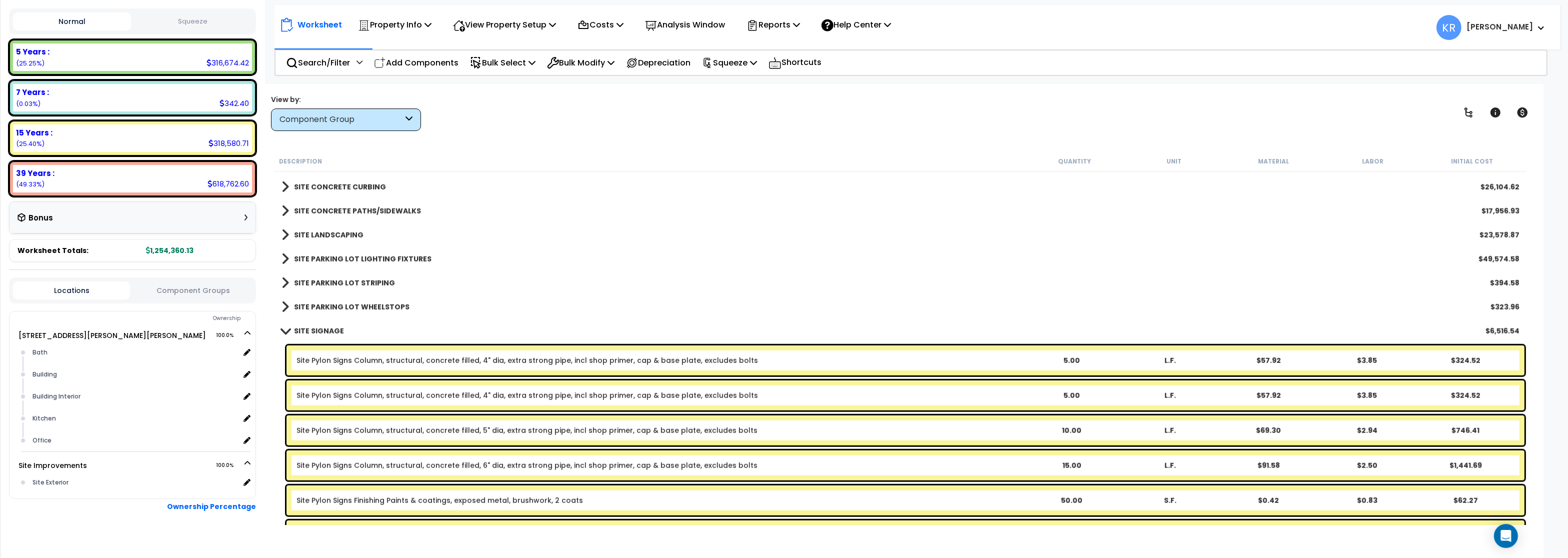
click at [308, 336] on link "SITE SIGNAGE" at bounding box center [312, 331] width 62 height 14
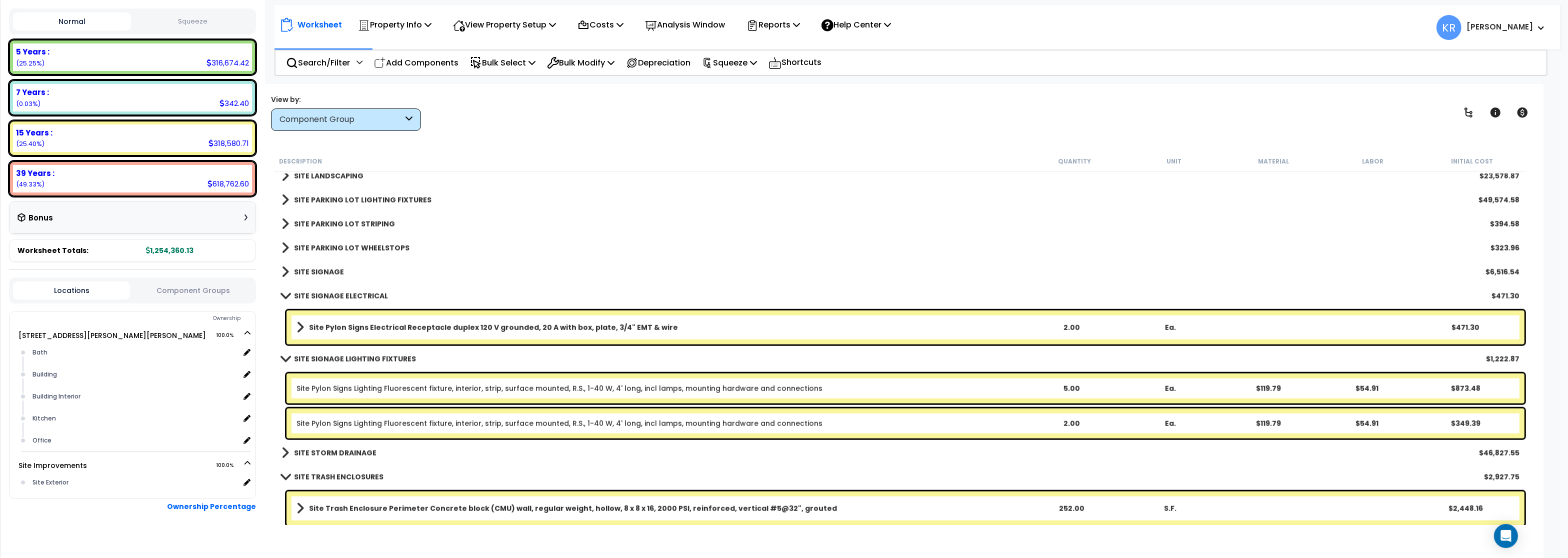
scroll to position [1800, 0]
click at [327, 295] on b "SITE SIGNAGE ELECTRICAL" at bounding box center [340, 295] width 94 height 10
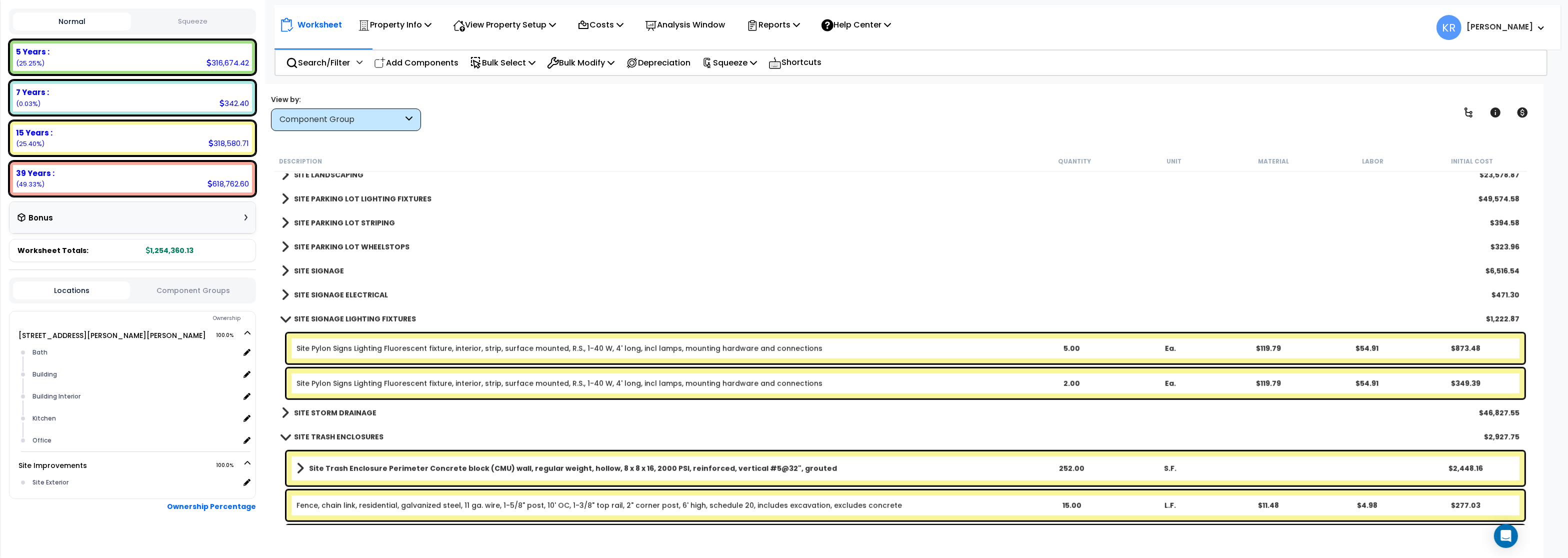
click at [327, 292] on b "SITE SIGNAGE ELECTRICAL" at bounding box center [340, 295] width 94 height 10
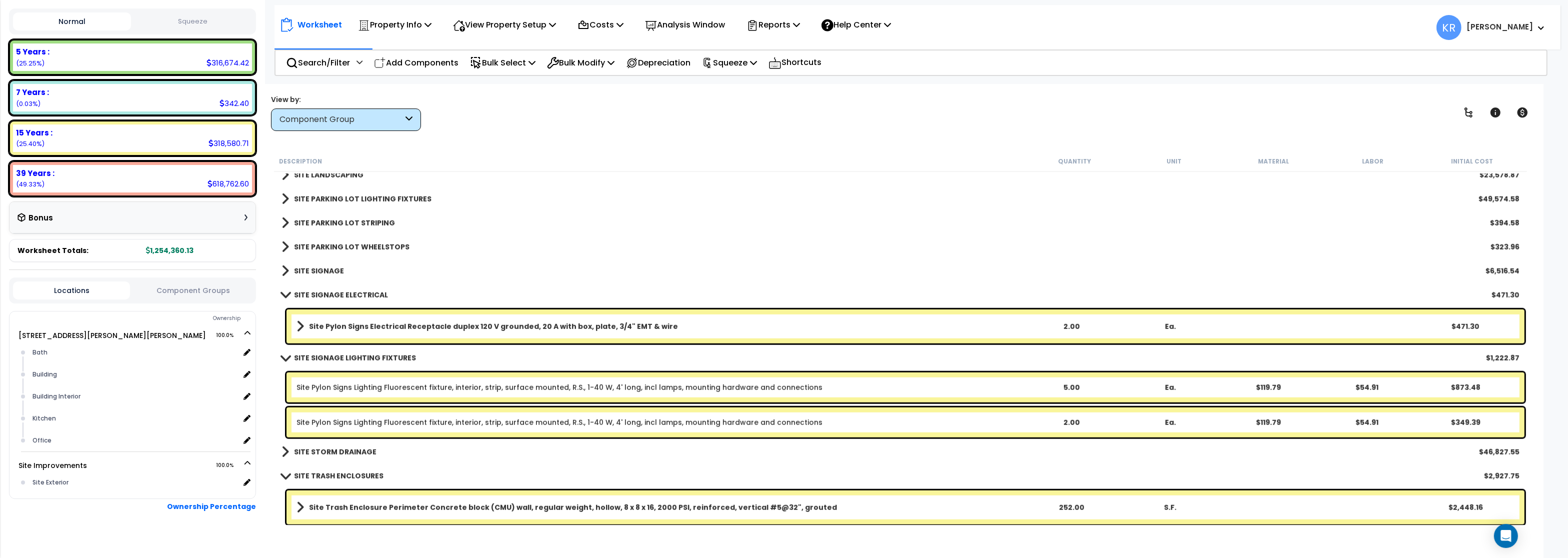
click at [329, 295] on b "SITE SIGNAGE ELECTRICAL" at bounding box center [340, 295] width 94 height 10
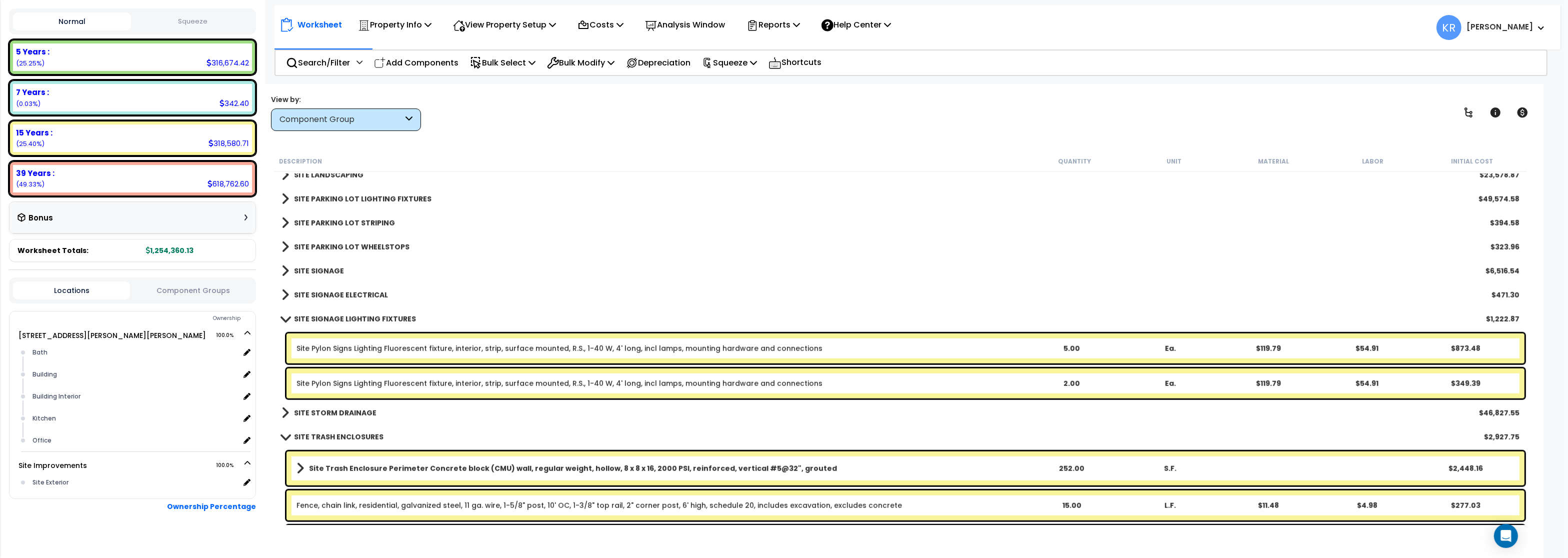
click at [348, 315] on b "SITE SIGNAGE LIGHTING FIXTURES" at bounding box center [354, 319] width 122 height 10
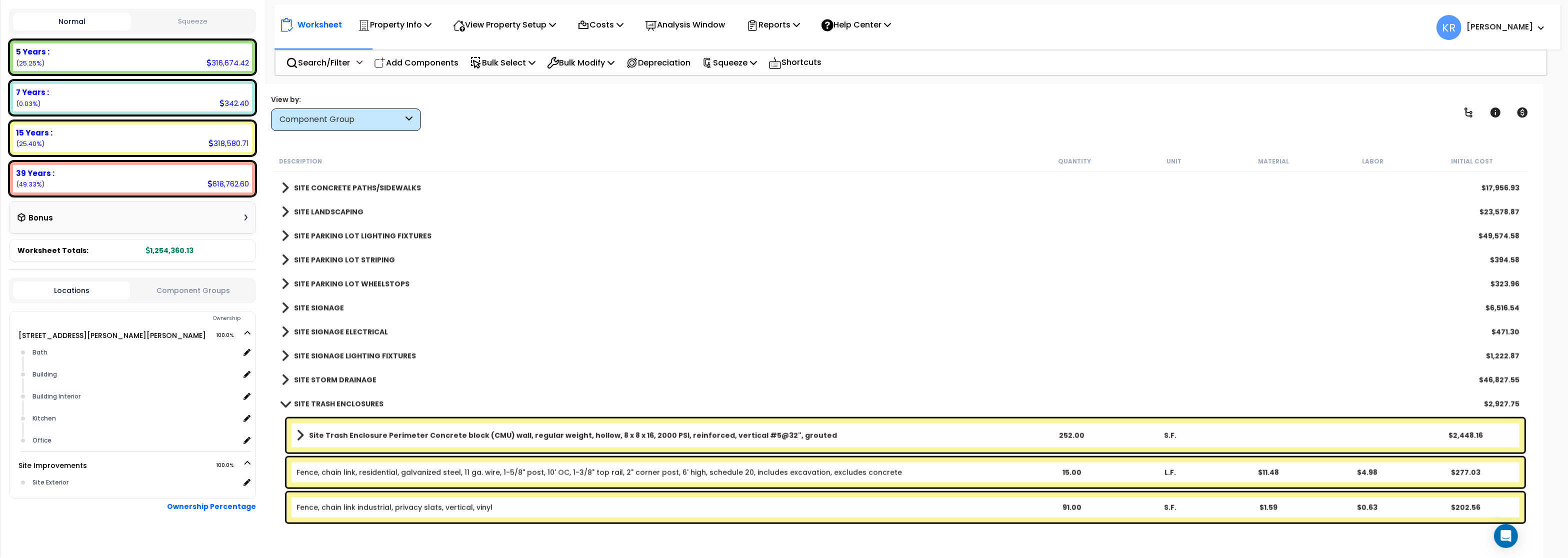
scroll to position [1764, 0]
click at [344, 352] on b "SITE SIGNAGE LIGHTING FIXTURES" at bounding box center [354, 356] width 122 height 10
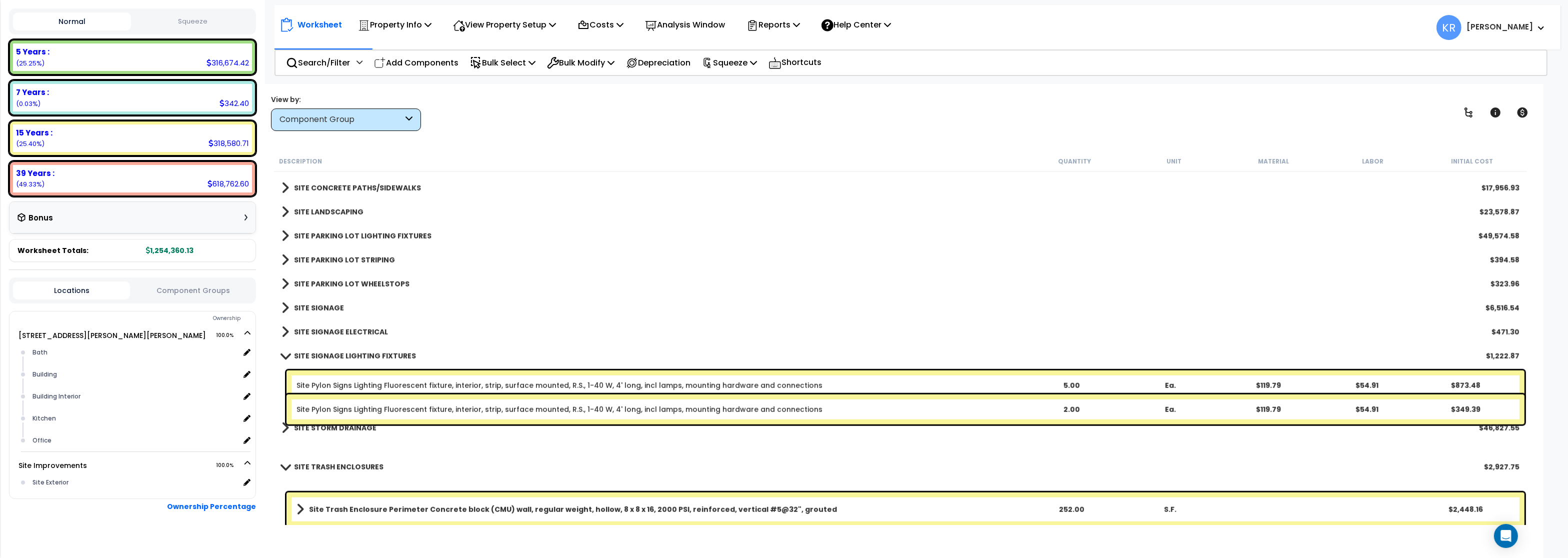
click at [344, 352] on b "SITE SIGNAGE LIGHTING FIXTURES" at bounding box center [354, 356] width 122 height 10
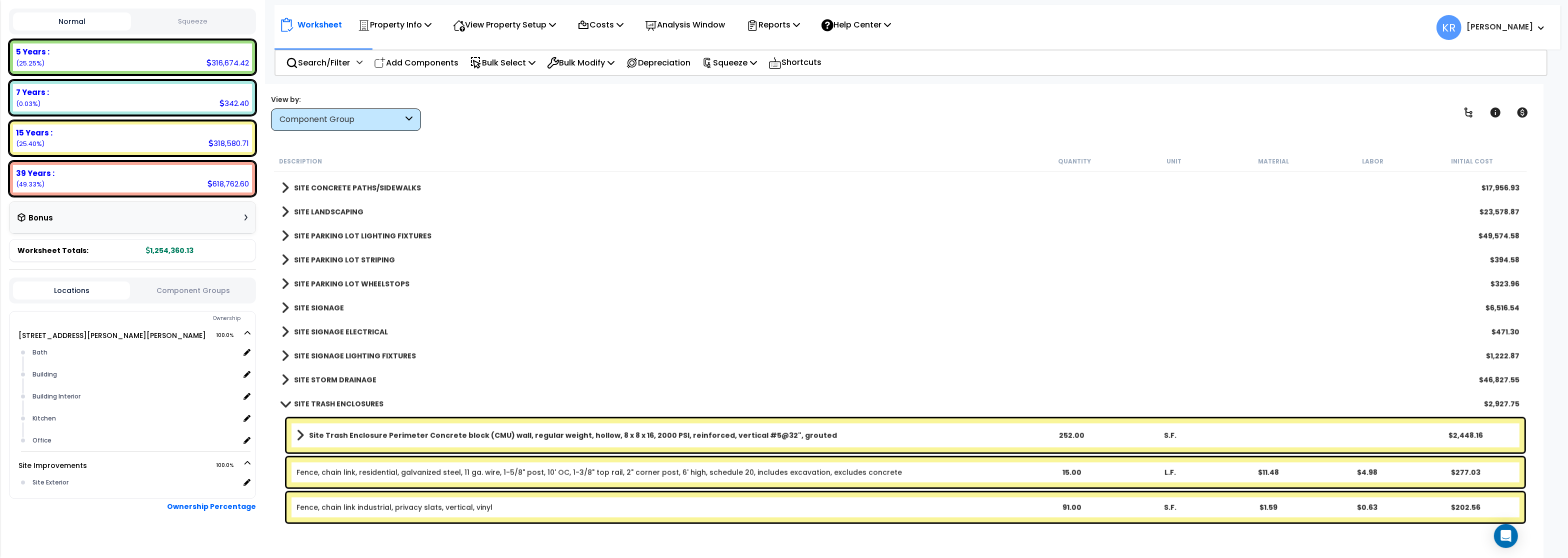
click at [285, 357] on span at bounding box center [285, 356] width 8 height 14
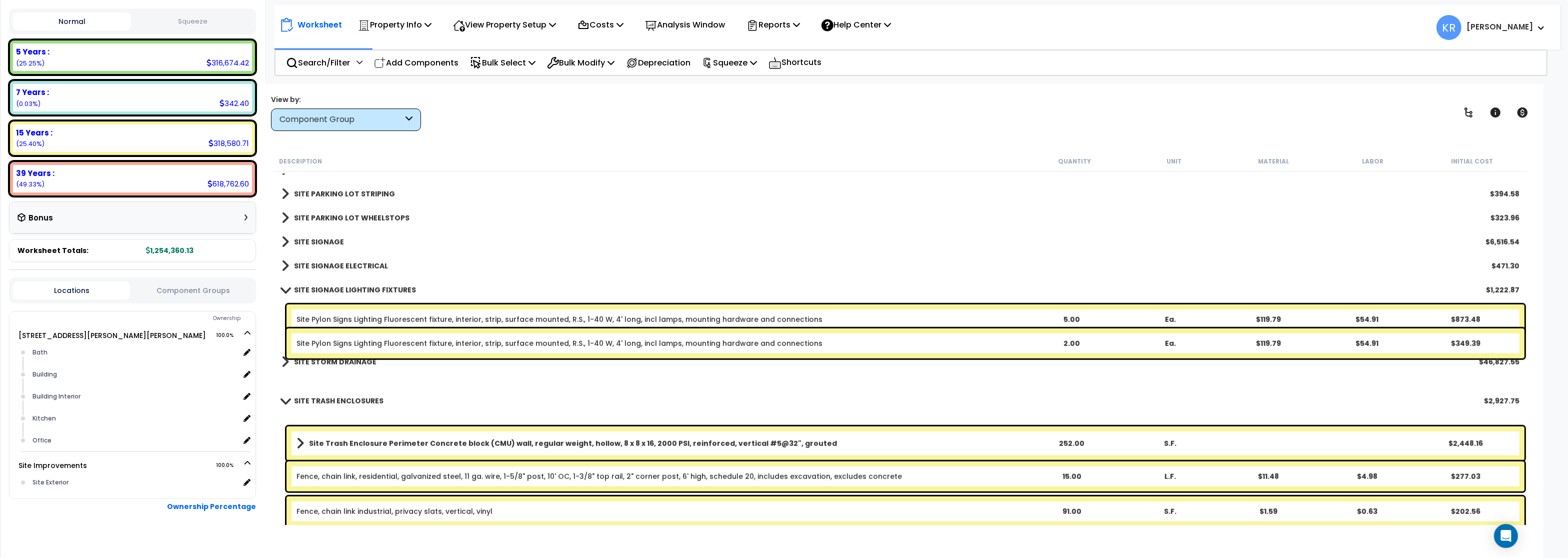
scroll to position [1834, 0]
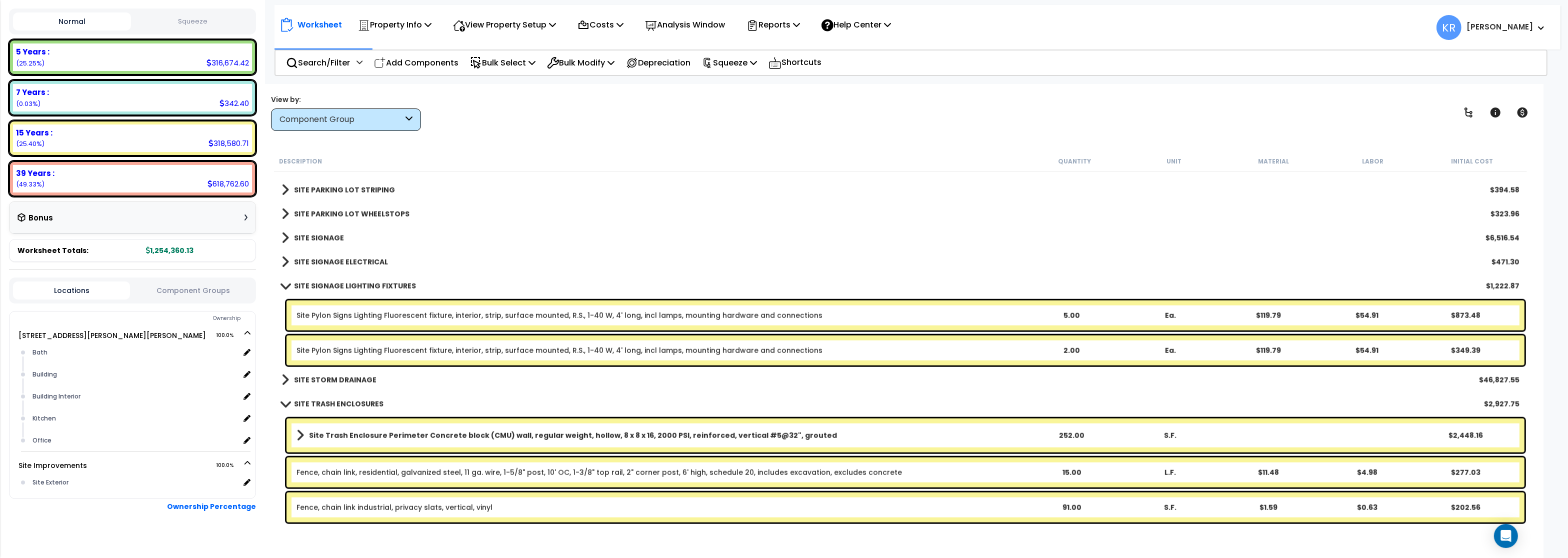
click at [335, 238] on b "SITE SIGNAGE" at bounding box center [319, 238] width 50 height 10
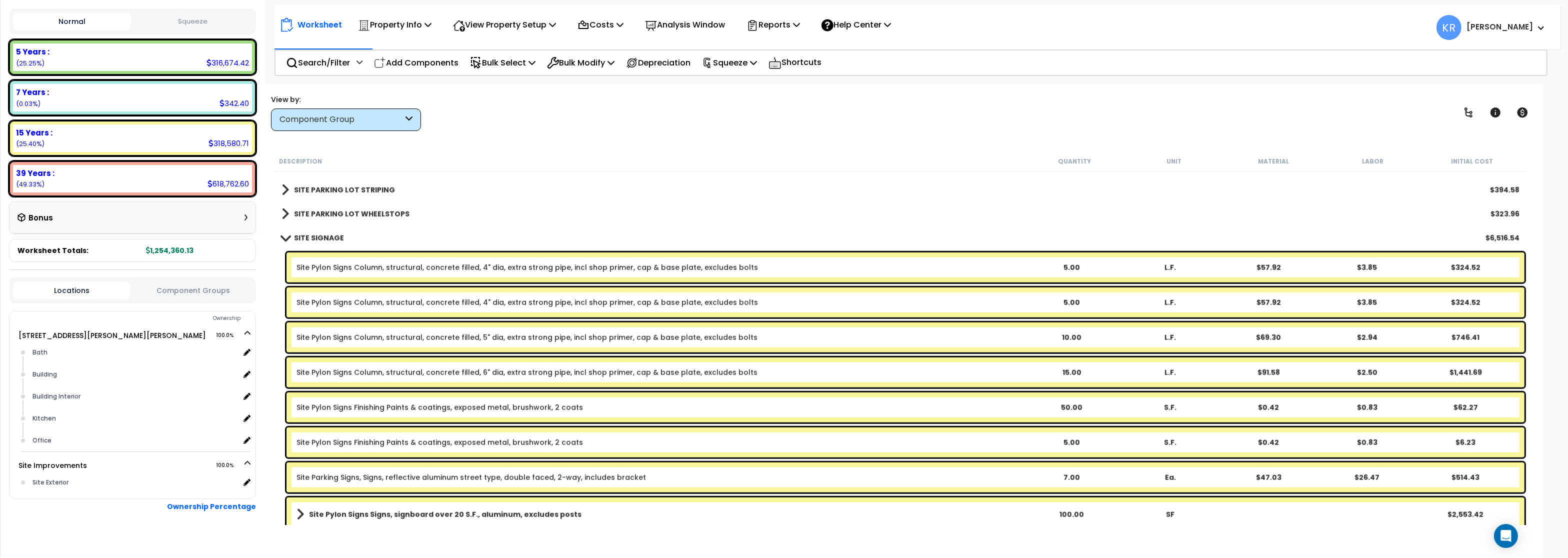
click at [309, 235] on b "SITE SIGNAGE" at bounding box center [319, 238] width 50 height 10
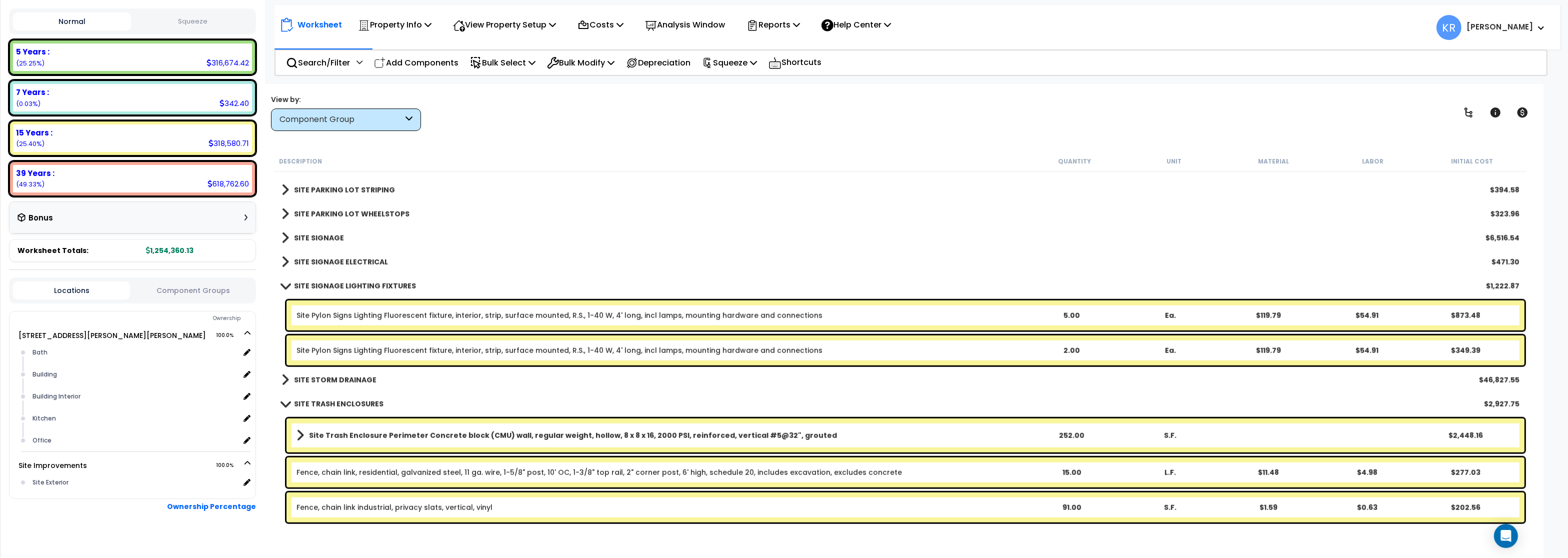
click at [328, 284] on b "SITE SIGNAGE LIGHTING FIXTURES" at bounding box center [354, 286] width 122 height 10
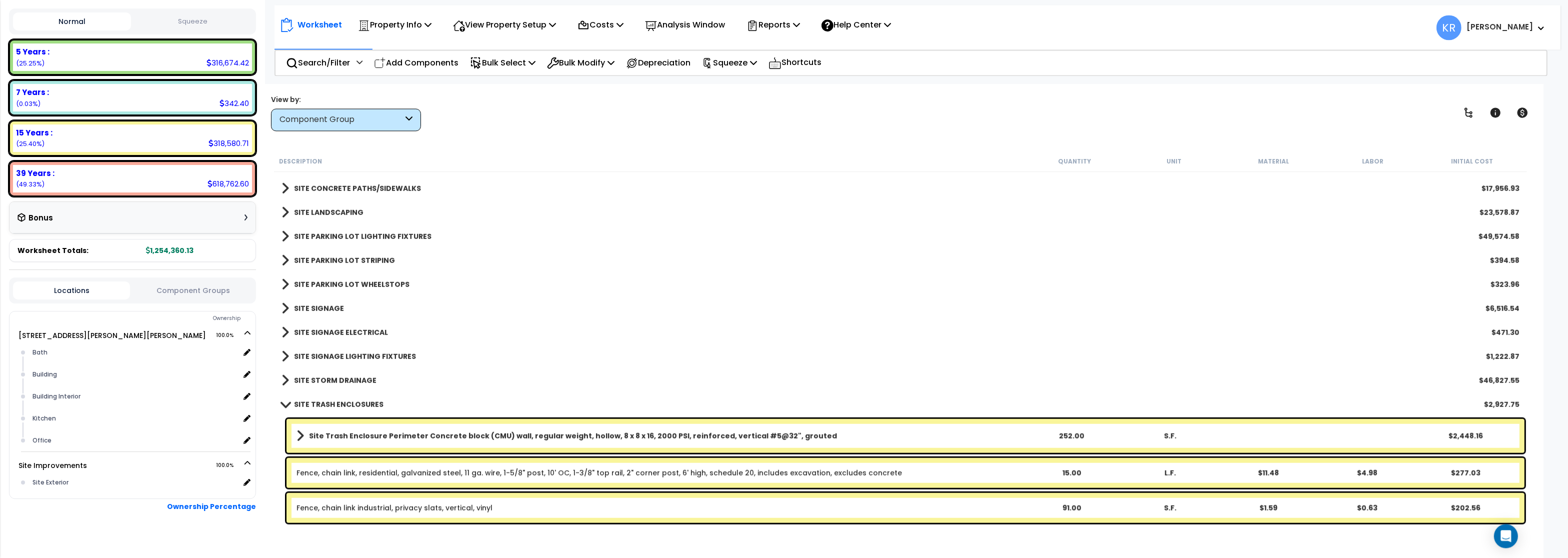
scroll to position [44, 0]
click at [337, 375] on link "SITE STORM DRAINAGE" at bounding box center [329, 380] width 95 height 14
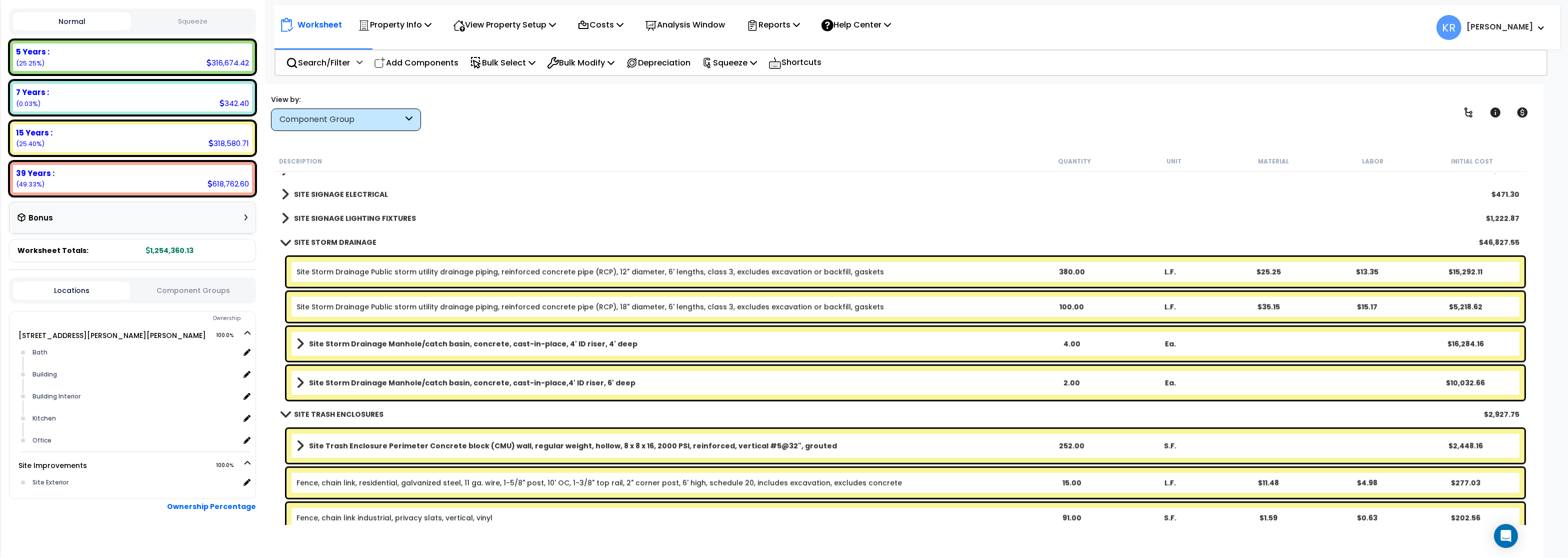
scroll to position [1911, 0]
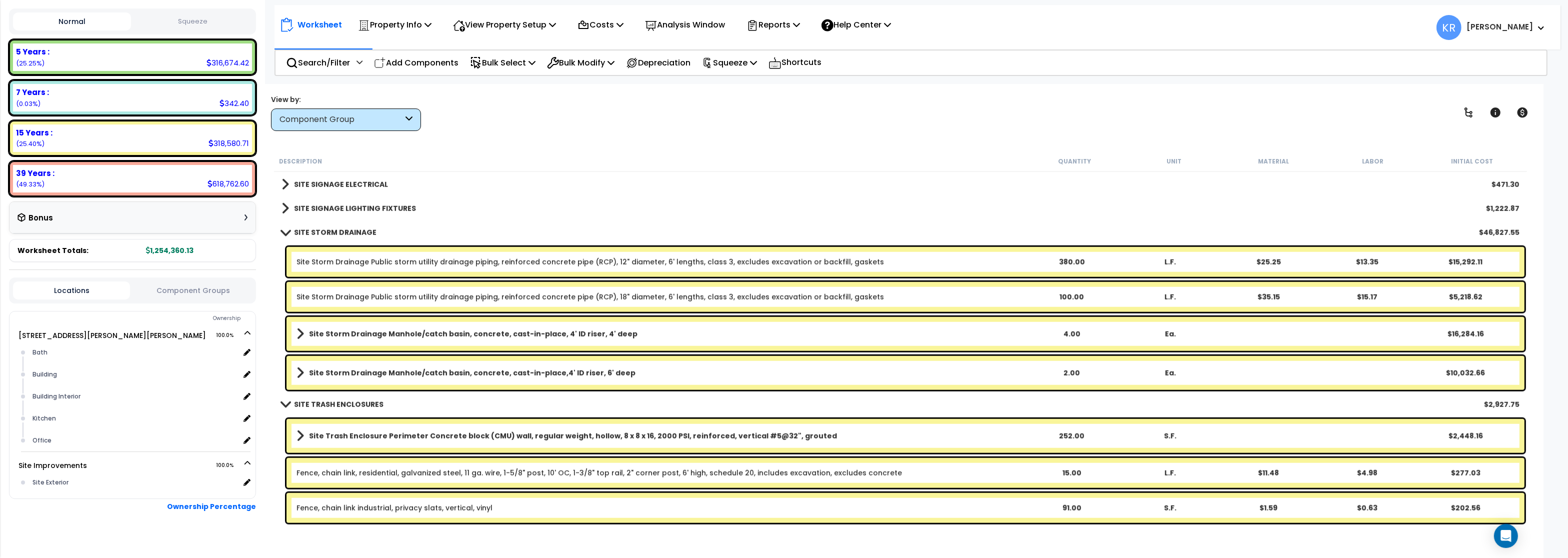
click at [299, 228] on b "SITE STORM DRAINAGE" at bounding box center [335, 232] width 83 height 10
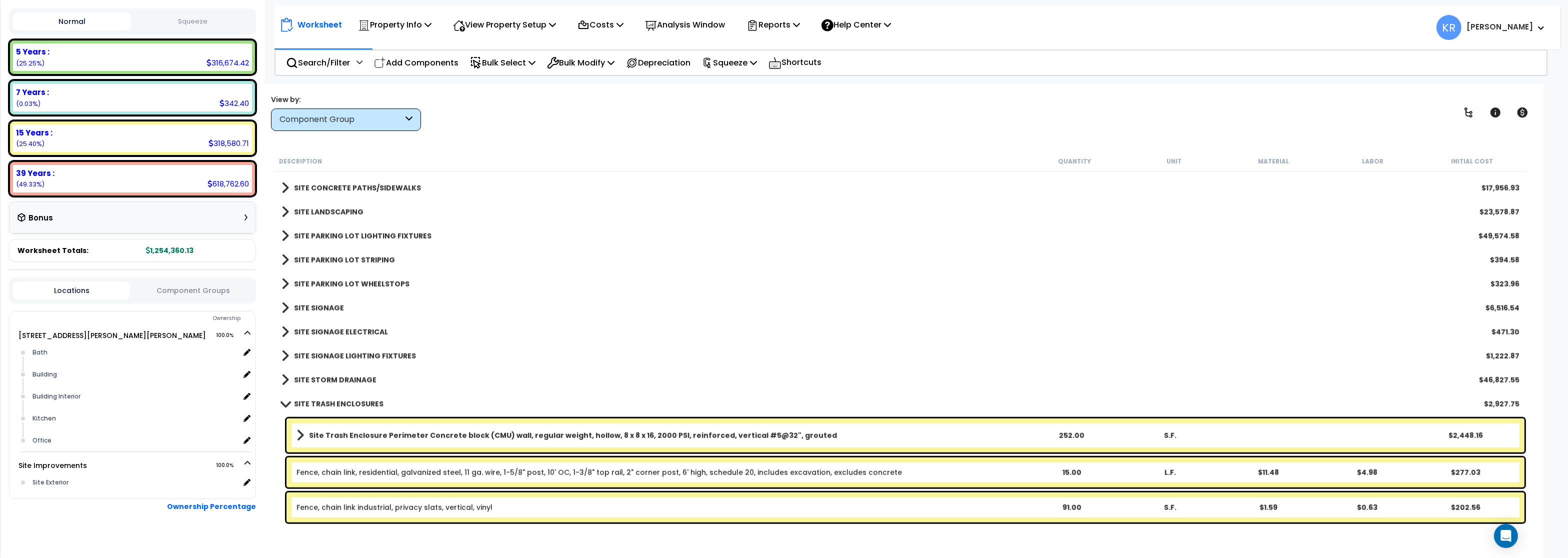
click at [322, 408] on b "SITE TRASH ENCLOSURES" at bounding box center [338, 404] width 90 height 10
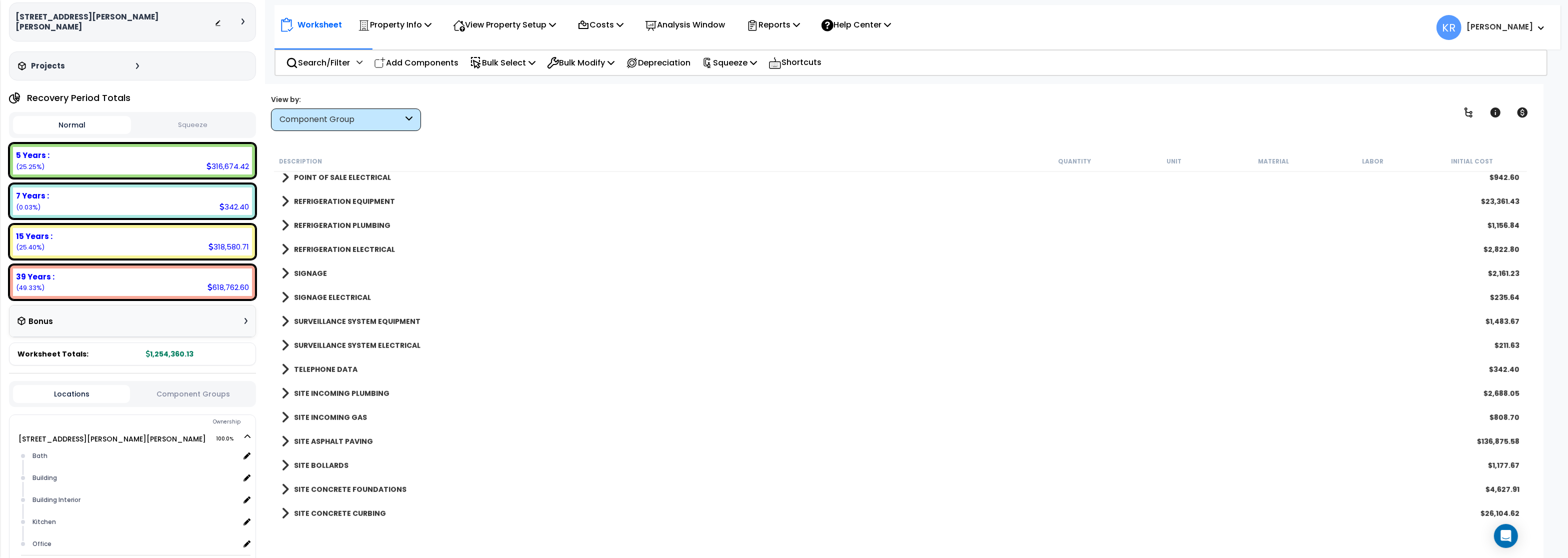
scroll to position [0, 0]
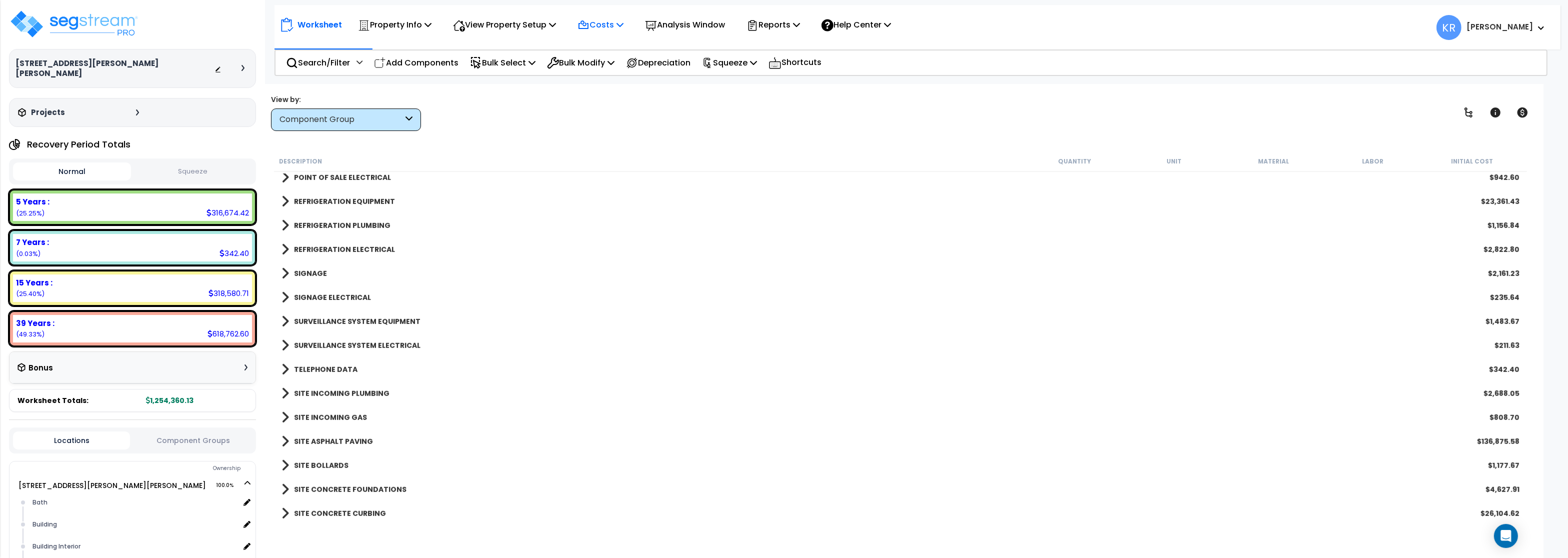
click at [618, 22] on p "Costs" at bounding box center [600, 24] width 46 height 13
click at [615, 55] on link "Indirect Costs" at bounding box center [622, 48] width 99 height 20
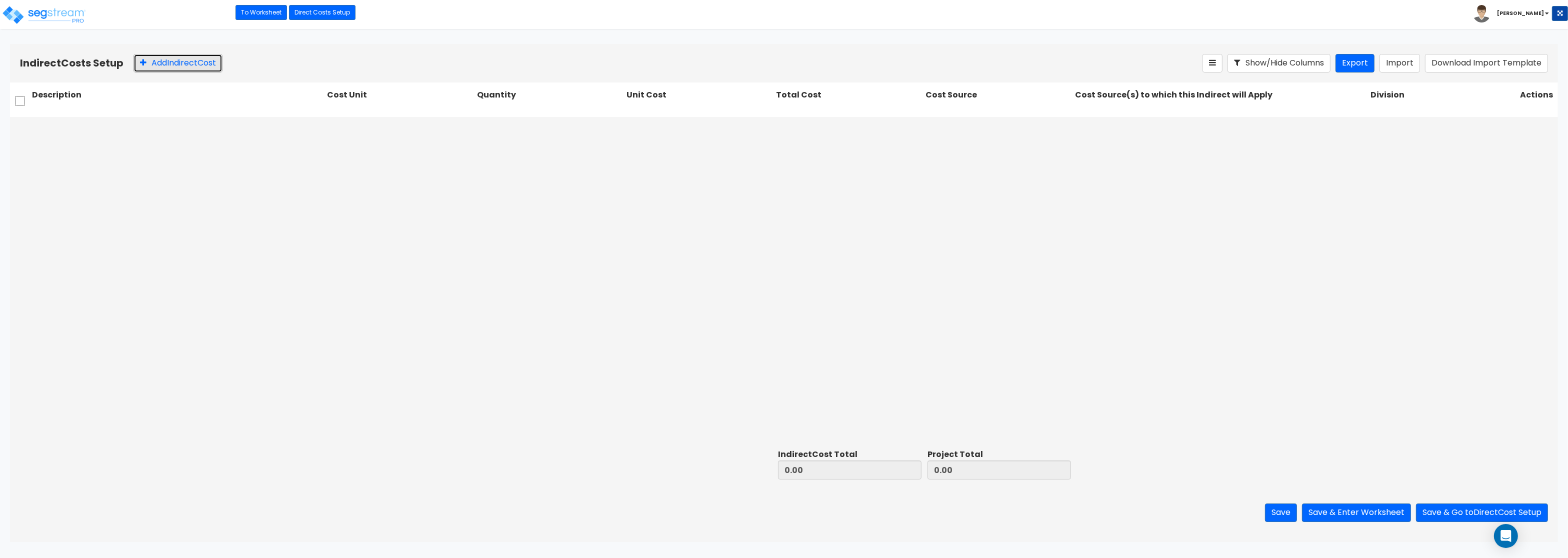
click at [175, 62] on button "Add Indirect Cost" at bounding box center [178, 63] width 89 height 19
type input "1.00"
type input "0.00"
click at [80, 127] on input "text" at bounding box center [178, 129] width 291 height 19
paste input "Architect"
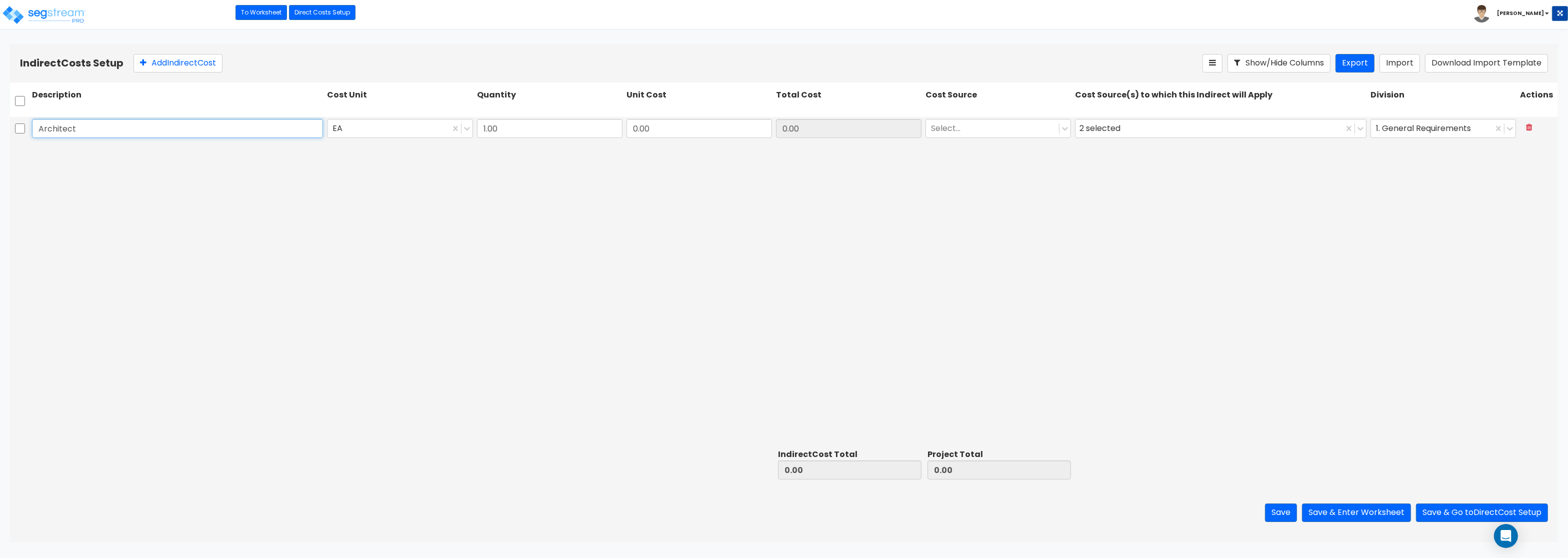
type input "Architect"
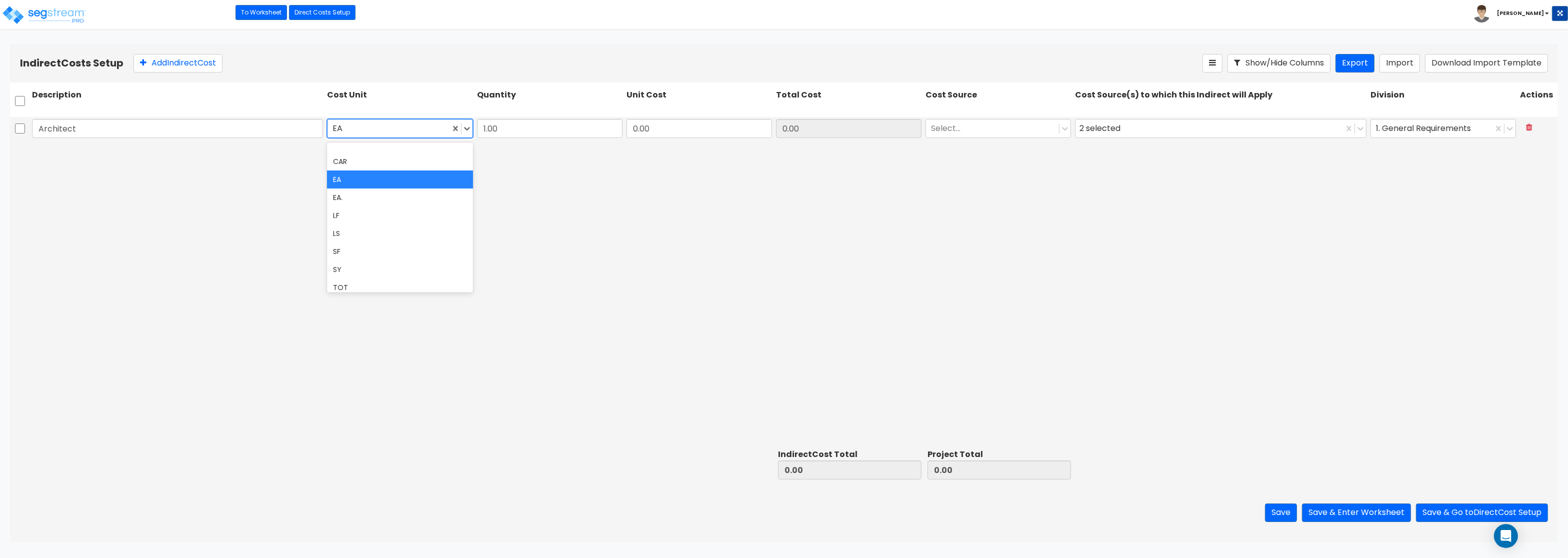
click at [350, 132] on div at bounding box center [389, 129] width 112 height 13
click at [350, 232] on div "LS" at bounding box center [400, 233] width 146 height 18
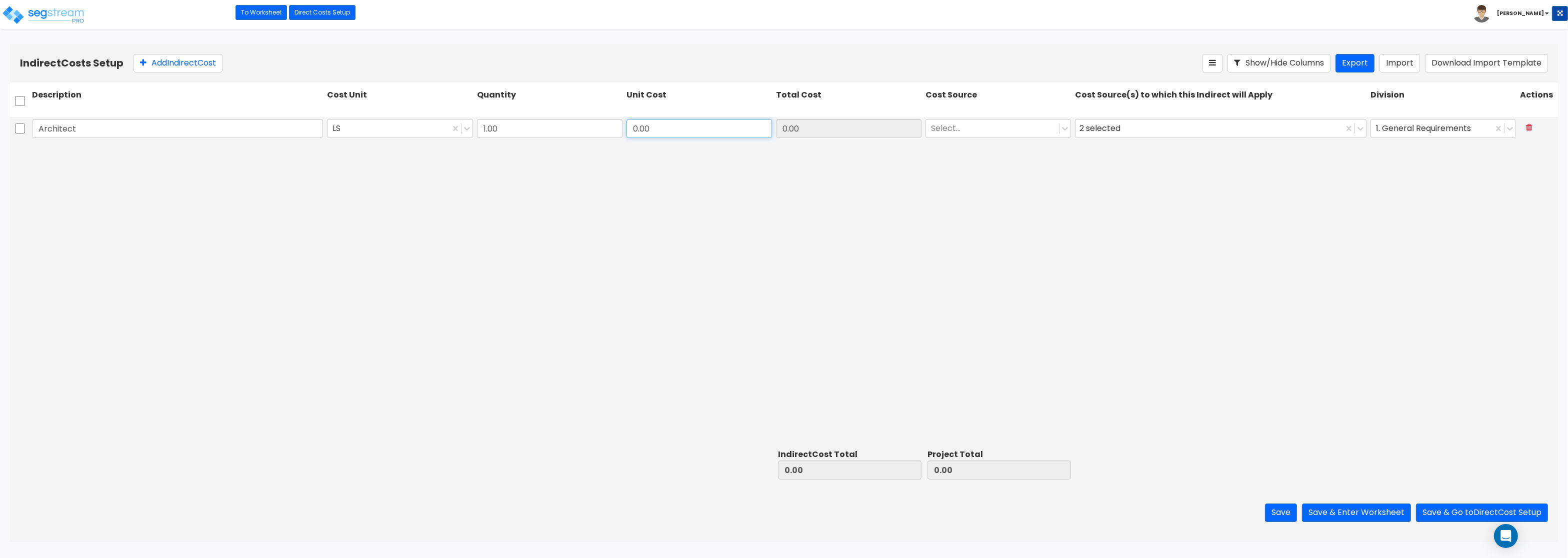
click at [644, 130] on input "0.00" at bounding box center [699, 129] width 146 height 19
type input "51,712.99"
click at [967, 129] on div at bounding box center [992, 129] width 123 height 13
click at [975, 154] on div "RS Means (Default)" at bounding box center [998, 153] width 146 height 18
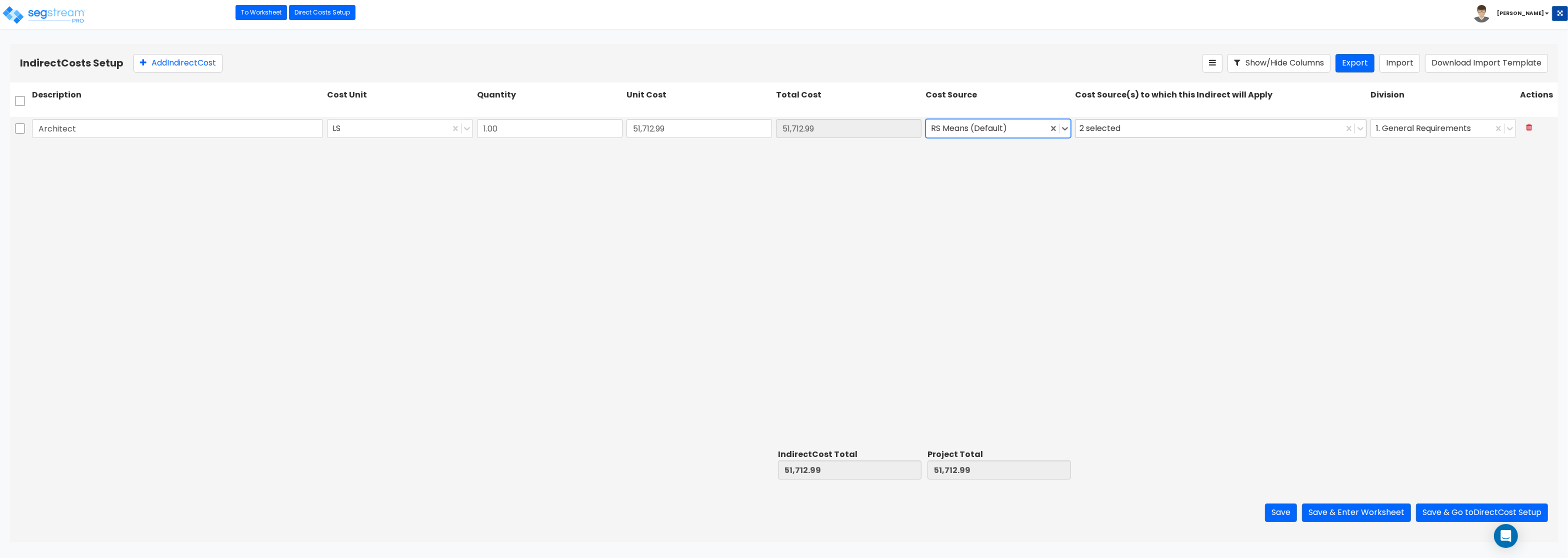
click at [1112, 129] on div "2 selected" at bounding box center [1102, 129] width 45 height 16
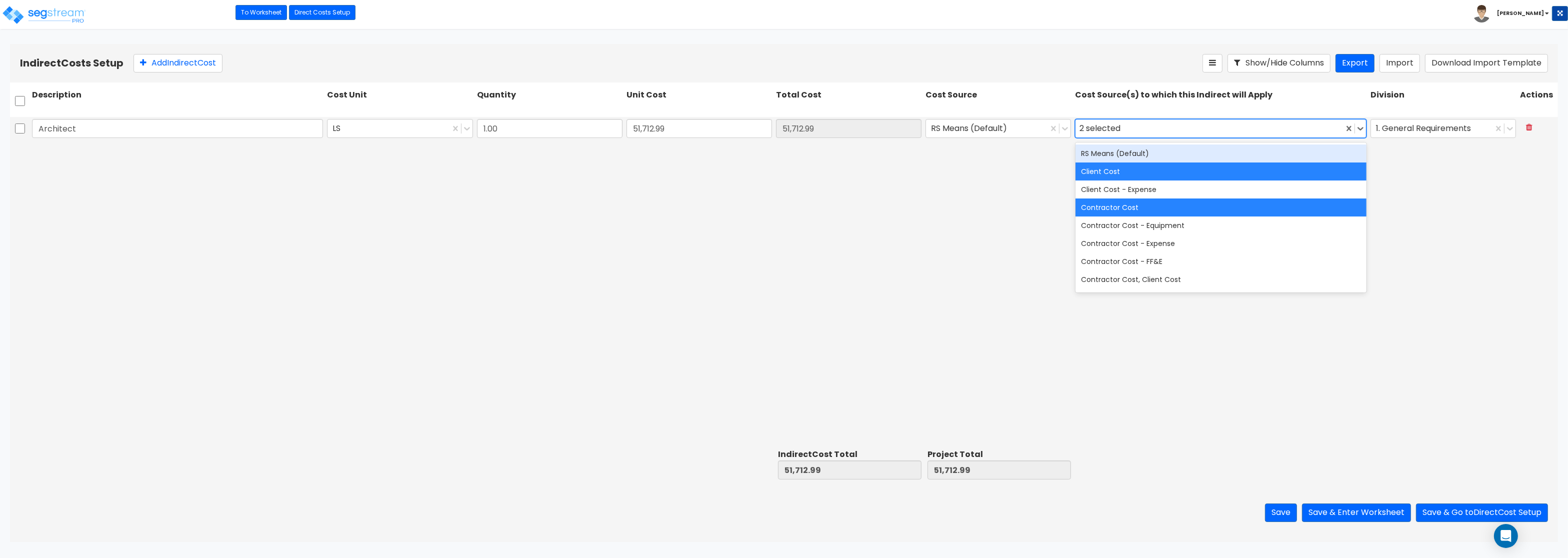
click at [1112, 146] on div "RS Means (Default)" at bounding box center [1221, 153] width 291 height 18
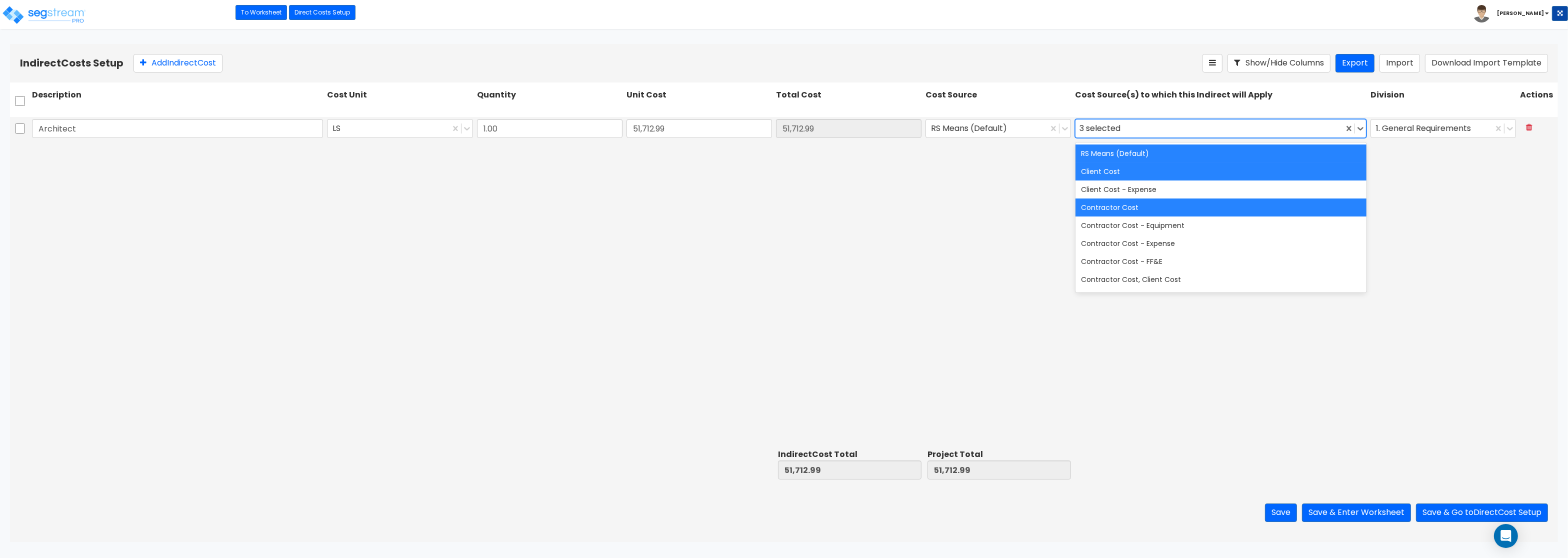
click at [1110, 153] on div "RS Means (Default)" at bounding box center [1221, 153] width 291 height 18
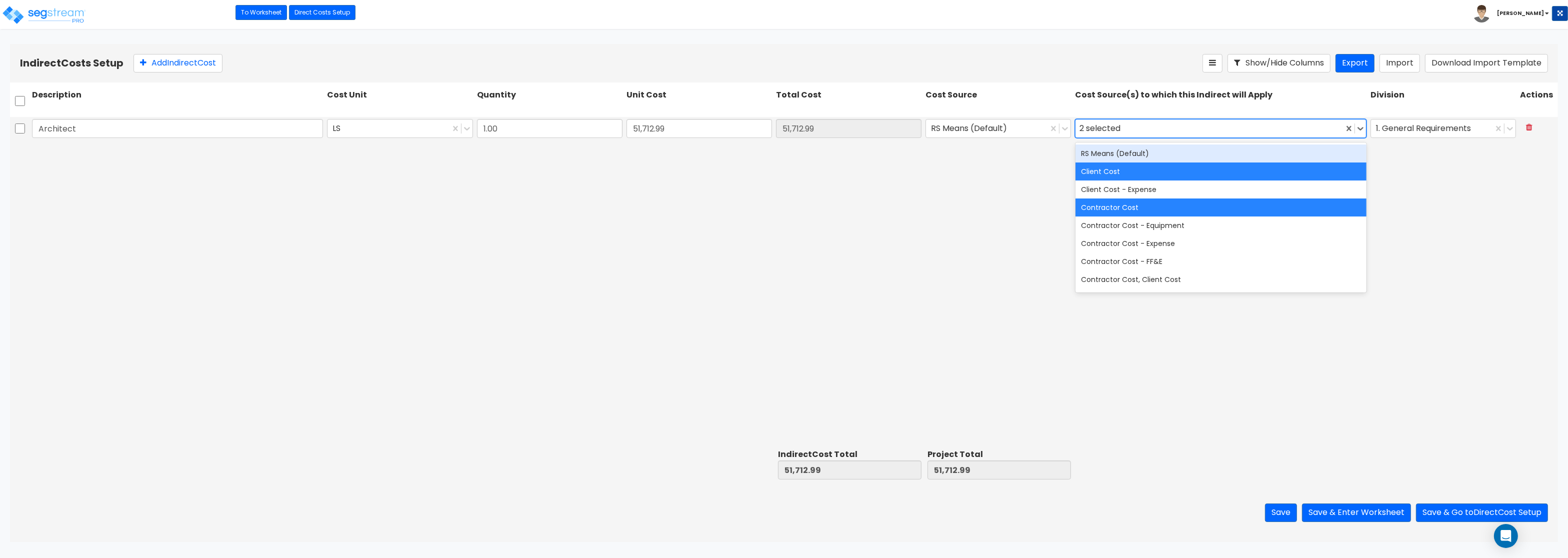
click at [1094, 156] on div "RS Means (Default)" at bounding box center [1221, 153] width 291 height 18
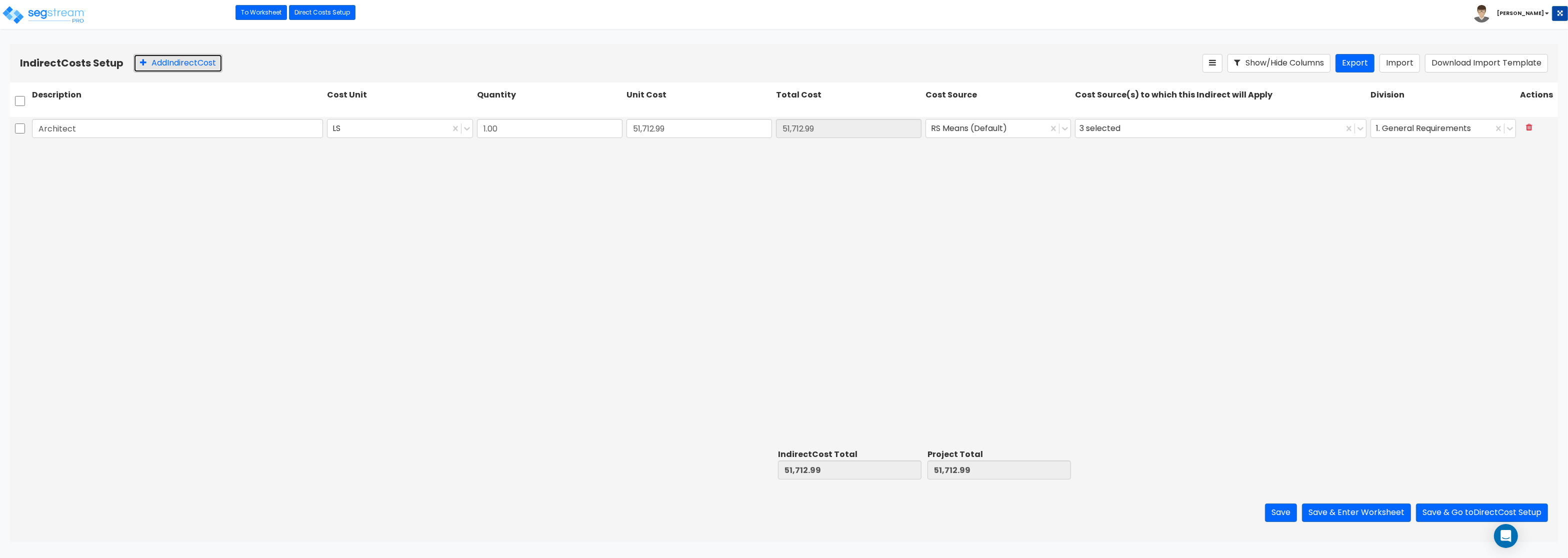
click at [203, 63] on button "Add Indirect Cost" at bounding box center [178, 63] width 89 height 19
type input "1.00"
type input "0"
click at [203, 63] on button "Add Indirect Cost" at bounding box center [178, 63] width 89 height 19
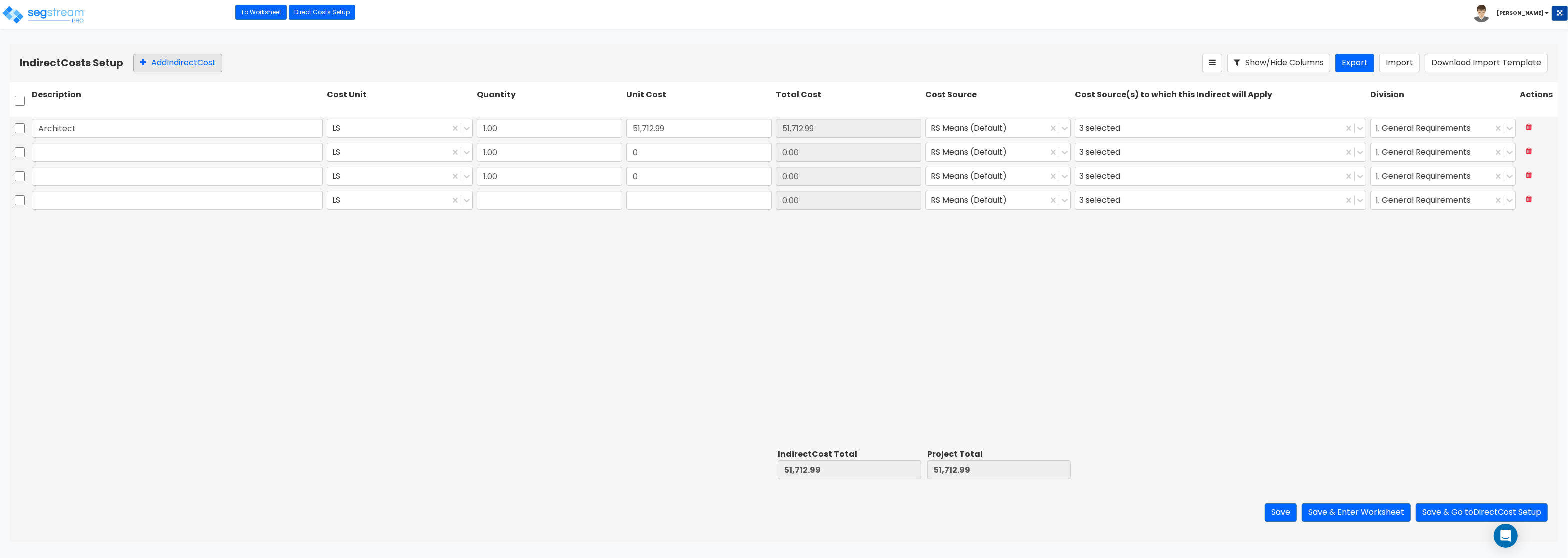
type input "1.00"
type input "0"
click at [203, 63] on button "Add Indirect Cost" at bounding box center [178, 63] width 89 height 19
drag, startPoint x: 203, startPoint y: 63, endPoint x: 214, endPoint y: 63, distance: 11.0
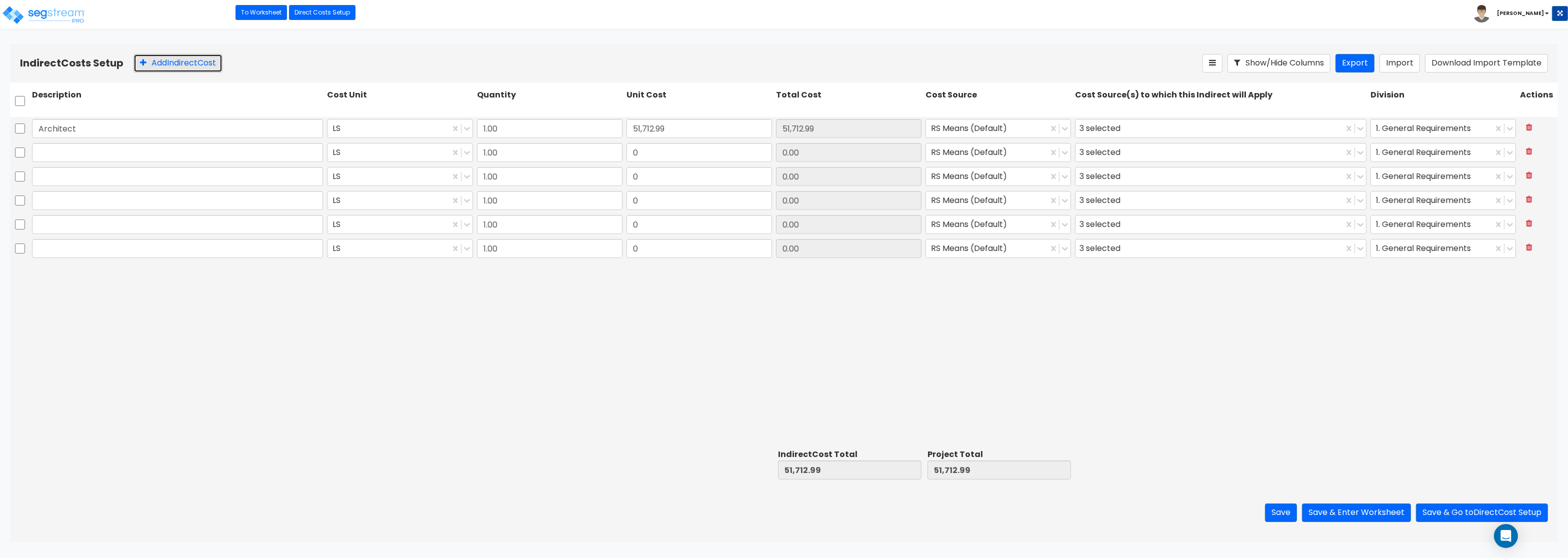
click at [204, 63] on button "Add Indirect Cost" at bounding box center [178, 63] width 89 height 19
click at [117, 159] on input "text" at bounding box center [178, 153] width 291 height 19
paste input "Engineering"
type input "Engineering"
click at [156, 180] on input "text" at bounding box center [178, 176] width 291 height 19
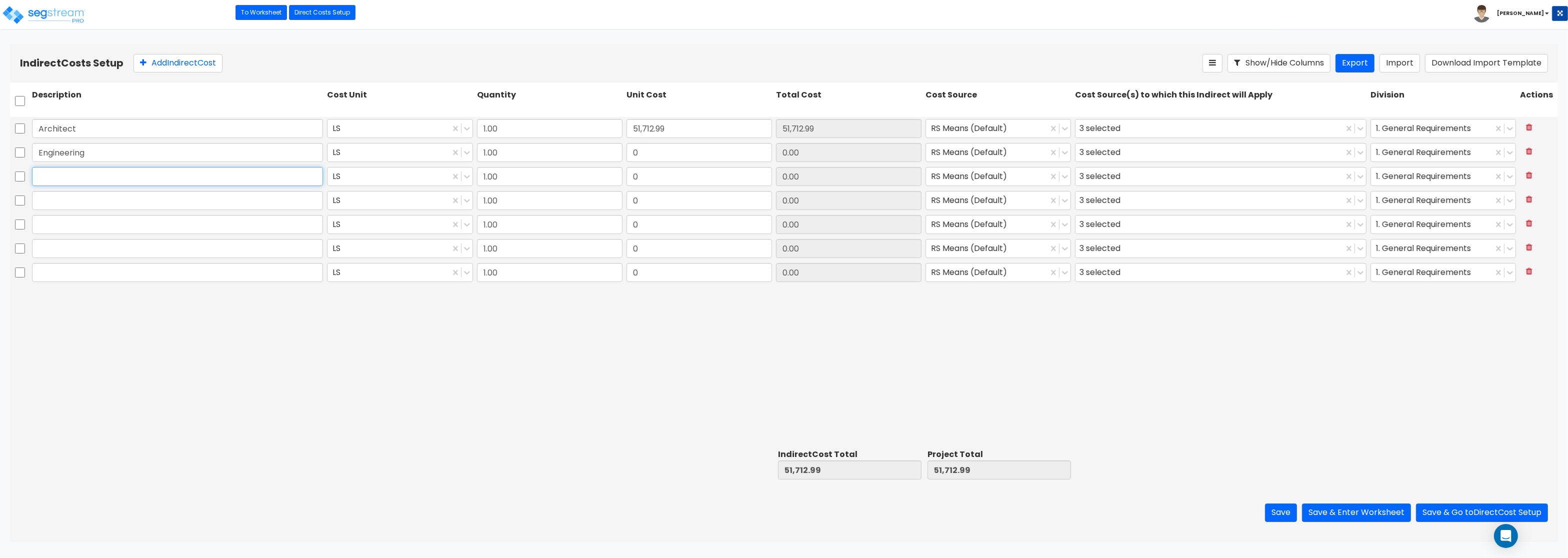
paste input "General Construction Manager"
type input "General Construction Manager"
click at [70, 205] on input "text" at bounding box center [178, 200] width 291 height 19
paste input "Overhead and Profit"
type input "Overhead and Profit"
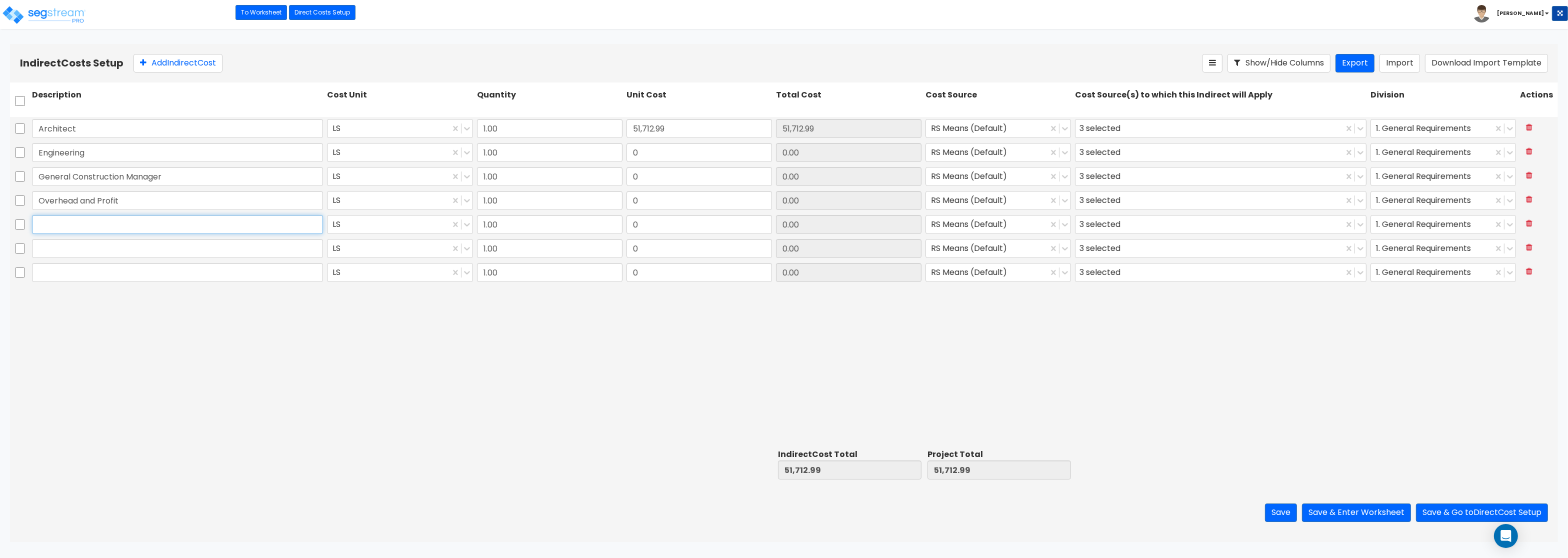
click at [88, 227] on input "text" at bounding box center [178, 224] width 291 height 19
paste input "Bond"
type input "Bond"
click at [158, 250] on input "text" at bounding box center [178, 249] width 291 height 19
paste input "Permits"
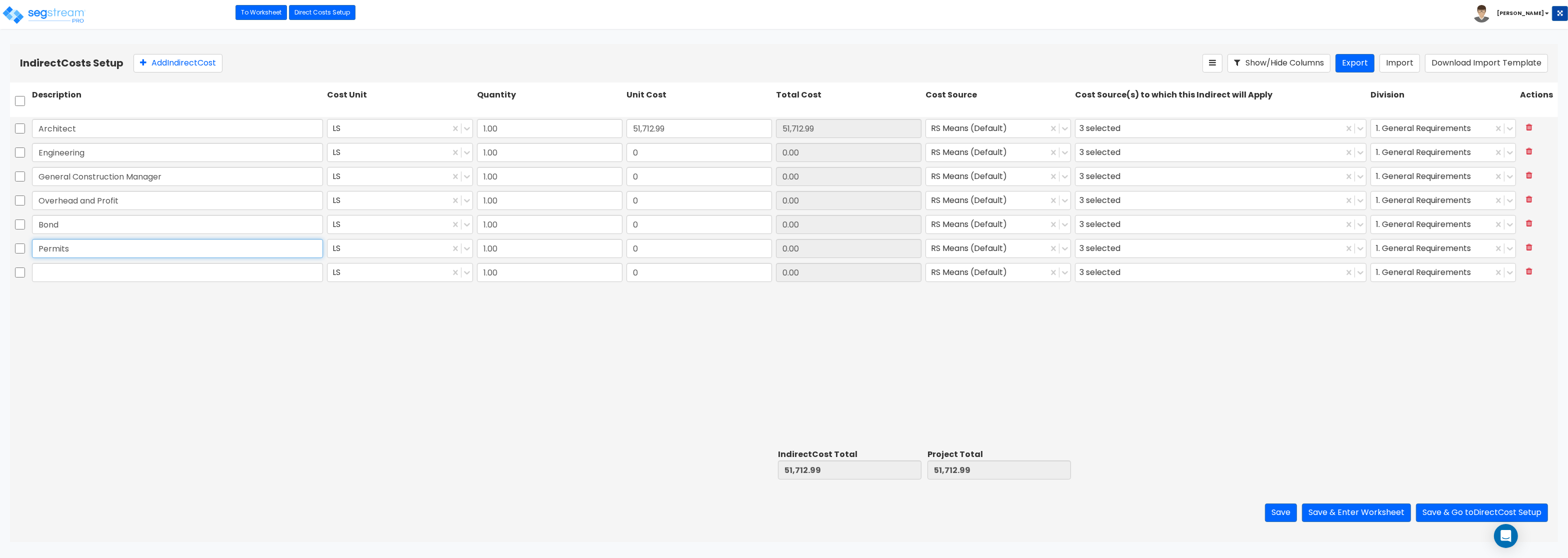
type input "Permits"
drag, startPoint x: 76, startPoint y: 284, endPoint x: 75, endPoint y: 278, distance: 6.1
click at [76, 283] on div at bounding box center [178, 273] width 295 height 23
click at [75, 277] on input "text" at bounding box center [178, 273] width 291 height 19
paste input "Other"
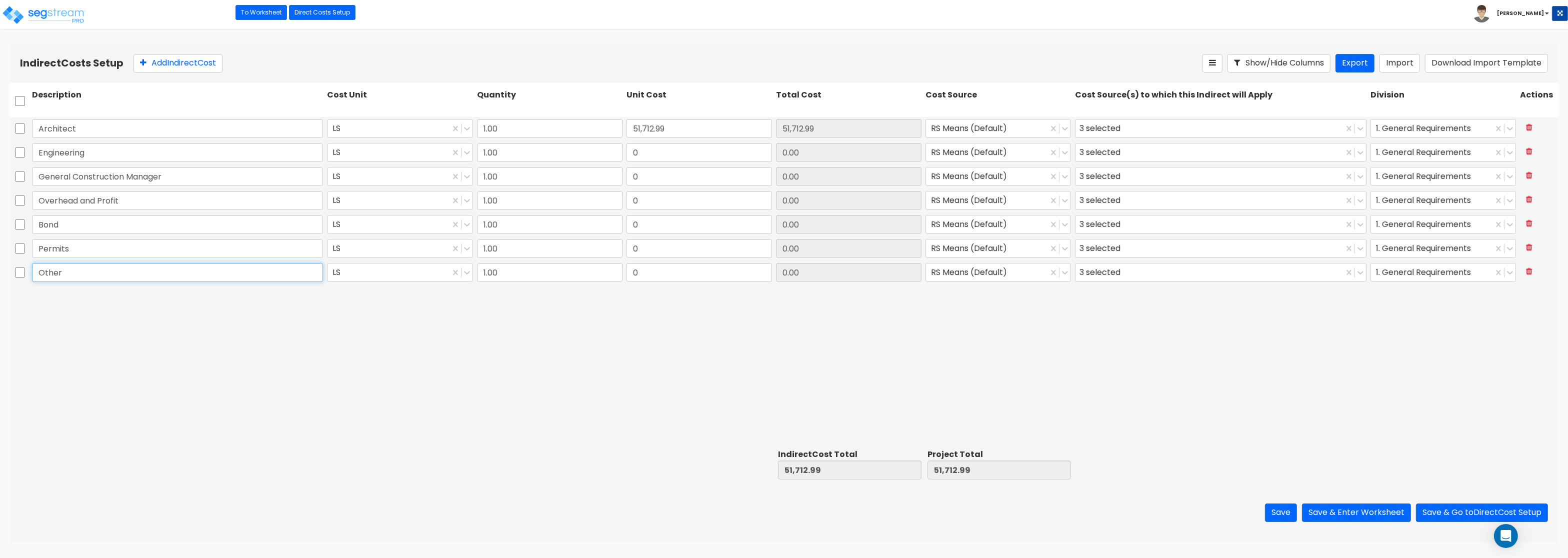
type input "Other"
drag, startPoint x: 682, startPoint y: 154, endPoint x: 675, endPoint y: 153, distance: 7.1
click at [675, 153] on input "0" at bounding box center [699, 153] width 146 height 19
type input "16,160.31"
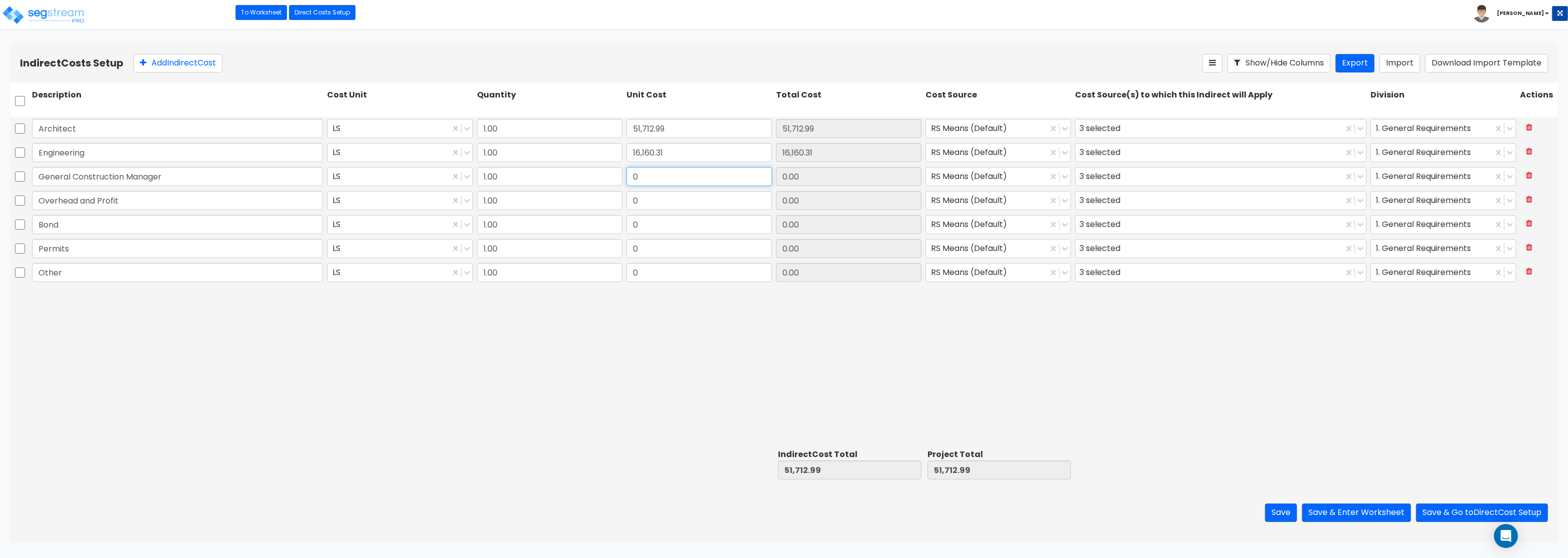
click at [668, 186] on input "0" at bounding box center [699, 176] width 146 height 19
type input "12,928.25"
click at [668, 202] on input "0" at bounding box center [699, 200] width 146 height 19
type input "32,320.62"
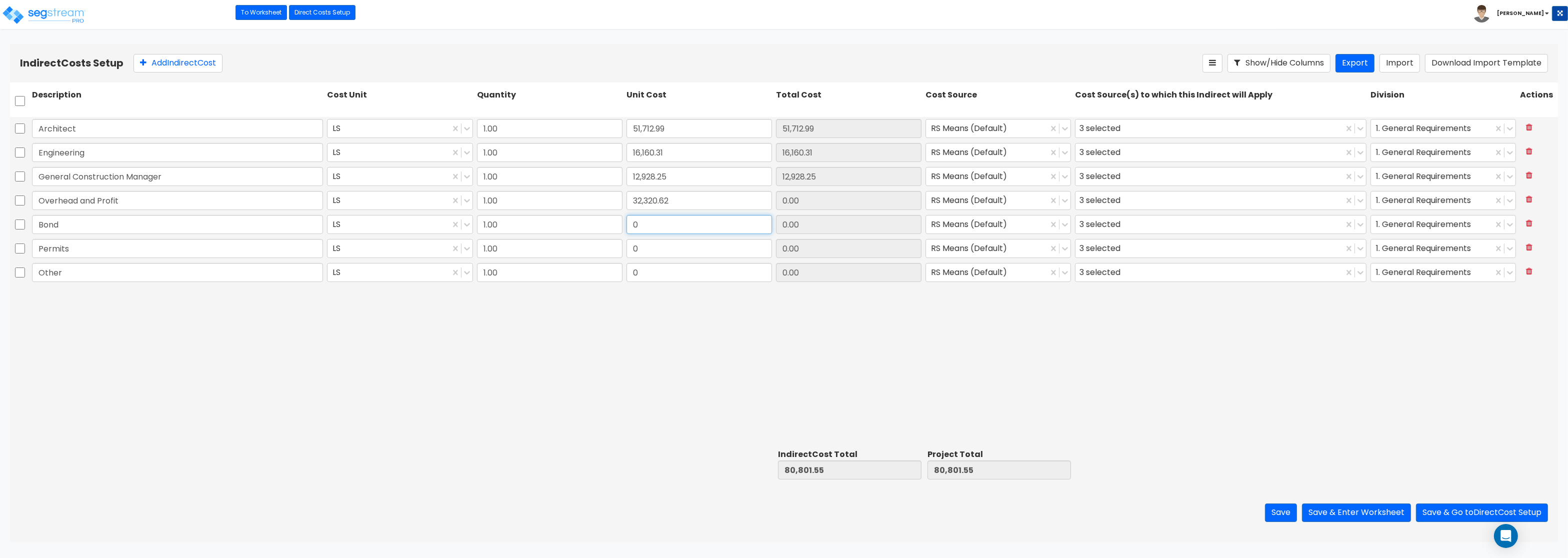
type input "32,320.62"
click at [675, 216] on input "0" at bounding box center [699, 224] width 146 height 19
type input "9,696.19"
click at [675, 249] on input "0" at bounding box center [699, 249] width 146 height 19
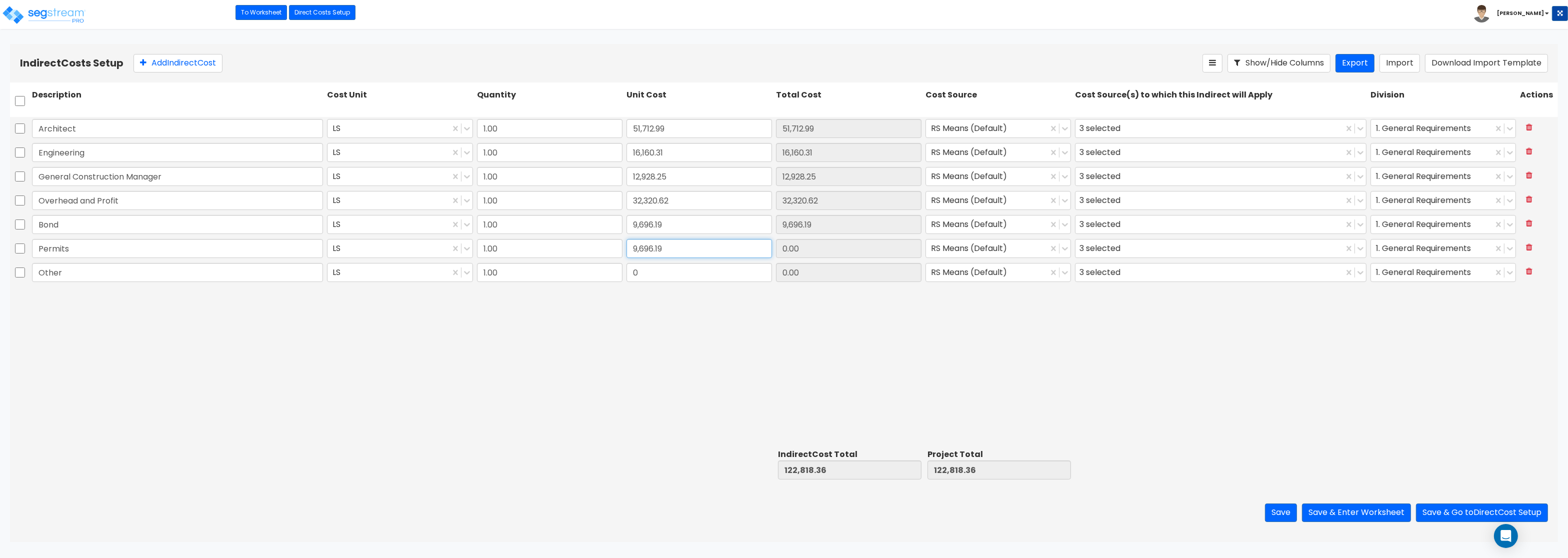
type input "9,696.19"
click at [666, 282] on input "0" at bounding box center [699, 273] width 146 height 19
type input "6,464.12"
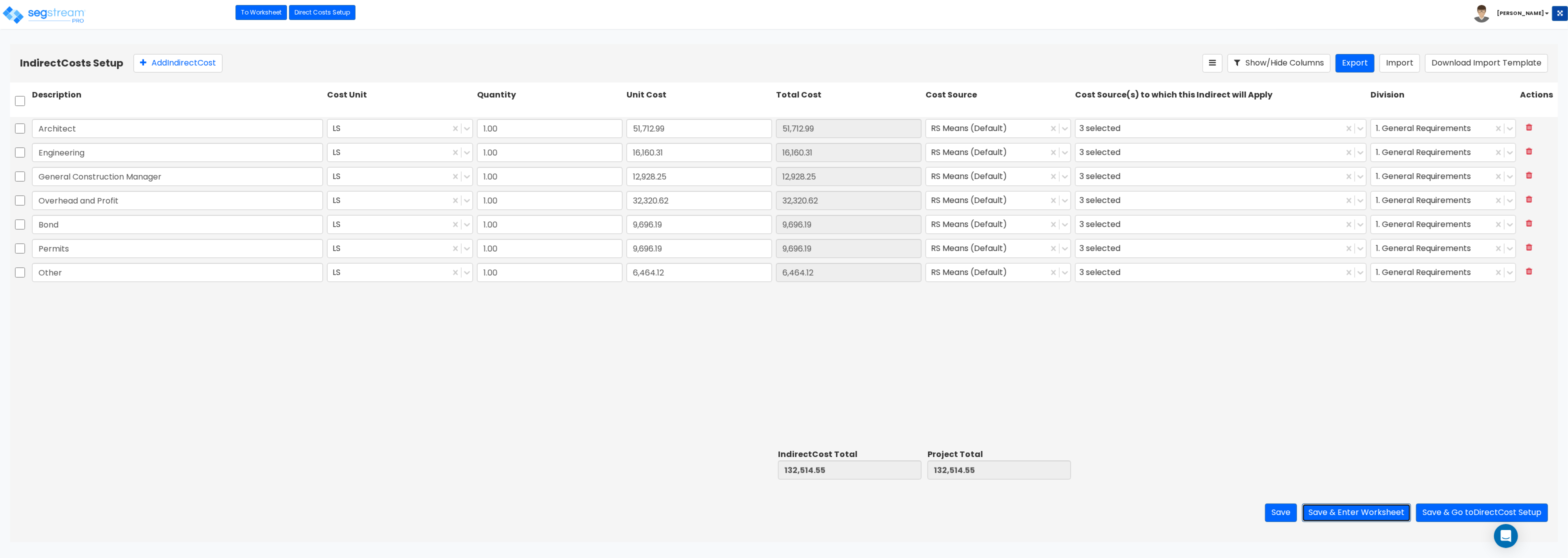
click at [1341, 510] on button "Save & Enter Worksheet" at bounding box center [1356, 513] width 109 height 19
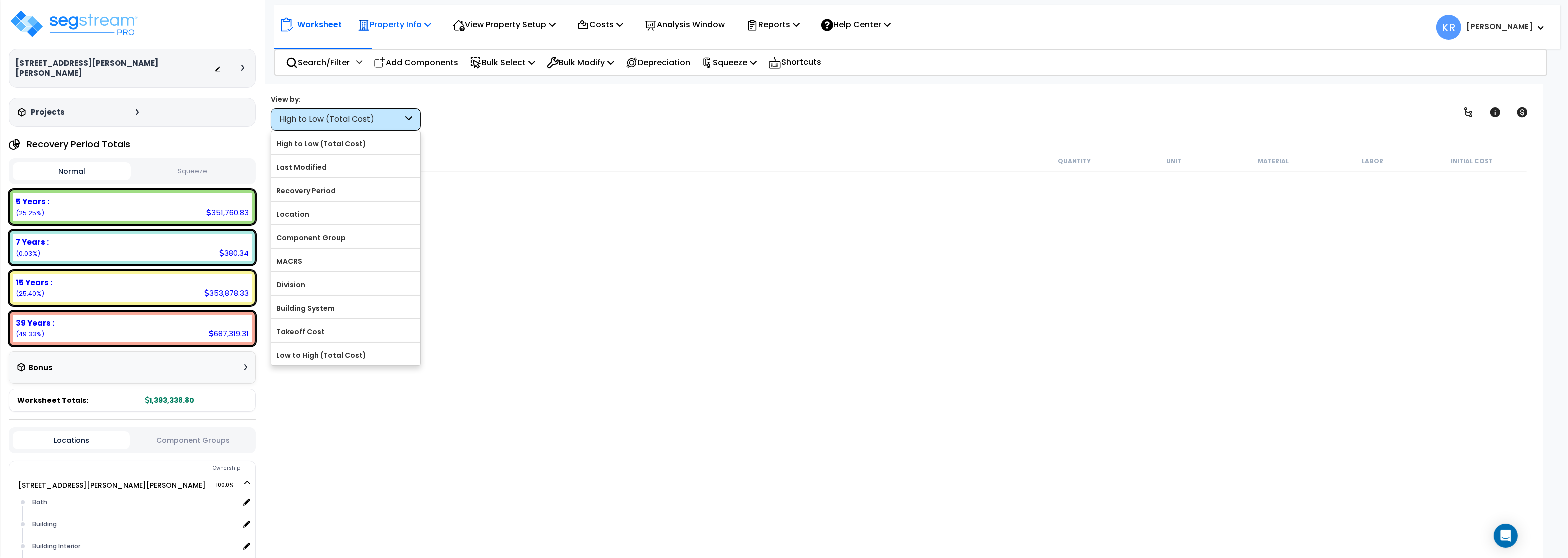
click at [396, 18] on div "Property Info" at bounding box center [394, 25] width 73 height 23
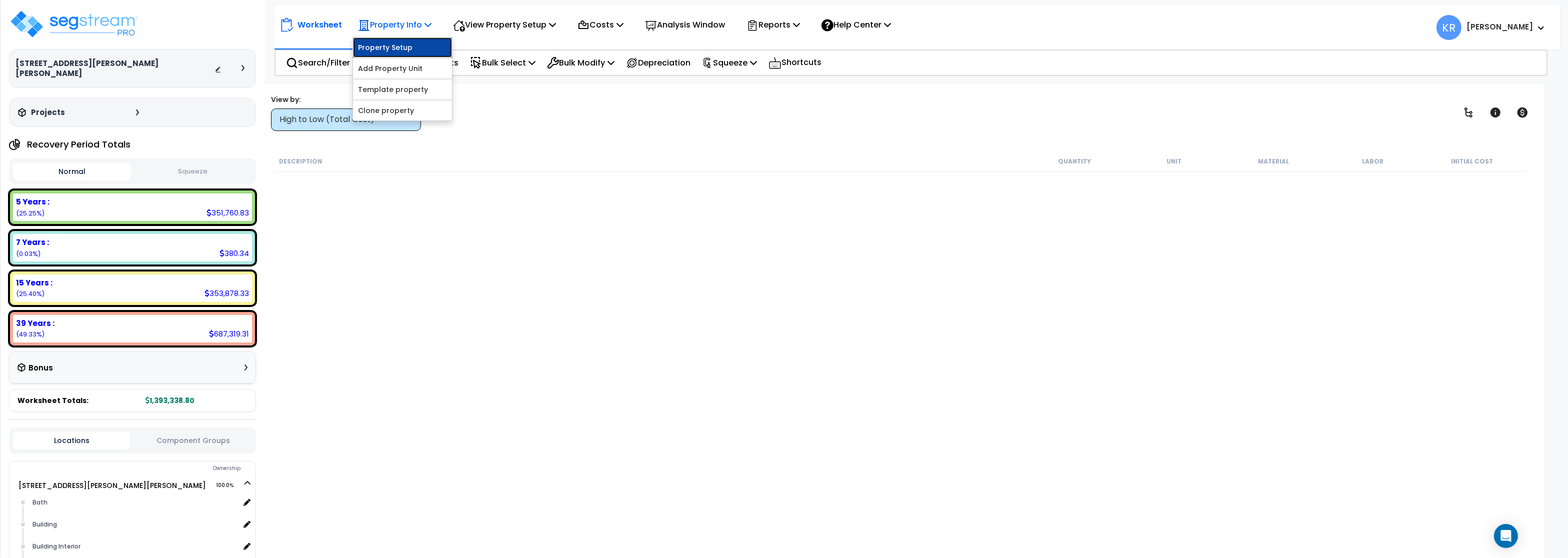
click at [397, 49] on link "Property Setup" at bounding box center [402, 48] width 99 height 20
click at [739, 62] on p "Squeeze" at bounding box center [729, 62] width 55 height 13
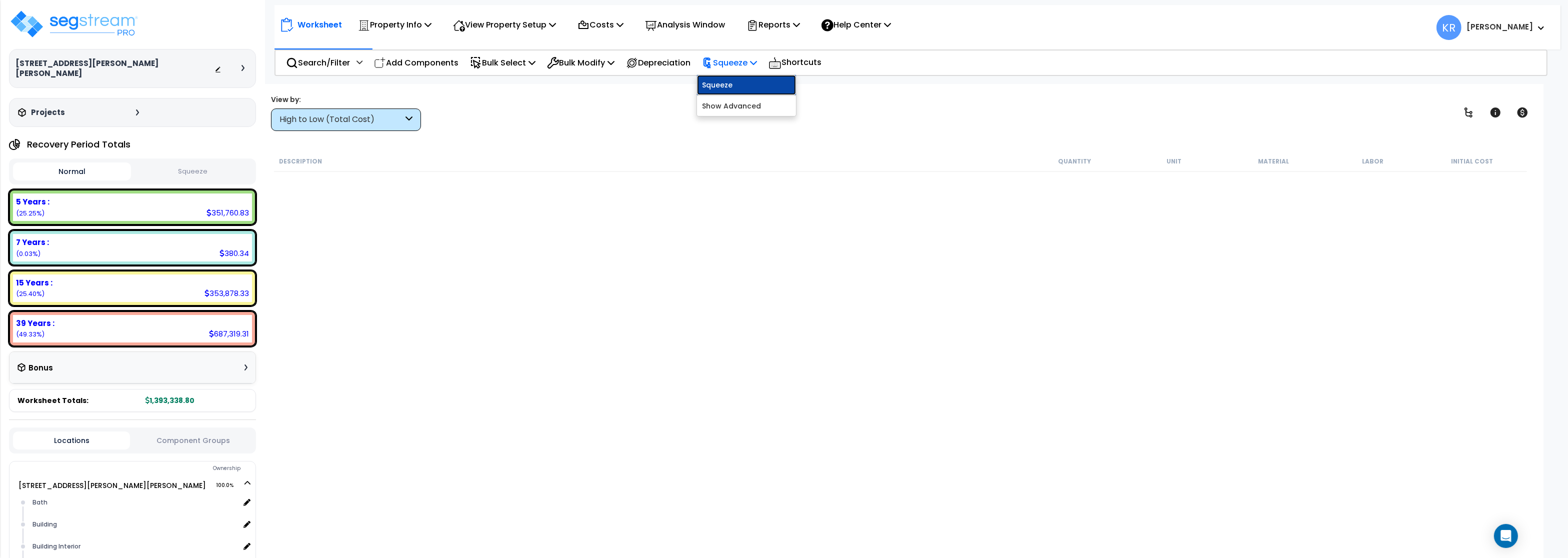
click at [731, 86] on link "Squeeze" at bounding box center [746, 85] width 99 height 20
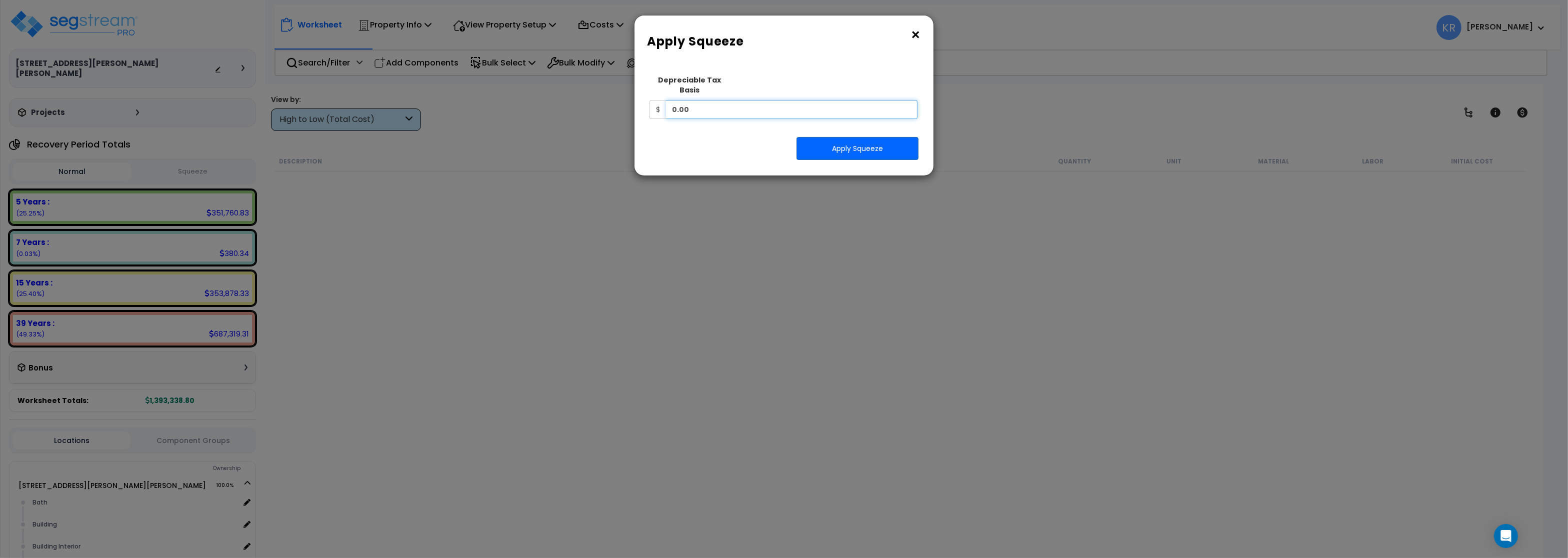
drag, startPoint x: 700, startPoint y: 96, endPoint x: 625, endPoint y: 100, distance: 75.1
click at [666, 100] on input "0.00" at bounding box center [791, 109] width 252 height 19
type input "646,412.43"
click at [855, 142] on button "Apply Squeeze" at bounding box center [857, 149] width 122 height 23
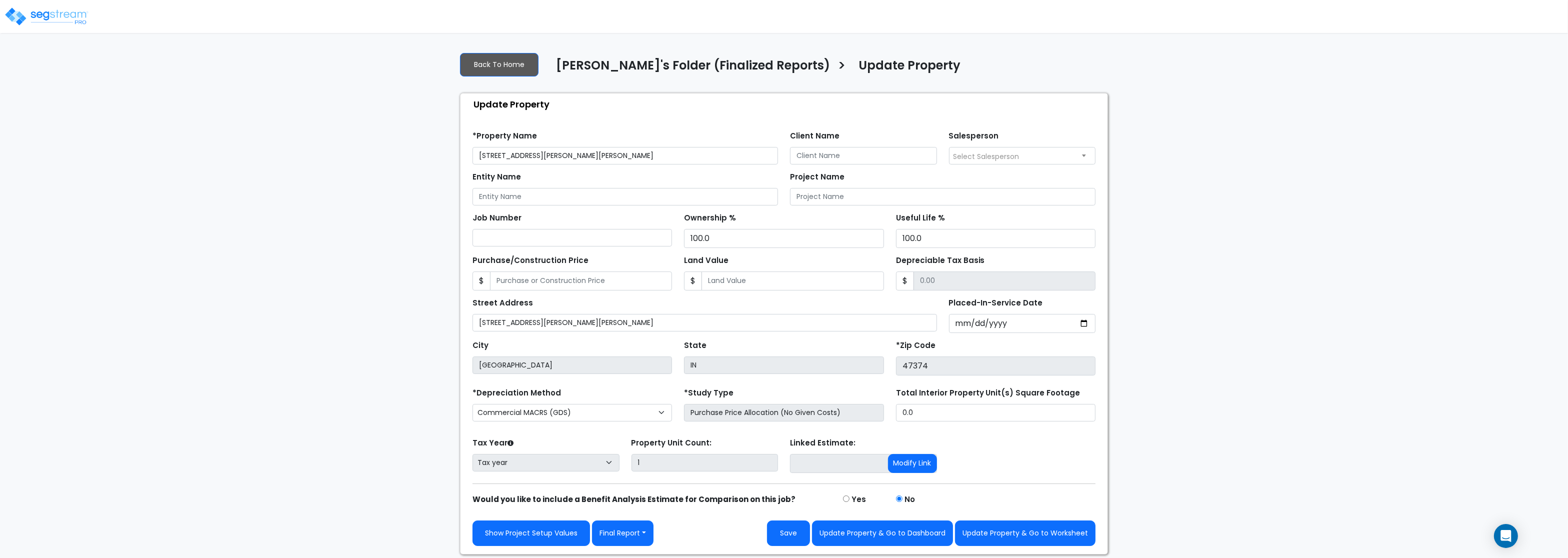
drag, startPoint x: 844, startPoint y: 144, endPoint x: 840, endPoint y: 155, distance: 11.7
click at [840, 155] on div "Client Name" at bounding box center [863, 147] width 147 height 36
click at [839, 161] on input "Client Name" at bounding box center [863, 156] width 147 height 17
paste input "[PERSON_NAME], Inc."
type input "[PERSON_NAME], Inc."
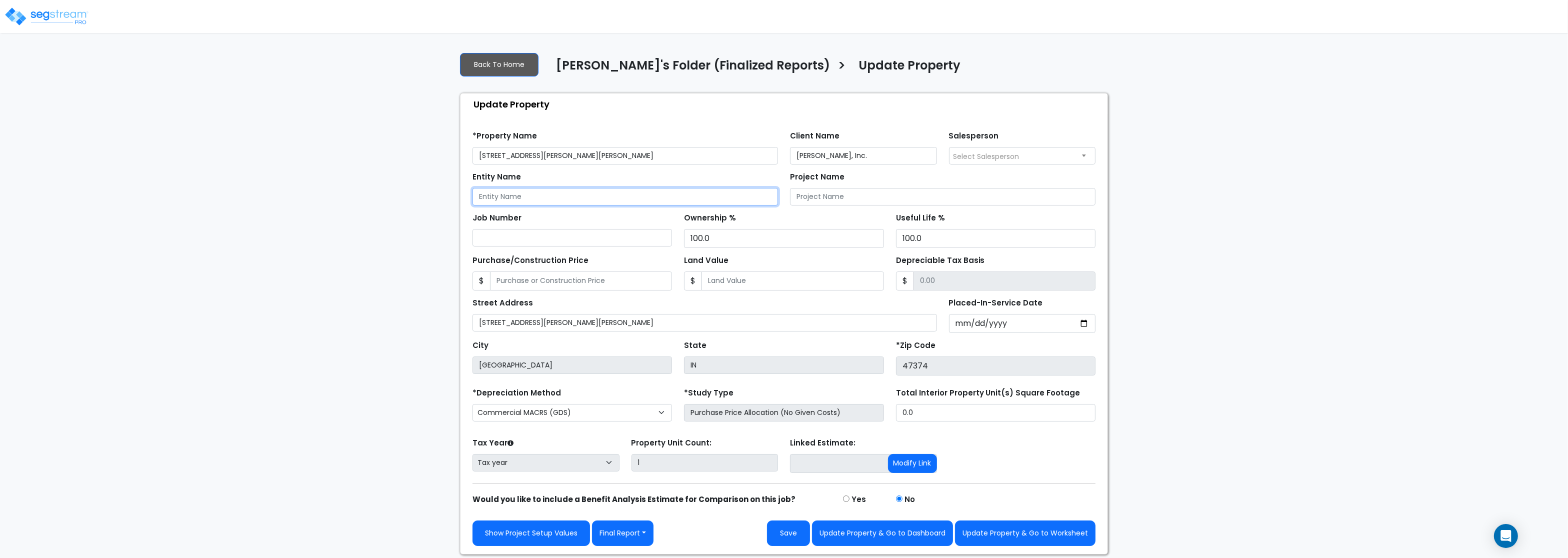
click at [534, 200] on input "Entity Name" at bounding box center [625, 196] width 305 height 17
paste input "[PERSON_NAME], Inc."
type input "[PERSON_NAME], Inc."
drag, startPoint x: 579, startPoint y: 157, endPoint x: 431, endPoint y: 144, distance: 148.6
click at [472, 147] on input "[STREET_ADDRESS][PERSON_NAME][PERSON_NAME]" at bounding box center [625, 156] width 305 height 17
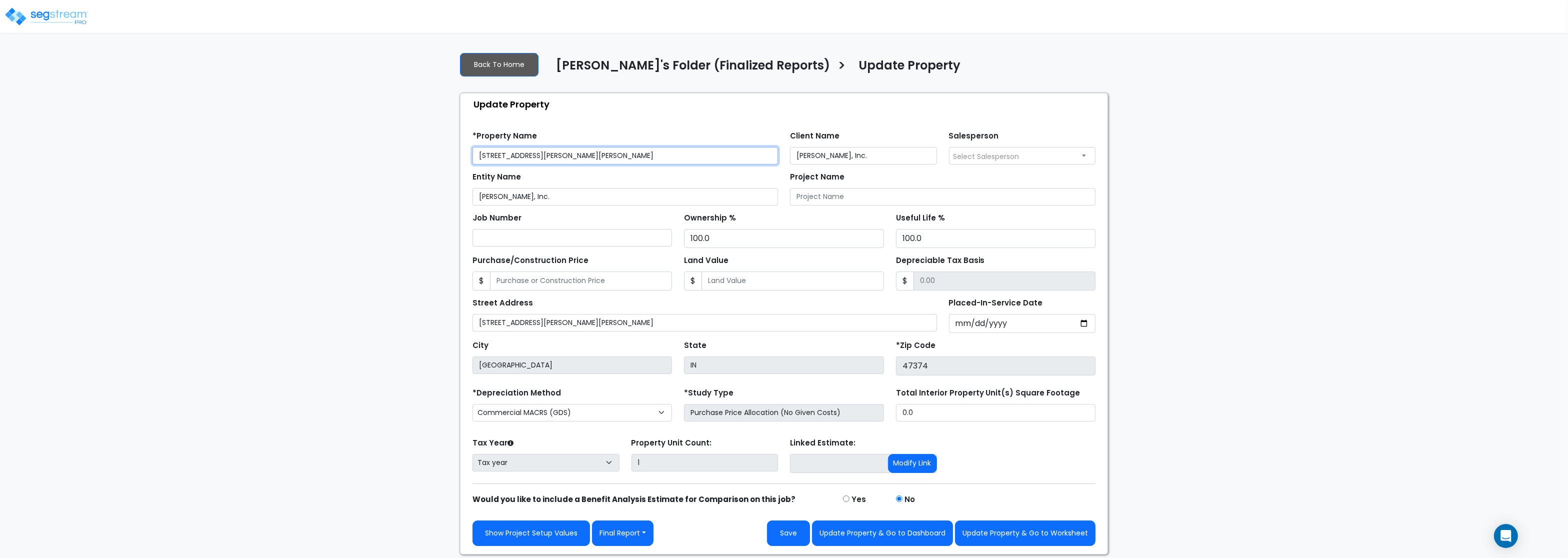
paste input "text"
type input "[STREET_ADDRESS][PERSON_NAME][PERSON_NAME]"
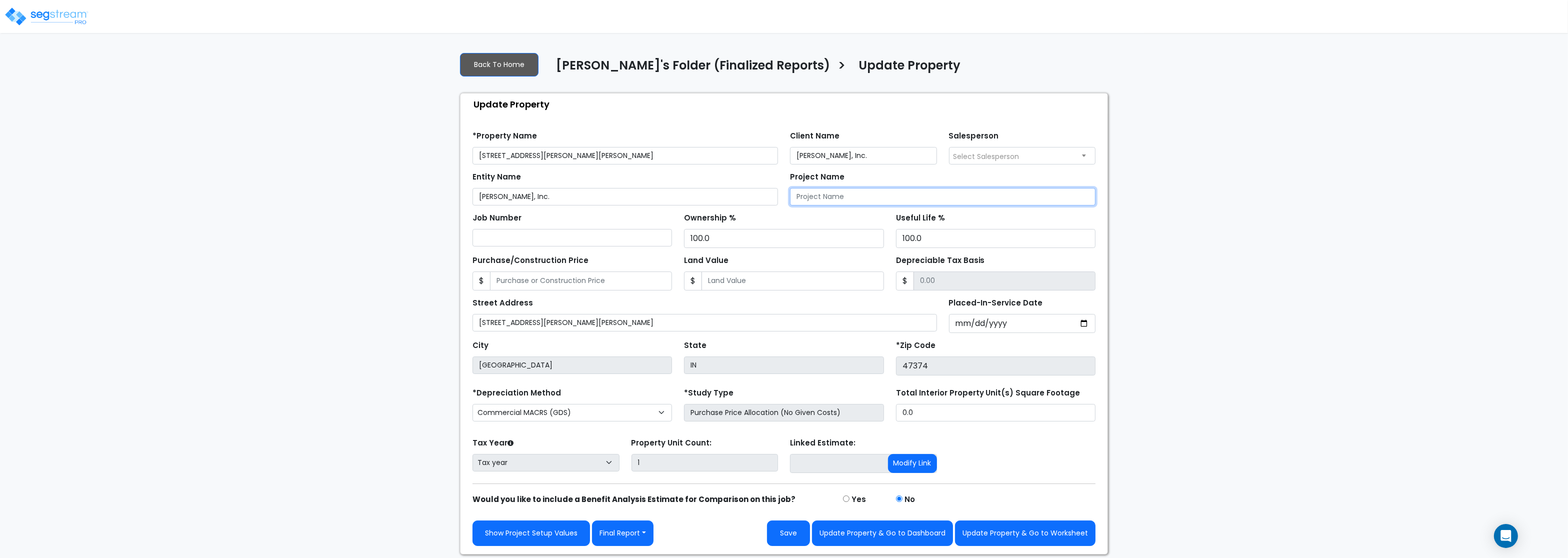
click at [816, 200] on input "Project Name" at bounding box center [943, 196] width 305 height 17
paste input "[STREET_ADDRESS][PERSON_NAME][PERSON_NAME]"
type input "[STREET_ADDRESS][PERSON_NAME][PERSON_NAME]"
click at [959, 330] on input "Placed-In-Service Date" at bounding box center [1022, 323] width 147 height 19
type input "[DATE]"
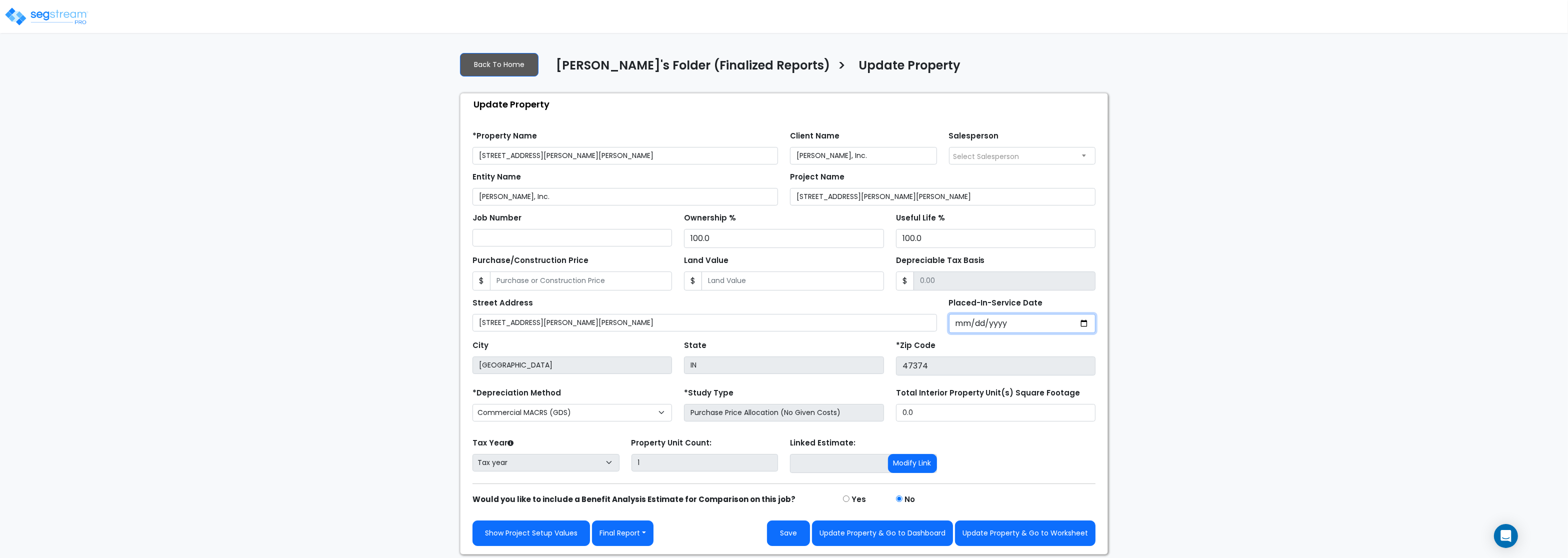
select select "2021"
type input "[DATE]"
select select "2010"
drag, startPoint x: 938, startPoint y: 414, endPoint x: 840, endPoint y: 409, distance: 98.1
click at [896, 409] on input "0.0" at bounding box center [995, 413] width 199 height 17
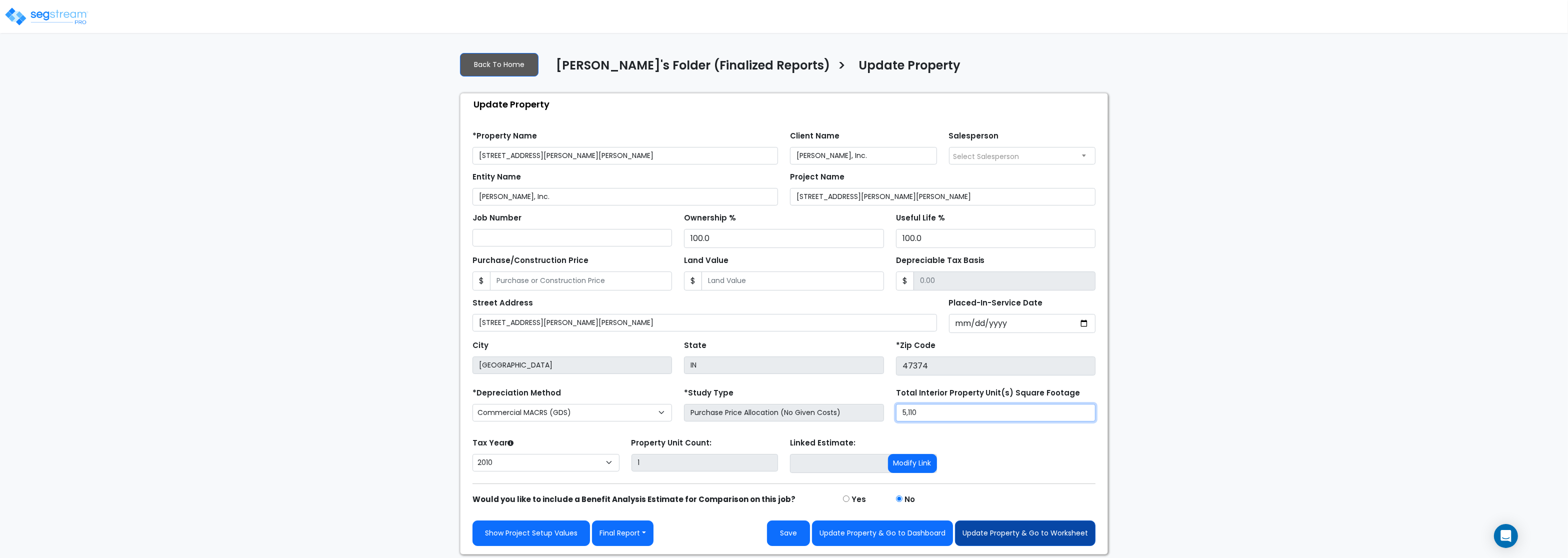
type input "5,110"
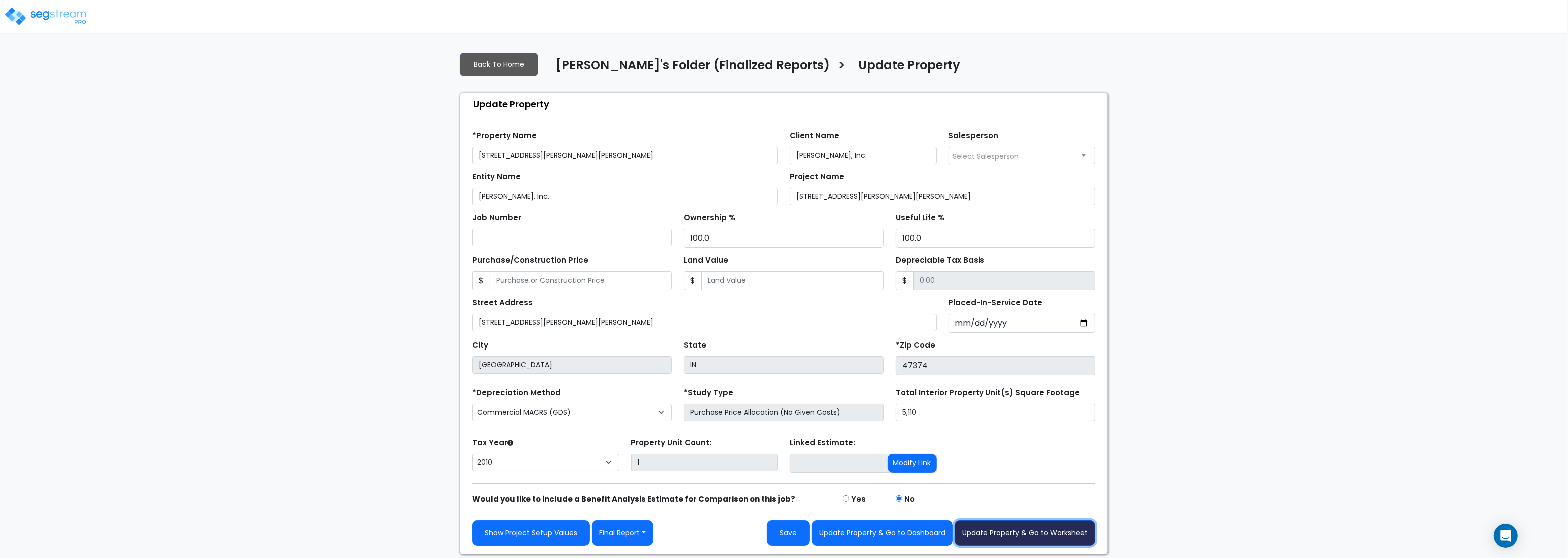
click at [1038, 532] on button "Update Property & Go to Worksheet" at bounding box center [1025, 533] width 140 height 26
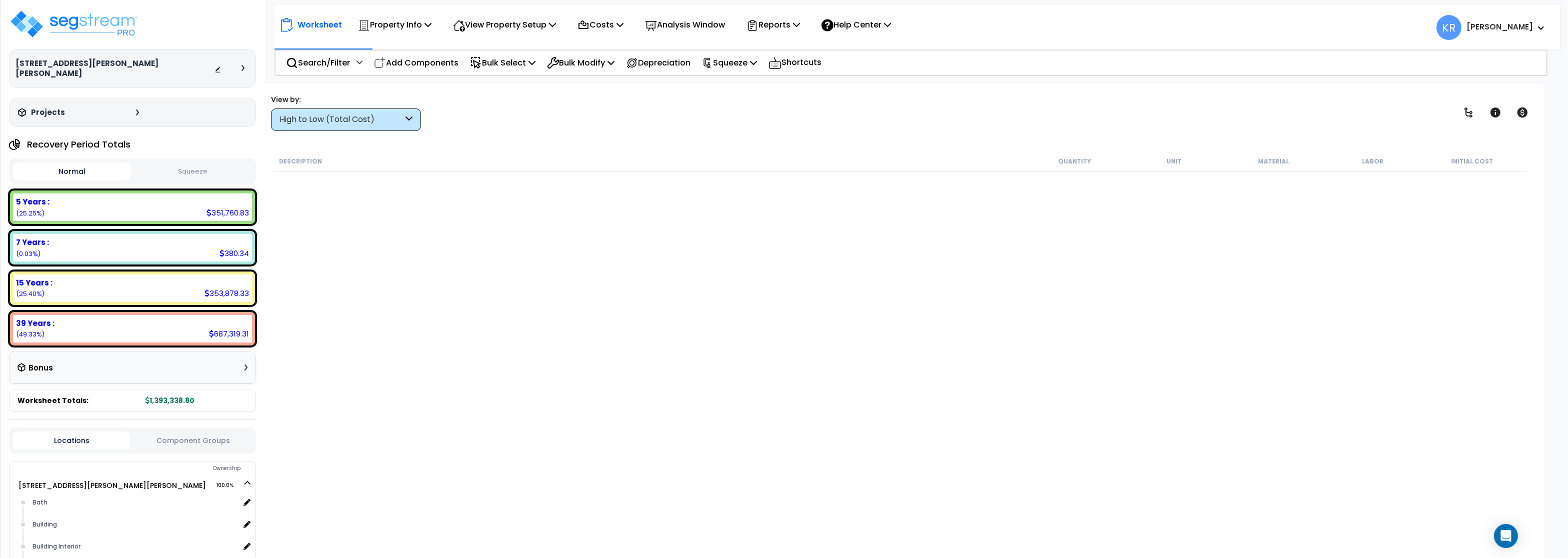
click at [378, 121] on div "High to Low (Total Cost)" at bounding box center [341, 119] width 124 height 12
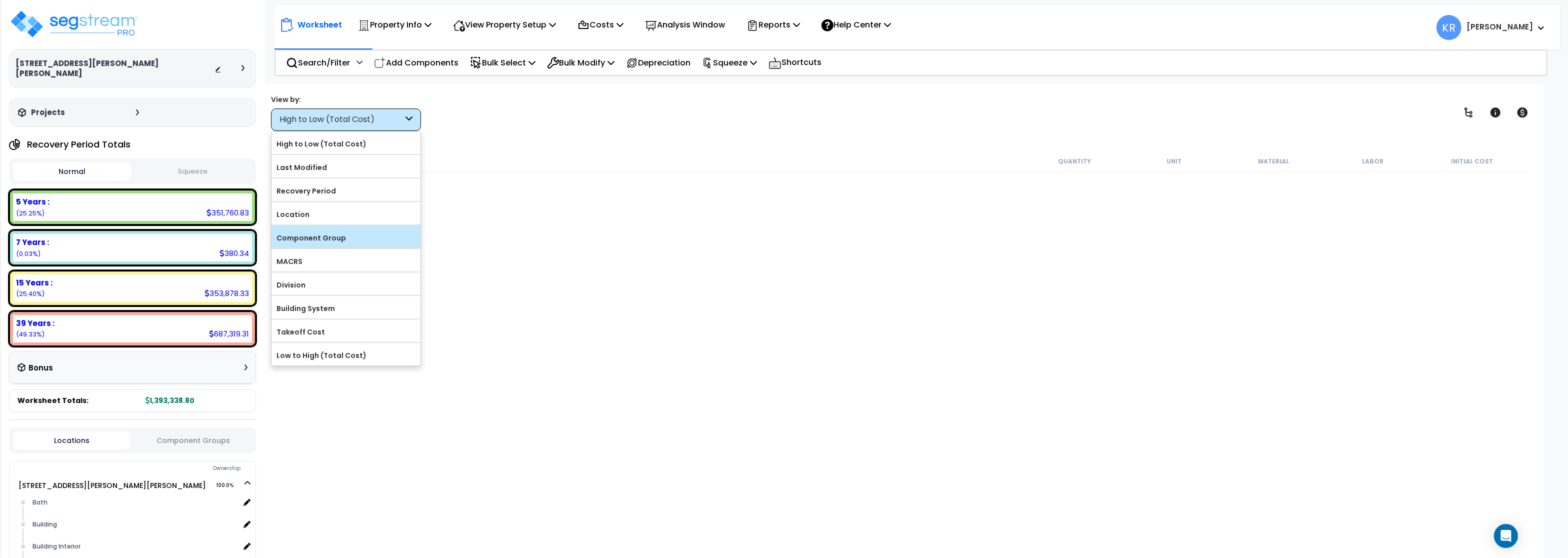
click at [334, 239] on label "Component Group" at bounding box center [345, 238] width 149 height 15
click at [0, 0] on input "Component Group" at bounding box center [0, 0] width 0 height 0
click at [627, 234] on div "Description Quantity Unit Material Labor Initial Cost" at bounding box center [900, 338] width 1256 height 374
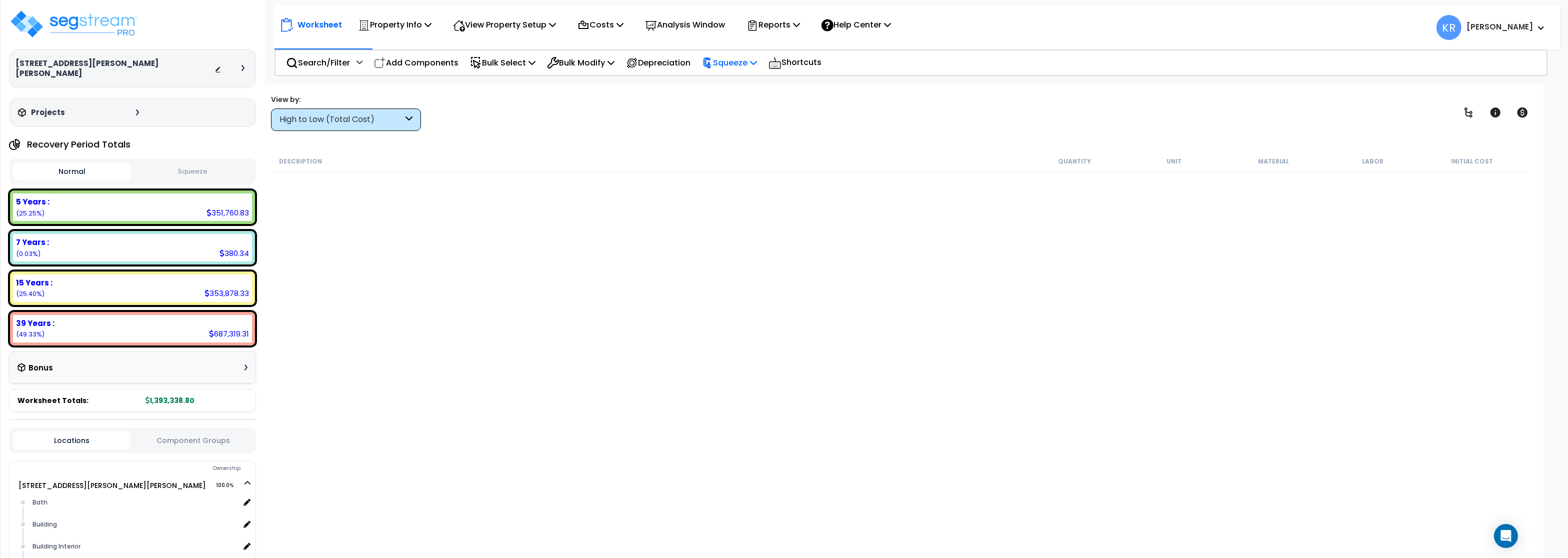
click at [738, 59] on p "Squeeze" at bounding box center [729, 62] width 55 height 13
click at [732, 83] on link "Squeeze" at bounding box center [746, 85] width 99 height 20
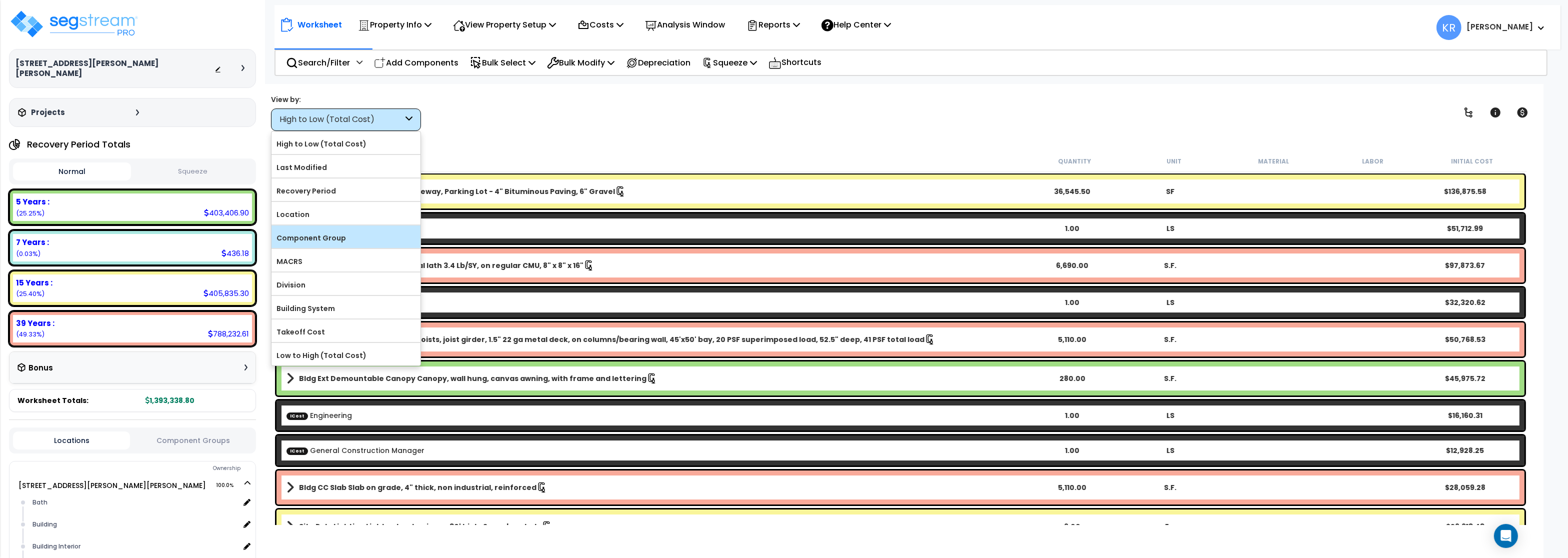
scroll to position [33, 0]
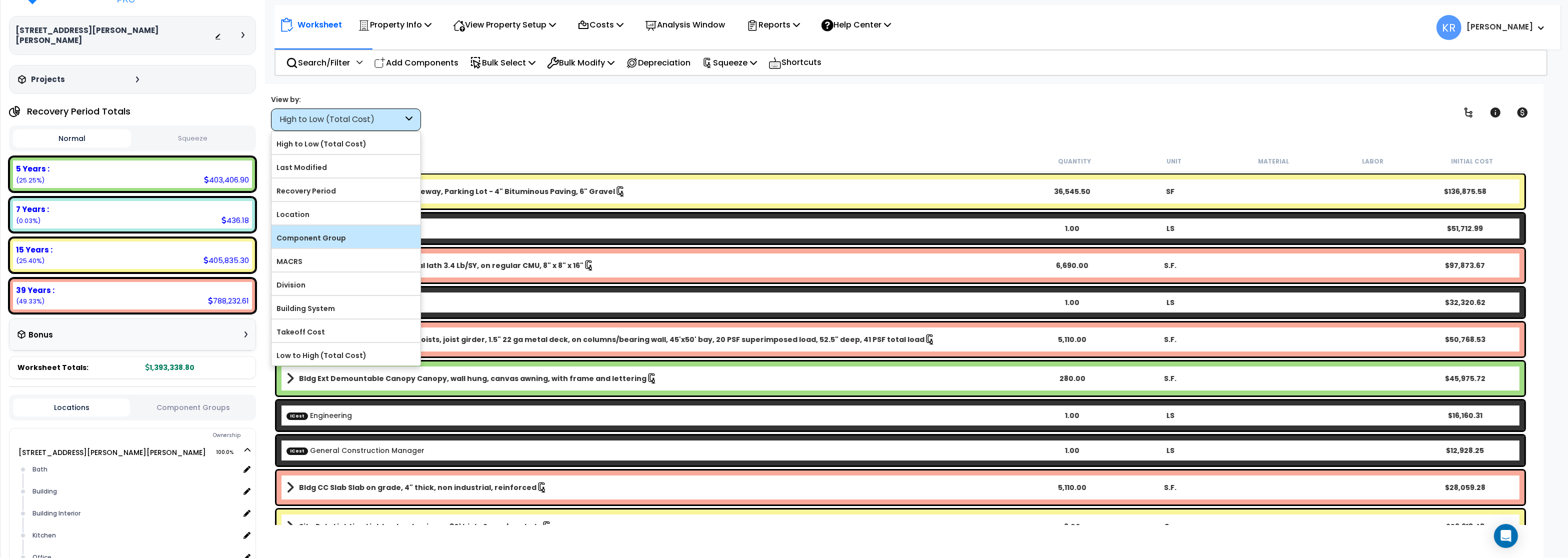
click at [309, 245] on label "Component Group" at bounding box center [345, 238] width 149 height 15
click at [0, 0] on input "Component Group" at bounding box center [0, 0] width 0 height 0
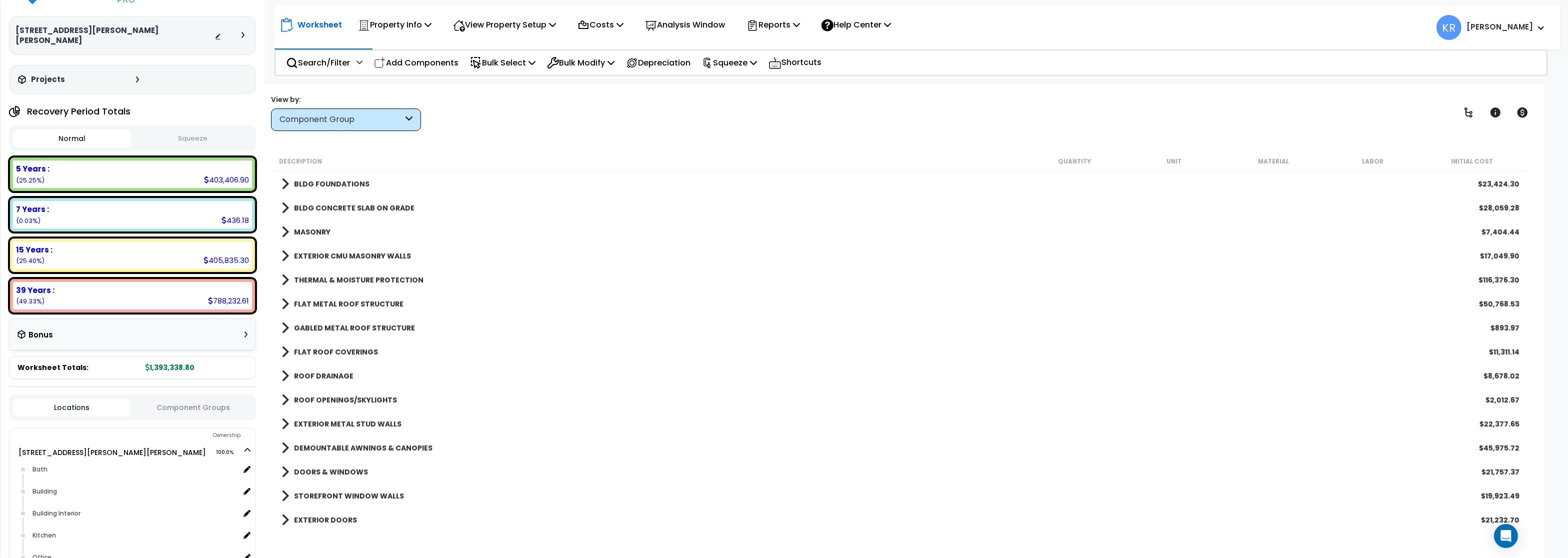
click at [188, 134] on button "Squeeze" at bounding box center [192, 139] width 118 height 17
click at [732, 62] on p "Squeeze" at bounding box center [729, 62] width 55 height 13
click at [723, 111] on link "Reset Squeeze" at bounding box center [746, 106] width 99 height 20
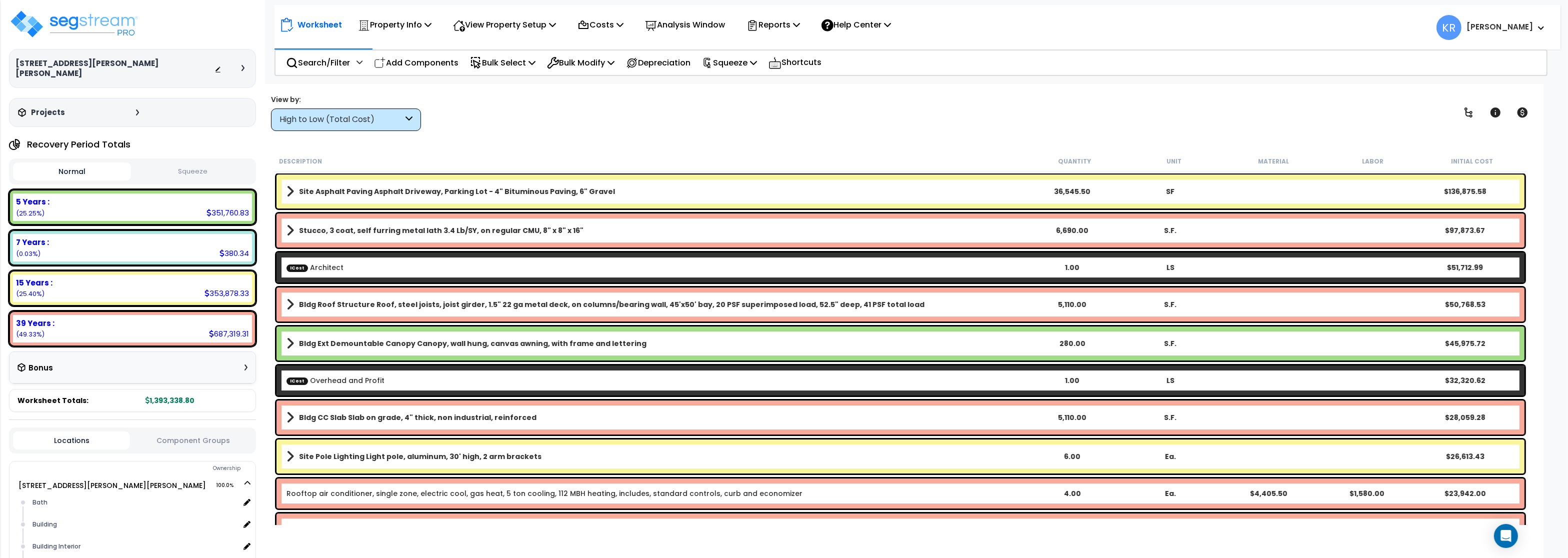
click at [294, 122] on div "High to Low (Total Cost)" at bounding box center [341, 119] width 124 height 12
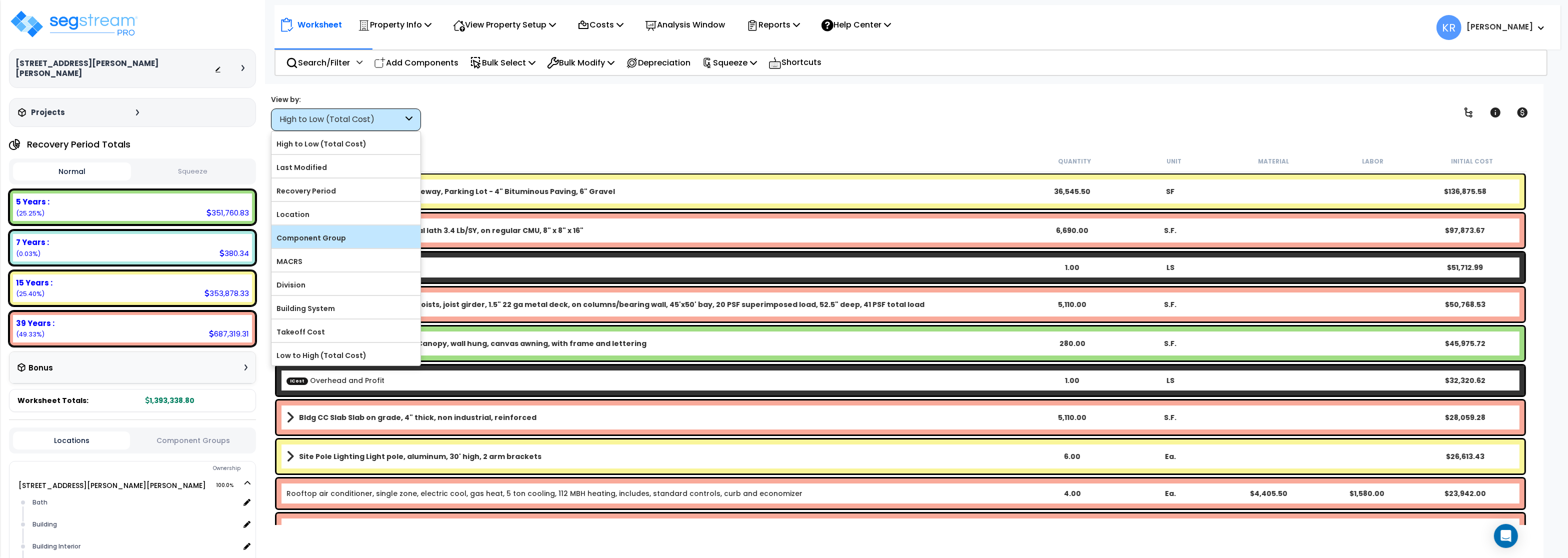
click at [327, 237] on label "Component Group" at bounding box center [345, 238] width 149 height 15
click at [0, 0] on input "Component Group" at bounding box center [0, 0] width 0 height 0
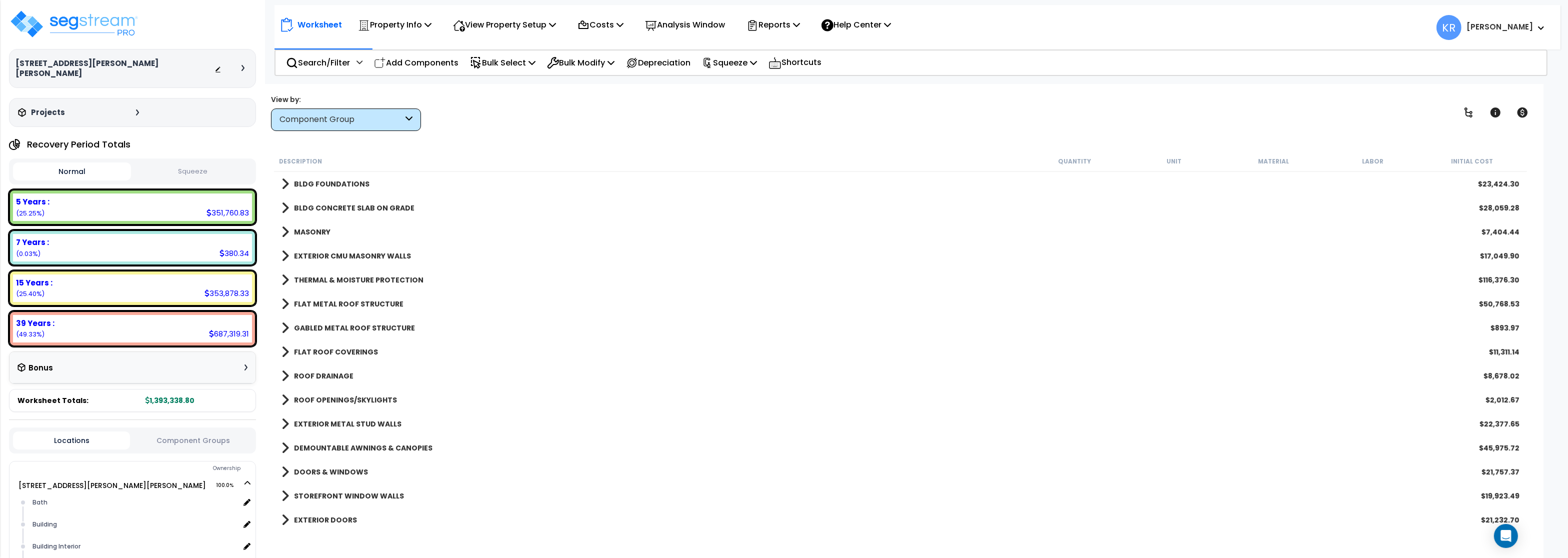
click at [335, 120] on div "Component Group" at bounding box center [341, 119] width 124 height 12
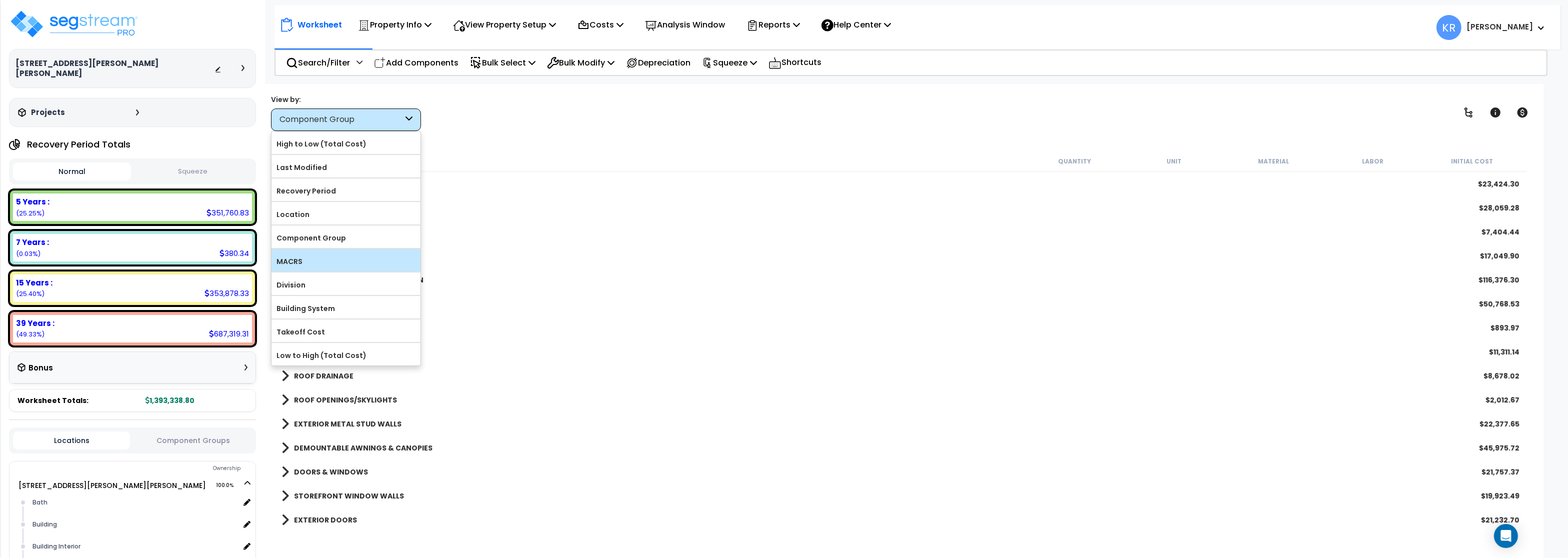
click at [324, 260] on label "MACRS" at bounding box center [345, 261] width 149 height 15
click at [0, 0] on input "MACRS" at bounding box center [0, 0] width 0 height 0
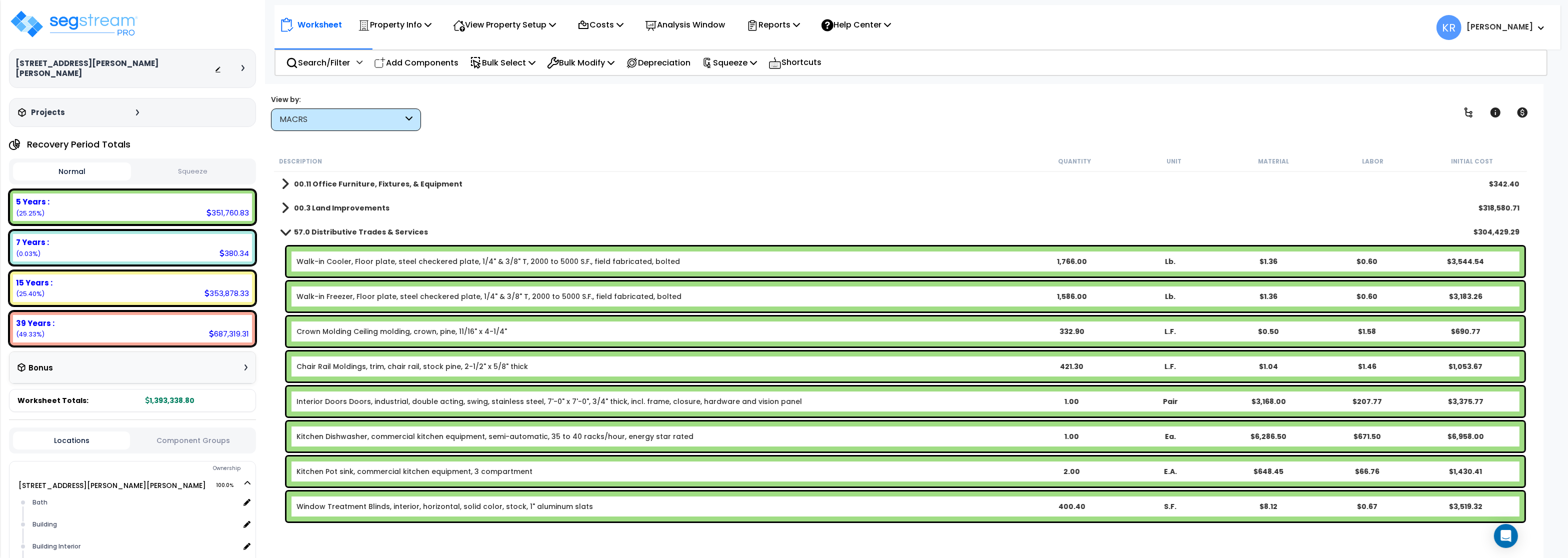
click at [329, 122] on div "MACRS" at bounding box center [341, 119] width 124 height 12
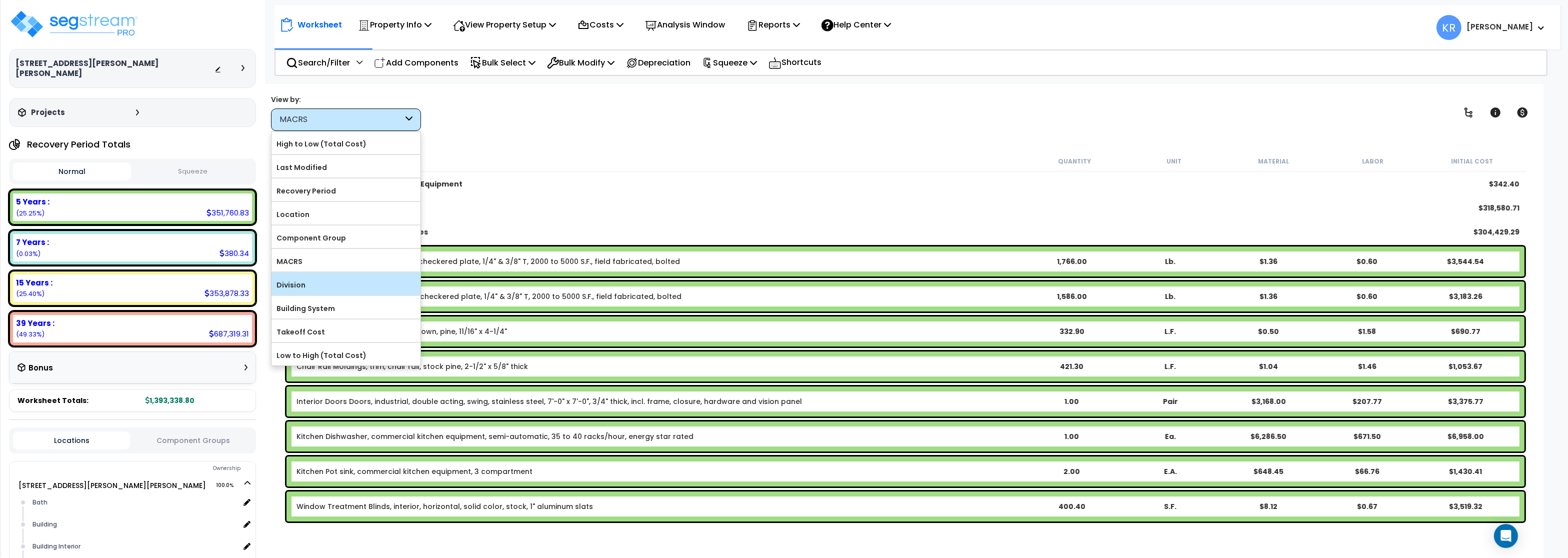
click at [309, 285] on label "Division" at bounding box center [345, 284] width 149 height 15
click at [0, 0] on input "Division" at bounding box center [0, 0] width 0 height 0
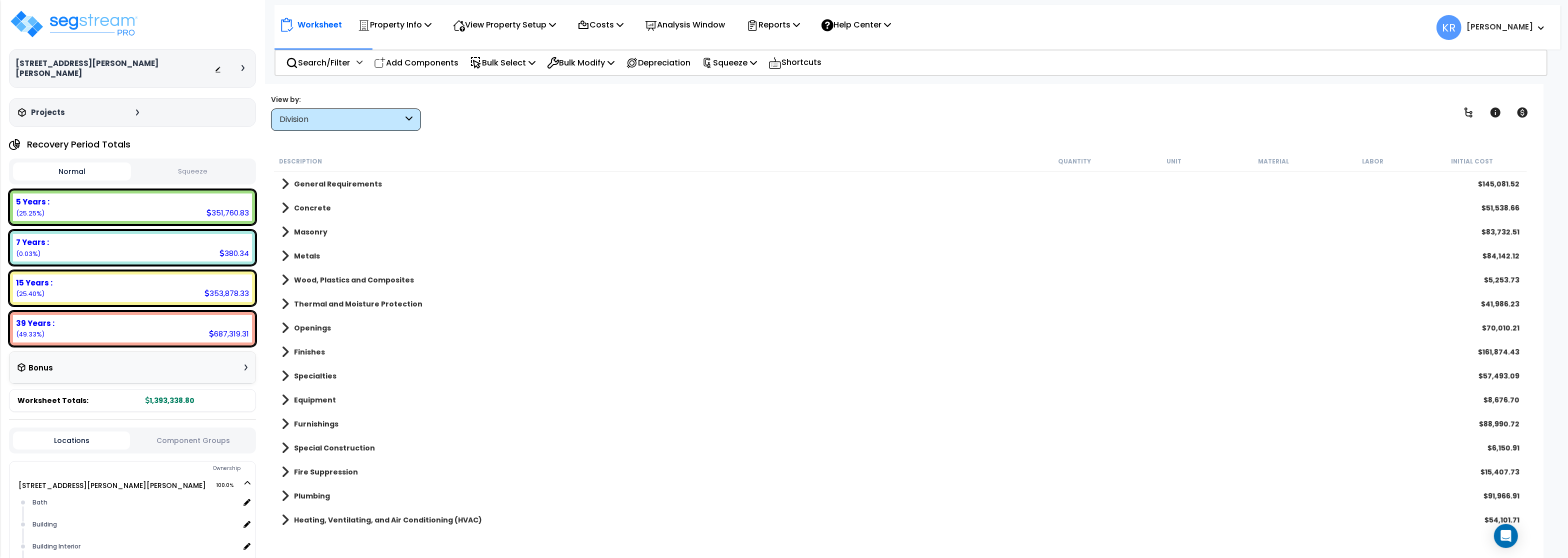
click at [317, 209] on b "Concrete" at bounding box center [312, 208] width 37 height 10
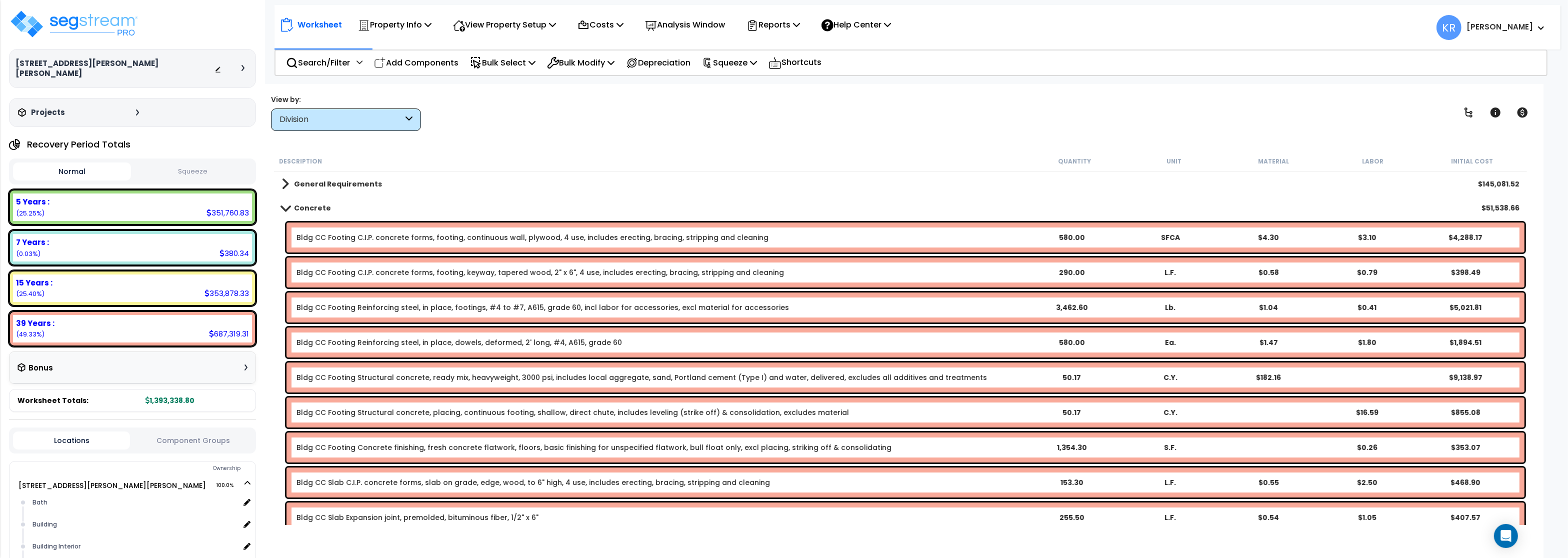
click at [338, 239] on link "Bldg CC Footing C.I.P. concrete forms, footing, continuous wall, plywood, 4 use…" at bounding box center [533, 237] width 472 height 10
click at [313, 205] on b "Concrete" at bounding box center [312, 208] width 37 height 10
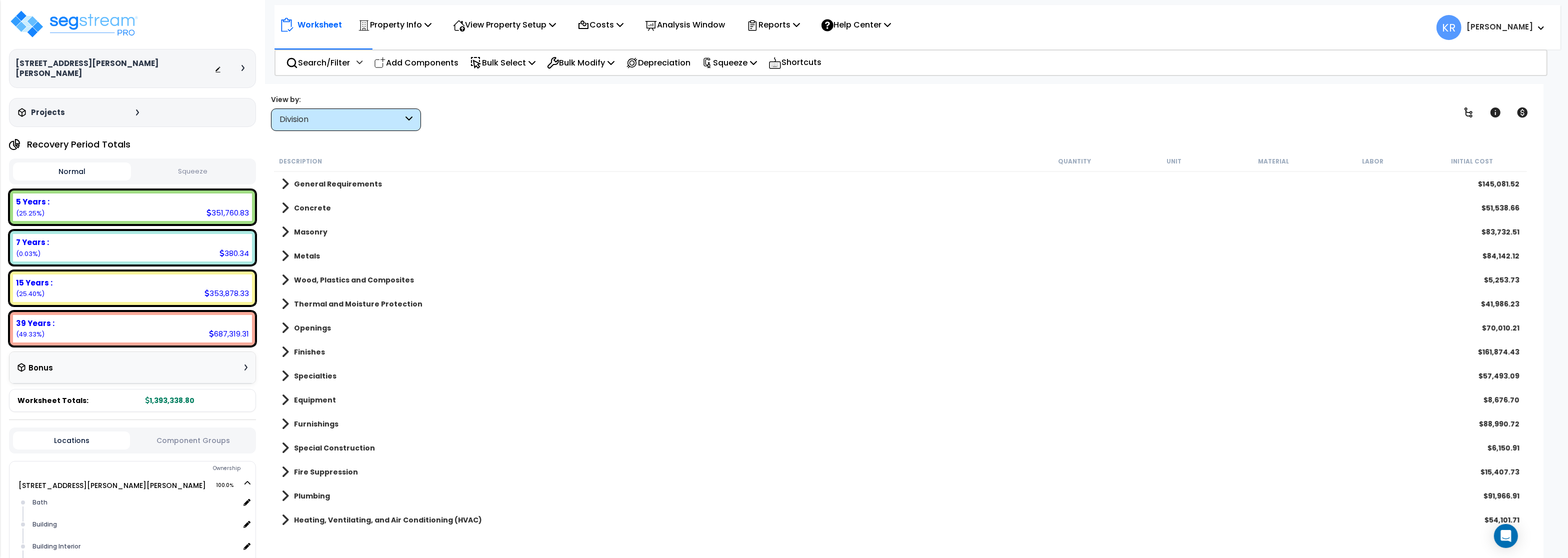
click at [340, 118] on div "Division" at bounding box center [341, 119] width 124 height 12
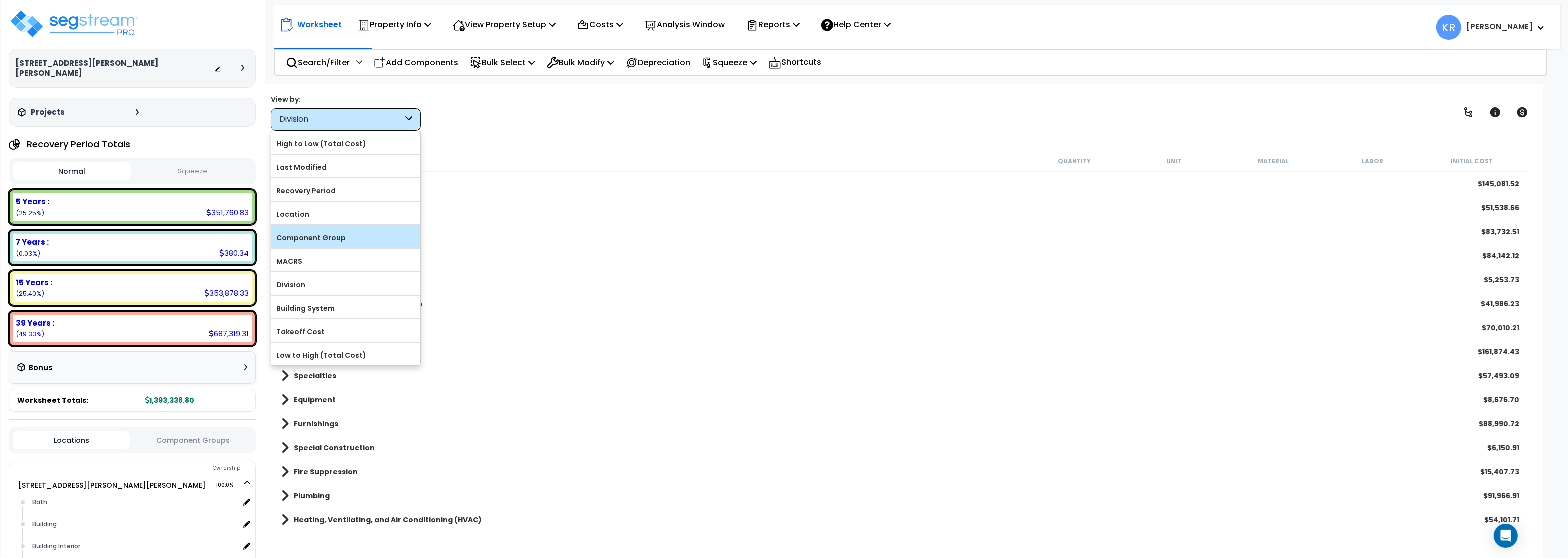
click at [336, 240] on label "Component Group" at bounding box center [345, 238] width 149 height 15
click at [0, 0] on input "Component Group" at bounding box center [0, 0] width 0 height 0
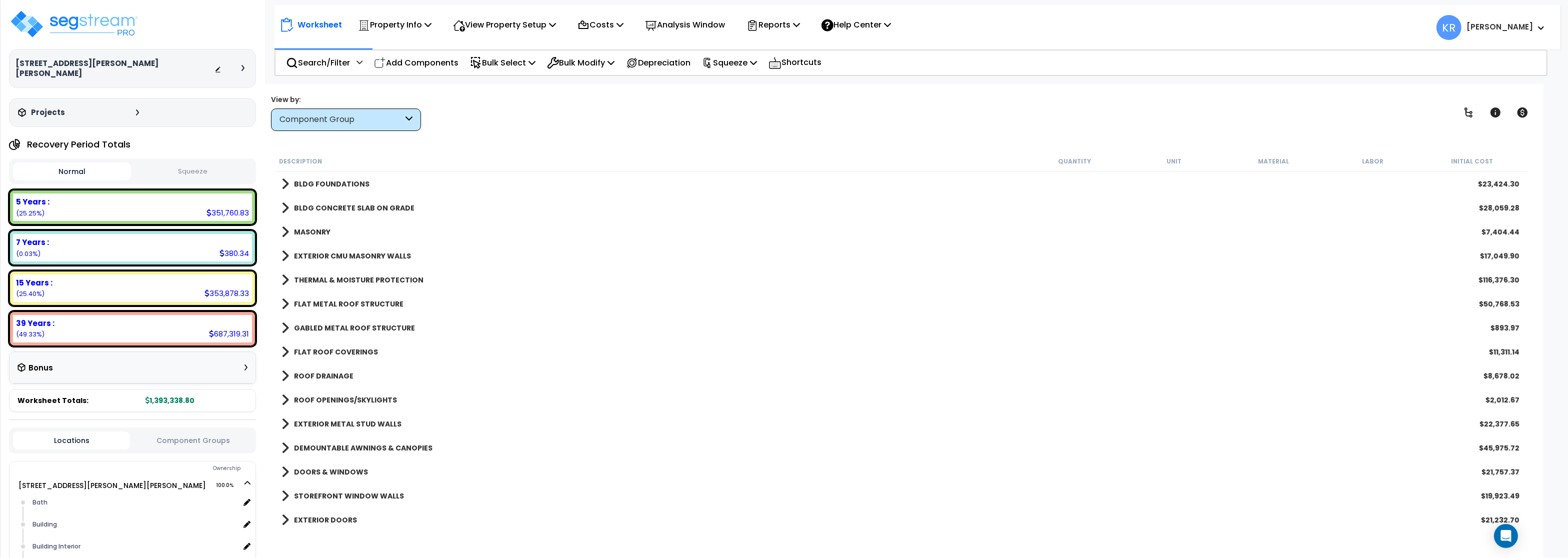
click at [343, 181] on b "BLDG FOUNDATIONS" at bounding box center [331, 184] width 76 height 10
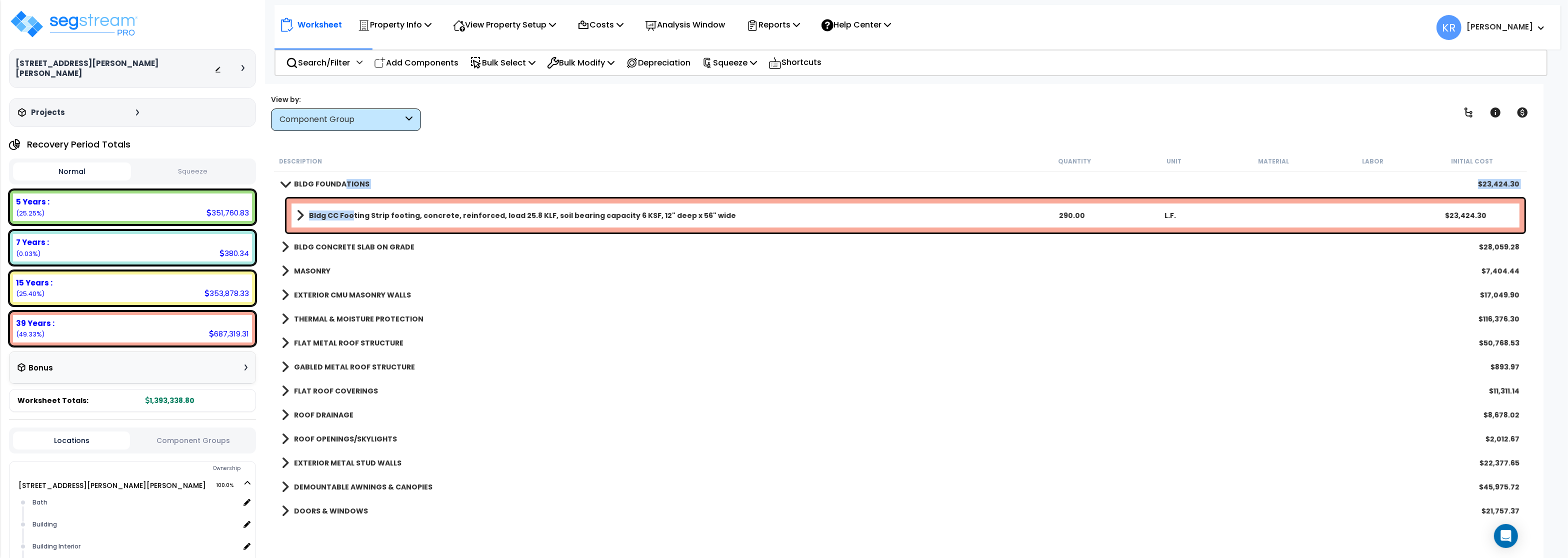
click at [351, 217] on b "Bldg CC Footing Strip footing, concrete, reinforced, load 25.8 KLF, soil bearin…" at bounding box center [523, 215] width 427 height 10
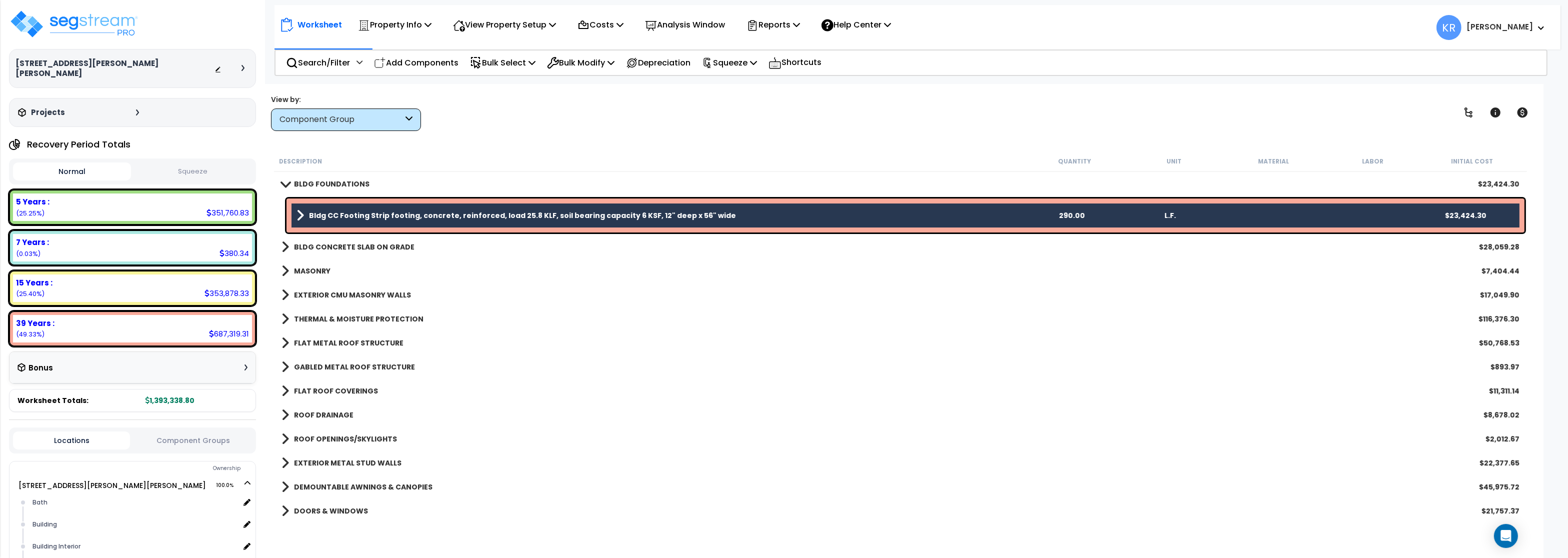
click at [345, 245] on b "BLDG CONCRETE SLAB ON GRADE" at bounding box center [354, 247] width 121 height 10
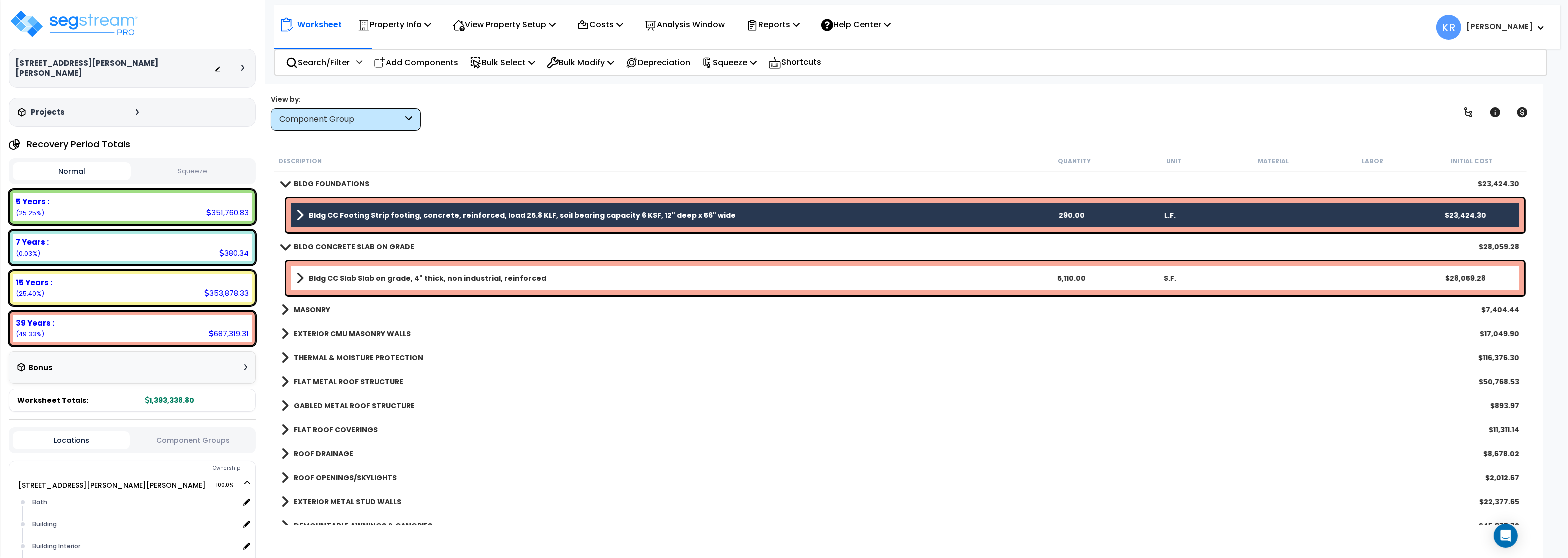
click at [334, 280] on b "Bldg CC Slab Slab on grade, 4" thick, non industrial, reinforced" at bounding box center [428, 278] width 238 height 10
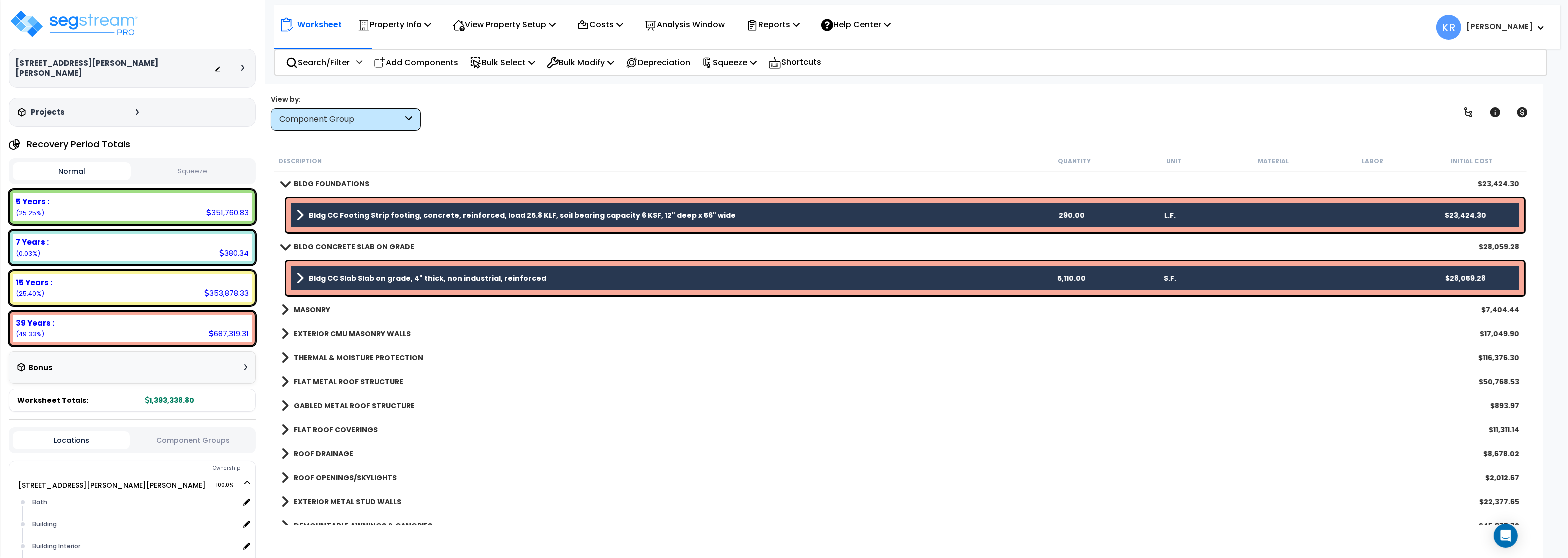
click at [317, 332] on b "EXTERIOR CMU MASONRY WALLS" at bounding box center [352, 334] width 117 height 10
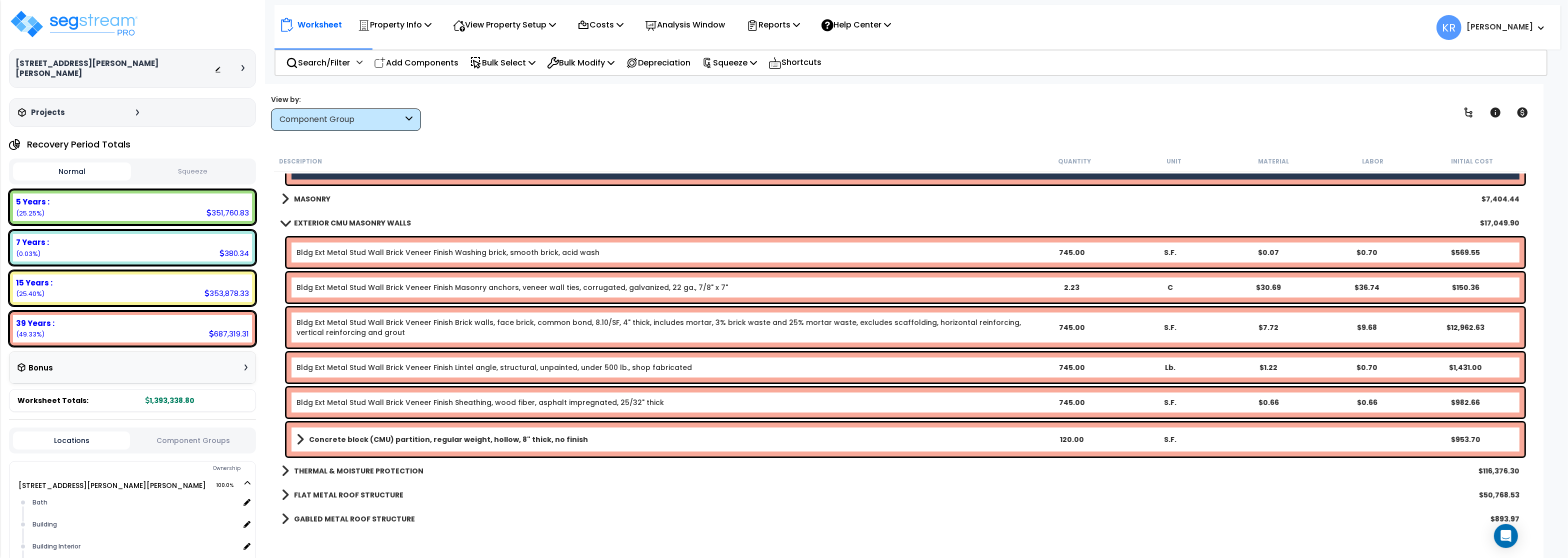
scroll to position [120, 0]
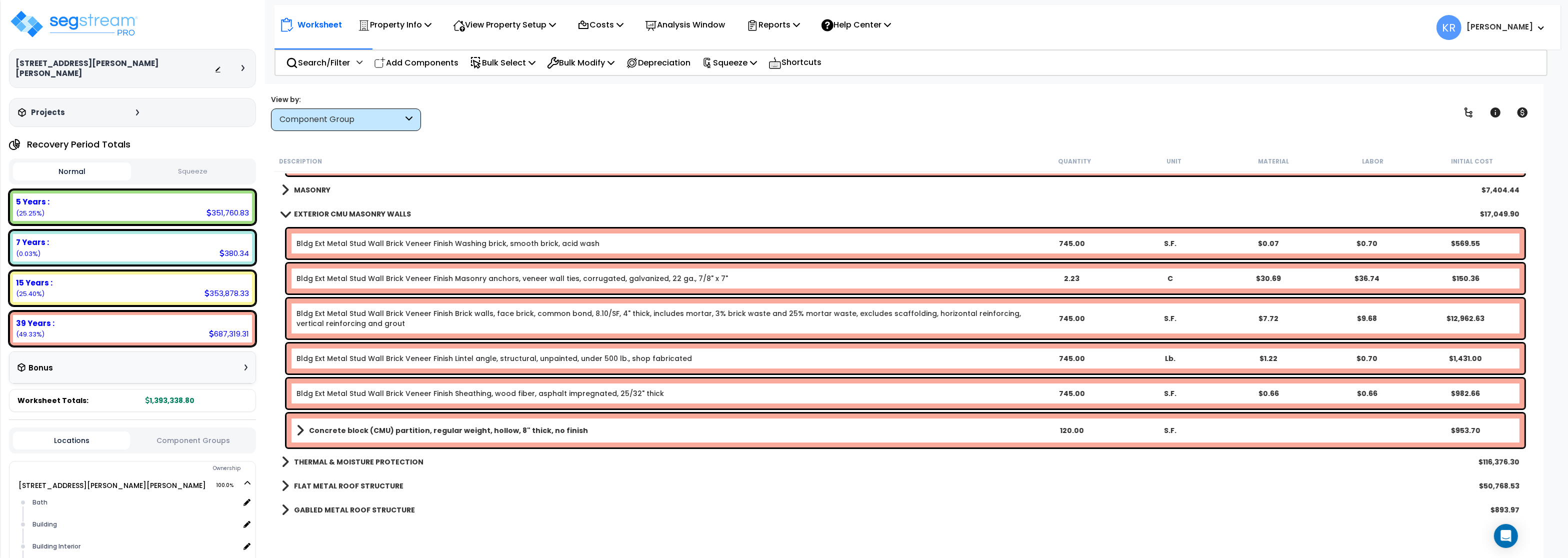
click at [372, 245] on link "Bldg Ext Metal Stud Wall Brick Veneer Finish Washing brick, smooth brick, acid …" at bounding box center [448, 243] width 303 height 10
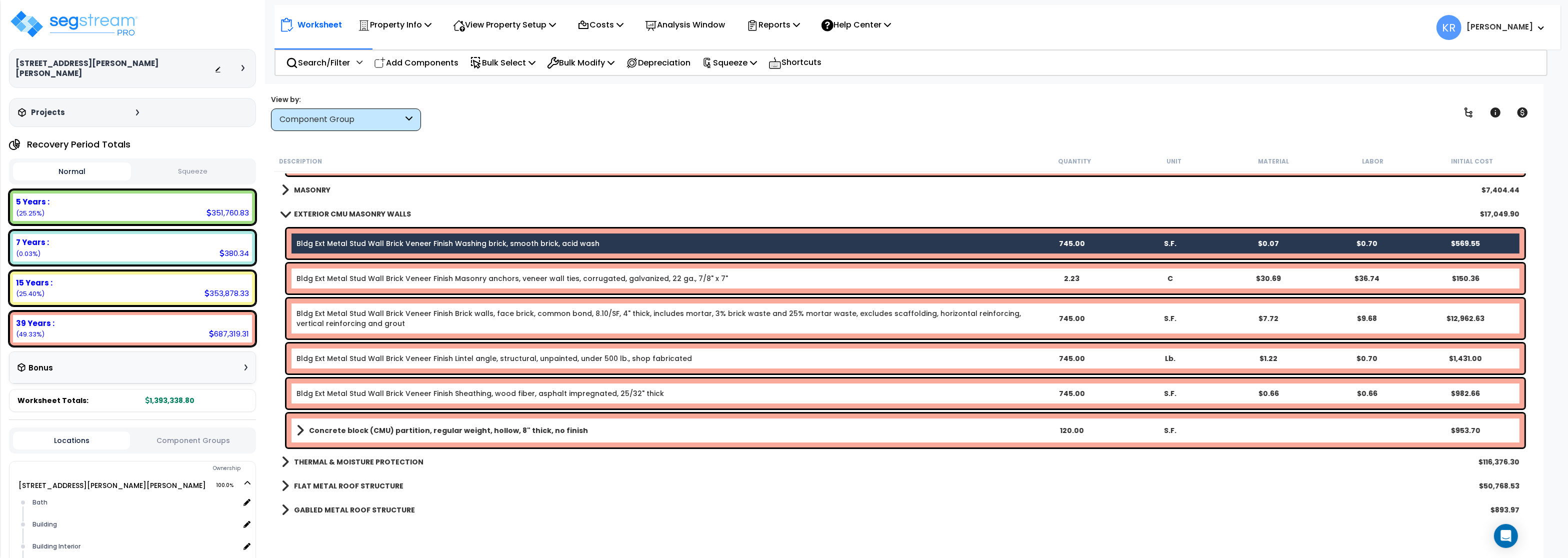
click at [372, 277] on link "Bldg Ext Metal Stud Wall Brick Veneer Finish Masonry anchors, veneer wall ties,…" at bounding box center [513, 278] width 432 height 10
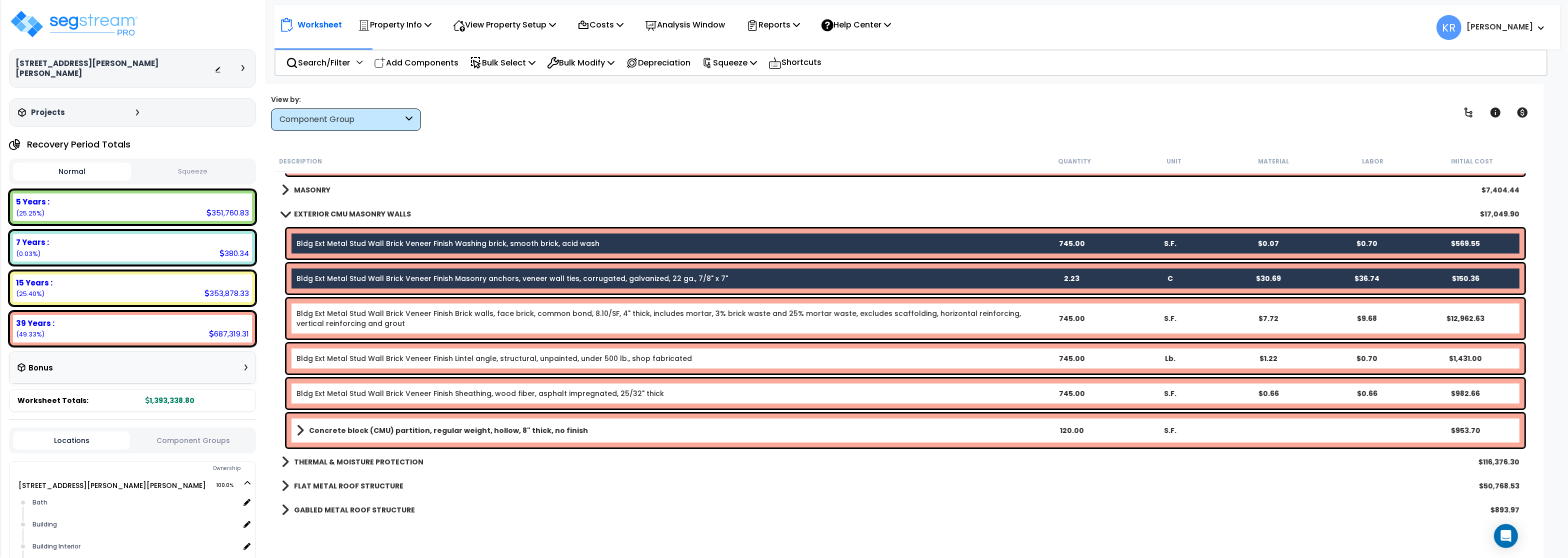
click at [372, 313] on link "Bldg Ext Metal Stud Wall Brick Veneer Finish Brick walls, face brick, common bo…" at bounding box center [659, 319] width 725 height 20
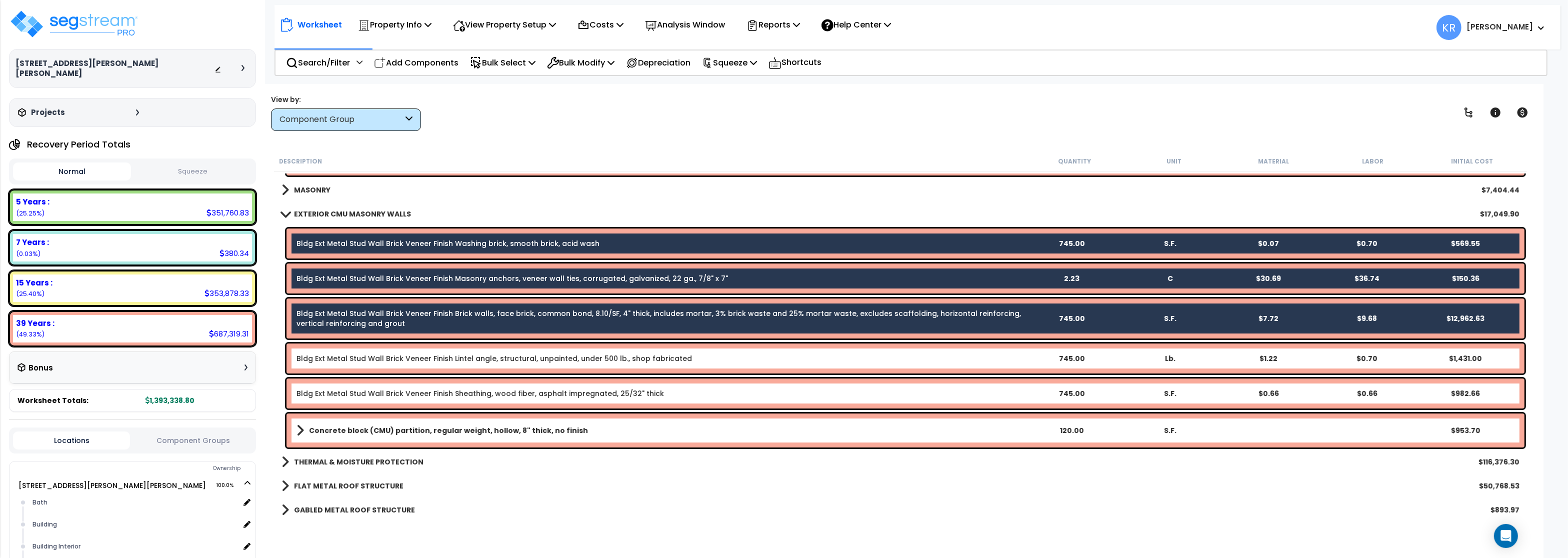
click at [371, 355] on link "Bldg Ext Metal Stud Wall Brick Veneer Finish Lintel angle, structural, unpainte…" at bounding box center [495, 358] width 396 height 10
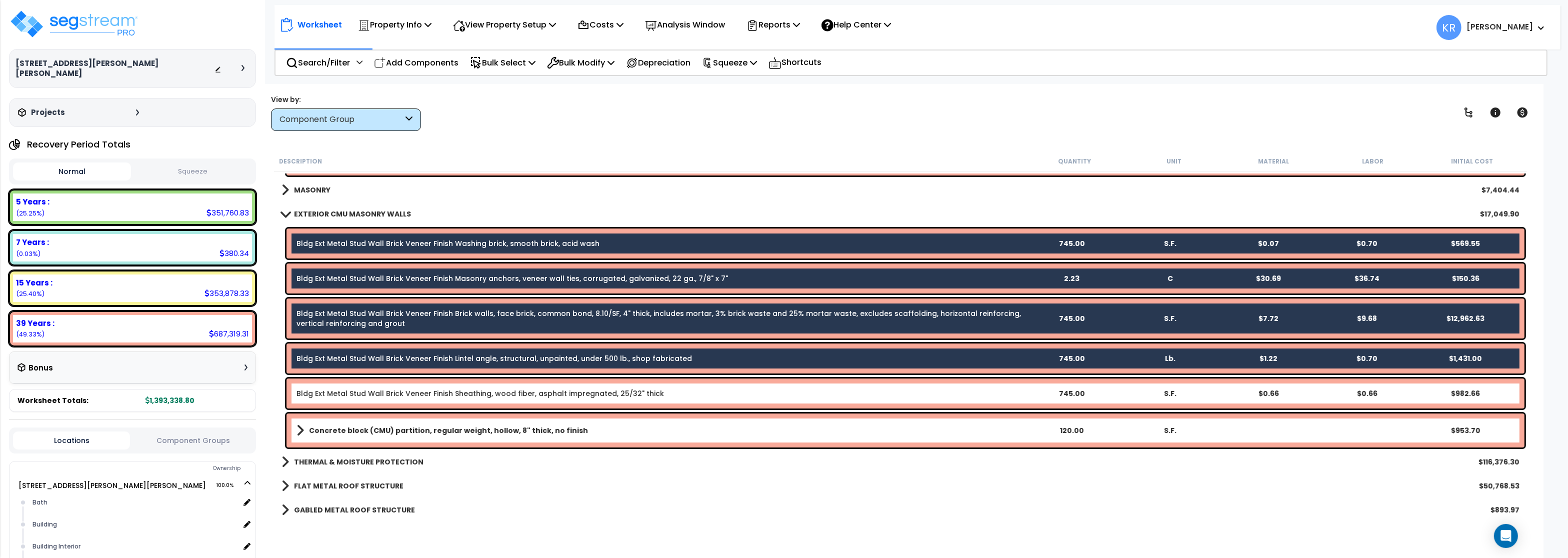
click at [380, 397] on link "Bldg Ext Metal Stud Wall Brick Veneer Finish Sheathing, wood fiber, asphalt imp…" at bounding box center [481, 394] width 368 height 10
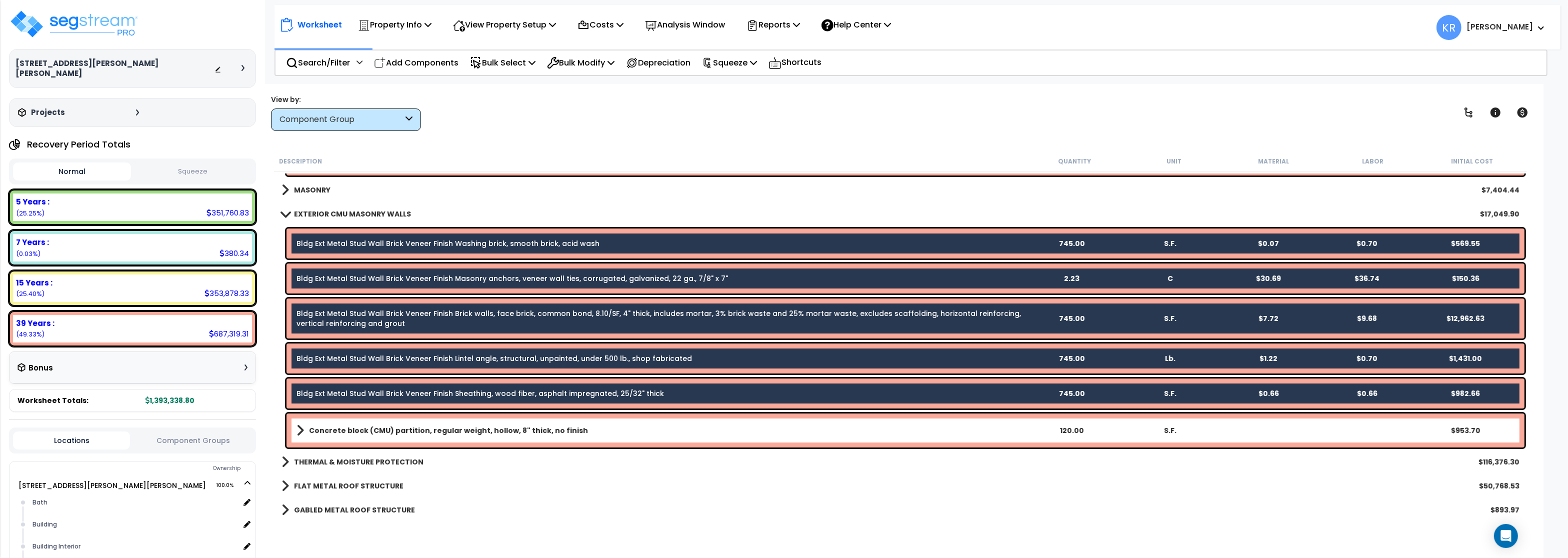
click at [382, 436] on link "Concrete block (CMU) partition, regular weight, hollow, 8" thick, no finish" at bounding box center [659, 431] width 725 height 14
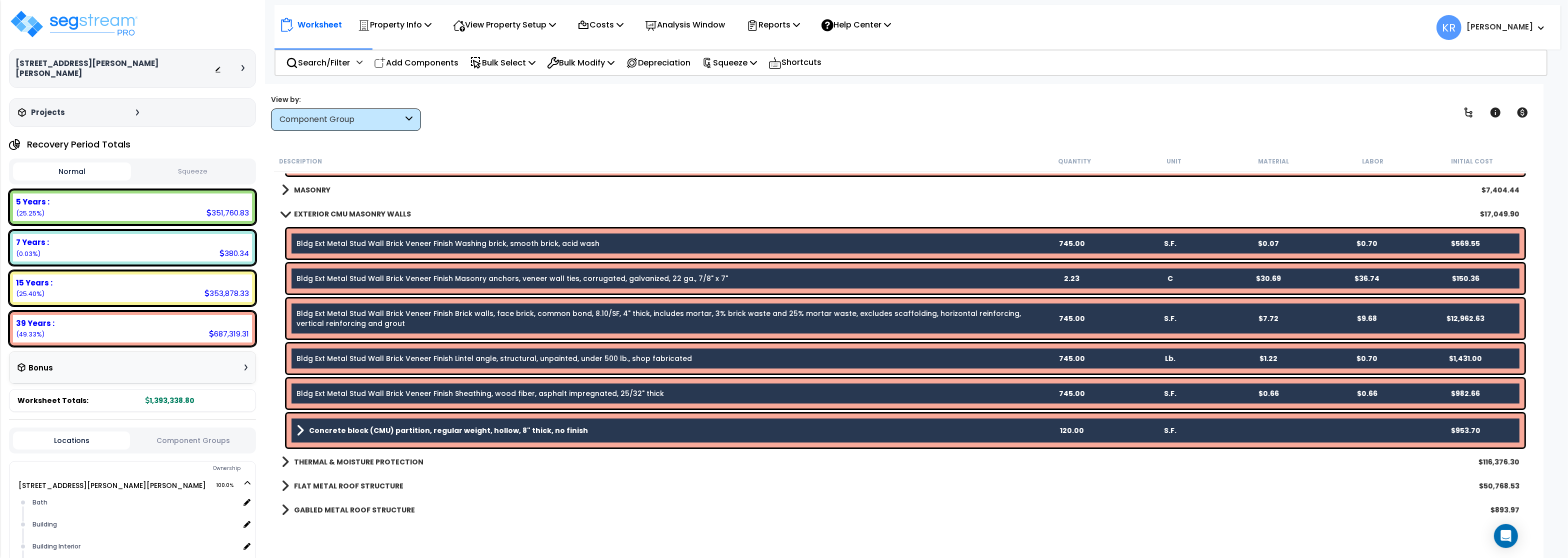
click at [375, 463] on b "THERMAL & MOISTURE PROTECTION" at bounding box center [358, 462] width 129 height 10
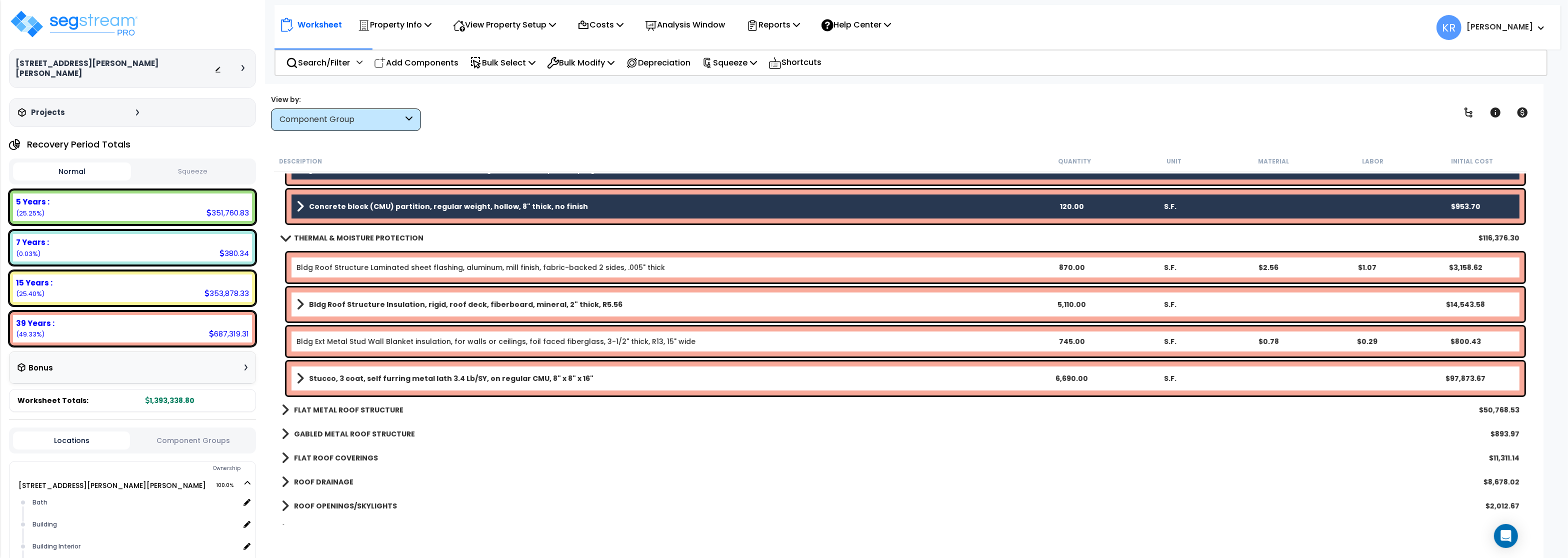
scroll to position [360, 0]
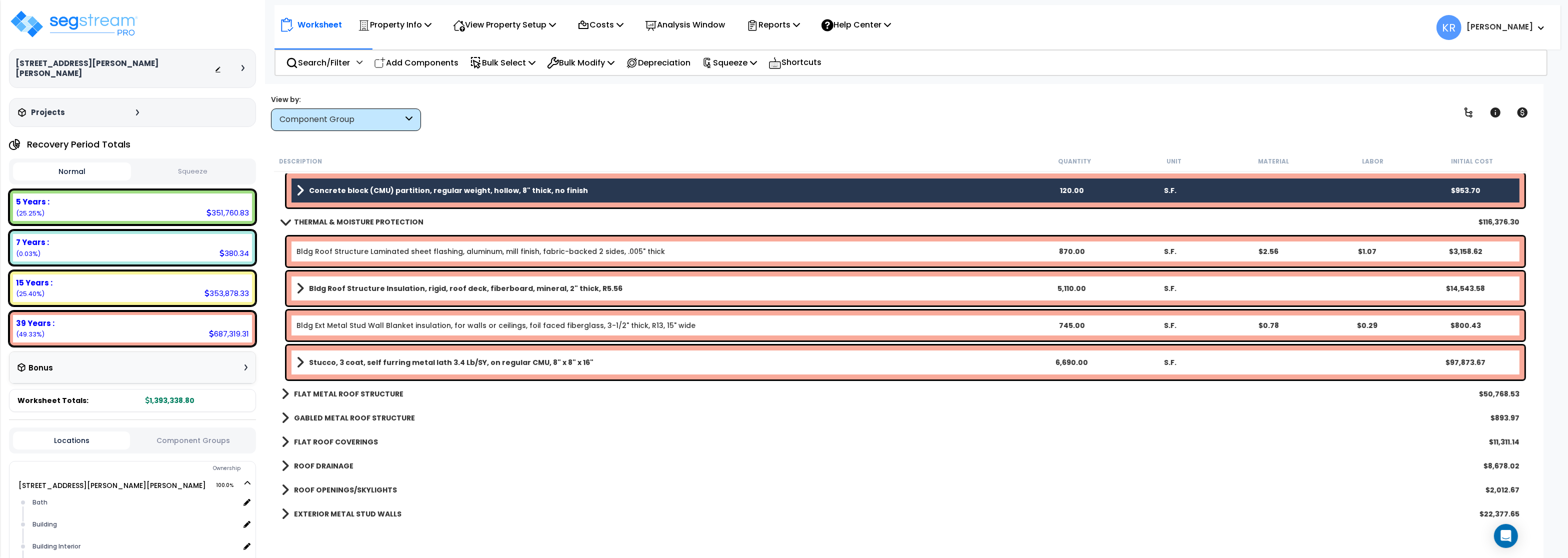
click at [379, 245] on div "Bldg Roof Structure Laminated sheet flashing, aluminum, mill finish, fabric-bac…" at bounding box center [905, 252] width 1238 height 30
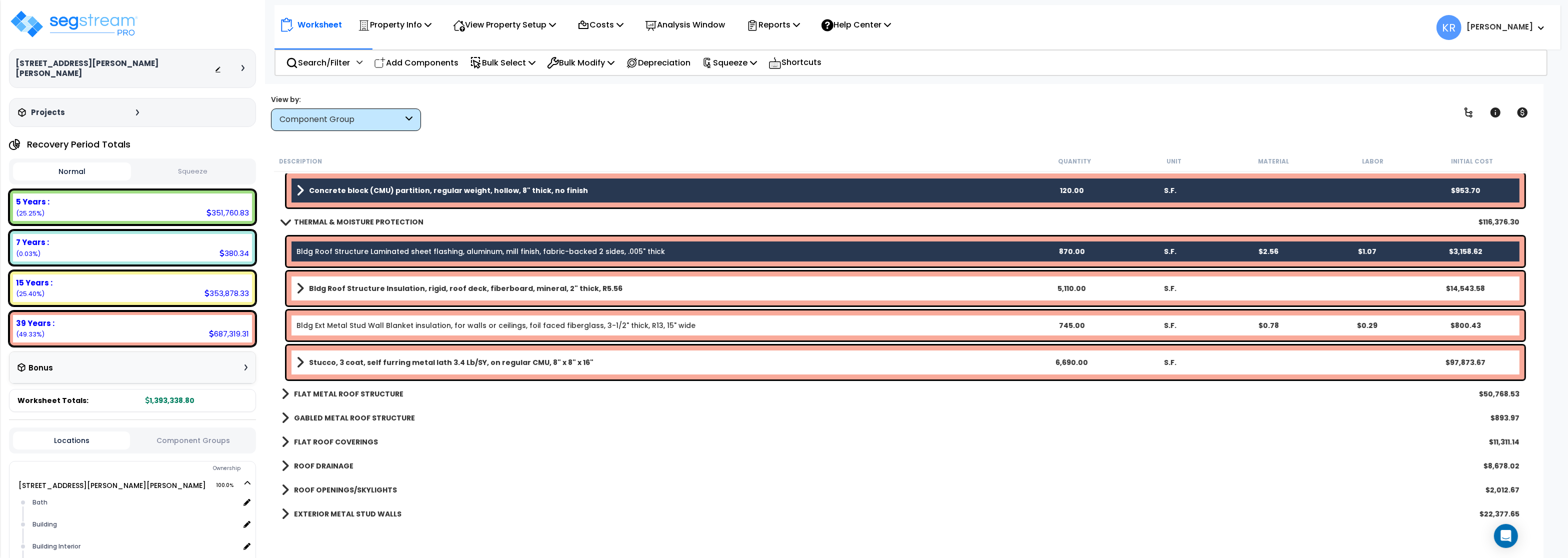
click at [382, 289] on b "Bldg Roof Structure Insulation, rigid, roof deck, fiberboard, mineral, 2" thick…" at bounding box center [466, 288] width 313 height 10
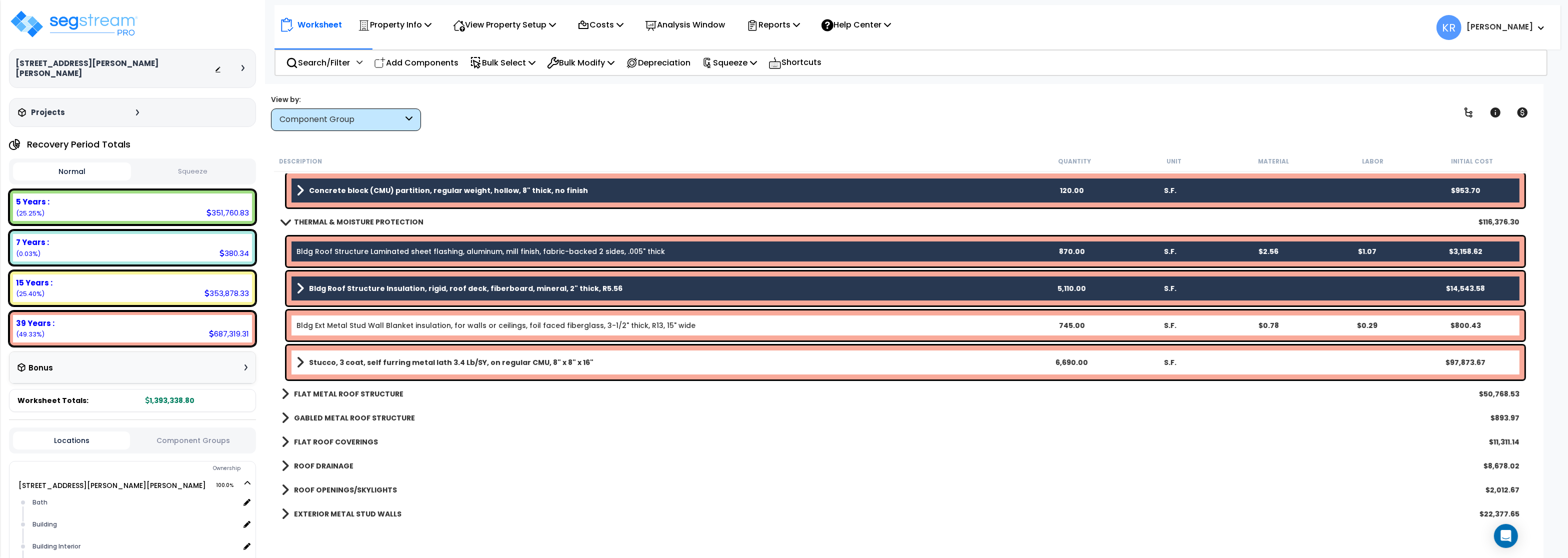
click at [382, 327] on link "Bldg Ext Metal Stud Wall Blanket insulation, for walls or ceilings, foil faced …" at bounding box center [496, 325] width 399 height 10
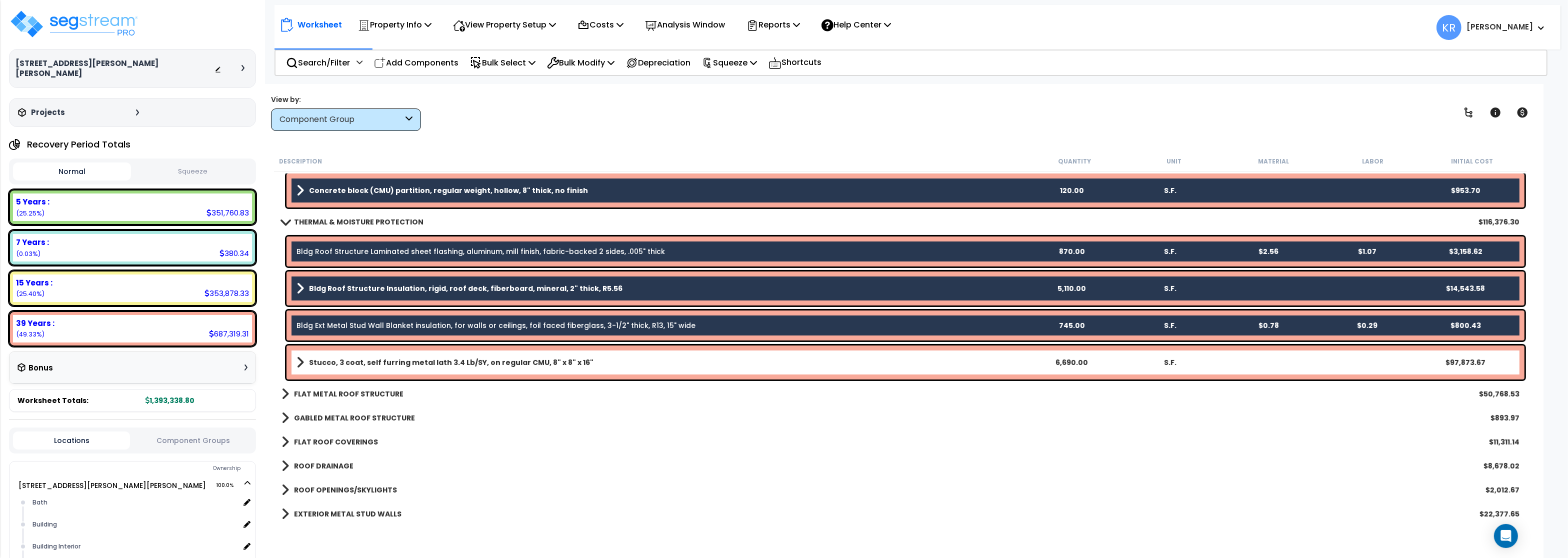
click at [391, 363] on b "Stucco, 3 coat, self furring metal lath 3.4 Lb/SY, on regular CMU, 8" x 8" x 16"" at bounding box center [451, 362] width 284 height 10
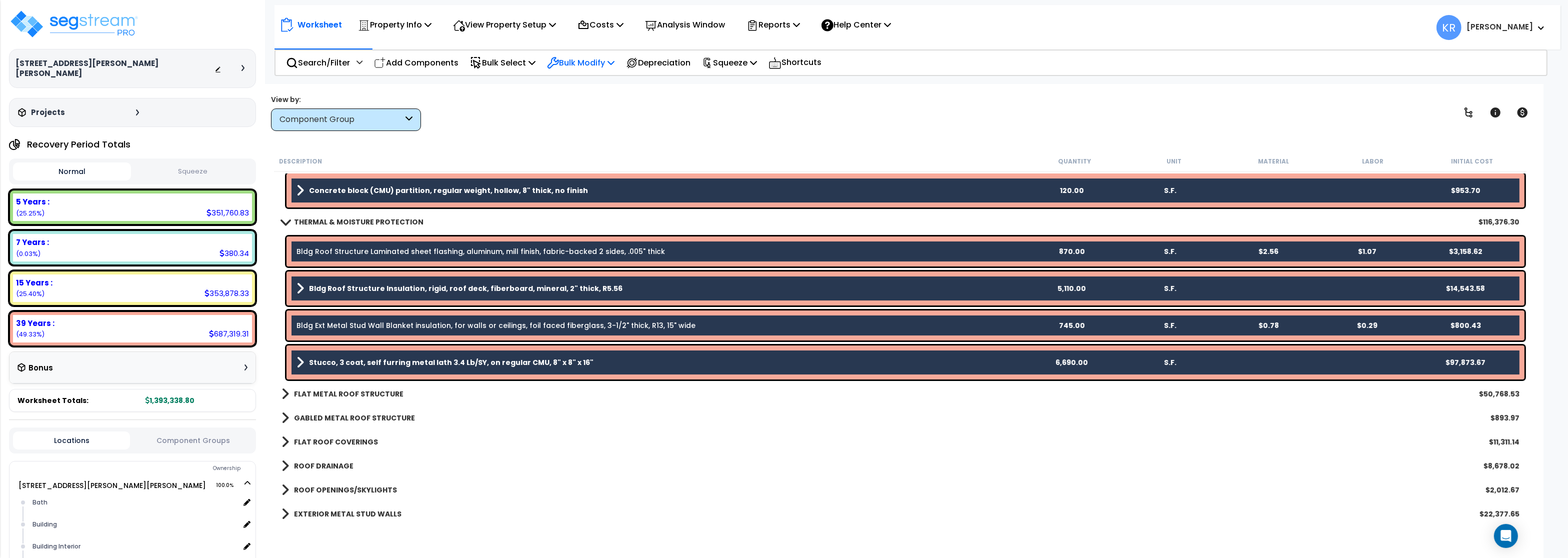
click at [585, 62] on p "Bulk Modify" at bounding box center [580, 62] width 68 height 13
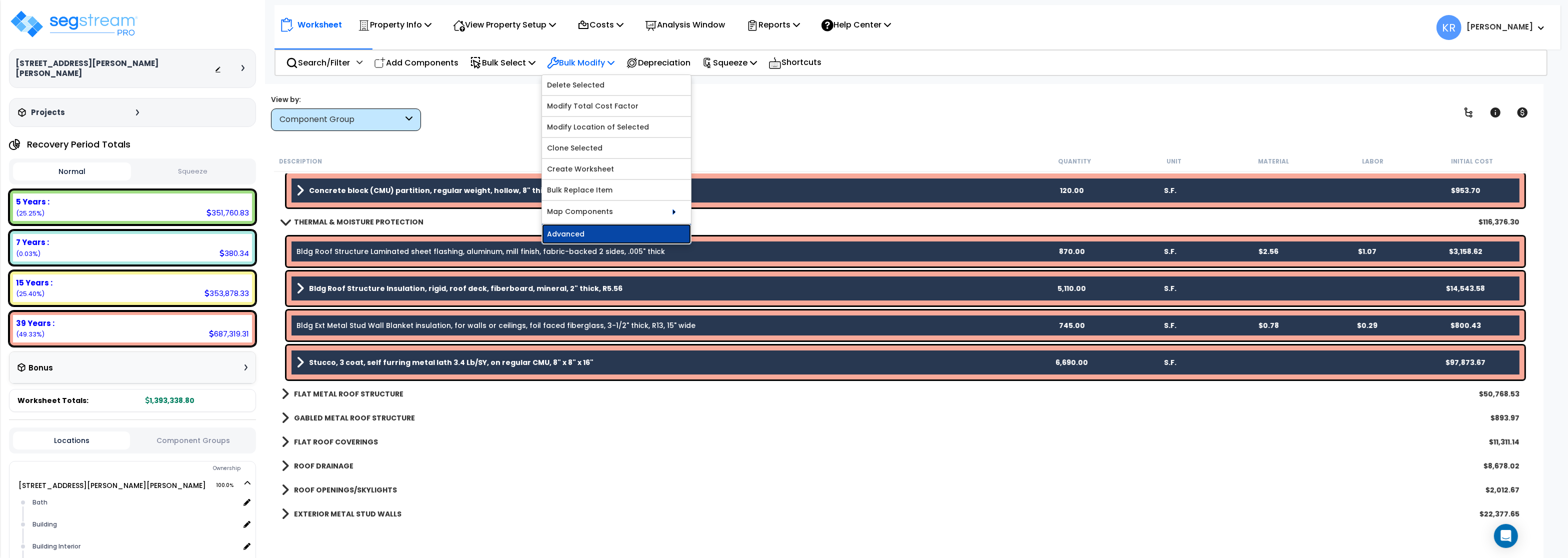
click at [580, 235] on link "Advanced" at bounding box center [616, 235] width 149 height 20
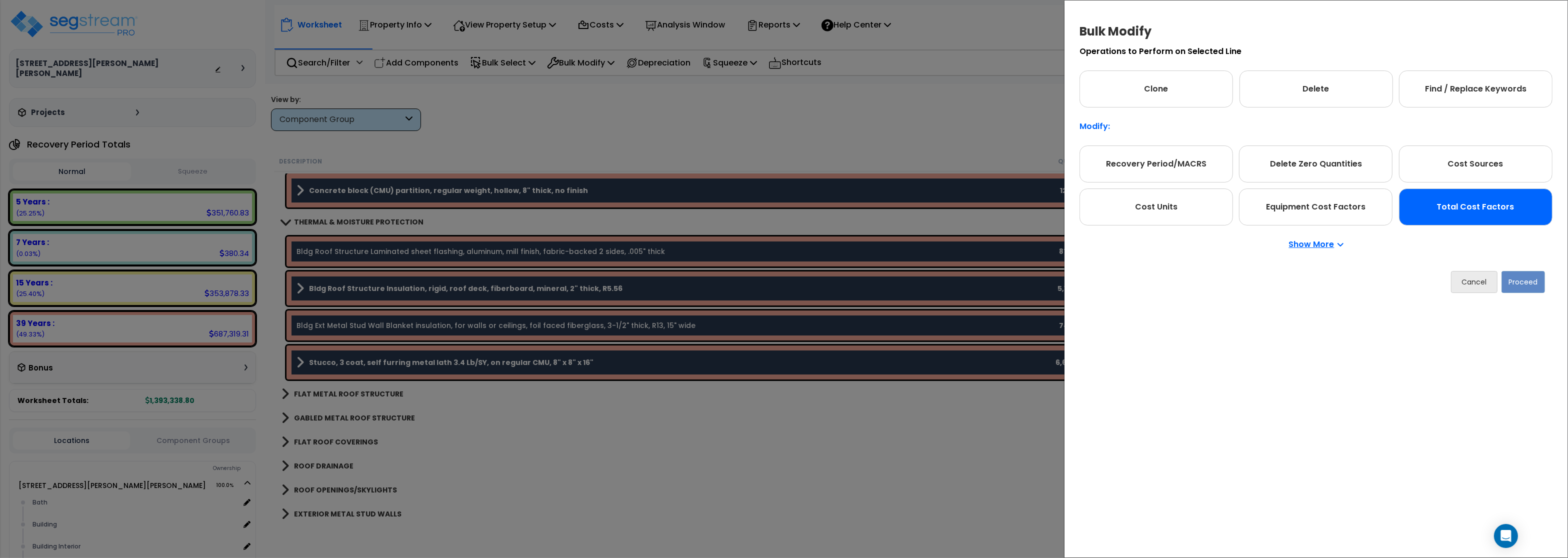
click at [1474, 207] on div "Total Cost Factors" at bounding box center [1475, 207] width 153 height 37
click at [1522, 280] on button "Proceed" at bounding box center [1523, 282] width 44 height 22
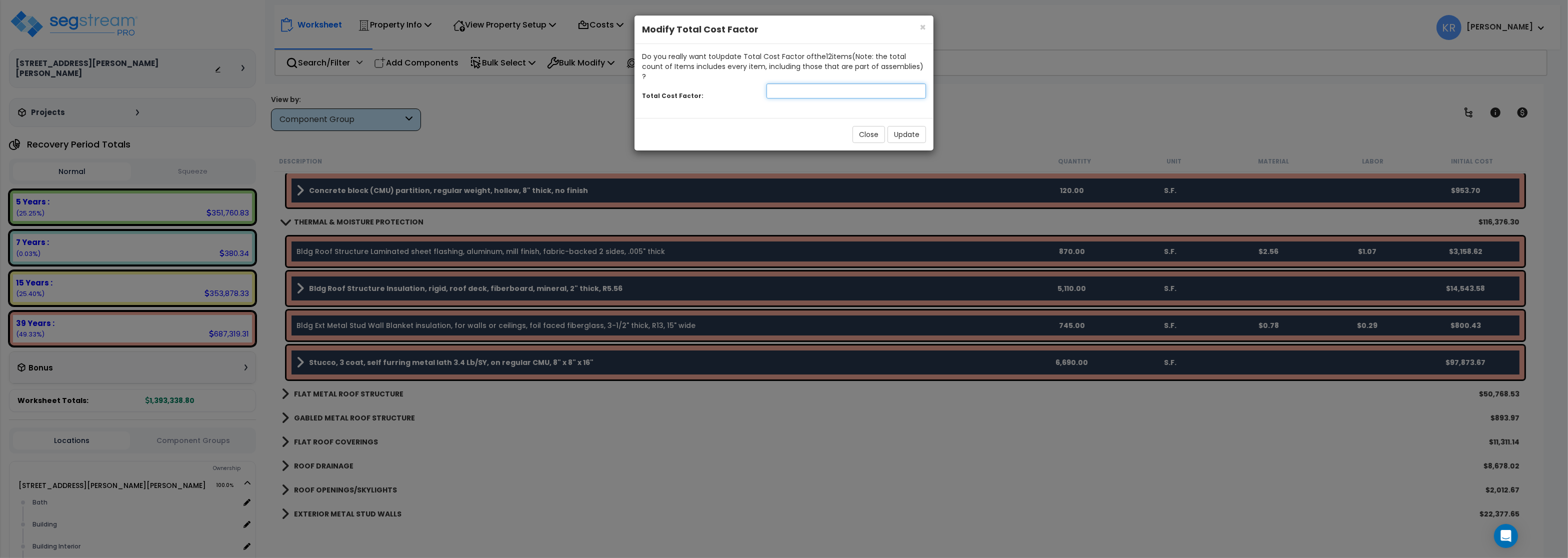
click at [819, 83] on input "number" at bounding box center [846, 90] width 160 height 15
type input "1.5"
click at [909, 126] on button "Update" at bounding box center [906, 135] width 38 height 17
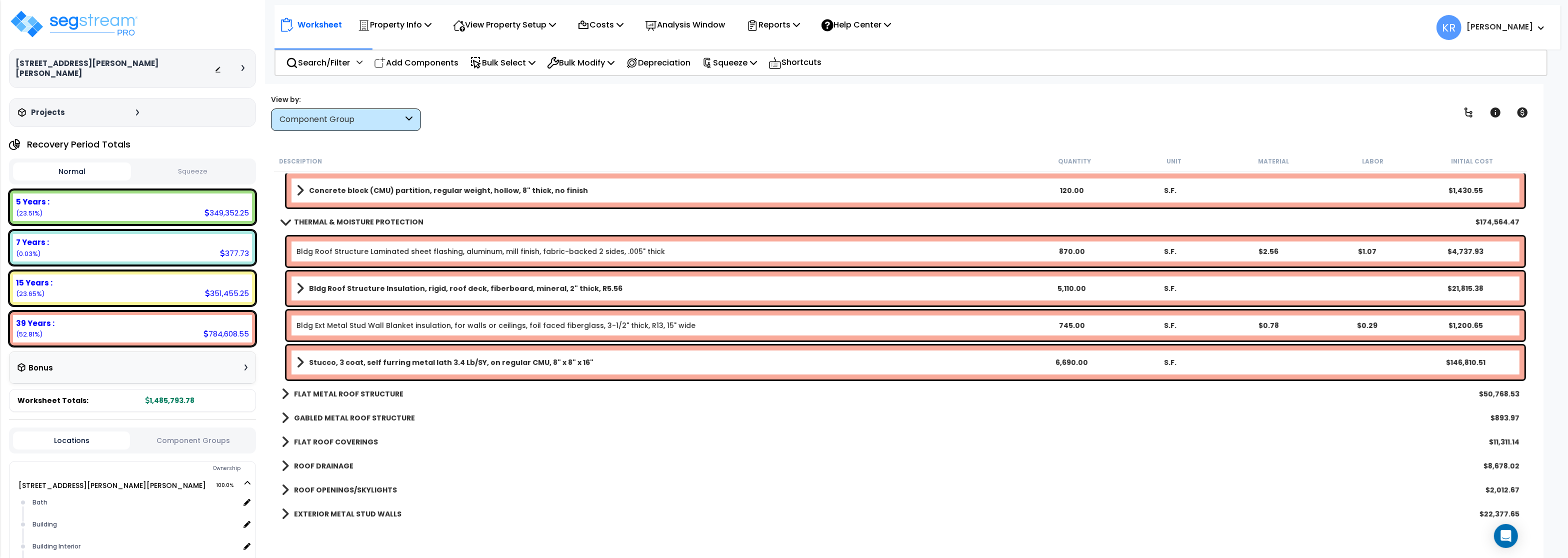
scroll to position [0, 0]
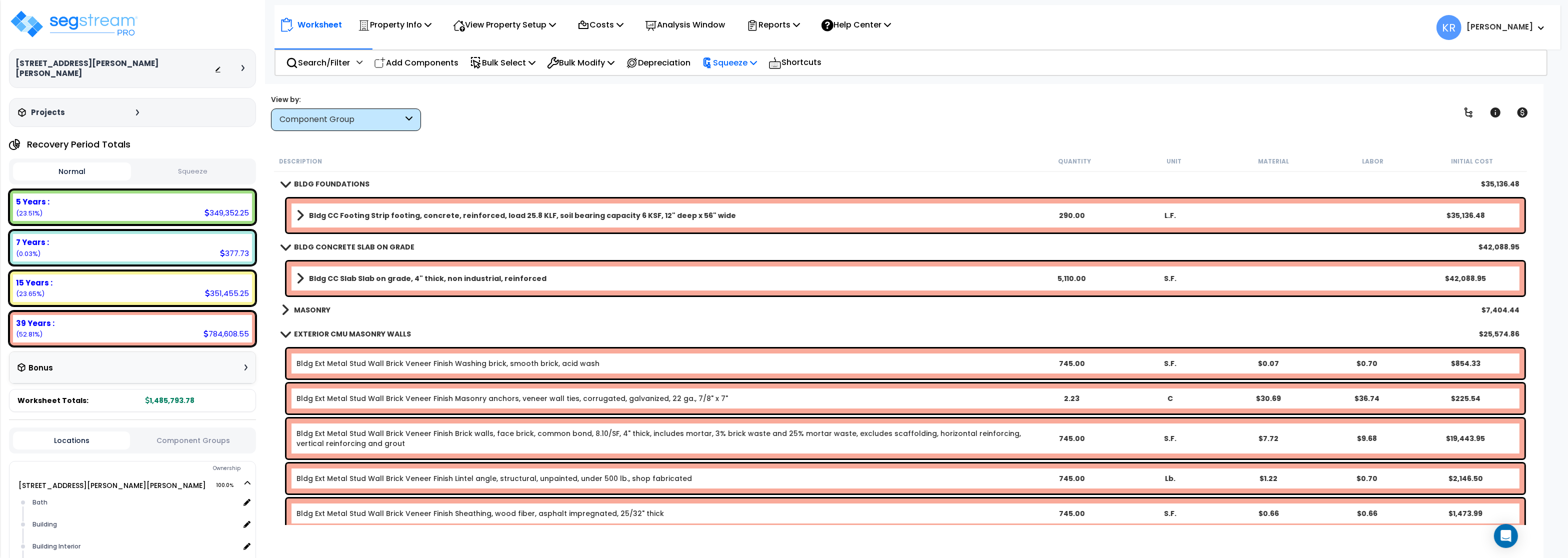
click at [738, 58] on p "Squeeze" at bounding box center [729, 62] width 55 height 13
click at [744, 87] on link "Squeeze" at bounding box center [746, 85] width 99 height 20
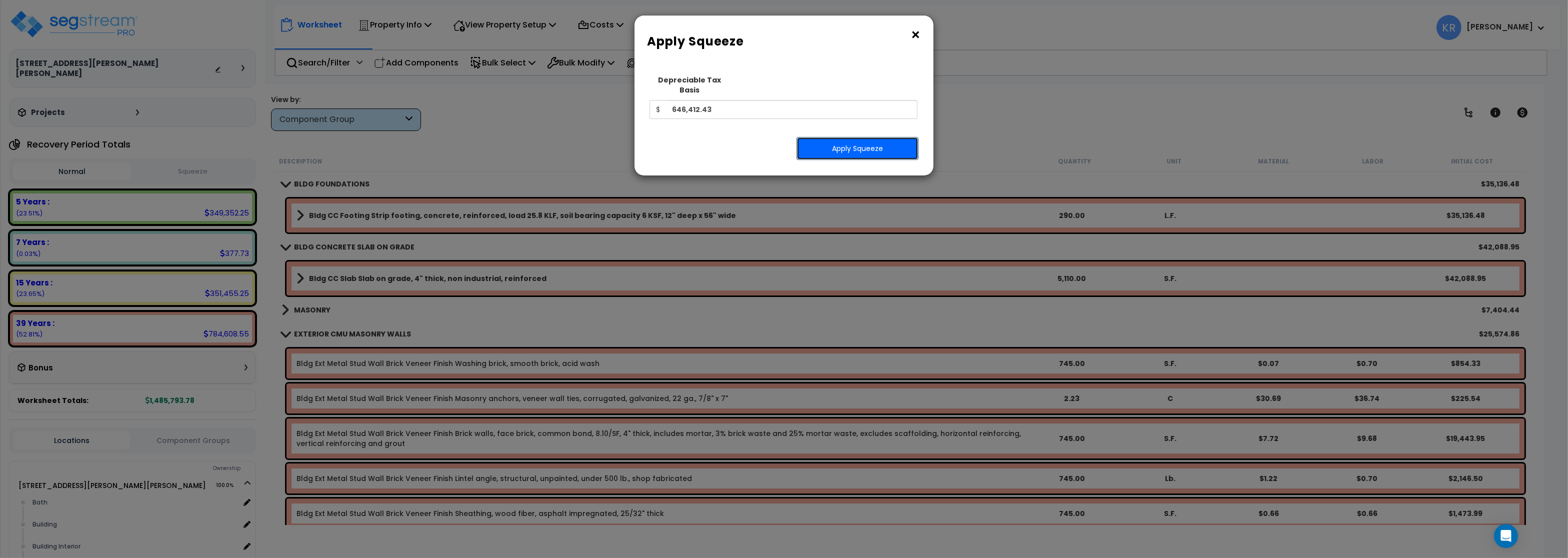
click at [851, 139] on button "Apply Squeeze" at bounding box center [857, 149] width 122 height 23
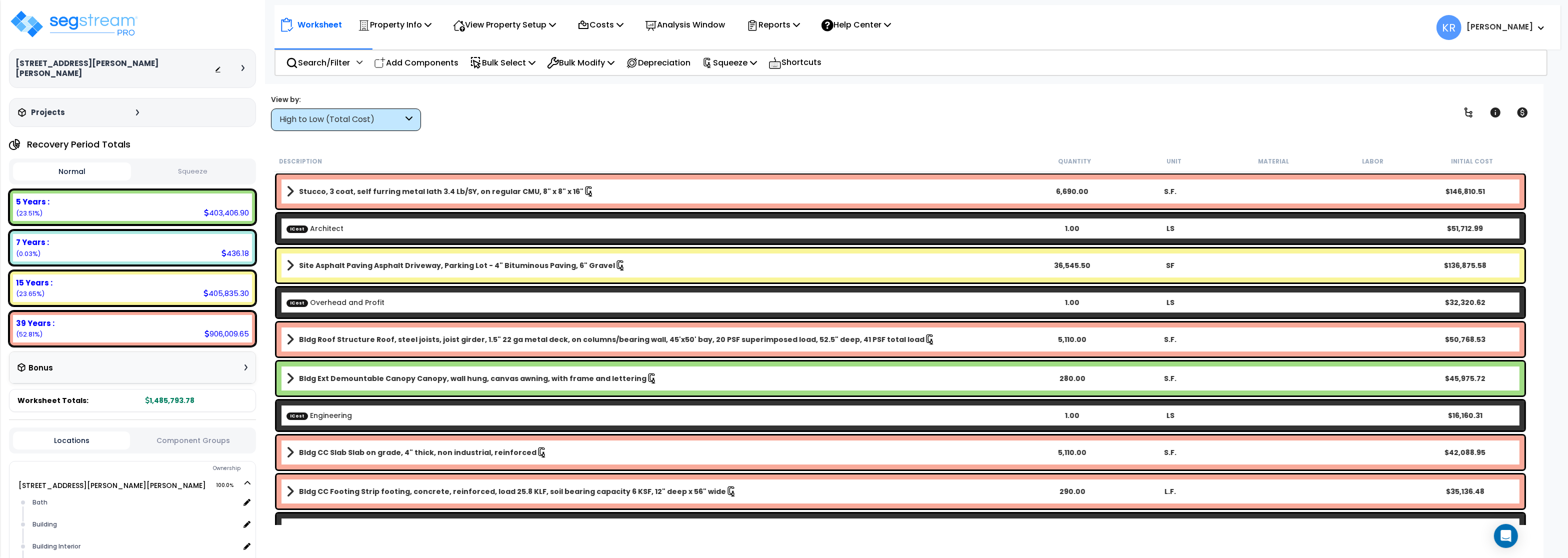
click at [329, 119] on div "High to Low (Total Cost)" at bounding box center [341, 119] width 124 height 12
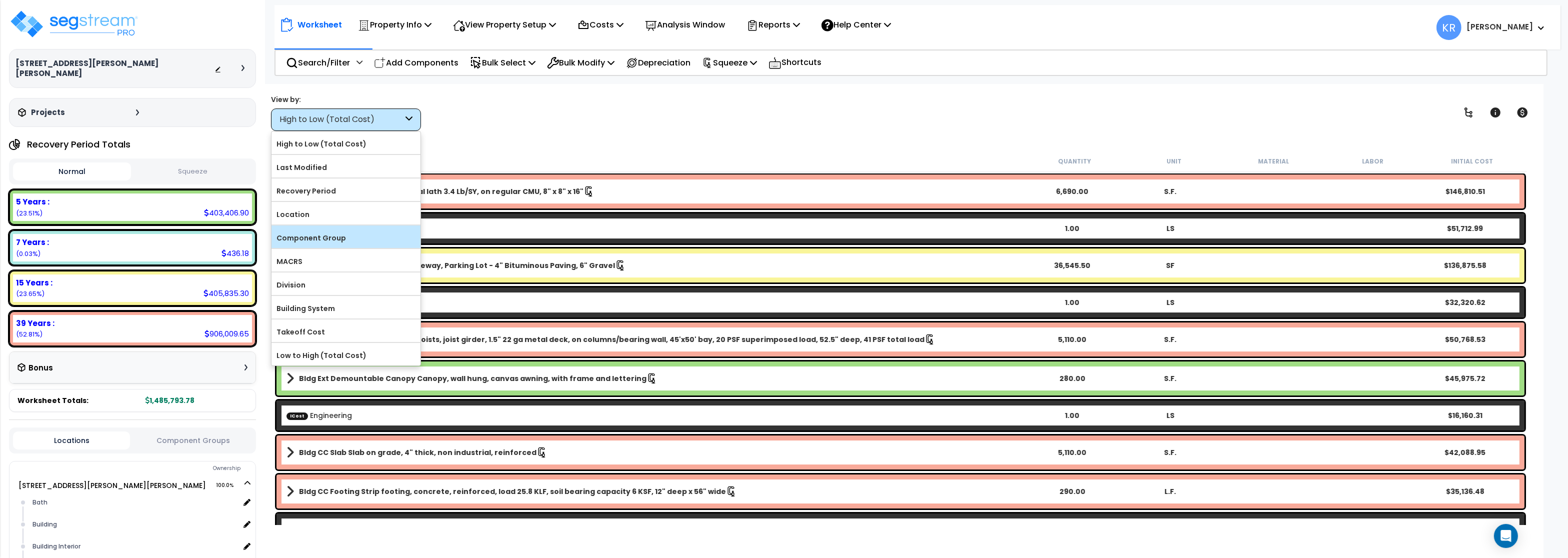
click at [330, 237] on label "Component Group" at bounding box center [345, 238] width 149 height 15
click at [0, 0] on input "Component Group" at bounding box center [0, 0] width 0 height 0
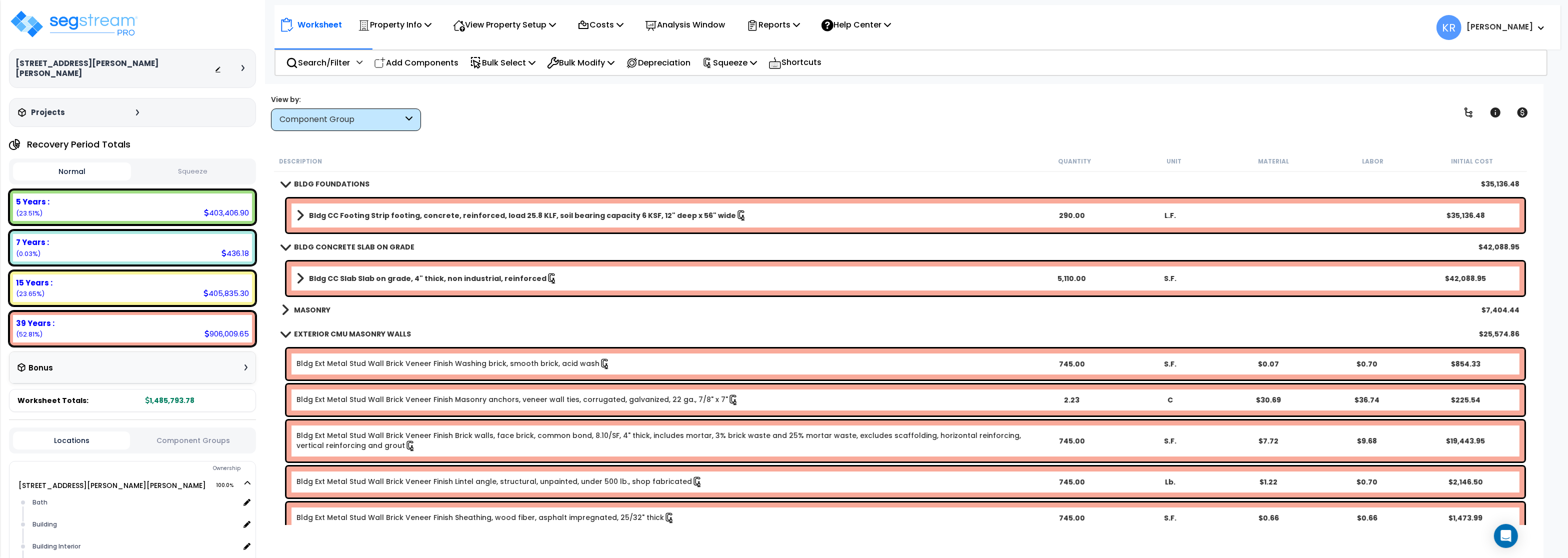
click at [210, 165] on button "Squeeze" at bounding box center [192, 171] width 118 height 17
click at [745, 56] on p "Squeeze" at bounding box center [729, 62] width 55 height 13
click at [740, 101] on link "Reset Squeeze" at bounding box center [746, 106] width 99 height 20
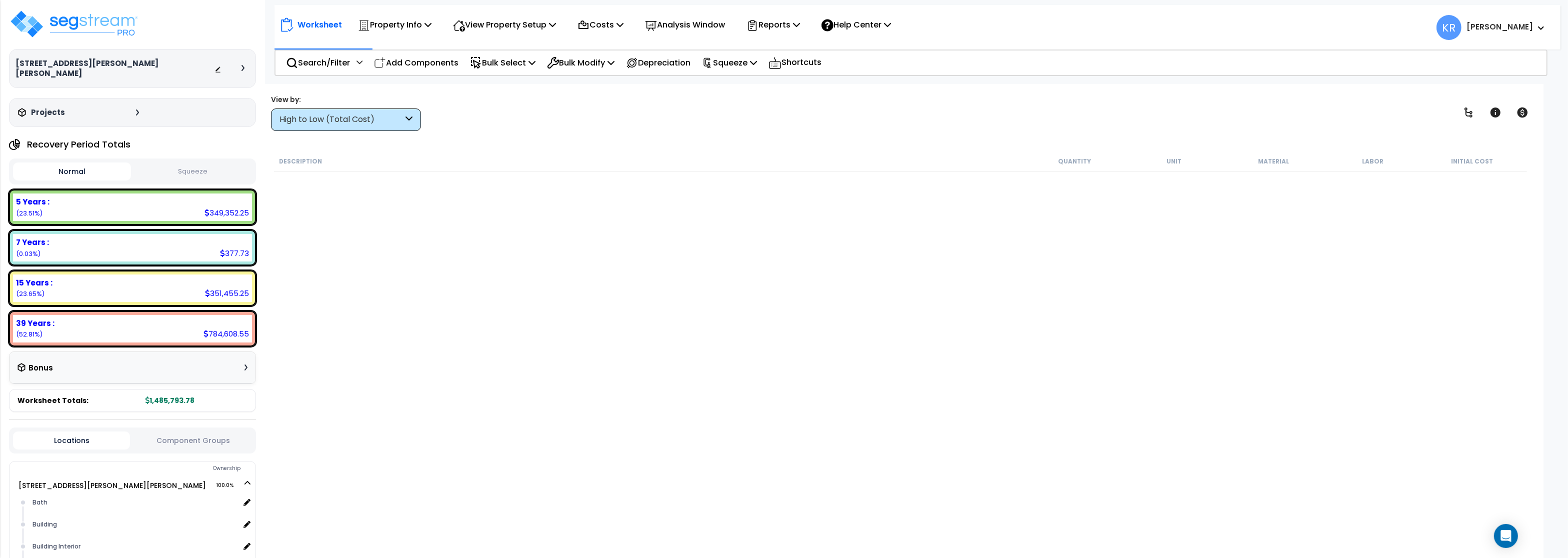
click at [500, 62] on p "Bulk Select" at bounding box center [502, 62] width 65 height 13
click at [648, 112] on div "View by: High to Low (Total Cost)" at bounding box center [900, 112] width 1266 height 37
click at [331, 114] on div "High to Low (Total Cost)" at bounding box center [346, 119] width 150 height 23
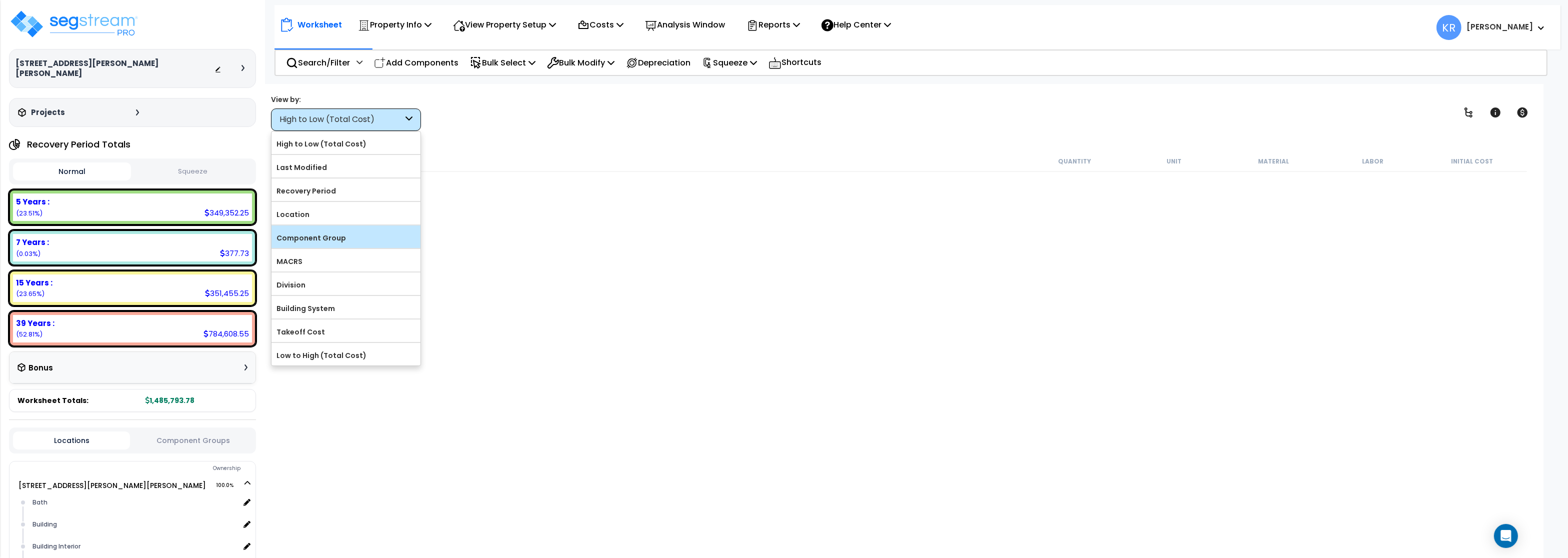
click at [318, 239] on label "Component Group" at bounding box center [345, 238] width 149 height 15
click at [0, 0] on input "Component Group" at bounding box center [0, 0] width 0 height 0
click at [314, 221] on label "Location" at bounding box center [345, 214] width 149 height 15
click at [0, 0] on input "Location" at bounding box center [0, 0] width 0 height 0
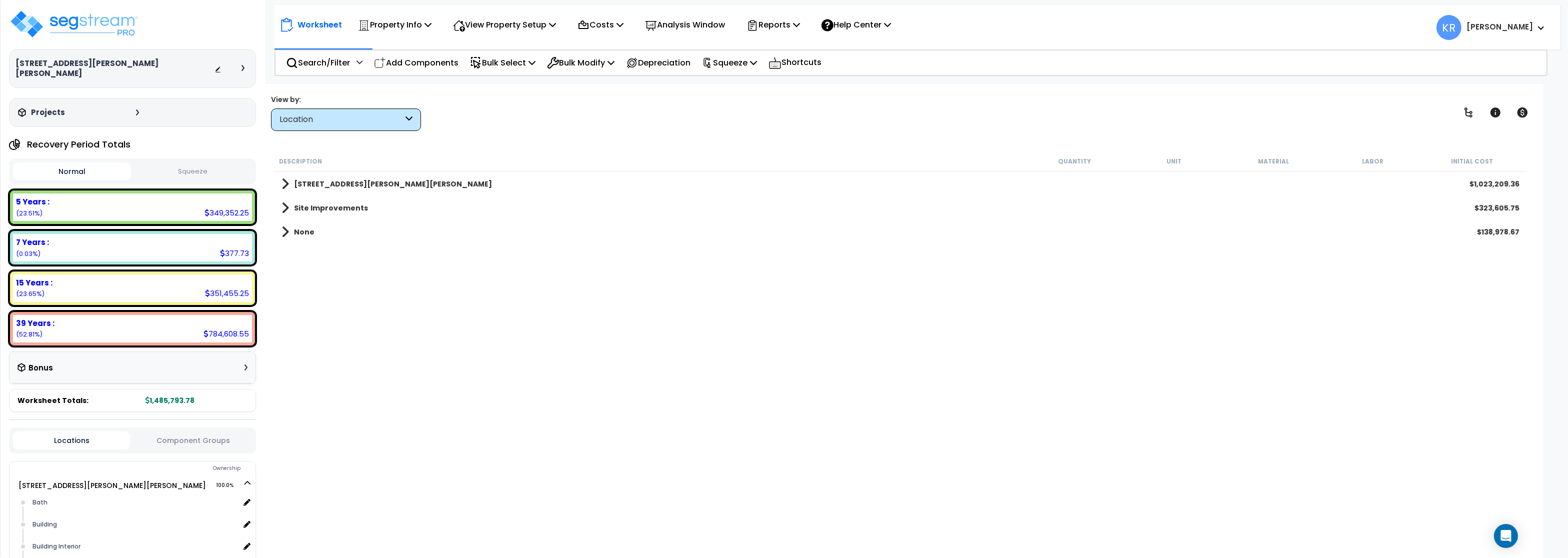
click at [351, 122] on div "Location" at bounding box center [341, 119] width 124 height 12
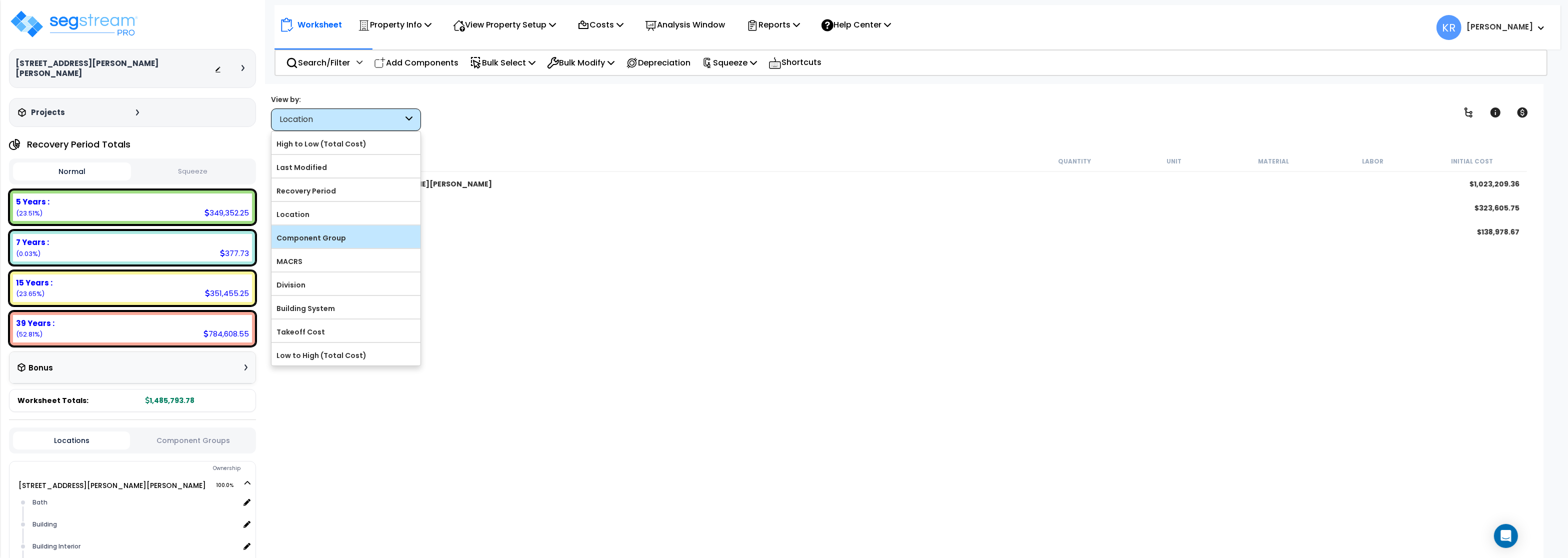
click at [330, 241] on label "Component Group" at bounding box center [345, 238] width 149 height 15
click at [0, 0] on input "Component Group" at bounding box center [0, 0] width 0 height 0
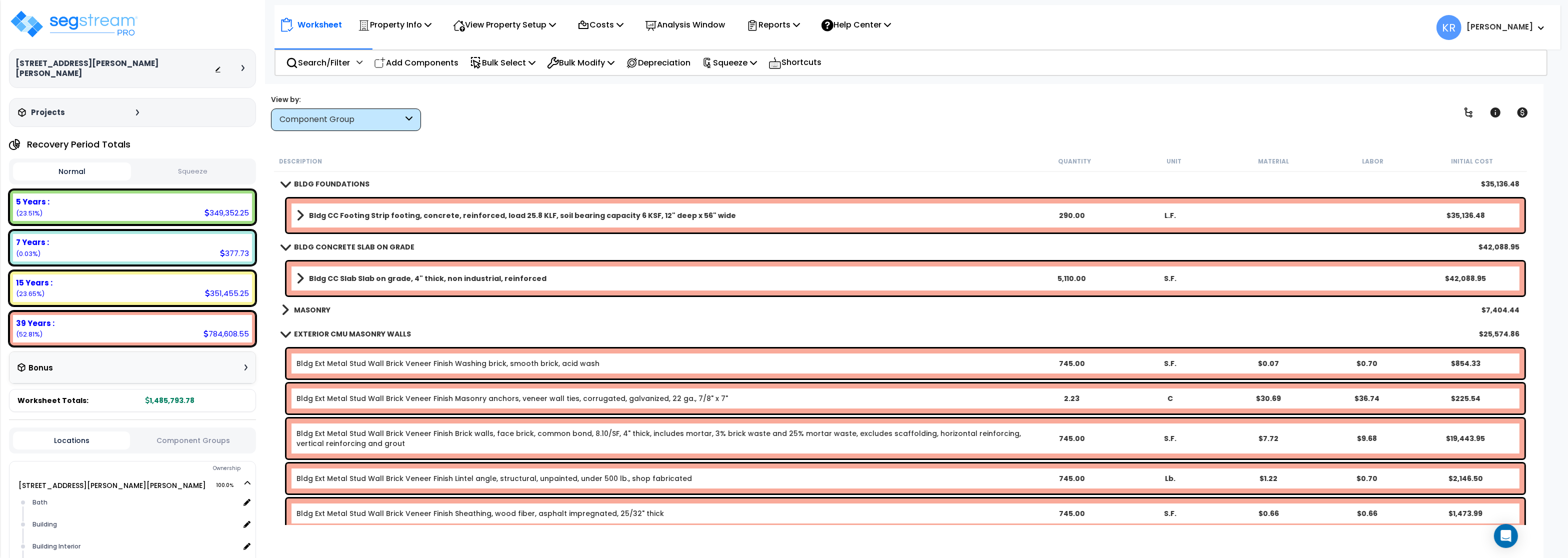
click at [351, 214] on b "Bldg CC Footing Strip footing, concrete, reinforced, load 25.8 KLF, soil bearin…" at bounding box center [523, 215] width 427 height 10
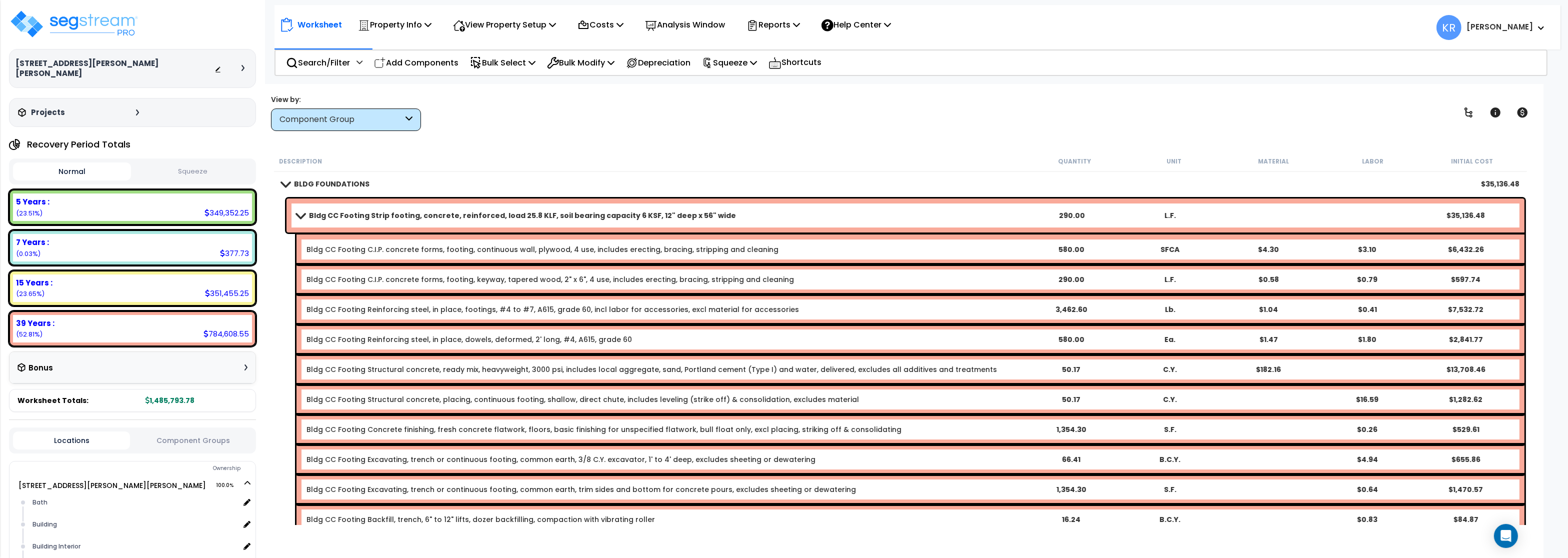
click at [344, 203] on div "Bldg CC Footing Strip footing, concrete, reinforced, load 25.8 KLF, soil bearin…" at bounding box center [905, 216] width 1238 height 34
click at [329, 211] on b "Bldg CC Footing Strip footing, concrete, reinforced, load 25.8 KLF, soil bearin…" at bounding box center [523, 215] width 427 height 10
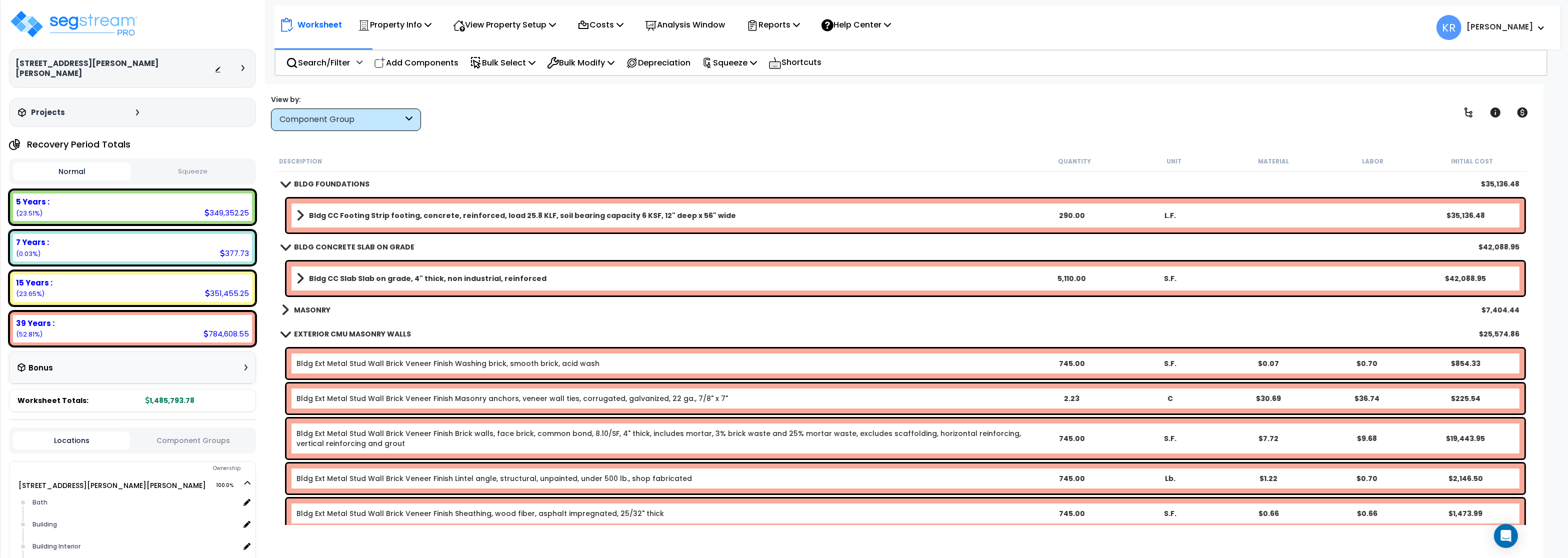
click at [302, 212] on span at bounding box center [301, 216] width 8 height 14
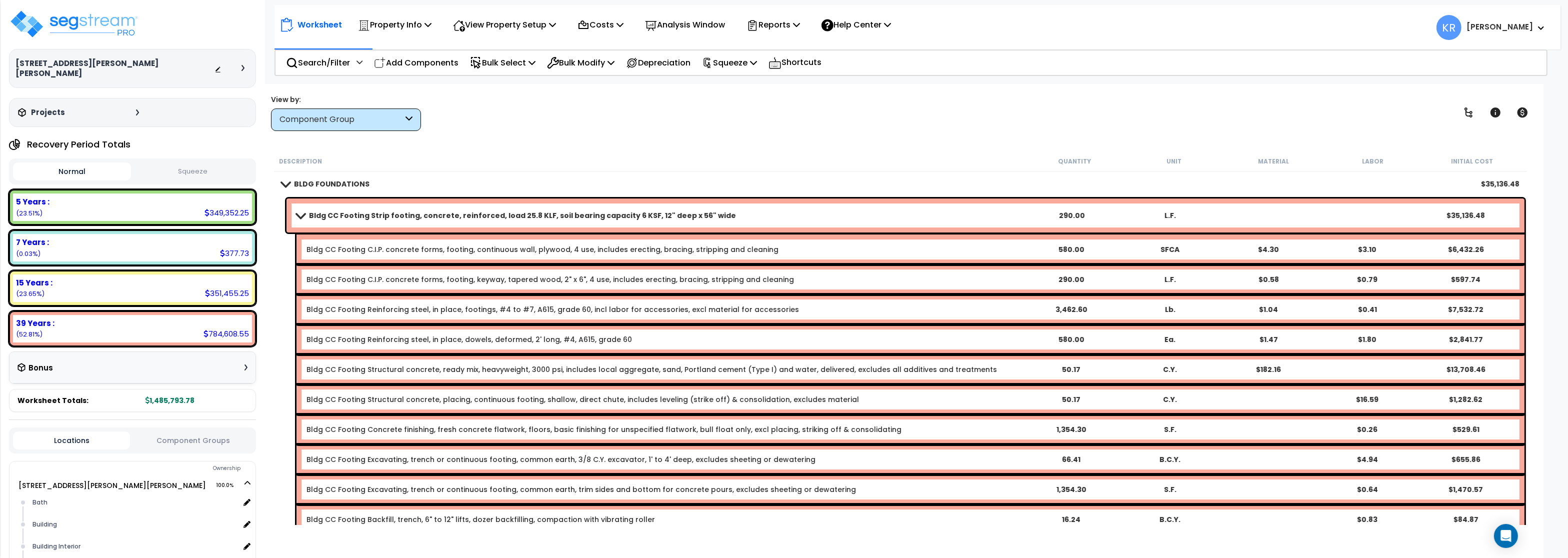
click at [309, 210] on link "Bldg CC Footing Strip footing, concrete, reinforced, load 25.8 KLF, soil bearin…" at bounding box center [659, 216] width 725 height 14
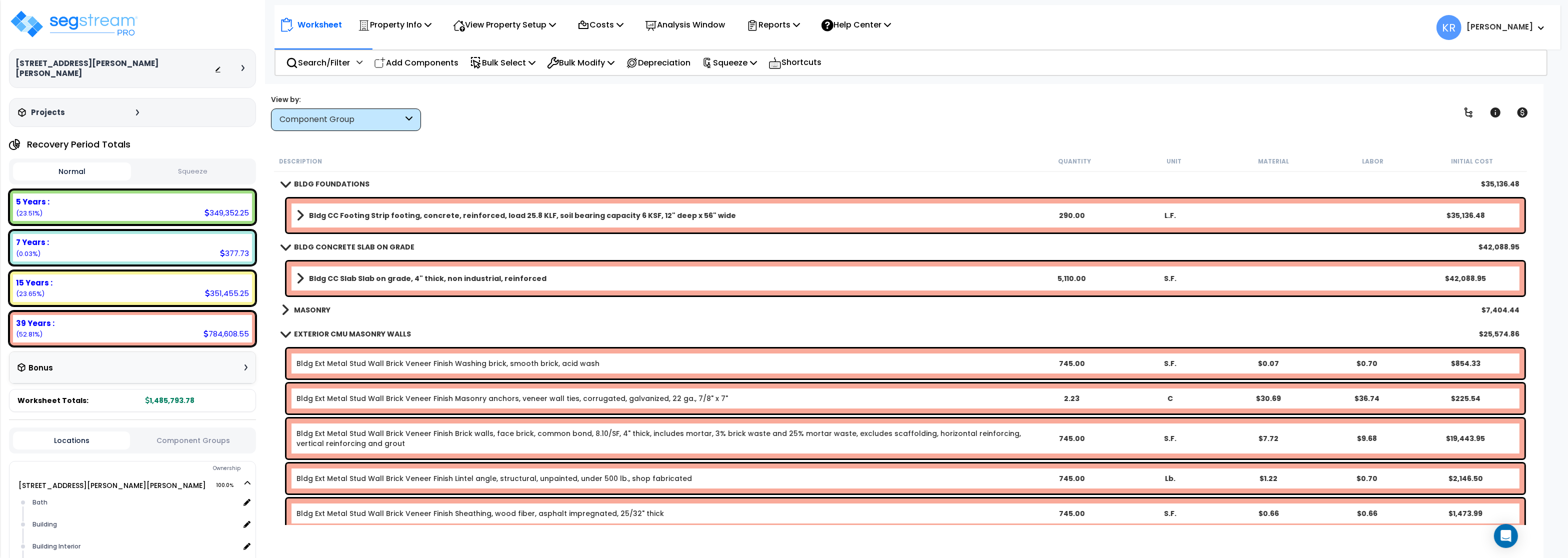
click at [353, 214] on b "Bldg CC Footing Strip footing, concrete, reinforced, load 25.8 KLF, soil bearin…" at bounding box center [523, 215] width 427 height 10
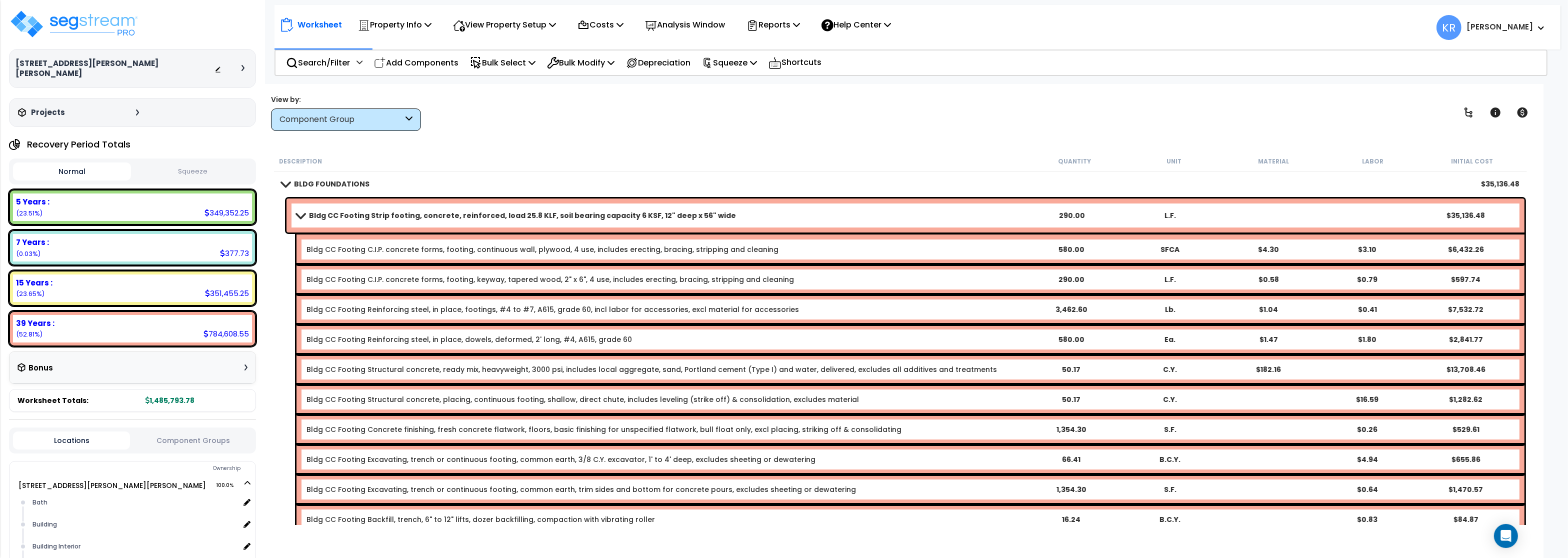
click at [354, 214] on b "Bldg CC Footing Strip footing, concrete, reinforced, load 25.8 KLF, soil bearin…" at bounding box center [523, 215] width 427 height 10
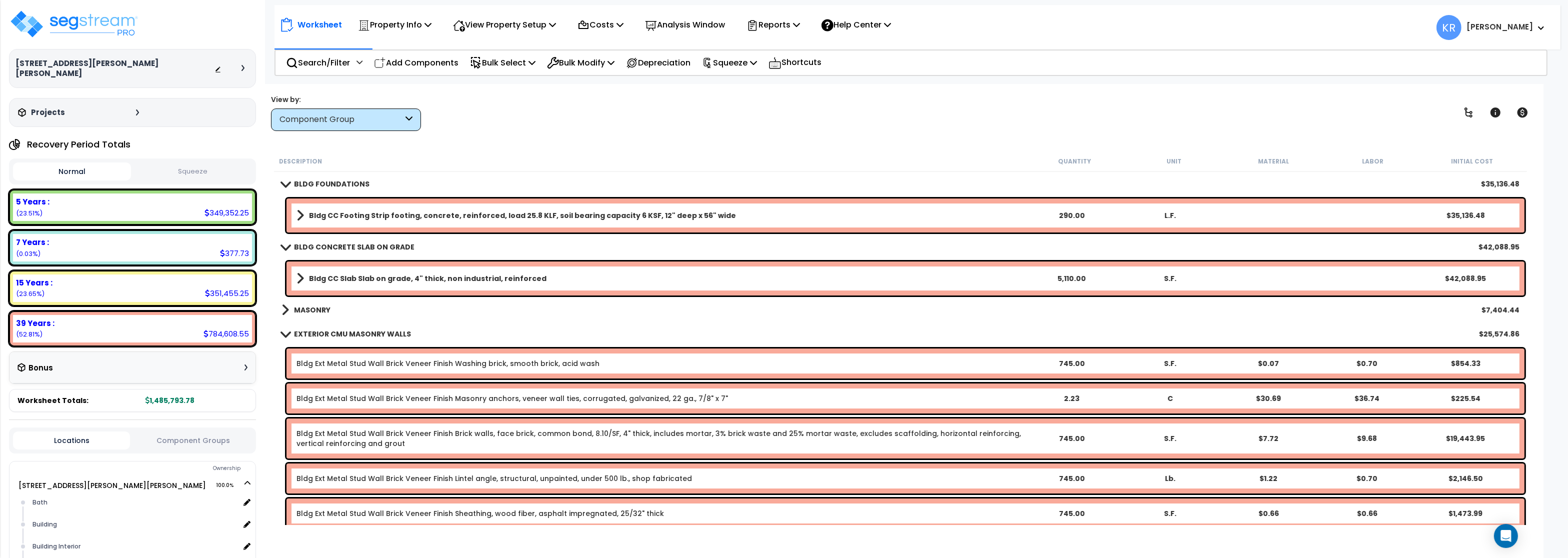
click at [342, 207] on div "Bldg CC Footing Strip footing, concrete, reinforced, load 25.8 KLF, soil bearin…" at bounding box center [905, 216] width 1238 height 34
click at [330, 217] on b "Bldg CC Footing Strip footing, concrete, reinforced, load 25.8 KLF, soil bearin…" at bounding box center [523, 215] width 427 height 10
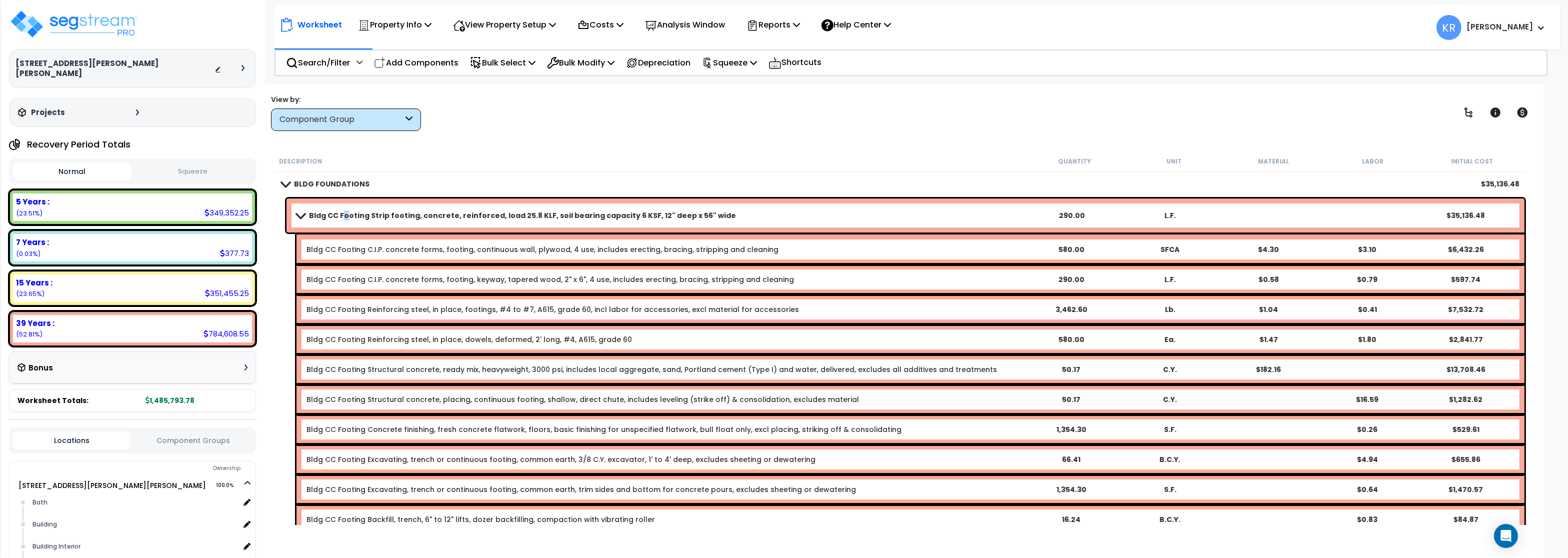
drag, startPoint x: 344, startPoint y: 223, endPoint x: 351, endPoint y: 217, distance: 9.2
click at [345, 220] on div "Bldg CC Footing Strip footing, concrete, reinforced, load 25.8 KLF, soil bearin…" at bounding box center [905, 216] width 1238 height 34
click at [312, 213] on b "Bldg CC Footing Strip footing, concrete, reinforced, load 25.8 KLF, soil bearin…" at bounding box center [523, 215] width 427 height 10
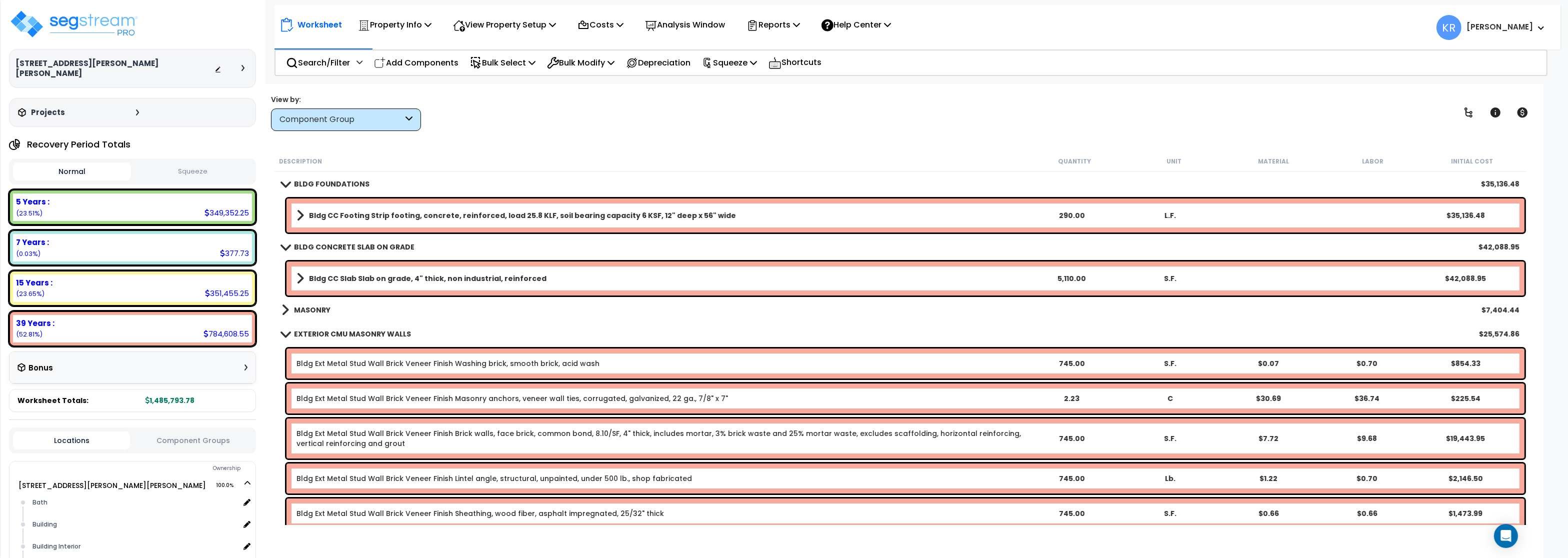
click at [327, 277] on b "Bldg CC Slab Slab on grade, 4" thick, non industrial, reinforced" at bounding box center [428, 278] width 238 height 10
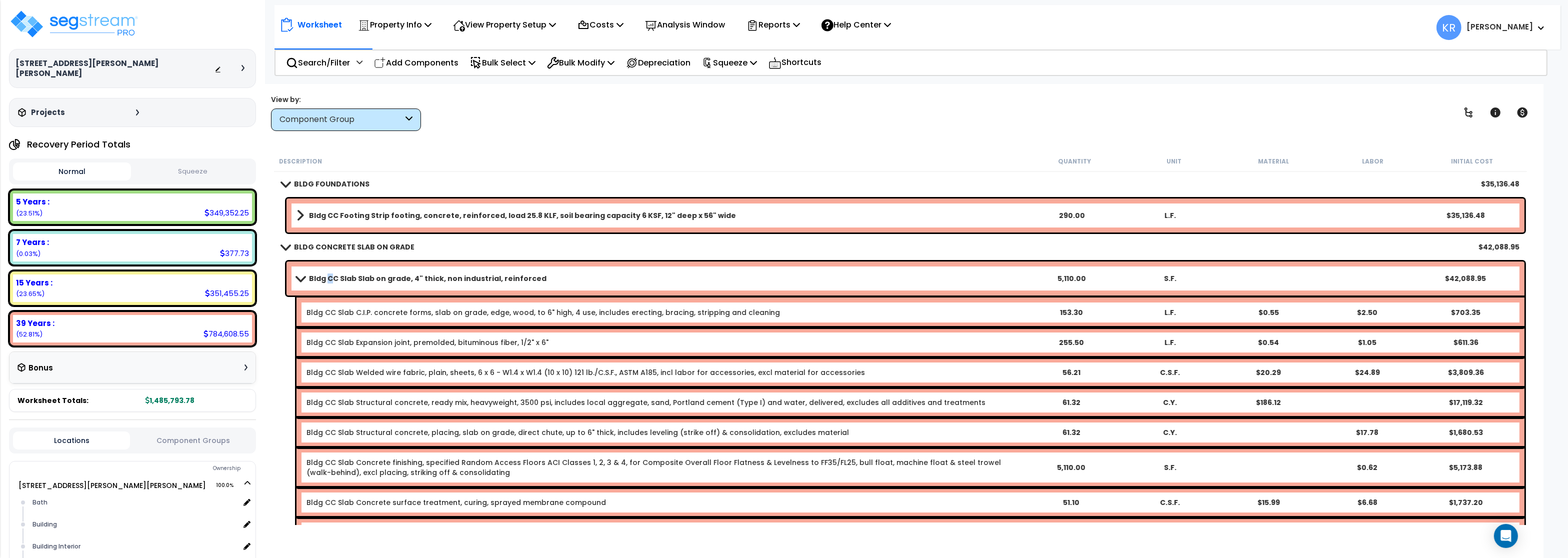
click at [329, 277] on b "Bldg CC Slab Slab on grade, 4" thick, non industrial, reinforced" at bounding box center [428, 278] width 238 height 10
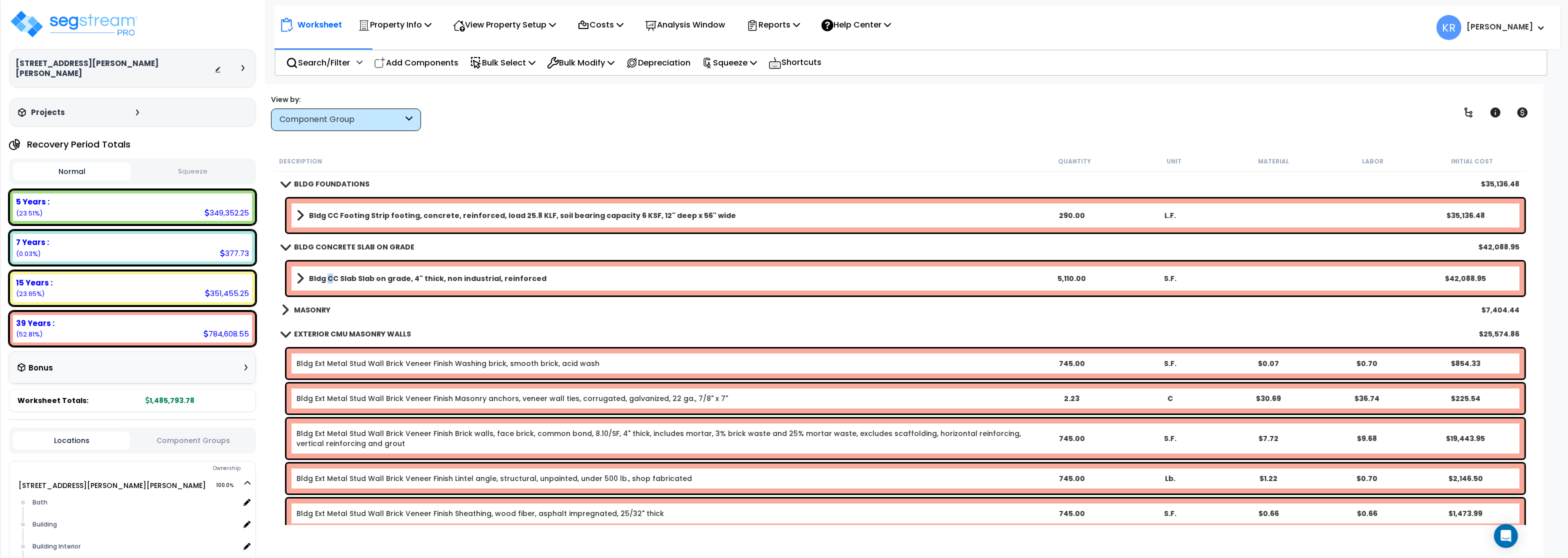
click at [329, 281] on b "Bldg CC Slab Slab on grade, 4" thick, non industrial, reinforced" at bounding box center [428, 278] width 238 height 10
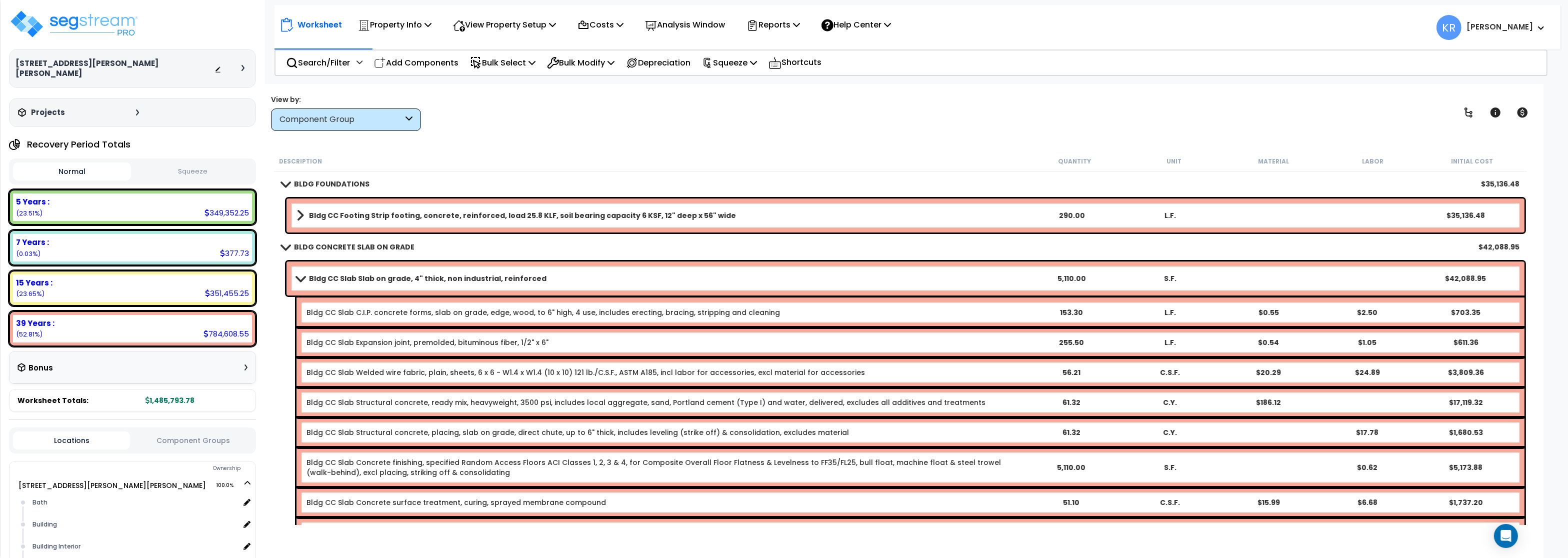
click at [324, 278] on b "Bldg CC Slab Slab on grade, 4" thick, non industrial, reinforced" at bounding box center [428, 278] width 238 height 10
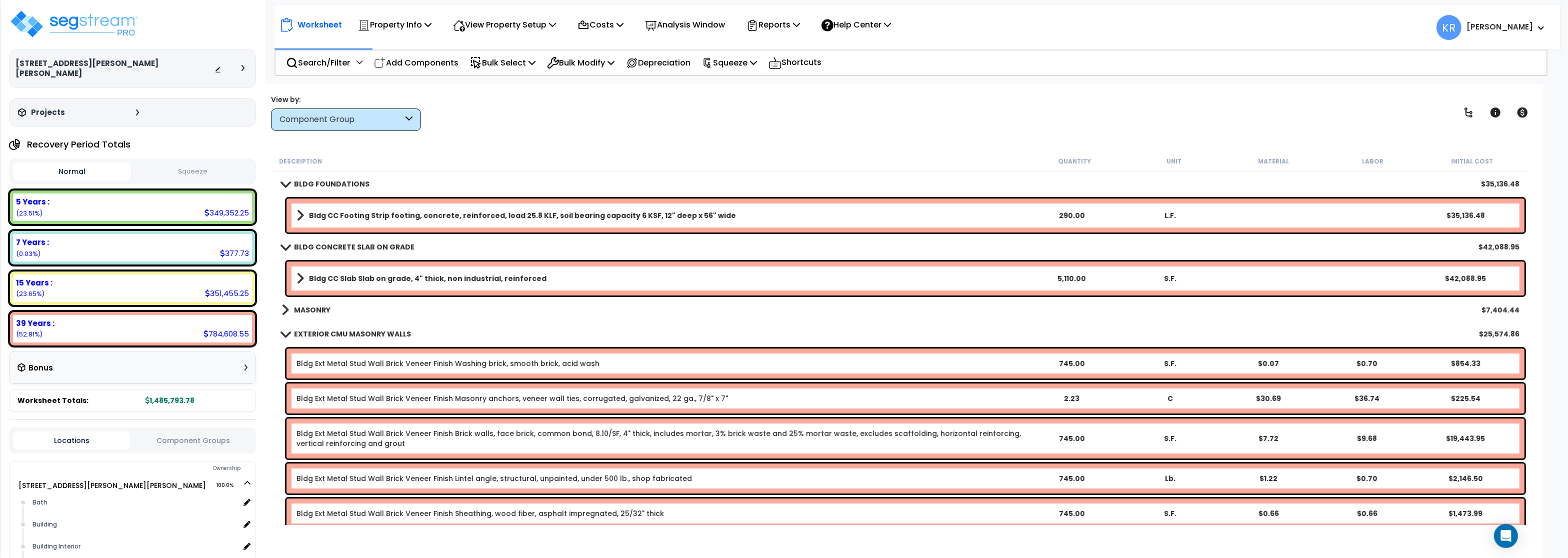
click at [304, 277] on link "Bldg CC Slab Slab on grade, 4" thick, non industrial, reinforced" at bounding box center [659, 278] width 725 height 14
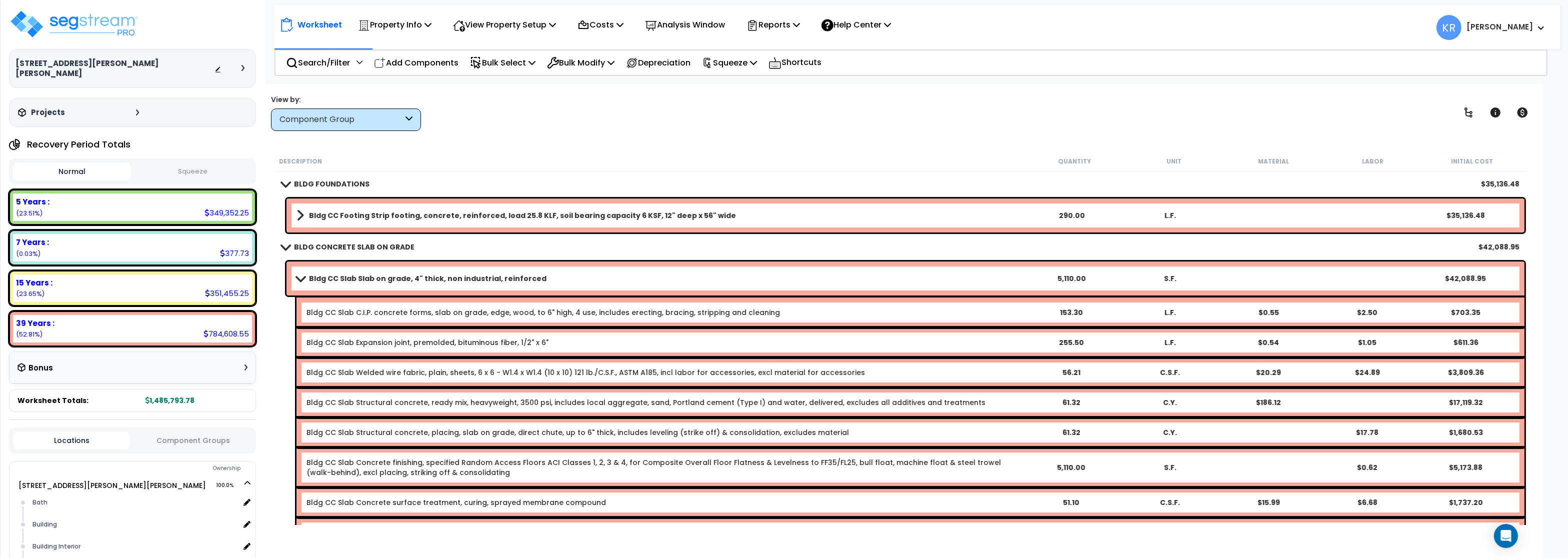
click at [322, 216] on b "Bldg CC Footing Strip footing, concrete, reinforced, load 25.8 KLF, soil bearin…" at bounding box center [523, 215] width 427 height 10
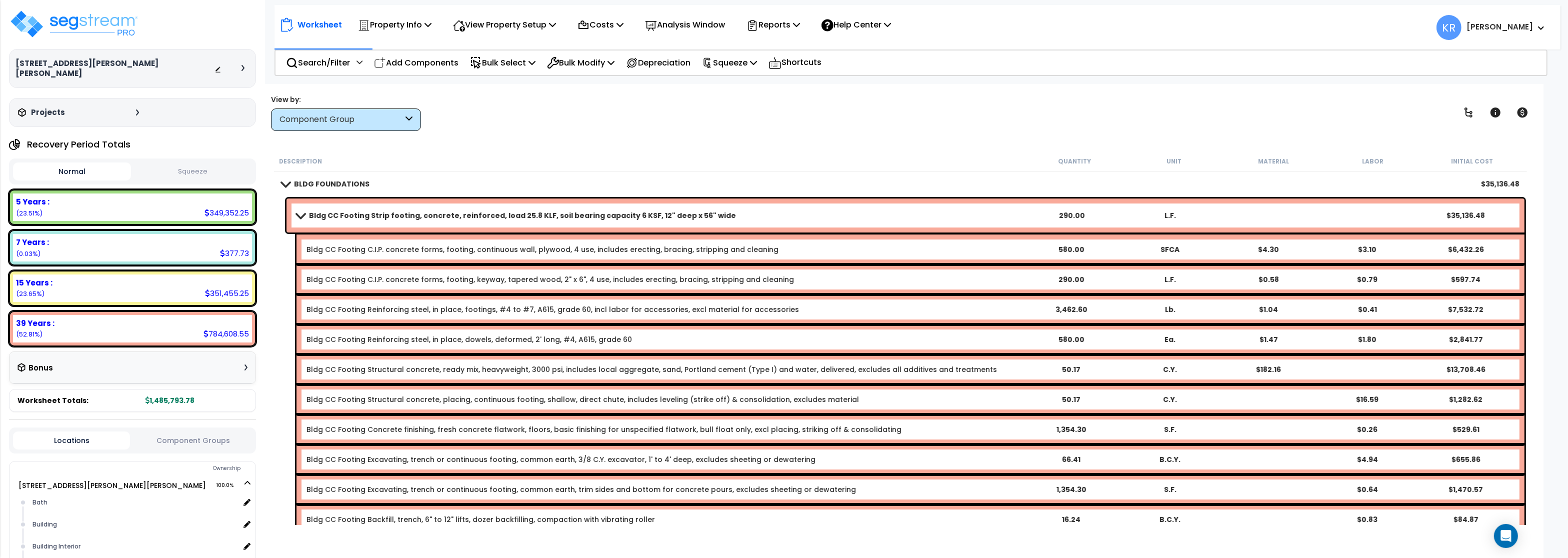
click at [309, 184] on b "BLDG FOUNDATIONS" at bounding box center [331, 184] width 76 height 10
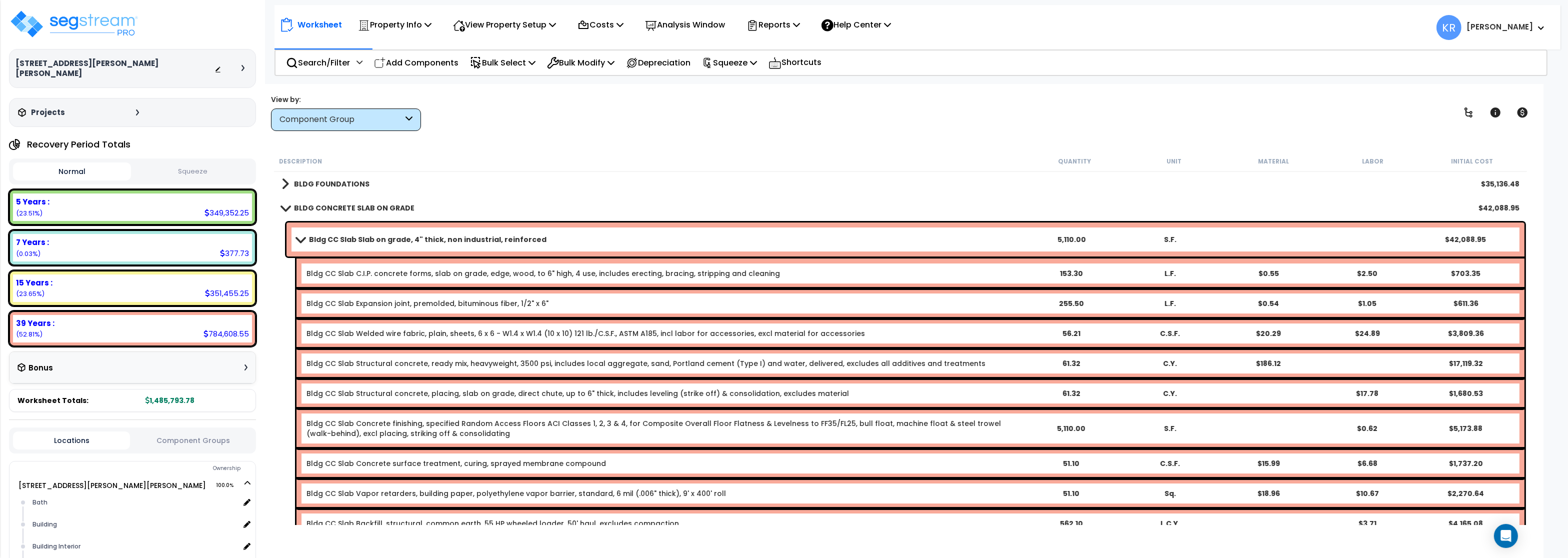
click at [325, 235] on b "Bldg CC Slab Slab on grade, 4" thick, non industrial, reinforced" at bounding box center [428, 239] width 238 height 10
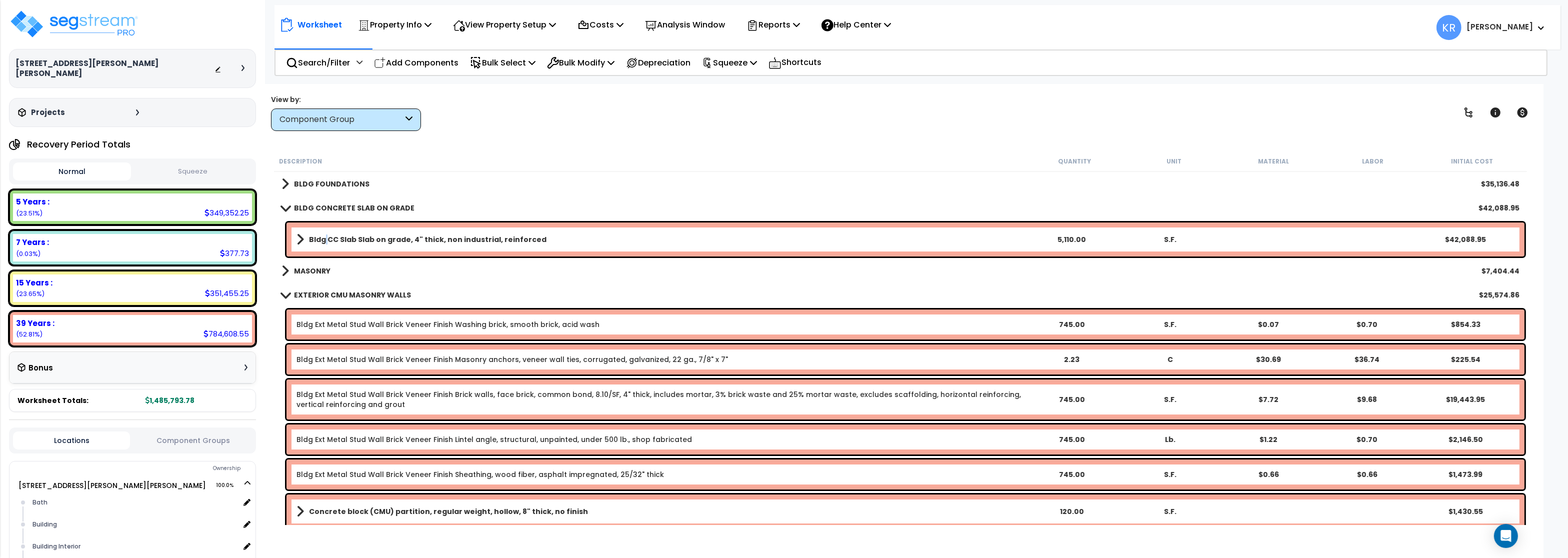
click at [326, 235] on b "Bldg CC Slab Slab on grade, 4" thick, non industrial, reinforced" at bounding box center [428, 239] width 238 height 10
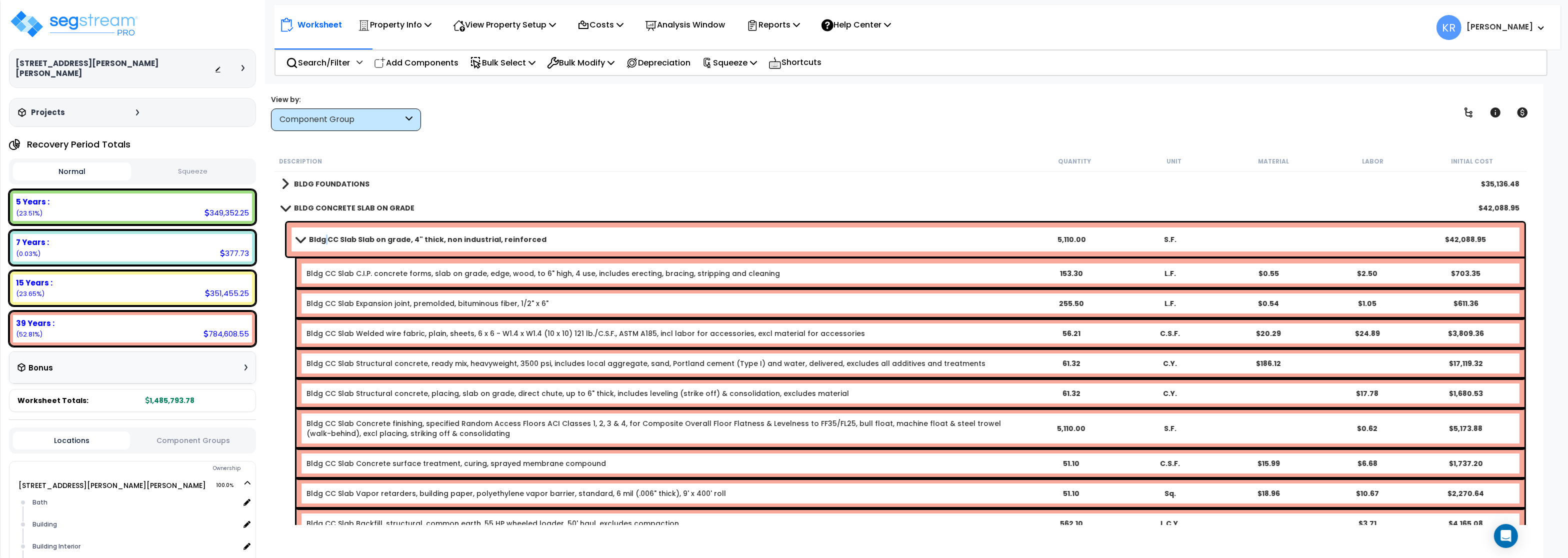
click at [326, 235] on b "Bldg CC Slab Slab on grade, 4" thick, non industrial, reinforced" at bounding box center [428, 239] width 238 height 10
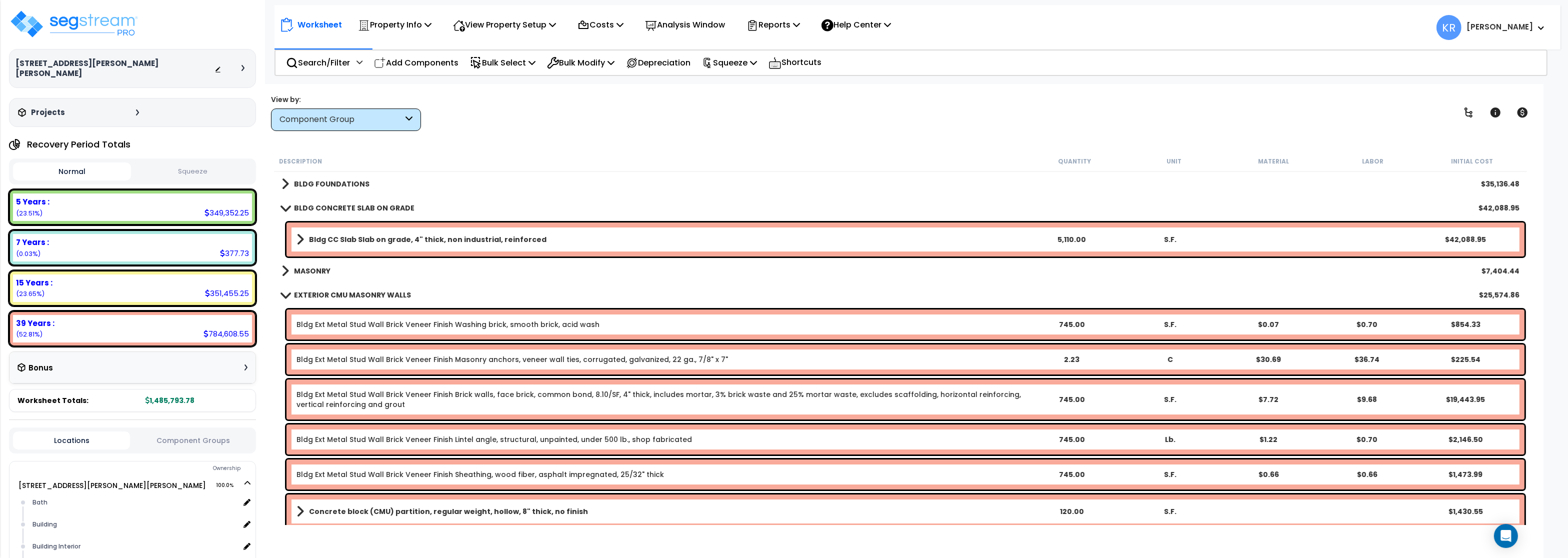
click at [340, 239] on b "Bldg CC Slab Slab on grade, 4" thick, non industrial, reinforced" at bounding box center [428, 239] width 238 height 10
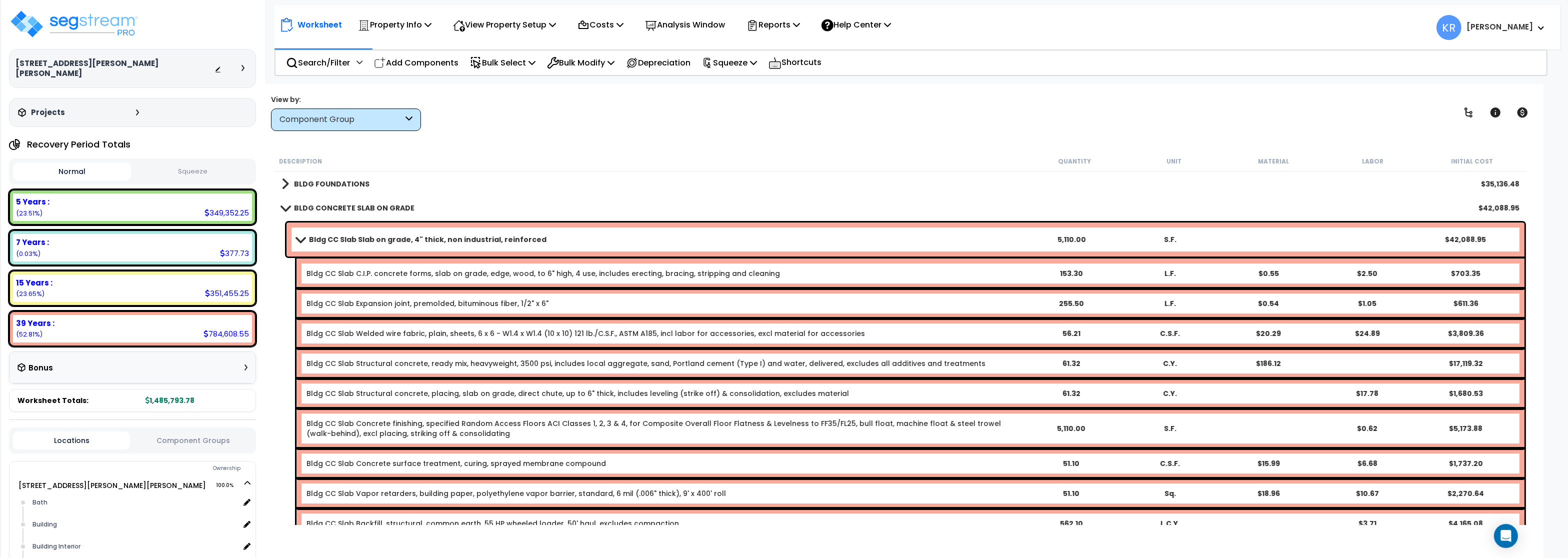
click at [339, 279] on div "Bldg CC Slab C.I.P. concrete forms, slab on grade, edge, wood, to 6" high, 4 us…" at bounding box center [911, 274] width 1228 height 30
click at [337, 245] on link "Bldg CC Slab Slab on grade, 4" thick, non industrial, reinforced" at bounding box center [659, 239] width 725 height 14
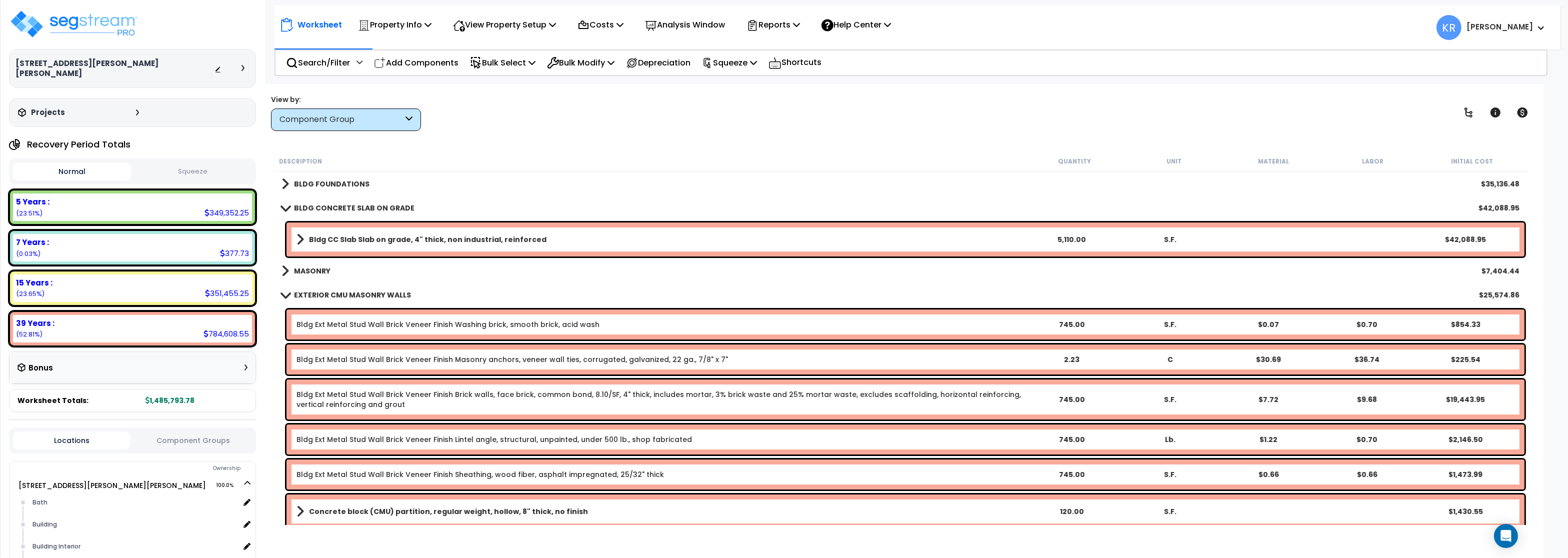
click at [341, 238] on b "Bldg CC Slab Slab on grade, 4" thick, non industrial, reinforced" at bounding box center [428, 239] width 238 height 10
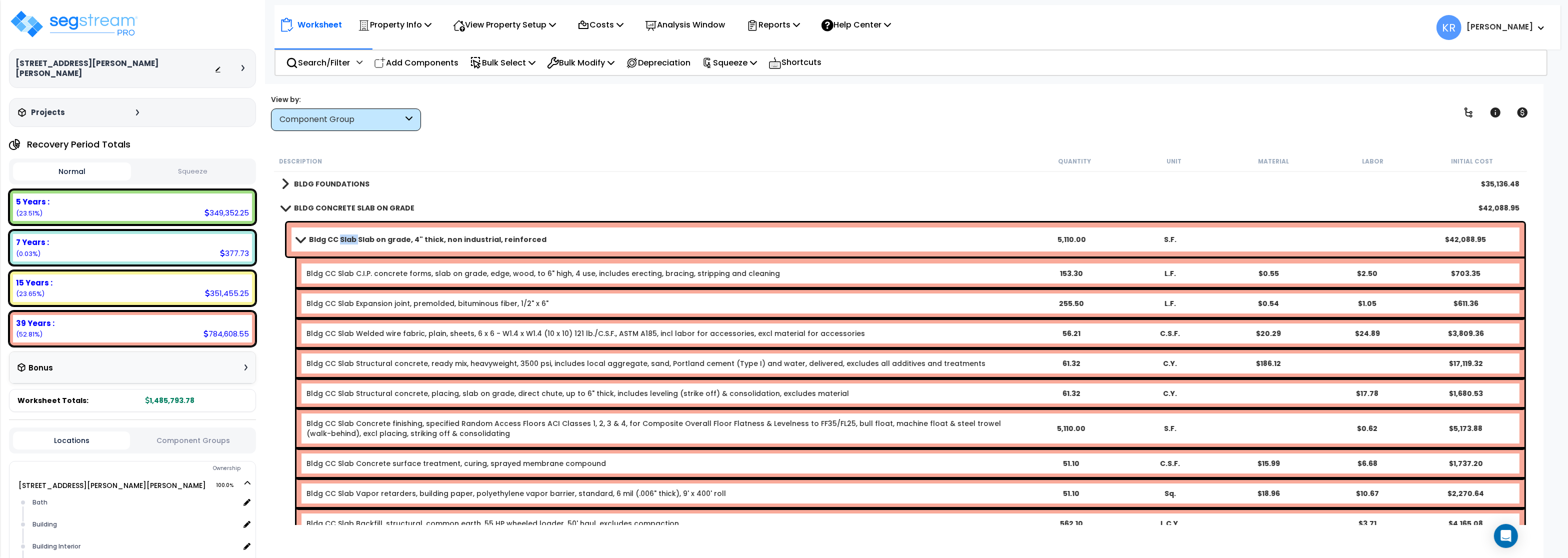
click at [341, 238] on b "Bldg CC Slab Slab on grade, 4" thick, non industrial, reinforced" at bounding box center [428, 239] width 238 height 10
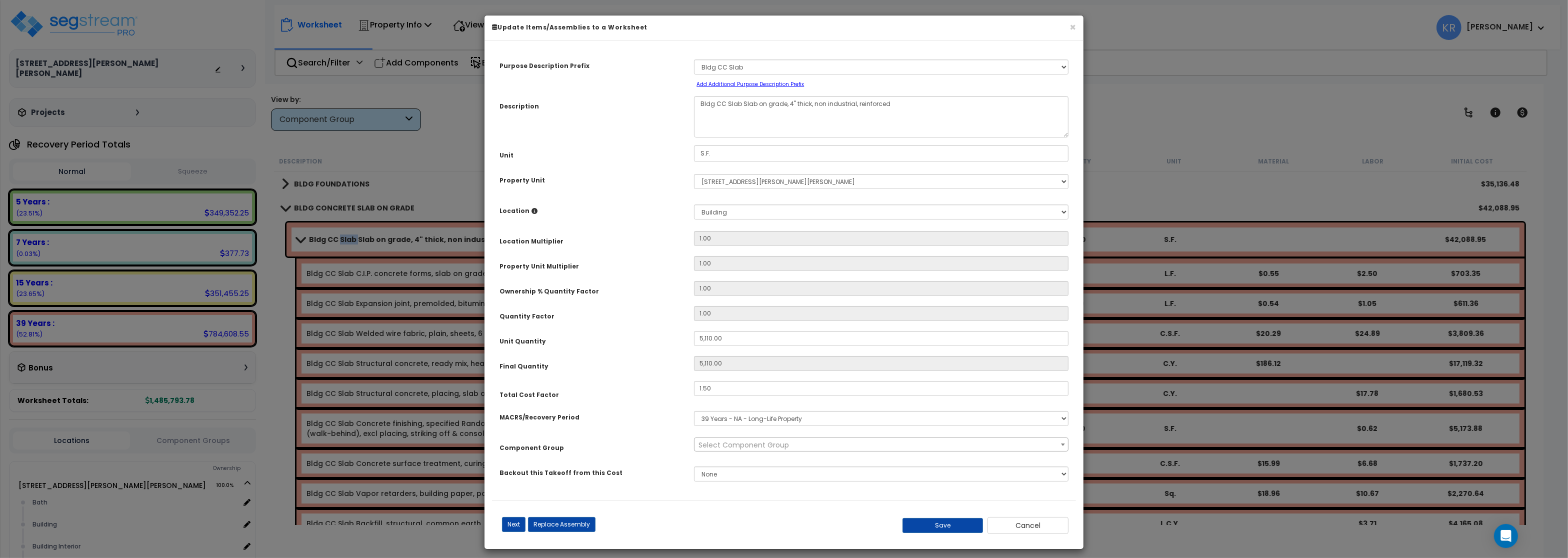
select select "56841"
click at [1069, 27] on h6 "Update Items/Assemblies to a Worksheet" at bounding box center [784, 27] width 584 height 9
click at [1047, 521] on button "Cancel" at bounding box center [1027, 526] width 81 height 17
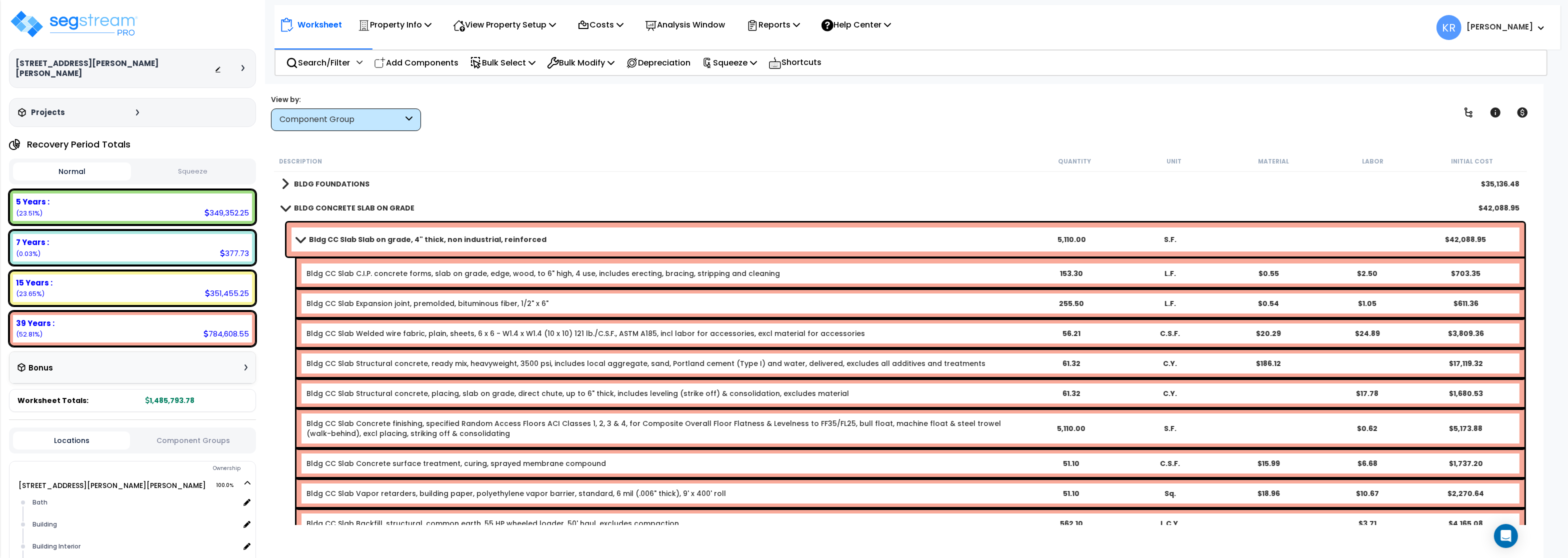
click at [354, 212] on b "BLDG CONCRETE SLAB ON GRADE" at bounding box center [354, 208] width 121 height 10
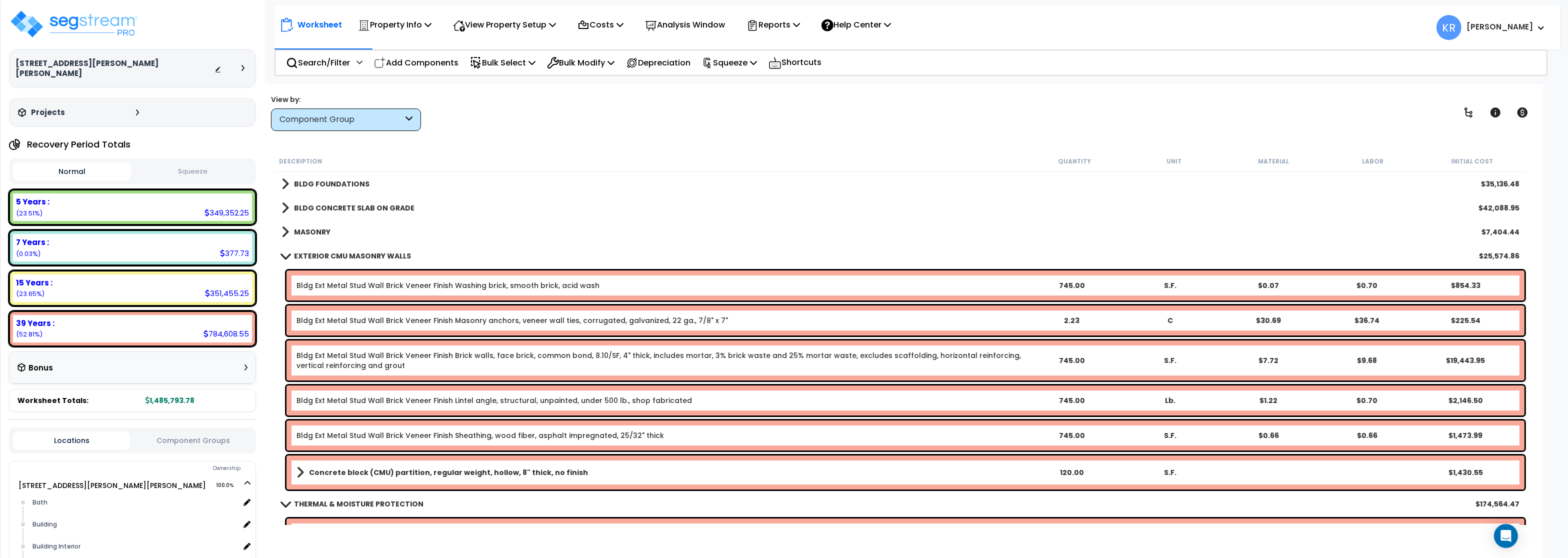
click at [331, 181] on b "BLDG FOUNDATIONS" at bounding box center [331, 184] width 76 height 10
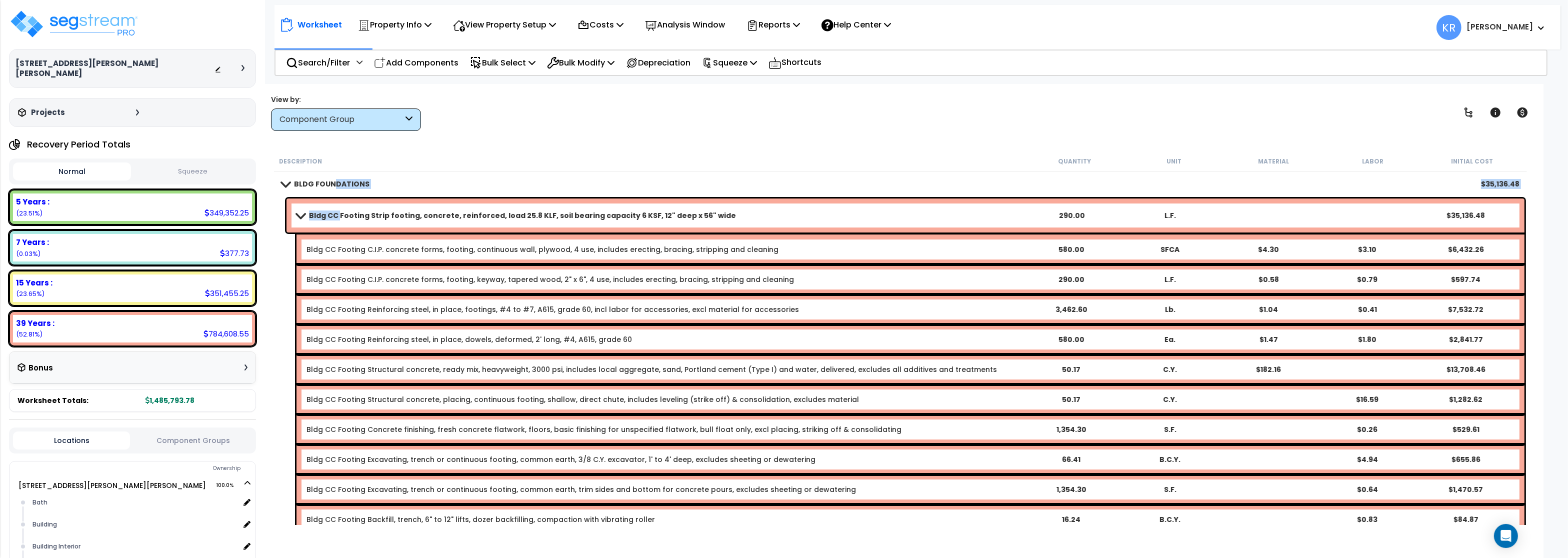
click at [340, 214] on b "Bldg CC Footing Strip footing, concrete, reinforced, load 25.8 KLF, soil bearin…" at bounding box center [523, 215] width 427 height 10
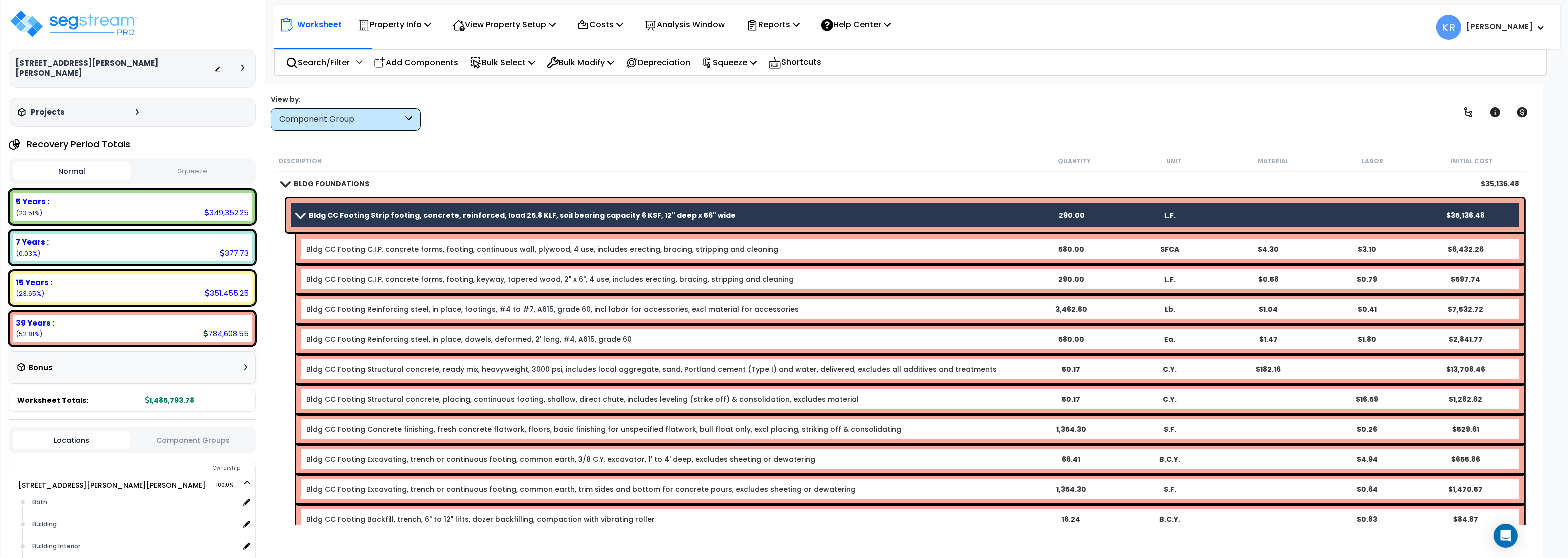
click at [299, 214] on span at bounding box center [301, 215] width 14 height 8
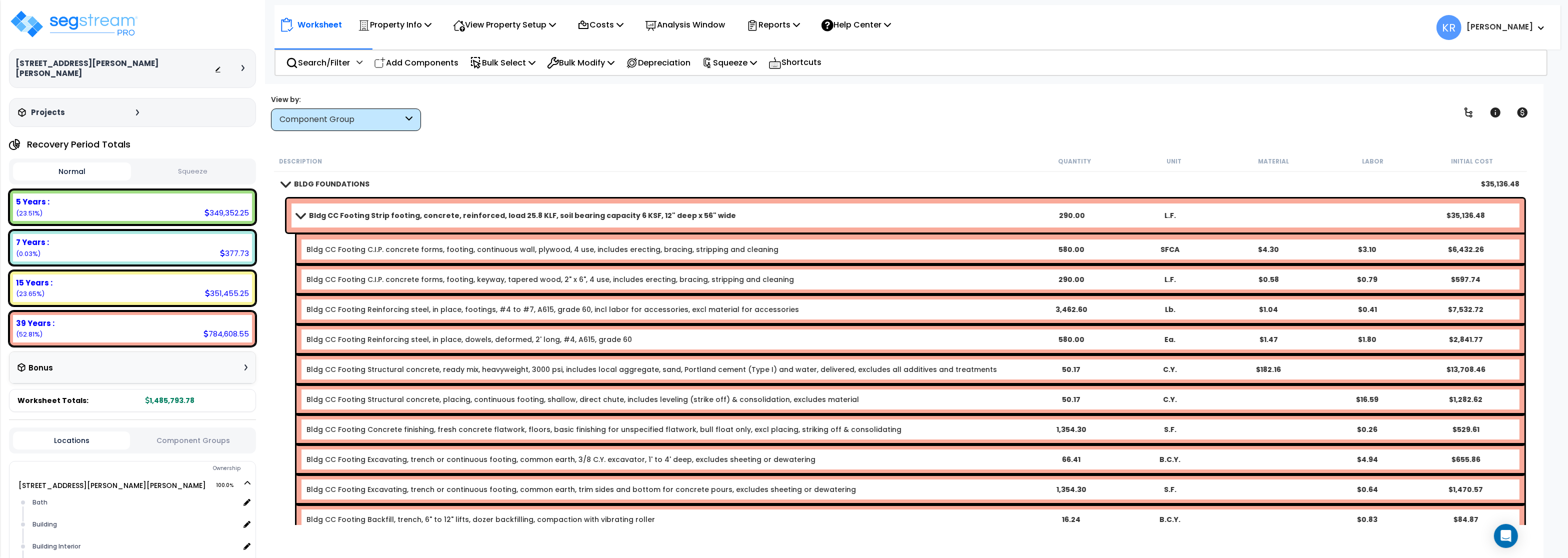
click at [299, 214] on span at bounding box center [301, 215] width 14 height 8
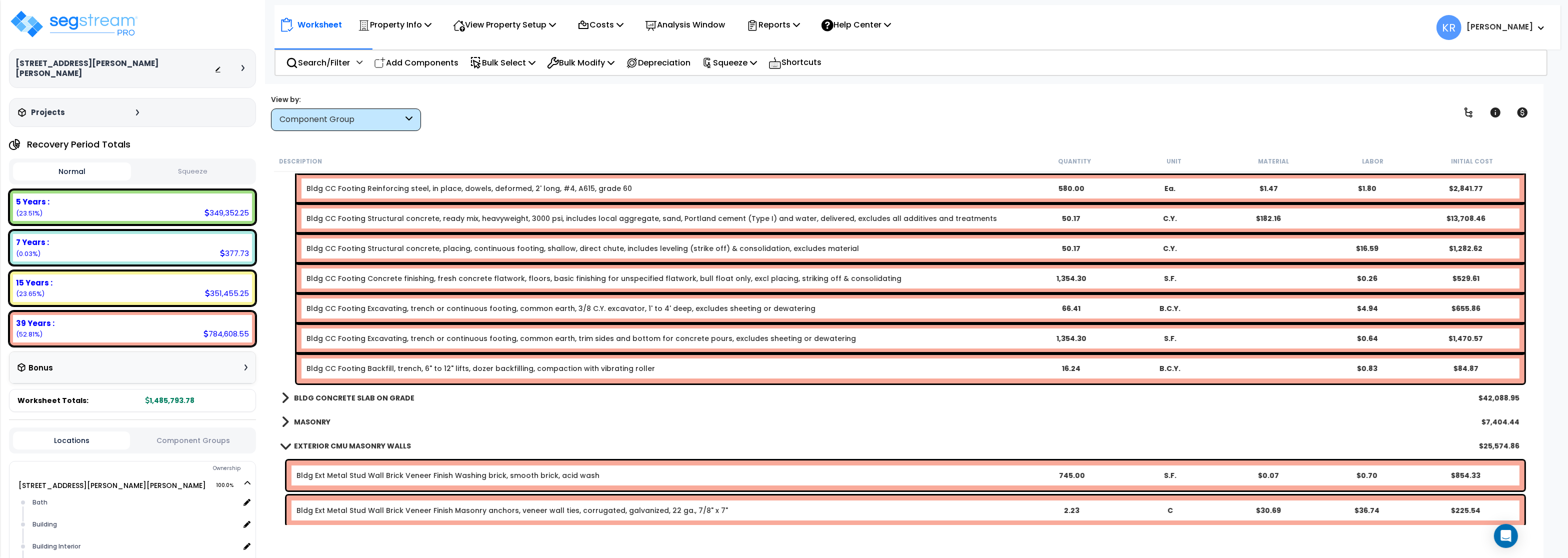
scroll to position [240, 0]
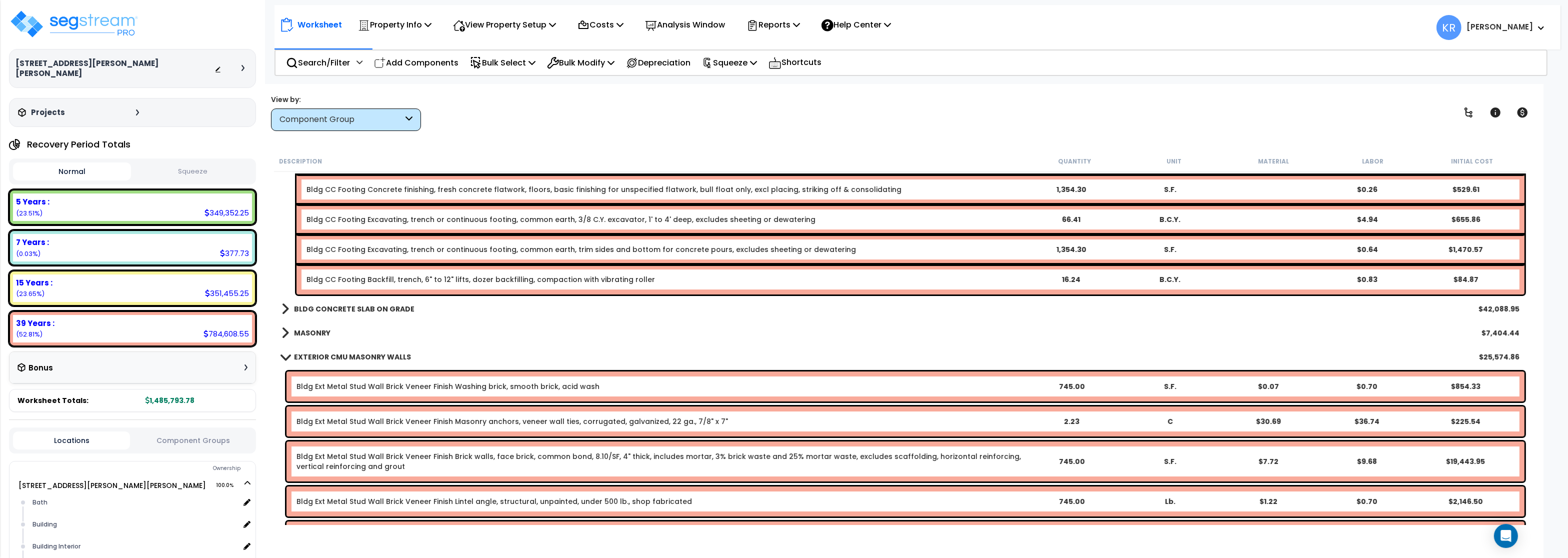
click at [326, 306] on b "BLDG CONCRETE SLAB ON GRADE" at bounding box center [354, 309] width 121 height 10
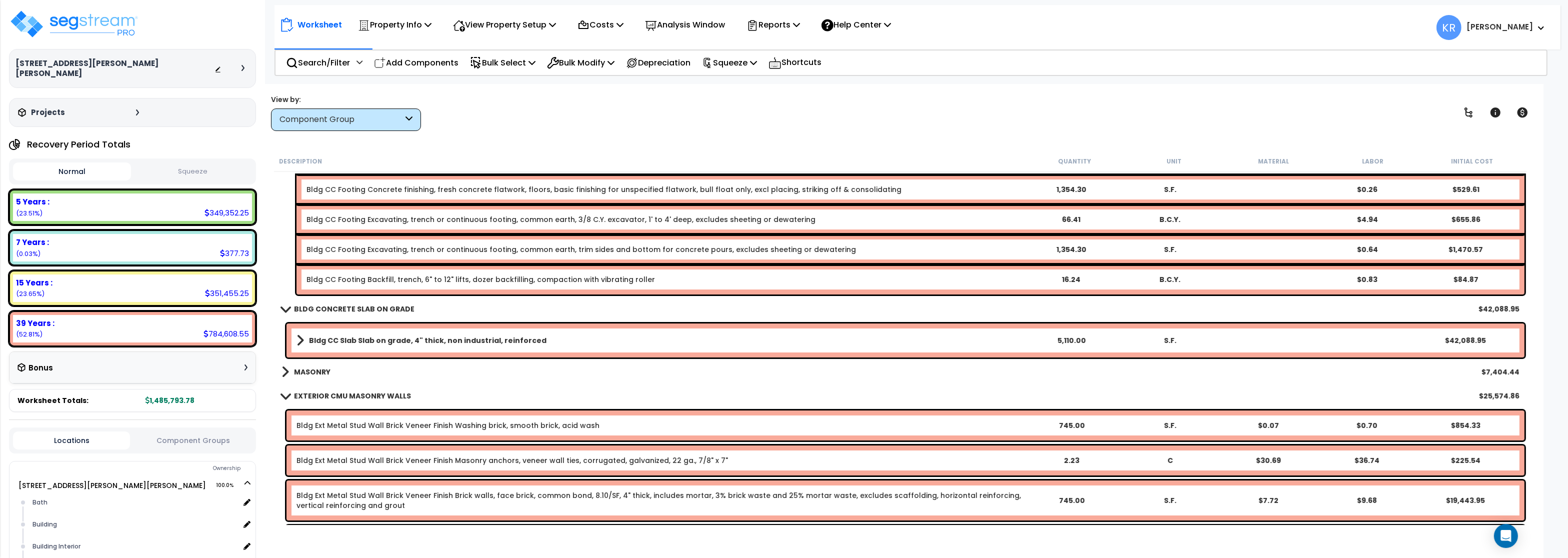
click at [323, 330] on div "Bldg CC Slab Slab on grade, 4" thick, non industrial, reinforced 5,110.00 S.F. …" at bounding box center [905, 341] width 1238 height 34
click at [322, 355] on div "Bldg CC Slab Slab on grade, 4" thick, non industrial, reinforced 5,110.00 S.F. …" at bounding box center [905, 341] width 1238 height 34
click at [322, 338] on b "Bldg CC Slab Slab on grade, 4" thick, non industrial, reinforced" at bounding box center [428, 341] width 238 height 10
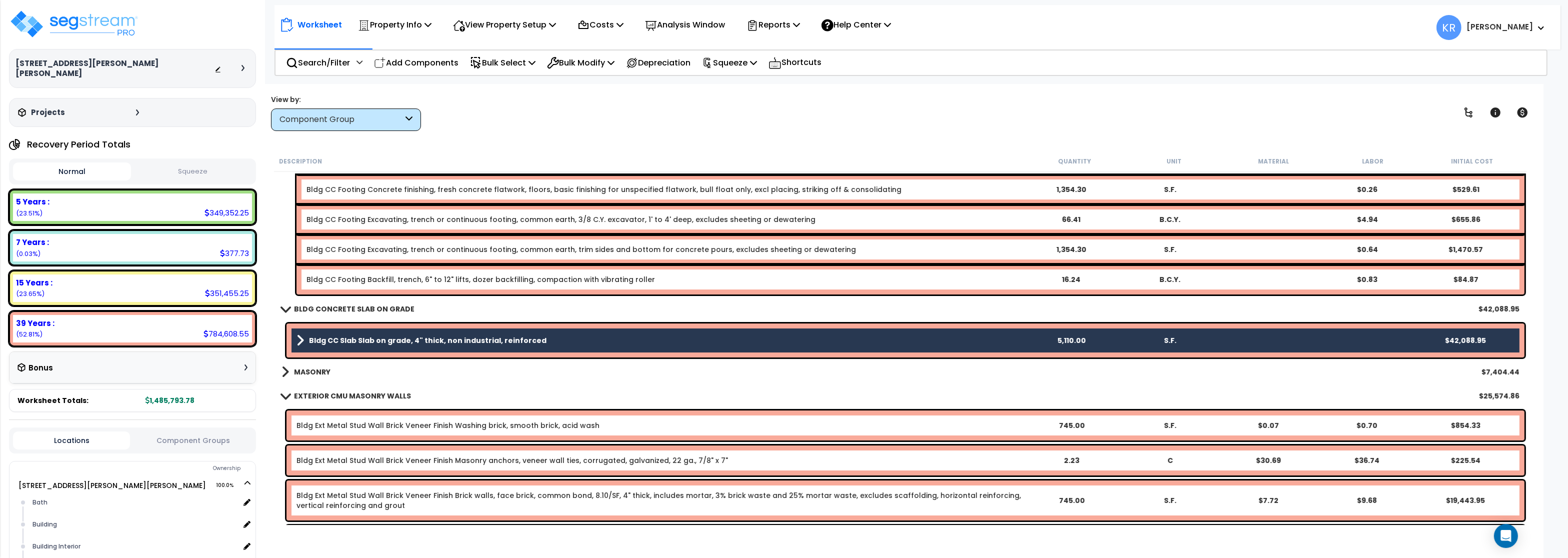
click at [308, 366] on link "MASONRY" at bounding box center [305, 372] width 49 height 14
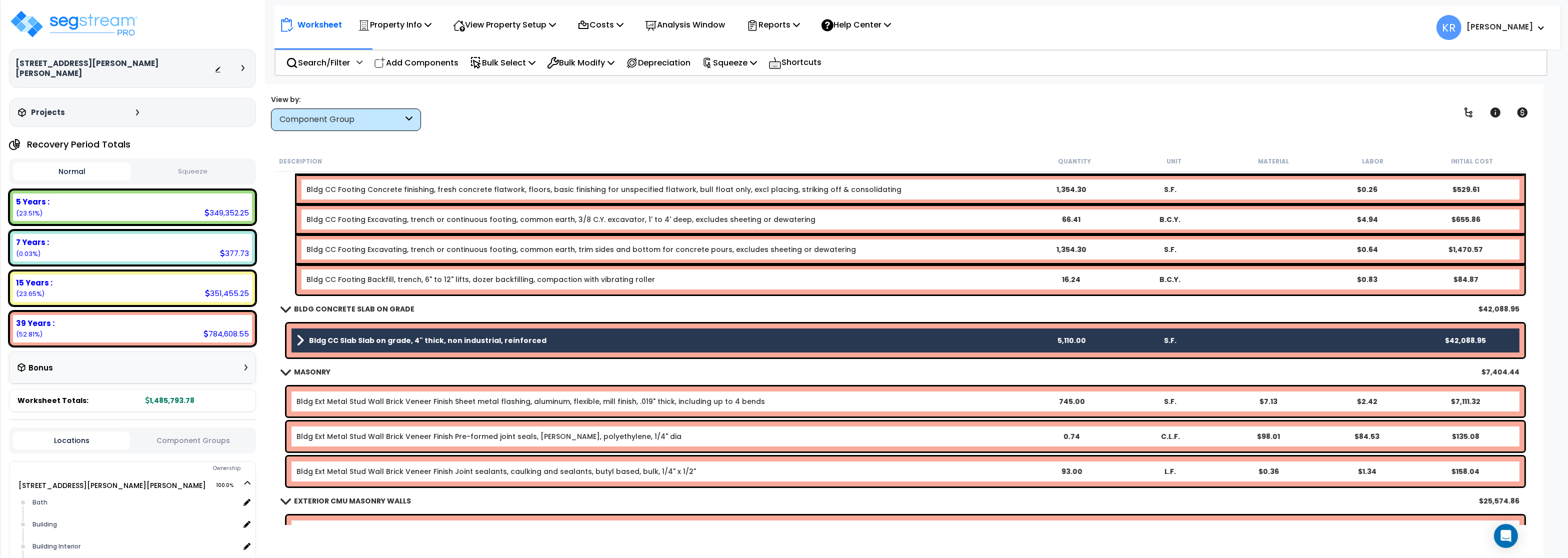
click at [308, 403] on link "Bldg Ext Metal Stud Wall Brick Veneer Finish Sheet metal flashing, aluminum, fl…" at bounding box center [530, 401] width 468 height 10
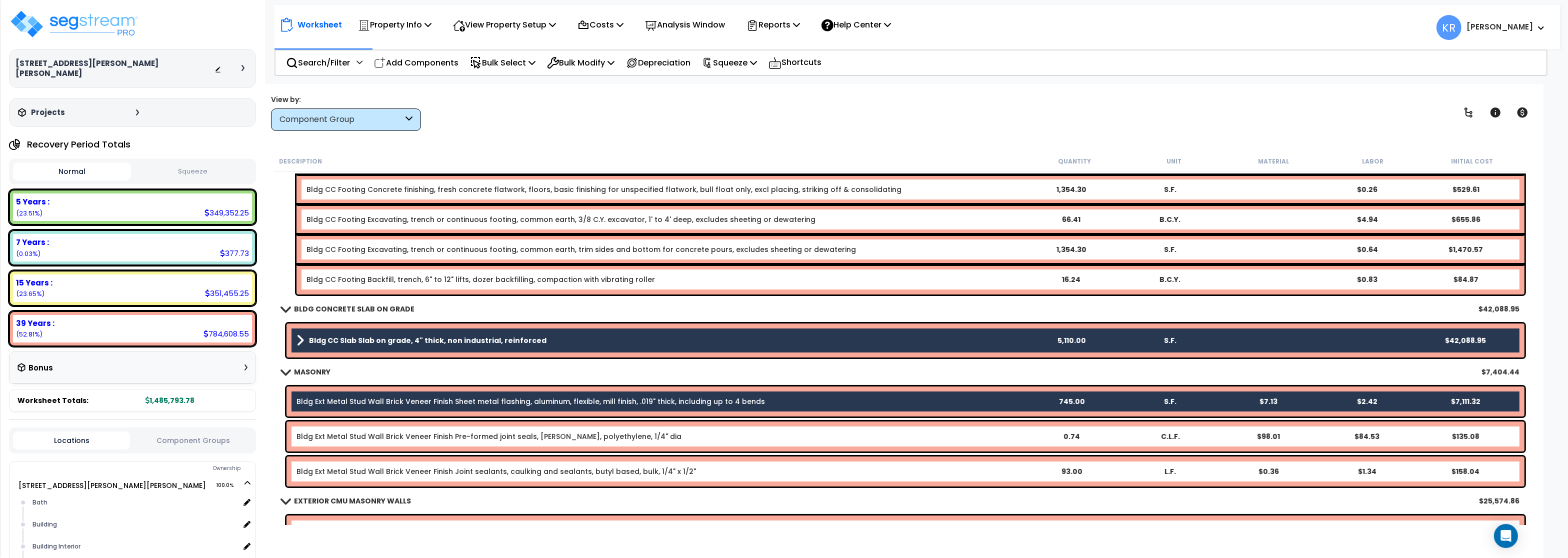
click at [312, 435] on link "Bldg Ext Metal Stud Wall Brick Veneer Finish Pre-formed joint seals, backer rod…" at bounding box center [489, 436] width 385 height 10
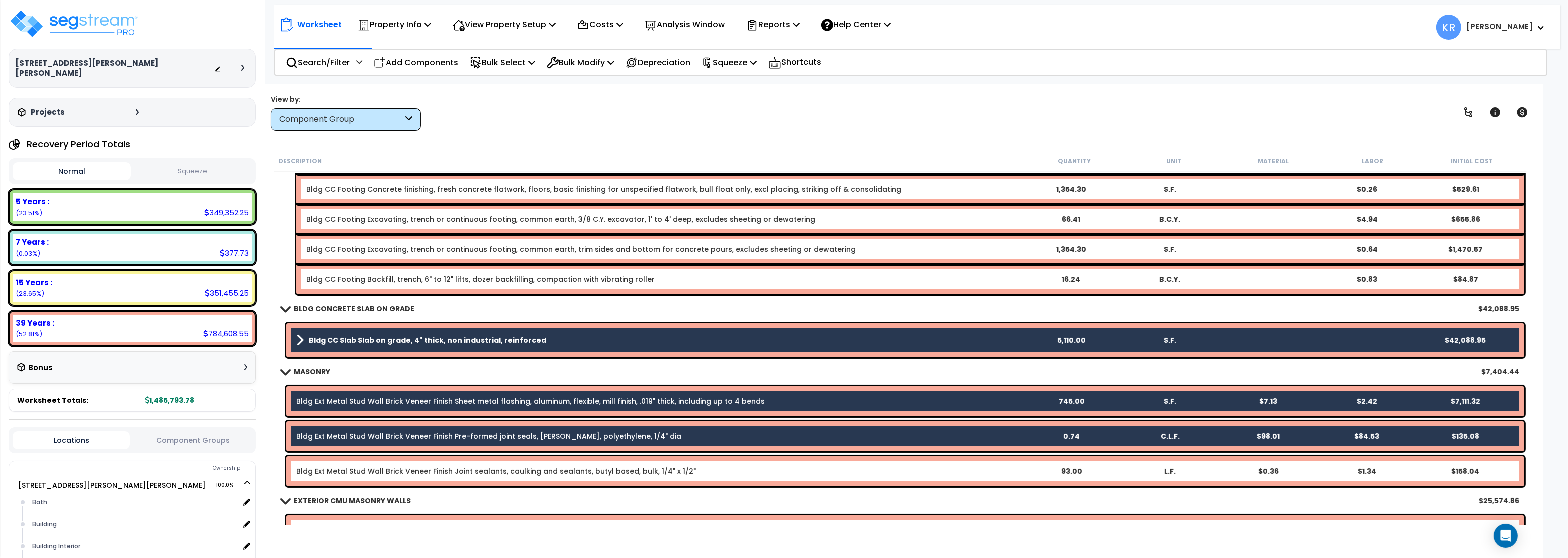
click at [318, 467] on link "Bldg Ext Metal Stud Wall Brick Veneer Finish Joint sealants, caulking and seala…" at bounding box center [496, 471] width 400 height 10
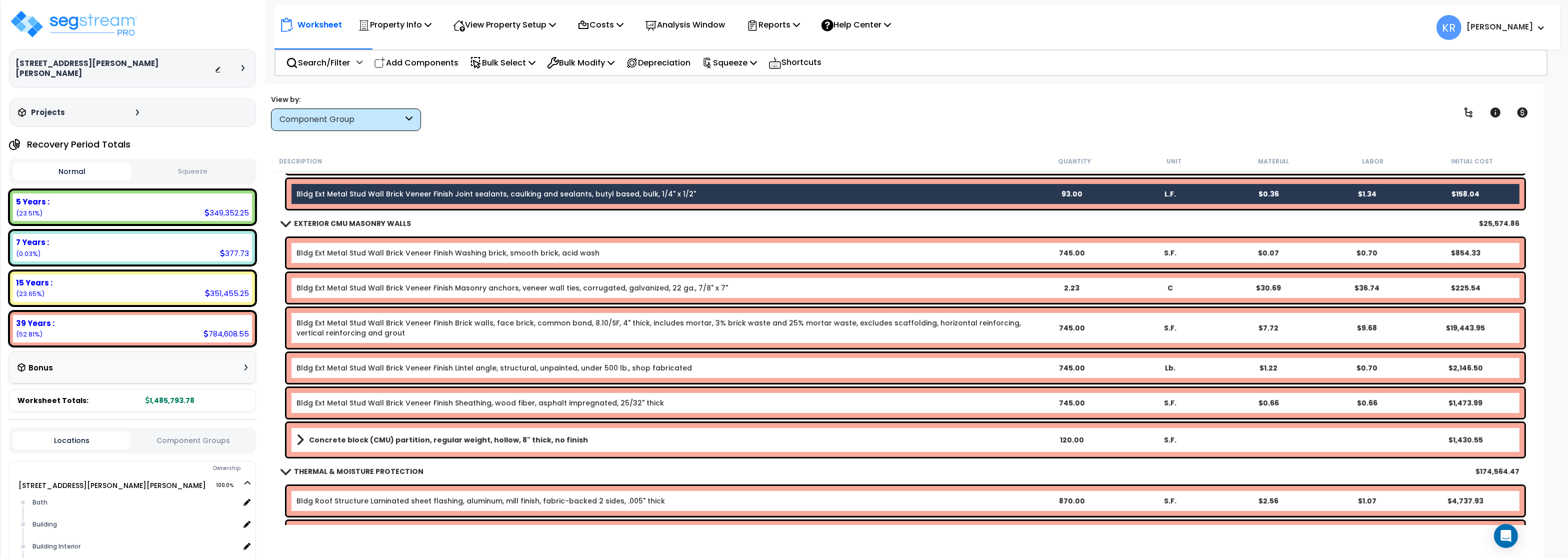
scroll to position [540, 0]
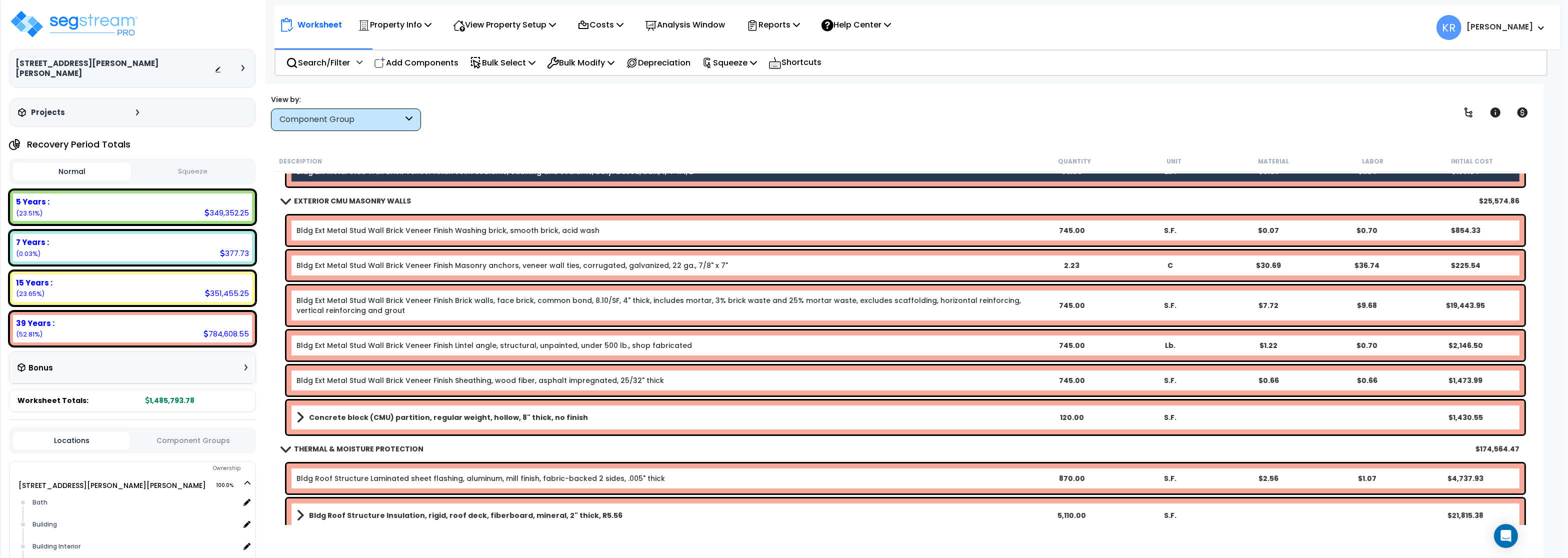
click at [318, 223] on div "Bldg Ext Metal Stud Wall Brick Veneer Finish Washing brick, smooth brick, acid …" at bounding box center [905, 231] width 1238 height 30
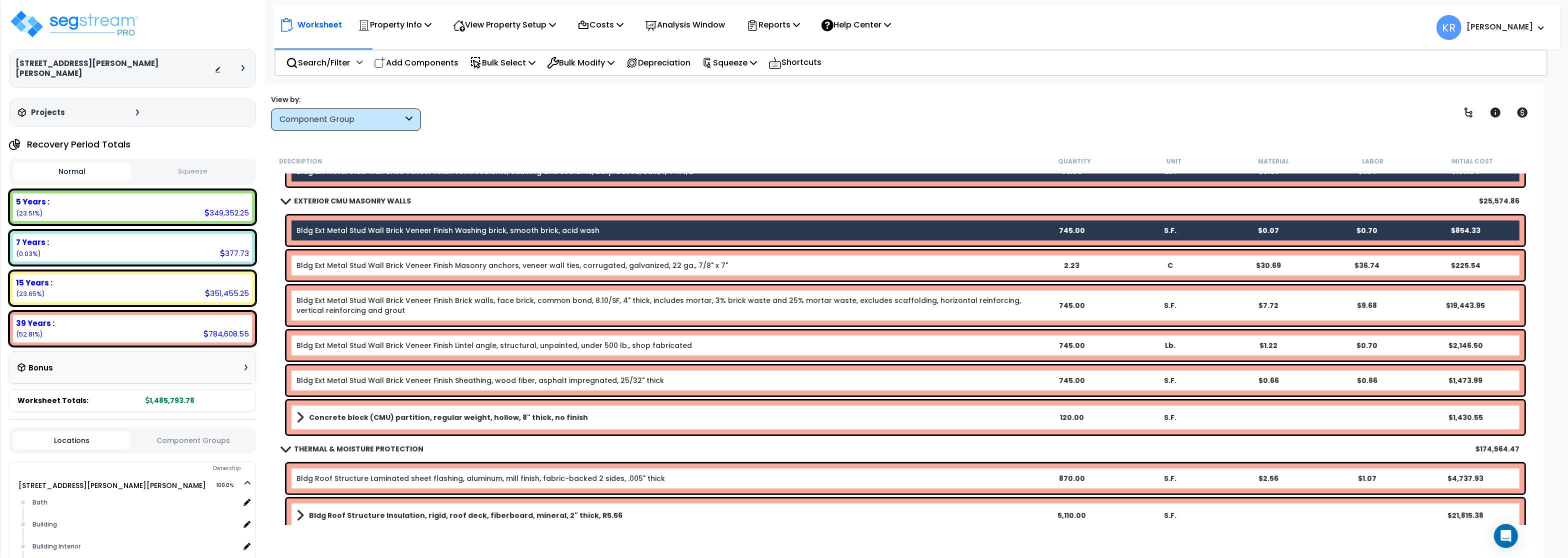
click at [322, 269] on link "Bldg Ext Metal Stud Wall Brick Veneer Finish Masonry anchors, veneer wall ties,…" at bounding box center [513, 265] width 432 height 10
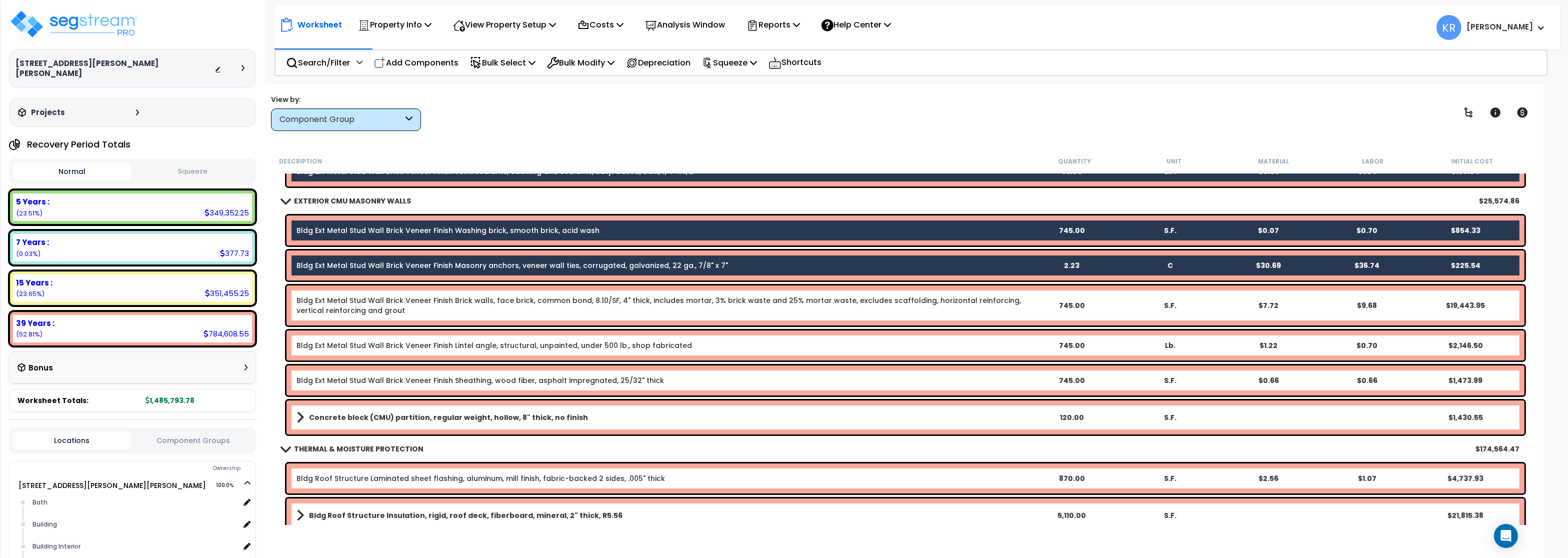
click at [327, 305] on link "Bldg Ext Metal Stud Wall Brick Veneer Finish Brick walls, face brick, common bo…" at bounding box center [659, 305] width 725 height 20
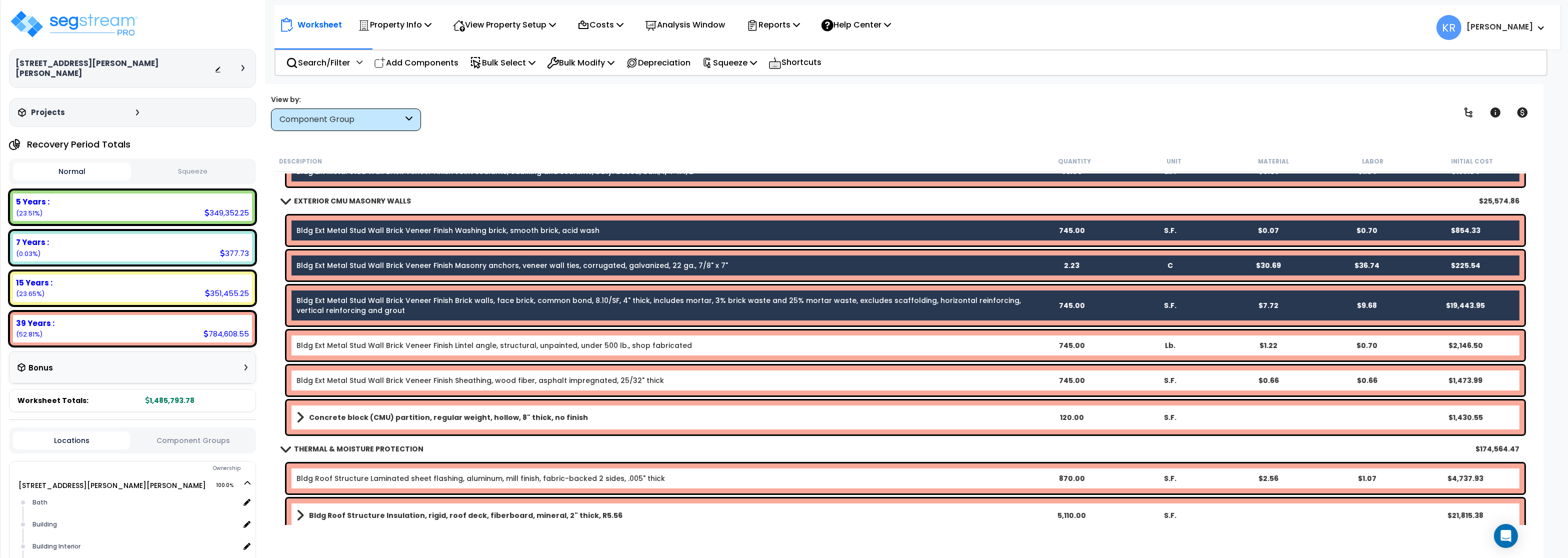
click at [329, 347] on link "Bldg Ext Metal Stud Wall Brick Veneer Finish Lintel angle, structural, unpainte…" at bounding box center [495, 345] width 396 height 10
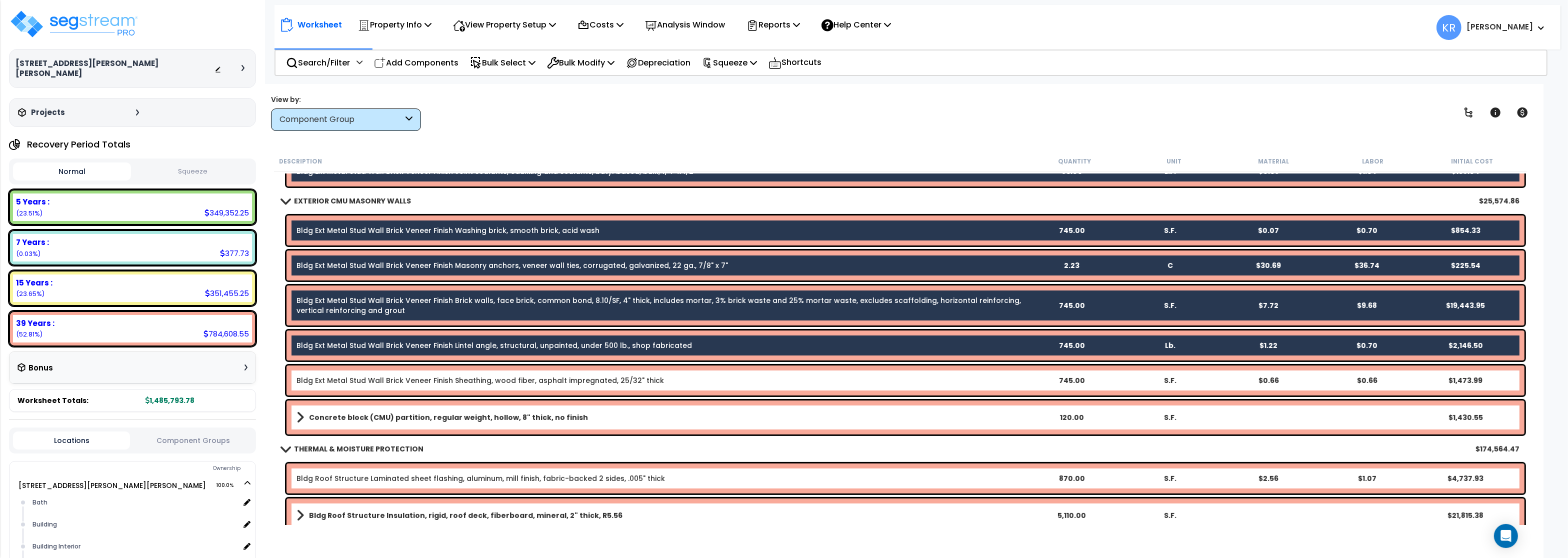
click at [329, 375] on div "Bldg Ext Metal Stud Wall Brick Veneer Finish Sheathing, wood fiber, asphalt imp…" at bounding box center [905, 380] width 1238 height 30
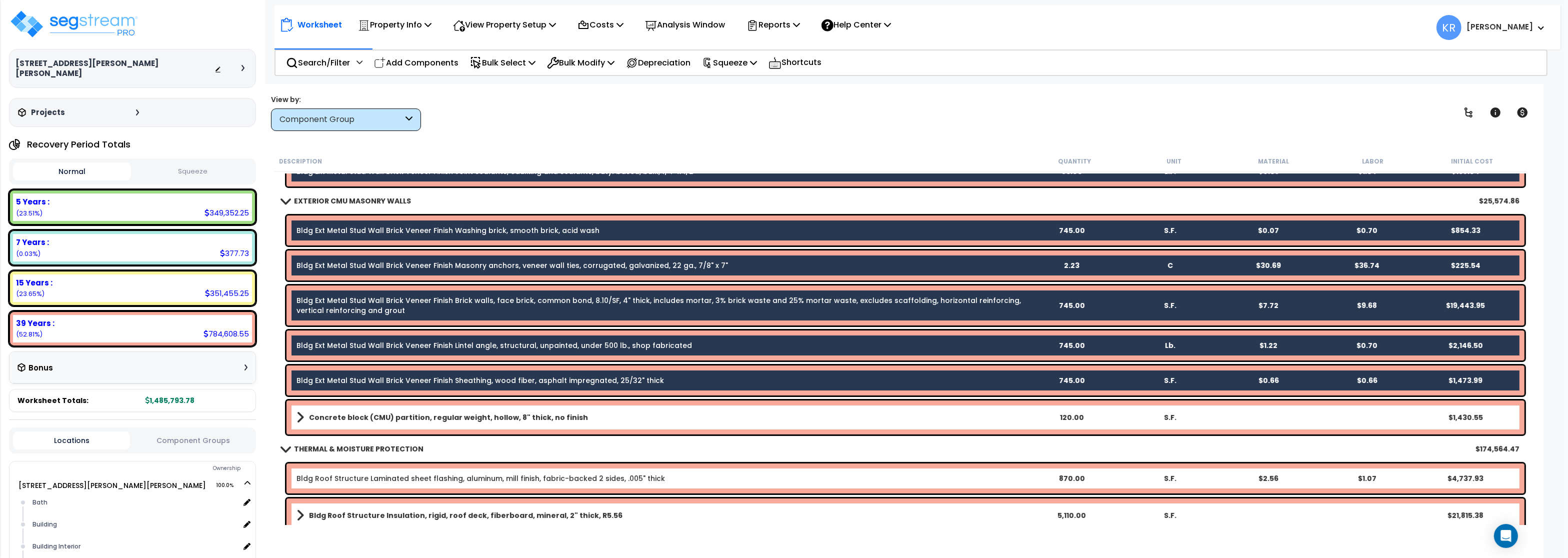
click at [334, 411] on link "Concrete block (CMU) partition, regular weight, hollow, 8" thick, no finish" at bounding box center [659, 418] width 725 height 14
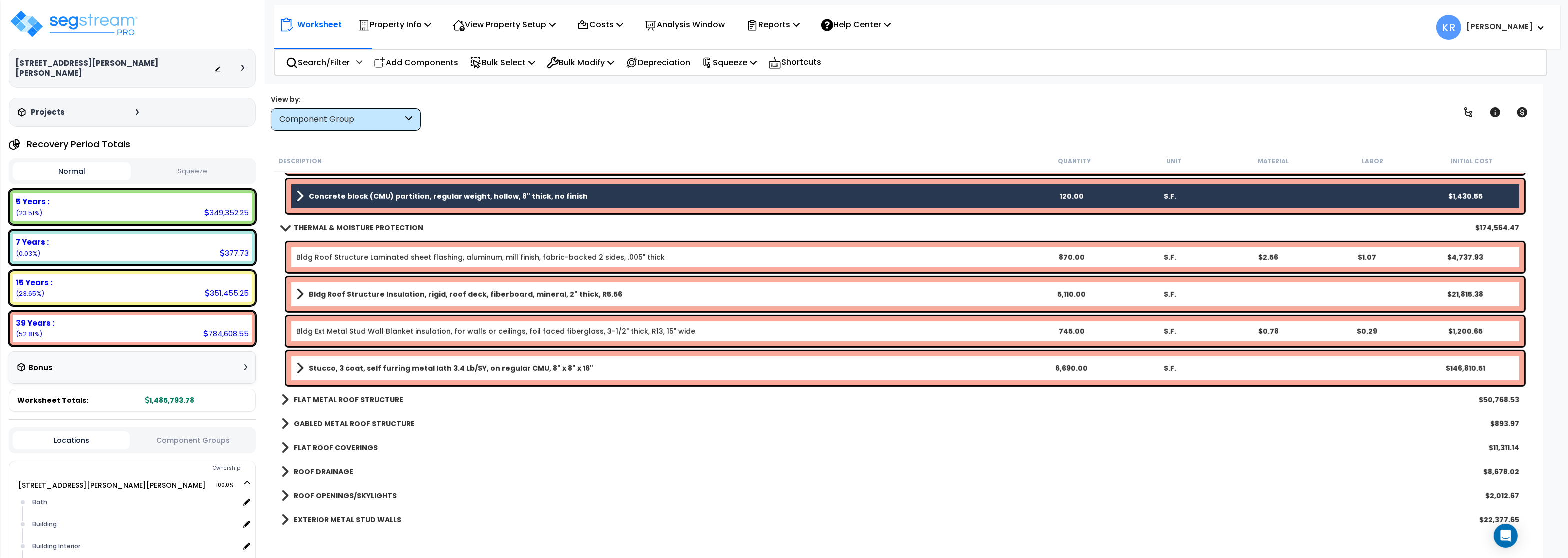
scroll to position [780, 0]
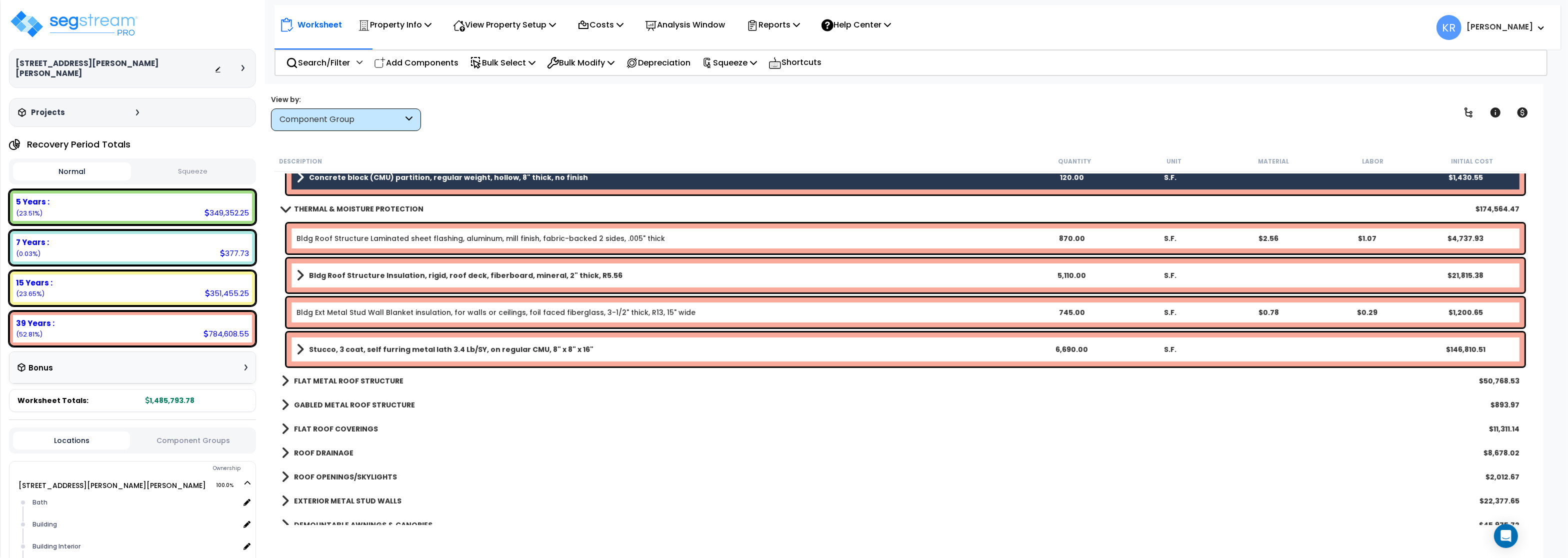
click at [331, 237] on link "Bldg Roof Structure Laminated sheet flashing, aluminum, mill finish, fabric-bac…" at bounding box center [481, 238] width 368 height 10
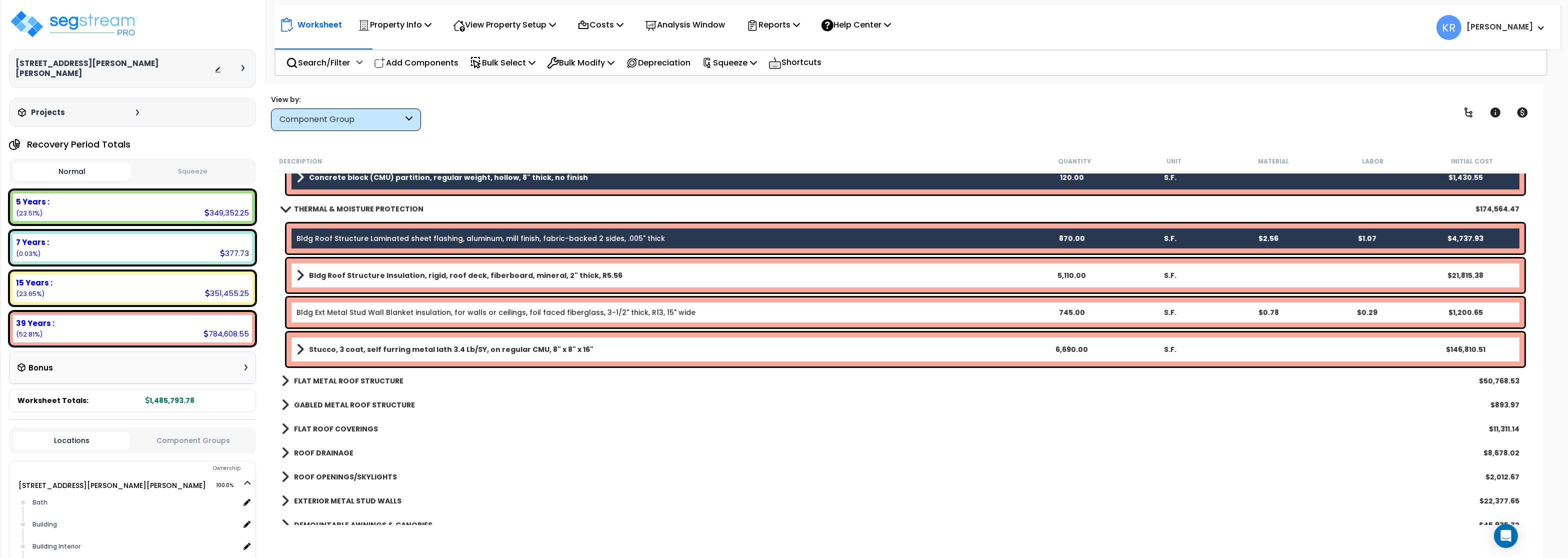
click at [330, 269] on link "Bldg Roof Structure Insulation, rigid, roof deck, fiberboard, mineral, 2" thick…" at bounding box center [659, 276] width 725 height 14
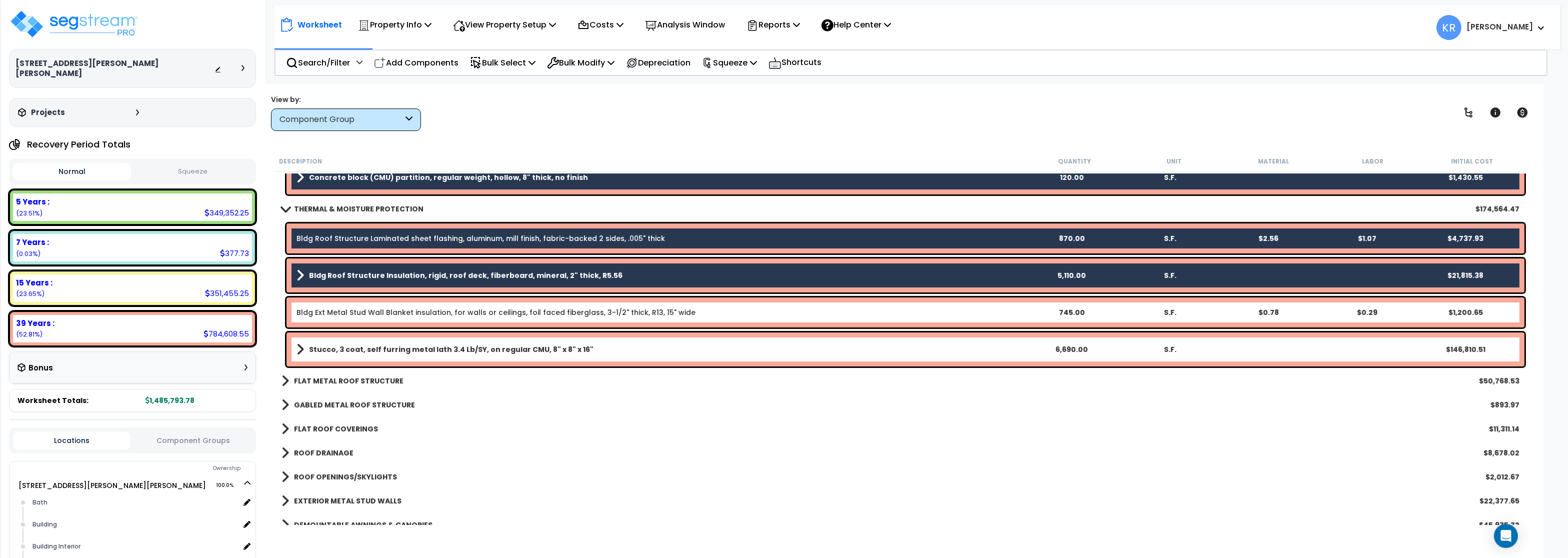
click at [327, 299] on div "Bldg Ext Metal Stud Wall Blanket insulation, for walls or ceilings, foil faced …" at bounding box center [905, 313] width 1238 height 30
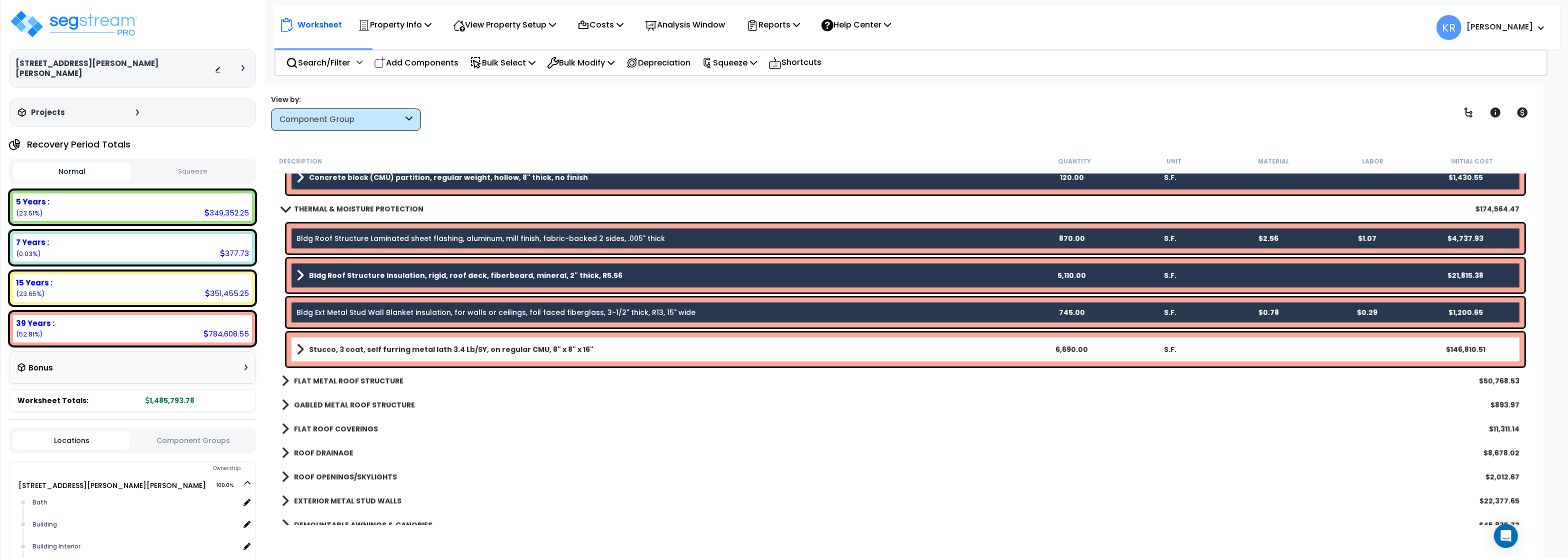
click at [320, 348] on b "Stucco, 3 coat, self furring metal lath 3.4 Lb/SY, on regular CMU, 8" x 8" x 16"" at bounding box center [451, 349] width 284 height 10
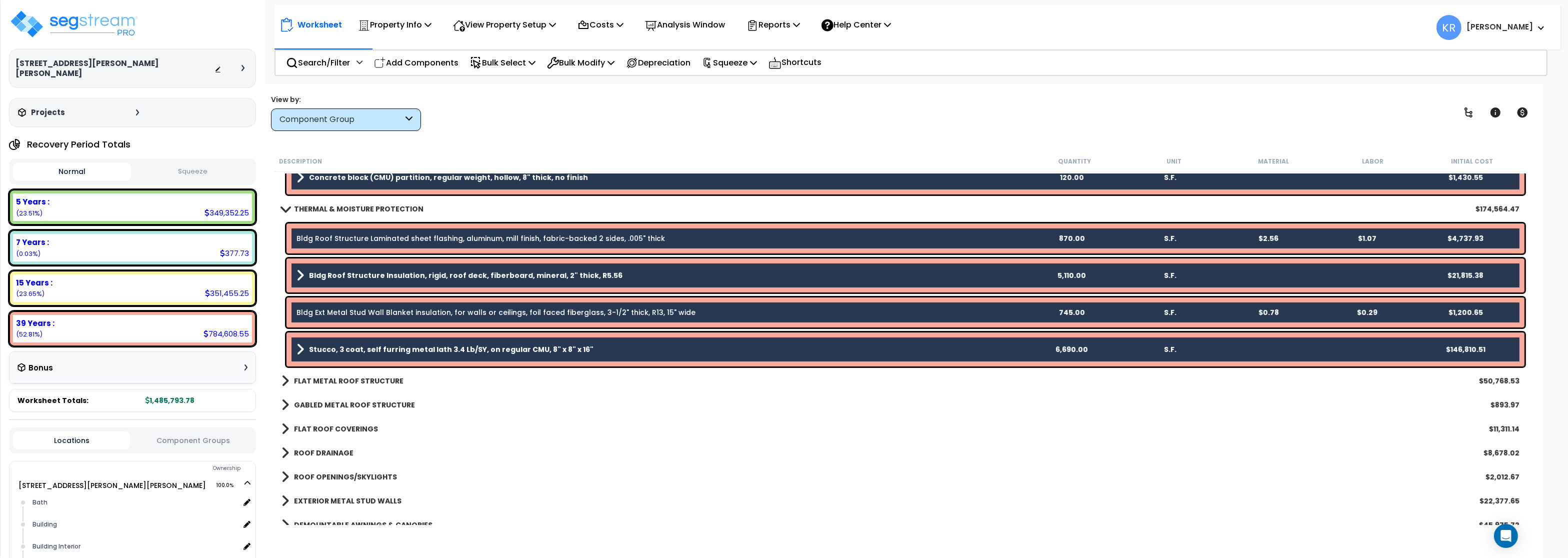
click at [320, 382] on b "FLAT METAL ROOF STRUCTURE" at bounding box center [348, 381] width 110 height 10
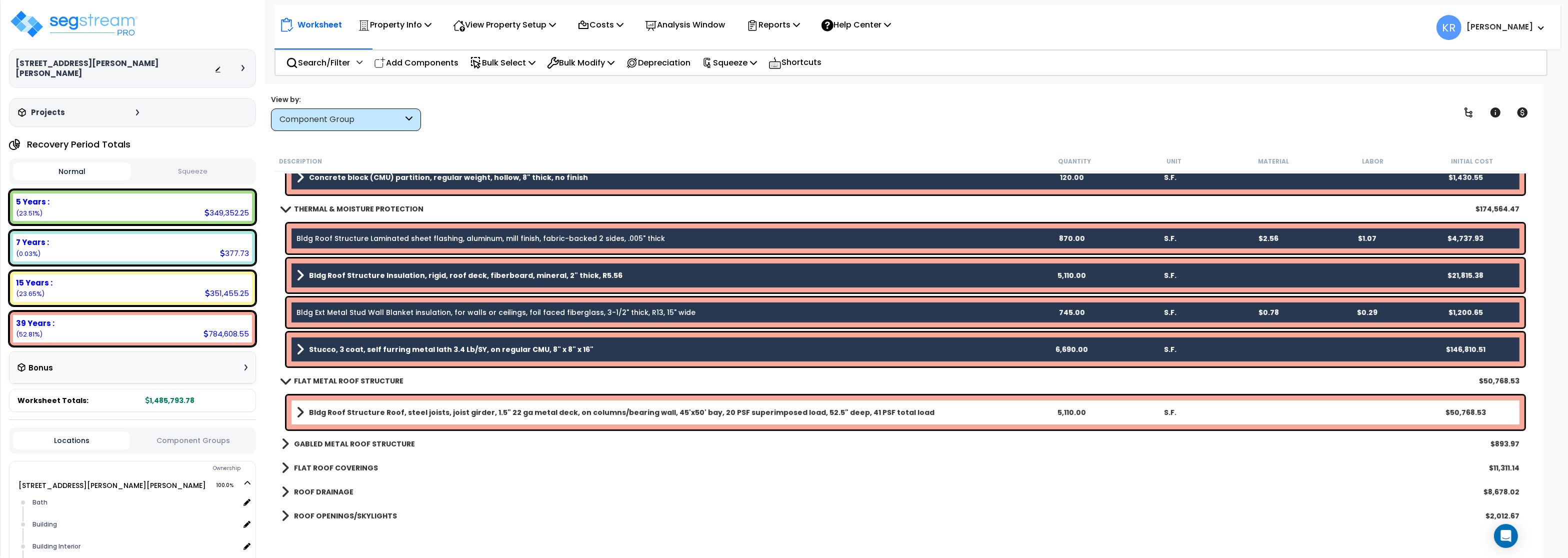
click at [330, 414] on b "Bldg Roof Structure Roof, steel joists, joist girder, 1.5" 22 ga metal deck, on…" at bounding box center [622, 412] width 625 height 10
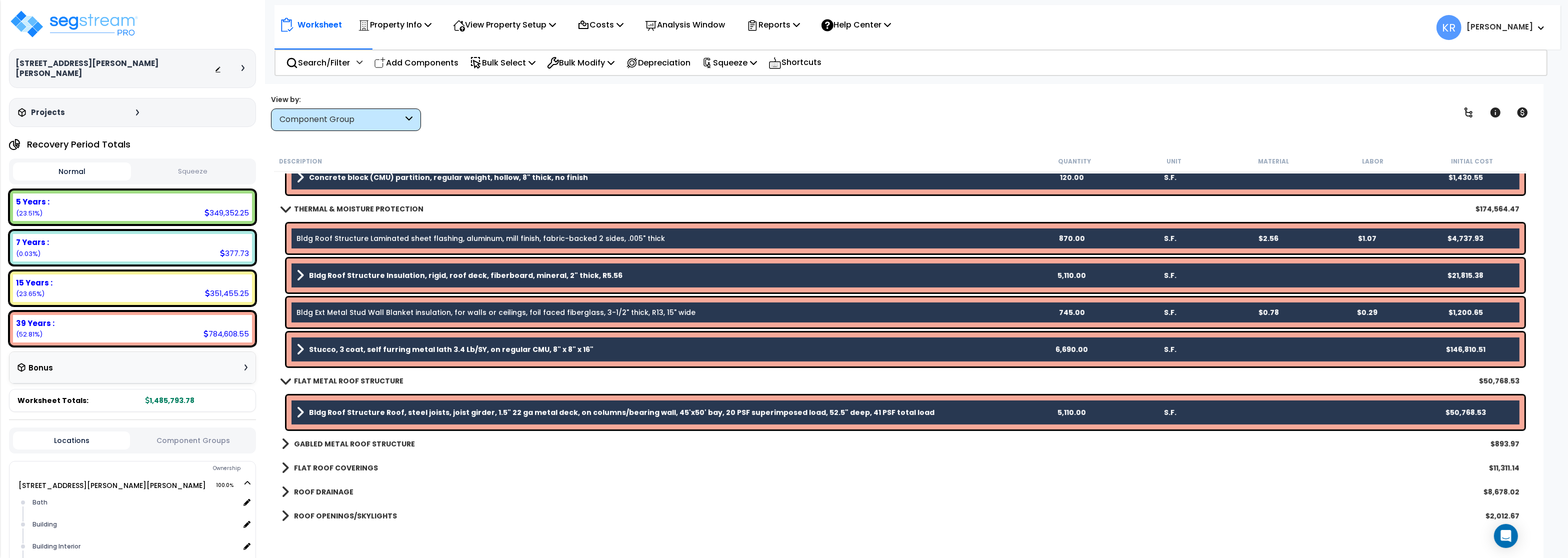
click at [340, 440] on b "GABLED METAL ROOF STRUCTURE" at bounding box center [354, 443] width 121 height 10
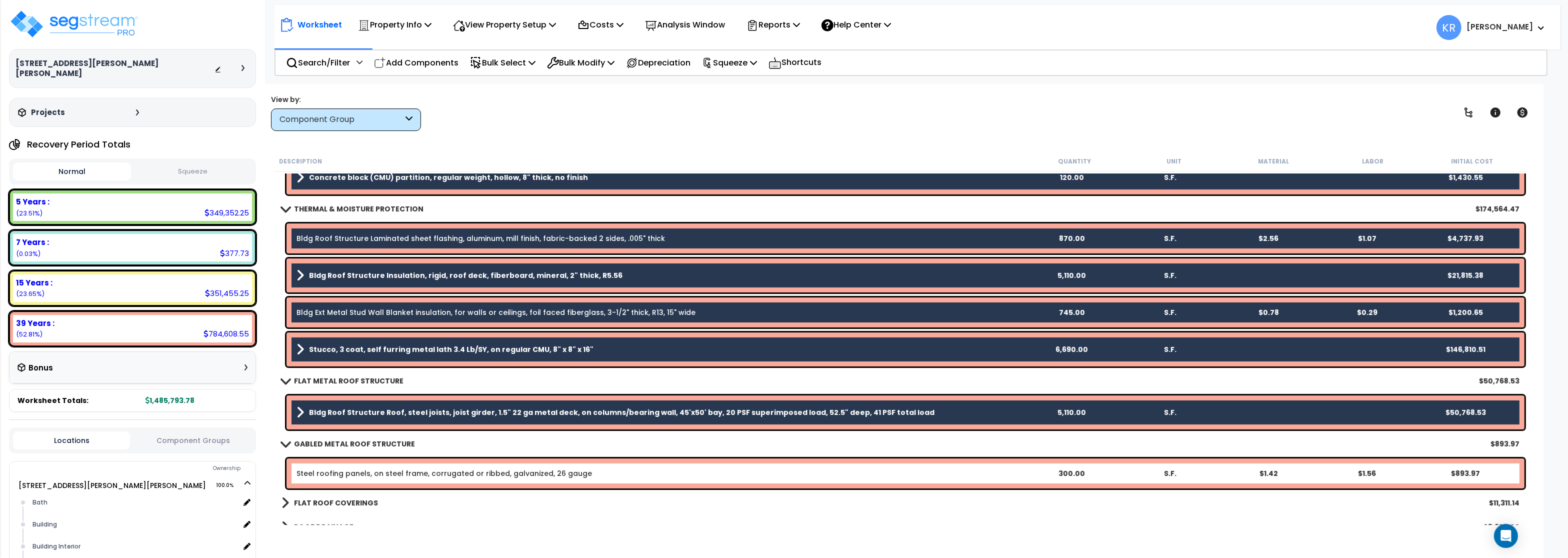
click at [340, 440] on b "GABLED METAL ROOF STRUCTURE" at bounding box center [354, 443] width 121 height 10
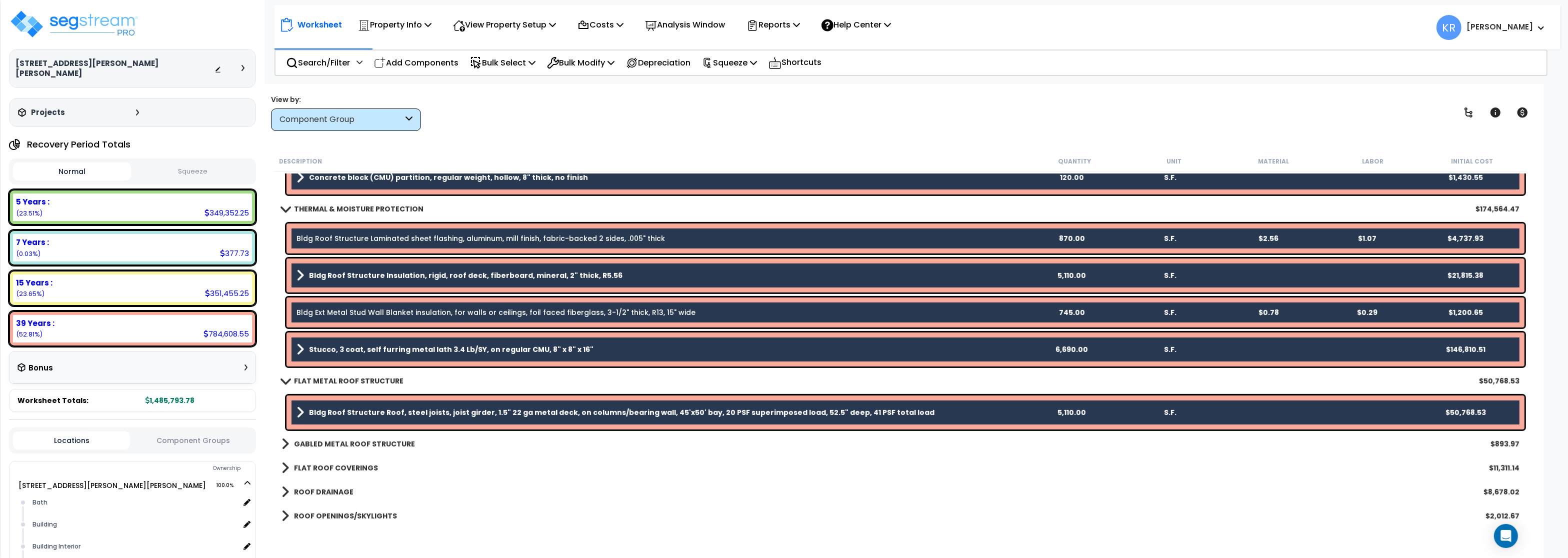
click at [338, 468] on b "FLAT ROOF COVERINGS" at bounding box center [336, 468] width 84 height 10
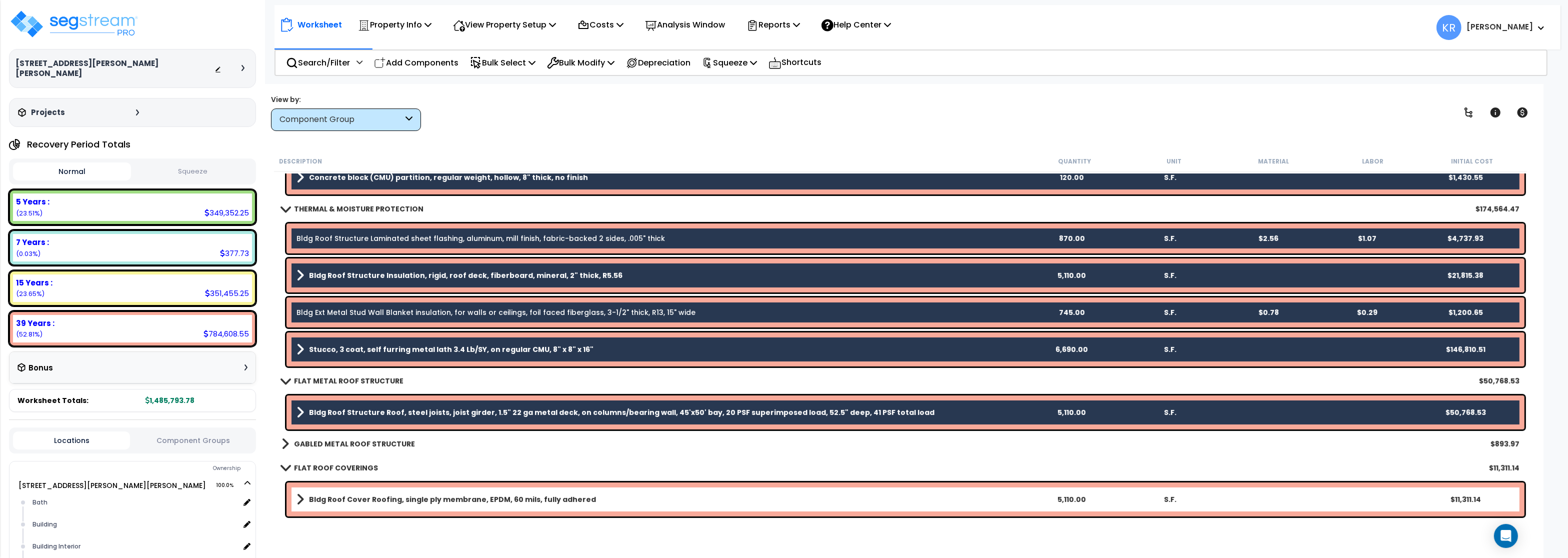
click at [339, 495] on b "Bldg Roof Cover Roofing, single ply membrane, EPDM, 60 mils, fully adhered" at bounding box center [453, 500] width 287 height 10
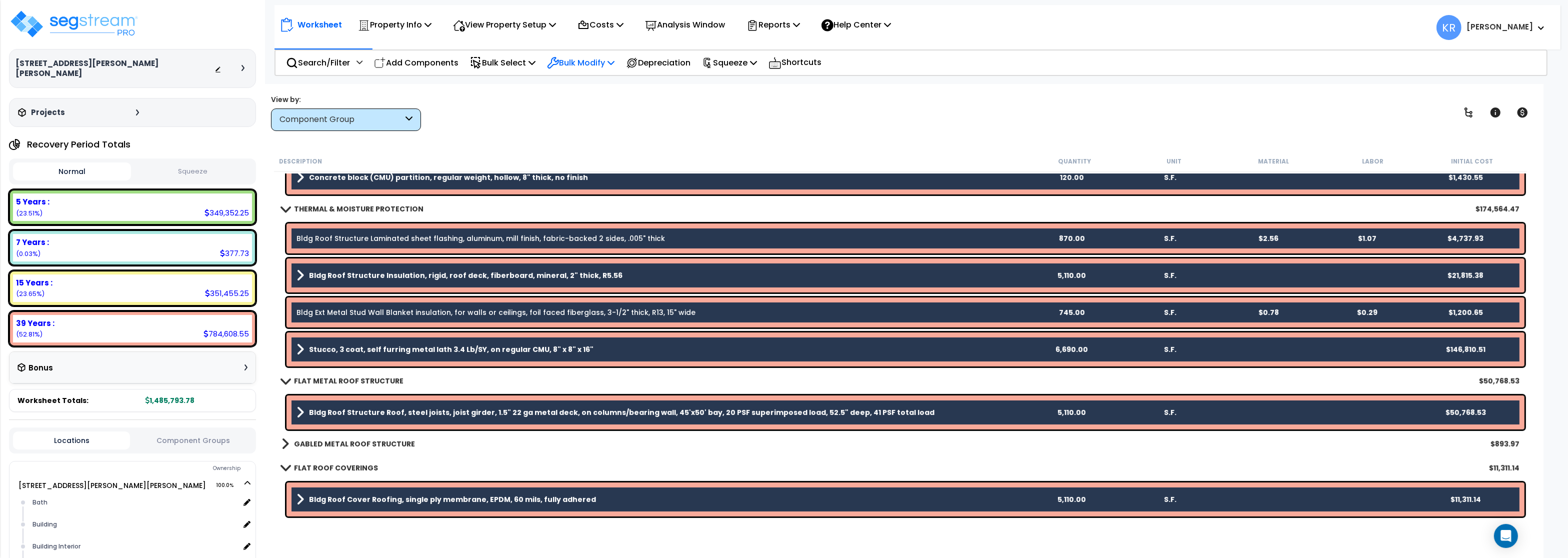
click at [577, 63] on p "Bulk Modify" at bounding box center [580, 62] width 68 height 13
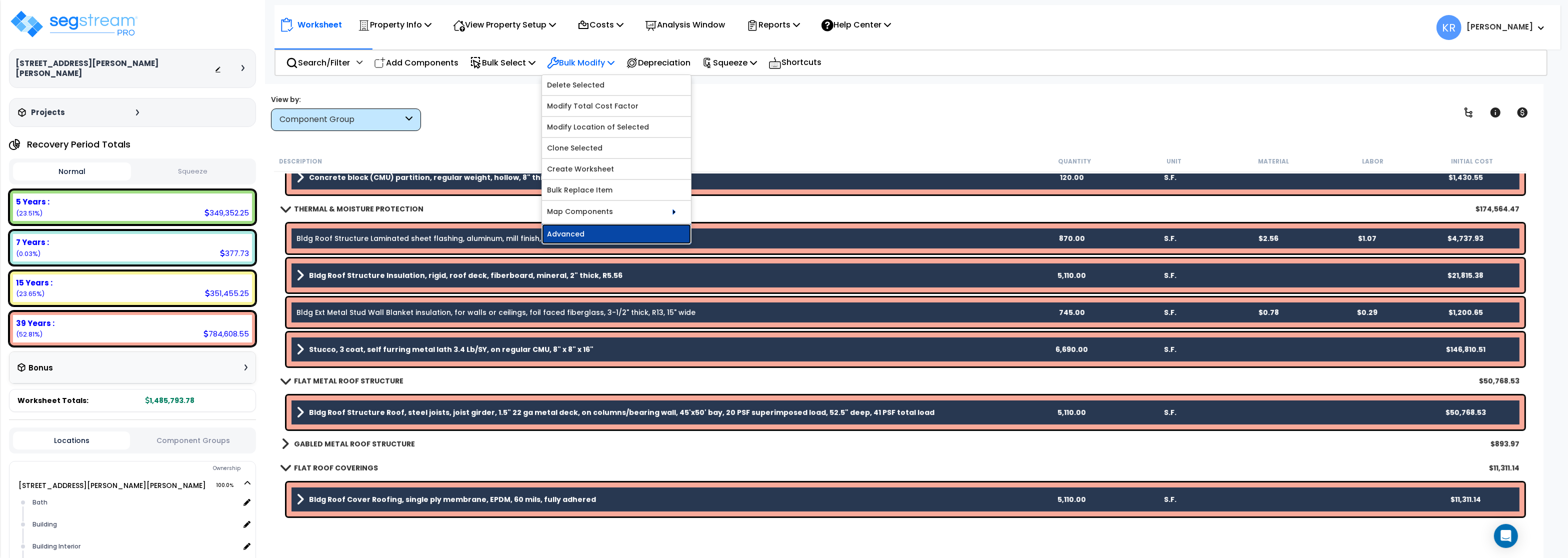
click at [581, 232] on link "Advanced" at bounding box center [616, 235] width 149 height 20
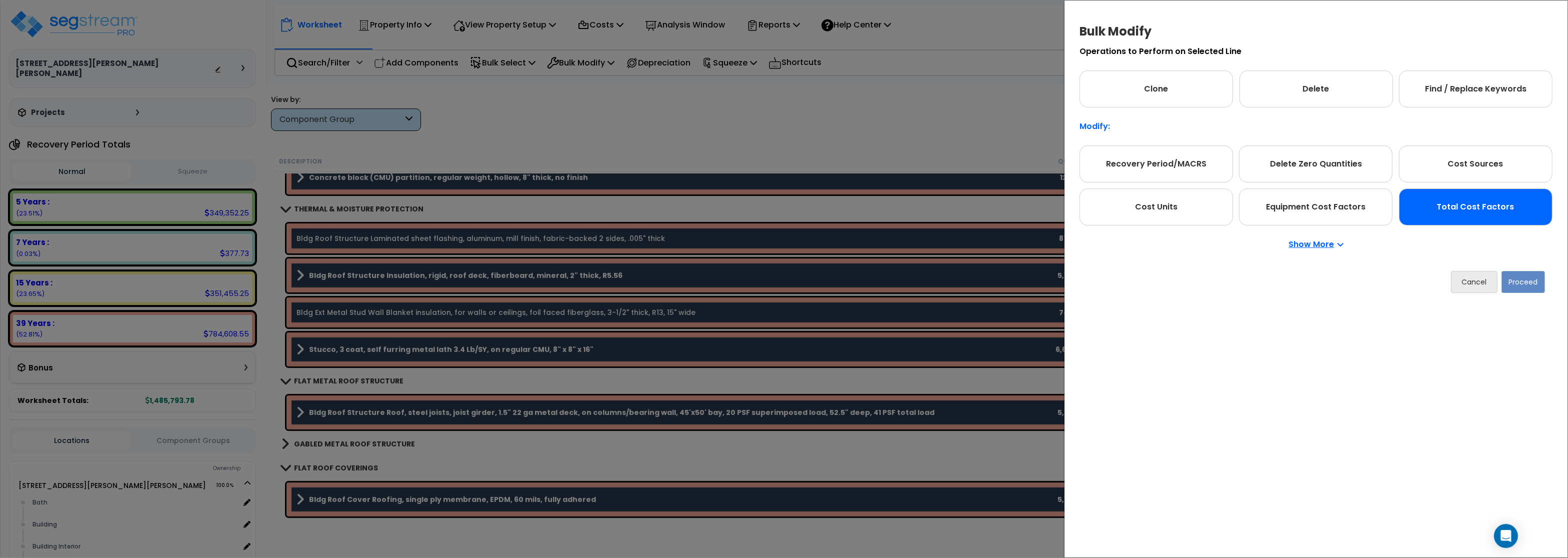
click at [1464, 209] on div "Total Cost Factors" at bounding box center [1475, 207] width 153 height 37
click at [1519, 280] on button "Proceed" at bounding box center [1523, 282] width 44 height 22
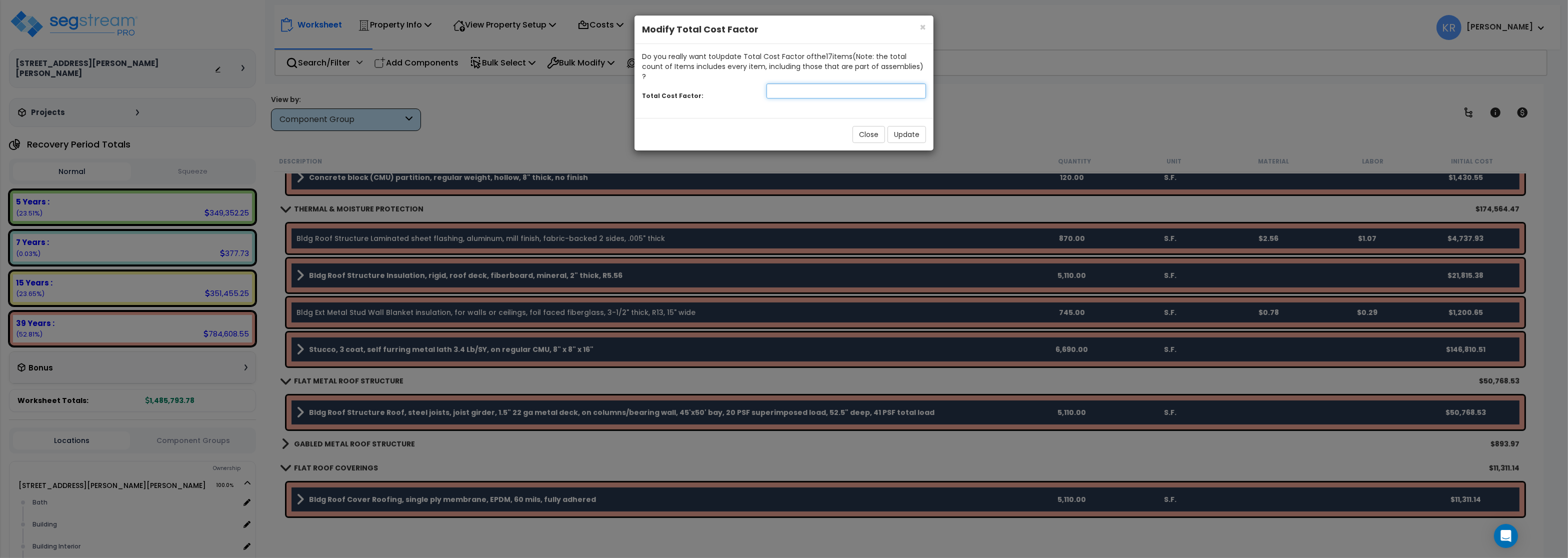
click at [830, 84] on input "number" at bounding box center [846, 90] width 160 height 15
type input "1.75"
click at [914, 126] on button "Update" at bounding box center [906, 135] width 38 height 17
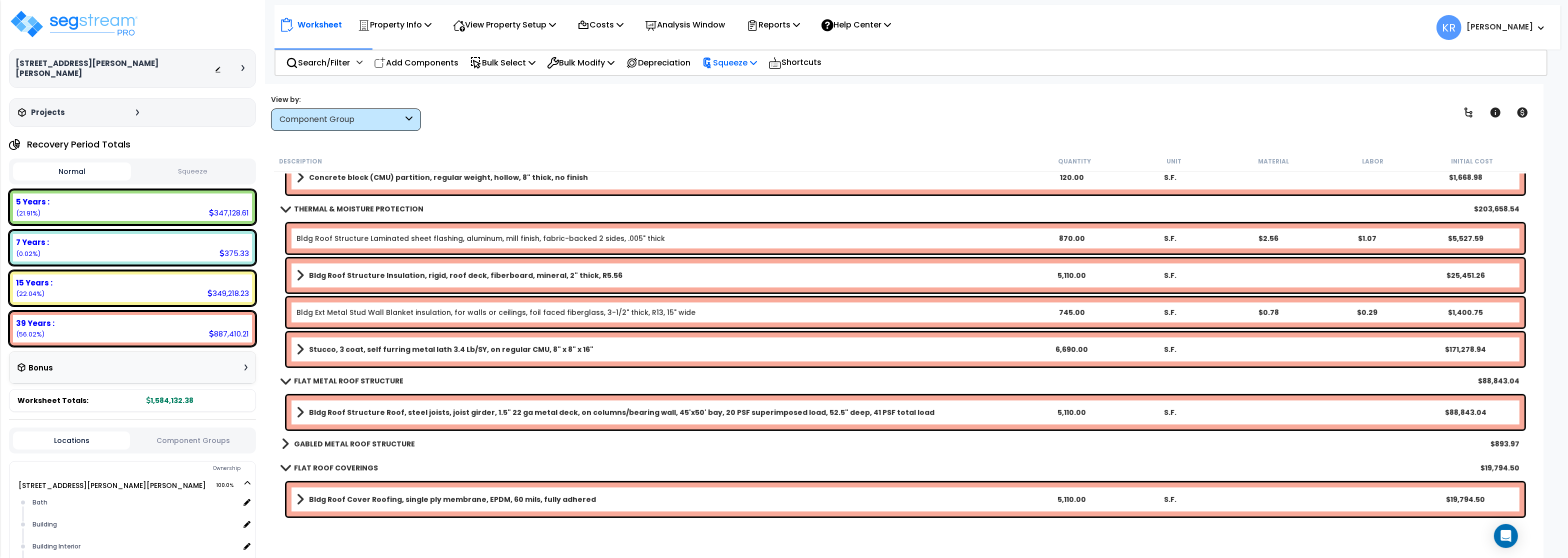
click at [745, 59] on p "Squeeze" at bounding box center [729, 62] width 55 height 13
click at [735, 80] on link "Squeeze" at bounding box center [746, 85] width 99 height 20
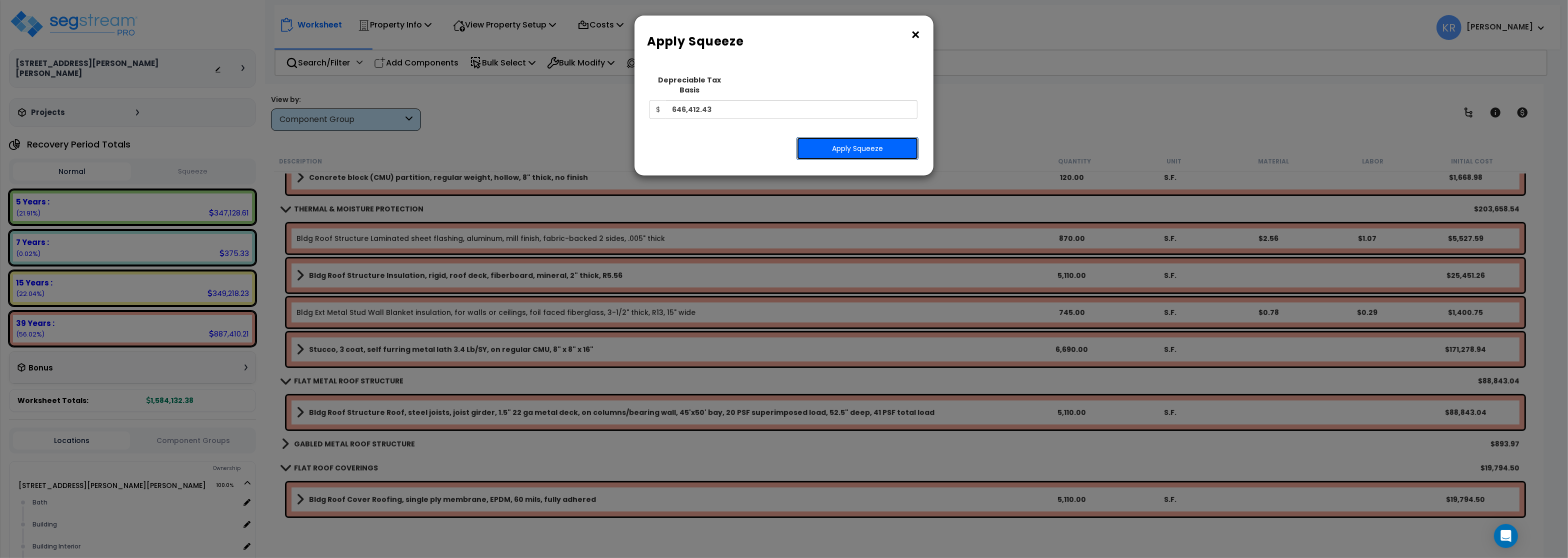
click at [865, 137] on button "Apply Squeeze" at bounding box center [857, 149] width 122 height 23
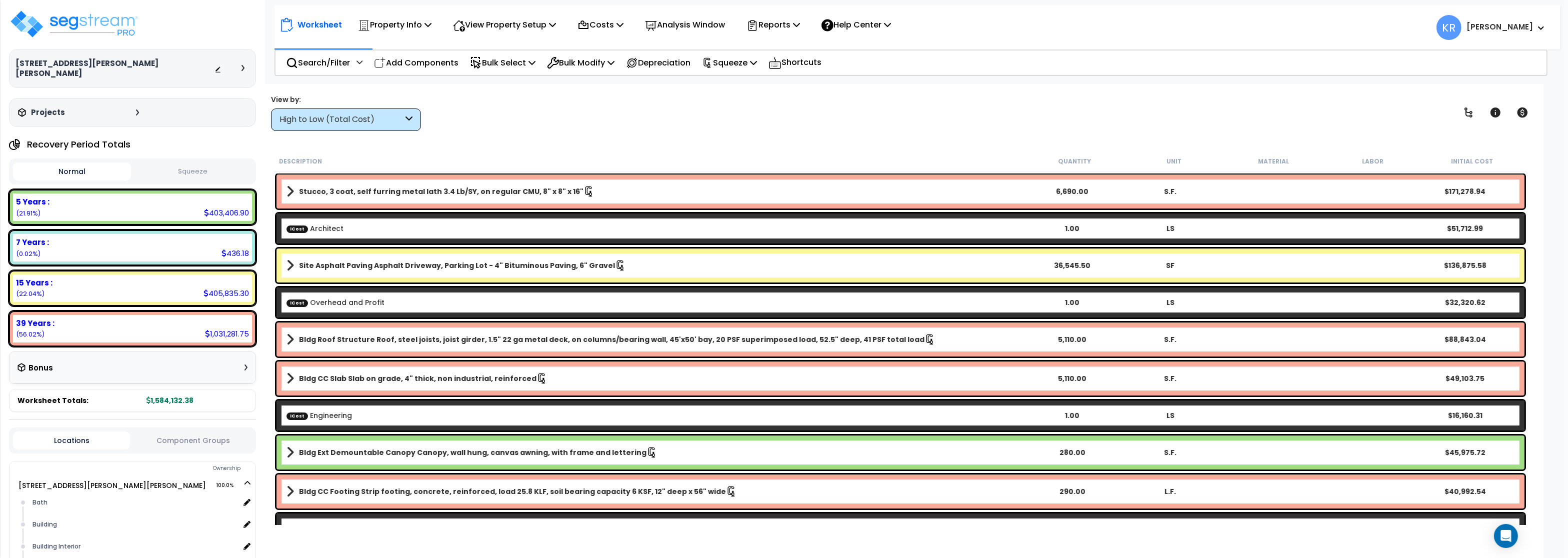
click at [203, 164] on button "Squeeze" at bounding box center [192, 171] width 118 height 17
click at [294, 117] on div "High to Low (Total Cost)" at bounding box center [341, 119] width 124 height 12
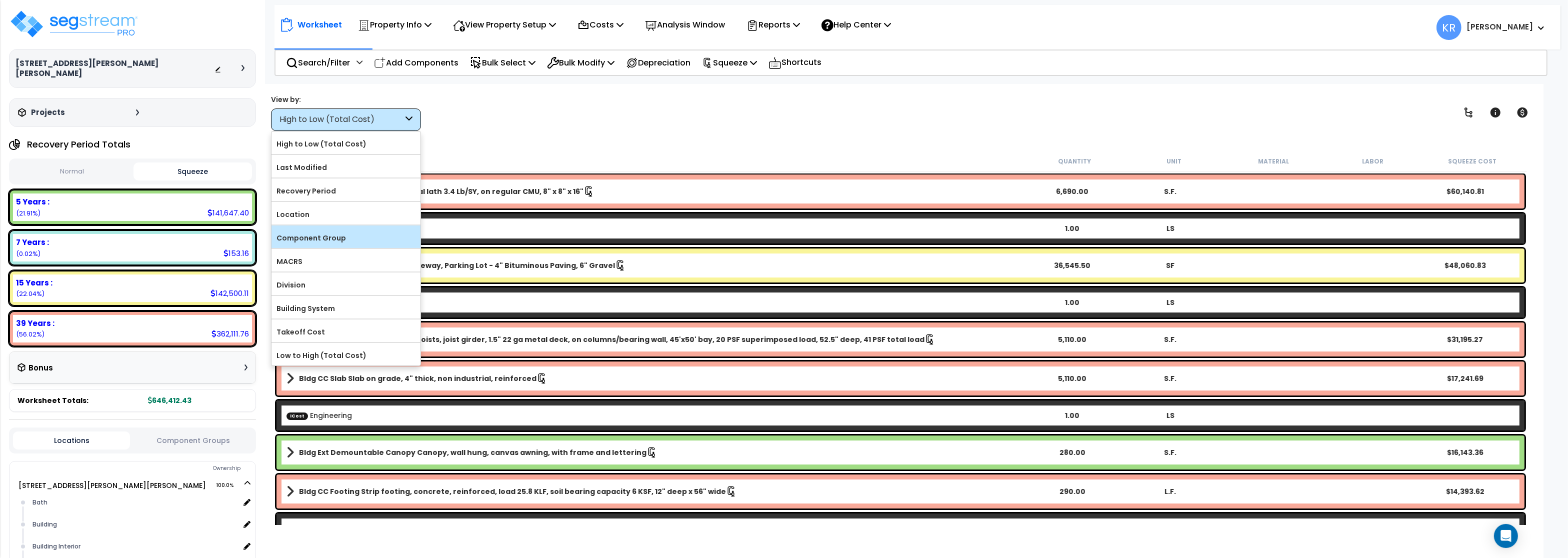
click at [315, 235] on label "Component Group" at bounding box center [345, 238] width 149 height 15
click at [0, 0] on input "Component Group" at bounding box center [0, 0] width 0 height 0
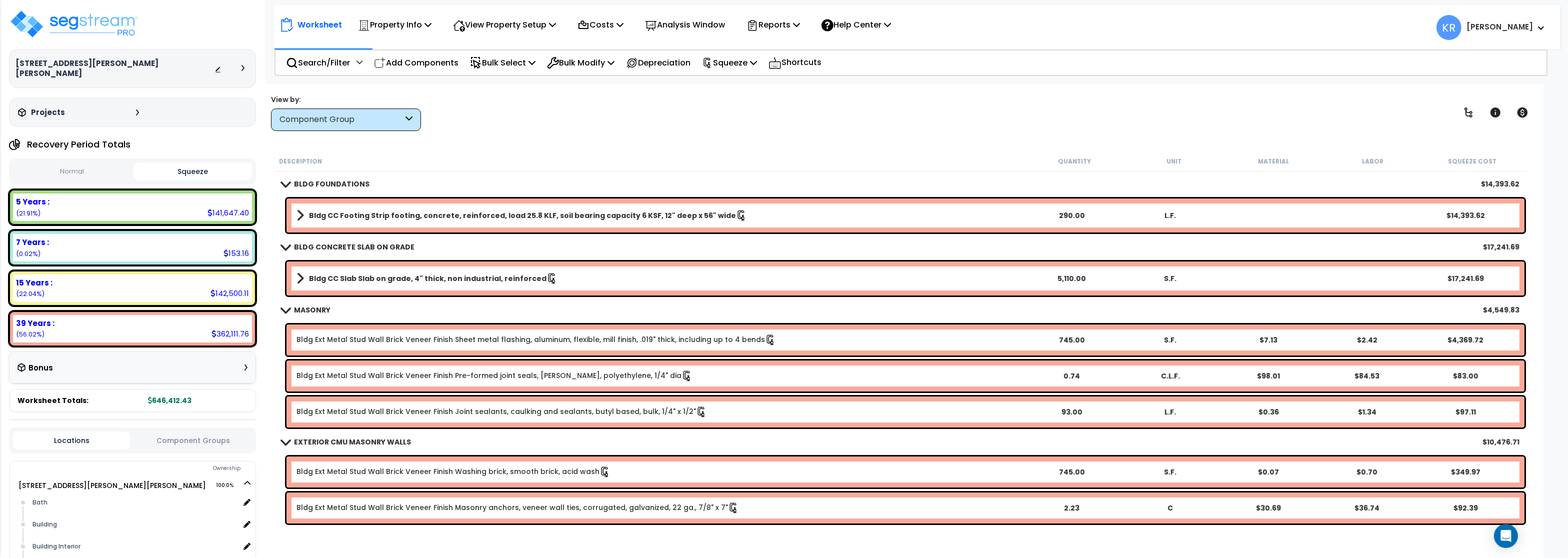
click at [320, 182] on b "BLDG FOUNDATIONS" at bounding box center [331, 184] width 76 height 10
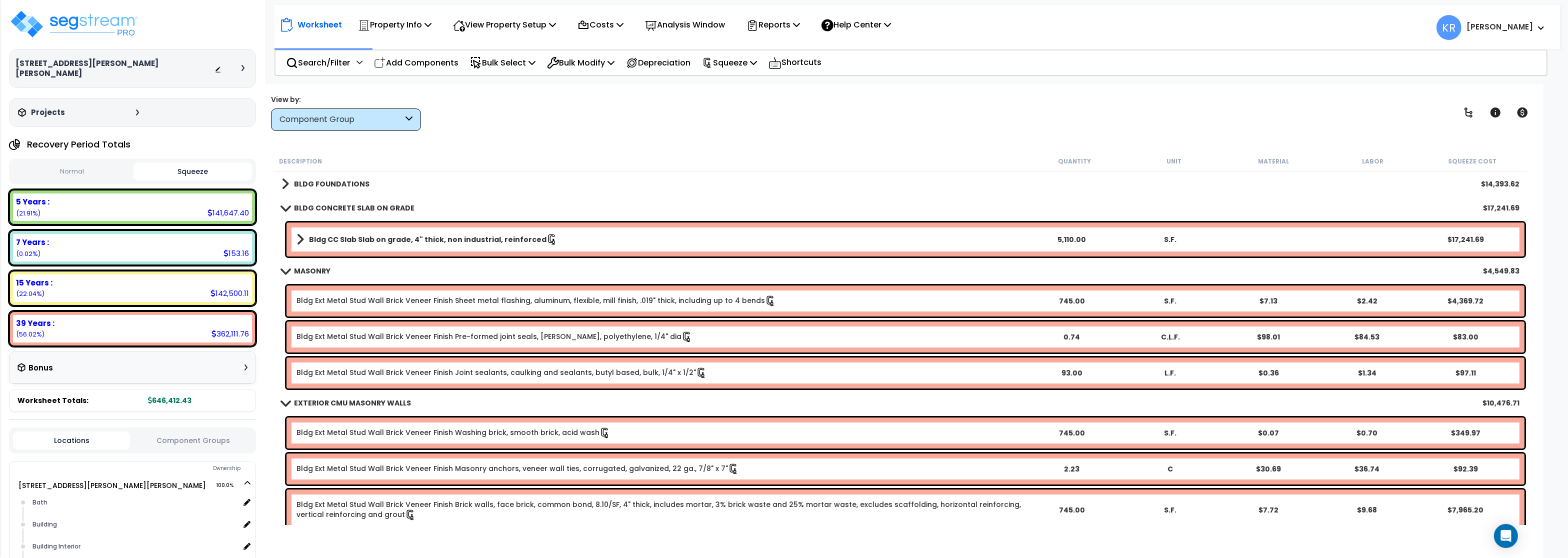
click at [317, 203] on link "BLDG CONCRETE SLAB ON GRADE" at bounding box center [347, 208] width 133 height 14
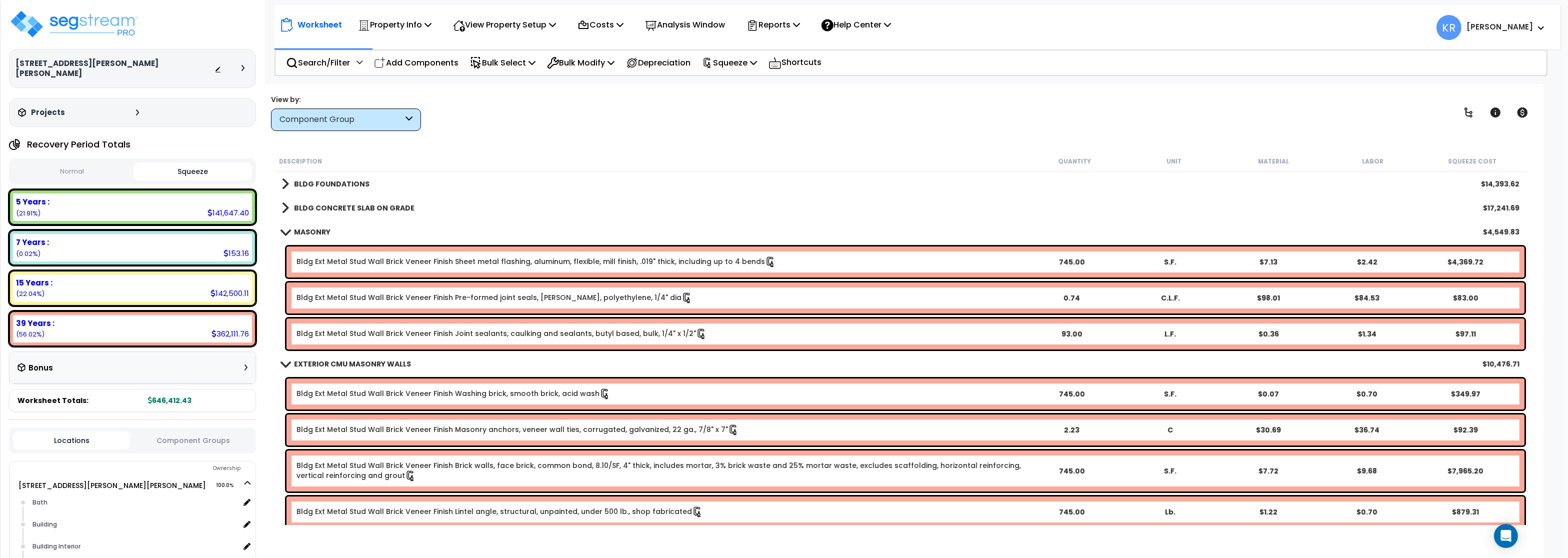
click at [312, 231] on b "MASONRY" at bounding box center [312, 231] width 37 height 10
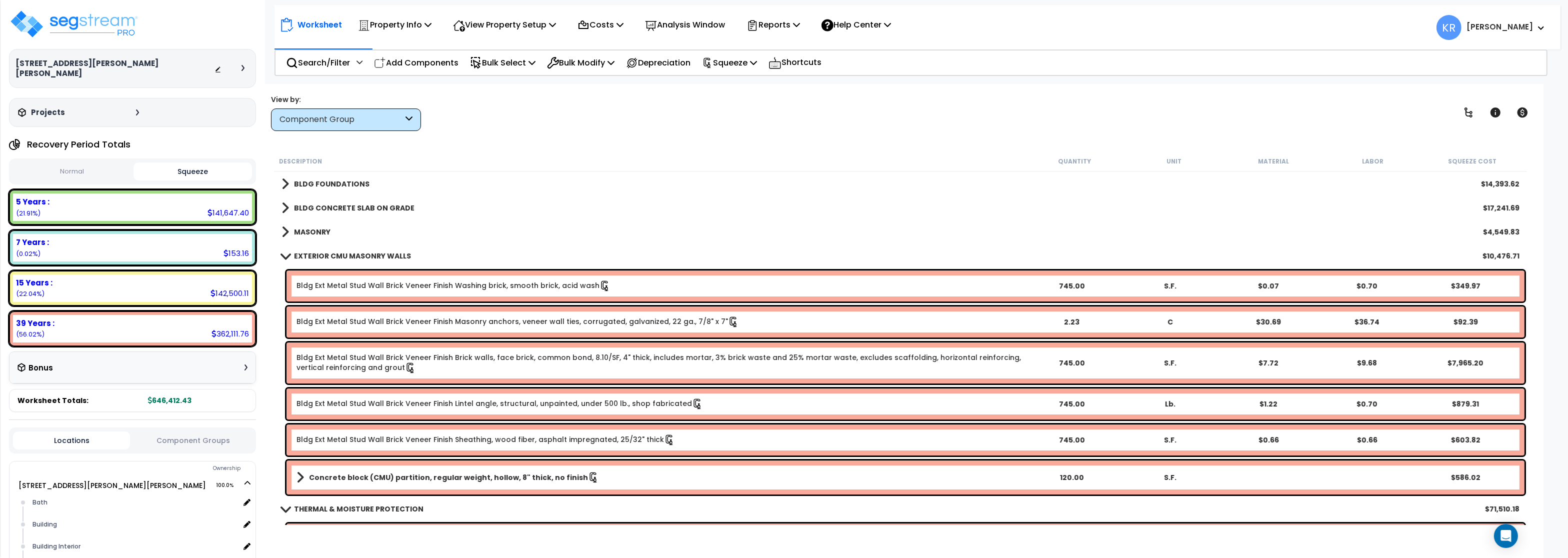
click at [312, 253] on b "EXTERIOR CMU MASONRY WALLS" at bounding box center [352, 256] width 117 height 10
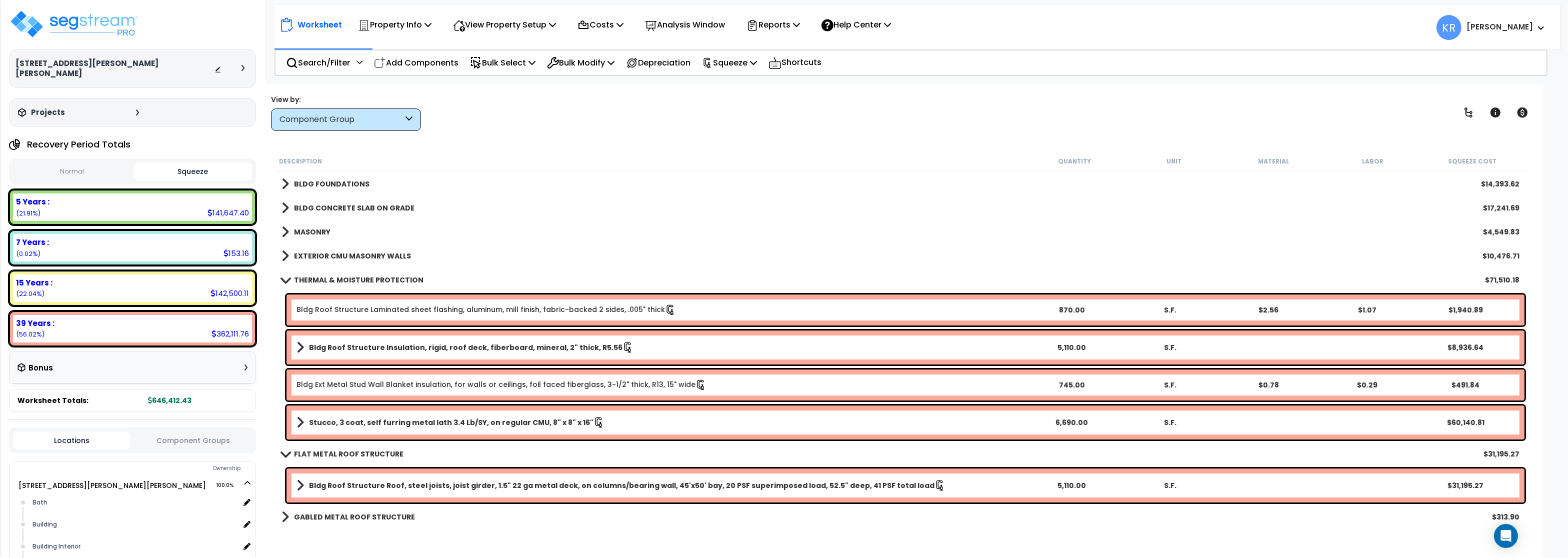
click at [325, 281] on b "THERMAL & MOISTURE PROTECTION" at bounding box center [358, 280] width 129 height 10
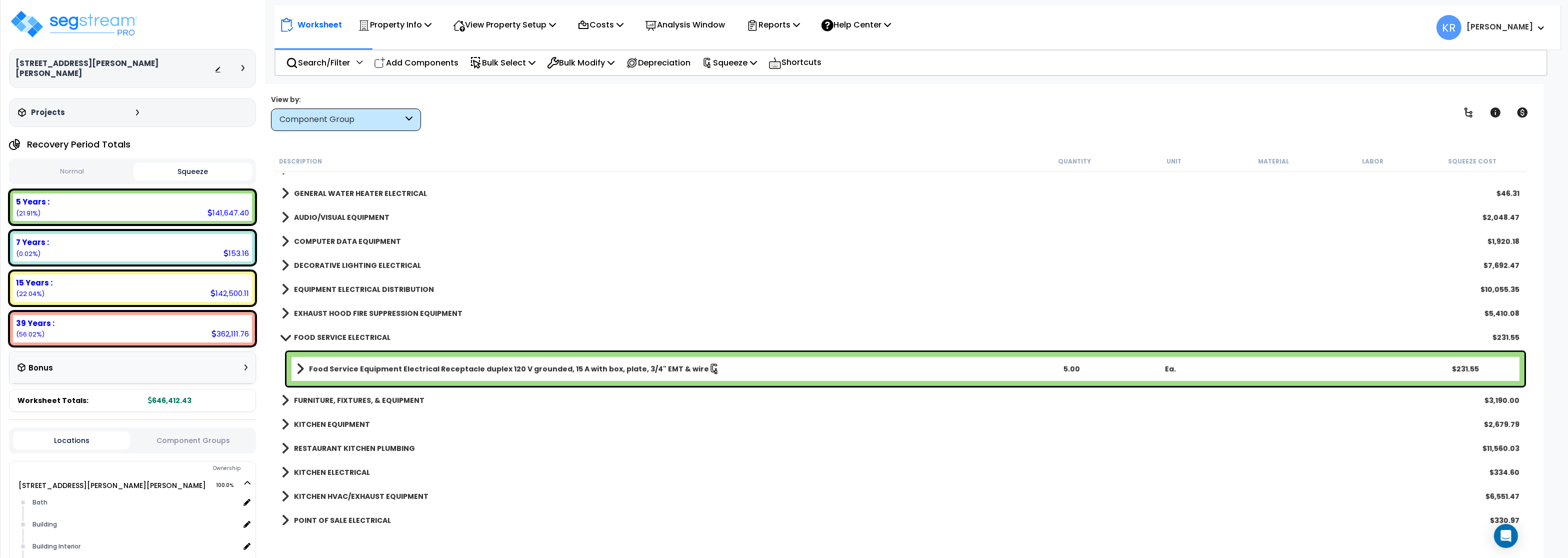
scroll to position [1200, 0]
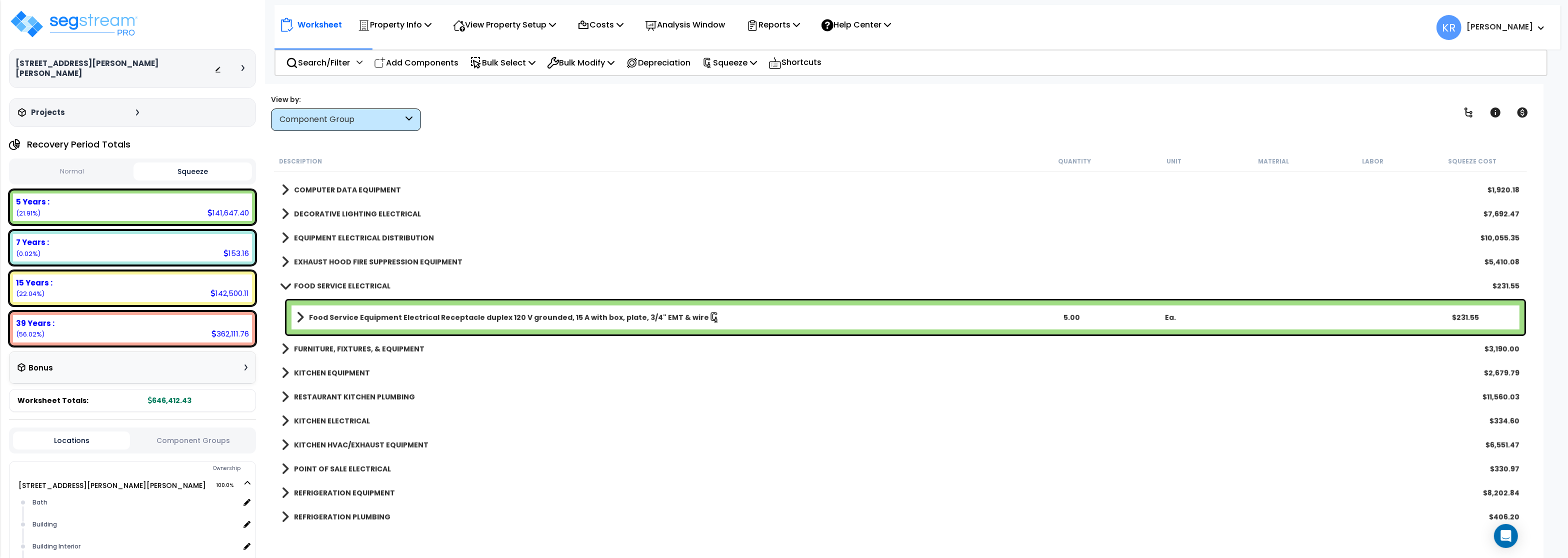
click at [329, 285] on b "FOOD SERVICE ELECTRICAL" at bounding box center [342, 286] width 97 height 10
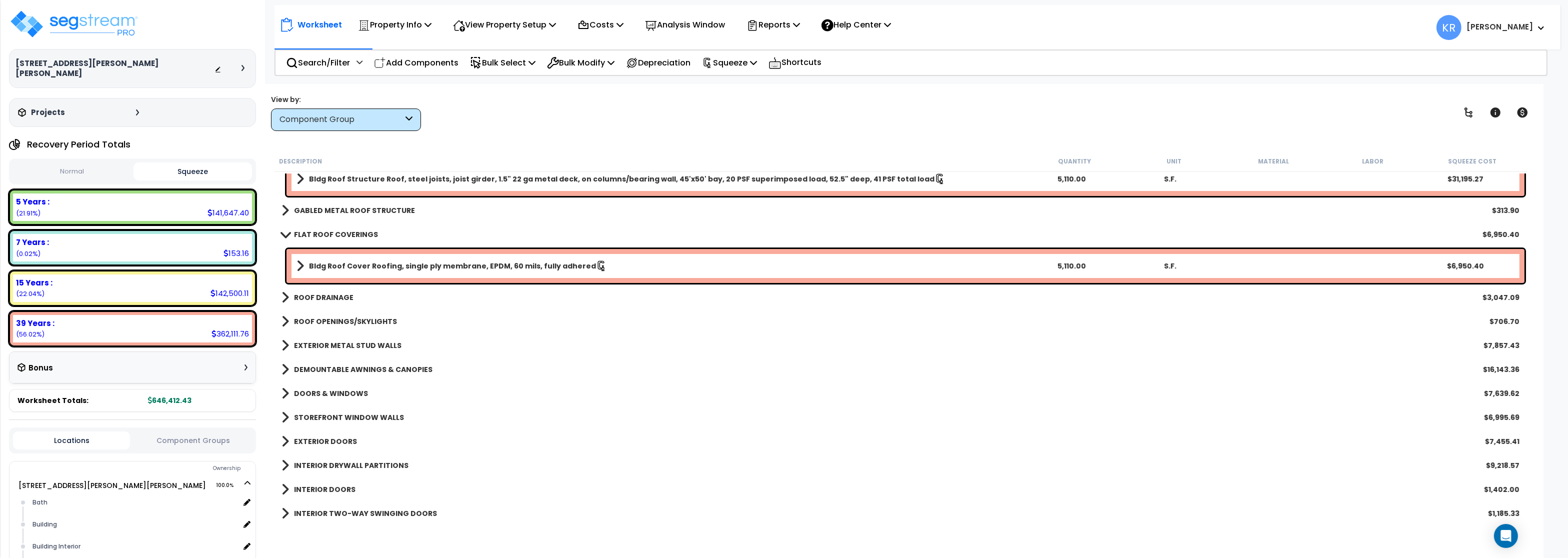
scroll to position [37, 0]
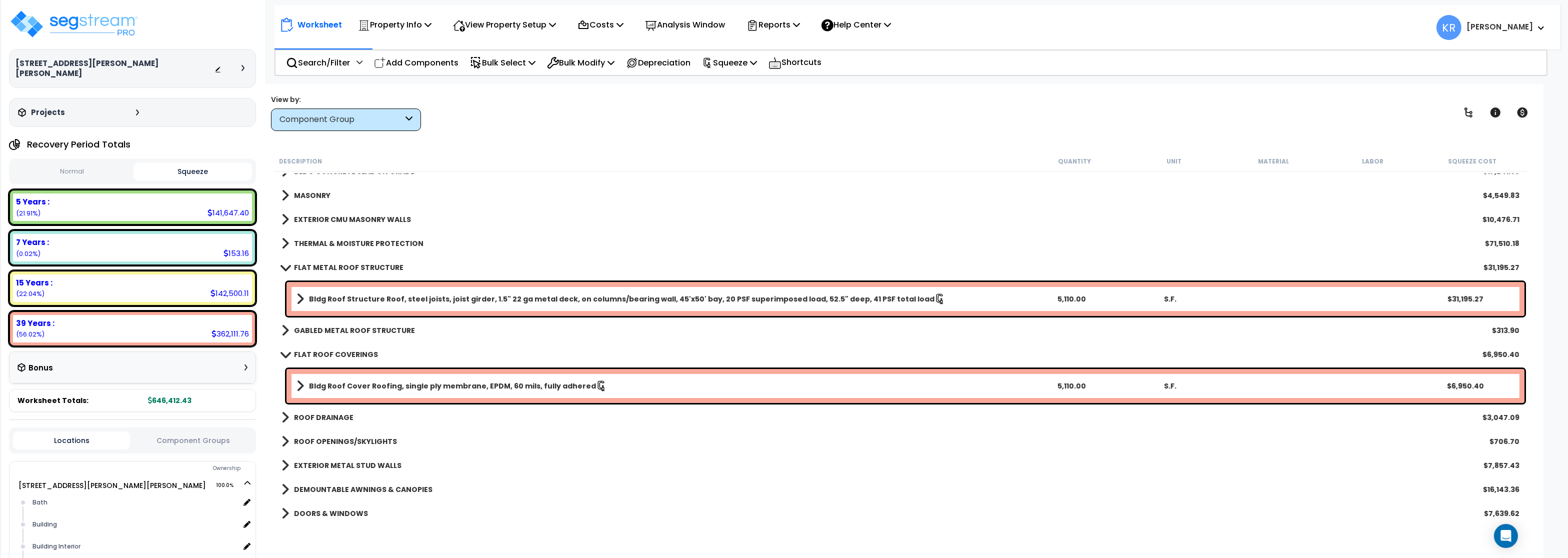
click at [298, 349] on link "FLAT ROOF COVERINGS" at bounding box center [329, 355] width 97 height 14
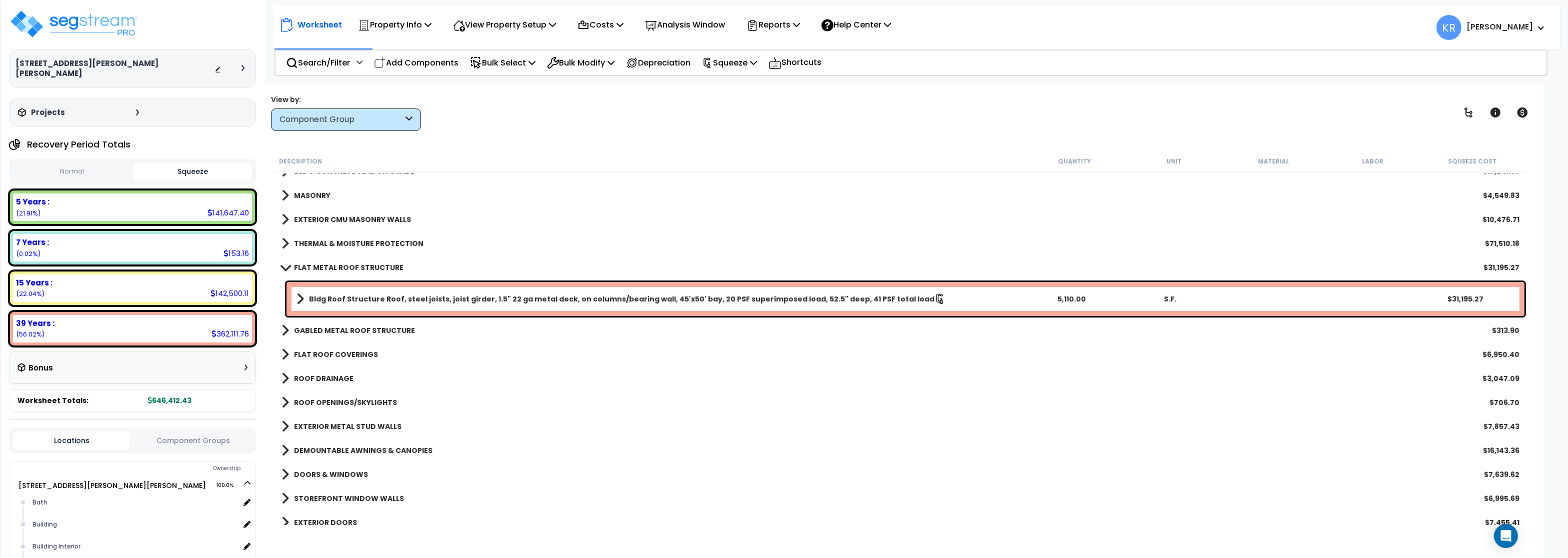
click at [298, 349] on link "FLAT ROOF COVERINGS" at bounding box center [329, 355] width 97 height 14
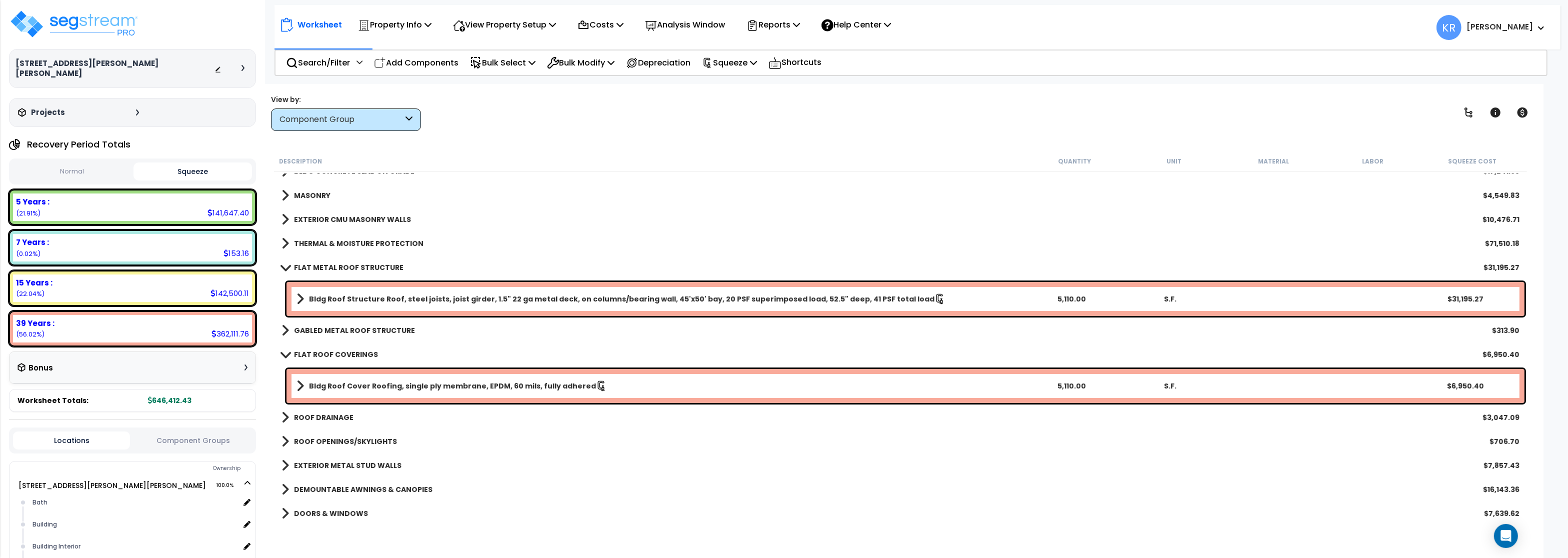
click at [423, 384] on b "Bldg Roof Cover Roofing, single ply membrane, EPDM, 60 mils, fully adhered" at bounding box center [453, 386] width 287 height 10
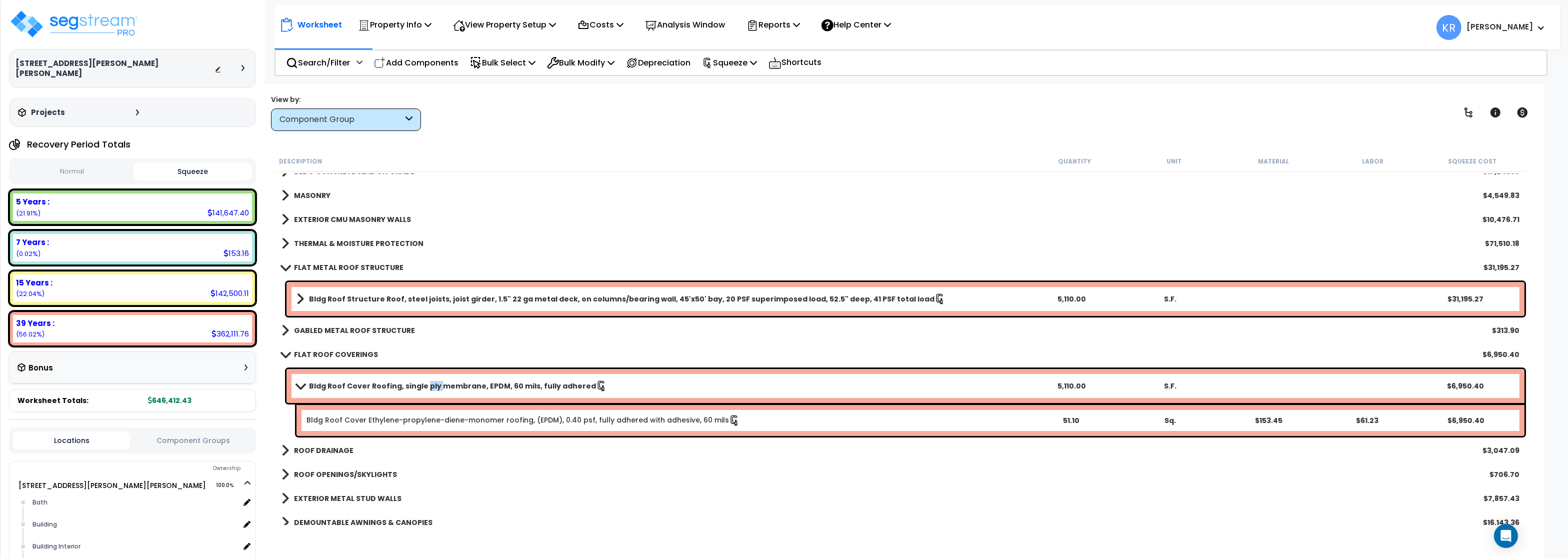
click at [424, 384] on b "Bldg Roof Cover Roofing, single ply membrane, EPDM, 60 mils, fully adhered" at bounding box center [453, 386] width 287 height 10
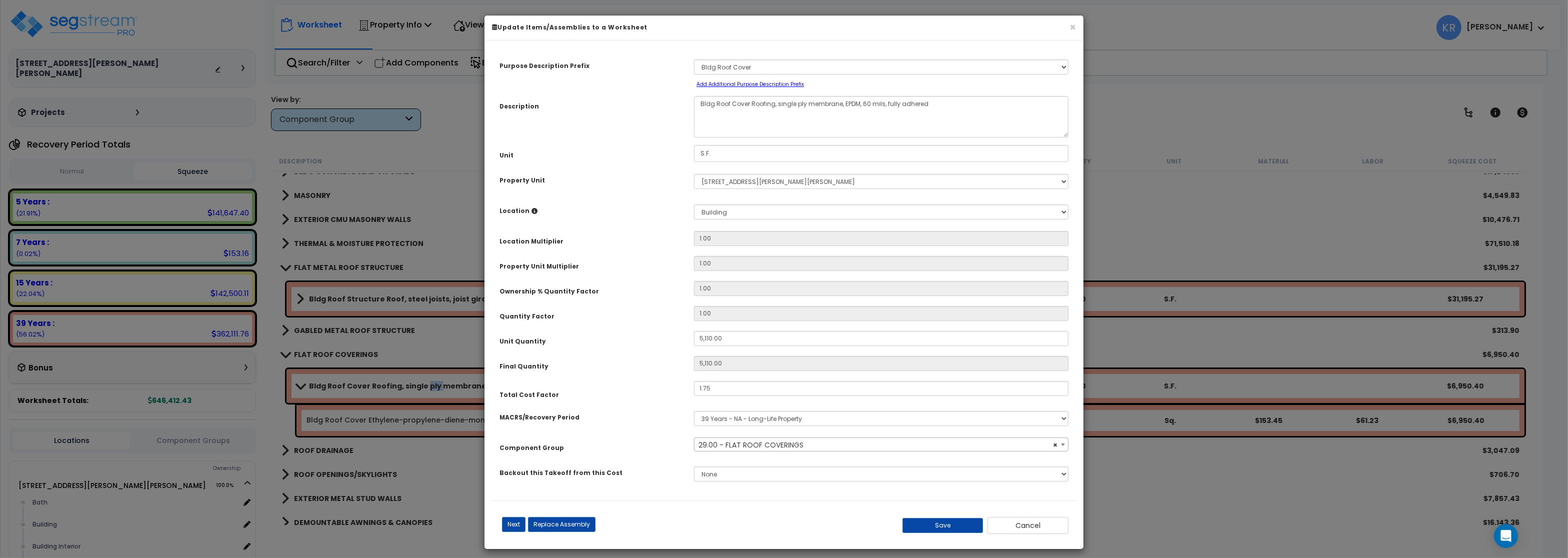
select select "56853"
drag, startPoint x: 724, startPoint y: 391, endPoint x: 583, endPoint y: 387, distance: 141.1
click at [694, 387] on input "1.75" at bounding box center [881, 388] width 375 height 15
drag, startPoint x: 710, startPoint y: 394, endPoint x: 694, endPoint y: 389, distance: 16.8
click at [694, 389] on input "1.75" at bounding box center [881, 388] width 375 height 15
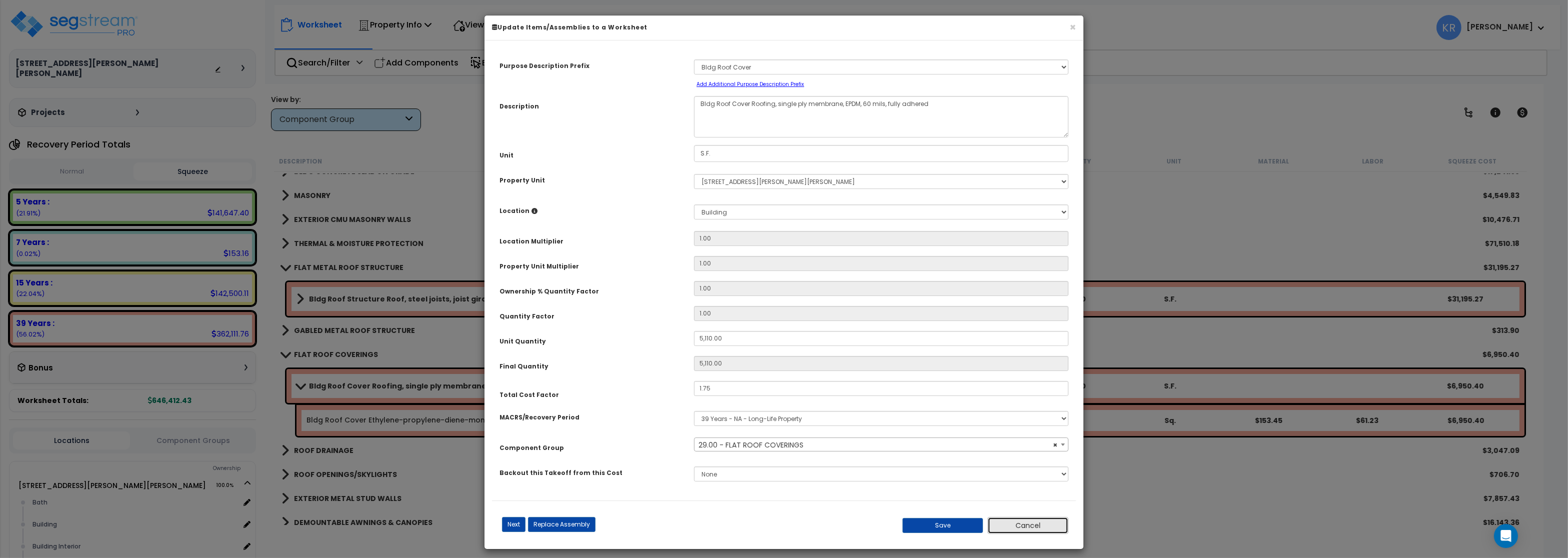
click at [1038, 523] on button "Cancel" at bounding box center [1027, 526] width 81 height 17
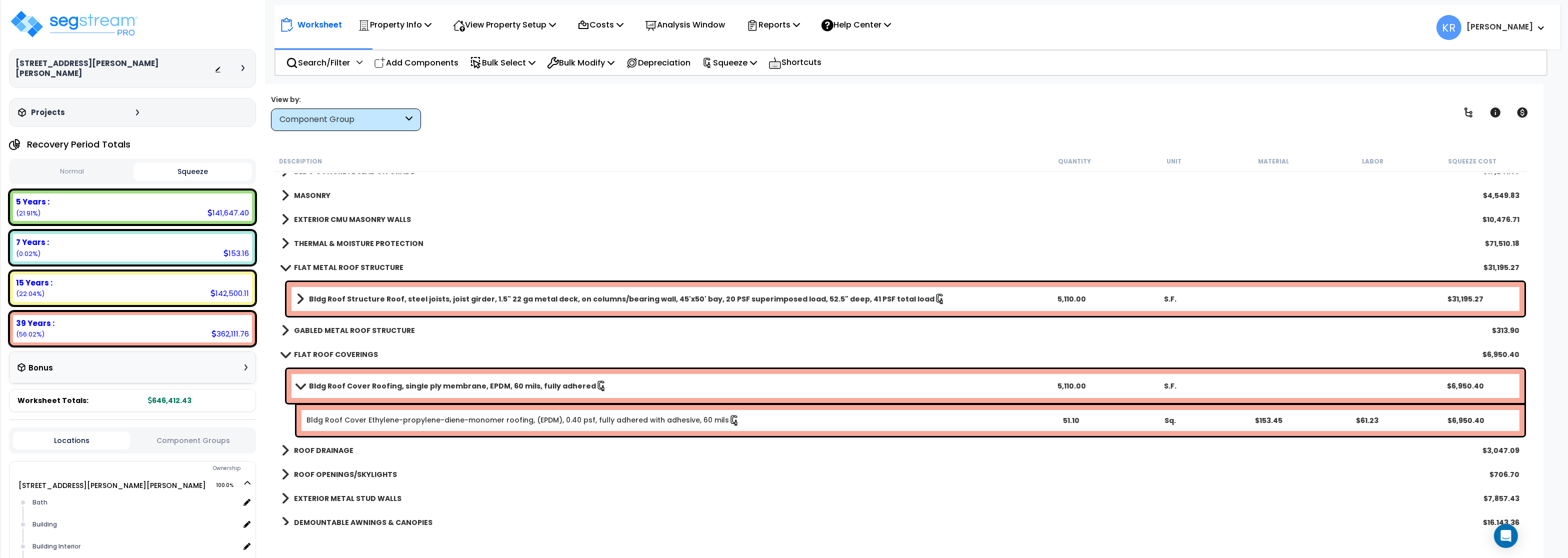
click at [123, 277] on div "15 Years :" at bounding box center [132, 282] width 233 height 10
click at [22, 277] on b "15 Years :" at bounding box center [34, 282] width 37 height 10
click at [118, 277] on div "15 Years :" at bounding box center [132, 282] width 233 height 10
click at [335, 115] on div "Component Group" at bounding box center [341, 119] width 124 height 12
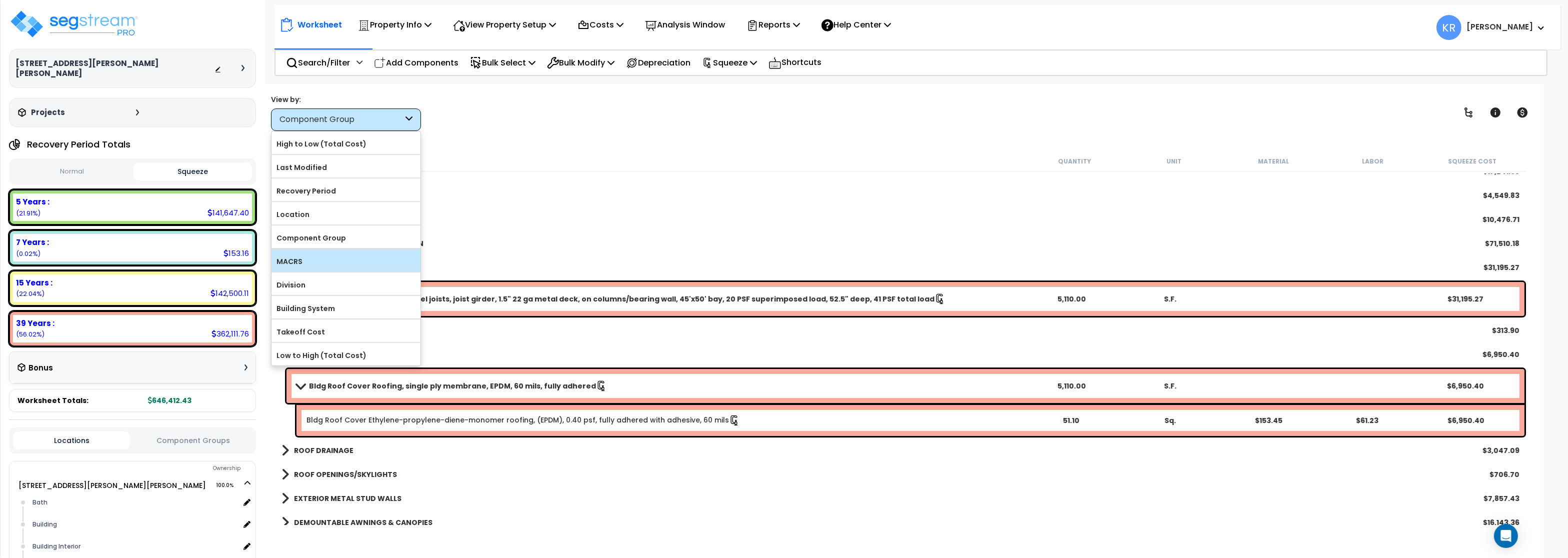
click at [304, 266] on label "MACRS" at bounding box center [345, 261] width 149 height 15
click at [0, 0] on input "MACRS" at bounding box center [0, 0] width 0 height 0
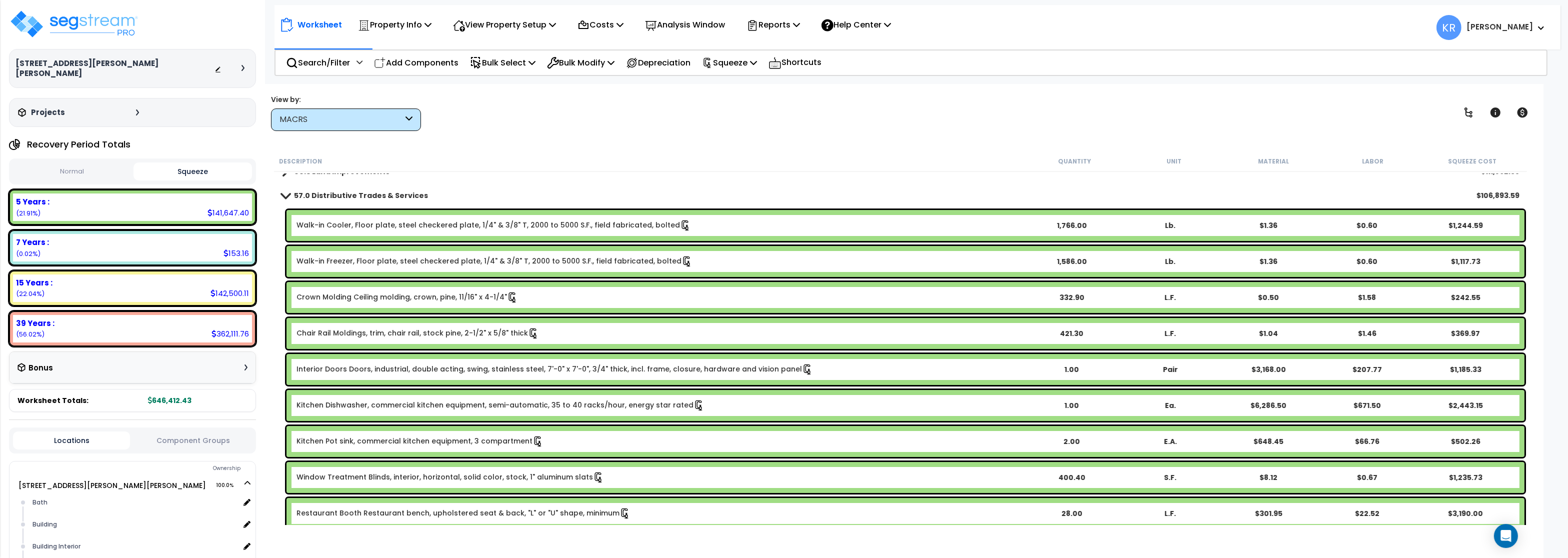
click at [318, 187] on div "57.0 Distributive Trades & Services $106,893.59" at bounding box center [900, 196] width 1248 height 24
click at [284, 195] on span at bounding box center [285, 196] width 14 height 8
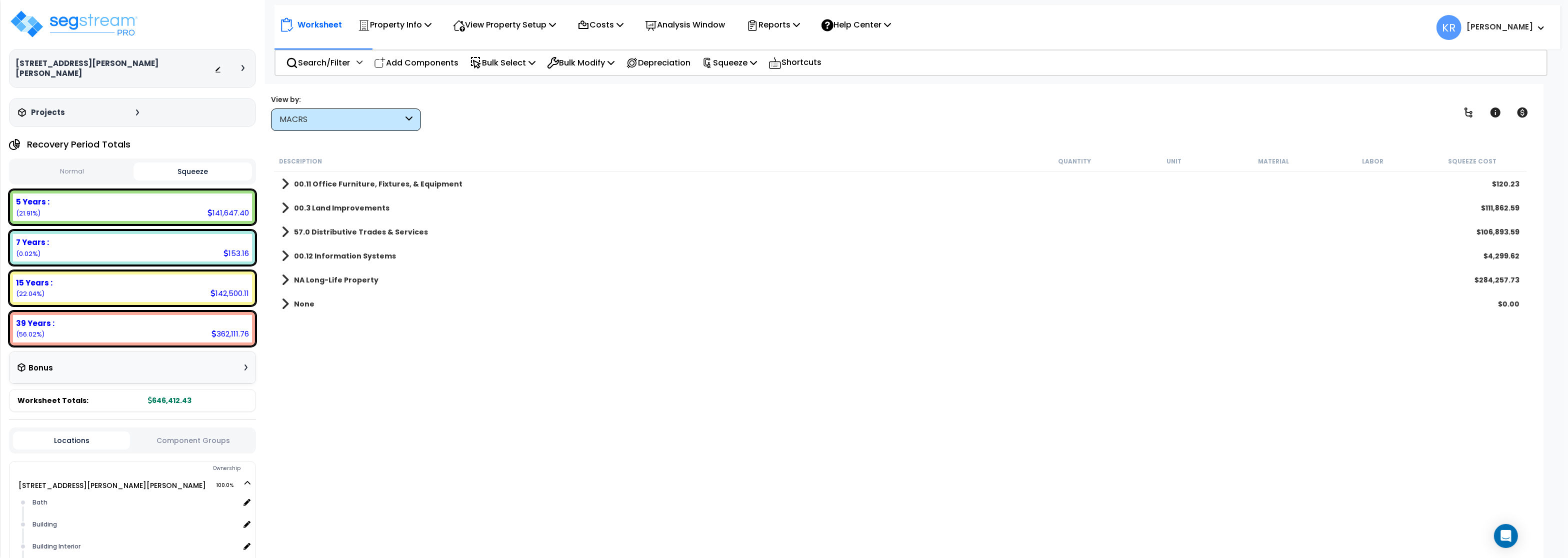
scroll to position [0, 0]
click at [305, 204] on b "00.3 Land Improvements" at bounding box center [341, 208] width 96 height 10
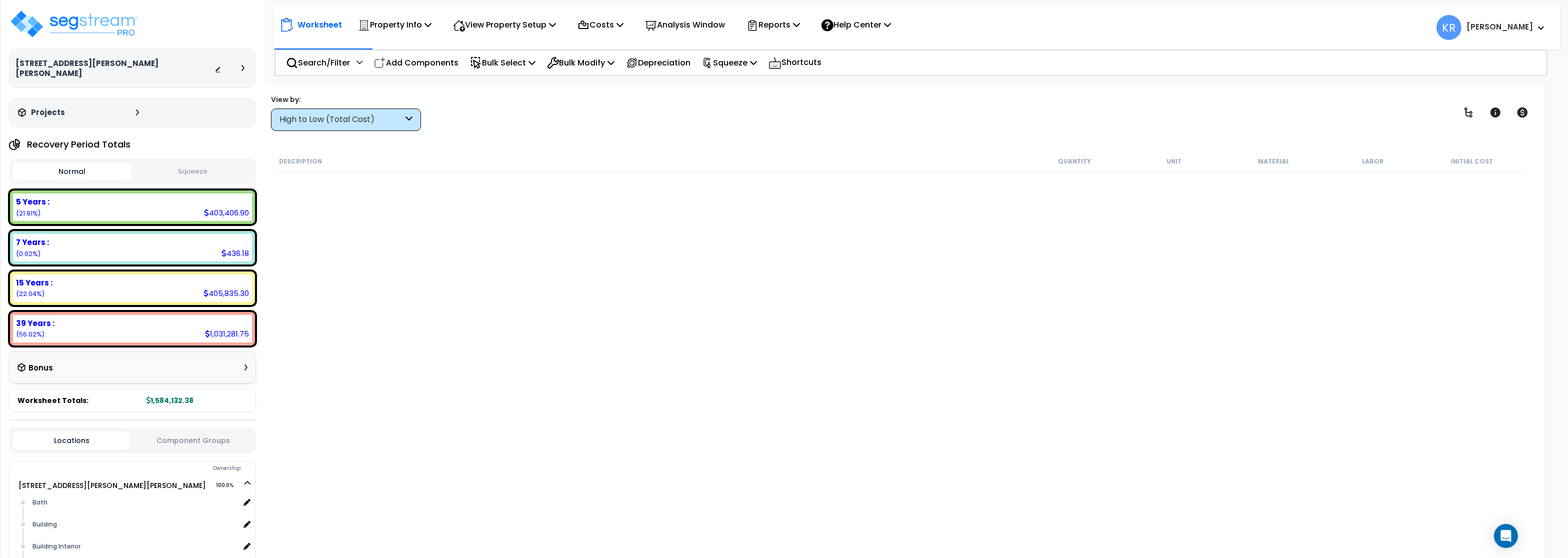
click at [309, 115] on div "High to Low (Total Cost)" at bounding box center [341, 119] width 124 height 12
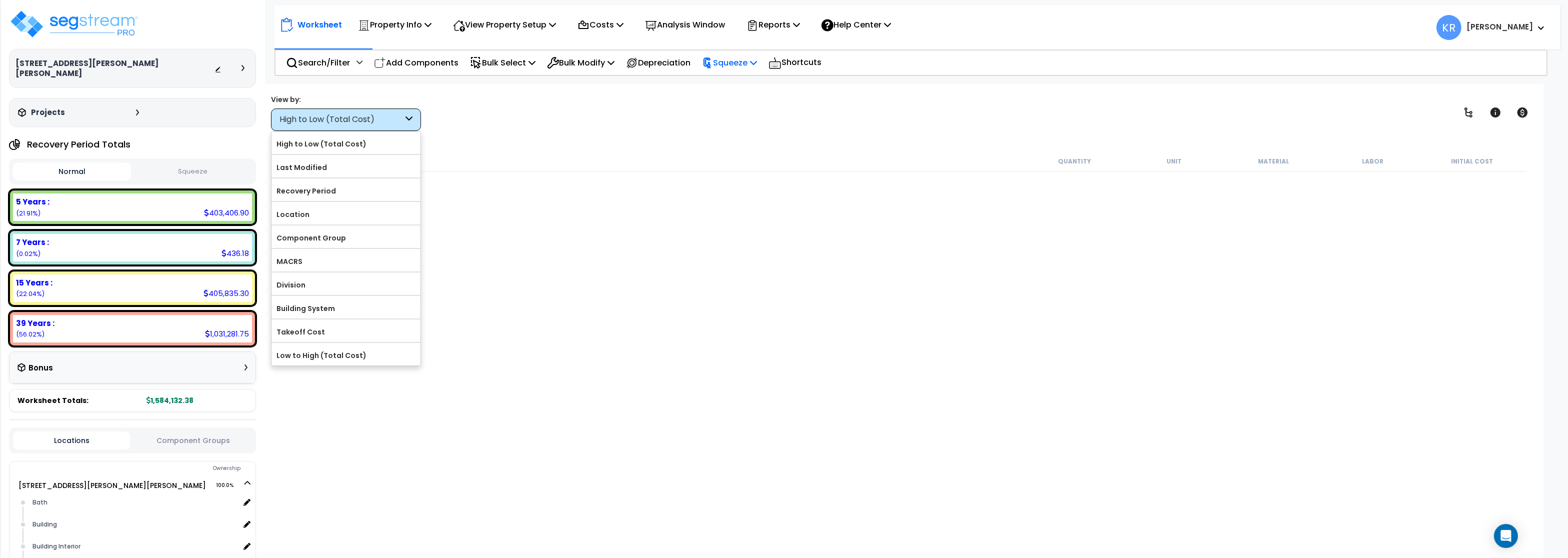
click at [748, 62] on p "Squeeze" at bounding box center [729, 62] width 55 height 13
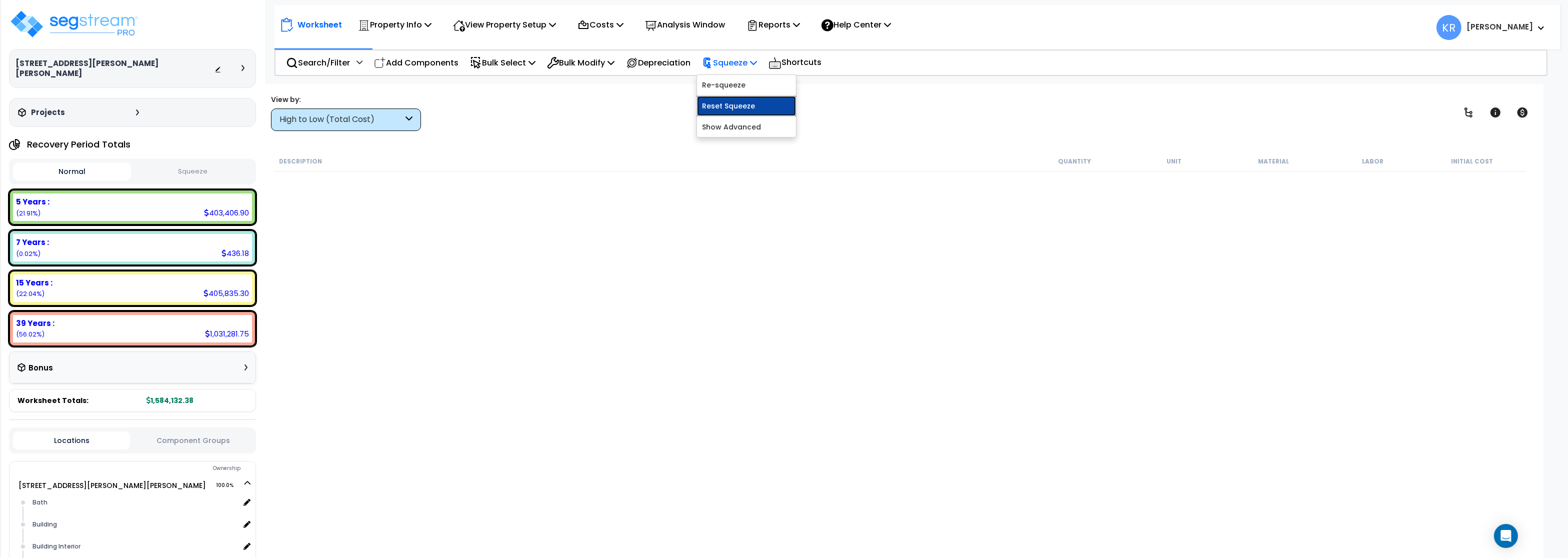
click at [735, 110] on link "Reset Squeeze" at bounding box center [746, 106] width 99 height 20
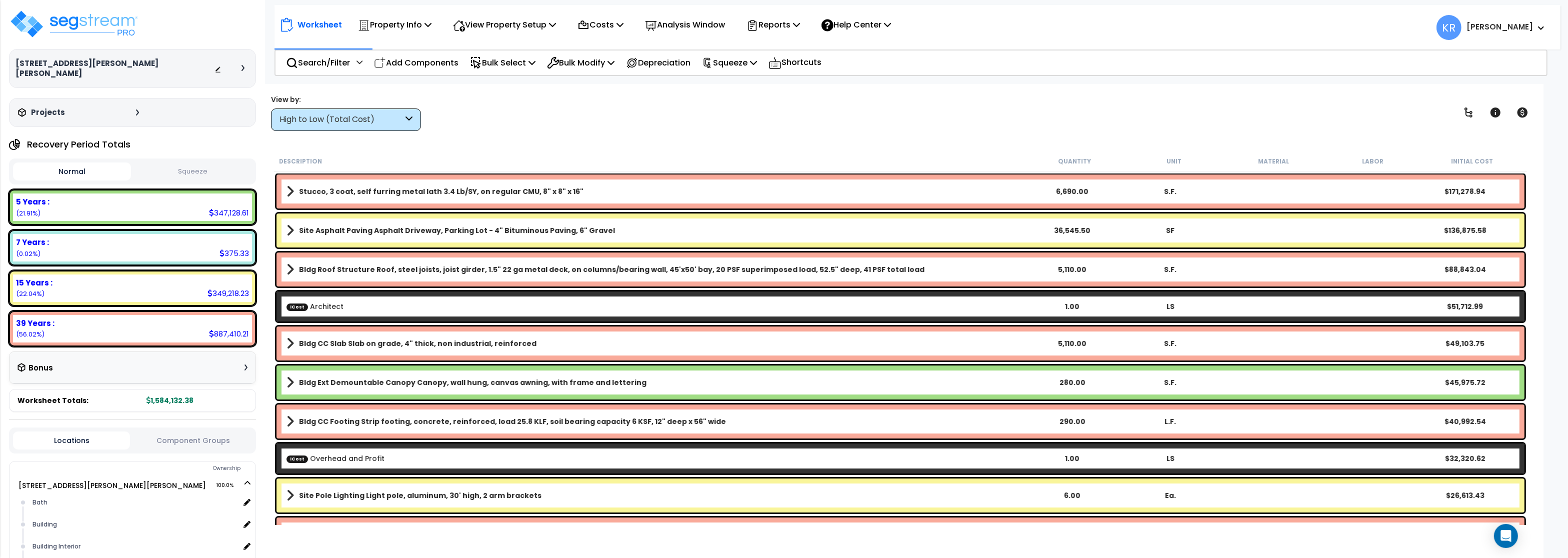
click at [353, 119] on div "High to Low (Total Cost)" at bounding box center [341, 119] width 124 height 12
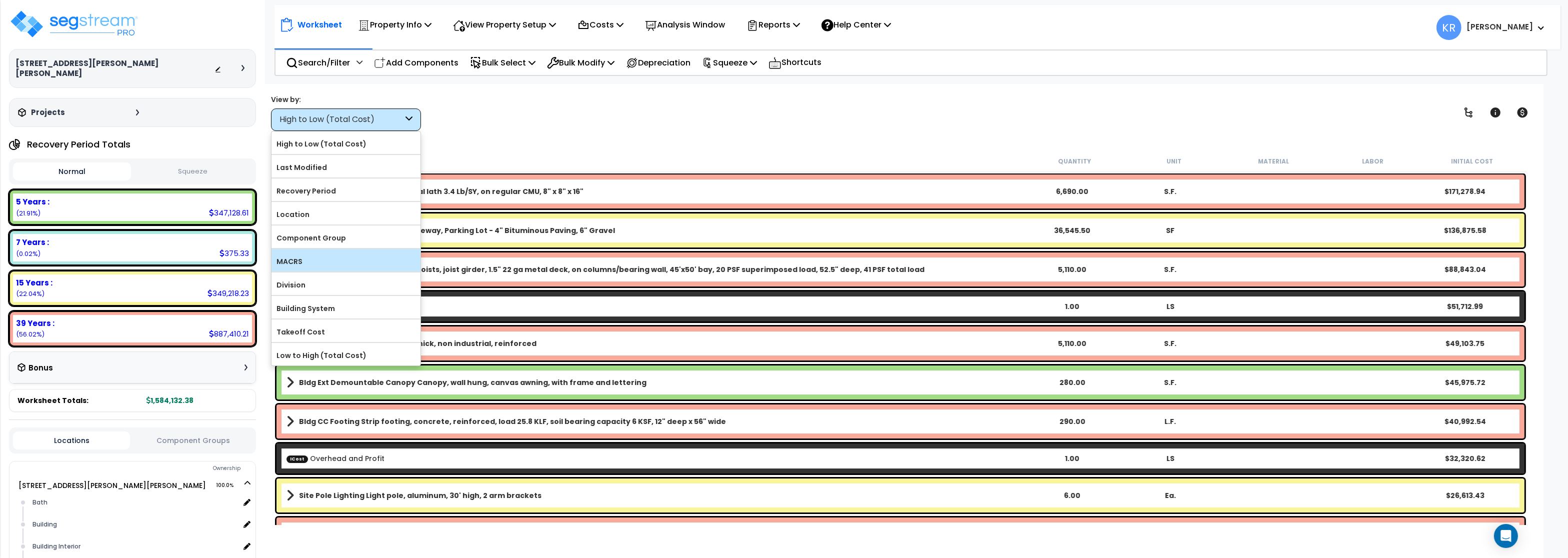
click at [320, 263] on label "MACRS" at bounding box center [345, 261] width 149 height 15
click at [0, 0] on input "MACRS" at bounding box center [0, 0] width 0 height 0
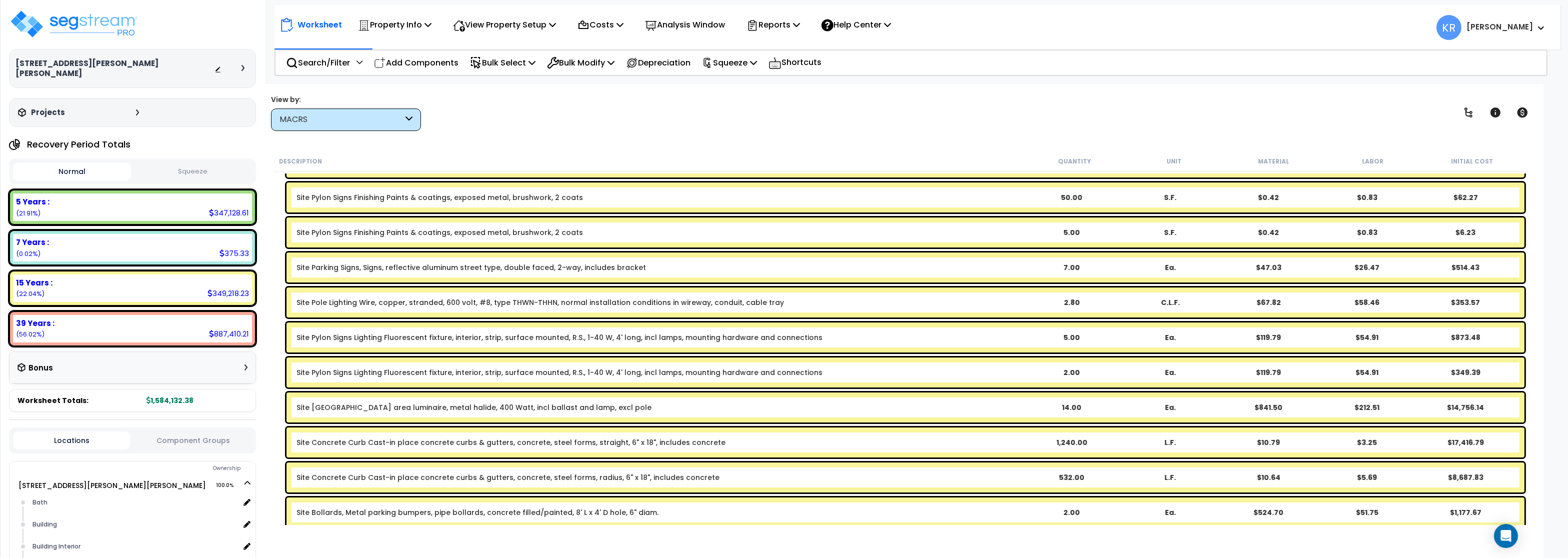
scroll to position [300, 0]
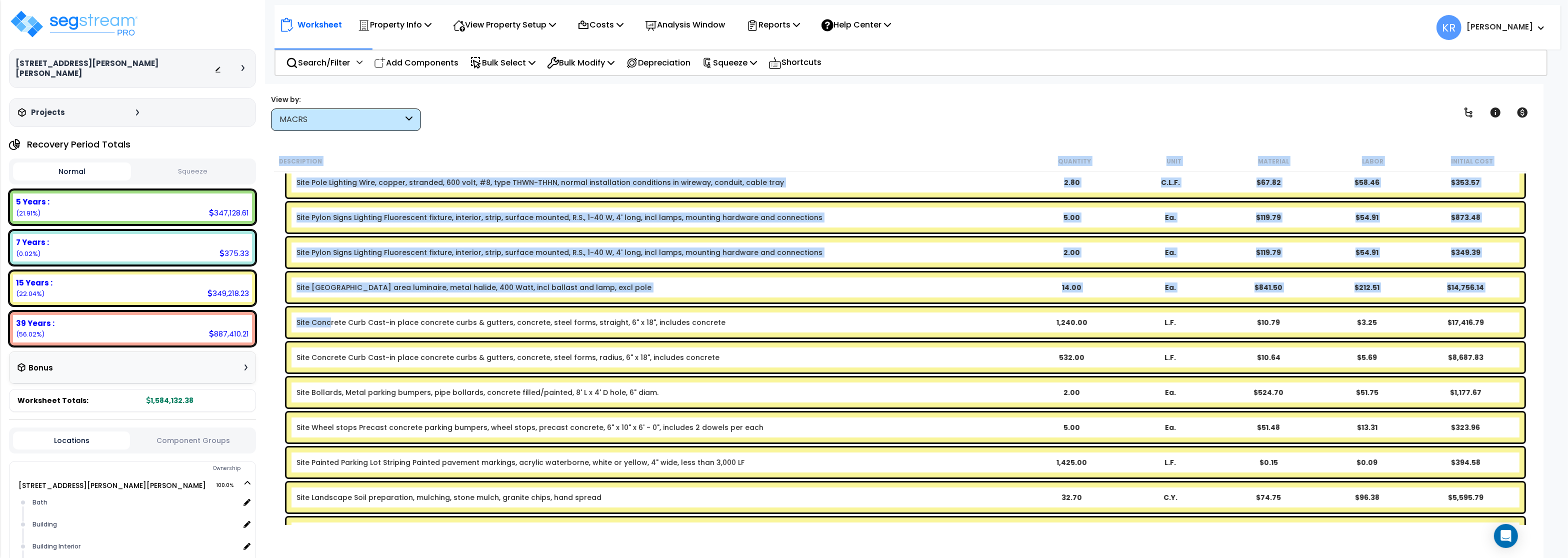
click at [331, 316] on div "Site Concrete Curb Cast-in place concrete curbs & gutters, concrete, steel form…" at bounding box center [905, 323] width 1238 height 30
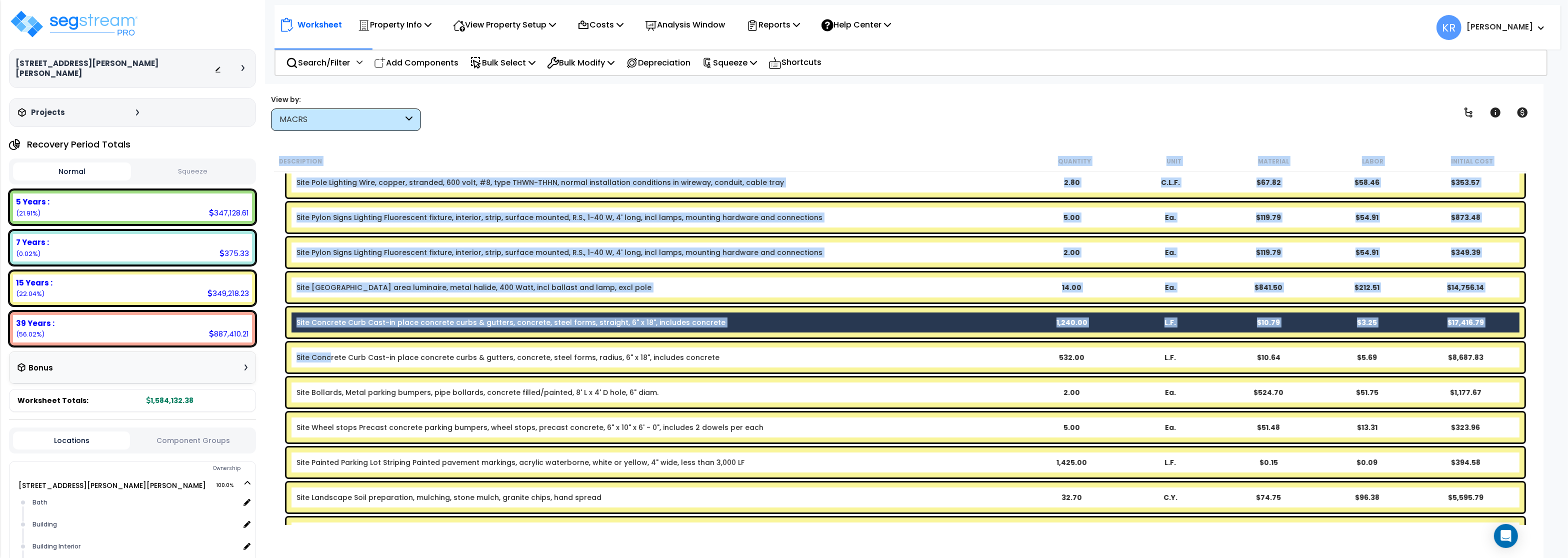
click at [328, 355] on link "Site Concrete Curb Cast-in place concrete curbs & gutters, concrete, steel form…" at bounding box center [508, 357] width 423 height 10
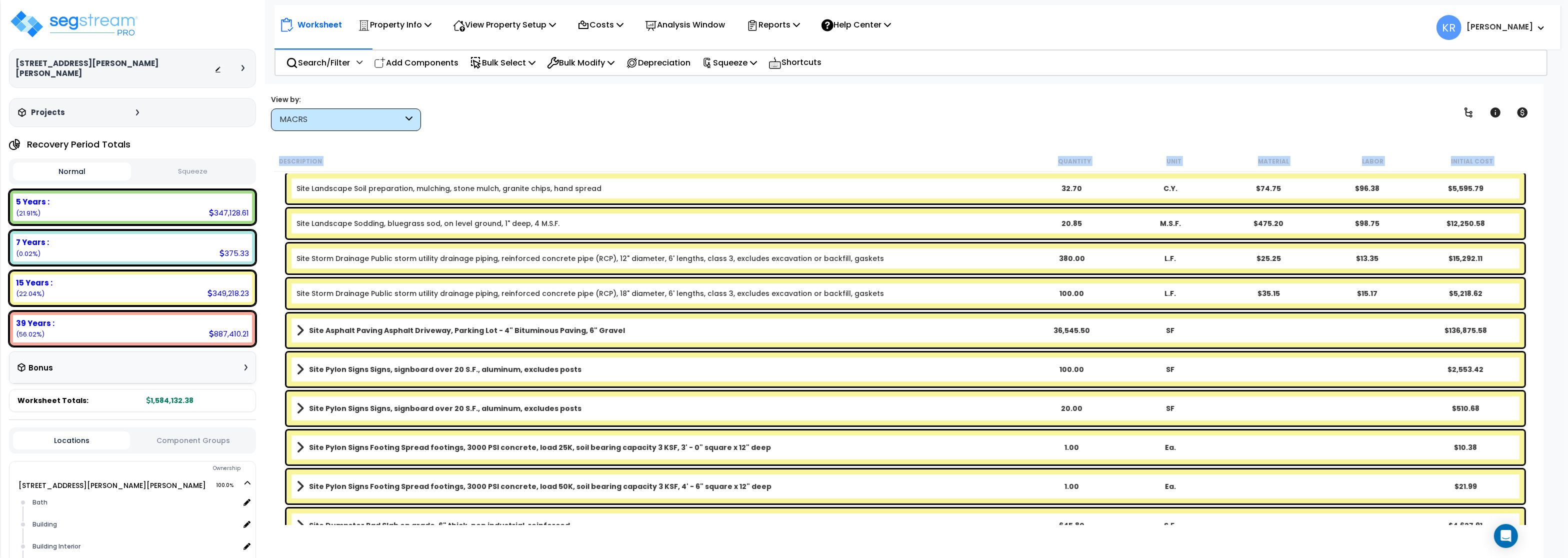
scroll to position [660, 0]
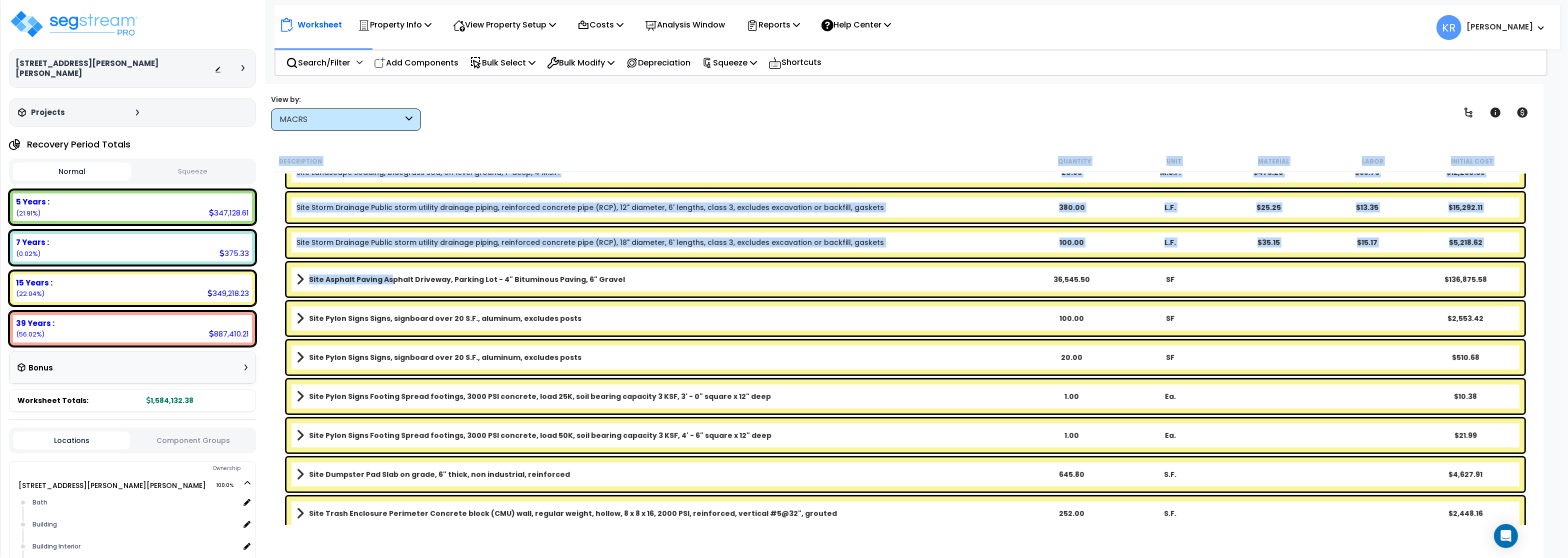
click at [390, 280] on b "Site Asphalt Paving Asphalt Driveway, Parking Lot - 4" Bituminous Paving, 6" Gr…" at bounding box center [467, 279] width 316 height 10
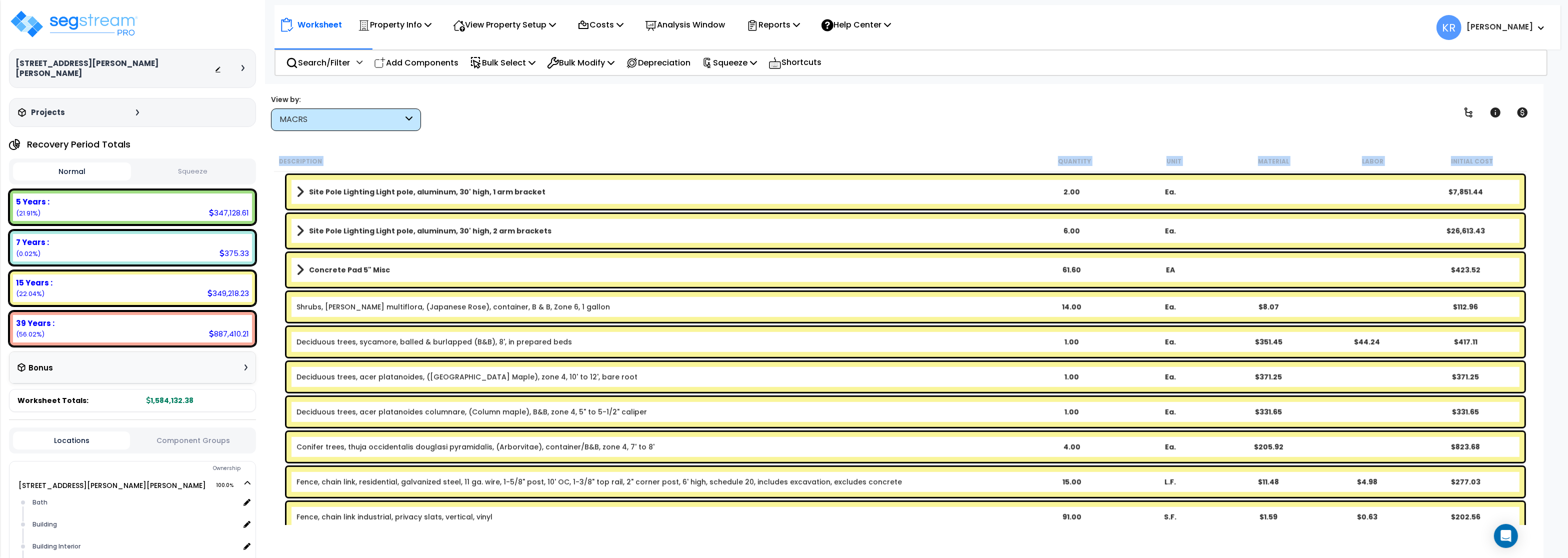
scroll to position [1260, 0]
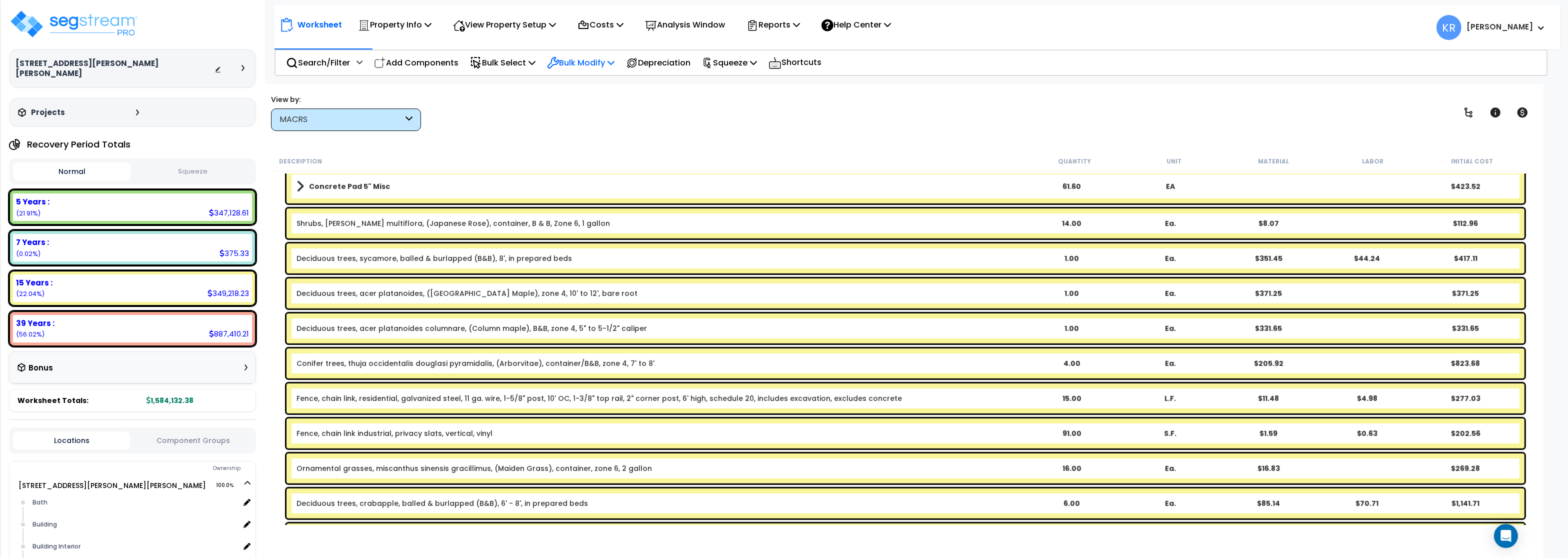
click at [604, 62] on p "Bulk Modify" at bounding box center [580, 62] width 68 height 13
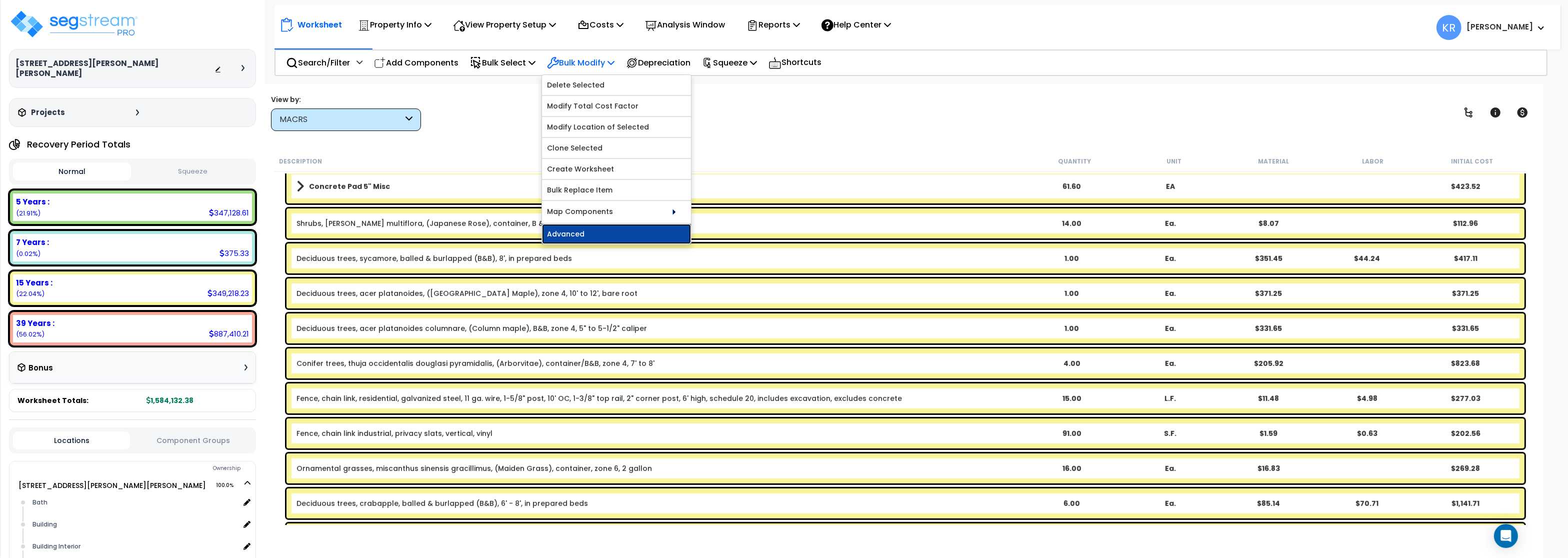
click at [597, 231] on link "Advanced" at bounding box center [616, 235] width 149 height 20
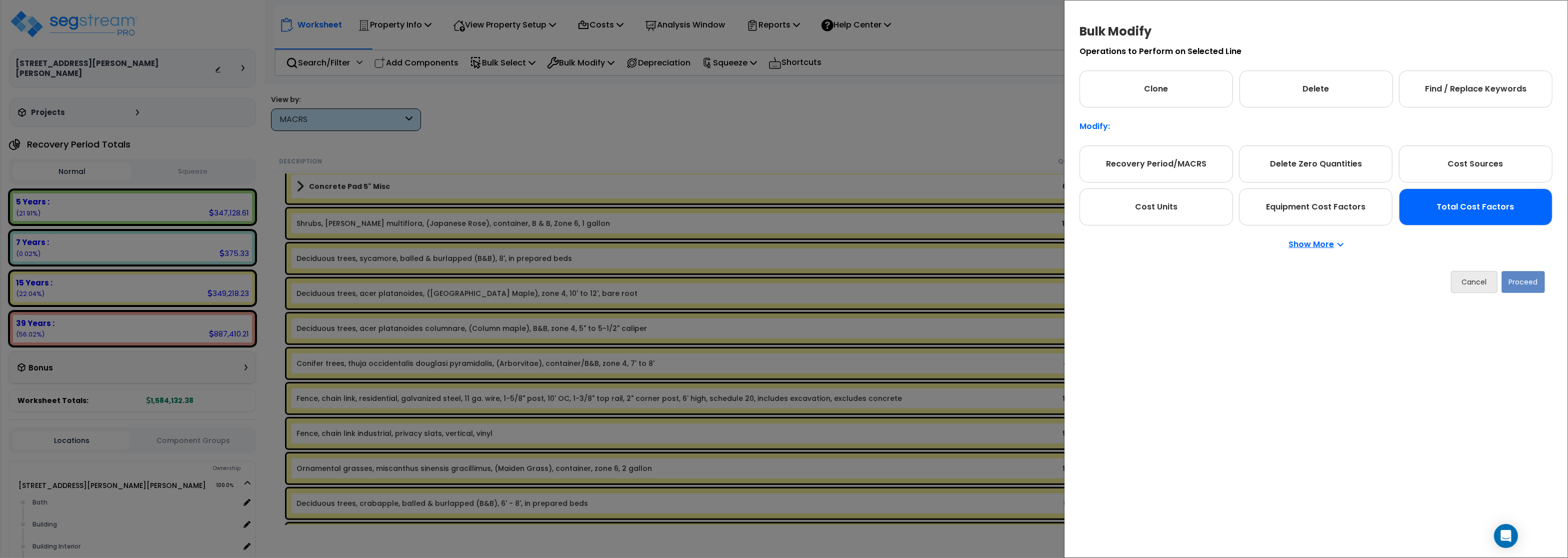
click at [1468, 204] on div "Total Cost Factors" at bounding box center [1475, 207] width 153 height 37
click at [1517, 282] on button "Proceed" at bounding box center [1523, 282] width 44 height 22
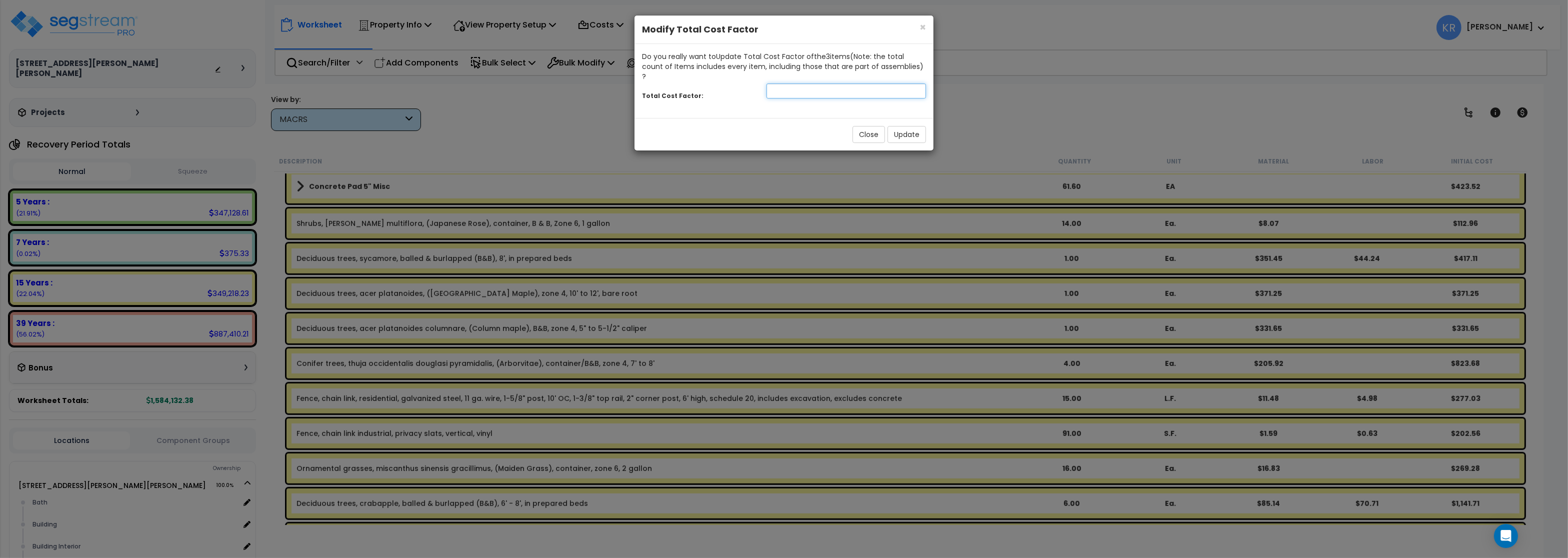
click at [778, 84] on input "number" at bounding box center [846, 90] width 160 height 15
type input ".70"
click at [902, 126] on button "Update" at bounding box center [906, 135] width 38 height 17
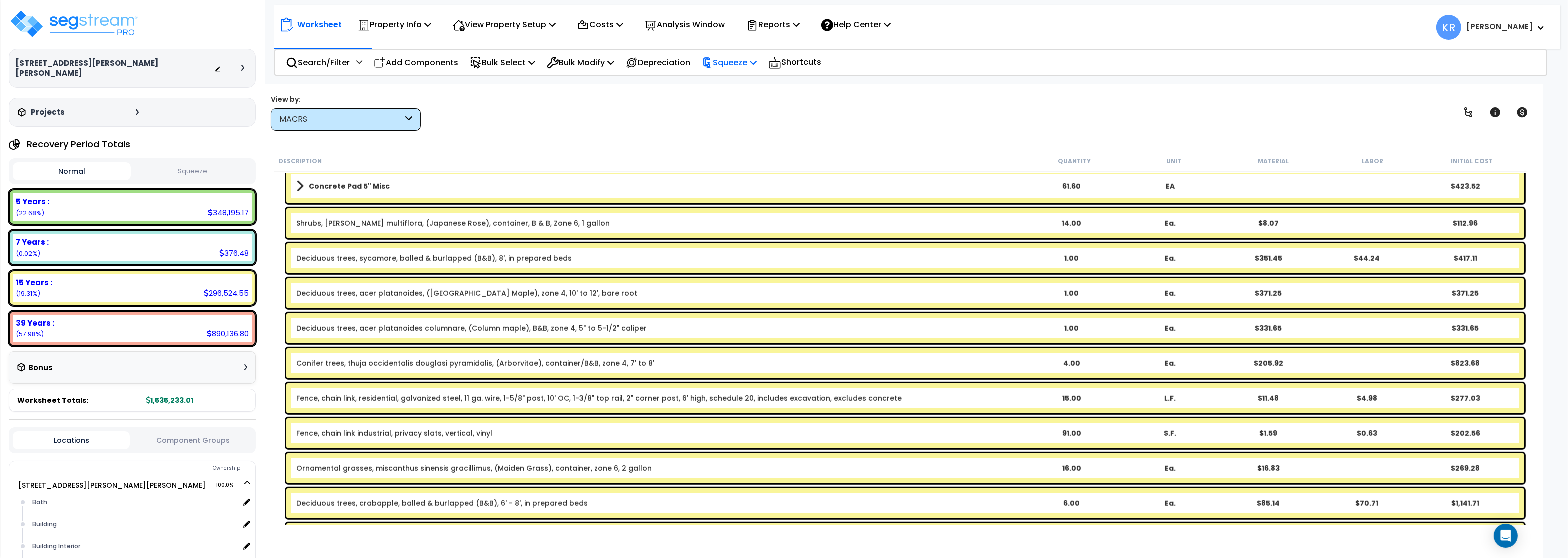
click at [750, 62] on p "Squeeze" at bounding box center [729, 62] width 55 height 13
click at [749, 78] on link "Squeeze" at bounding box center [746, 85] width 99 height 20
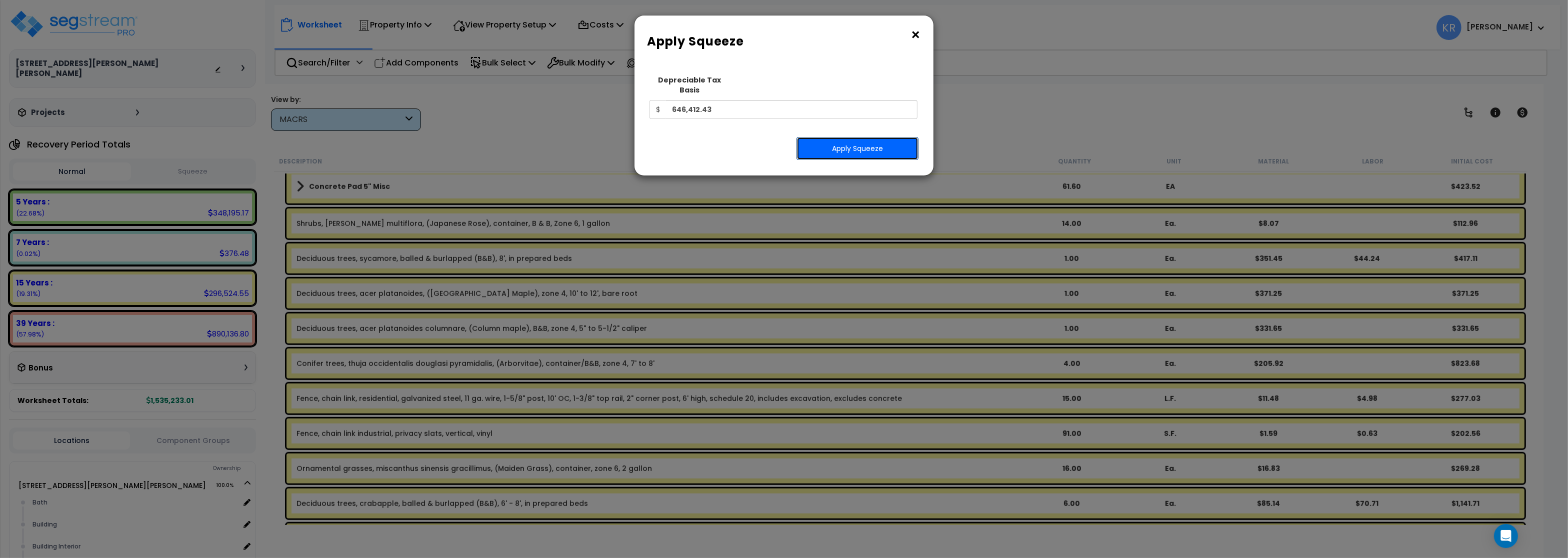
click at [846, 137] on button "Apply Squeeze" at bounding box center [857, 149] width 122 height 23
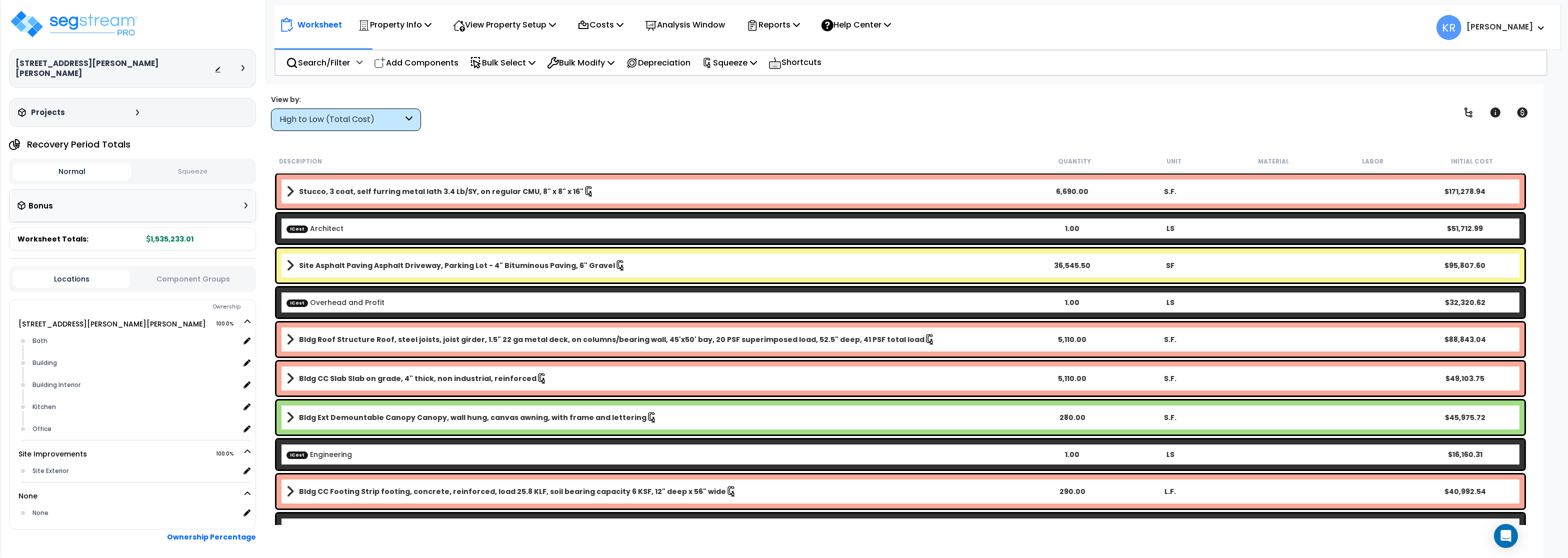
click at [196, 163] on button "Squeeze" at bounding box center [192, 171] width 118 height 17
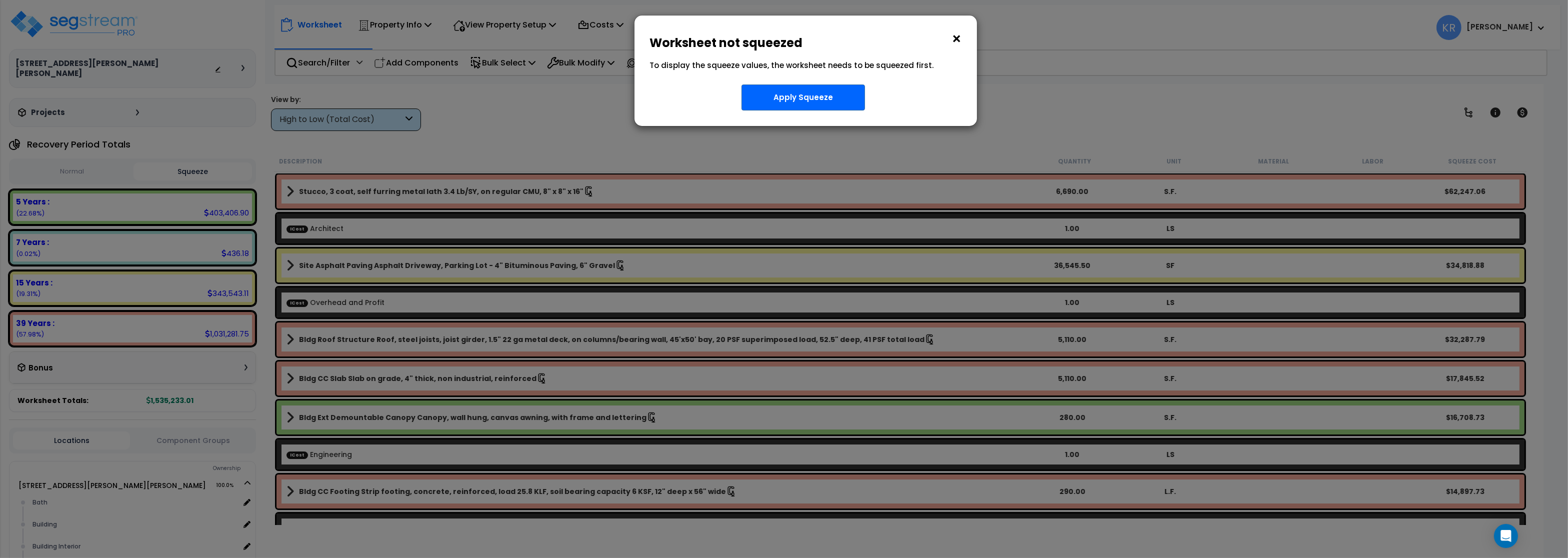
click at [957, 37] on button "×" at bounding box center [957, 39] width 11 height 16
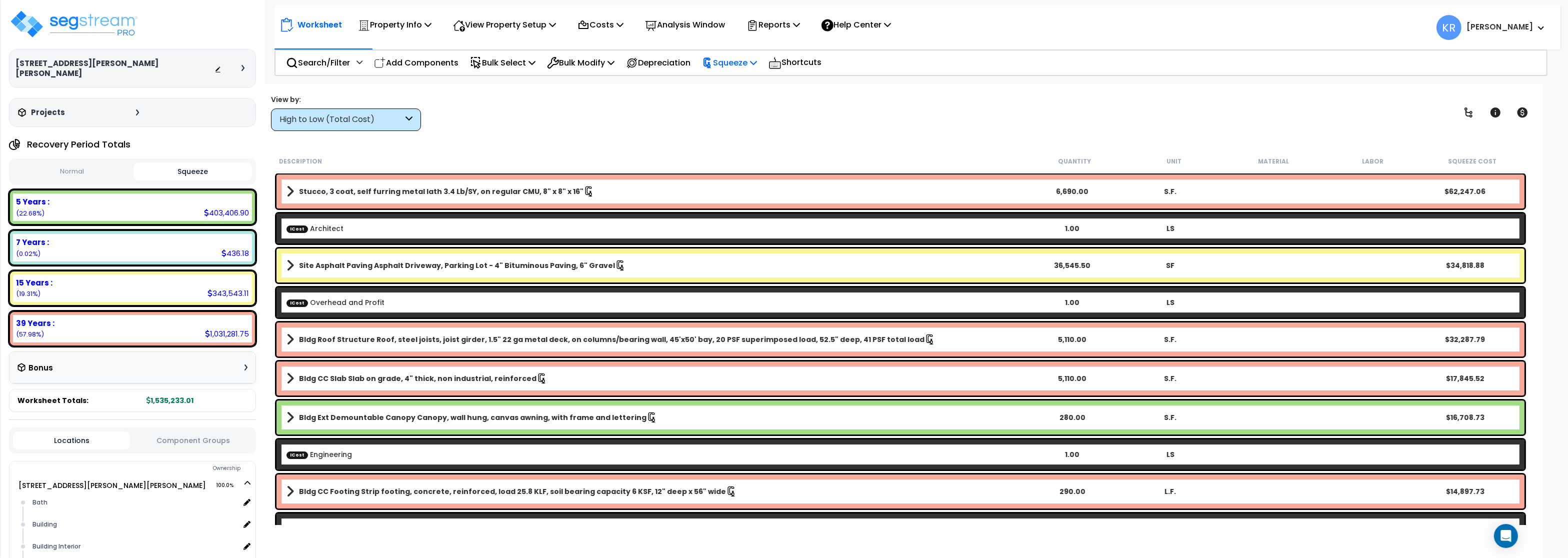
click at [740, 65] on p "Squeeze" at bounding box center [729, 62] width 55 height 13
click at [743, 82] on link "Re-squeeze" at bounding box center [746, 85] width 99 height 20
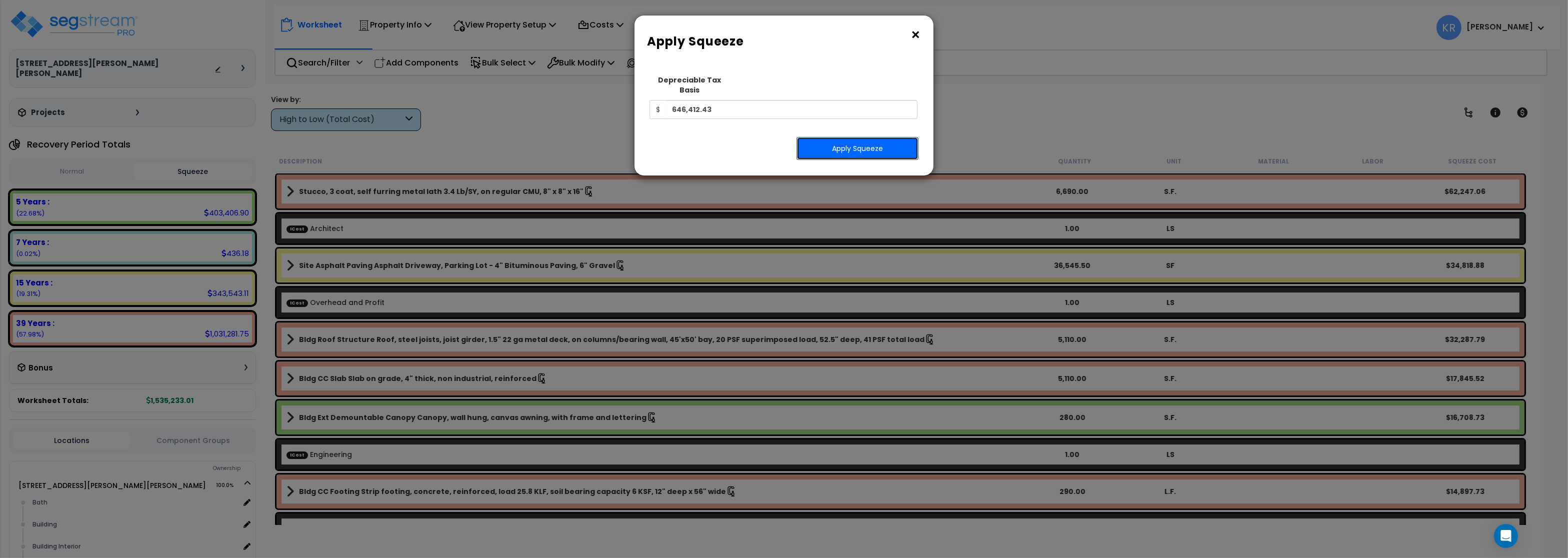
click at [826, 137] on button "Apply Squeeze" at bounding box center [857, 149] width 122 height 23
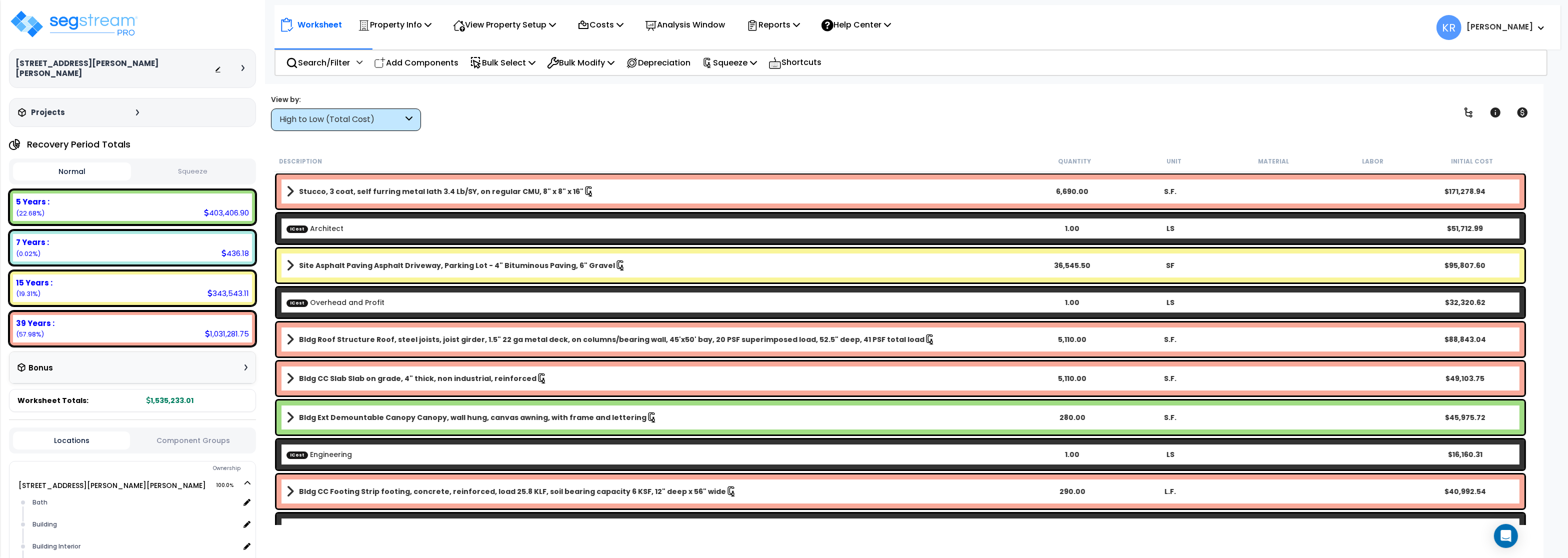
click at [210, 163] on button "Squeeze" at bounding box center [192, 171] width 118 height 17
click at [77, 24] on img at bounding box center [74, 24] width 130 height 30
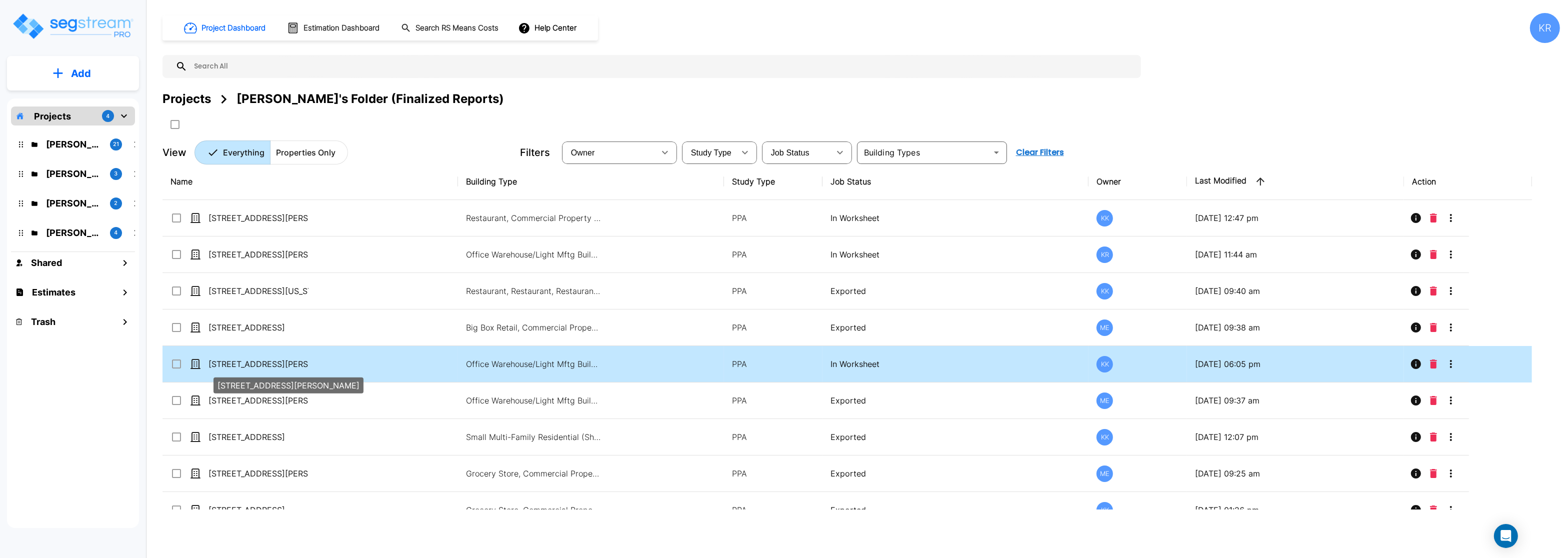
click at [273, 365] on p "[STREET_ADDRESS][PERSON_NAME]" at bounding box center [259, 363] width 100 height 12
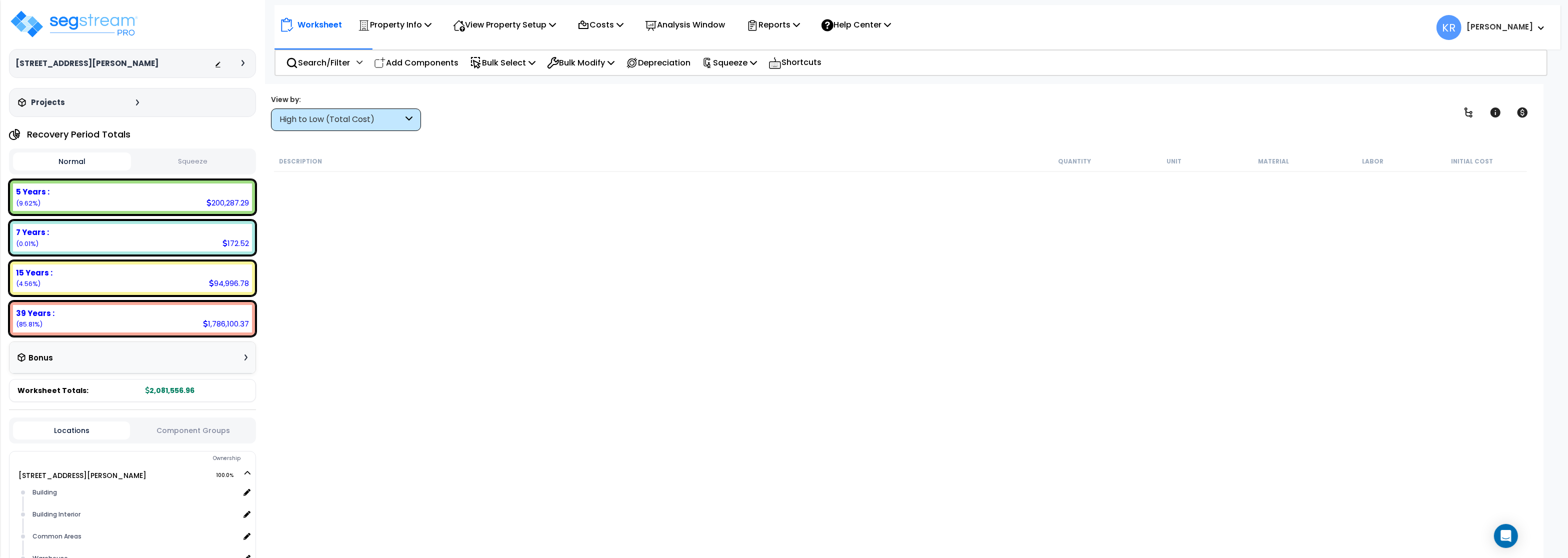
click at [177, 163] on button "Squeeze" at bounding box center [192, 161] width 118 height 17
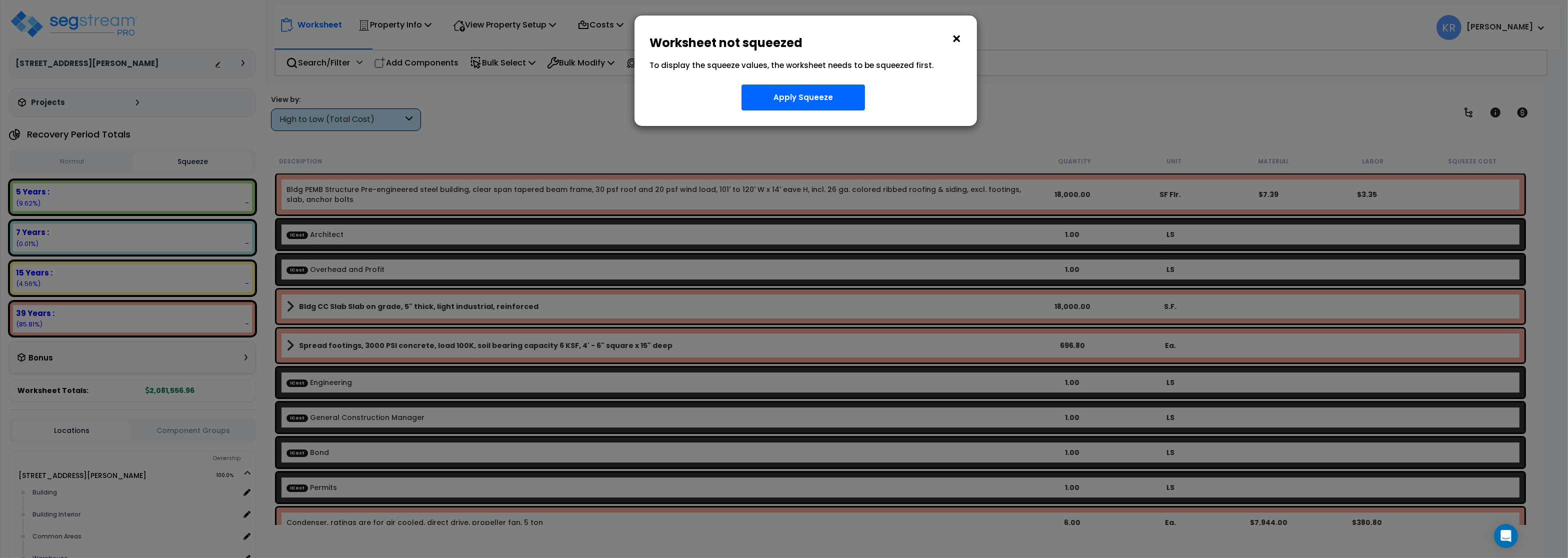
click at [955, 37] on button "×" at bounding box center [957, 39] width 11 height 16
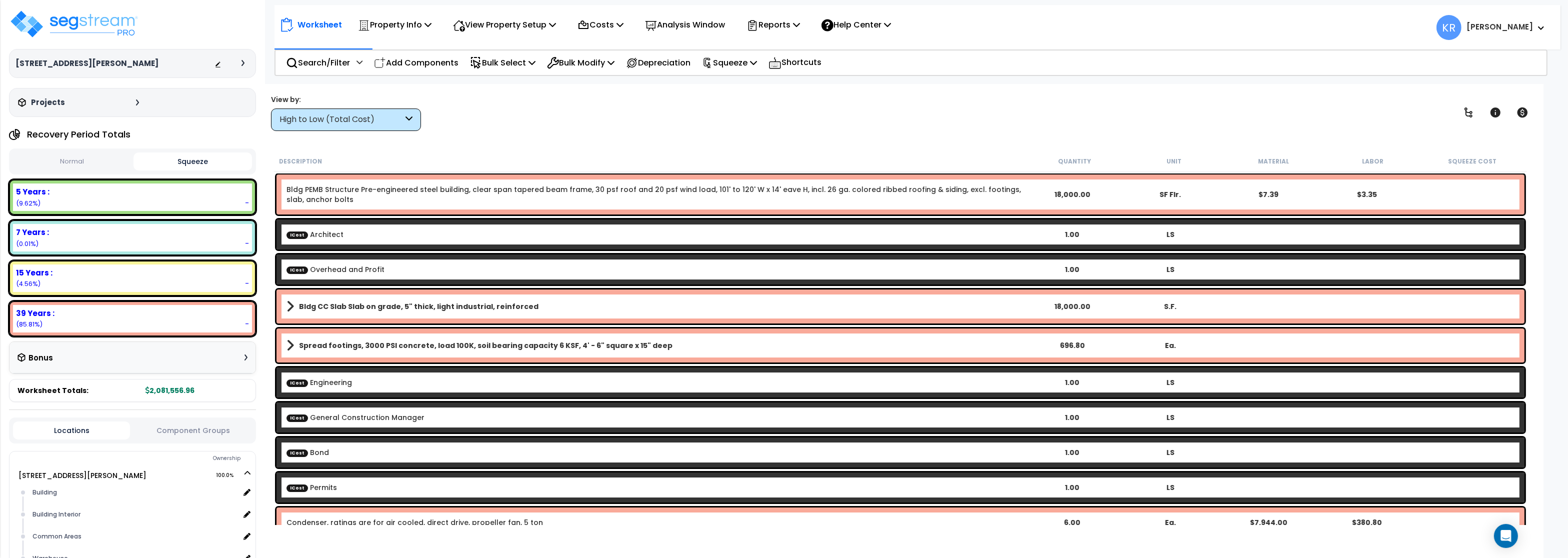
click at [315, 122] on div "High to Low (Total Cost)" at bounding box center [341, 119] width 124 height 12
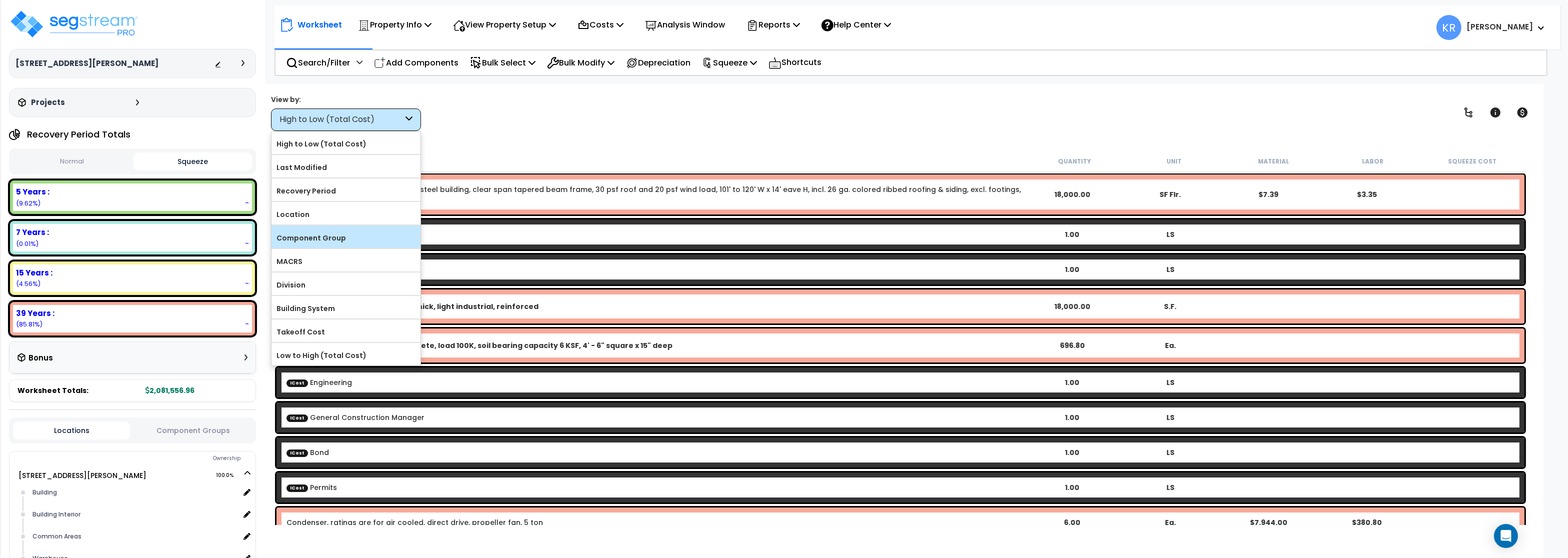
click at [302, 244] on label "Component Group" at bounding box center [345, 238] width 149 height 15
click at [0, 0] on input "Component Group" at bounding box center [0, 0] width 0 height 0
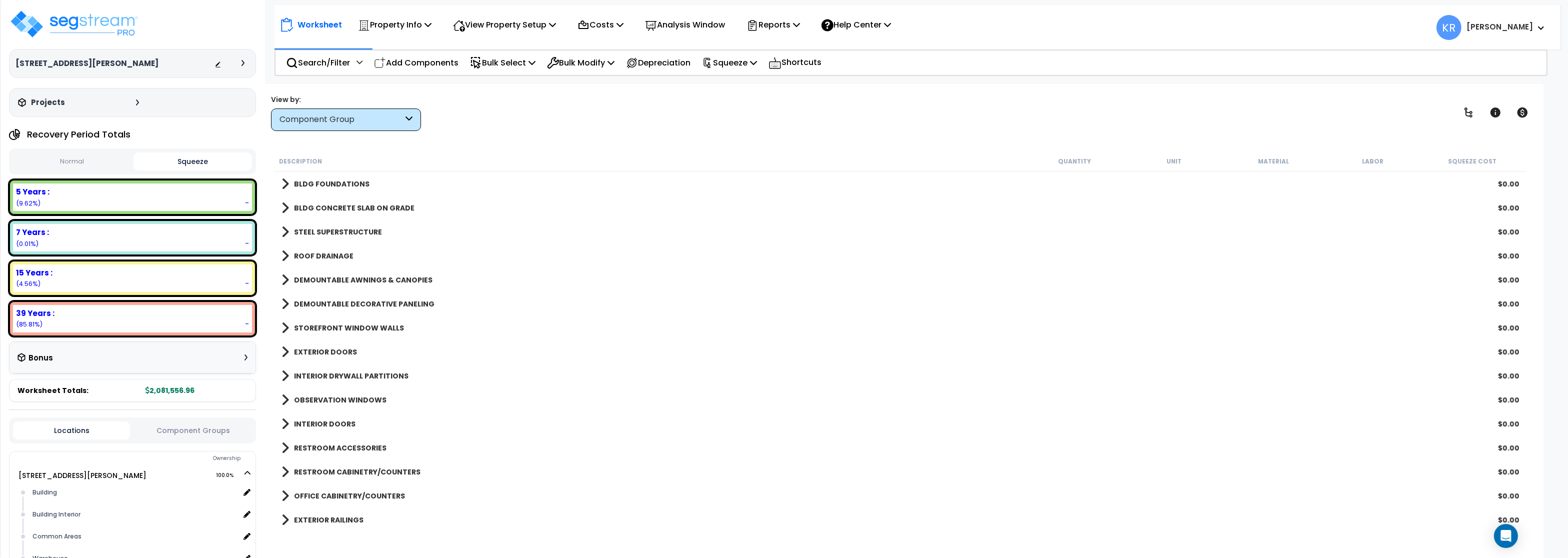
click at [75, 167] on button "Normal" at bounding box center [72, 161] width 118 height 17
click at [726, 62] on p "Squeeze" at bounding box center [729, 62] width 55 height 13
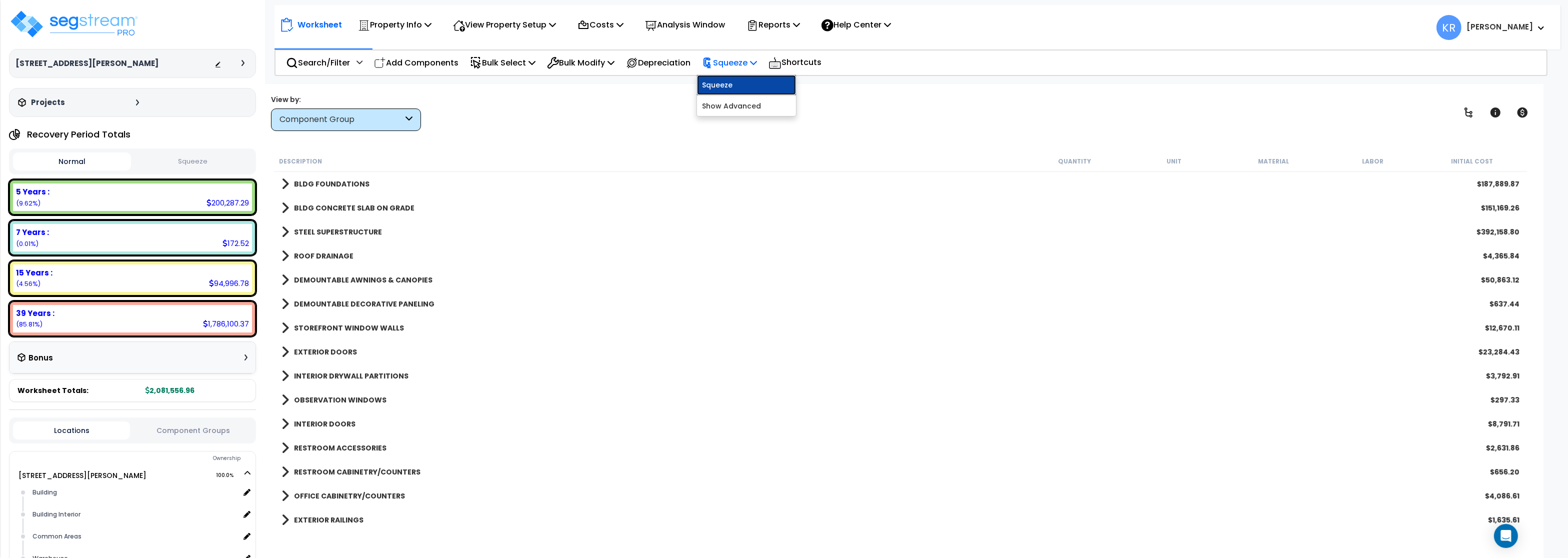
click at [728, 79] on link "Squeeze" at bounding box center [746, 85] width 99 height 20
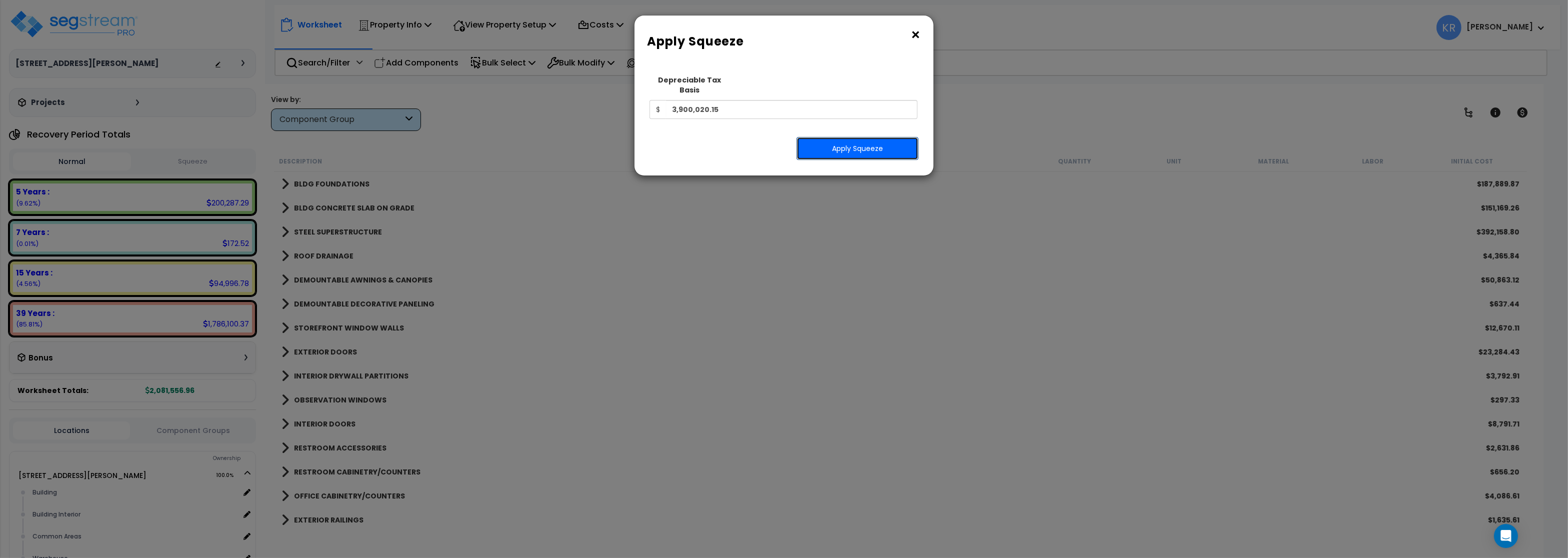
click at [847, 137] on button "Apply Squeeze" at bounding box center [857, 149] width 122 height 23
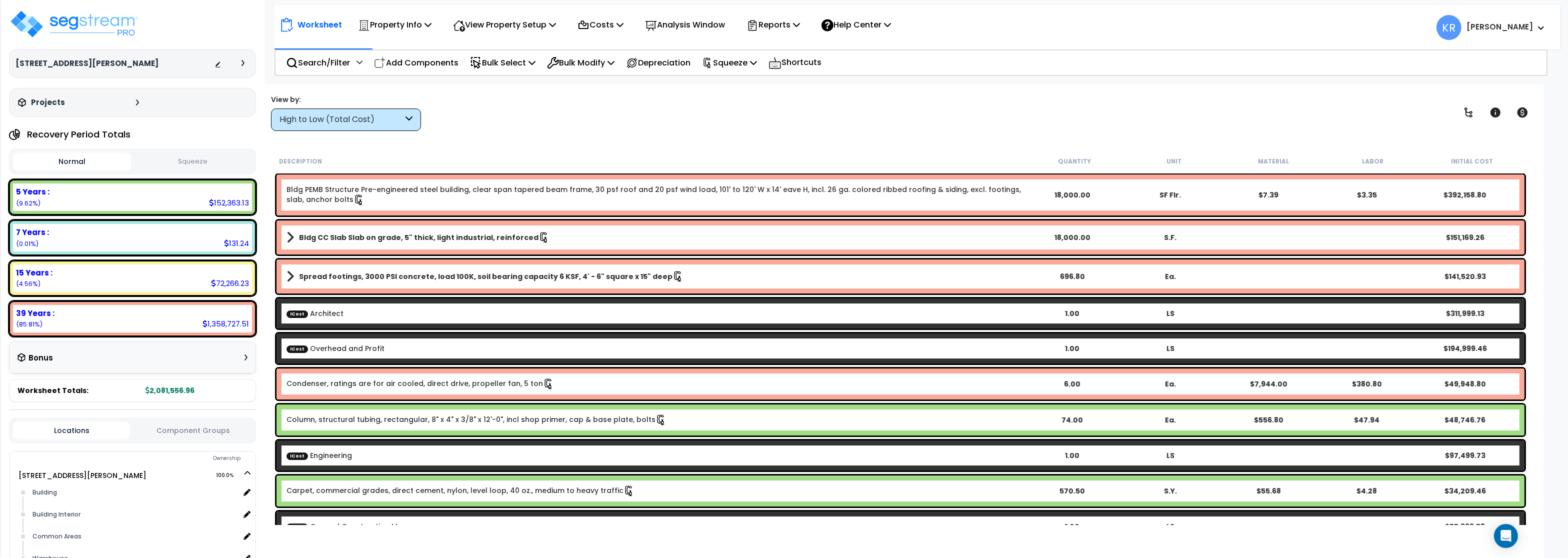
click at [359, 119] on div "High to Low (Total Cost)" at bounding box center [341, 119] width 124 height 12
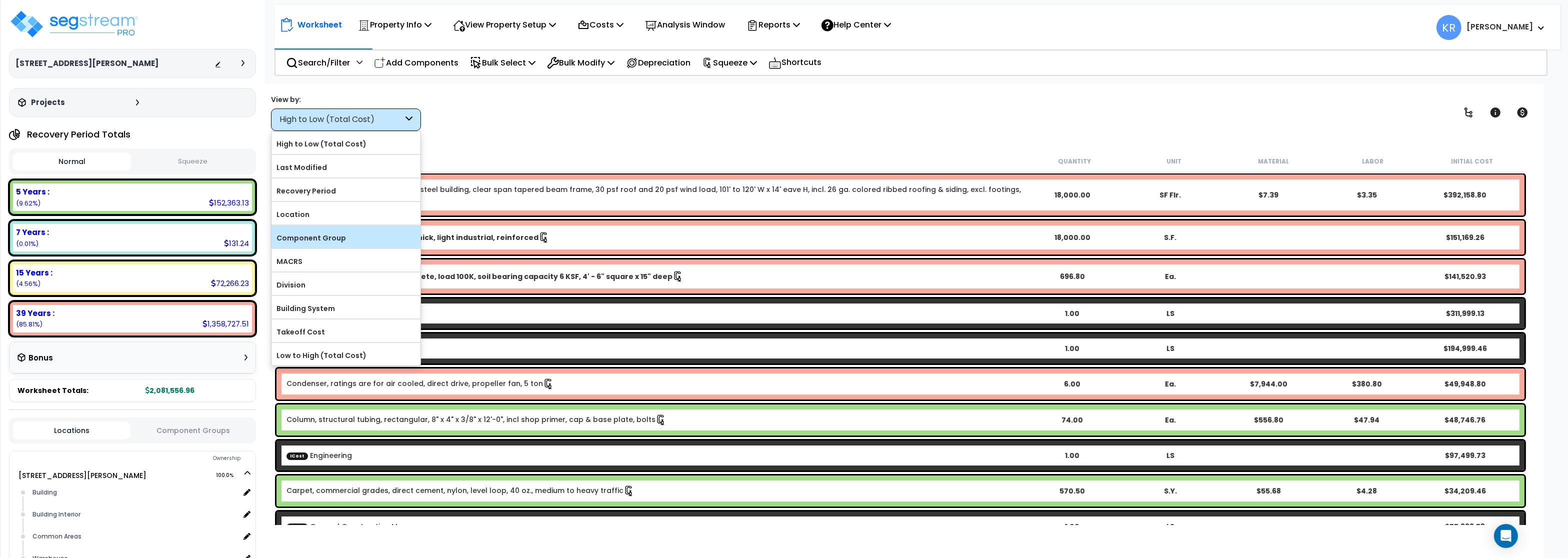
click at [295, 239] on label "Component Group" at bounding box center [345, 238] width 149 height 15
click at [0, 0] on input "Component Group" at bounding box center [0, 0] width 0 height 0
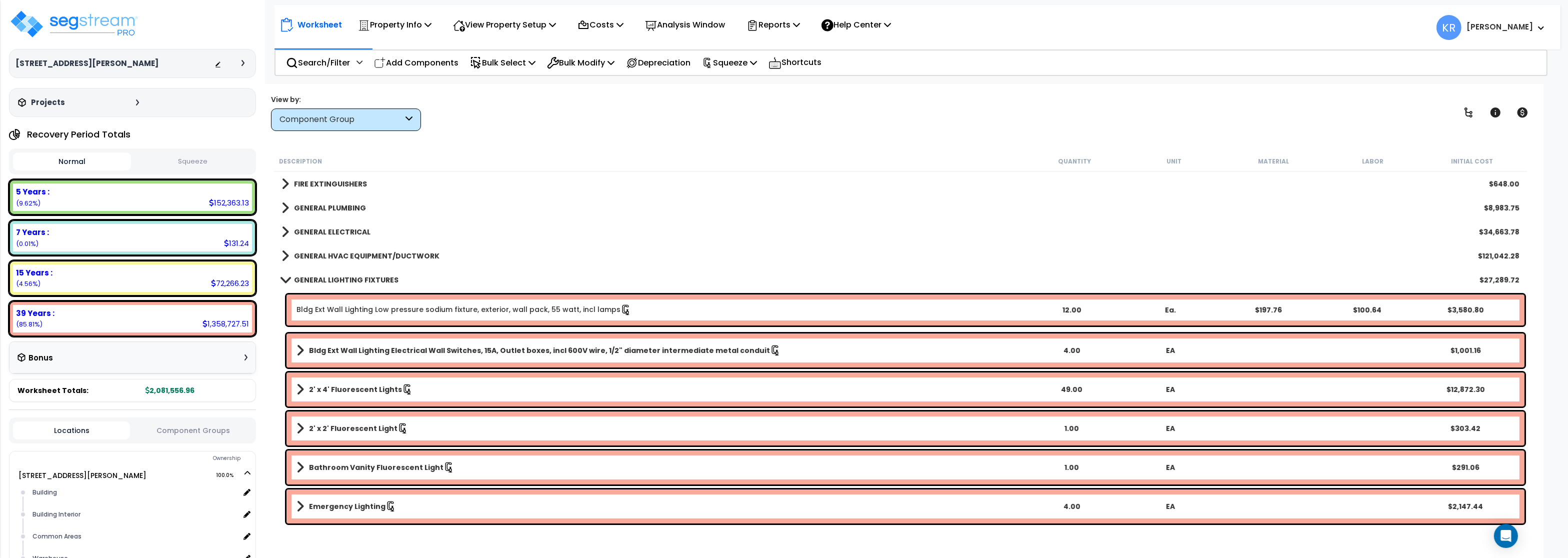
scroll to position [540, 0]
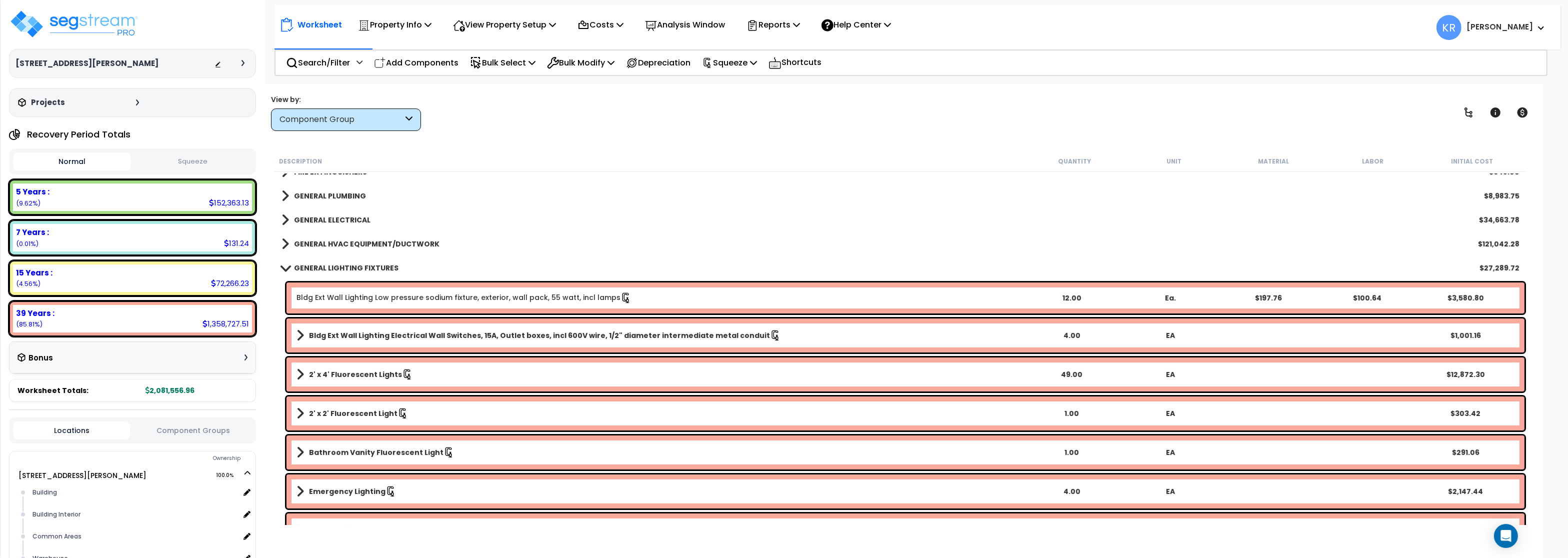
click at [355, 267] on b "GENERAL LIGHTING FIXTURES" at bounding box center [346, 268] width 104 height 10
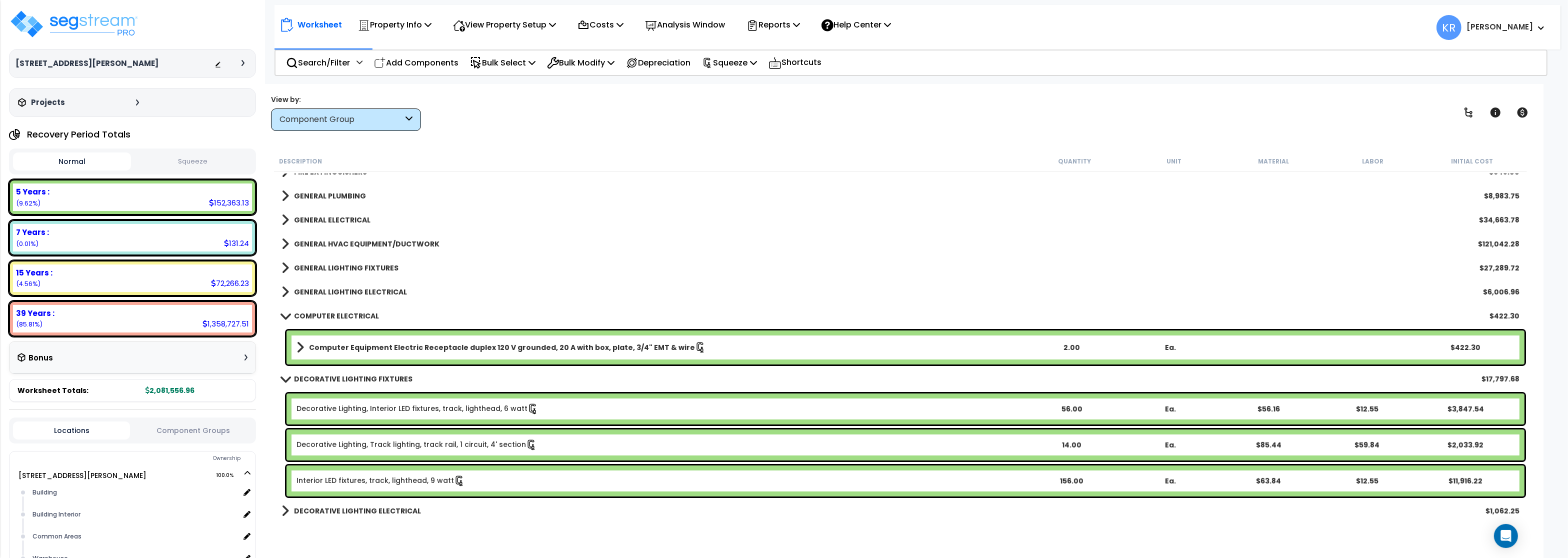
click at [348, 245] on b "GENERAL HVAC EQUIPMENT/DUCTWORK" at bounding box center [366, 244] width 146 height 10
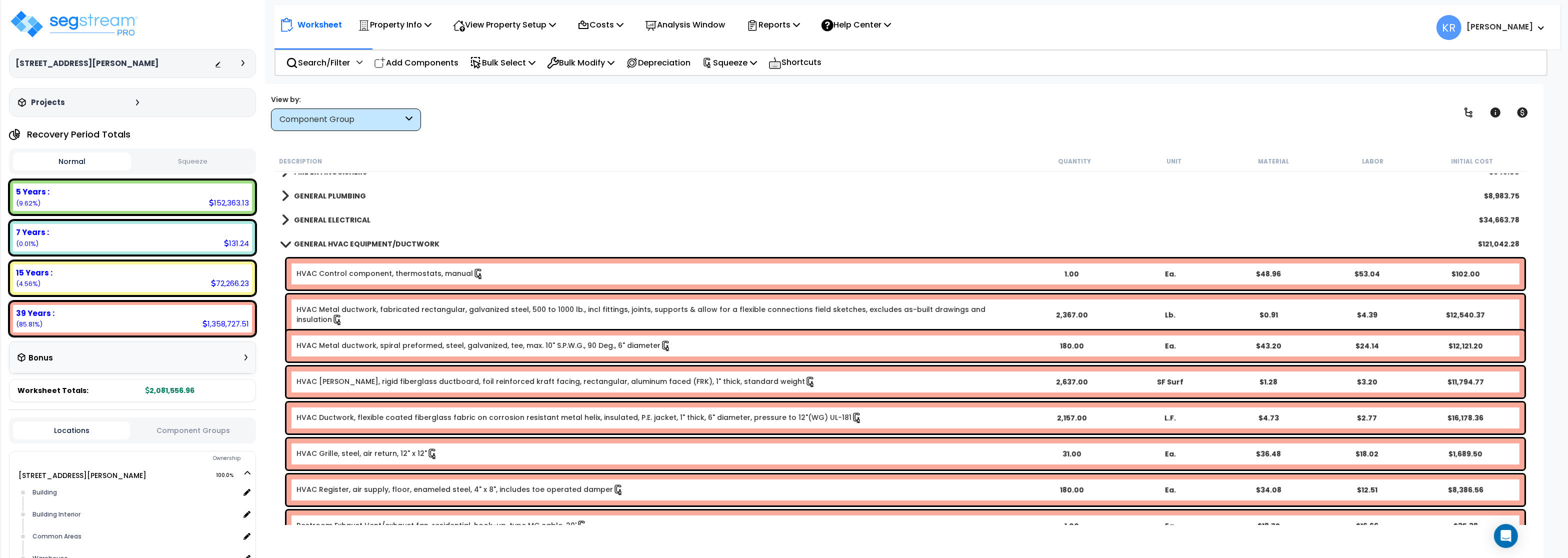
click at [348, 245] on b "GENERAL HVAC EQUIPMENT/DUCTWORK" at bounding box center [366, 244] width 146 height 10
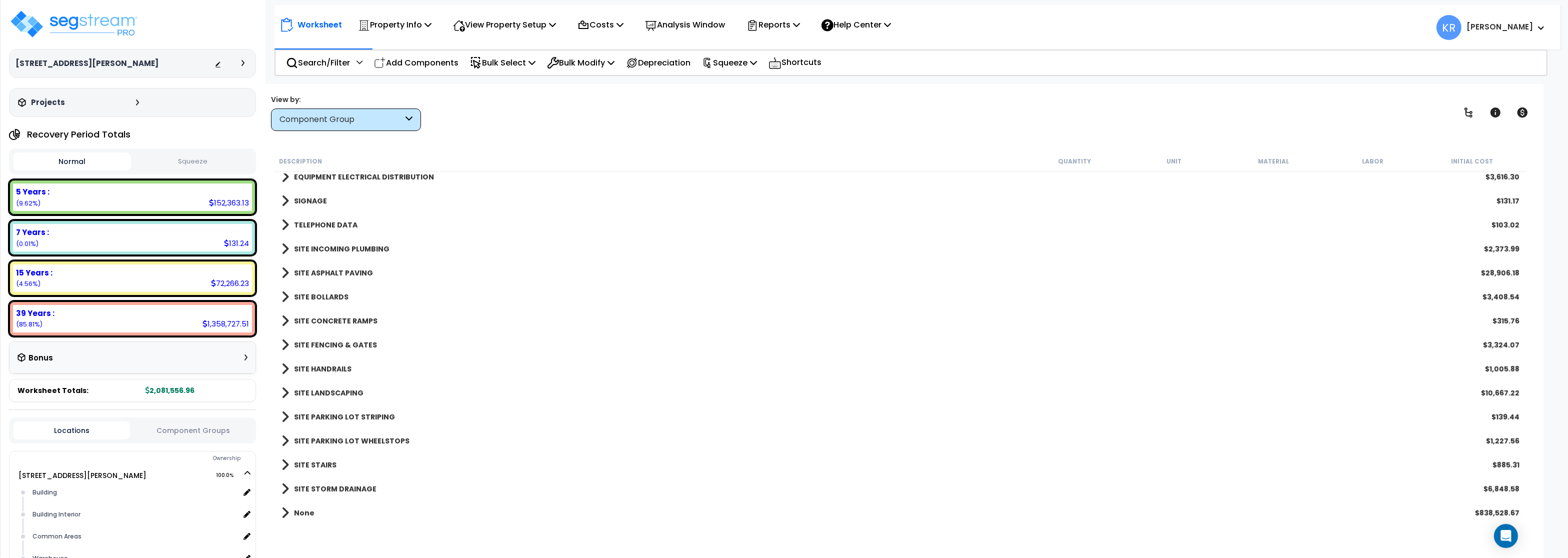
scroll to position [0, 0]
click at [326, 267] on link "SITE ASPHALT PAVING" at bounding box center [326, 273] width 91 height 14
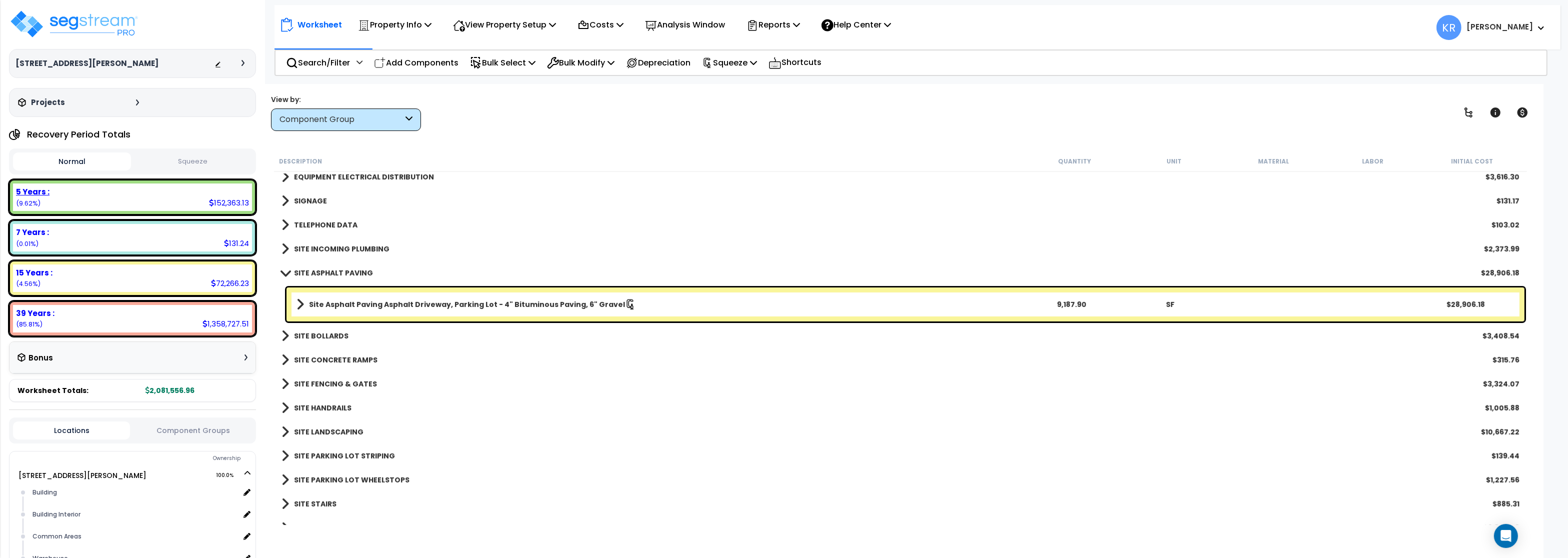
click at [126, 189] on div "5 Years :" at bounding box center [132, 191] width 233 height 10
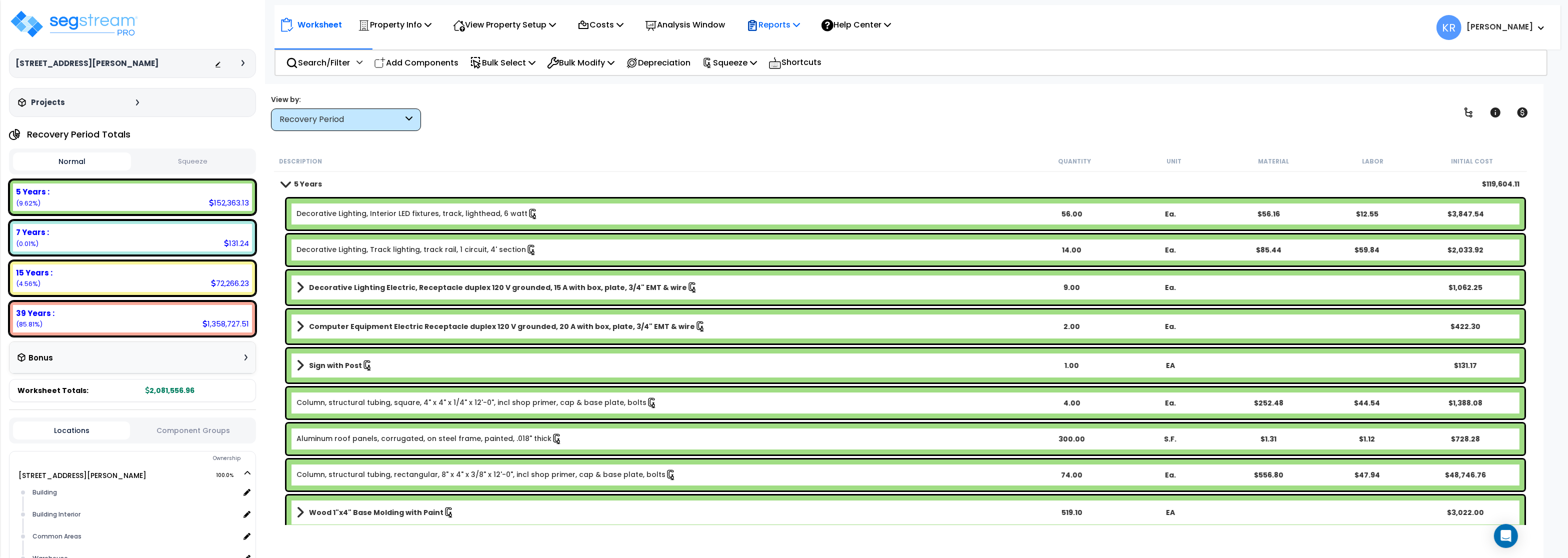
click at [782, 22] on p "Reports" at bounding box center [773, 24] width 54 height 13
click at [785, 47] on link "Get Report" at bounding box center [791, 48] width 99 height 20
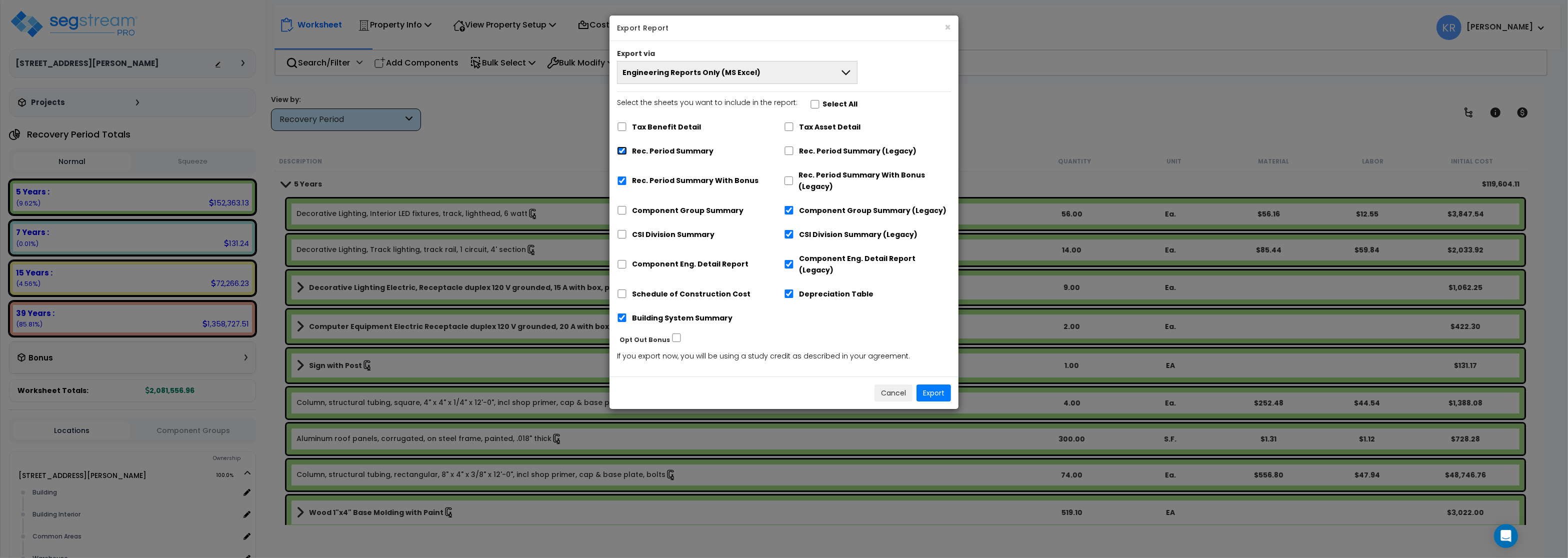
click at [622, 150] on input "Rec. Period Summary" at bounding box center [622, 150] width 10 height 9
checkbox input "false"
click at [622, 181] on input "Rec. Period Summary With Bonus" at bounding box center [622, 181] width 10 height 9
checkbox input "false"
click at [623, 313] on input "Building System Summary" at bounding box center [622, 317] width 10 height 9
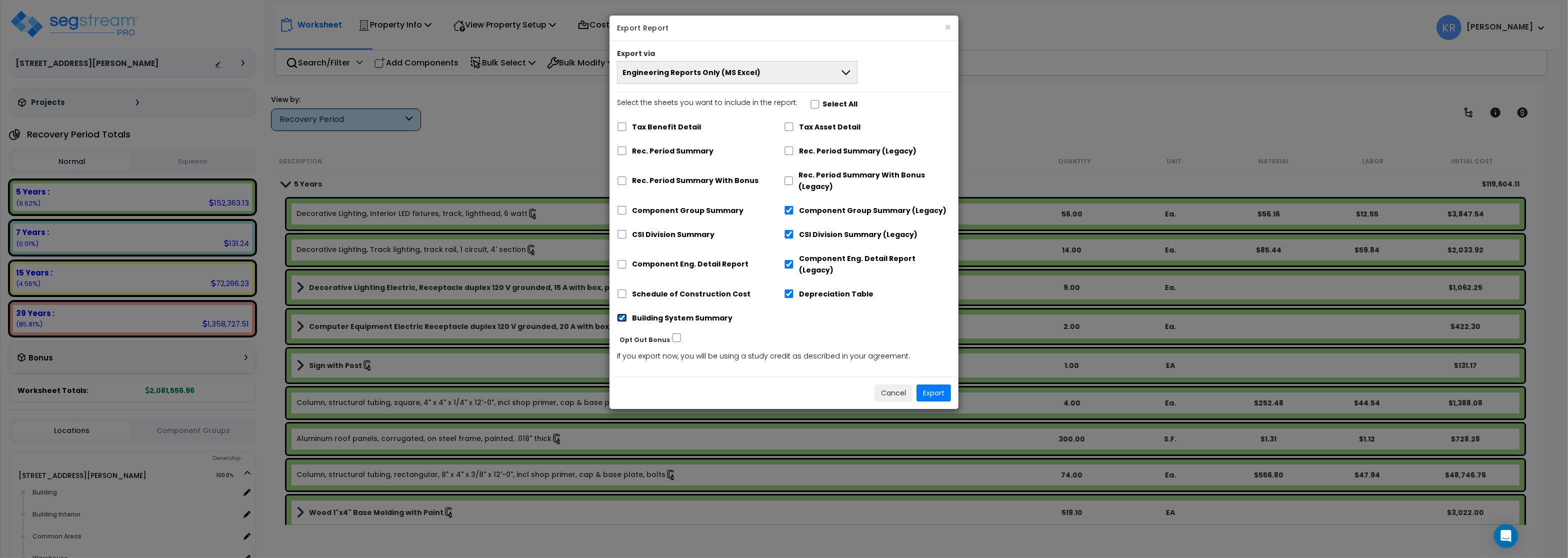
checkbox input "false"
click at [786, 180] on input "Rec. Period Summary With Bonus (Legacy)" at bounding box center [788, 181] width 9 height 9
checkbox input "true"
click at [792, 151] on input "Rec. Period Summary (Legacy)" at bounding box center [788, 150] width 10 height 9
checkbox input "true"
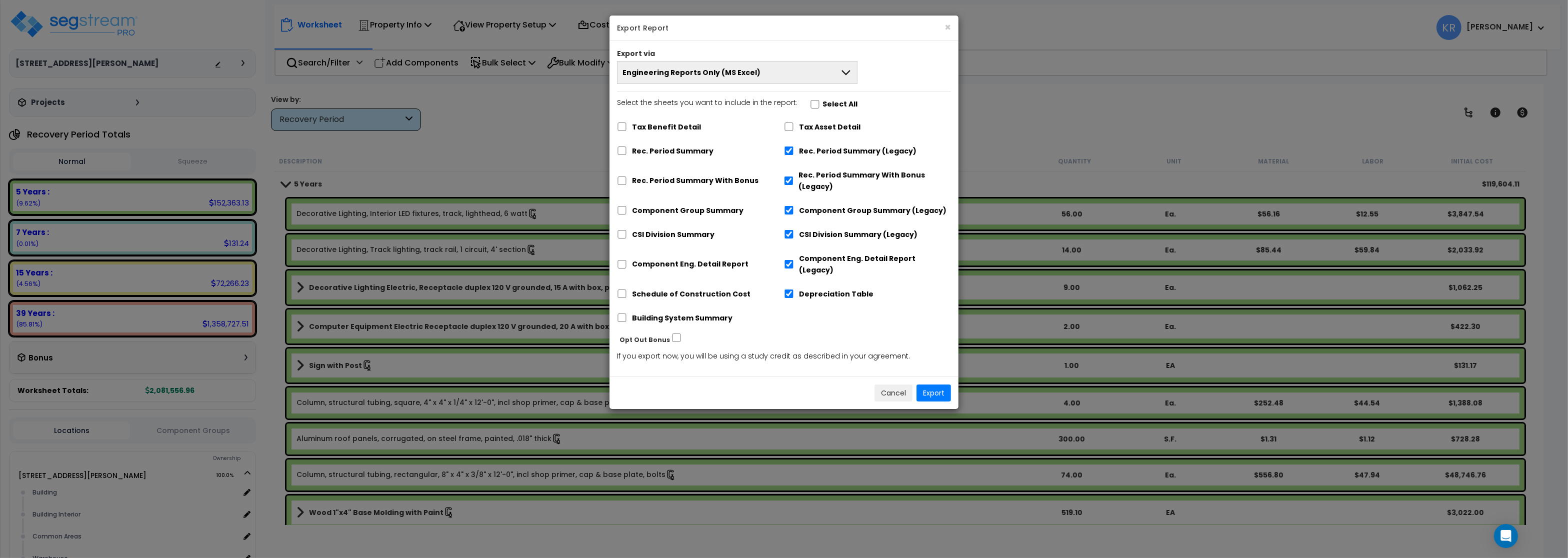
click at [789, 123] on div "Tax Asset Detail" at bounding box center [867, 126] width 167 height 19
click at [789, 129] on input "Tax Asset Detail" at bounding box center [788, 126] width 10 height 9
checkbox input "true"
click at [932, 385] on button "Export" at bounding box center [933, 394] width 34 height 17
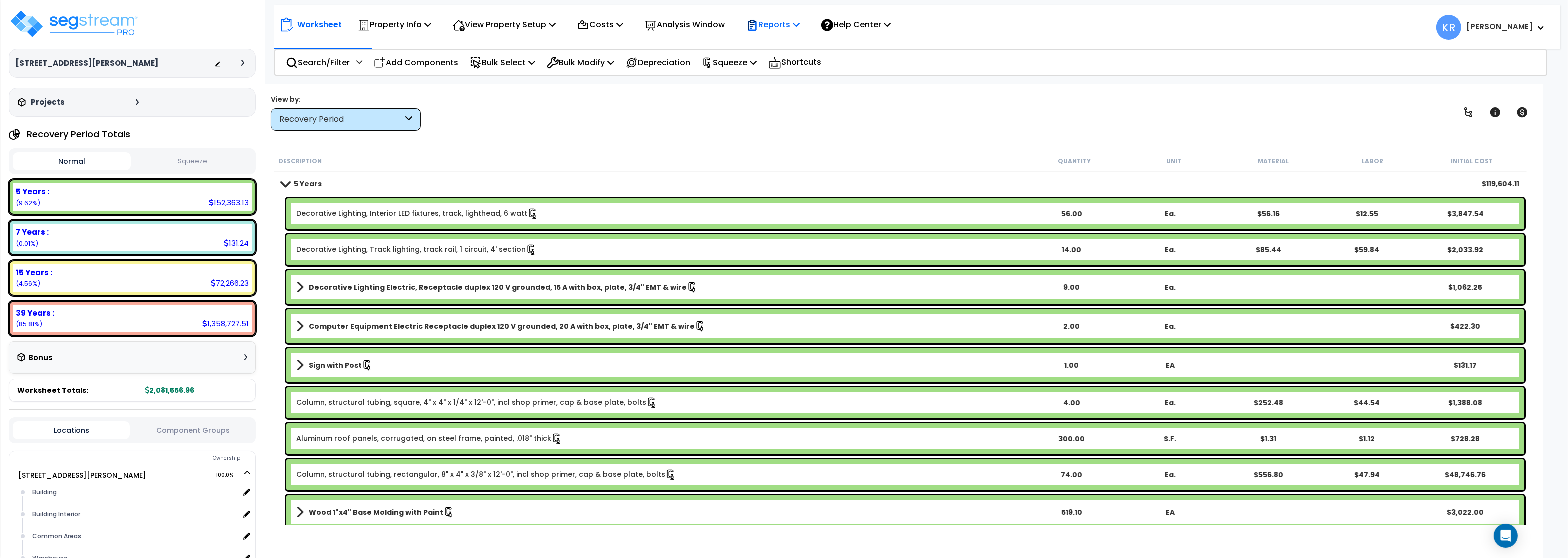
click at [790, 23] on p "Reports" at bounding box center [773, 24] width 54 height 13
click at [773, 47] on link "Get Report" at bounding box center [791, 48] width 99 height 20
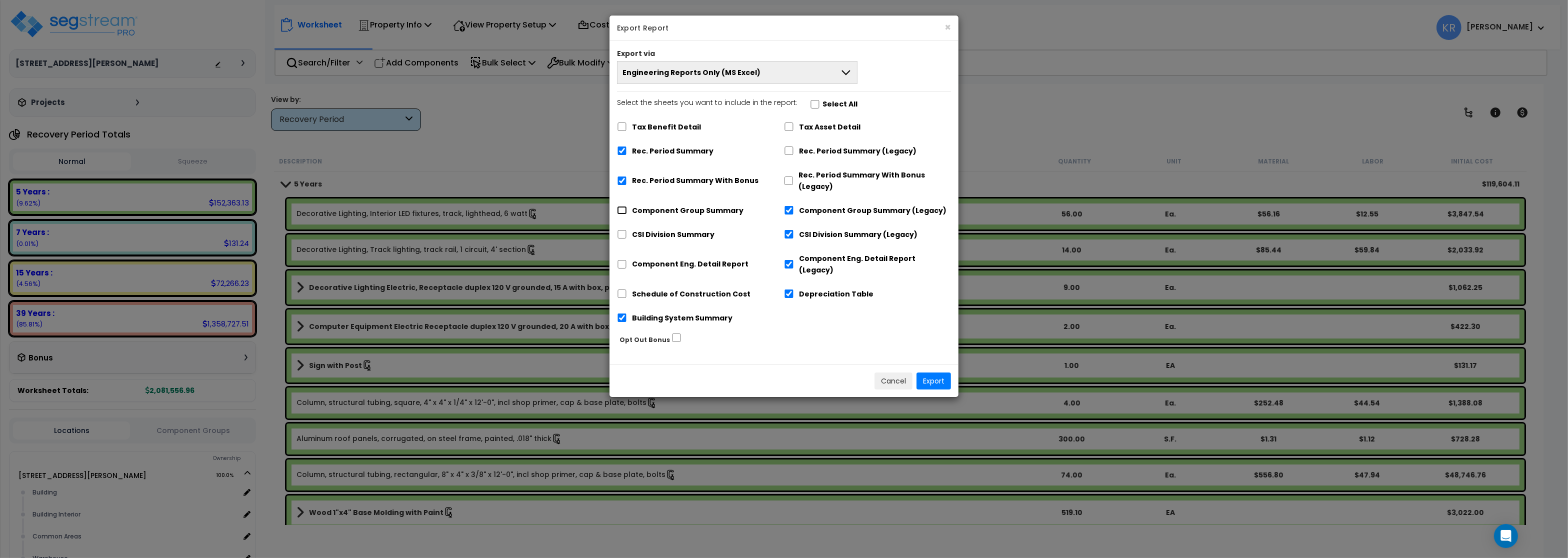
click at [620, 208] on input "Component Group Summary" at bounding box center [622, 210] width 10 height 9
checkbox input "true"
checkbox input "false"
click at [624, 235] on input "CSI Division Summary" at bounding box center [622, 234] width 10 height 9
checkbox input "true"
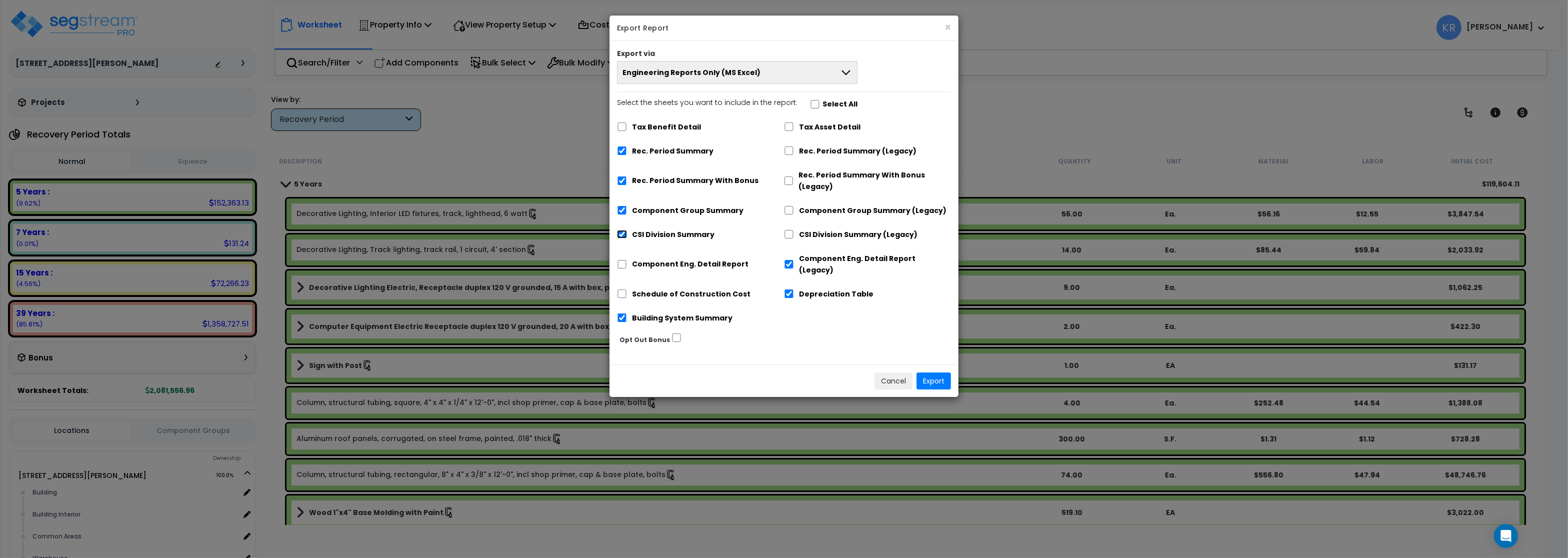
checkbox input "false"
click at [622, 262] on input "Component Eng. Detail Report" at bounding box center [622, 264] width 10 height 9
checkbox input "true"
checkbox input "false"
click at [620, 290] on input "Schedule of Construction Cost" at bounding box center [622, 294] width 10 height 9
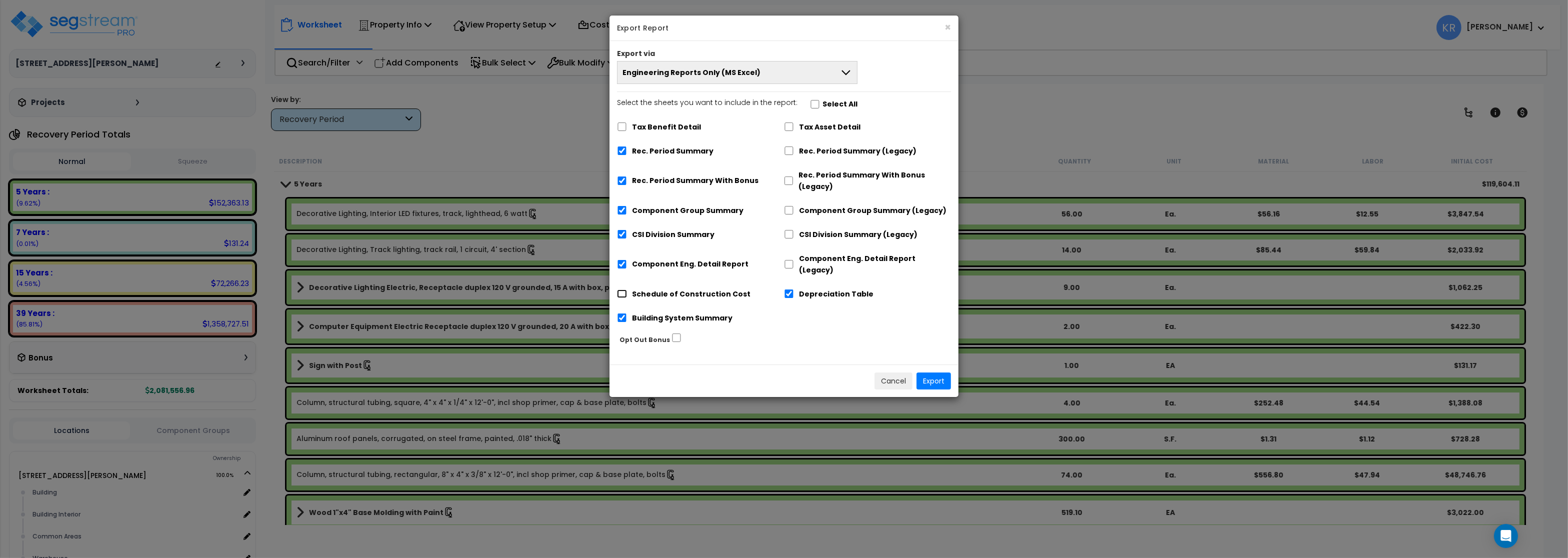
checkbox input "true"
click at [934, 373] on button "Export" at bounding box center [933, 381] width 34 height 17
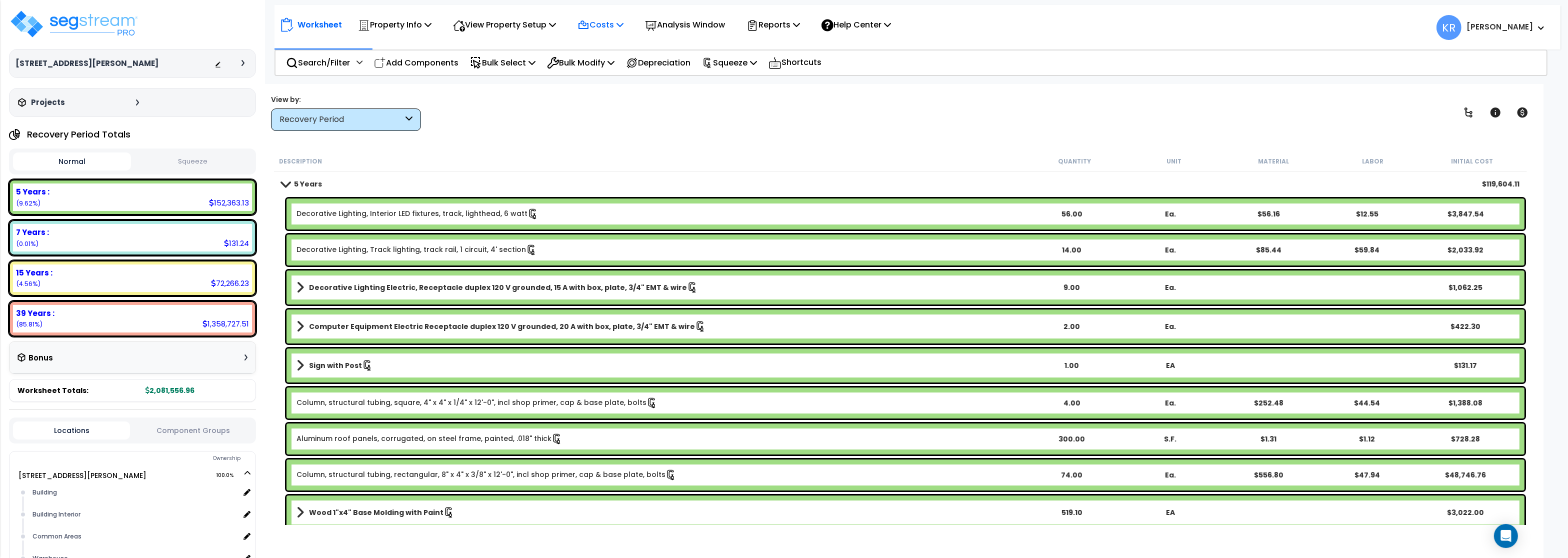
click at [614, 25] on p "Costs" at bounding box center [600, 24] width 46 height 13
click at [605, 55] on link "Indirect Costs" at bounding box center [622, 48] width 99 height 20
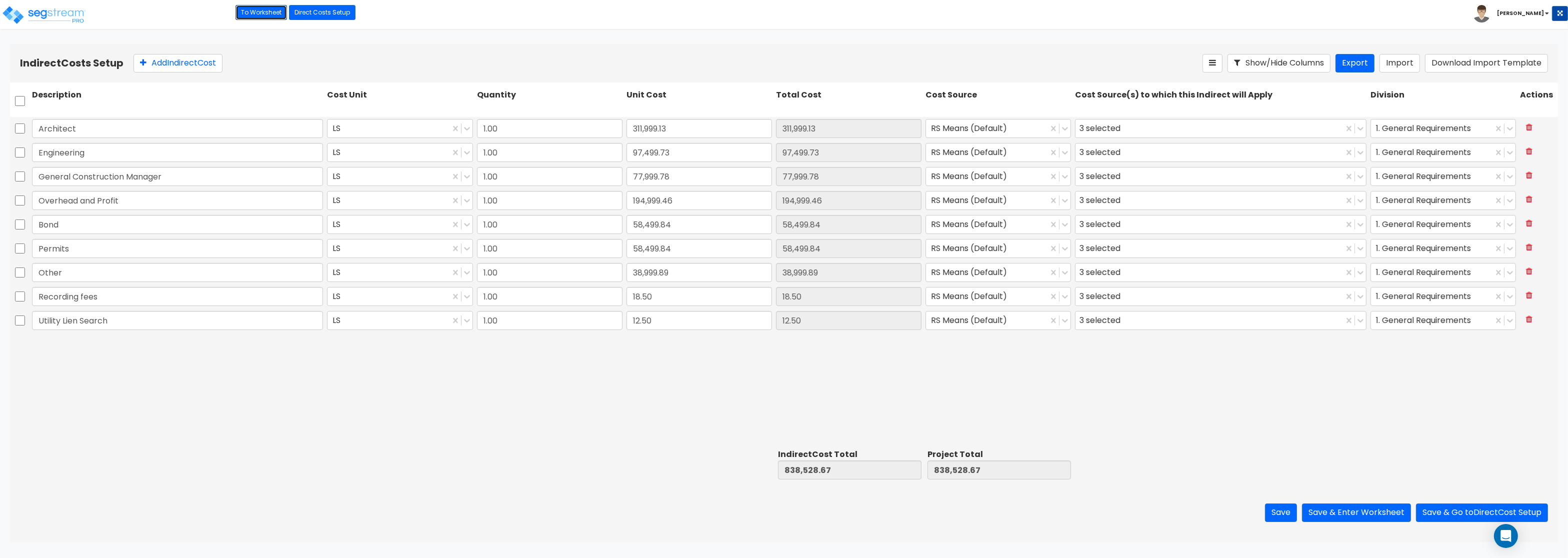
click at [241, 15] on link "To Worksheet" at bounding box center [261, 12] width 51 height 15
